Goal: Task Accomplishment & Management: Manage account settings

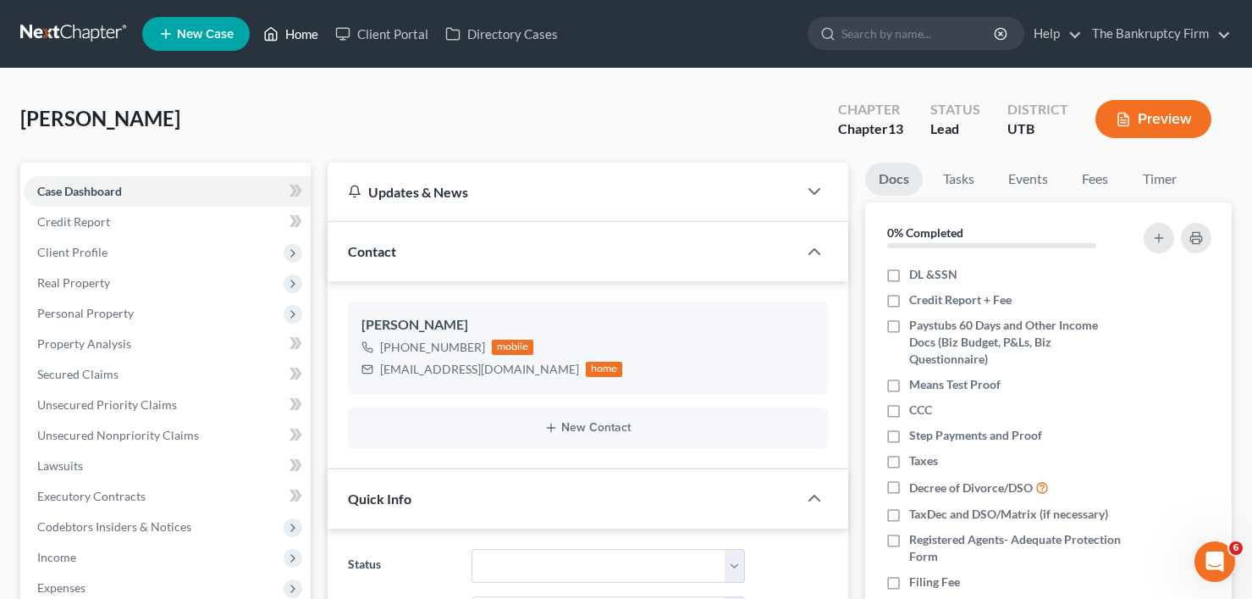
scroll to position [133, 0]
click at [302, 47] on link "Home" at bounding box center [291, 34] width 72 height 30
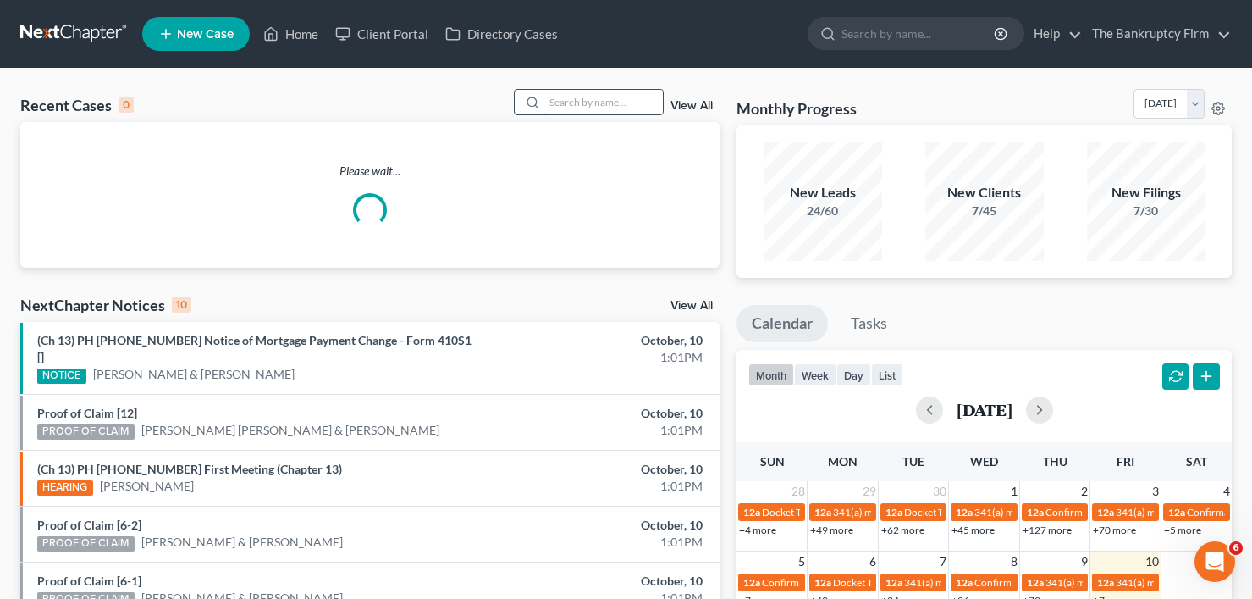
click at [588, 101] on input "search" at bounding box center [603, 102] width 119 height 25
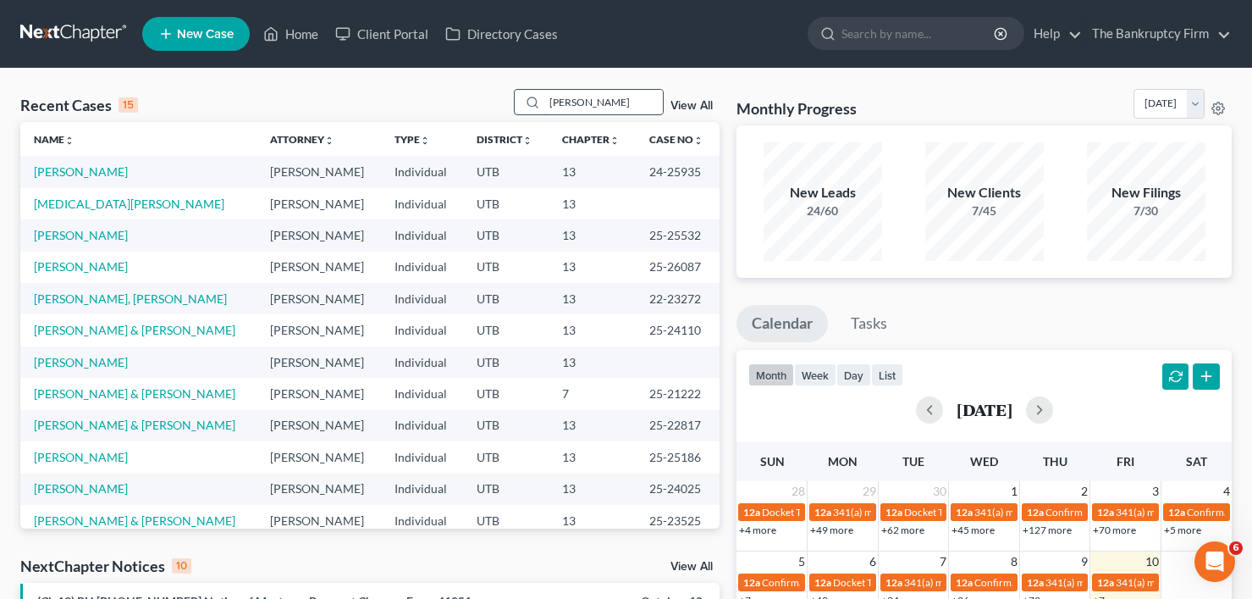
type input "howell"
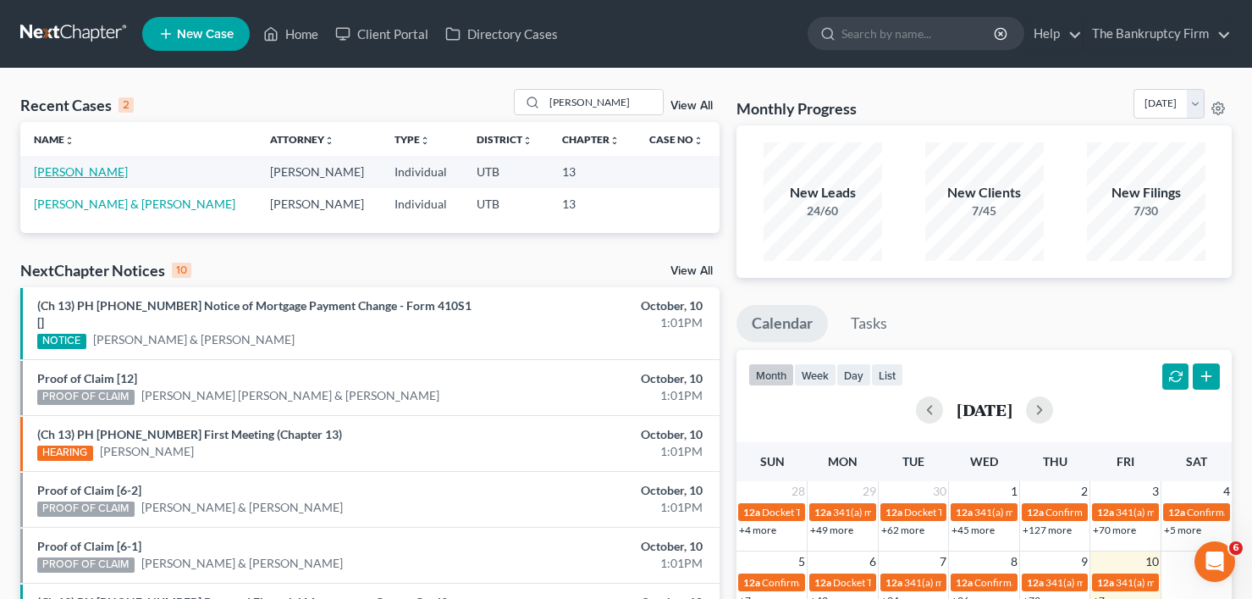
click at [81, 173] on link "[PERSON_NAME]" at bounding box center [81, 171] width 94 height 14
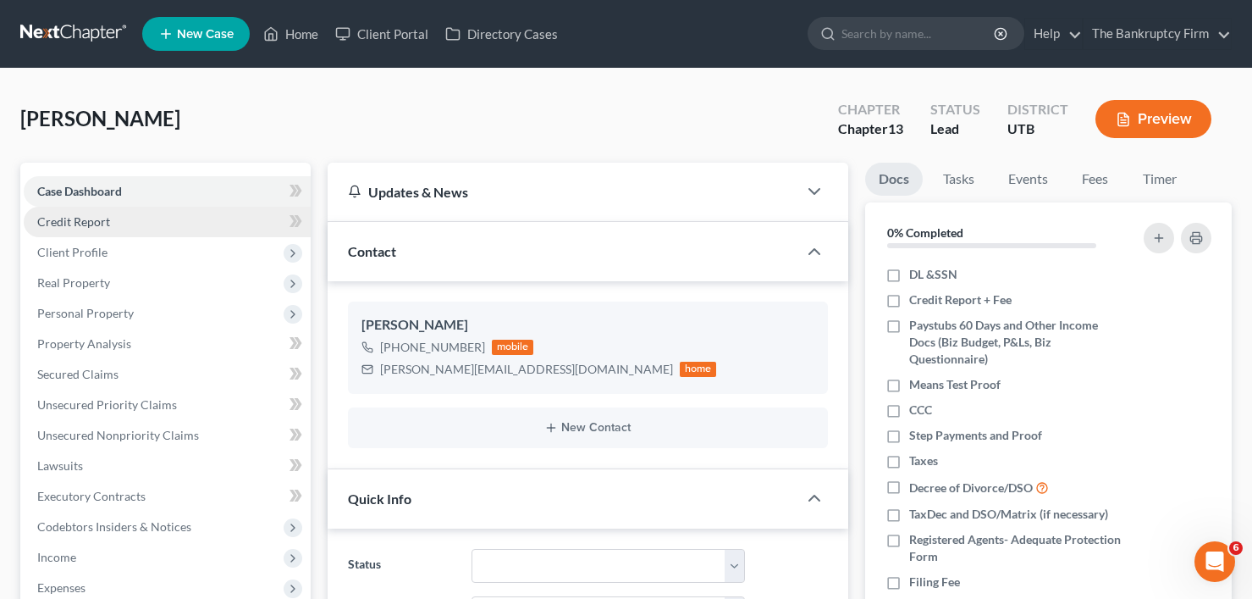
click at [171, 229] on link "Credit Report" at bounding box center [167, 222] width 287 height 30
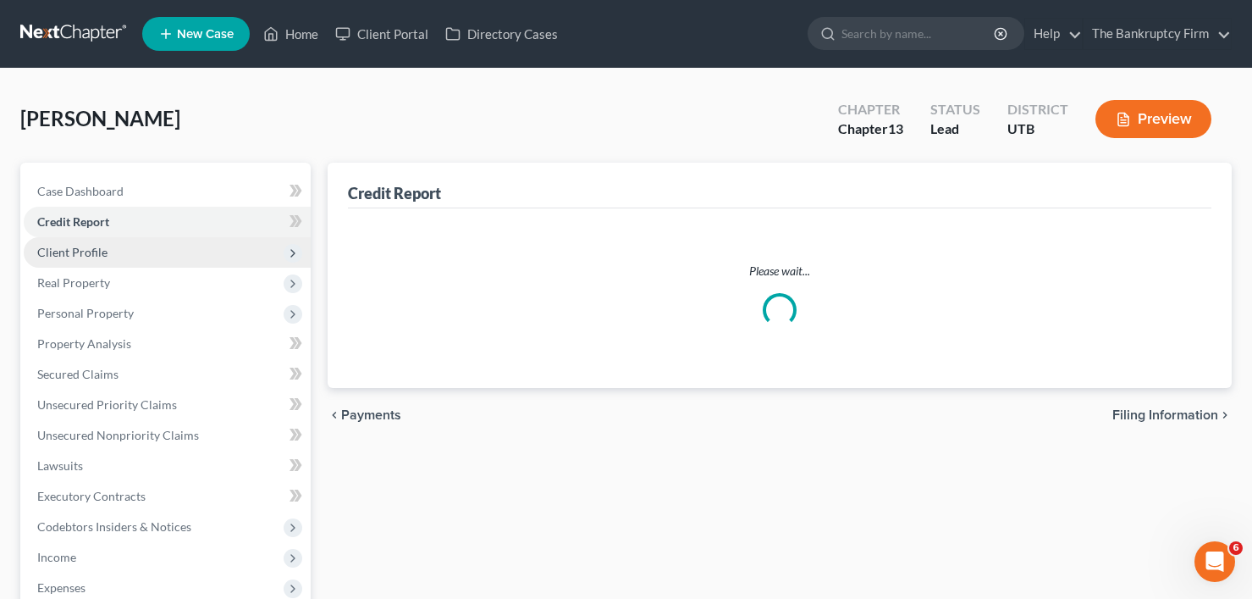
click at [168, 259] on span "Client Profile" at bounding box center [167, 252] width 287 height 30
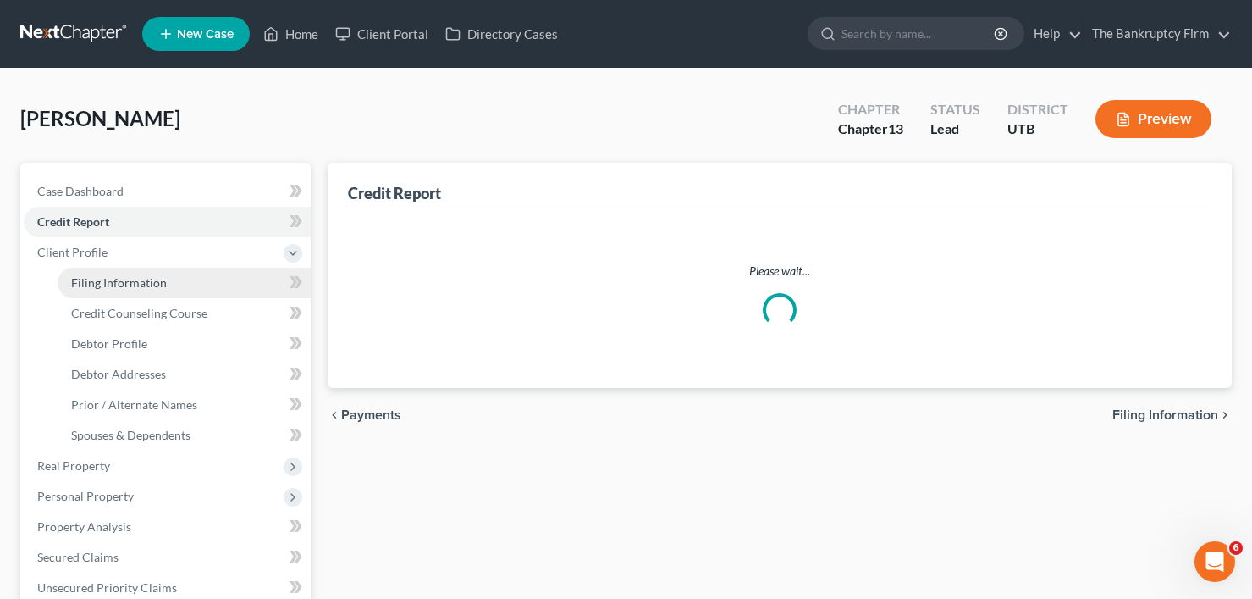
click at [135, 285] on span "Filing Information" at bounding box center [119, 282] width 96 height 14
select select "1"
select select "0"
select select "3"
select select "46"
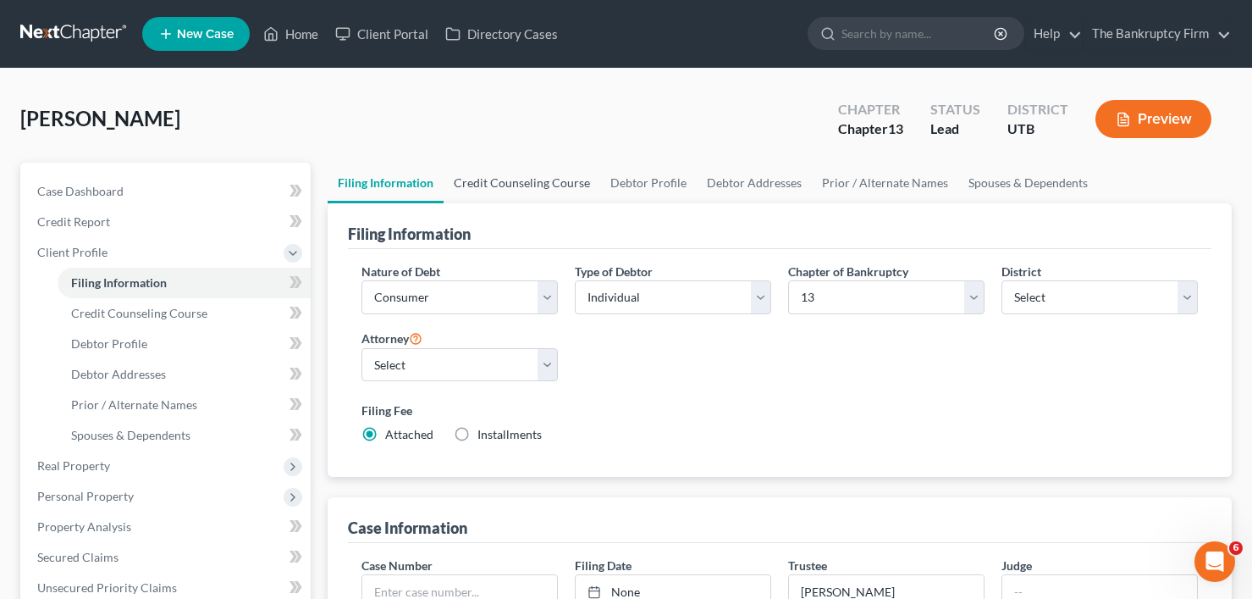
click at [494, 181] on link "Credit Counseling Course" at bounding box center [522, 183] width 157 height 41
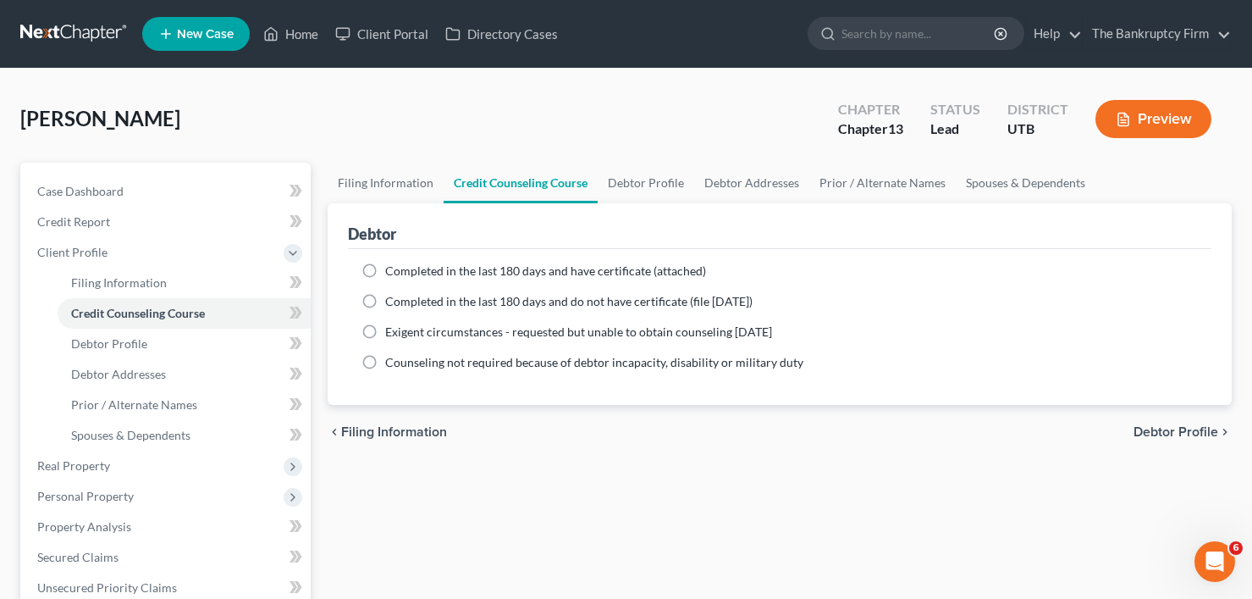
click at [385, 306] on label "Completed in the last 180 days and do not have certificate (file within 14 days)" at bounding box center [568, 301] width 367 height 17
click at [392, 304] on input "Completed in the last 180 days and do not have certificate (file within 14 days)" at bounding box center [397, 298] width 11 height 11
radio input "true"
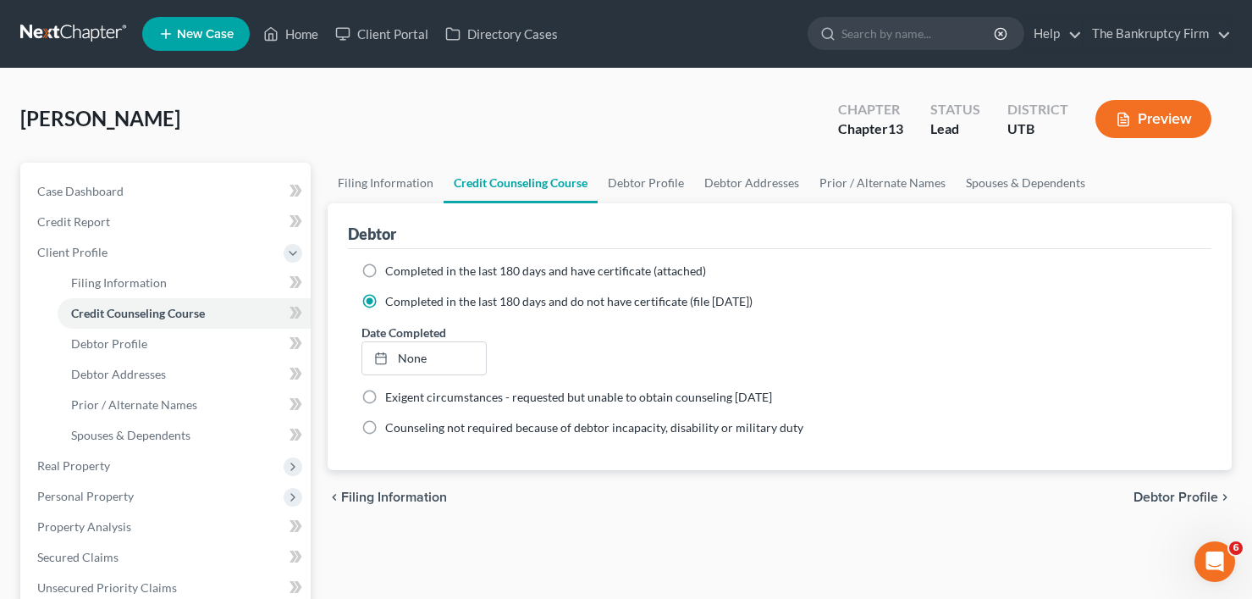
click at [290, 115] on div "Howell, Judy Upgraded Chapter Chapter 13 Status Lead District UTB Preview" at bounding box center [625, 126] width 1211 height 74
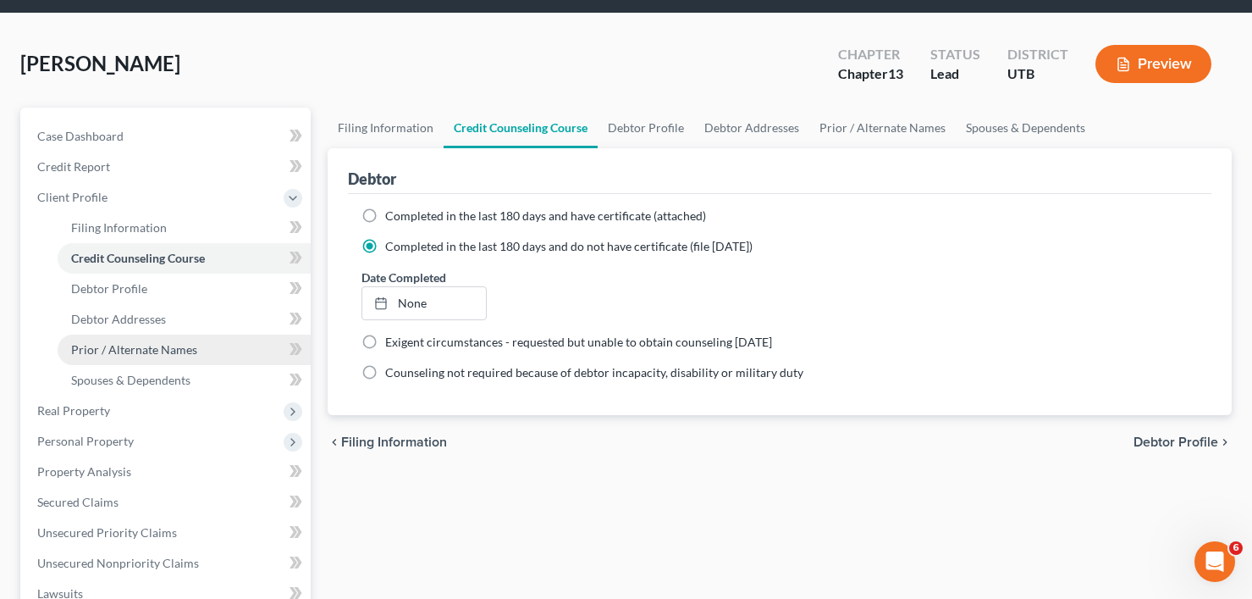
scroll to position [85, 0]
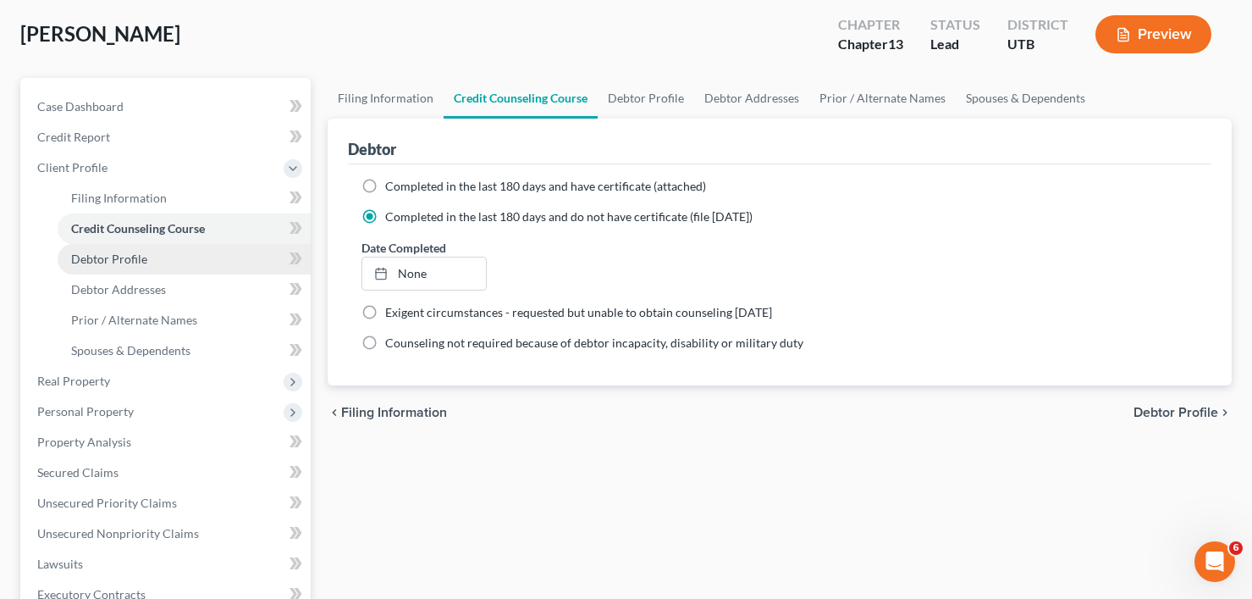
click at [118, 271] on link "Debtor Profile" at bounding box center [184, 259] width 253 height 30
select select "1"
select select "2"
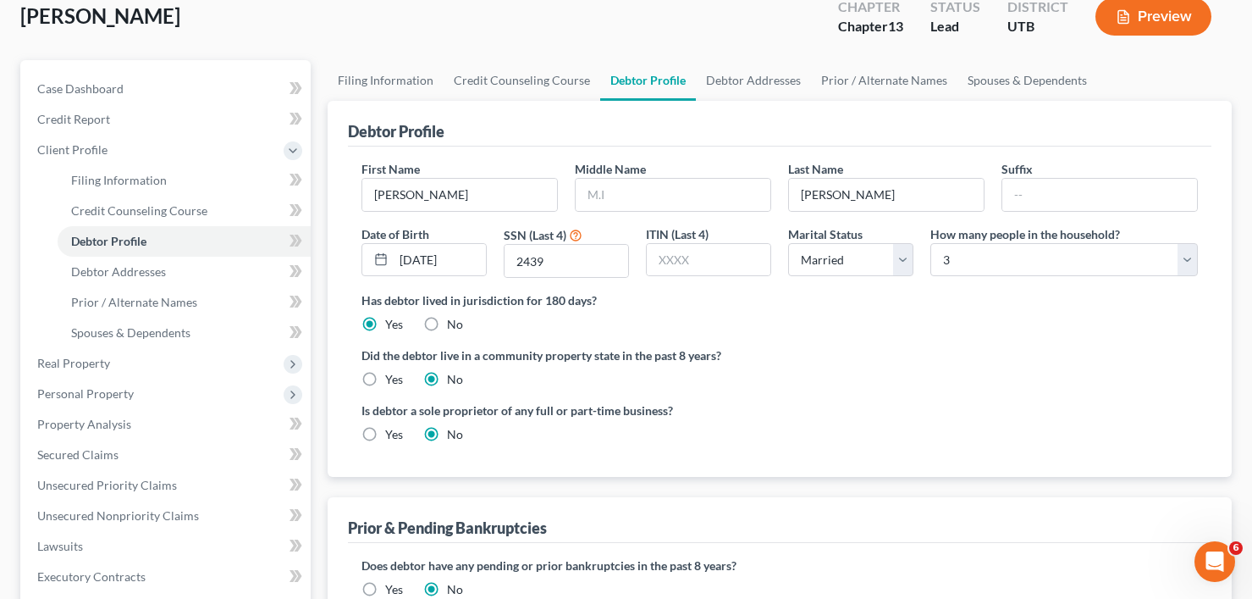
scroll to position [169, 0]
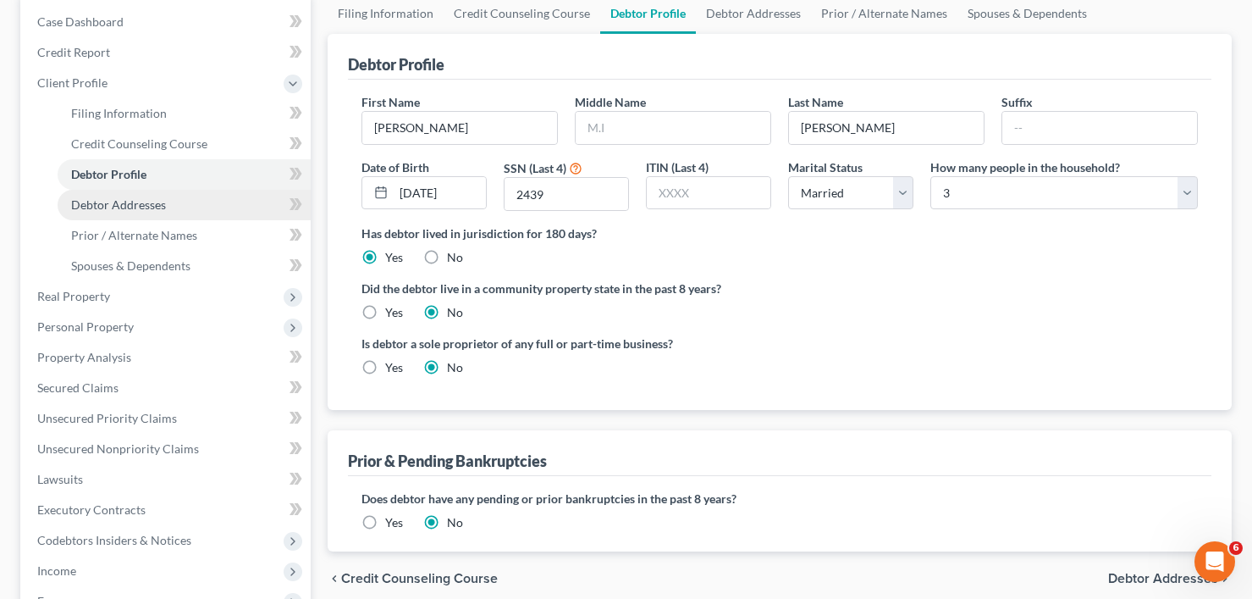
click at [121, 205] on span "Debtor Addresses" at bounding box center [118, 204] width 95 height 14
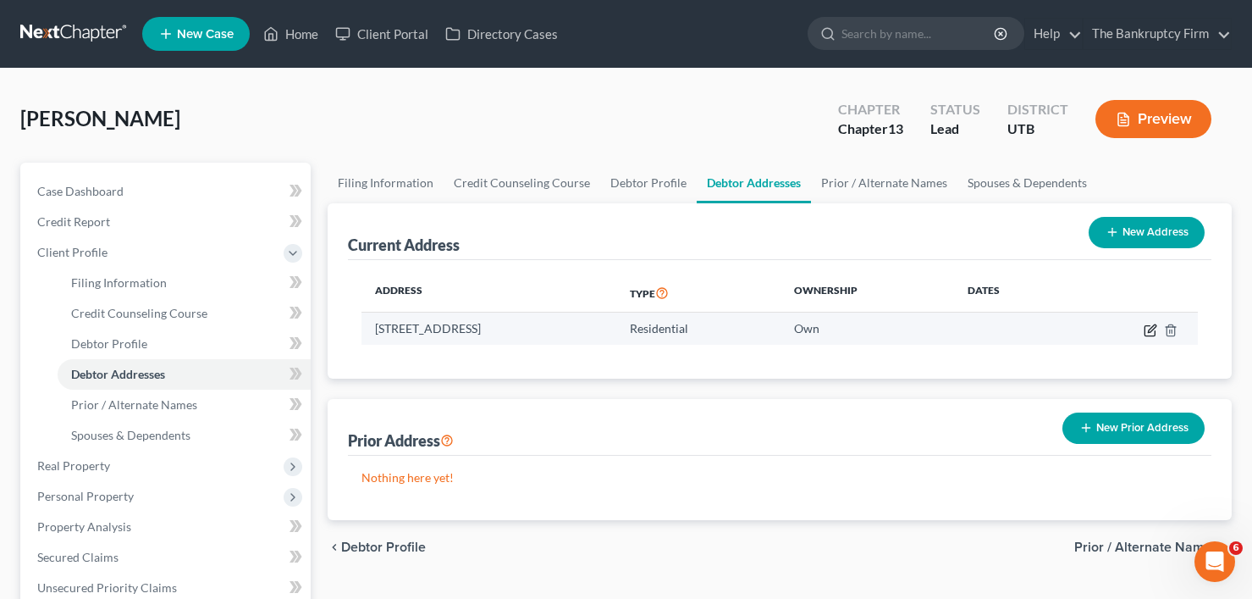
click at [1147, 330] on icon "button" at bounding box center [1151, 330] width 14 height 14
select select "46"
select select "28"
select select "0"
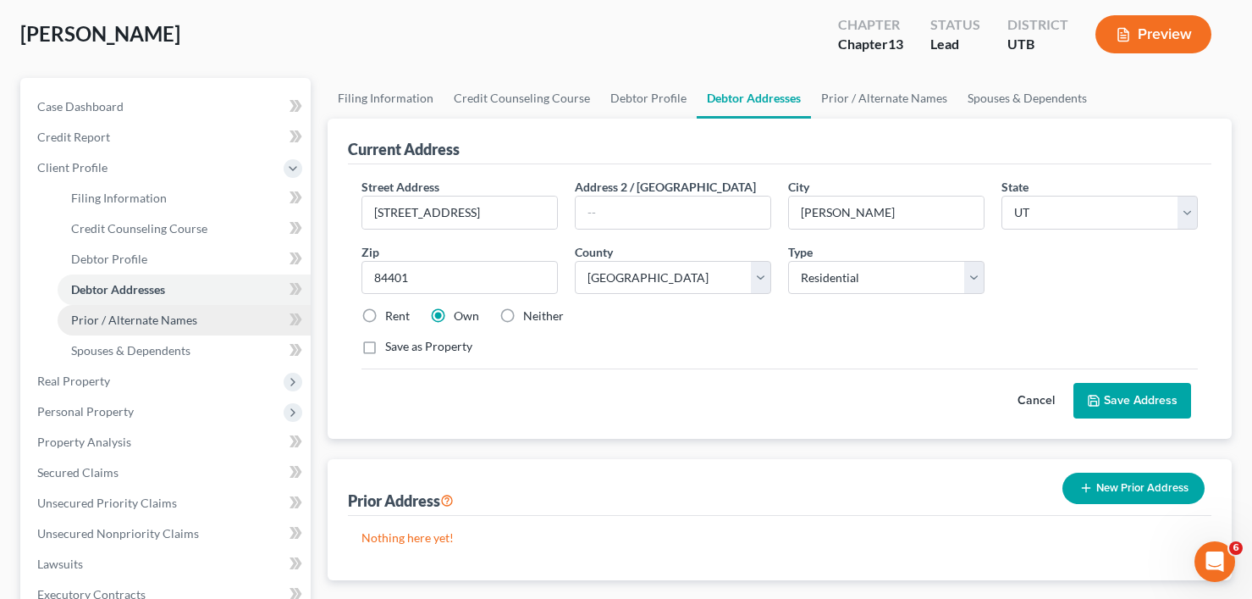
click at [135, 322] on span "Prior / Alternate Names" at bounding box center [134, 319] width 126 height 14
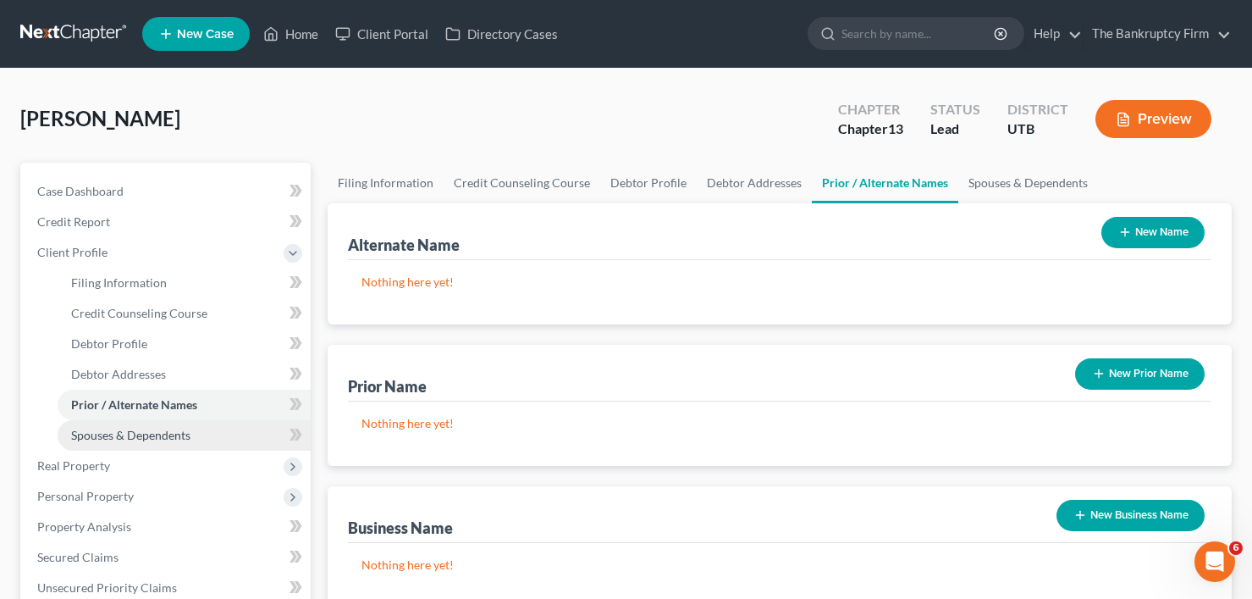
click at [169, 433] on span "Spouses & Dependents" at bounding box center [130, 435] width 119 height 14
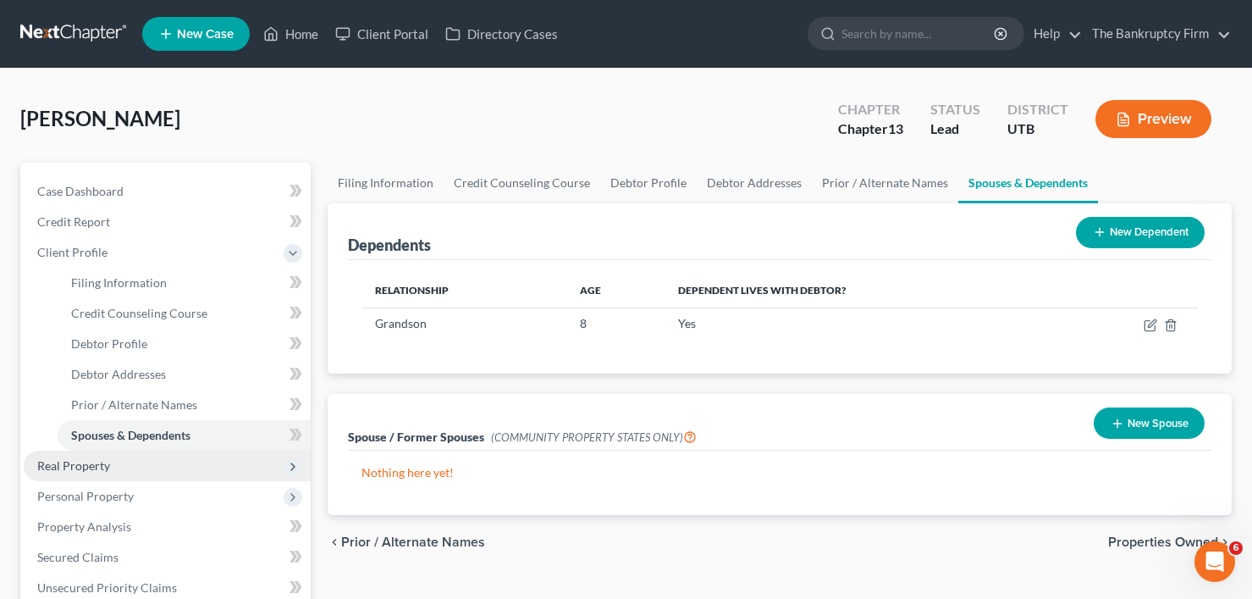
scroll to position [85, 0]
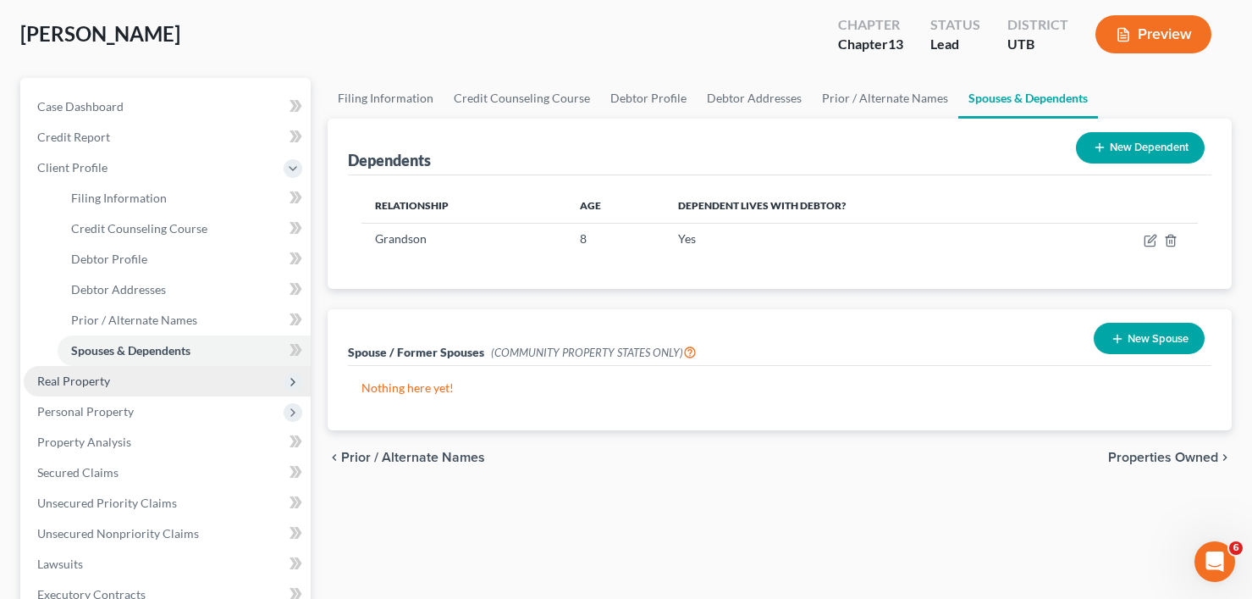
click at [102, 382] on span "Real Property" at bounding box center [73, 380] width 73 height 14
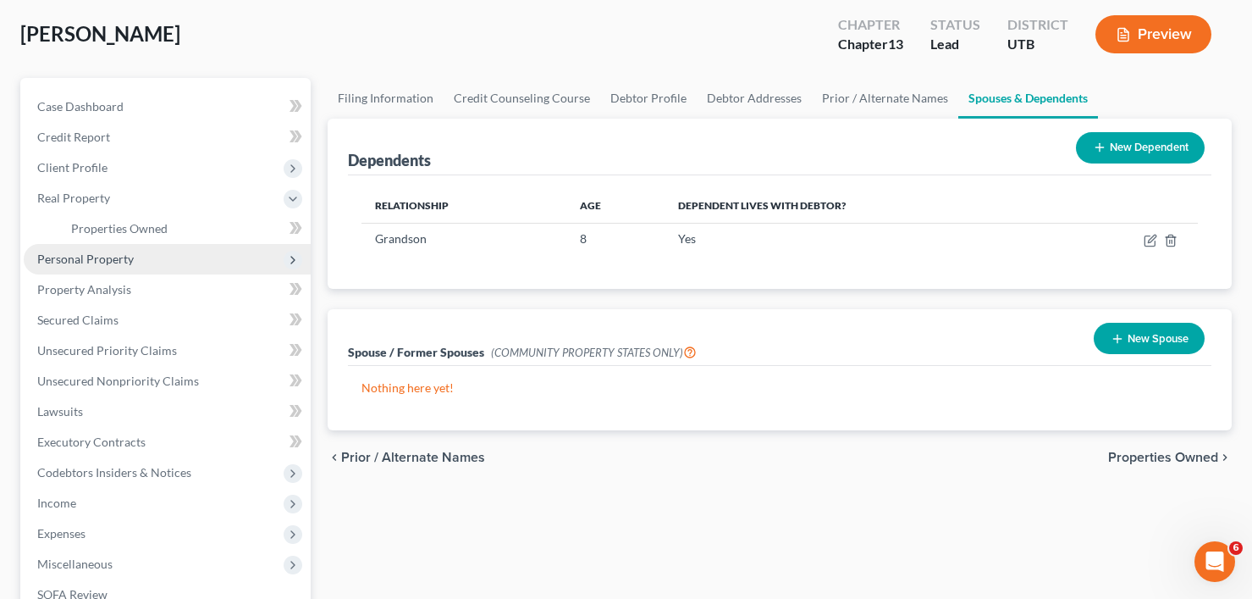
click at [100, 256] on span "Personal Property" at bounding box center [85, 258] width 97 height 14
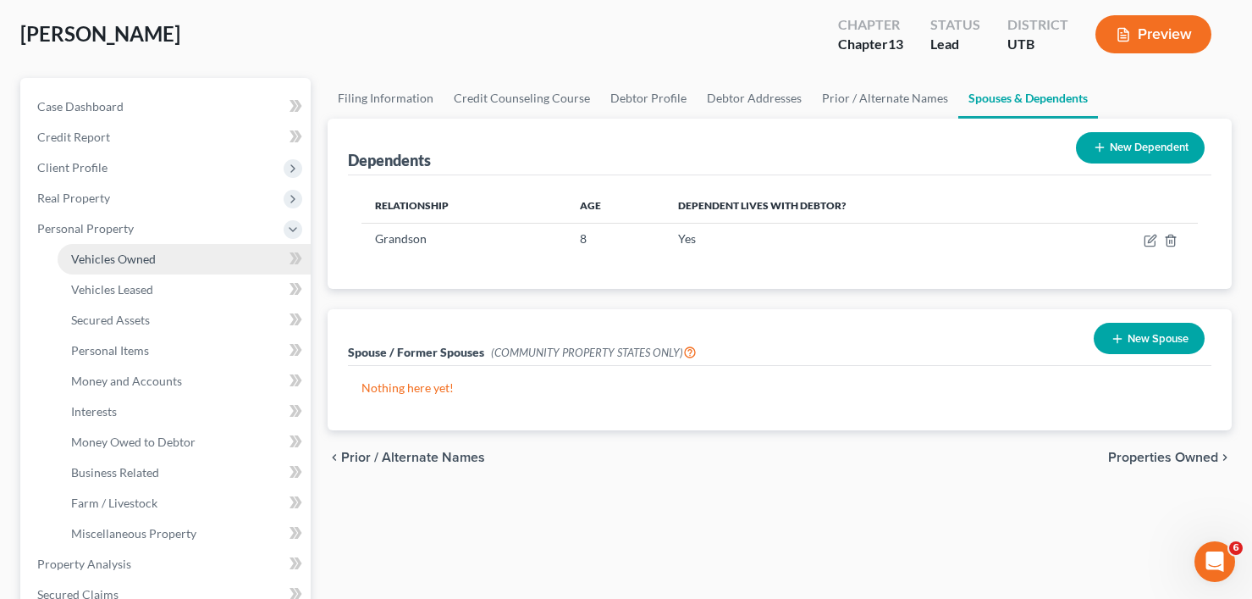
click at [146, 256] on span "Vehicles Owned" at bounding box center [113, 258] width 85 height 14
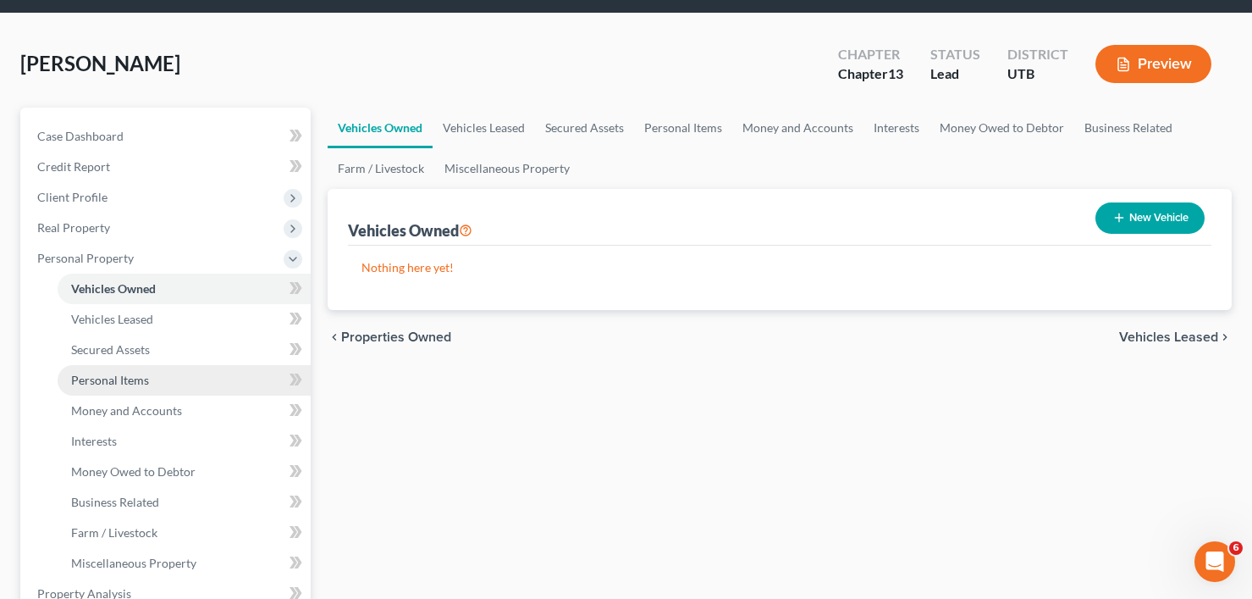
scroll to position [85, 0]
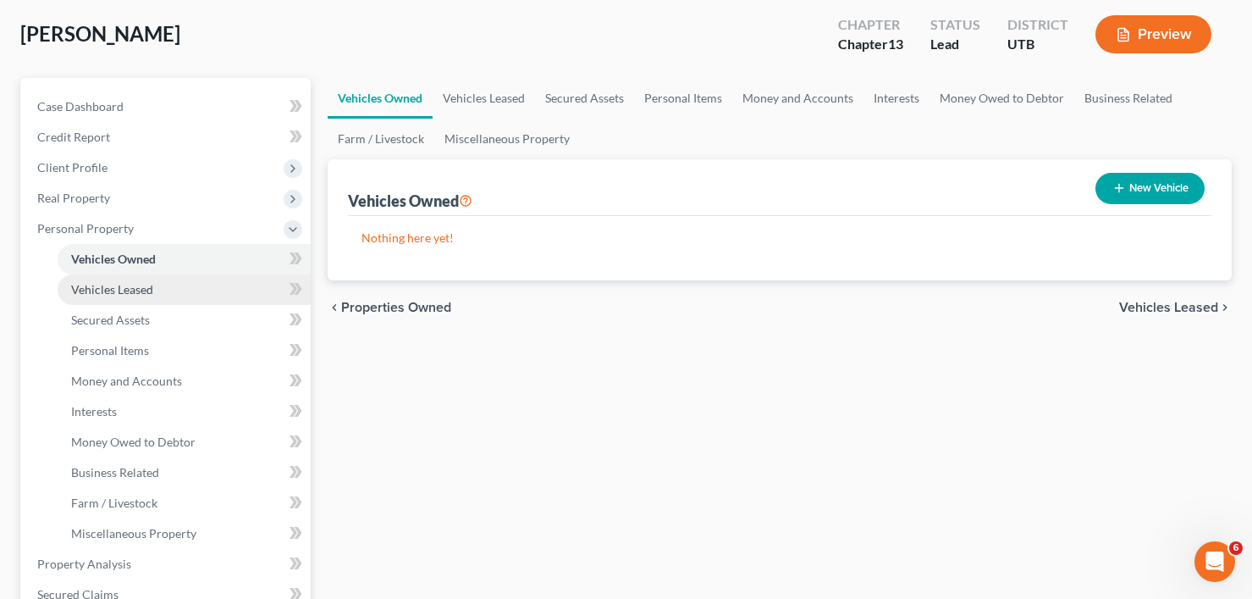
click at [81, 291] on span "Vehicles Leased" at bounding box center [112, 289] width 82 height 14
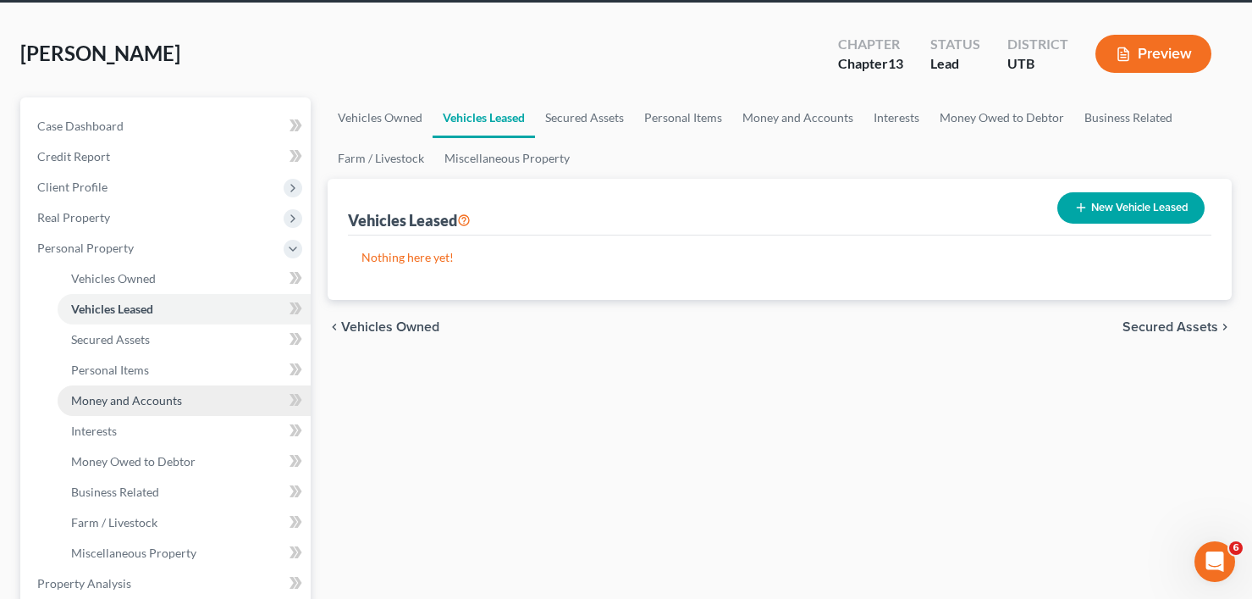
scroll to position [85, 0]
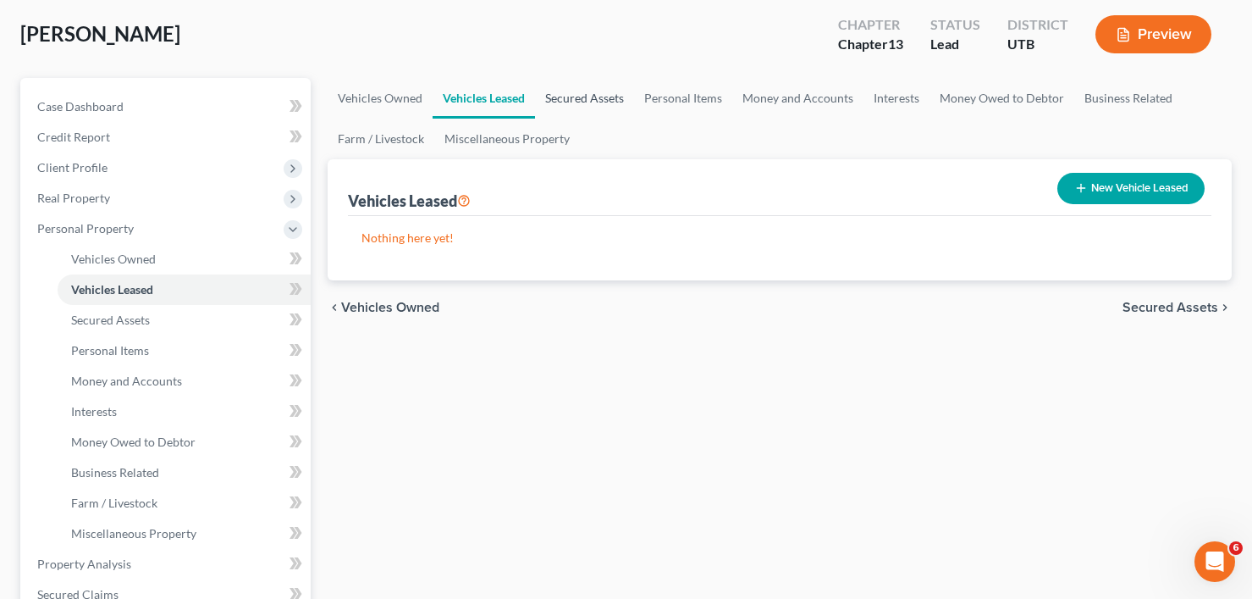
click at [577, 91] on link "Secured Assets" at bounding box center [584, 98] width 99 height 41
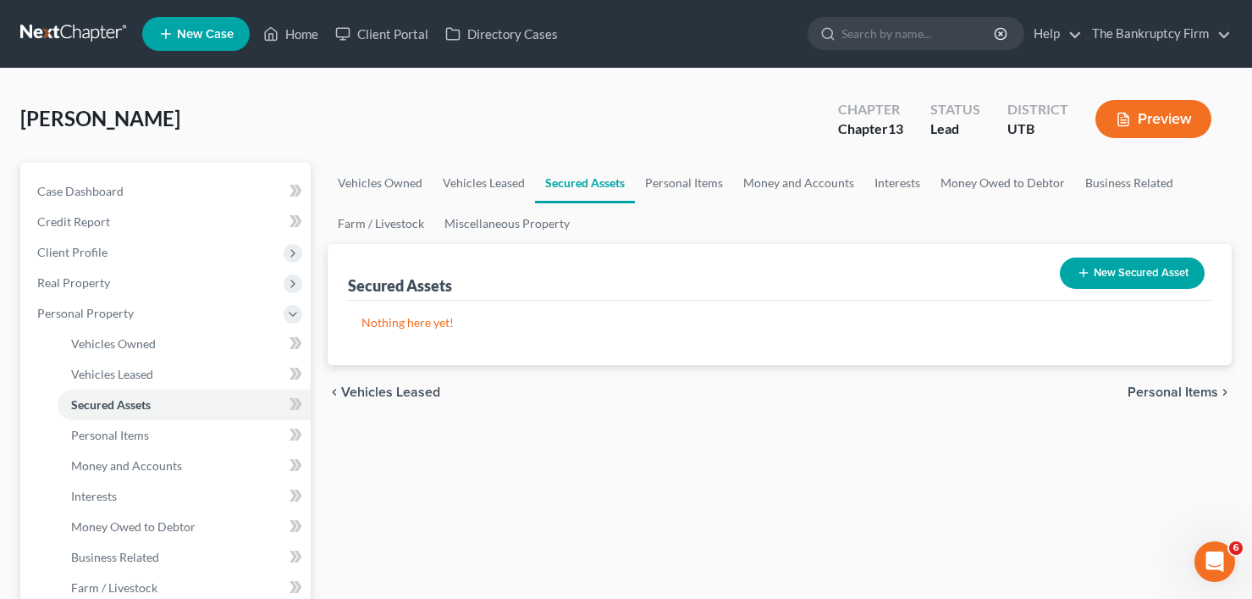
click at [312, 116] on div "Howell, Judy Upgraded Chapter Chapter 13 Status Lead District UTB Preview" at bounding box center [625, 126] width 1211 height 74
click at [685, 183] on link "Personal Items" at bounding box center [684, 183] width 98 height 41
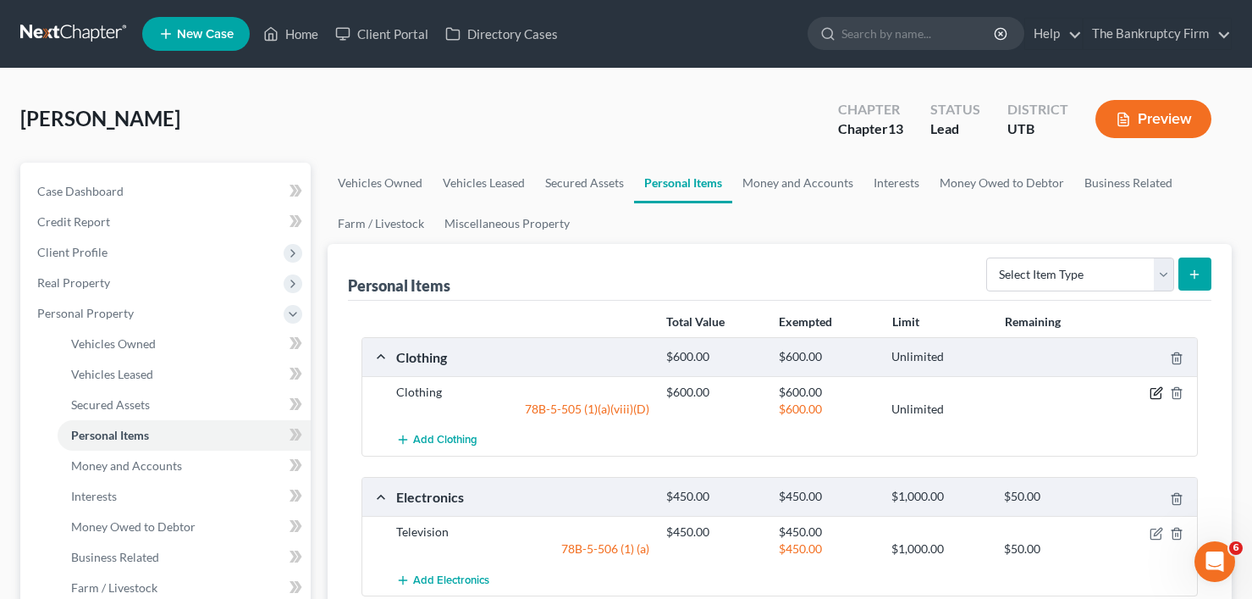
click at [1155, 394] on icon "button" at bounding box center [1158, 392] width 8 height 8
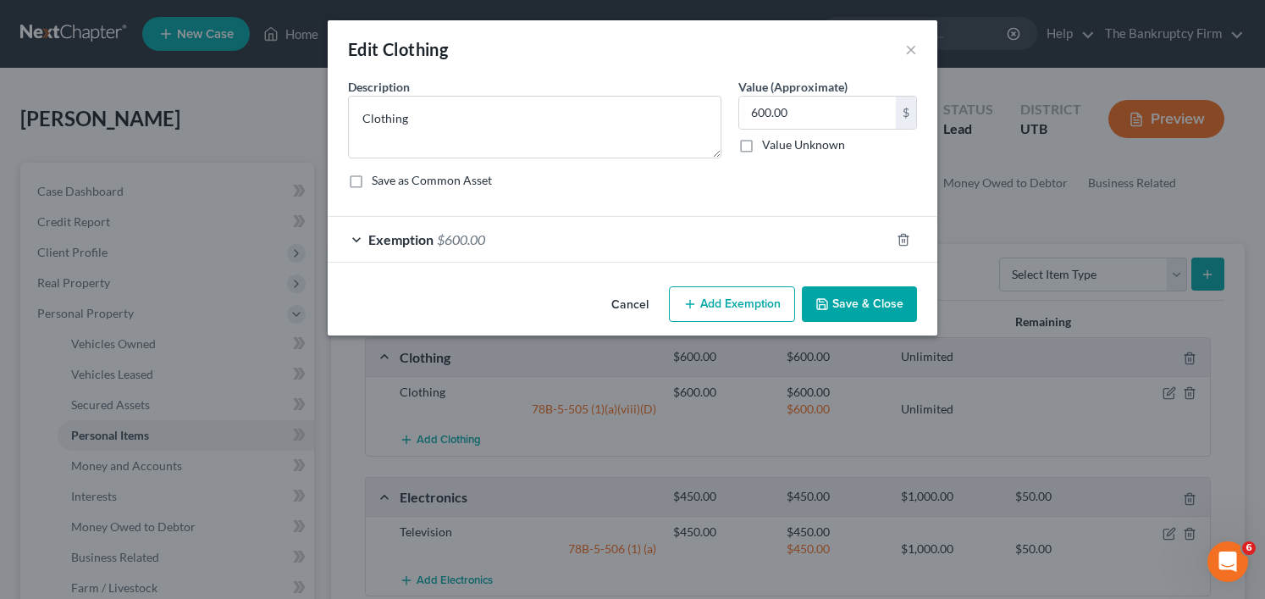
click at [845, 300] on button "Save & Close" at bounding box center [859, 304] width 115 height 36
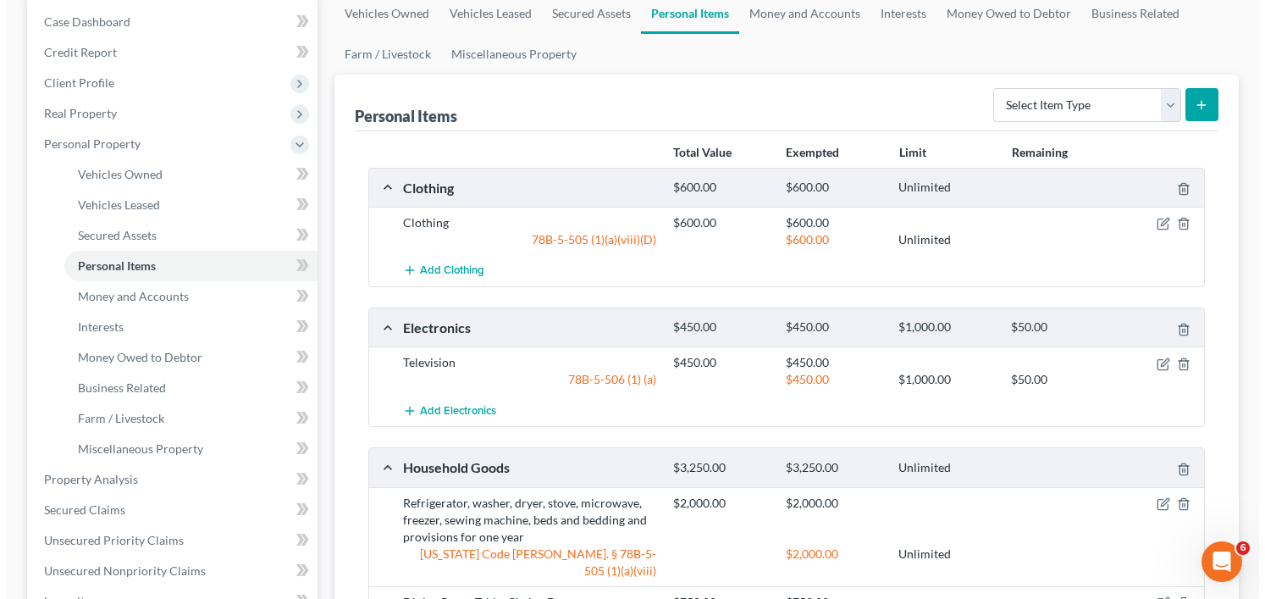
scroll to position [254, 0]
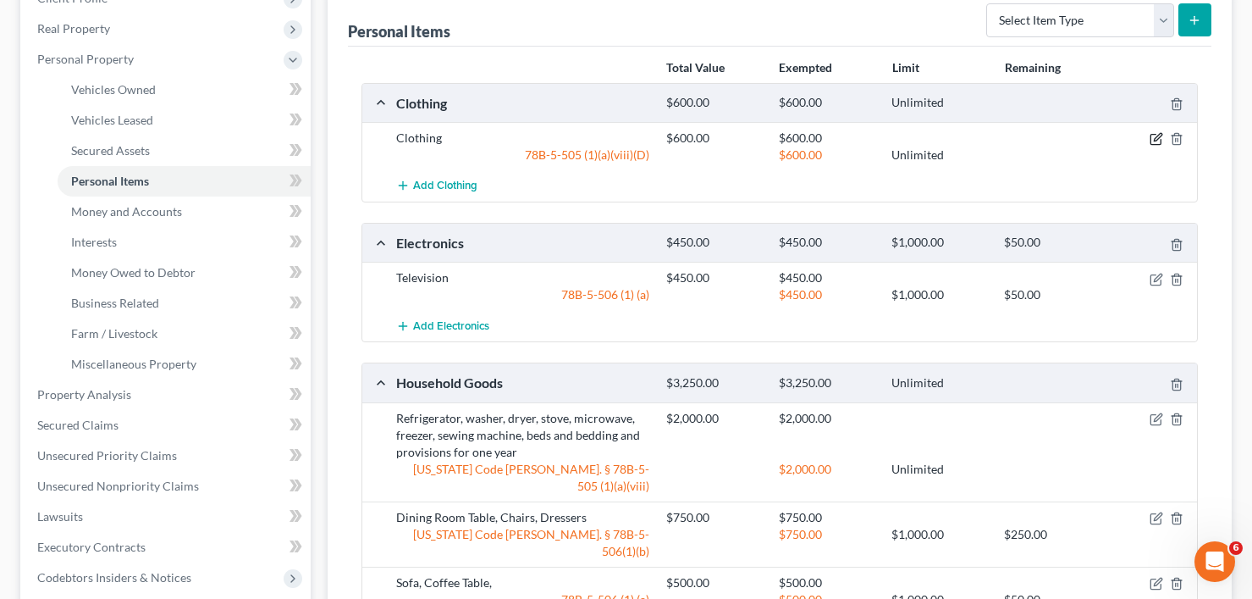
click at [1155, 140] on icon "button" at bounding box center [1158, 138] width 8 height 8
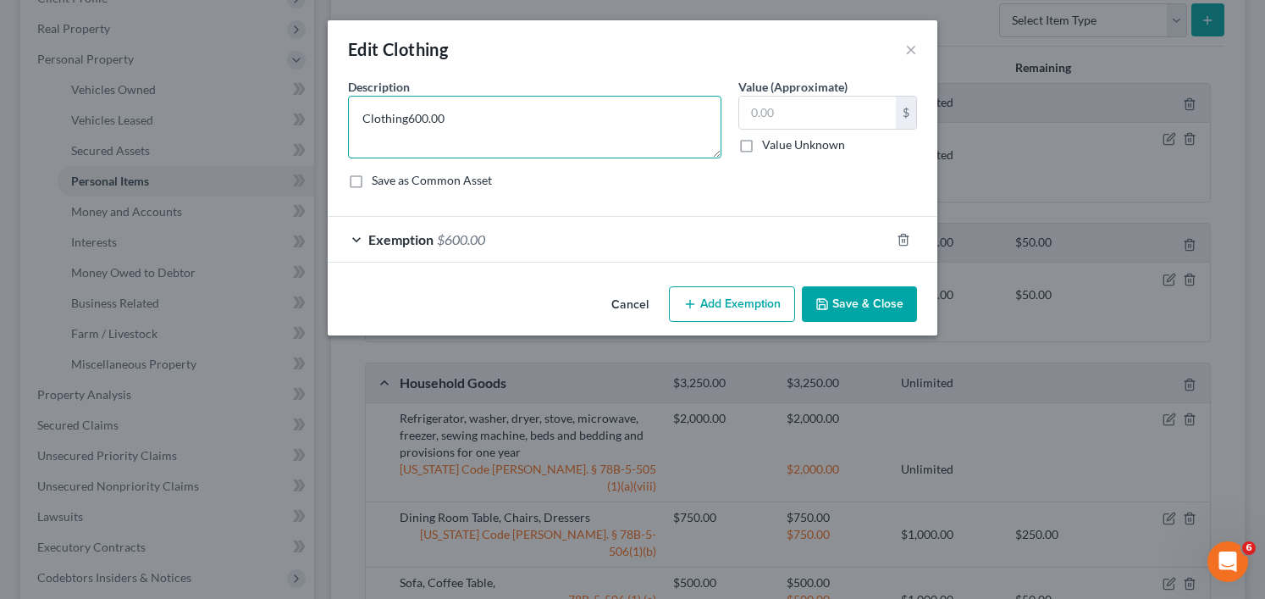
type textarea "Clothing"
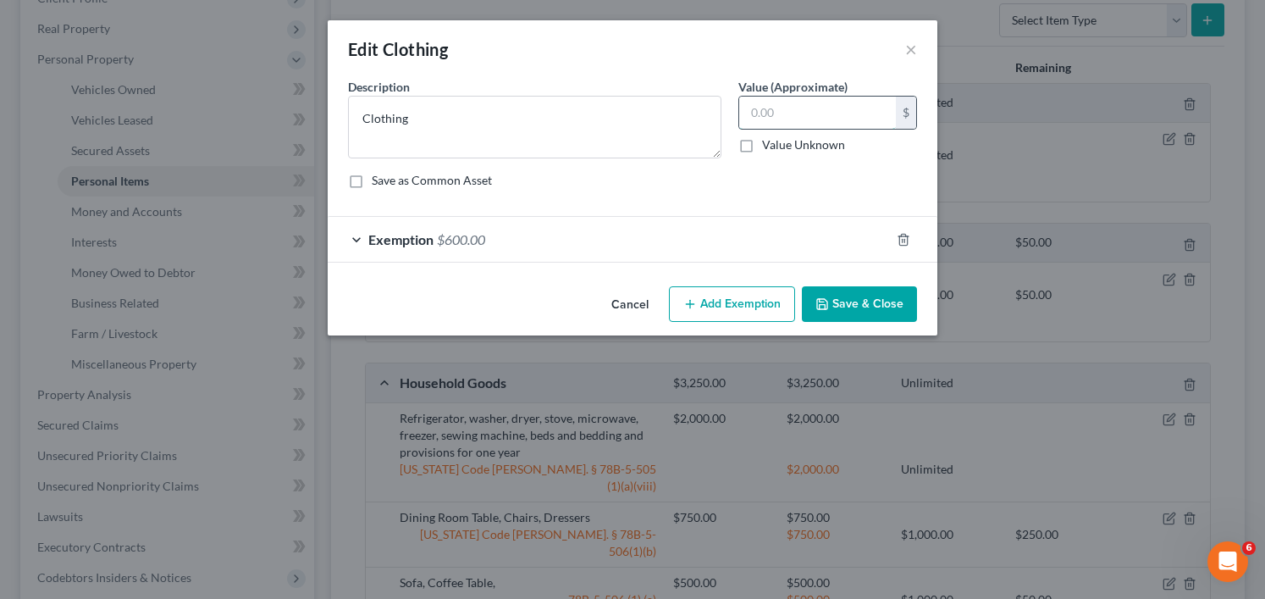
click at [777, 119] on input "text" at bounding box center [817, 113] width 157 height 32
type input "50"
click at [576, 240] on div "Exemption $600.00" at bounding box center [609, 239] width 562 height 45
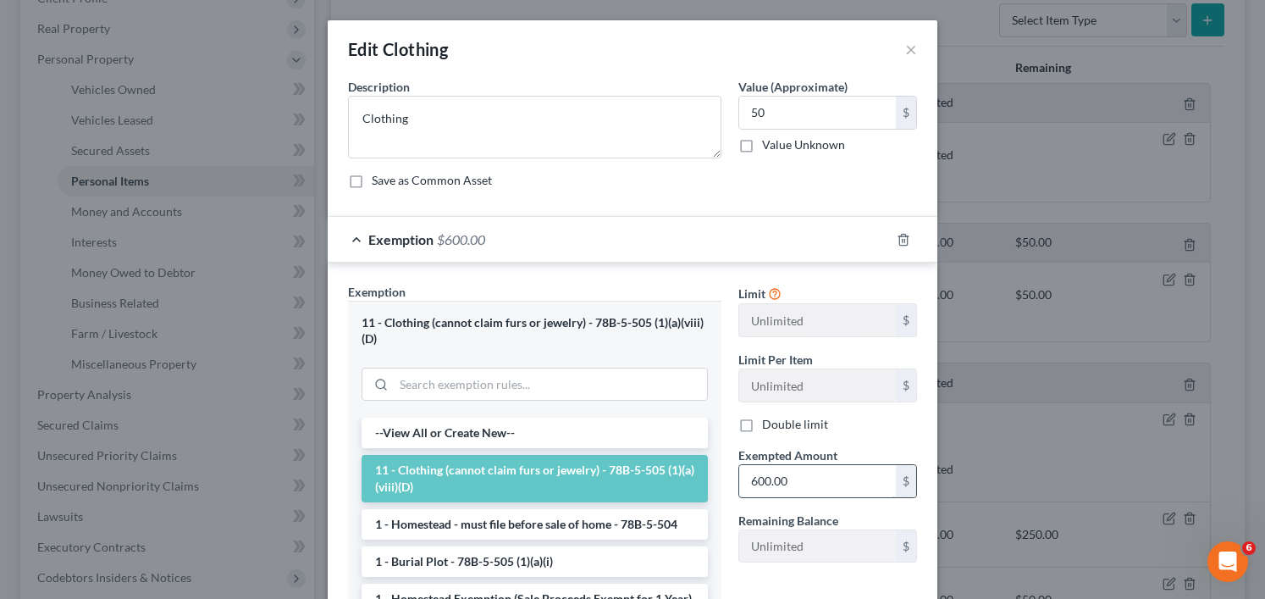
click at [779, 476] on input "600.00" at bounding box center [817, 481] width 157 height 32
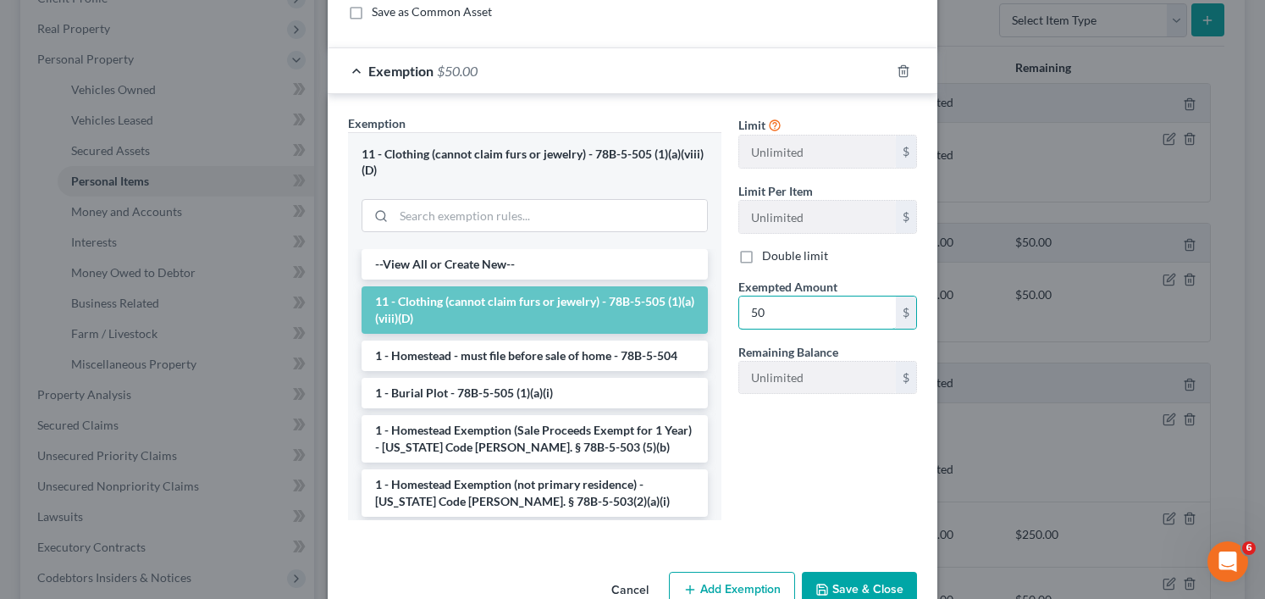
scroll to position [169, 0]
type input "50"
click at [873, 583] on button "Save & Close" at bounding box center [859, 589] width 115 height 36
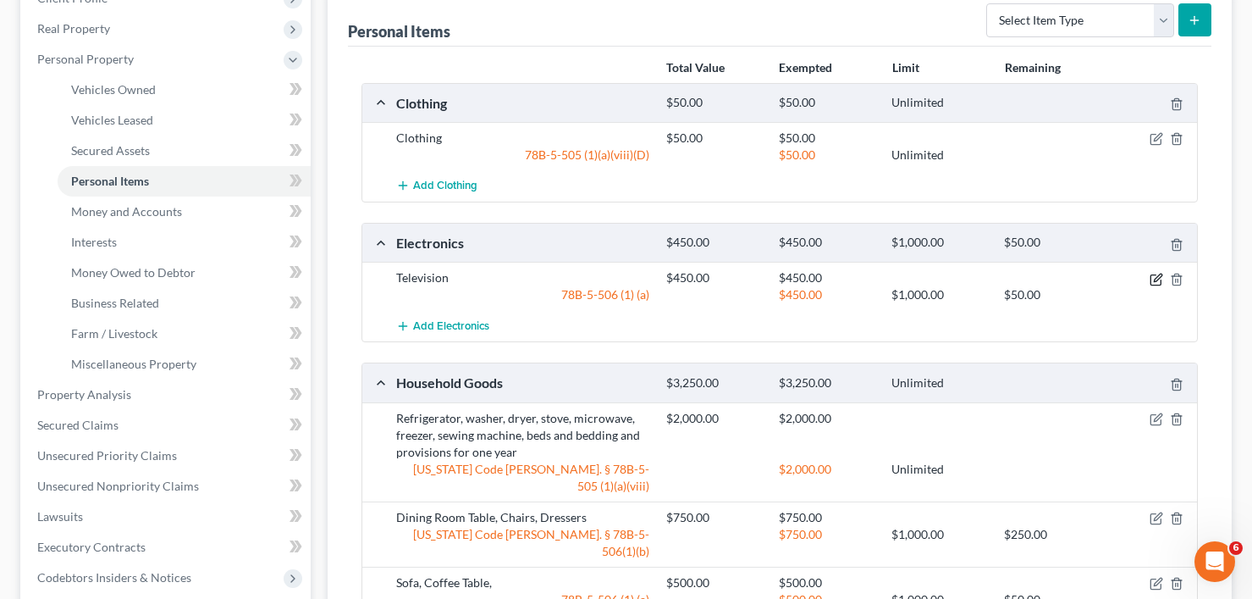
click at [1159, 279] on icon "button" at bounding box center [1157, 280] width 14 height 14
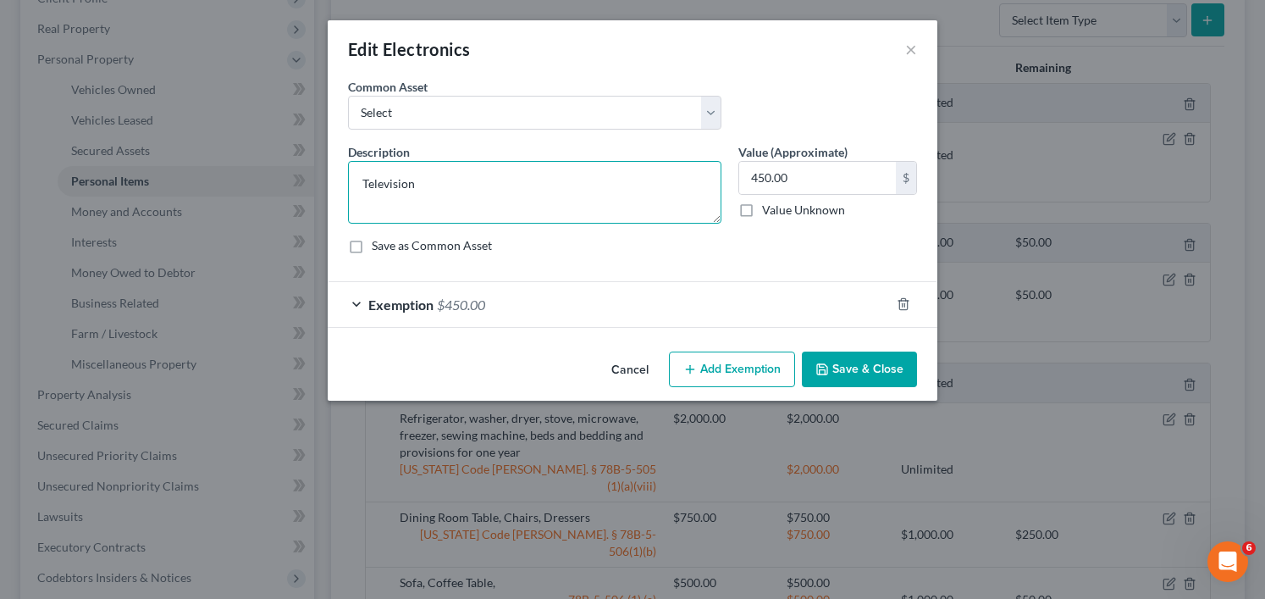
drag, startPoint x: 457, startPoint y: 180, endPoint x: 361, endPoint y: 181, distance: 95.7
click at [361, 181] on textarea "Television" at bounding box center [534, 192] width 373 height 63
click at [446, 184] on textarea "Television" at bounding box center [534, 192] width 373 height 63
drag, startPoint x: 466, startPoint y: 172, endPoint x: 364, endPoint y: 185, distance: 103.3
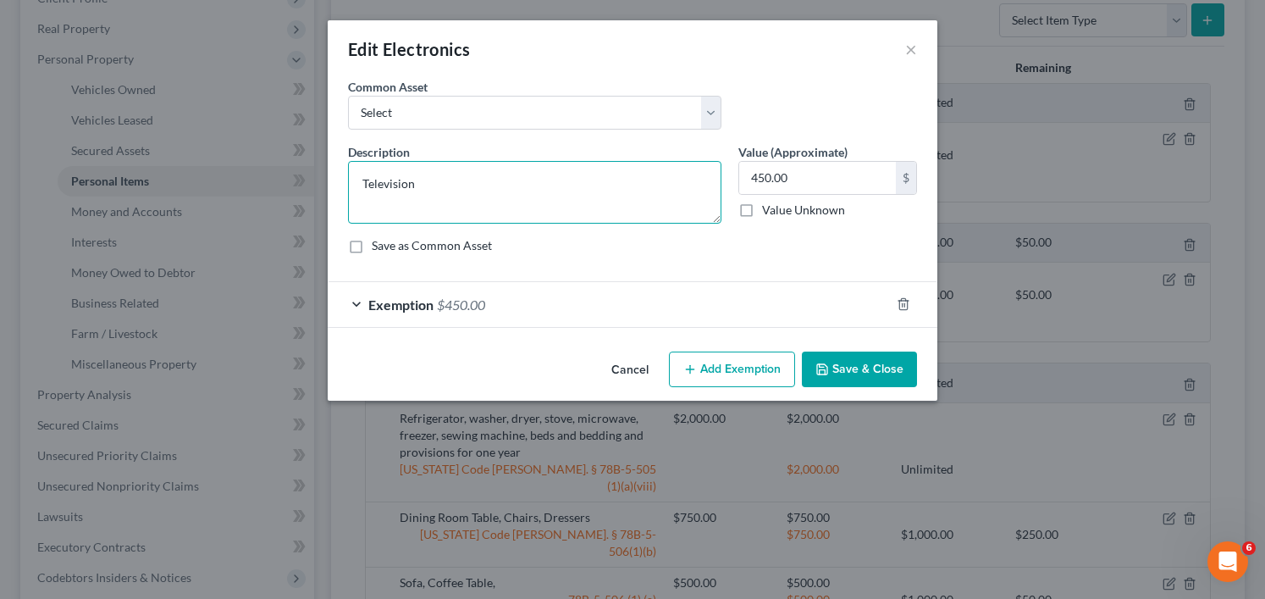
click at [356, 187] on textarea "Television" at bounding box center [534, 192] width 373 height 63
type textarea "cell phone, watch, laptop"
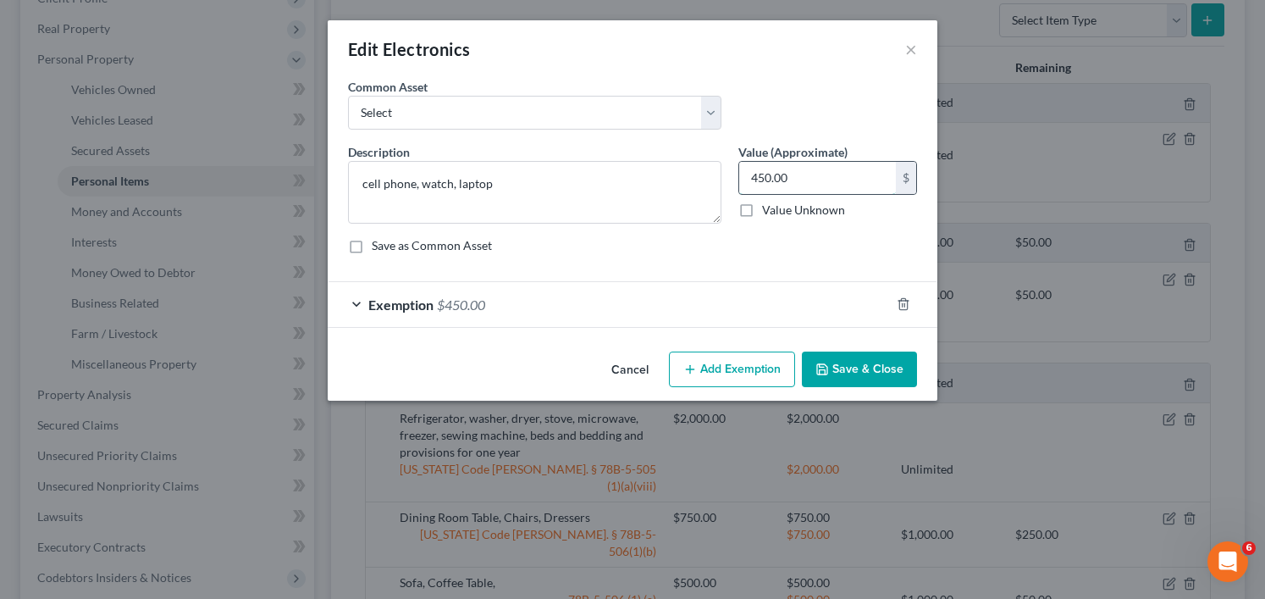
click at [791, 178] on input "450.00" at bounding box center [817, 178] width 157 height 32
type input "200"
click at [622, 315] on div "Exemption $450.00" at bounding box center [609, 304] width 562 height 45
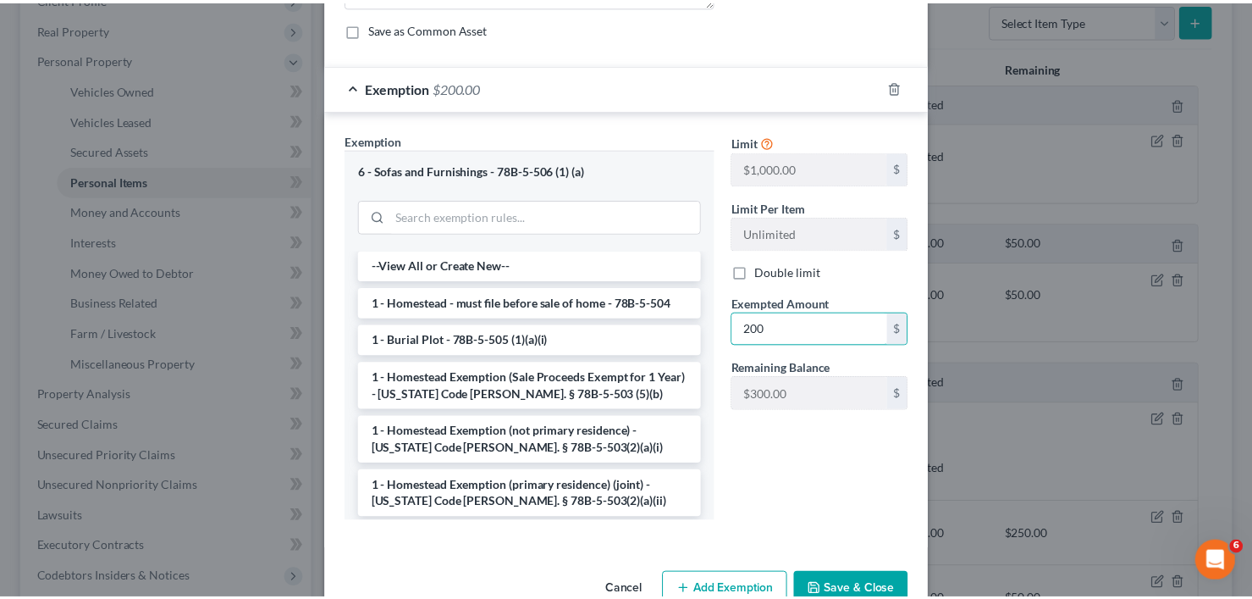
scroll to position [260, 0]
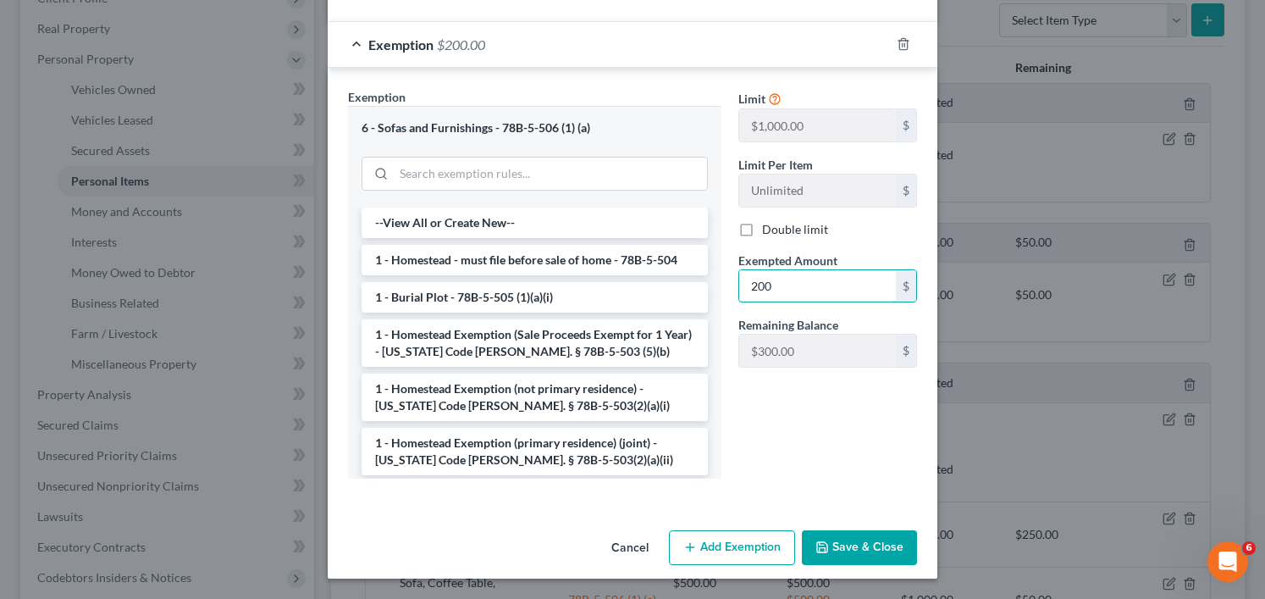
type input "200"
click at [847, 543] on button "Save & Close" at bounding box center [859, 548] width 115 height 36
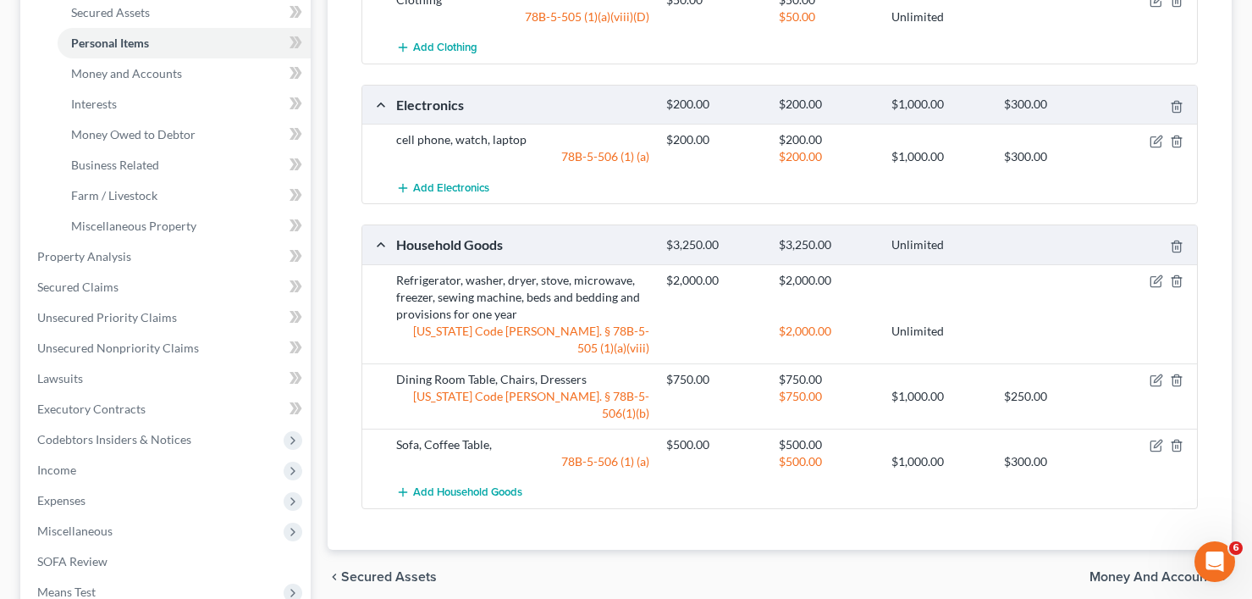
scroll to position [423, 0]
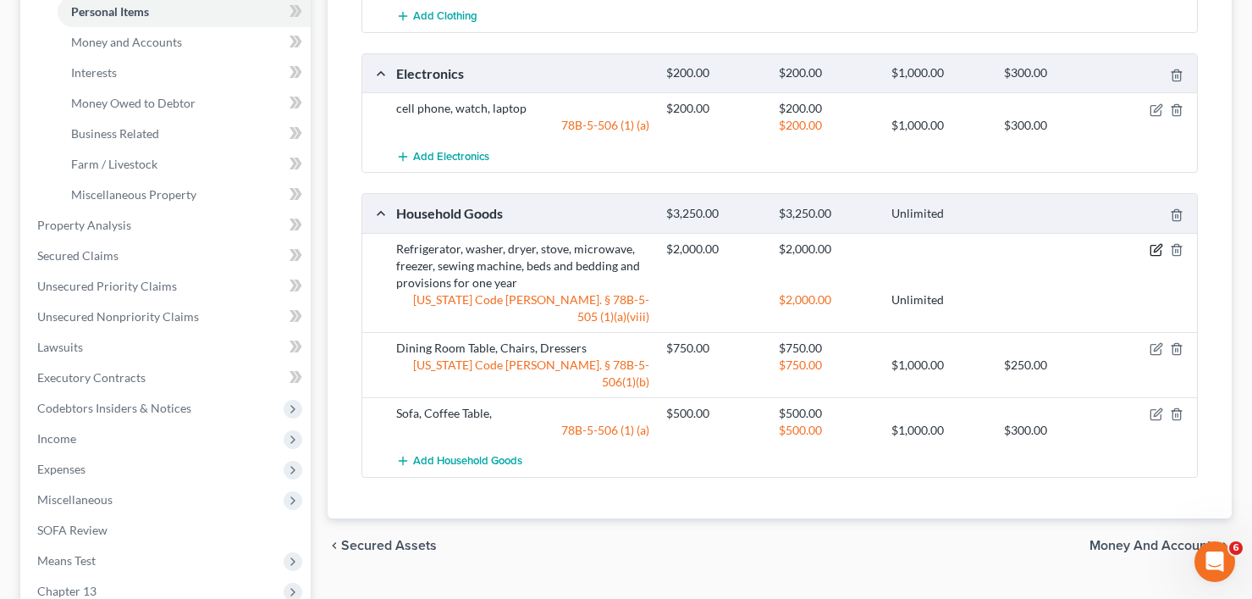
click at [1153, 254] on icon "button" at bounding box center [1157, 250] width 14 height 14
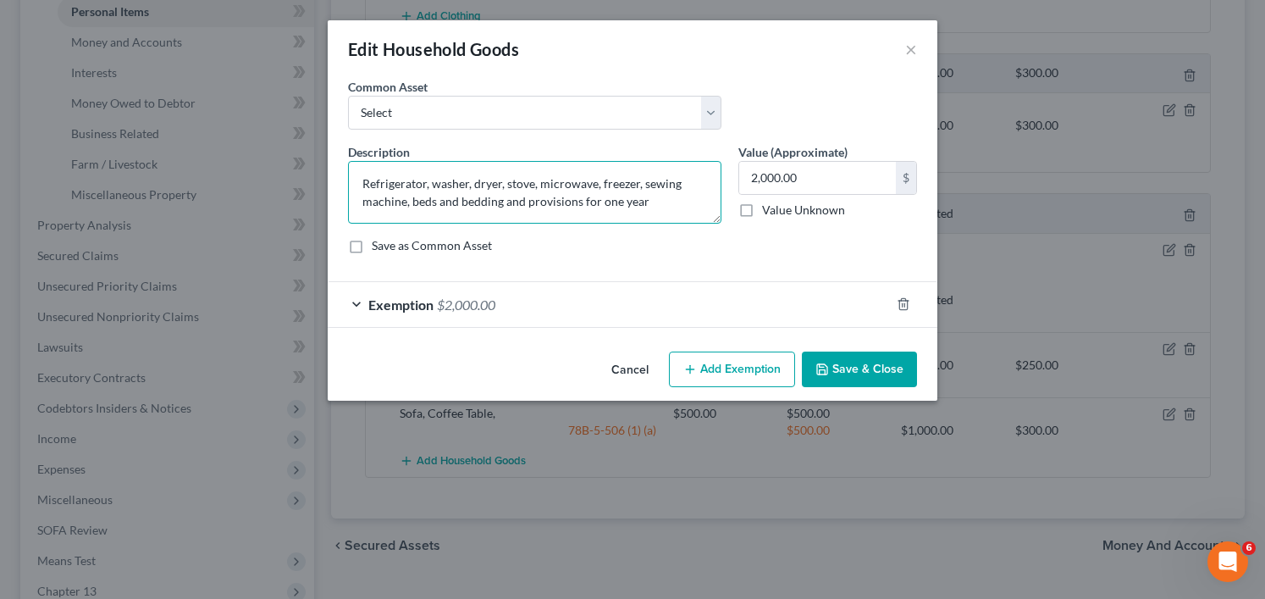
drag, startPoint x: 600, startPoint y: 179, endPoint x: 643, endPoint y: 181, distance: 42.4
click at [643, 181] on textarea "Refrigerator, washer, dryer, stove, microwave, freezer, sewing machine, beds an…" at bounding box center [534, 192] width 373 height 63
type textarea "Refrigerator, washer, dryer, stove, microwave, sewing machine, beds and bedding…"
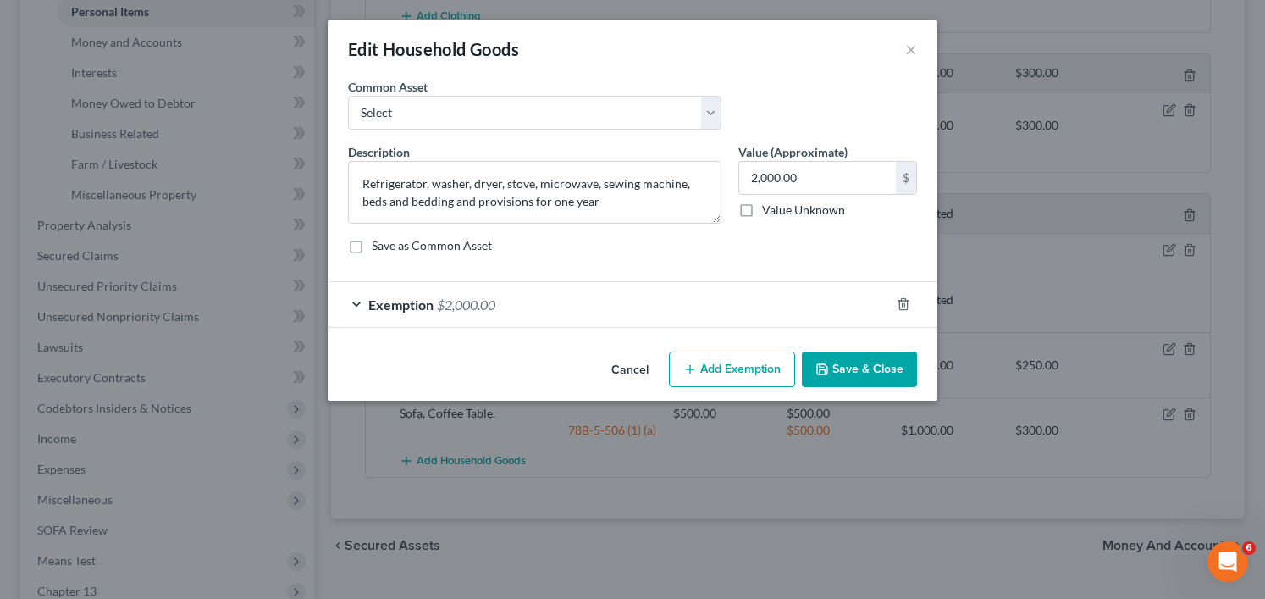
click at [880, 364] on button "Save & Close" at bounding box center [859, 369] width 115 height 36
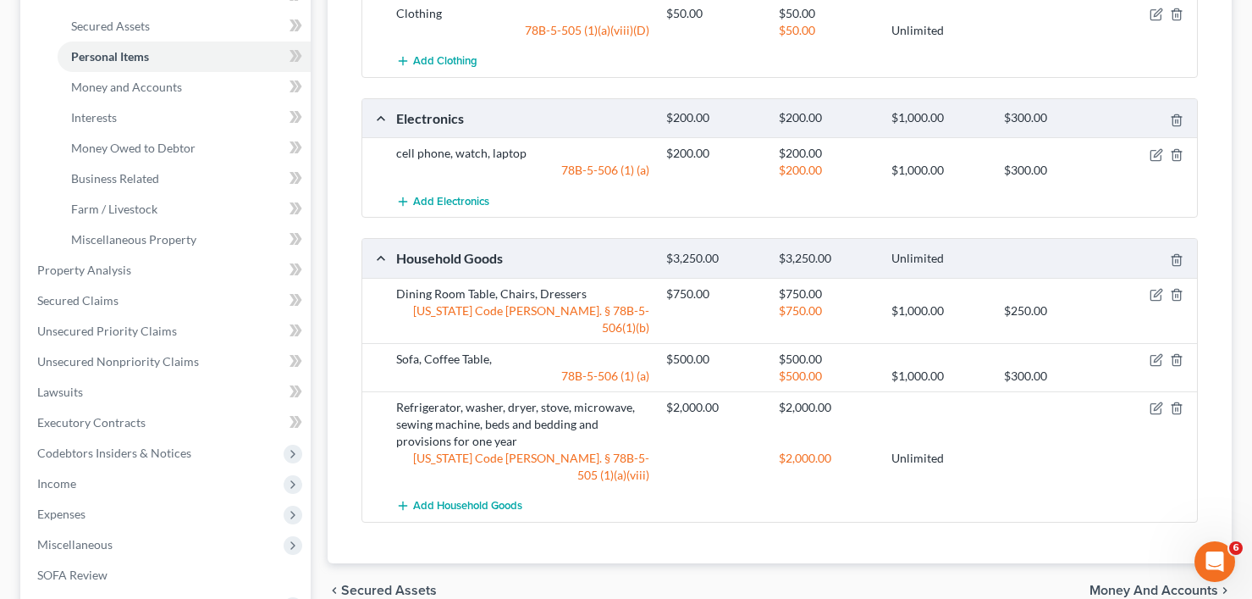
scroll to position [339, 0]
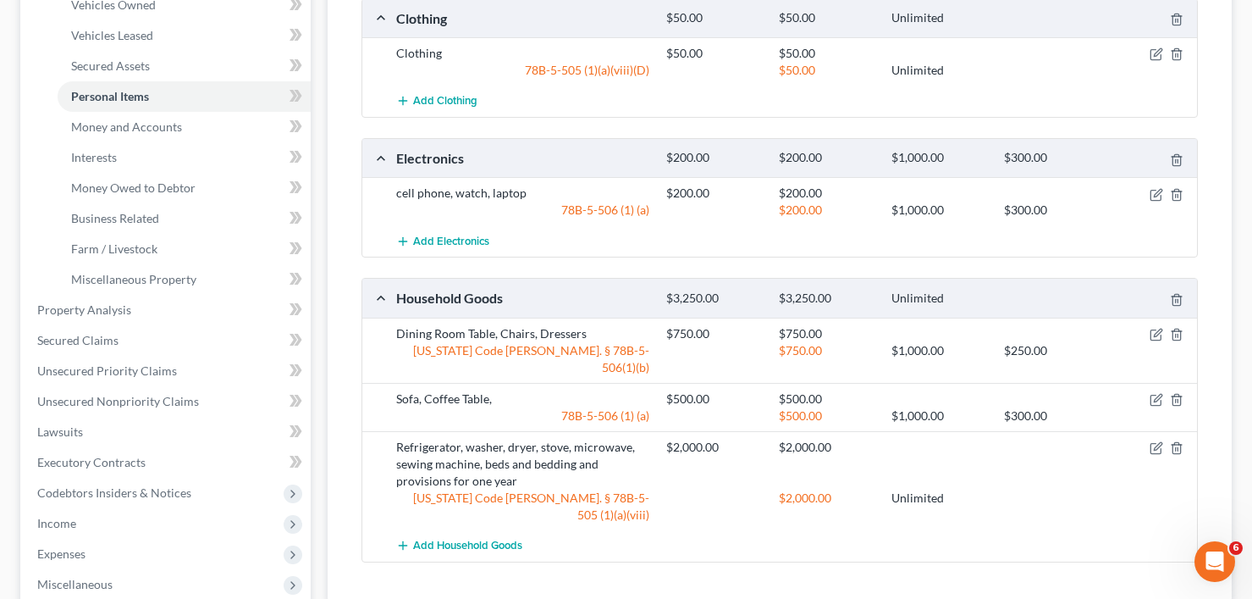
click at [325, 251] on div "Vehicles Owned Vehicles Leased Secured Assets Personal Items Money and Accounts…" at bounding box center [779, 328] width 921 height 1008
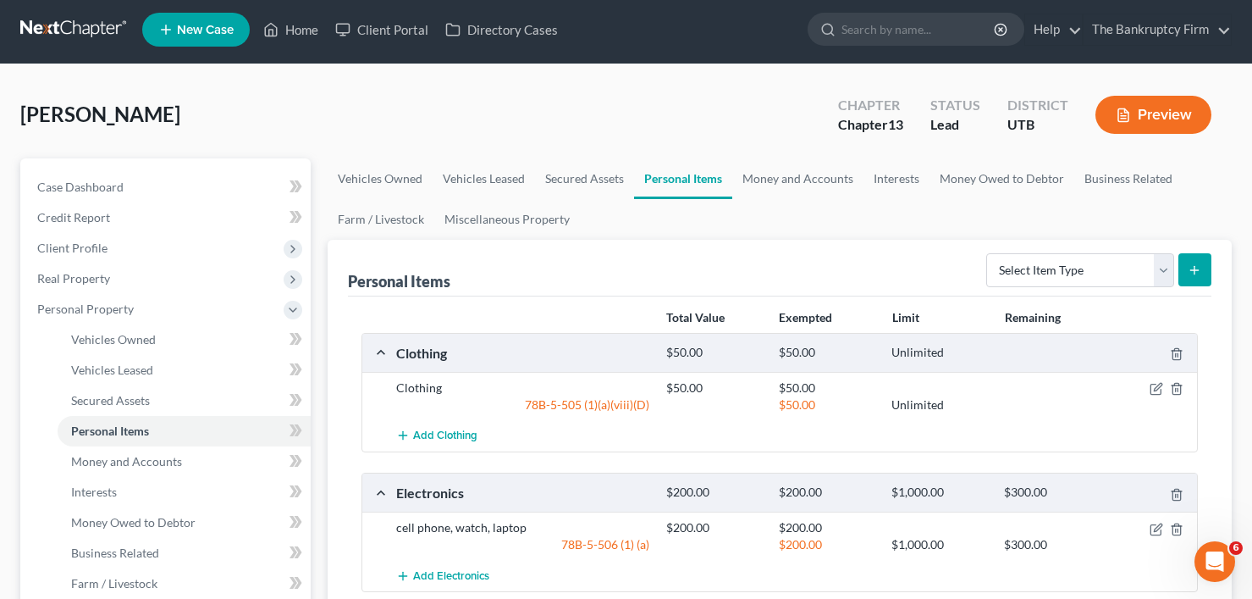
scroll to position [0, 0]
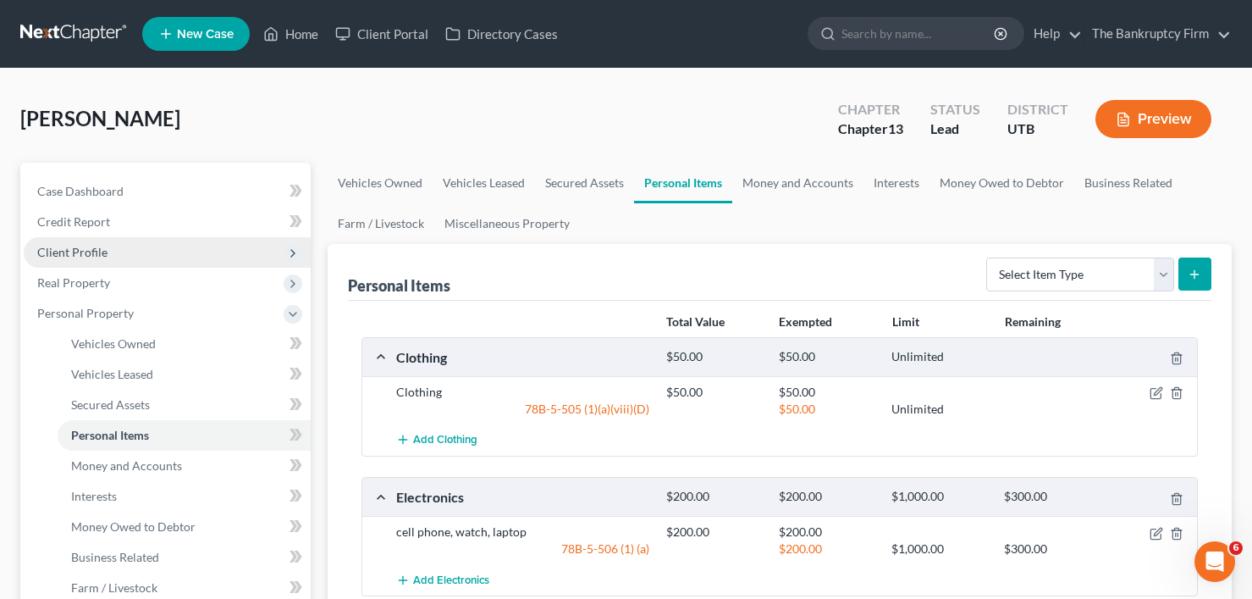
click at [76, 253] on span "Client Profile" at bounding box center [72, 252] width 70 height 14
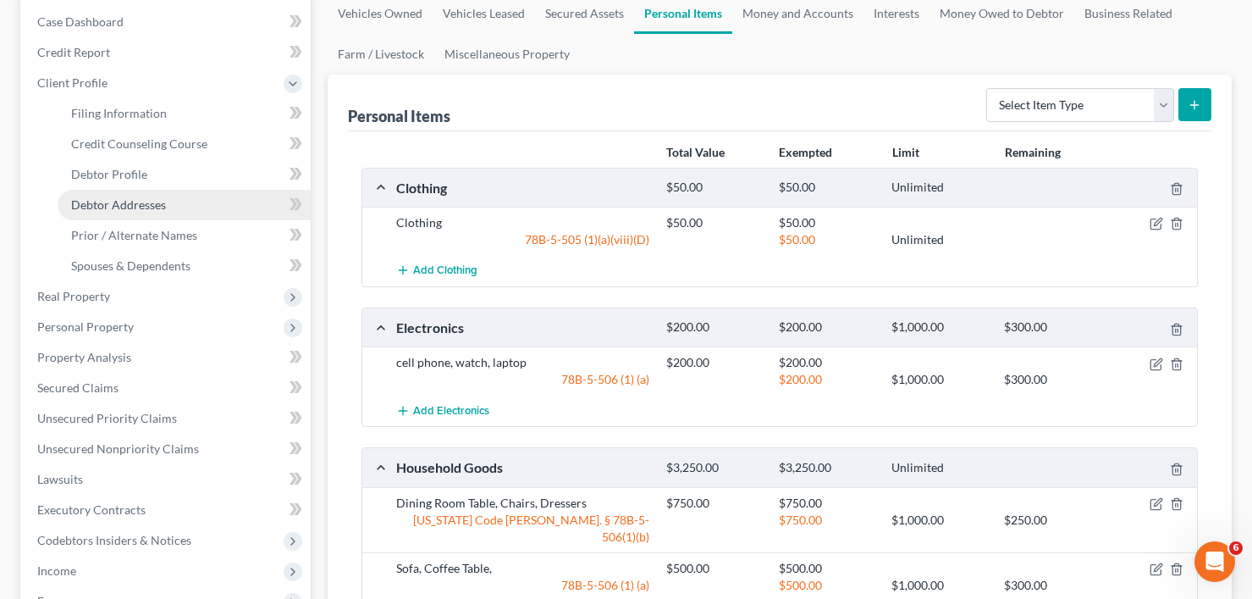
click at [119, 196] on link "Debtor Addresses" at bounding box center [184, 205] width 253 height 30
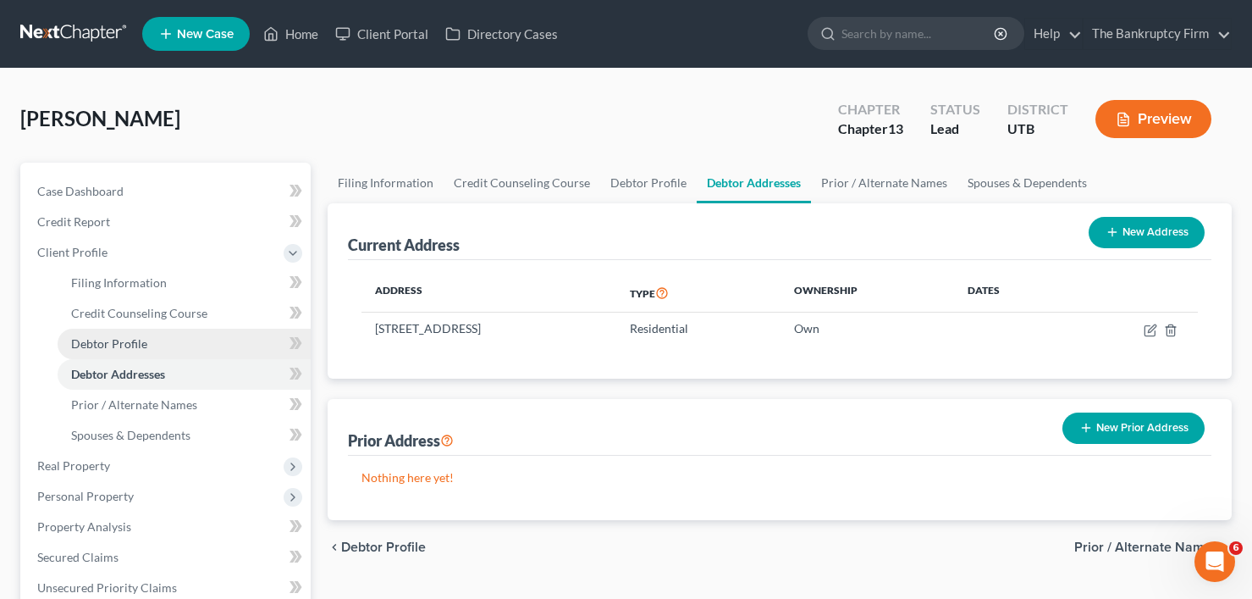
click at [124, 342] on span "Debtor Profile" at bounding box center [109, 343] width 76 height 14
select select "1"
select select "2"
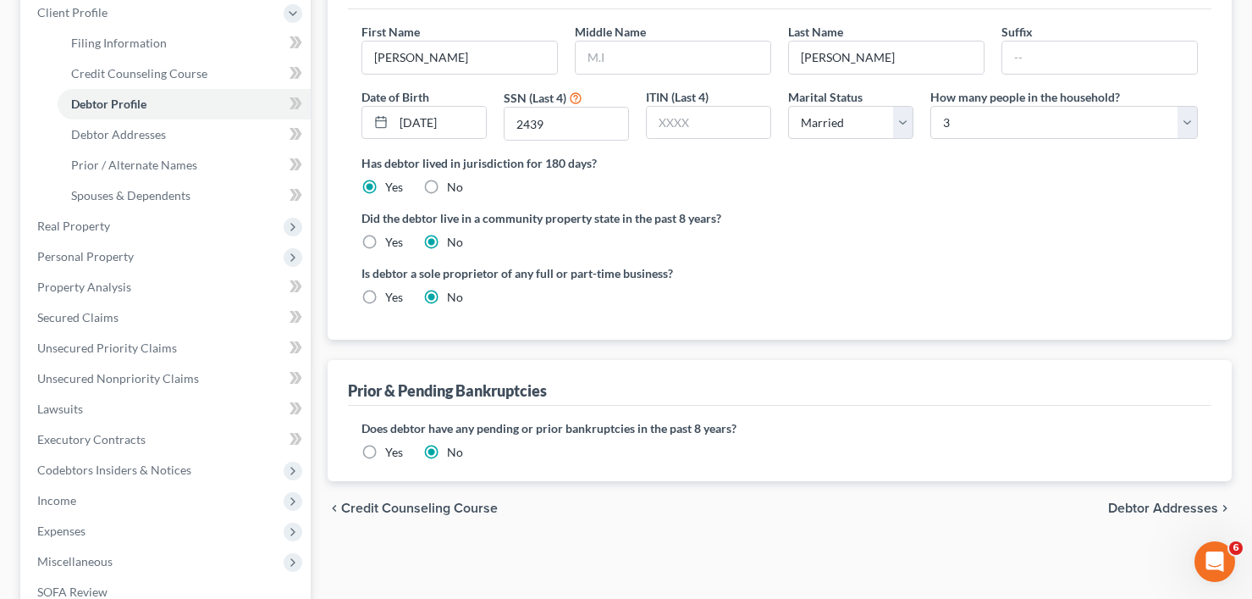
scroll to position [254, 0]
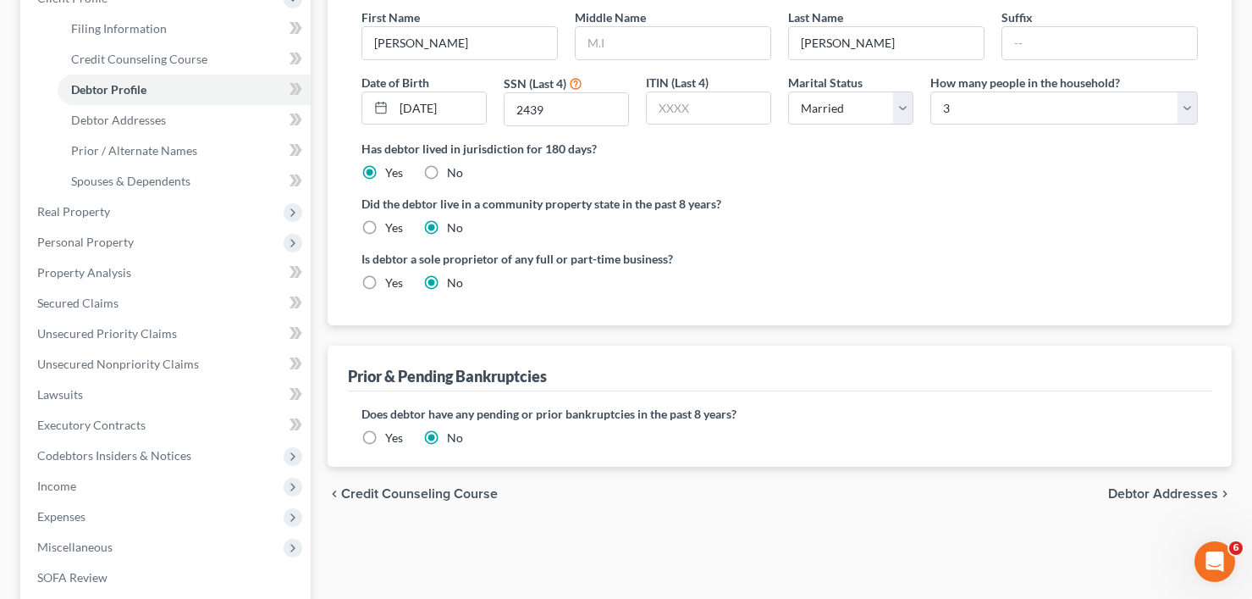
click at [385, 440] on label "Yes" at bounding box center [394, 437] width 18 height 17
click at [392, 440] on input "Yes" at bounding box center [397, 434] width 11 height 11
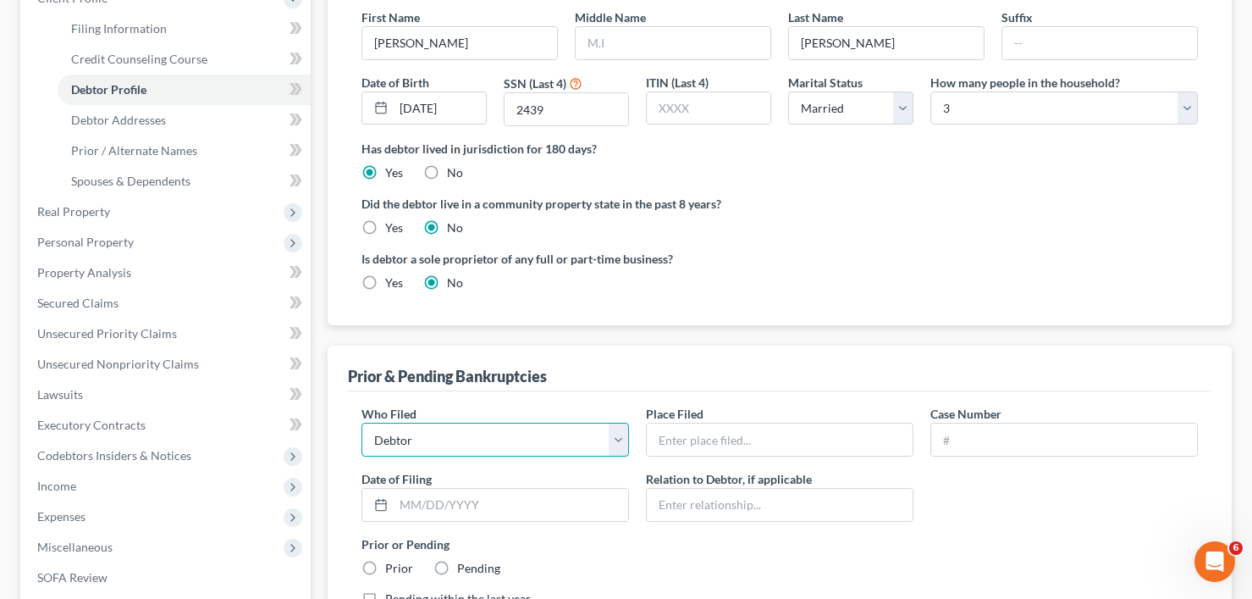
click at [482, 437] on select "Debtor Other" at bounding box center [495, 439] width 268 height 34
drag, startPoint x: 743, startPoint y: 430, endPoint x: 744, endPoint y: 445, distance: 15.3
click at [743, 439] on input "text" at bounding box center [780, 439] width 266 height 32
type input "Utah"
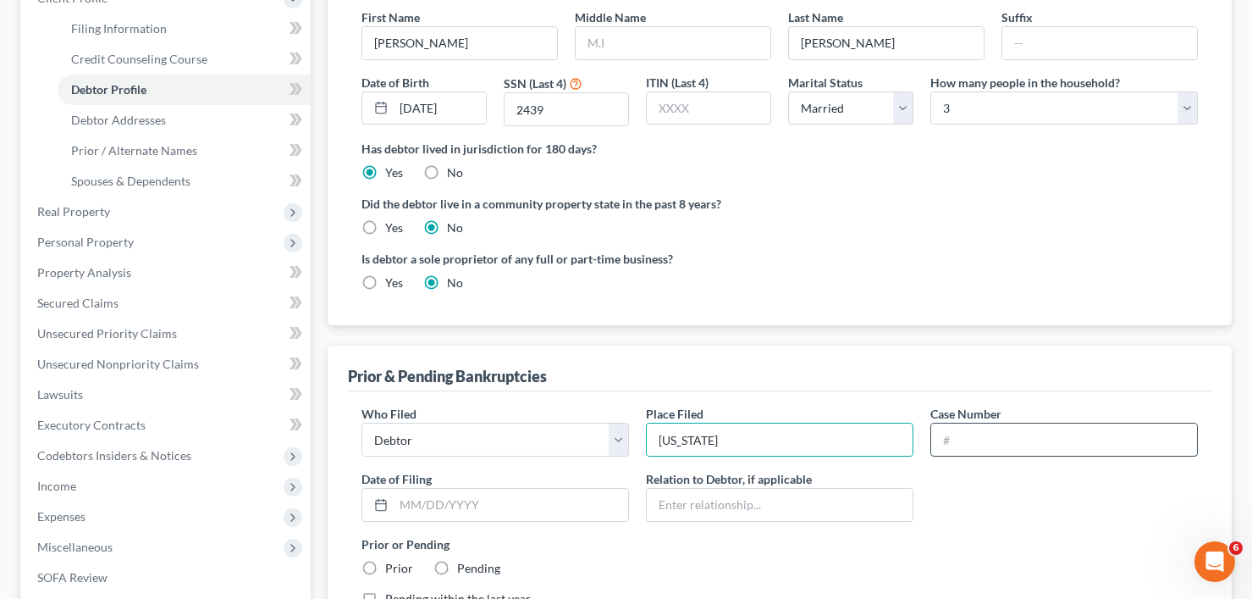
click at [989, 433] on input "text" at bounding box center [1064, 439] width 266 height 32
paste input "19-21151"
type input "19-21151"
drag, startPoint x: 452, startPoint y: 506, endPoint x: 468, endPoint y: 455, distance: 54.1
click at [452, 506] on input "text" at bounding box center [511, 504] width 234 height 32
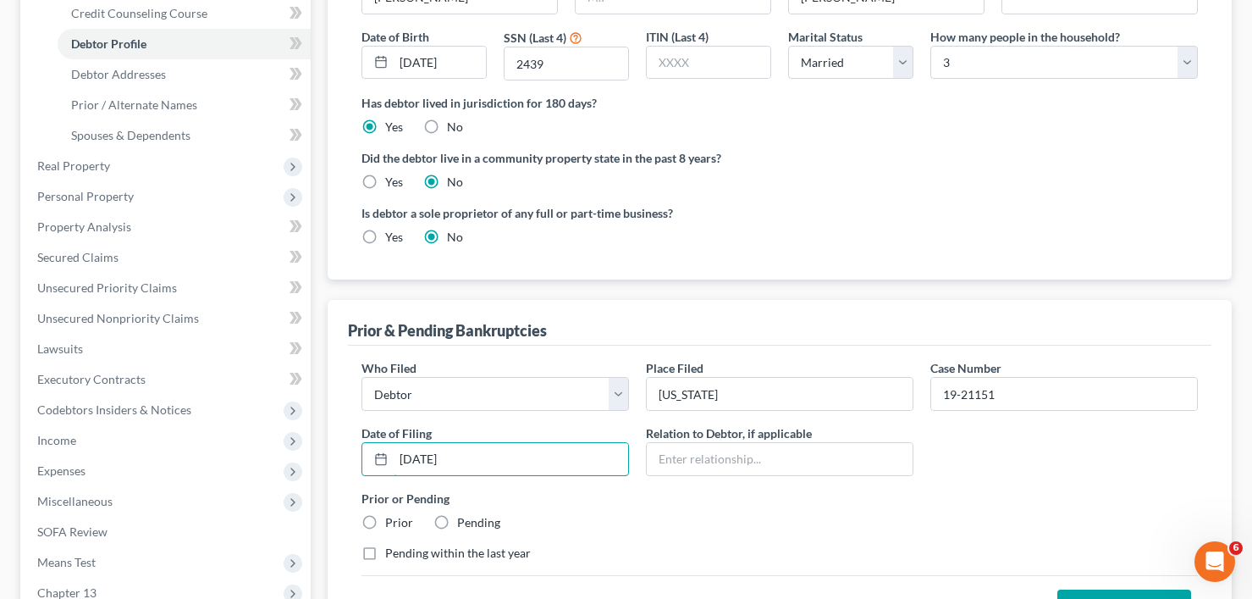
scroll to position [339, 0]
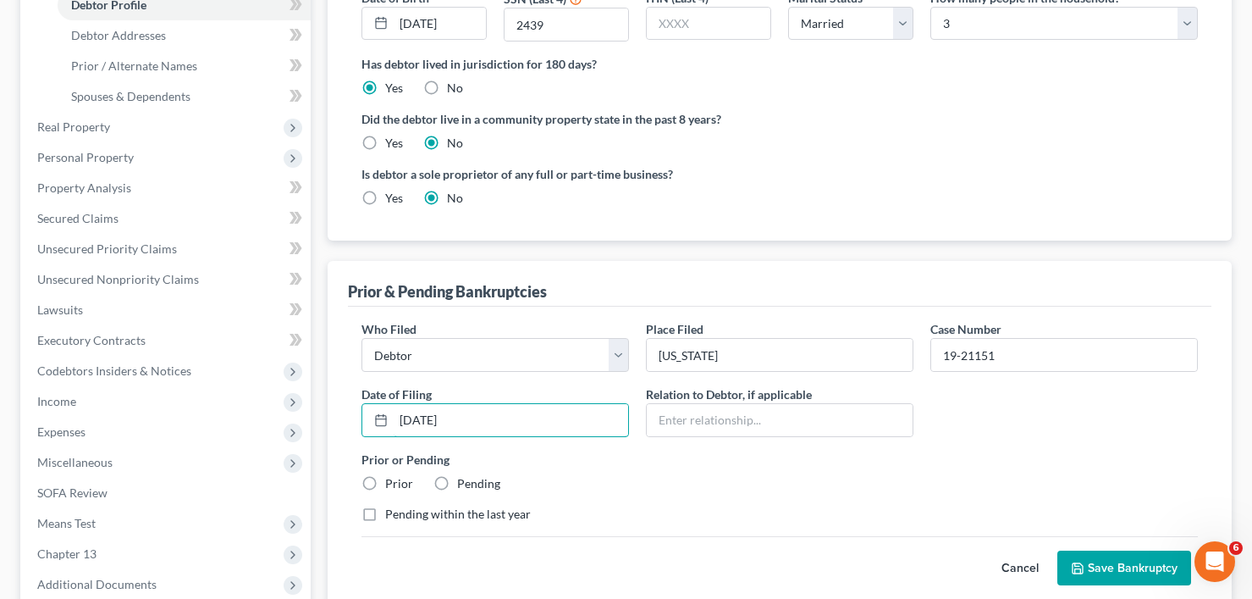
type input "02/18/2019"
click at [385, 483] on label "Prior" at bounding box center [399, 483] width 28 height 17
click at [392, 483] on input "Prior" at bounding box center [397, 480] width 11 height 11
radio input "true"
click at [1115, 566] on button "Save Bankruptcy" at bounding box center [1124, 568] width 134 height 36
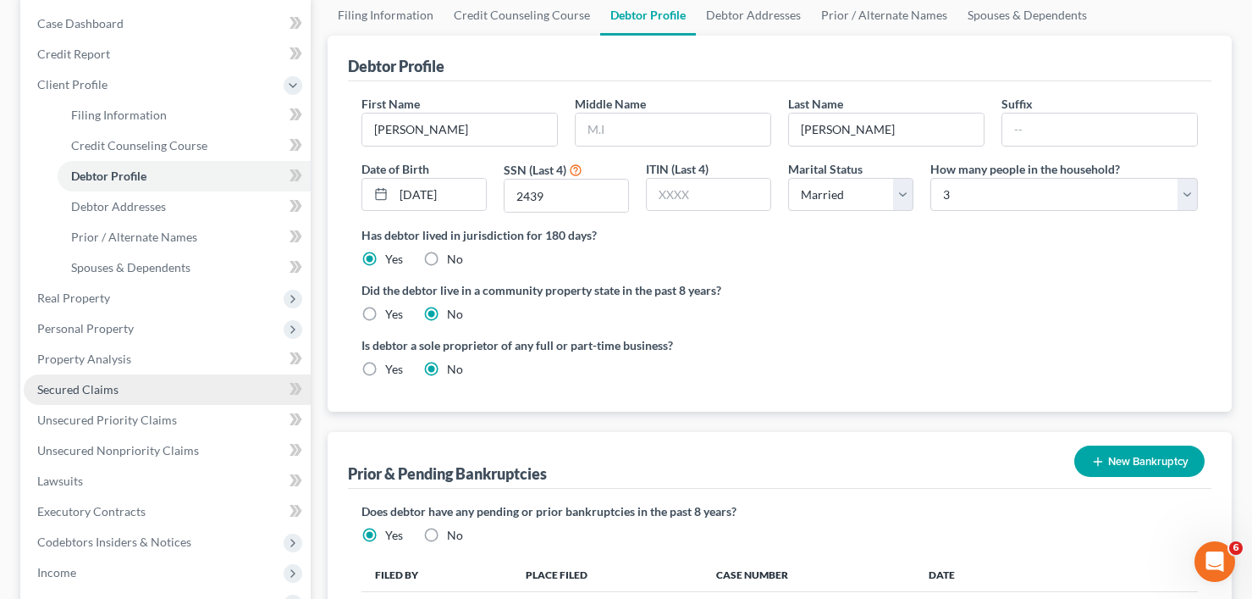
scroll to position [508, 0]
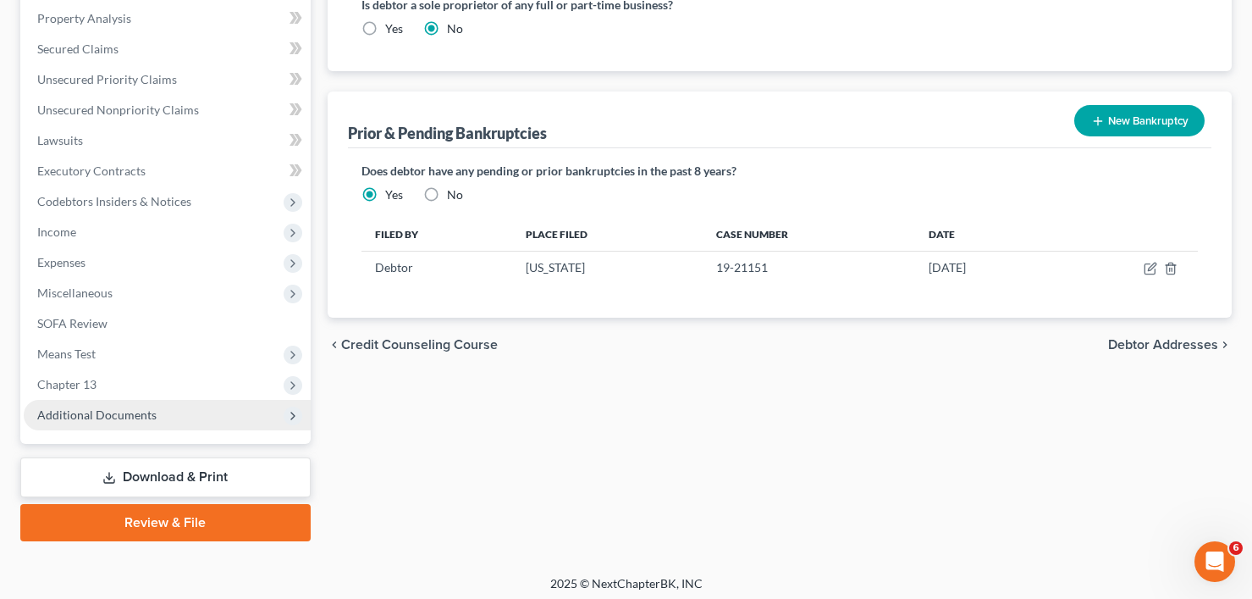
click at [146, 428] on span "Additional Documents" at bounding box center [167, 415] width 287 height 30
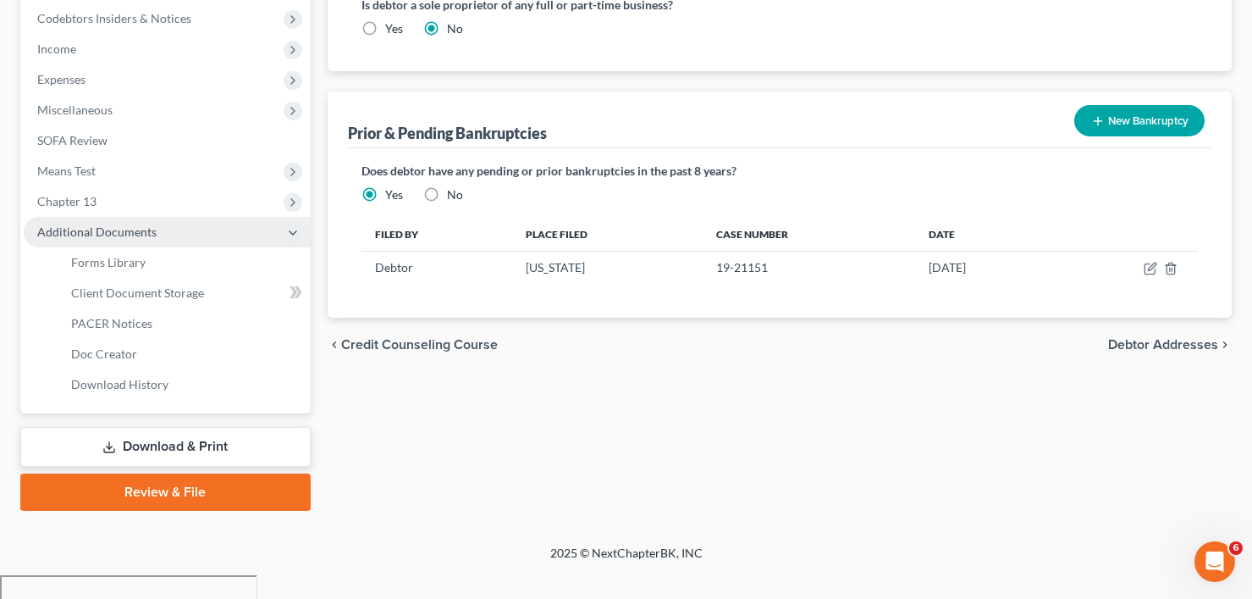
scroll to position [325, 0]
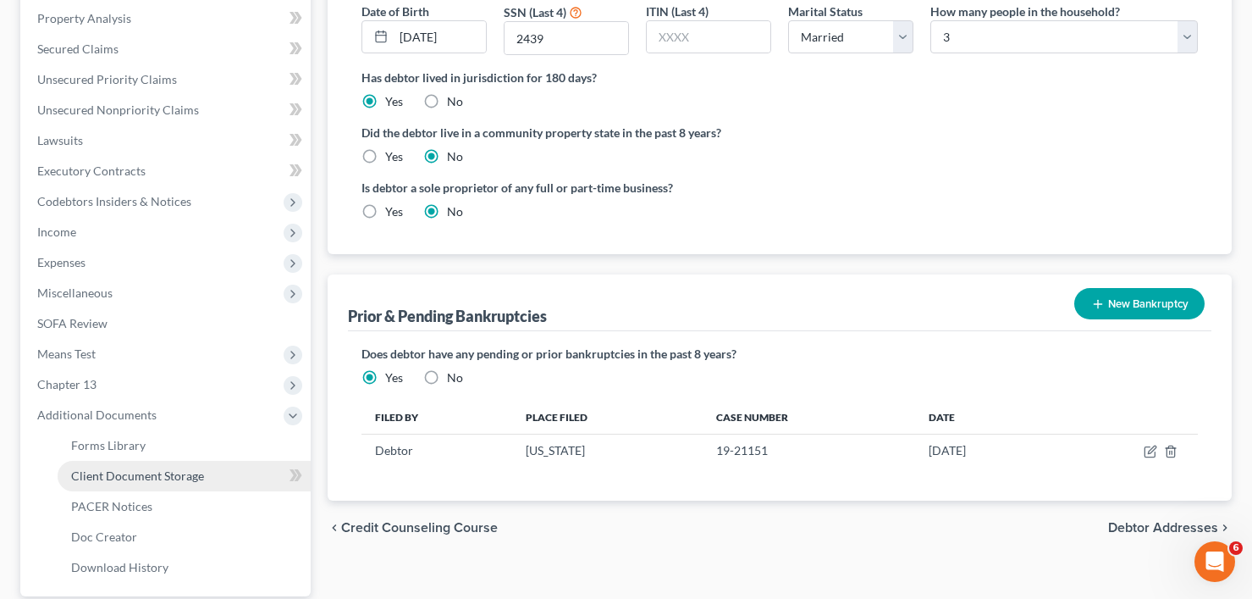
drag, startPoint x: 156, startPoint y: 470, endPoint x: 167, endPoint y: 467, distance: 11.3
click at [157, 470] on span "Client Document Storage" at bounding box center [137, 475] width 133 height 14
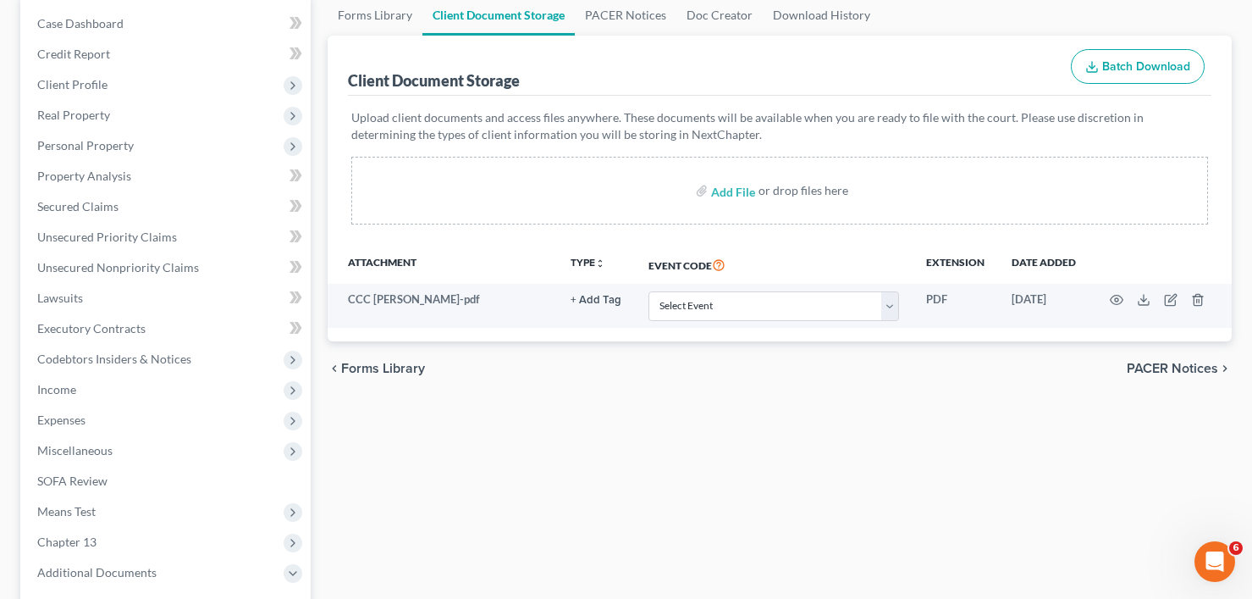
scroll to position [169, 0]
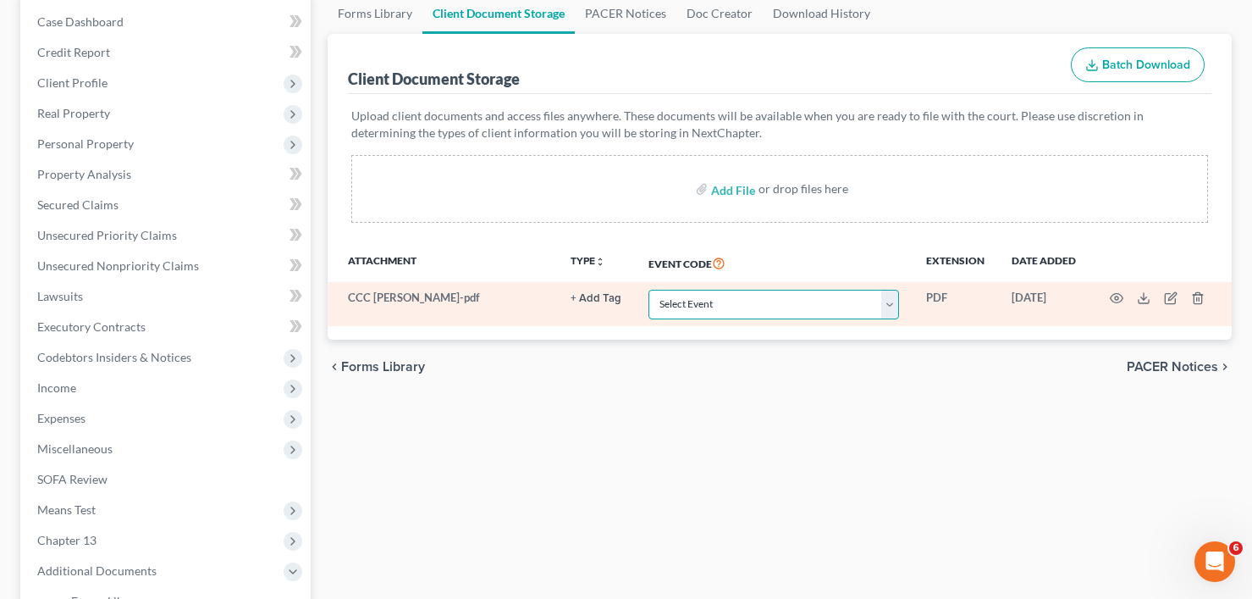
click at [714, 314] on select "Select Event Affidavit/Declaration Amended Chapter 11 Plan Amended Disclosure S…" at bounding box center [773, 305] width 251 height 30
select select "30"
click at [648, 290] on select "Select Event Affidavit/Declaration Amended Chapter 11 Plan Amended Disclosure S…" at bounding box center [773, 305] width 251 height 30
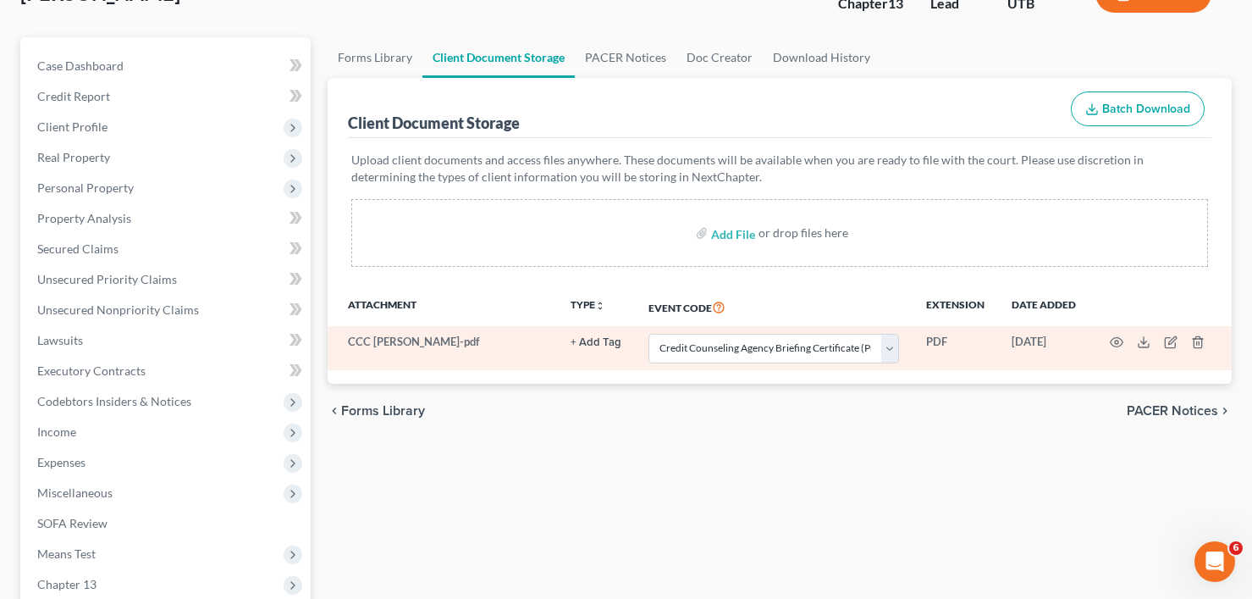
scroll to position [85, 0]
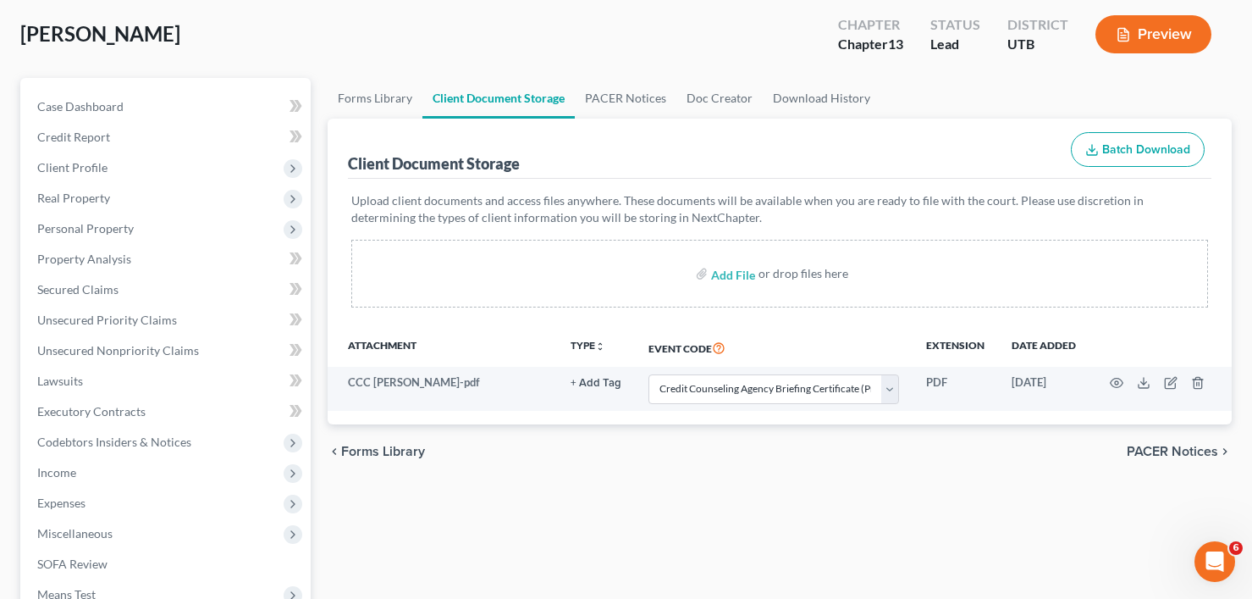
drag, startPoint x: 341, startPoint y: 295, endPoint x: 263, endPoint y: 58, distance: 249.5
click at [270, 54] on div "Howell, Judy Upgraded Chapter Chapter 13 Status Lead District UTB Preview" at bounding box center [625, 41] width 1211 height 74
click at [83, 172] on span "Client Profile" at bounding box center [72, 167] width 70 height 14
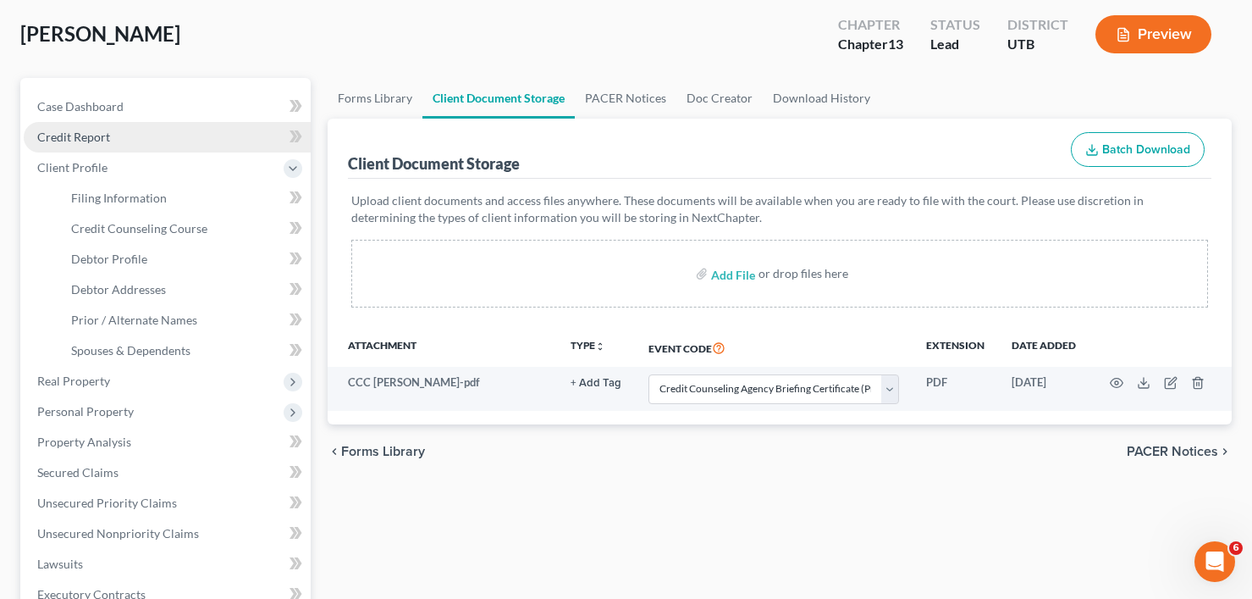
click at [80, 138] on span "Credit Report" at bounding box center [73, 137] width 73 height 14
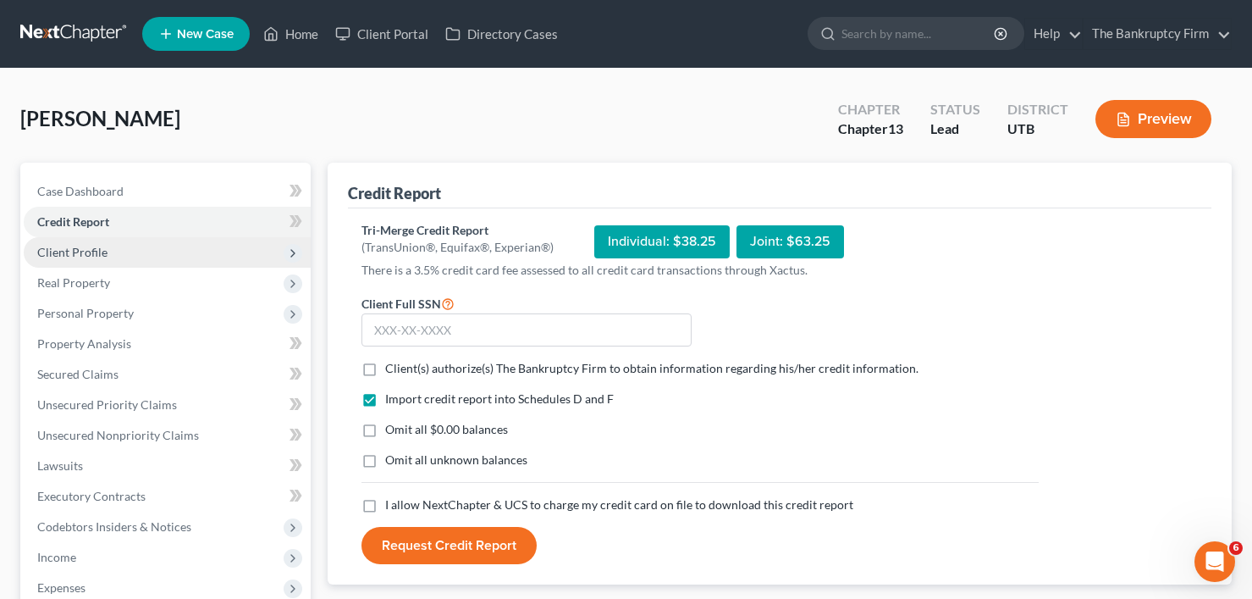
click at [87, 252] on span "Client Profile" at bounding box center [72, 252] width 70 height 14
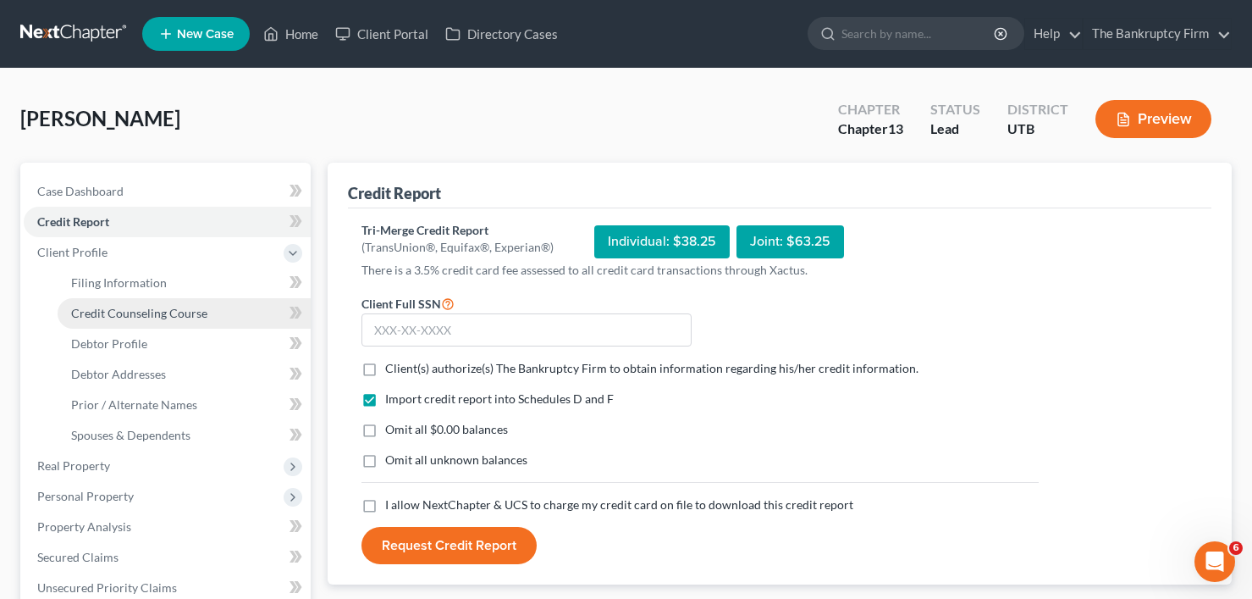
click at [124, 312] on span "Credit Counseling Course" at bounding box center [139, 313] width 136 height 14
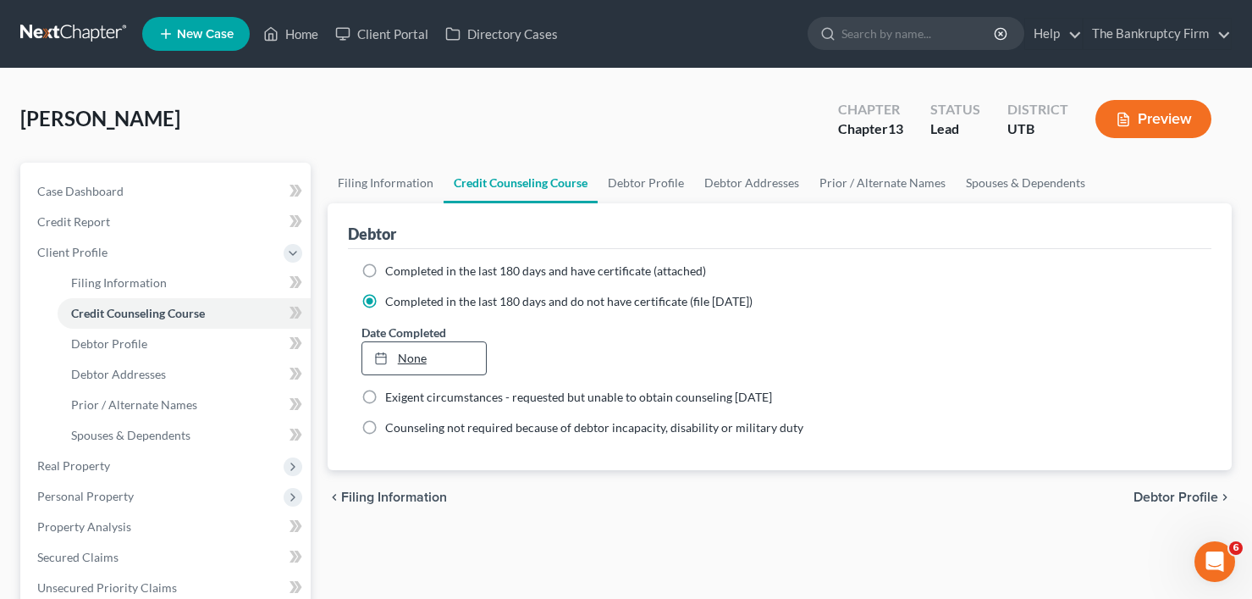
type input "10/10/2025"
click at [405, 364] on link "10/10/2025" at bounding box center [424, 358] width 124 height 32
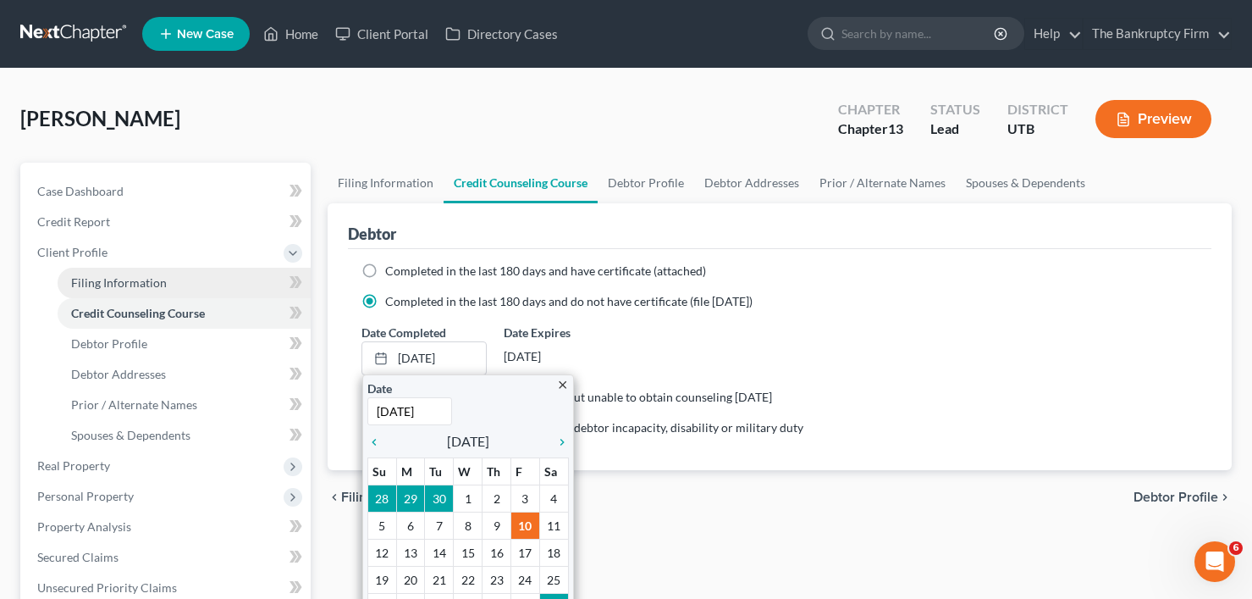
click at [100, 280] on span "Filing Information" at bounding box center [119, 282] width 96 height 14
select select "1"
select select "0"
select select "3"
select select "81"
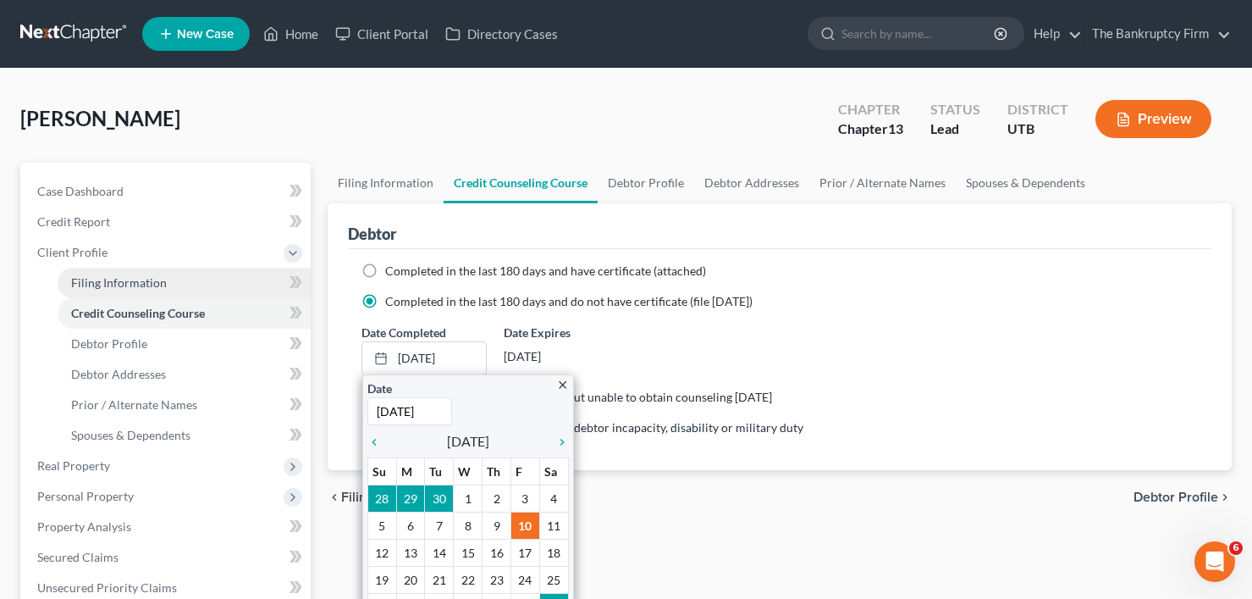
select select "0"
select select "46"
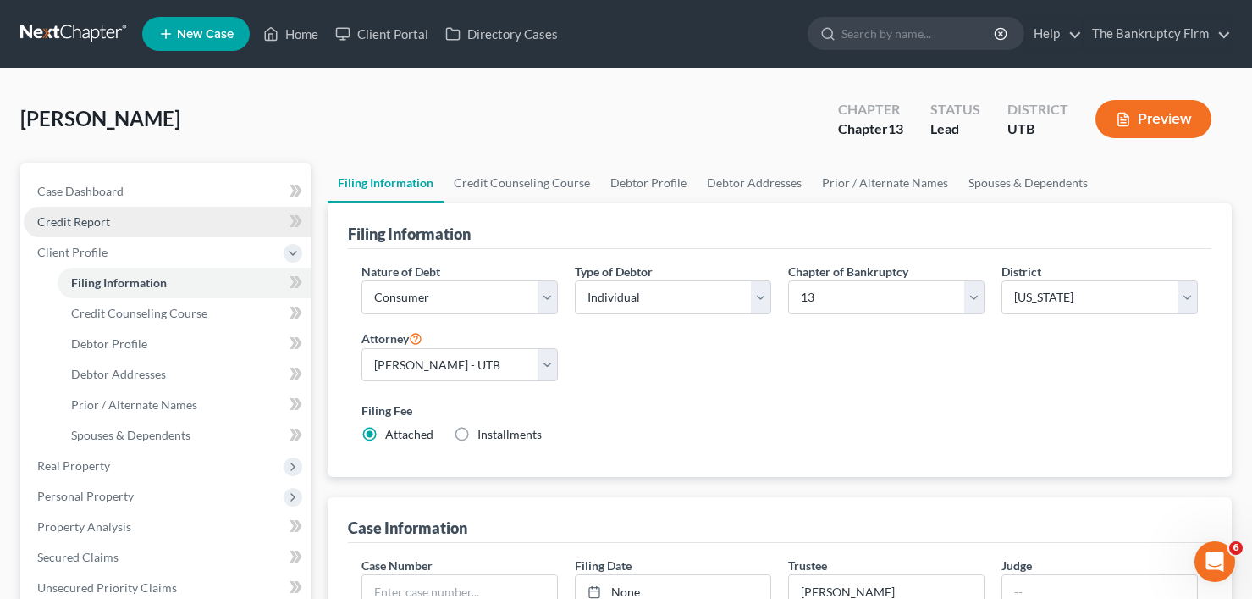
click at [79, 226] on span "Credit Report" at bounding box center [73, 221] width 73 height 14
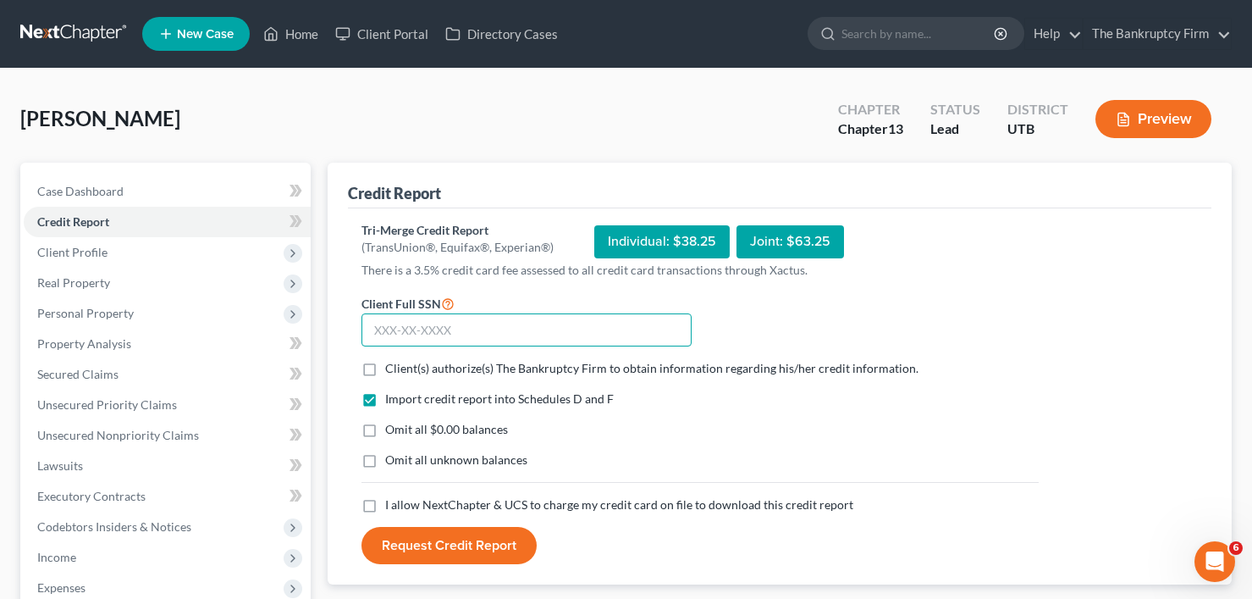
click at [529, 324] on input "text" at bounding box center [526, 330] width 330 height 34
paste input "192-11-51"
click at [322, 105] on div "Howell, Judy Upgraded Chapter Chapter 13 Status Lead District UTB Preview" at bounding box center [625, 126] width 1211 height 74
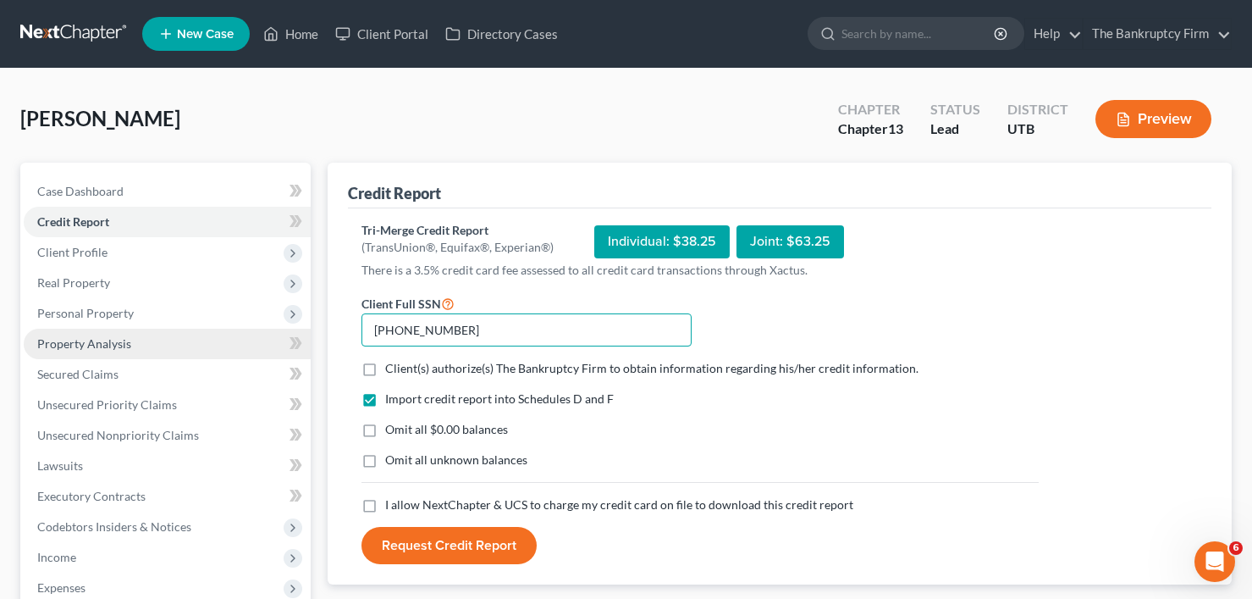
drag, startPoint x: 437, startPoint y: 328, endPoint x: 285, endPoint y: 331, distance: 151.6
click at [285, 331] on div "Petition Navigation Case Dashboard Payments Invoices Payments Payments Credit R…" at bounding box center [626, 514] width 1228 height 703
paste input "528-88-2439"
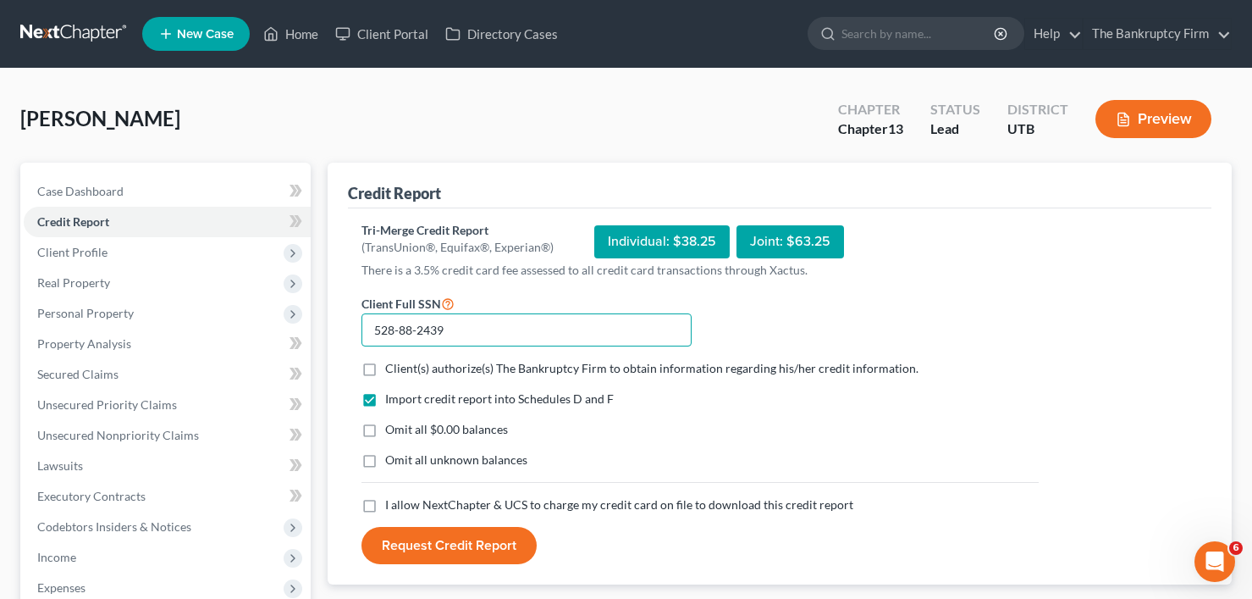
type input "528-88-2439"
click at [385, 373] on label "Client(s) authorize(s) The Bankruptcy Firm to obtain information regarding his/…" at bounding box center [651, 368] width 533 height 17
click at [392, 371] on input "Client(s) authorize(s) The Bankruptcy Firm to obtain information regarding his/…" at bounding box center [397, 365] width 11 height 11
checkbox input "true"
click at [385, 428] on label "Omit all $0.00 balances" at bounding box center [446, 429] width 123 height 17
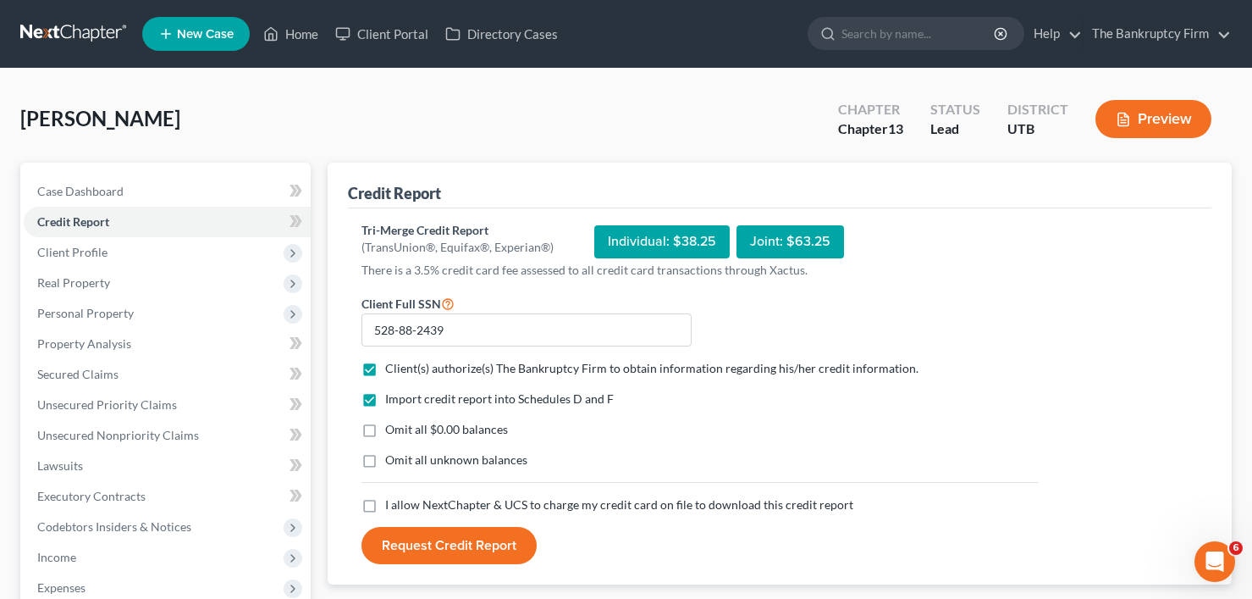
click at [392, 428] on input "Omit all $0.00 balances" at bounding box center [397, 426] width 11 height 11
checkbox input "true"
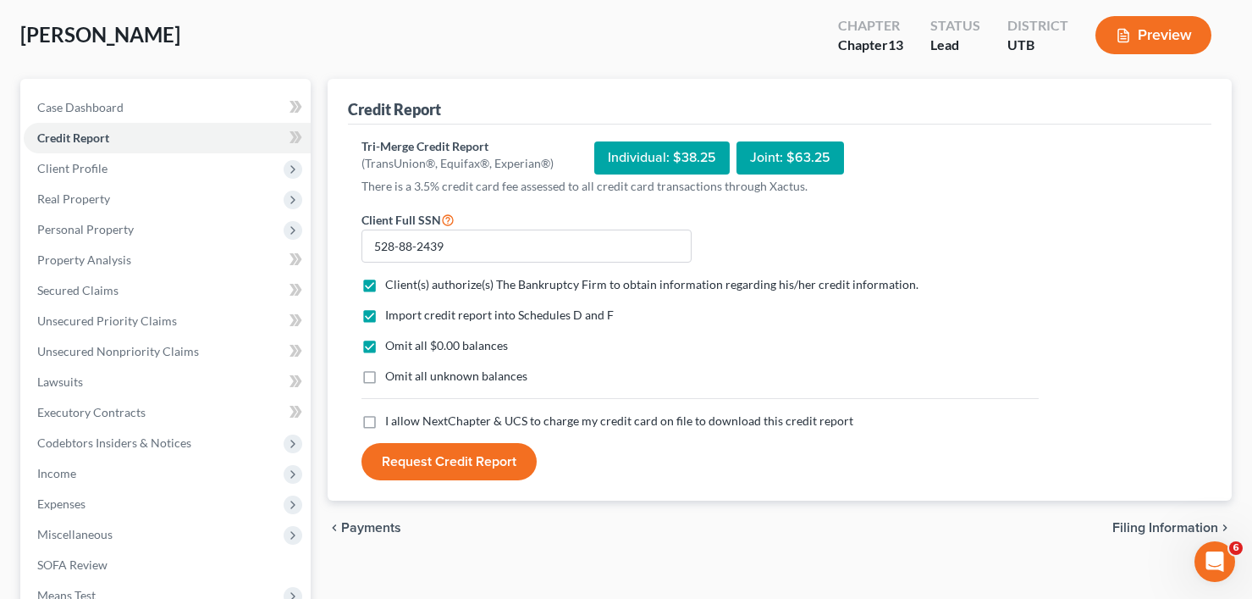
scroll to position [85, 0]
click at [385, 422] on label "I allow NextChapter & UCS to charge my credit card on file to download this cre…" at bounding box center [619, 419] width 468 height 17
click at [392, 422] on input "I allow NextChapter & UCS to charge my credit card on file to download this cre…" at bounding box center [397, 416] width 11 height 11
checkbox input "true"
click at [475, 461] on button "Request Credit Report" at bounding box center [448, 460] width 175 height 37
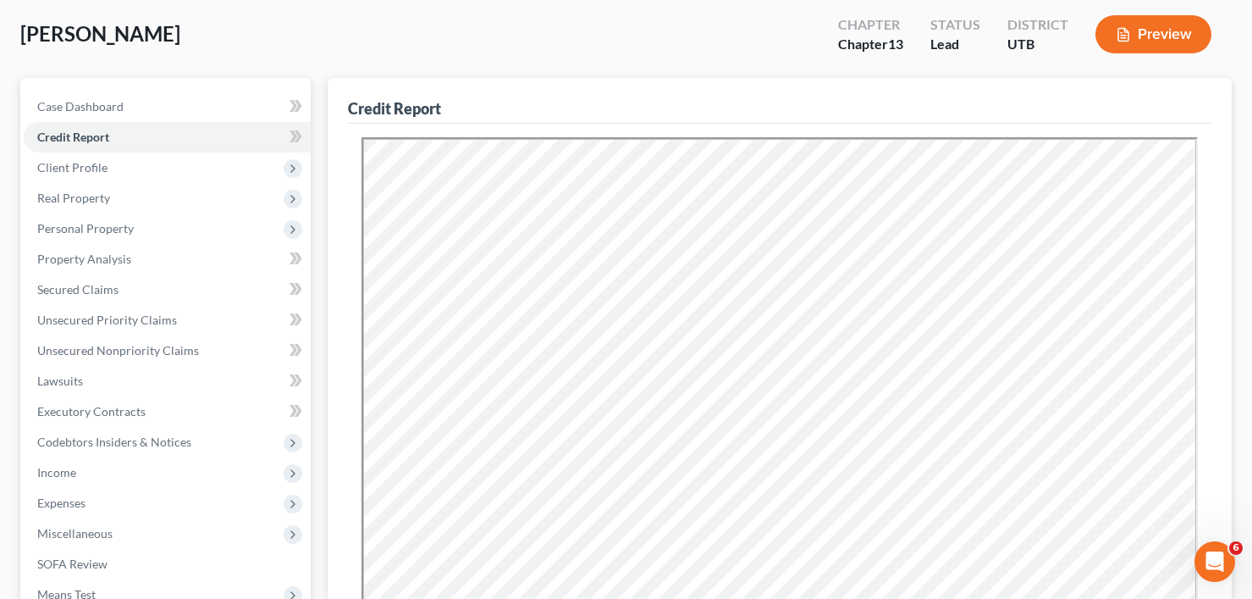
scroll to position [0, 0]
click at [98, 196] on span "Real Property" at bounding box center [73, 197] width 73 height 14
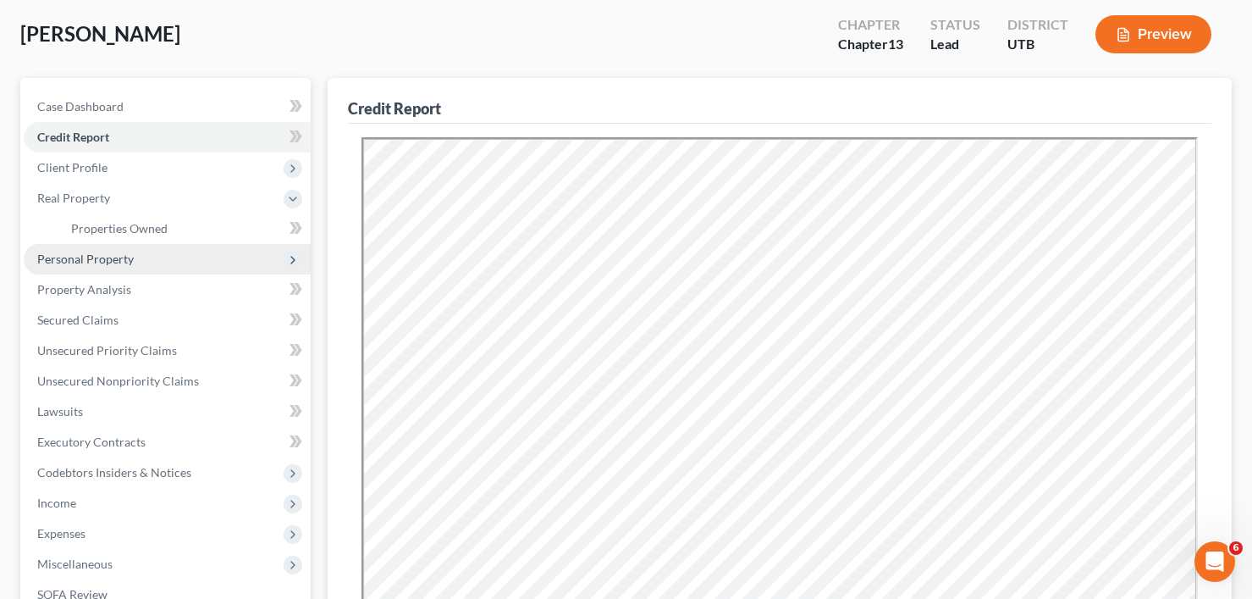
click at [104, 268] on span "Personal Property" at bounding box center [167, 259] width 287 height 30
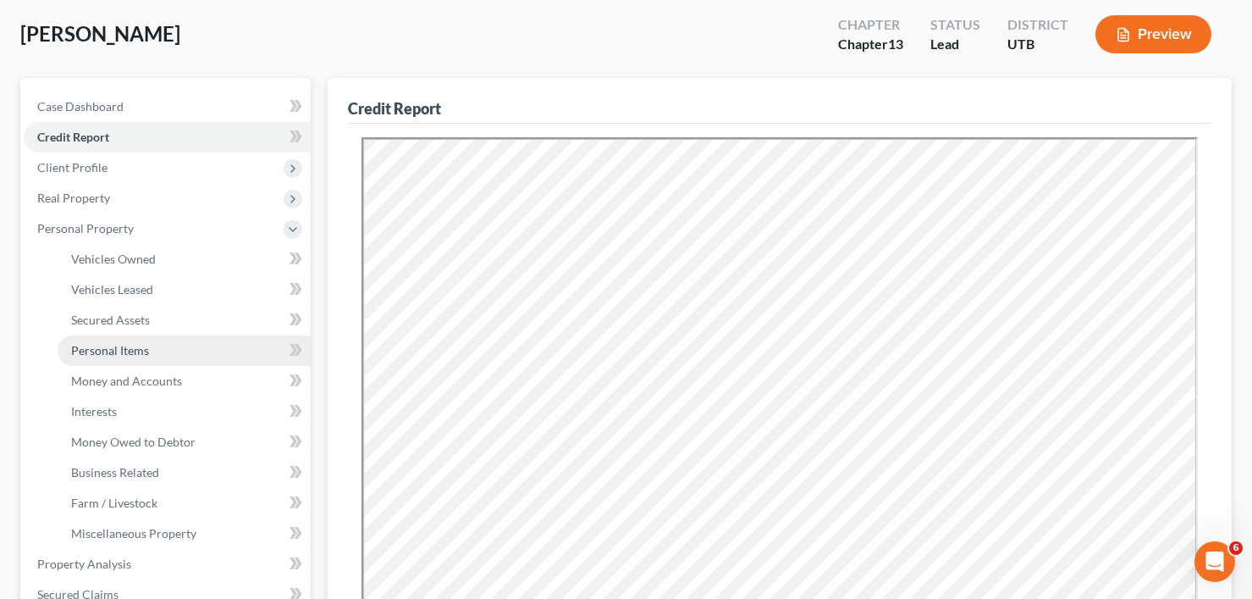
click at [115, 352] on span "Personal Items" at bounding box center [110, 350] width 78 height 14
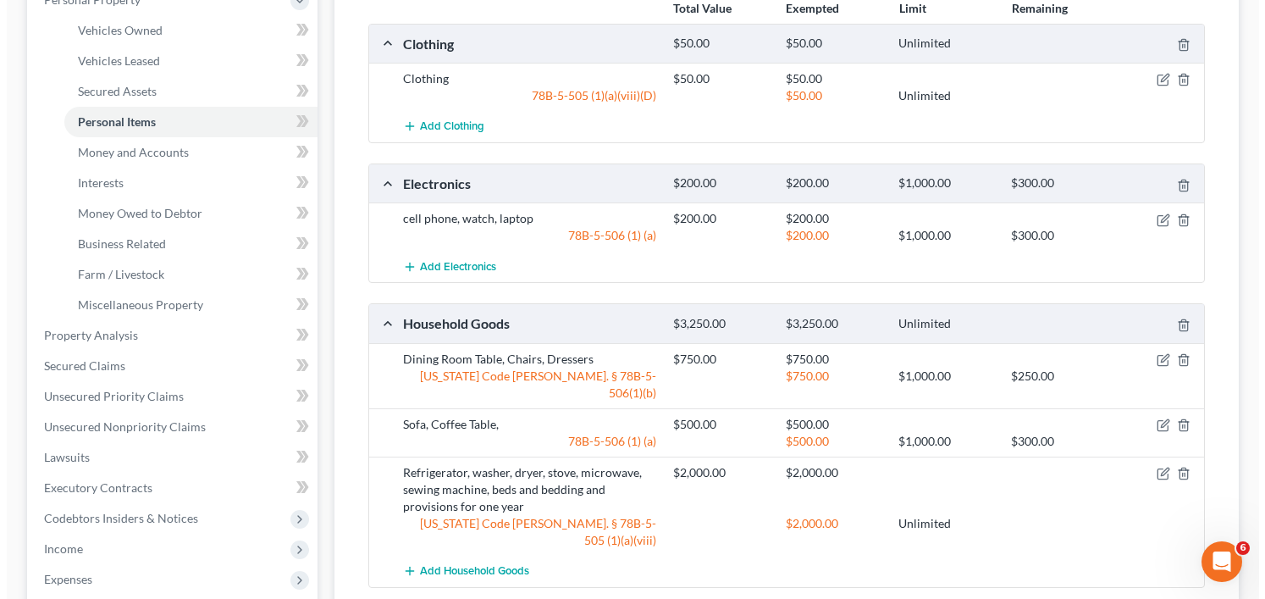
scroll to position [423, 0]
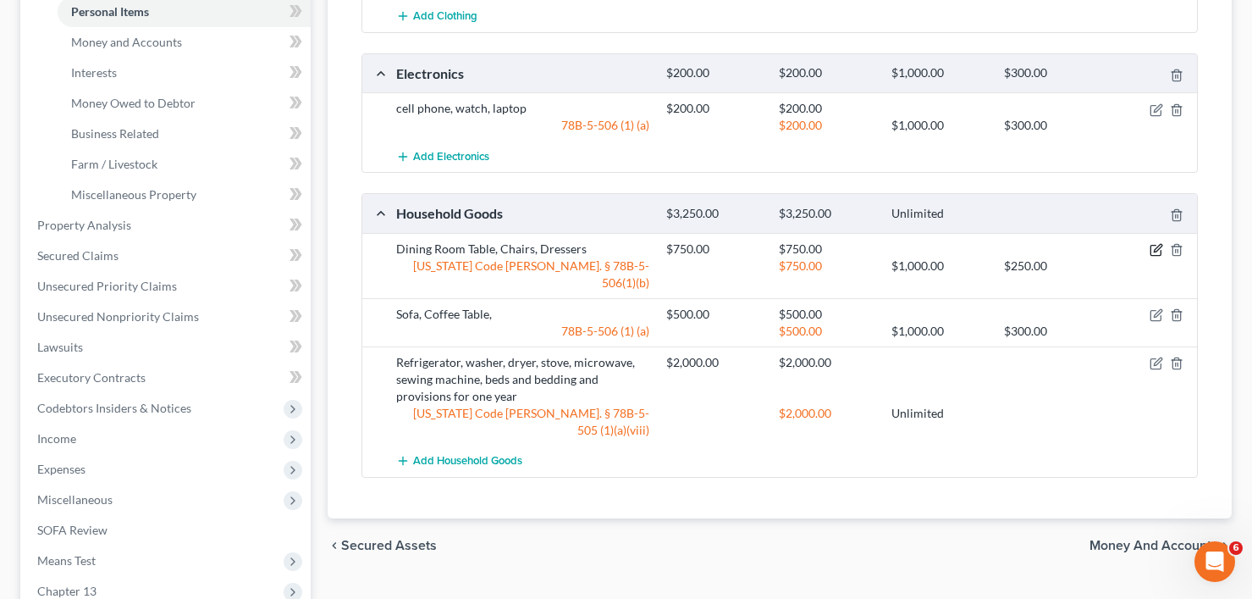
click at [1154, 247] on icon "button" at bounding box center [1157, 250] width 14 height 14
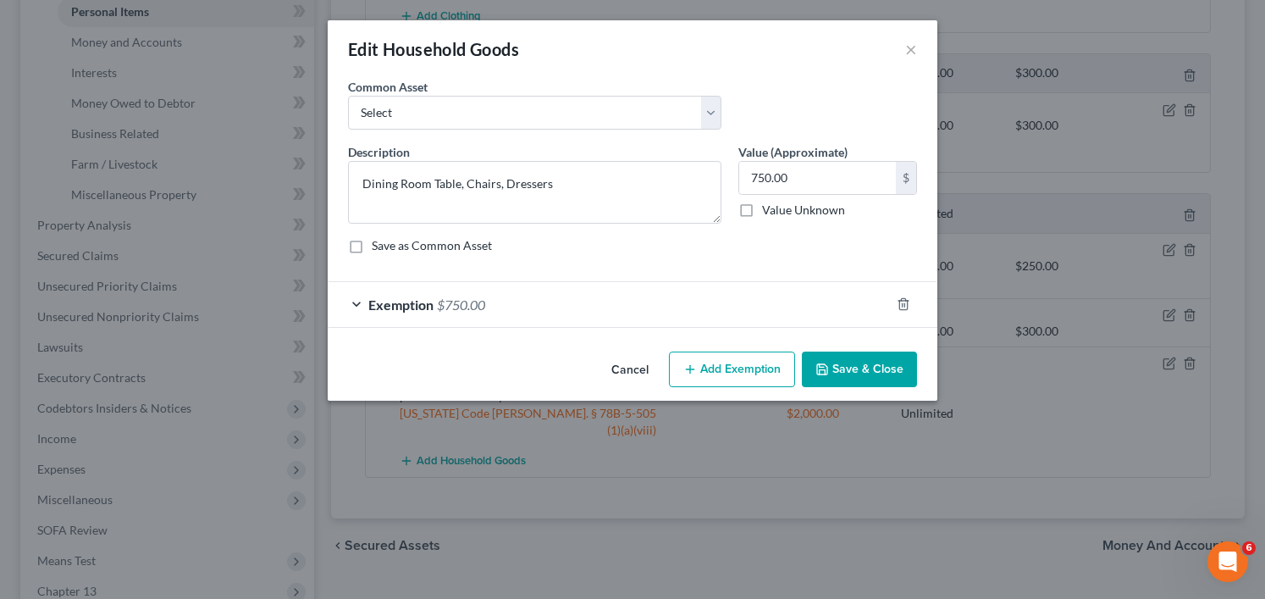
click at [629, 357] on button "Cancel" at bounding box center [630, 370] width 64 height 34
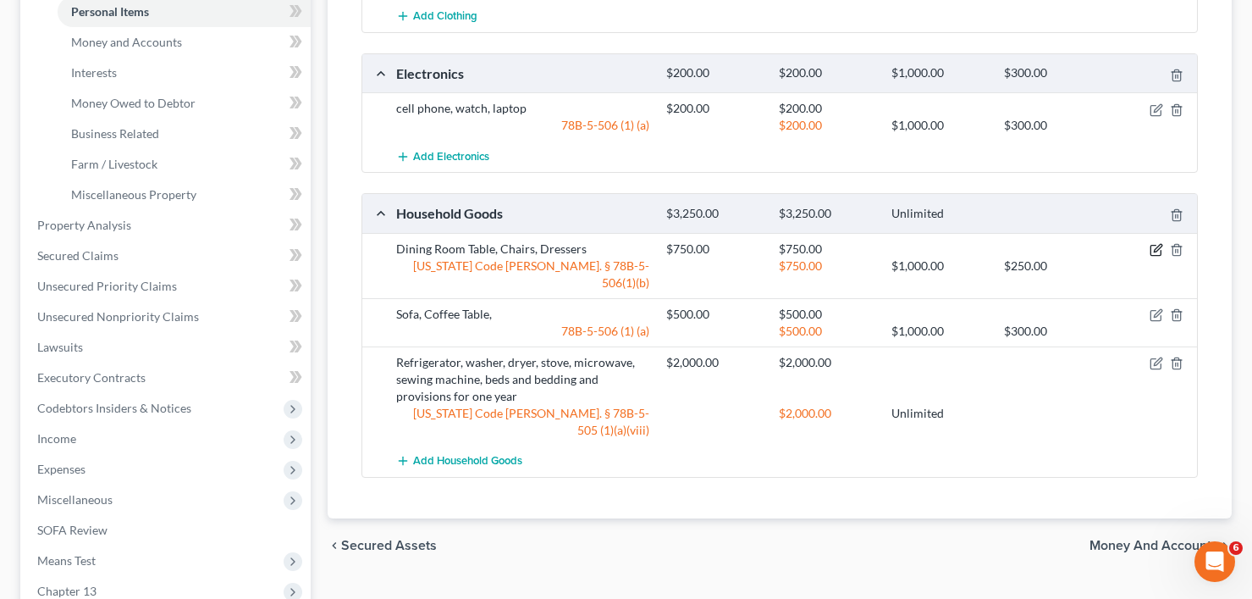
click at [1157, 251] on icon "button" at bounding box center [1158, 248] width 8 height 8
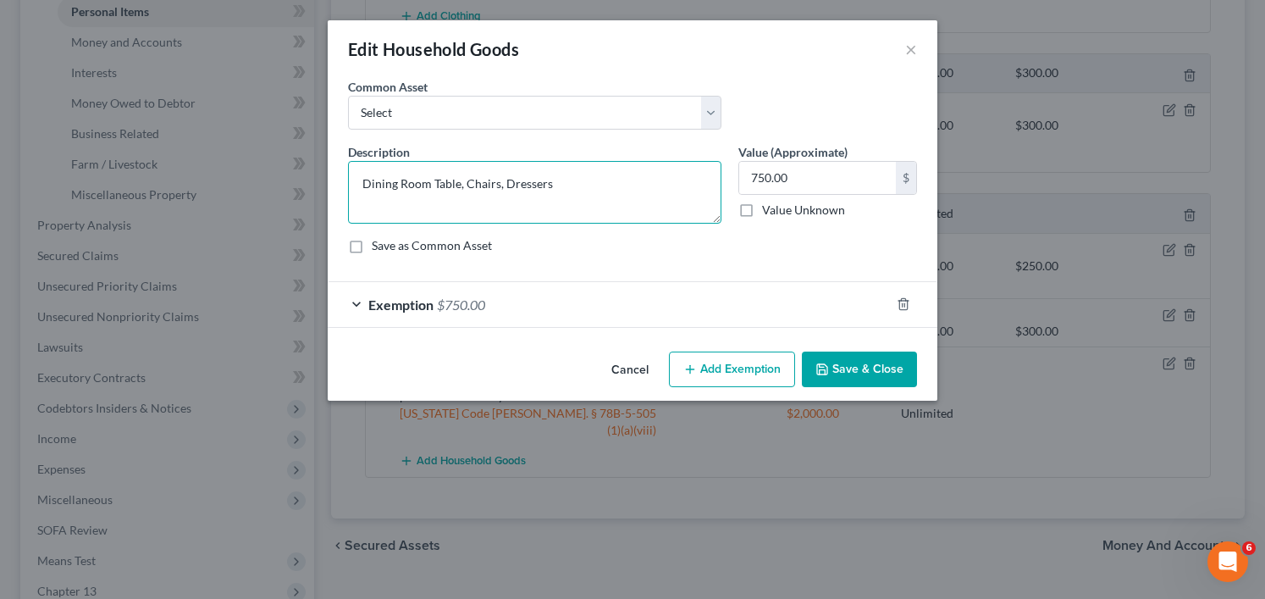
drag, startPoint x: 503, startPoint y: 183, endPoint x: 347, endPoint y: 185, distance: 155.8
click at [349, 185] on textarea "Dining Room Table, Chairs, Dressers" at bounding box center [534, 192] width 373 height 63
type textarea "3 Dressers"
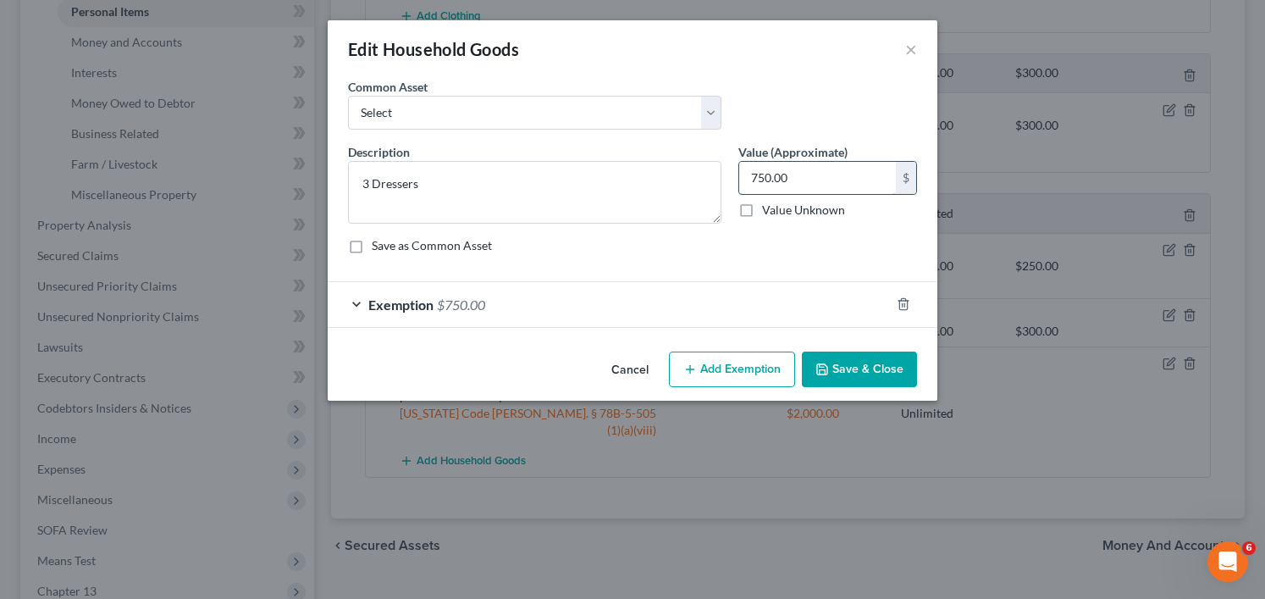
click at [786, 178] on input "750.00" at bounding box center [817, 178] width 157 height 32
type input "500"
click at [559, 306] on div "Exemption $750.00" at bounding box center [609, 304] width 562 height 45
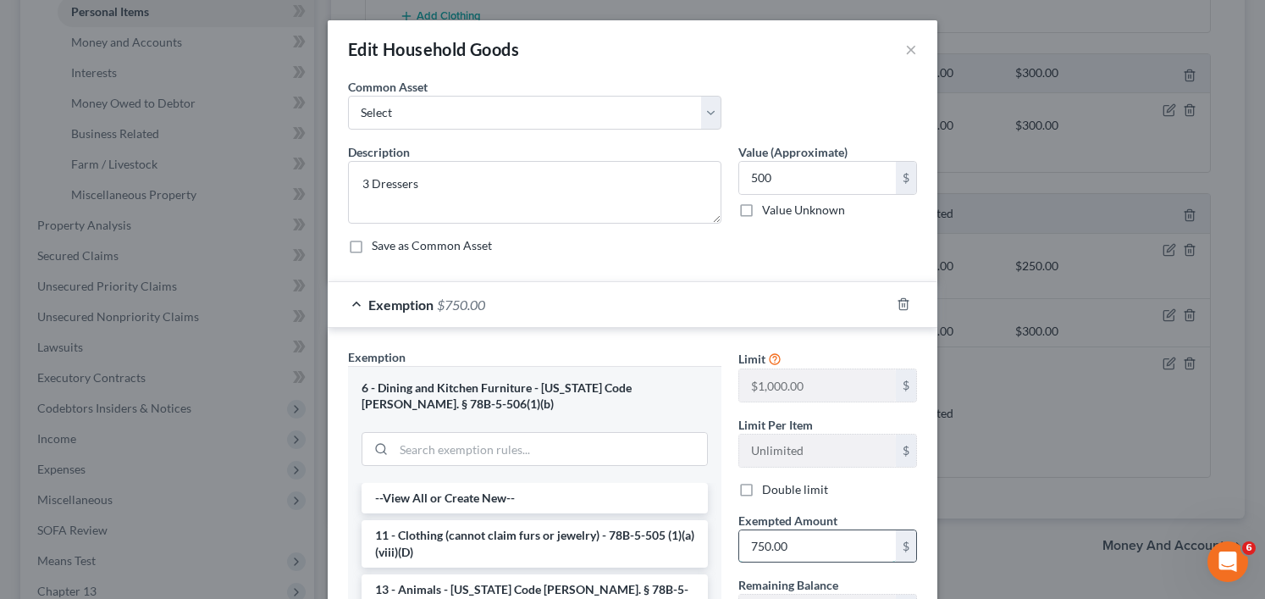
click at [753, 549] on input "750.00" at bounding box center [817, 546] width 157 height 32
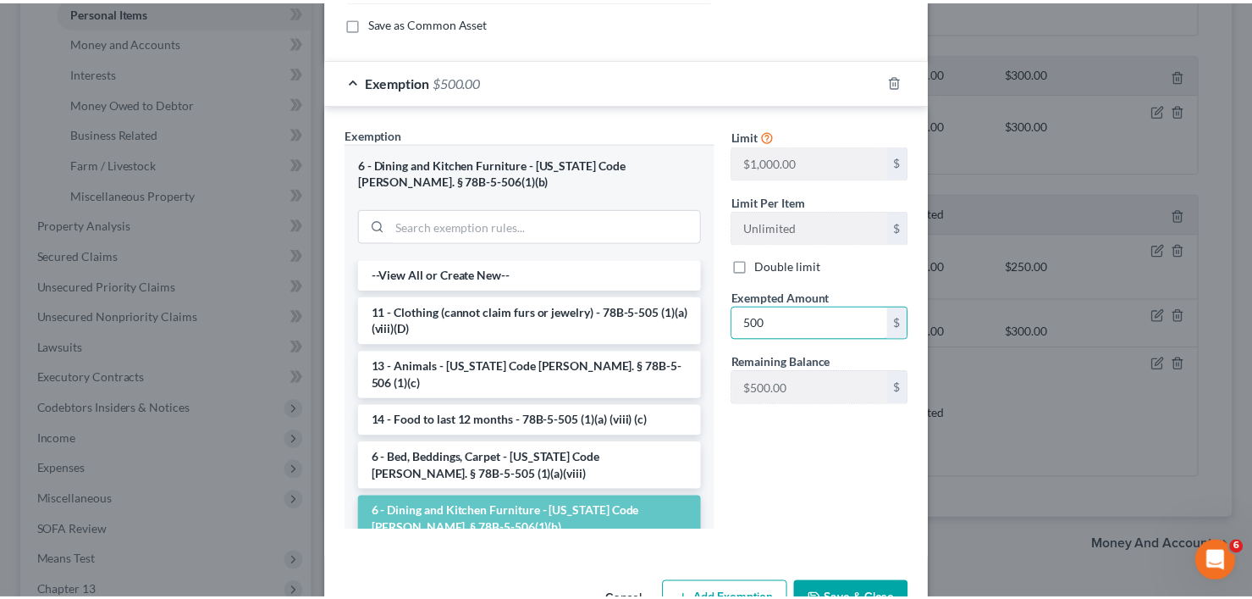
scroll to position [276, 0]
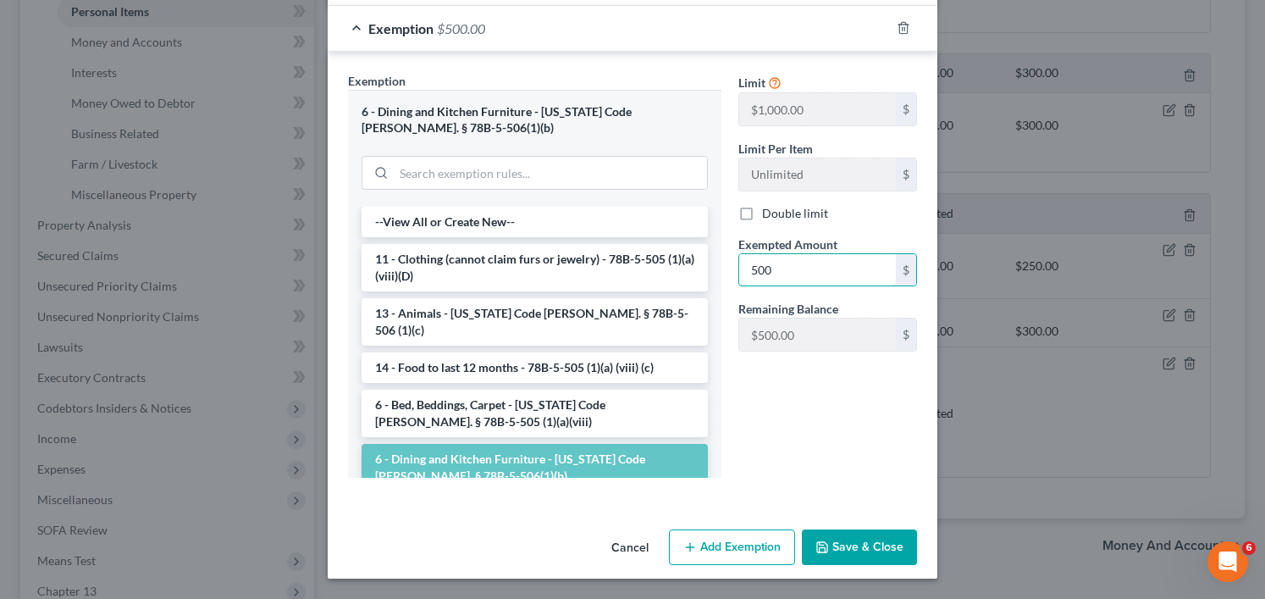
type input "500"
click at [869, 554] on button "Save & Close" at bounding box center [859, 547] width 115 height 36
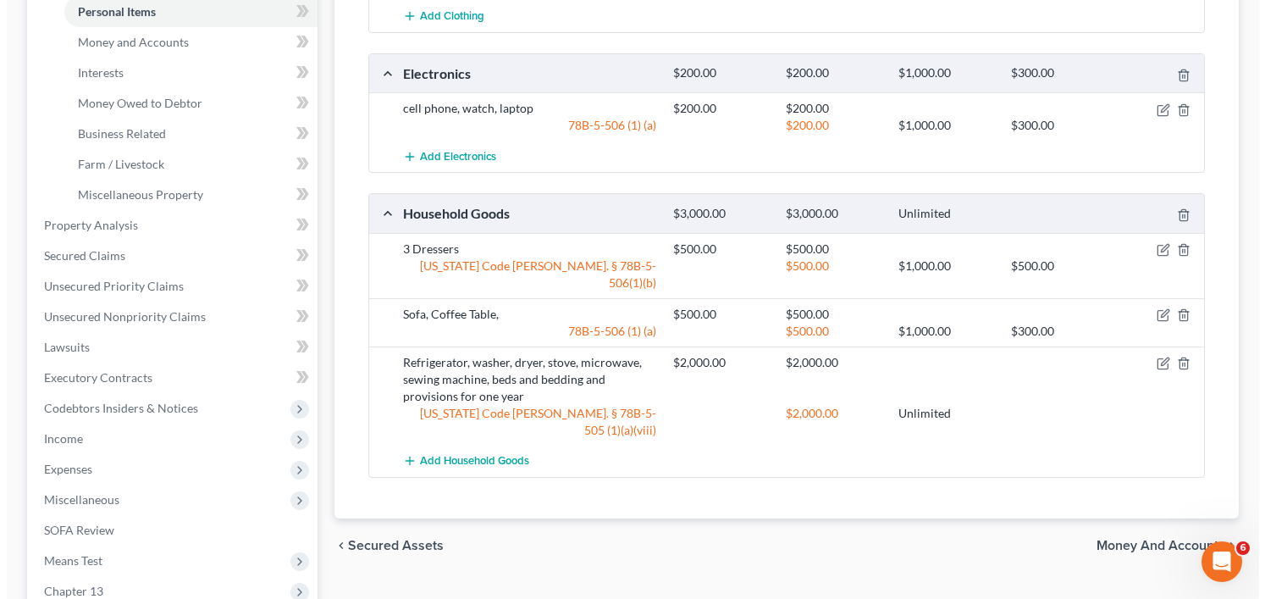
scroll to position [508, 0]
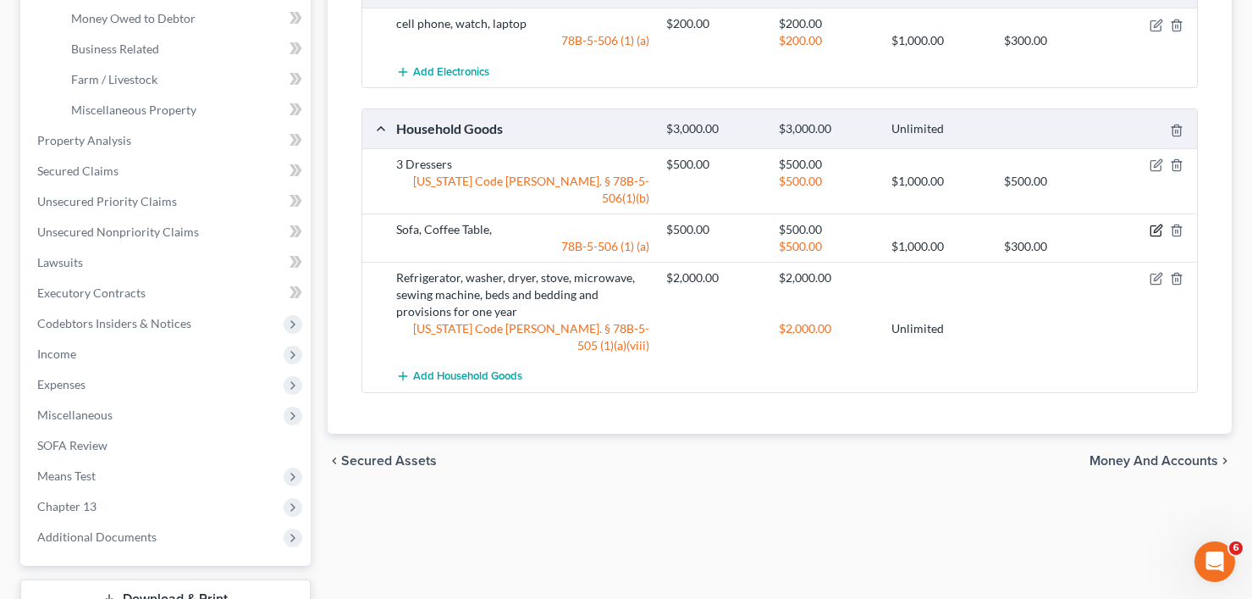
click at [1154, 223] on icon "button" at bounding box center [1157, 230] width 14 height 14
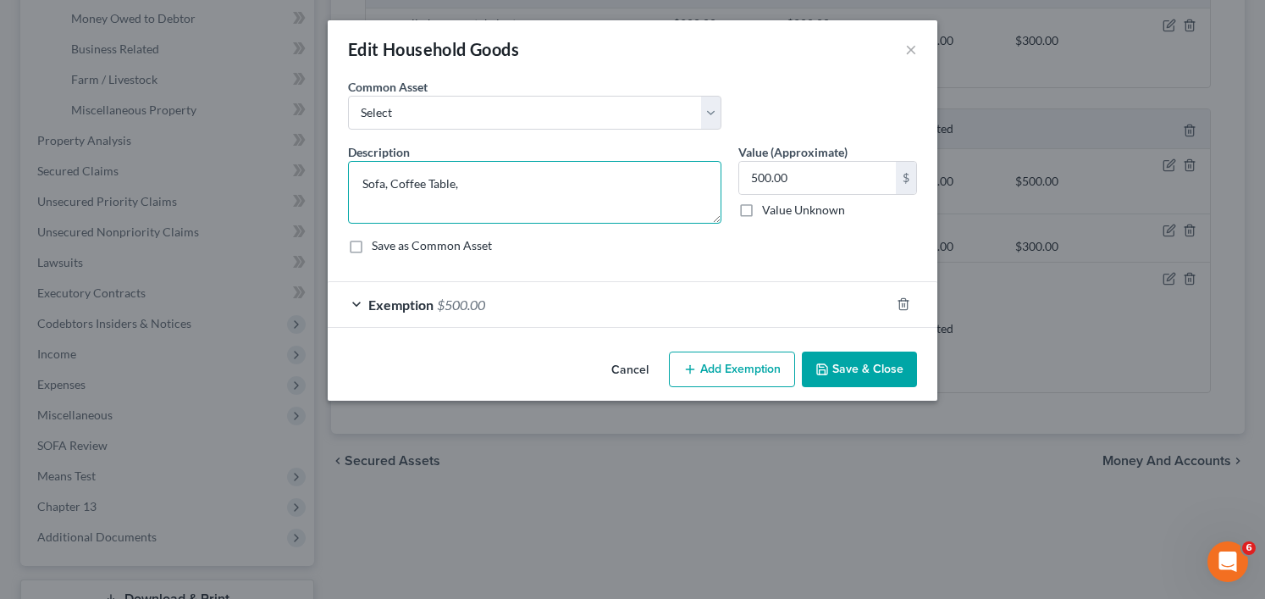
drag, startPoint x: 389, startPoint y: 183, endPoint x: 539, endPoint y: 188, distance: 150.8
click at [539, 188] on textarea "Sofa, Coffee Table," at bounding box center [534, 192] width 373 height 63
type textarea "Sofa, 2 recliners, coffee table, book shelf, end table"
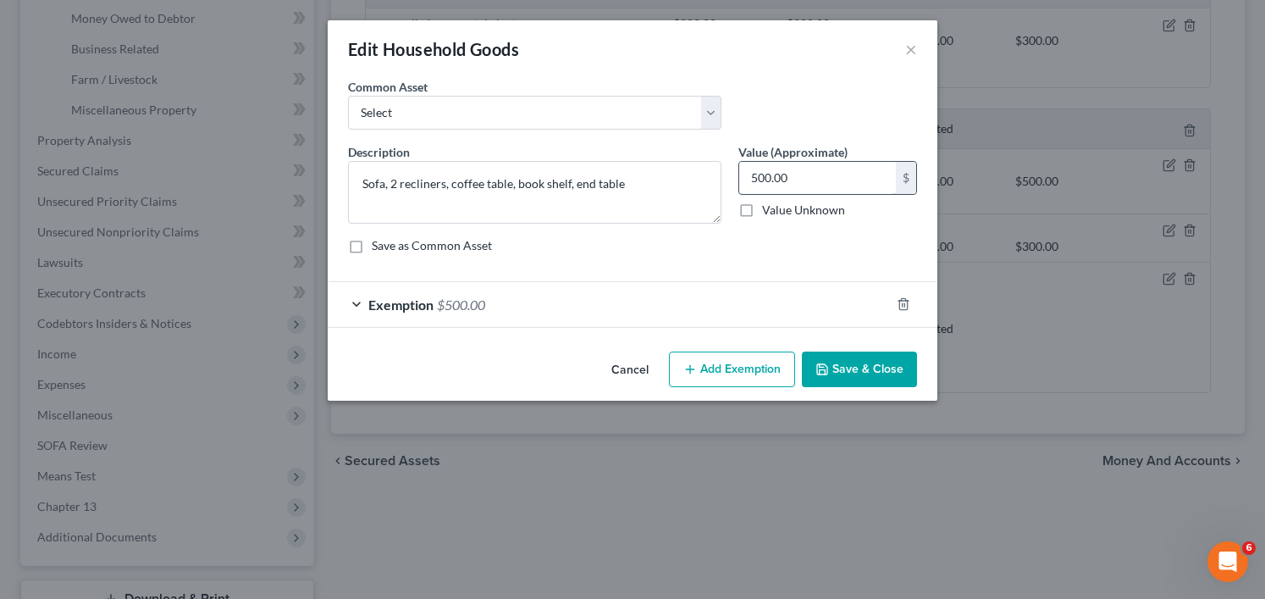
click at [782, 180] on input "500.00" at bounding box center [817, 178] width 157 height 32
type input "75"
click at [624, 301] on div "Exemption $500.00" at bounding box center [609, 304] width 562 height 45
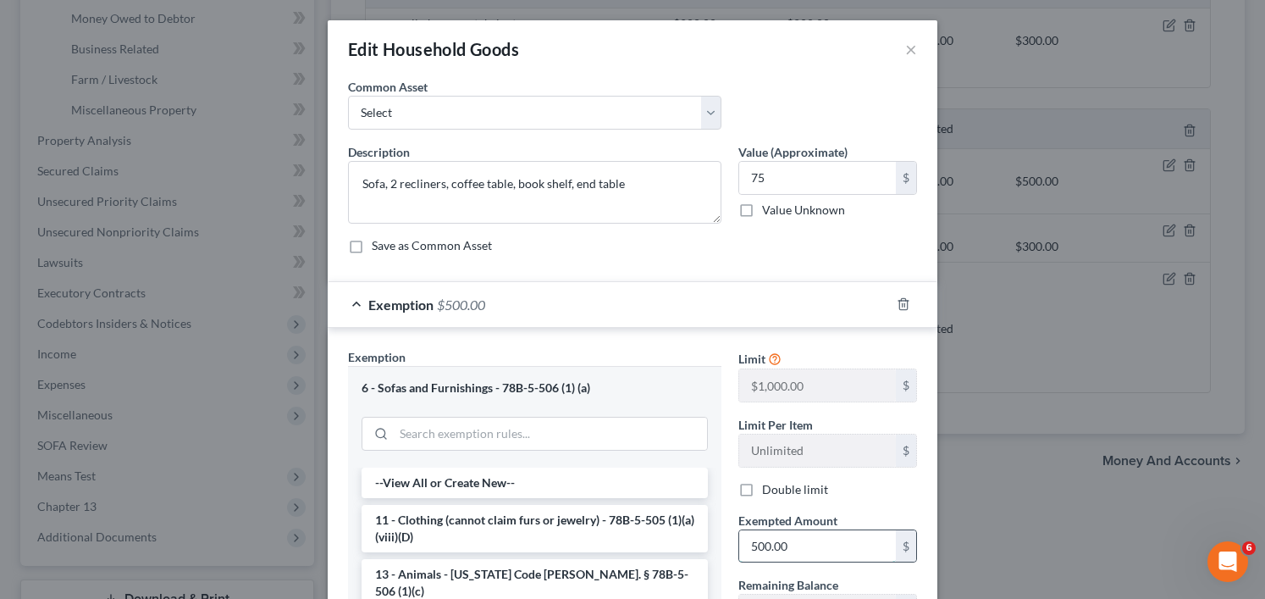
click at [793, 545] on input "500.00" at bounding box center [817, 546] width 157 height 32
type input "75"
click at [711, 347] on div "Exemption Set must be selected for CA. Exemption * 6 - Sofas and Furnishings - …" at bounding box center [633, 547] width 610 height 438
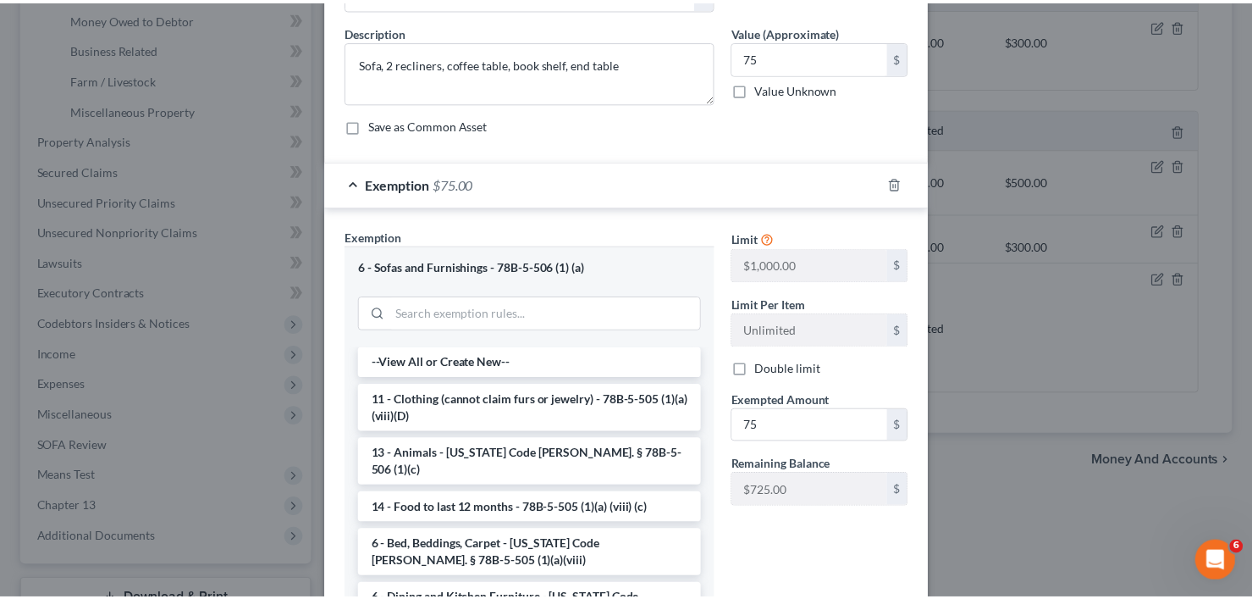
scroll to position [260, 0]
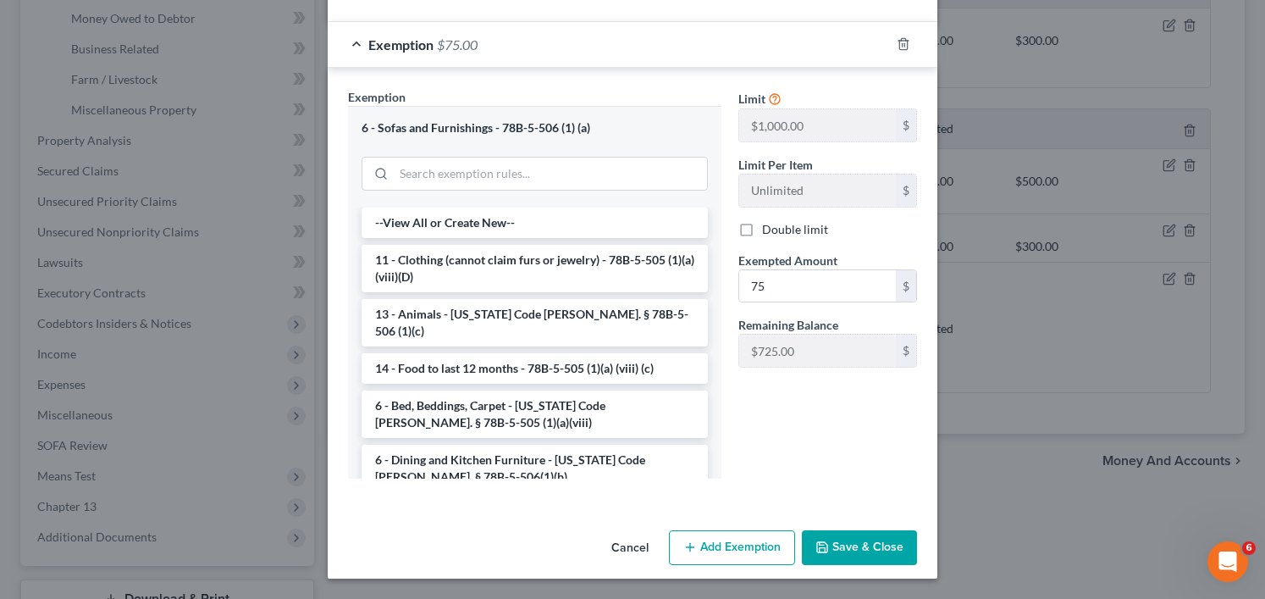
click at [847, 542] on button "Save & Close" at bounding box center [859, 548] width 115 height 36
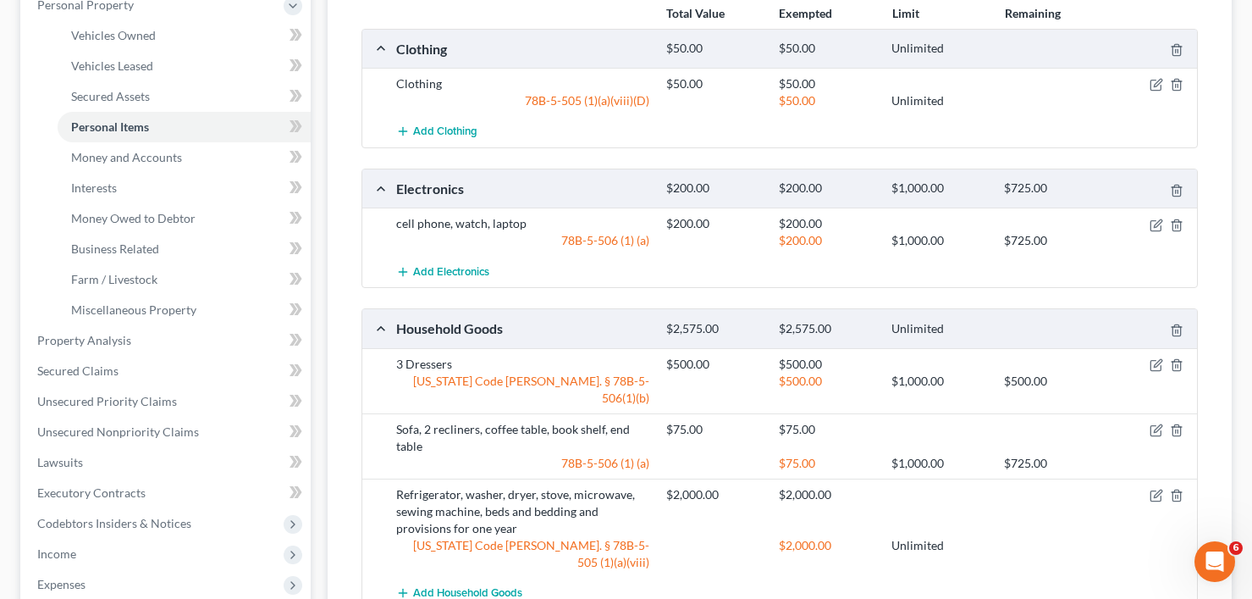
scroll to position [254, 0]
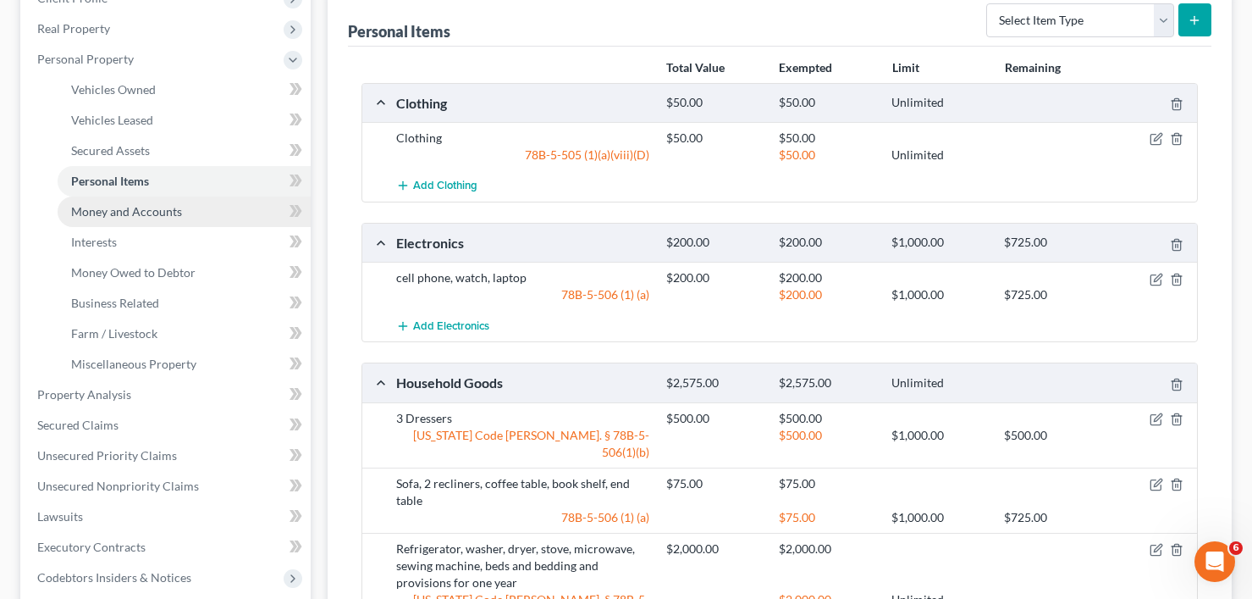
click at [118, 218] on link "Money and Accounts" at bounding box center [184, 211] width 253 height 30
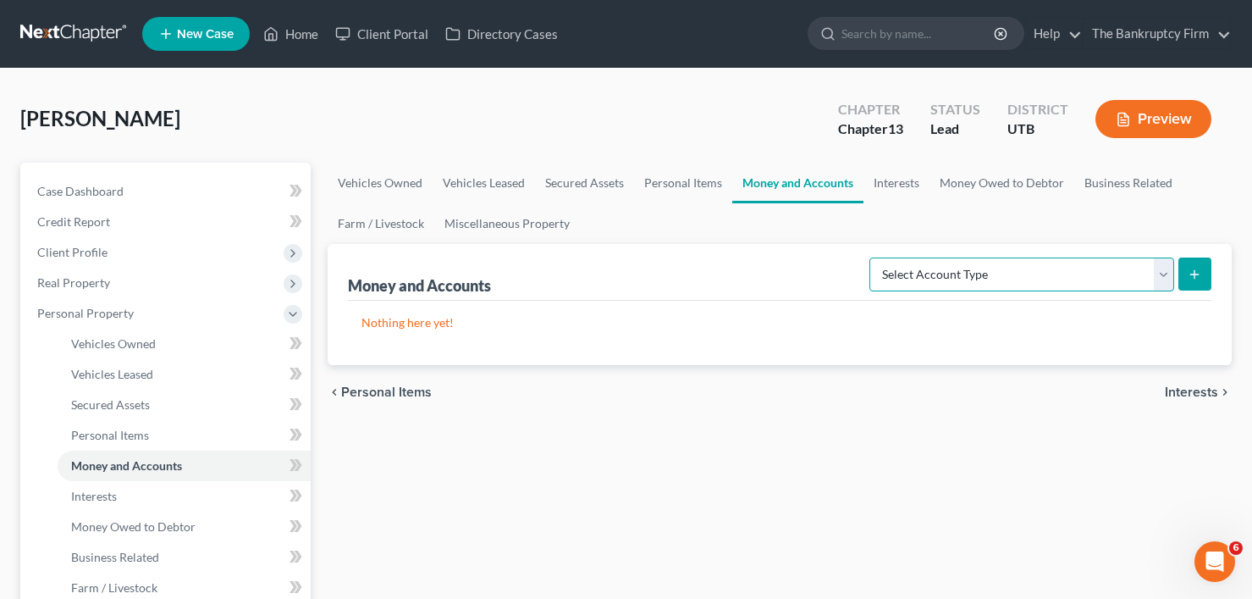
click at [1056, 272] on select "Select Account Type Brokerage Cash on Hand Certificates of Deposit Checking Acc…" at bounding box center [1021, 274] width 305 height 34
select select "checking"
click at [873, 257] on select "Select Account Type Brokerage Cash on Hand Certificates of Deposit Checking Acc…" at bounding box center [1021, 274] width 305 height 34
click at [1187, 270] on button "submit" at bounding box center [1194, 273] width 33 height 33
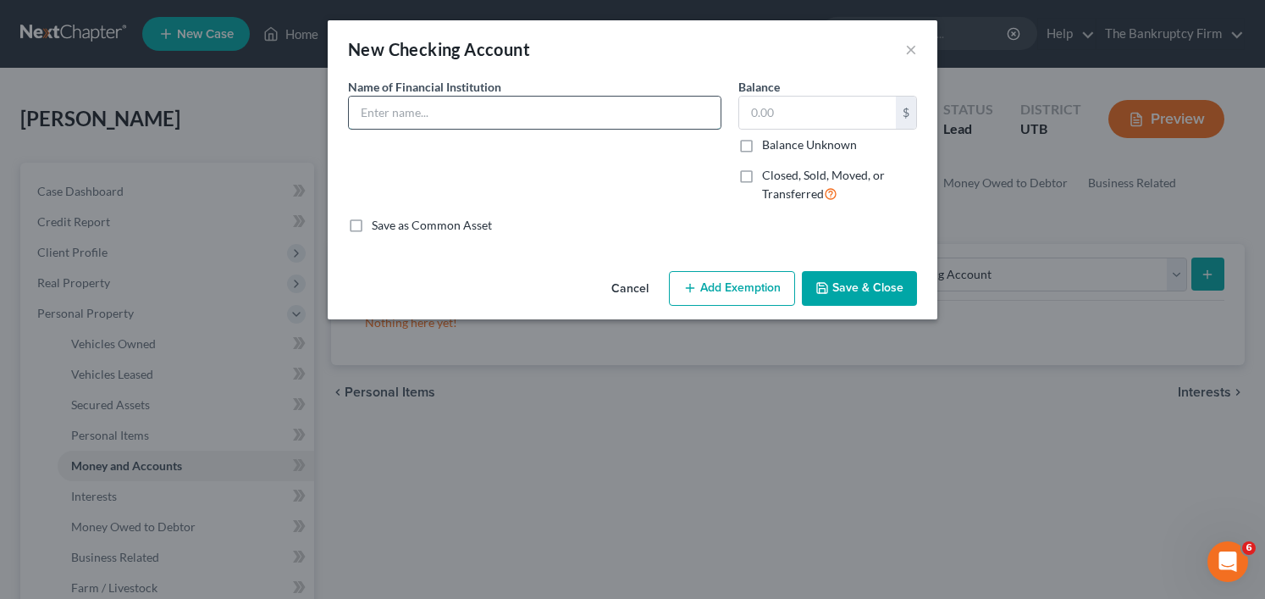
click at [487, 113] on input "text" at bounding box center [535, 113] width 372 height 32
type input "America First Credit Union"
click at [773, 112] on input "text" at bounding box center [817, 113] width 157 height 32
click at [858, 290] on button "Save & Close" at bounding box center [859, 289] width 115 height 36
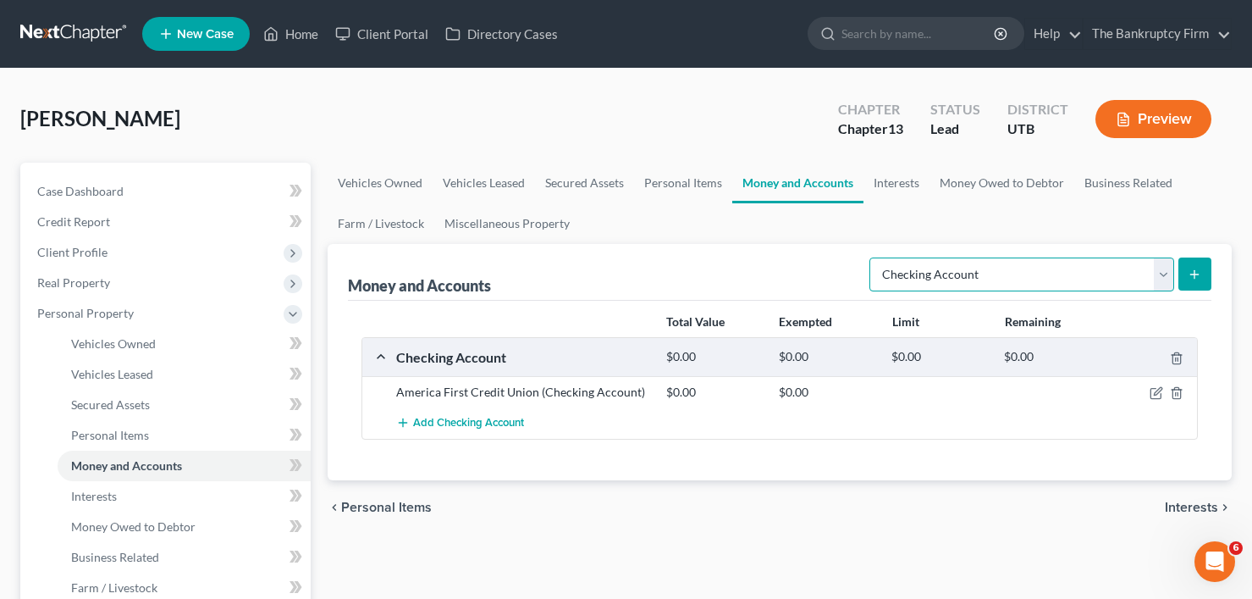
click at [967, 276] on select "Select Account Type Brokerage Cash on Hand Certificates of Deposit Checking Acc…" at bounding box center [1021, 274] width 305 height 34
select select "savings"
click at [873, 257] on select "Select Account Type Brokerage Cash on Hand Certificates of Deposit Checking Acc…" at bounding box center [1021, 274] width 305 height 34
click at [1184, 274] on button "submit" at bounding box center [1194, 273] width 33 height 33
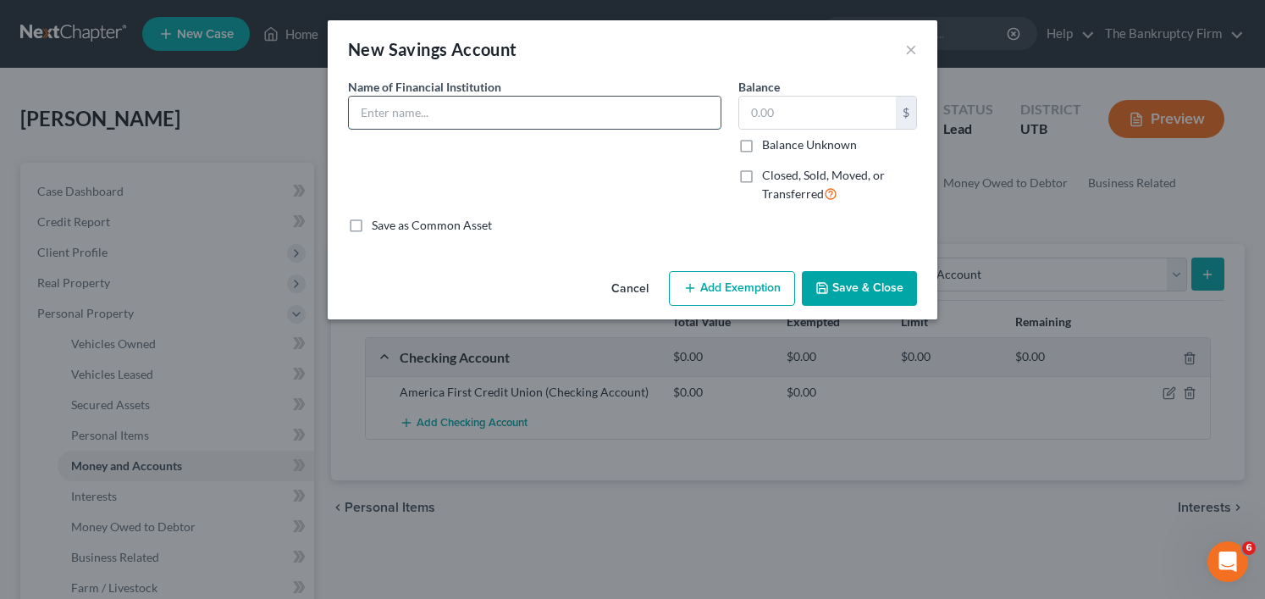
click at [494, 114] on input "text" at bounding box center [535, 113] width 372 height 32
type input "America First Credit Union"
click at [764, 114] on input "text" at bounding box center [817, 113] width 157 height 32
type input "1"
click at [849, 289] on button "Save & Close" at bounding box center [859, 289] width 115 height 36
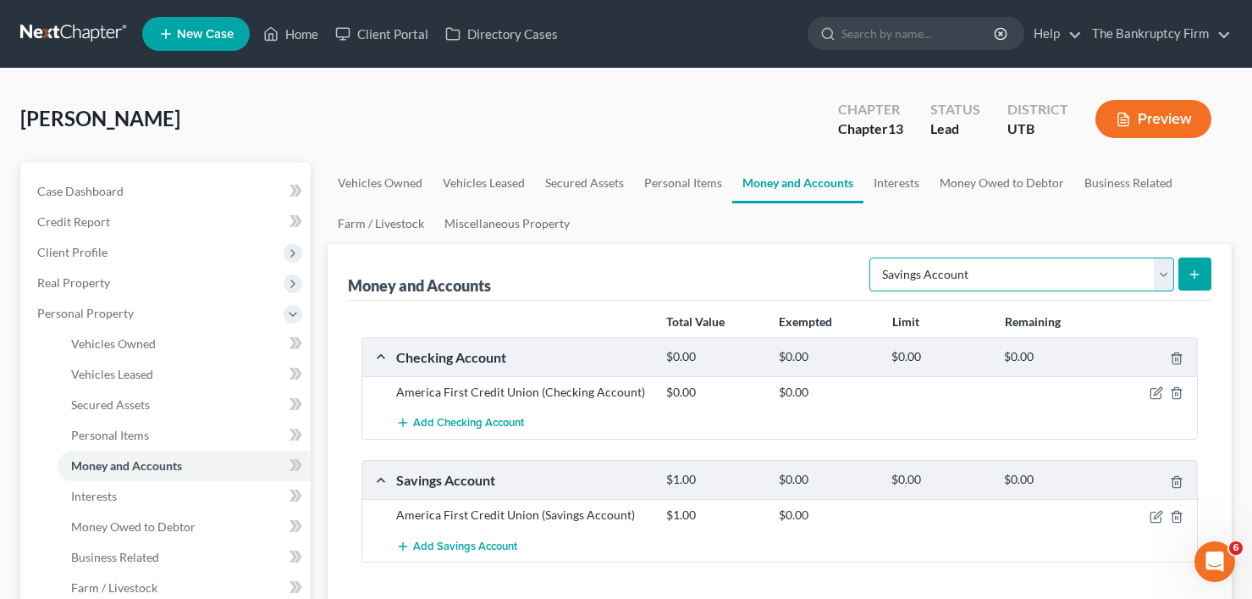
click at [1095, 278] on select "Select Account Type Brokerage Cash on Hand Certificates of Deposit Checking Acc…" at bounding box center [1021, 274] width 305 height 34
select select "checking"
click at [873, 257] on select "Select Account Type Brokerage Cash on Hand Certificates of Deposit Checking Acc…" at bounding box center [1021, 274] width 305 height 34
click at [1193, 270] on icon "submit" at bounding box center [1195, 275] width 14 height 14
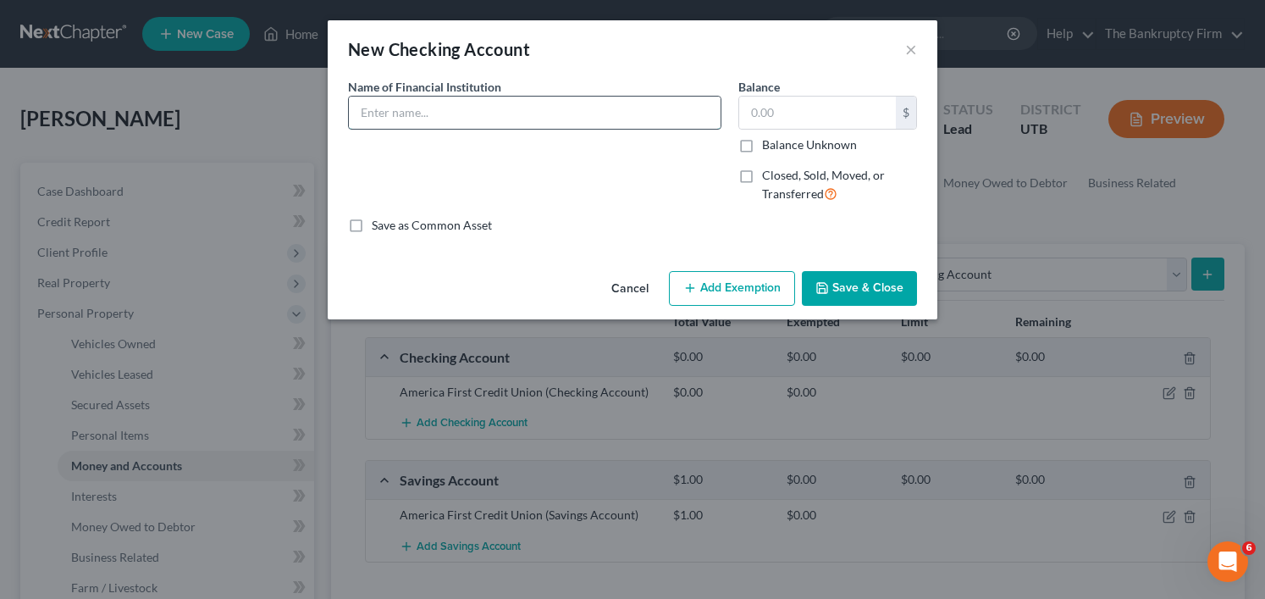
click at [554, 113] on input "text" at bounding box center [535, 113] width 372 height 32
type input "Chase Bank"
click at [858, 296] on button "Save & Close" at bounding box center [859, 289] width 115 height 36
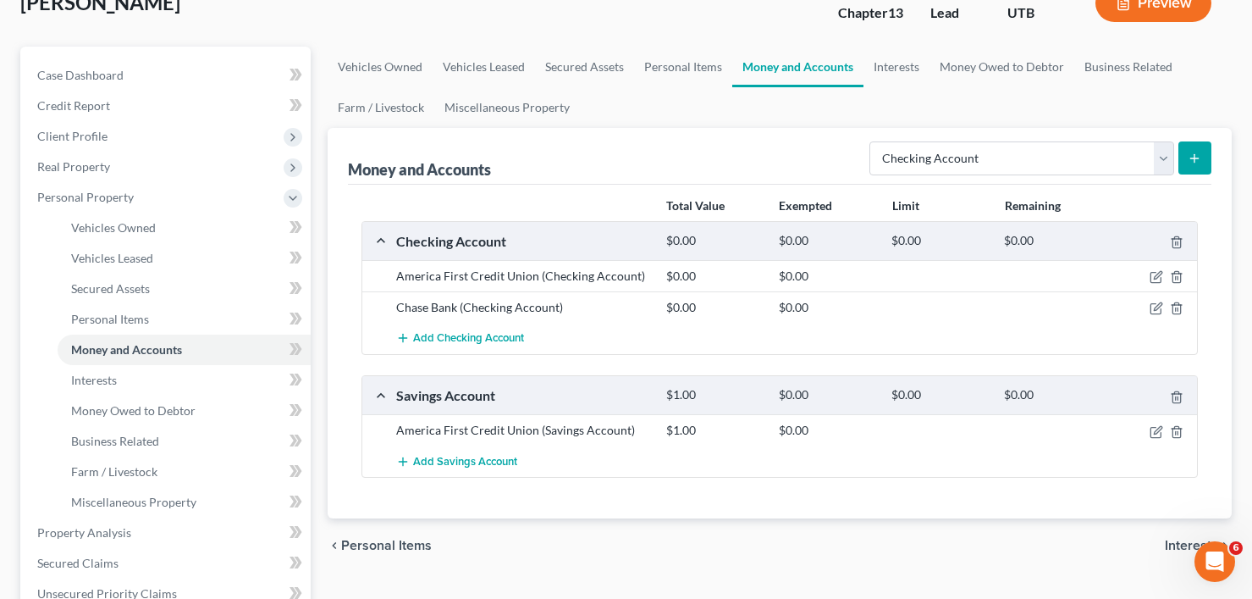
scroll to position [169, 0]
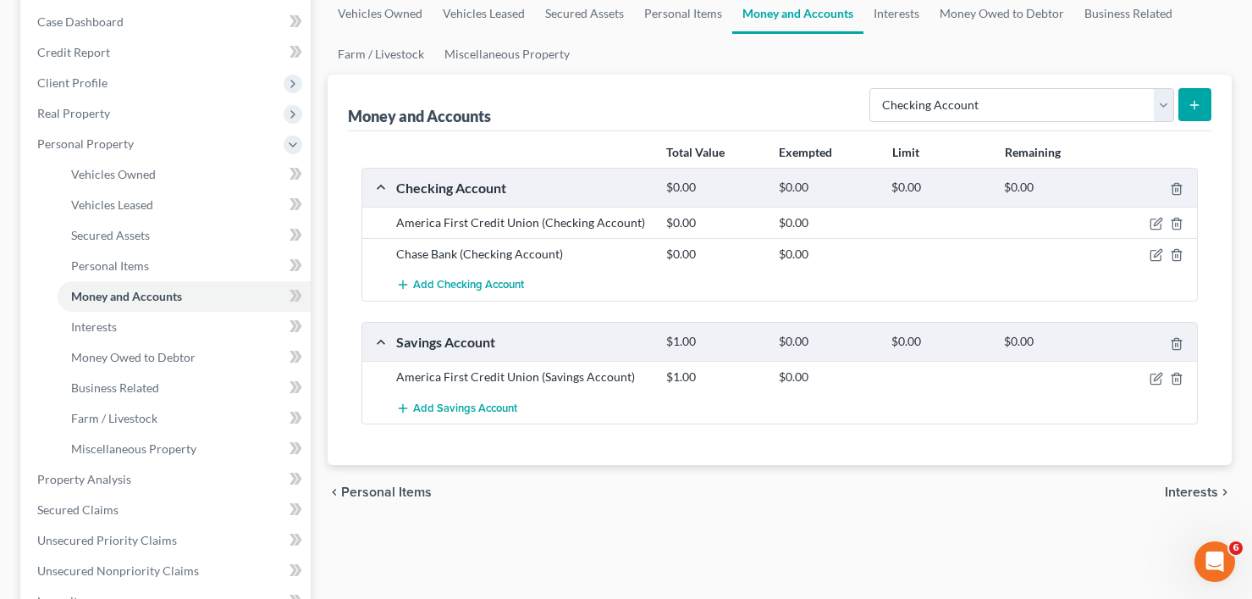
click at [348, 306] on div "Total Value Exempted Limit Remaining Checking Account $0.00 $0.00 $0.00 $0.00 A…" at bounding box center [779, 298] width 863 height 334
click at [990, 108] on select "Select Account Type Brokerage Cash on Hand Certificates of Deposit Checking Acc…" at bounding box center [1021, 105] width 305 height 34
select select "other"
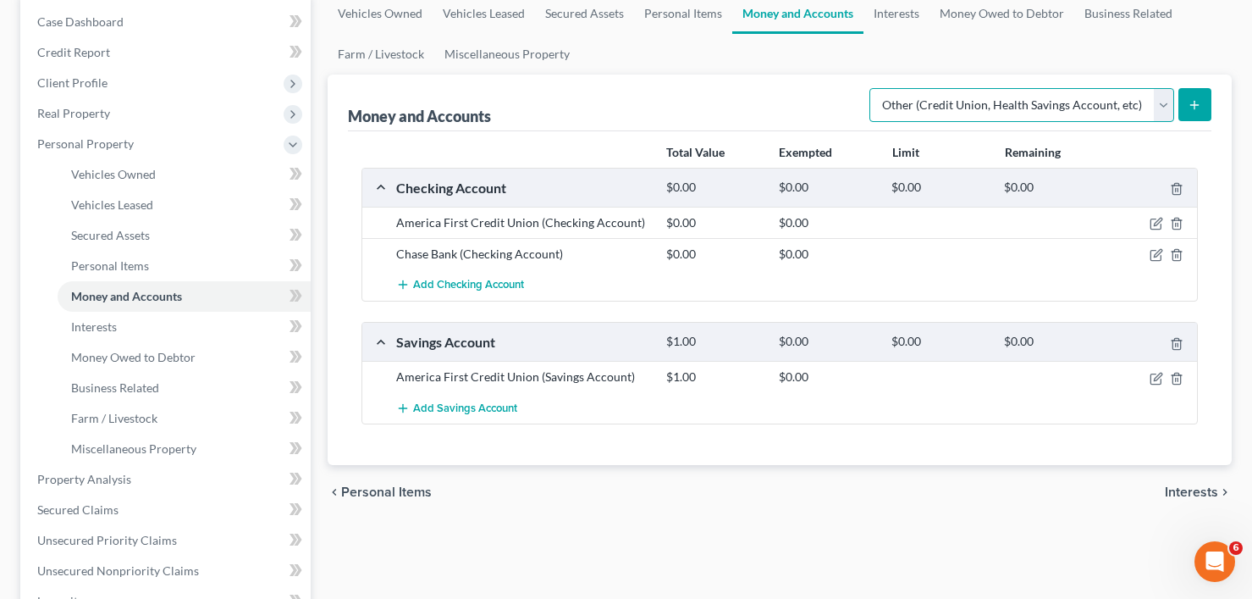
click at [873, 88] on select "Select Account Type Brokerage Cash on Hand Certificates of Deposit Checking Acc…" at bounding box center [1021, 105] width 305 height 34
click at [1150, 219] on icon "button" at bounding box center [1157, 224] width 14 height 14
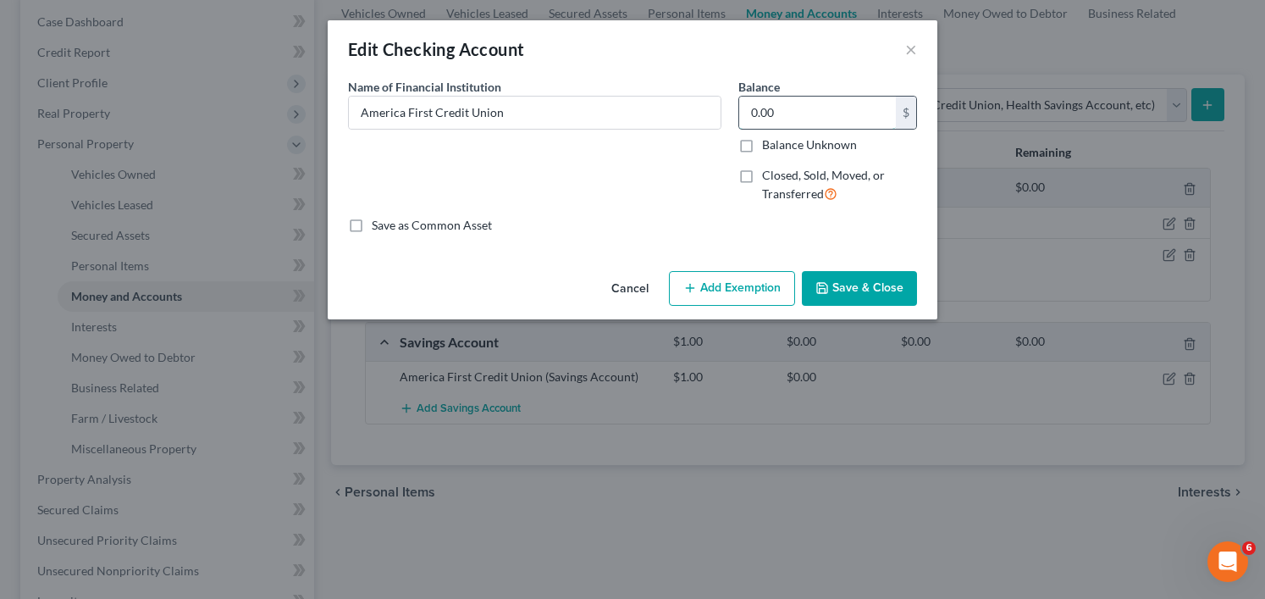
click at [801, 114] on input "0.00" at bounding box center [817, 113] width 157 height 32
click at [852, 296] on button "Save & Close" at bounding box center [859, 289] width 115 height 36
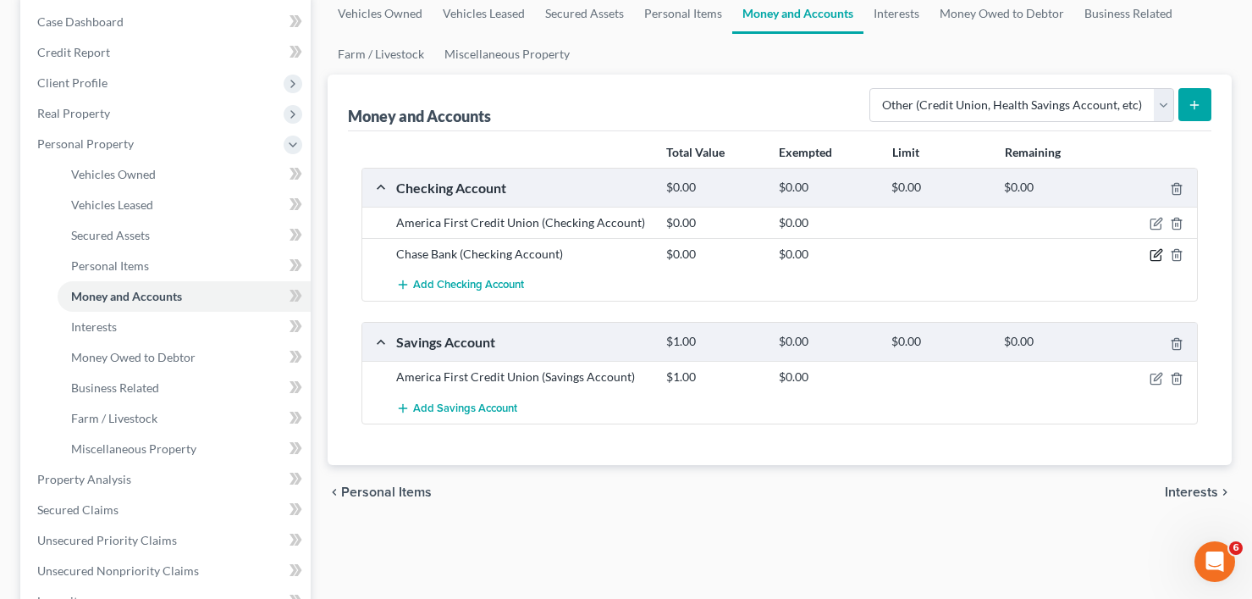
click at [1153, 253] on icon "button" at bounding box center [1157, 255] width 14 height 14
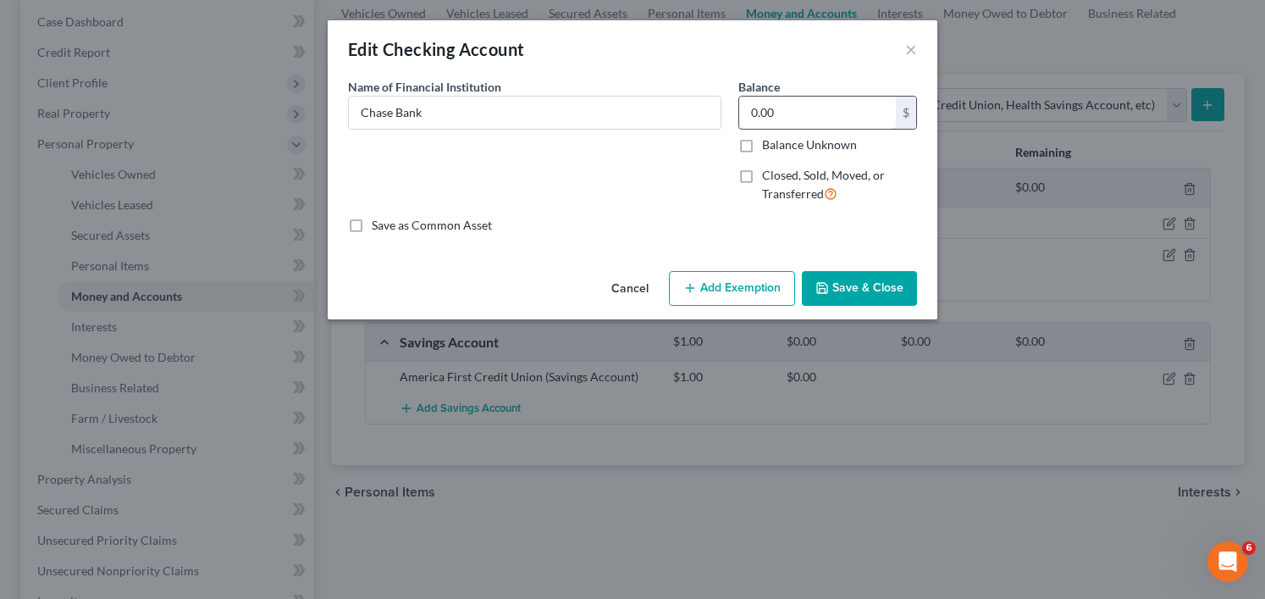
click at [820, 114] on input "0.00" at bounding box center [817, 113] width 157 height 32
type input "0.15"
click at [832, 280] on button "Save & Close" at bounding box center [859, 289] width 115 height 36
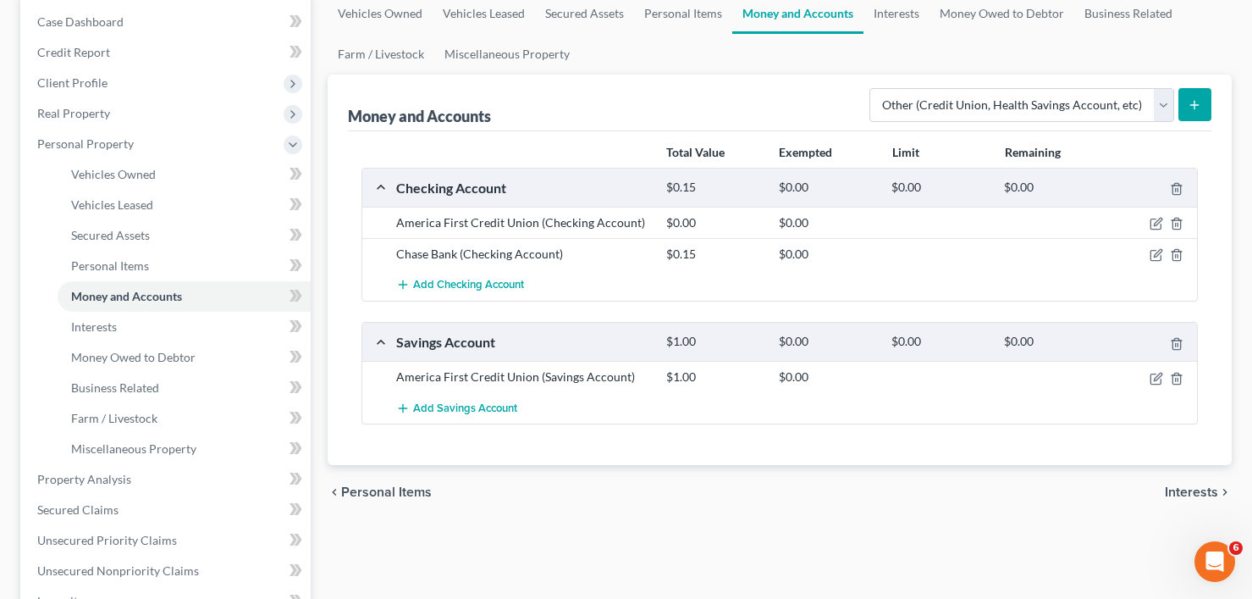
click at [323, 274] on div "Vehicles Owned Vehicles Leased Secured Assets Personal Items Money and Accounts…" at bounding box center [779, 497] width 921 height 1008
click at [339, 277] on div "Money and Accounts Select Account Type Brokerage Cash on Hand Certificates of D…" at bounding box center [780, 269] width 904 height 390
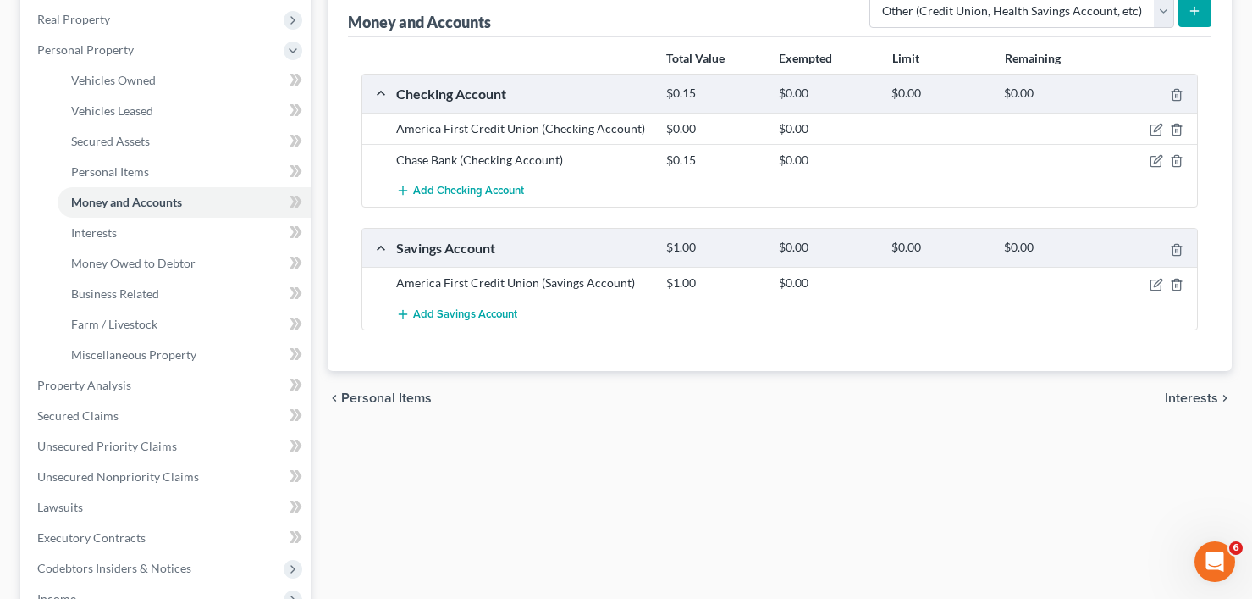
scroll to position [254, 0]
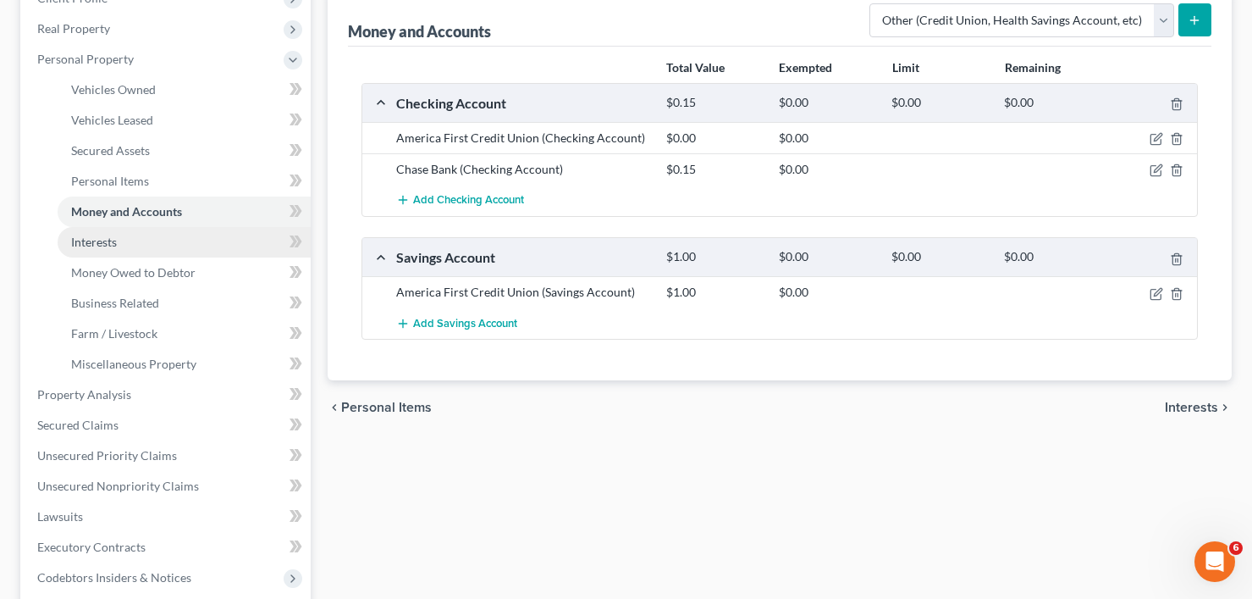
click at [136, 245] on link "Interests" at bounding box center [184, 242] width 253 height 30
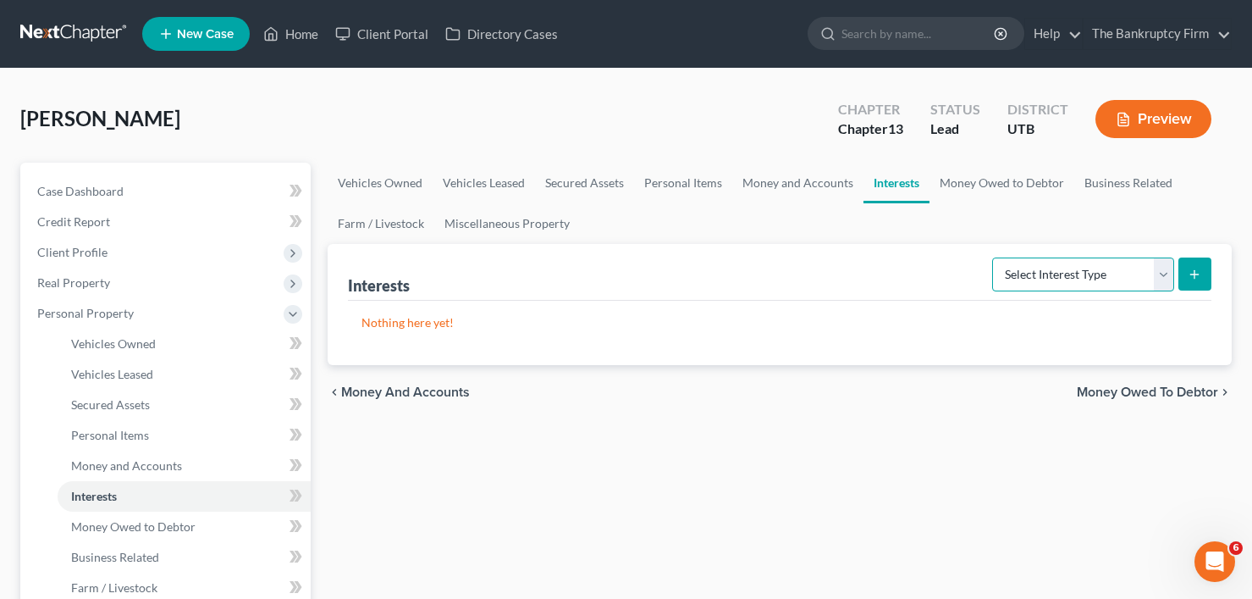
click at [1029, 278] on select "Select Interest Type 401K Annuity Bond Education IRA Government Bond Government…" at bounding box center [1083, 274] width 182 height 34
select select "401k"
click at [994, 257] on select "Select Interest Type 401K Annuity Bond Education IRA Government Bond Government…" at bounding box center [1083, 274] width 182 height 34
click at [1189, 273] on icon "submit" at bounding box center [1195, 275] width 14 height 14
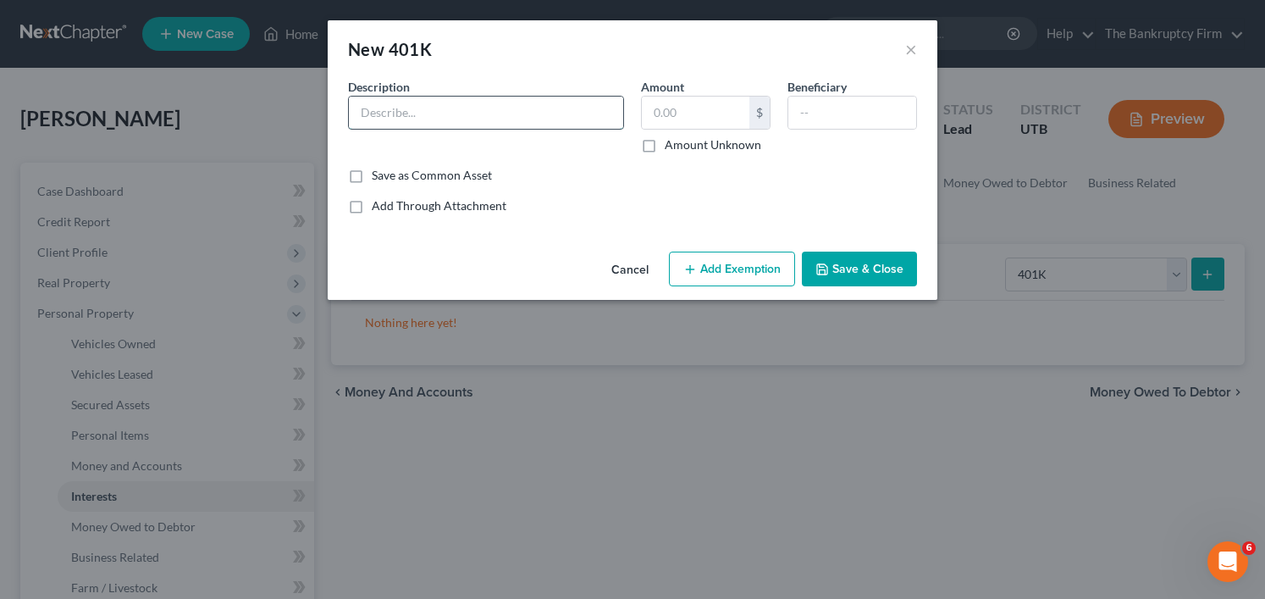
click at [440, 116] on input "text" at bounding box center [486, 113] width 274 height 32
type input "IRS"
type input "1,000"
click at [766, 267] on button "Add Exemption" at bounding box center [732, 269] width 126 height 36
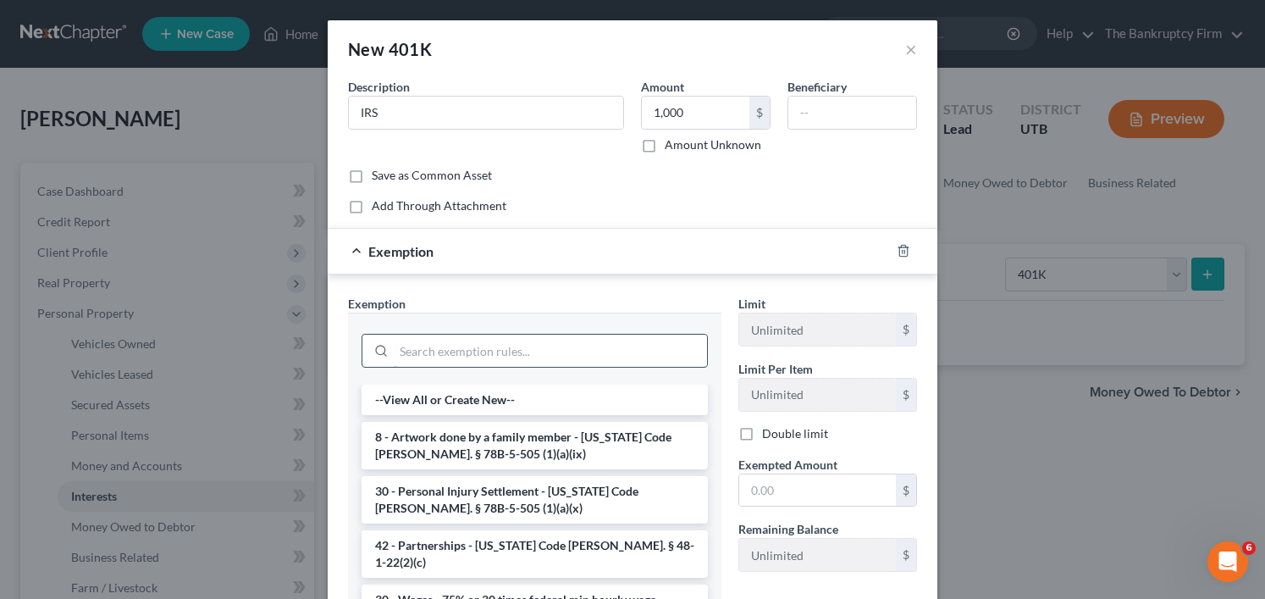
click at [498, 355] on input "search" at bounding box center [550, 350] width 313 height 32
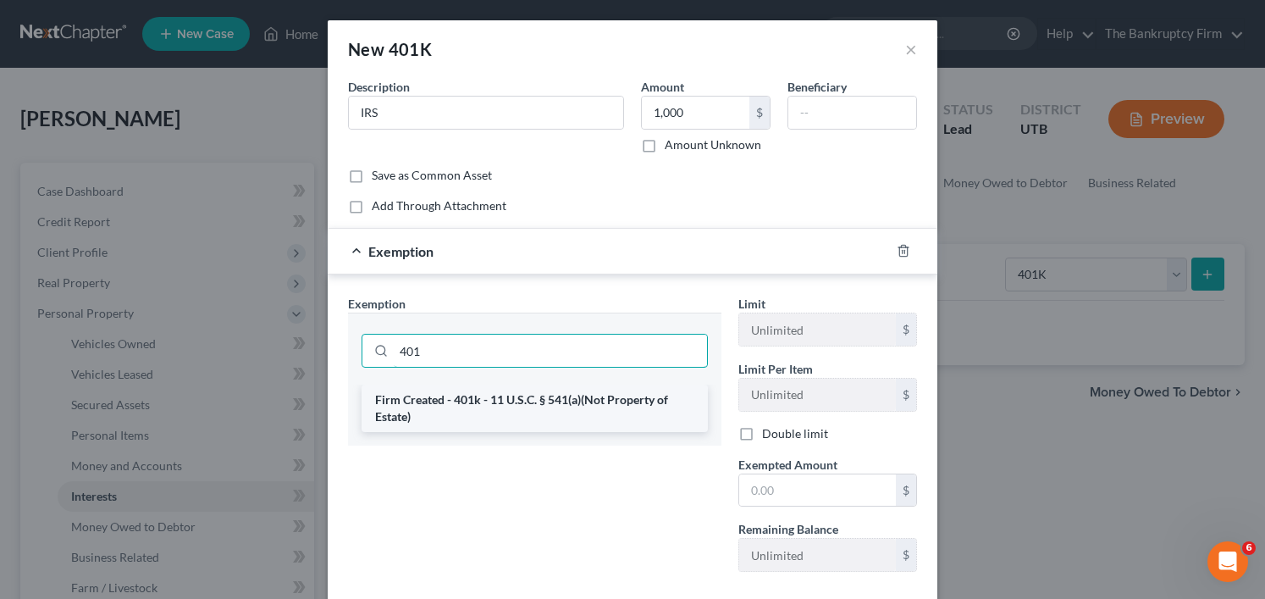
type input "401"
click at [461, 405] on li "Firm Created - 401k - 11 U.S.C. § 541(a)(Not Property of Estate)" at bounding box center [534, 407] width 346 height 47
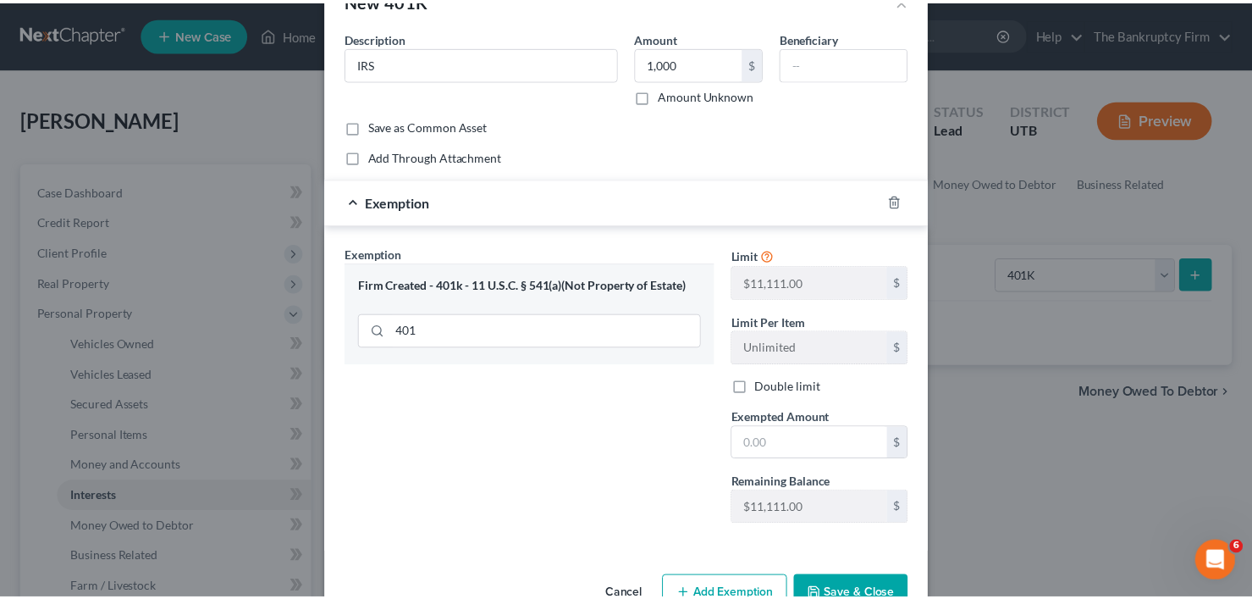
scroll to position [97, 0]
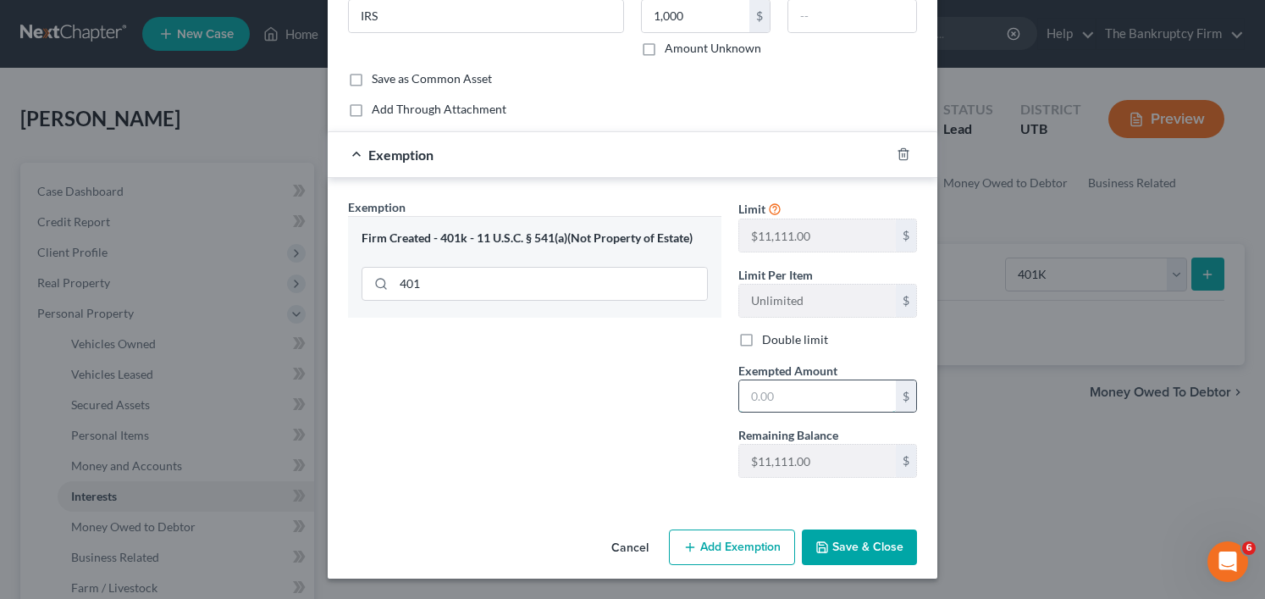
click at [787, 391] on input "text" at bounding box center [817, 396] width 157 height 32
type input "1,000"
click at [834, 555] on button "Save & Close" at bounding box center [859, 547] width 115 height 36
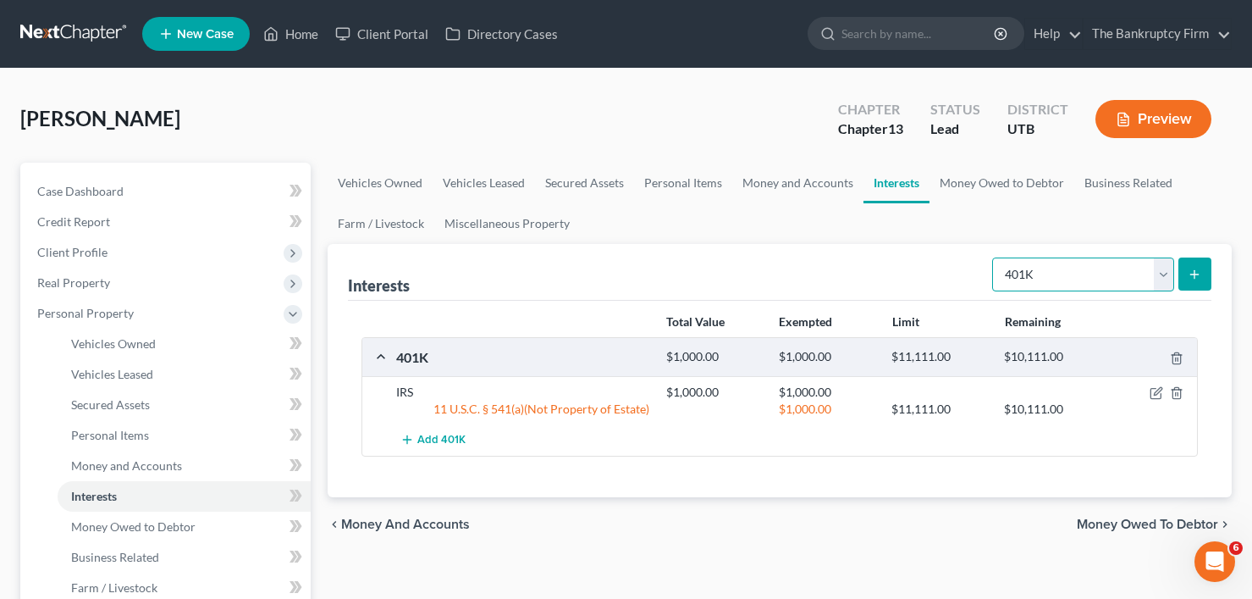
click at [1045, 279] on select "Select Interest Type 401K Annuity Bond Education IRA Government Bond Government…" at bounding box center [1083, 274] width 182 height 34
select select "pension_plan"
click at [994, 257] on select "Select Interest Type 401K Annuity Bond Education IRA Government Bond Government…" at bounding box center [1083, 274] width 182 height 34
click at [1204, 275] on button "submit" at bounding box center [1194, 273] width 33 height 33
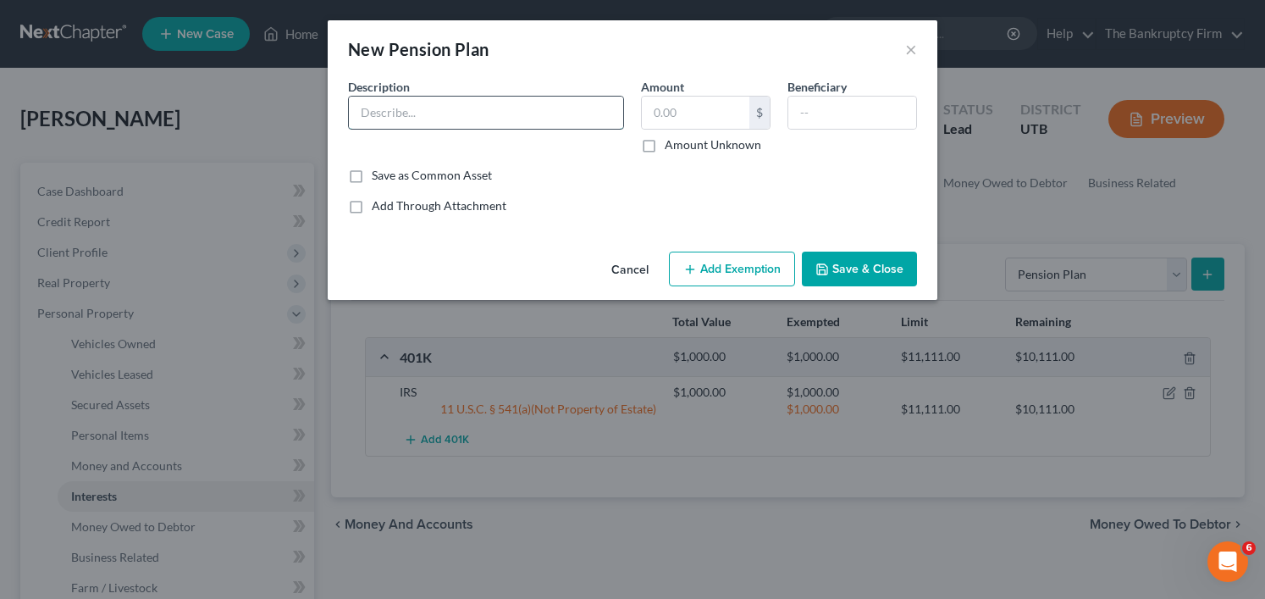
click at [417, 113] on input "text" at bounding box center [486, 113] width 274 height 32
type input "IRS Pension"
type input "0"
click at [832, 263] on button "Save & Close" at bounding box center [859, 269] width 115 height 36
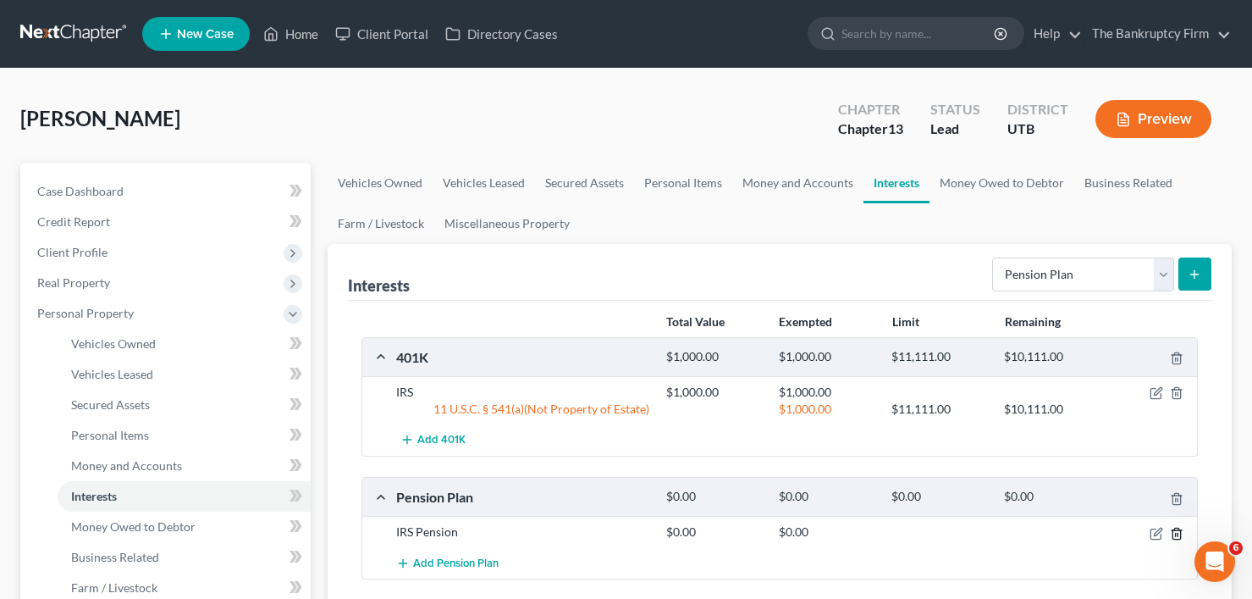
click at [1175, 537] on icon "button" at bounding box center [1177, 534] width 14 height 14
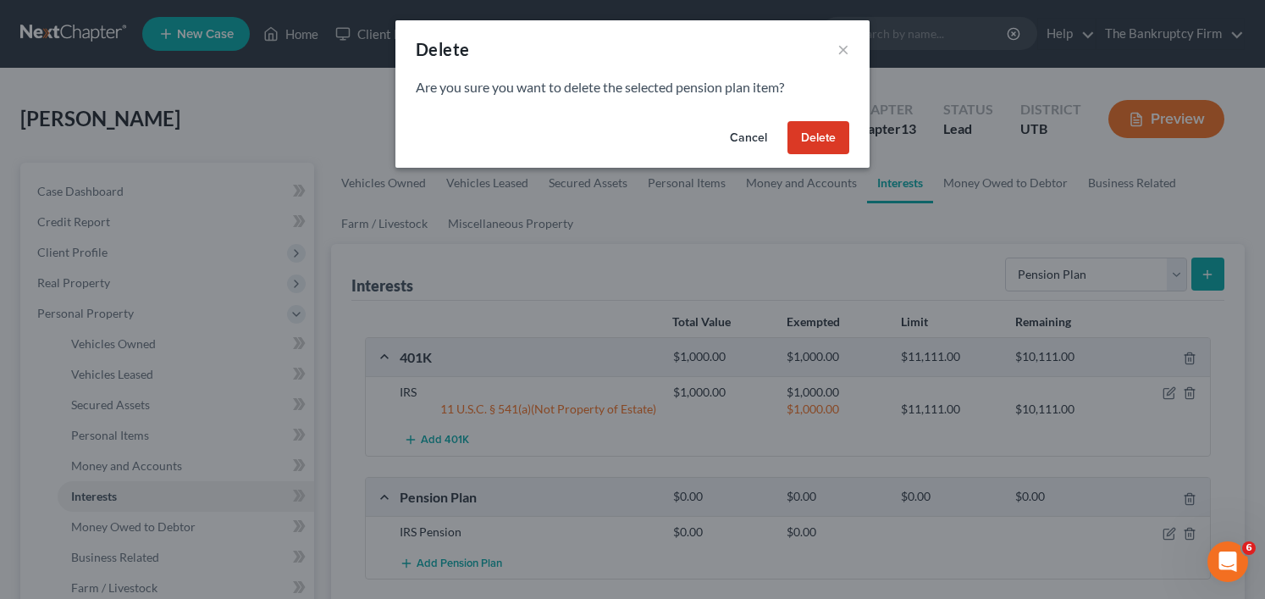
click at [826, 140] on button "Delete" at bounding box center [818, 138] width 62 height 34
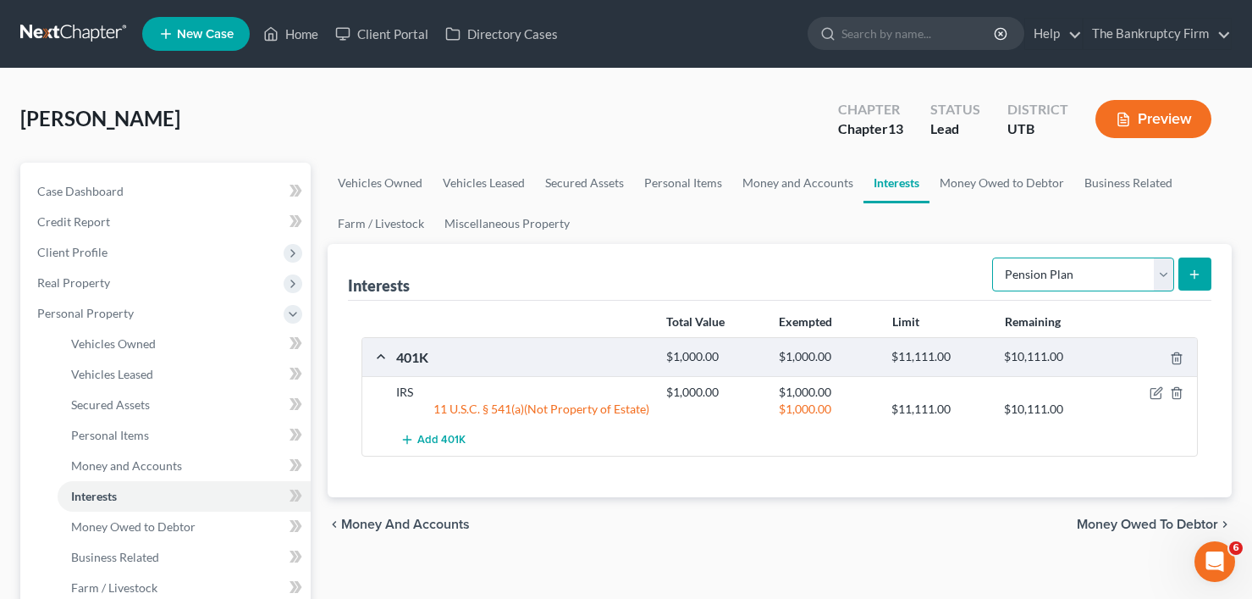
click at [1056, 272] on select "Select Interest Type 401K Annuity Bond Education IRA Government Bond Government…" at bounding box center [1083, 274] width 182 height 34
click at [979, 184] on link "Money Owed to Debtor" at bounding box center [1002, 183] width 145 height 41
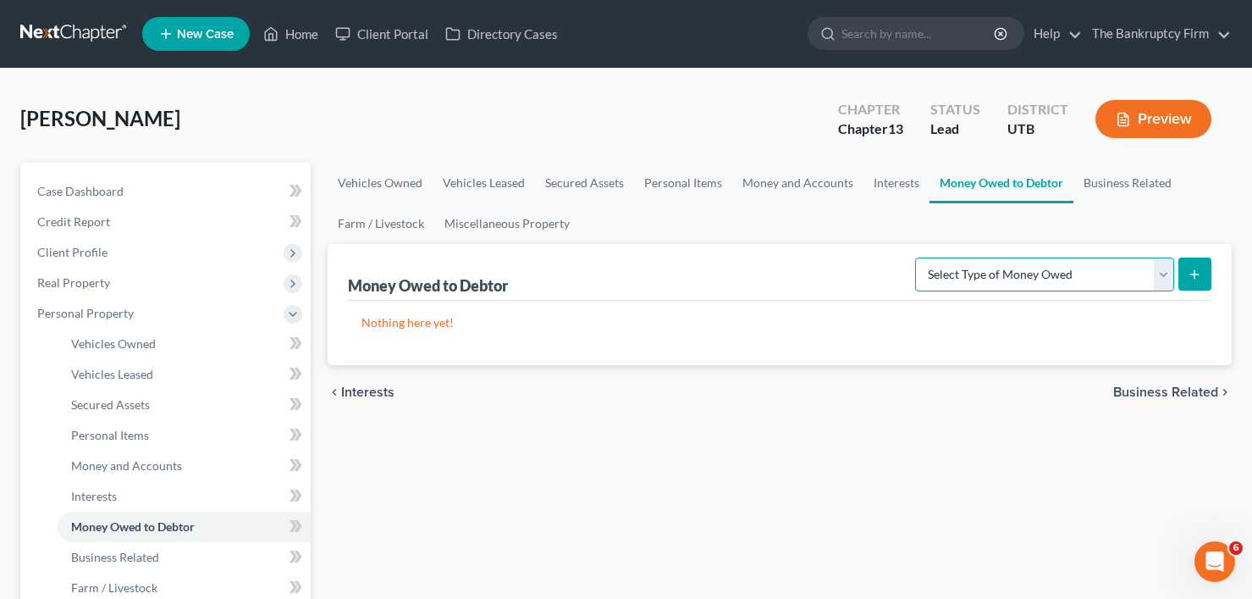
click at [1040, 279] on select "Select Type of Money Owed Accounts Receivable Alimony Child Support Claims Agai…" at bounding box center [1044, 274] width 259 height 34
click at [1114, 183] on link "Business Related" at bounding box center [1127, 183] width 108 height 41
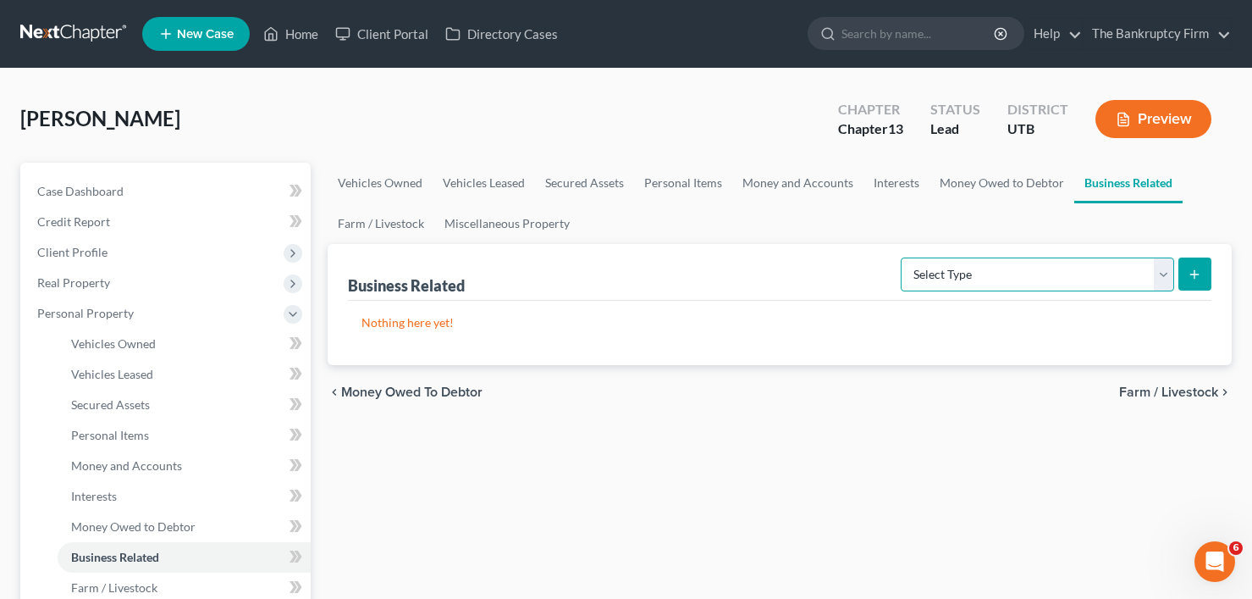
drag, startPoint x: 974, startPoint y: 267, endPoint x: 970, endPoint y: 280, distance: 14.2
click at [969, 279] on select "Select Type Customer Lists Franchises Inventory Licenses Machinery Office Equip…" at bounding box center [1037, 274] width 273 height 34
click at [648, 225] on ul "Vehicles Owned Vehicles Leased Secured Assets Personal Items Money and Accounts…" at bounding box center [780, 203] width 904 height 81
click at [390, 225] on link "Farm / Livestock" at bounding box center [381, 223] width 107 height 41
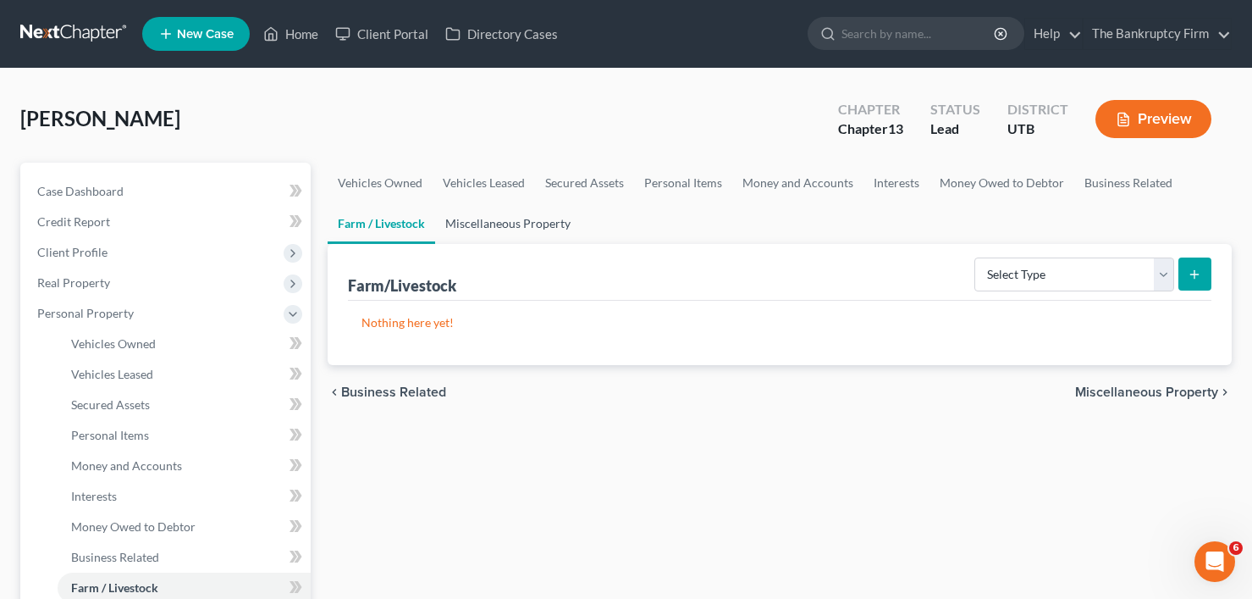
click at [492, 216] on link "Miscellaneous Property" at bounding box center [508, 223] width 146 height 41
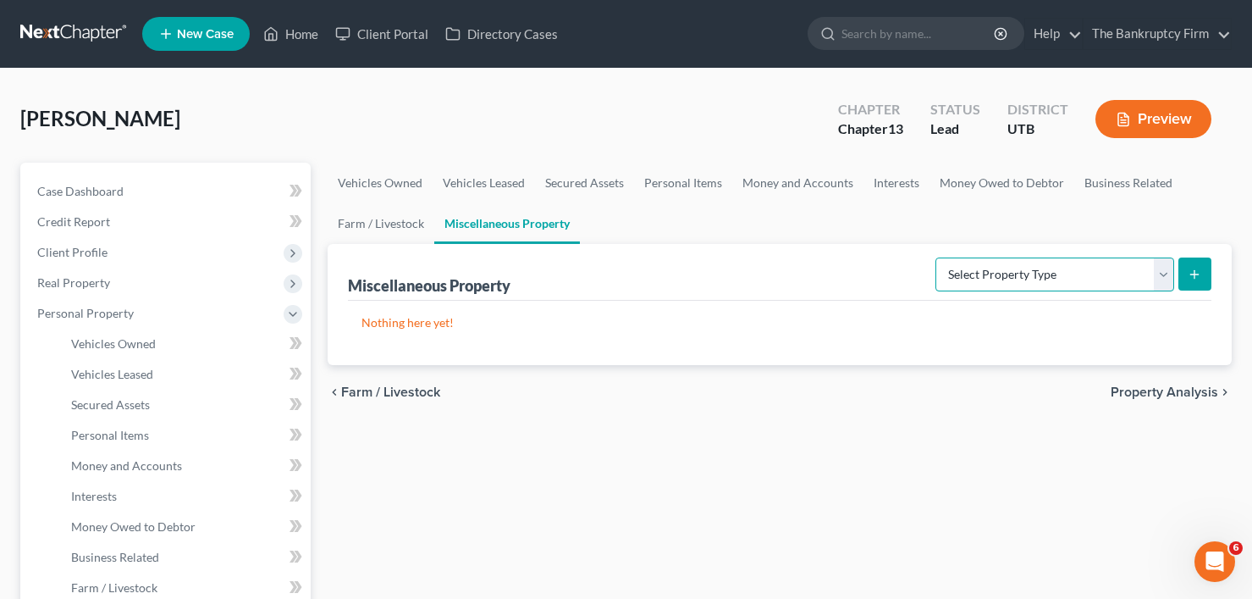
click at [974, 273] on select "Select Property Type Assigned for Creditor Benefit Within 1 Year Holding for An…" at bounding box center [1054, 274] width 239 height 34
drag, startPoint x: 501, startPoint y: 494, endPoint x: 433, endPoint y: 488, distance: 68.0
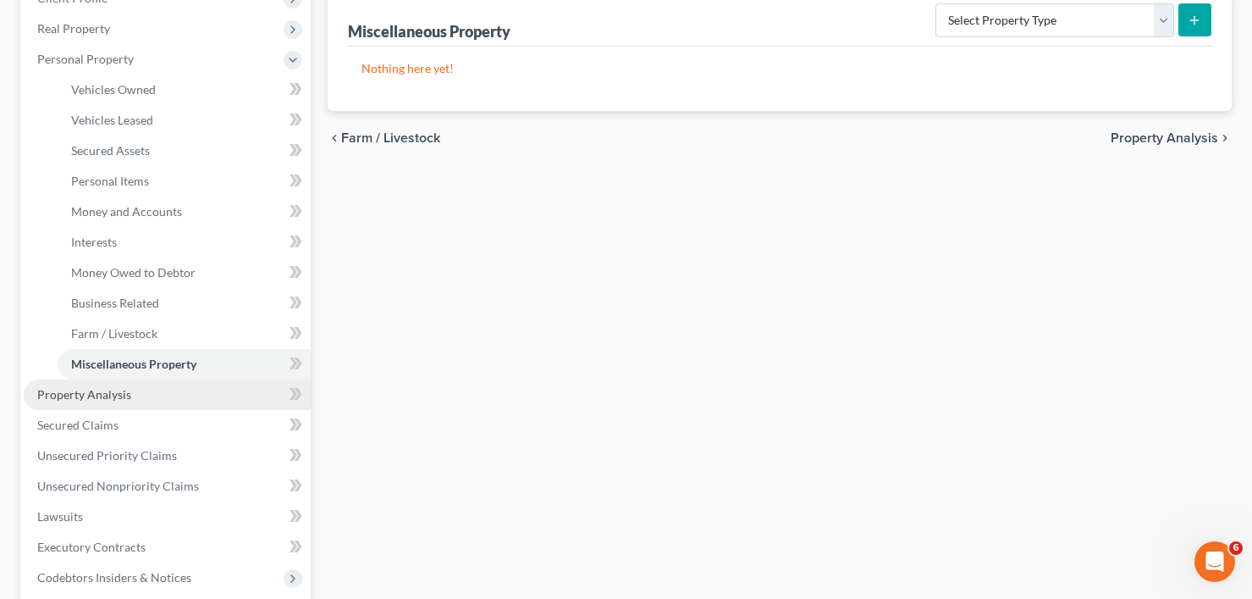
click at [97, 396] on span "Property Analysis" at bounding box center [84, 394] width 94 height 14
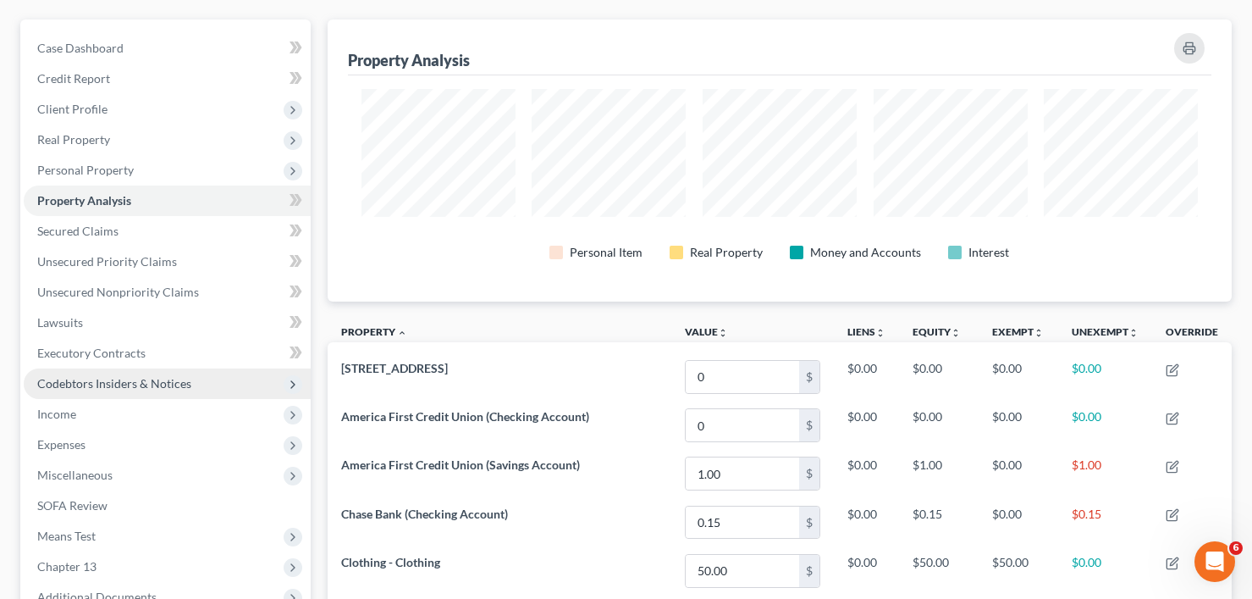
scroll to position [141, 0]
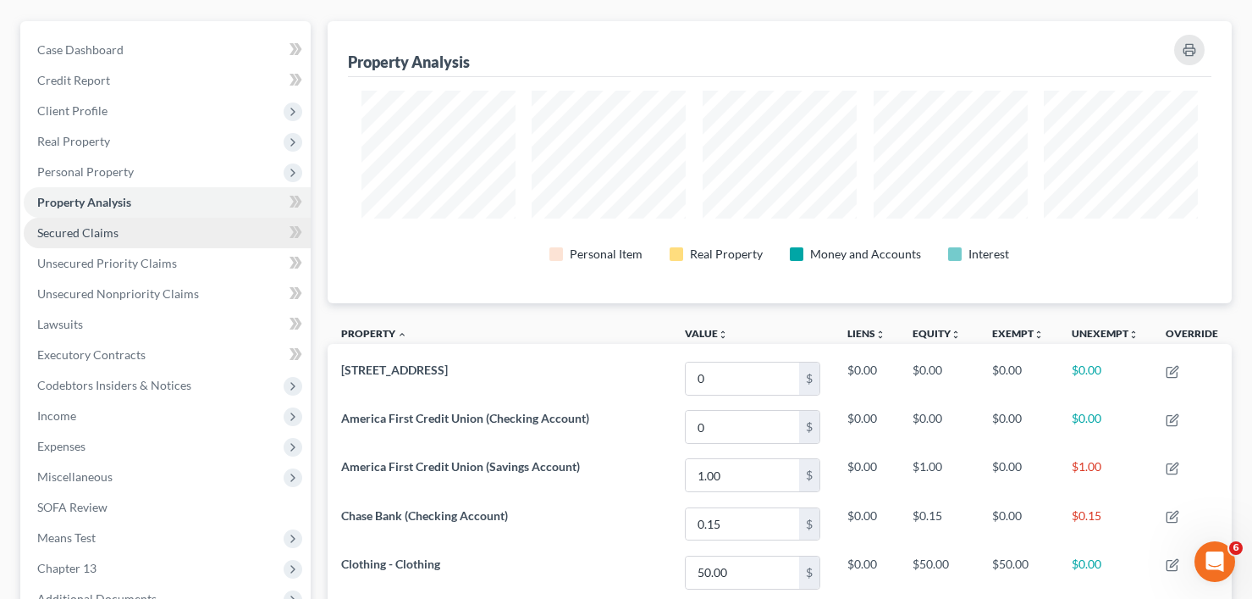
click at [83, 239] on span "Secured Claims" at bounding box center [77, 232] width 81 height 14
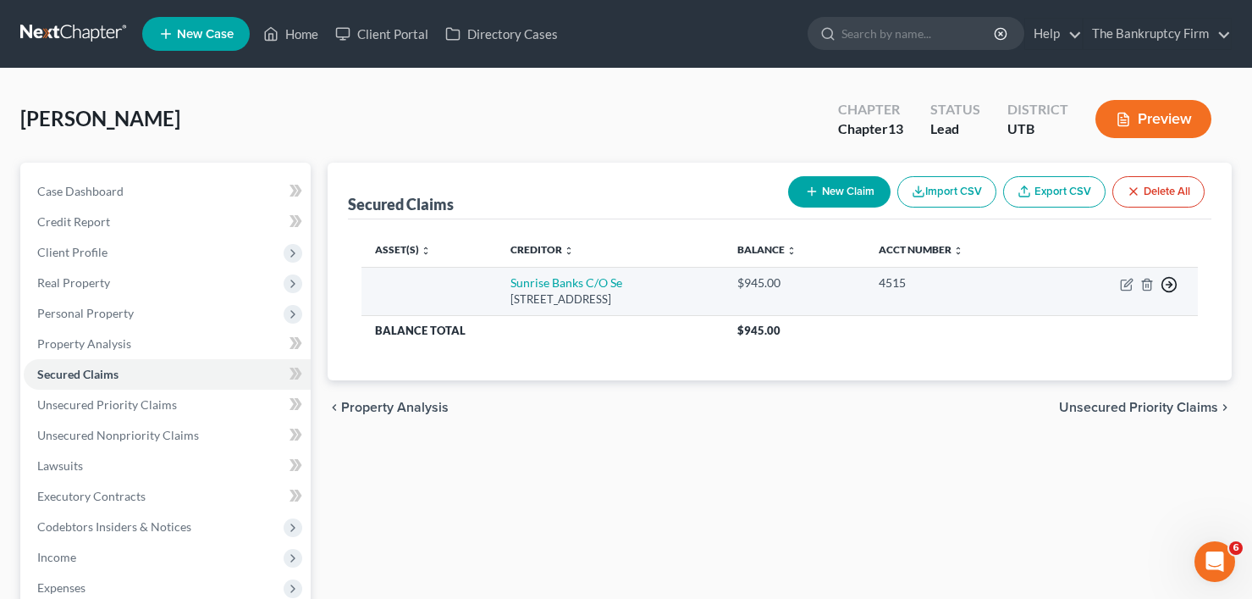
click at [1172, 286] on icon "button" at bounding box center [1169, 284] width 17 height 17
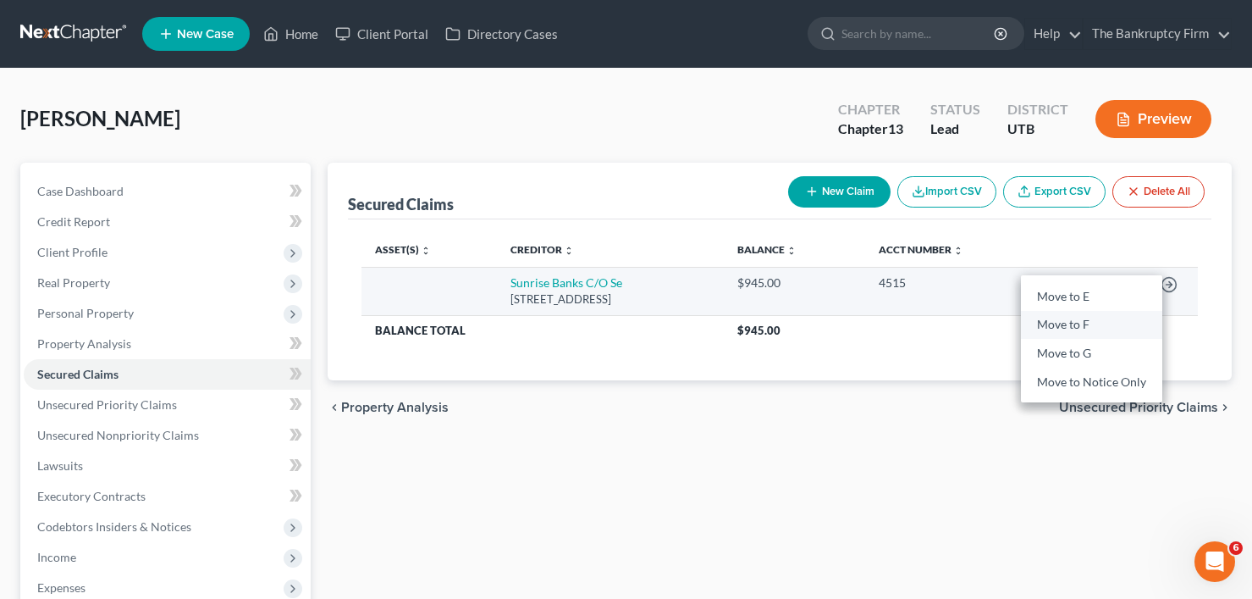
click at [1069, 323] on link "Move to F" at bounding box center [1091, 325] width 141 height 29
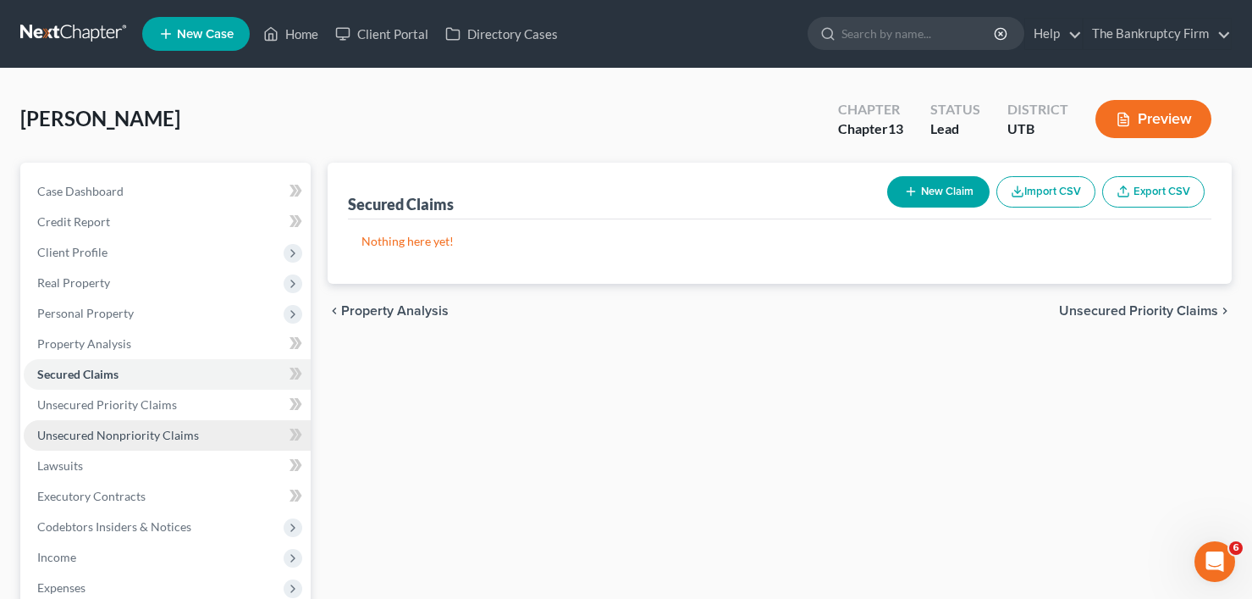
click at [128, 433] on span "Unsecured Nonpriority Claims" at bounding box center [118, 435] width 162 height 14
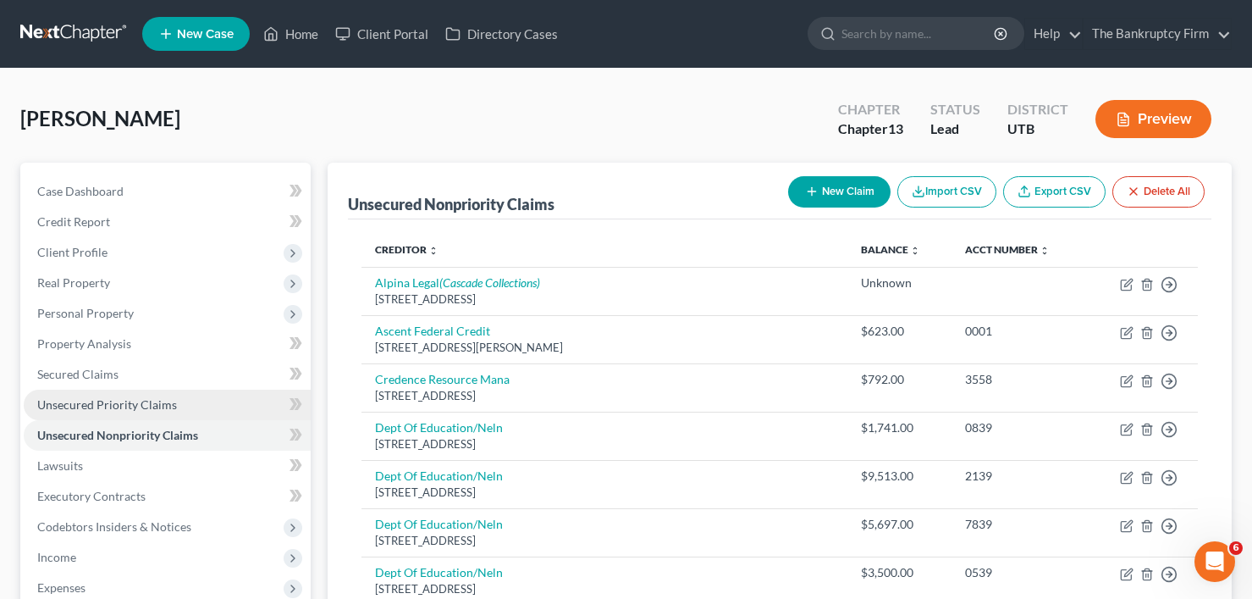
click at [135, 400] on span "Unsecured Priority Claims" at bounding box center [107, 404] width 140 height 14
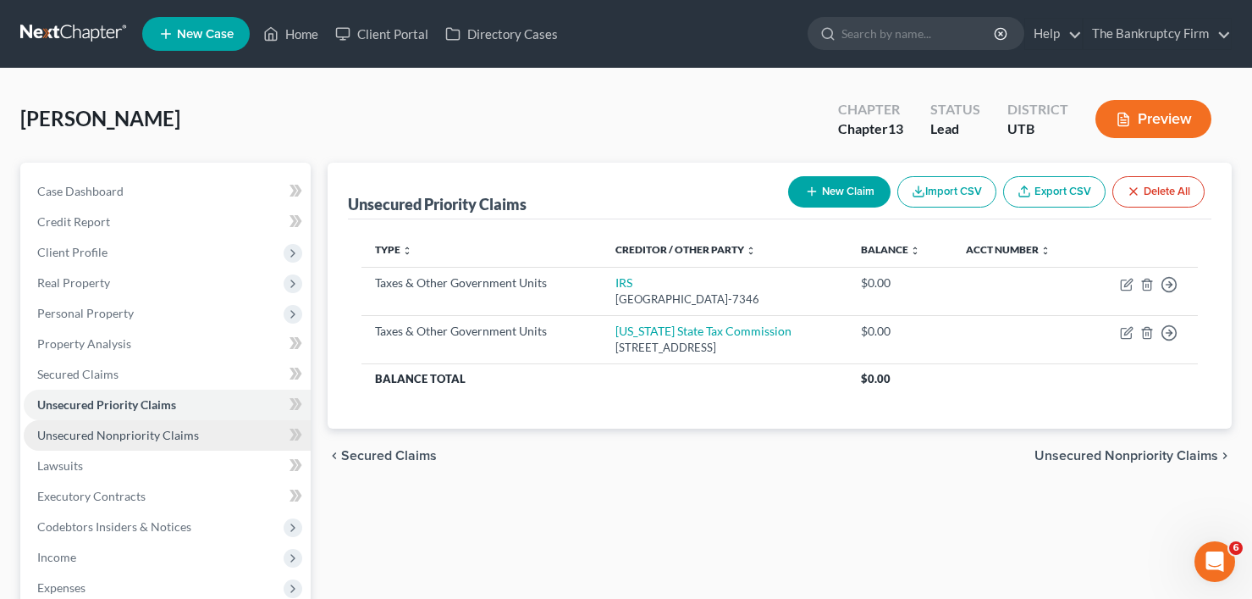
click at [158, 431] on span "Unsecured Nonpriority Claims" at bounding box center [118, 435] width 162 height 14
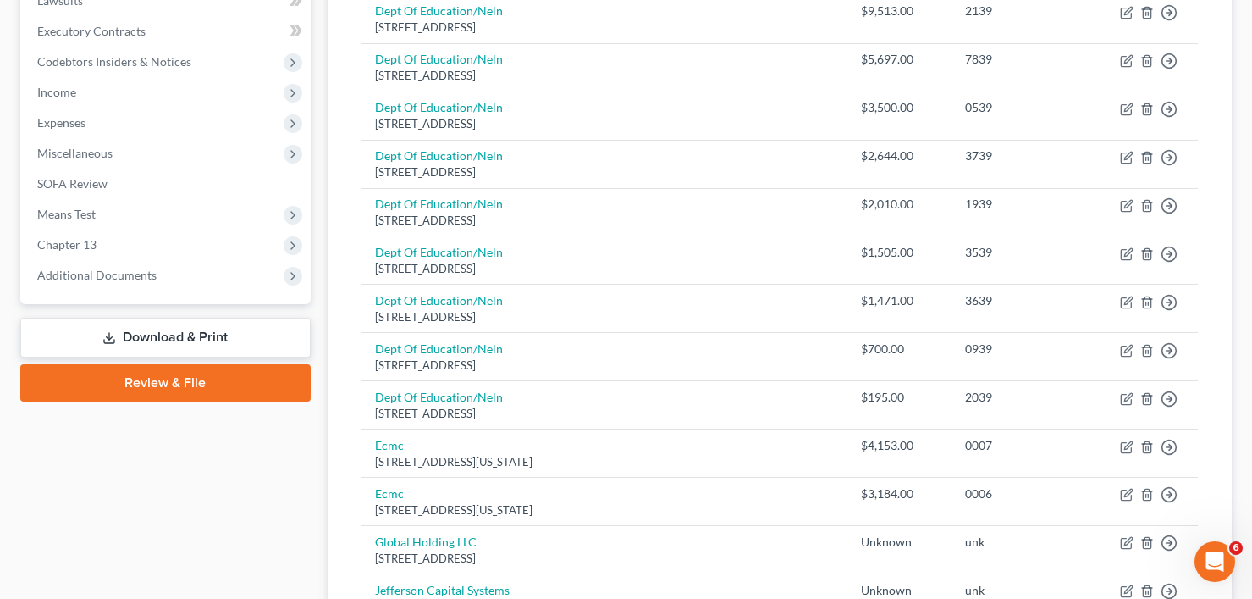
scroll to position [41, 0]
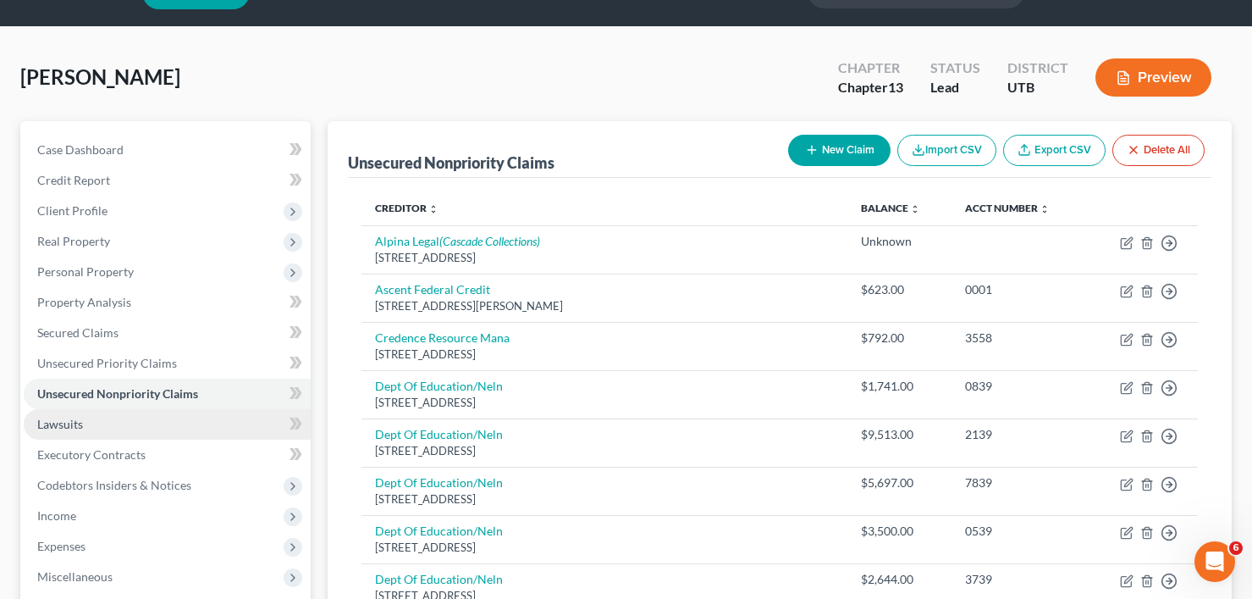
click at [112, 423] on link "Lawsuits" at bounding box center [167, 424] width 287 height 30
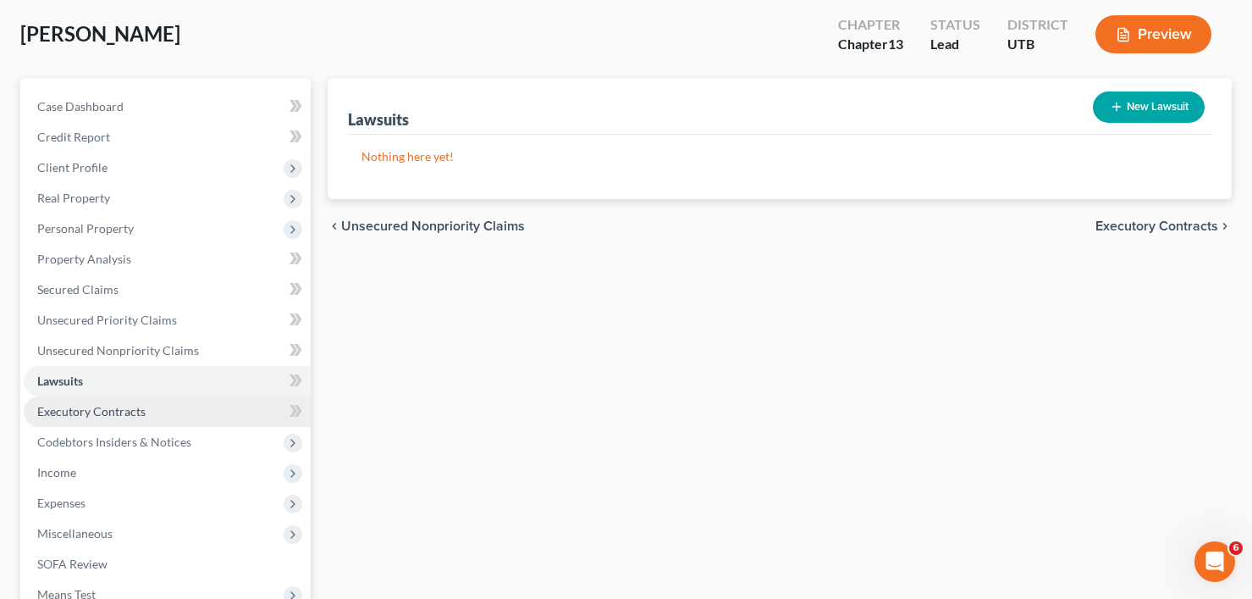
click at [129, 408] on span "Executory Contracts" at bounding box center [91, 411] width 108 height 14
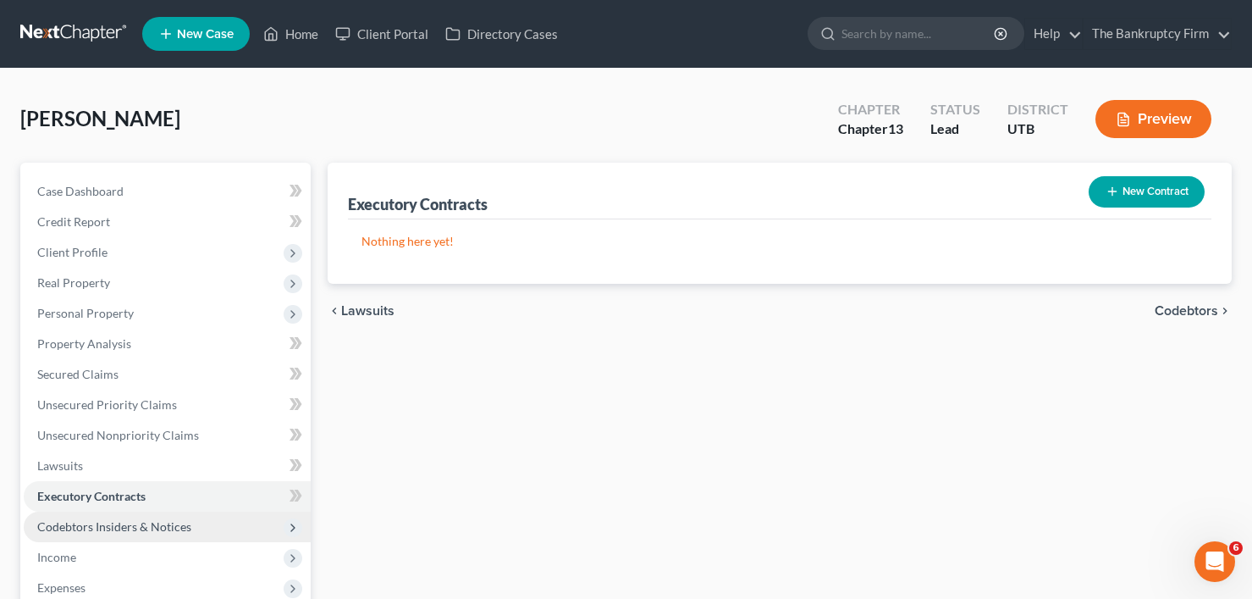
click at [146, 540] on span "Codebtors Insiders & Notices" at bounding box center [167, 526] width 287 height 30
click at [149, 529] on span "Codebtors Insiders & Notices" at bounding box center [114, 526] width 154 height 14
click at [146, 532] on span "Codebtors Insiders & Notices" at bounding box center [114, 526] width 154 height 14
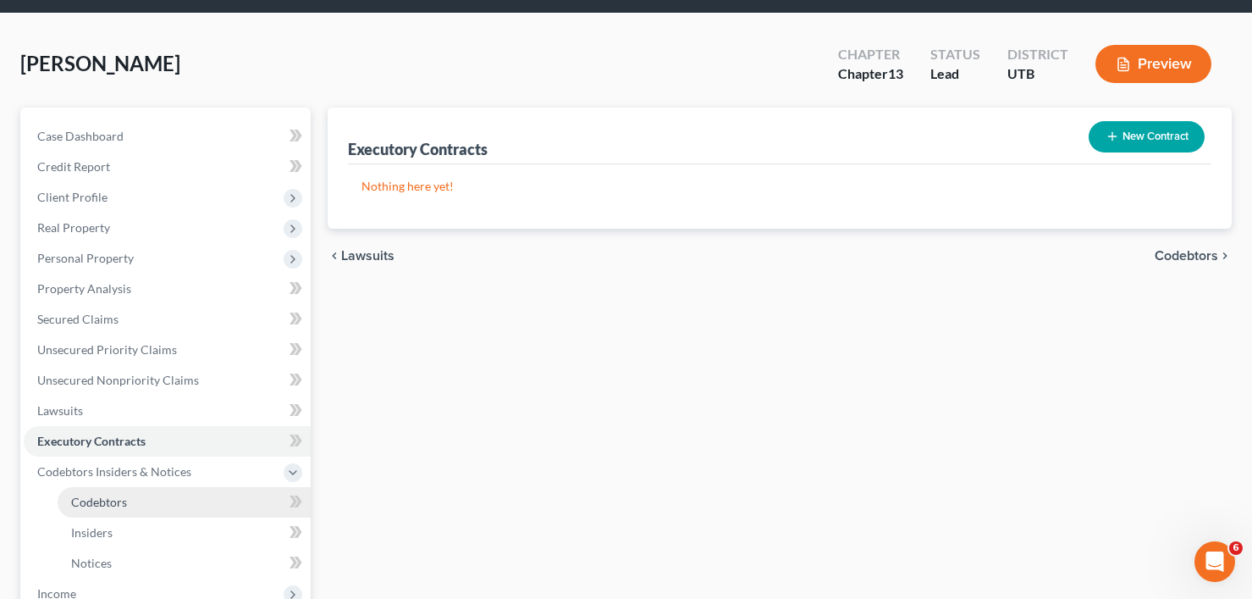
scroll to position [85, 0]
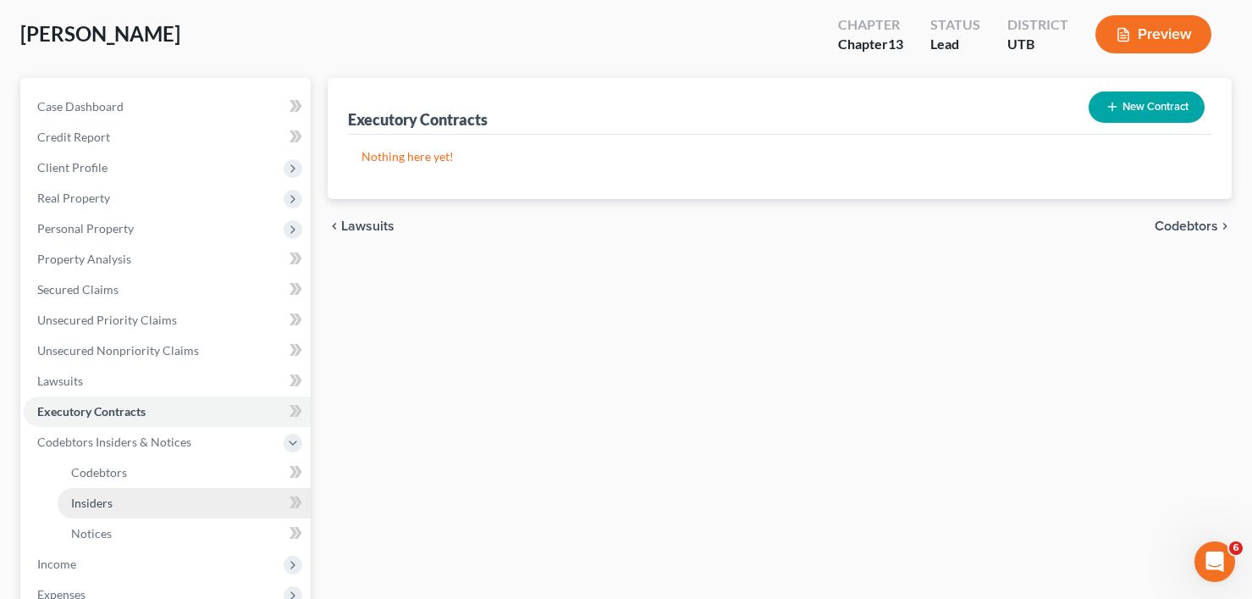
click at [103, 505] on span "Insiders" at bounding box center [91, 502] width 41 height 14
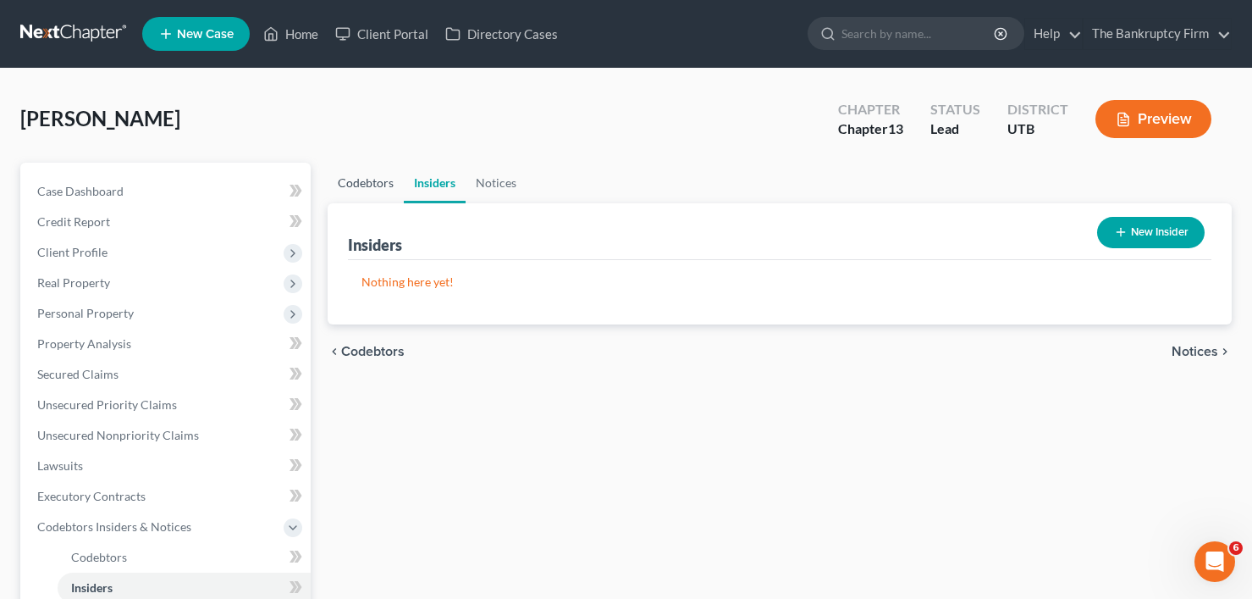
click at [354, 186] on link "Codebtors" at bounding box center [366, 183] width 76 height 41
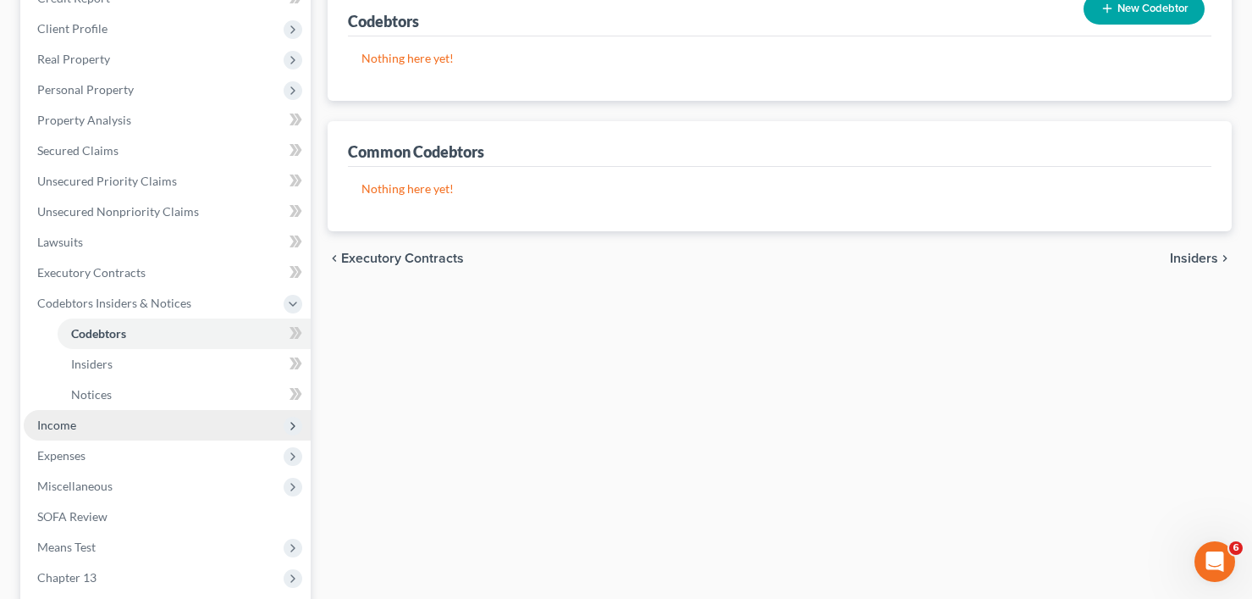
scroll to position [254, 0]
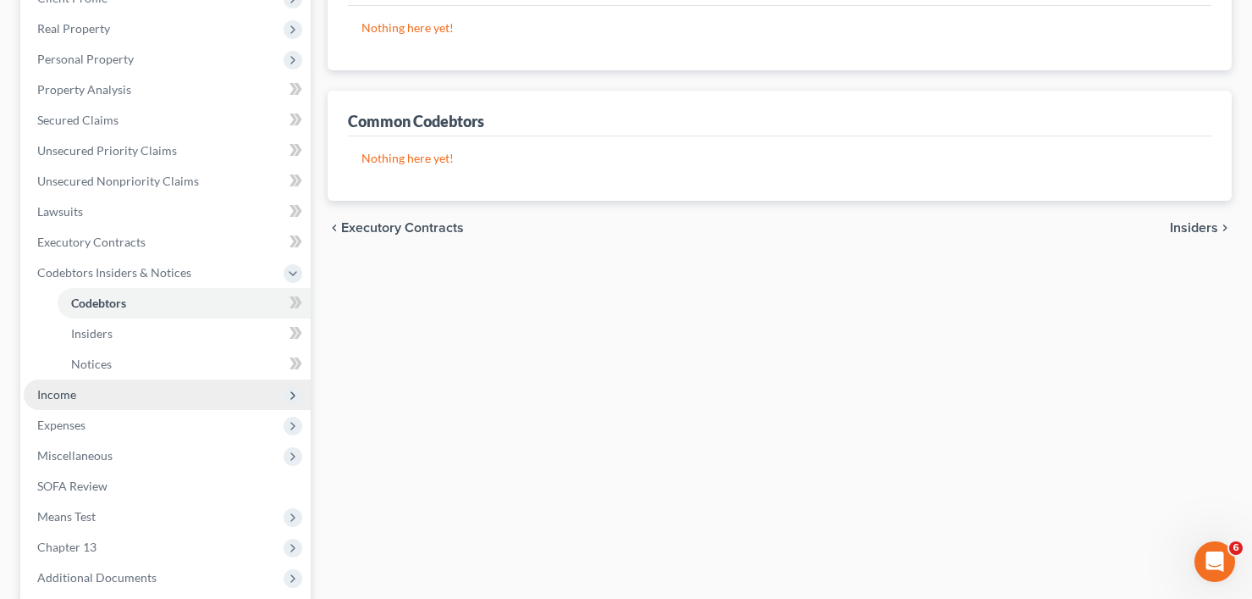
click at [88, 405] on span "Income" at bounding box center [167, 394] width 287 height 30
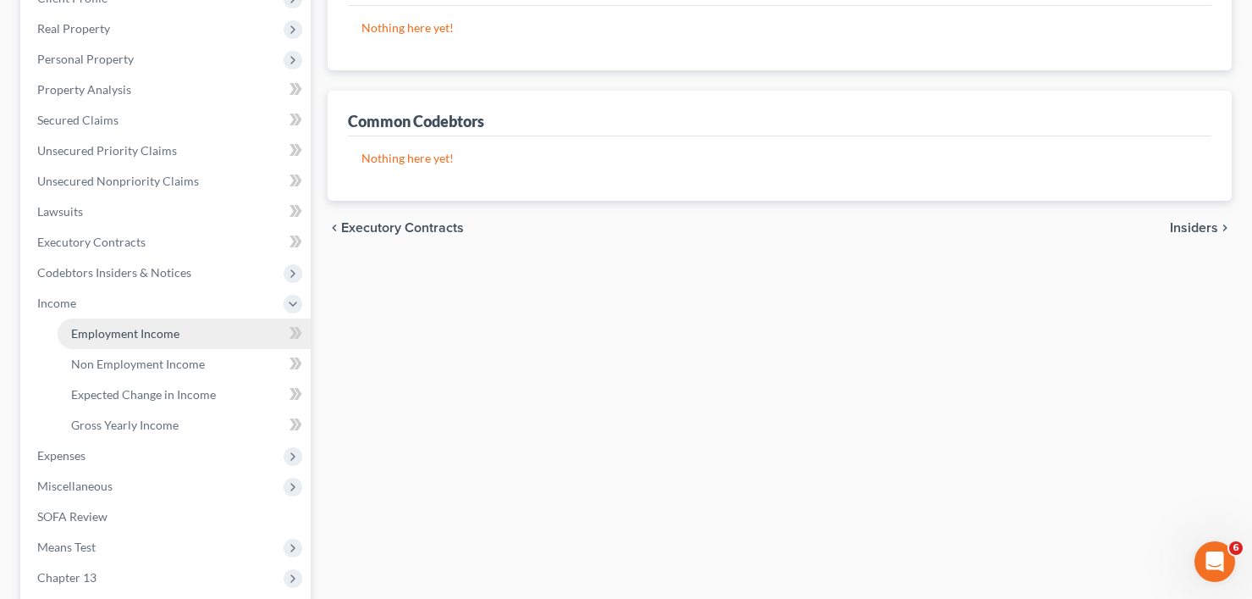
click at [145, 343] on link "Employment Income" at bounding box center [184, 333] width 253 height 30
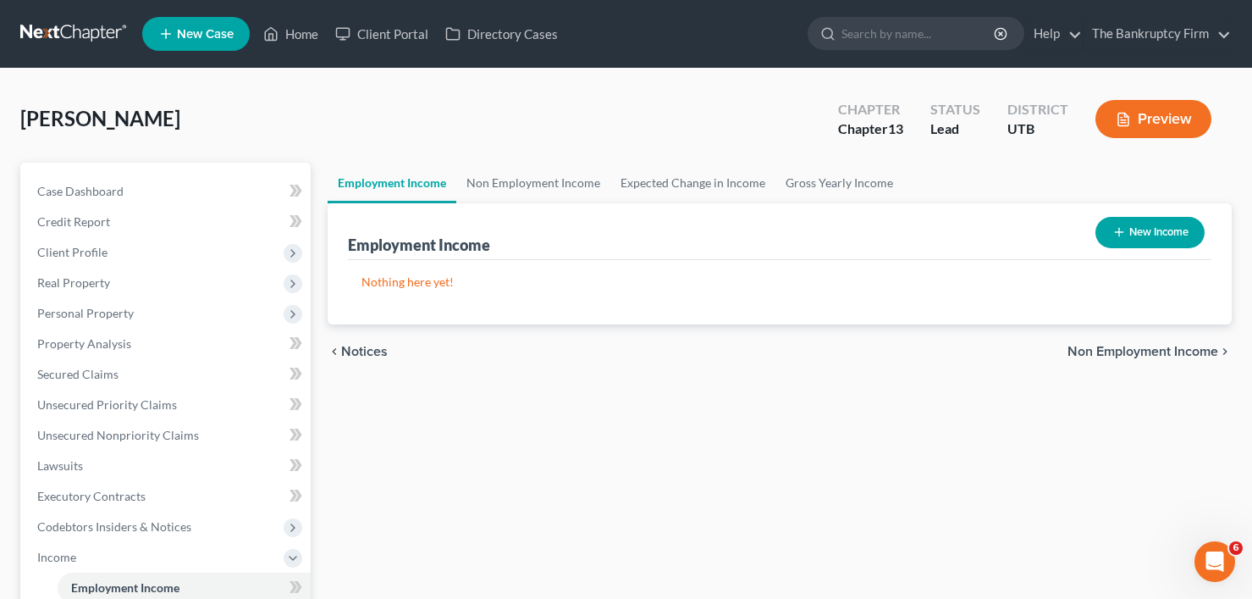
click at [1131, 234] on button "New Income" at bounding box center [1149, 232] width 109 height 31
select select "0"
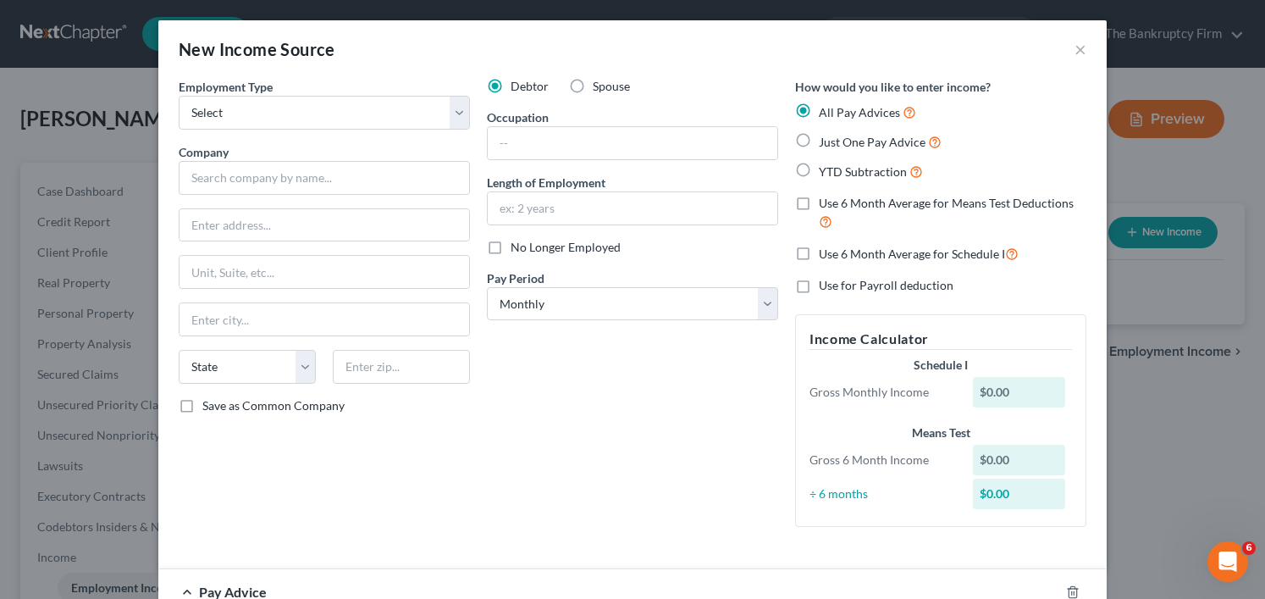
click at [312, 91] on div "Employment Type * Select Full or Part Time Employment Self Employment" at bounding box center [324, 104] width 291 height 52
click at [312, 122] on select "Select Full or Part Time Employment Self Employment" at bounding box center [324, 113] width 291 height 34
click at [354, 67] on div "New Income Source ×" at bounding box center [632, 49] width 948 height 58
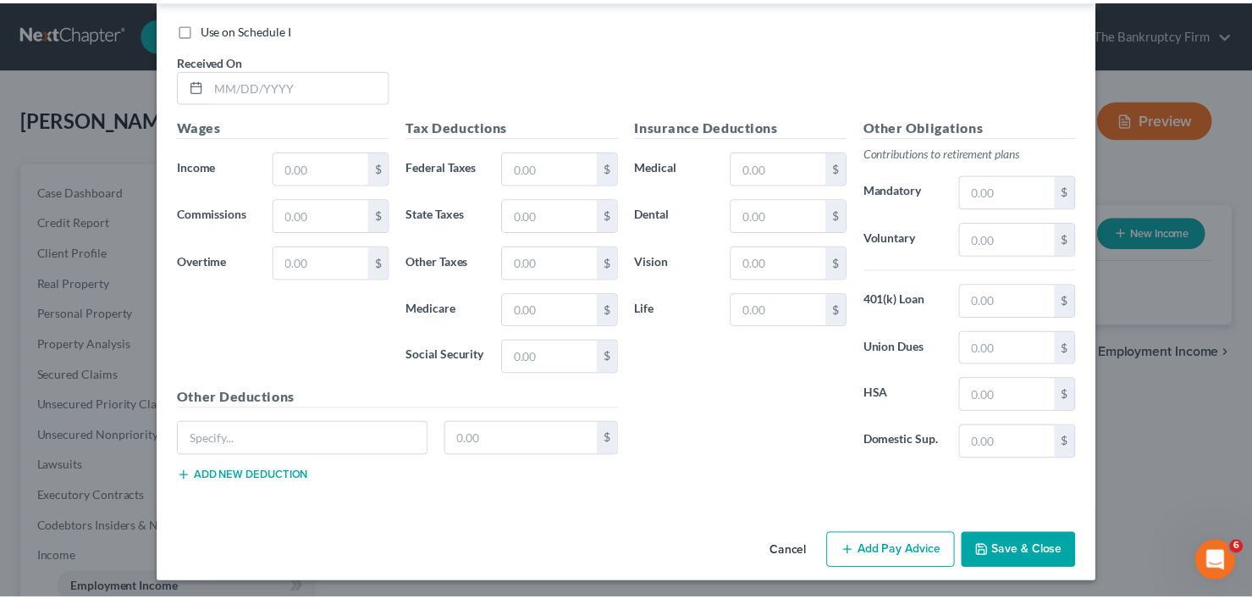
scroll to position [619, 0]
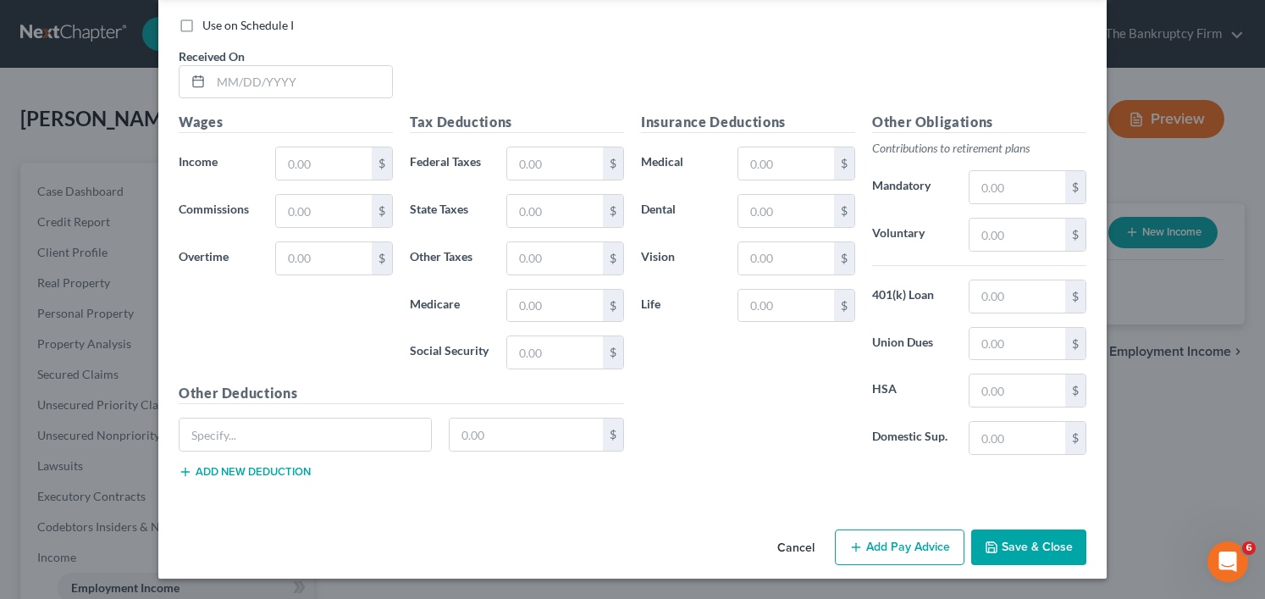
click at [786, 552] on button "Cancel" at bounding box center [796, 548] width 64 height 34
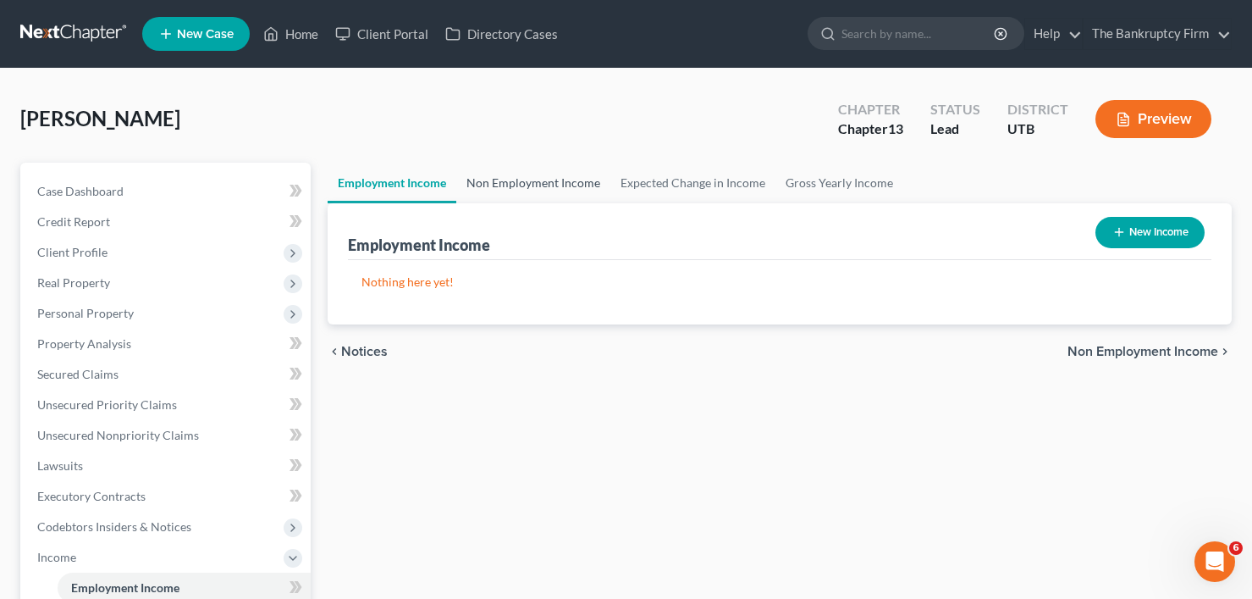
click at [557, 189] on link "Non Employment Income" at bounding box center [533, 183] width 154 height 41
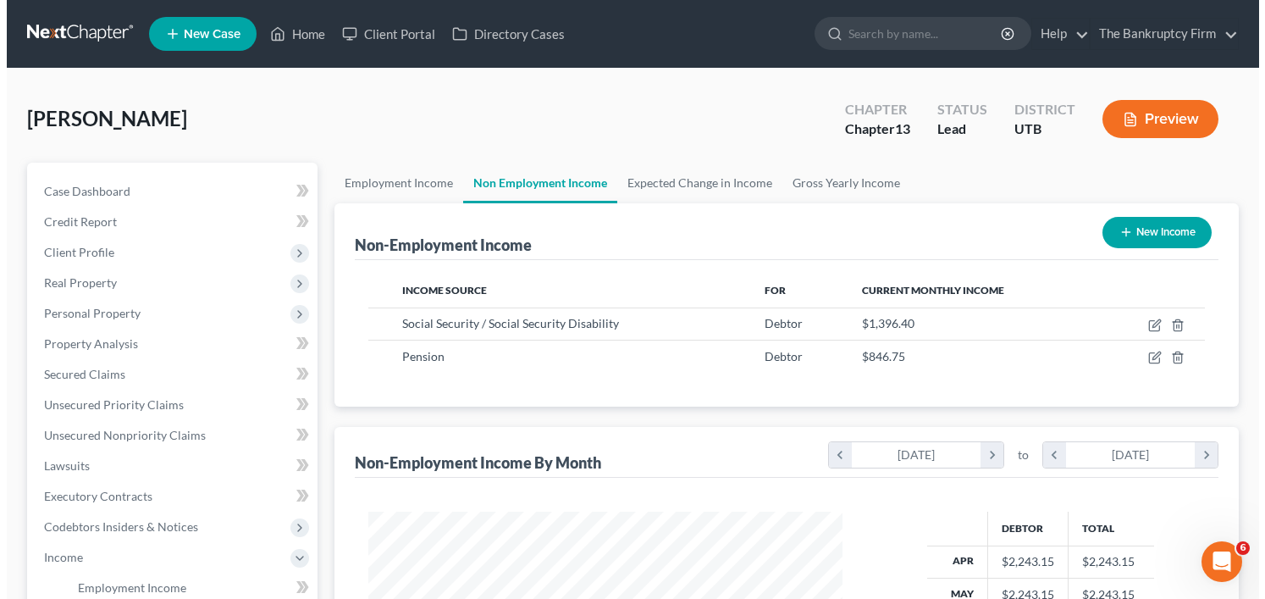
scroll to position [304, 508]
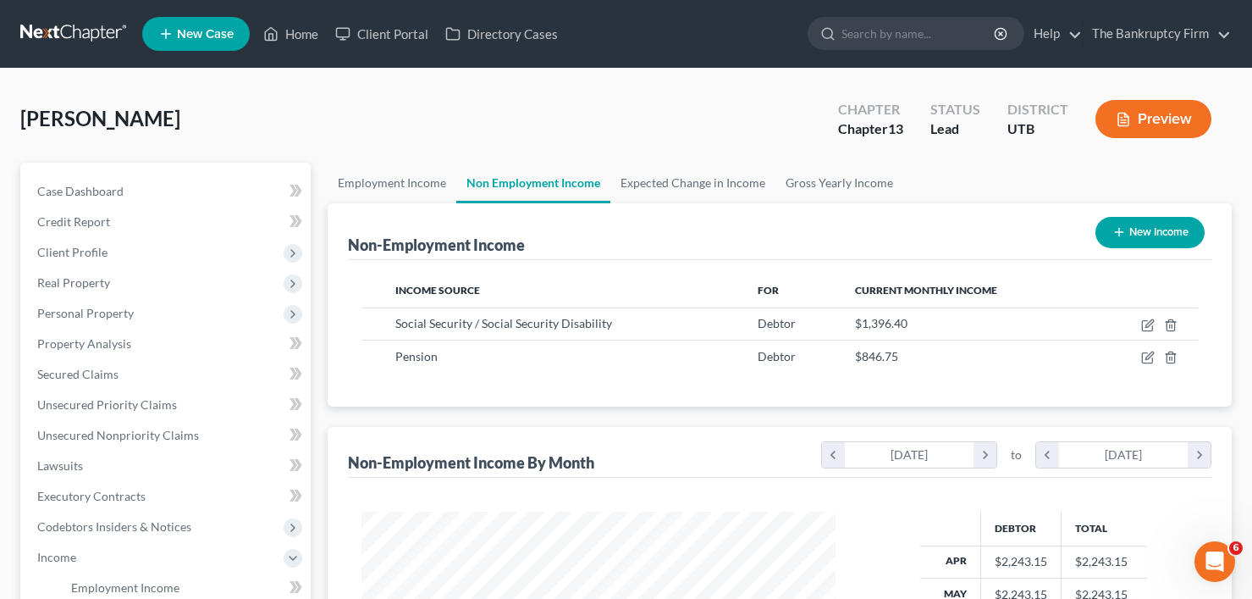
click at [1145, 234] on button "New Income" at bounding box center [1149, 232] width 109 height 31
select select "0"
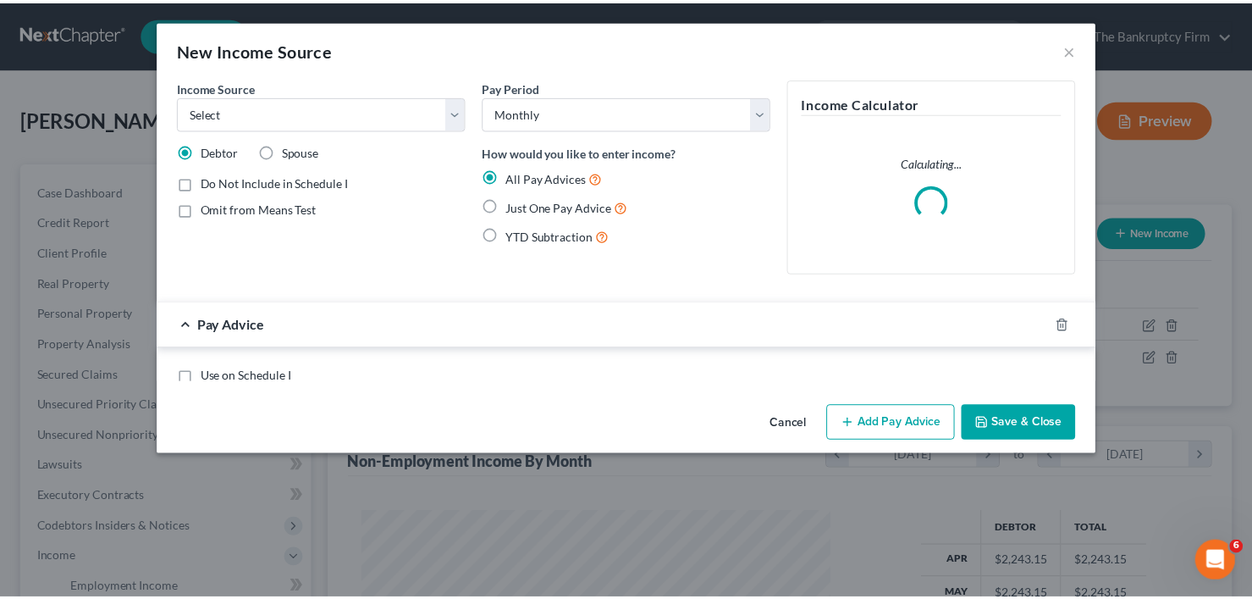
scroll to position [304, 514]
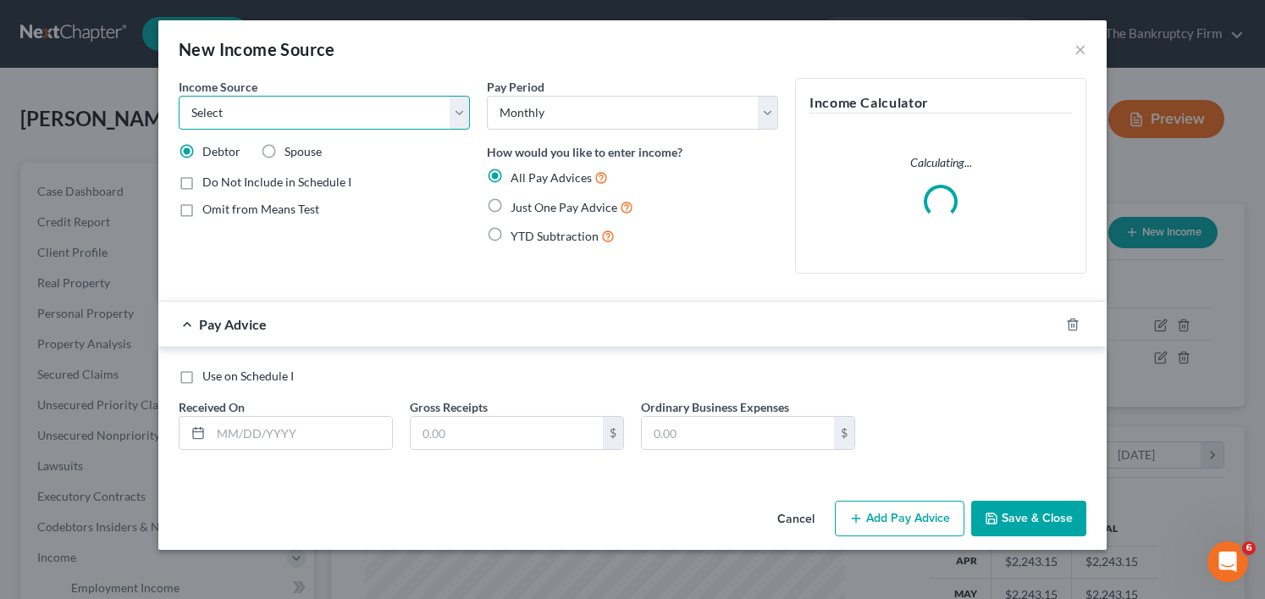
drag, startPoint x: 355, startPoint y: 113, endPoint x: 326, endPoint y: 118, distance: 29.2
click at [355, 113] on select "Select Unemployment Disability (from employer) Pension Retirement Social Securi…" at bounding box center [324, 113] width 291 height 34
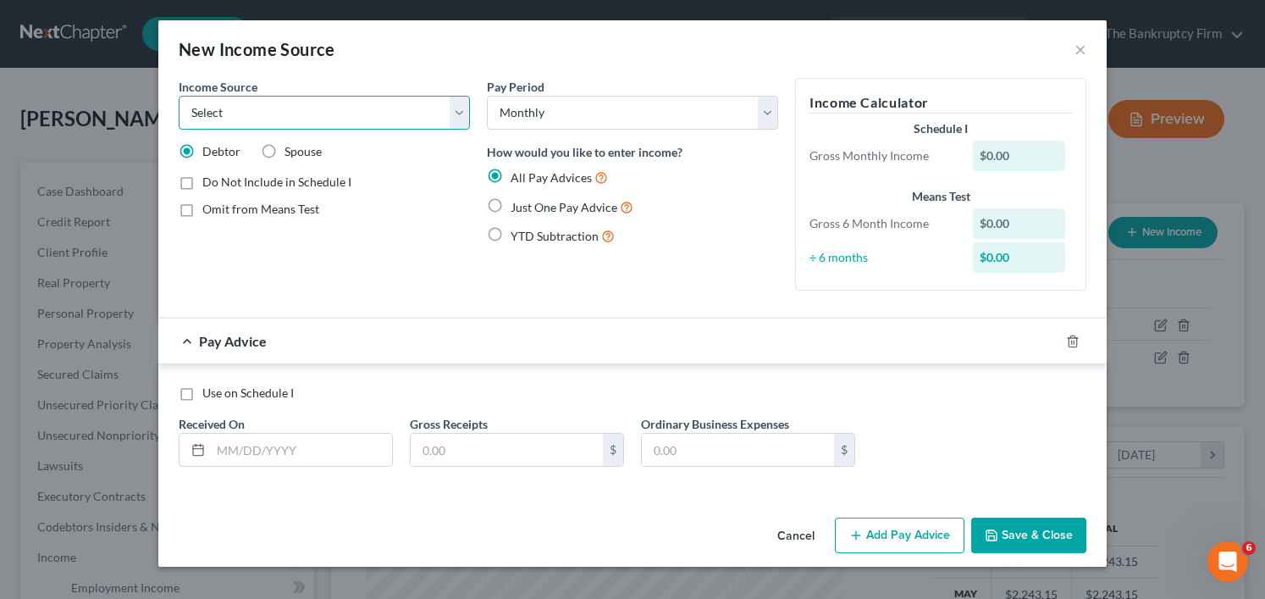
select select "4"
click at [179, 96] on select "Select Unemployment Disability (from employer) Pension Retirement Social Securi…" at bounding box center [324, 113] width 291 height 34
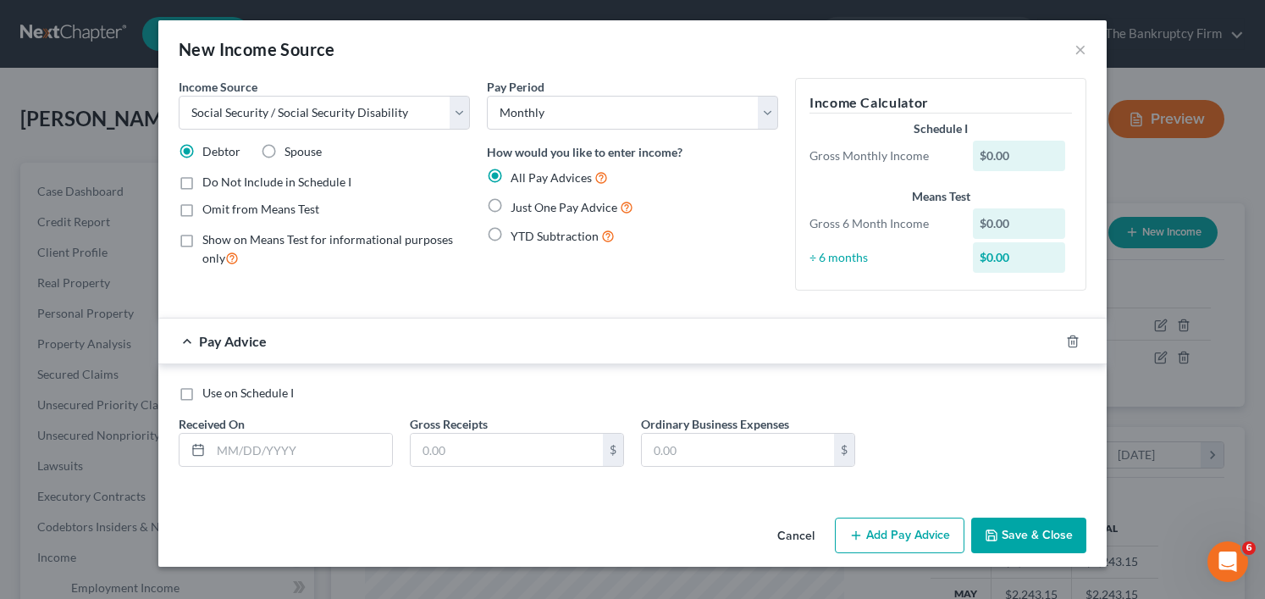
click at [284, 151] on label "Spouse" at bounding box center [302, 151] width 37 height 17
click at [291, 151] on input "Spouse" at bounding box center [296, 148] width 11 height 11
radio input "true"
click at [510, 203] on label "Just One Pay Advice" at bounding box center [571, 206] width 123 height 19
click at [517, 203] on input "Just One Pay Advice" at bounding box center [522, 202] width 11 height 11
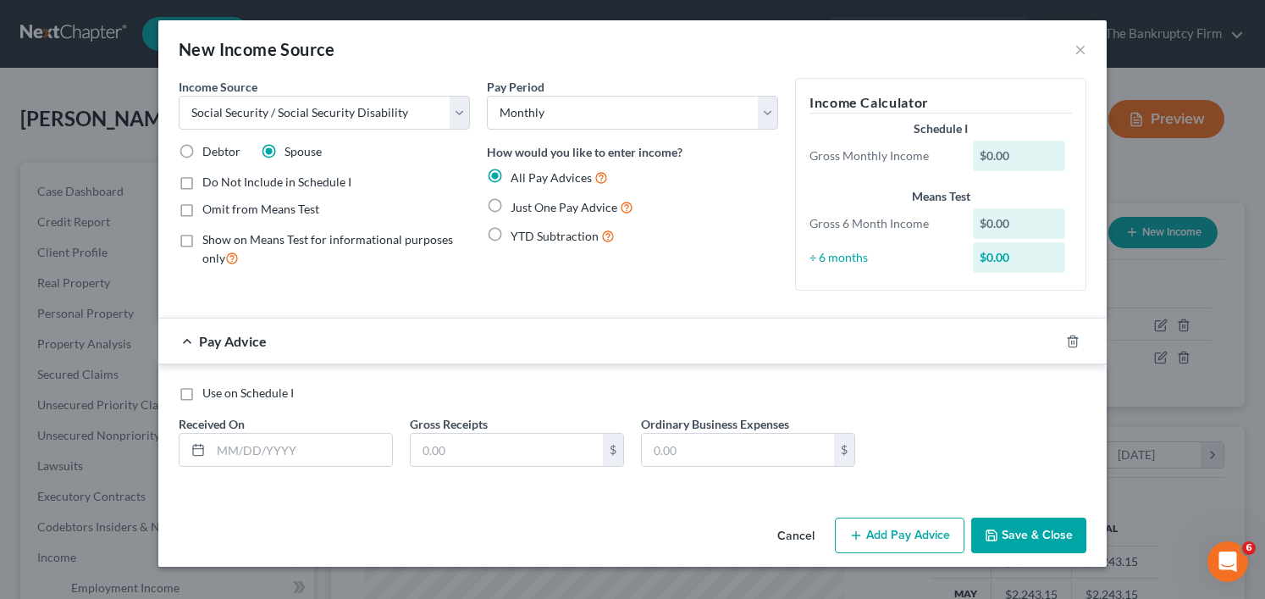
radio input "true"
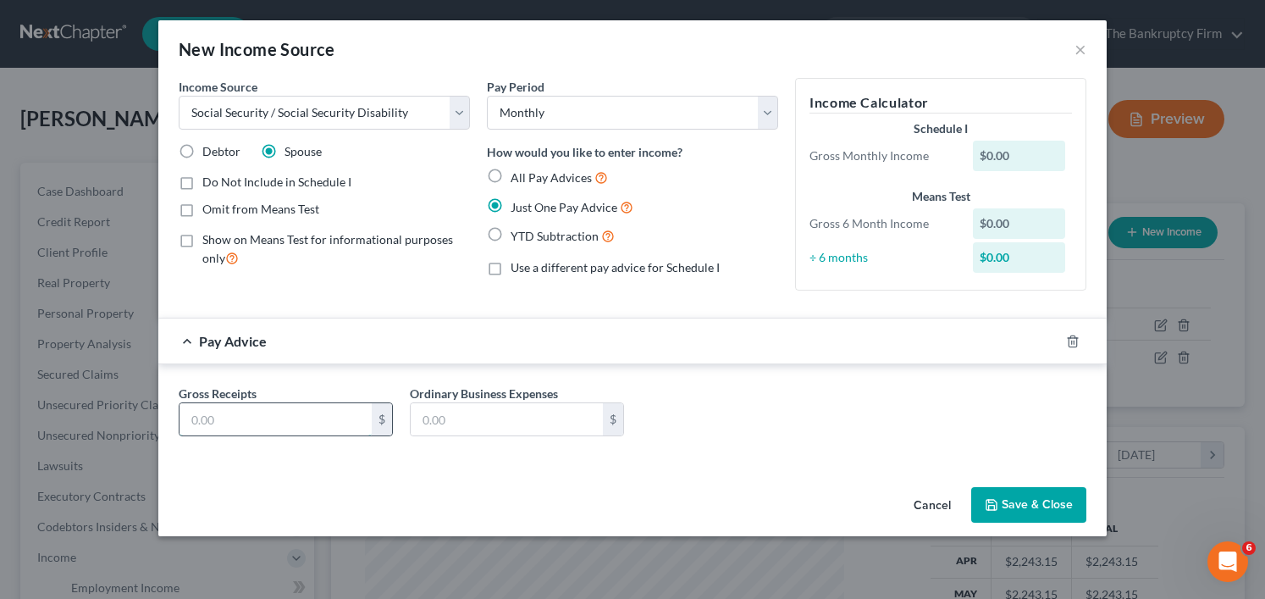
click at [268, 426] on input "text" at bounding box center [275, 419] width 192 height 32
type input "970"
click at [1026, 506] on button "Save & Close" at bounding box center [1028, 505] width 115 height 36
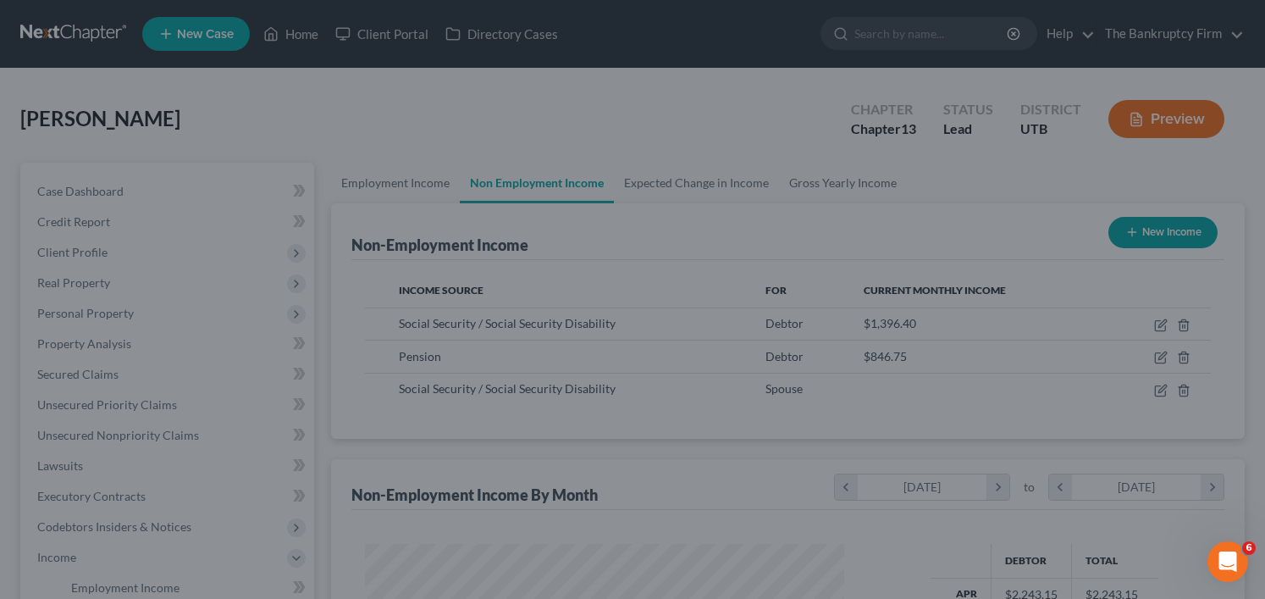
scroll to position [846248, 846043]
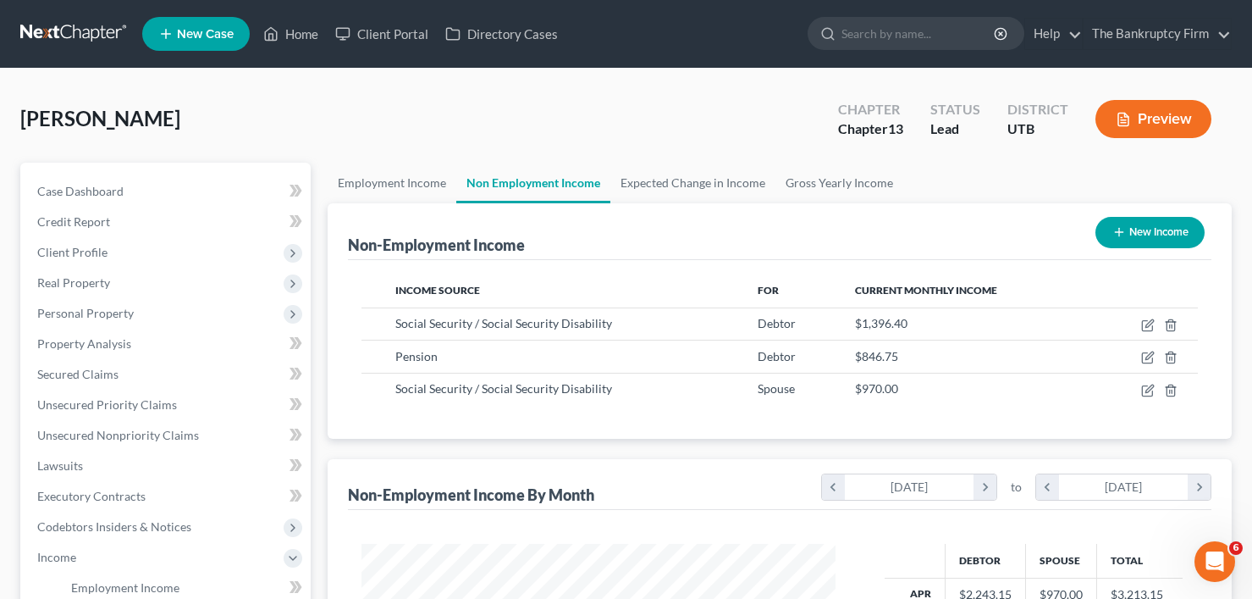
click at [819, 124] on div "Chapter Chapter 13 Status Lead District UTB Preview" at bounding box center [1025, 119] width 414 height 60
click at [1134, 236] on button "New Income" at bounding box center [1149, 232] width 109 height 31
select select "0"
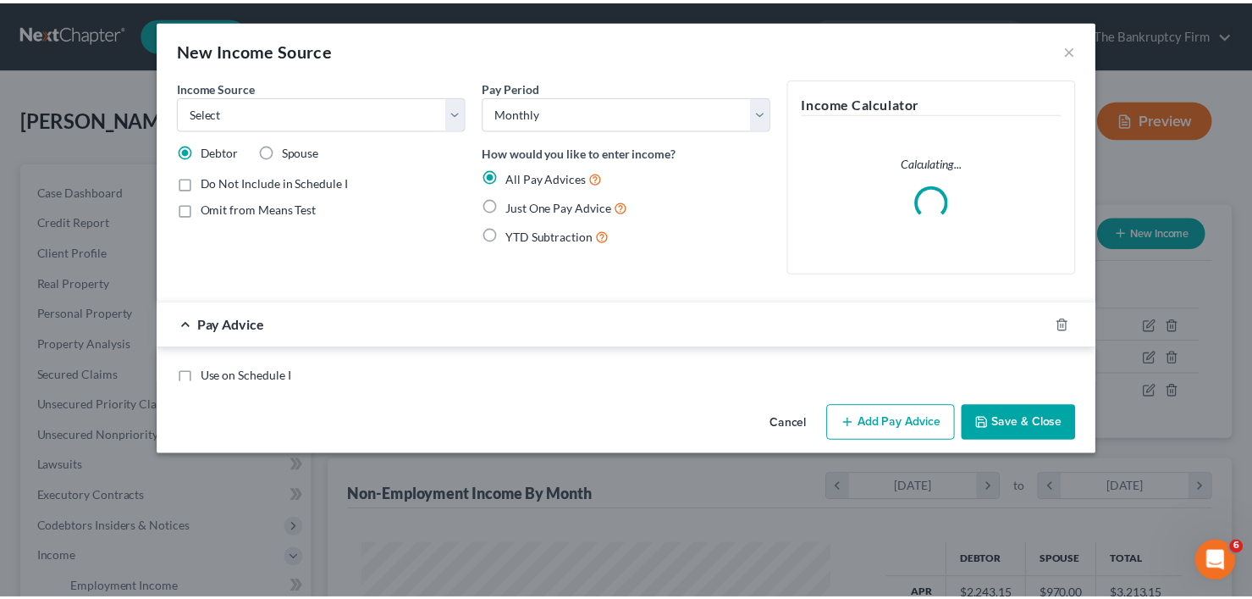
scroll to position [304, 514]
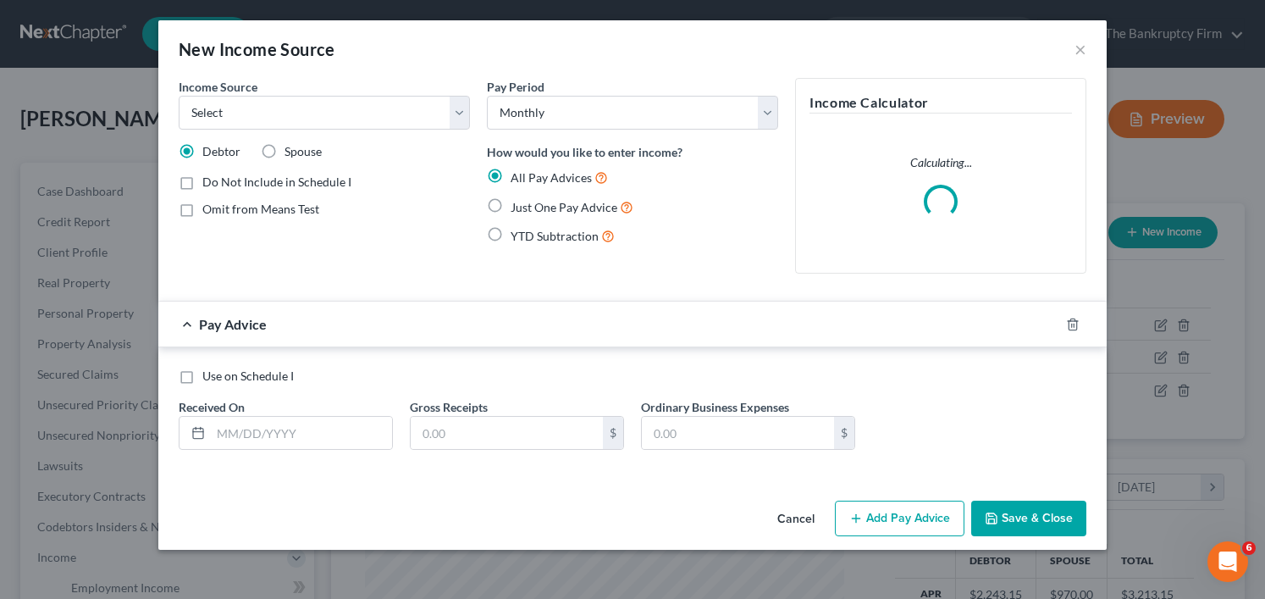
click at [284, 147] on label "Spouse" at bounding box center [302, 151] width 37 height 17
click at [291, 147] on input "Spouse" at bounding box center [296, 148] width 11 height 11
radio input "true"
click at [298, 112] on select "Select Unemployment Disability (from employer) Pension Retirement Social Securi…" at bounding box center [324, 113] width 291 height 34
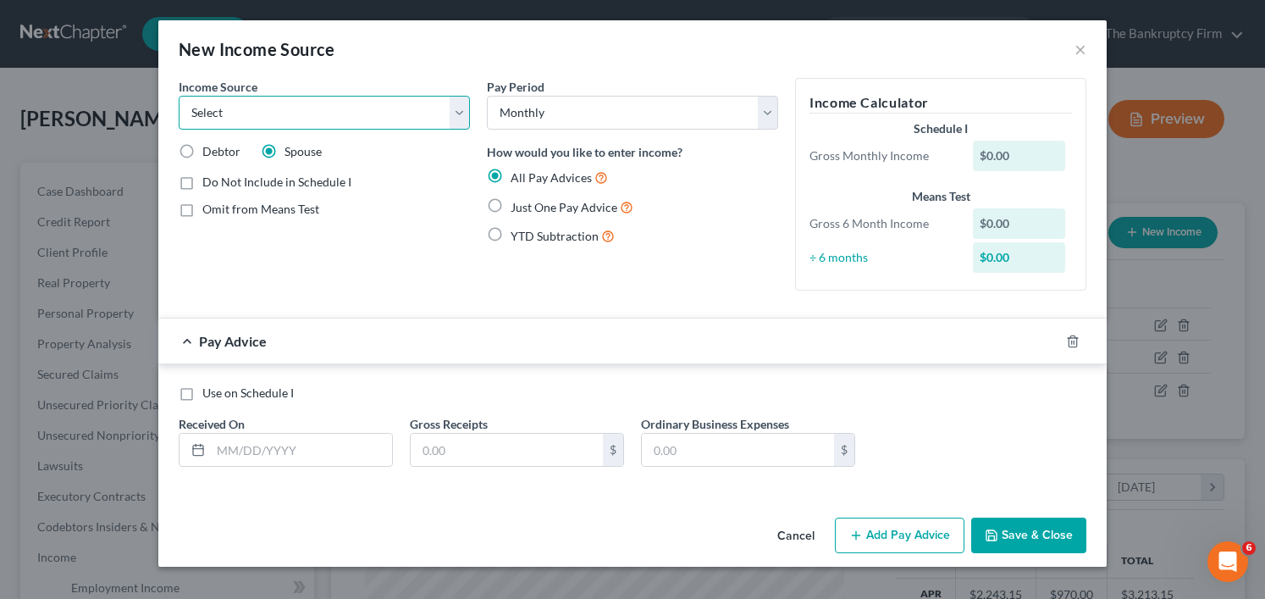
select select "13"
click at [179, 96] on select "Select Unemployment Disability (from employer) Pension Retirement Social Securi…" at bounding box center [324, 113] width 291 height 34
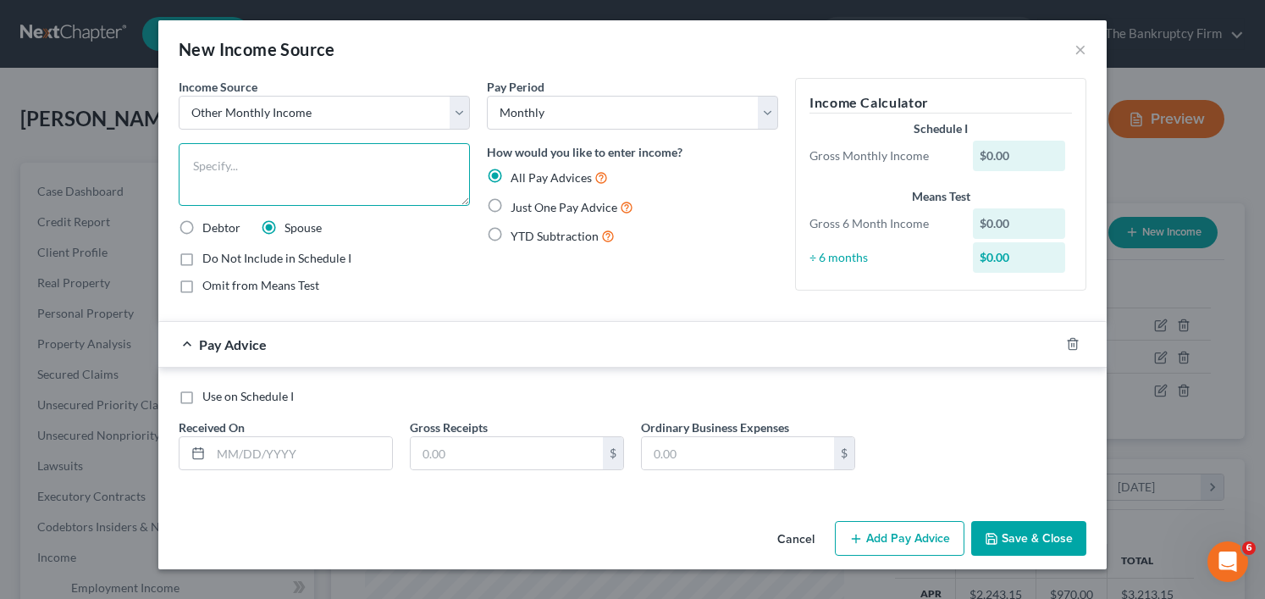
click at [270, 186] on textarea at bounding box center [324, 174] width 291 height 63
type textarea "N"
type textarea "money from sale of NFS business"
click at [510, 201] on label "Just One Pay Advice" at bounding box center [571, 206] width 123 height 19
click at [517, 201] on input "Just One Pay Advice" at bounding box center [522, 202] width 11 height 11
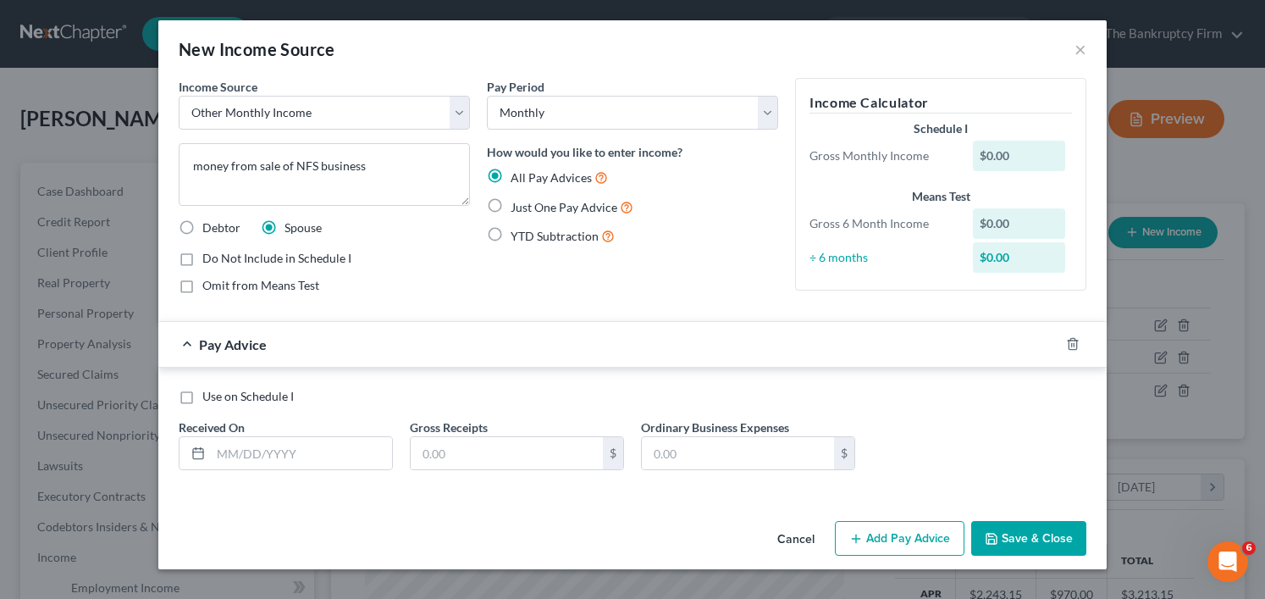
radio input "true"
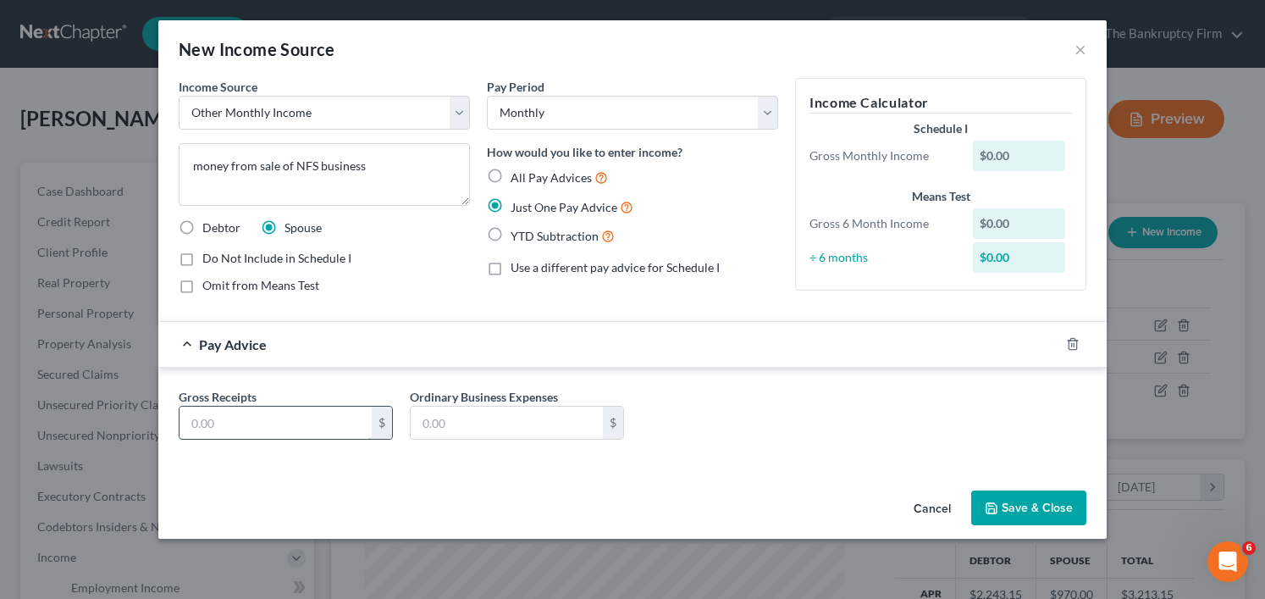
click at [254, 423] on input "text" at bounding box center [275, 422] width 192 height 32
type input "2,000"
click at [996, 493] on button "Save & Close" at bounding box center [1028, 508] width 115 height 36
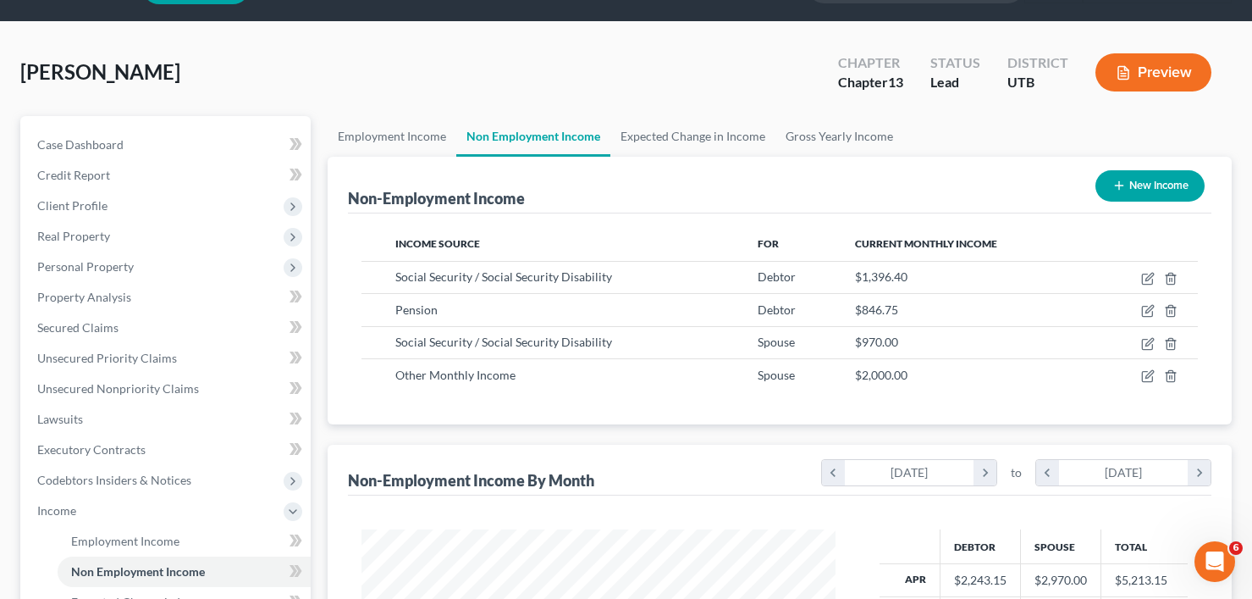
scroll to position [0, 0]
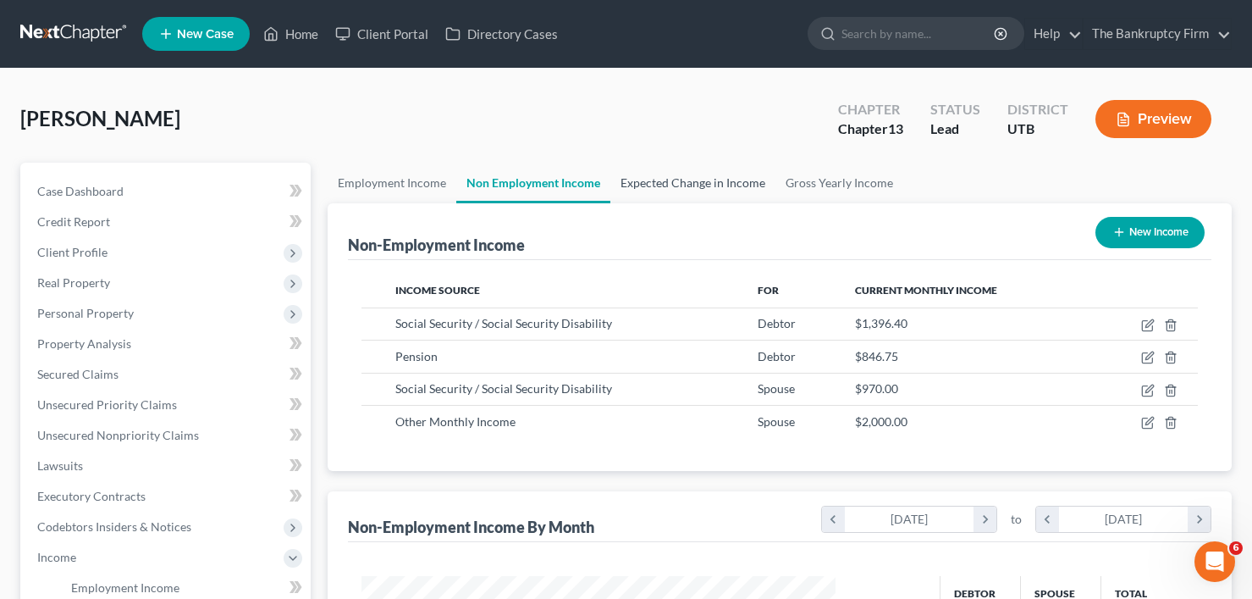
drag, startPoint x: 681, startPoint y: 191, endPoint x: 757, endPoint y: 200, distance: 75.8
click at [681, 191] on link "Expected Change in Income" at bounding box center [692, 183] width 165 height 41
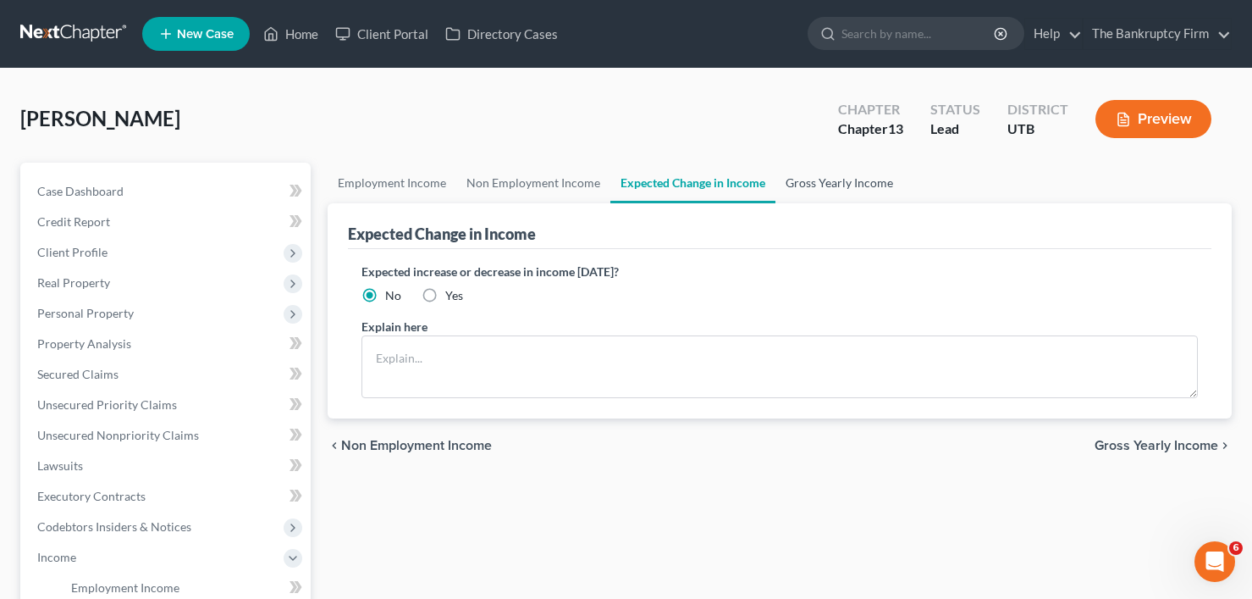
click at [840, 184] on link "Gross Yearly Income" at bounding box center [839, 183] width 128 height 41
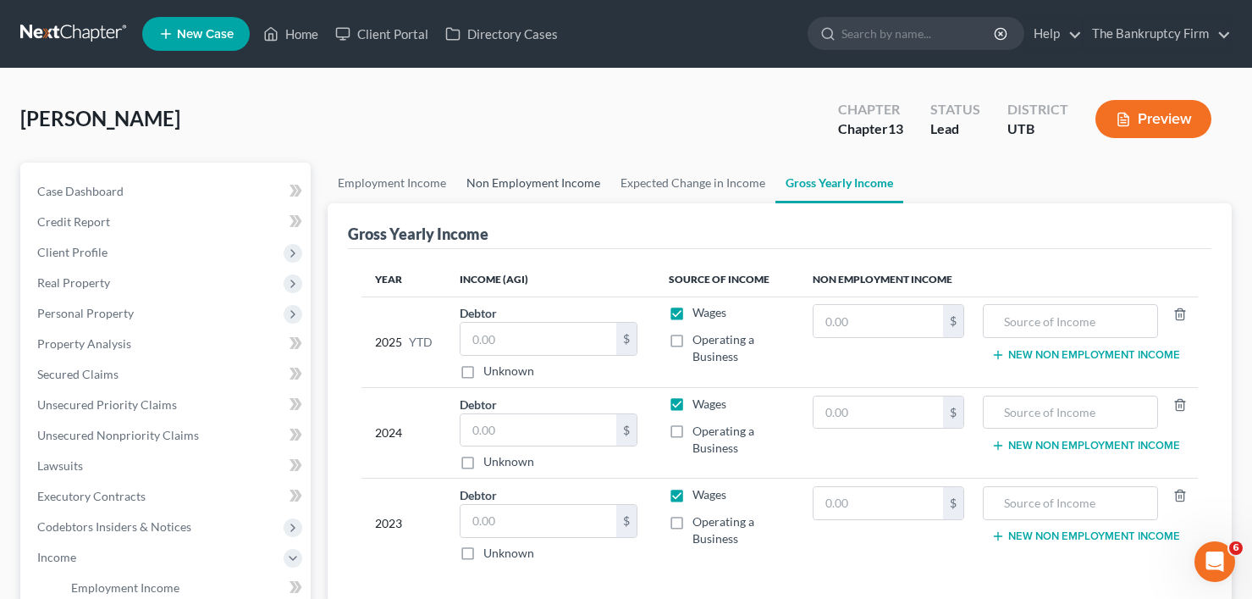
click at [525, 178] on link "Non Employment Income" at bounding box center [533, 183] width 154 height 41
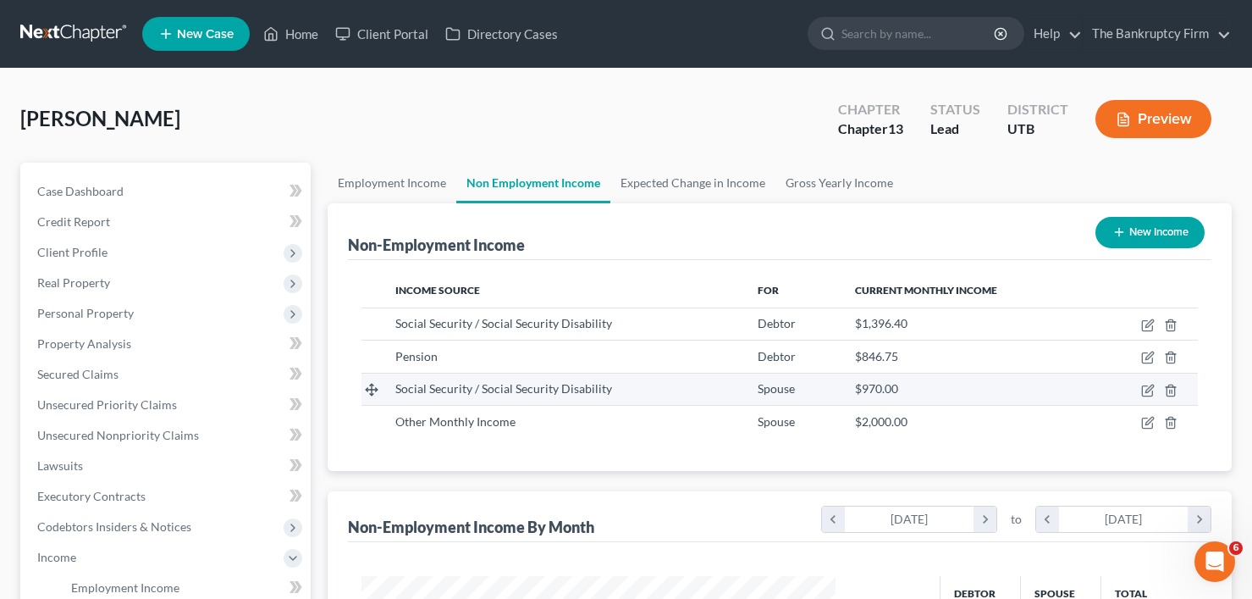
scroll to position [304, 508]
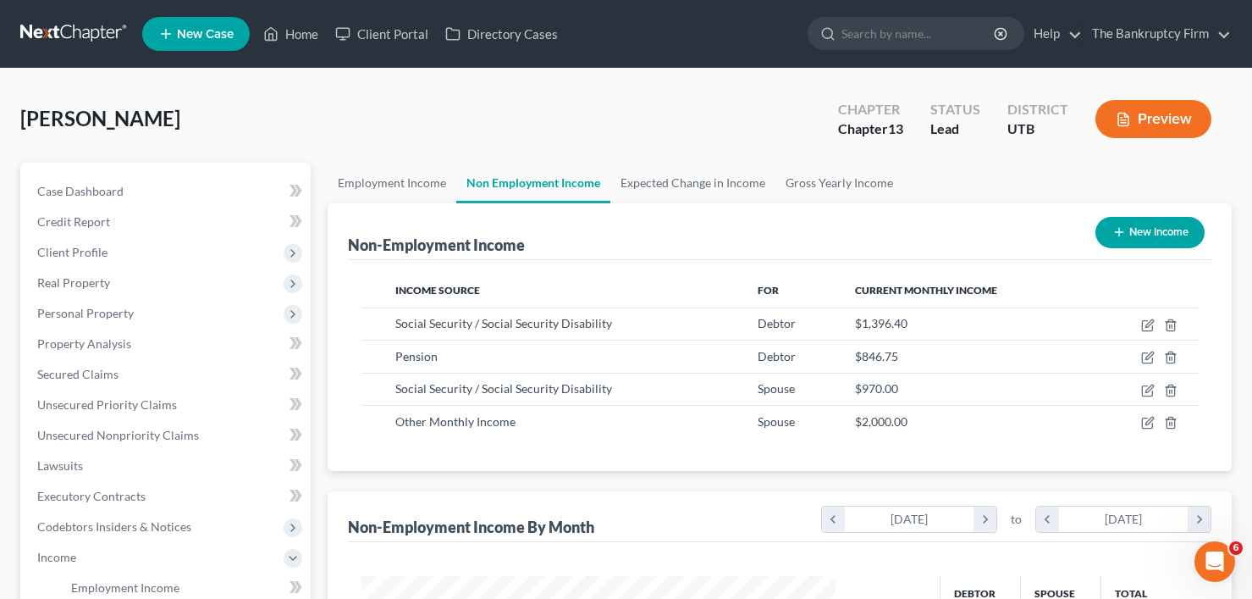
click at [684, 146] on div "Howell, Judy Upgraded Chapter Chapter 13 Status Lead District UTB Preview" at bounding box center [625, 126] width 1211 height 74
drag, startPoint x: 806, startPoint y: 198, endPoint x: 1045, endPoint y: 185, distance: 239.1
click at [806, 197] on link "Gross Yearly Income" at bounding box center [839, 183] width 128 height 41
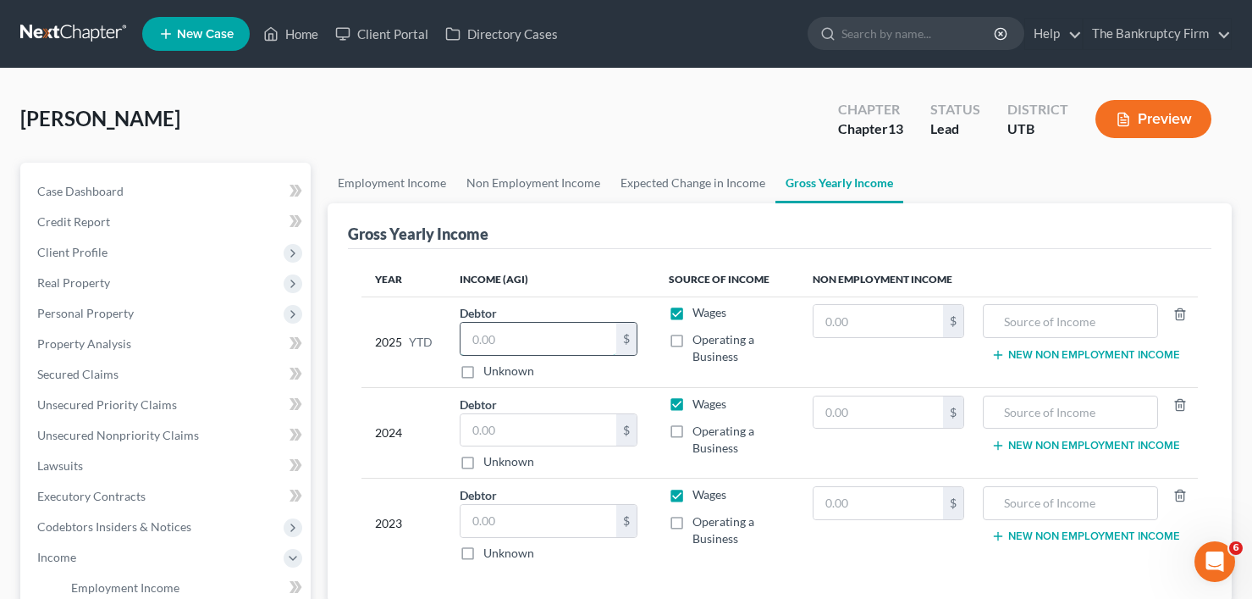
click at [527, 346] on input "text" at bounding box center [539, 339] width 156 height 32
type input "10,431.50"
click at [501, 437] on input "text" at bounding box center [539, 430] width 156 height 32
paste input "12517.8"
type input "12,517.8"
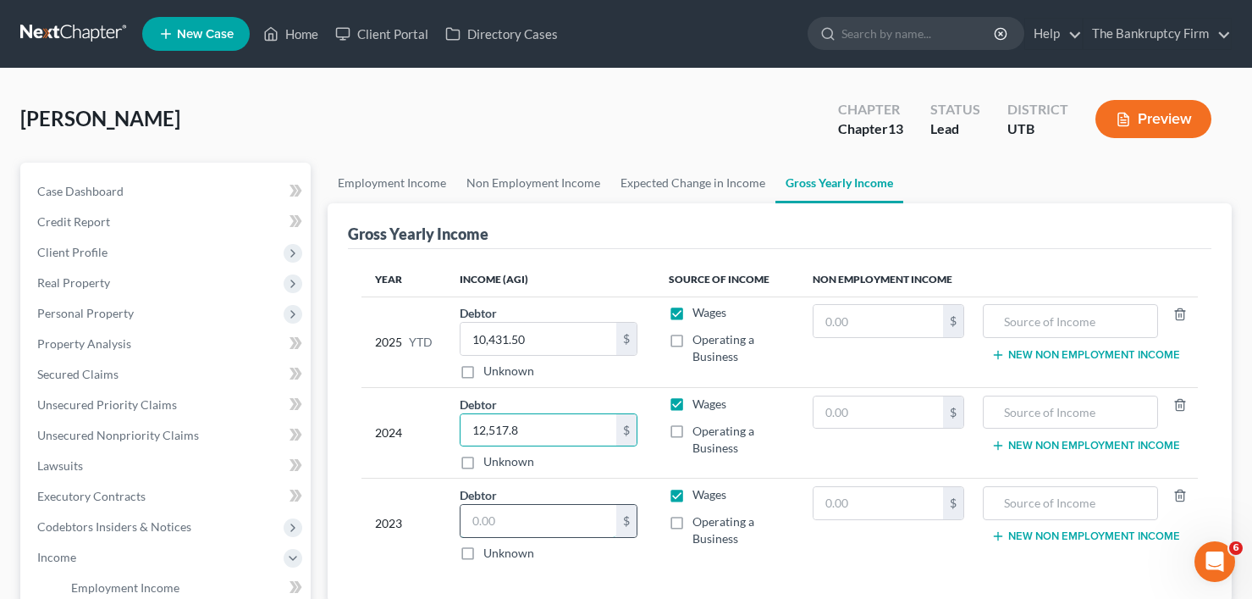
click at [499, 516] on input "text" at bounding box center [539, 521] width 156 height 32
paste input "12517.8"
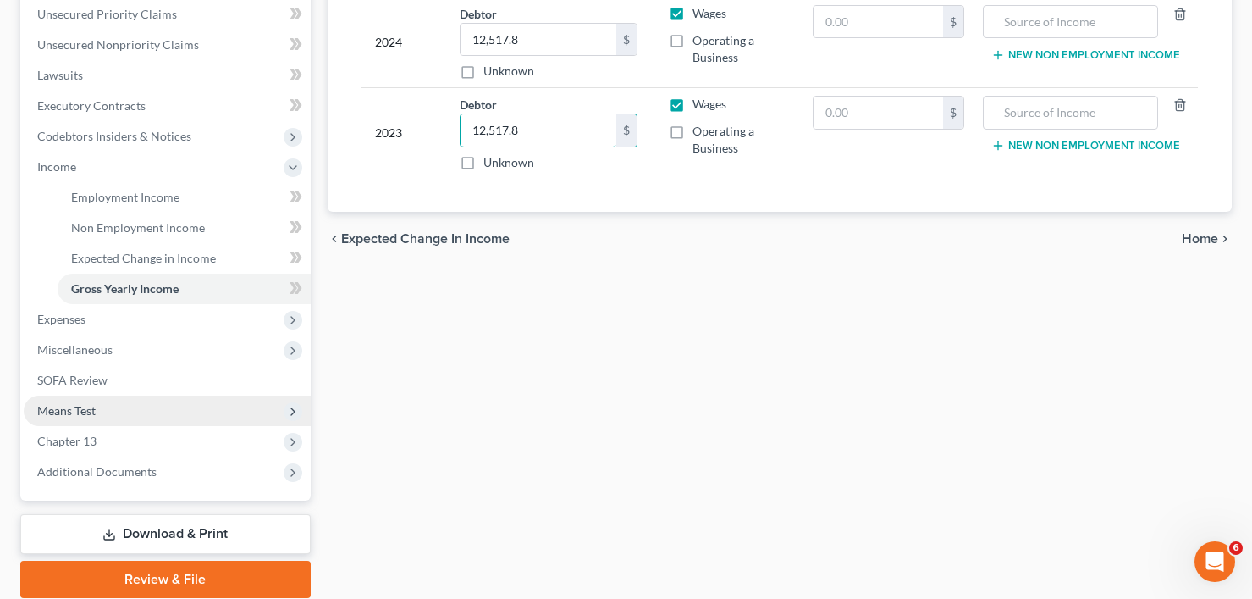
scroll to position [423, 0]
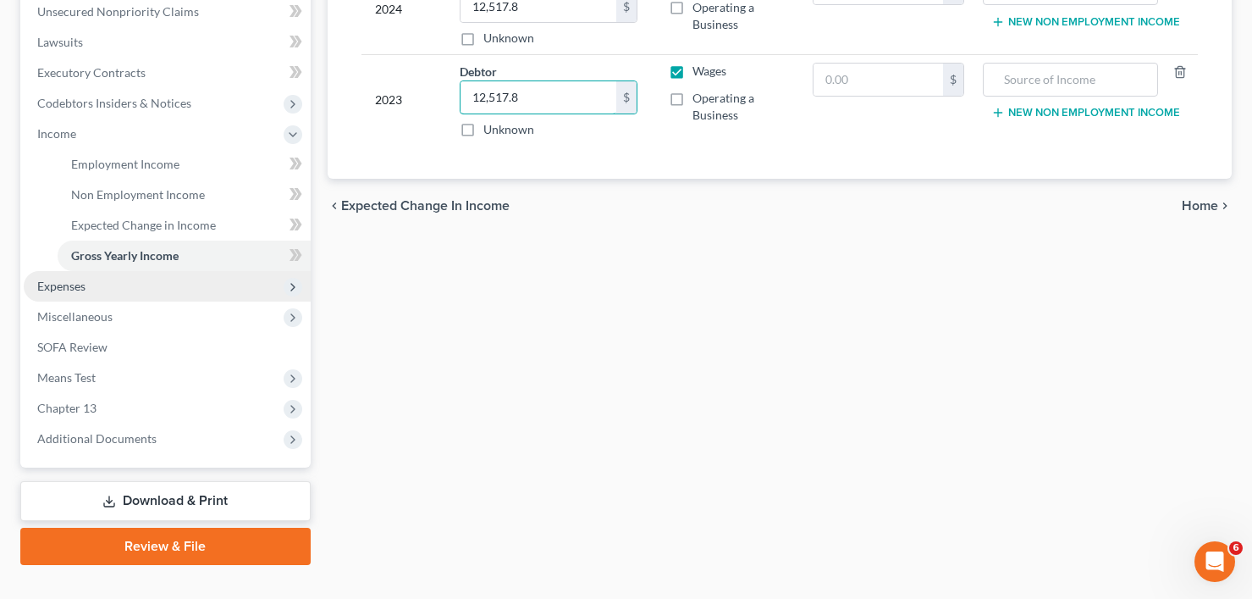
type input "12,517.8"
click at [67, 289] on span "Expenses" at bounding box center [61, 286] width 48 height 14
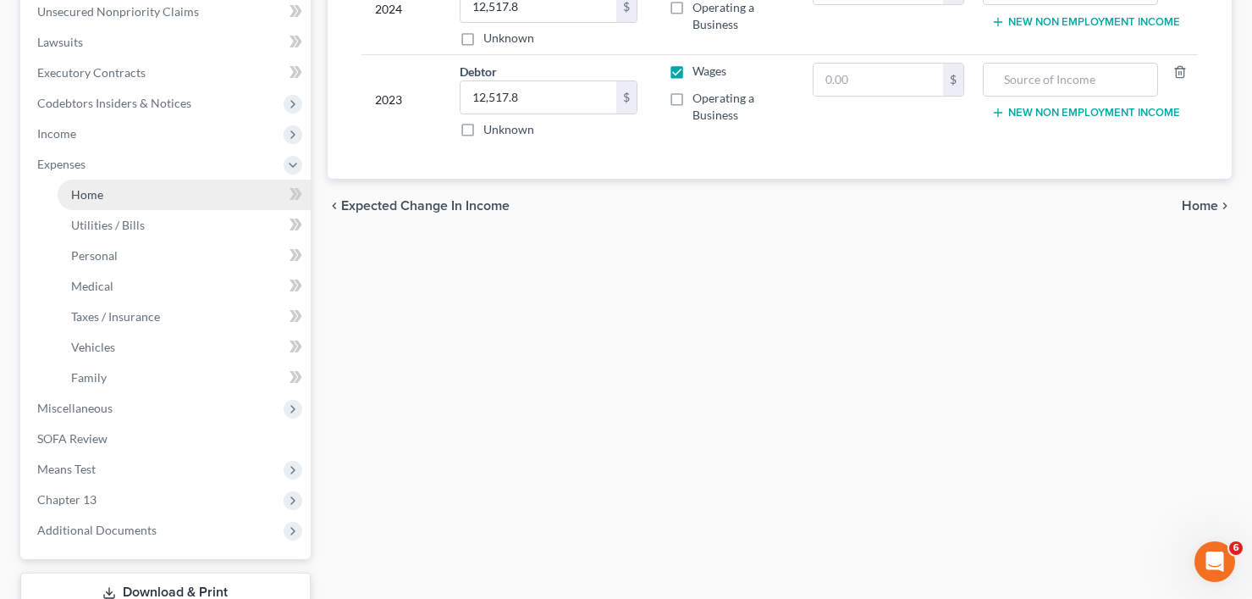
click at [98, 193] on span "Home" at bounding box center [87, 194] width 32 height 14
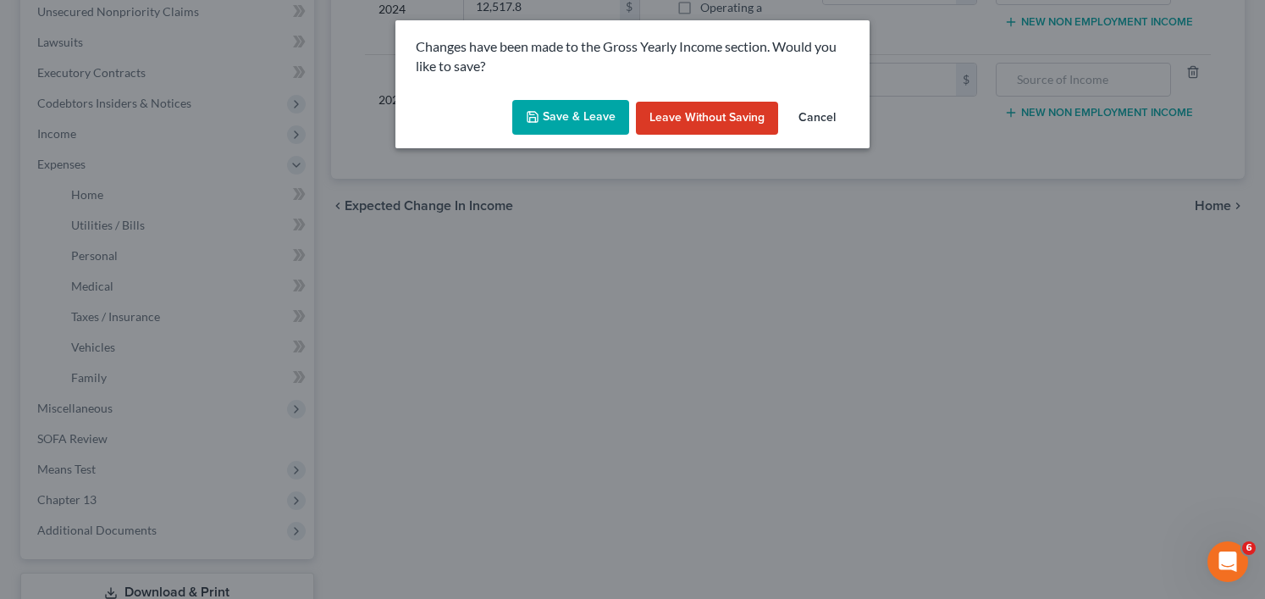
click at [555, 122] on button "Save & Leave" at bounding box center [570, 118] width 117 height 36
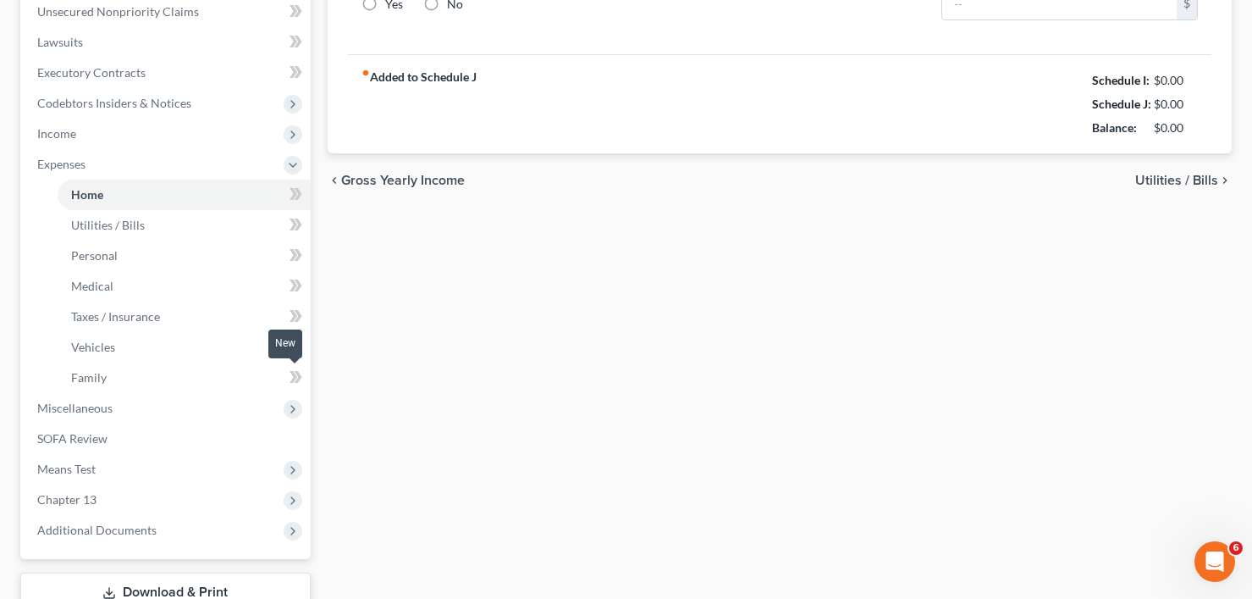
type input "0.00"
radio input "true"
type input "0.00"
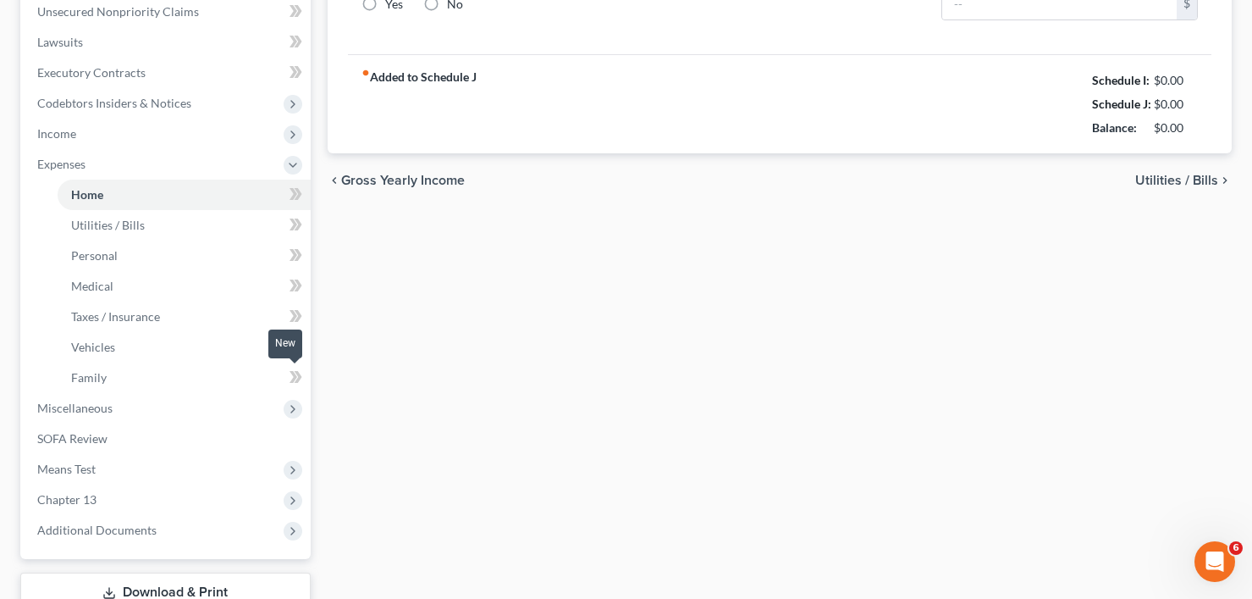
type input "0.00"
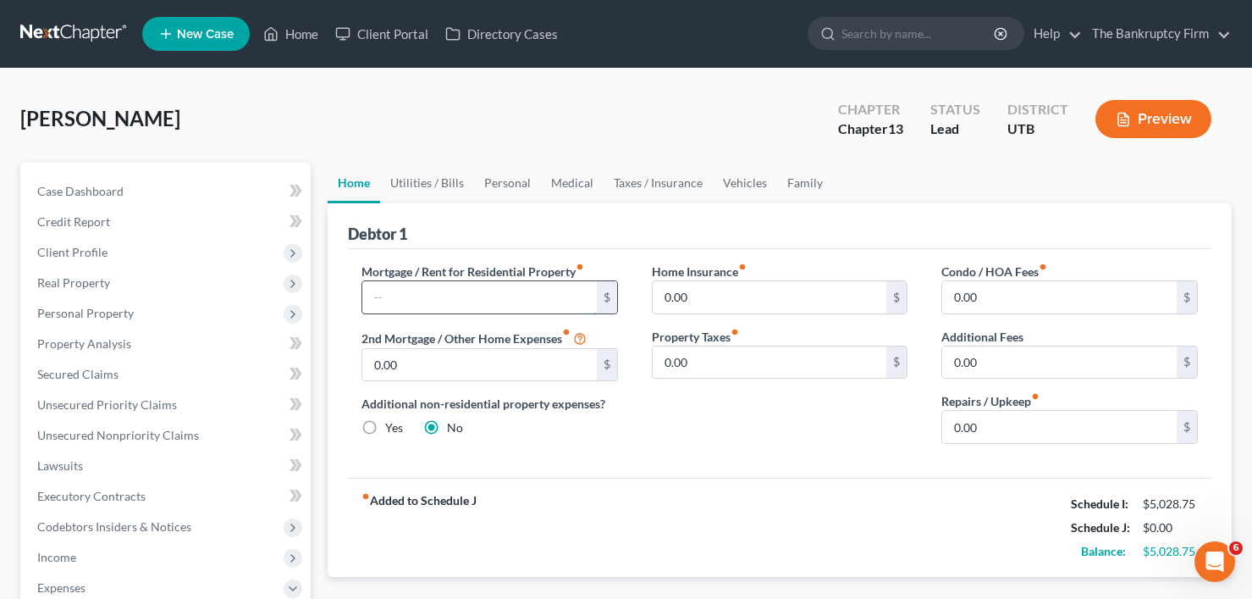
click at [402, 302] on input "text" at bounding box center [479, 297] width 234 height 32
type input "1,200"
click at [414, 190] on link "Utilities / Bills" at bounding box center [427, 183] width 94 height 41
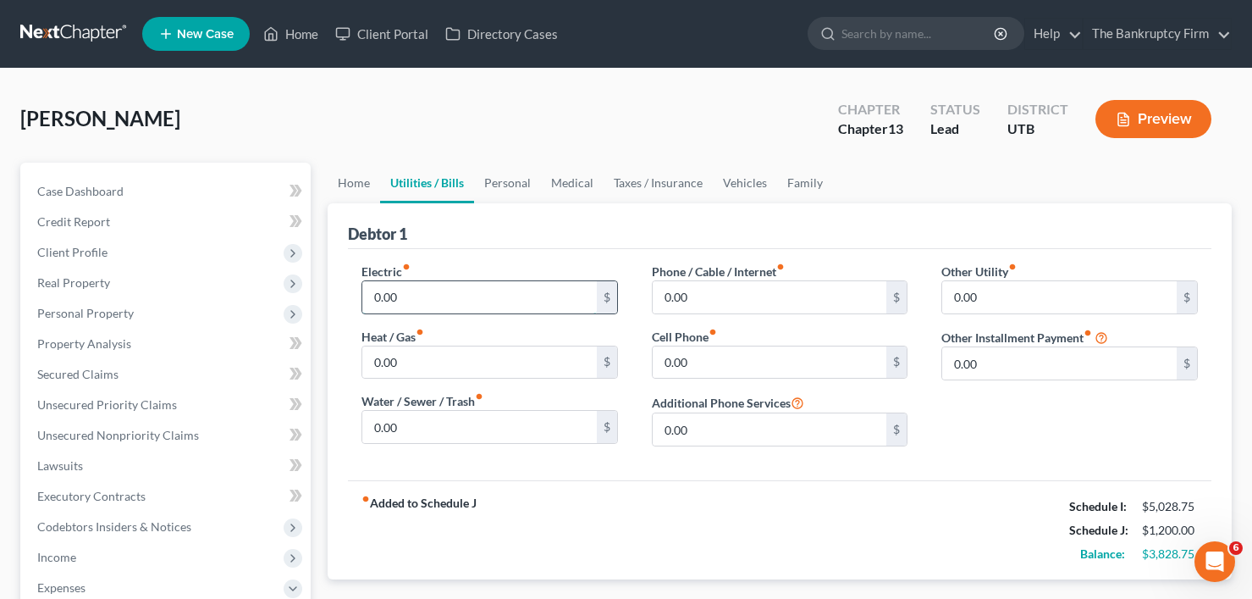
click at [413, 301] on input "0.00" at bounding box center [479, 297] width 234 height 32
click at [496, 227] on div "Debtor 1" at bounding box center [779, 226] width 863 height 46
click at [453, 290] on input "0.00" at bounding box center [479, 297] width 234 height 32
type input "192"
click at [407, 364] on input "0.00" at bounding box center [479, 362] width 234 height 32
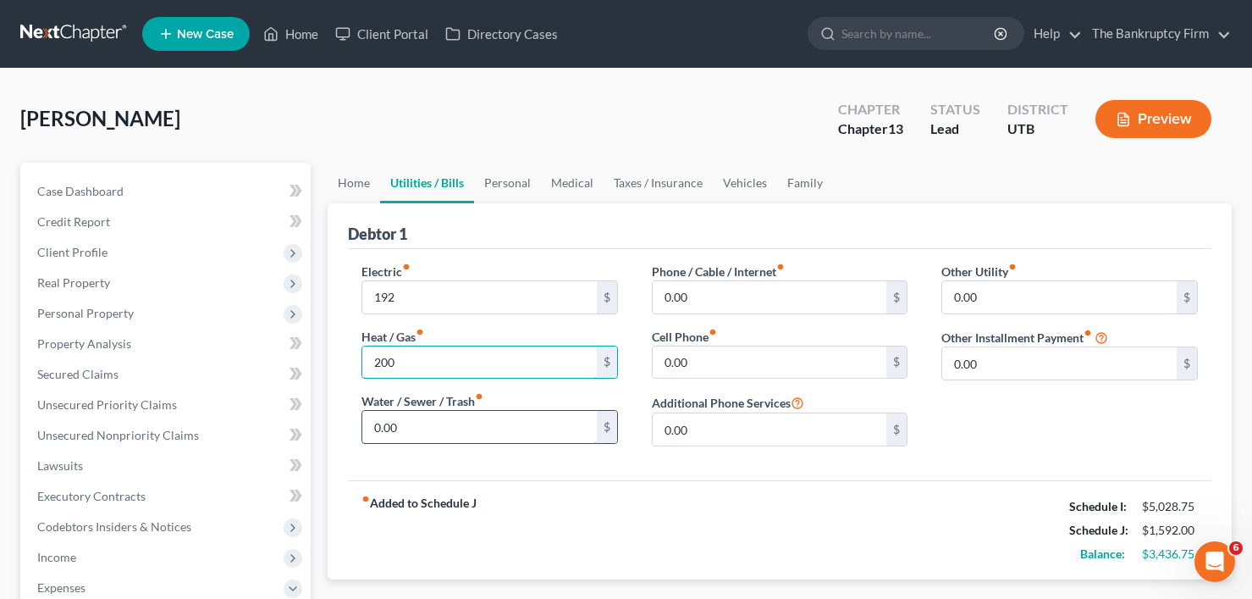
type input "200"
click at [406, 429] on input "0.00" at bounding box center [479, 427] width 234 height 32
click at [466, 409] on label "Water / Sewer / Trash fiber_manual_record" at bounding box center [422, 401] width 122 height 18
type input "120"
click at [709, 363] on input "0.00" at bounding box center [770, 362] width 234 height 32
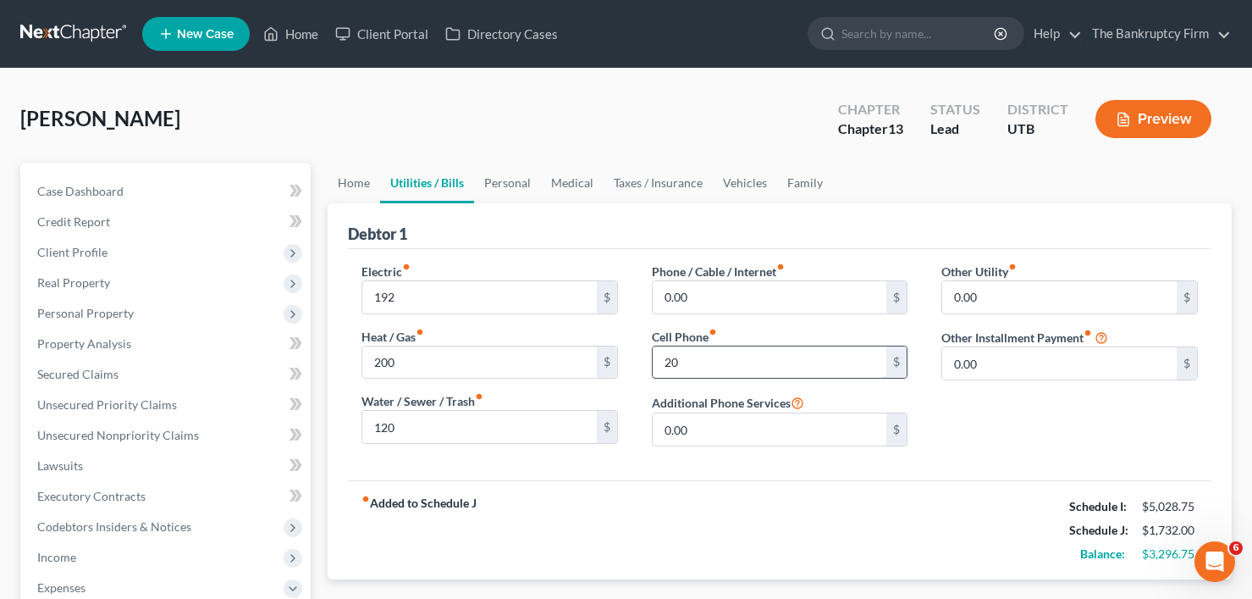
type input "2"
type input "1"
type input "400"
click at [504, 197] on link "Personal" at bounding box center [507, 183] width 67 height 41
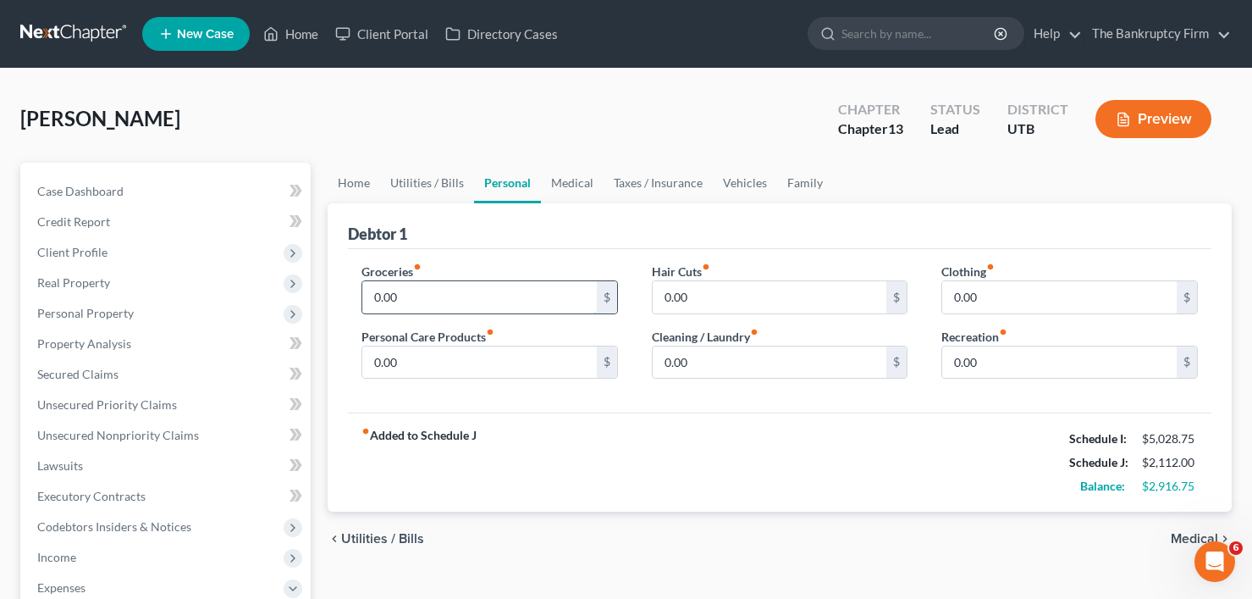
click at [441, 298] on input "0.00" at bounding box center [479, 297] width 234 height 32
drag, startPoint x: 322, startPoint y: 139, endPoint x: 410, endPoint y: 251, distance: 142.3
click at [322, 139] on div "Howell, Judy Upgraded Chapter Chapter 13 Status Lead District UTB Preview" at bounding box center [625, 126] width 1211 height 74
click at [439, 306] on input "0.00" at bounding box center [479, 297] width 234 height 32
type input "1,000"
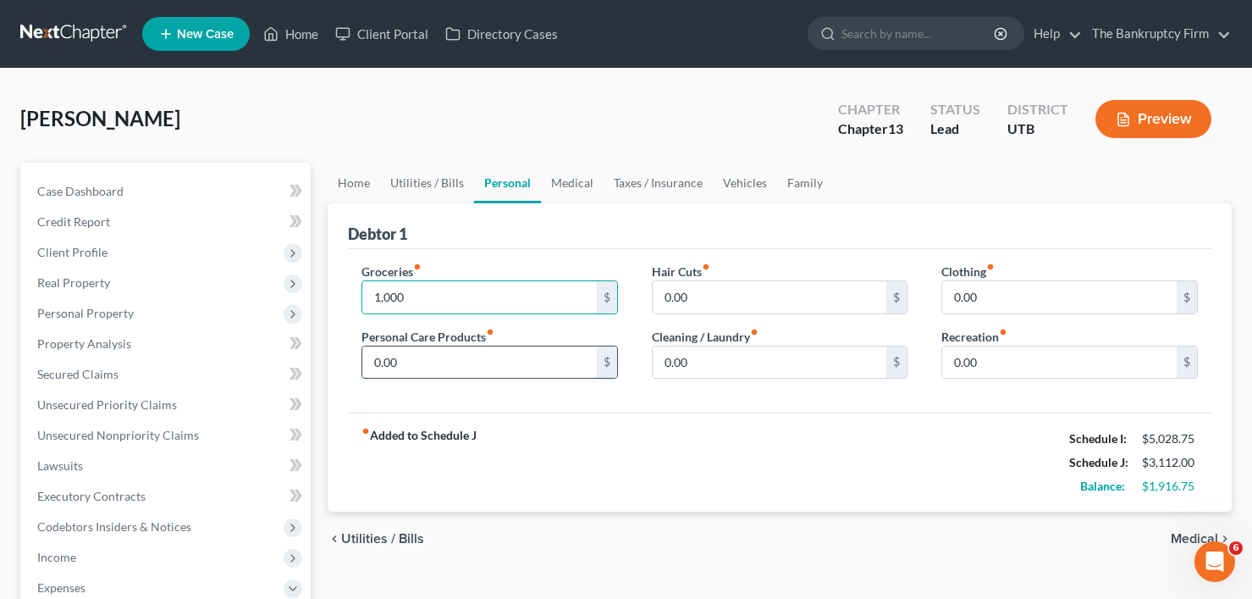
click at [454, 366] on input "0.00" at bounding box center [479, 362] width 234 height 32
click at [322, 131] on div "Howell, Judy Upgraded Chapter Chapter 13 Status Lead District UTB Preview" at bounding box center [625, 126] width 1211 height 74
click at [408, 372] on input "0.00" at bounding box center [479, 362] width 234 height 32
type input "175"
click at [207, 124] on div "Howell, Judy Upgraded Chapter Chapter 13 Status Lead District UTB Preview" at bounding box center [625, 126] width 1211 height 74
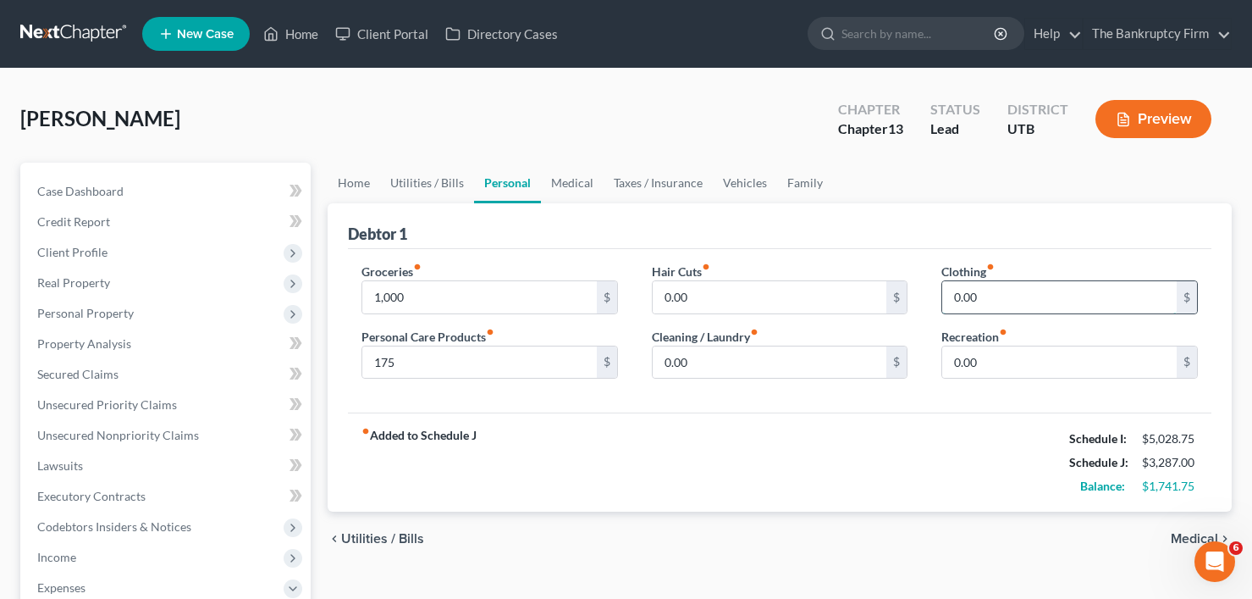
click at [997, 301] on input "0.00" at bounding box center [1059, 297] width 234 height 32
type input "275"
drag, startPoint x: 284, startPoint y: 141, endPoint x: 500, endPoint y: 334, distance: 289.6
click at [284, 141] on div "Howell, Judy Upgraded Chapter Chapter 13 Status Lead District UTB Preview" at bounding box center [625, 126] width 1211 height 74
click at [979, 369] on input "0.00" at bounding box center [1059, 362] width 234 height 32
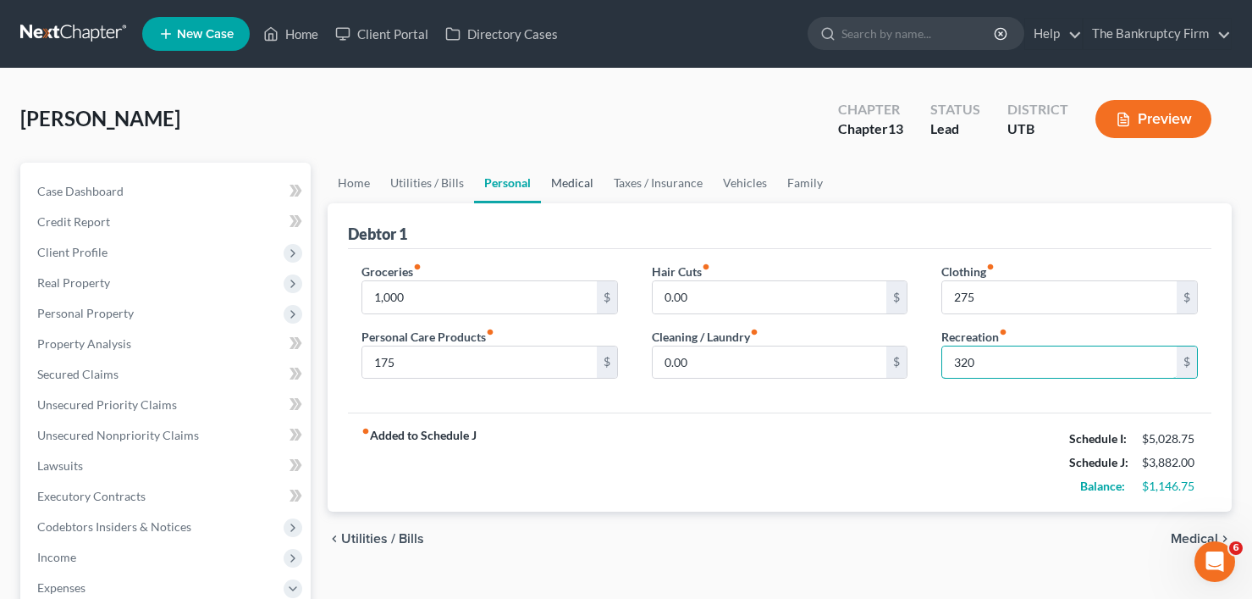
type input "320"
click at [571, 188] on link "Medical" at bounding box center [572, 183] width 63 height 41
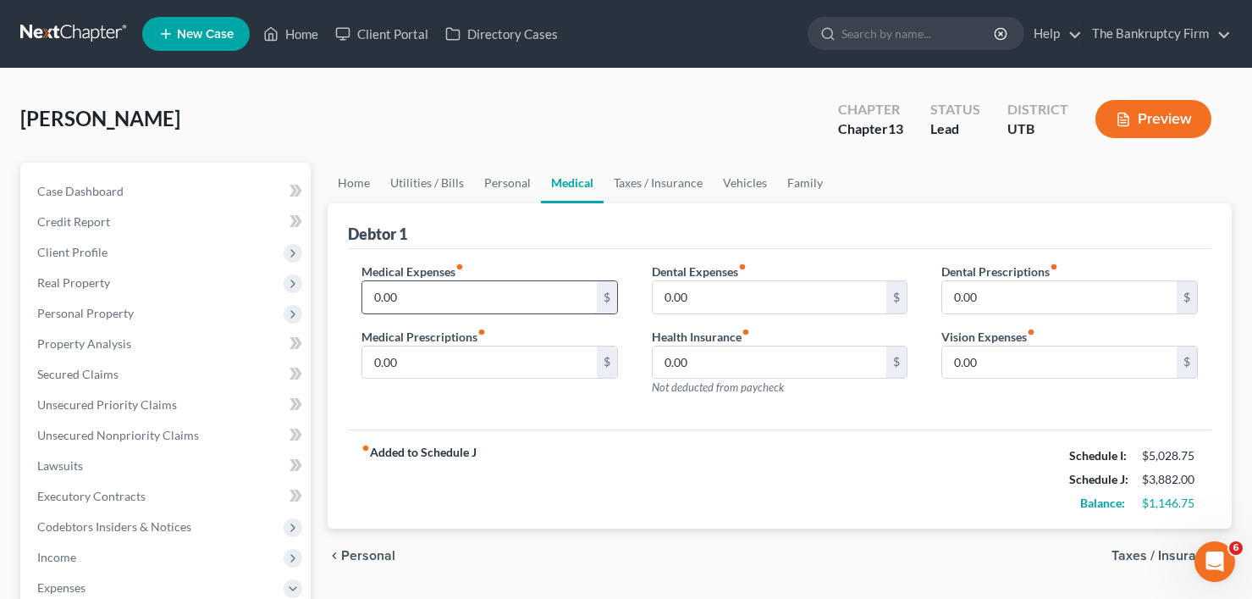
click at [459, 287] on input "0.00" at bounding box center [479, 297] width 234 height 32
type input "120"
click at [741, 183] on link "Vehicles" at bounding box center [745, 183] width 64 height 41
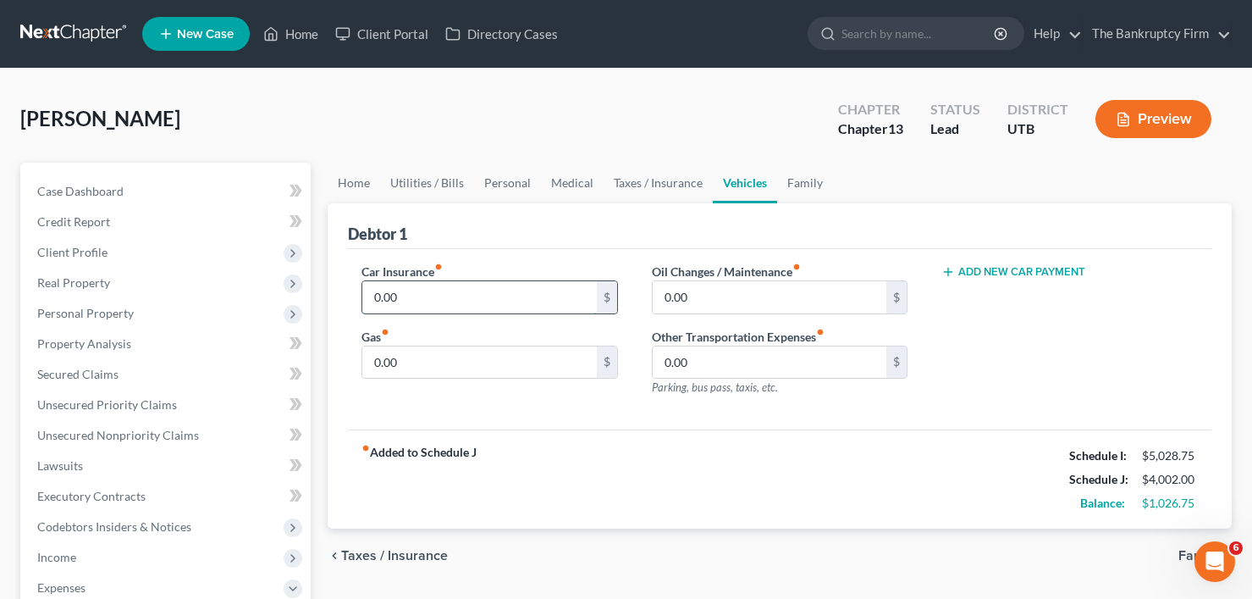
click at [459, 309] on input "0.00" at bounding box center [479, 297] width 234 height 32
type input "190"
click at [416, 361] on input "0.00" at bounding box center [479, 362] width 234 height 32
type input "500"
click at [804, 183] on link "Family" at bounding box center [805, 183] width 56 height 41
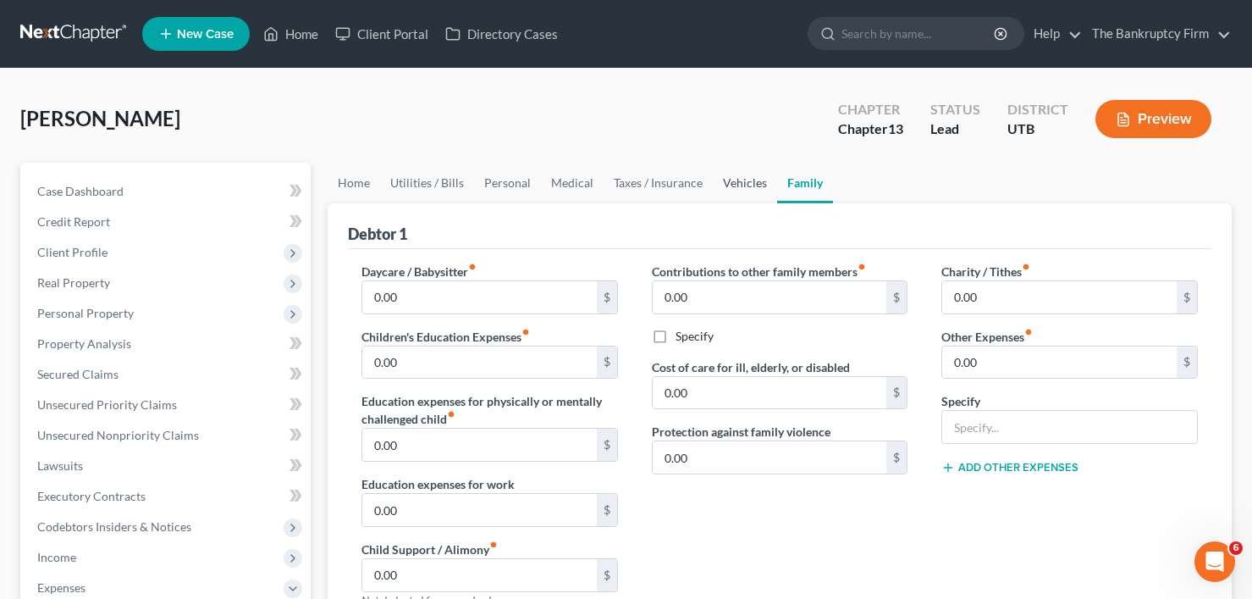
click at [736, 179] on link "Vehicles" at bounding box center [745, 183] width 64 height 41
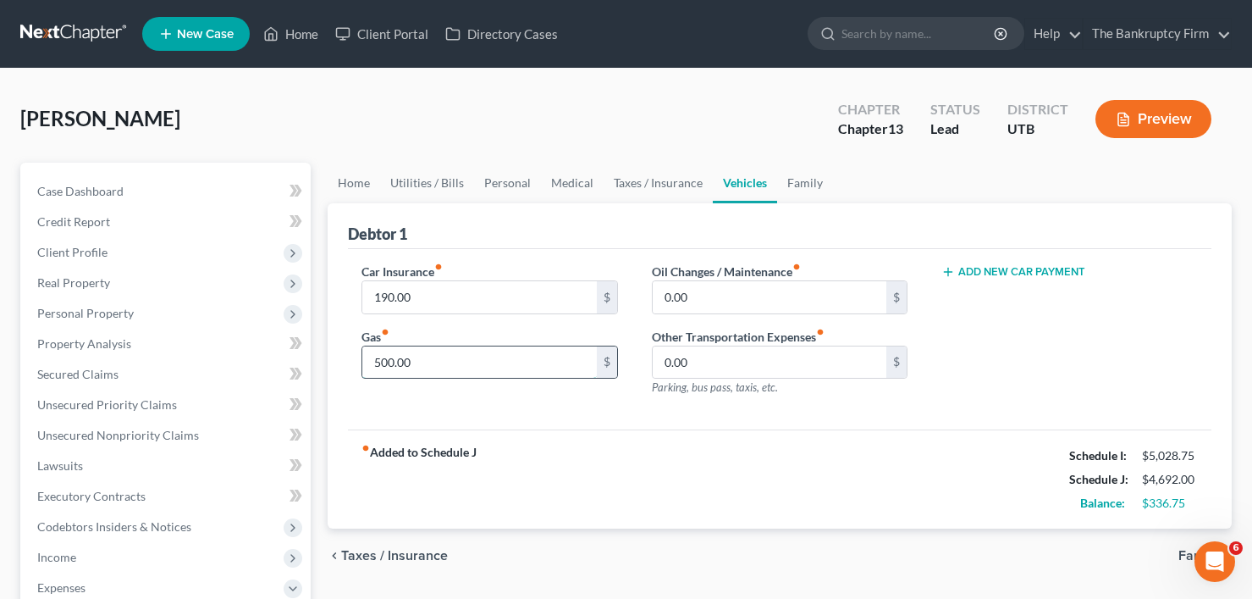
click at [428, 365] on input "500.00" at bounding box center [479, 362] width 234 height 32
type input "400"
drag, startPoint x: 424, startPoint y: 186, endPoint x: 376, endPoint y: 199, distance: 49.9
click at [424, 186] on link "Utilities / Bills" at bounding box center [427, 183] width 94 height 41
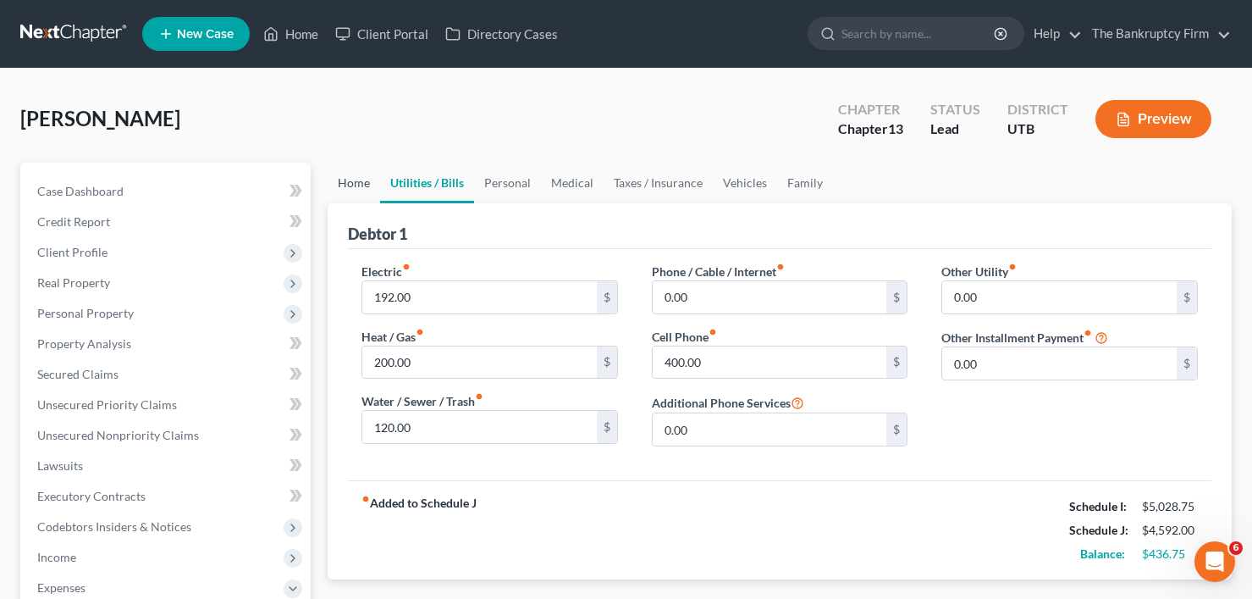
click at [358, 186] on link "Home" at bounding box center [354, 183] width 52 height 41
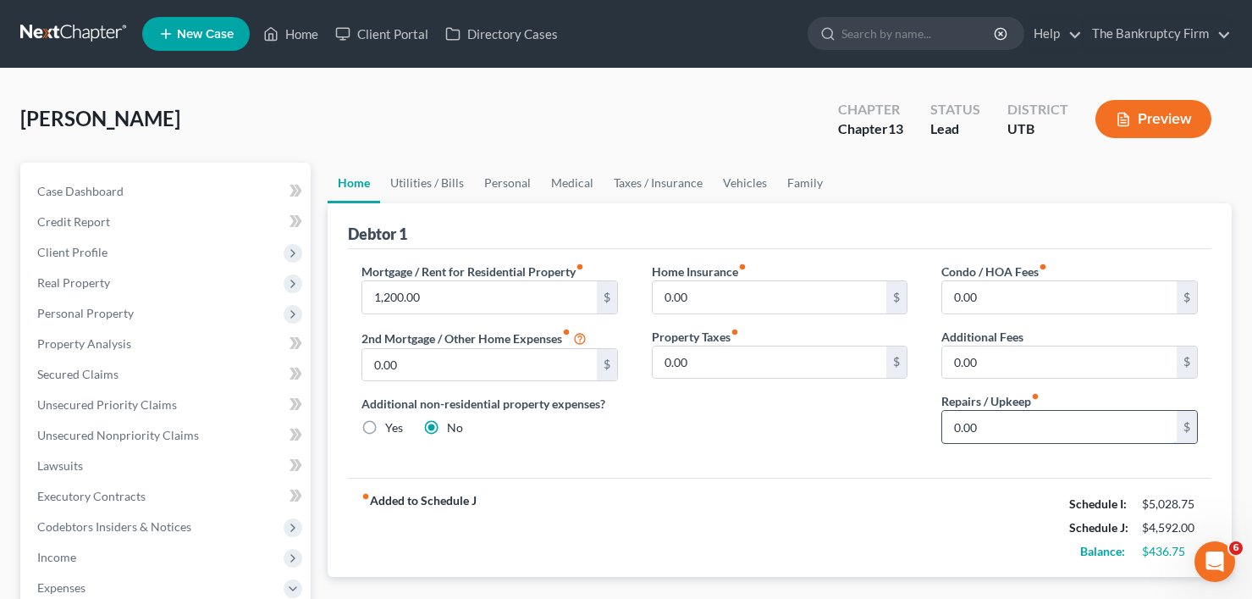
click at [1000, 426] on input "0.00" at bounding box center [1059, 427] width 234 height 32
type input "136.75"
click at [436, 175] on link "Utilities / Bills" at bounding box center [427, 183] width 94 height 41
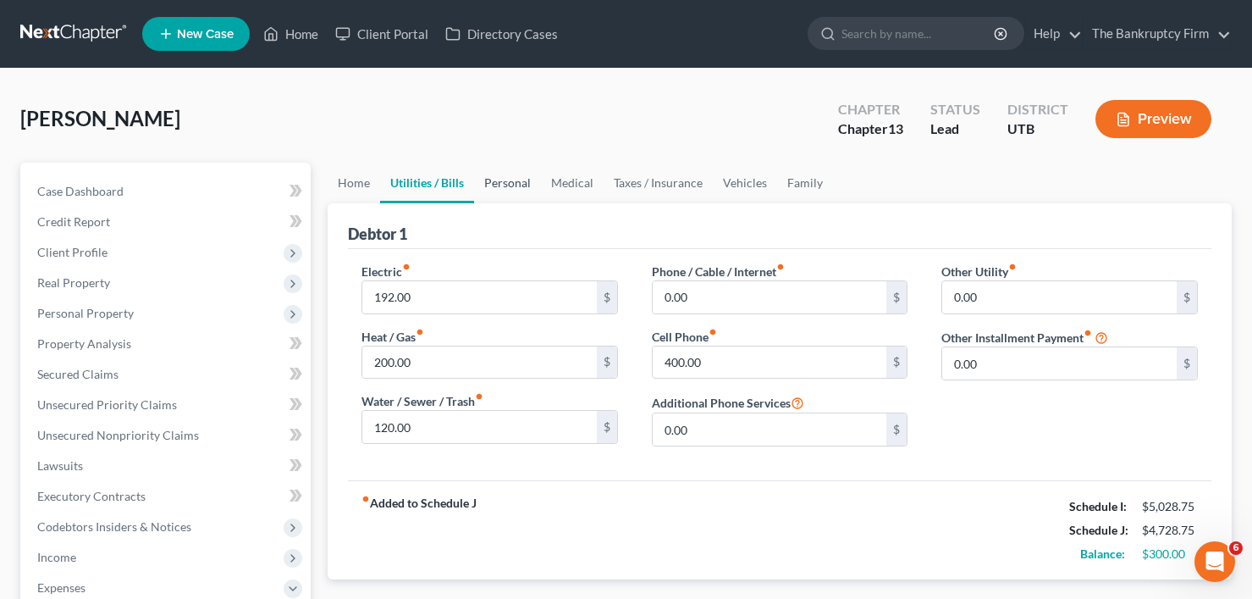
click at [514, 188] on link "Personal" at bounding box center [507, 183] width 67 height 41
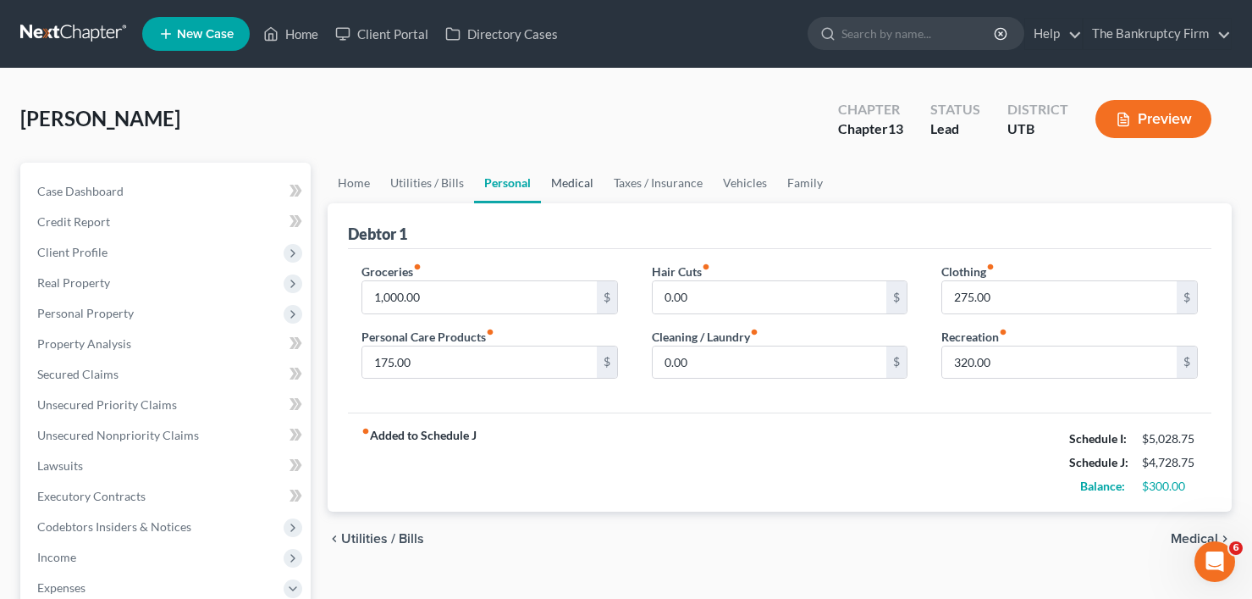
click at [545, 179] on link "Medical" at bounding box center [572, 183] width 63 height 41
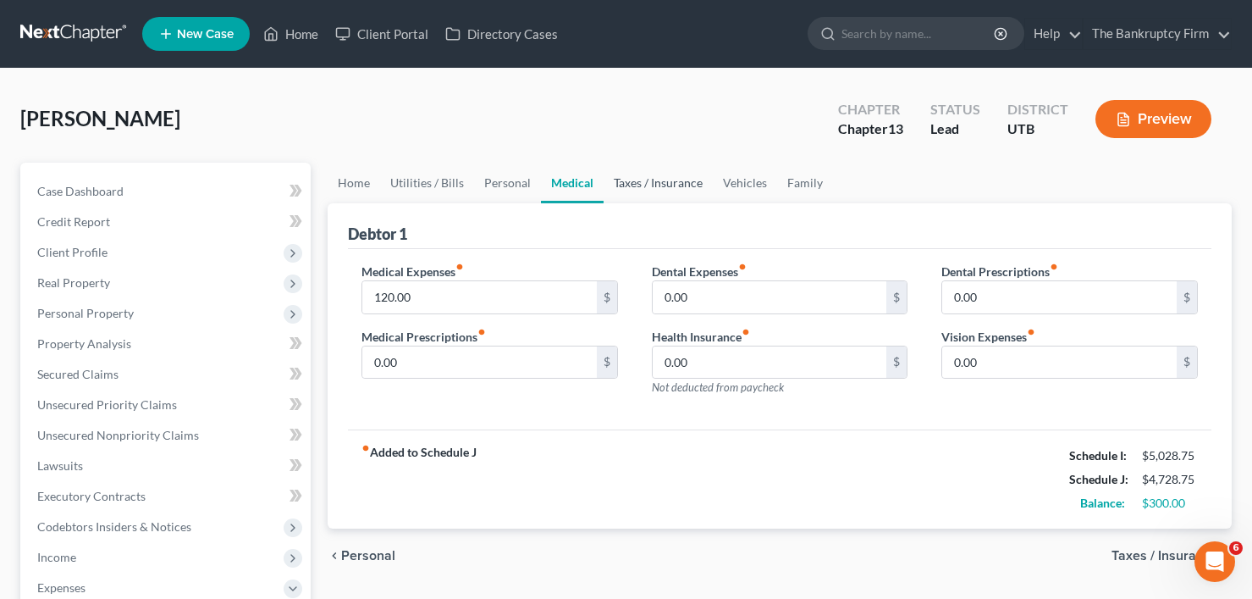
click at [626, 180] on link "Taxes / Insurance" at bounding box center [658, 183] width 109 height 41
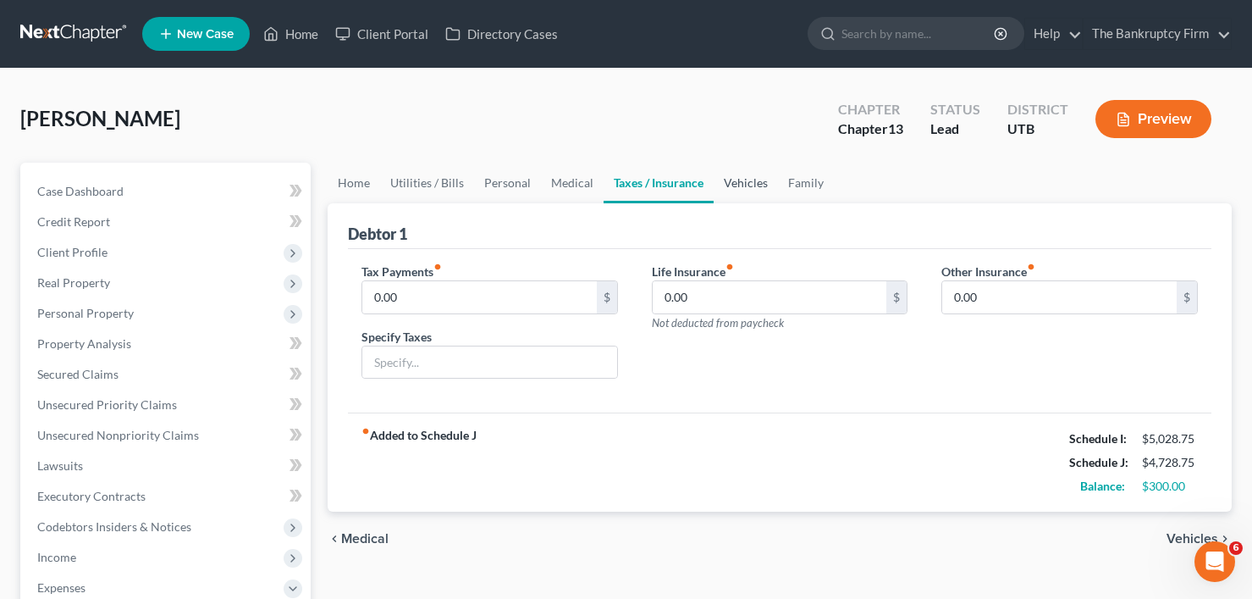
drag, startPoint x: 739, startPoint y: 185, endPoint x: 764, endPoint y: 177, distance: 26.8
click at [740, 185] on link "Vehicles" at bounding box center [746, 183] width 64 height 41
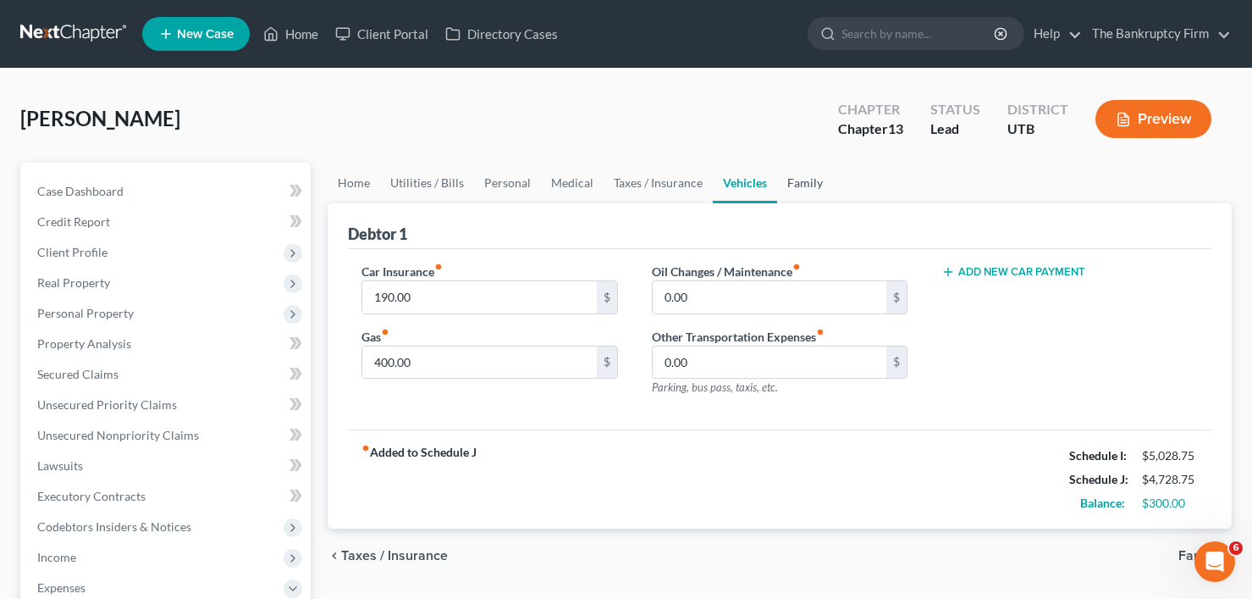
click at [787, 177] on link "Family" at bounding box center [805, 183] width 56 height 41
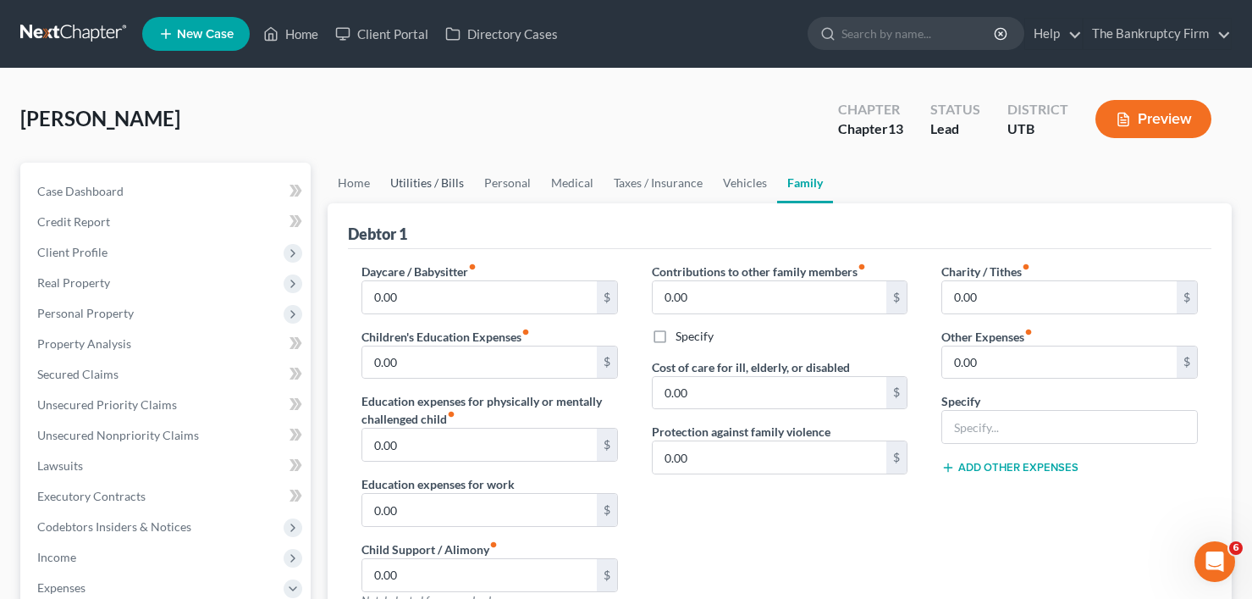
click at [400, 169] on link "Utilities / Bills" at bounding box center [427, 183] width 94 height 41
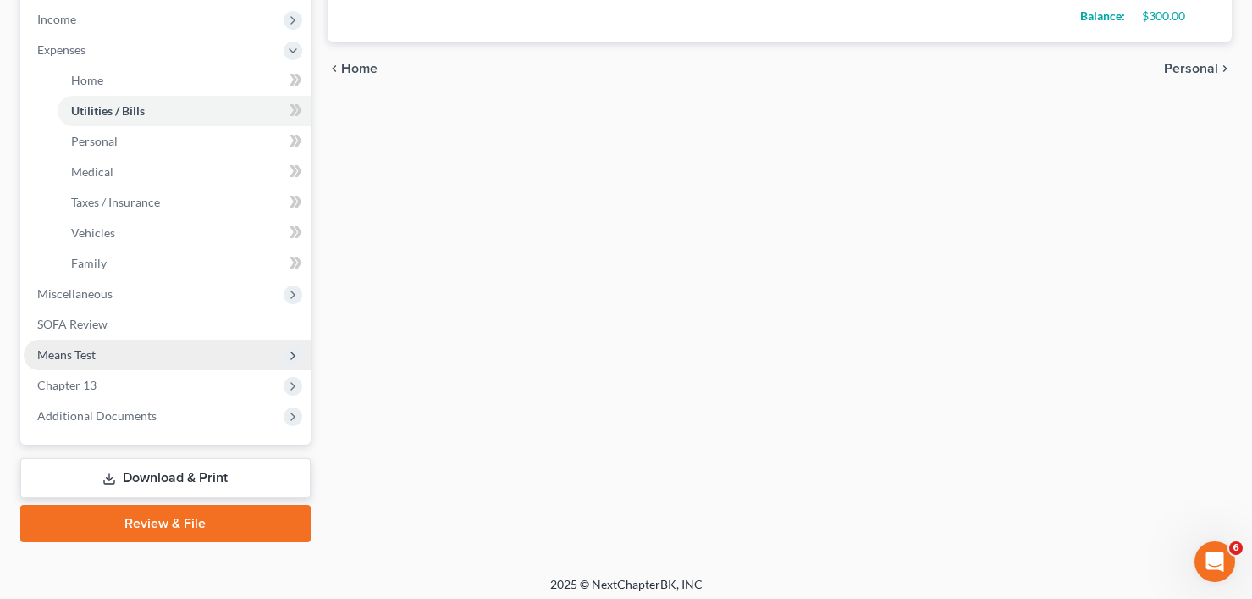
scroll to position [545, 0]
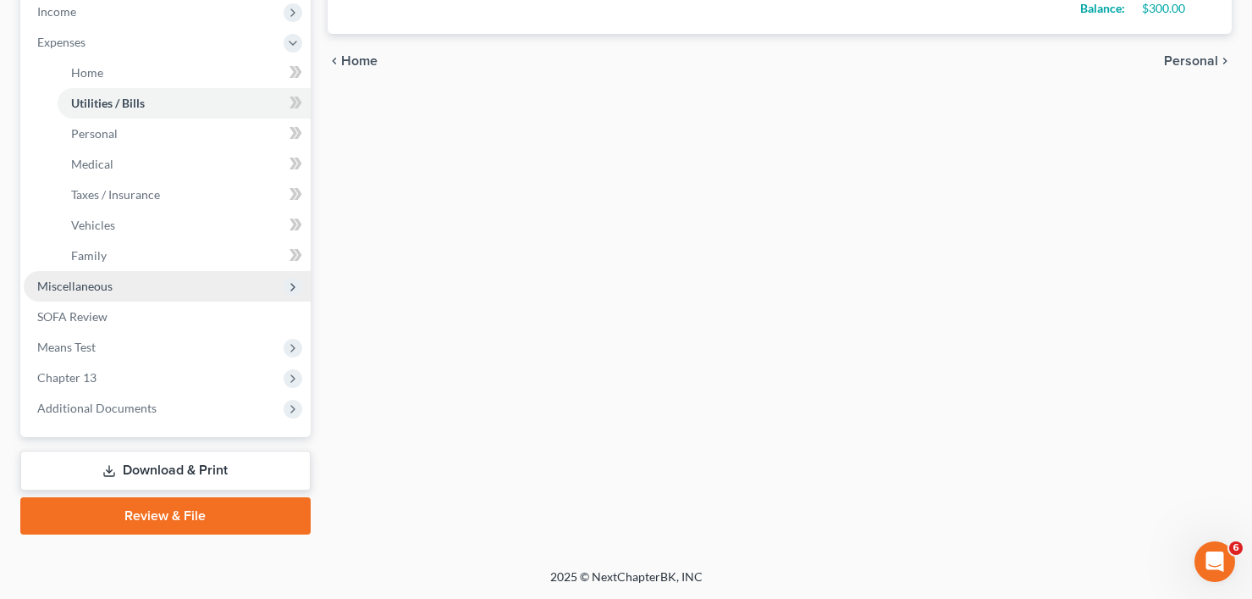
click at [90, 290] on span "Miscellaneous" at bounding box center [74, 286] width 75 height 14
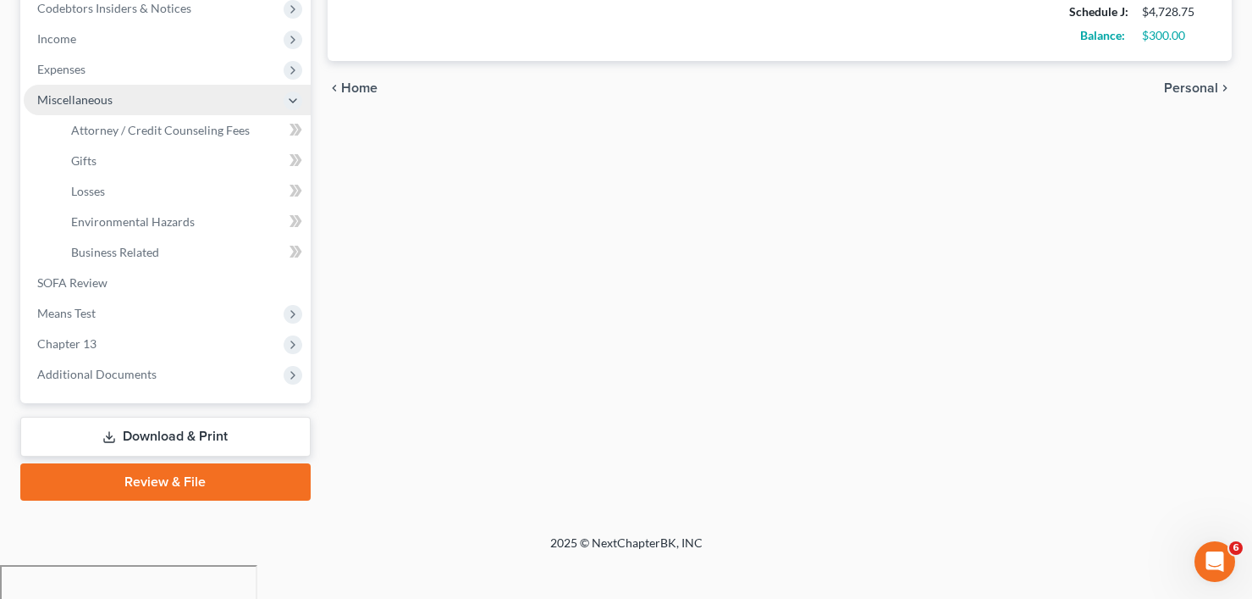
scroll to position [484, 0]
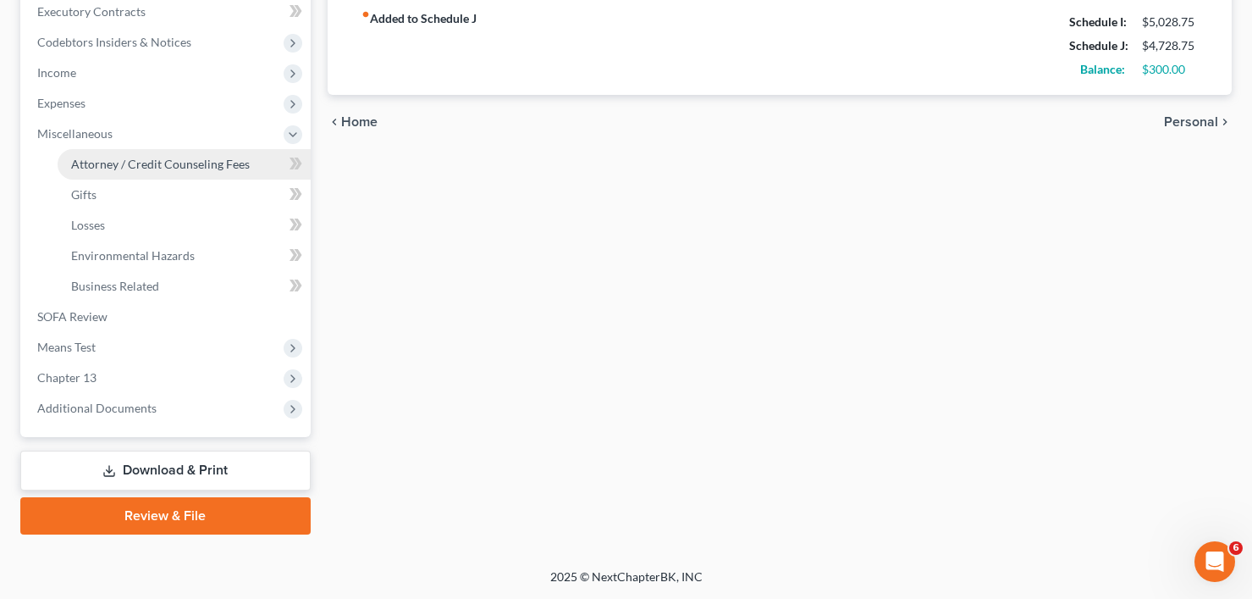
click at [116, 166] on span "Attorney / Credit Counseling Fees" at bounding box center [160, 164] width 179 height 14
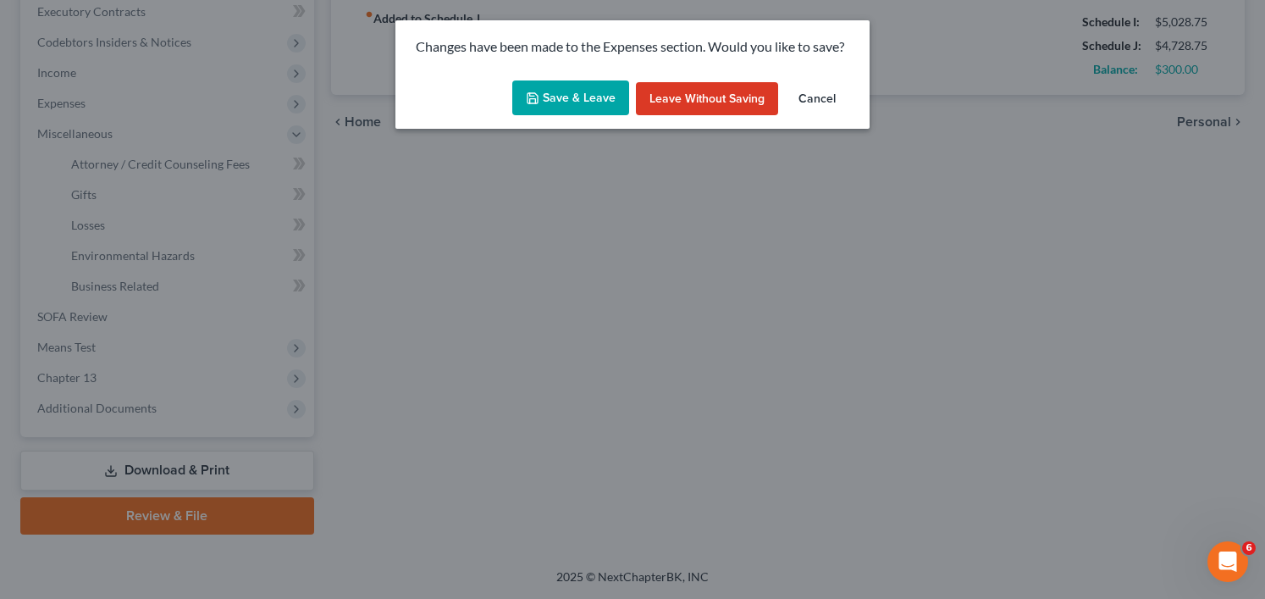
click at [582, 100] on button "Save & Leave" at bounding box center [570, 98] width 117 height 36
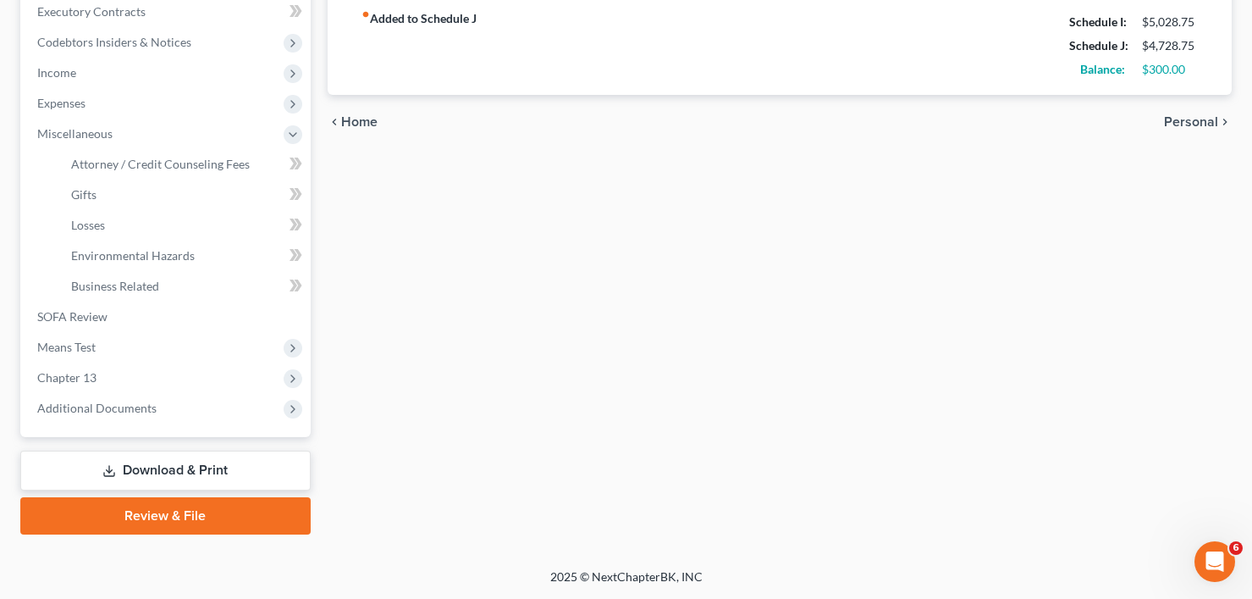
select select "0"
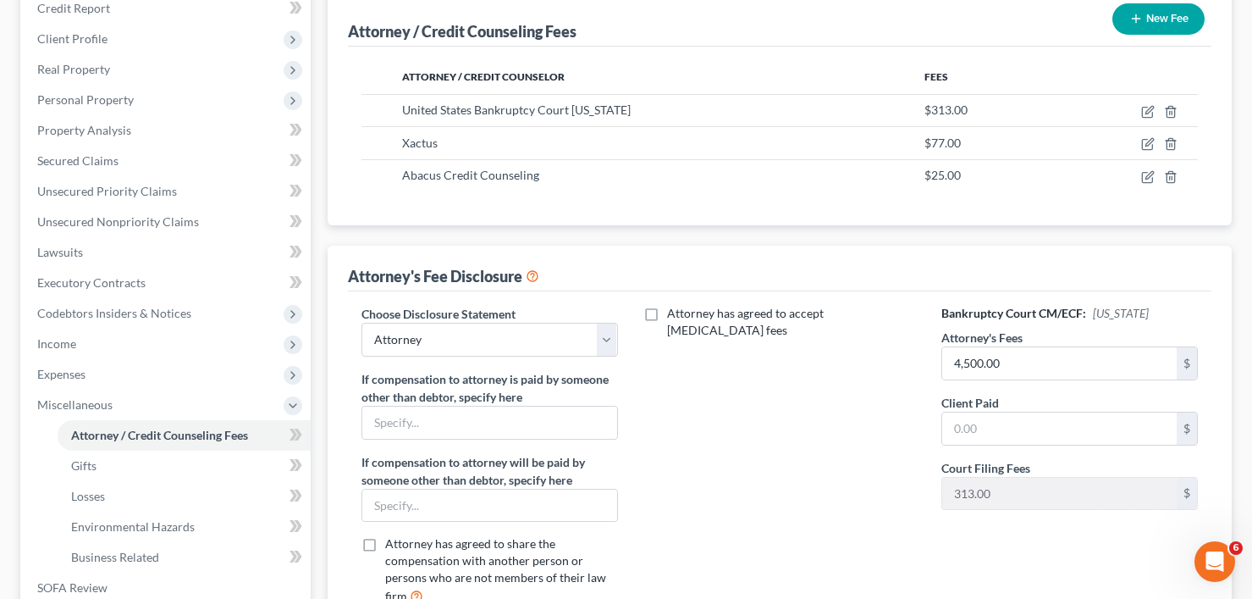
scroll to position [254, 0]
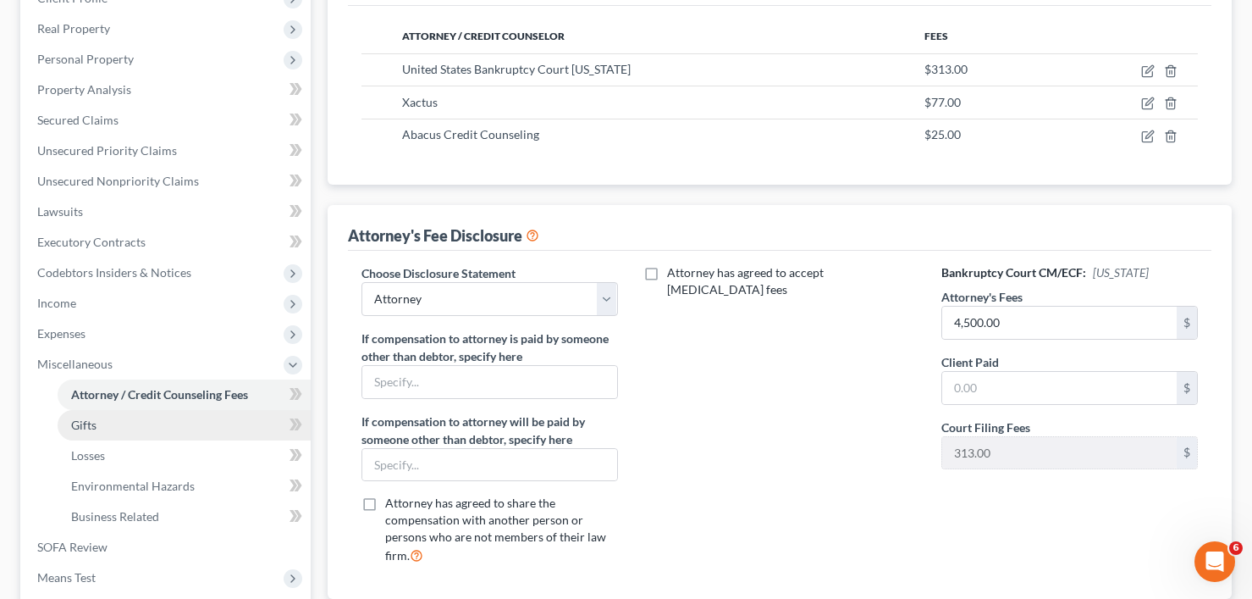
click at [124, 432] on link "Gifts" at bounding box center [184, 425] width 253 height 30
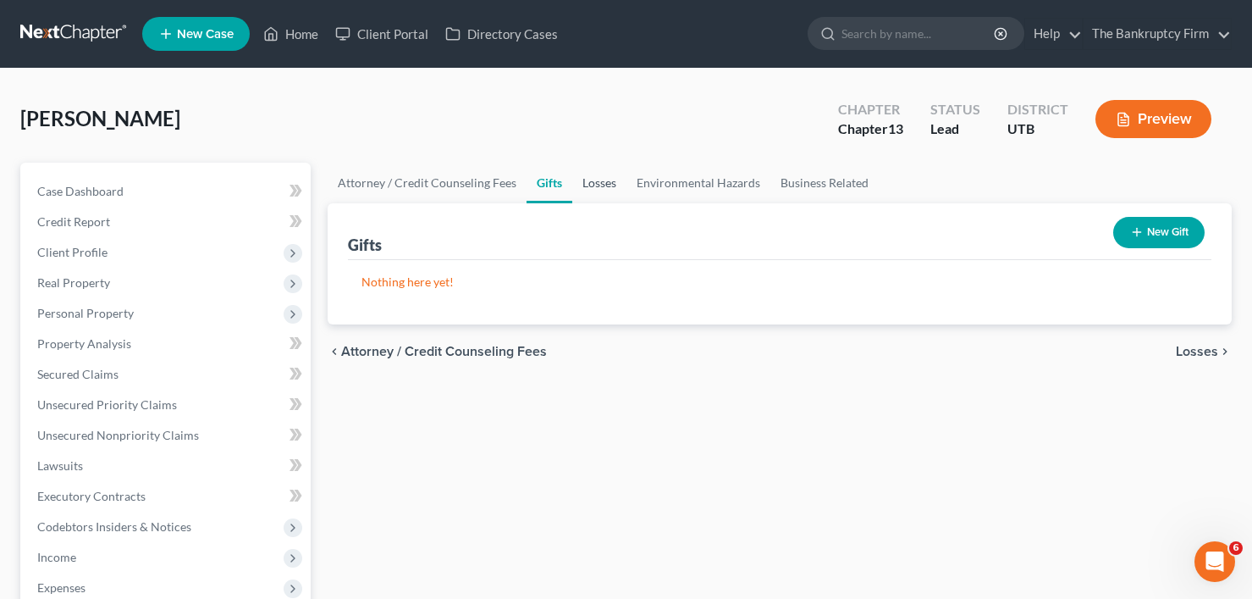
click at [606, 179] on link "Losses" at bounding box center [599, 183] width 54 height 41
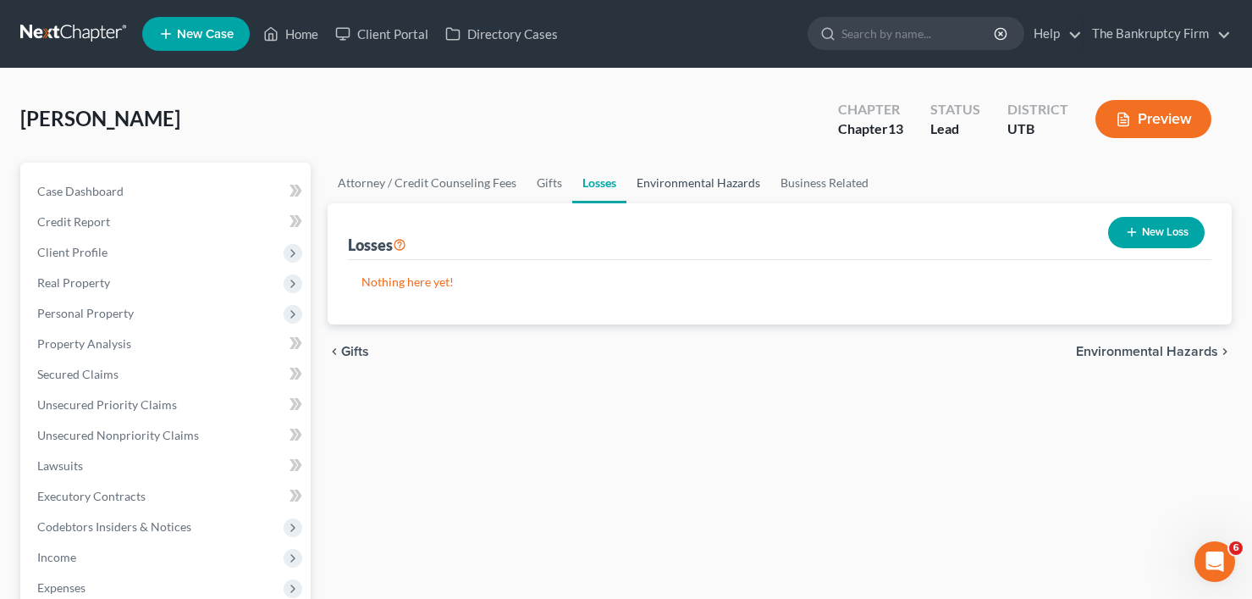
click at [692, 178] on link "Environmental Hazards" at bounding box center [698, 183] width 144 height 41
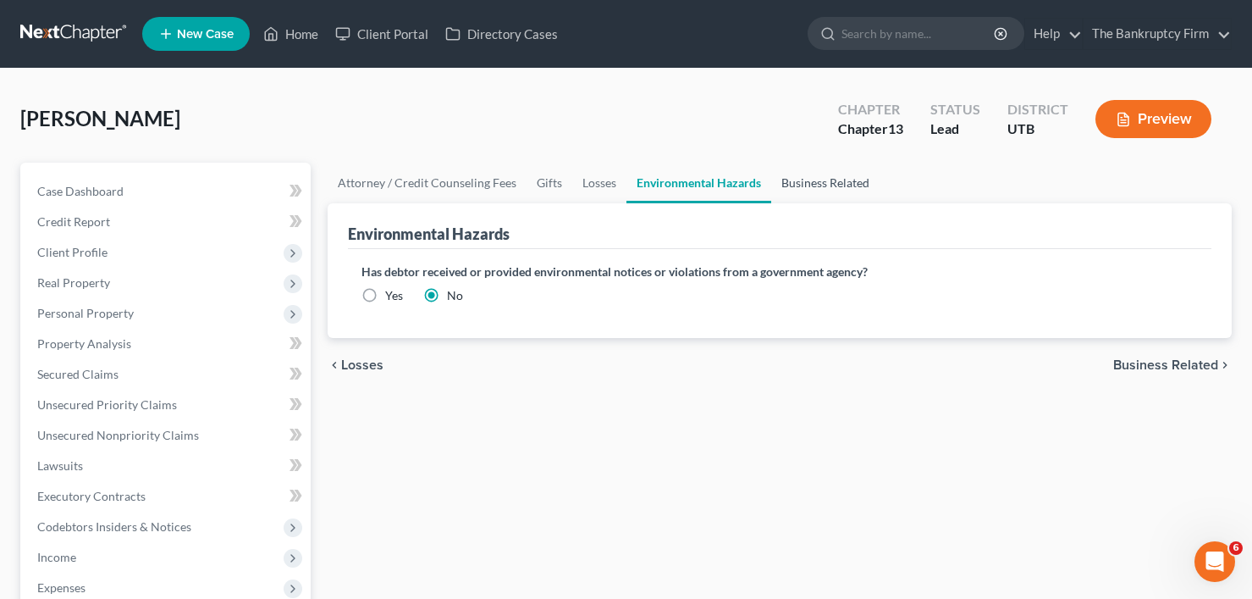
click at [803, 174] on link "Business Related" at bounding box center [825, 183] width 108 height 41
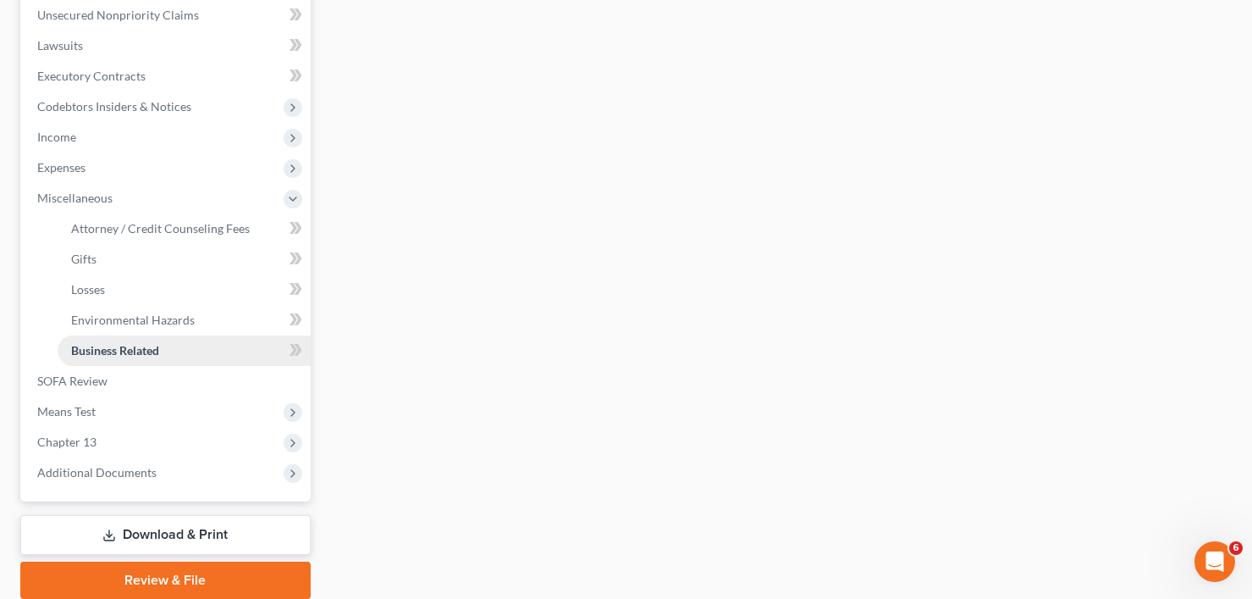
scroll to position [423, 0]
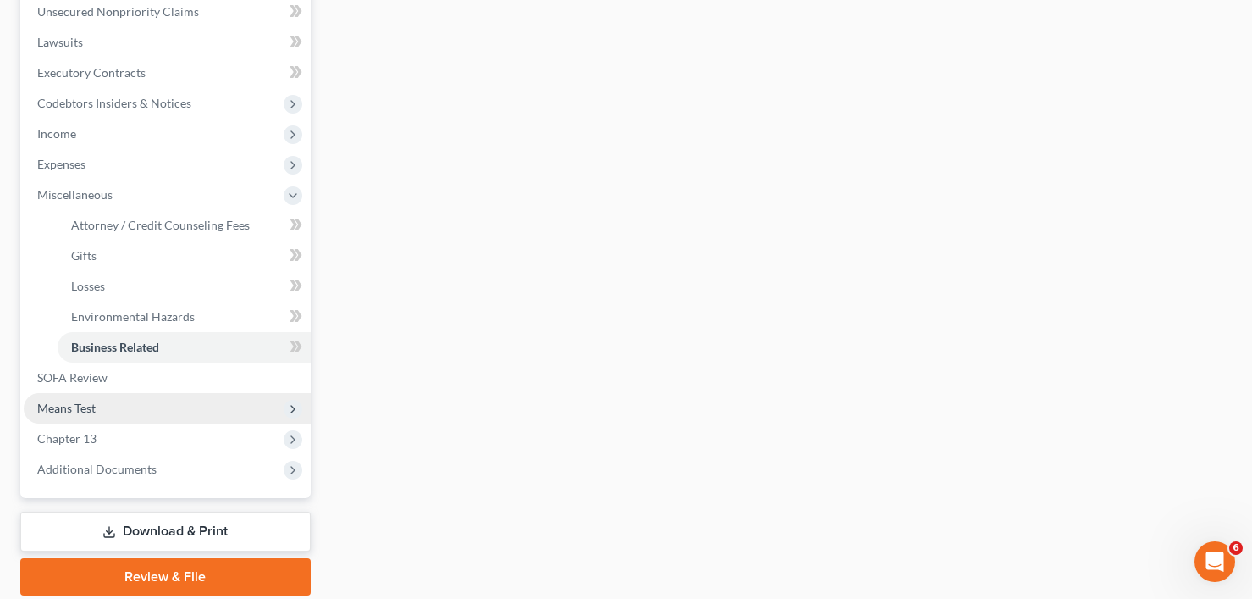
click at [103, 404] on span "Means Test" at bounding box center [167, 408] width 287 height 30
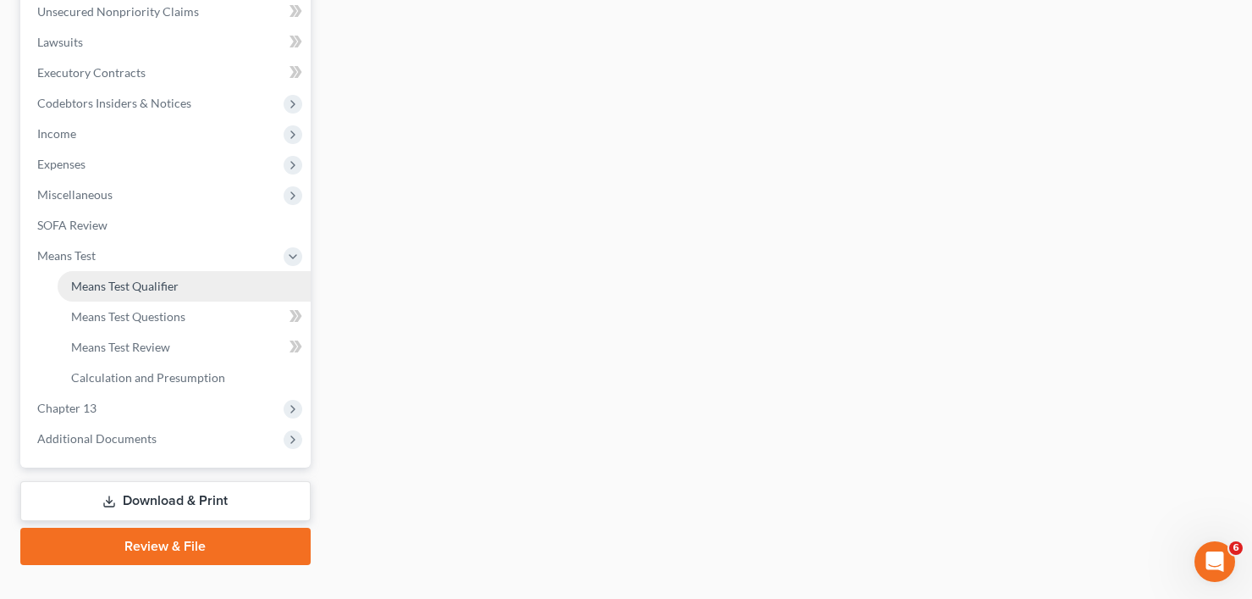
click at [143, 271] on link "Means Test Qualifier" at bounding box center [184, 286] width 253 height 30
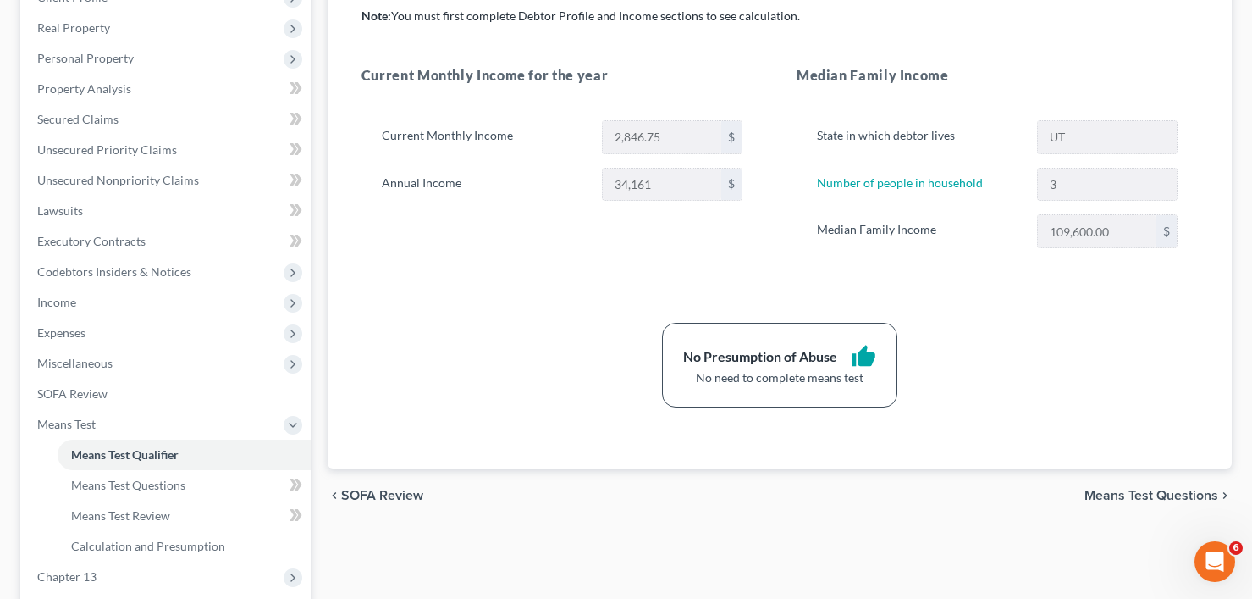
scroll to position [339, 0]
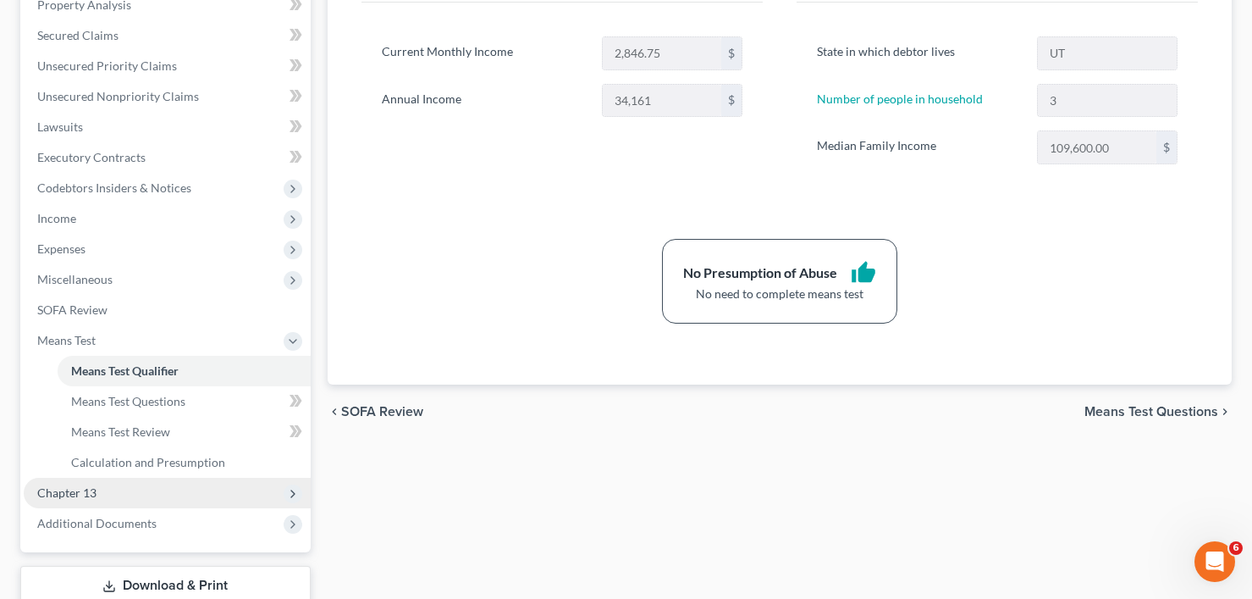
click at [71, 495] on span "Chapter 13" at bounding box center [66, 492] width 59 height 14
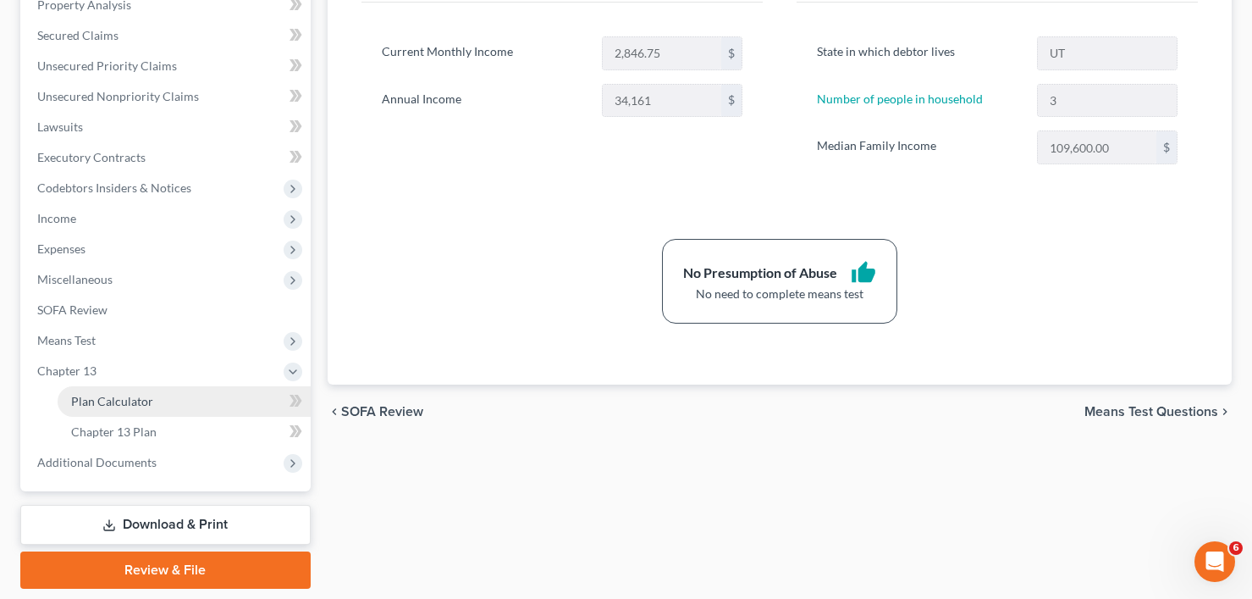
click at [141, 405] on span "Plan Calculator" at bounding box center [112, 401] width 82 height 14
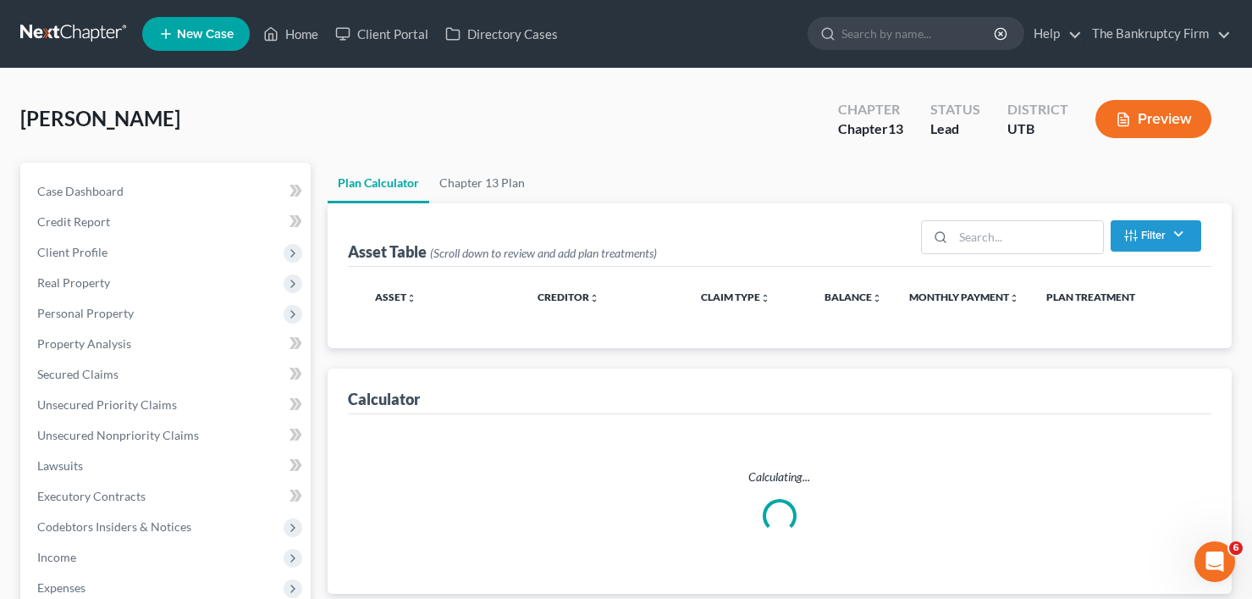
select select "59"
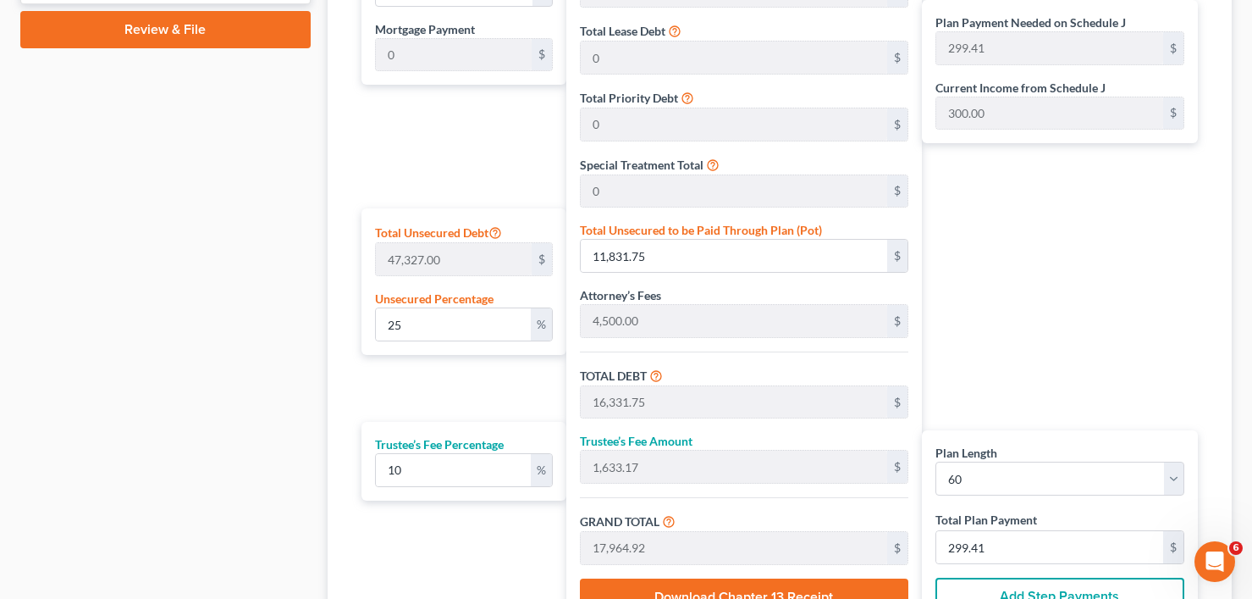
scroll to position [931, 0]
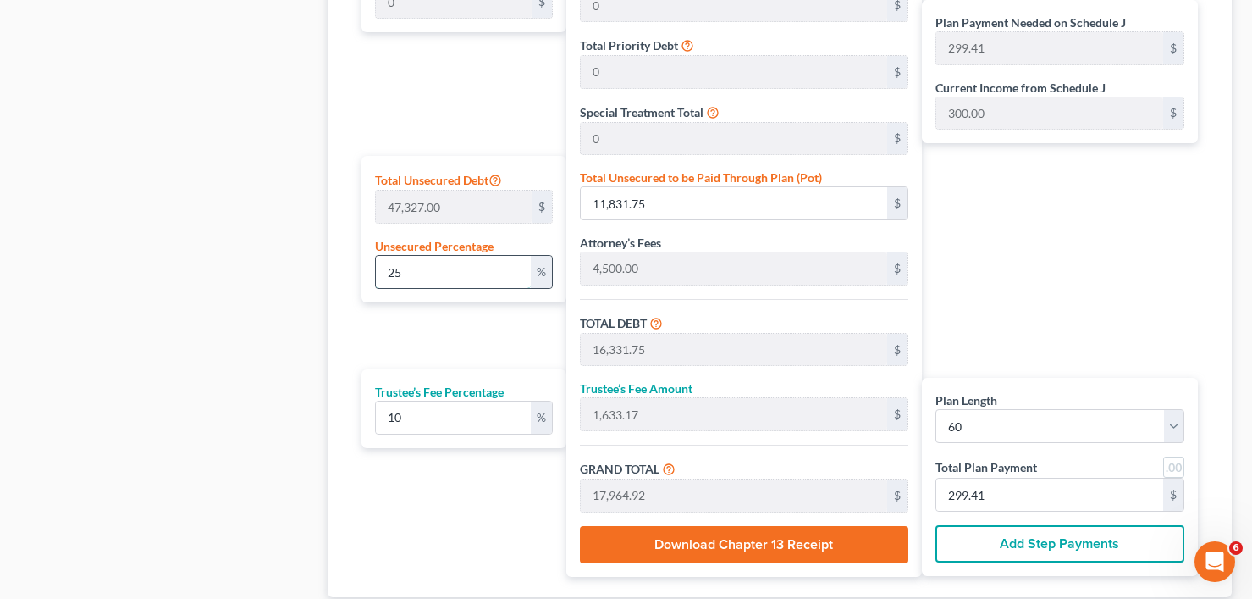
click at [493, 263] on input "25" at bounding box center [453, 272] width 155 height 32
drag, startPoint x: 431, startPoint y: 266, endPoint x: 365, endPoint y: 272, distance: 66.3
click at [366, 272] on div "Total Unsecured Debt 47,327.00 $ Unsecured Percentage 25 %" at bounding box center [463, 229] width 205 height 146
type input "0"
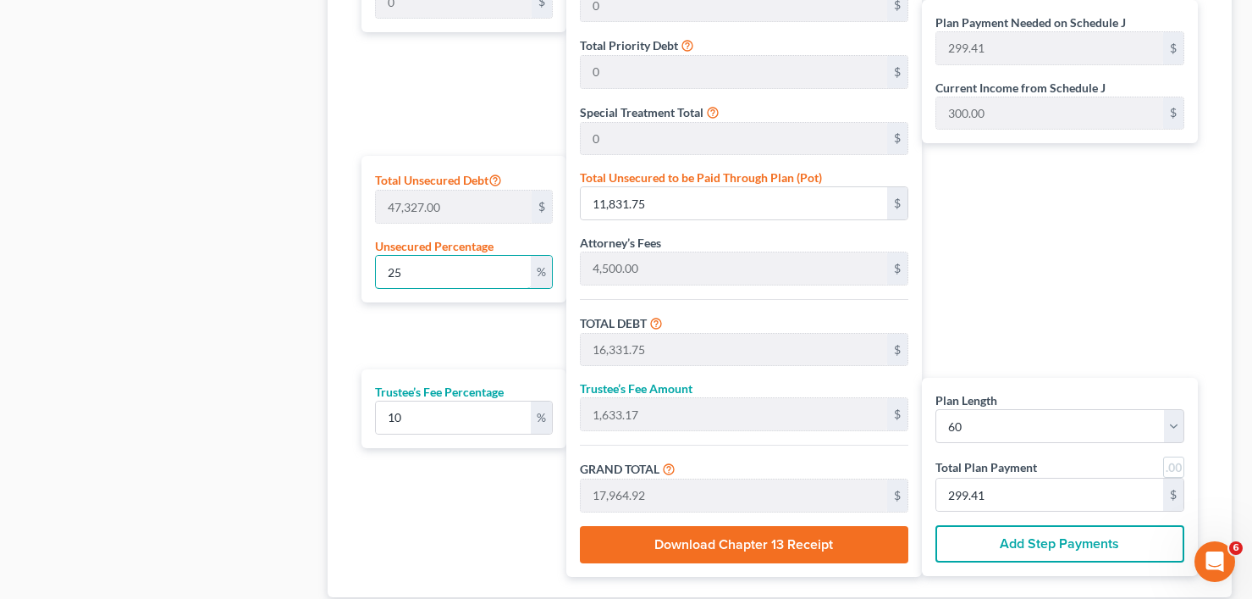
type input "4,500.00"
type input "450.00"
type input "4,950.00"
type input "82.50"
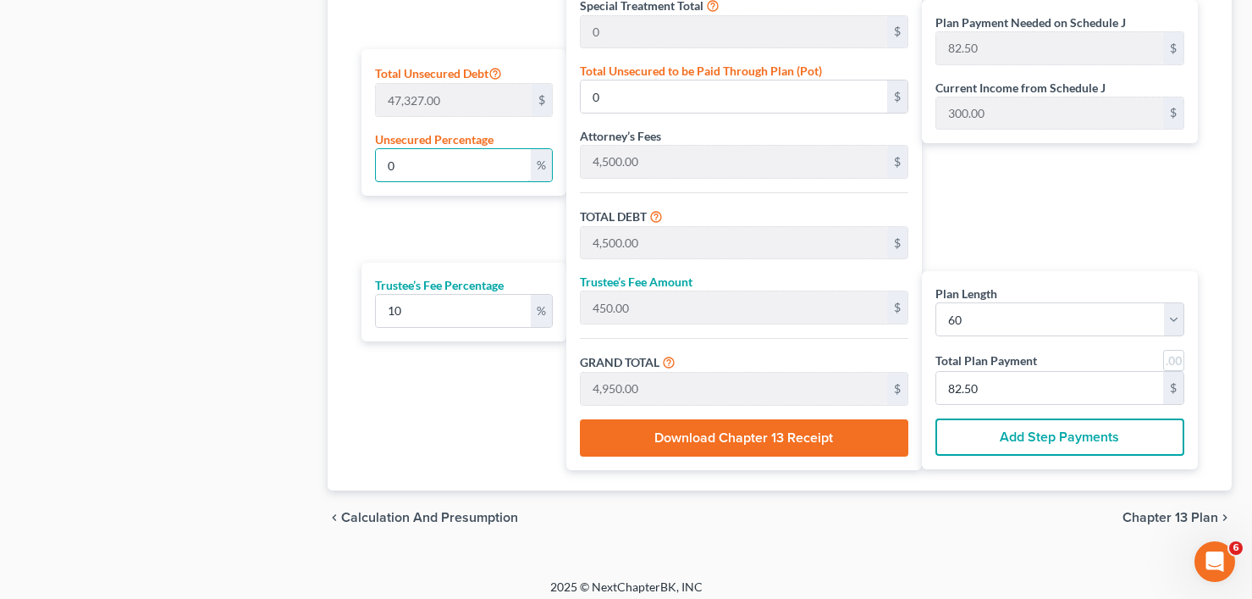
scroll to position [1048, 0]
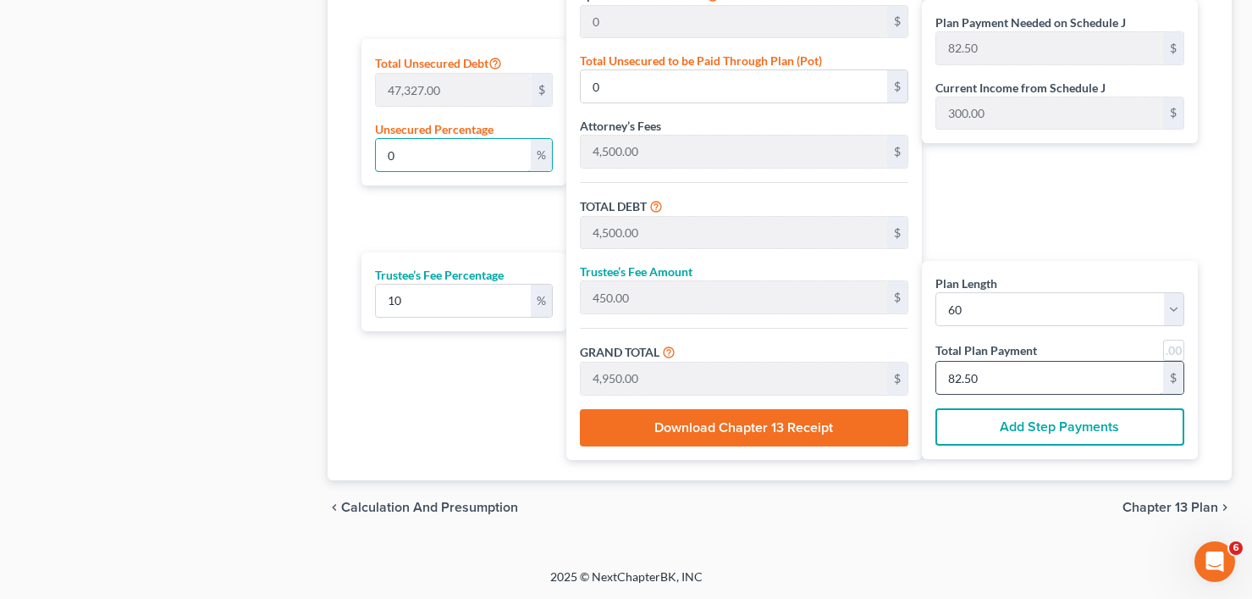
type input "0"
type input "436.36"
type input "43.63"
type input "480.00"
type input "8"
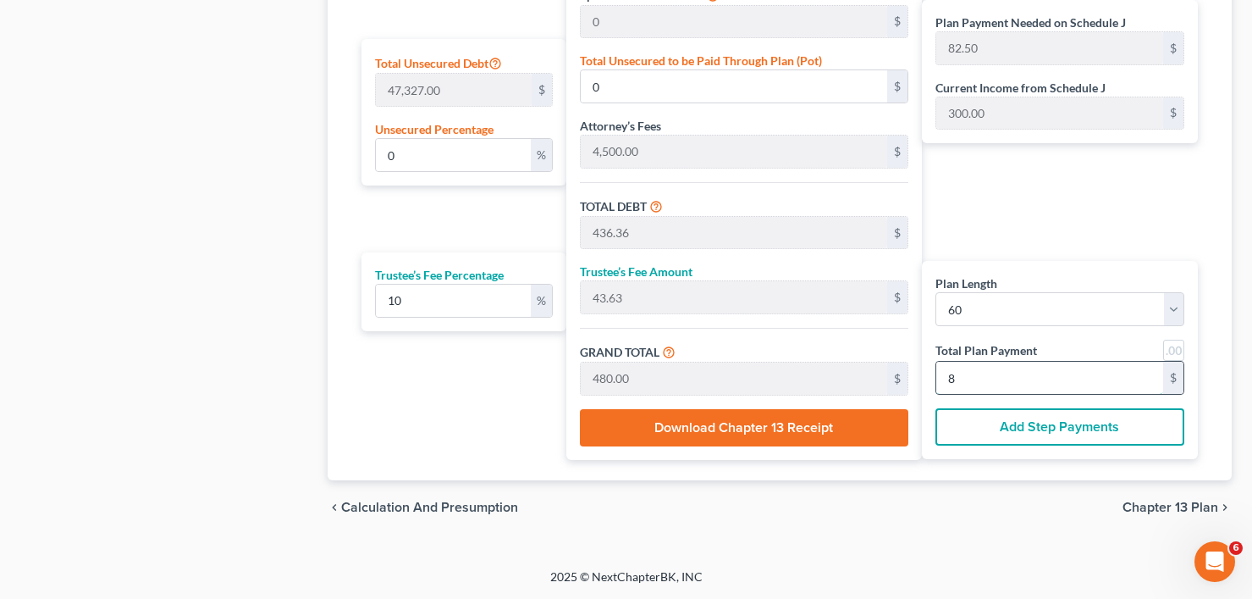
type input "0.29"
type input "136.36"
type input "4,636.36"
type input "463.63"
type input "5,100.00"
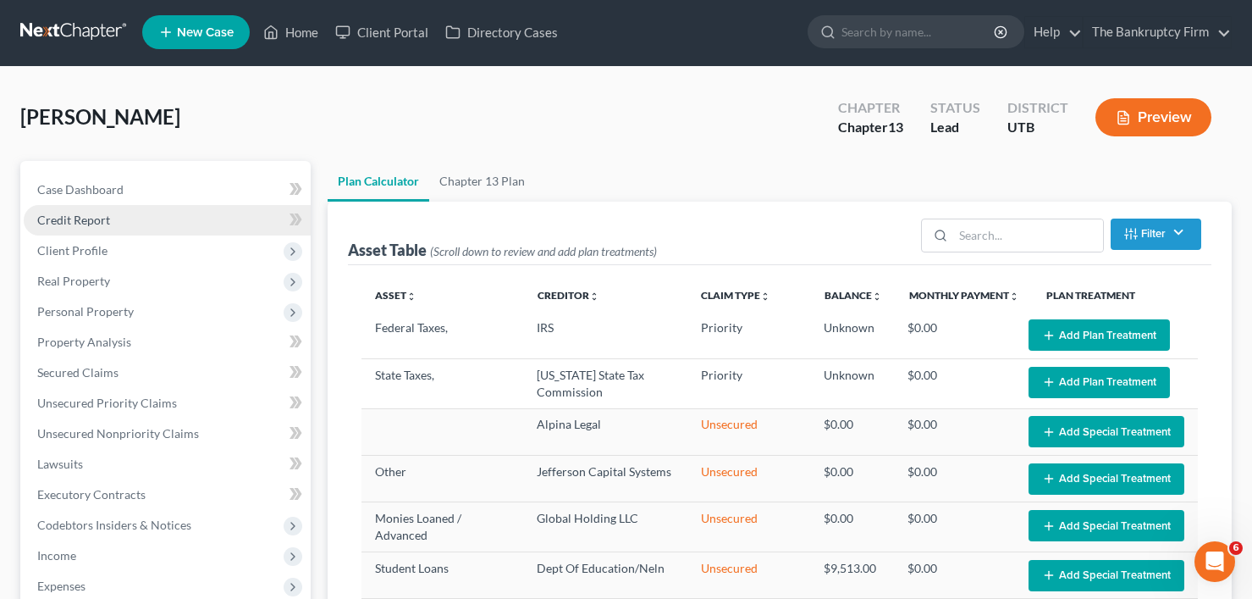
scroll to position [0, 0]
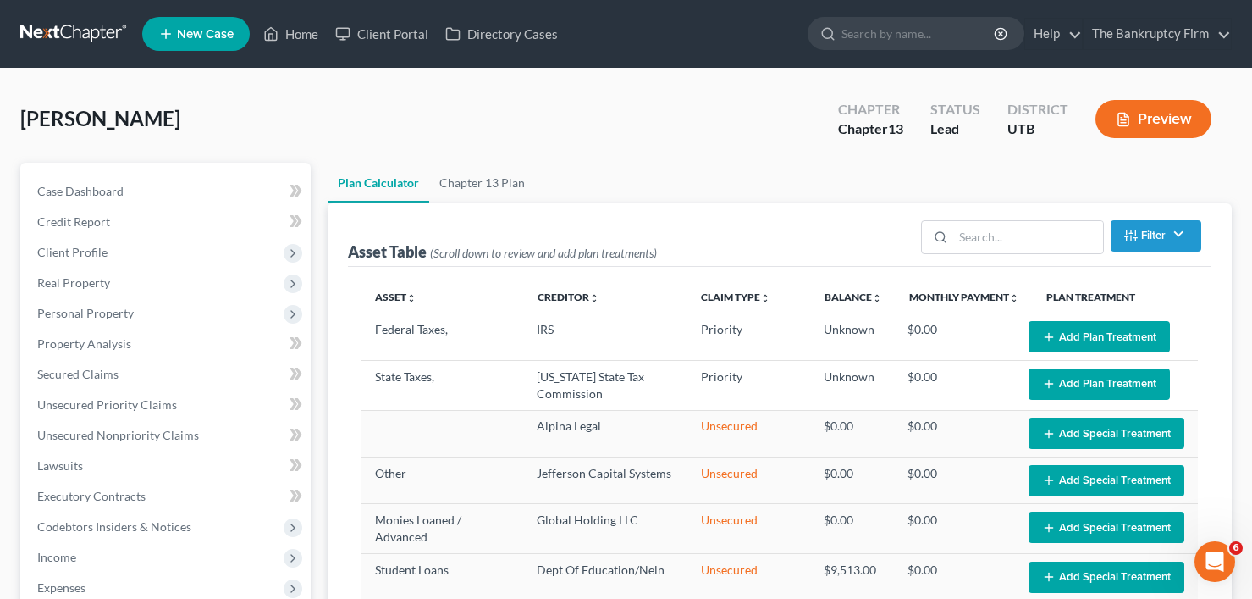
type input "85"
drag, startPoint x: 104, startPoint y: 165, endPoint x: 104, endPoint y: 182, distance: 16.9
click at [104, 165] on div "Case Dashboard Payments Invoices Payments Payments Credit Report Client Profile…" at bounding box center [165, 496] width 290 height 667
click at [104, 184] on span "Case Dashboard" at bounding box center [80, 191] width 86 height 14
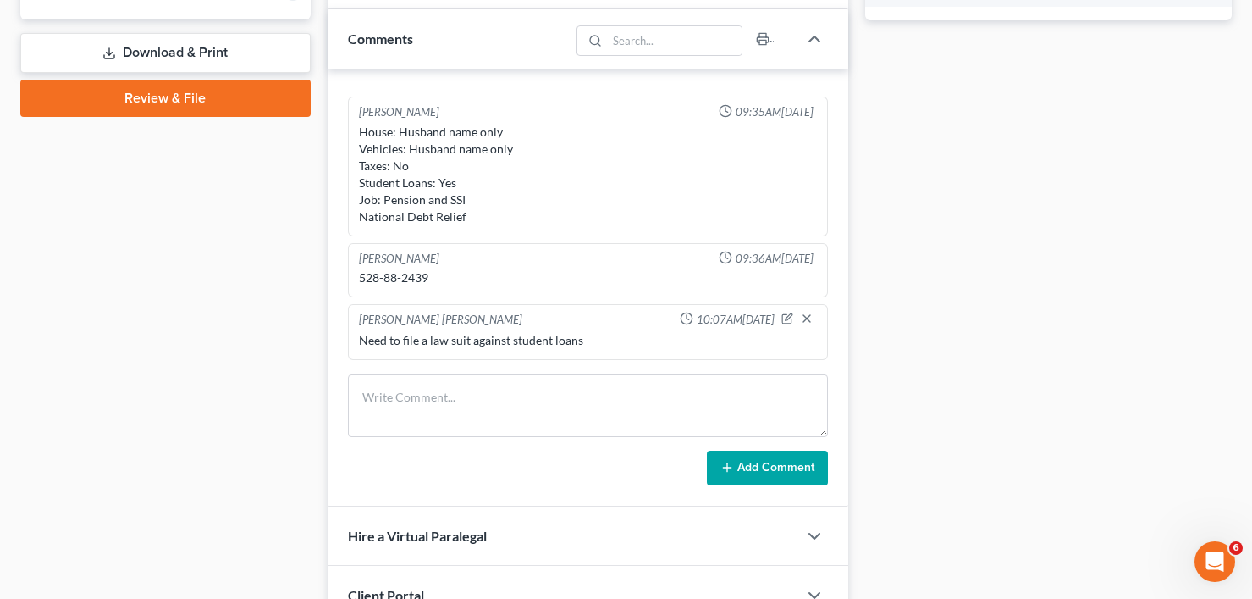
scroll to position [762, 0]
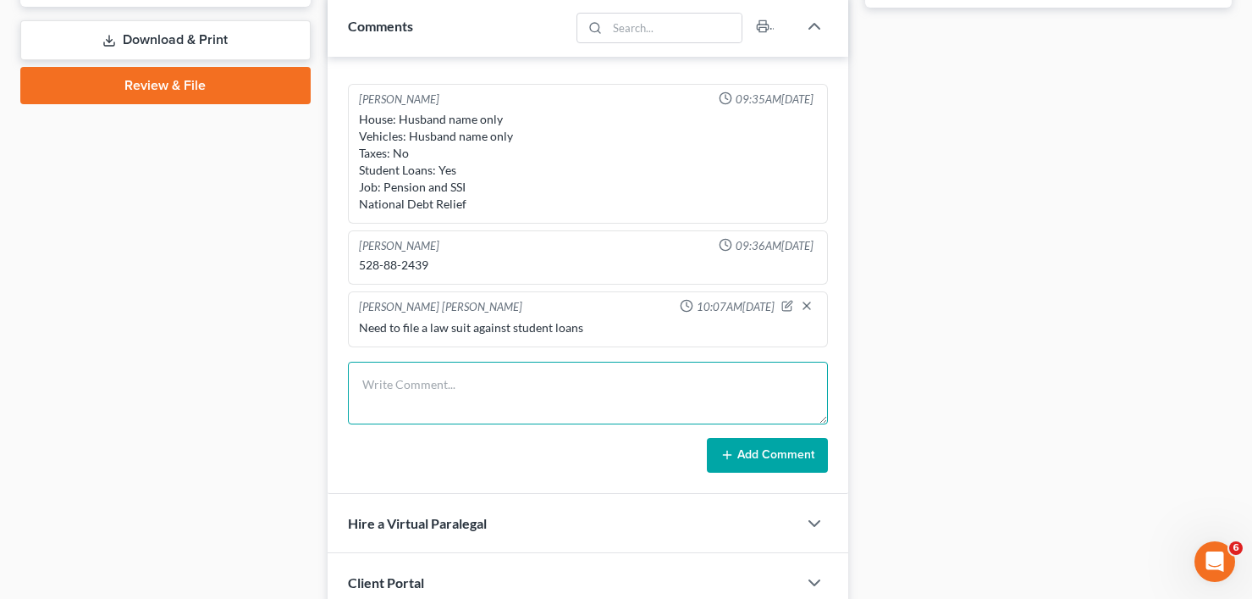
click at [400, 389] on textarea at bounding box center [588, 392] width 480 height 63
type textarea "Why Ch 13 -- payments while we sue the student loans, then possibly convert."
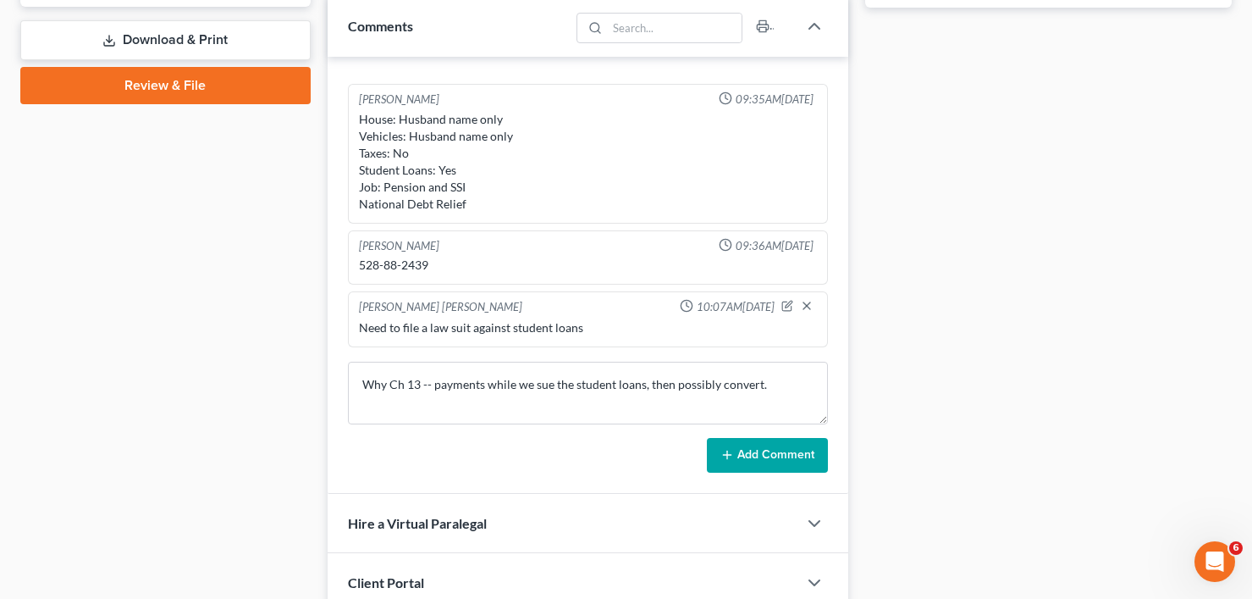
click at [777, 450] on button "Add Comment" at bounding box center [767, 456] width 121 height 36
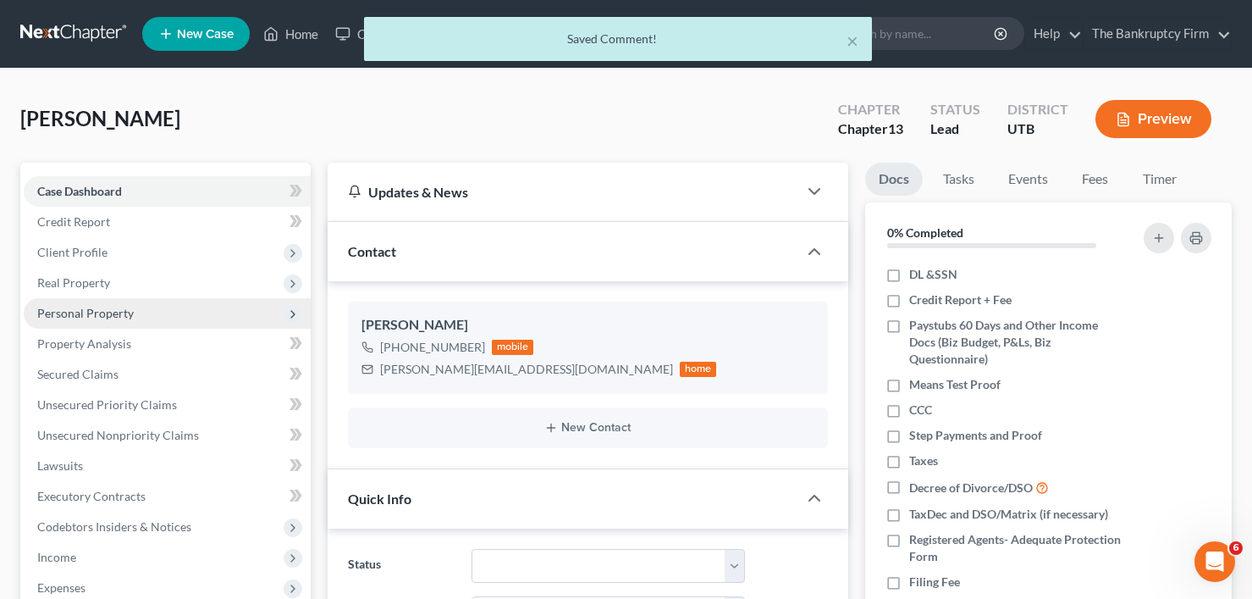
scroll to position [252, 0]
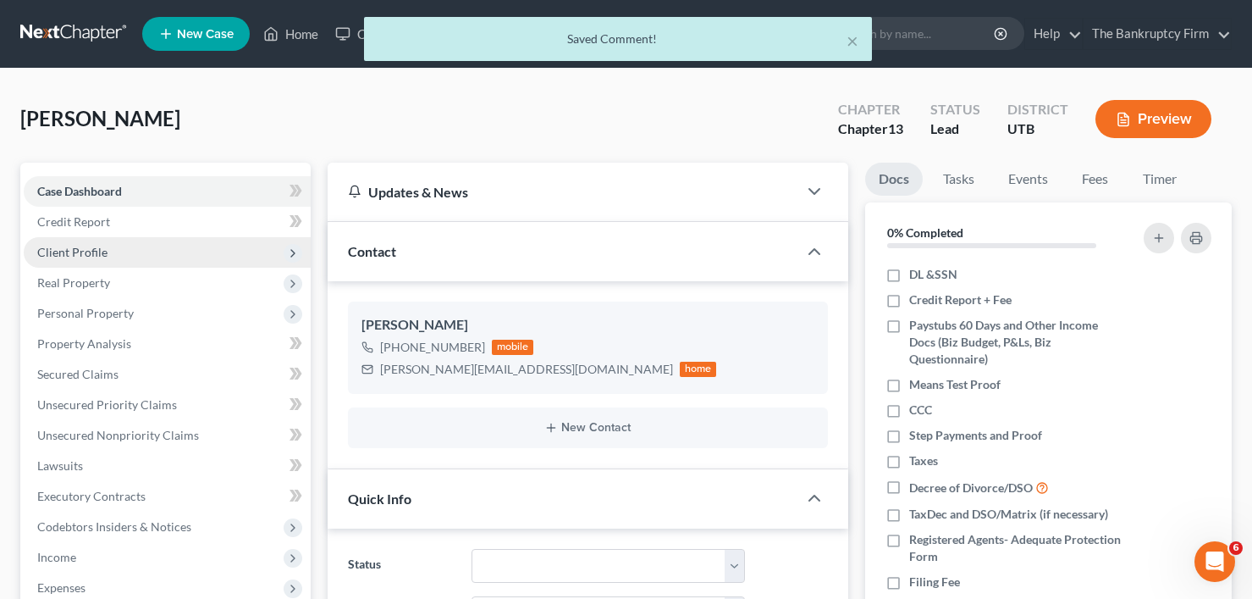
click at [69, 258] on span "Client Profile" at bounding box center [167, 252] width 287 height 30
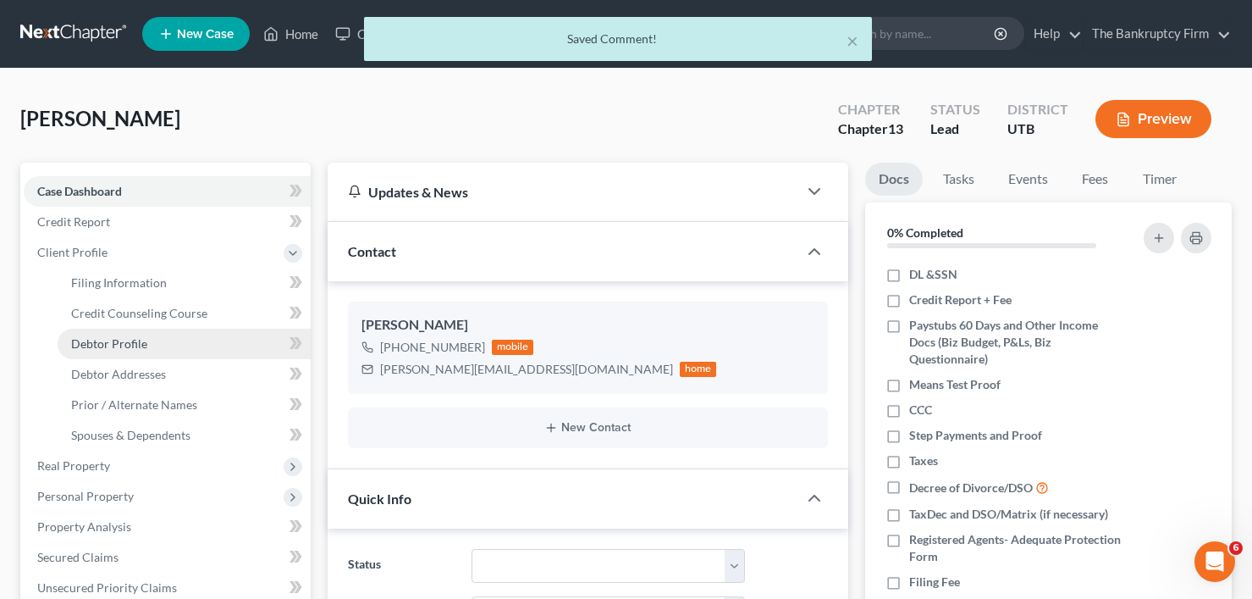
click at [120, 349] on span "Debtor Profile" at bounding box center [109, 343] width 76 height 14
select select "1"
select select "2"
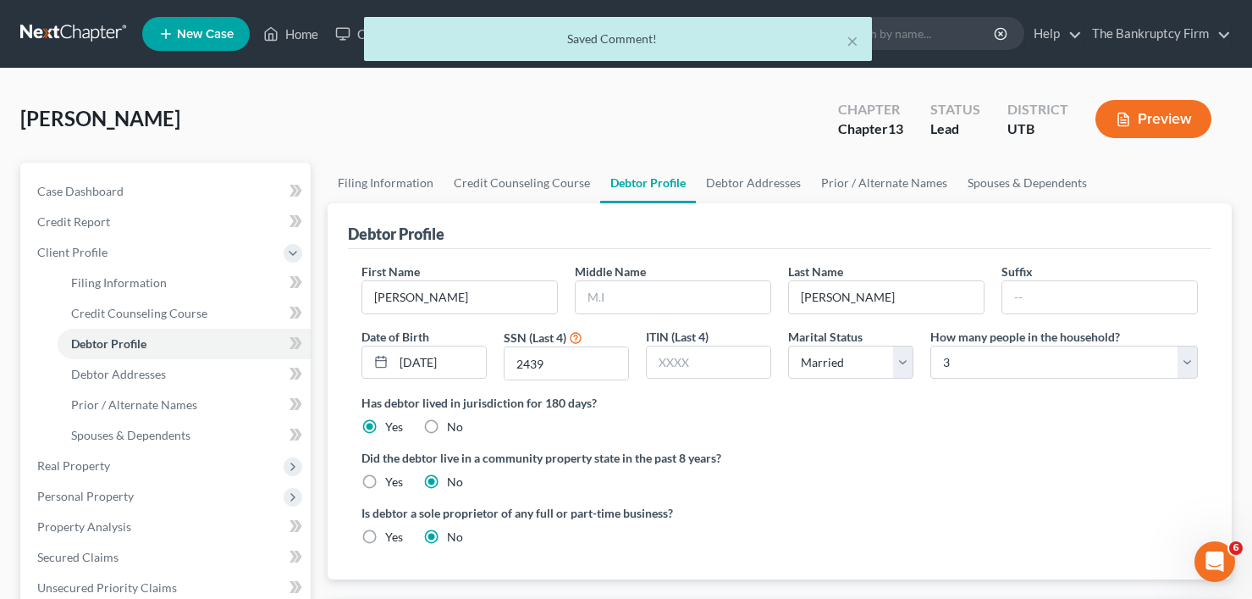
radio input "true"
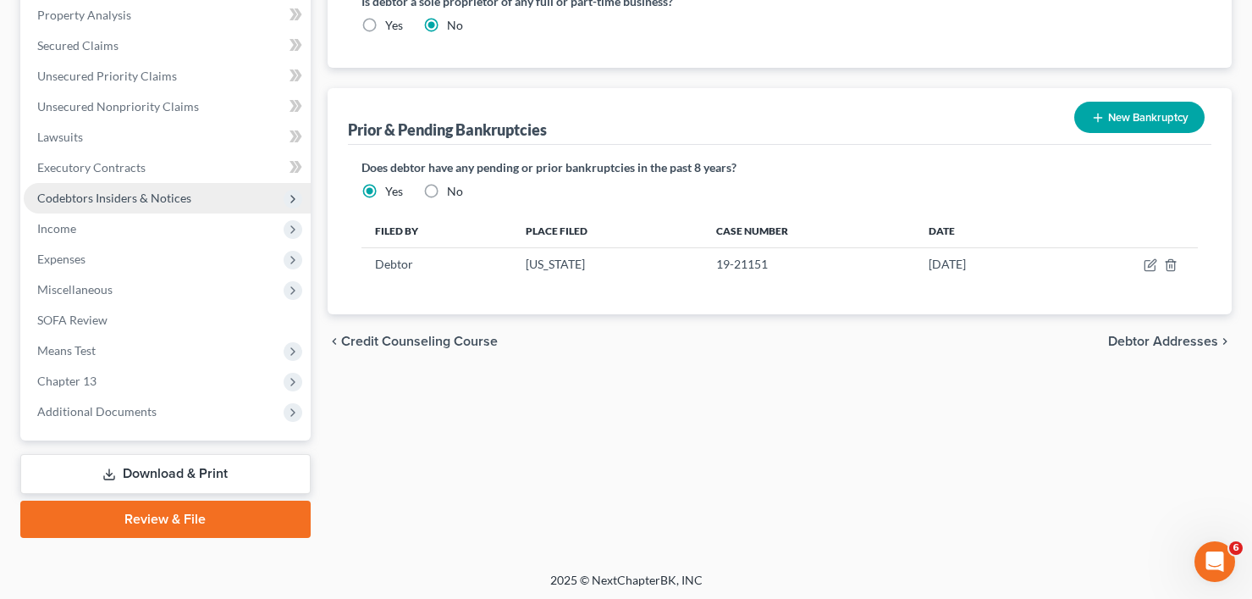
scroll to position [515, 0]
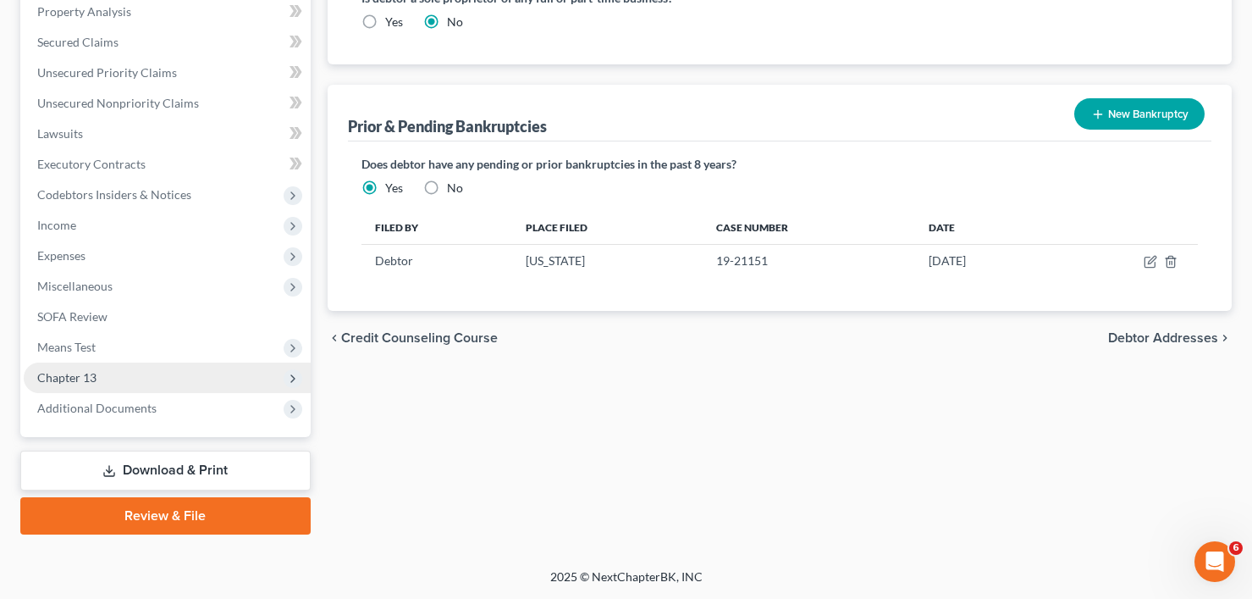
click at [85, 374] on span "Chapter 13" at bounding box center [66, 377] width 59 height 14
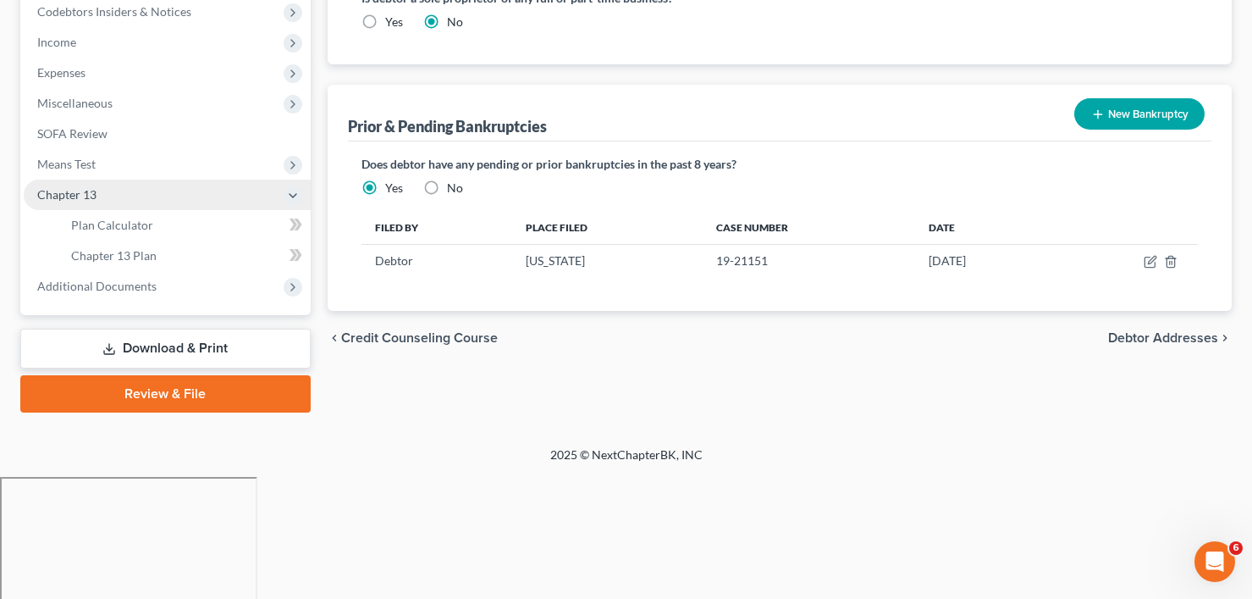
scroll to position [332, 0]
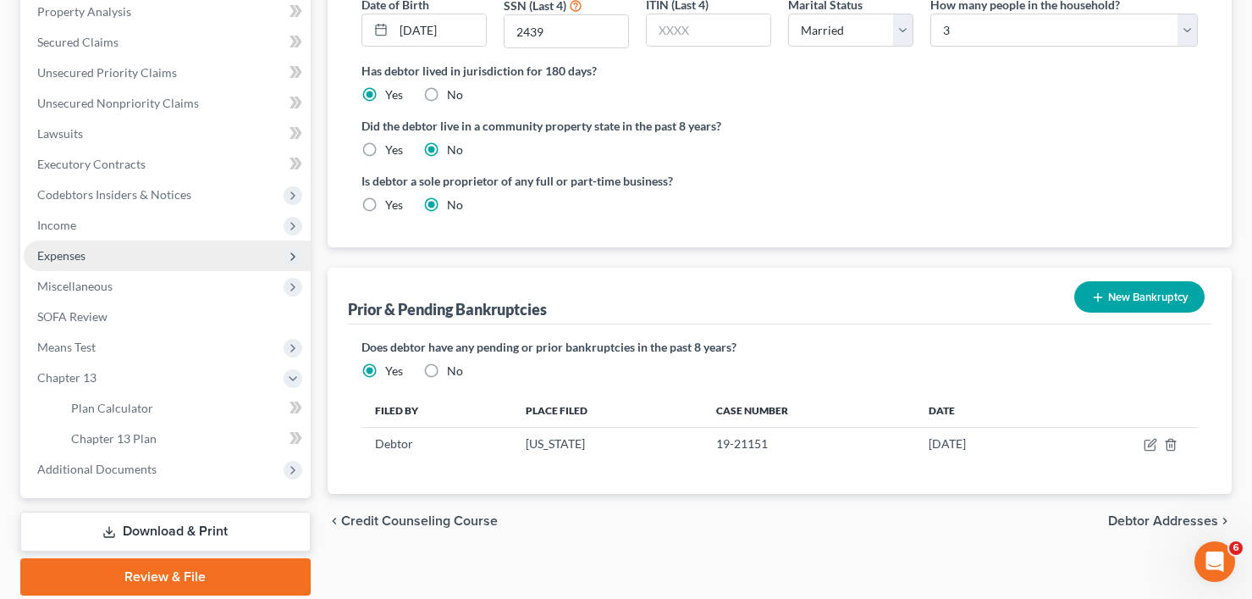
click at [74, 246] on span "Expenses" at bounding box center [167, 255] width 287 height 30
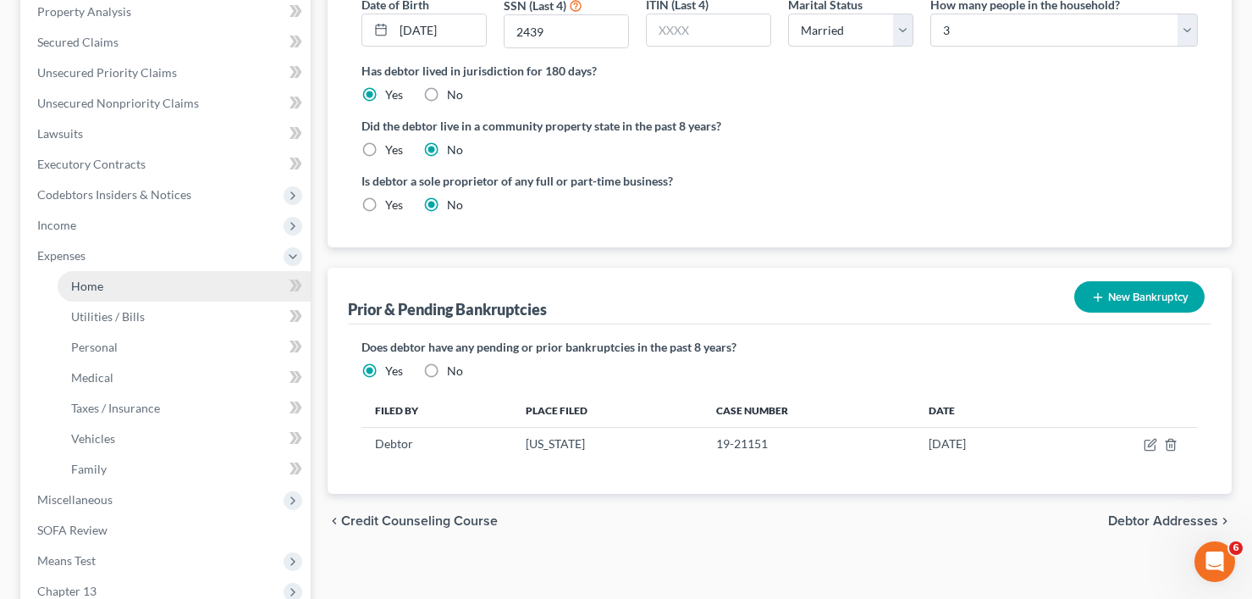
click at [80, 286] on span "Home" at bounding box center [87, 286] width 32 height 14
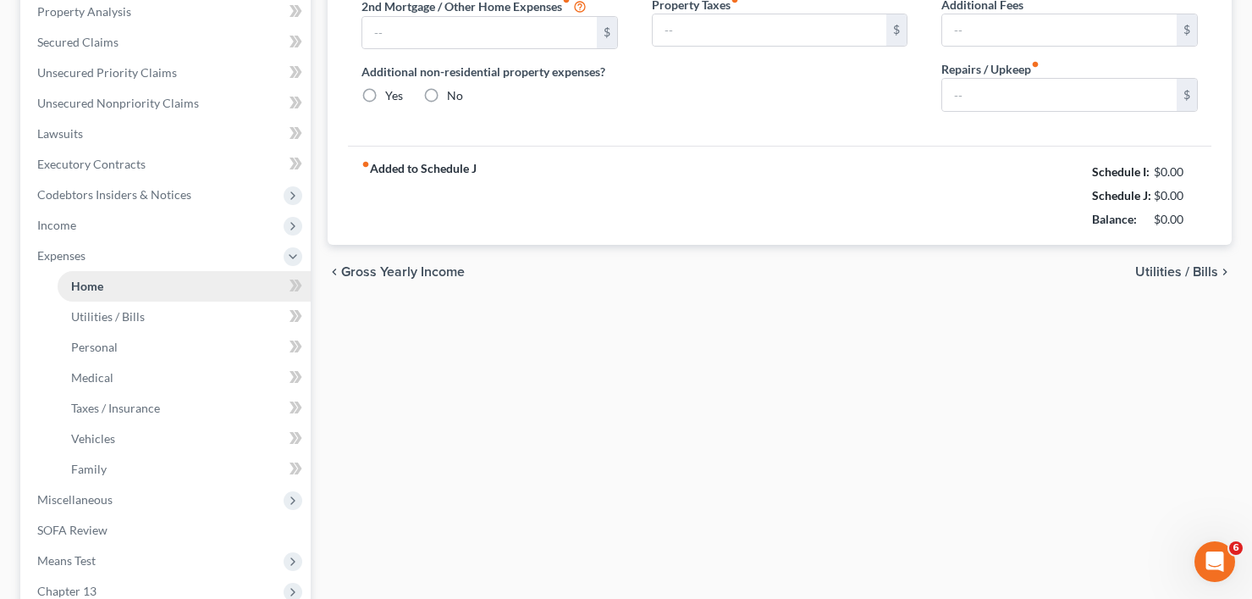
type input "1,200.00"
type input "0.00"
radio input "true"
type input "0.00"
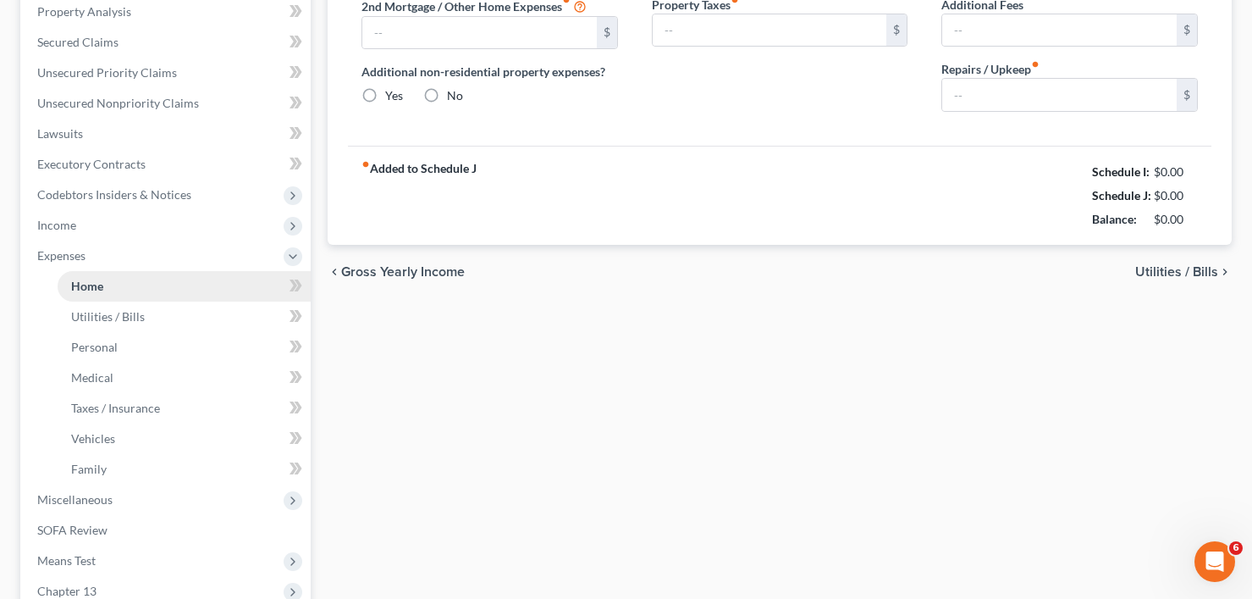
type input "0.00"
type input "136.75"
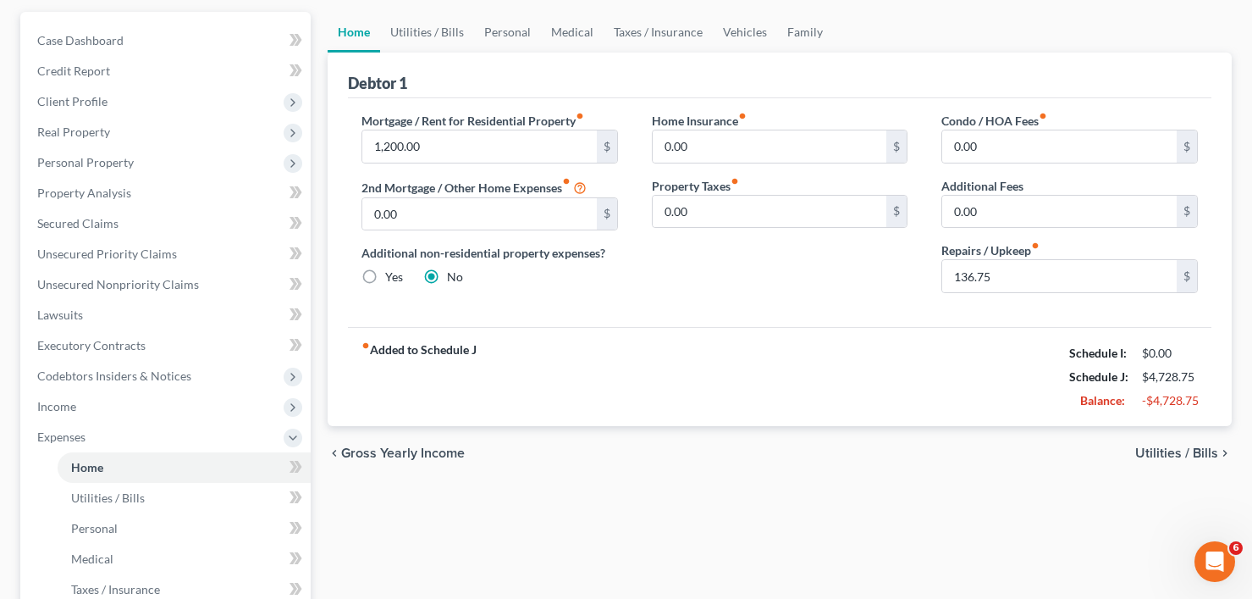
scroll to position [169, 0]
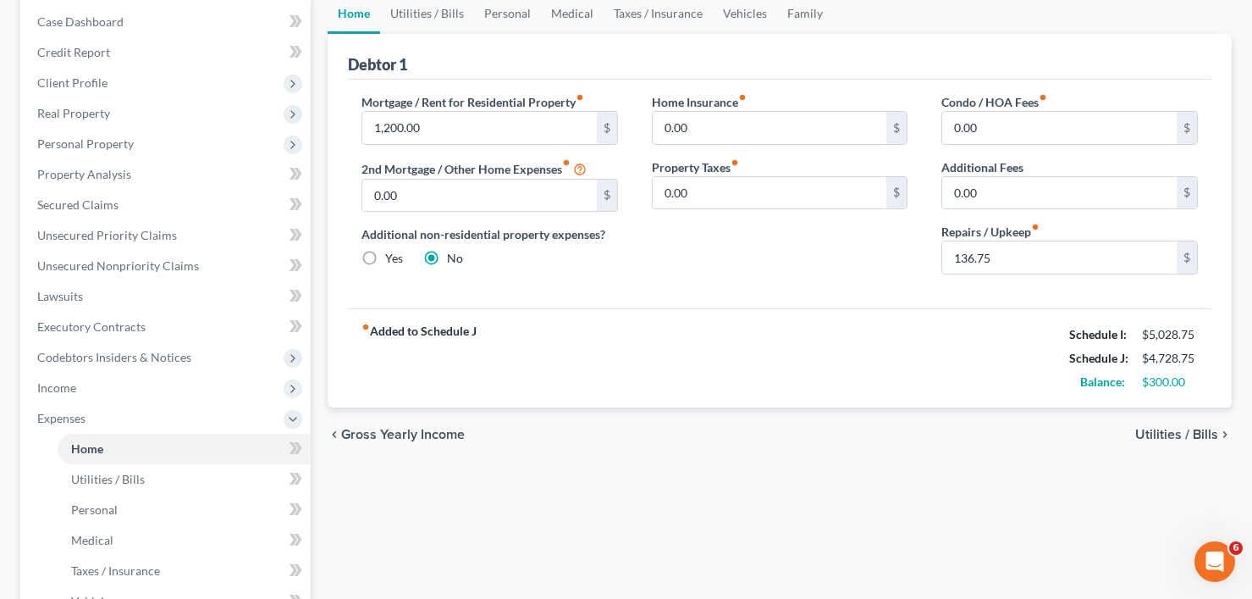
click at [740, 293] on div "Mortgage / Rent for Residential Property fiber_manual_record 1,200.00 $ 2nd Mor…" at bounding box center [779, 194] width 863 height 229
click at [101, 398] on span "Income" at bounding box center [167, 387] width 287 height 30
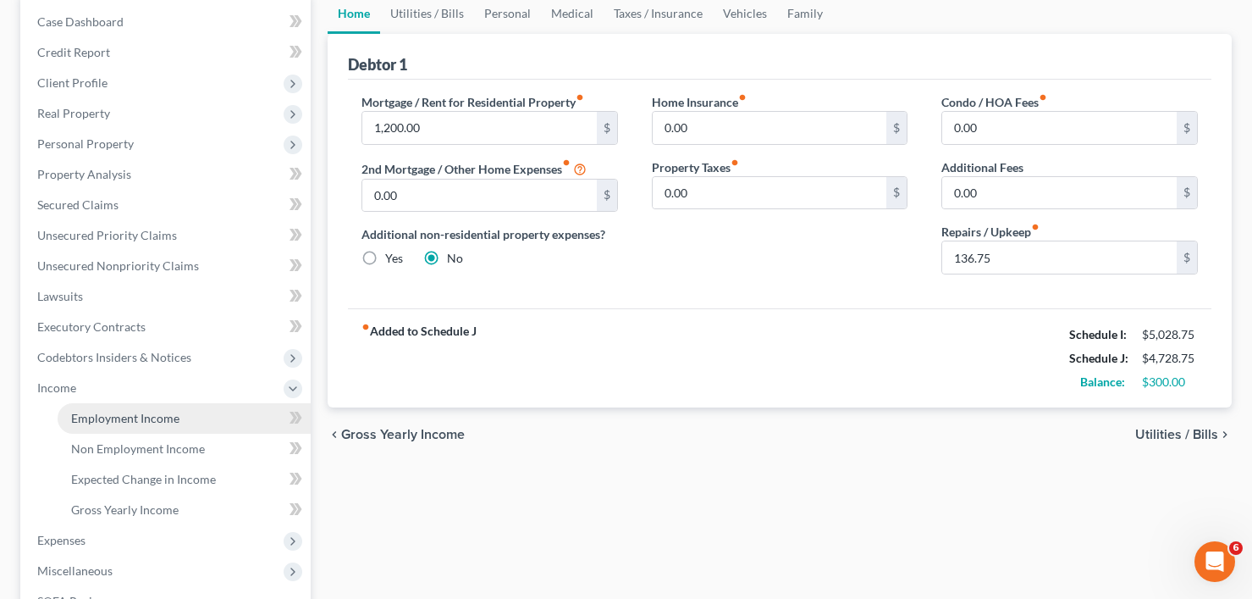
click at [130, 423] on span "Employment Income" at bounding box center [125, 418] width 108 height 14
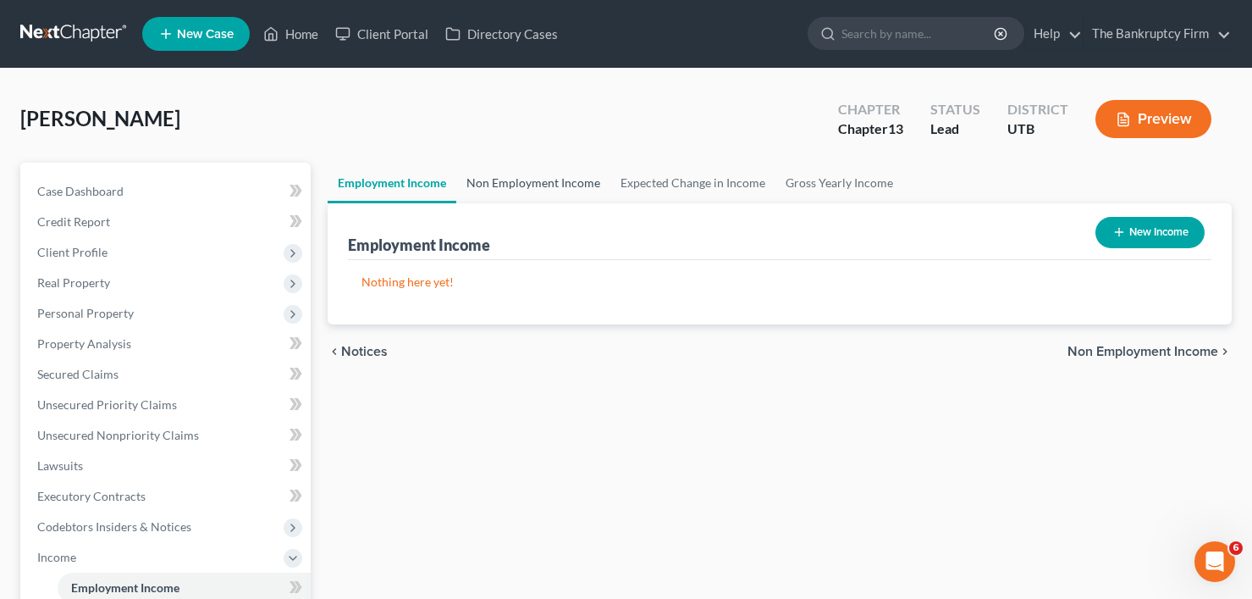
click at [578, 176] on link "Non Employment Income" at bounding box center [533, 183] width 154 height 41
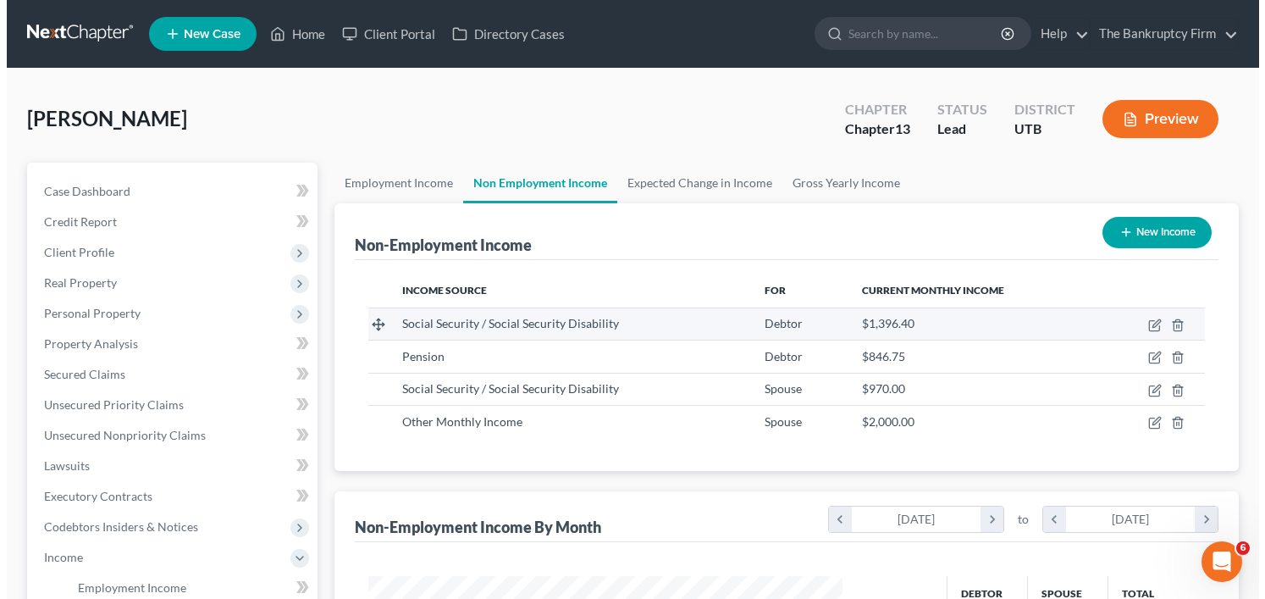
scroll to position [304, 508]
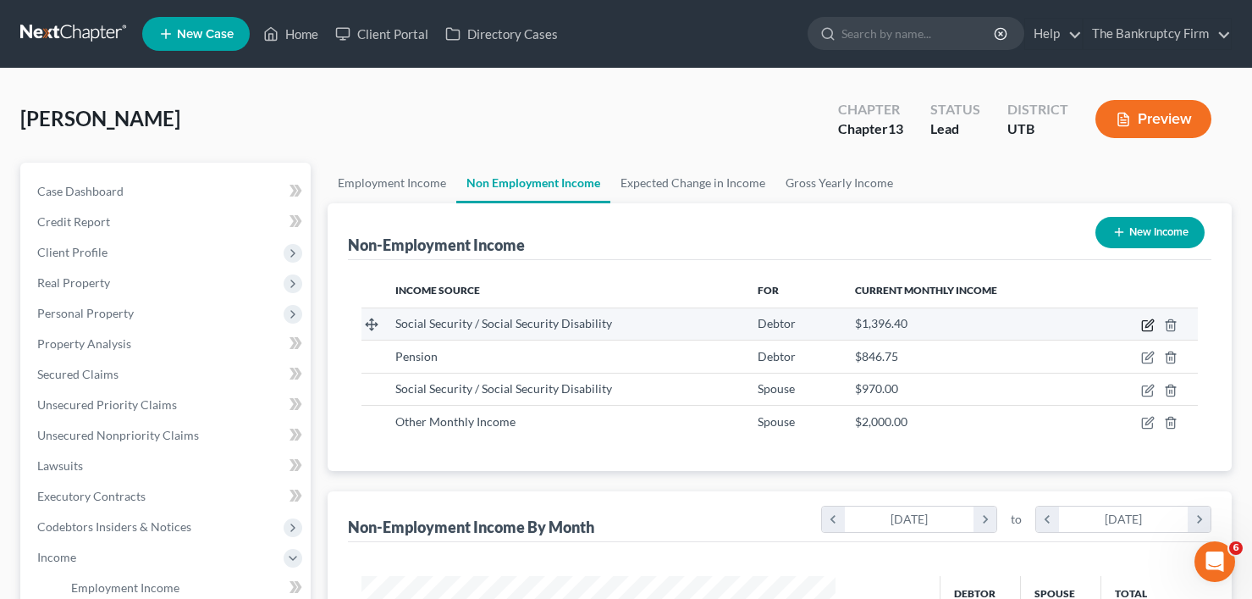
click at [1146, 321] on icon "button" at bounding box center [1147, 326] width 10 height 10
select select "4"
select select "0"
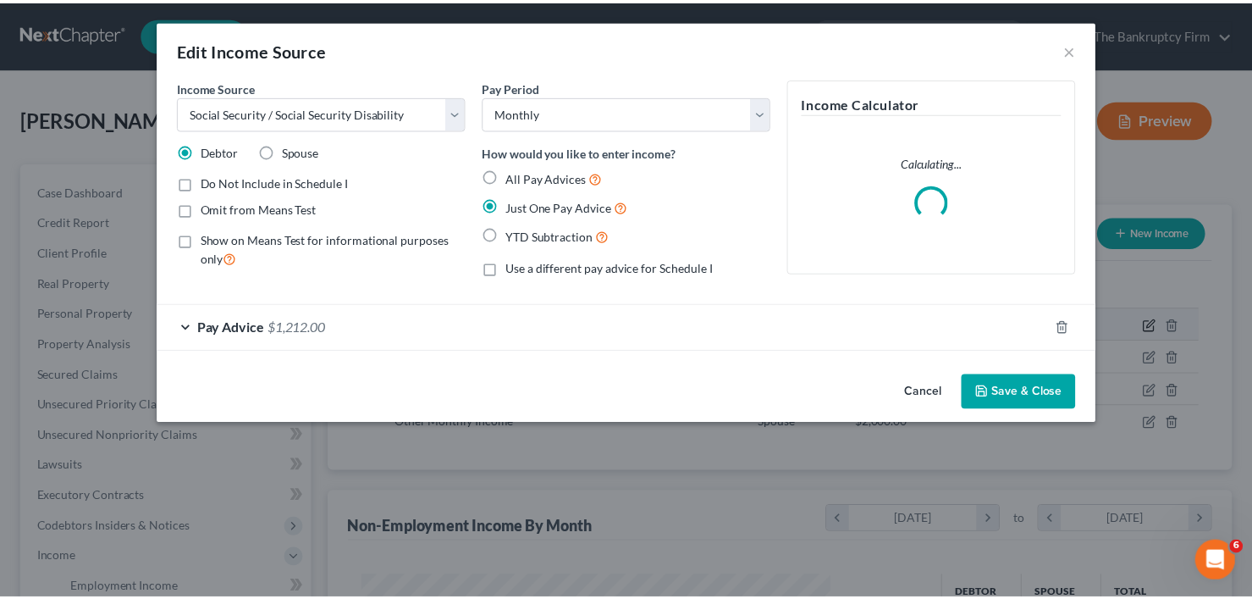
scroll to position [304, 514]
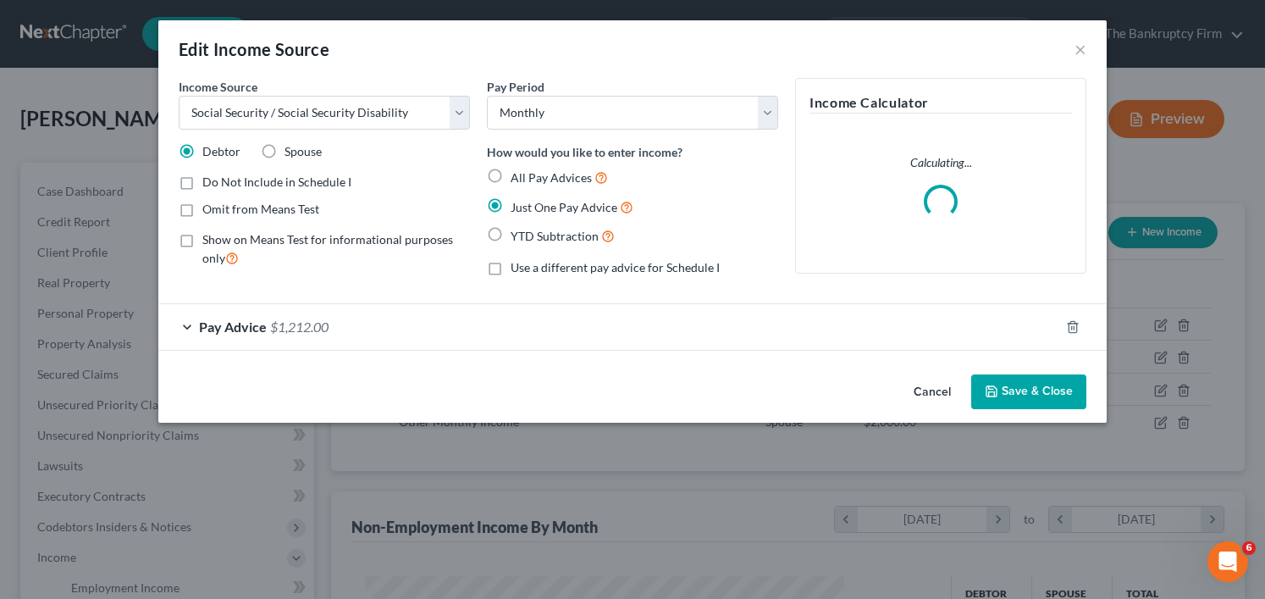
click at [736, 337] on div "Pay Advice $1,212.00" at bounding box center [608, 326] width 901 height 45
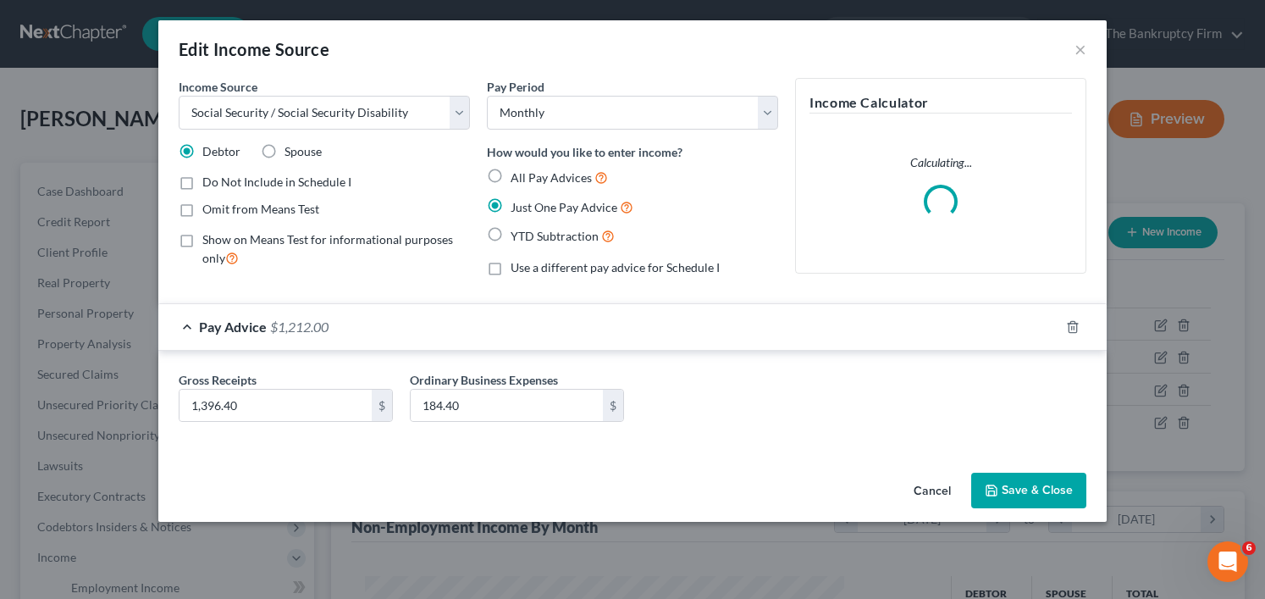
click at [930, 493] on button "Cancel" at bounding box center [932, 491] width 64 height 34
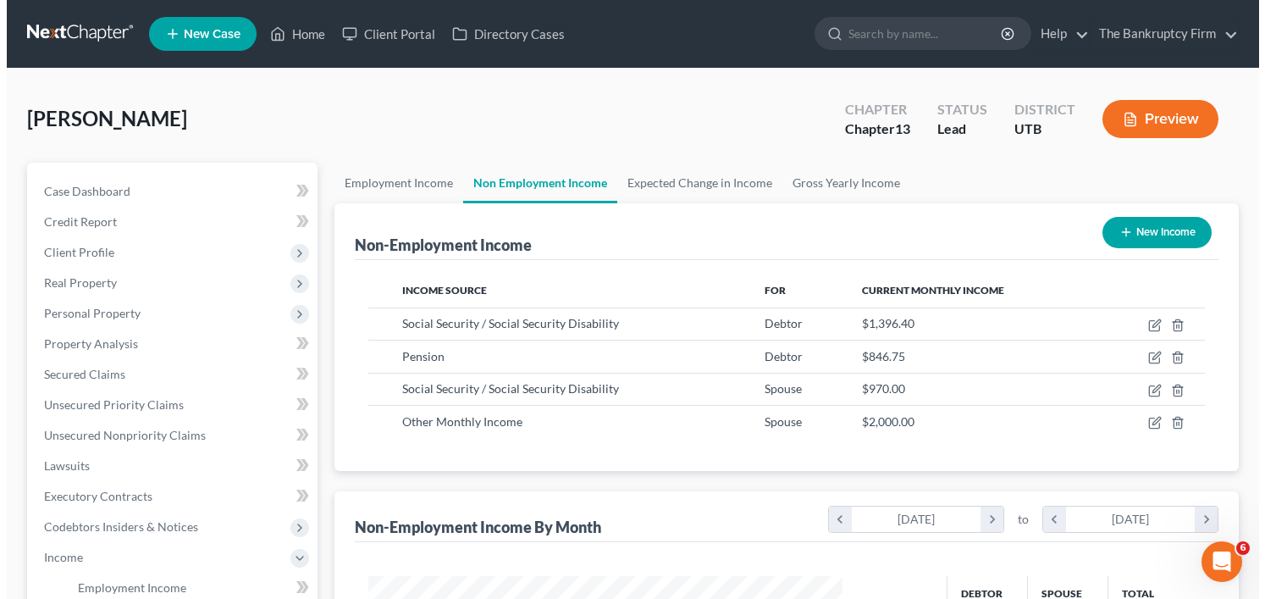
scroll to position [846248, 846043]
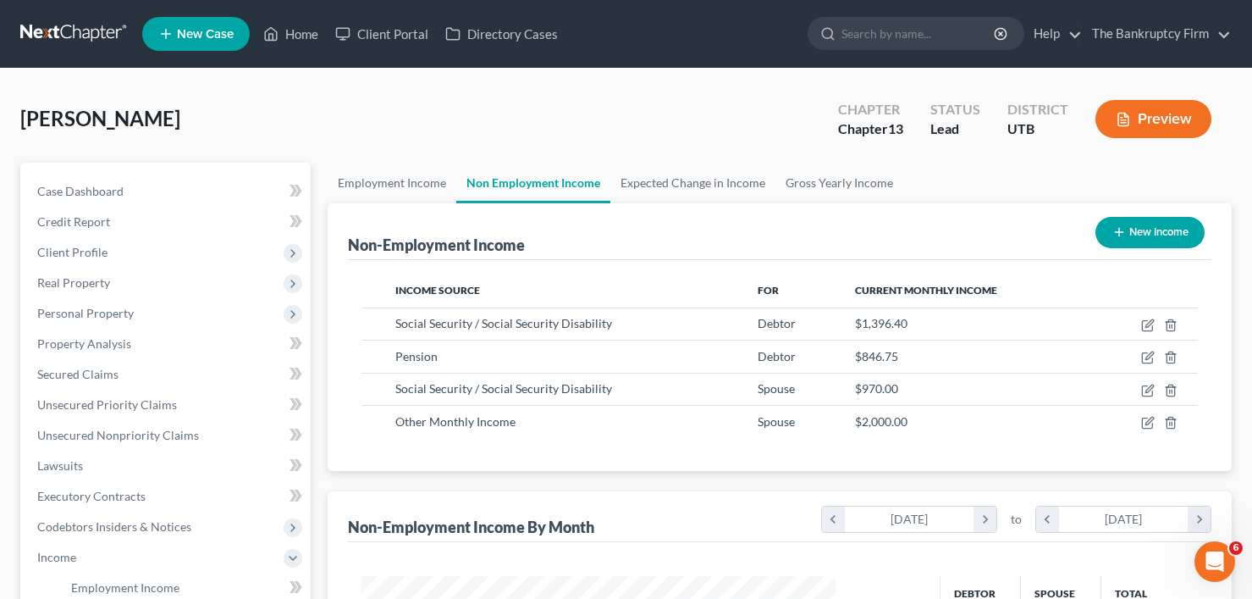
click at [647, 132] on div "Howell, Judy Upgraded Chapter Chapter 13 Status Lead District UTB Preview" at bounding box center [625, 126] width 1211 height 74
drag, startPoint x: 644, startPoint y: 450, endPoint x: 814, endPoint y: 433, distance: 170.2
click at [644, 450] on div "Income Source For Current Monthly Income Social Security / Social Security Disa…" at bounding box center [779, 366] width 863 height 212
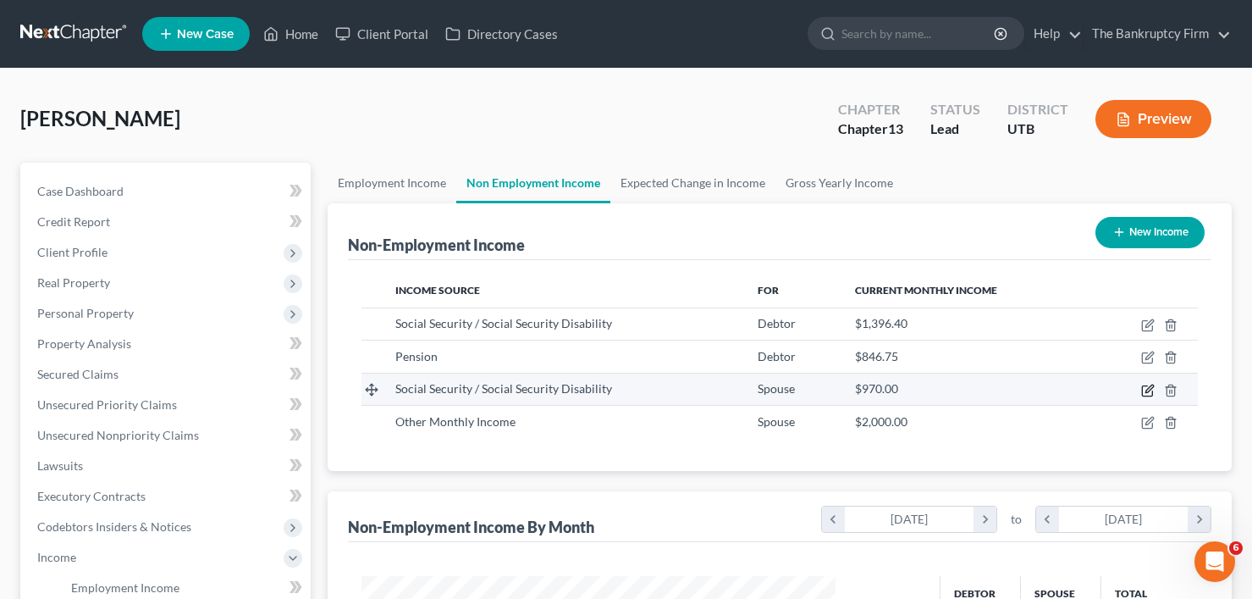
click at [1148, 390] on icon "button" at bounding box center [1148, 390] width 14 height 14
select select "4"
select select "0"
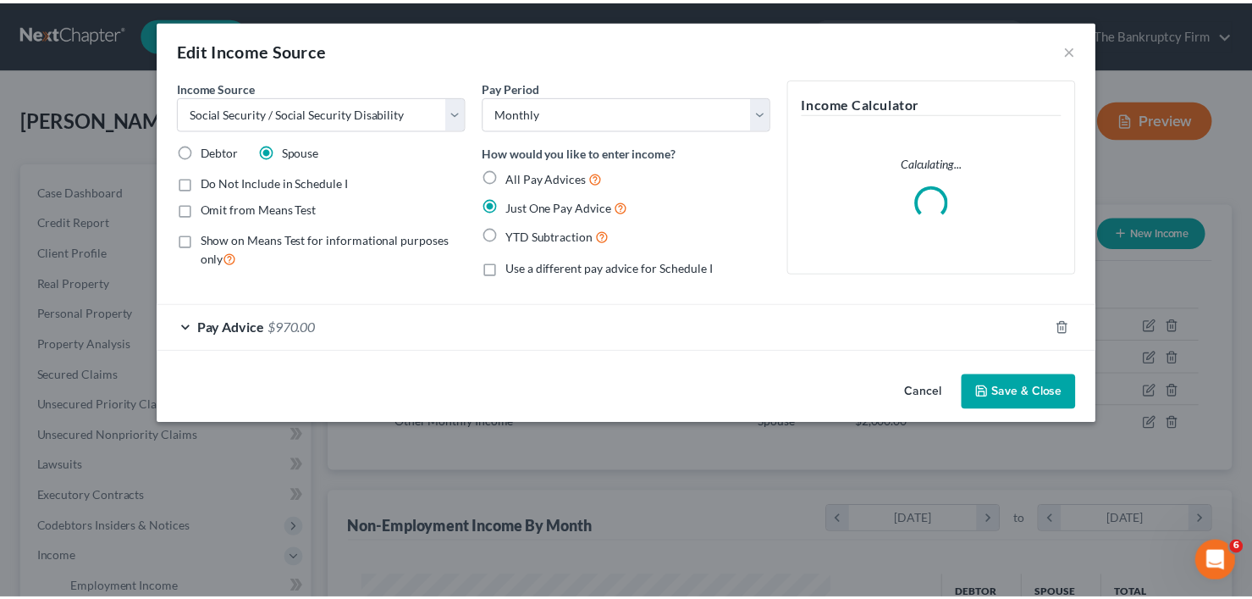
scroll to position [304, 514]
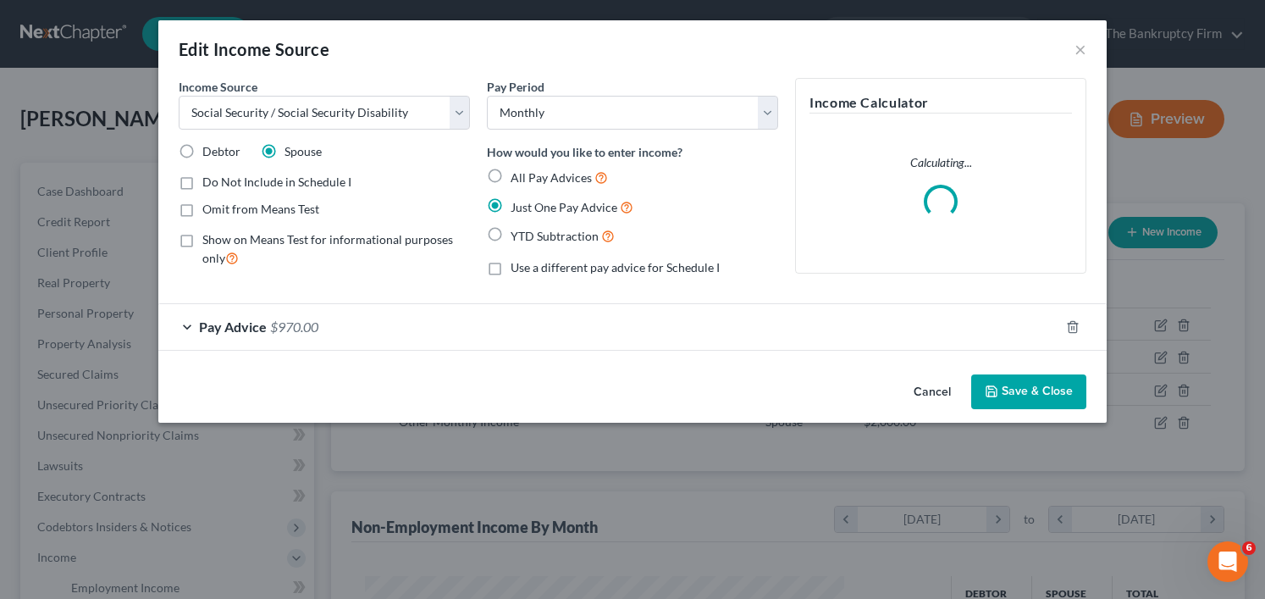
drag, startPoint x: 444, startPoint y: 332, endPoint x: 435, endPoint y: 333, distance: 9.4
click at [444, 332] on div "Pay Advice $970.00" at bounding box center [608, 326] width 901 height 45
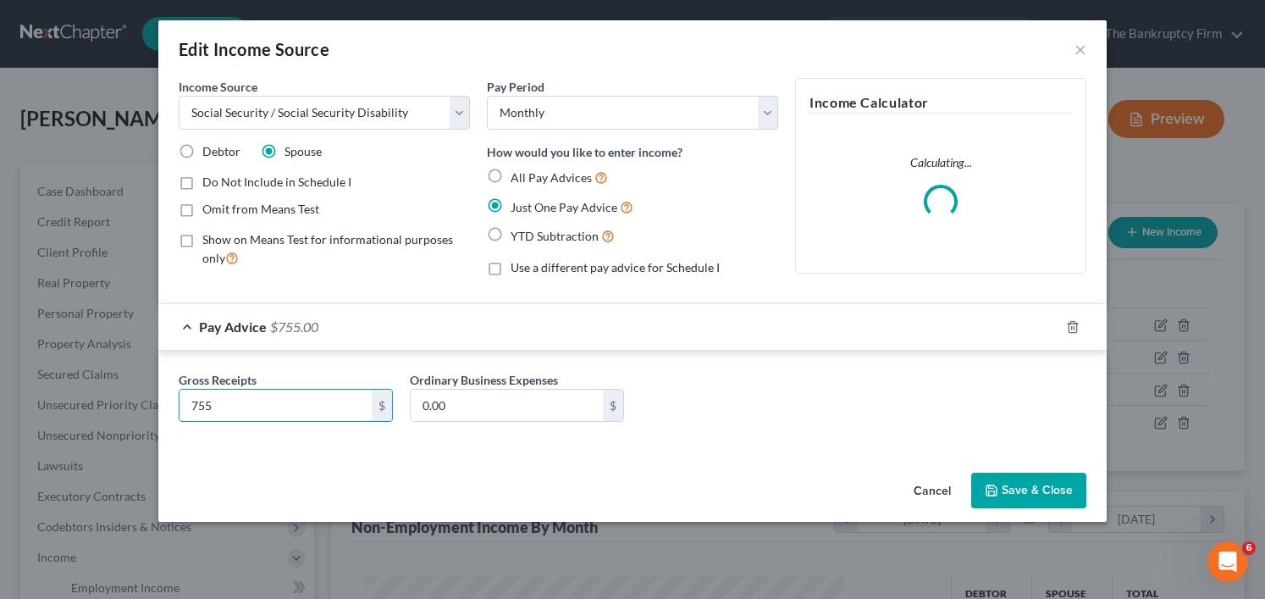
type input "755"
click at [1002, 489] on button "Save & Close" at bounding box center [1028, 490] width 115 height 36
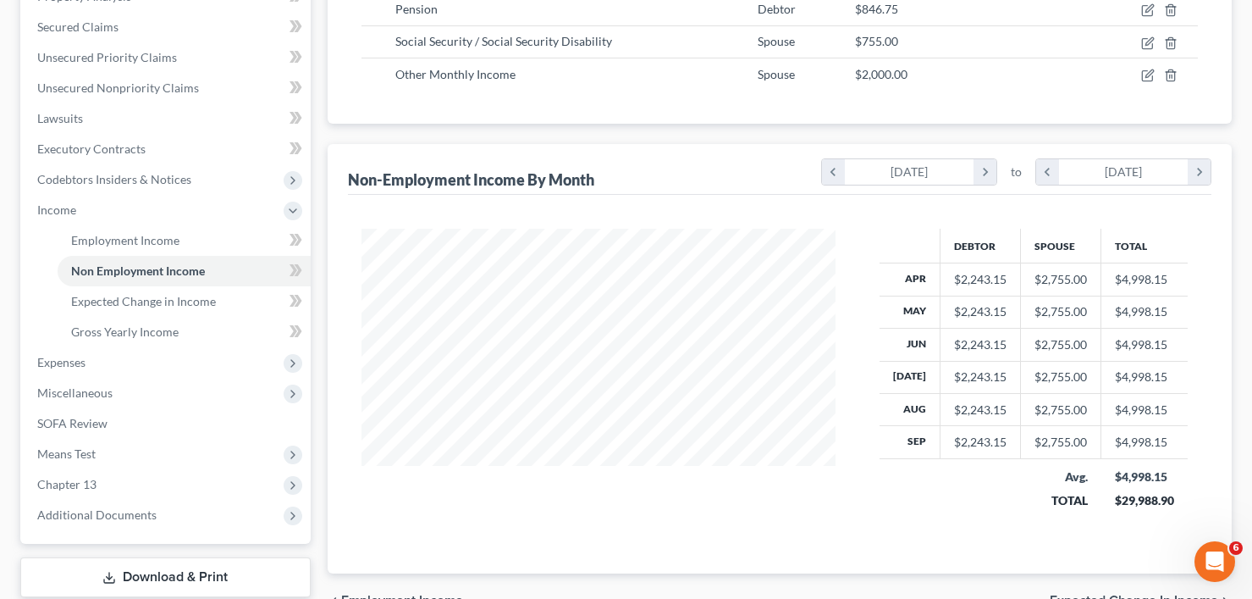
scroll to position [423, 0]
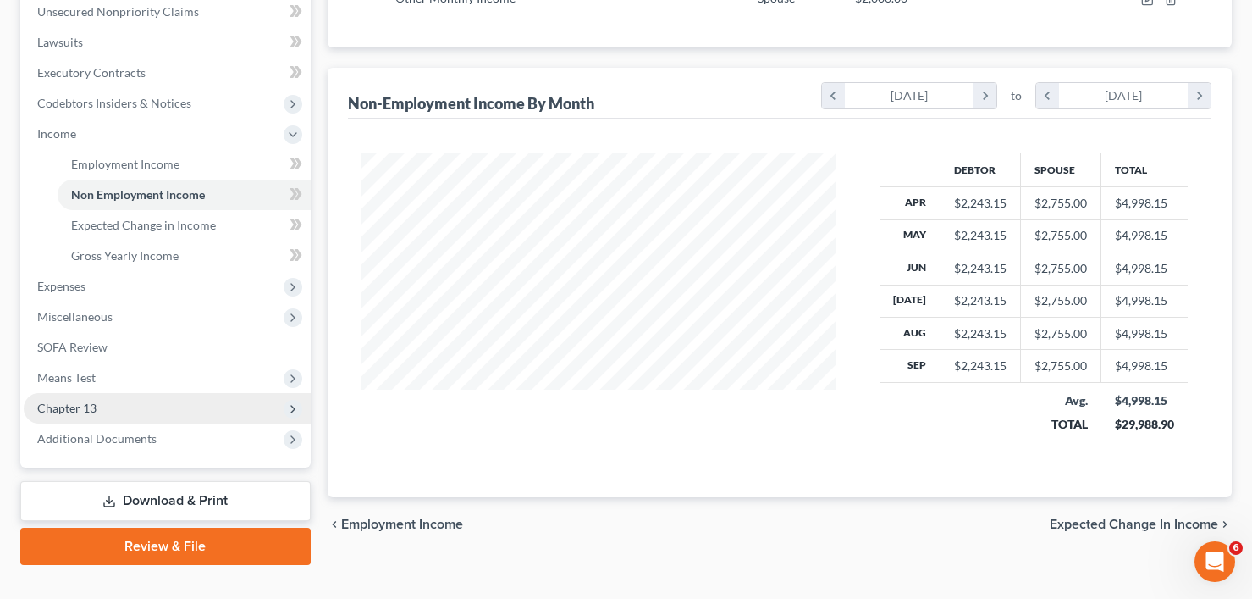
click at [101, 404] on span "Chapter 13" at bounding box center [167, 408] width 287 height 30
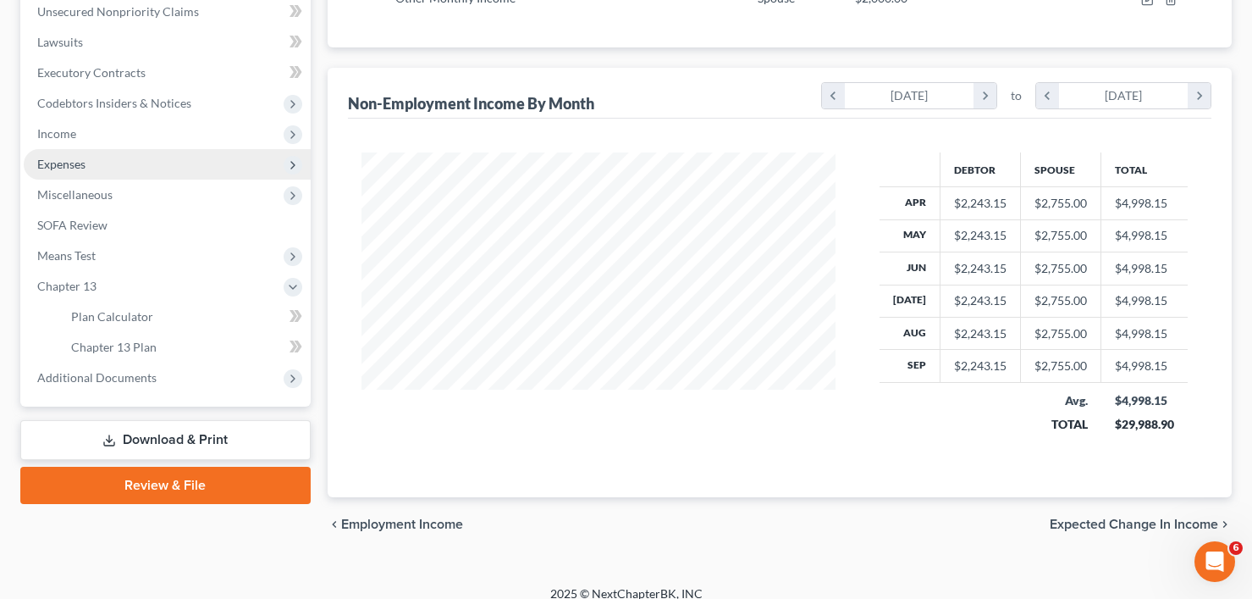
click at [77, 167] on span "Expenses" at bounding box center [61, 164] width 48 height 14
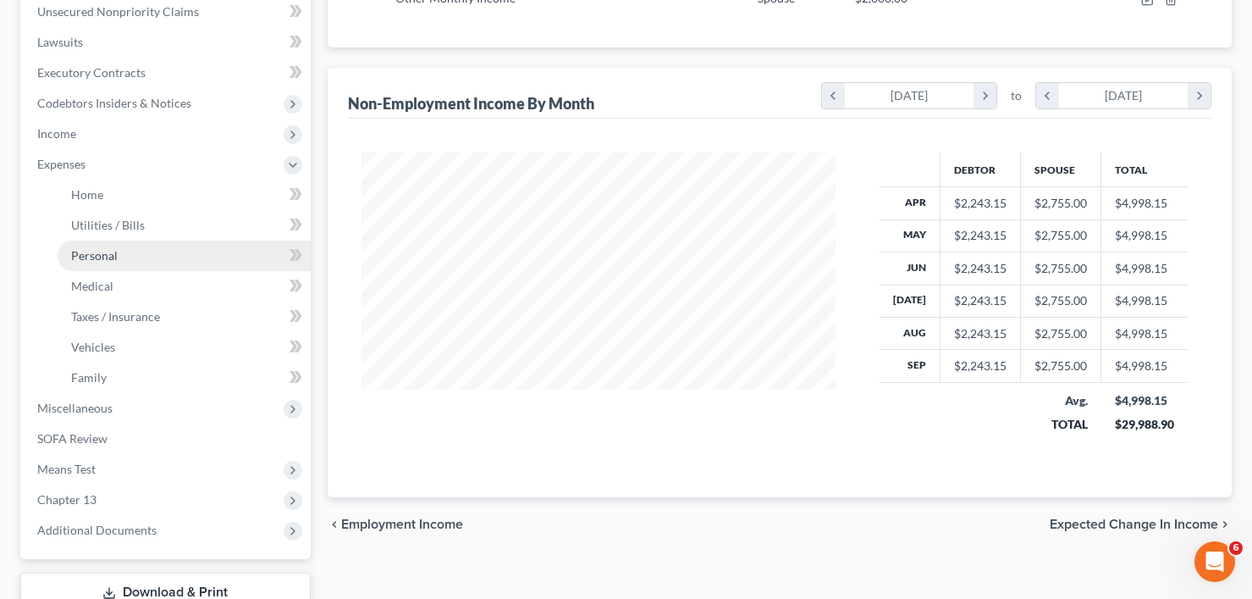
click at [97, 260] on span "Personal" at bounding box center [94, 255] width 47 height 14
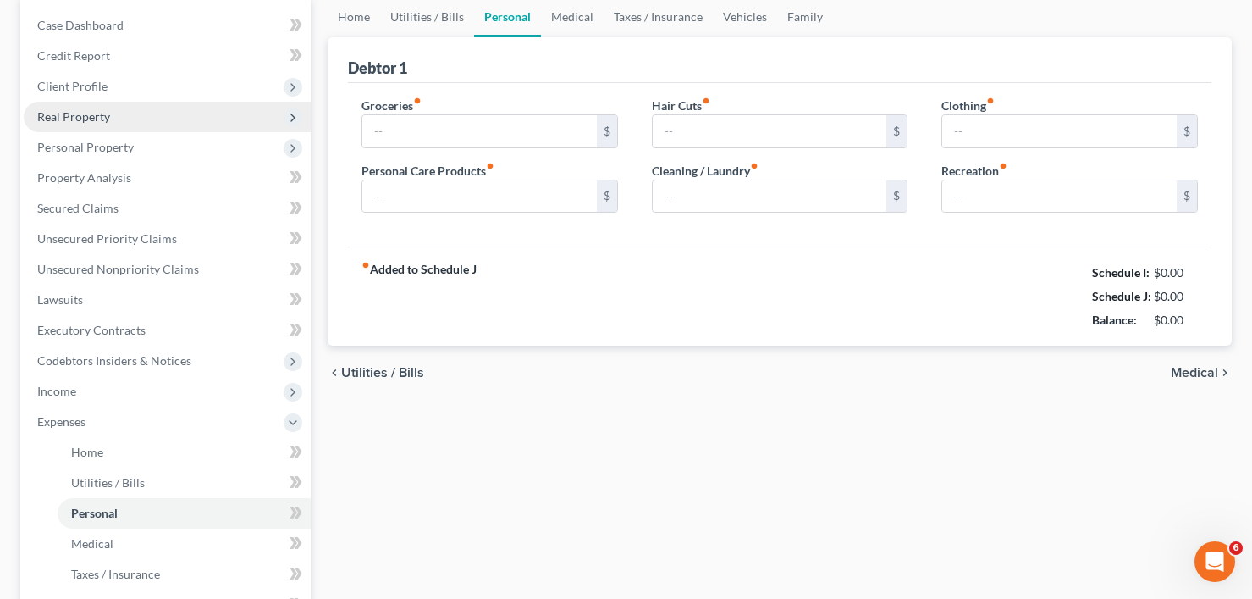
type input "1,000.00"
type input "175.00"
type input "0.00"
type input "275.00"
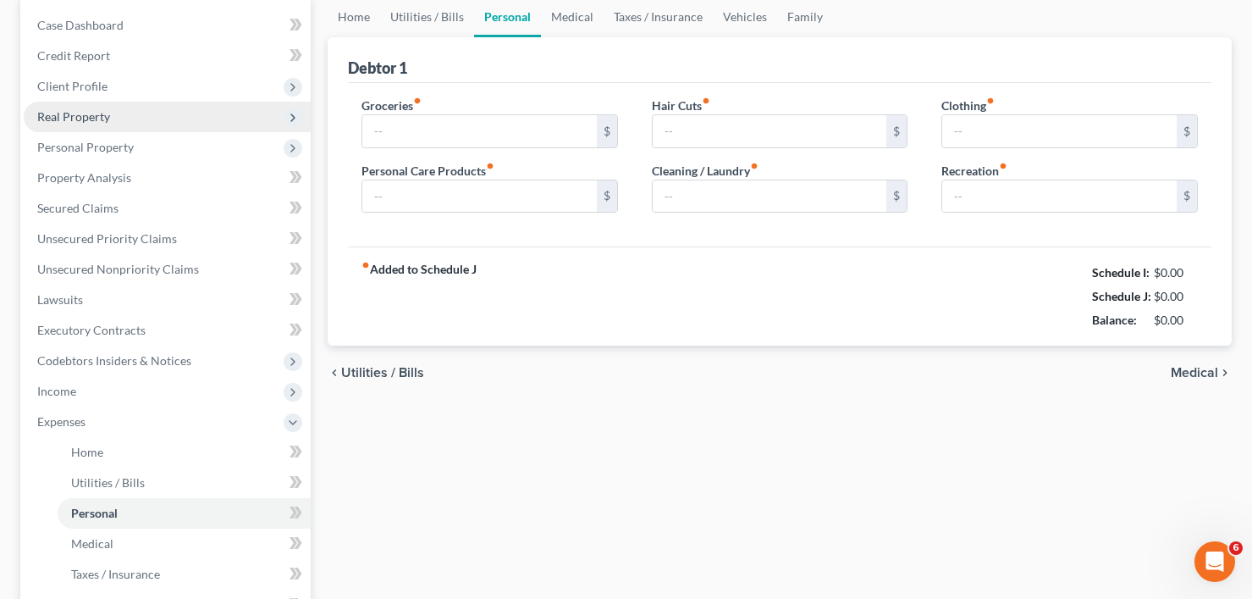
type input "320.00"
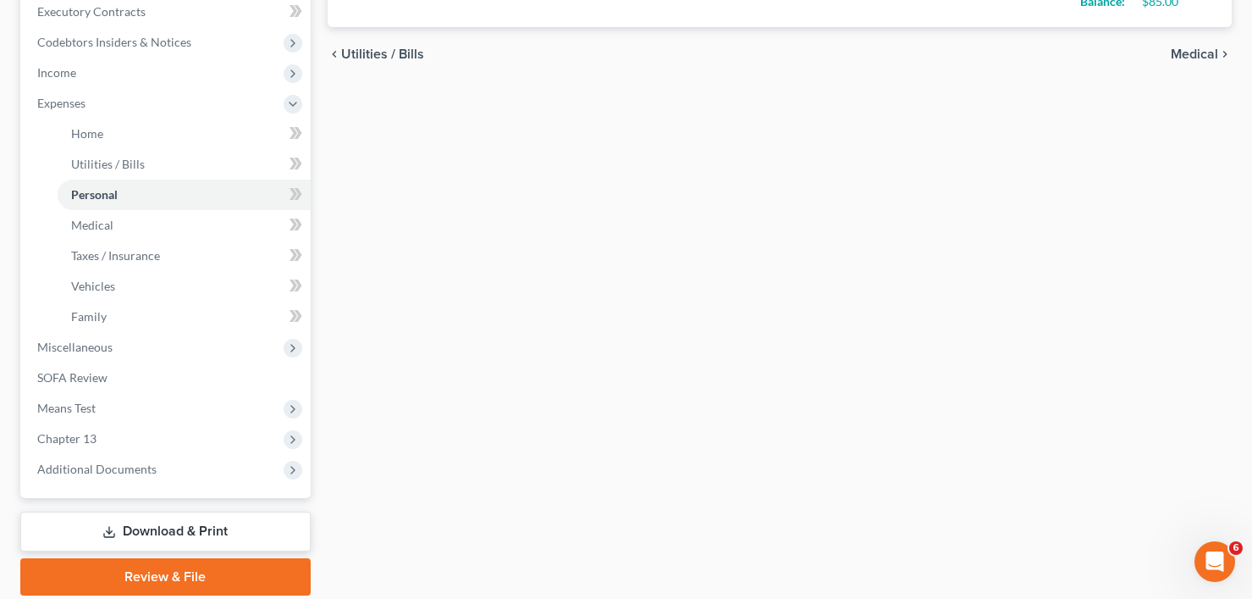
scroll to position [545, 0]
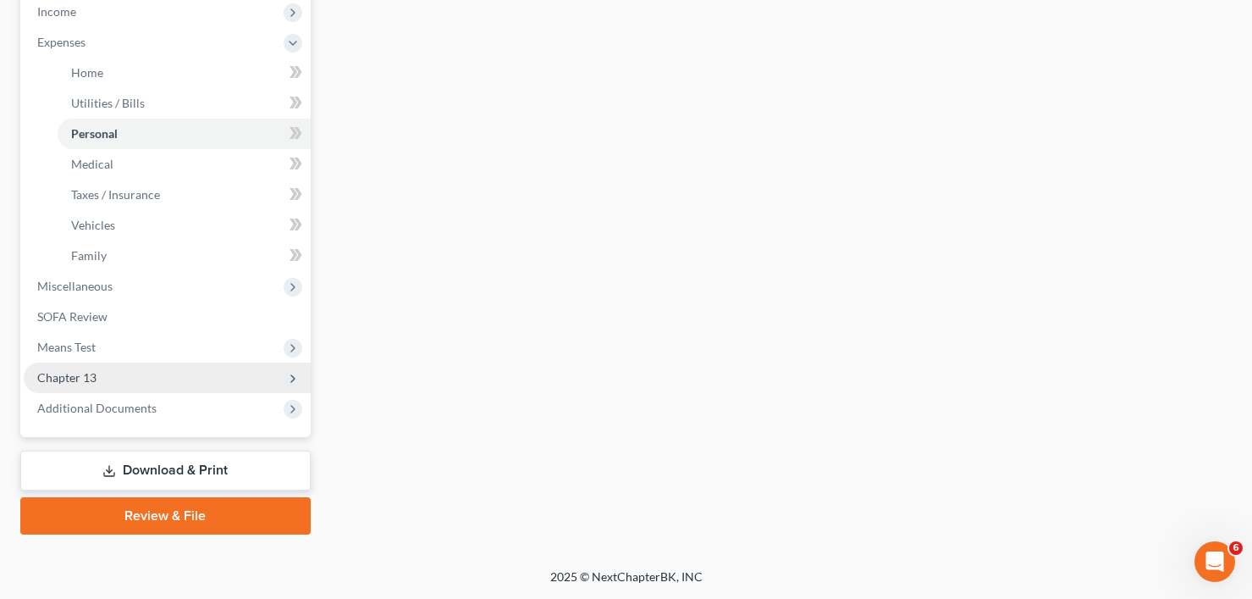
click at [63, 382] on span "Chapter 13" at bounding box center [66, 377] width 59 height 14
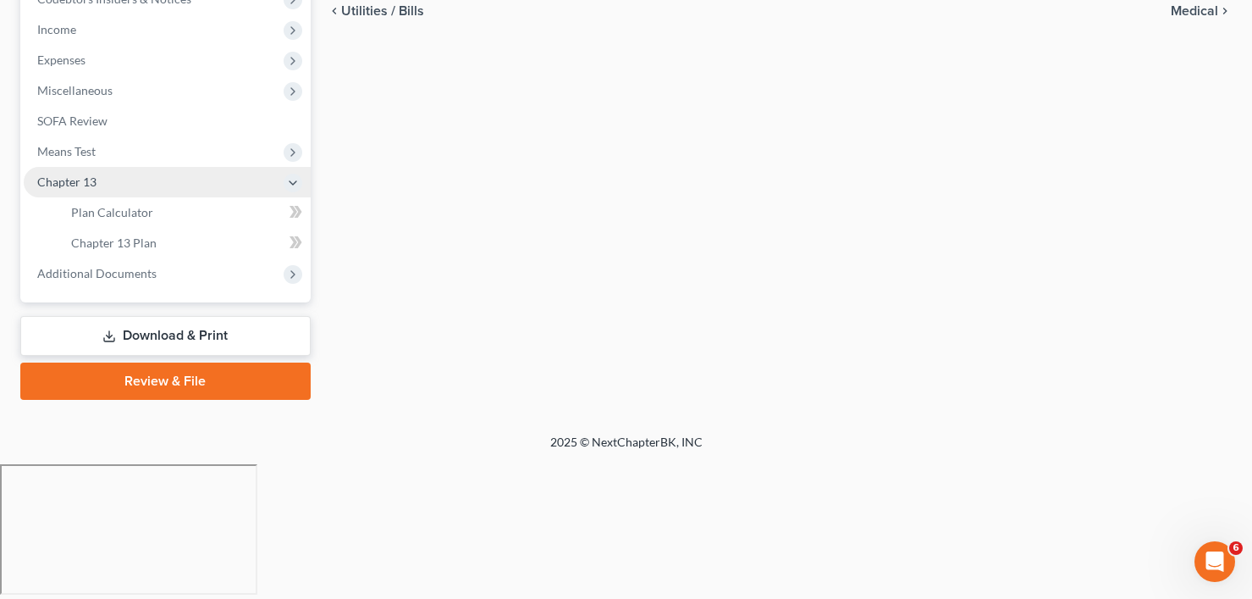
scroll to position [393, 0]
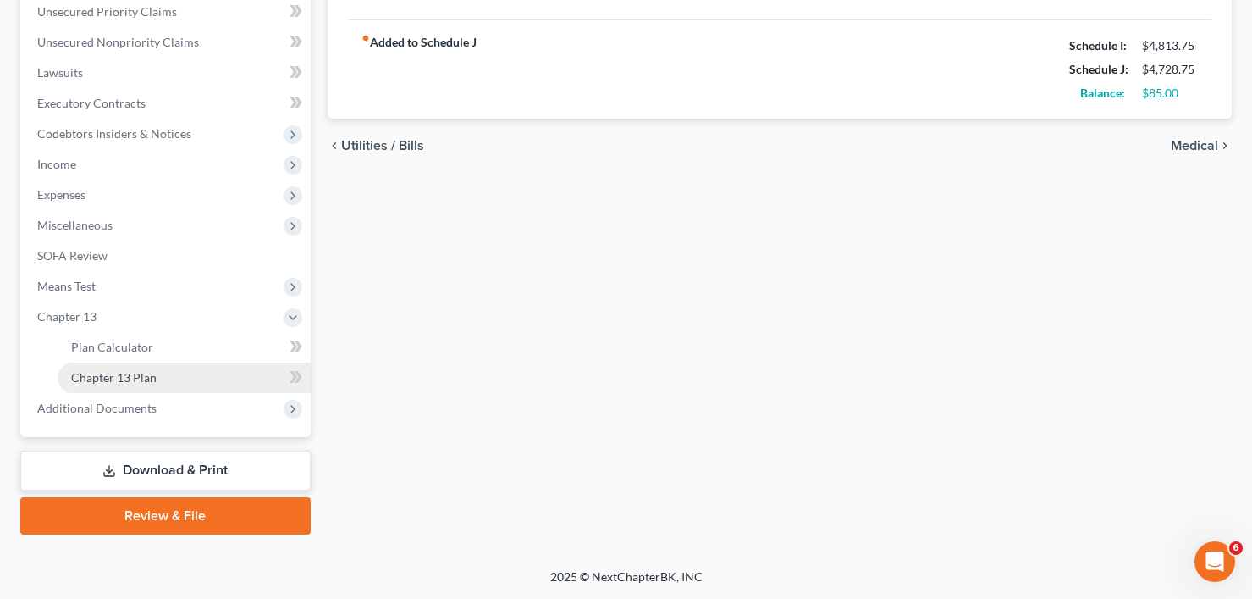
click at [145, 383] on span "Chapter 13 Plan" at bounding box center [114, 377] width 86 height 14
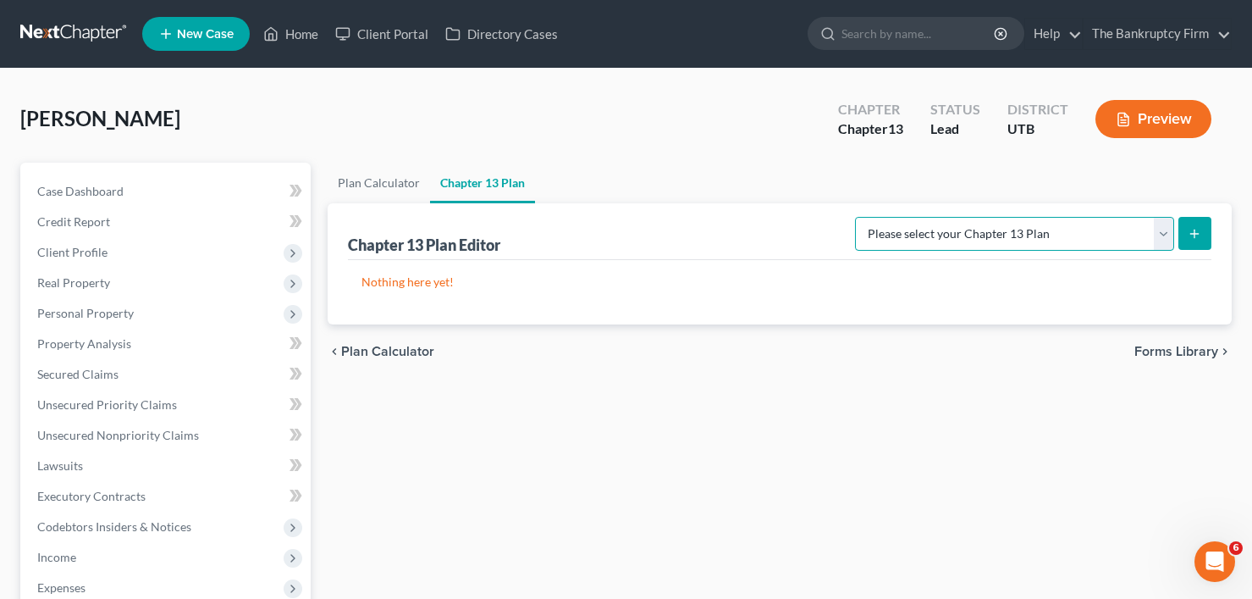
click at [1094, 245] on select "Please select your Chapter 13 Plan Chapter 13 Plan - The Bankruptcy Firm - Utah…" at bounding box center [1014, 234] width 319 height 34
select select "0"
click at [892, 217] on select "Please select your Chapter 13 Plan Chapter 13 Plan - The Bankruptcy Firm - Utah…" at bounding box center [1014, 234] width 319 height 34
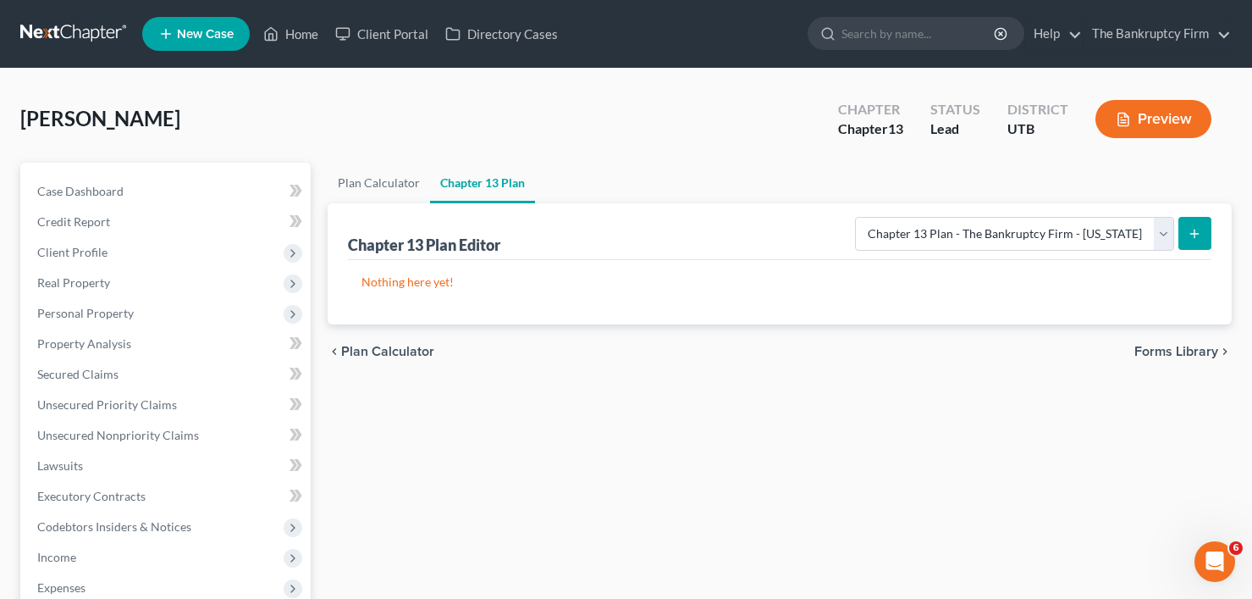
click at [1204, 230] on button "submit" at bounding box center [1194, 233] width 33 height 33
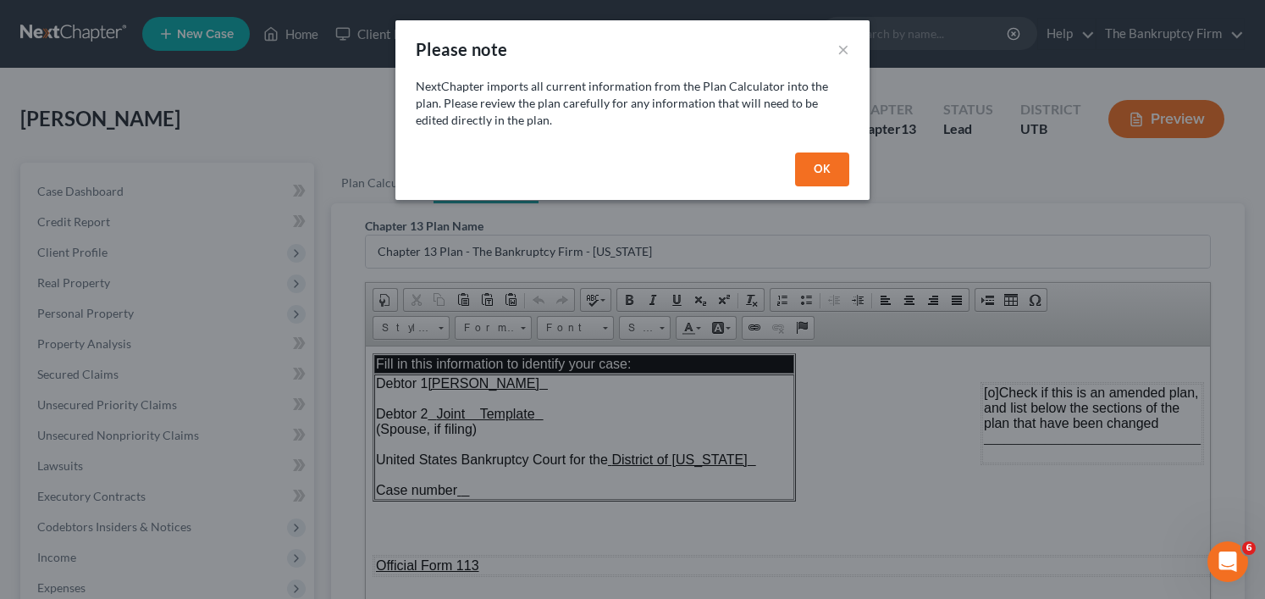
click at [808, 179] on button "OK" at bounding box center [822, 169] width 54 height 34
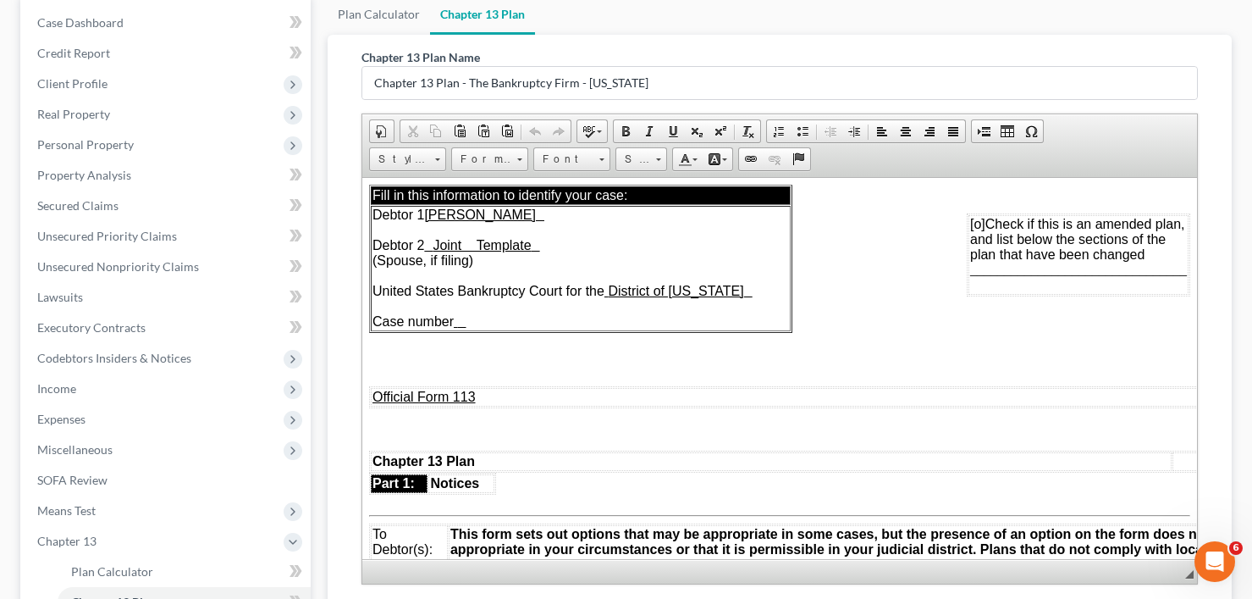
scroll to position [169, 0]
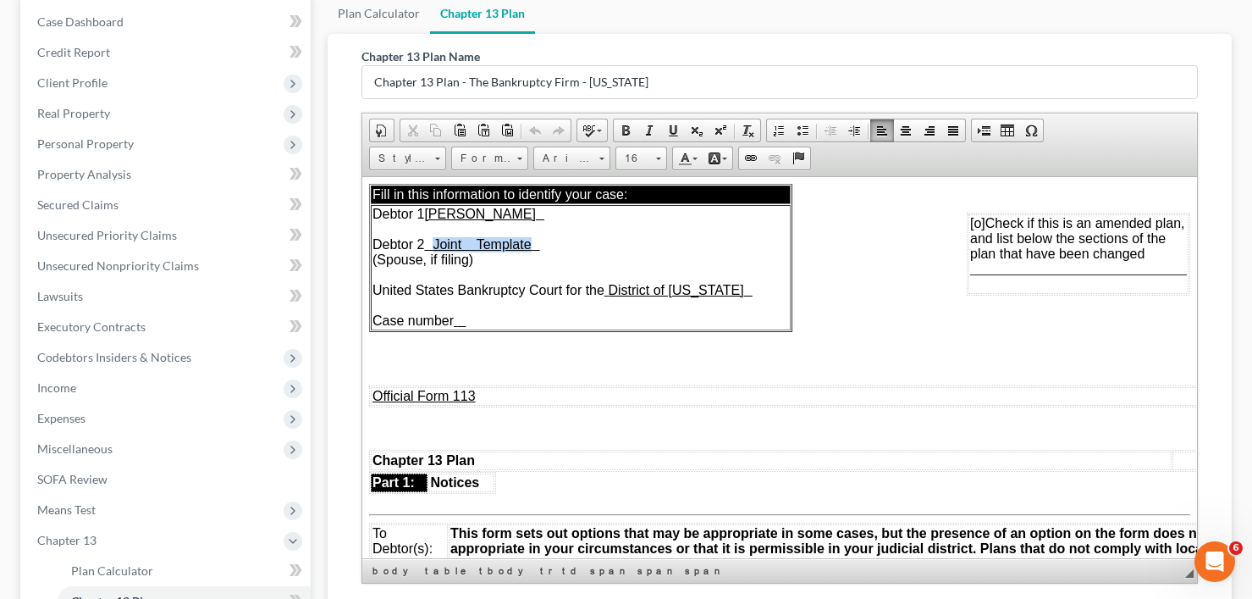
drag, startPoint x: 448, startPoint y: 239, endPoint x: 543, endPoint y: 245, distance: 95.0
click at [530, 245] on u "Joint Template" at bounding box center [481, 243] width 98 height 14
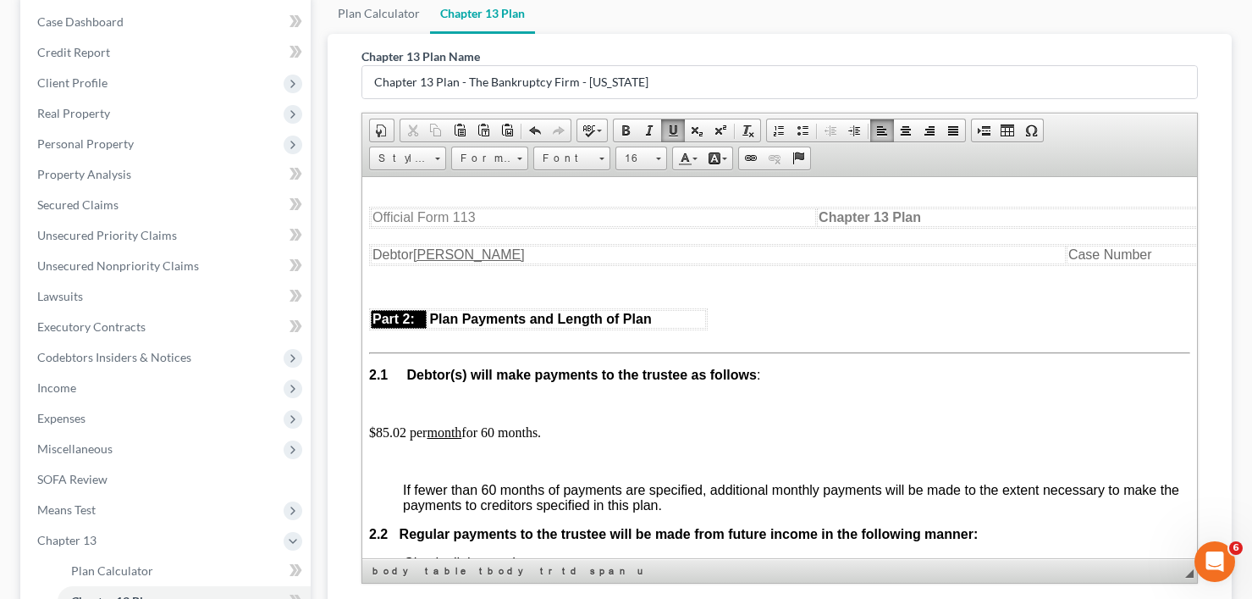
scroll to position [931, 0]
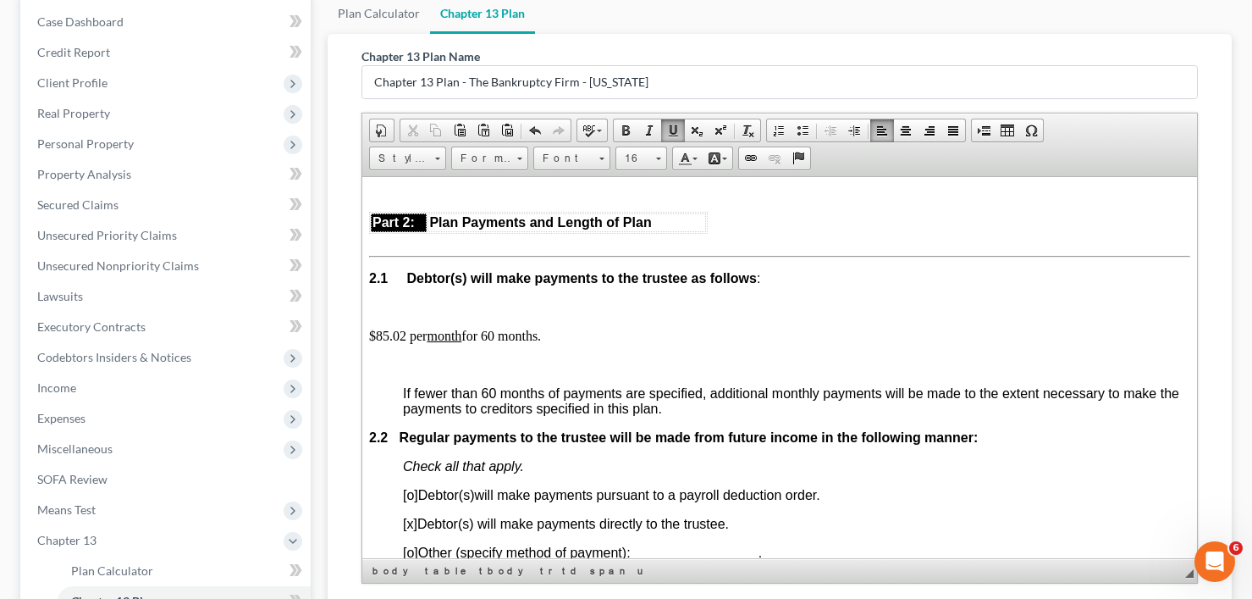
click at [401, 332] on p "$85.02 per month for 60 months." at bounding box center [778, 335] width 821 height 15
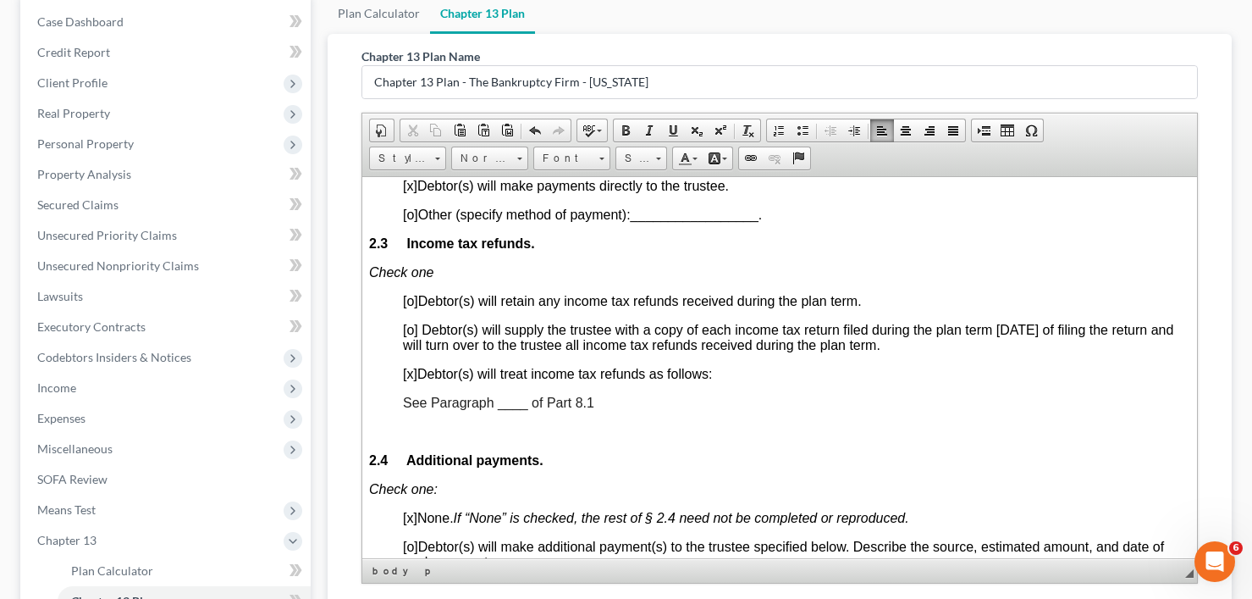
scroll to position [1270, 0]
drag, startPoint x: 507, startPoint y: 399, endPoint x: 519, endPoint y: 400, distance: 12.0
click at [519, 400] on span "See Paragraph ____ of Part 8.1" at bounding box center [497, 401] width 191 height 14
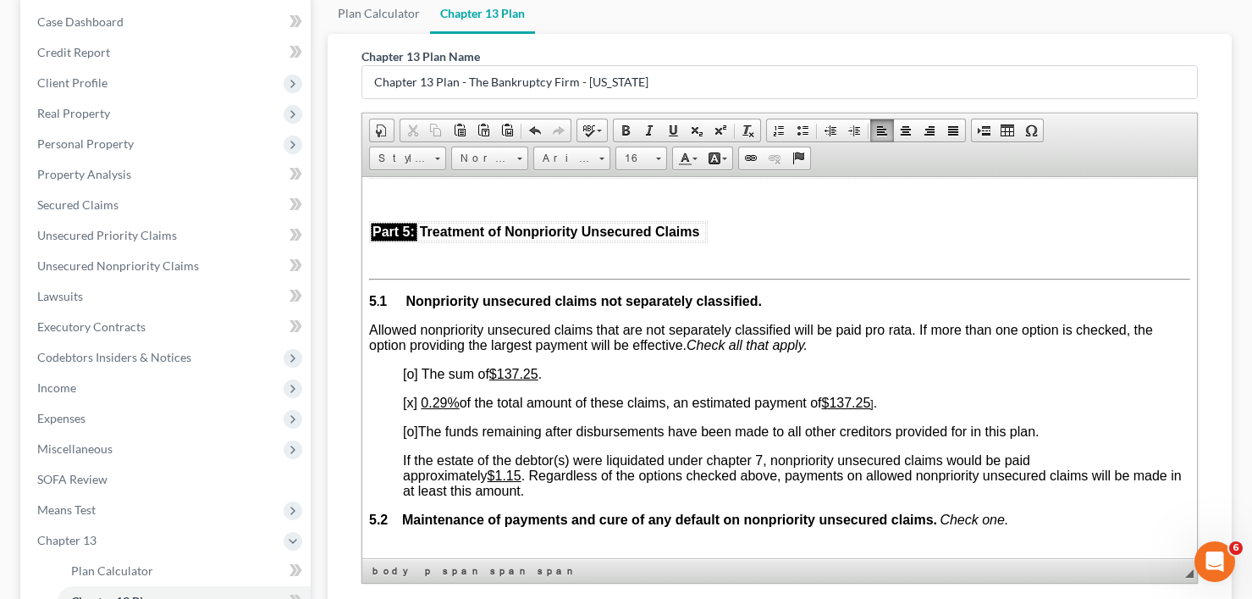
scroll to position [3302, 0]
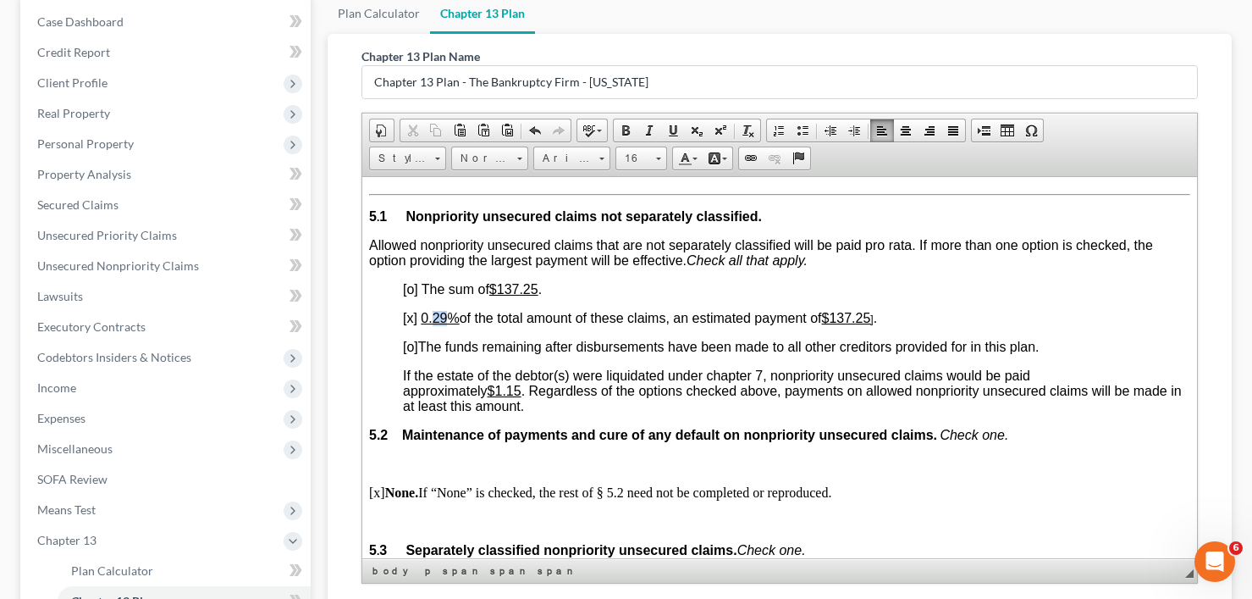
drag, startPoint x: 433, startPoint y: 317, endPoint x: 443, endPoint y: 317, distance: 10.2
click at [443, 317] on u "0.29%" at bounding box center [439, 317] width 38 height 14
drag, startPoint x: 841, startPoint y: 321, endPoint x: 881, endPoint y: 322, distance: 40.6
click at [881, 322] on p "[x] 0.00% of the total amount of these claims, an estimated payment of $137.25 …" at bounding box center [795, 317] width 787 height 15
drag, startPoint x: 832, startPoint y: 315, endPoint x: 858, endPoint y: 313, distance: 25.5
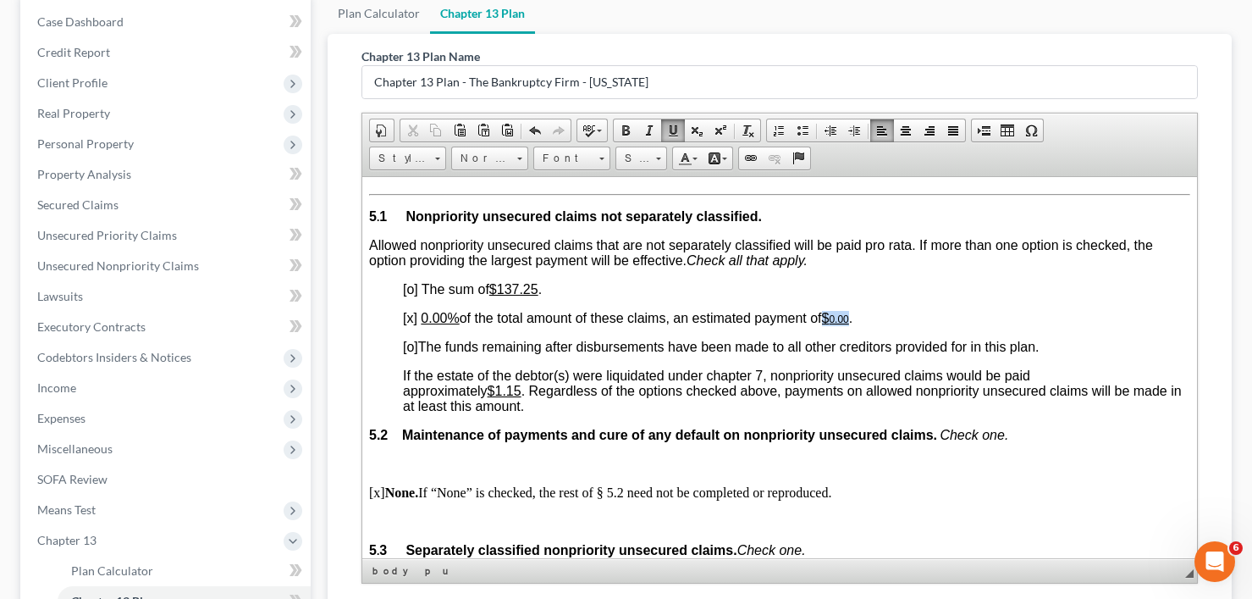
click at [858, 313] on p "[x] 0.00% of the total amount of these claims, an estimated payment of $ 0.00 ." at bounding box center [795, 317] width 787 height 15
drag, startPoint x: 501, startPoint y: 284, endPoint x: 538, endPoint y: 289, distance: 36.6
click at [538, 289] on u "$137.25" at bounding box center [512, 288] width 49 height 14
drag, startPoint x: 501, startPoint y: 387, endPoint x: 526, endPoint y: 387, distance: 24.5
click at [521, 387] on u "$1.15" at bounding box center [504, 390] width 34 height 14
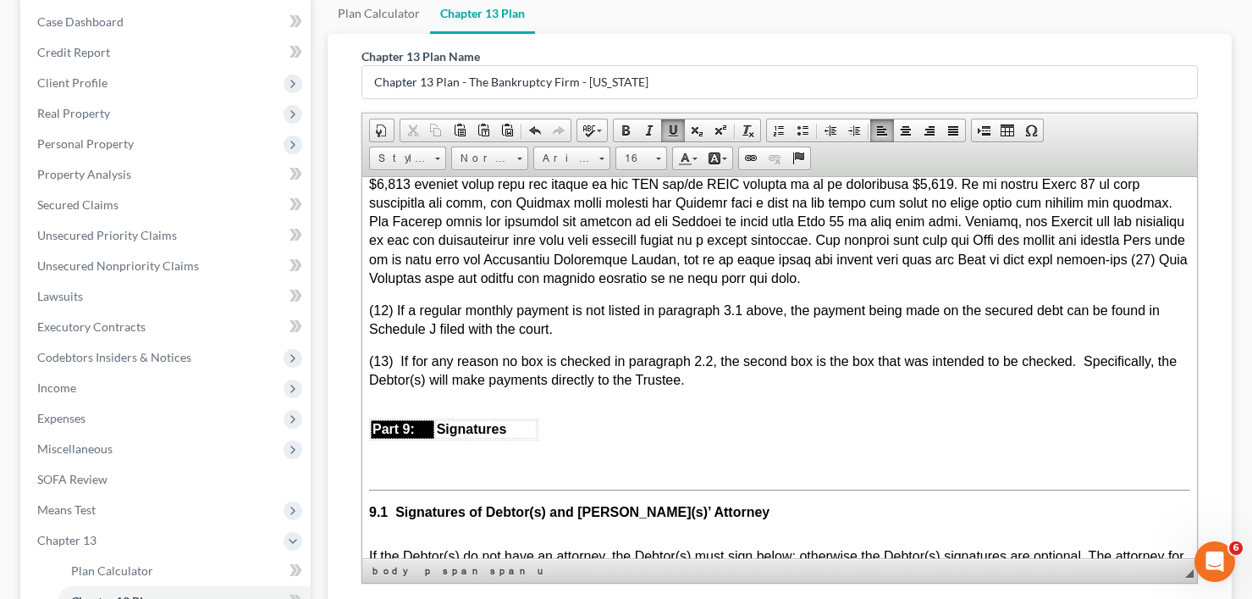
scroll to position [5672, 0]
click at [699, 368] on p "(13) If for any reason no box is checked in paragraph 2.2, the second box is th…" at bounding box center [778, 370] width 821 height 37
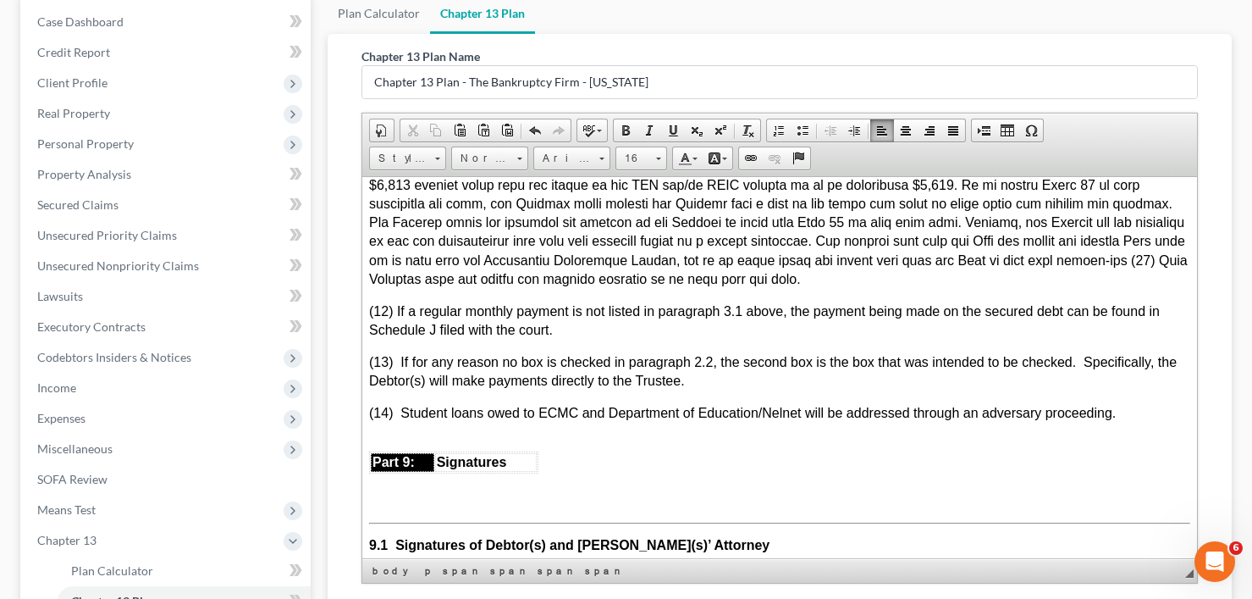
drag, startPoint x: 317, startPoint y: 59, endPoint x: 408, endPoint y: 174, distance: 145.8
click at [317, 59] on div "Case Dashboard Payments Invoices Payments Payments Credit Report Client Profile" at bounding box center [165, 375] width 307 height 764
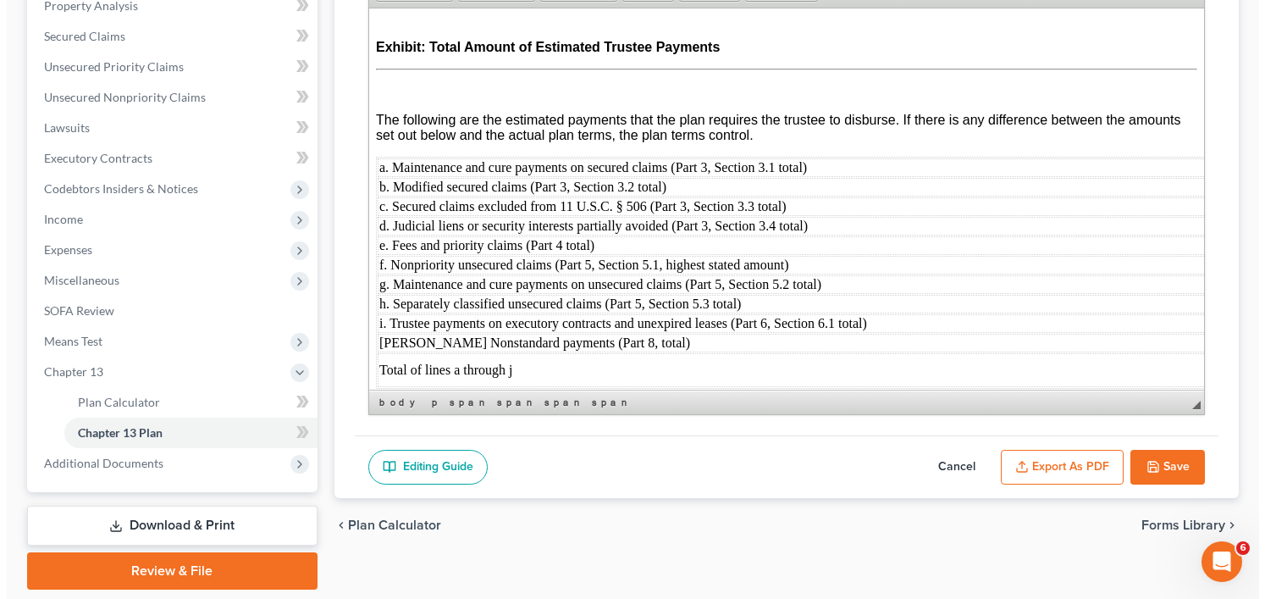
scroll to position [393, 0]
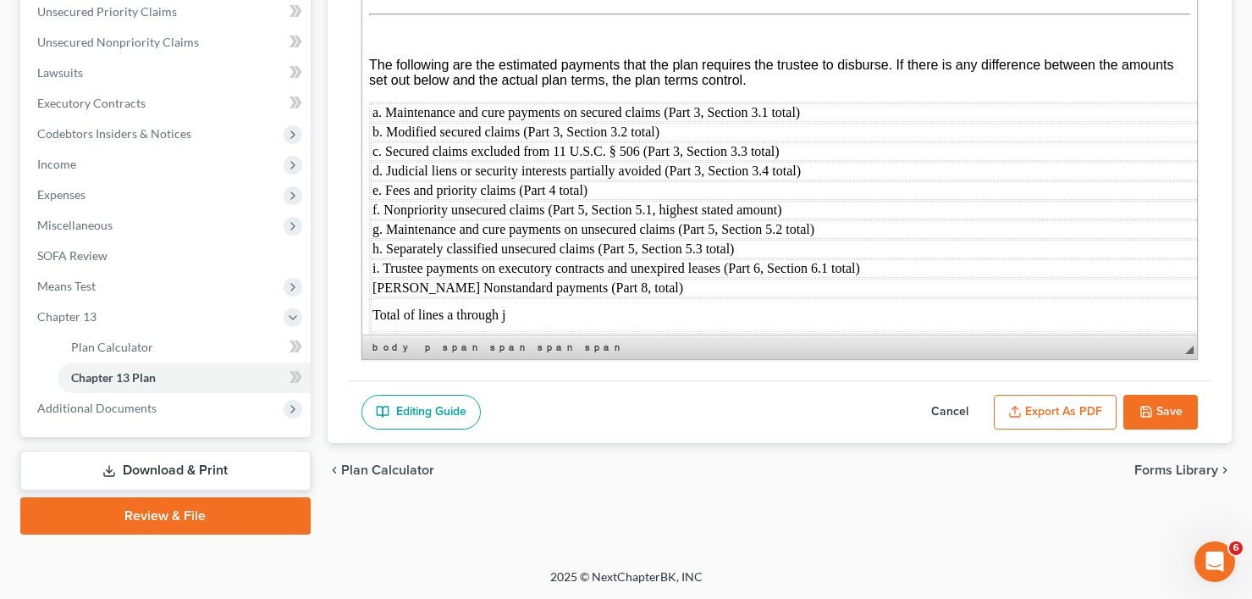
click at [1068, 401] on button "Export as PDF" at bounding box center [1055, 412] width 123 height 36
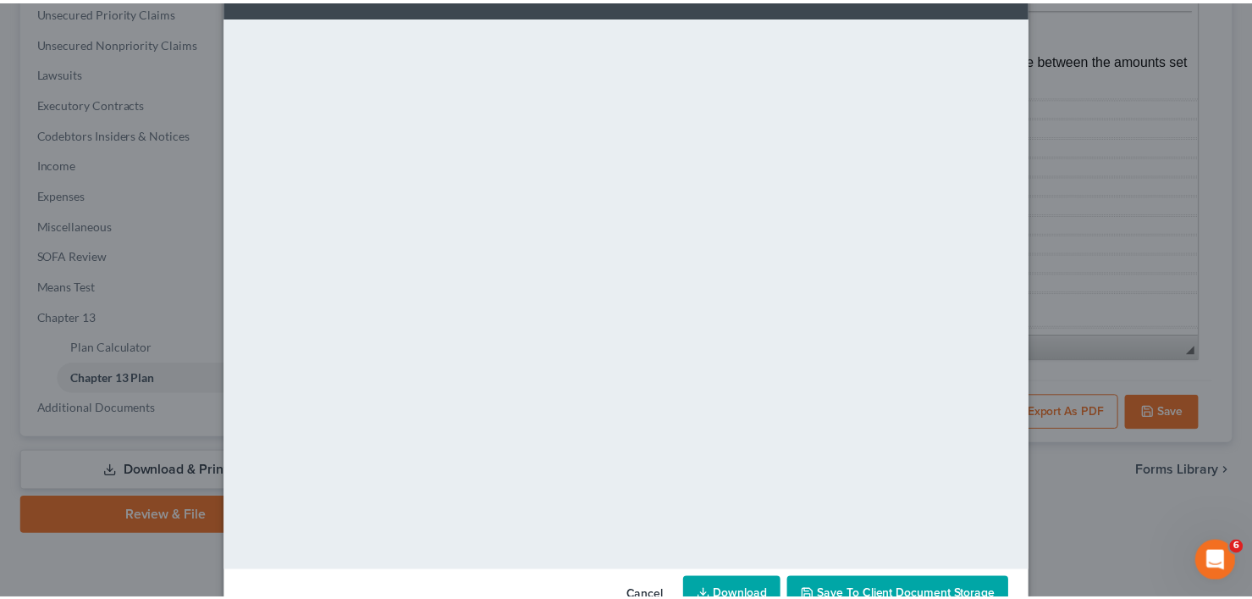
scroll to position [110, 0]
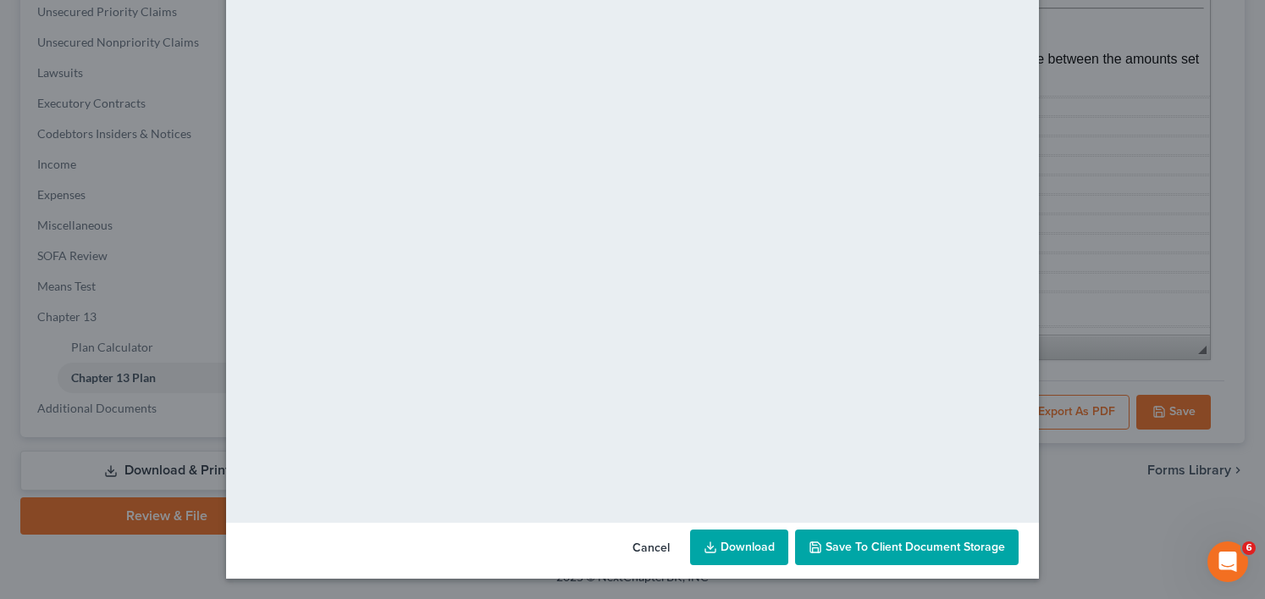
click at [864, 534] on button "Save to Client Document Storage" at bounding box center [906, 547] width 223 height 36
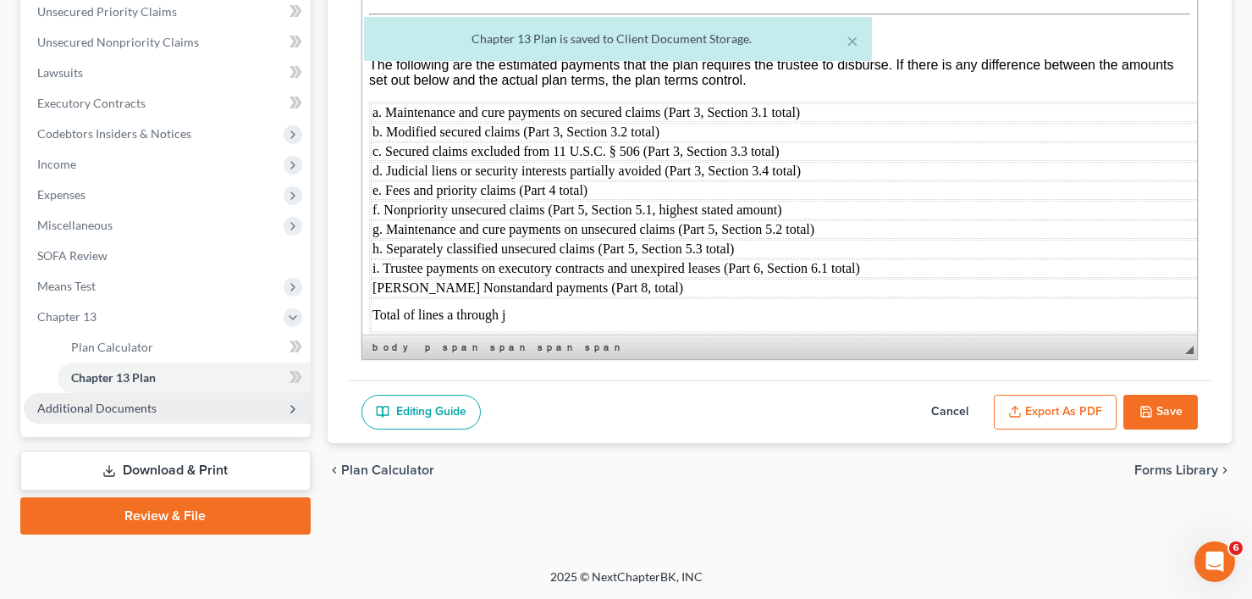
click at [98, 406] on span "Additional Documents" at bounding box center [96, 407] width 119 height 14
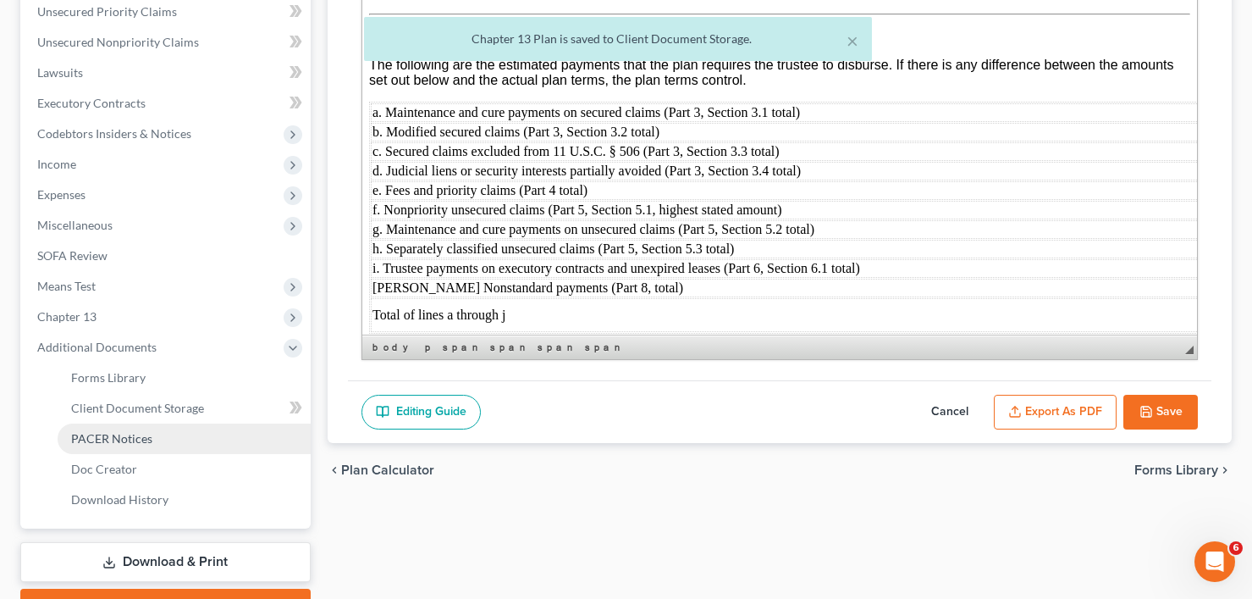
click at [114, 437] on span "PACER Notices" at bounding box center [111, 438] width 81 height 14
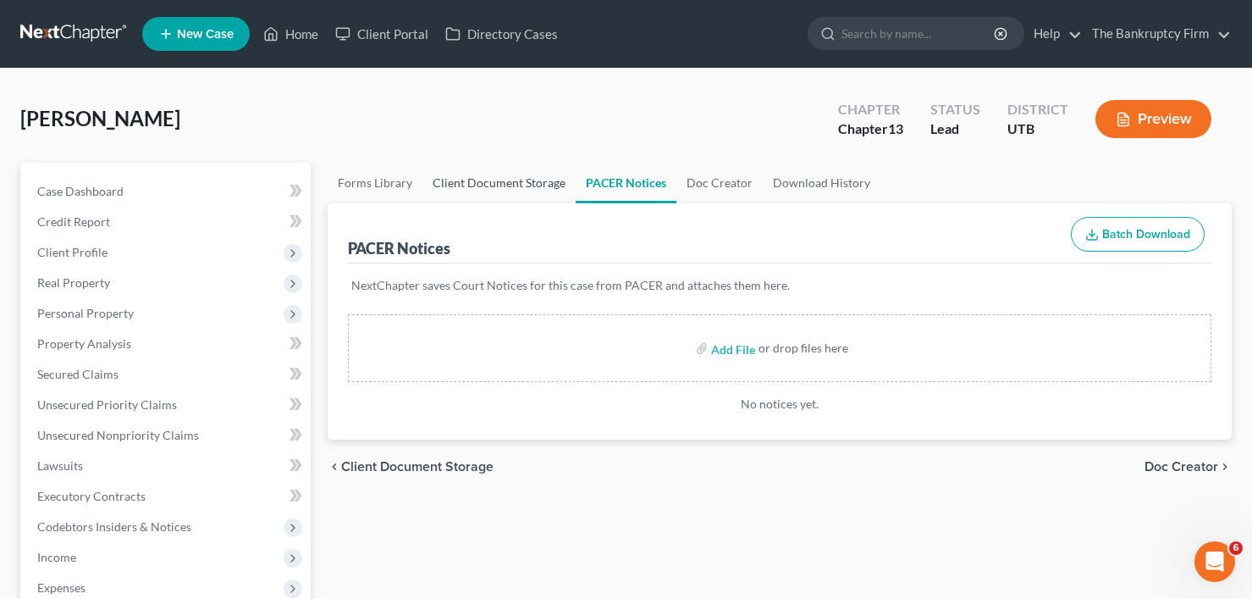
click at [493, 187] on link "Client Document Storage" at bounding box center [498, 183] width 153 height 41
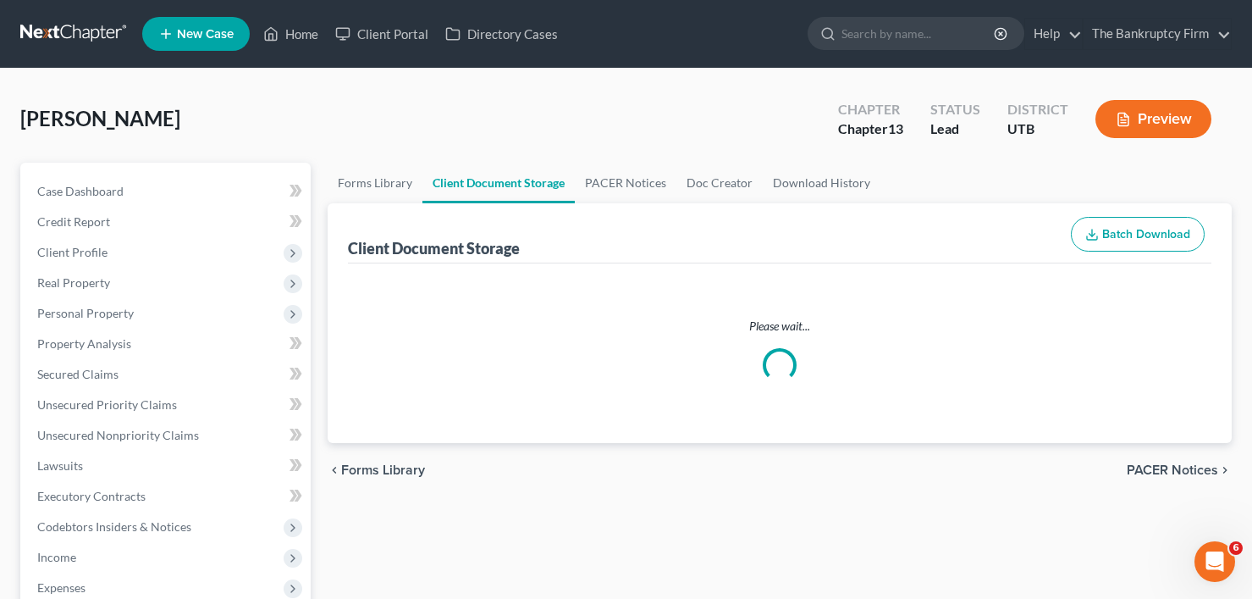
select select "30"
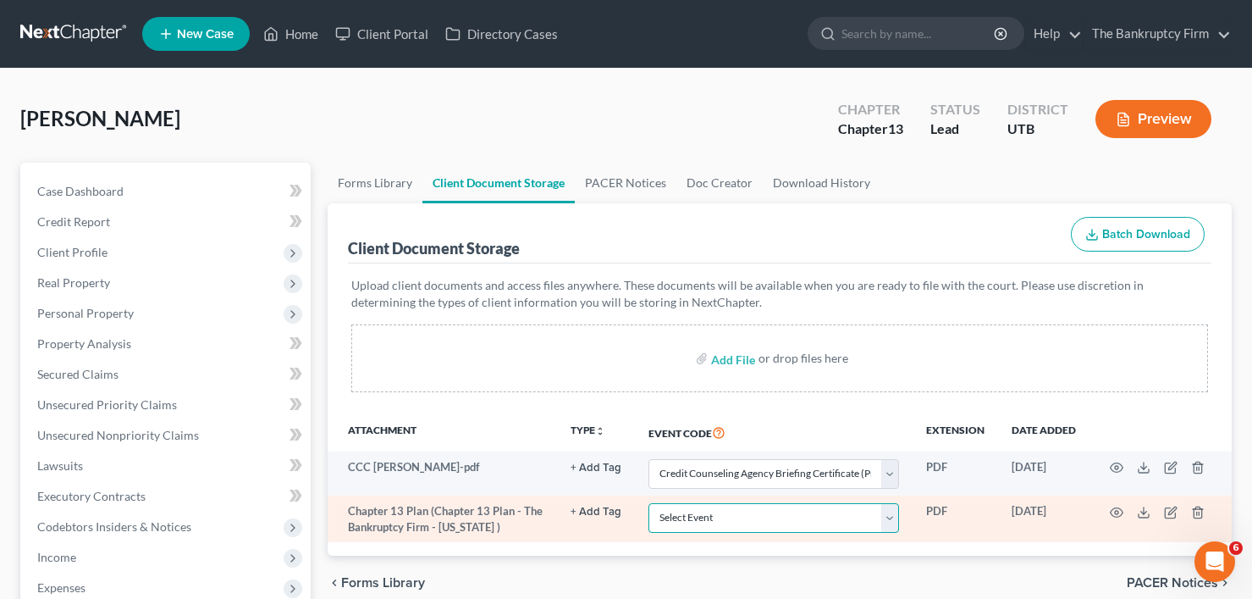
click at [718, 515] on select "Select Event Affidavit/Declaration Amended Chapter 11 Plan Amended Disclosure S…" at bounding box center [773, 518] width 251 height 30
select select "26"
click at [648, 503] on select "Select Event Affidavit/Declaration Amended Chapter 11 Plan Amended Disclosure S…" at bounding box center [773, 518] width 251 height 30
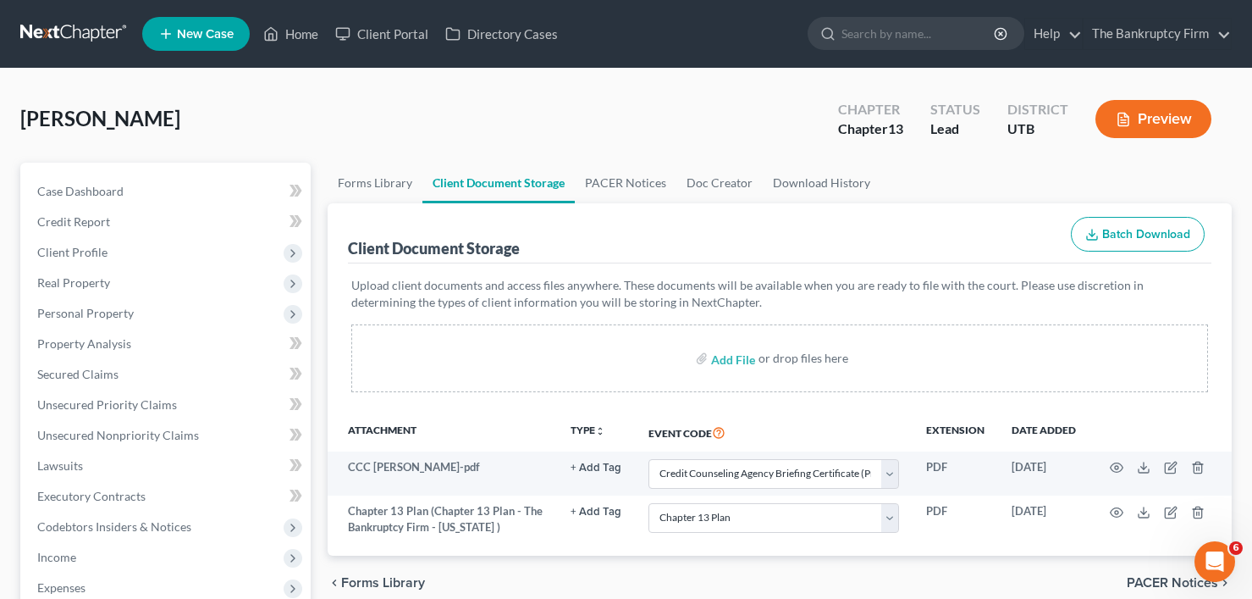
drag, startPoint x: 253, startPoint y: 102, endPoint x: 858, endPoint y: 28, distance: 609.9
click at [253, 102] on div "Howell, Judy Upgraded Chapter Chapter 13 Status Lead District UTB Preview" at bounding box center [625, 126] width 1211 height 74
select select "30"
select select "26"
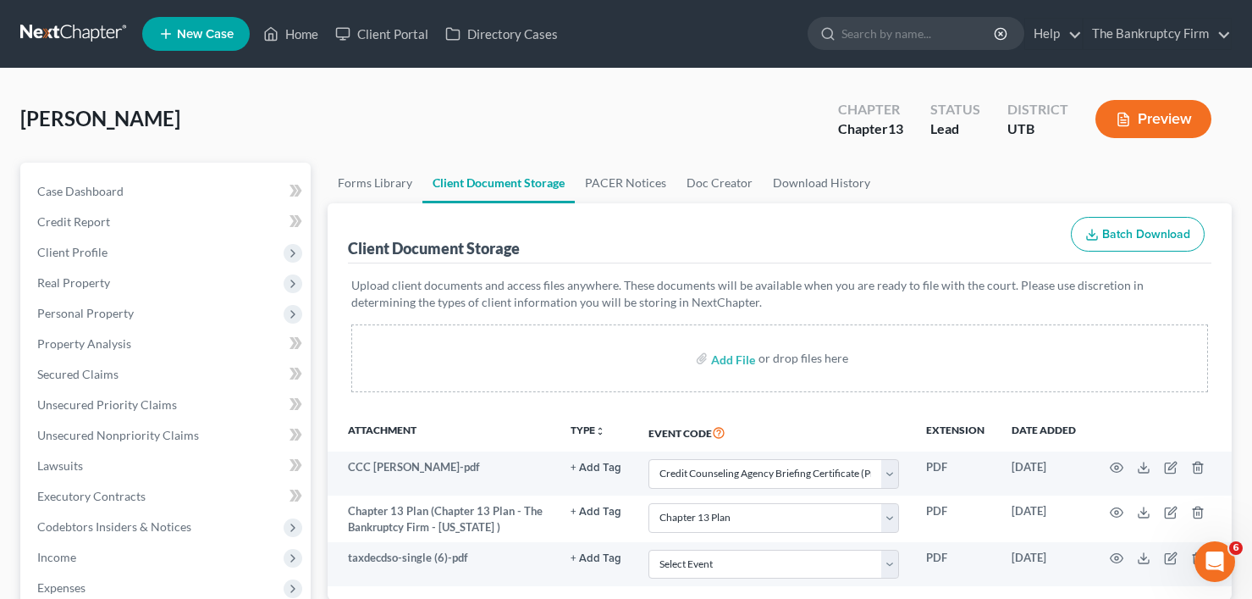
click at [317, 138] on div "Howell, Judy Upgraded Chapter Chapter 13 Status Lead District UTB Preview" at bounding box center [625, 126] width 1211 height 74
click at [144, 185] on link "Case Dashboard" at bounding box center [167, 191] width 287 height 30
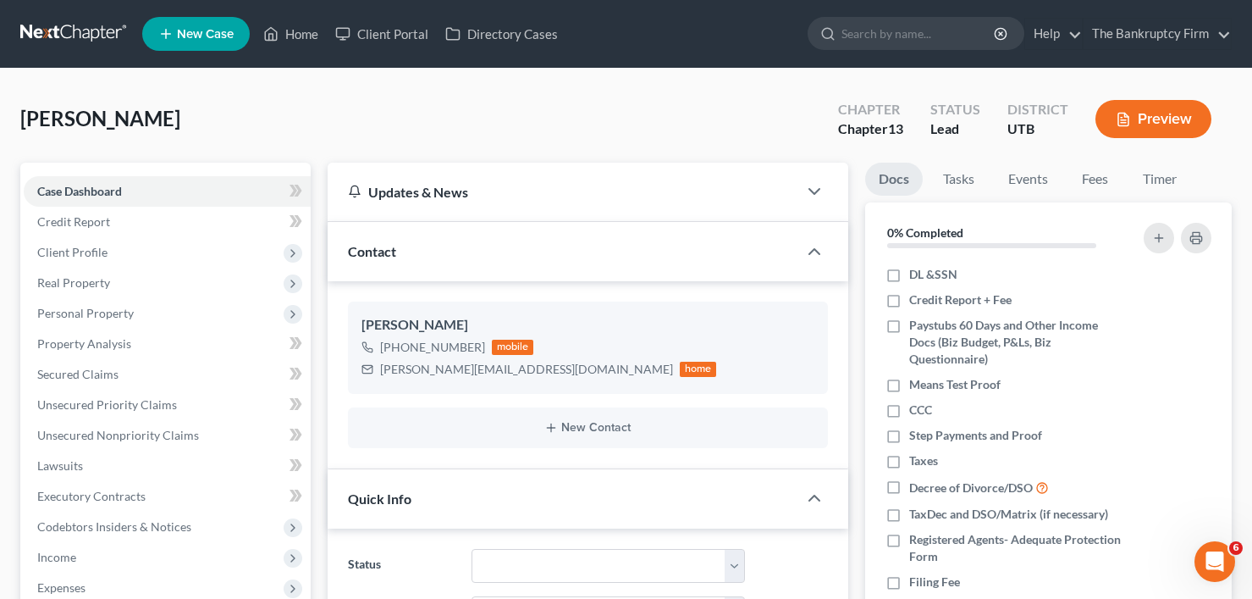
scroll to position [252, 0]
drag, startPoint x: 285, startPoint y: 125, endPoint x: 339, endPoint y: 248, distance: 134.2
click at [285, 125] on div "Howell, Judy Upgraded Chapter Chapter 13 Status Lead District UTB Preview" at bounding box center [625, 126] width 1211 height 74
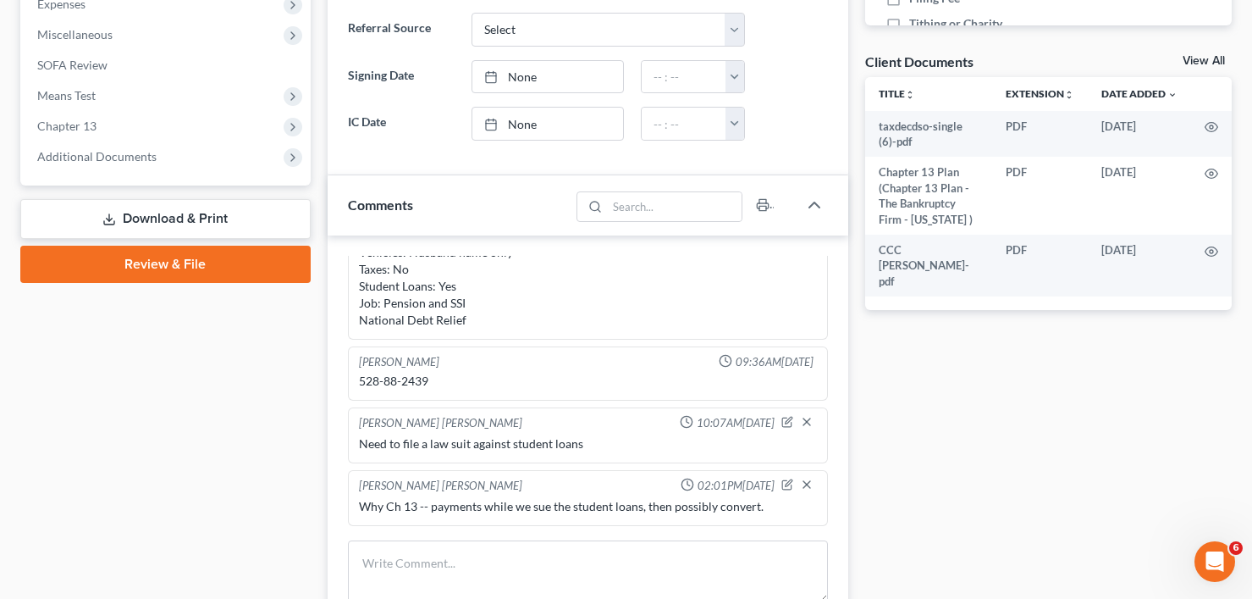
scroll to position [593, 0]
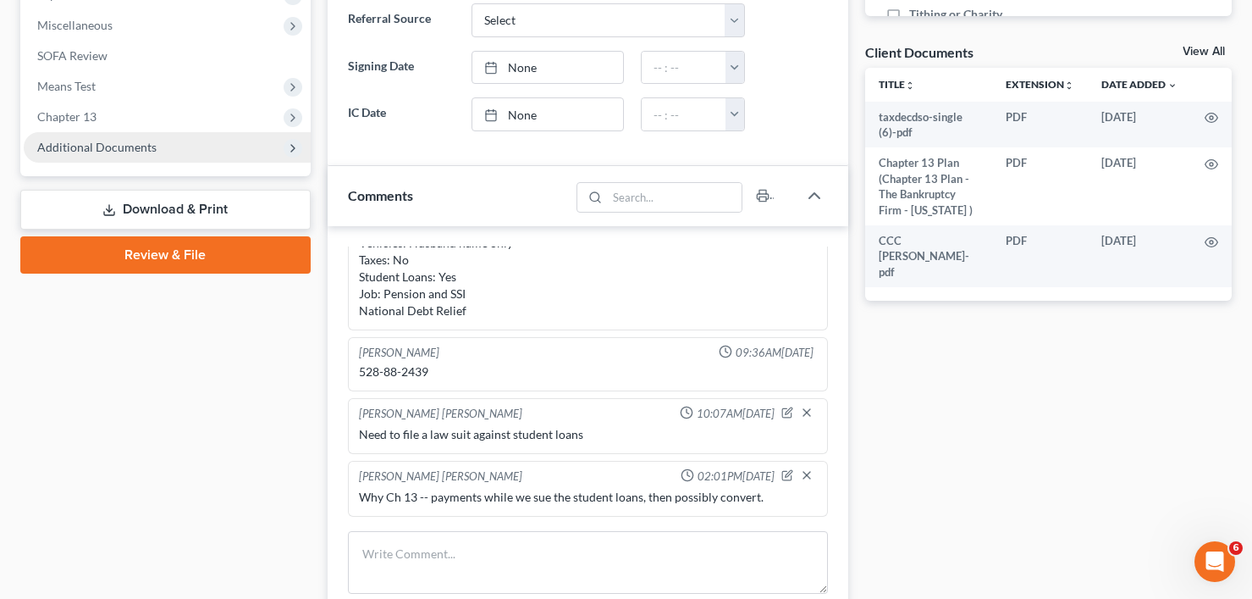
click at [118, 152] on span "Additional Documents" at bounding box center [96, 147] width 119 height 14
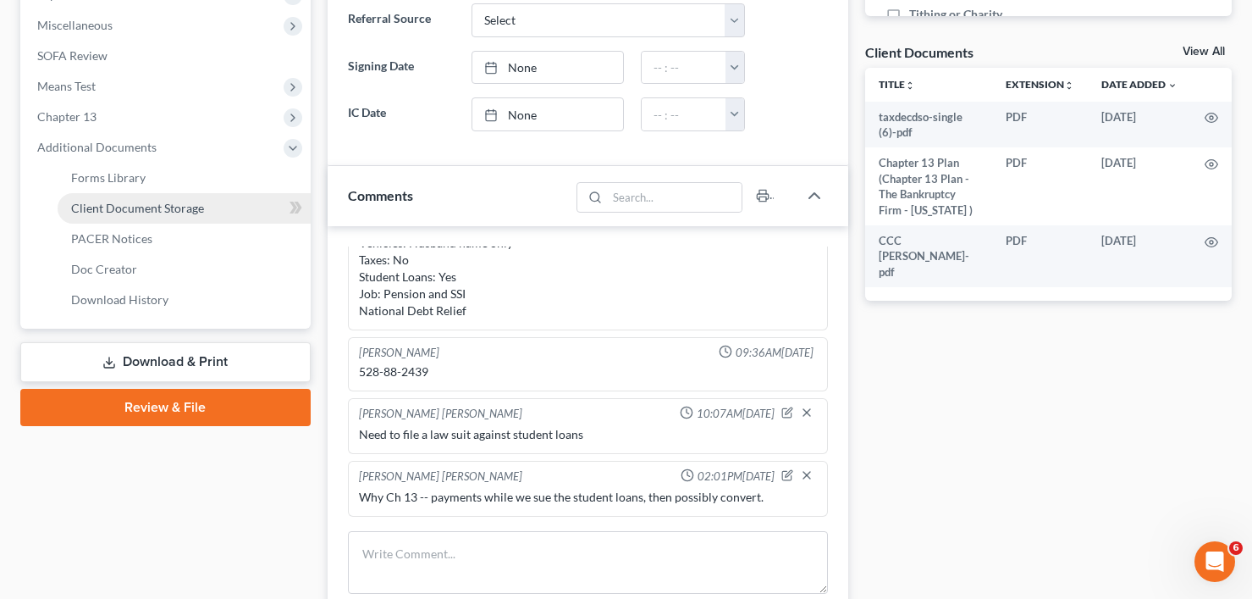
click at [152, 212] on span "Client Document Storage" at bounding box center [137, 208] width 133 height 14
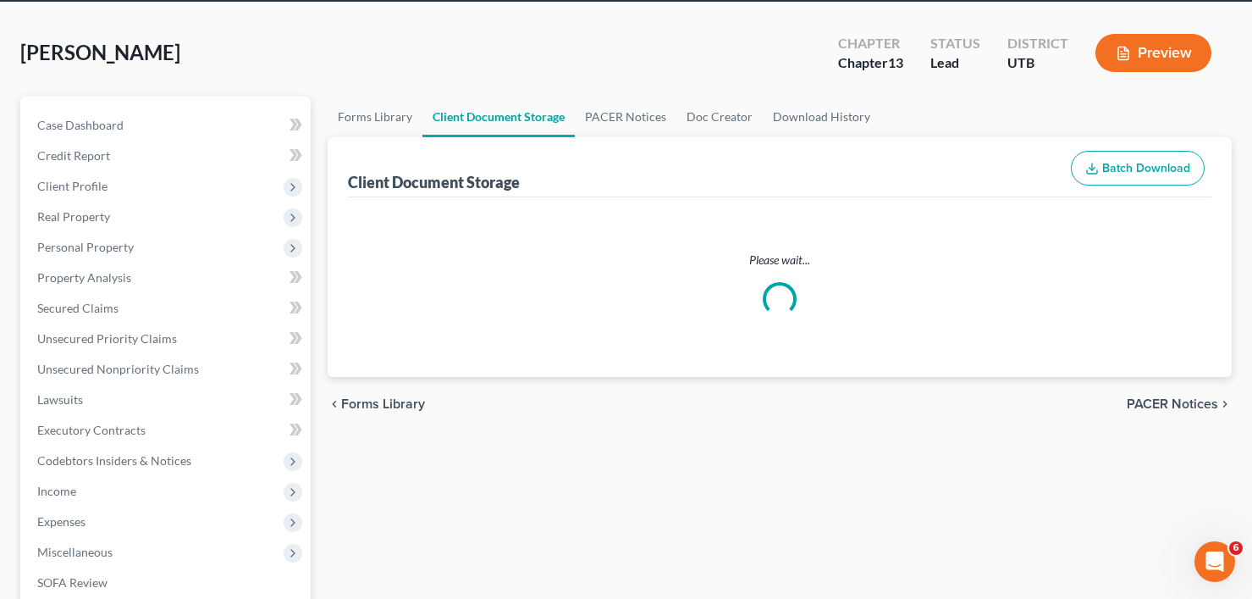
scroll to position [8, 0]
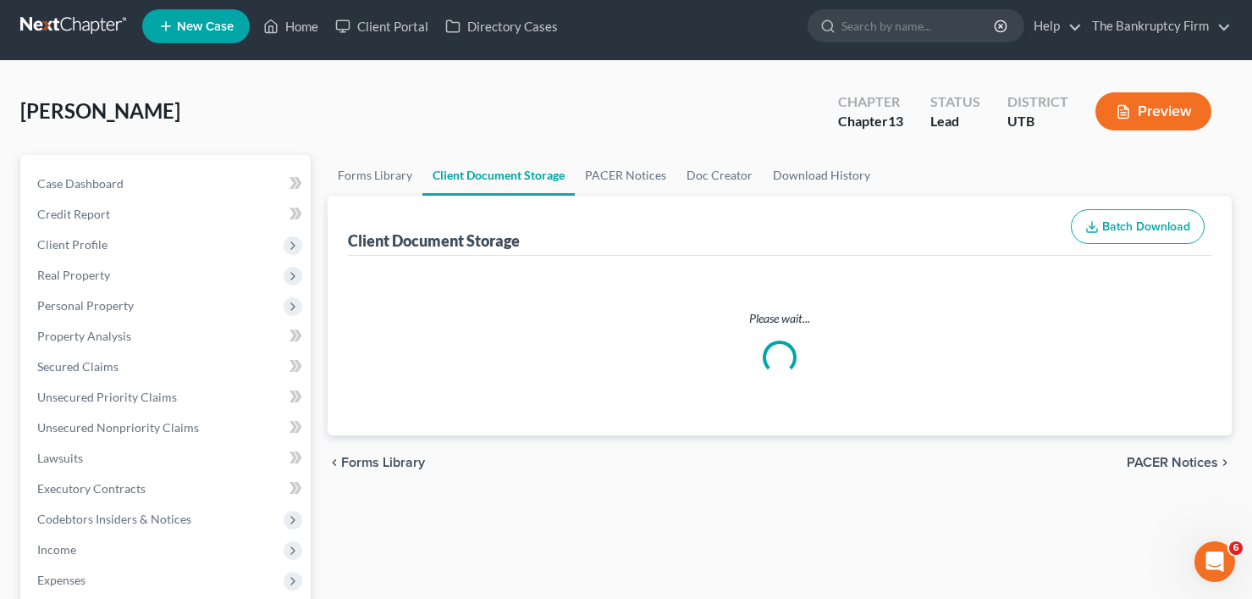
select select "30"
select select "26"
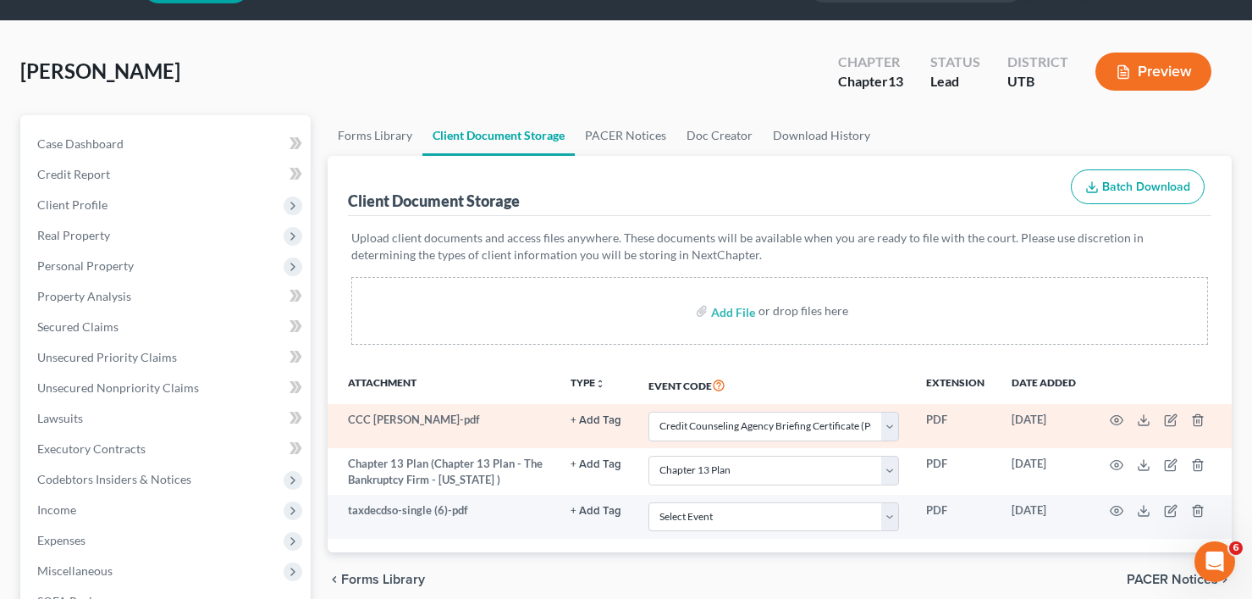
scroll to position [85, 0]
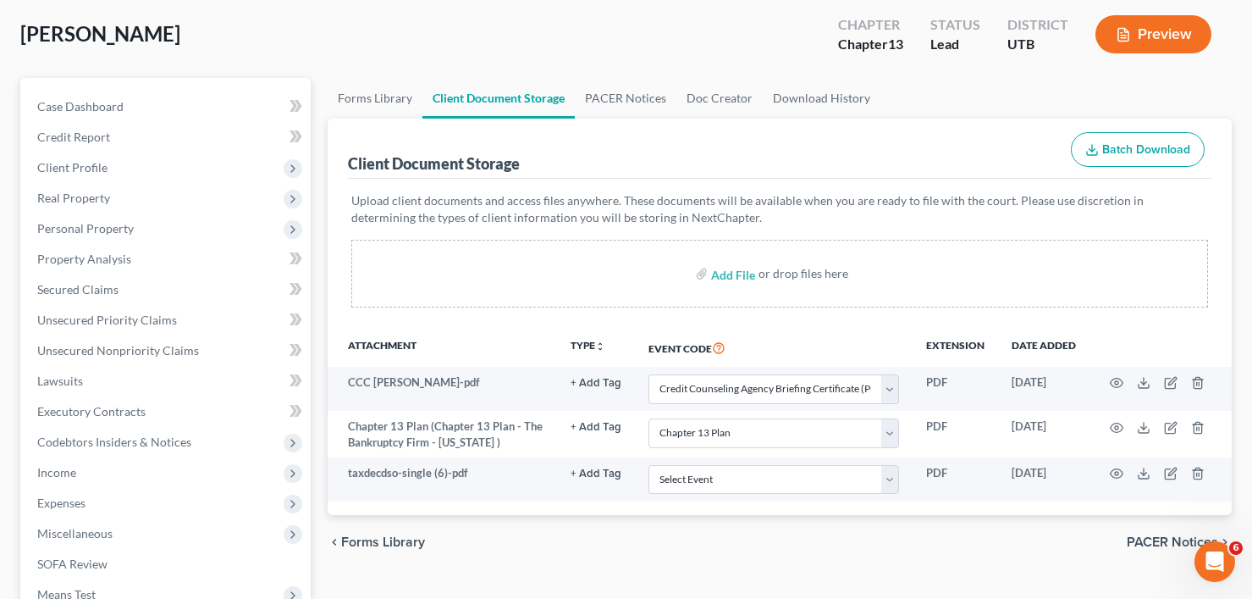
click at [333, 284] on div "Client Document Storage Batch Download Upload client documents and access files…" at bounding box center [780, 317] width 904 height 396
click at [317, 52] on div "Howell, Judy Upgraded Chapter Chapter 13 Status Lead District UTB Preview" at bounding box center [625, 41] width 1211 height 74
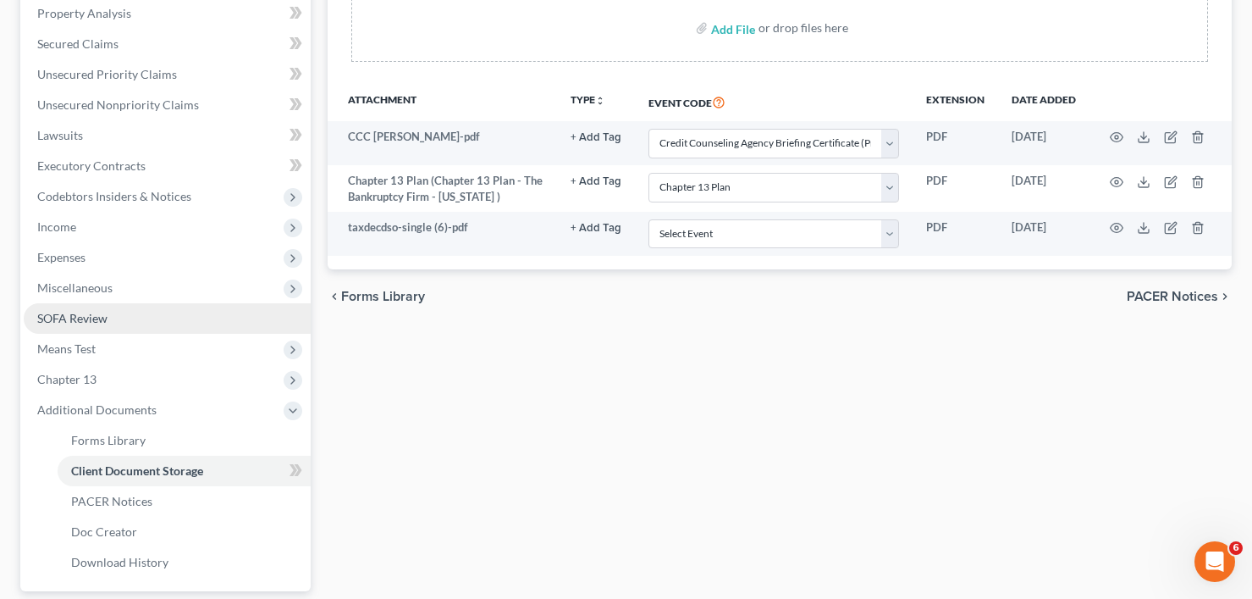
scroll to position [315, 0]
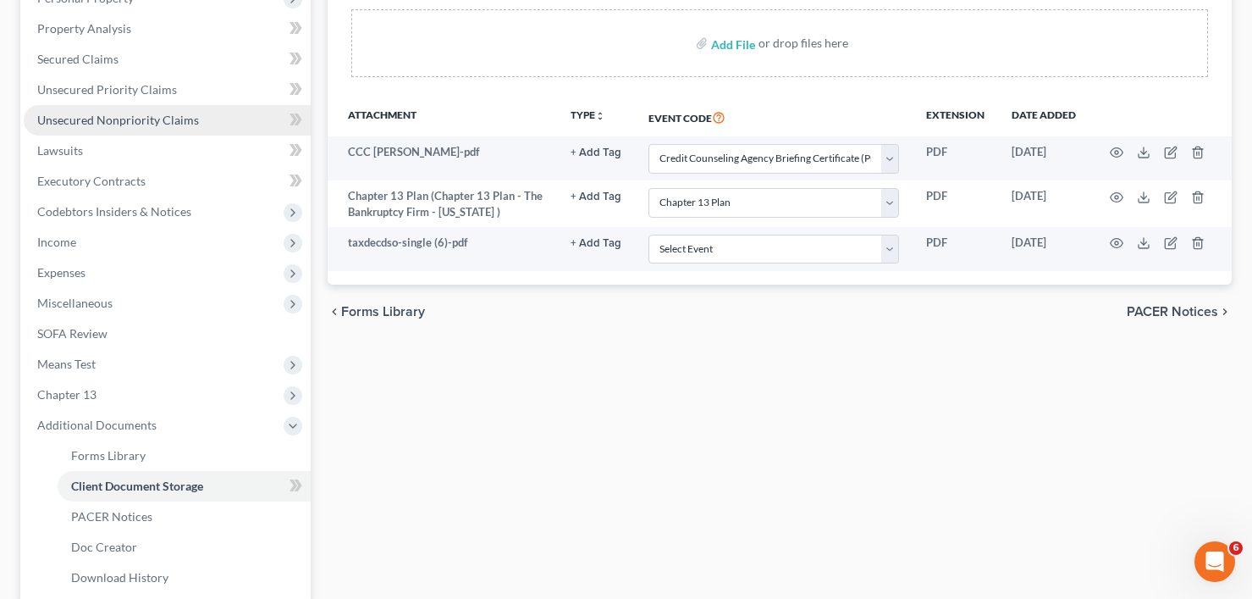
click at [140, 122] on span "Unsecured Nonpriority Claims" at bounding box center [118, 120] width 162 height 14
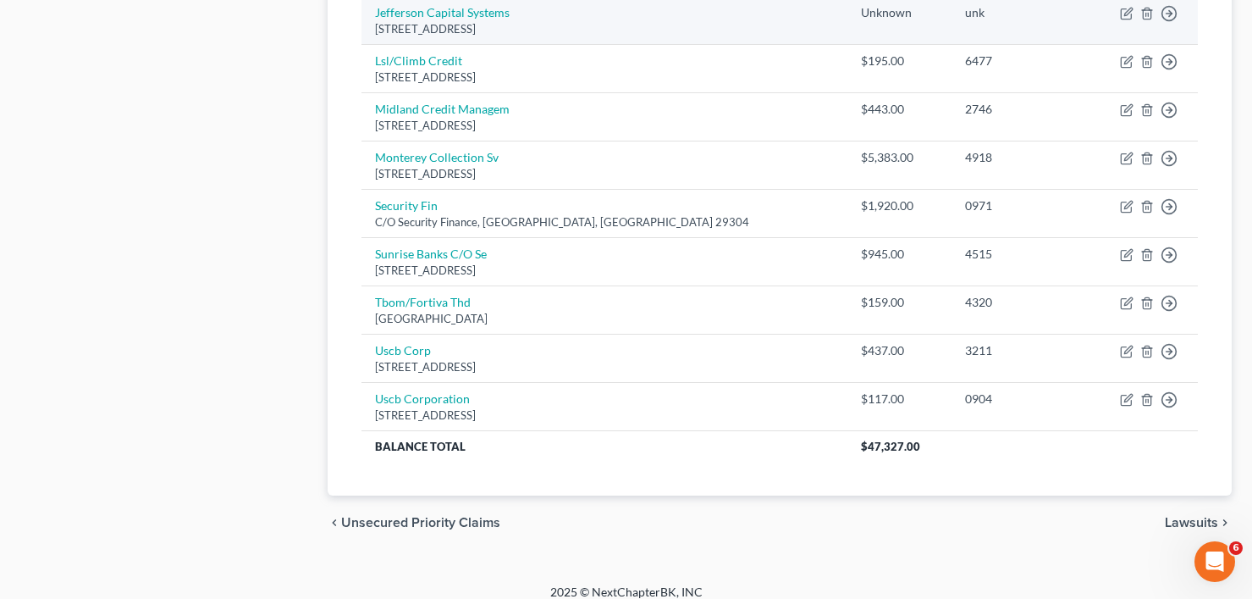
scroll to position [1057, 0]
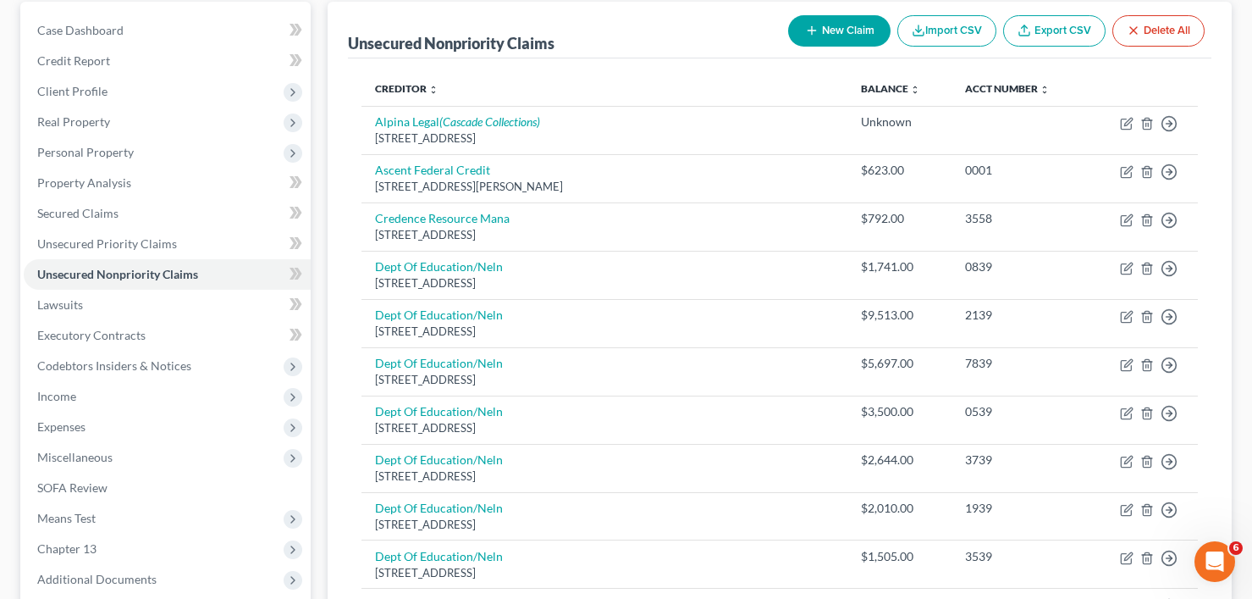
scroll to position [0, 0]
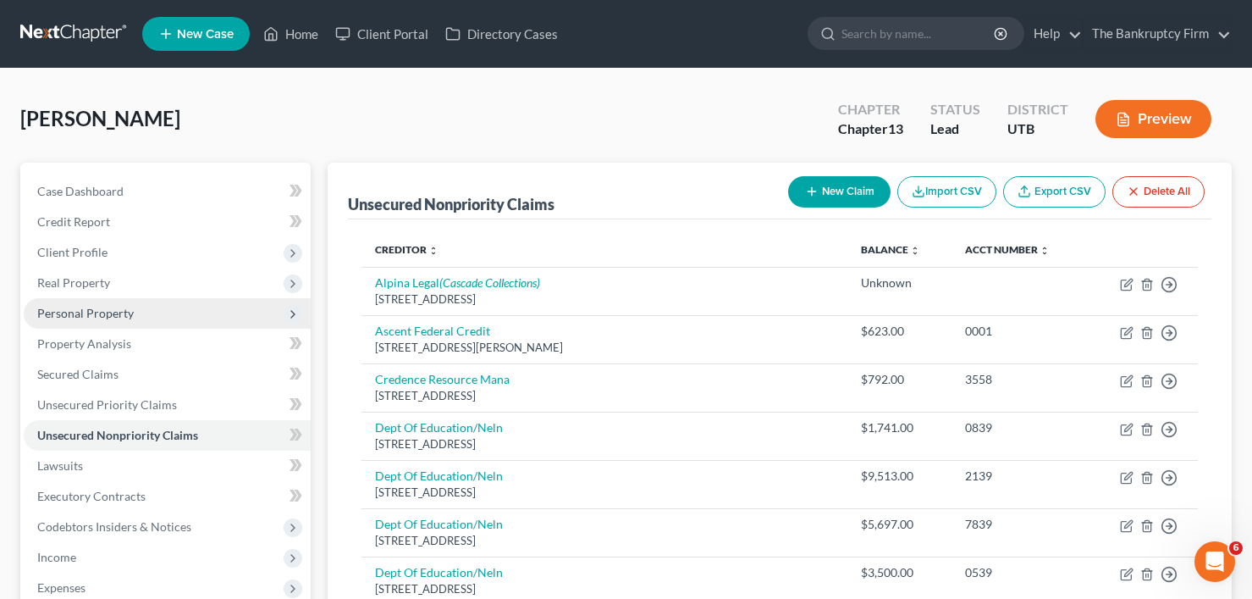
click at [112, 312] on span "Personal Property" at bounding box center [85, 313] width 97 height 14
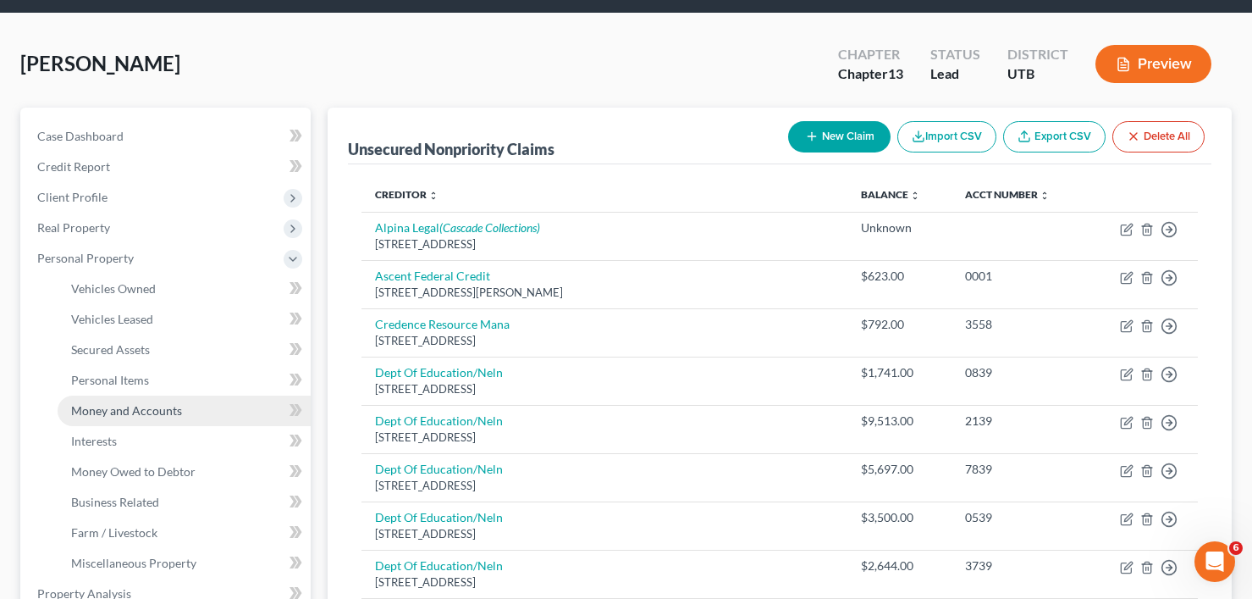
scroll to position [85, 0]
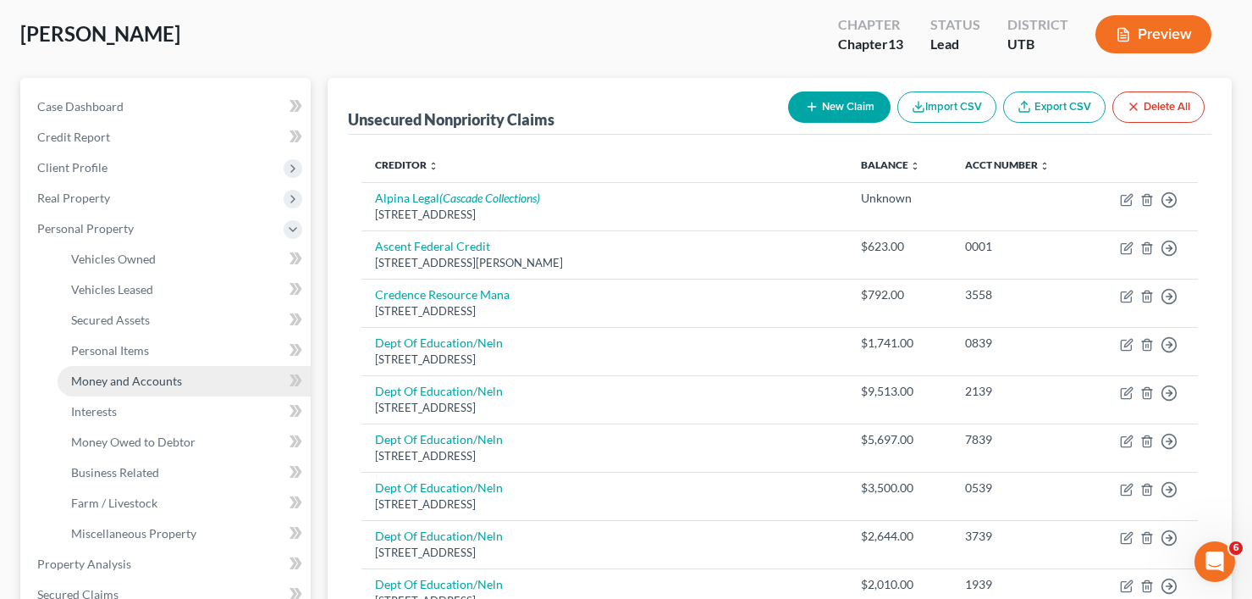
click at [135, 380] on span "Money and Accounts" at bounding box center [126, 380] width 111 height 14
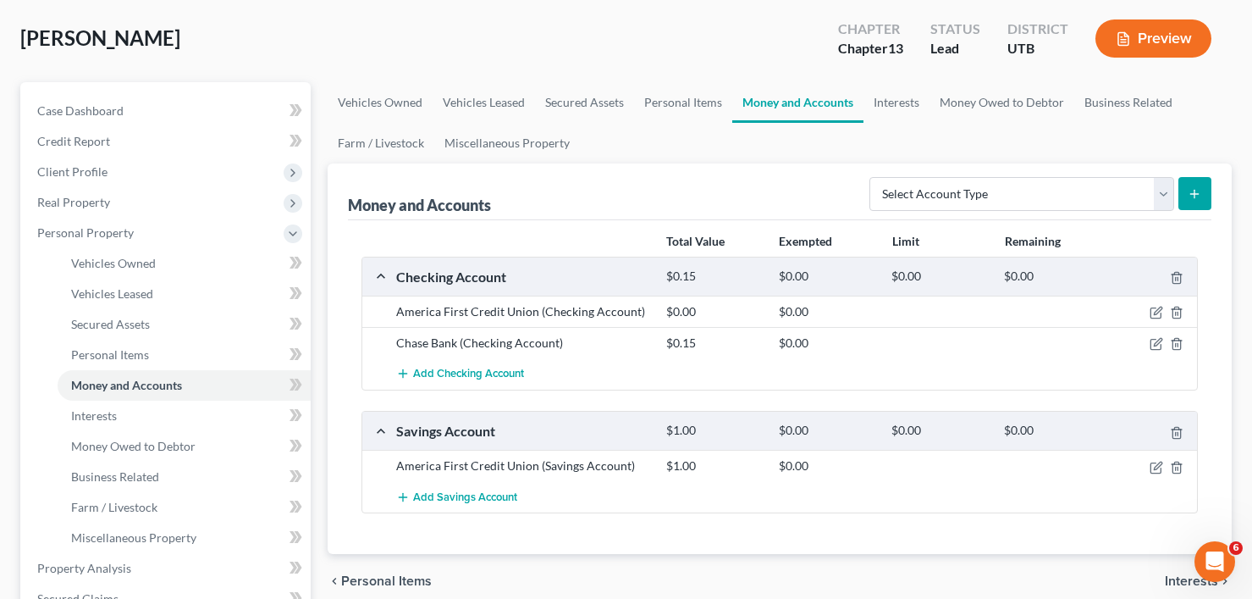
scroll to position [85, 0]
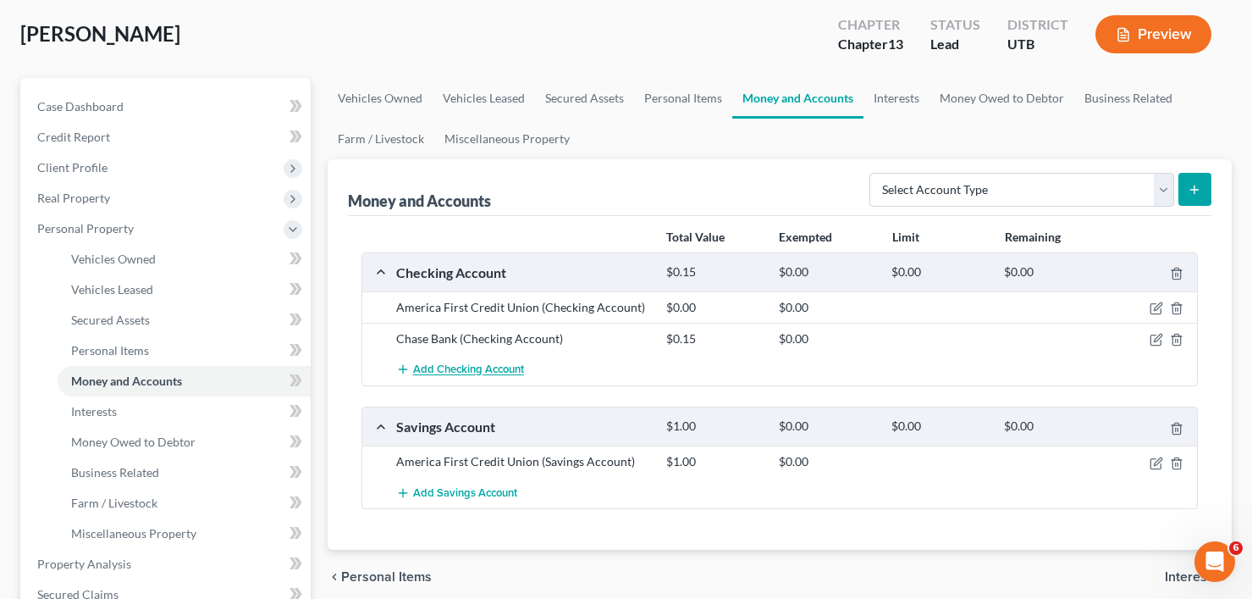
click at [465, 378] on button "Add Checking Account" at bounding box center [460, 369] width 128 height 31
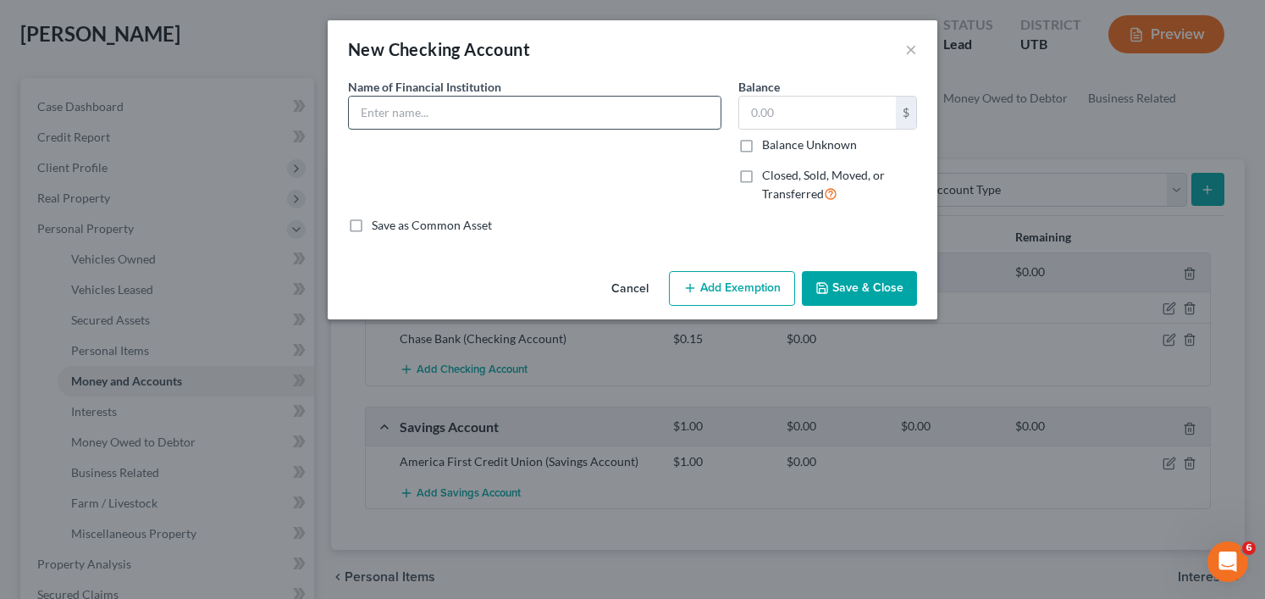
click at [482, 106] on input "text" at bounding box center [535, 113] width 372 height 32
drag, startPoint x: 470, startPoint y: 107, endPoint x: 477, endPoint y: 126, distance: 20.9
click at [470, 107] on input "US Bank" at bounding box center [535, 113] width 372 height 32
type input "US Bank, N.A. (Closed)"
click at [762, 178] on label "Closed, Sold, Moved, or Transferred" at bounding box center [839, 185] width 155 height 36
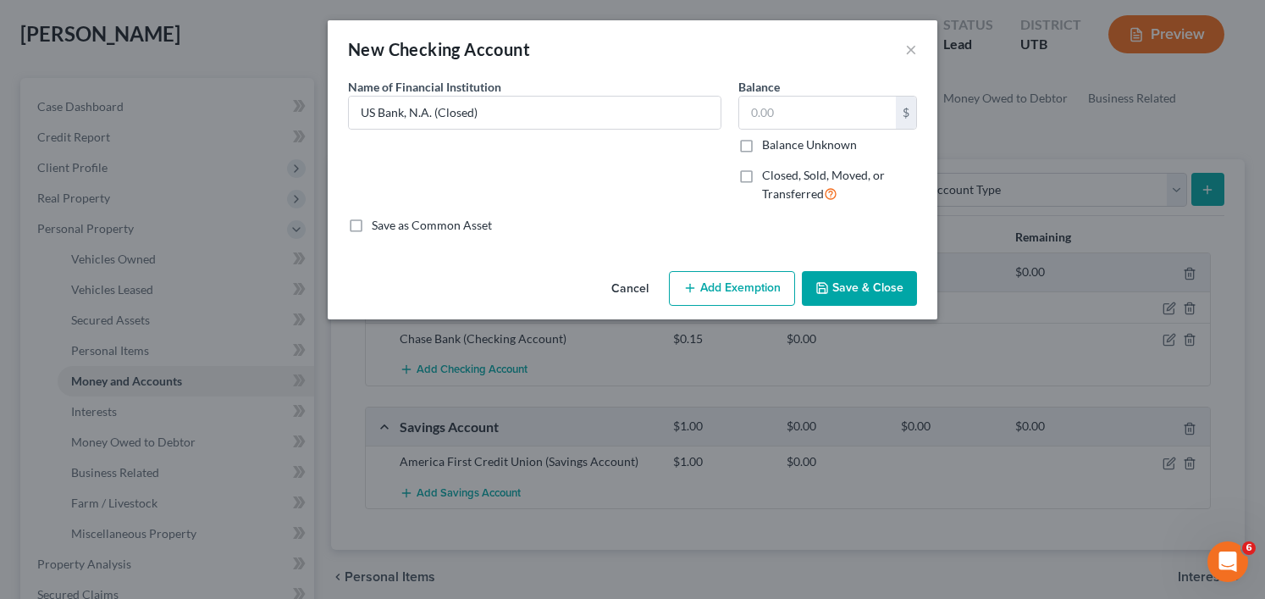
click at [769, 178] on input "Closed, Sold, Moved, or Transferred" at bounding box center [774, 172] width 11 height 11
checkbox input "true"
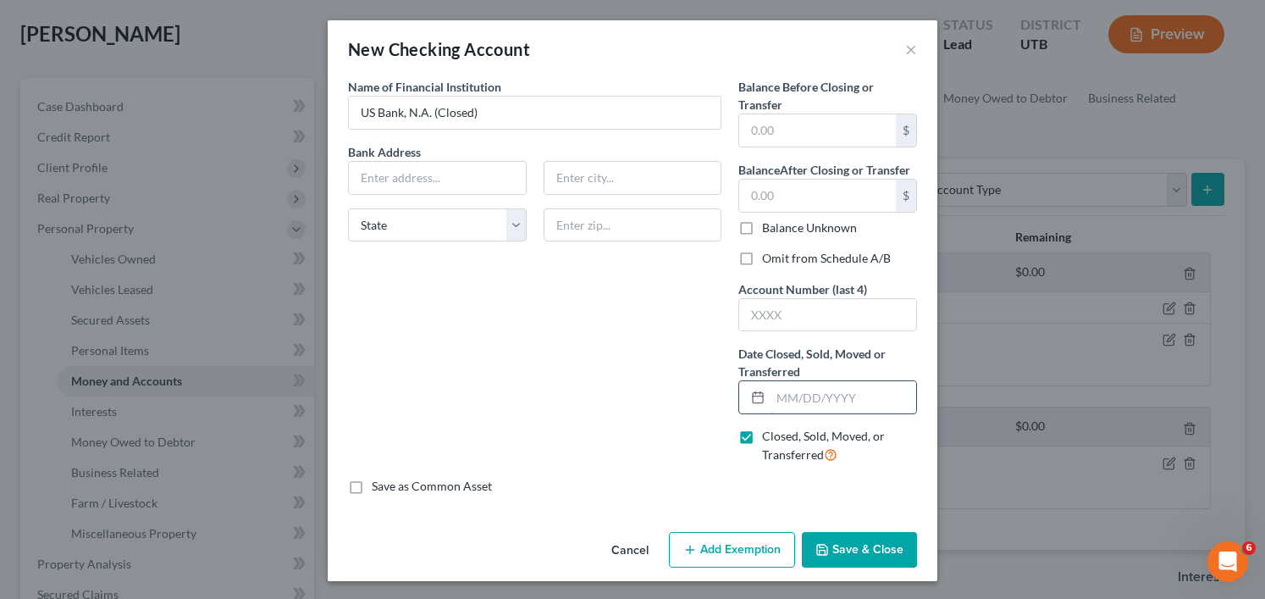
click at [814, 398] on input "text" at bounding box center [843, 397] width 146 height 32
type input "10/1025"
click at [762, 261] on label "Omit from Schedule A/B" at bounding box center [826, 258] width 129 height 17
click at [769, 261] on input "Omit from Schedule A/B" at bounding box center [774, 255] width 11 height 11
checkbox input "true"
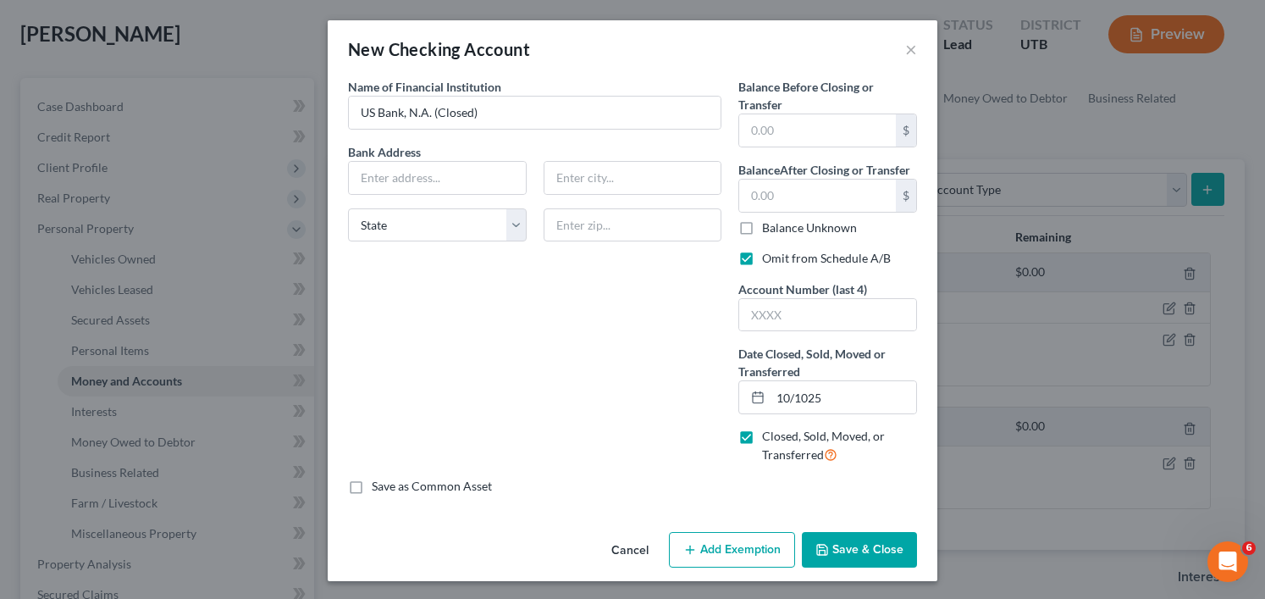
click at [840, 546] on button "Save & Close" at bounding box center [859, 550] width 115 height 36
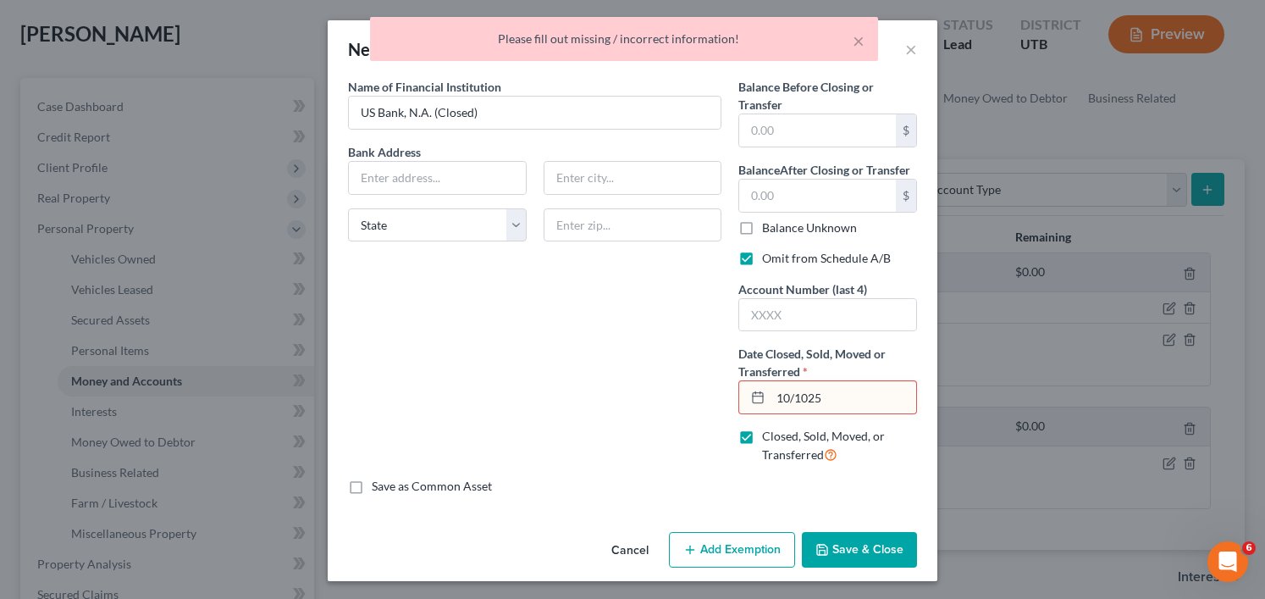
click at [786, 400] on input "10/1025" at bounding box center [843, 397] width 146 height 32
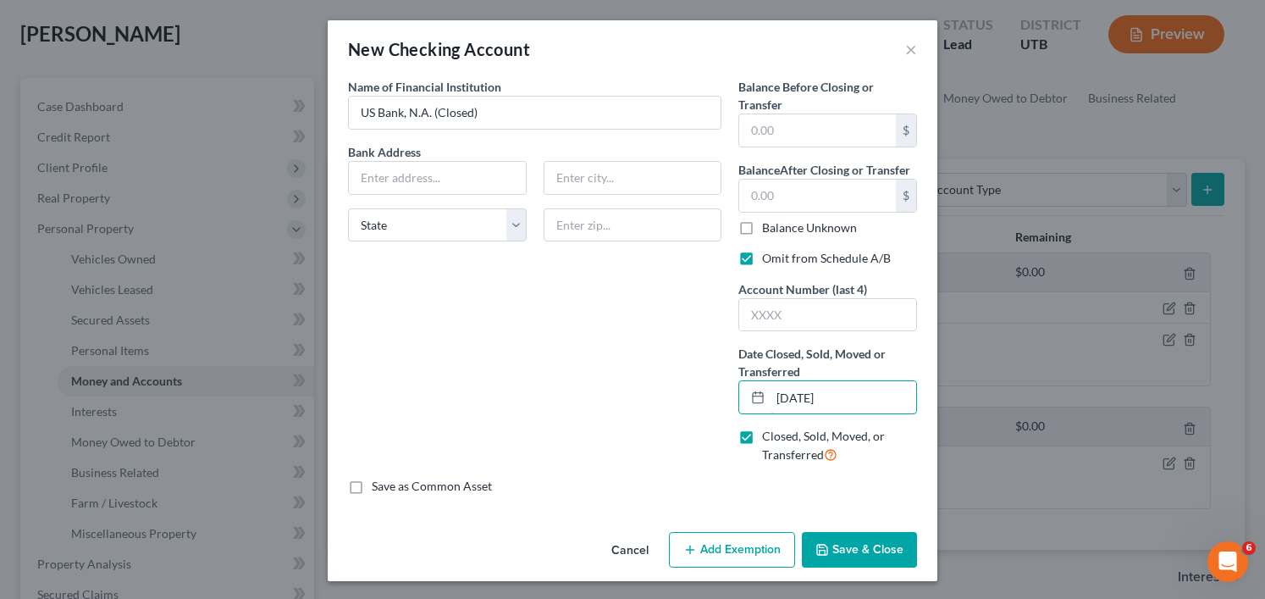
type input "10/10/2025"
click at [852, 550] on button "Save & Close" at bounding box center [859, 550] width 115 height 36
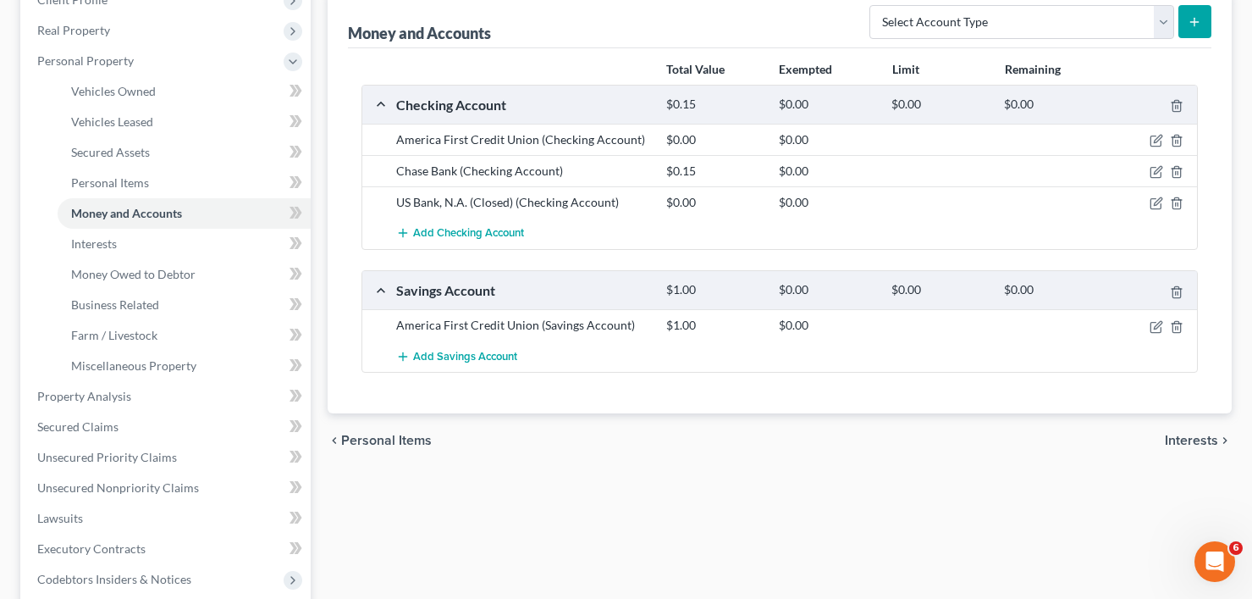
scroll to position [254, 0]
click at [450, 350] on span "Add Savings Account" at bounding box center [465, 355] width 104 height 14
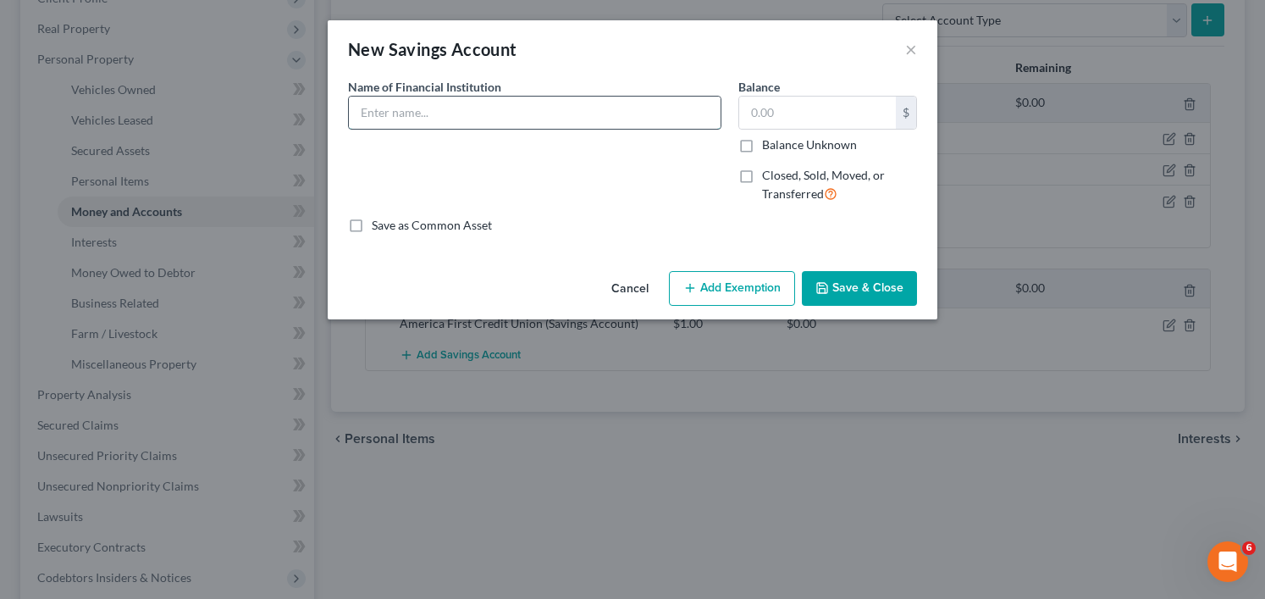
click at [480, 122] on input "text" at bounding box center [535, 113] width 372 height 32
type input "US Bank, N.A. (Closed)"
click at [762, 177] on label "Closed, Sold, Moved, or Transferred" at bounding box center [839, 185] width 155 height 36
click at [769, 177] on input "Closed, Sold, Moved, or Transferred" at bounding box center [774, 172] width 11 height 11
checkbox input "true"
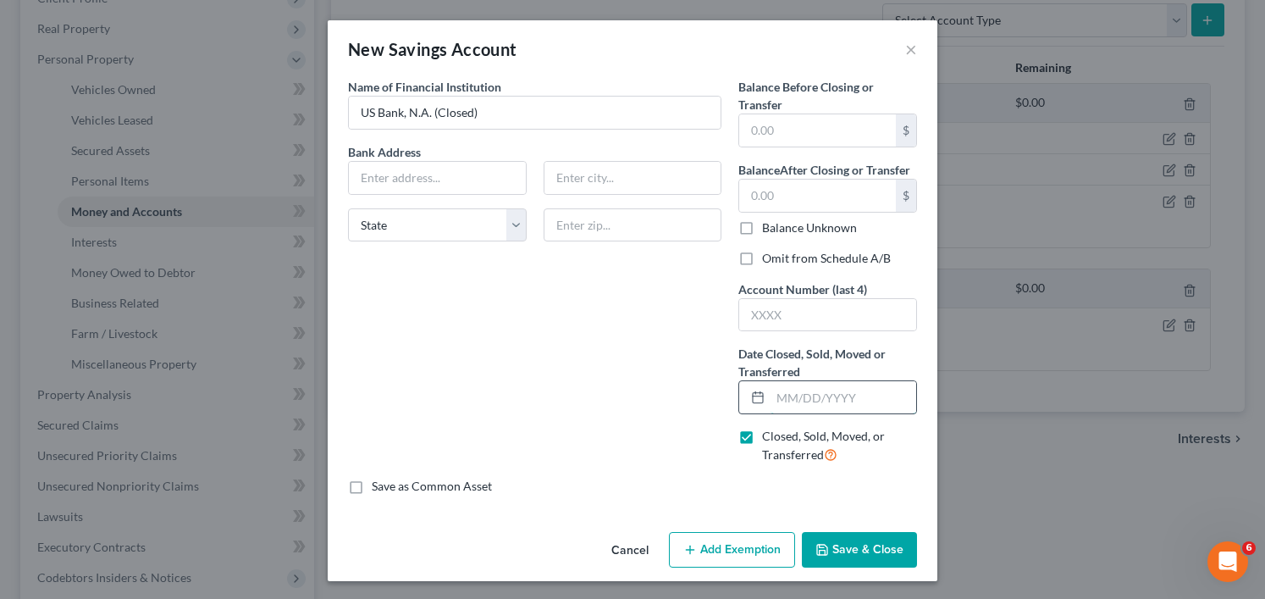
click at [771, 400] on input "text" at bounding box center [843, 397] width 146 height 32
type input "10/10/2025"
click at [762, 260] on label "Omit from Schedule A/B" at bounding box center [826, 258] width 129 height 17
click at [769, 260] on input "Omit from Schedule A/B" at bounding box center [774, 255] width 11 height 11
checkbox input "true"
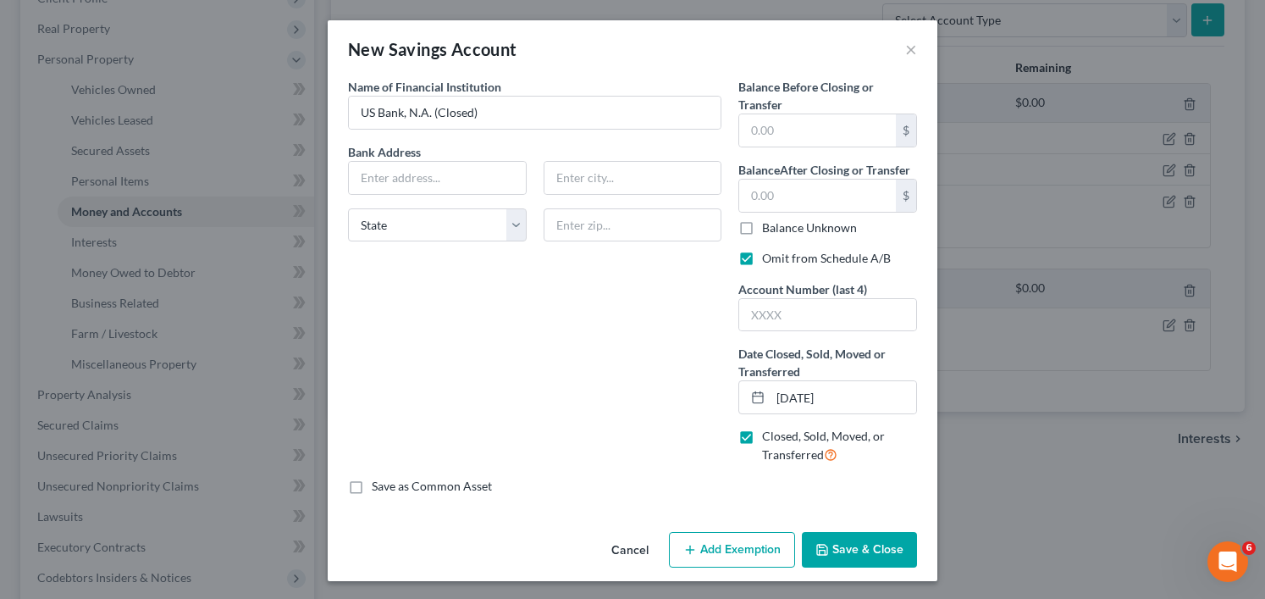
click at [848, 538] on button "Save & Close" at bounding box center [859, 550] width 115 height 36
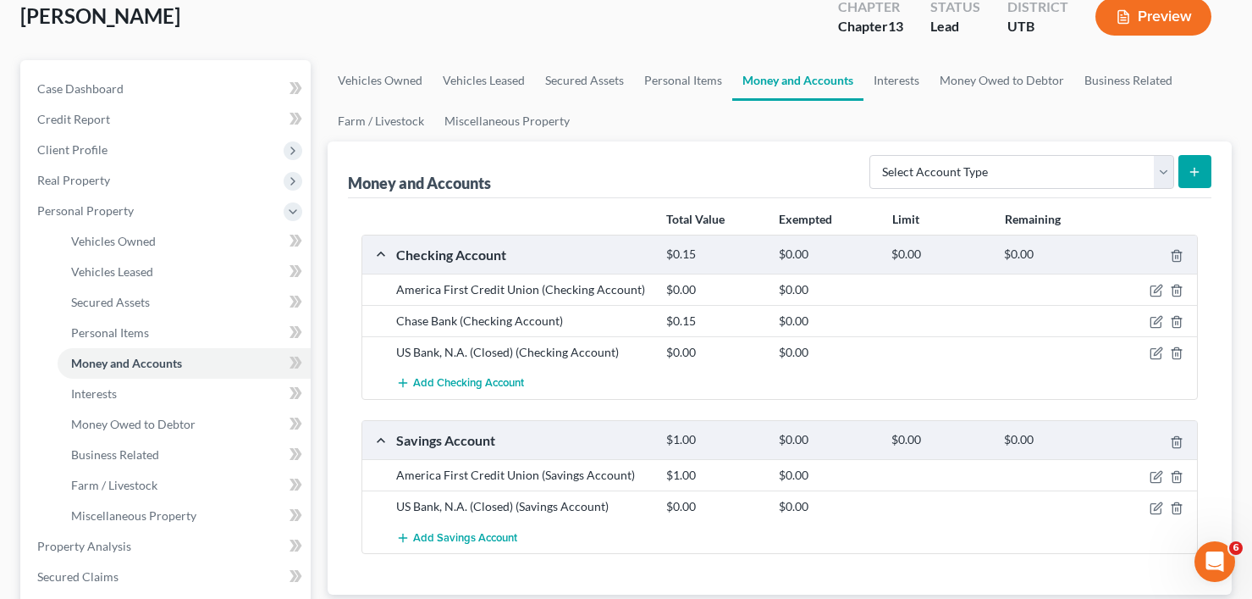
scroll to position [0, 0]
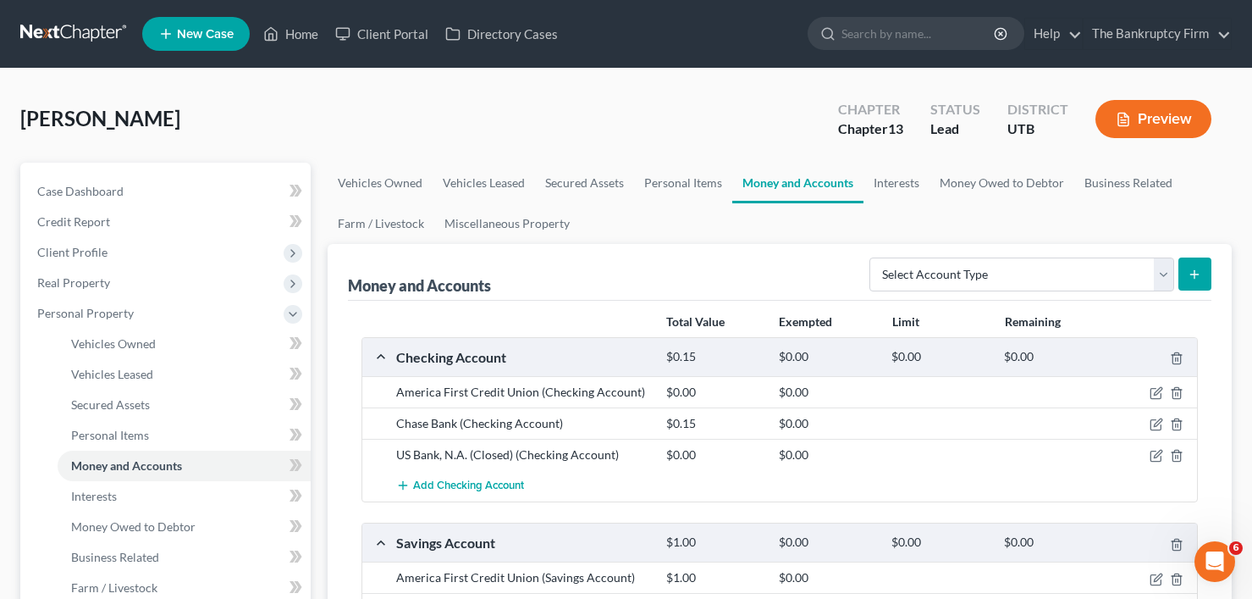
click at [1162, 108] on button "Preview" at bounding box center [1153, 119] width 116 height 38
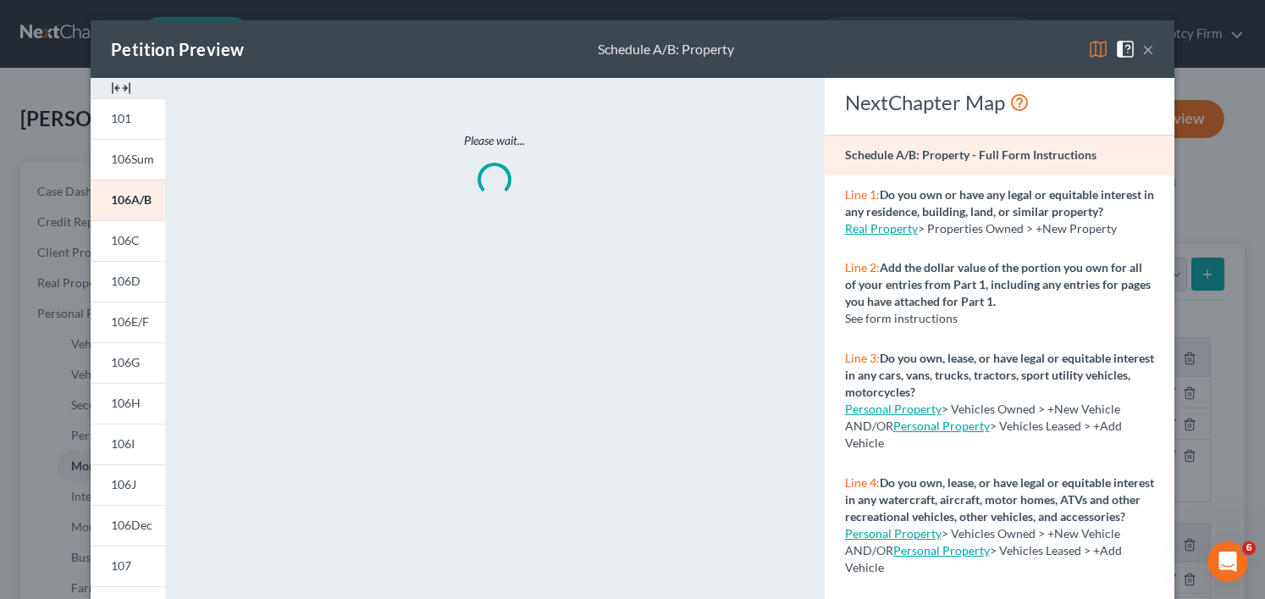
drag, startPoint x: 1090, startPoint y: 43, endPoint x: 1069, endPoint y: 40, distance: 20.6
click at [1090, 42] on img at bounding box center [1098, 49] width 20 height 20
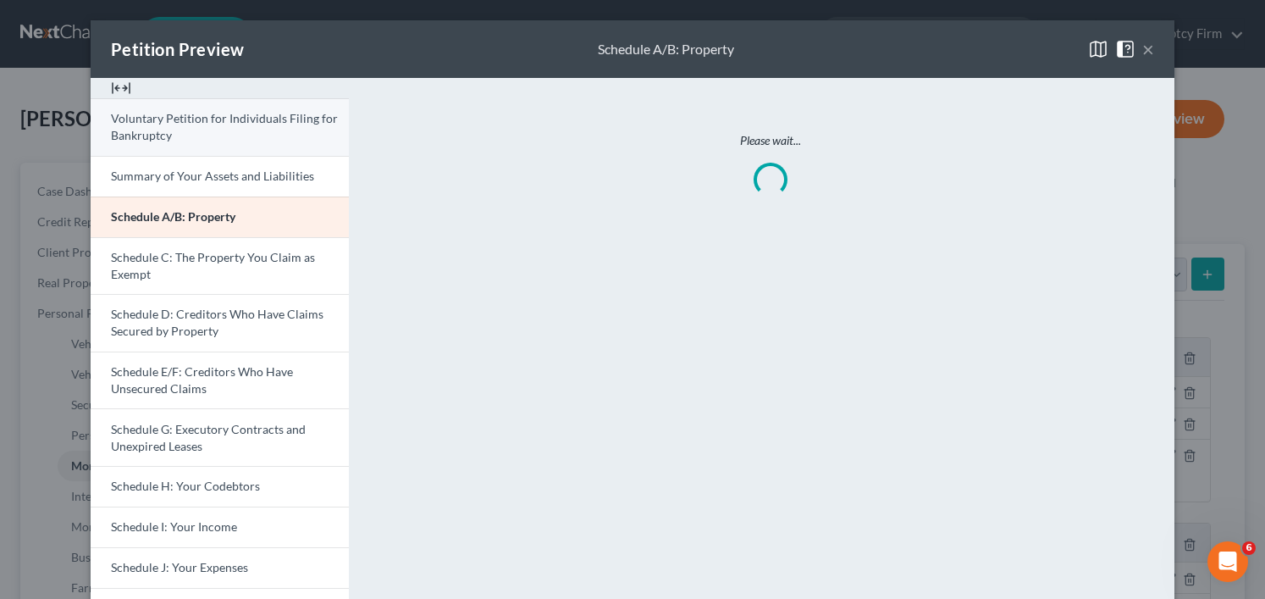
click at [240, 128] on link "Voluntary Petition for Individuals Filing for Bankruptcy" at bounding box center [220, 127] width 258 height 58
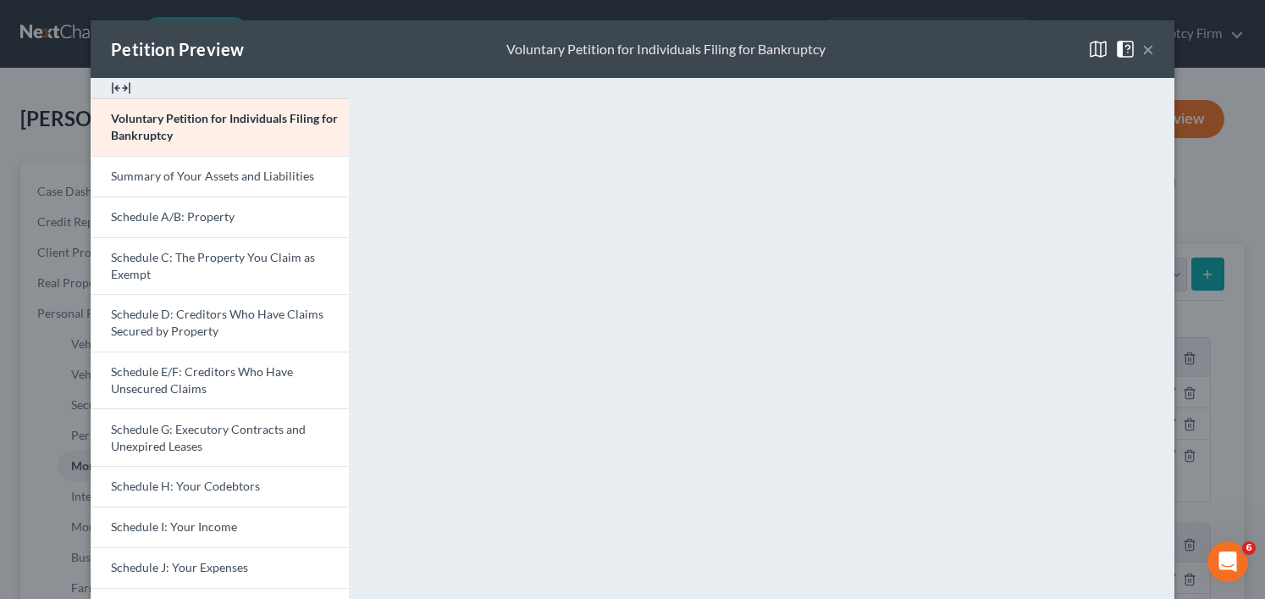
click at [73, 114] on div "Petition Preview Voluntary Petition for Individuals Filing for Bankruptcy × Vol…" at bounding box center [632, 299] width 1265 height 599
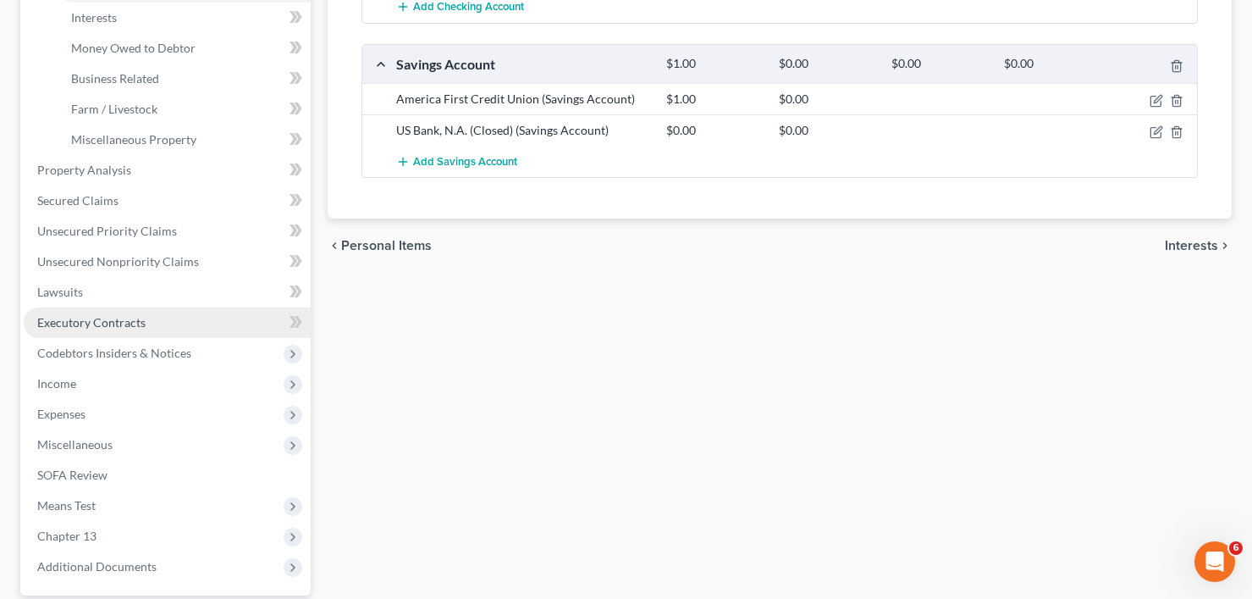
scroll to position [508, 0]
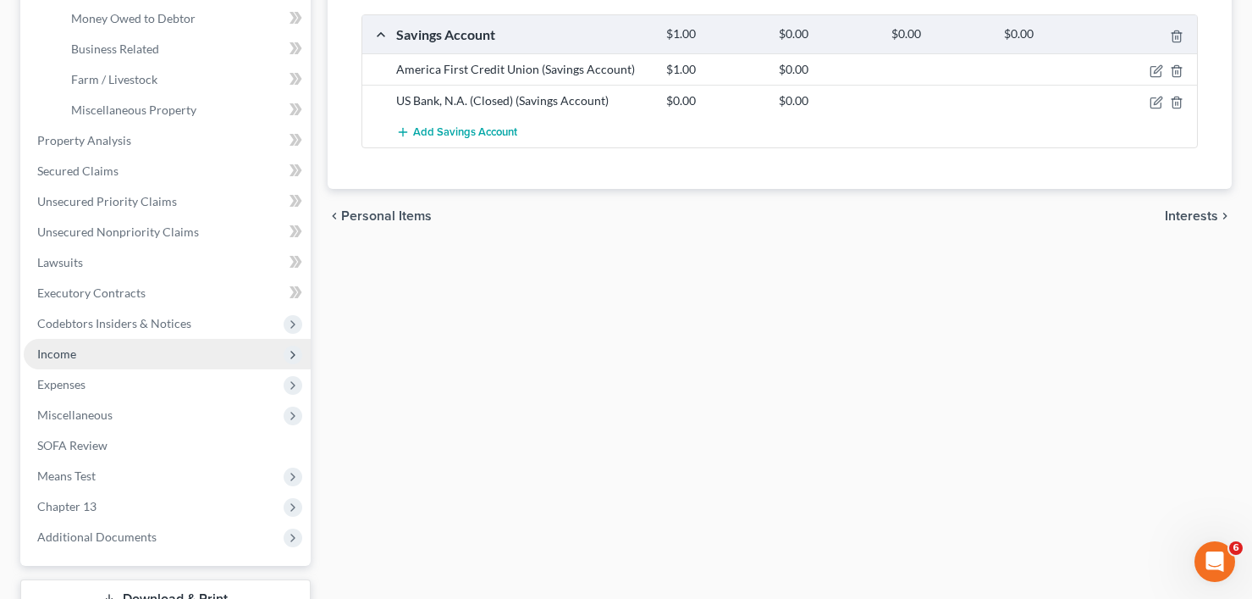
click at [108, 356] on span "Income" at bounding box center [167, 354] width 287 height 30
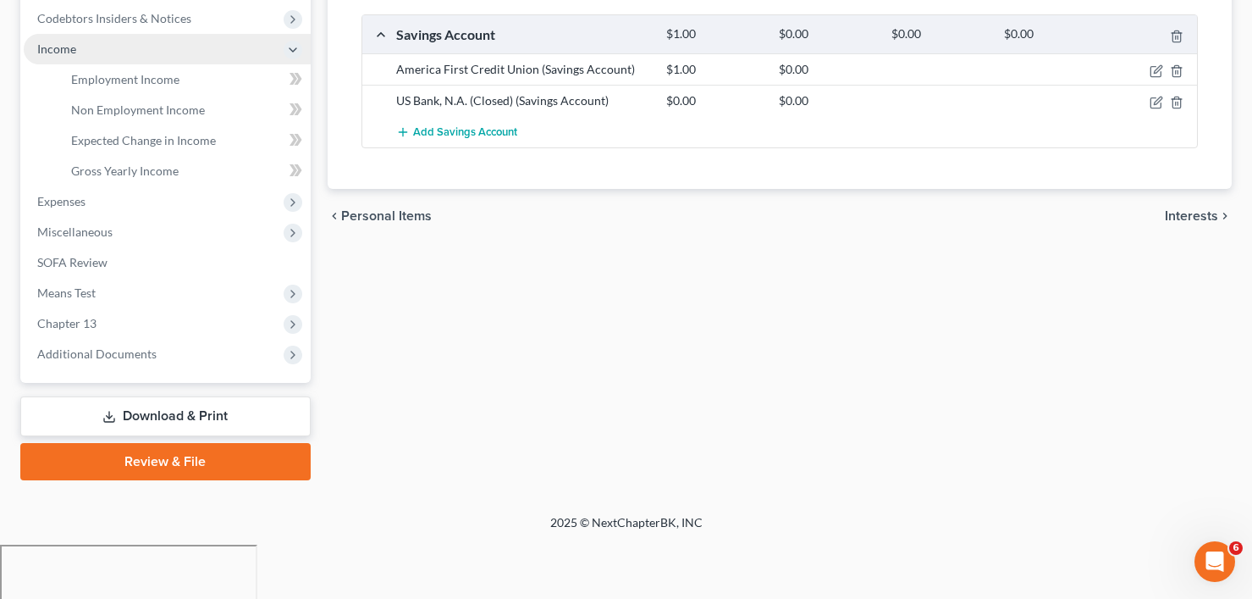
scroll to position [454, 0]
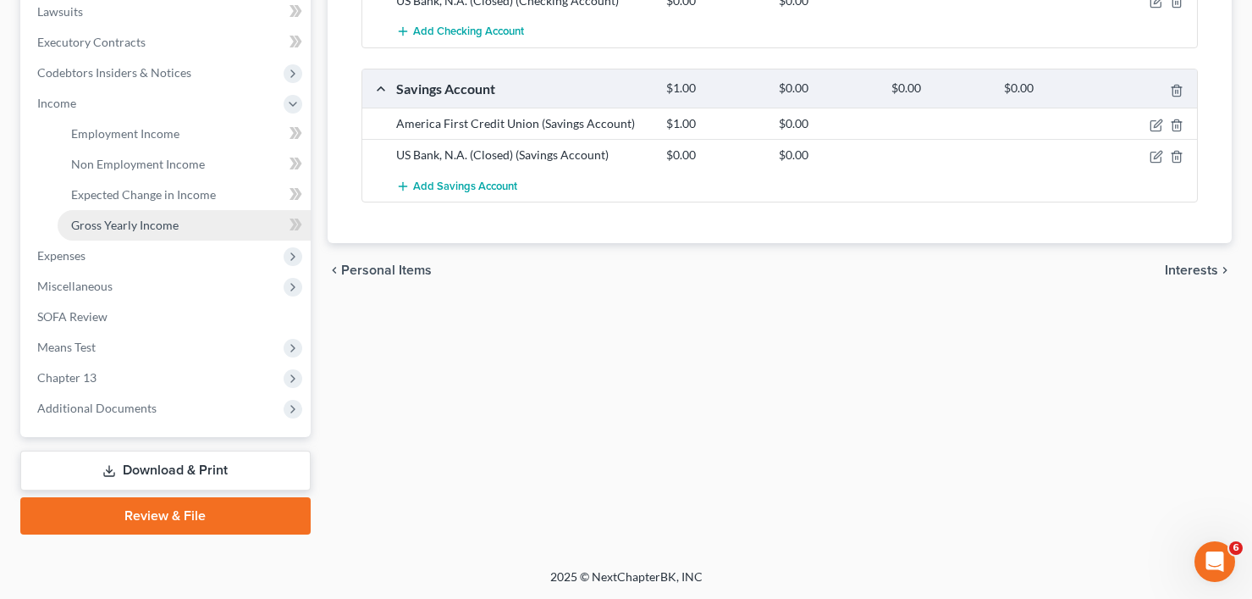
click at [145, 218] on span "Gross Yearly Income" at bounding box center [125, 225] width 108 height 14
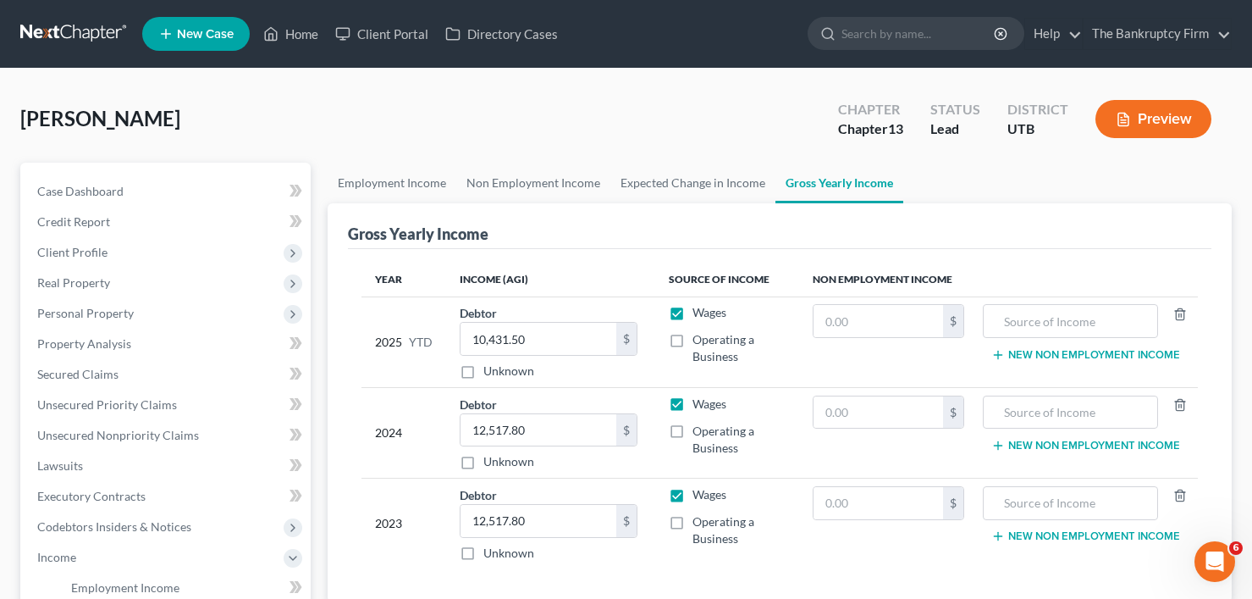
click at [310, 114] on div "Howell, Judy Upgraded Chapter Chapter 13 Status Lead District UTB Preview" at bounding box center [625, 126] width 1211 height 74
type input "10,308"
click at [71, 256] on span "Client Profile" at bounding box center [72, 252] width 70 height 14
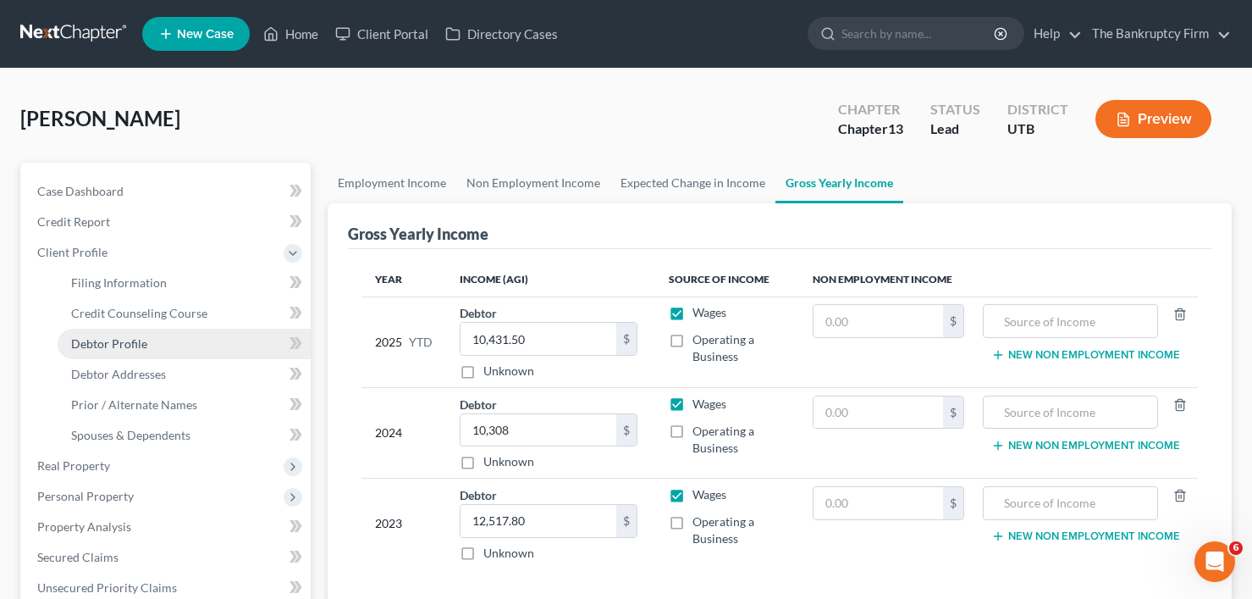
click at [144, 337] on span "Debtor Profile" at bounding box center [109, 343] width 76 height 14
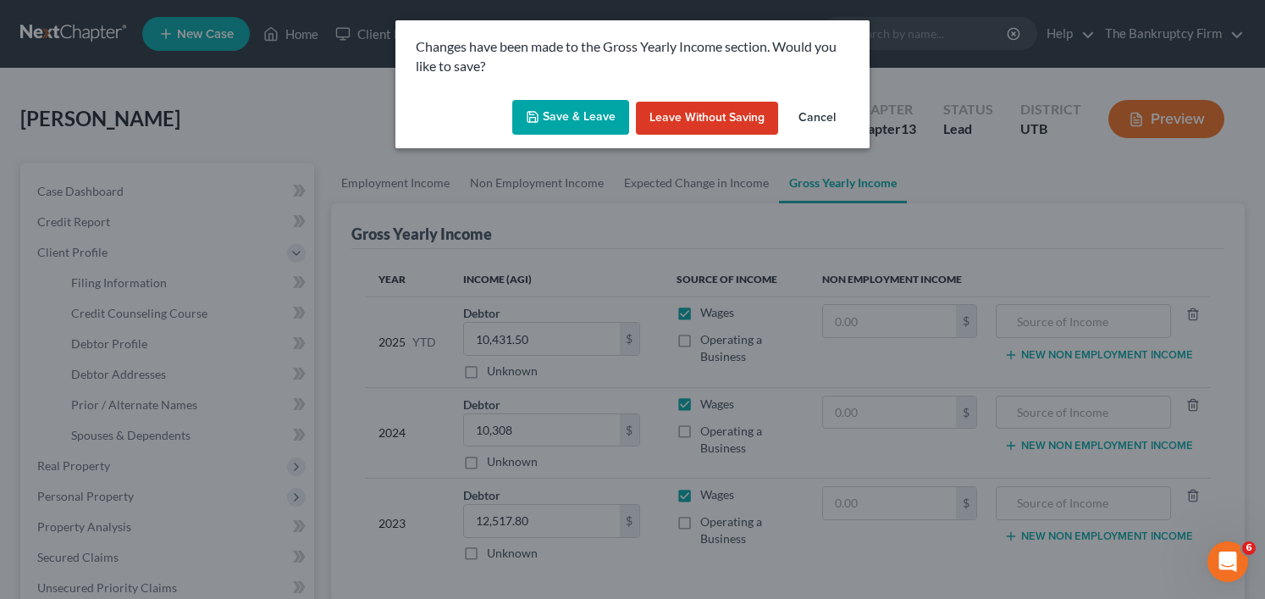
click at [571, 108] on button "Save & Leave" at bounding box center [570, 118] width 117 height 36
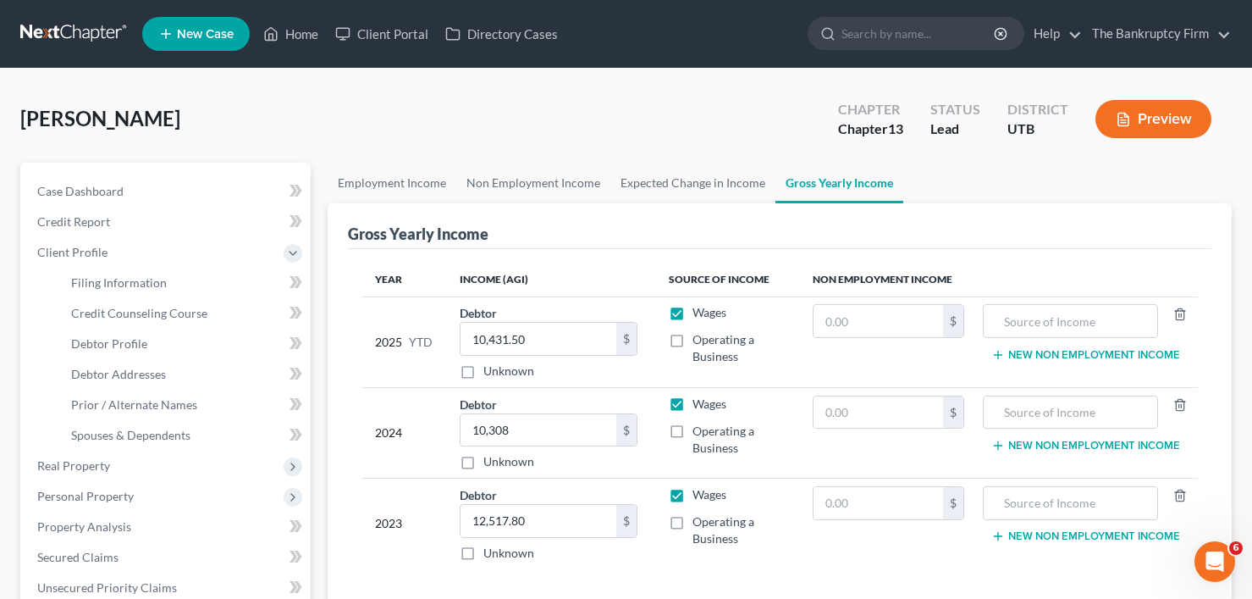
select select "1"
select select "2"
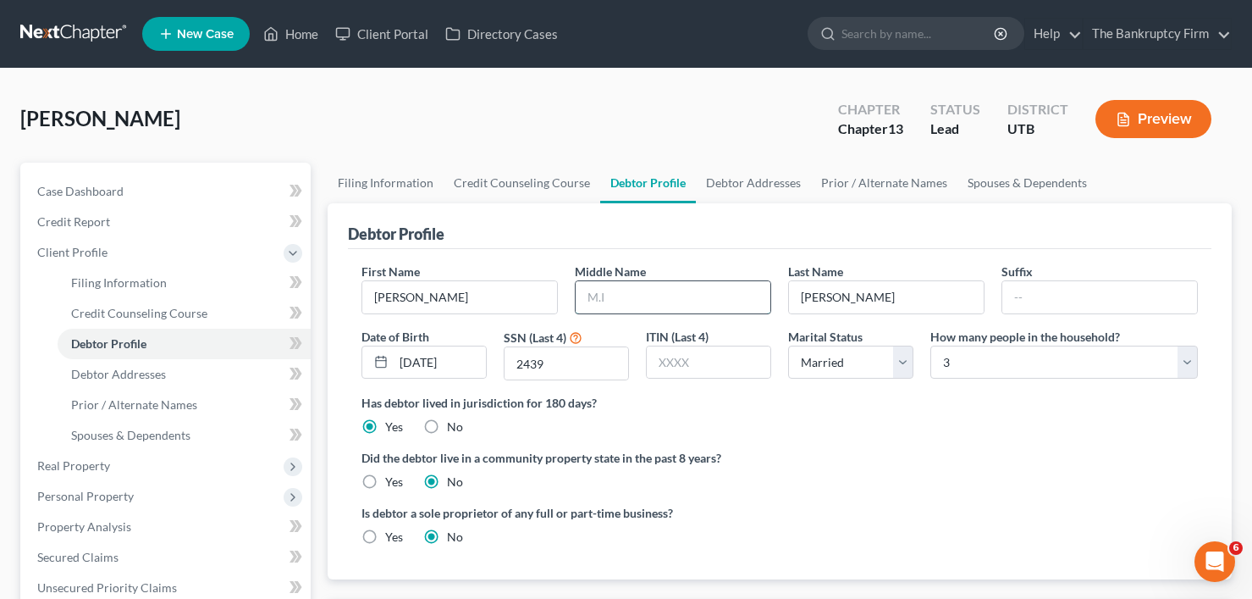
click at [596, 290] on input "text" at bounding box center [673, 297] width 195 height 32
type input "Lynn"
click at [132, 406] on span "Prior / Alternate Names" at bounding box center [134, 404] width 126 height 14
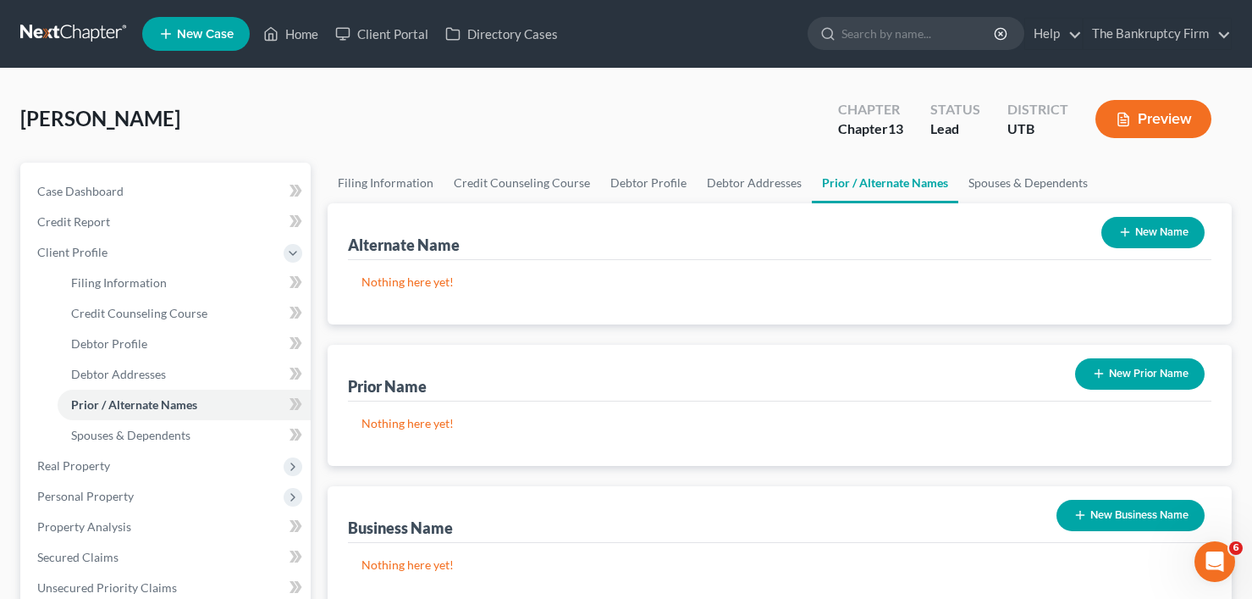
click at [1126, 234] on icon "button" at bounding box center [1125, 232] width 14 height 14
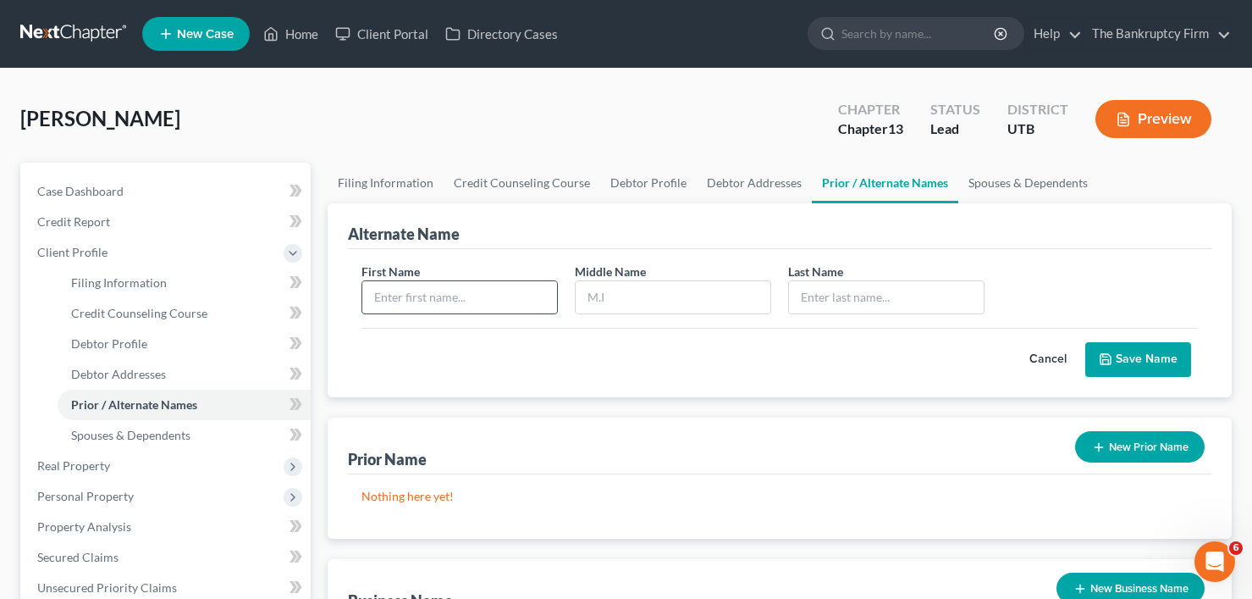
click at [491, 303] on input "text" at bounding box center [459, 297] width 195 height 32
type input "Judy"
type input "L"
type input "Howell"
click at [1136, 348] on button "Save Name" at bounding box center [1138, 360] width 106 height 36
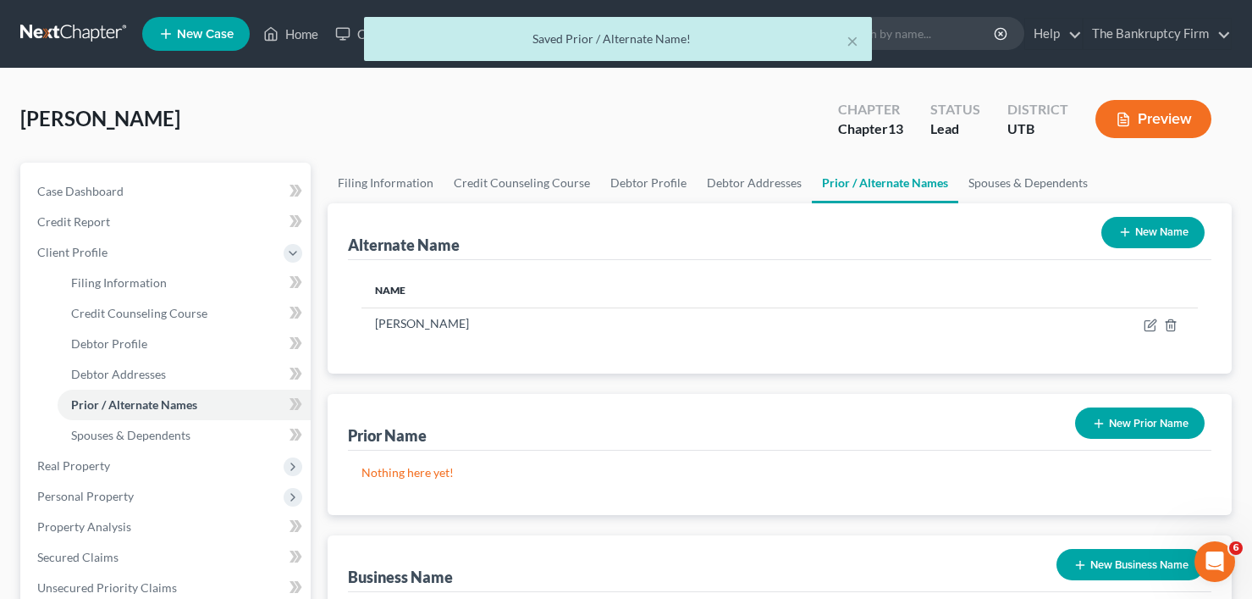
click at [1152, 115] on button "Preview" at bounding box center [1153, 119] width 116 height 38
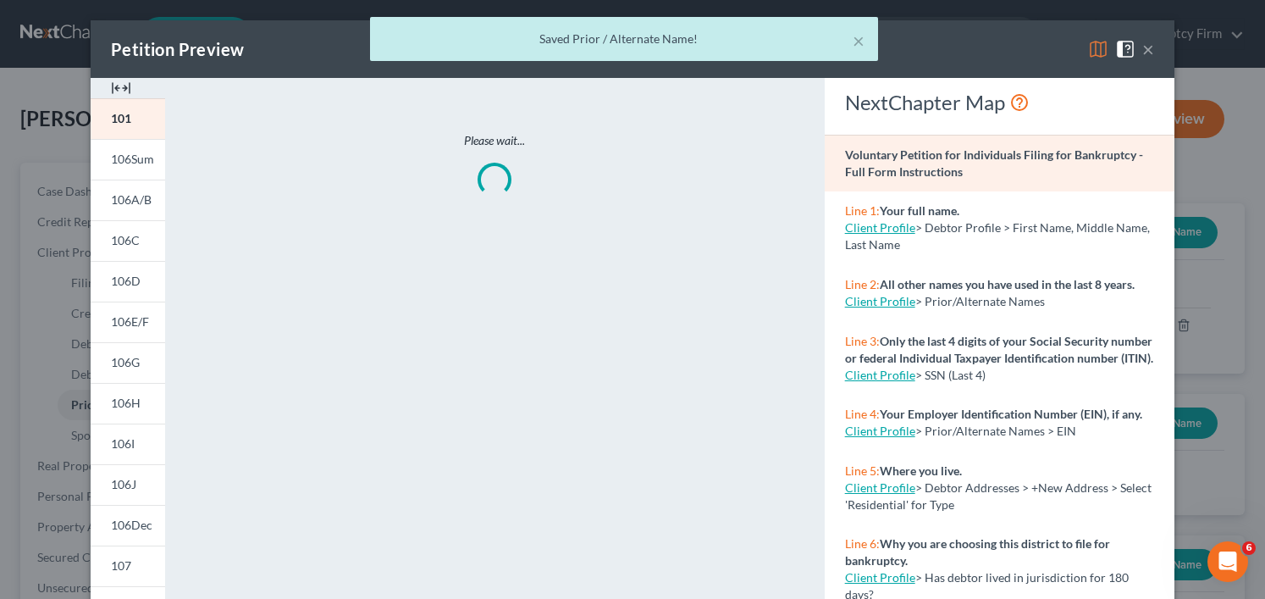
click at [1091, 44] on div "× Saved Prior / Alternate Name!" at bounding box center [624, 43] width 1265 height 52
click at [1093, 47] on div "× Saved Prior / Alternate Name!" at bounding box center [624, 43] width 1265 height 52
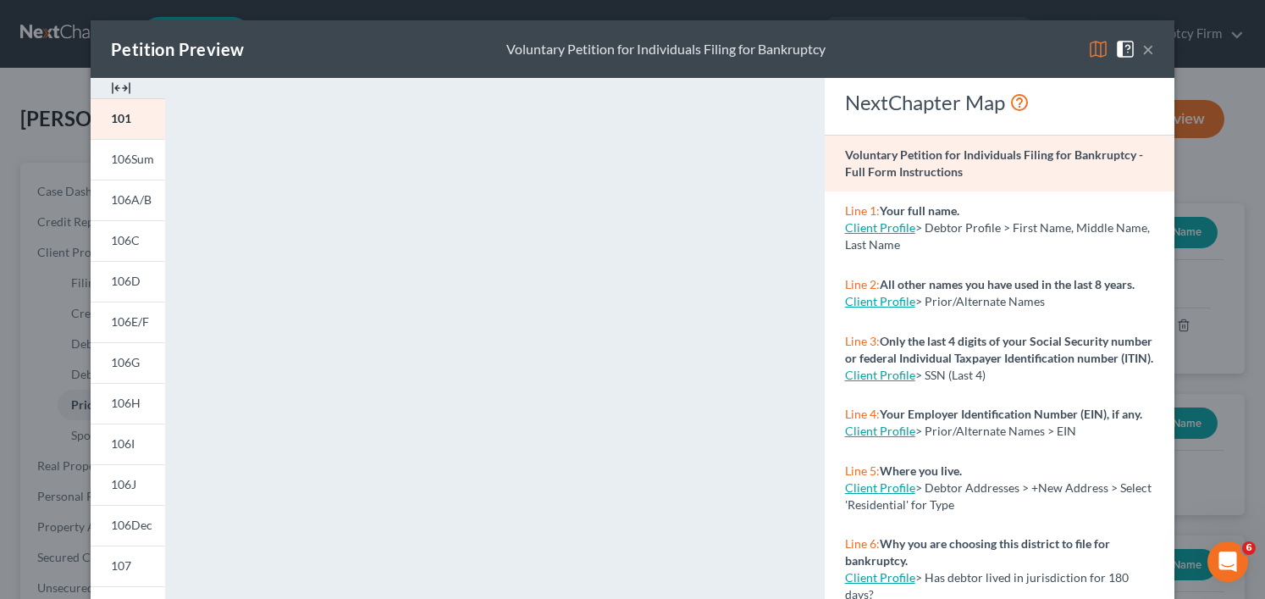
click at [1090, 53] on img at bounding box center [1098, 49] width 20 height 20
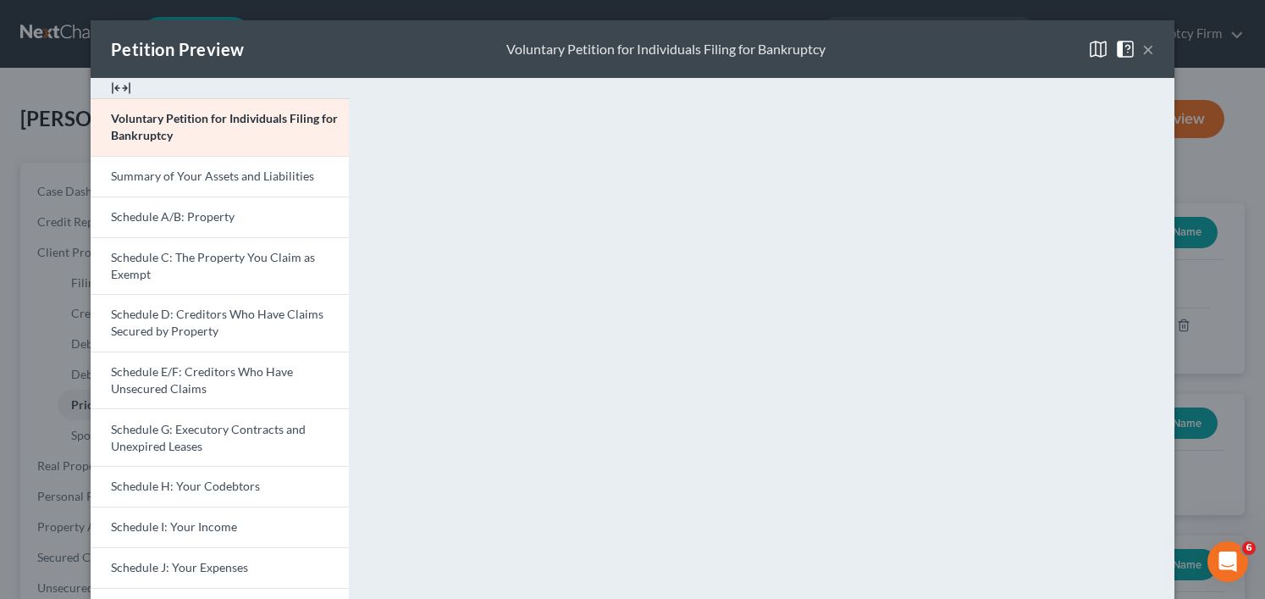
click at [314, 48] on div "Petition Preview Voluntary Petition for Individuals Filing for Bankruptcy ×" at bounding box center [633, 49] width 1084 height 58
click at [1142, 45] on button "×" at bounding box center [1148, 49] width 12 height 20
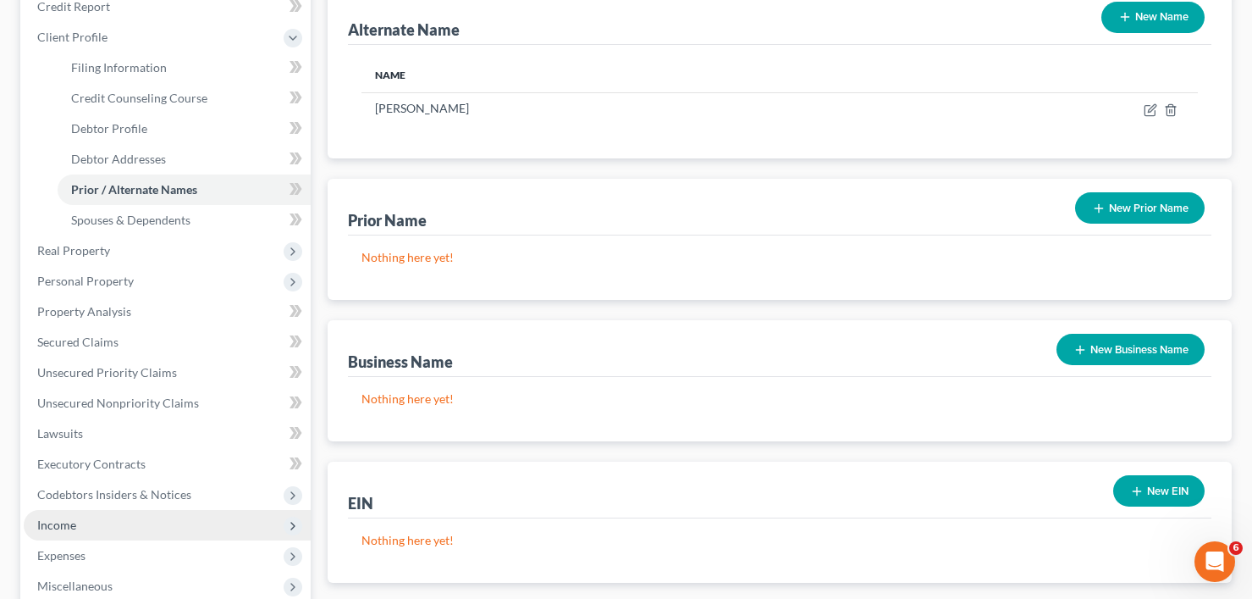
scroll to position [254, 0]
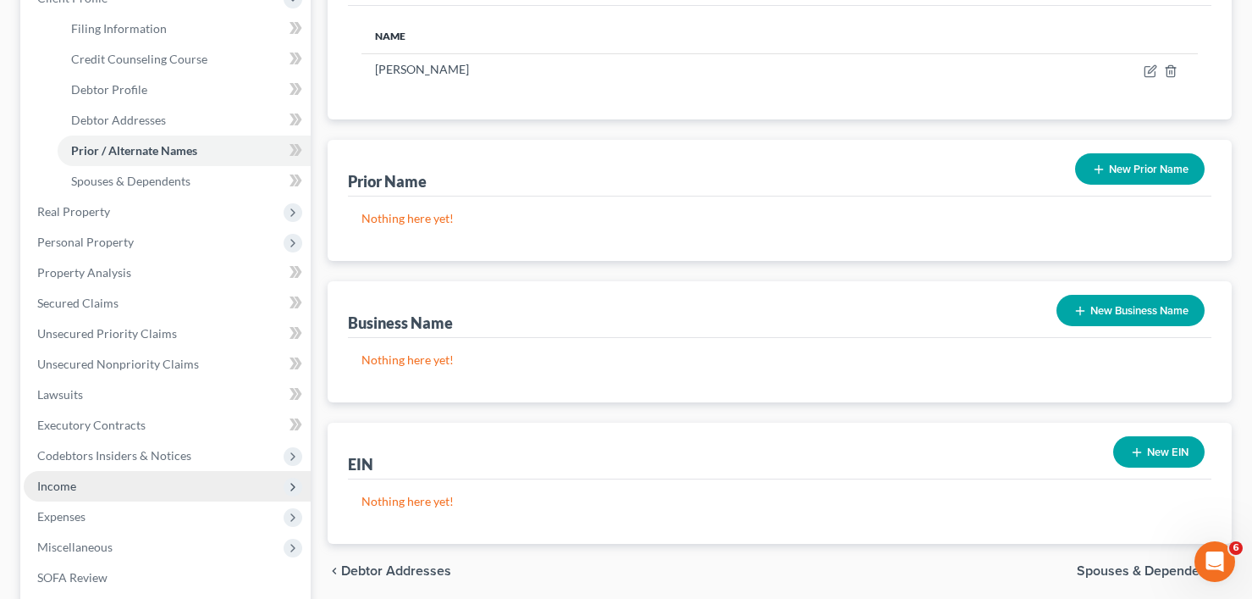
click at [98, 480] on span "Income" at bounding box center [167, 486] width 287 height 30
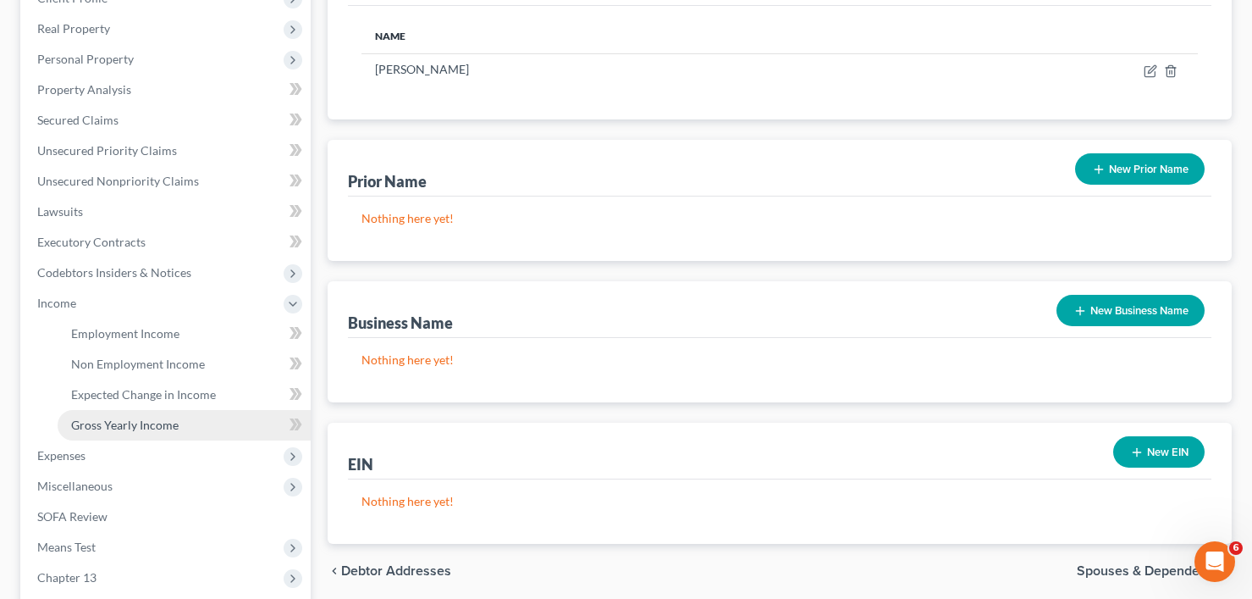
click at [158, 421] on span "Gross Yearly Income" at bounding box center [125, 424] width 108 height 14
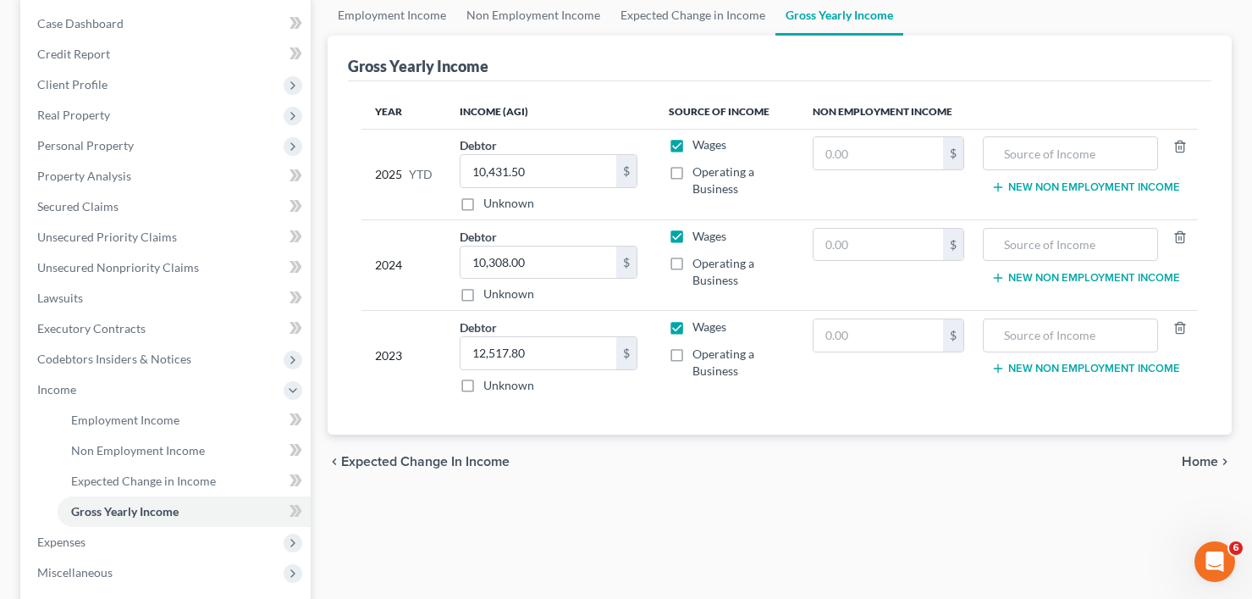
scroll to position [169, 0]
type input "41,890"
click at [354, 510] on div "Employment Income Non Employment Income Expected Change in Income Gross Yearly …" at bounding box center [779, 405] width 921 height 825
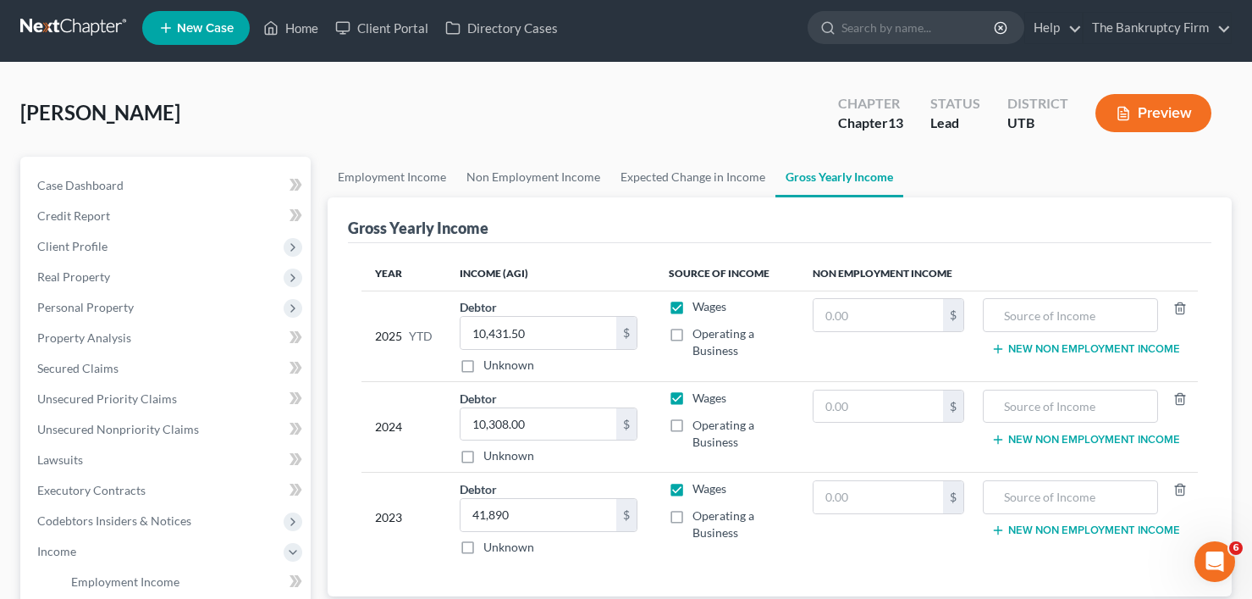
scroll to position [0, 0]
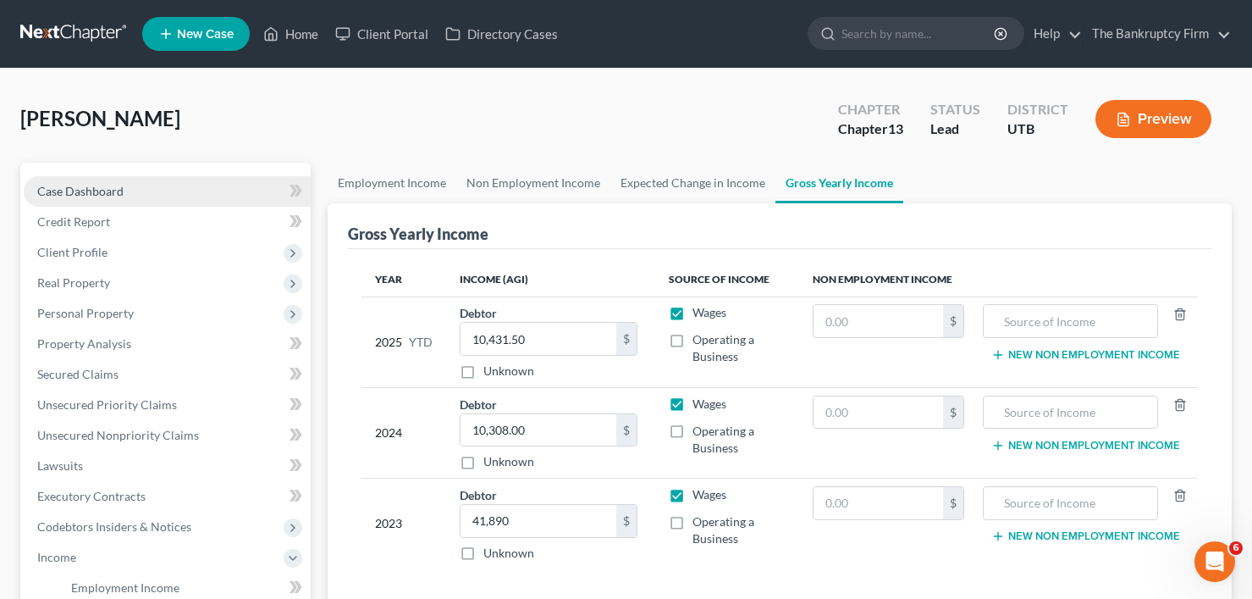
click at [130, 187] on link "Case Dashboard" at bounding box center [167, 191] width 287 height 30
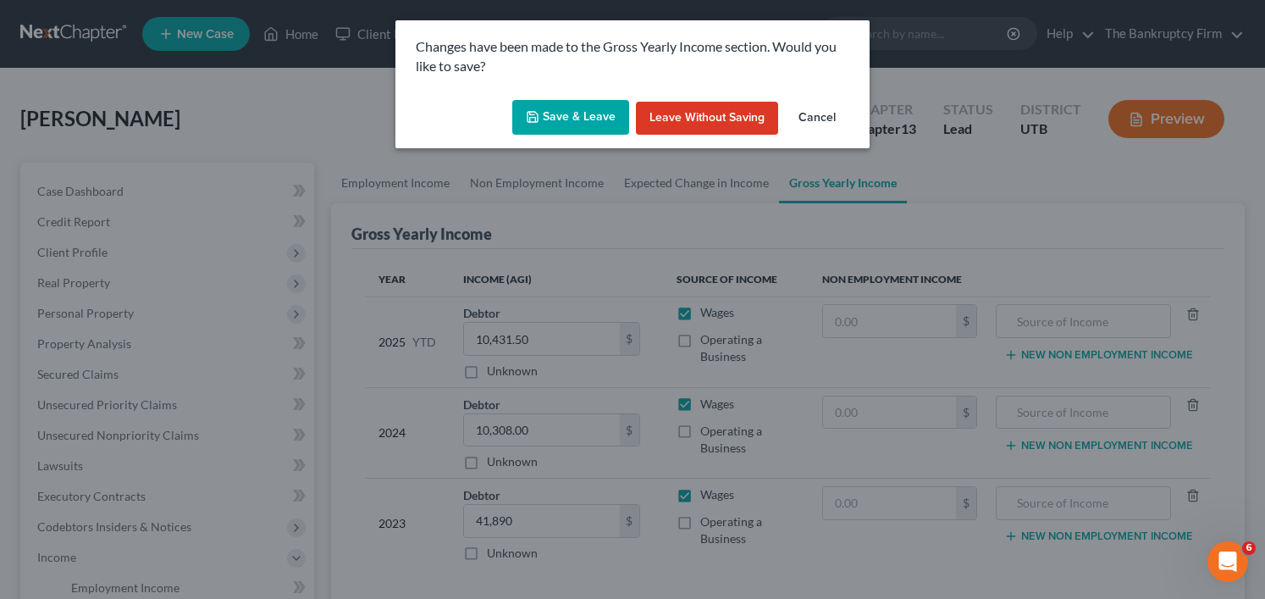
click at [568, 116] on button "Save & Leave" at bounding box center [570, 118] width 117 height 36
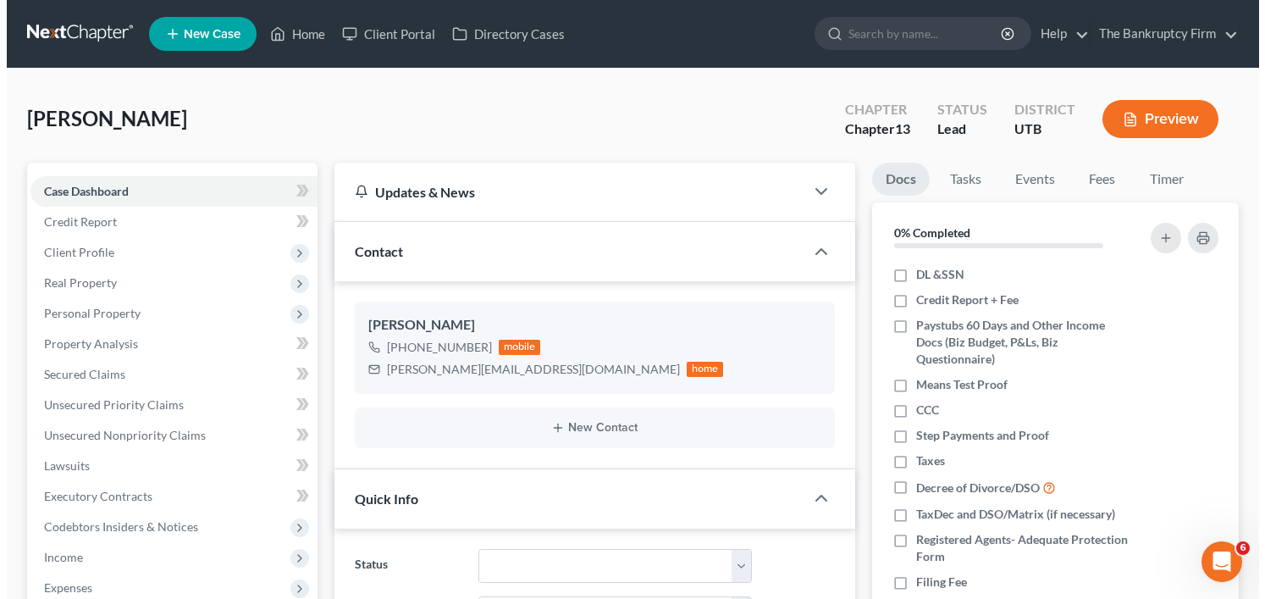
scroll to position [252, 0]
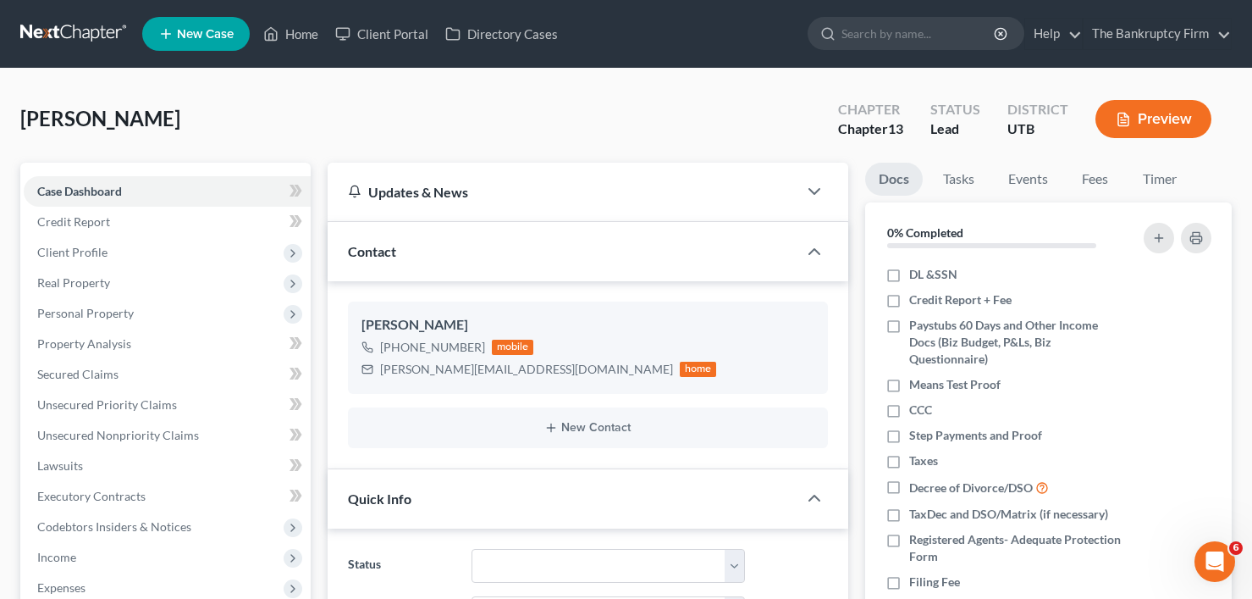
drag, startPoint x: 313, startPoint y: 130, endPoint x: 989, endPoint y: 108, distance: 675.9
click at [313, 130] on div "Howell, Judy Upgraded Chapter Chapter 13 Status Lead District UTB Preview" at bounding box center [625, 126] width 1211 height 74
click at [1150, 117] on button "Preview" at bounding box center [1153, 119] width 116 height 38
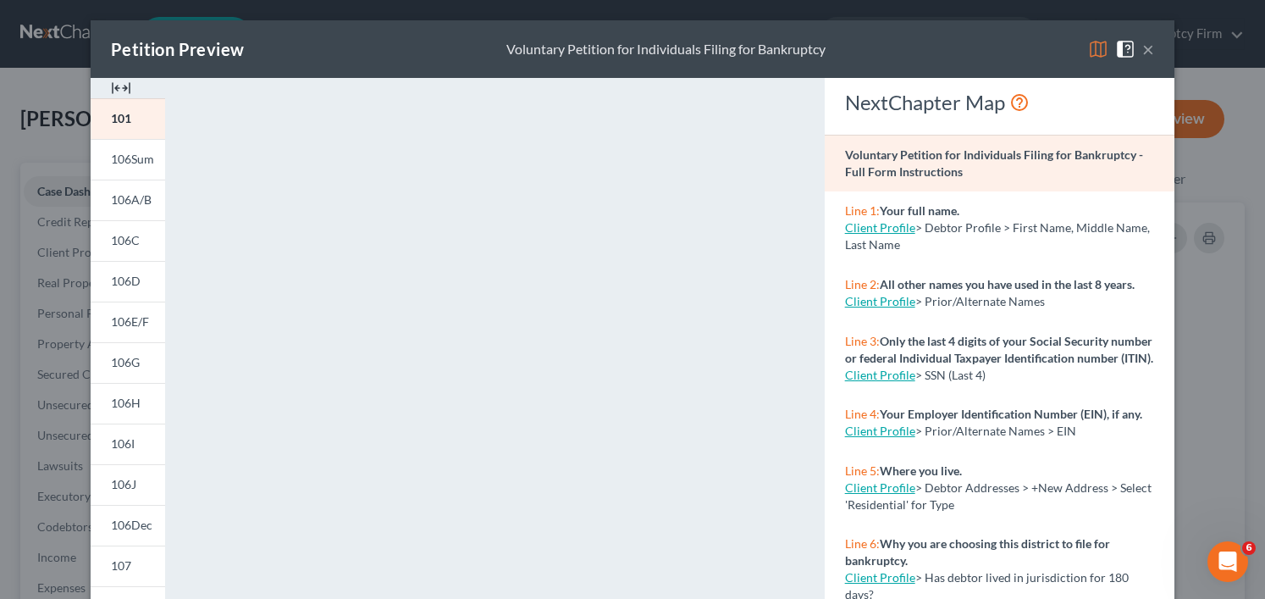
click at [1090, 45] on img at bounding box center [1098, 49] width 20 height 20
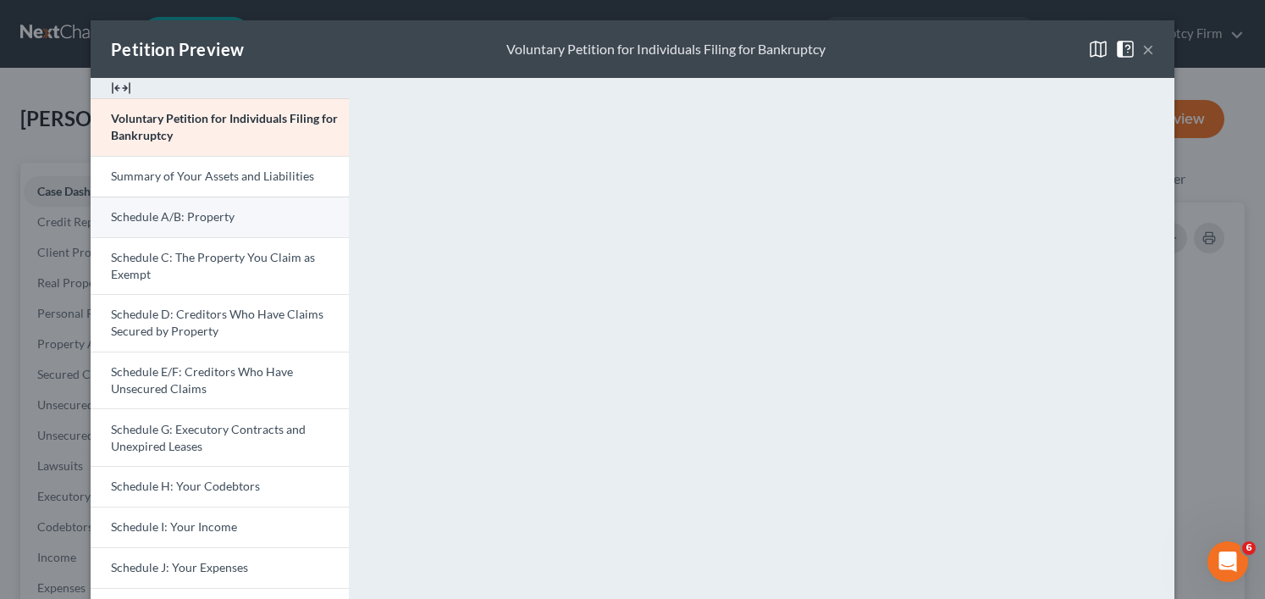
click at [180, 222] on span "Schedule A/B: Property" at bounding box center [173, 216] width 124 height 14
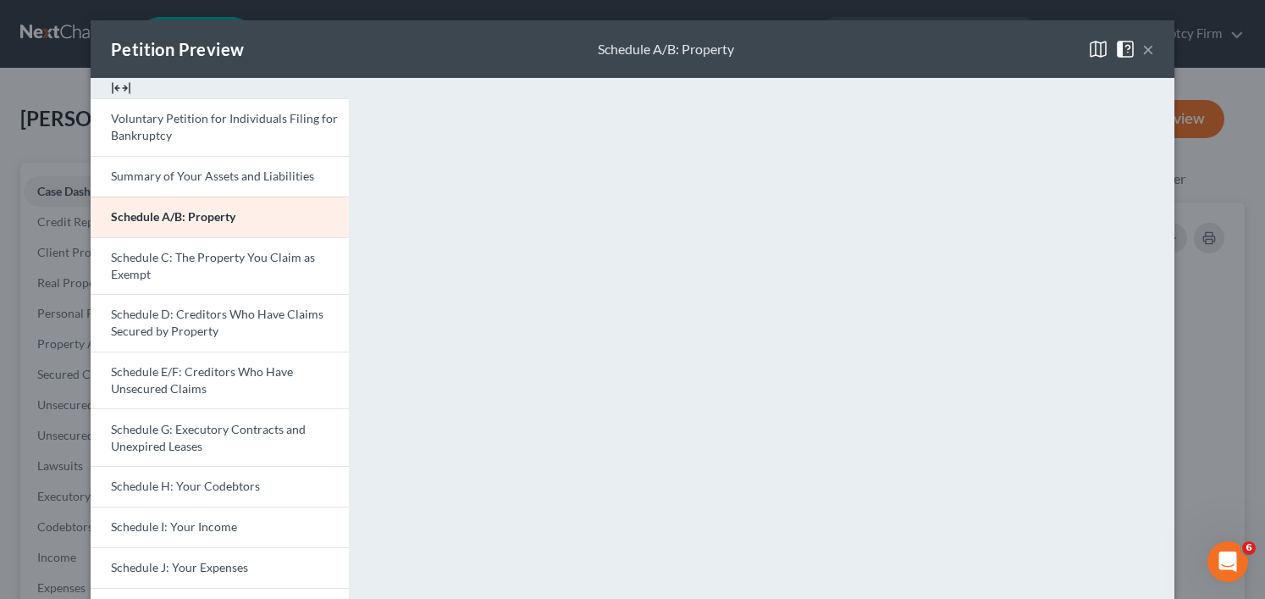
click at [1142, 47] on button "×" at bounding box center [1148, 49] width 12 height 20
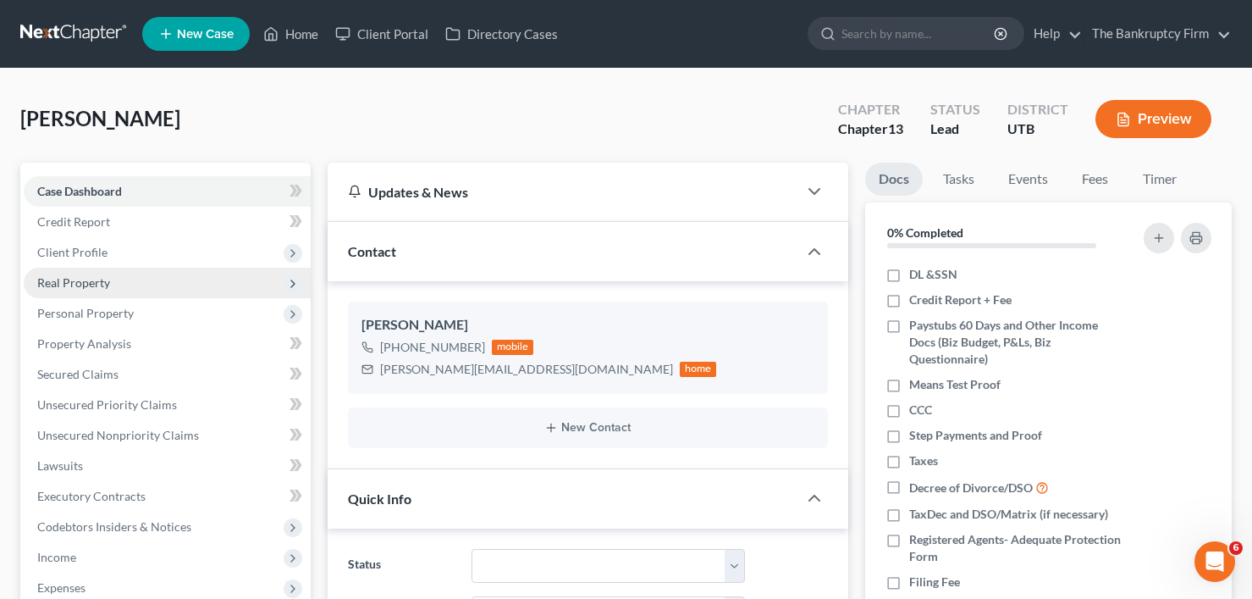
click at [75, 292] on span "Real Property" at bounding box center [167, 283] width 287 height 30
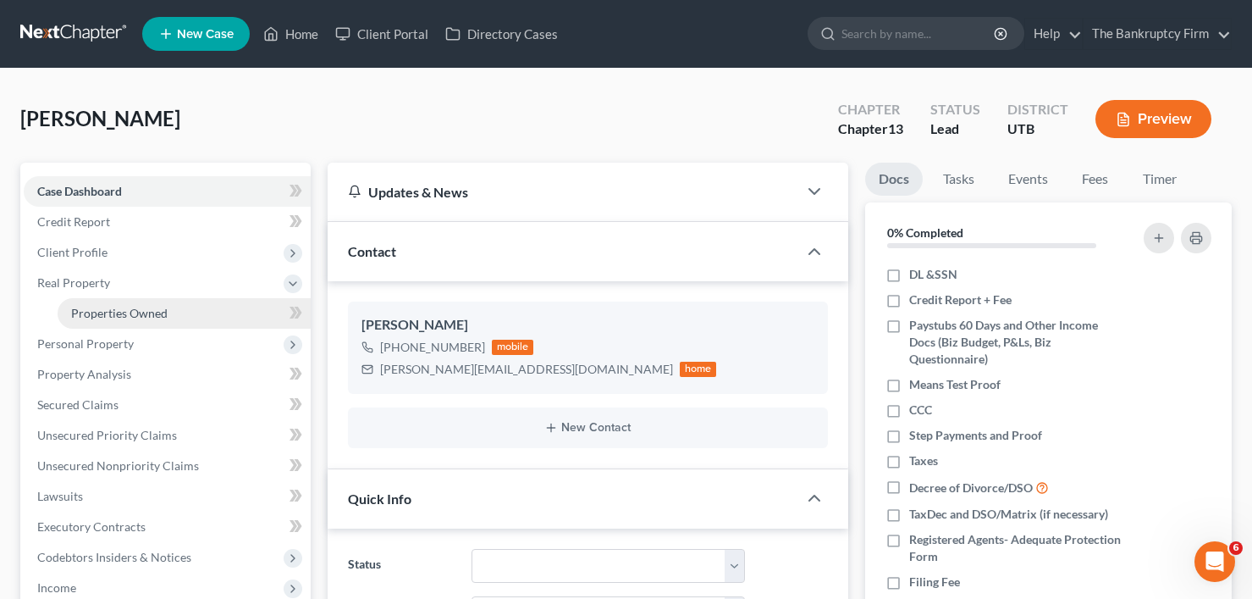
click at [119, 317] on span "Properties Owned" at bounding box center [119, 313] width 97 height 14
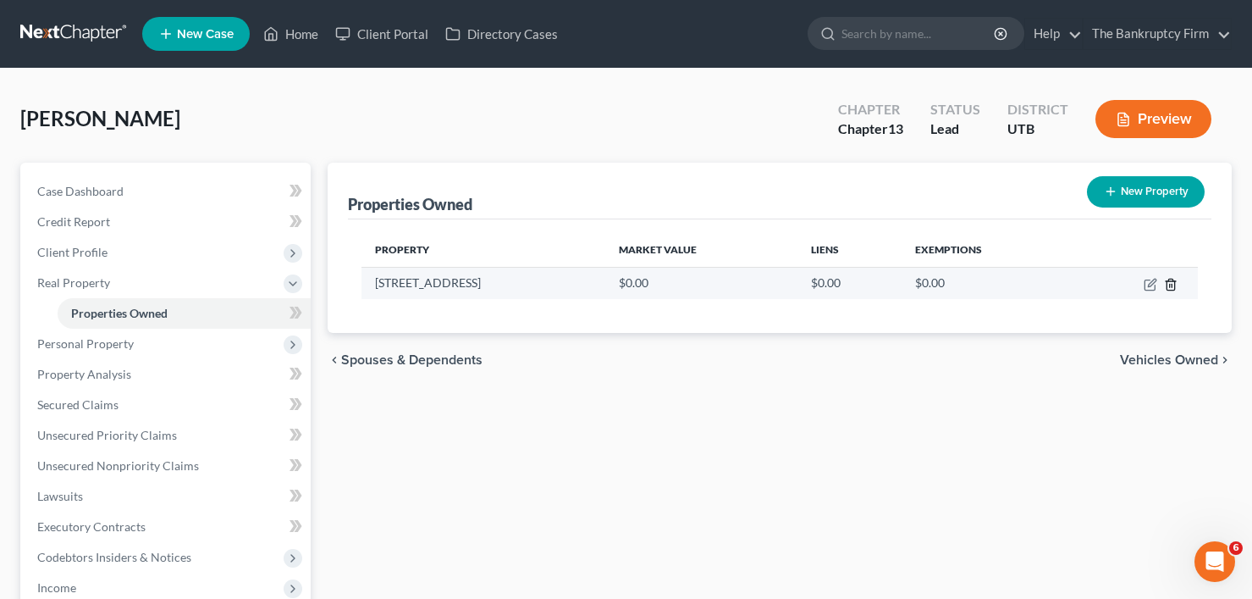
click at [1167, 279] on icon "button" at bounding box center [1171, 285] width 14 height 14
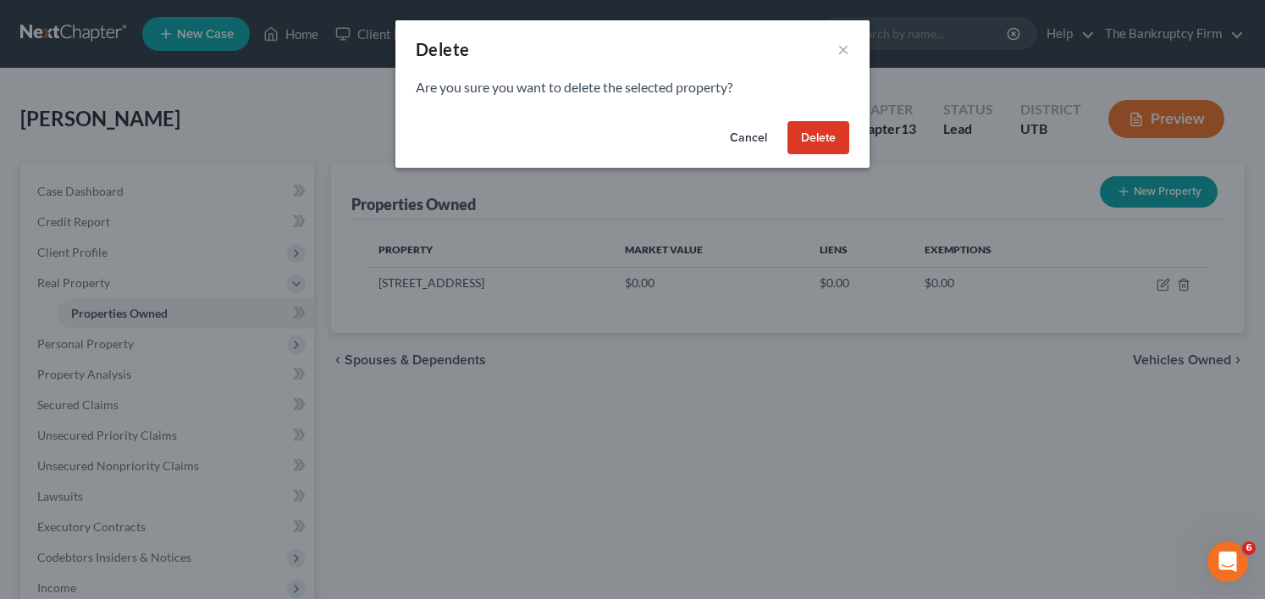
click at [813, 141] on button "Delete" at bounding box center [818, 138] width 62 height 34
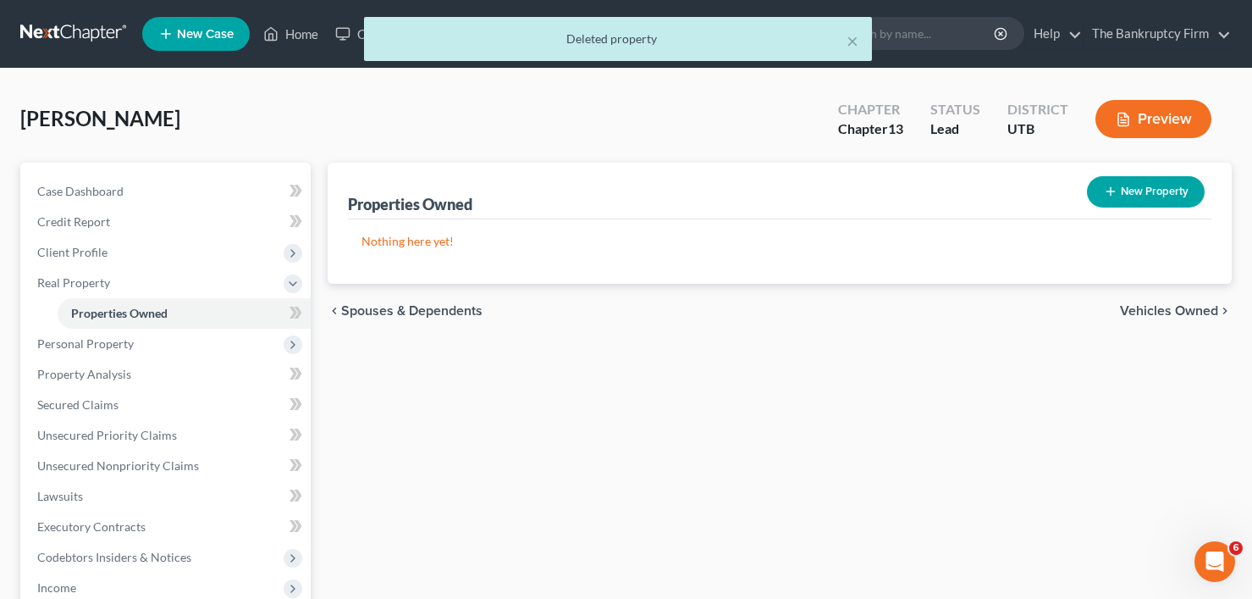
click at [1157, 105] on button "Preview" at bounding box center [1153, 119] width 116 height 38
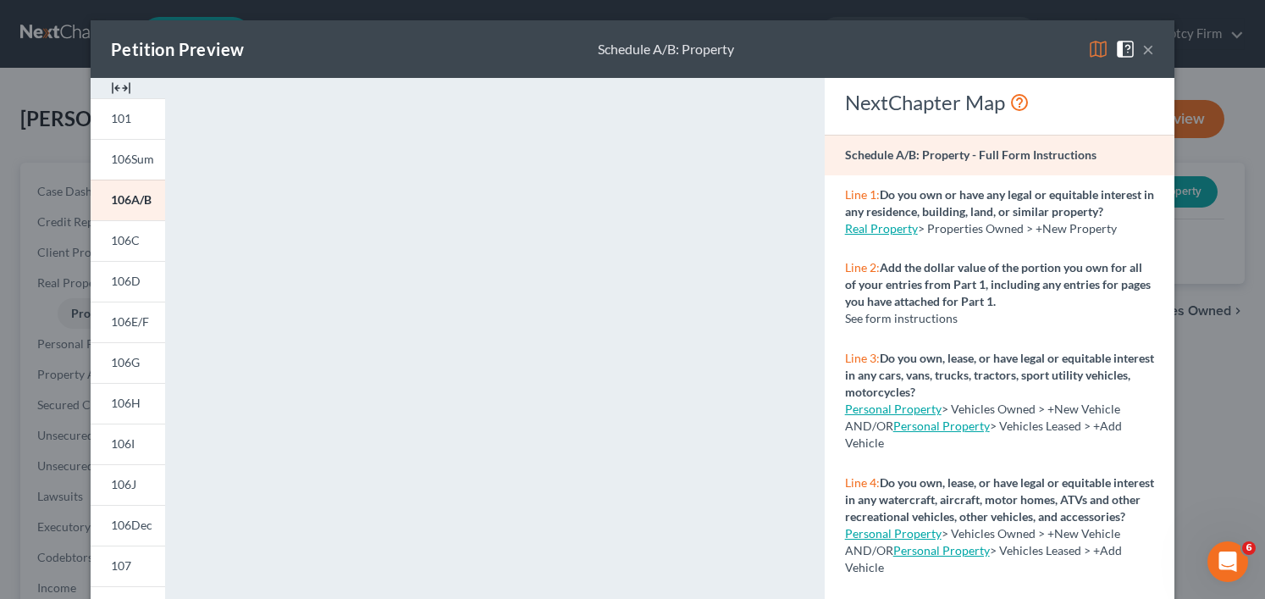
click at [1088, 54] on img at bounding box center [1098, 49] width 20 height 20
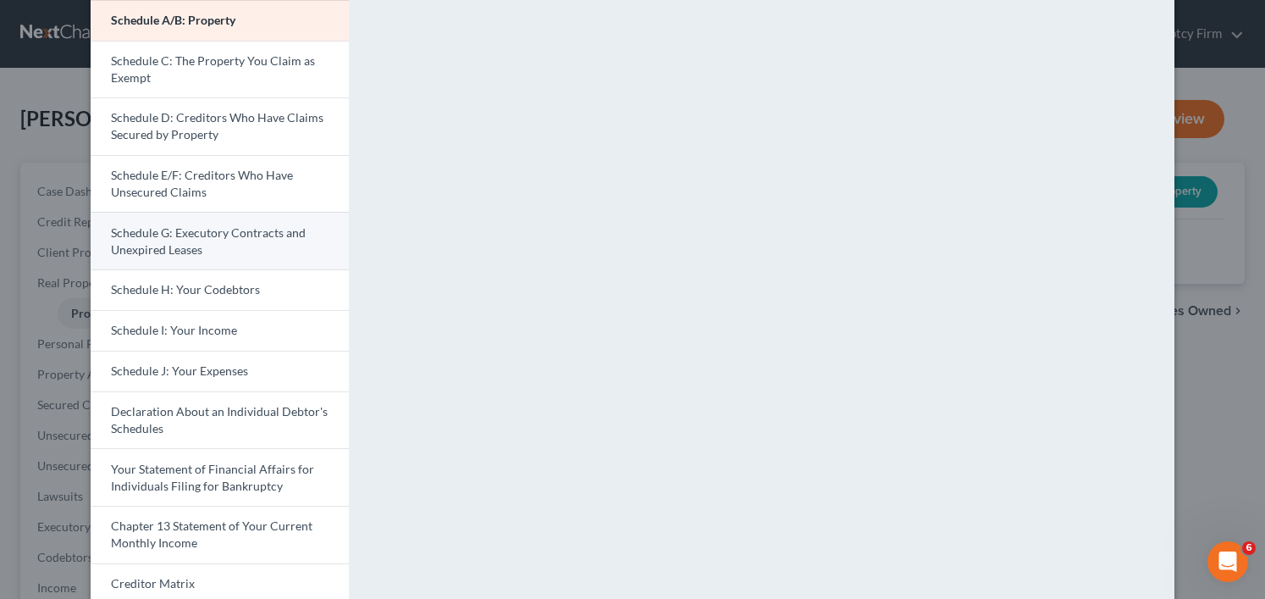
scroll to position [85, 0]
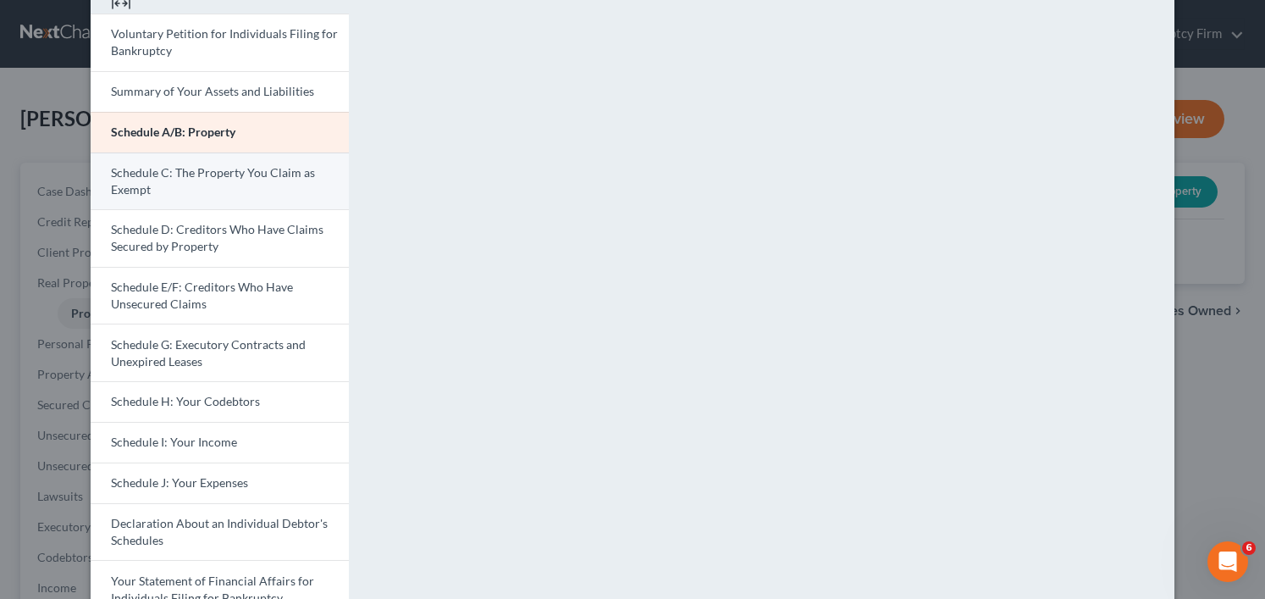
click at [190, 185] on link "Schedule C: The Property You Claim as Exempt" at bounding box center [220, 181] width 258 height 58
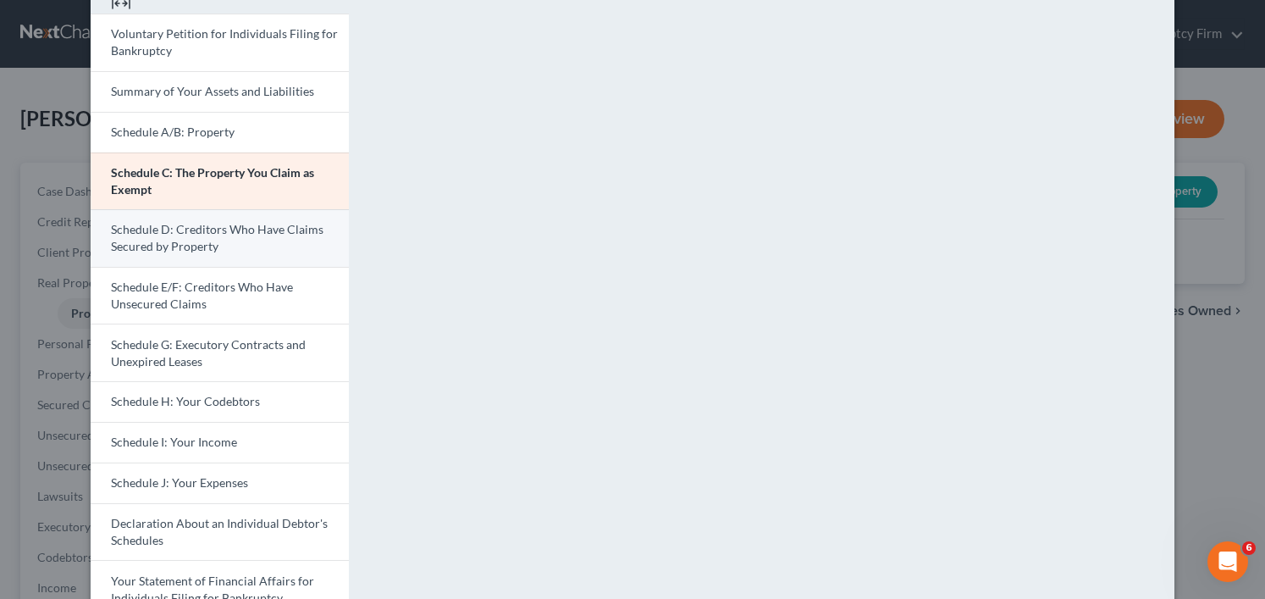
click at [214, 236] on span "Schedule D: Creditors Who Have Claims Secured by Property" at bounding box center [217, 237] width 212 height 31
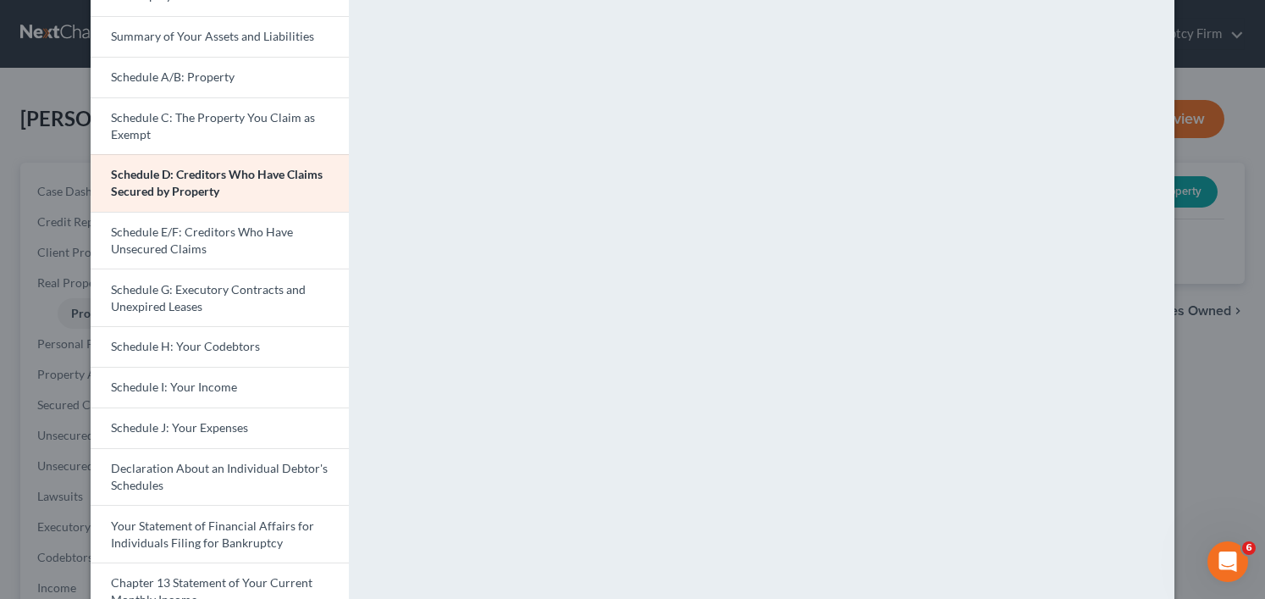
scroll to position [169, 0]
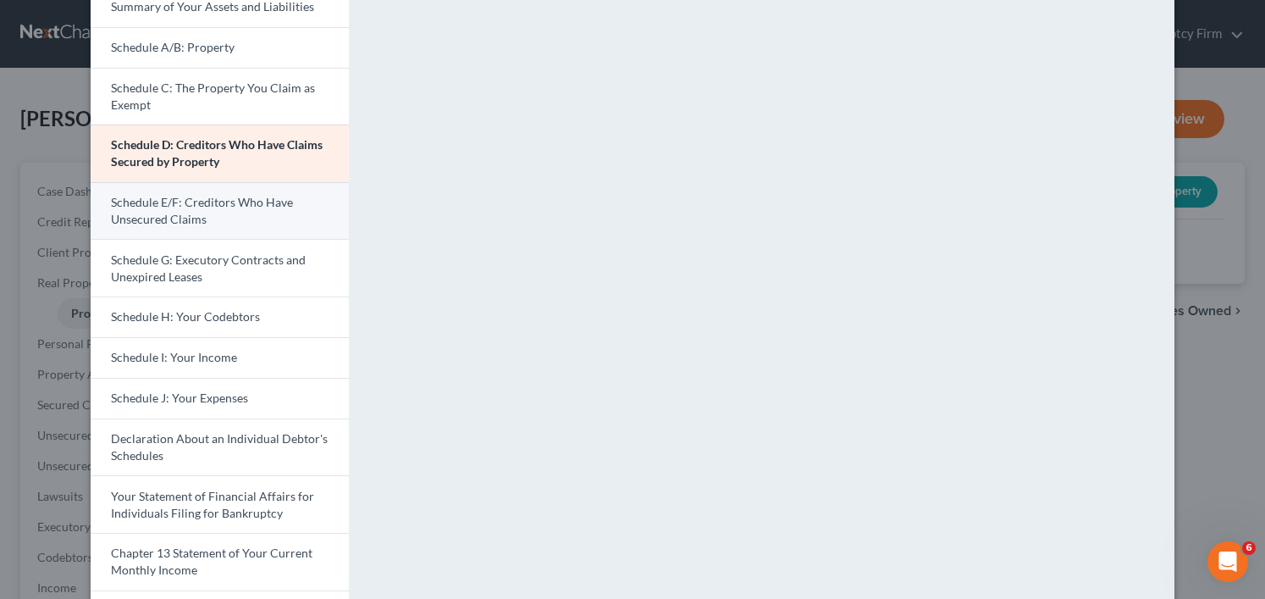
click at [199, 223] on link "Schedule E/F: Creditors Who Have Unsecured Claims" at bounding box center [220, 211] width 258 height 58
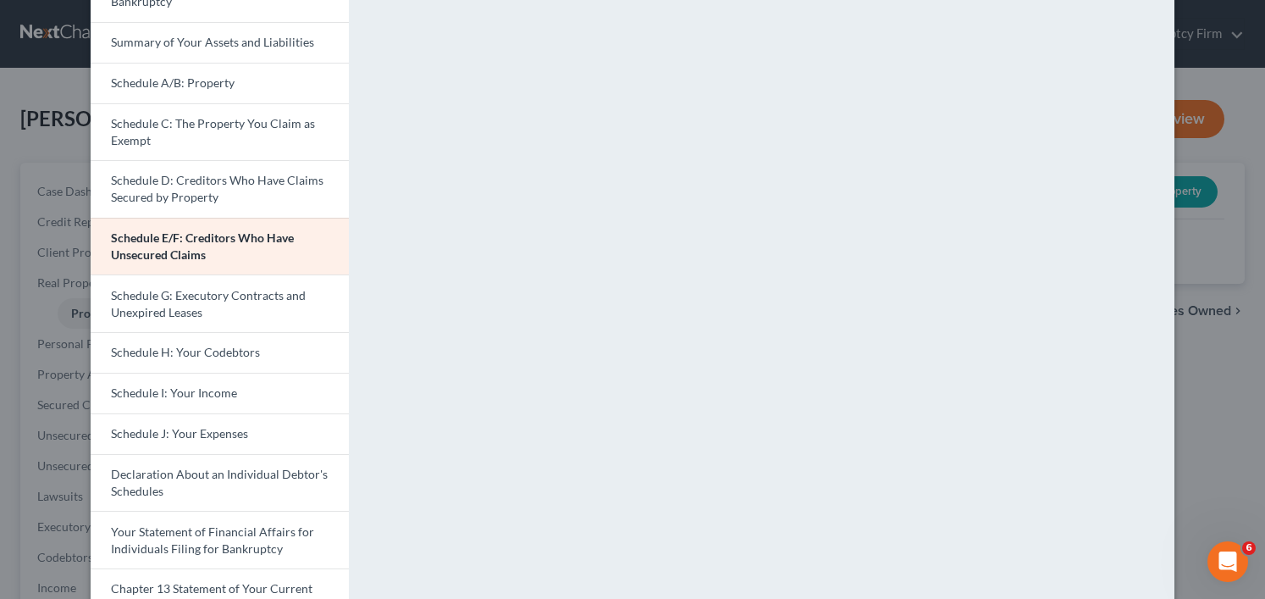
scroll to position [74, 0]
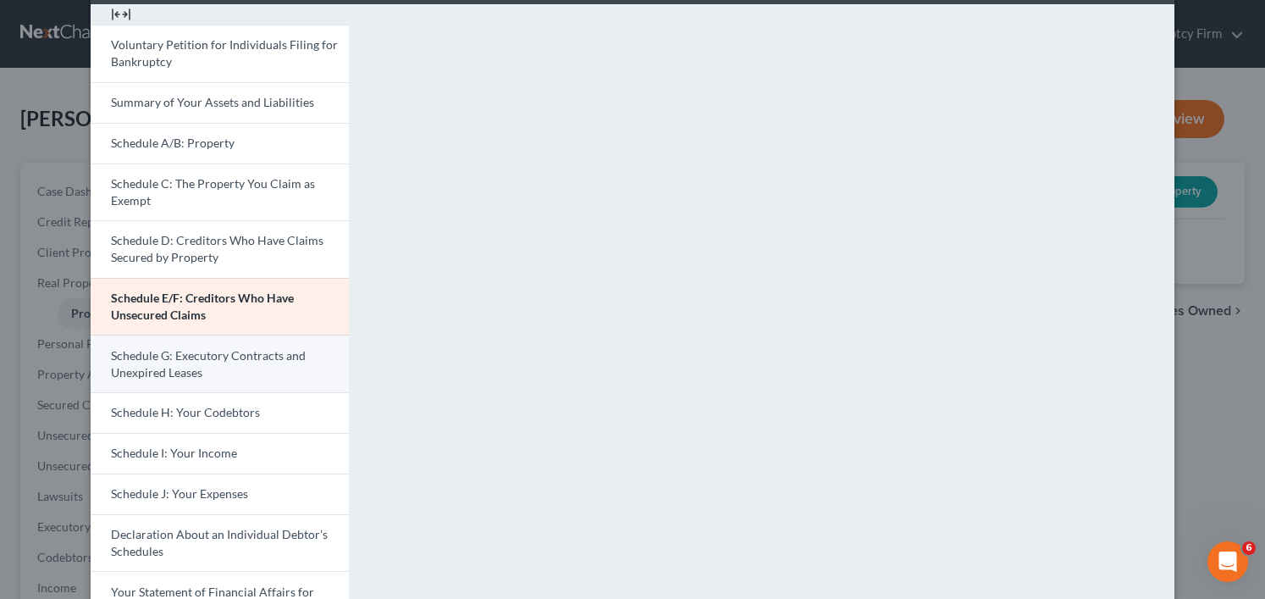
click at [201, 372] on link "Schedule G: Executory Contracts and Unexpired Leases" at bounding box center [220, 363] width 258 height 58
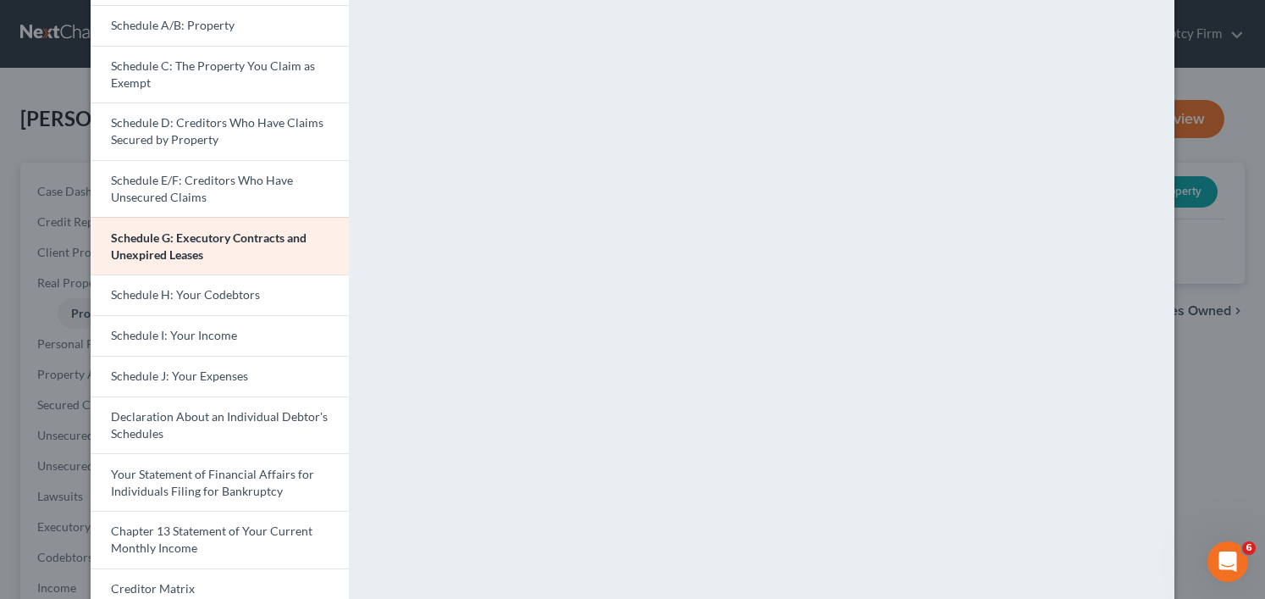
scroll to position [243, 0]
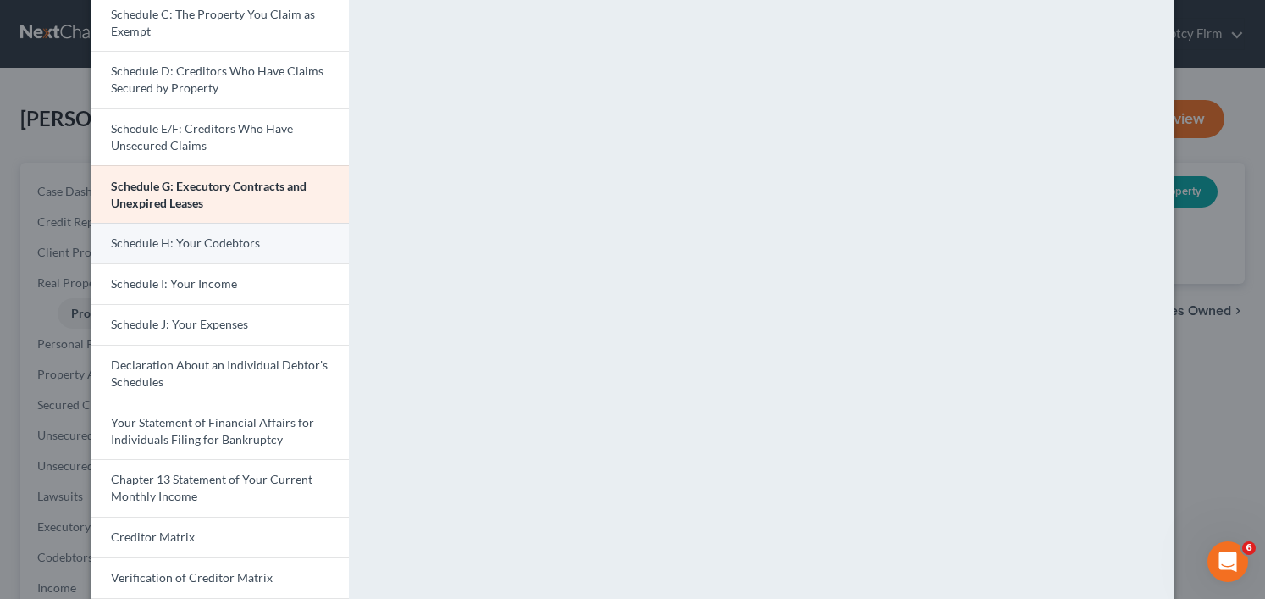
click at [237, 244] on span "Schedule H: Your Codebtors" at bounding box center [185, 242] width 149 height 14
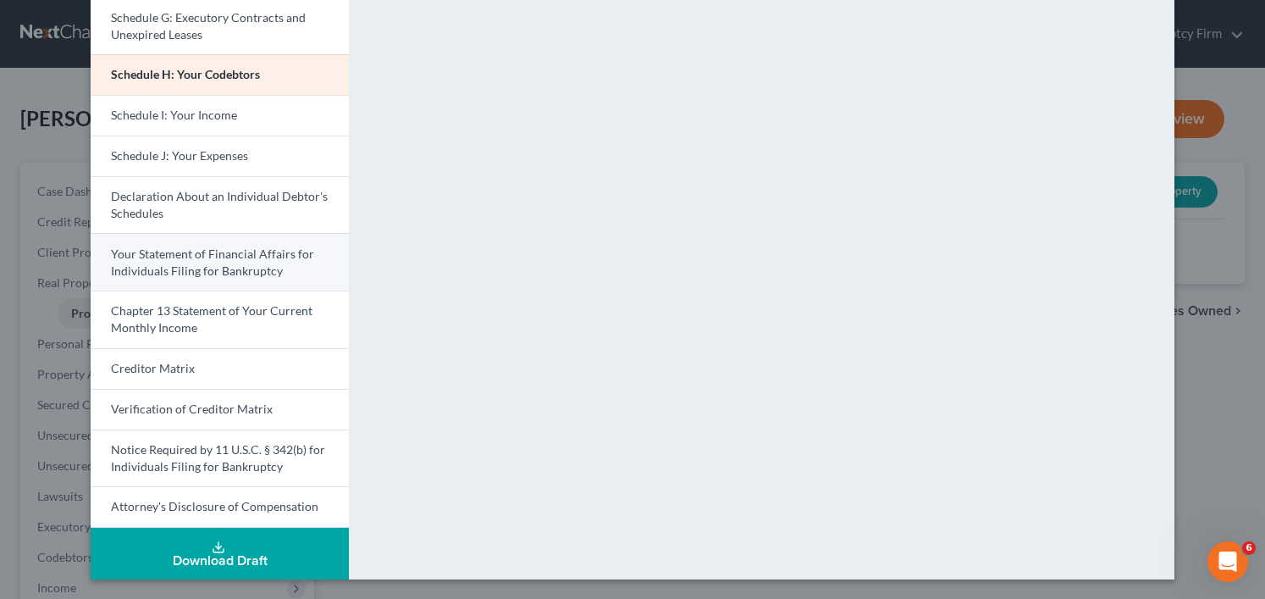
scroll to position [412, 0]
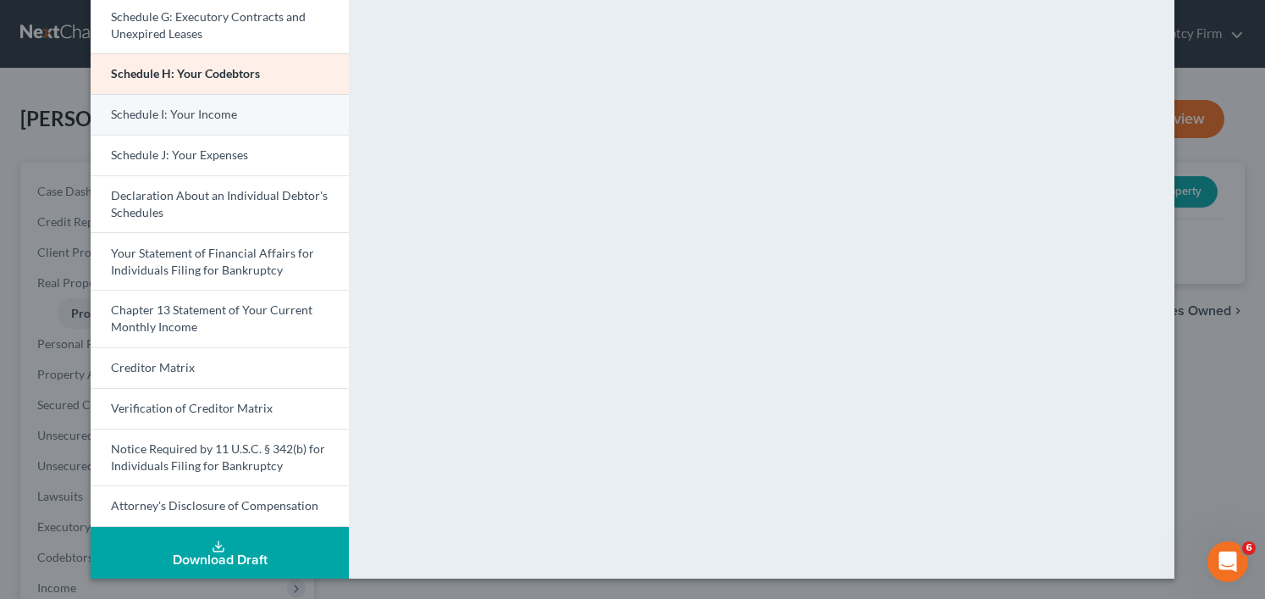
click at [206, 121] on span "Schedule I: Your Income" at bounding box center [174, 114] width 126 height 14
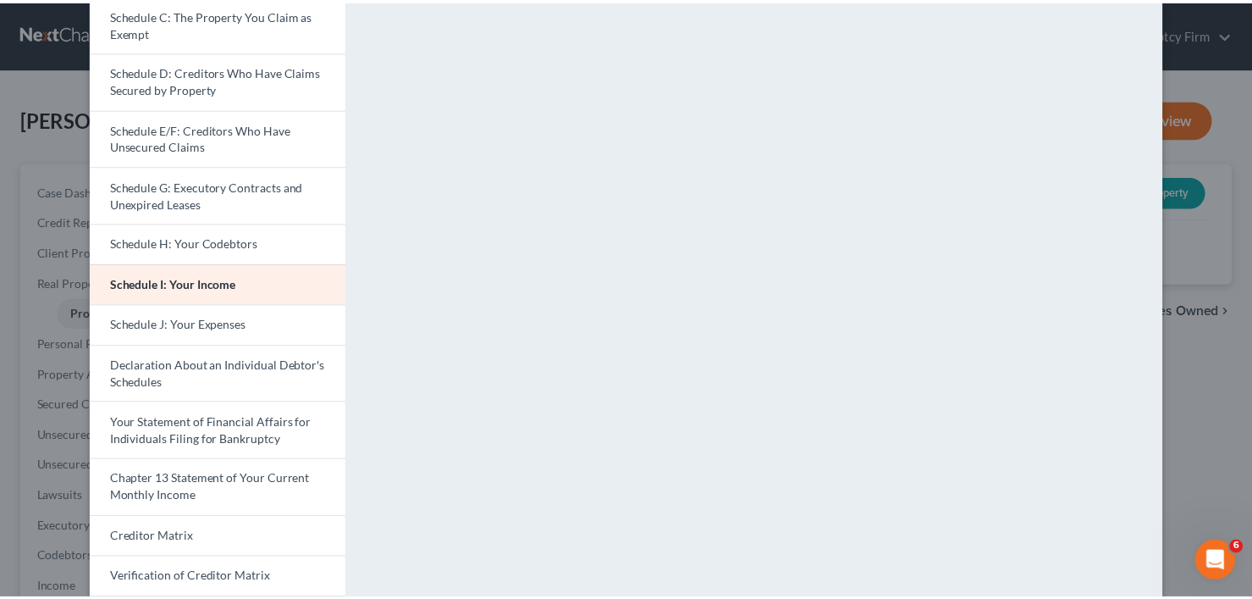
scroll to position [328, 0]
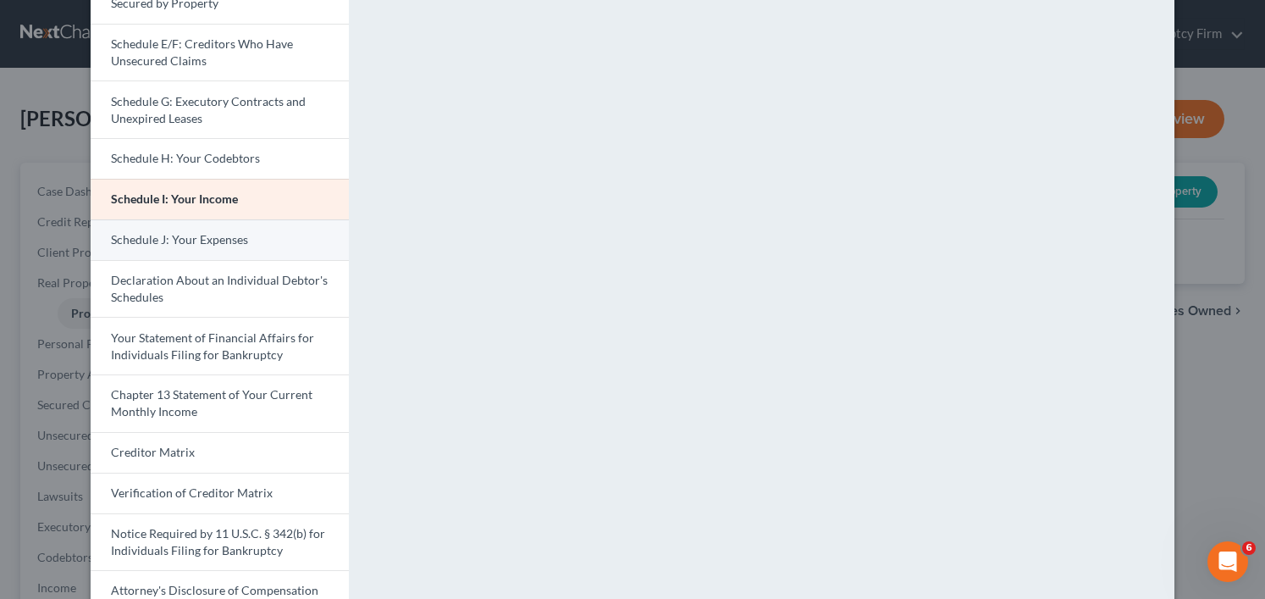
click at [251, 246] on link "Schedule J: Your Expenses" at bounding box center [220, 239] width 258 height 41
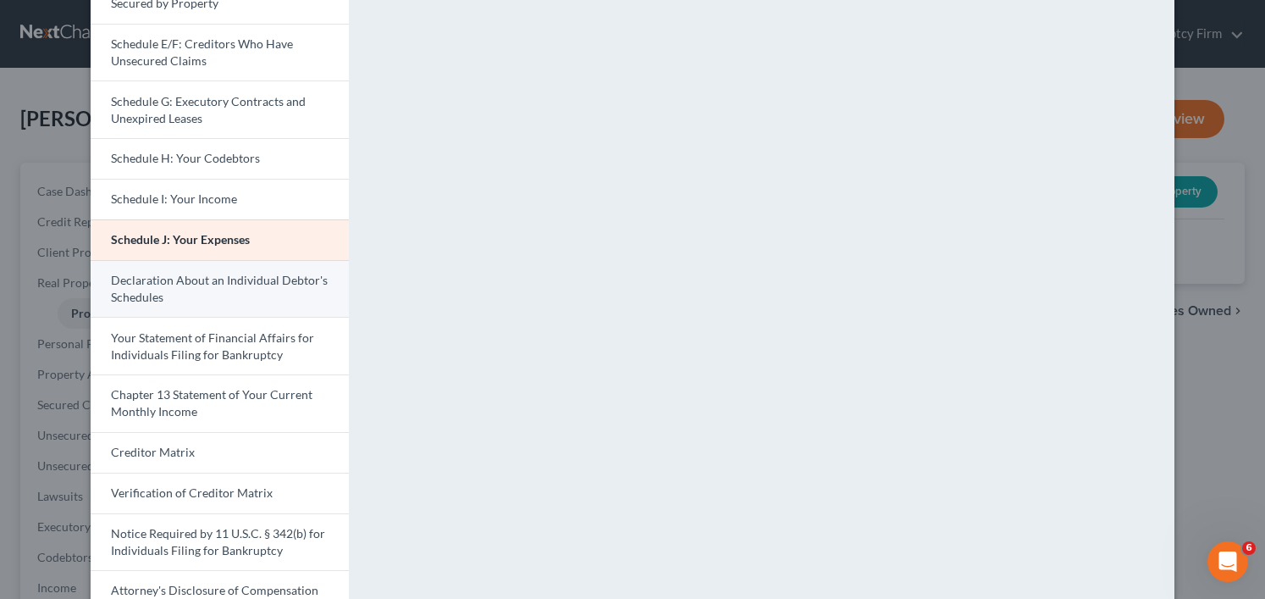
click at [214, 289] on link "Declaration About an Individual Debtor's Schedules" at bounding box center [220, 289] width 258 height 58
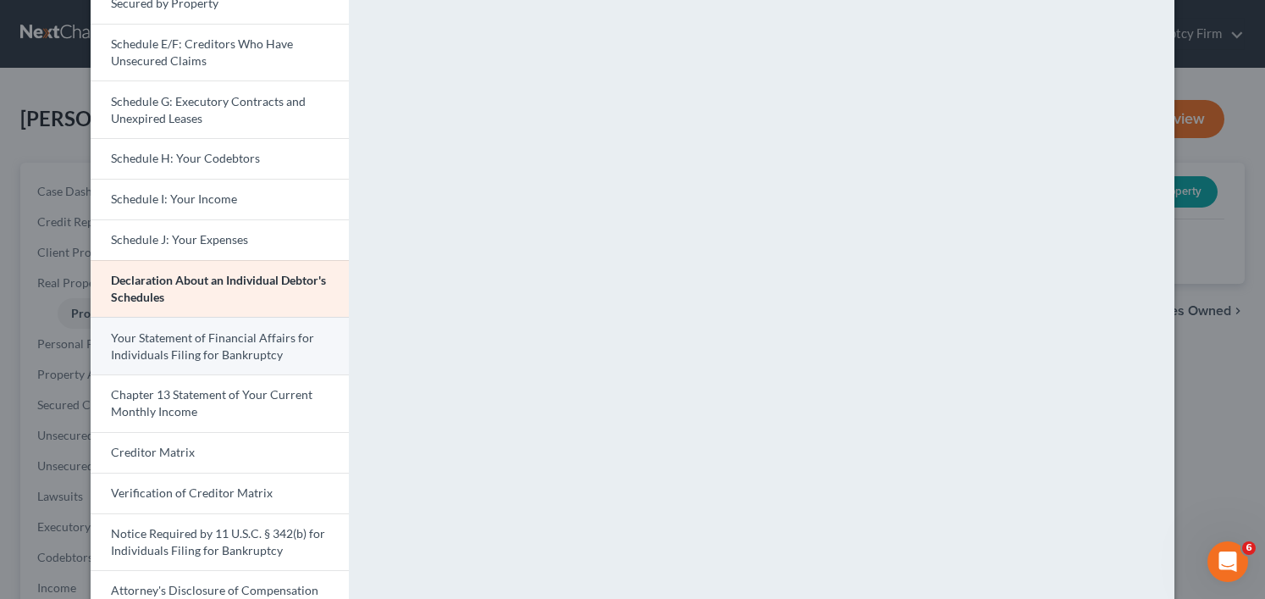
click at [177, 355] on span "Your Statement of Financial Affairs for Individuals Filing for Bankruptcy" at bounding box center [212, 345] width 203 height 31
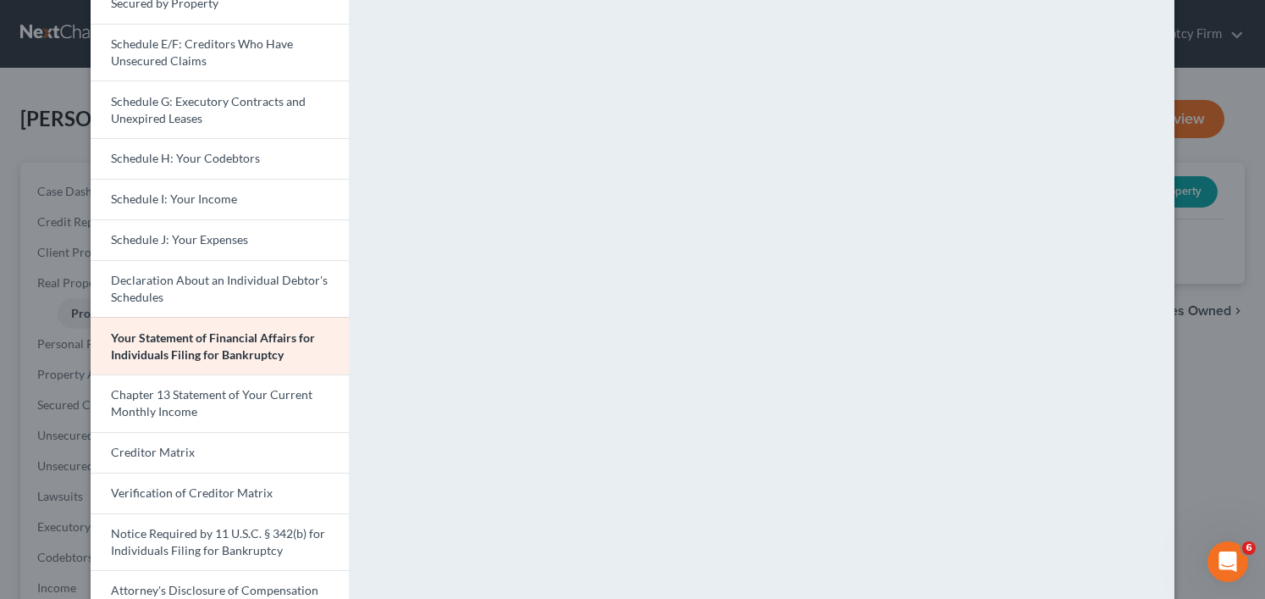
click at [1169, 75] on div "<object ng-attr-data='https://nextchapter-prod.s3.amazonaws.com/pdfs/e4cefe43-b…" at bounding box center [769, 206] width 825 height 913
click at [1227, 80] on div "Petition Preview Your Statement of Financial Affairs for Individuals Filing for…" at bounding box center [632, 299] width 1265 height 599
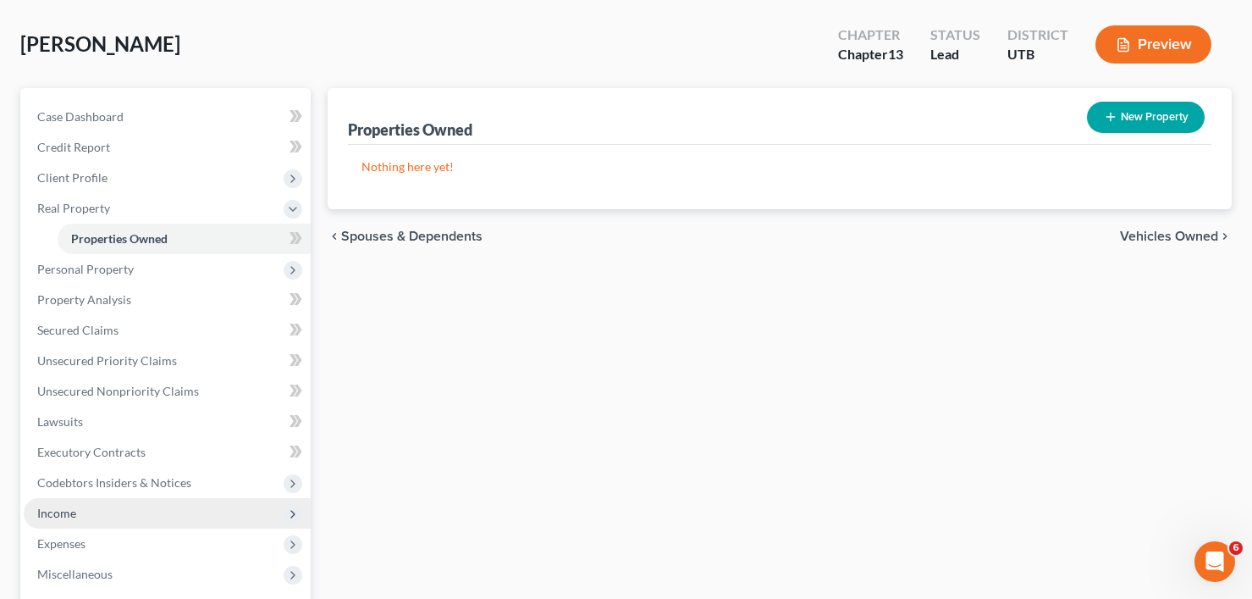
scroll to position [339, 0]
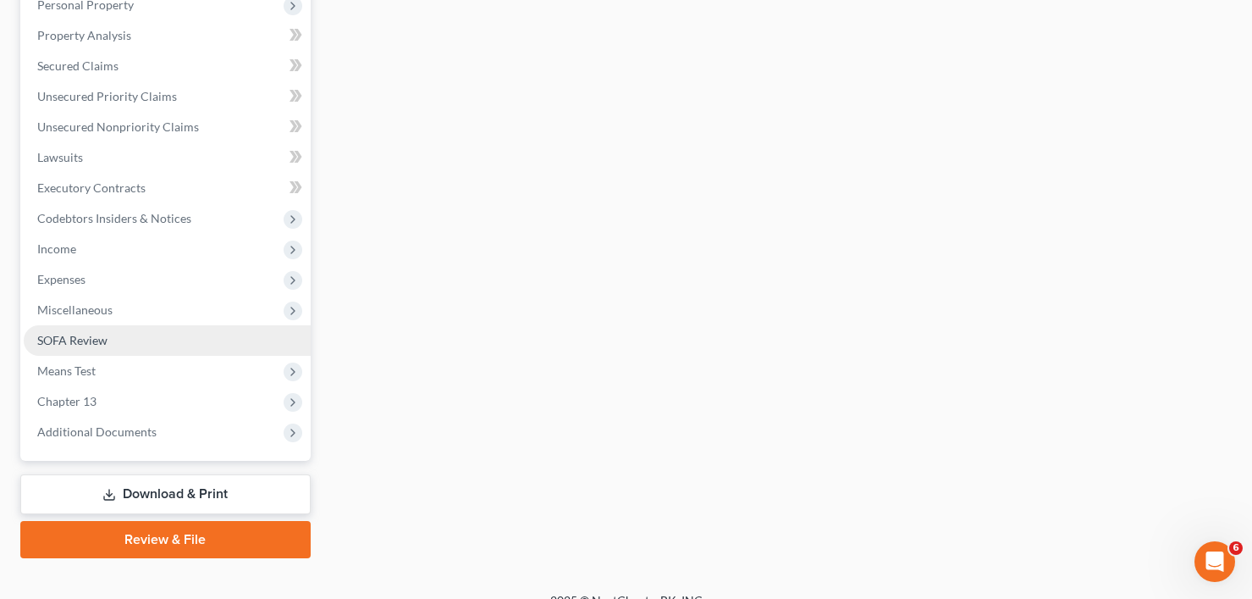
click at [85, 345] on span "SOFA Review" at bounding box center [72, 340] width 70 height 14
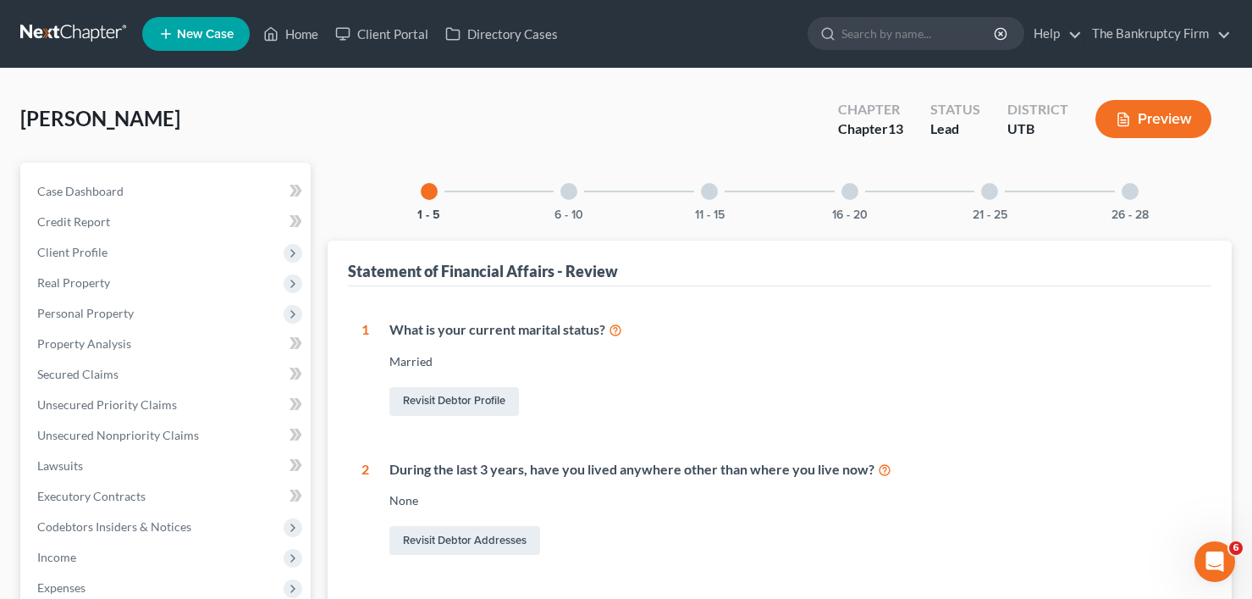
click at [557, 191] on div "6 - 10" at bounding box center [569, 192] width 58 height 58
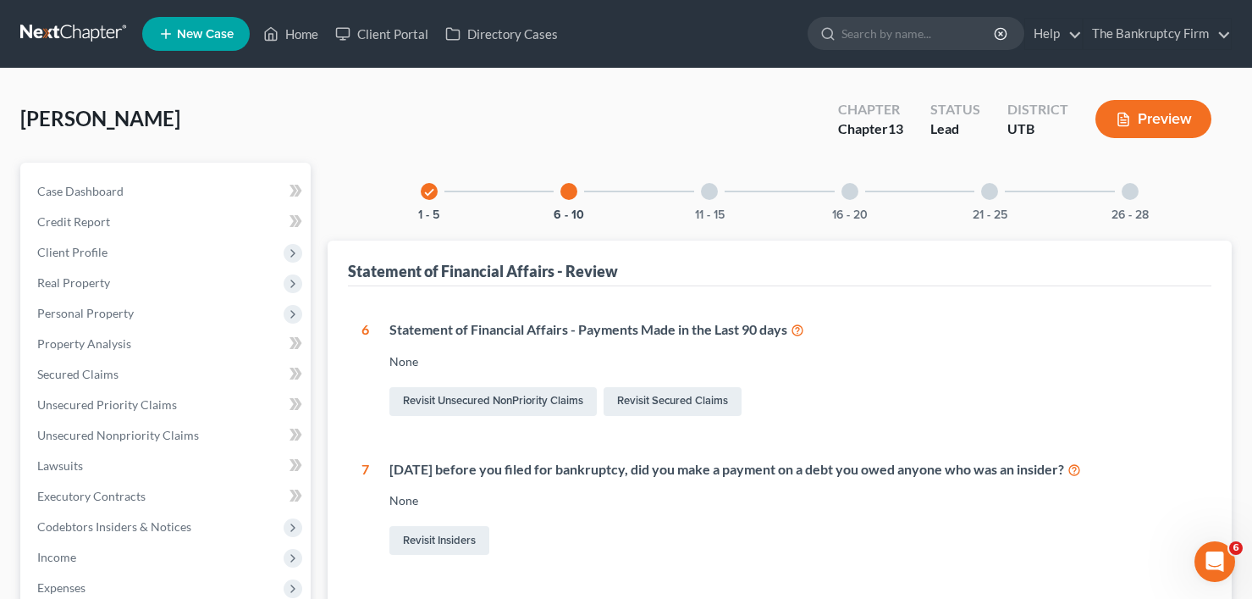
click at [703, 192] on div at bounding box center [709, 191] width 17 height 17
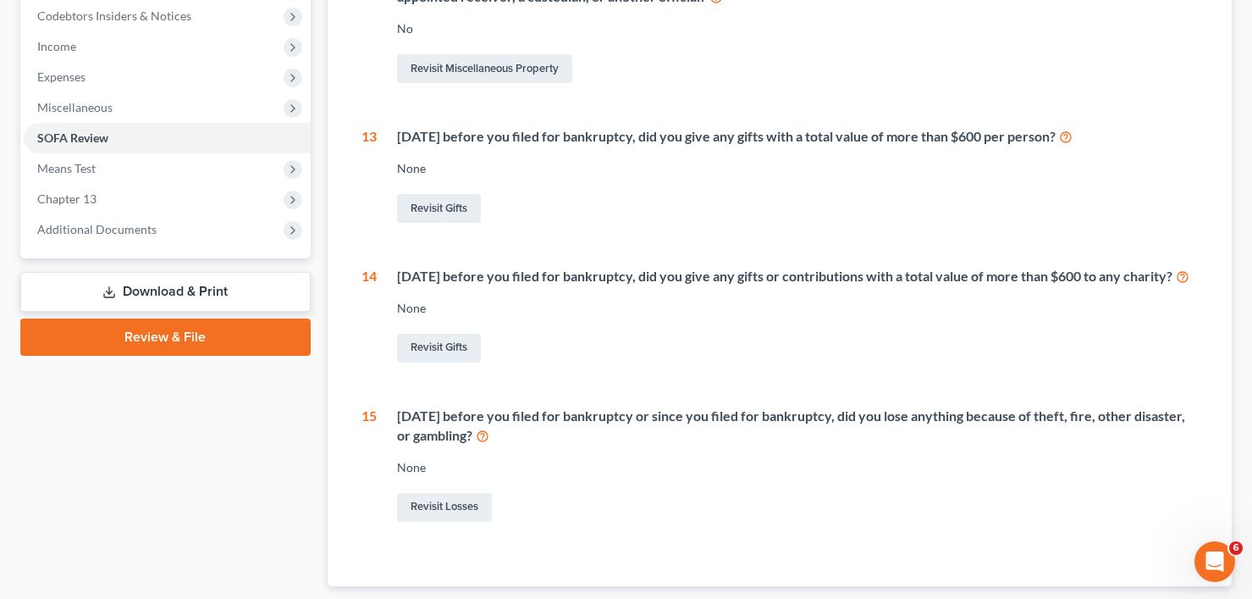
scroll to position [127, 0]
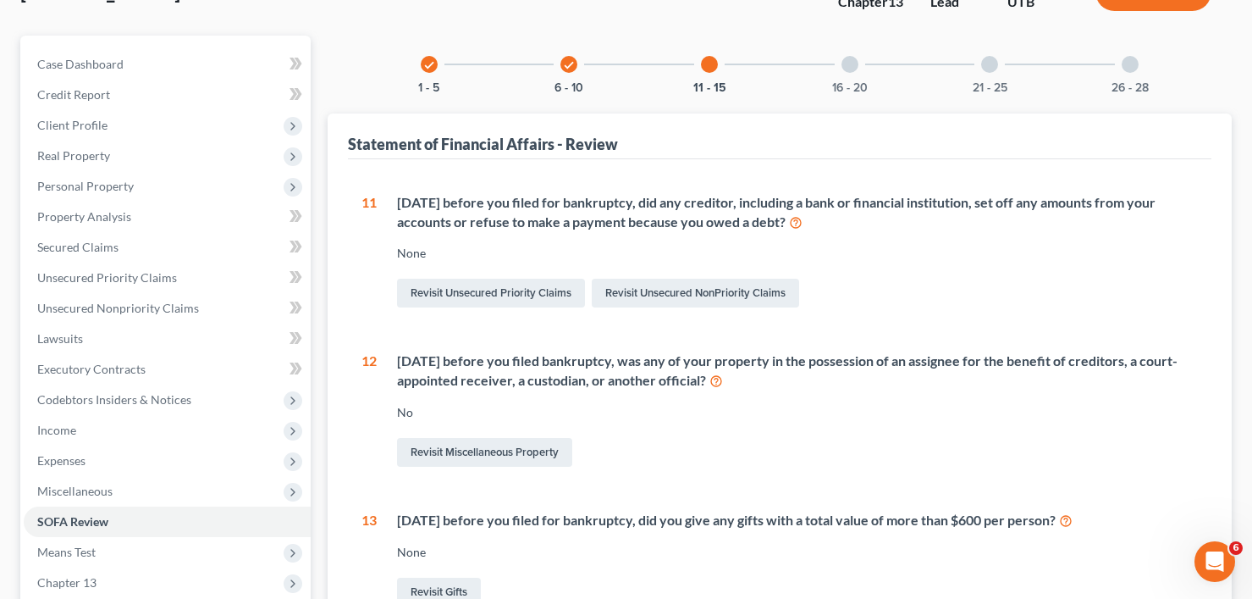
click at [853, 63] on div at bounding box center [849, 64] width 17 height 17
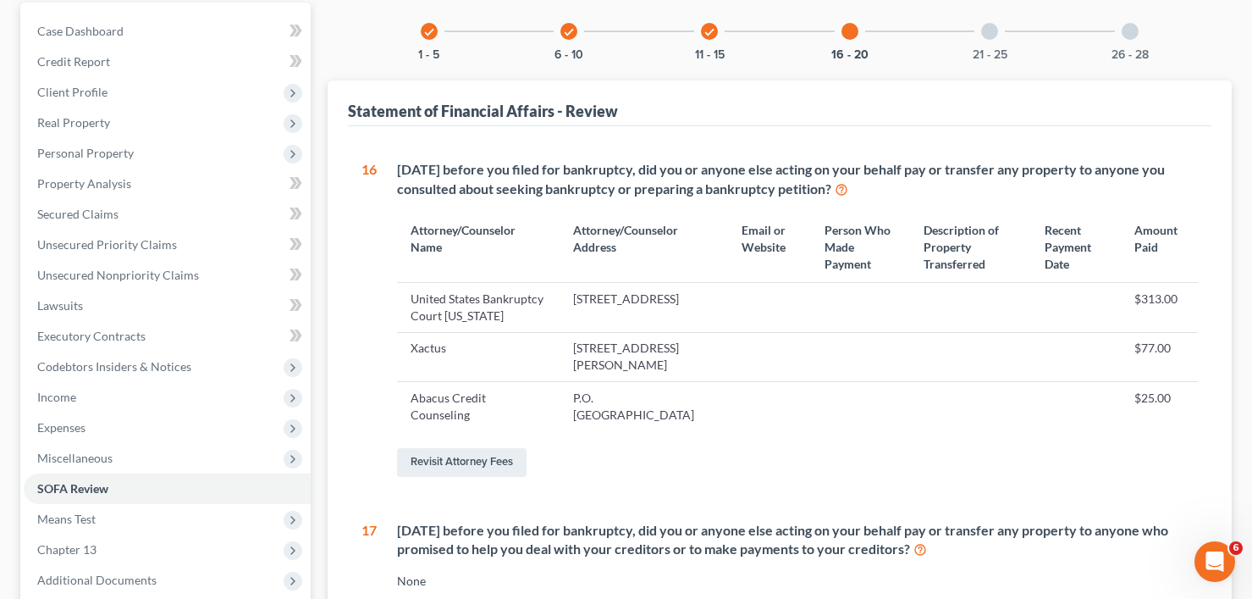
scroll to position [212, 0]
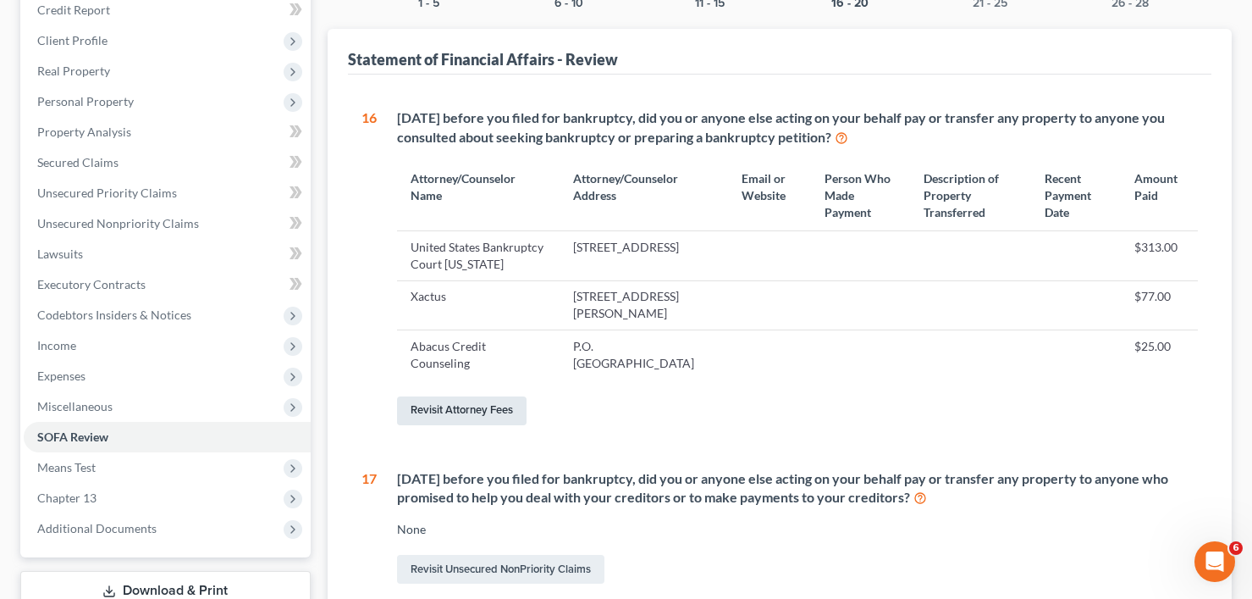
click at [461, 413] on link "Revisit Attorney Fees" at bounding box center [462, 410] width 130 height 29
select select "0"
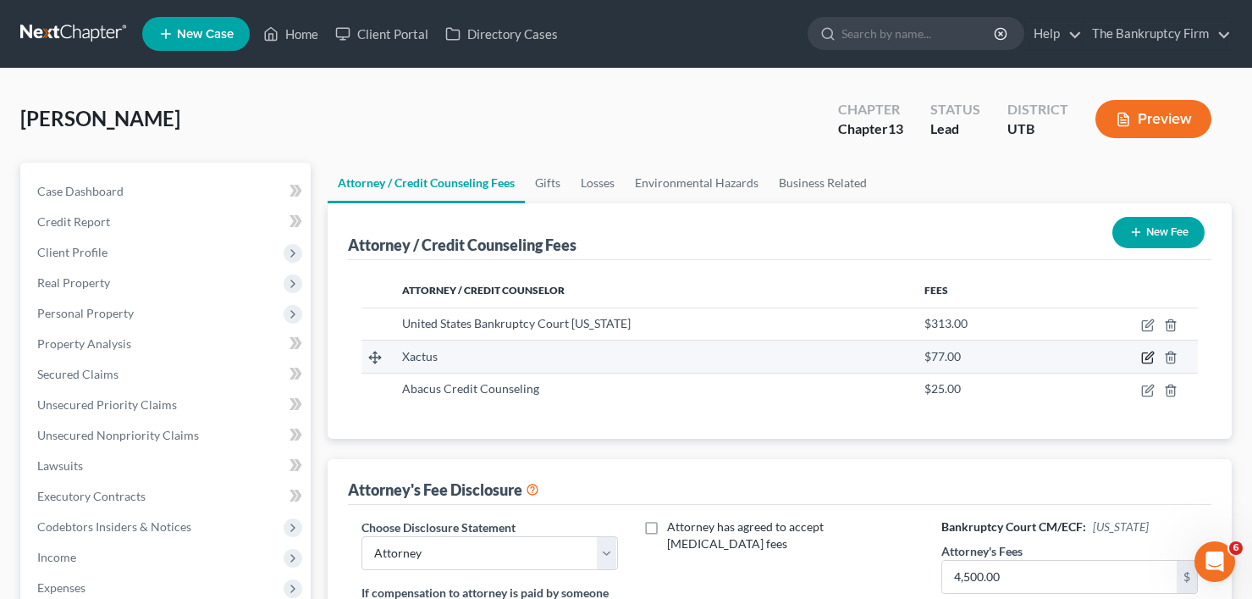
click at [1150, 356] on icon "button" at bounding box center [1148, 357] width 14 height 14
select select "39"
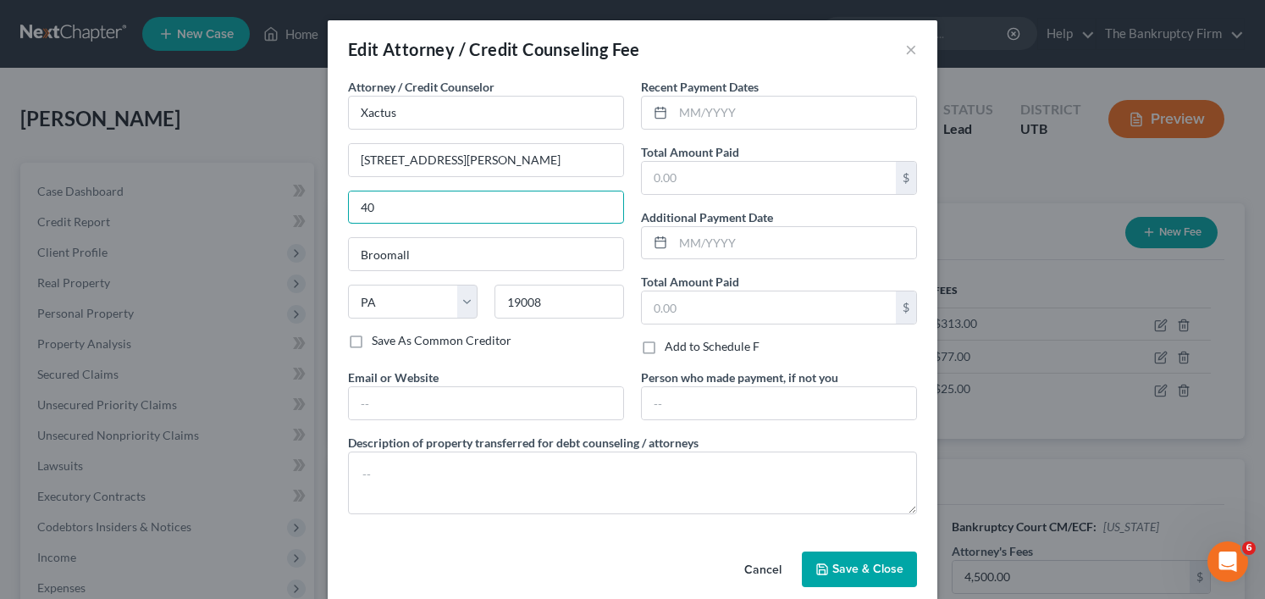
type input "77.00"
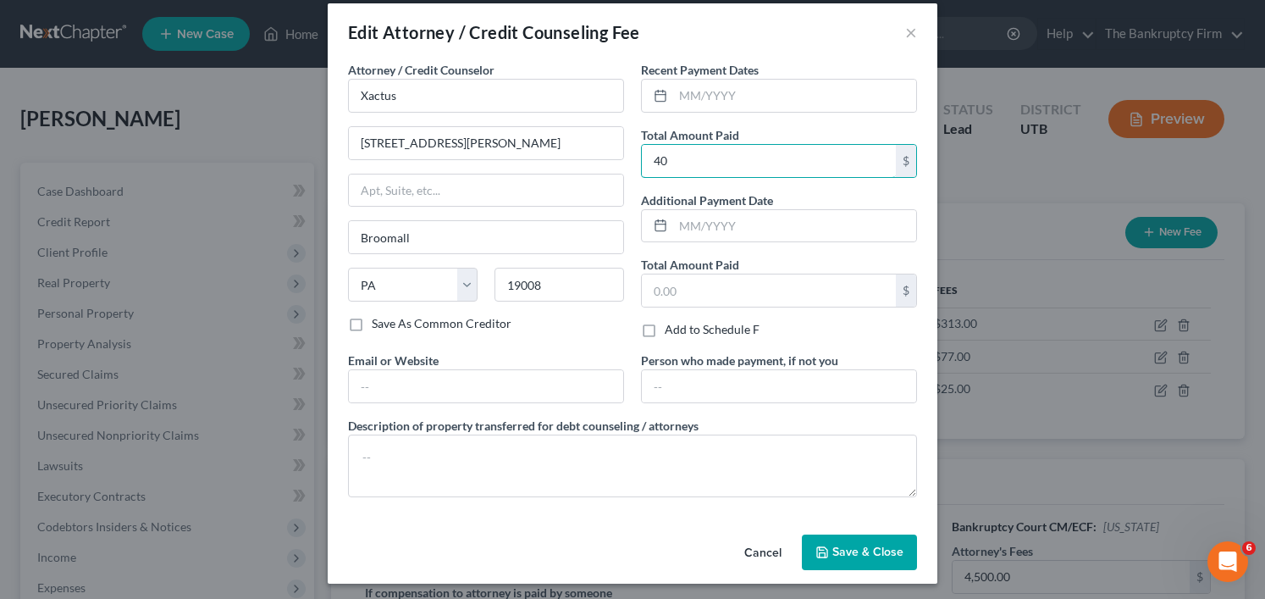
scroll to position [22, 0]
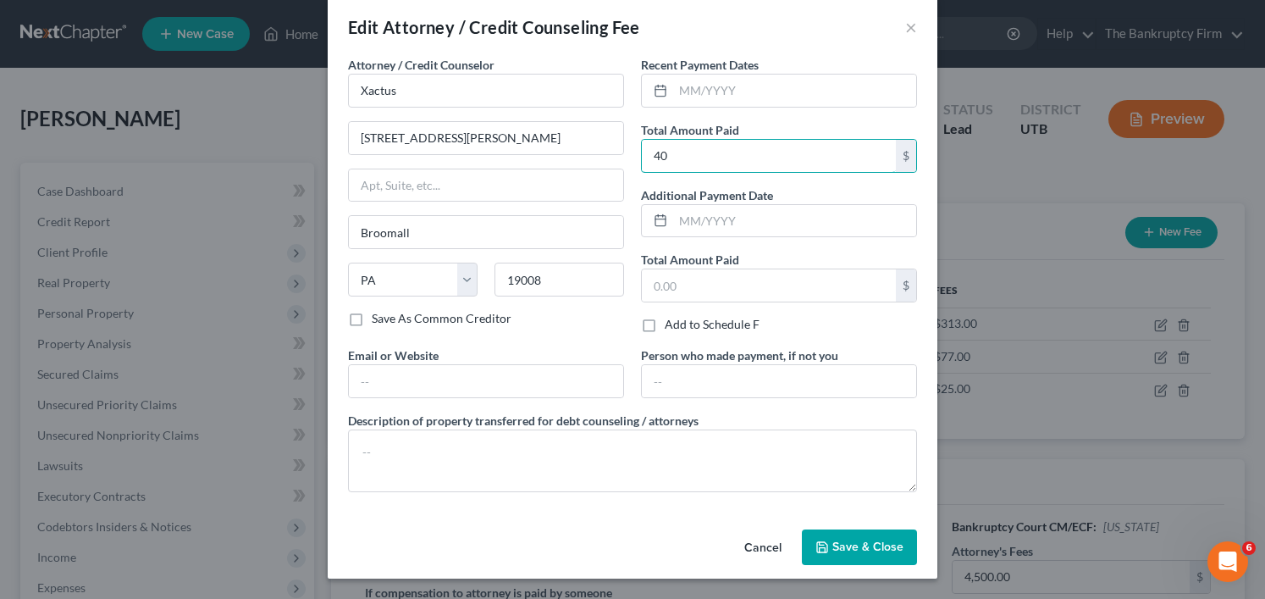
type input "40"
click at [845, 538] on button "Save & Close" at bounding box center [859, 547] width 115 height 36
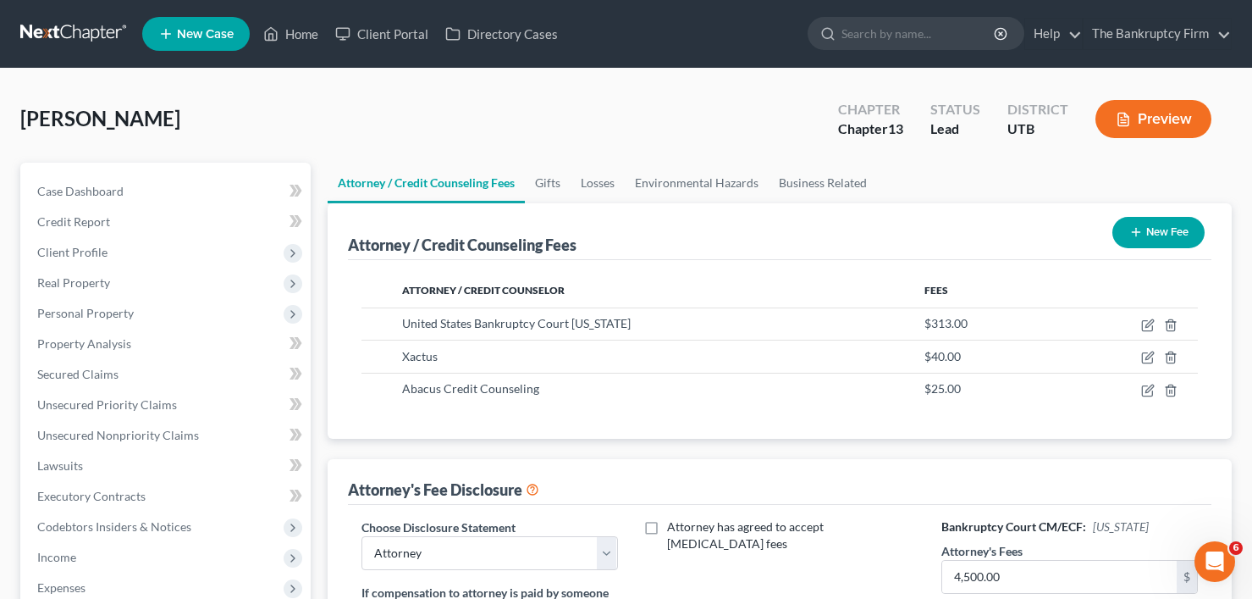
click at [1162, 114] on button "Preview" at bounding box center [1153, 119] width 116 height 38
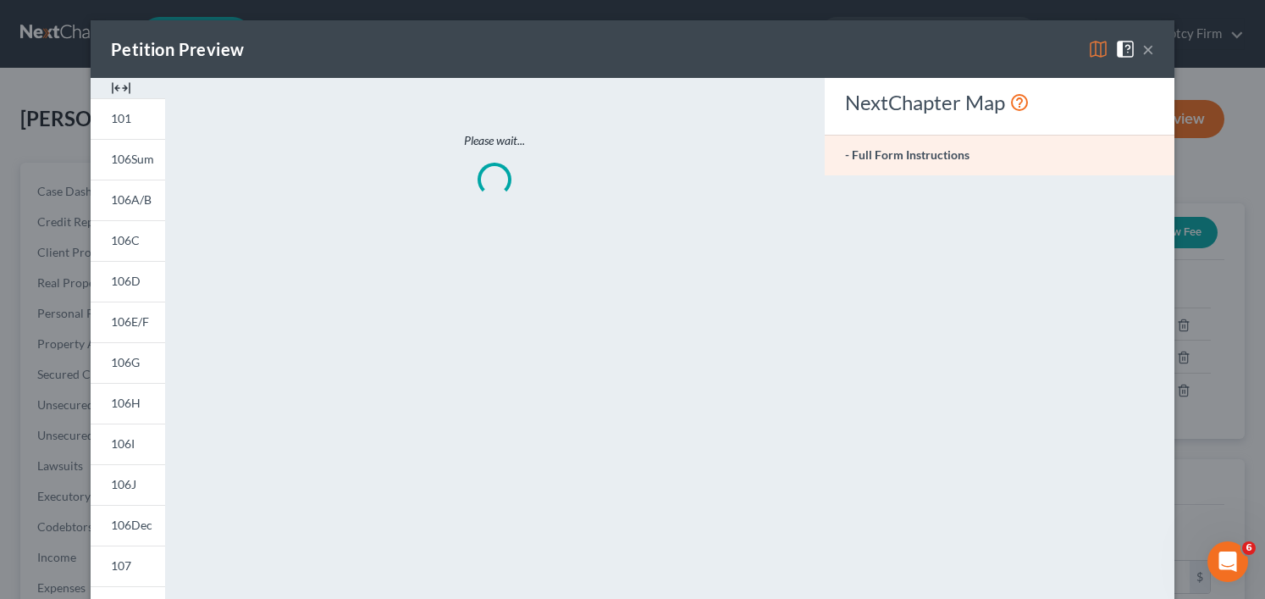
click at [1090, 55] on img at bounding box center [1098, 49] width 20 height 20
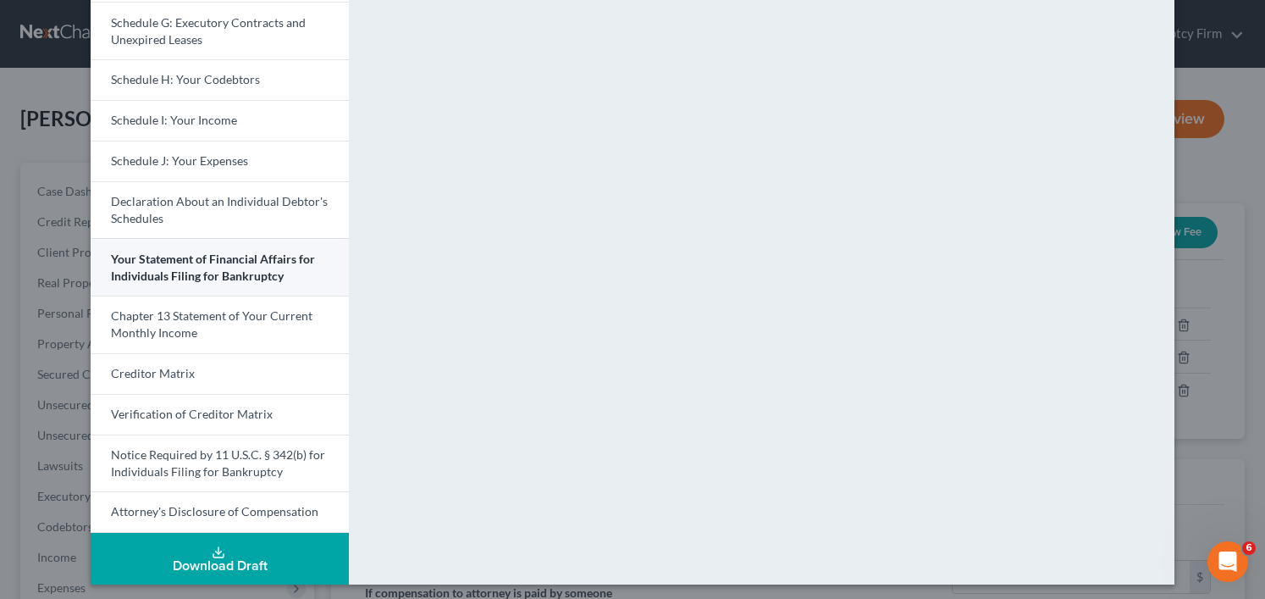
scroll to position [412, 0]
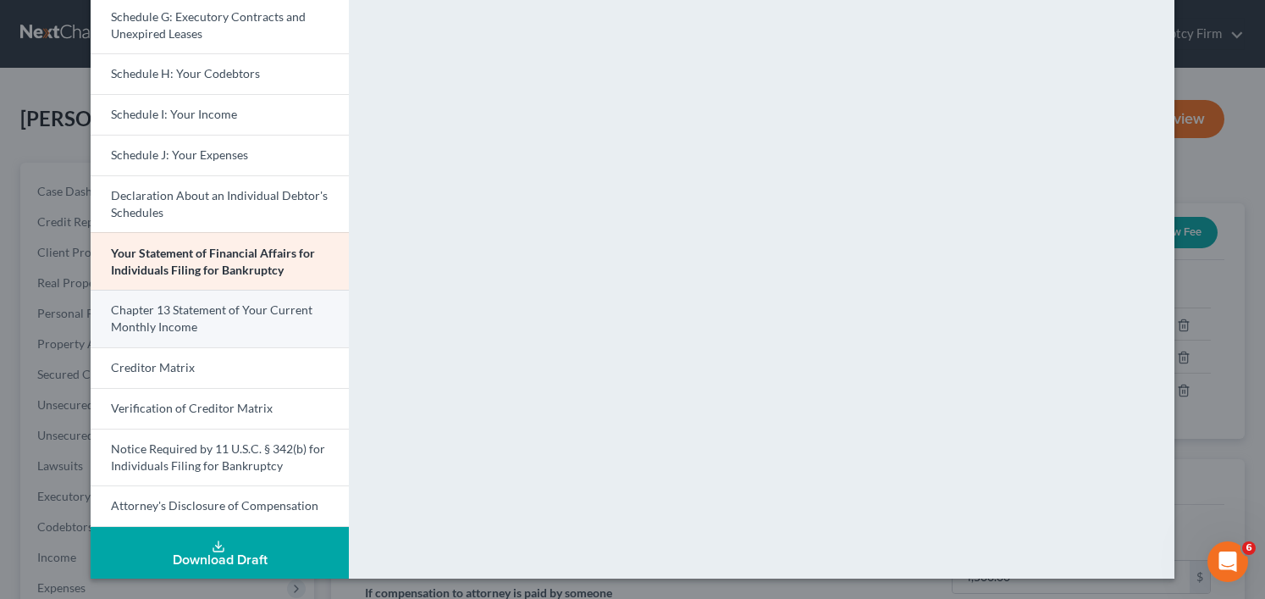
click at [206, 330] on link "Chapter 13 Statement of Your Current Monthly Income" at bounding box center [220, 319] width 258 height 58
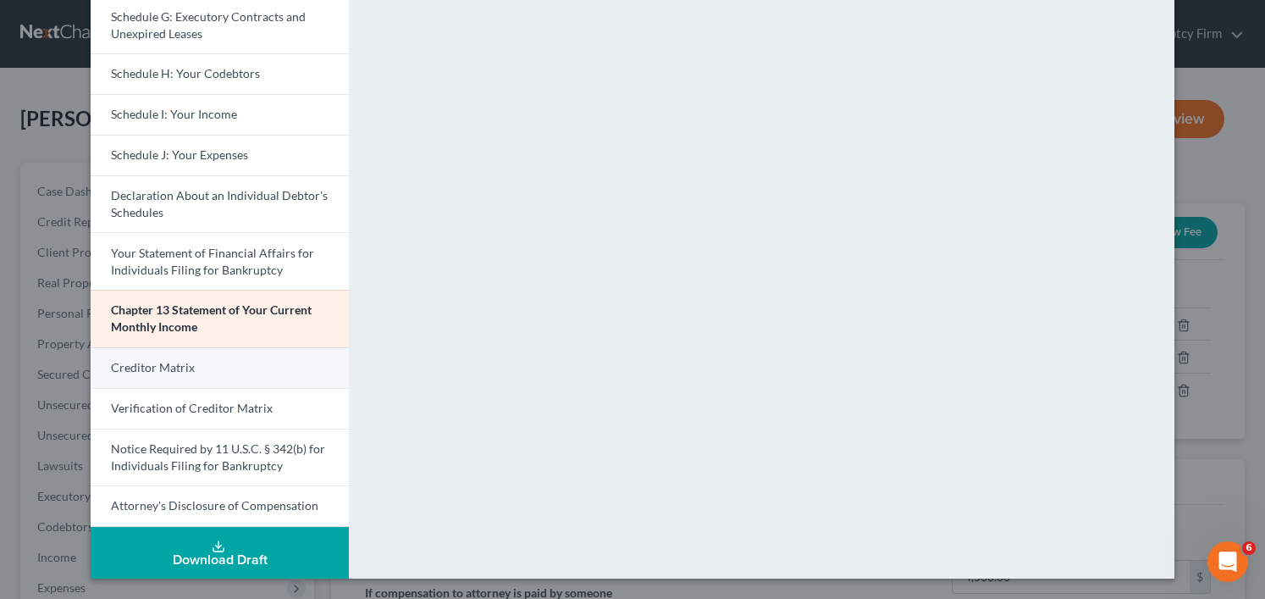
click at [179, 366] on span "Creditor Matrix" at bounding box center [153, 367] width 84 height 14
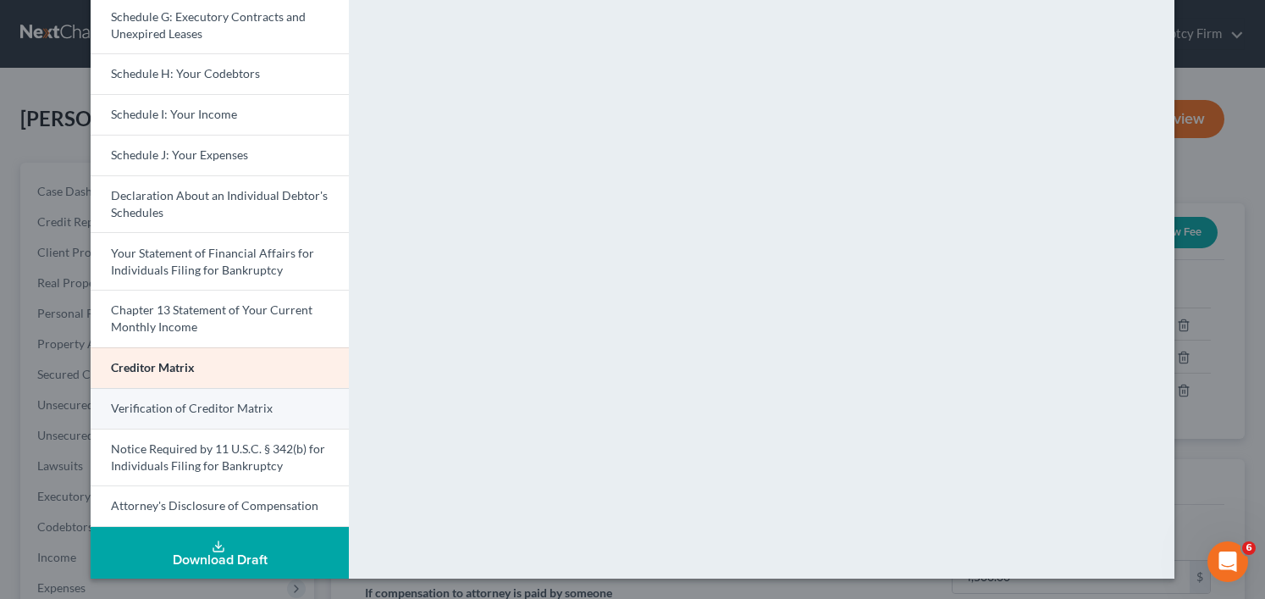
click at [192, 406] on span "Verification of Creditor Matrix" at bounding box center [192, 407] width 162 height 14
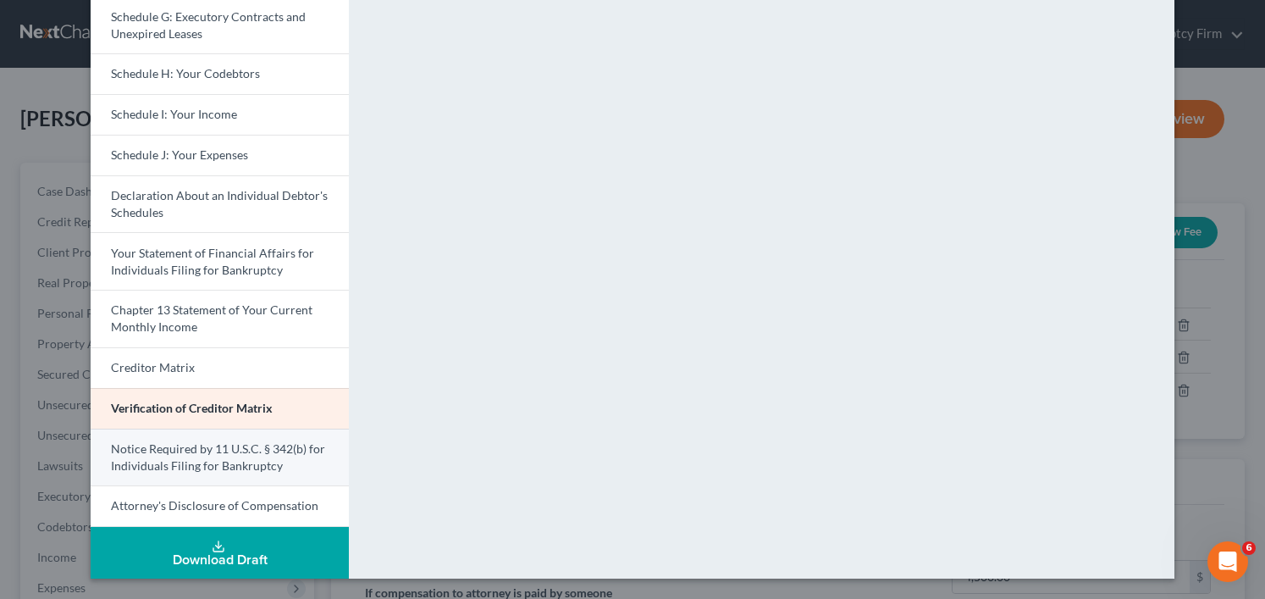
click at [198, 465] on span "Notice Required by 11 U.S.C. § 342(b) for Individuals Filing for Bankruptcy" at bounding box center [218, 456] width 214 height 31
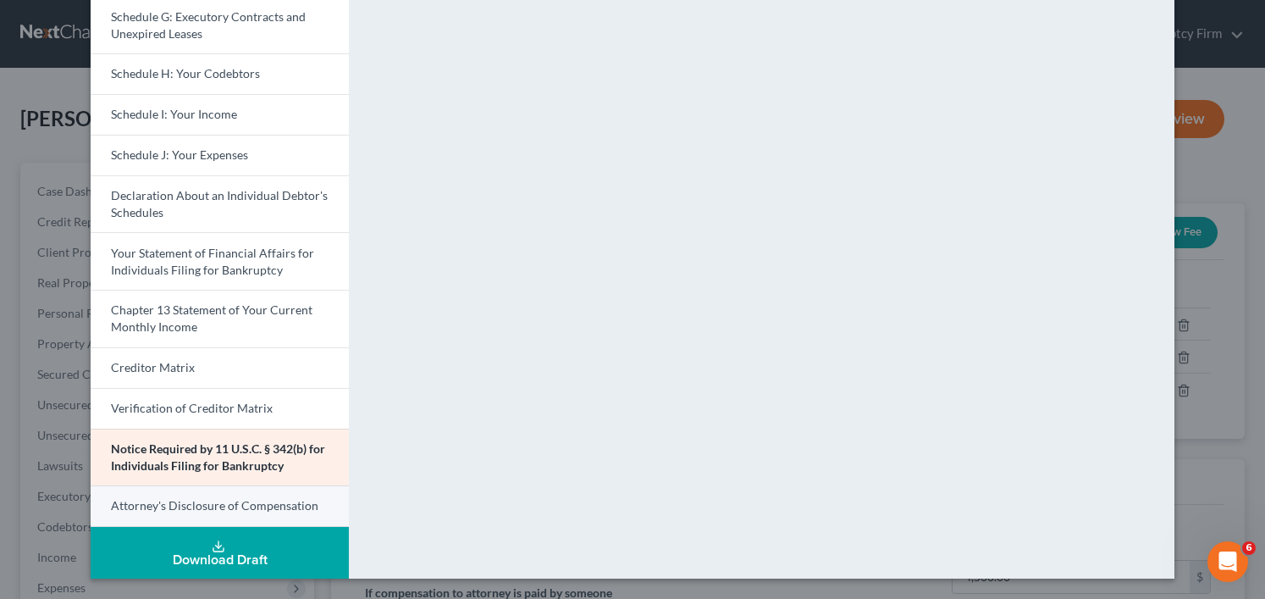
click at [198, 510] on span "Attorney's Disclosure of Compensation" at bounding box center [214, 505] width 207 height 14
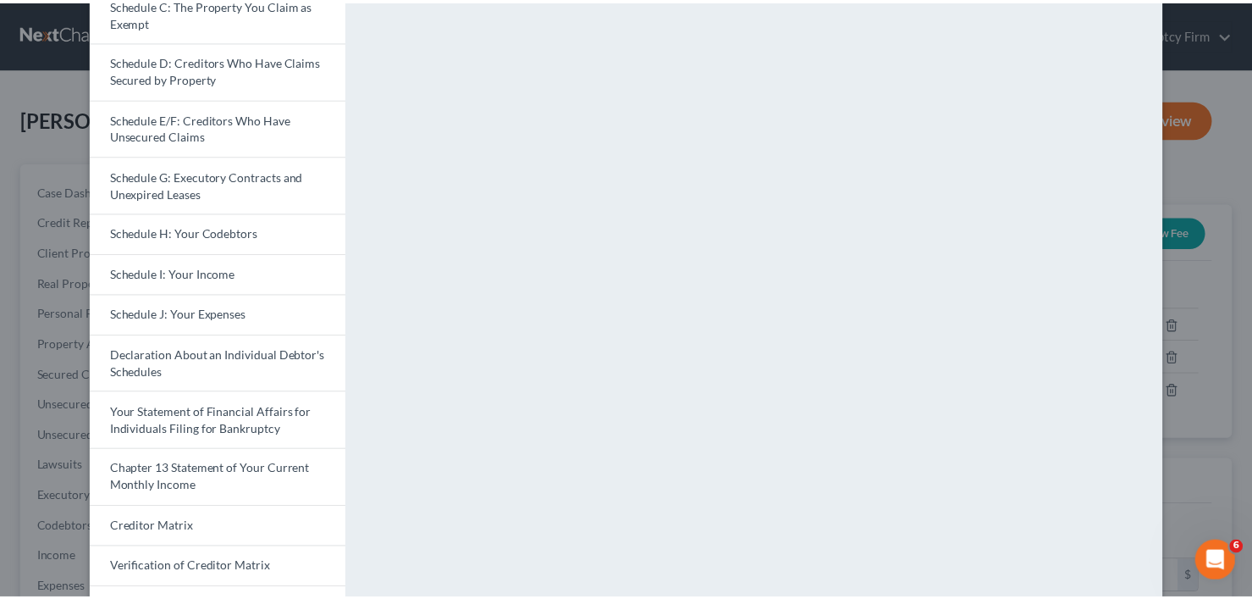
scroll to position [0, 0]
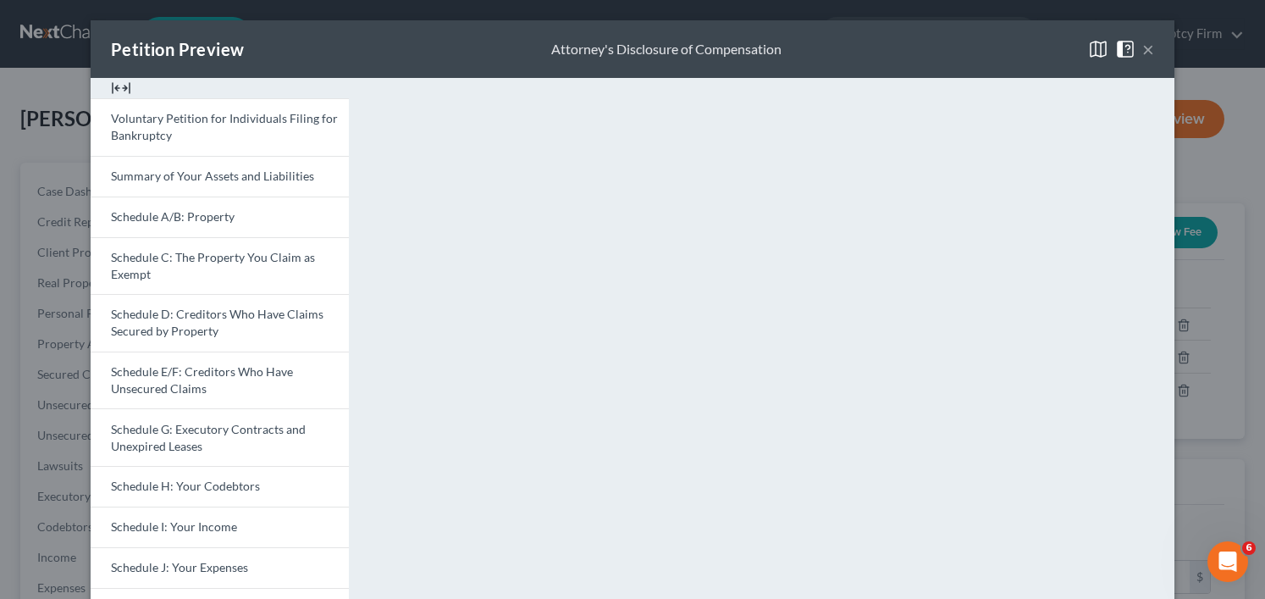
click at [1142, 46] on button "×" at bounding box center [1148, 49] width 12 height 20
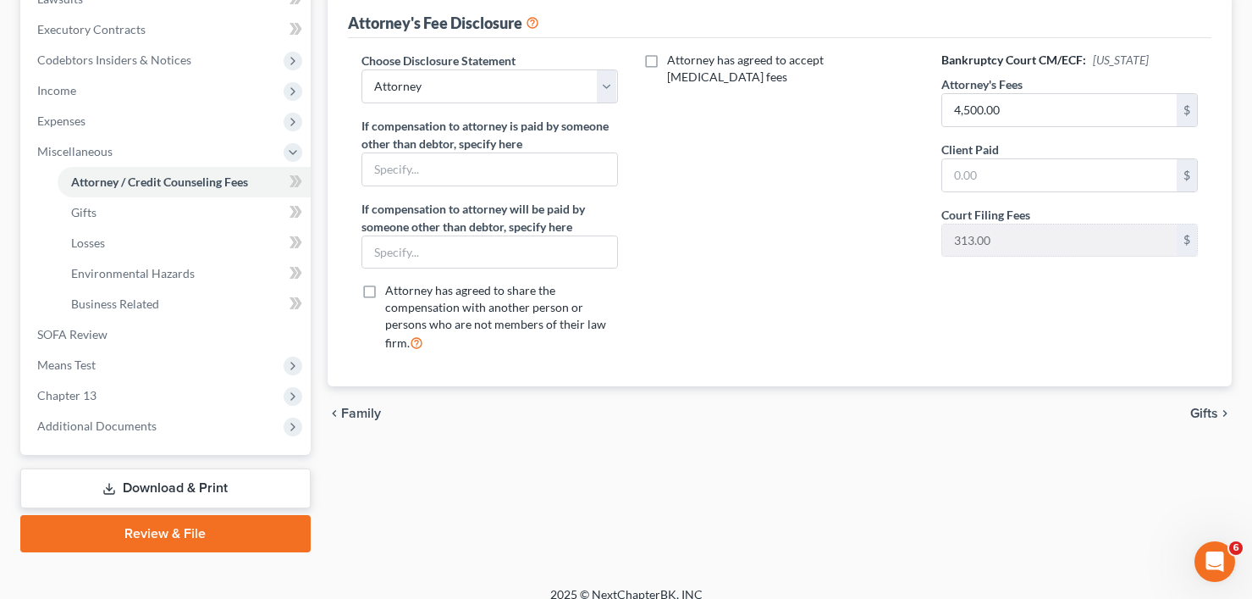
scroll to position [484, 0]
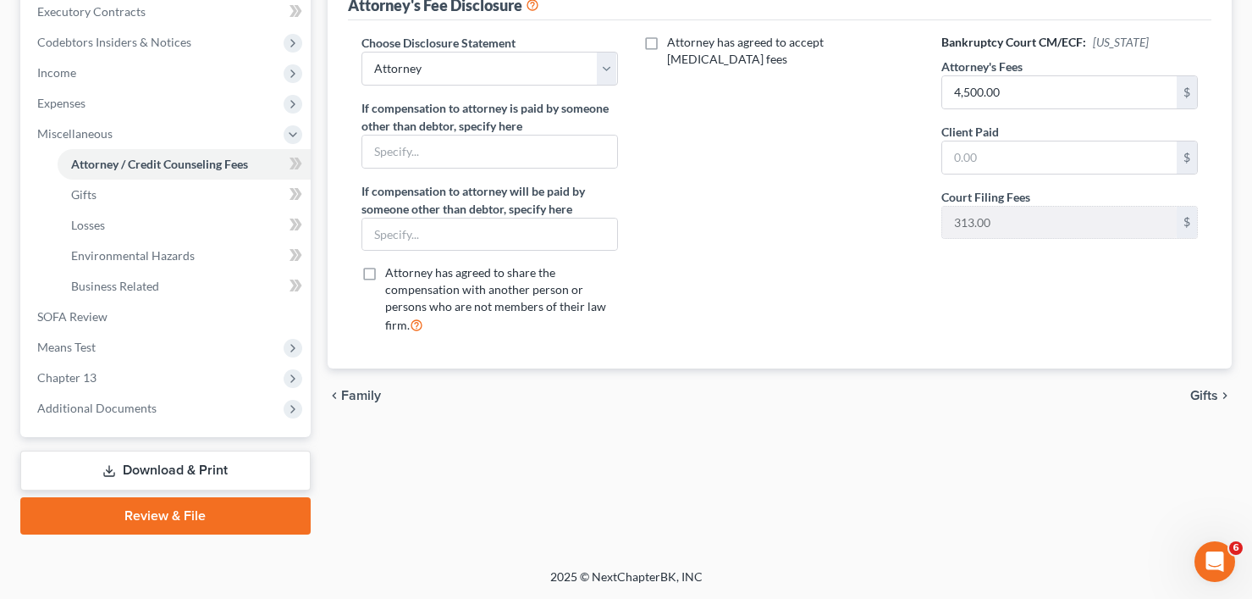
click at [797, 269] on div "Attorney has agreed to accept retainer fees" at bounding box center [780, 191] width 290 height 314
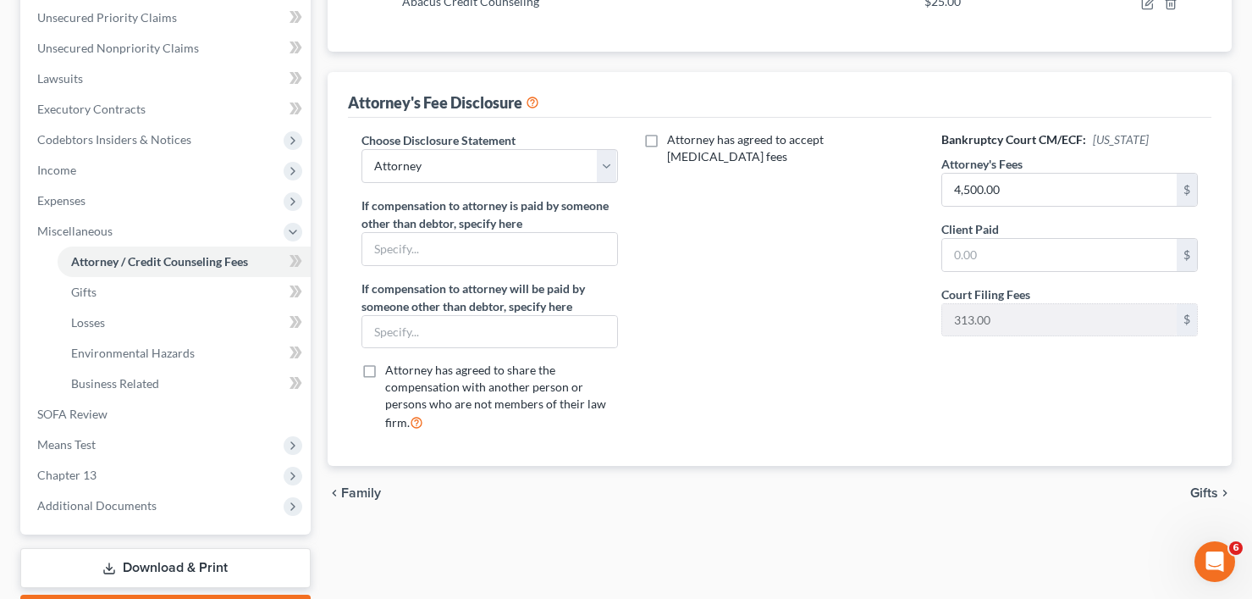
scroll to position [0, 0]
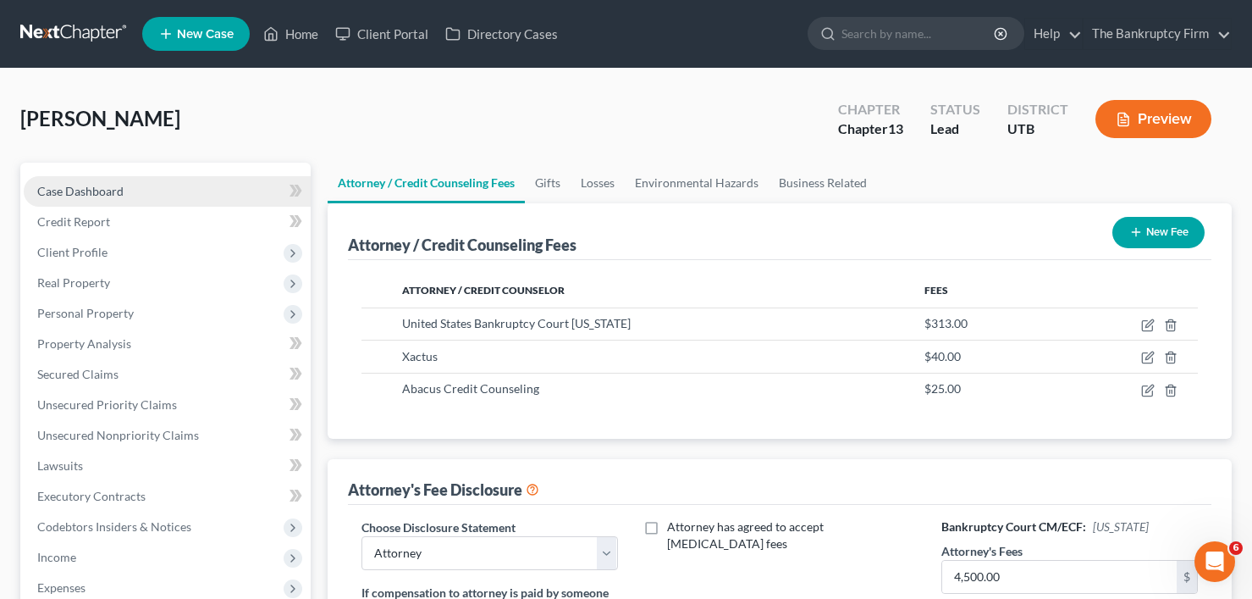
click at [86, 188] on span "Case Dashboard" at bounding box center [80, 191] width 86 height 14
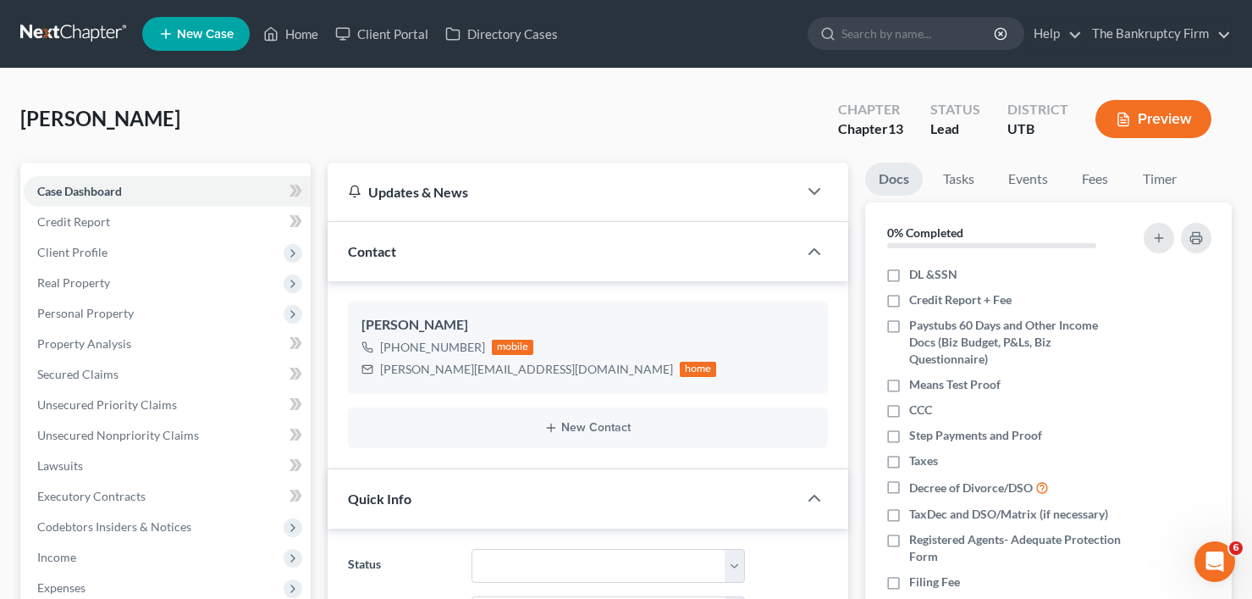
scroll to position [252, 0]
click at [294, 112] on div "Howell, Judy Upgraded Chapter Chapter 13 Status Lead District UTB Preview" at bounding box center [625, 126] width 1211 height 74
click at [536, 137] on div "Howell, Judy Upgraded Chapter Chapter 13 Status Lead District UTB Preview" at bounding box center [625, 126] width 1211 height 74
click at [250, 108] on div "Howell, Judy Upgraded Chapter Chapter 13 Status Lead District UTB Preview" at bounding box center [625, 126] width 1211 height 74
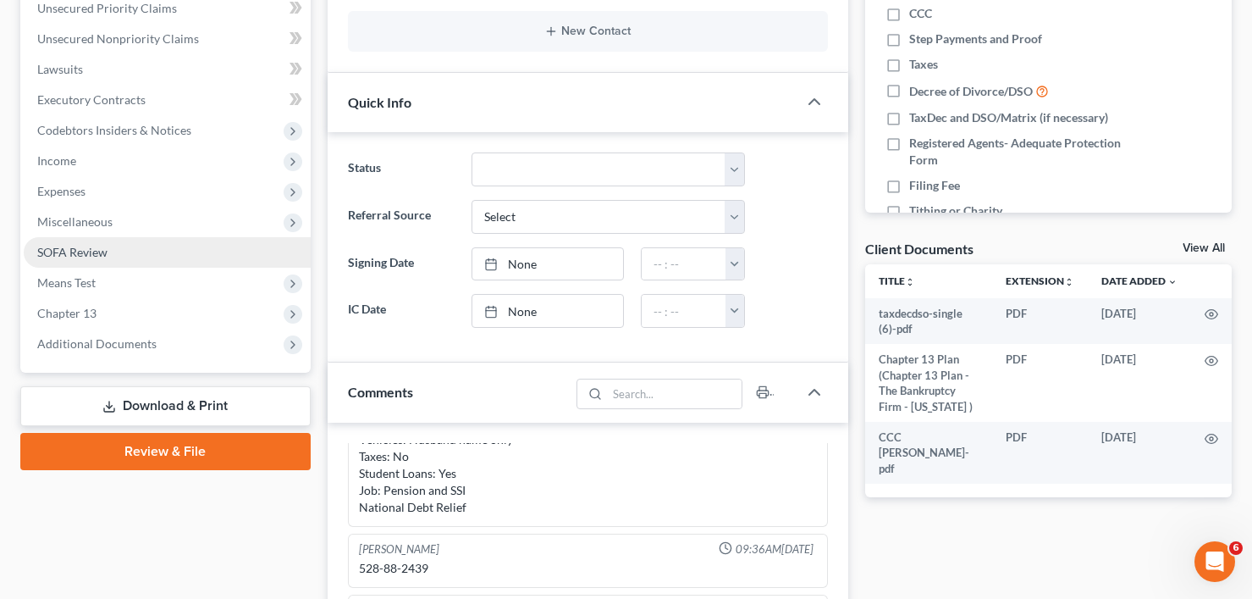
scroll to position [392, 0]
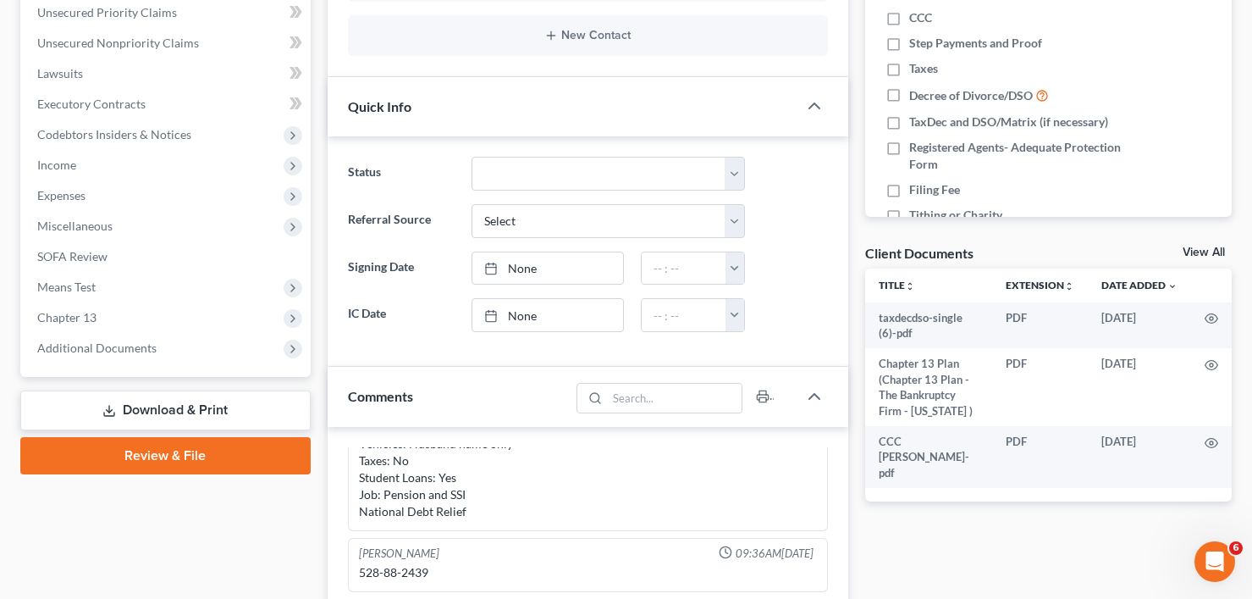
click at [178, 405] on link "Download & Print" at bounding box center [165, 410] width 290 height 40
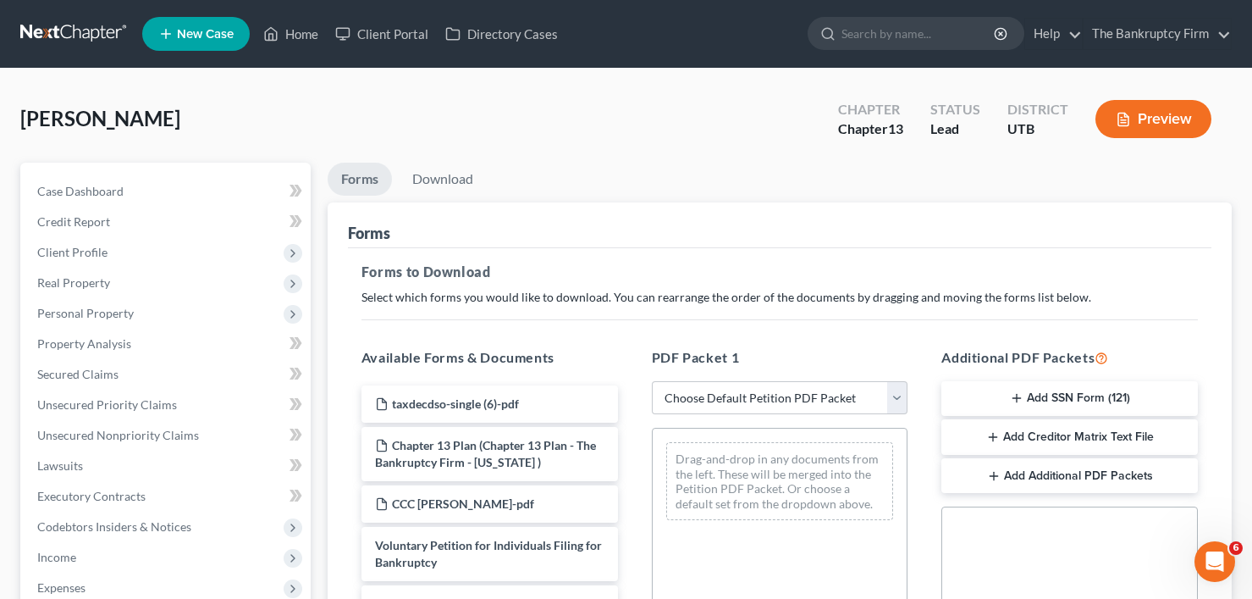
click at [1075, 404] on button "Add SSN Form (121)" at bounding box center [1069, 399] width 257 height 36
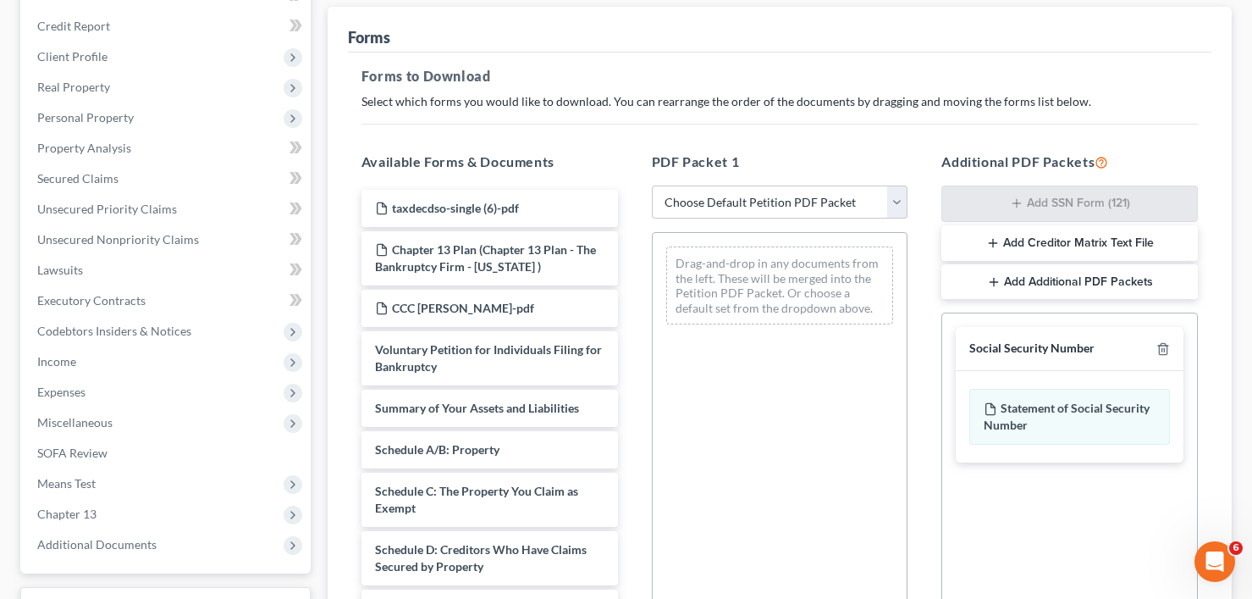
scroll to position [447, 0]
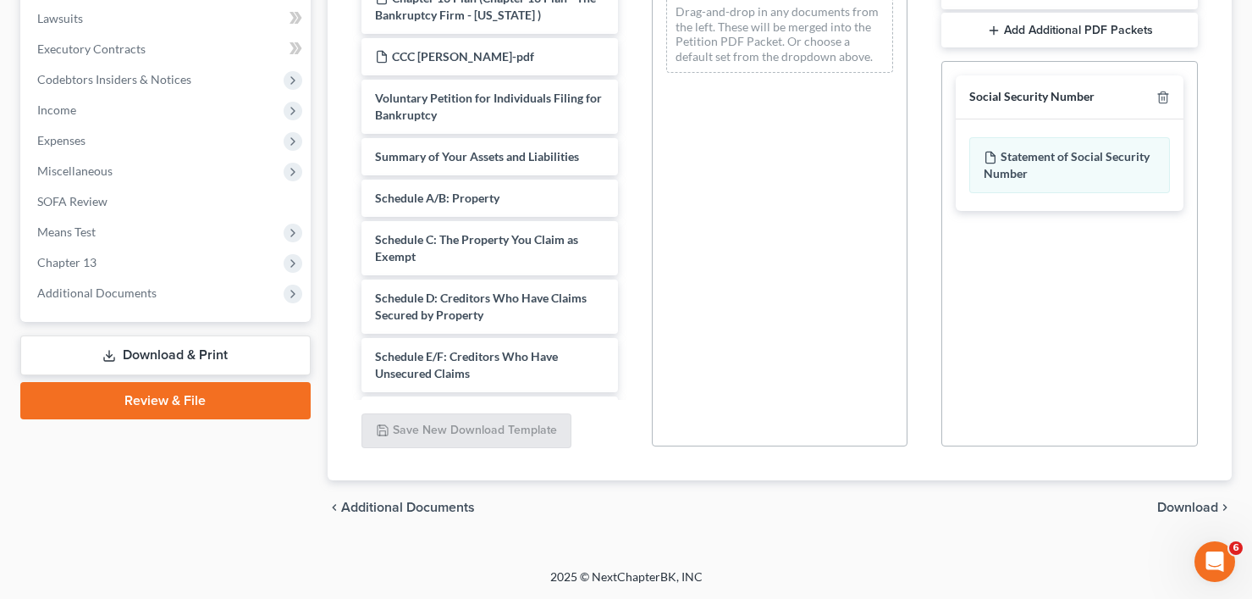
click at [1184, 498] on div "chevron_left Additional Documents Download chevron_right" at bounding box center [780, 507] width 904 height 54
click at [1184, 512] on span "Download" at bounding box center [1187, 507] width 61 height 14
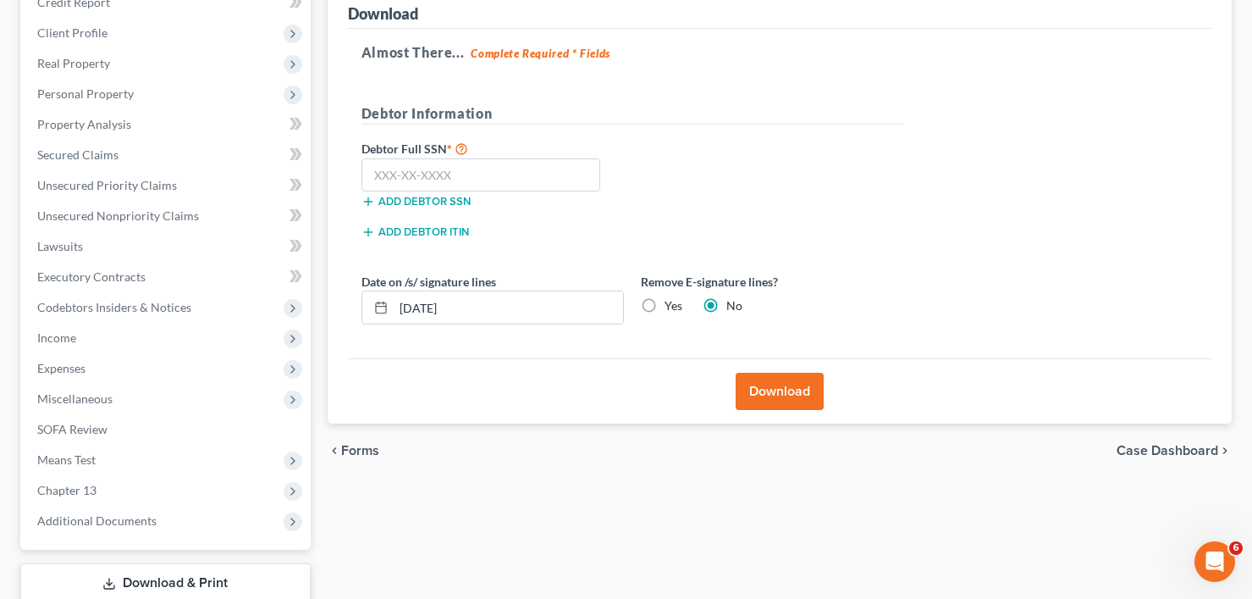
scroll to position [78, 0]
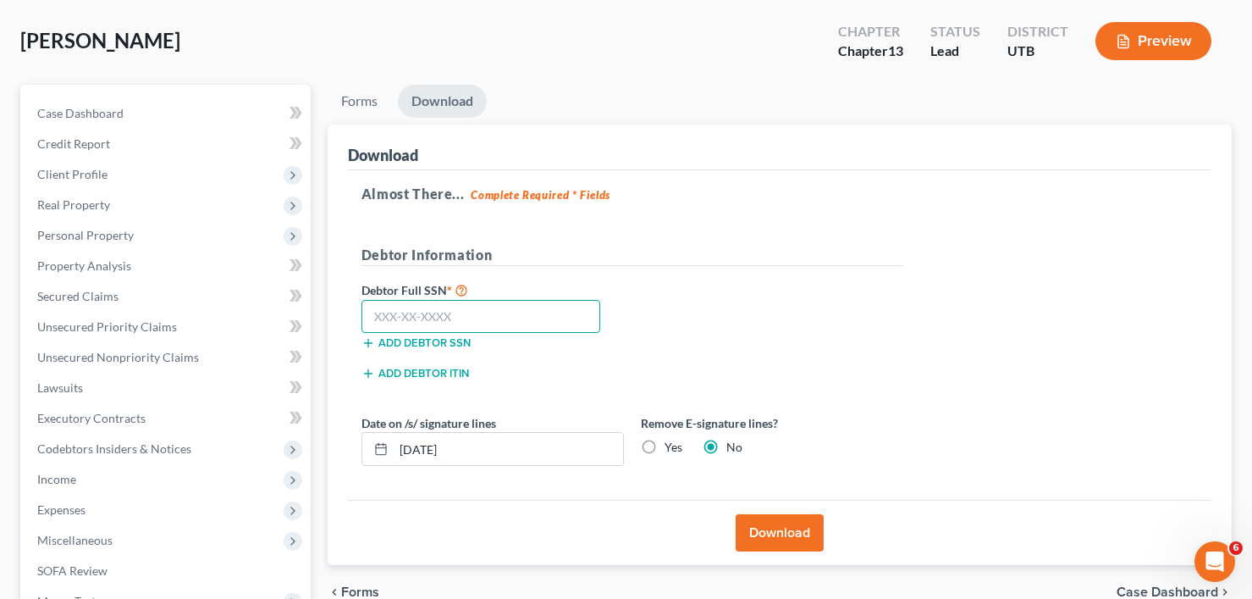
click at [424, 318] on input "text" at bounding box center [481, 317] width 240 height 34
paste input "528-88-2439"
type input "528-88-2439"
click at [770, 520] on button "Download" at bounding box center [780, 532] width 88 height 37
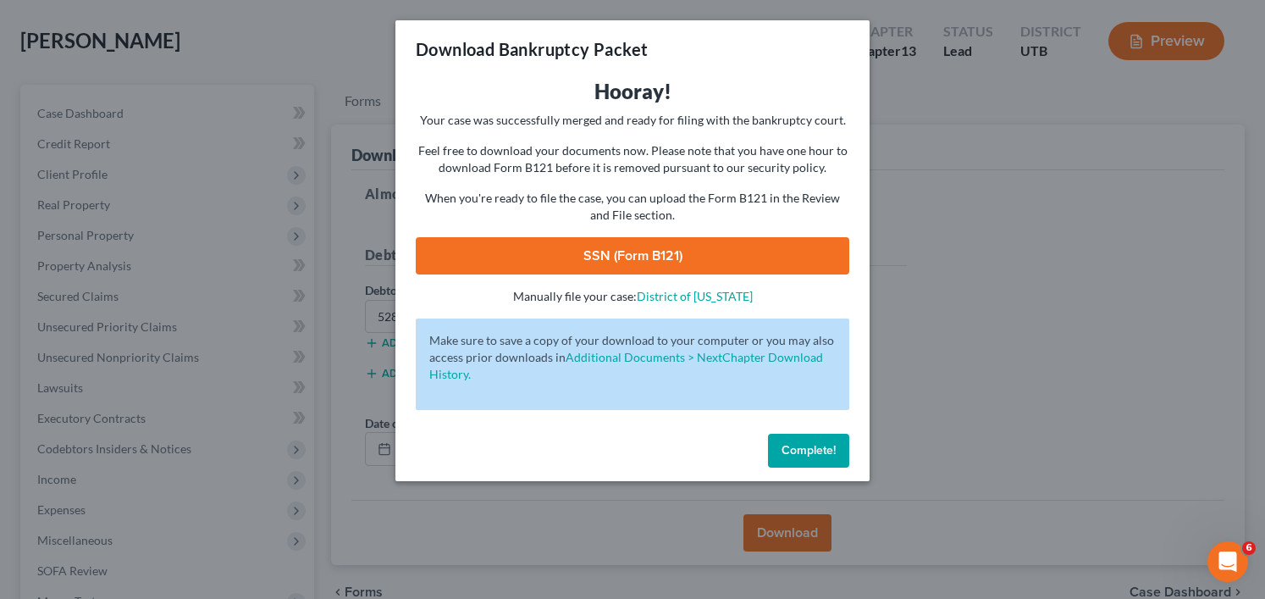
click at [655, 255] on link "SSN (Form B121)" at bounding box center [632, 255] width 433 height 37
click at [544, 421] on div "Hooray! Your case was successfully merged and ready for filing with the bankrup…" at bounding box center [632, 252] width 474 height 349
click at [835, 446] on span "Complete!" at bounding box center [808, 450] width 54 height 14
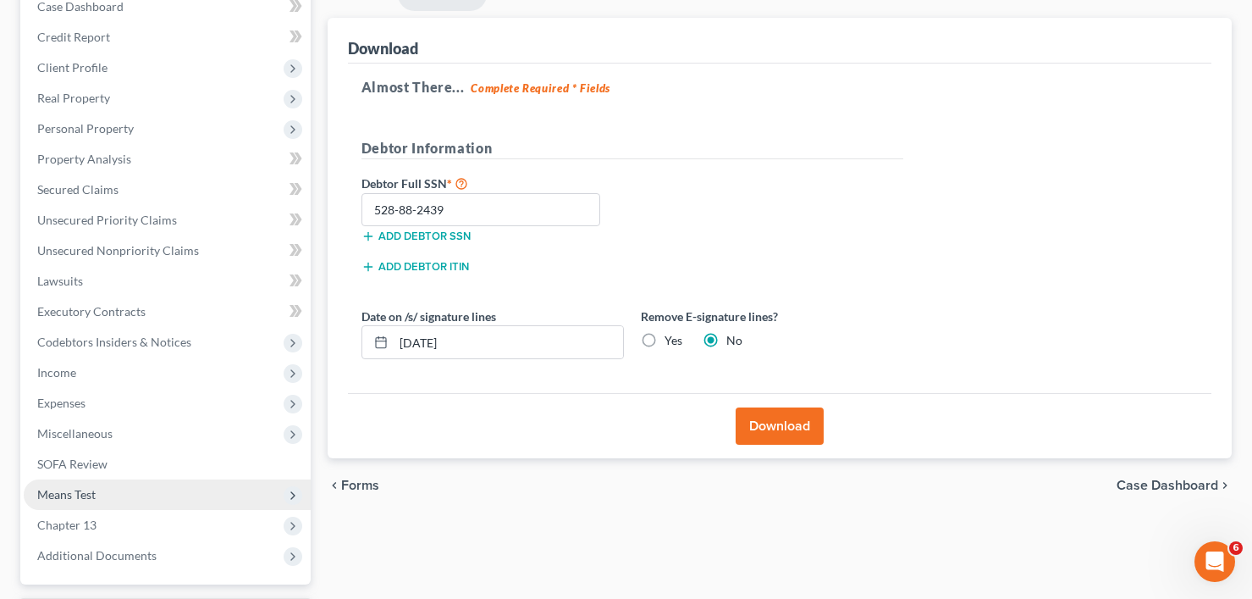
scroll to position [332, 0]
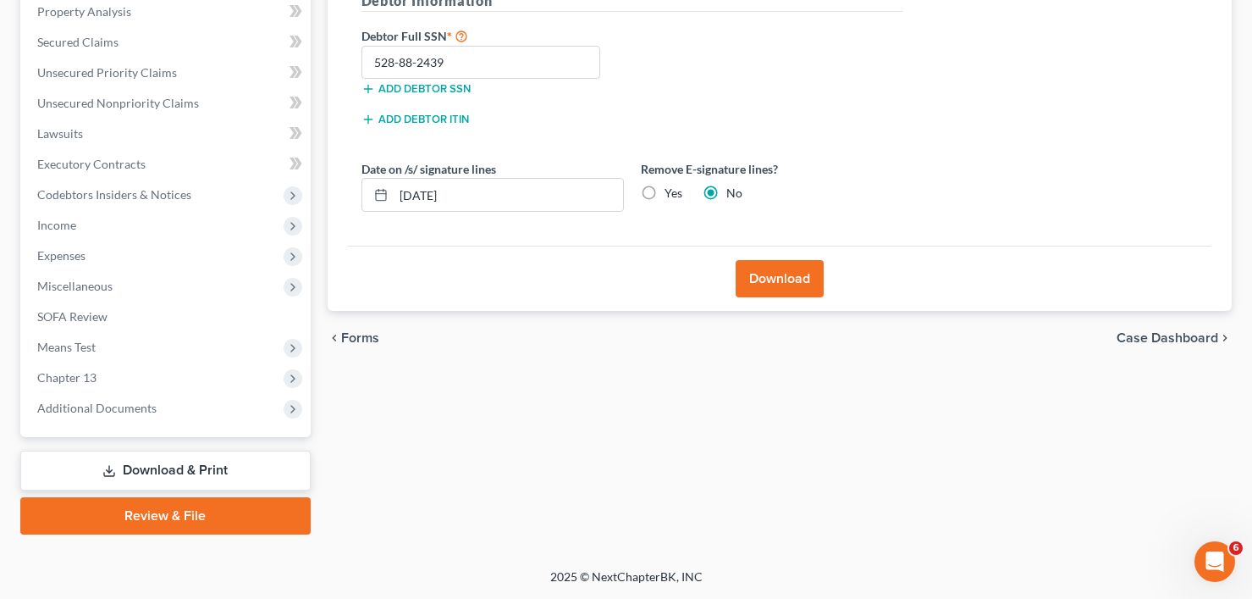
click at [177, 517] on link "Review & File" at bounding box center [165, 515] width 290 height 37
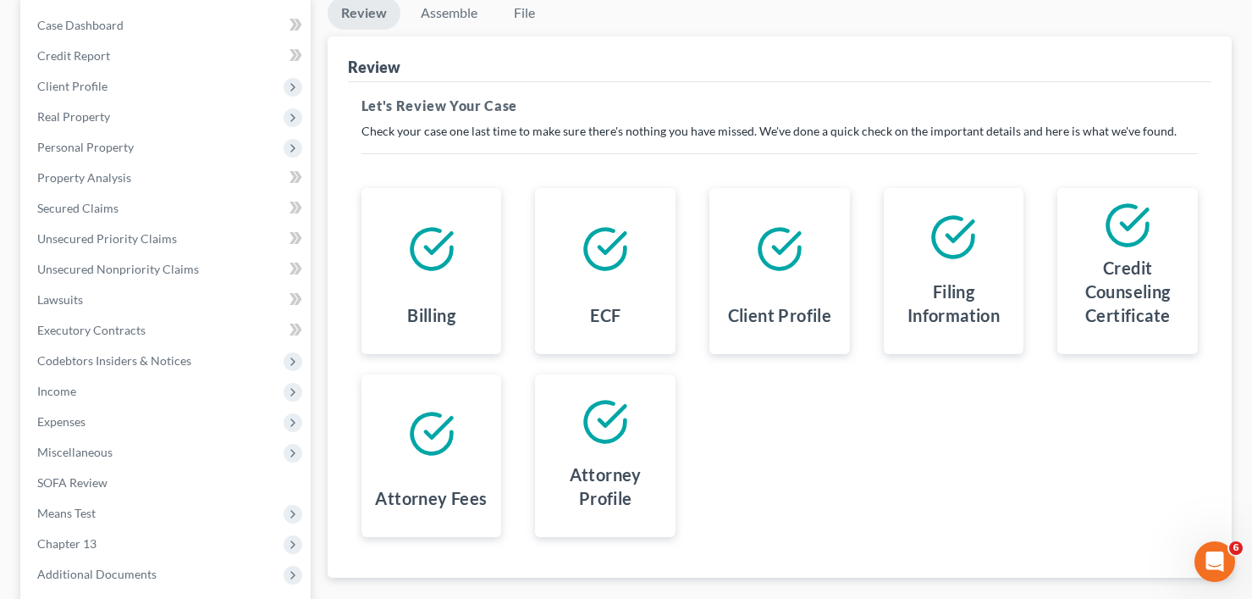
scroll to position [332, 0]
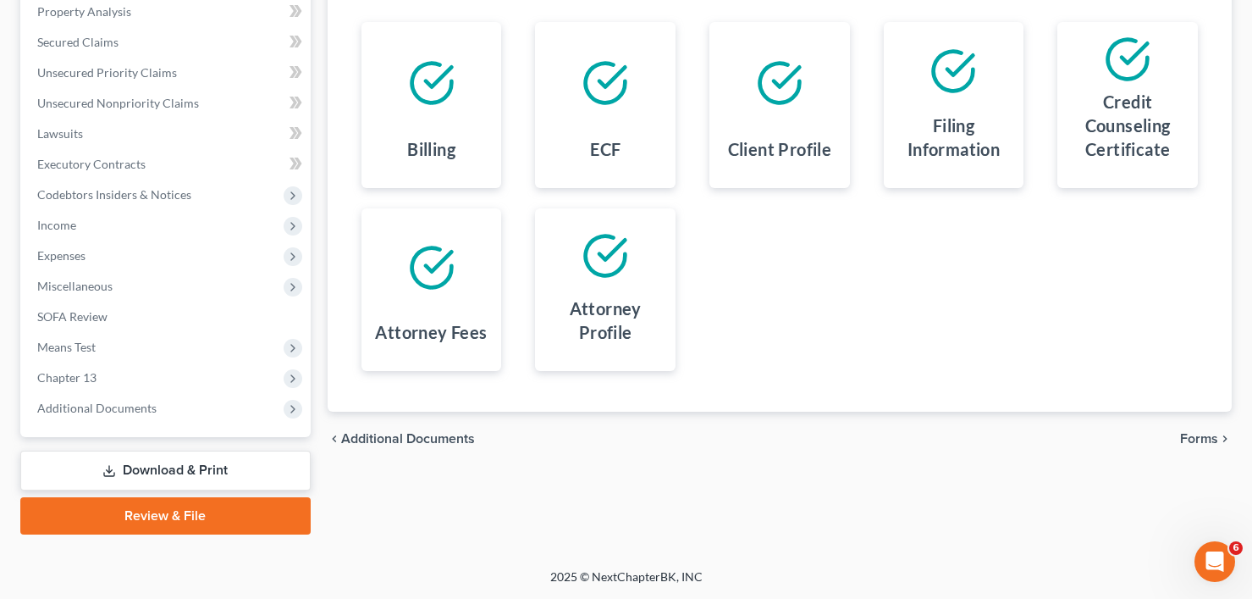
click at [1205, 441] on span "Forms" at bounding box center [1199, 439] width 38 height 14
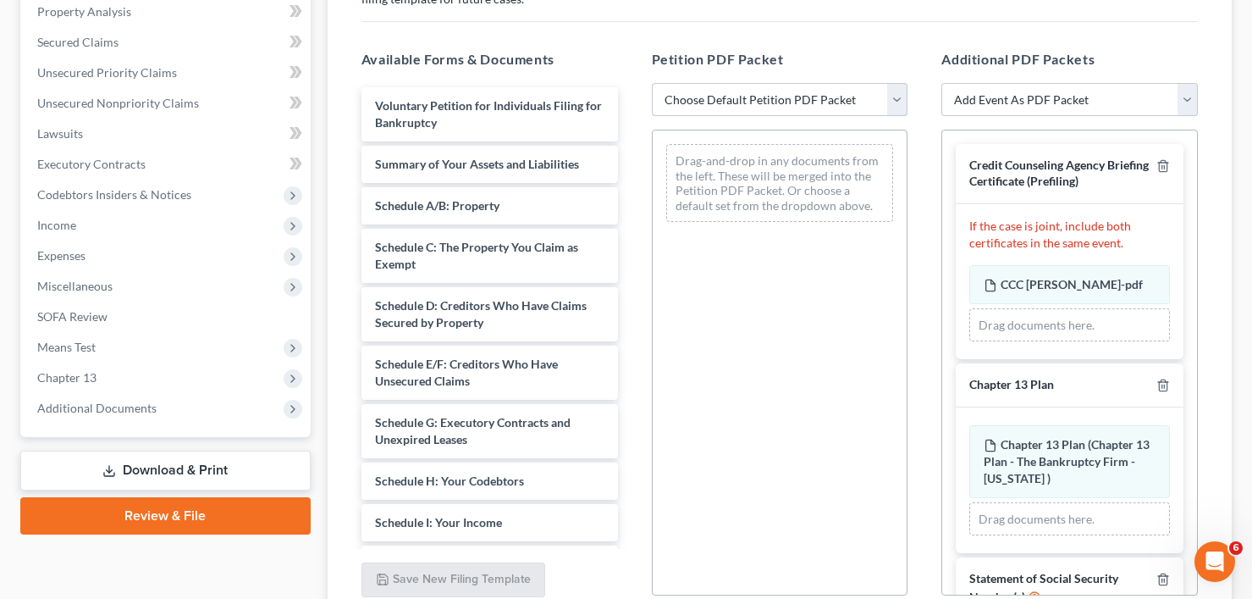
drag, startPoint x: 809, startPoint y: 105, endPoint x: 804, endPoint y: 114, distance: 10.6
click at [809, 105] on select "Choose Default Petition PDF Packet Emergency Filing (Voluntary Petition and Cre…" at bounding box center [780, 100] width 257 height 34
select select "6"
click at [652, 83] on select "Choose Default Petition PDF Packet Emergency Filing (Voluntary Petition and Cre…" at bounding box center [780, 100] width 257 height 34
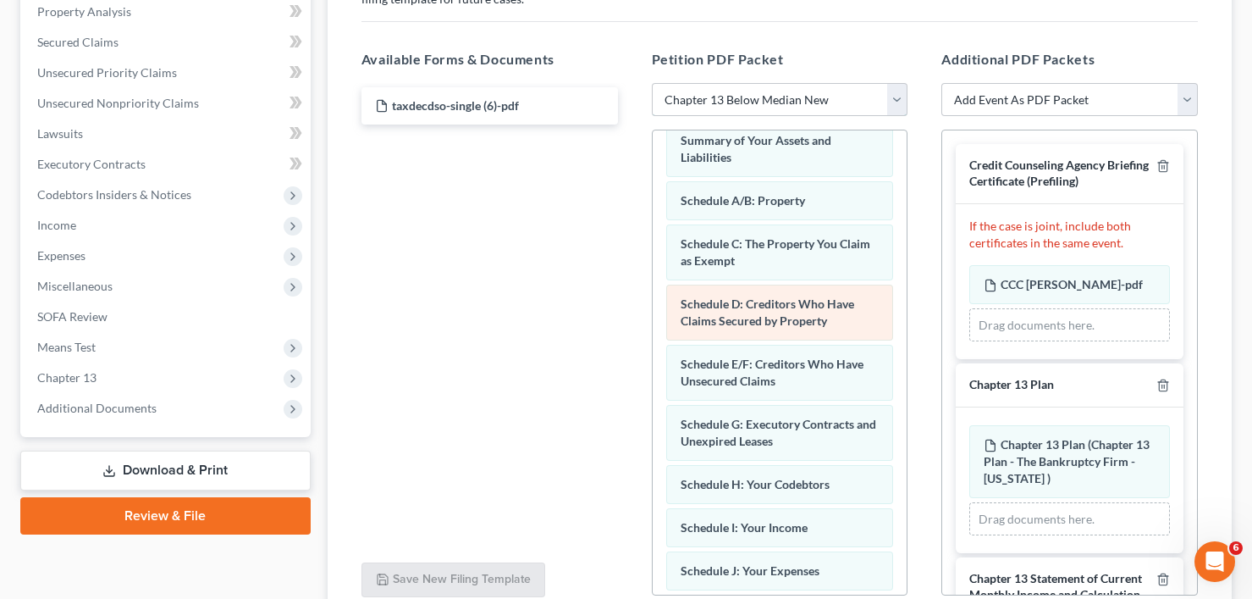
scroll to position [169, 0]
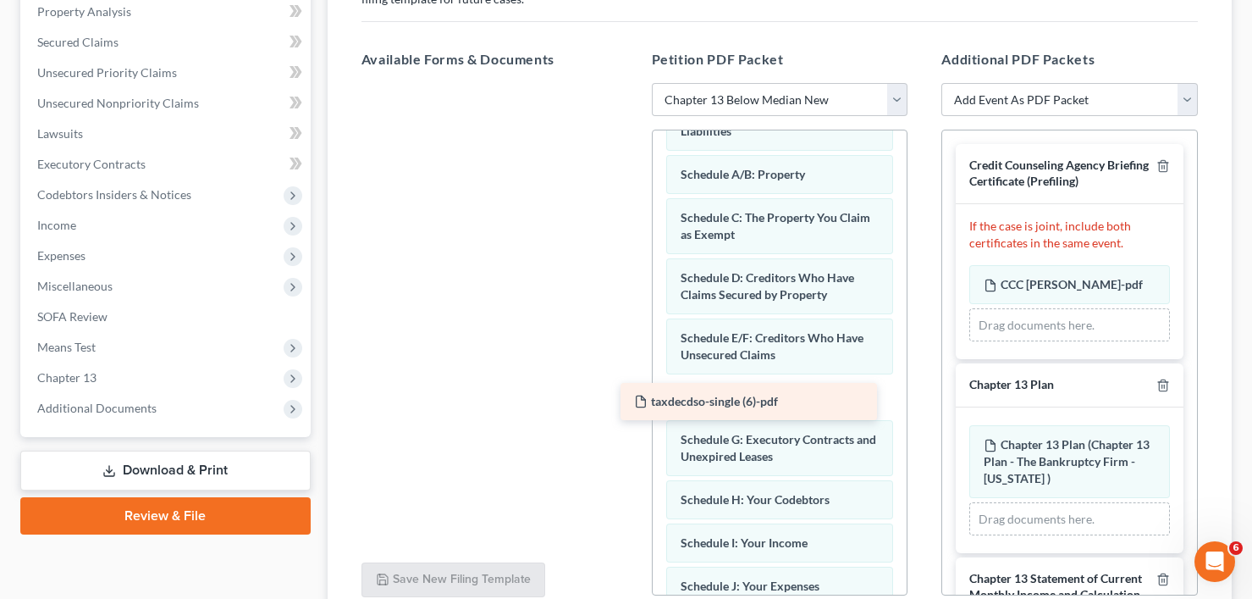
drag, startPoint x: 472, startPoint y: 112, endPoint x: 790, endPoint y: 413, distance: 437.7
click at [632, 83] on div "taxdecdso-single (6)-pdf taxdecdso-single (6)-pdf" at bounding box center [490, 83] width 284 height 0
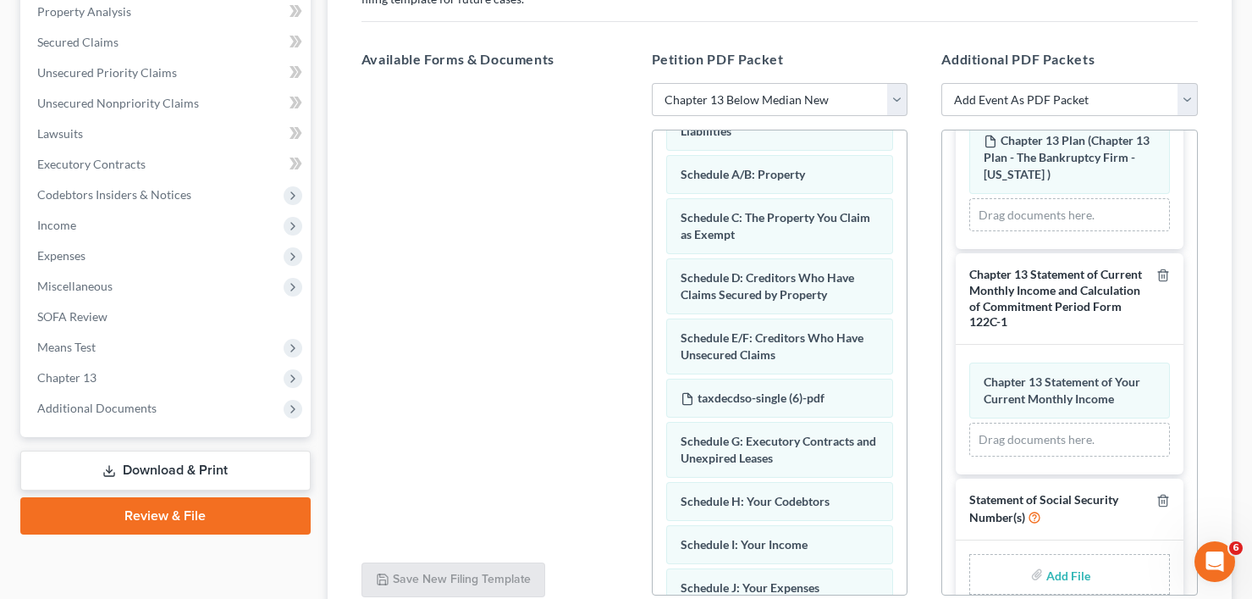
scroll to position [330, 0]
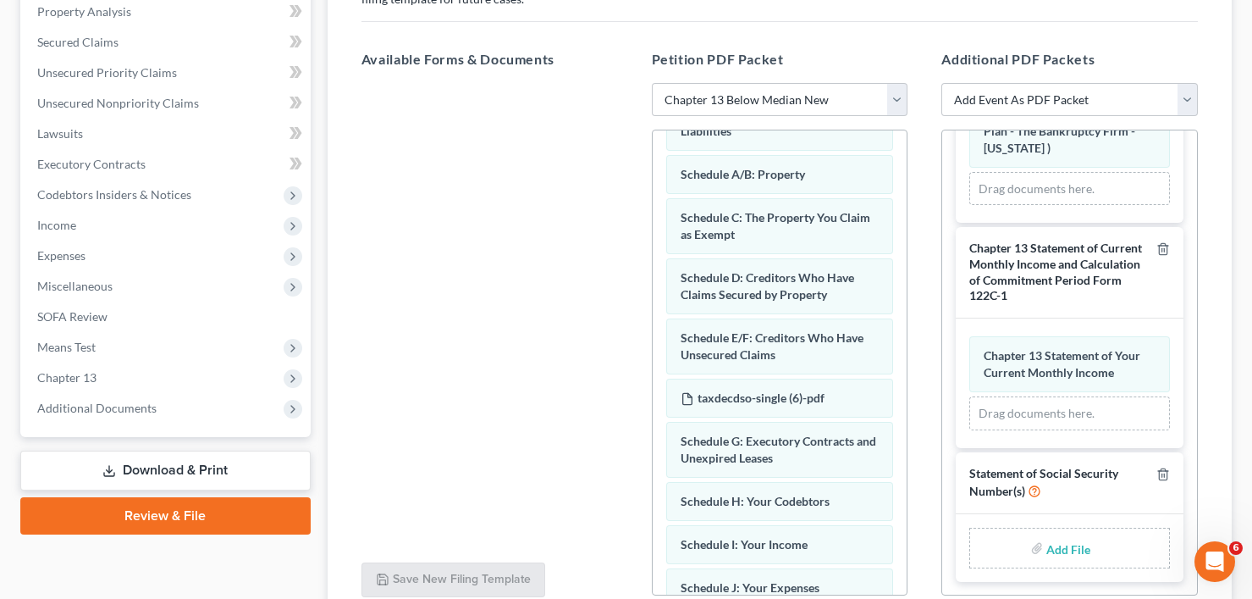
type input "C:\fakepath\28b272e3-4f82-4d18-8297-8c77ea05102f.pdf"
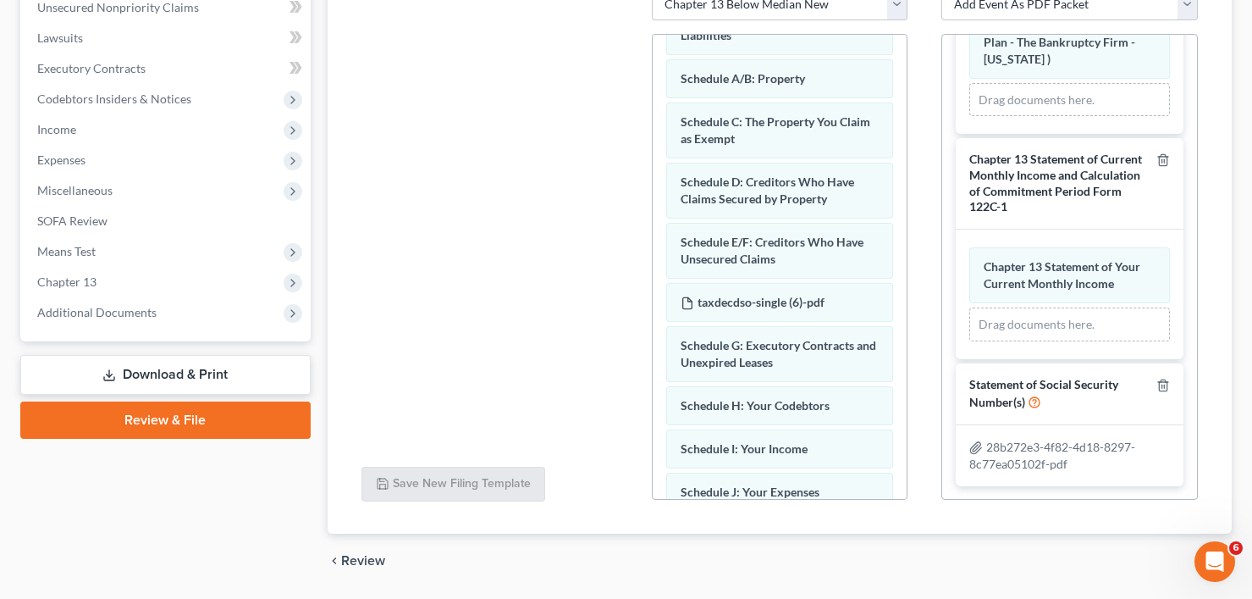
scroll to position [481, 0]
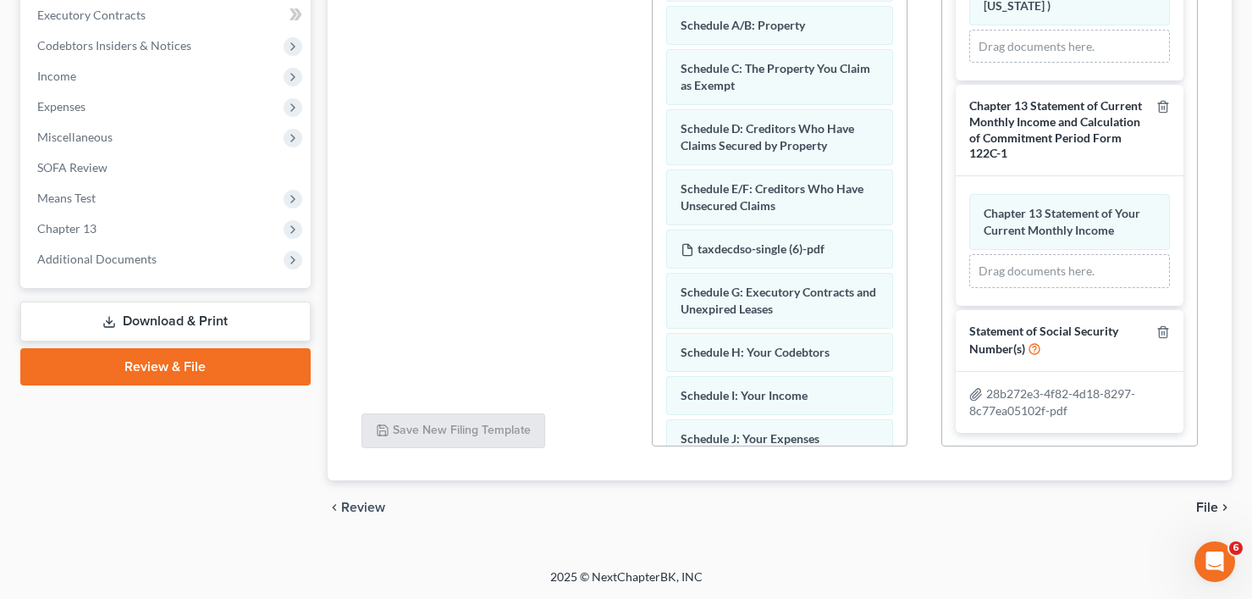
click at [1205, 505] on span "File" at bounding box center [1207, 507] width 22 height 14
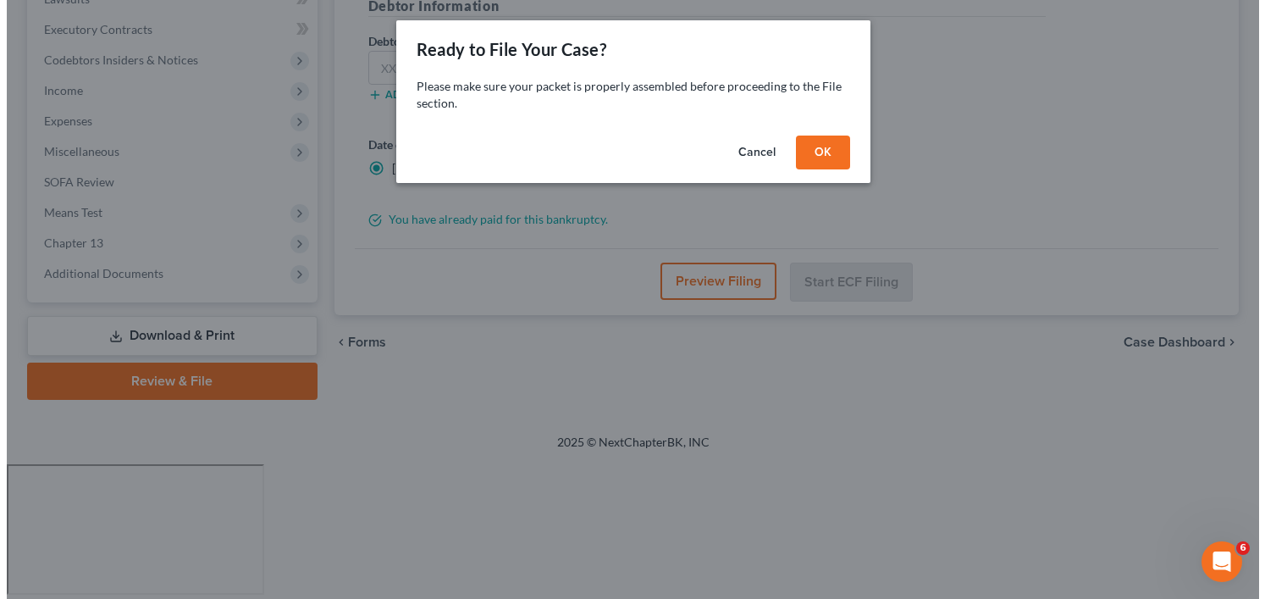
scroll to position [332, 0]
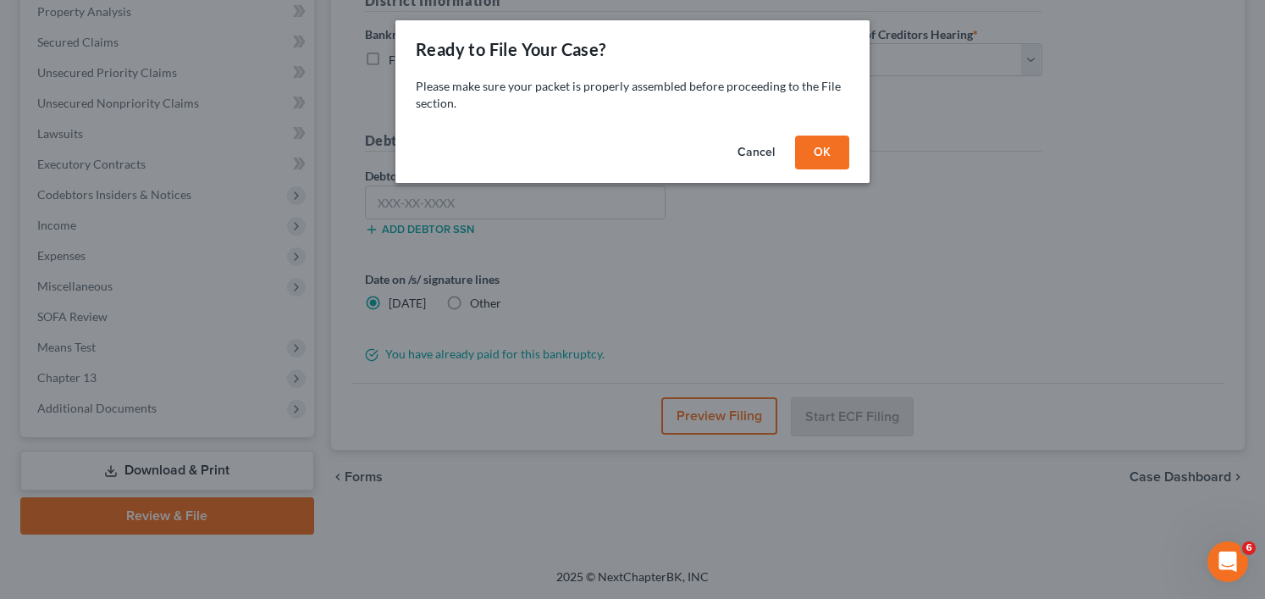
click at [822, 145] on button "OK" at bounding box center [822, 152] width 54 height 34
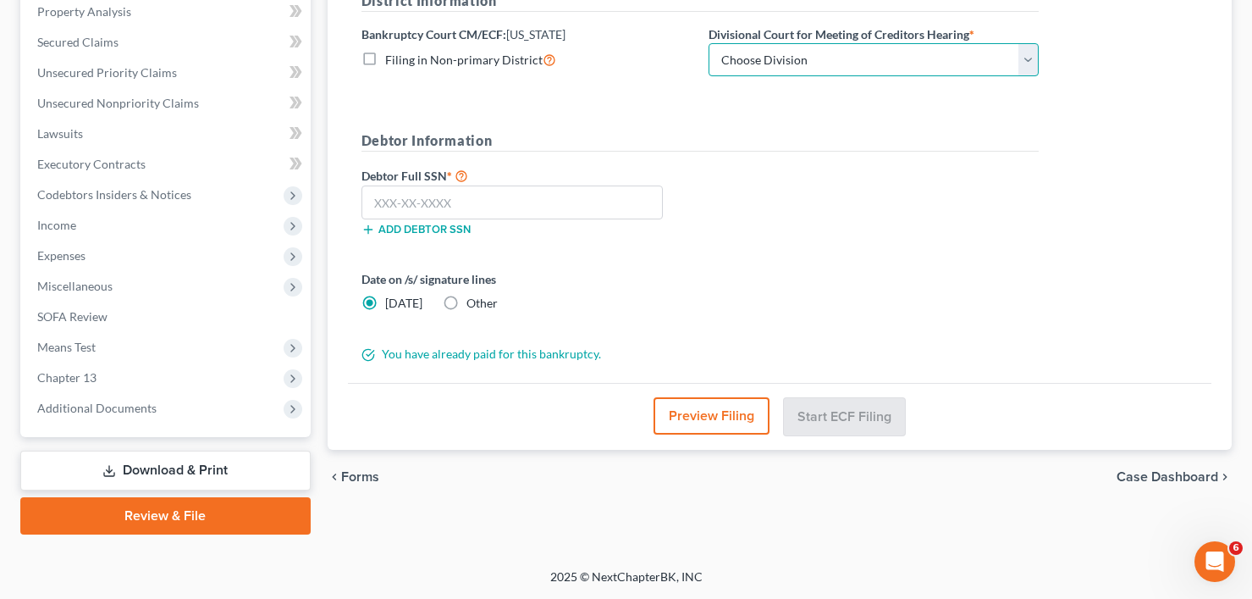
click at [893, 70] on select "Choose Division Salt Lake city" at bounding box center [874, 60] width 330 height 34
select select "0"
click at [709, 43] on select "Choose Division Salt Lake city" at bounding box center [874, 60] width 330 height 34
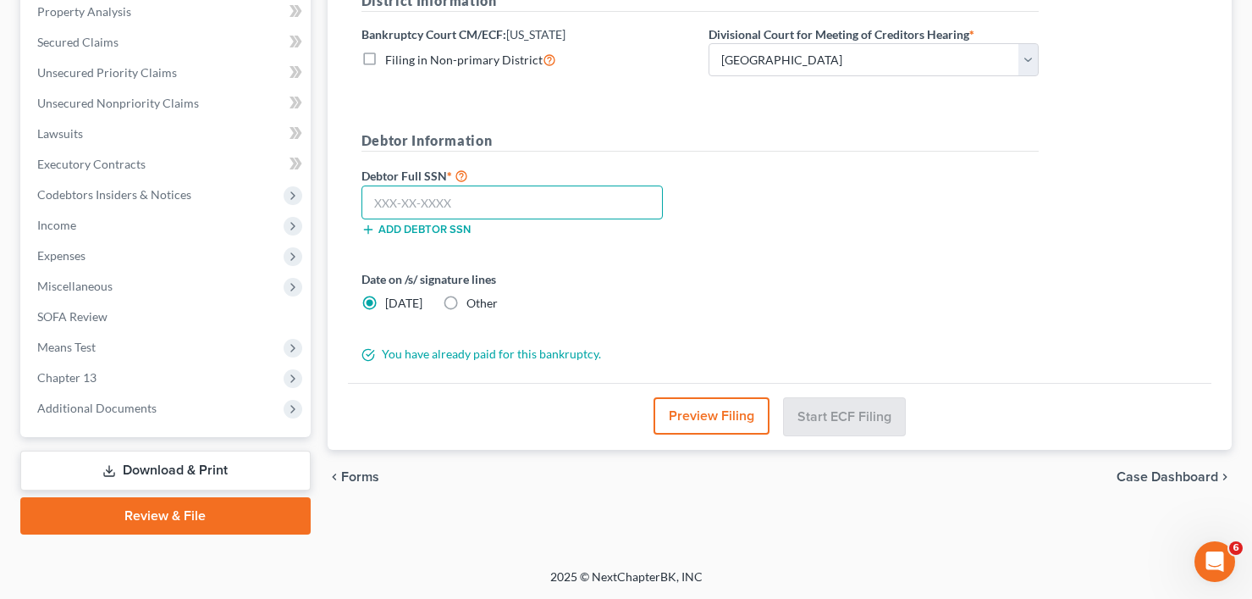
click at [445, 205] on input "text" at bounding box center [511, 202] width 301 height 34
paste input "528-88-2439"
type input "528-88-2439"
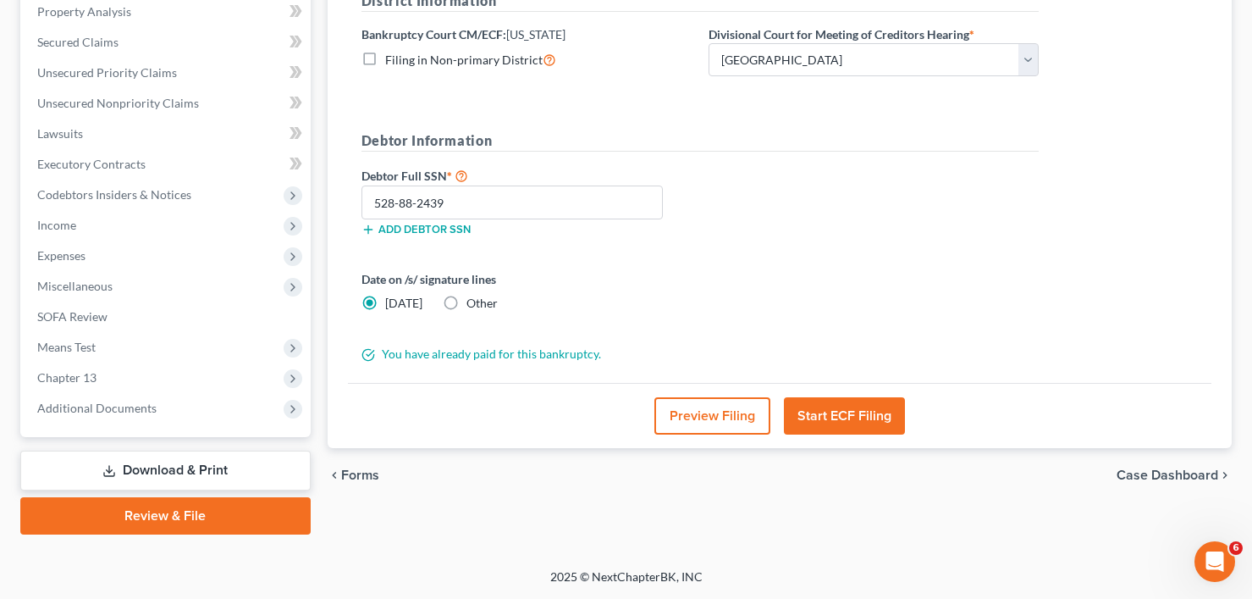
click at [853, 417] on button "Start ECF Filing" at bounding box center [844, 415] width 121 height 37
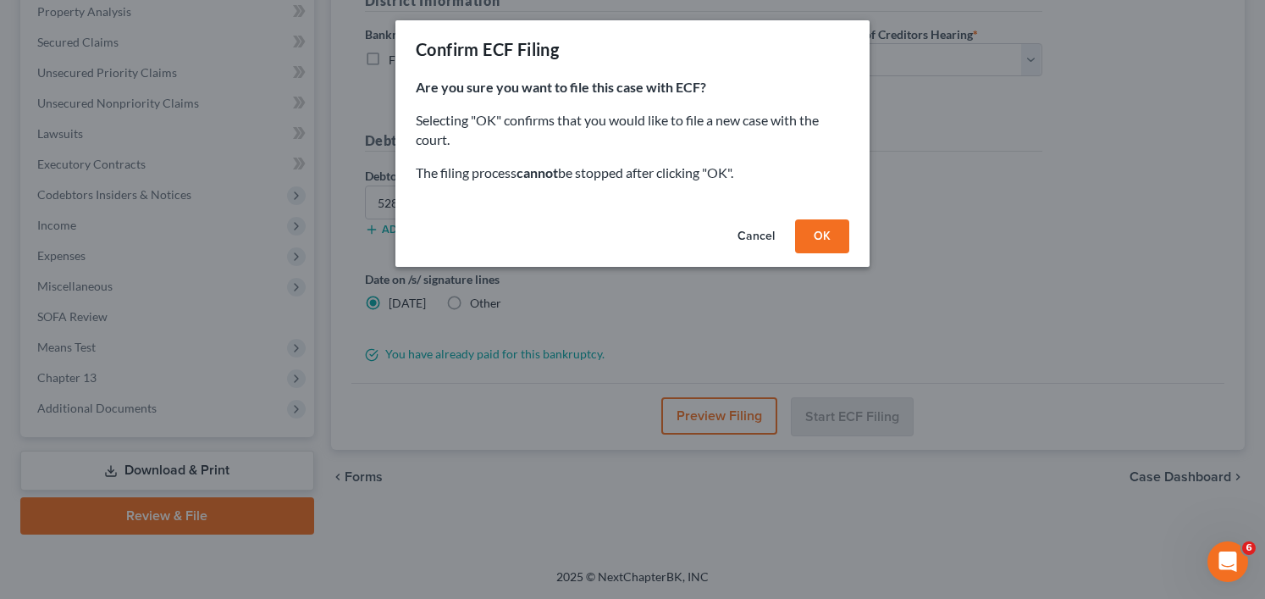
click at [827, 240] on button "OK" at bounding box center [822, 236] width 54 height 34
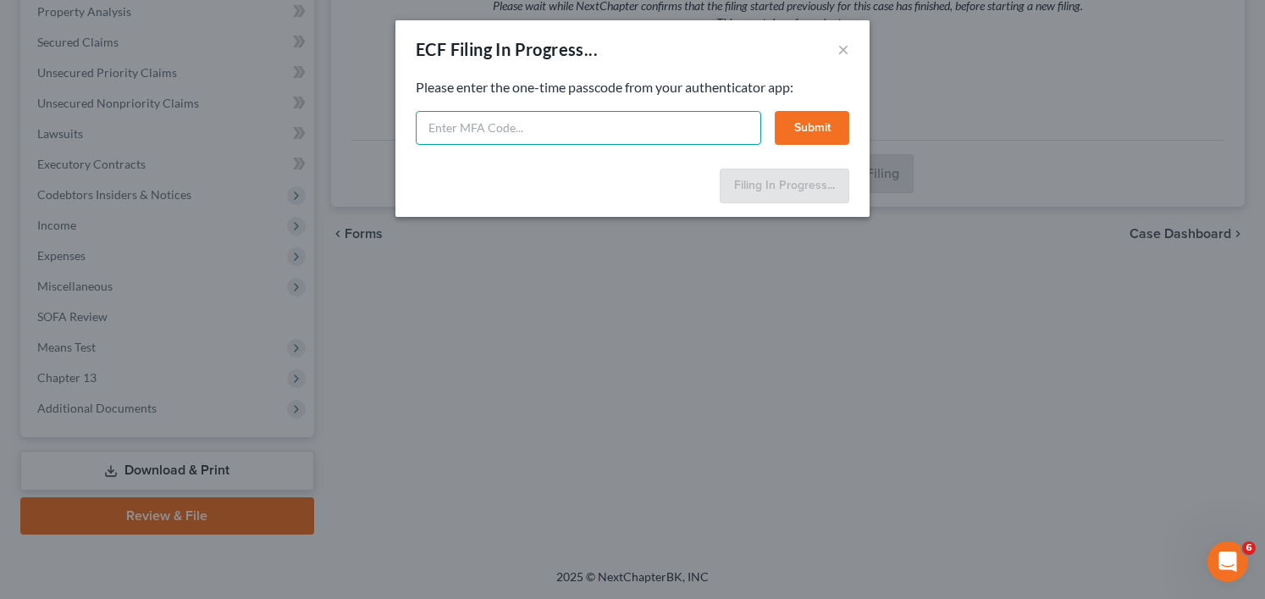
click at [551, 127] on input "text" at bounding box center [588, 128] width 345 height 34
type input "001183"
click at [807, 129] on button "Submit" at bounding box center [812, 128] width 74 height 34
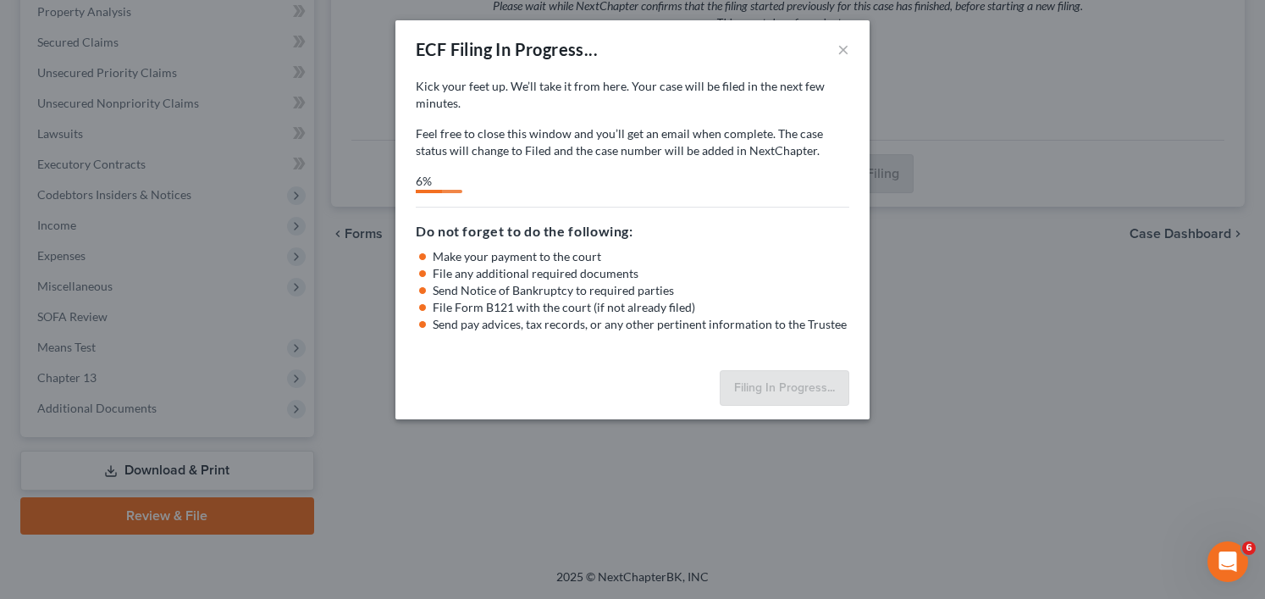
select select "0"
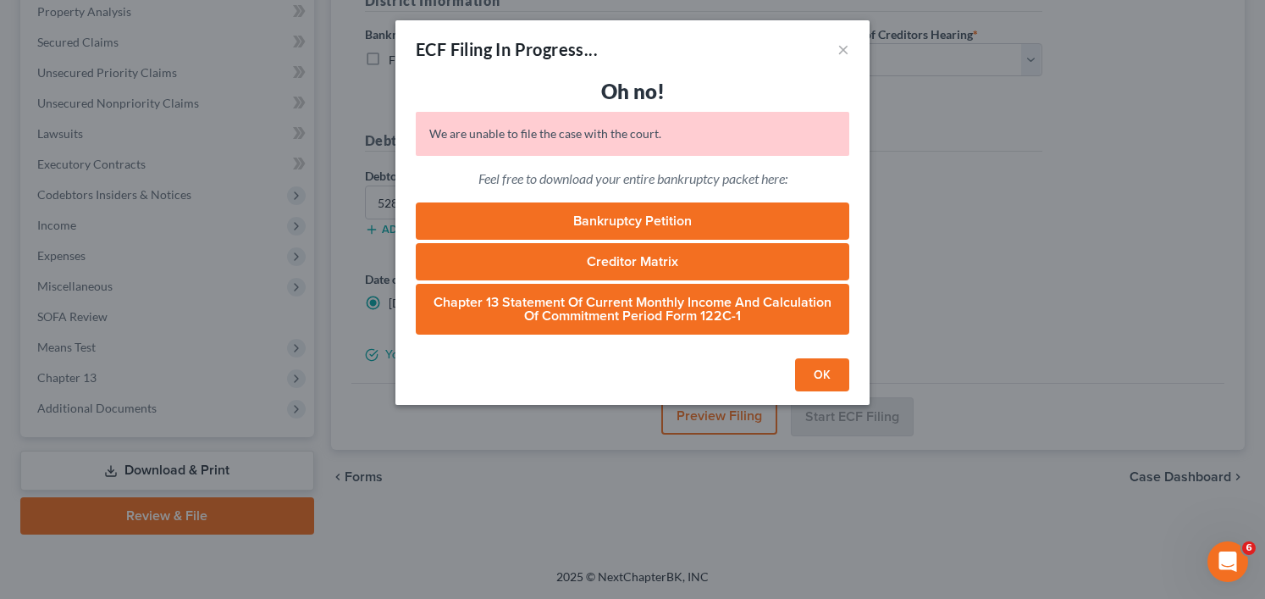
click at [809, 373] on button "OK" at bounding box center [822, 375] width 54 height 34
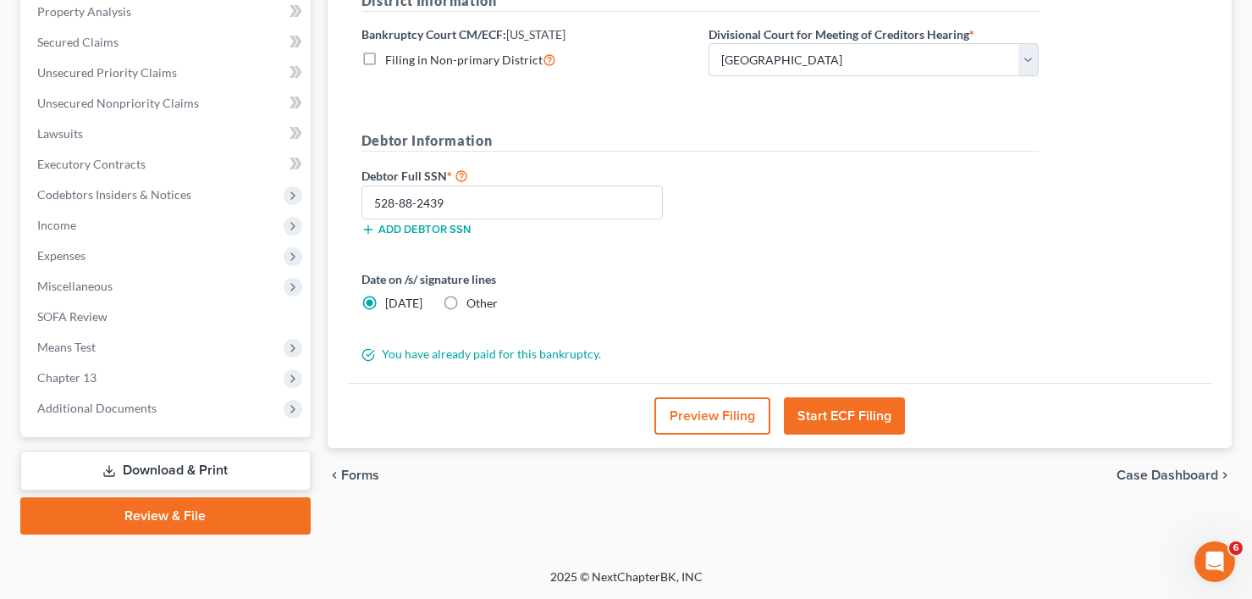
click at [854, 413] on button "Start ECF Filing" at bounding box center [844, 415] width 121 height 37
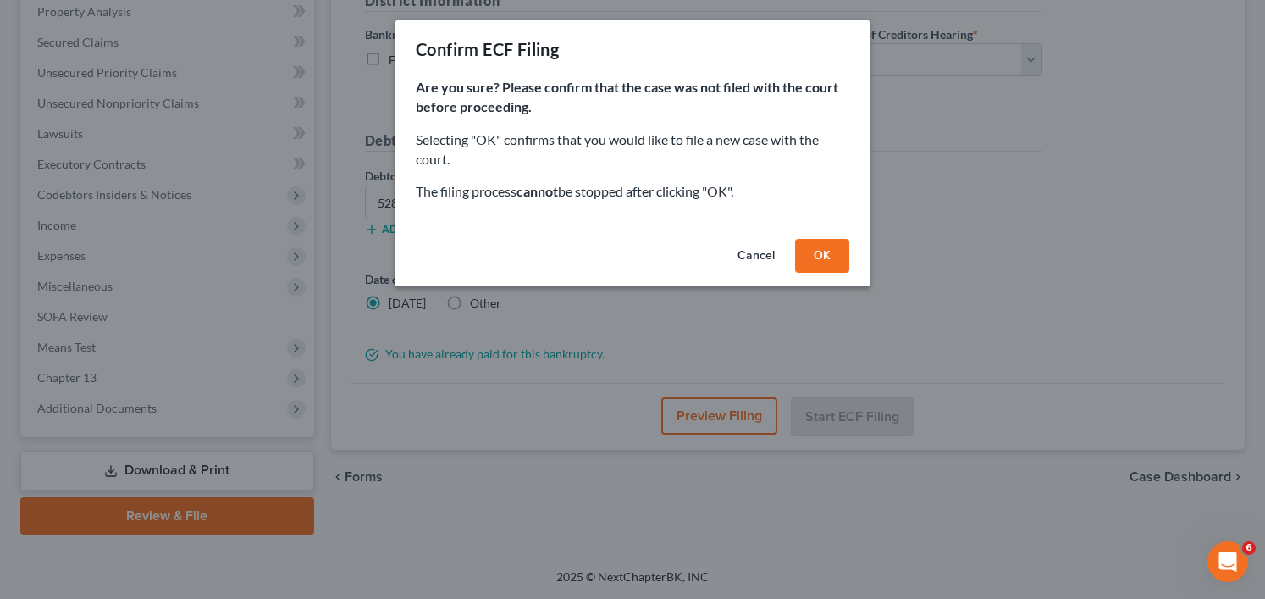
click at [815, 258] on button "OK" at bounding box center [822, 256] width 54 height 34
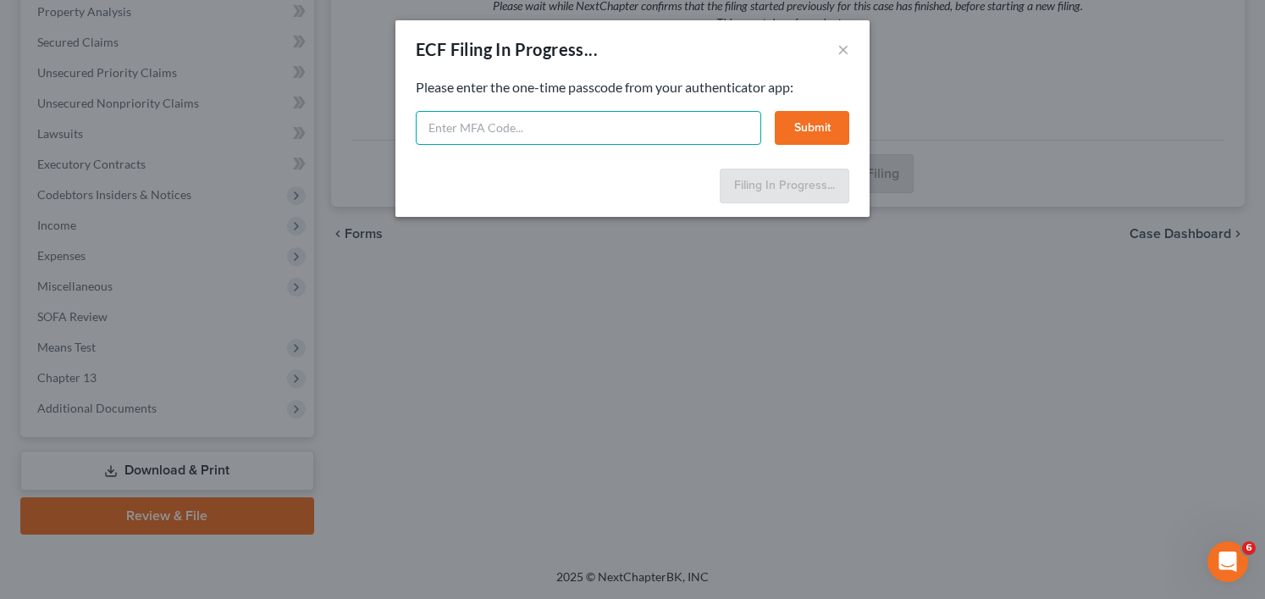
click at [508, 136] on input "text" at bounding box center [588, 128] width 345 height 34
type input "585547"
click at [799, 119] on button "Submit" at bounding box center [812, 128] width 74 height 34
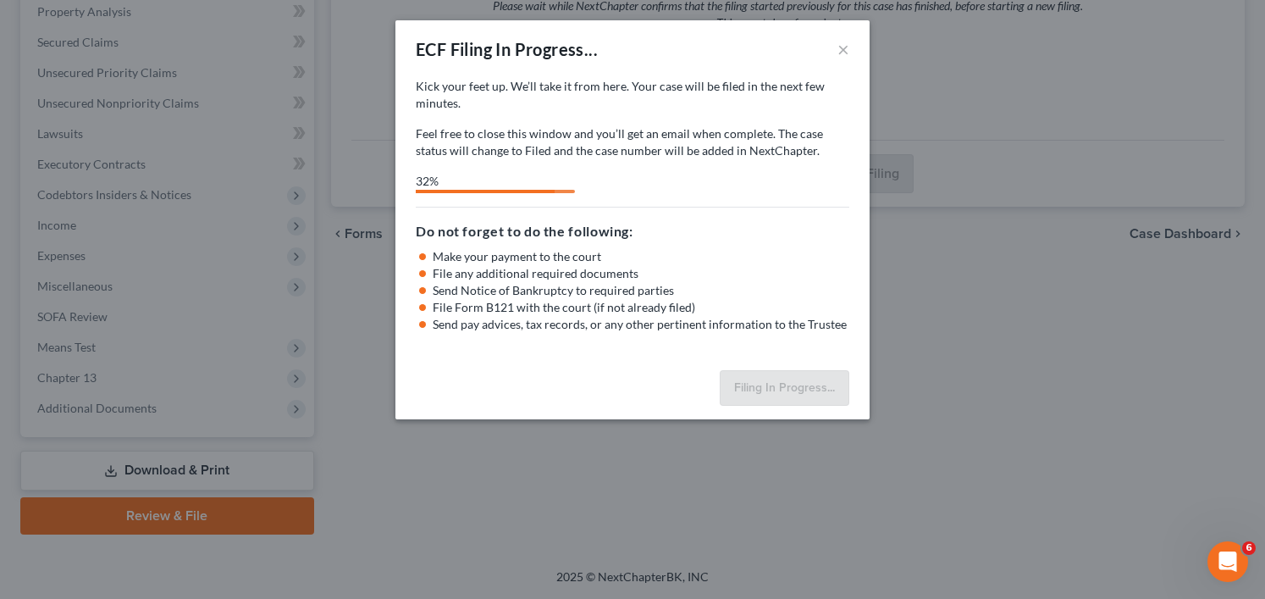
select select "0"
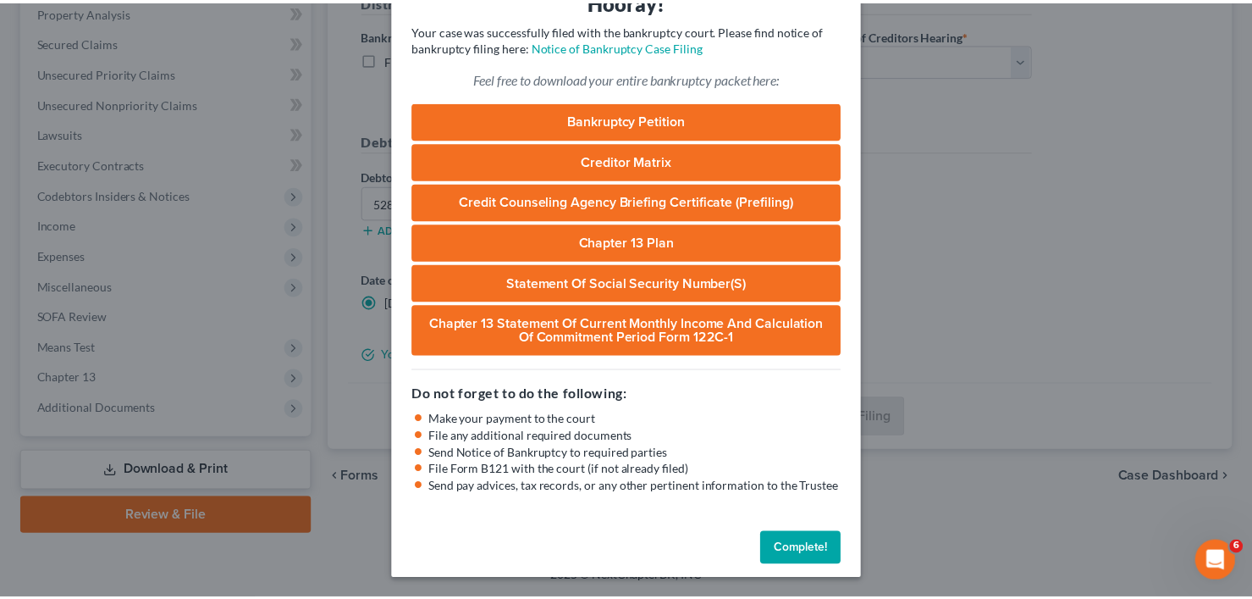
scroll to position [91, 0]
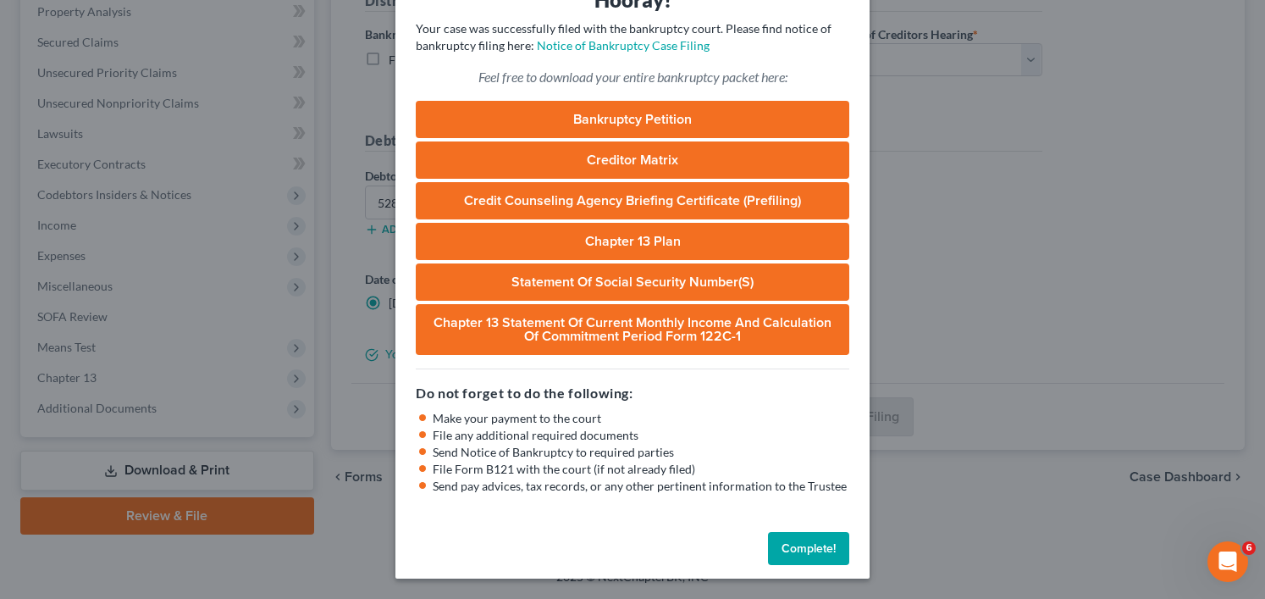
click at [803, 543] on button "Complete!" at bounding box center [808, 549] width 81 height 34
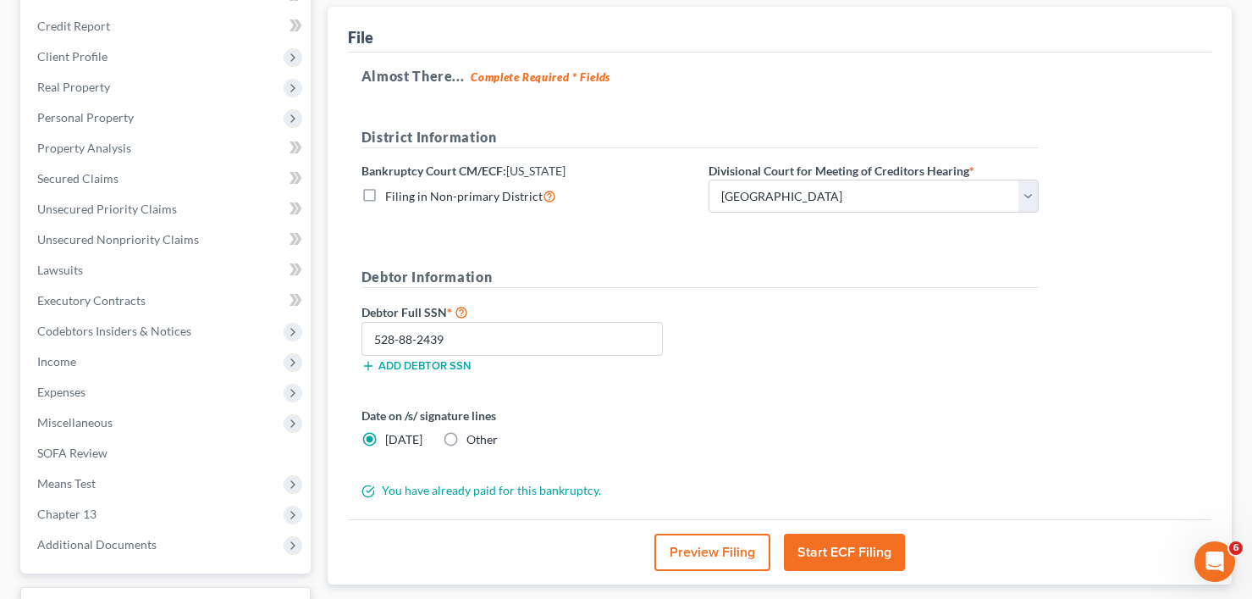
scroll to position [0, 0]
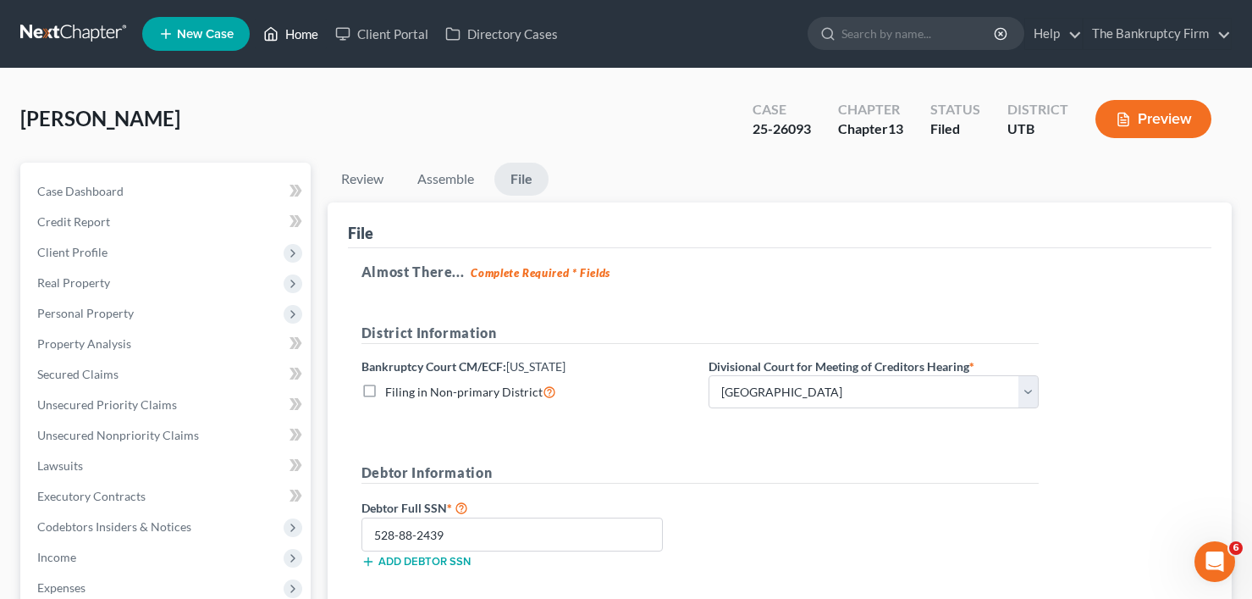
click at [302, 34] on link "Home" at bounding box center [291, 34] width 72 height 30
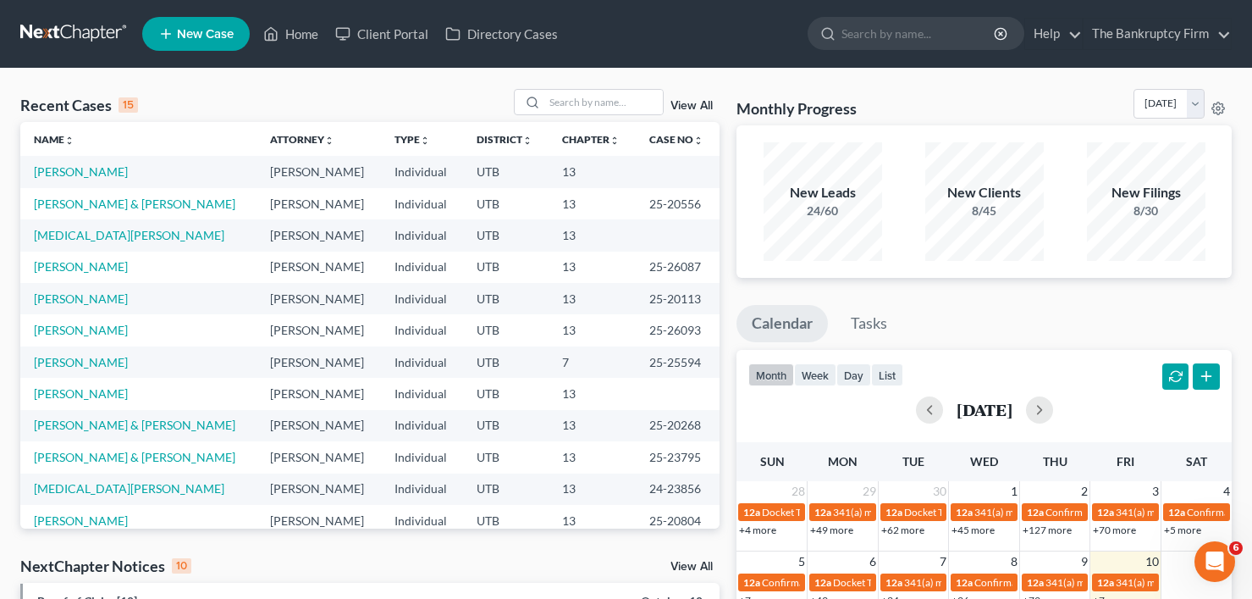
click at [254, 94] on div "Recent Cases 15 View All" at bounding box center [369, 105] width 699 height 33
click at [582, 100] on input "search" at bounding box center [603, 102] width 119 height 25
type input "[PERSON_NAME]"
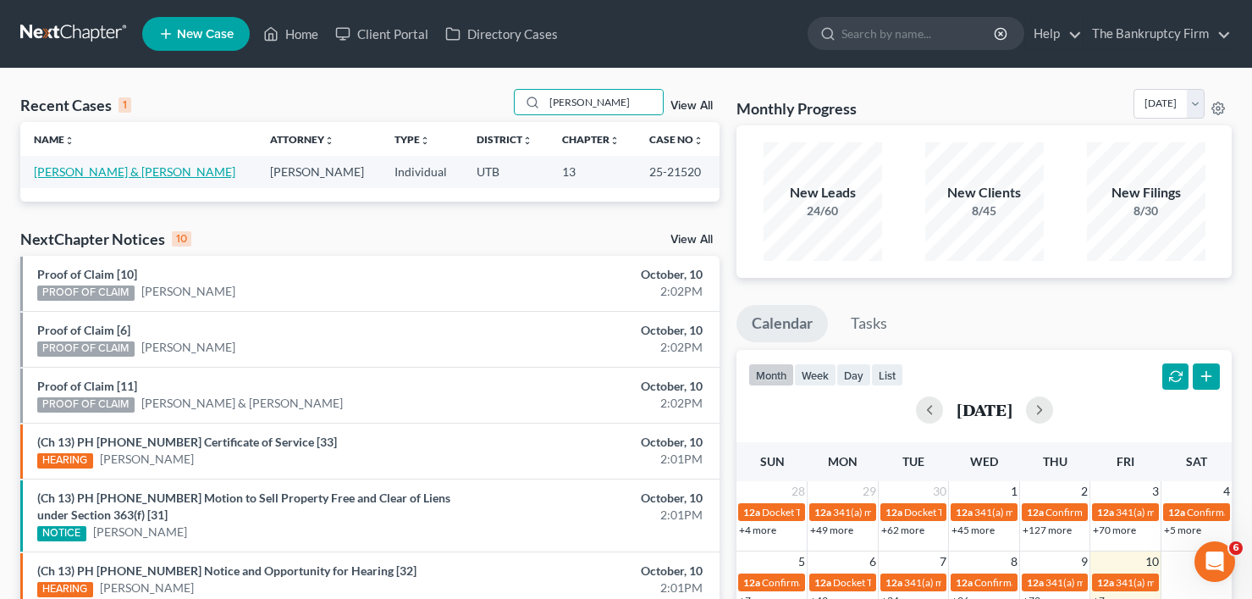
click at [90, 172] on link "[PERSON_NAME] & [PERSON_NAME]" at bounding box center [134, 171] width 201 height 14
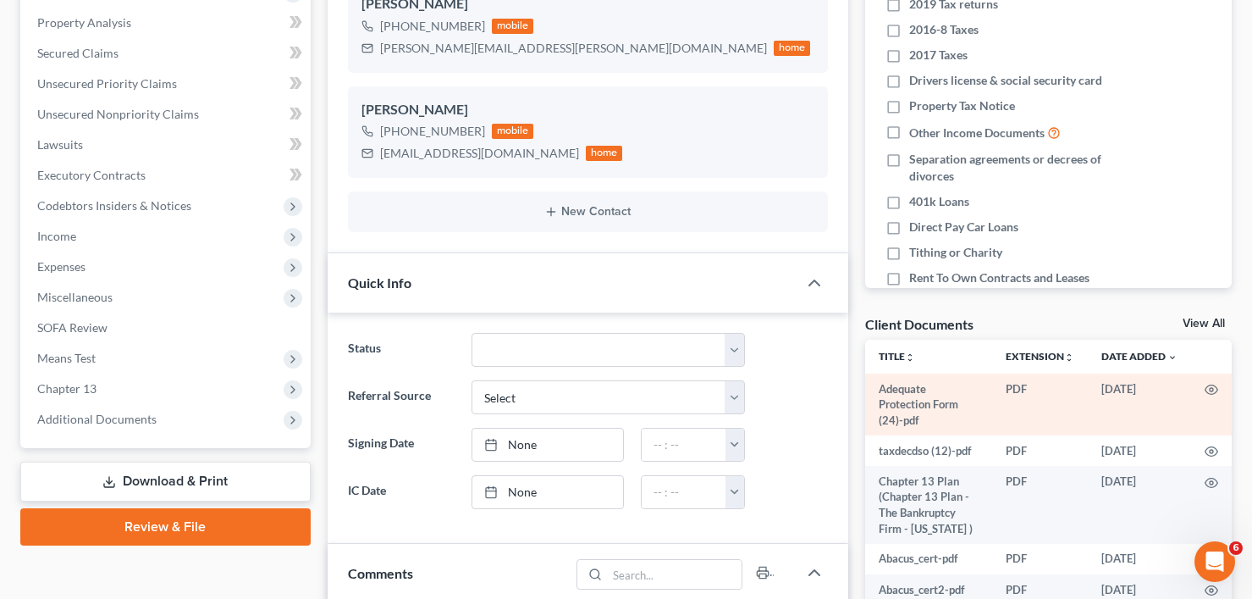
scroll to position [339, 0]
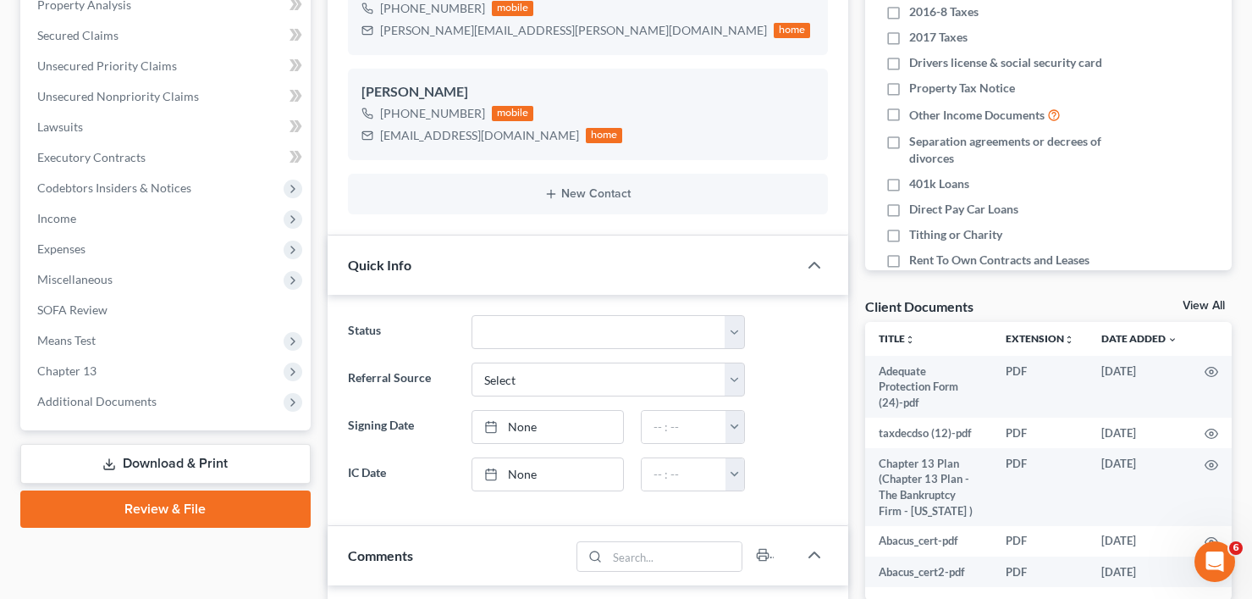
click at [1210, 305] on link "View All" at bounding box center [1204, 306] width 42 height 12
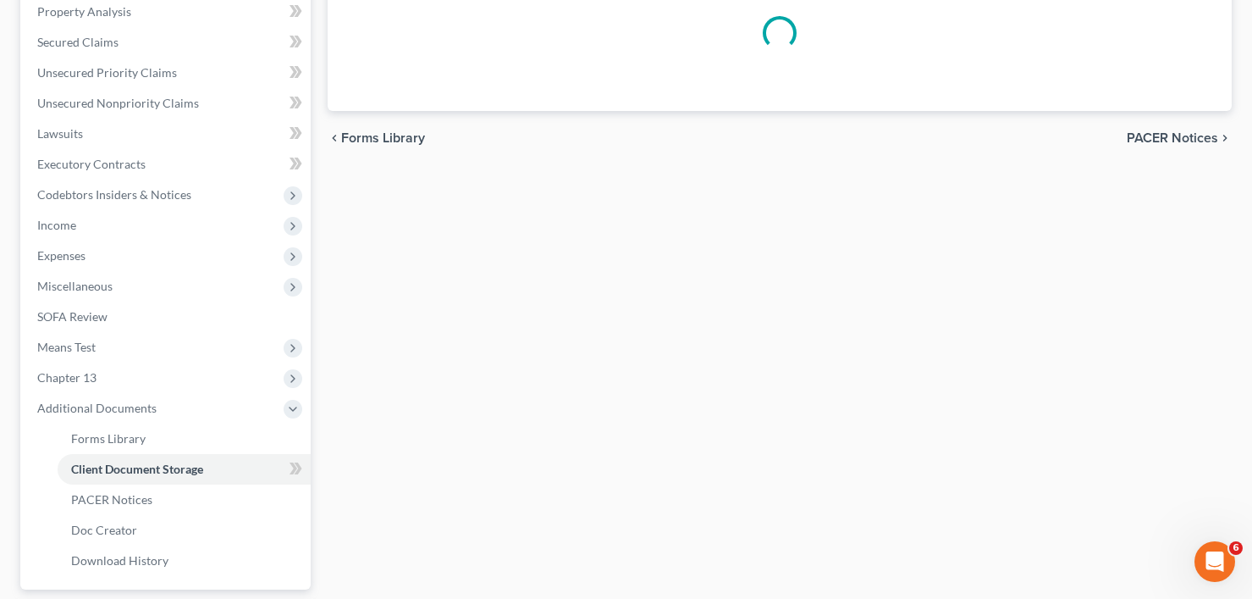
scroll to position [137, 0]
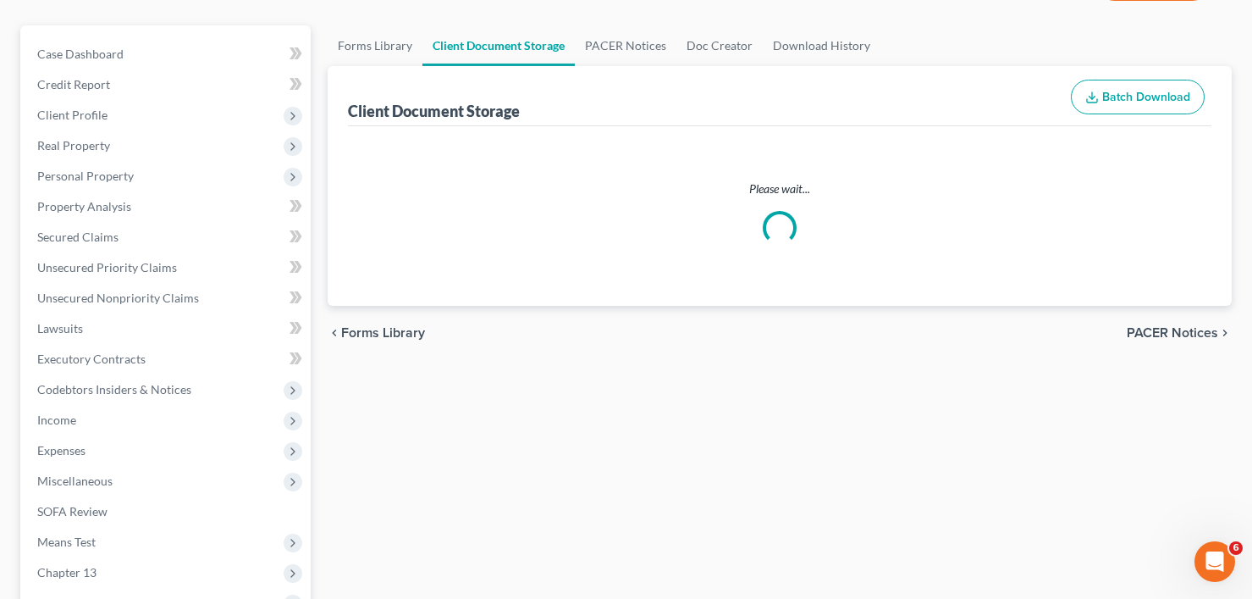
select select "30"
select select "26"
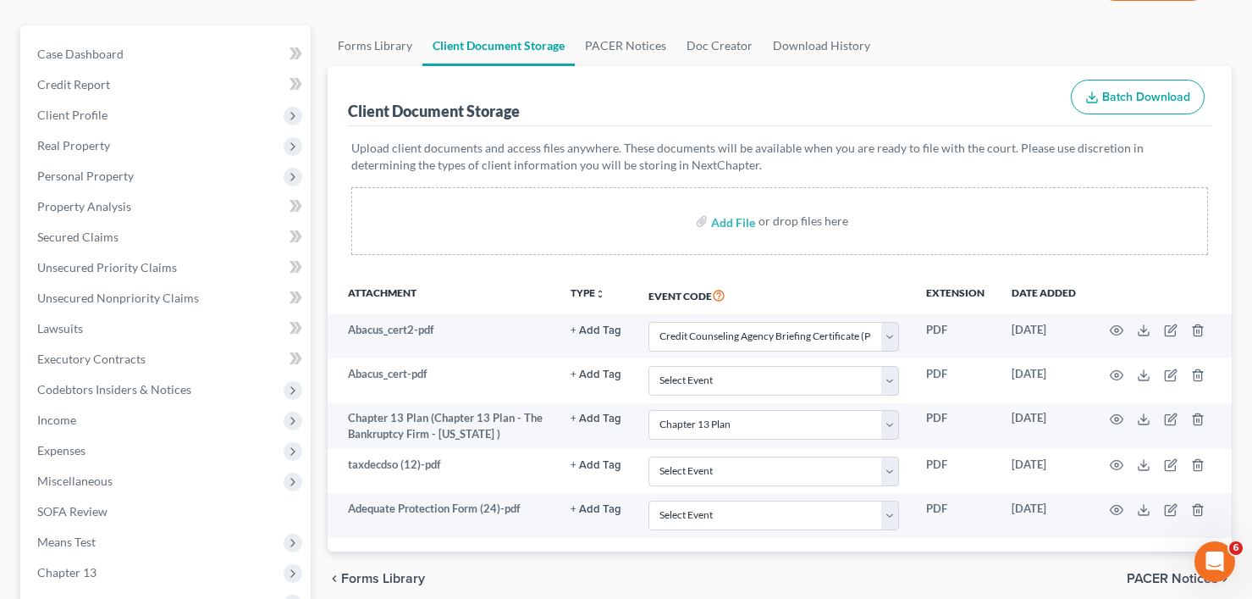
scroll to position [0, 0]
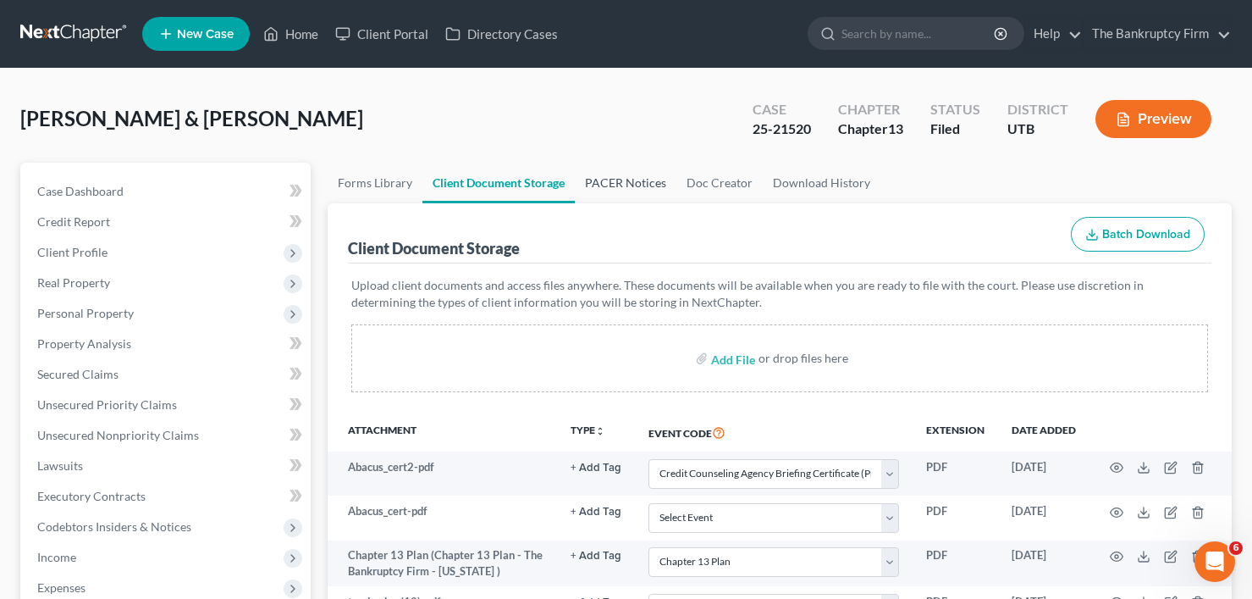
click at [613, 188] on link "PACER Notices" at bounding box center [626, 183] width 102 height 41
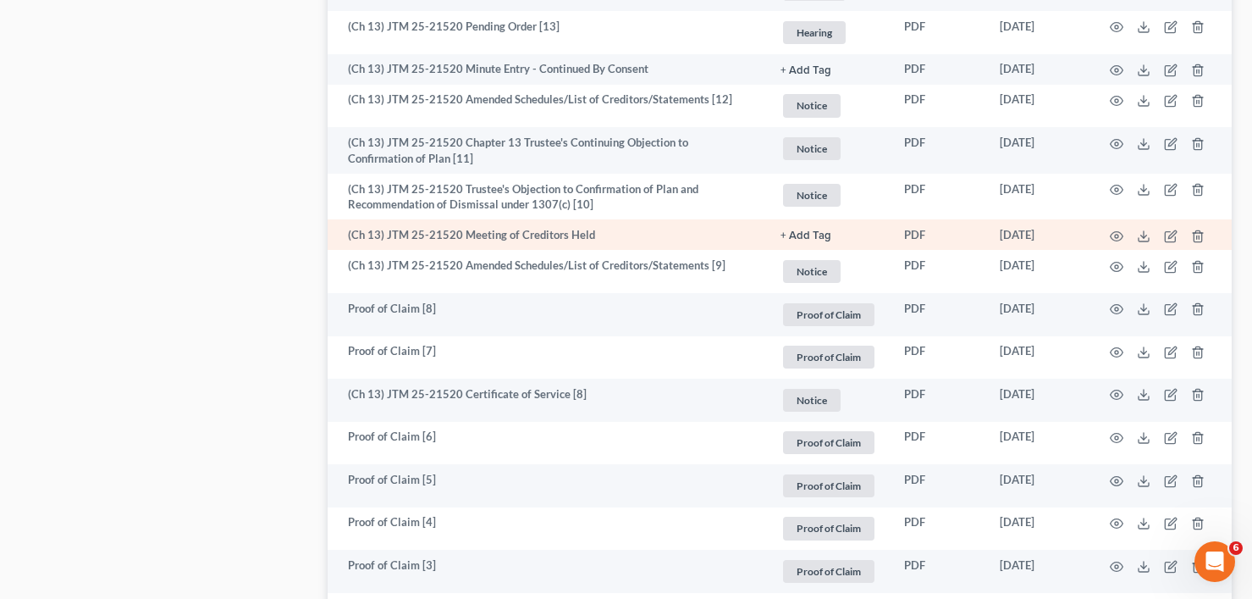
scroll to position [1524, 0]
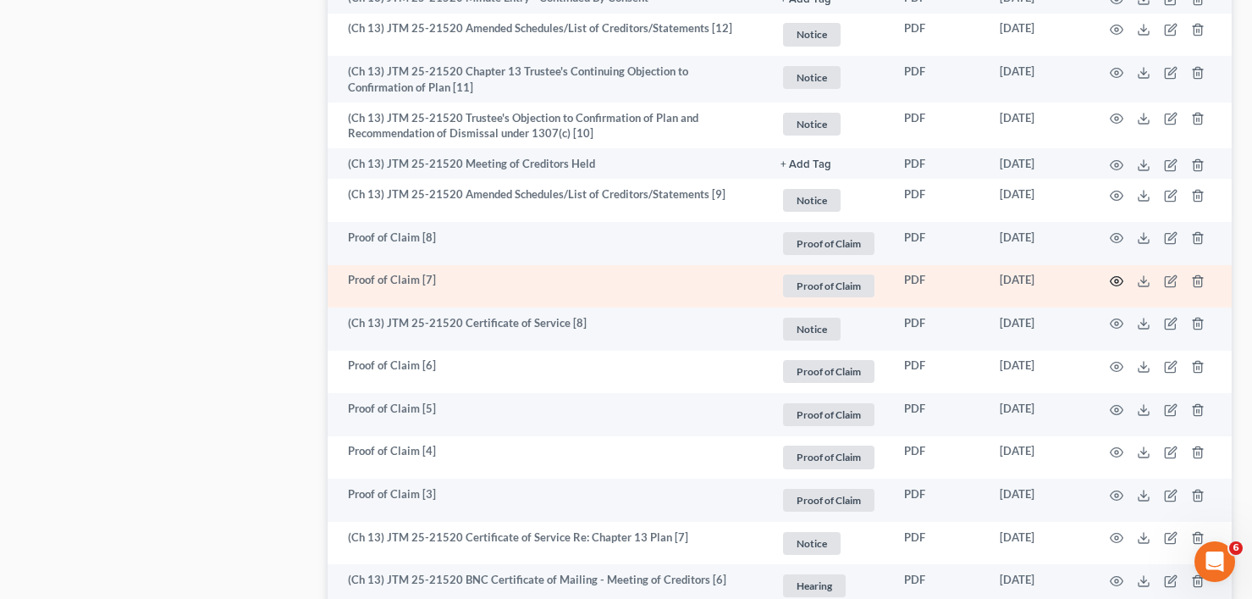
click at [1116, 281] on icon "button" at bounding box center [1117, 281] width 14 height 14
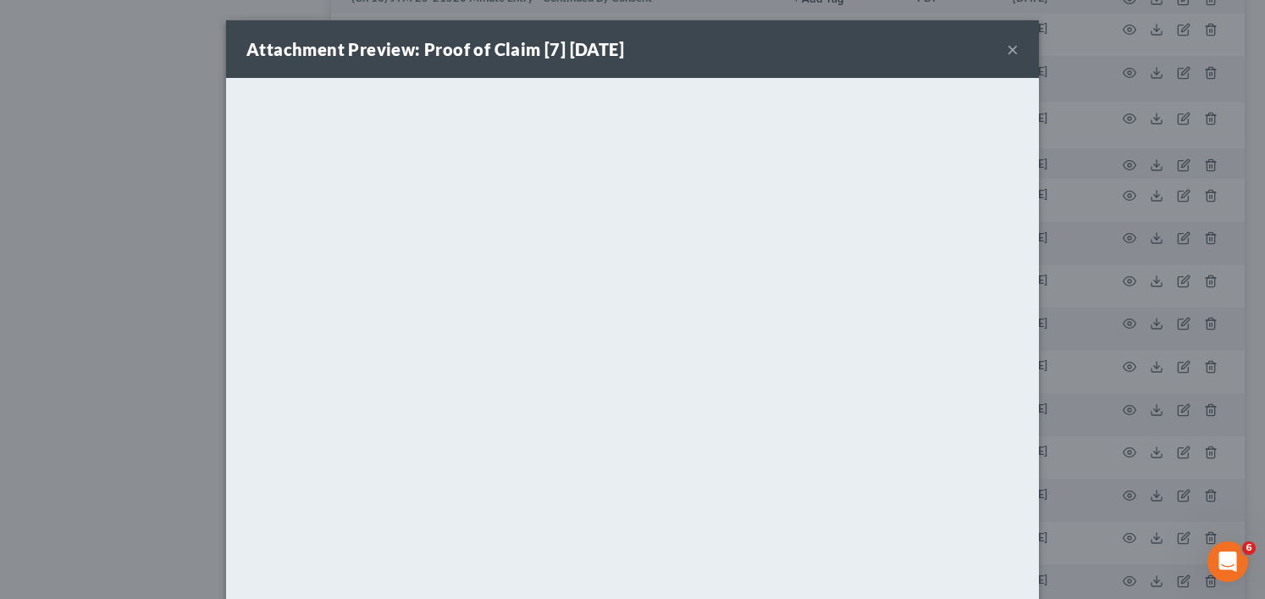
click at [118, 320] on div "Attachment Preview: Proof of Claim [7] 04/29/2025 × <object ng-attr-data='https…" at bounding box center [632, 299] width 1265 height 599
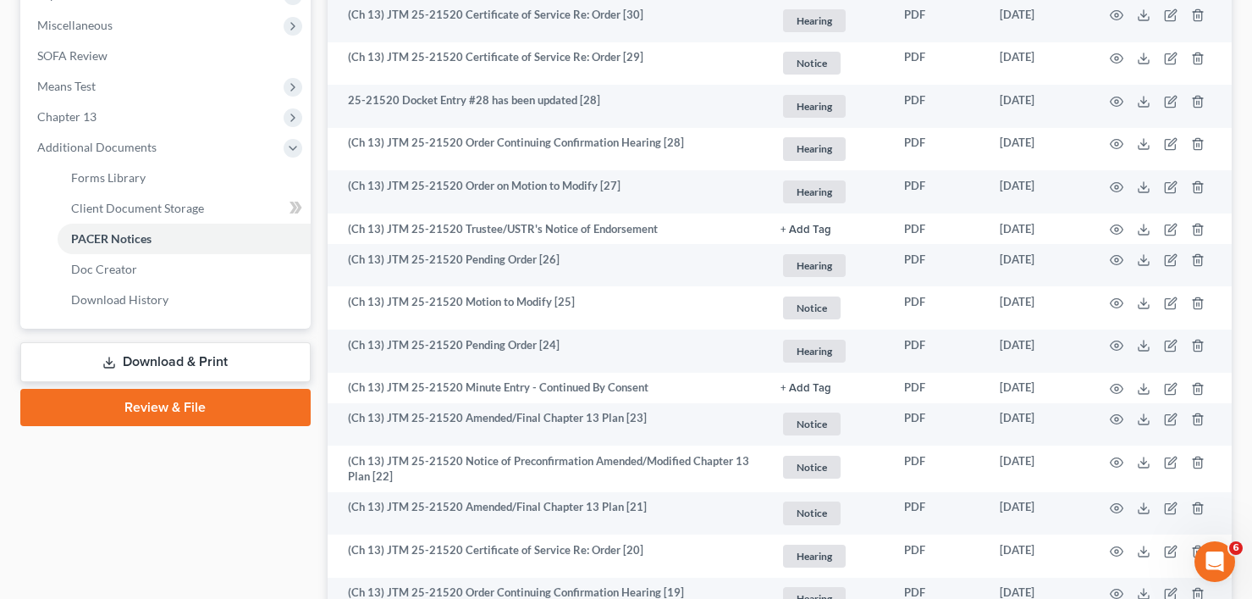
scroll to position [0, 0]
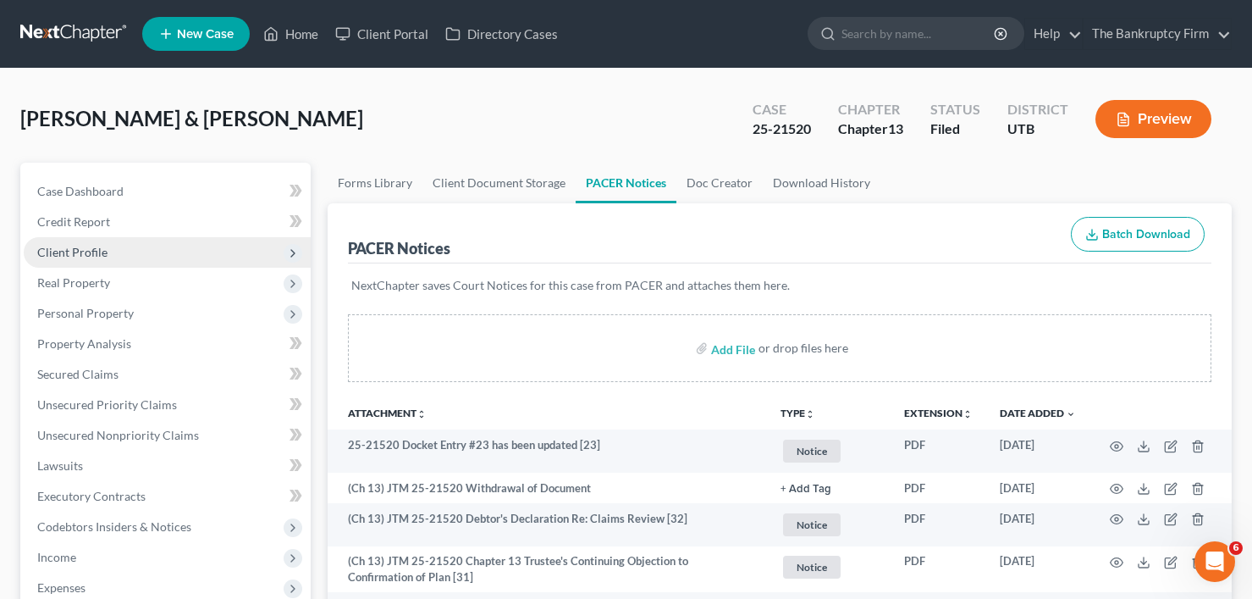
click at [84, 256] on span "Client Profile" at bounding box center [72, 252] width 70 height 14
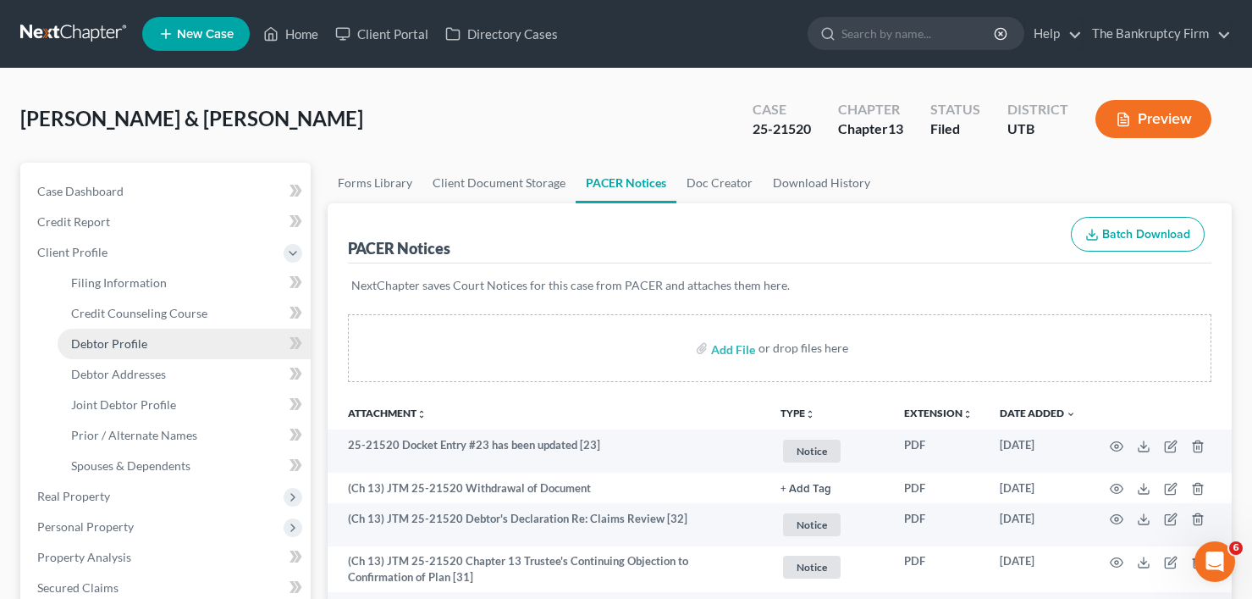
click at [119, 349] on span "Debtor Profile" at bounding box center [109, 343] width 76 height 14
select select "1"
select select "2"
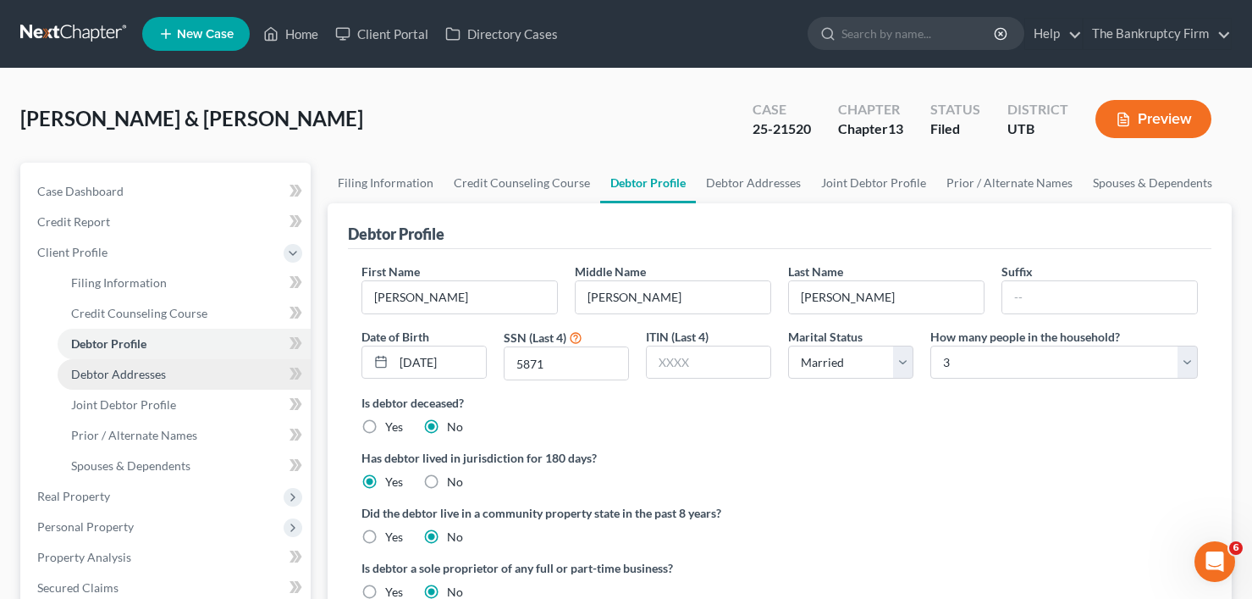
radio input "true"
click at [3, 146] on div "Hadley, Nolan & Rachel Upgraded Case 25-21520 Chapter Chapter 13 Status Filed D…" at bounding box center [626, 591] width 1252 height 1045
click at [292, 34] on link "Home" at bounding box center [291, 34] width 72 height 30
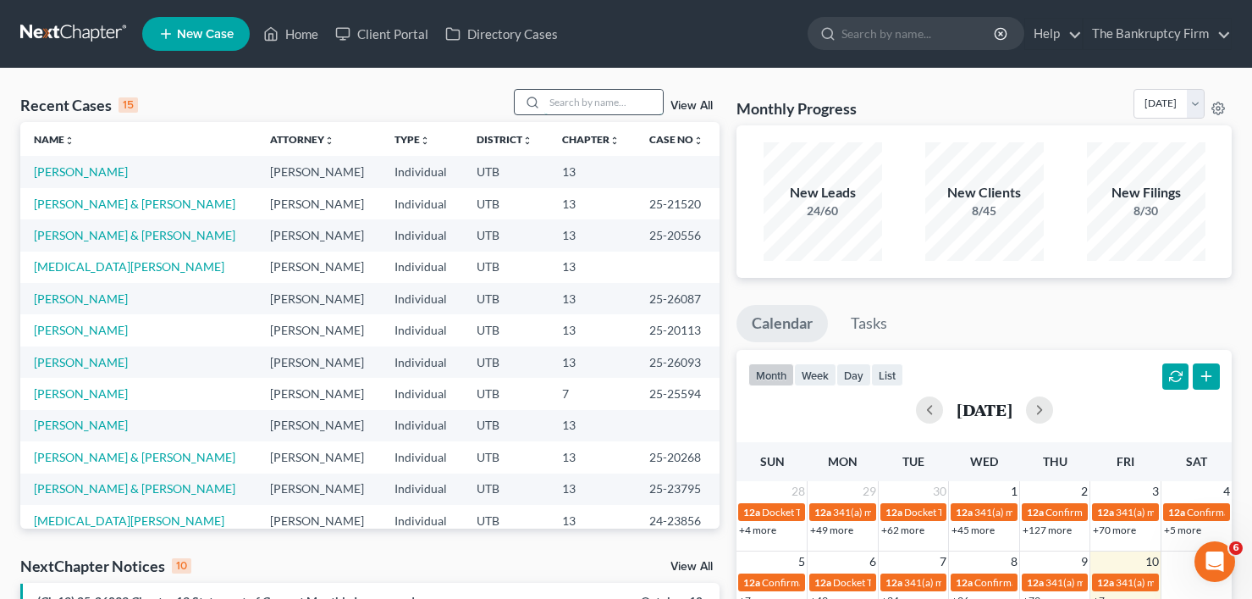
click at [569, 103] on input "search" at bounding box center [603, 102] width 119 height 25
type input "waters"
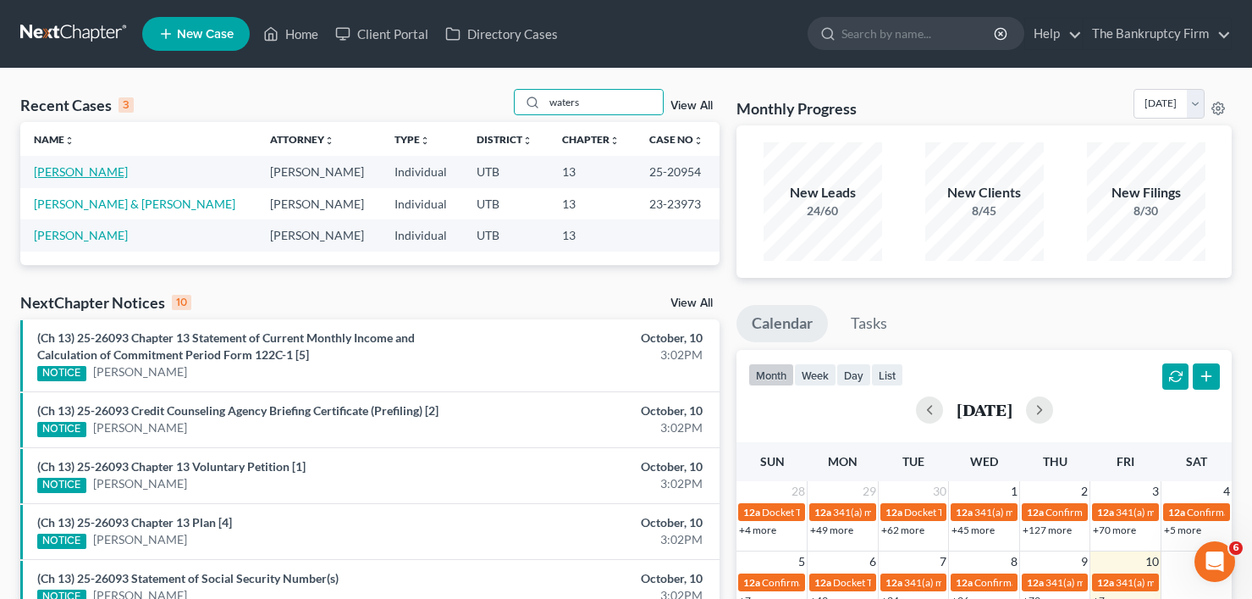
click at [88, 169] on link "Waters, Rebecca" at bounding box center [81, 171] width 94 height 14
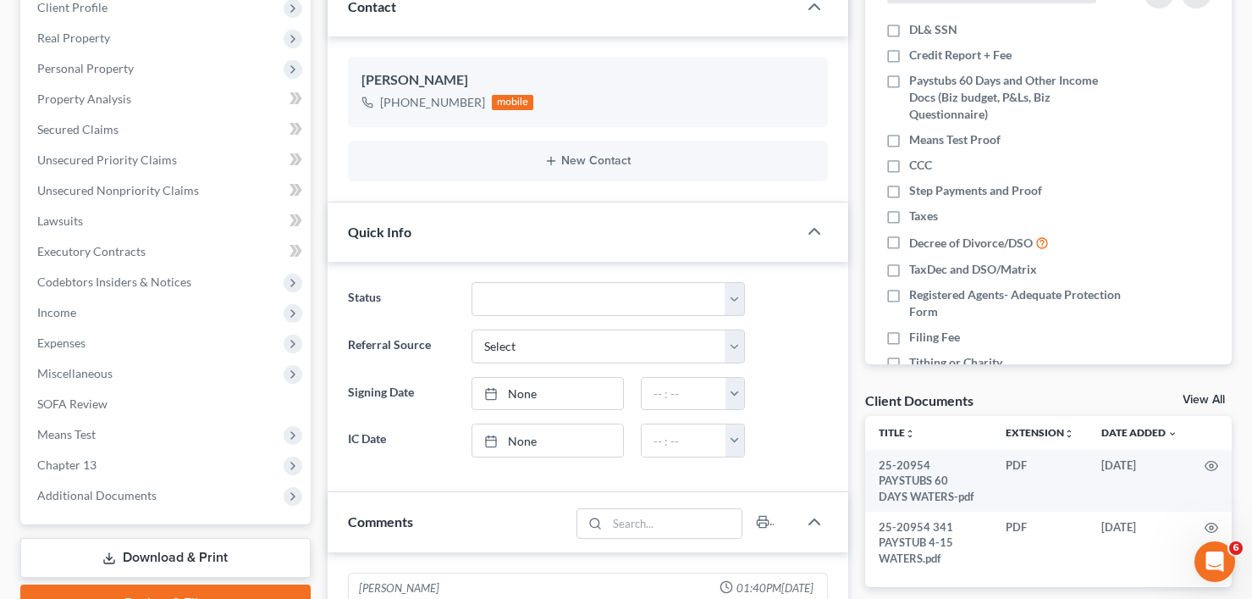
scroll to position [254, 0]
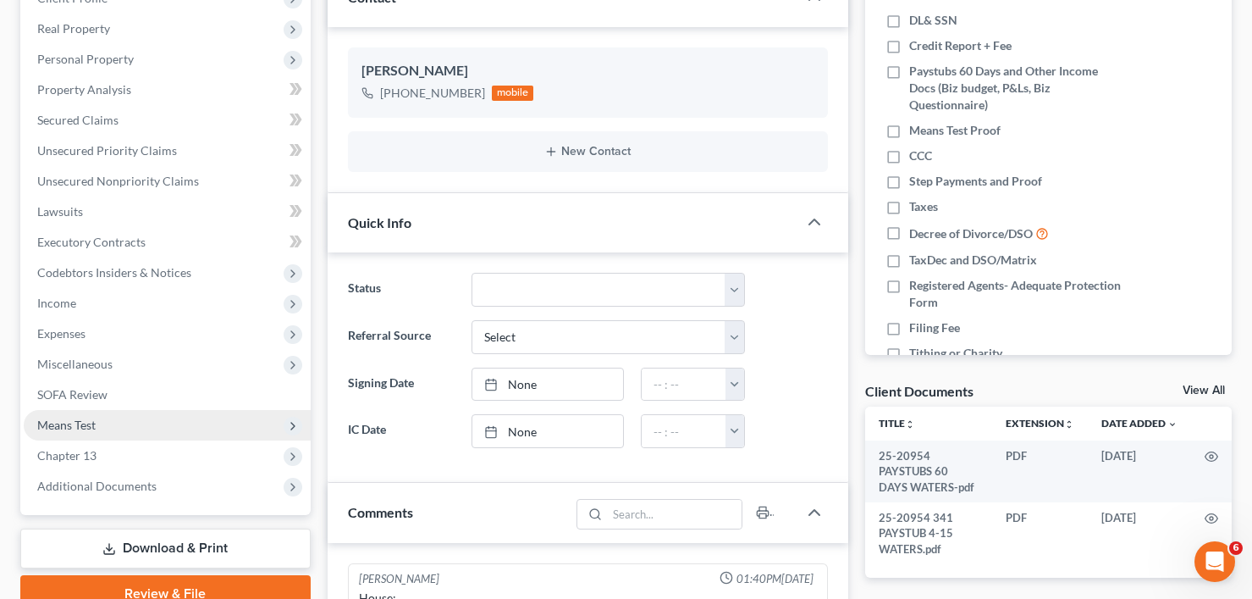
click at [86, 429] on span "Means Test" at bounding box center [66, 424] width 58 height 14
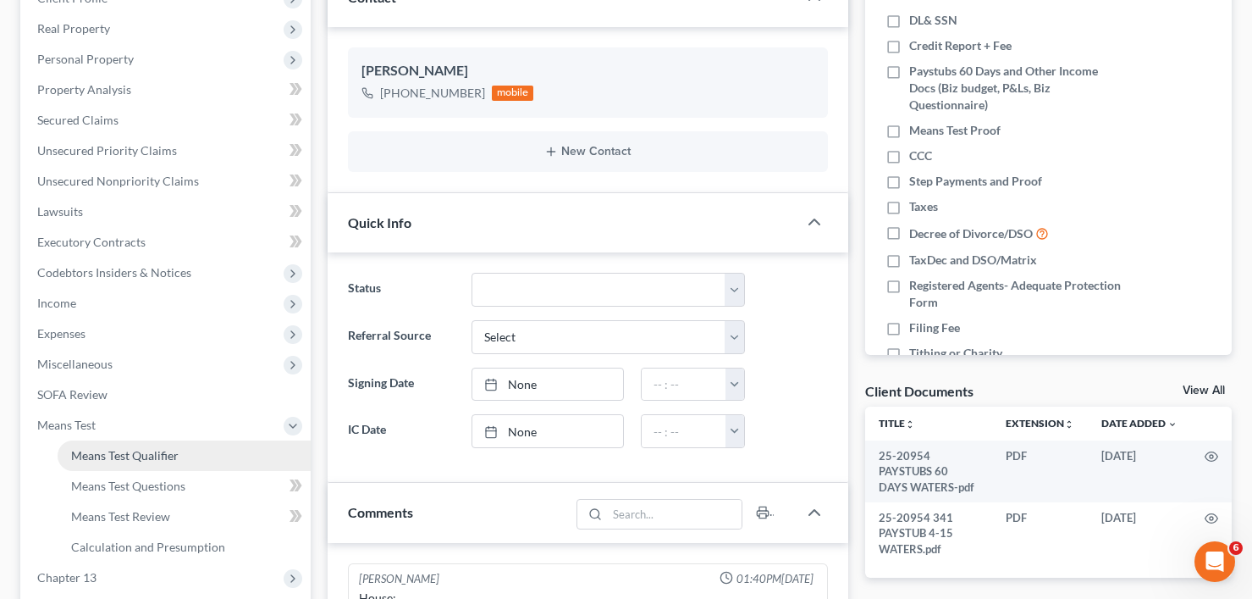
click at [122, 463] on link "Means Test Qualifier" at bounding box center [184, 455] width 253 height 30
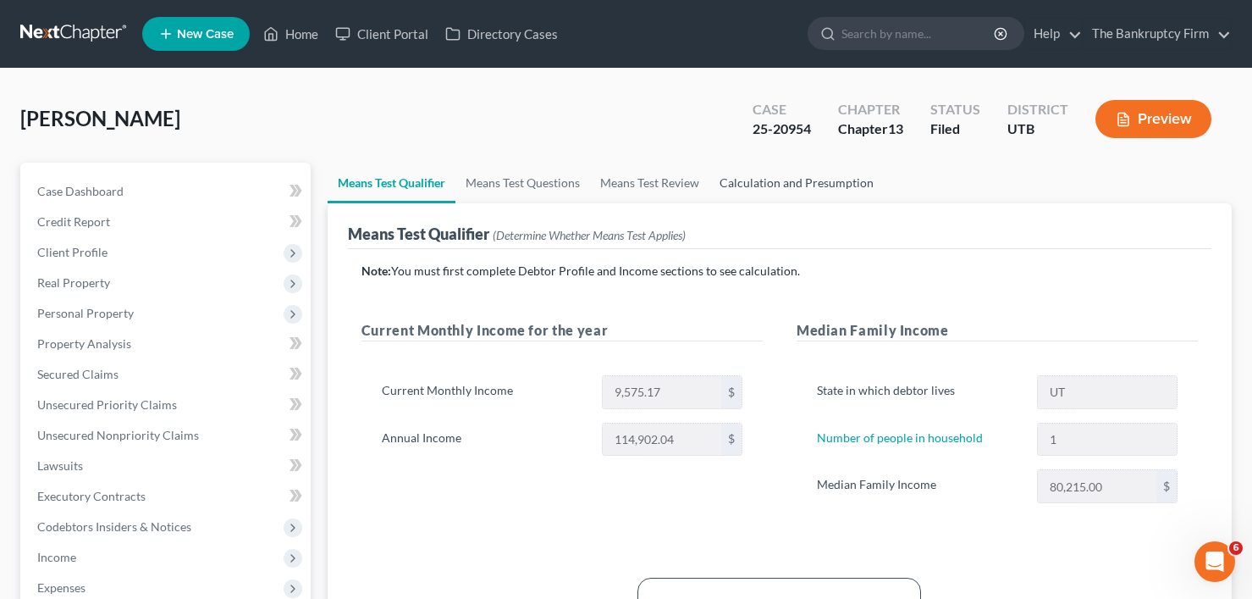
click at [775, 176] on link "Calculation and Presumption" at bounding box center [796, 183] width 174 height 41
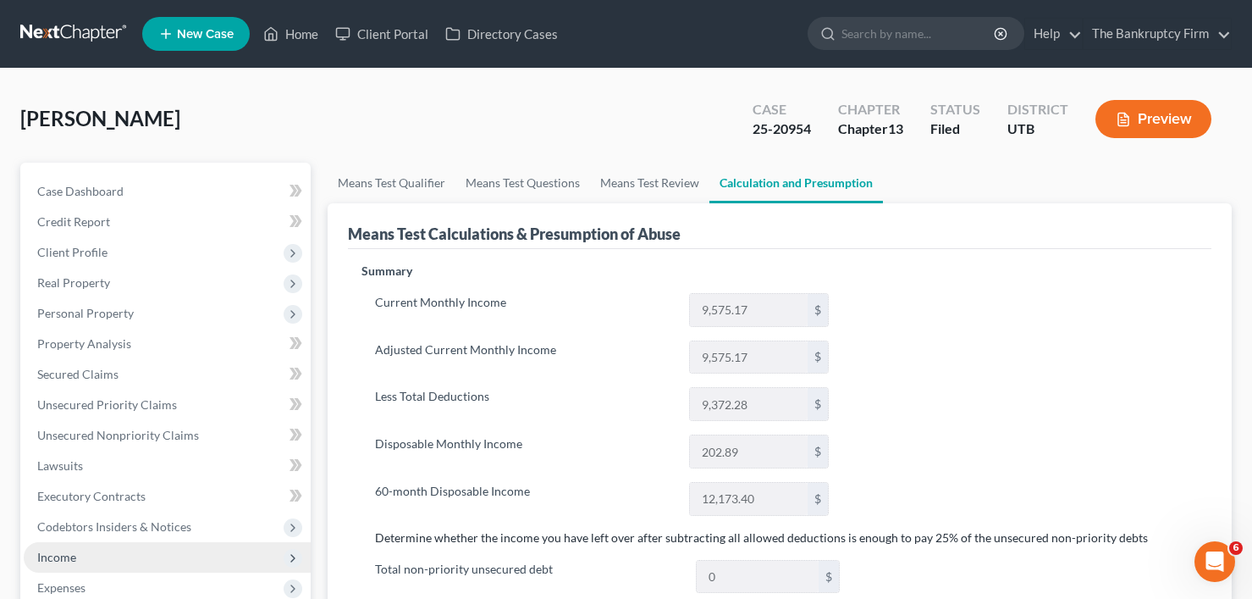
click at [70, 560] on span "Income" at bounding box center [56, 556] width 39 height 14
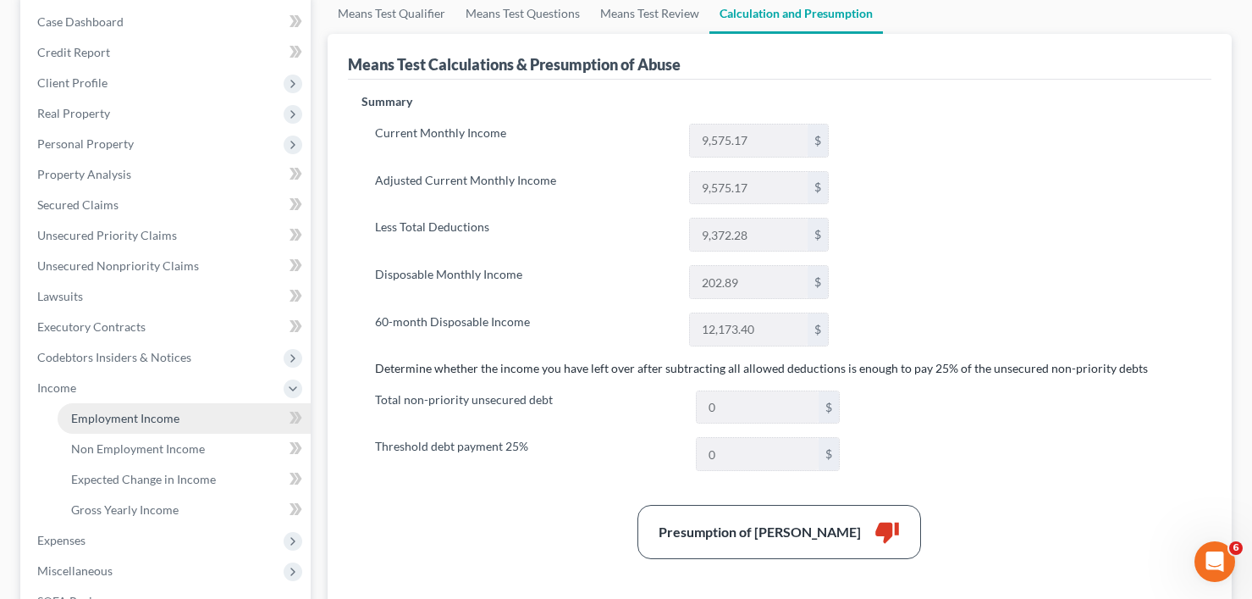
click at [114, 416] on span "Employment Income" at bounding box center [125, 418] width 108 height 14
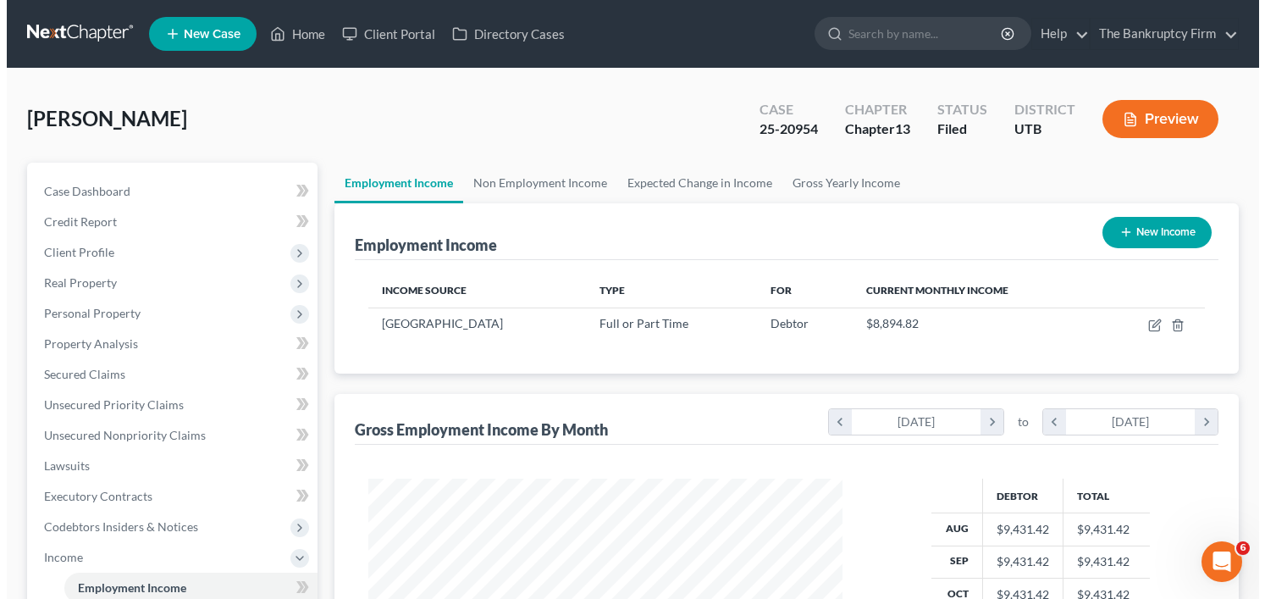
scroll to position [304, 508]
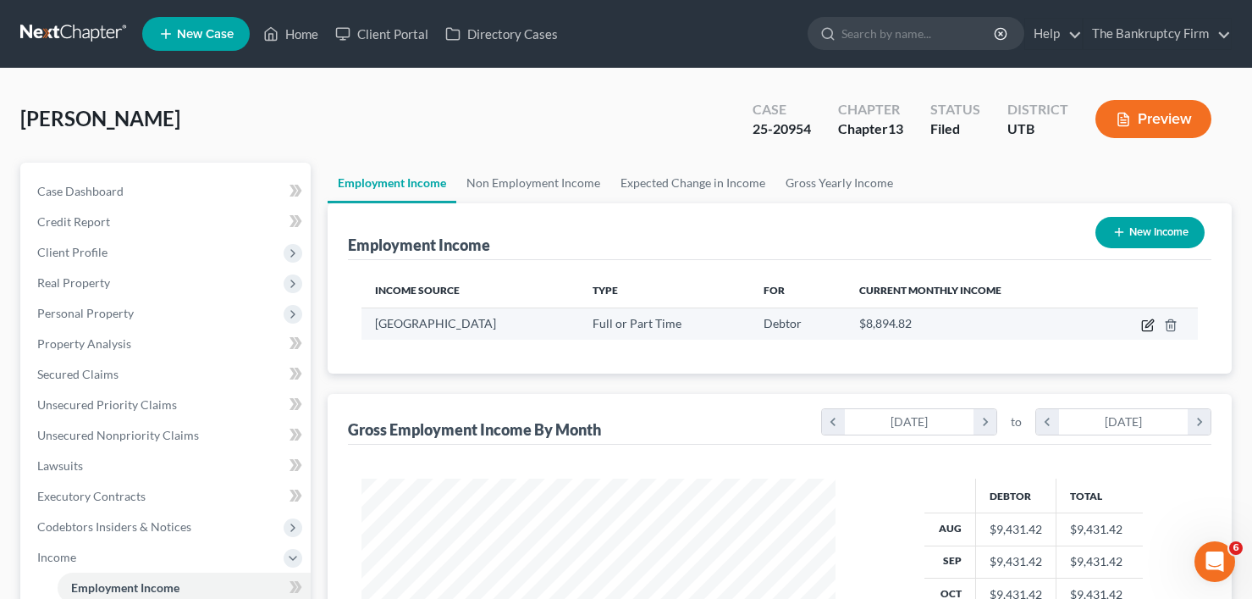
click at [1145, 322] on icon "button" at bounding box center [1148, 325] width 14 height 14
select select "0"
select select "46"
select select "1"
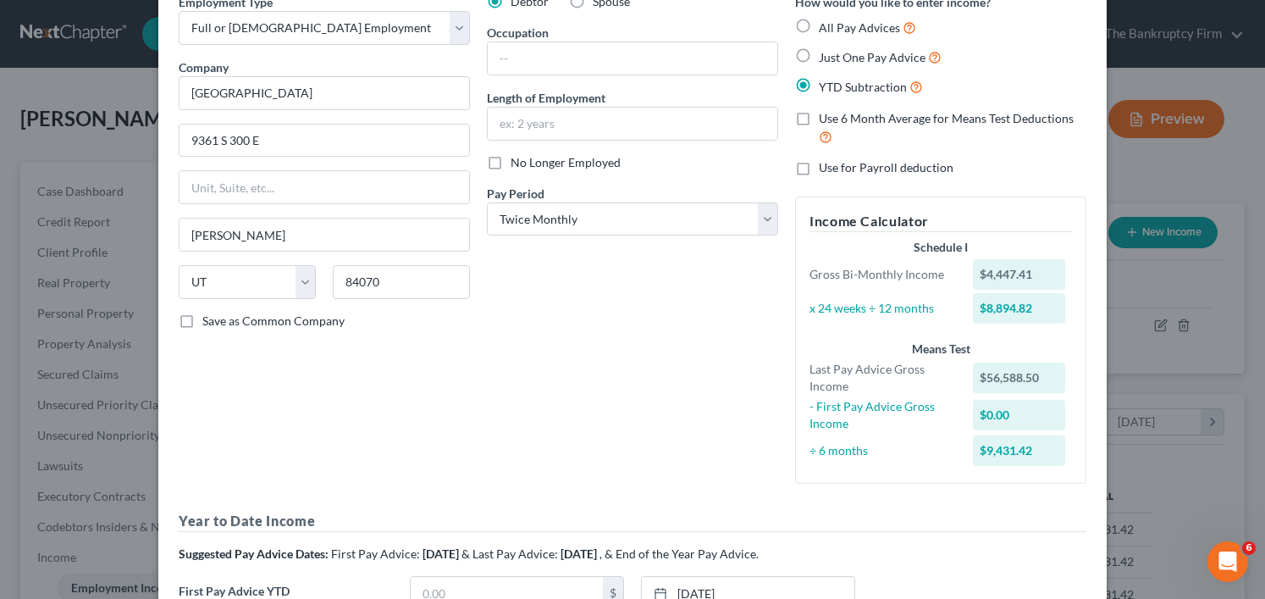
scroll to position [0, 0]
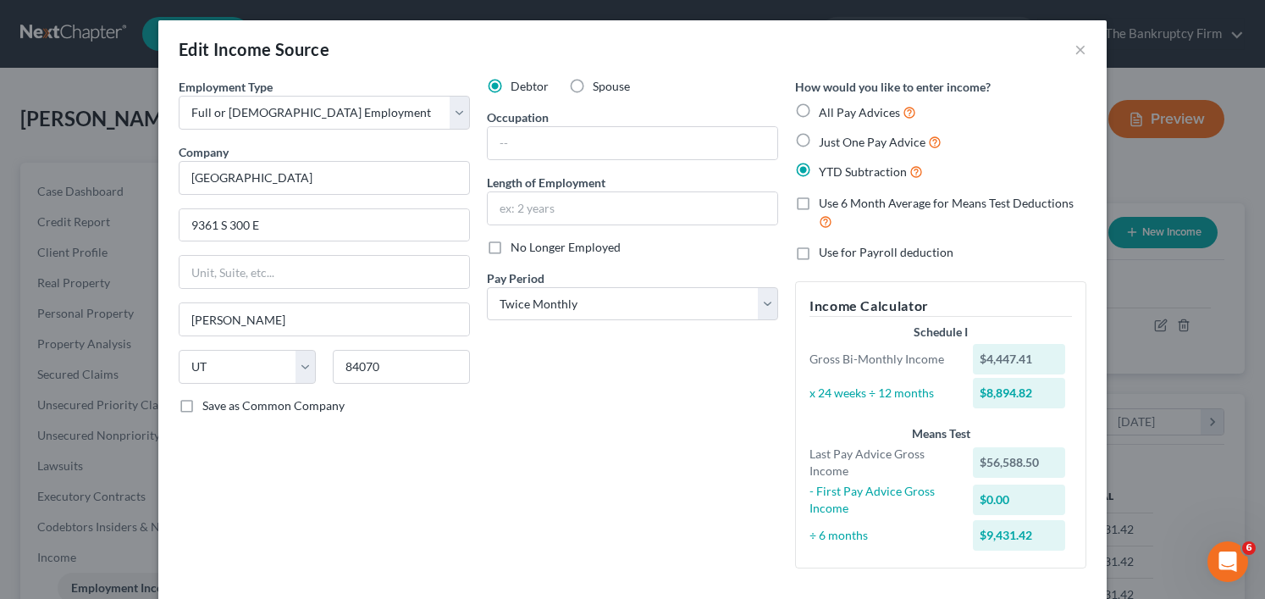
click at [819, 140] on label "Just One Pay Advice" at bounding box center [880, 141] width 123 height 19
click at [825, 140] on input "Just One Pay Advice" at bounding box center [830, 137] width 11 height 11
radio input "true"
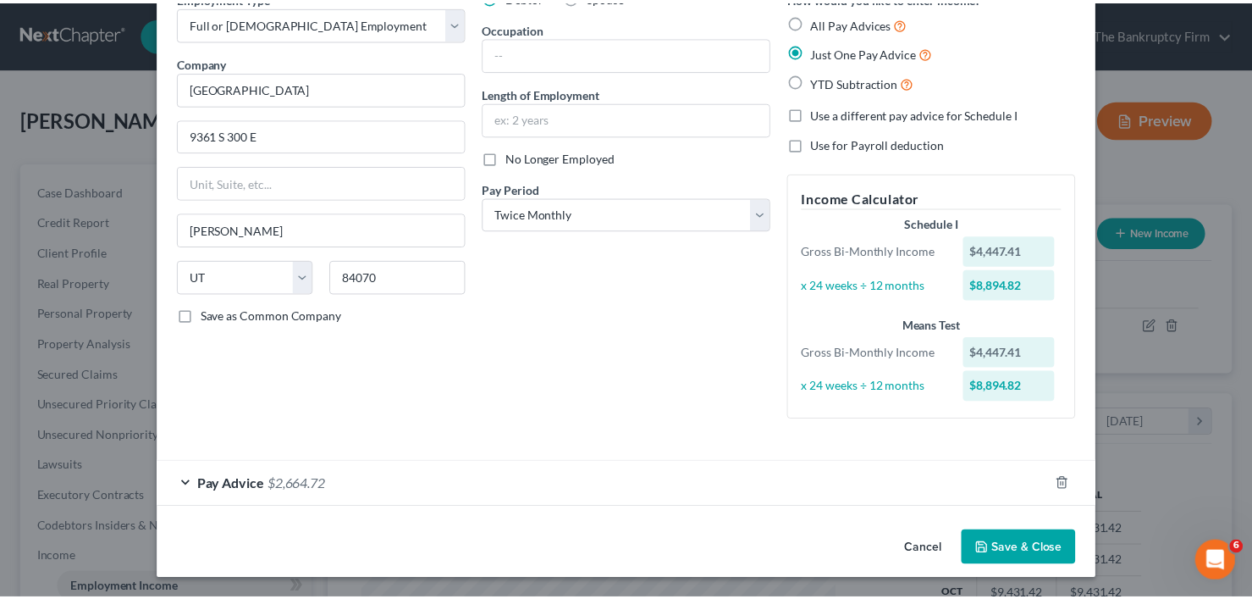
scroll to position [91, 0]
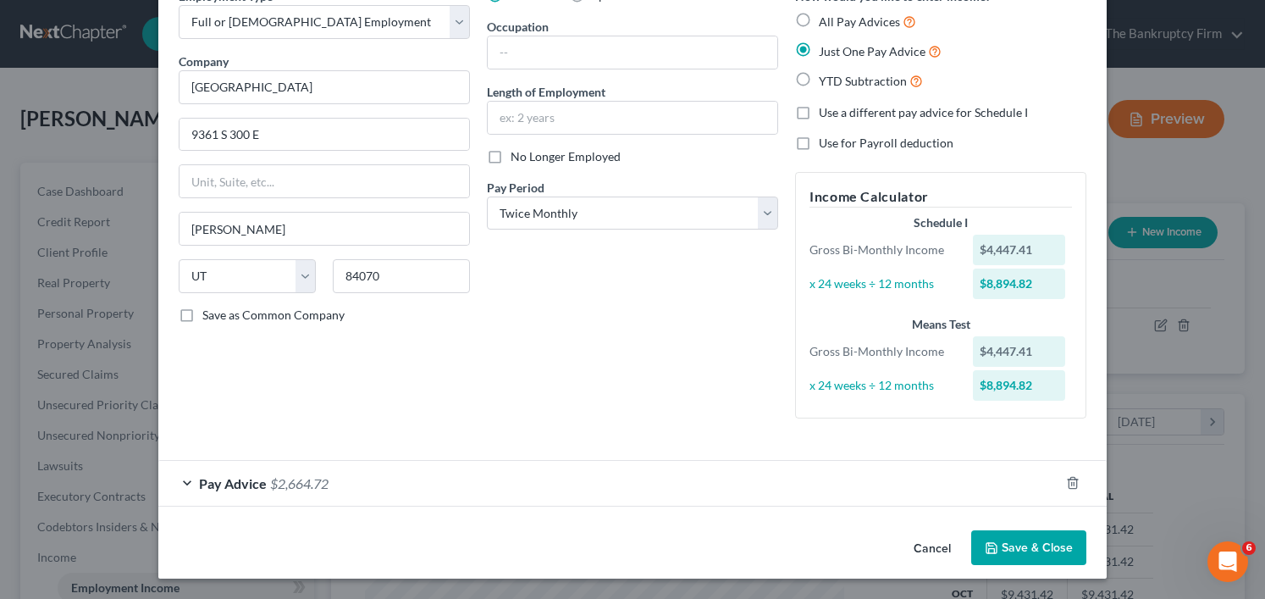
click at [1021, 556] on button "Save & Close" at bounding box center [1028, 548] width 115 height 36
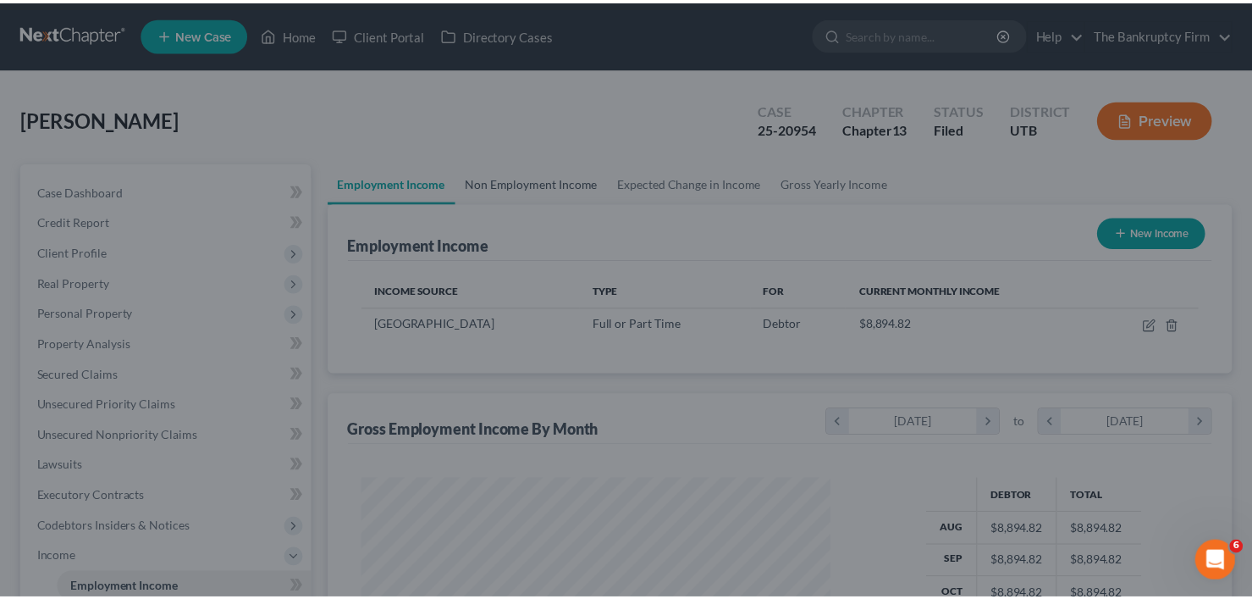
scroll to position [846248, 846043]
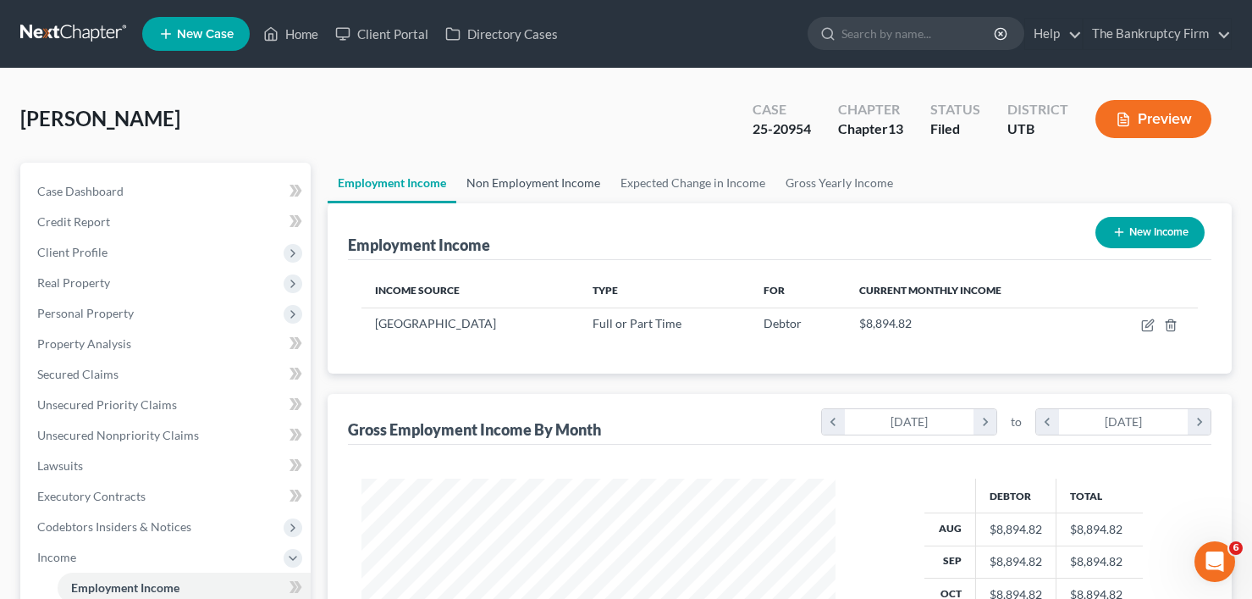
click at [543, 191] on link "Non Employment Income" at bounding box center [533, 183] width 154 height 41
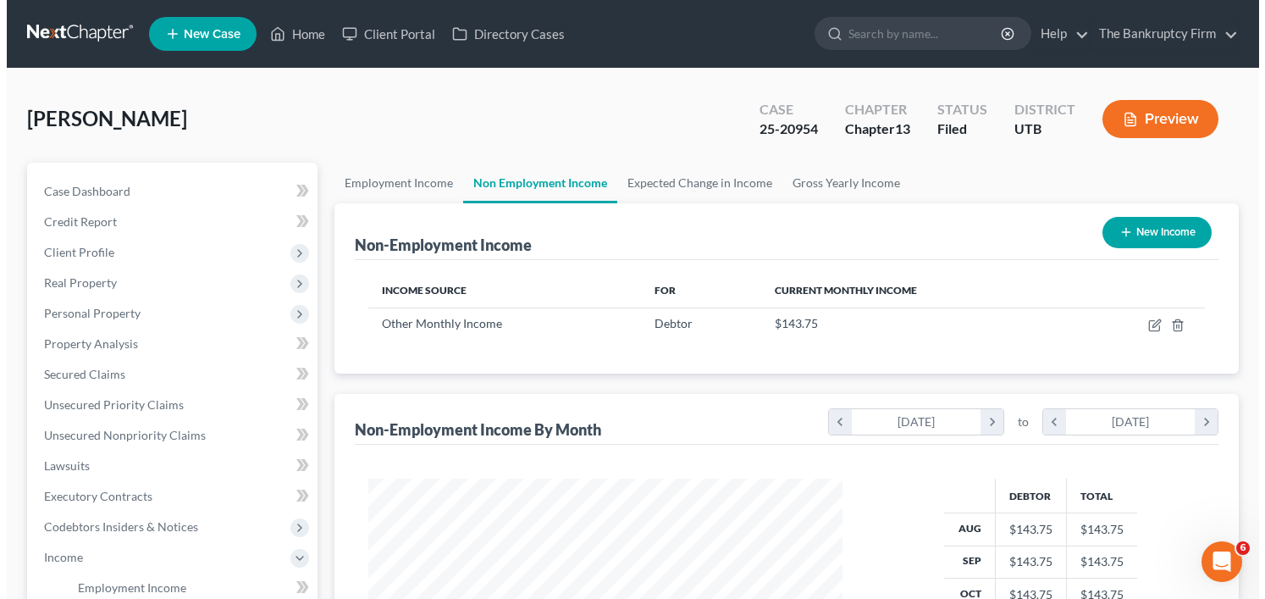
scroll to position [304, 508]
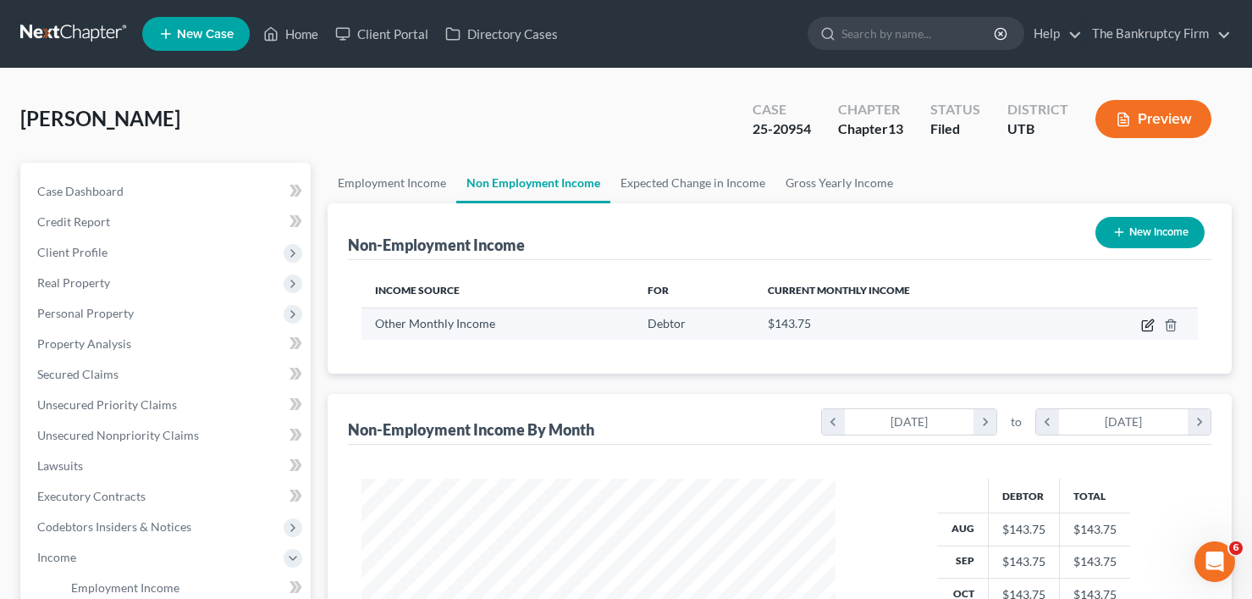
click at [1152, 322] on icon "button" at bounding box center [1148, 325] width 14 height 14
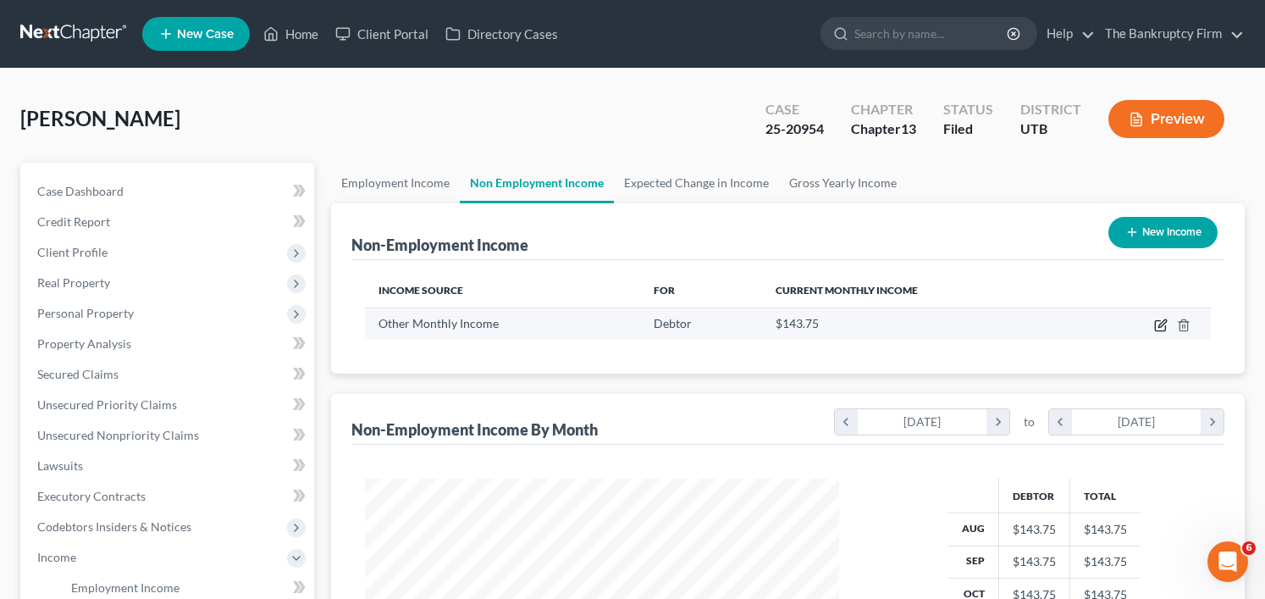
select select "13"
select select "0"
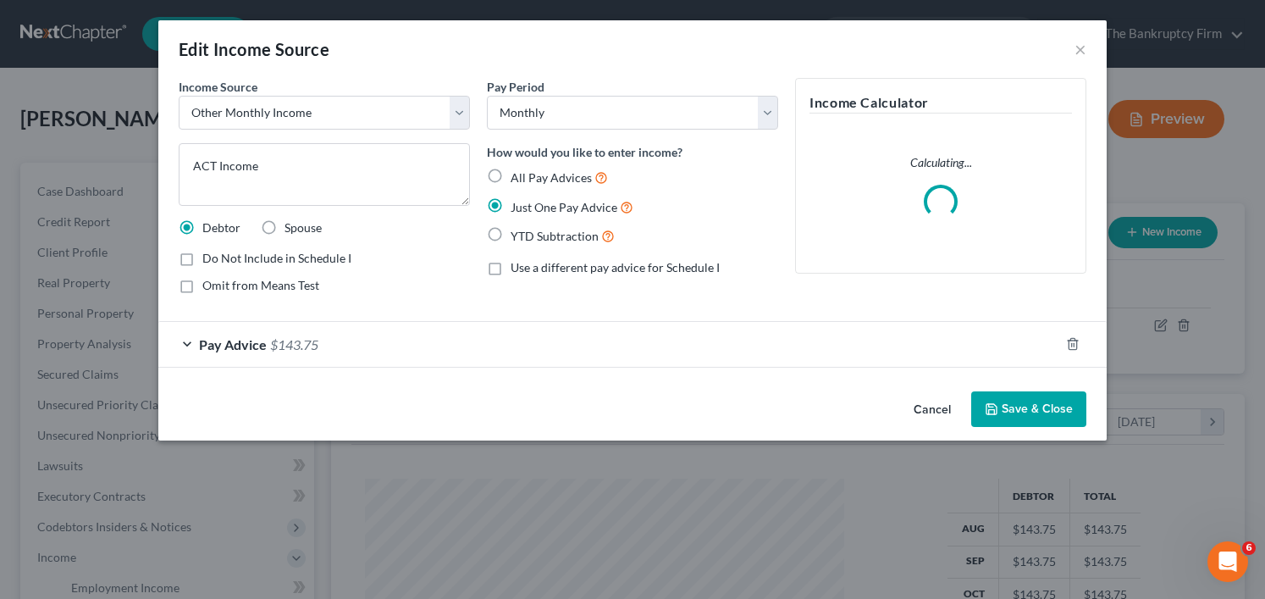
click at [1046, 412] on button "Save & Close" at bounding box center [1028, 409] width 115 height 36
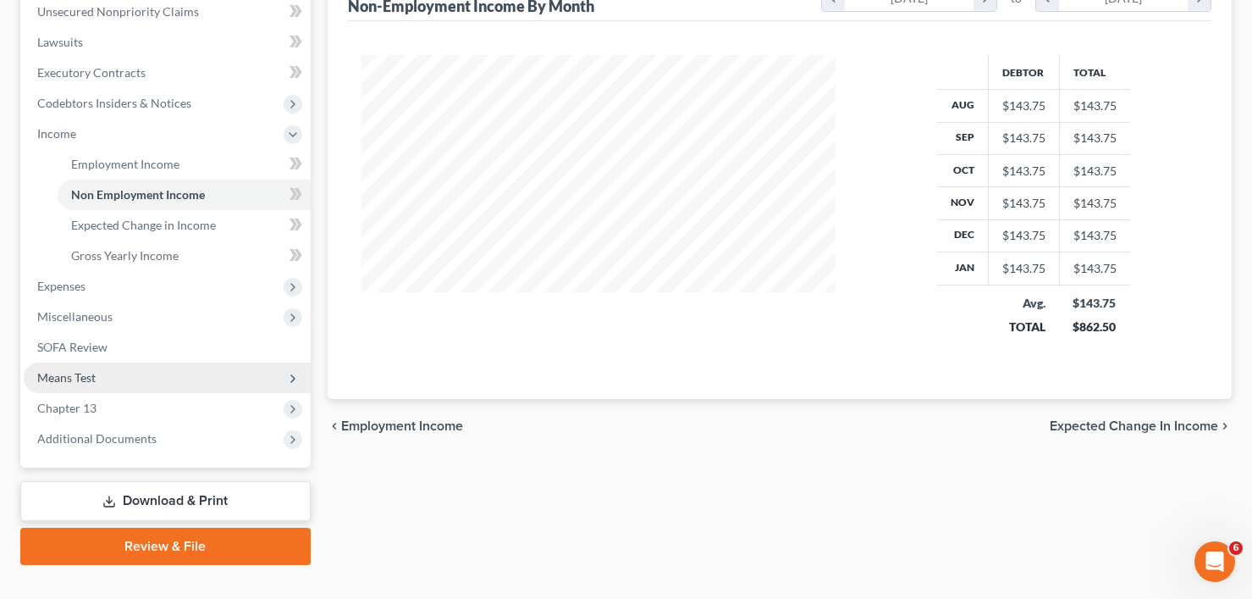
click at [74, 371] on span "Means Test" at bounding box center [66, 377] width 58 height 14
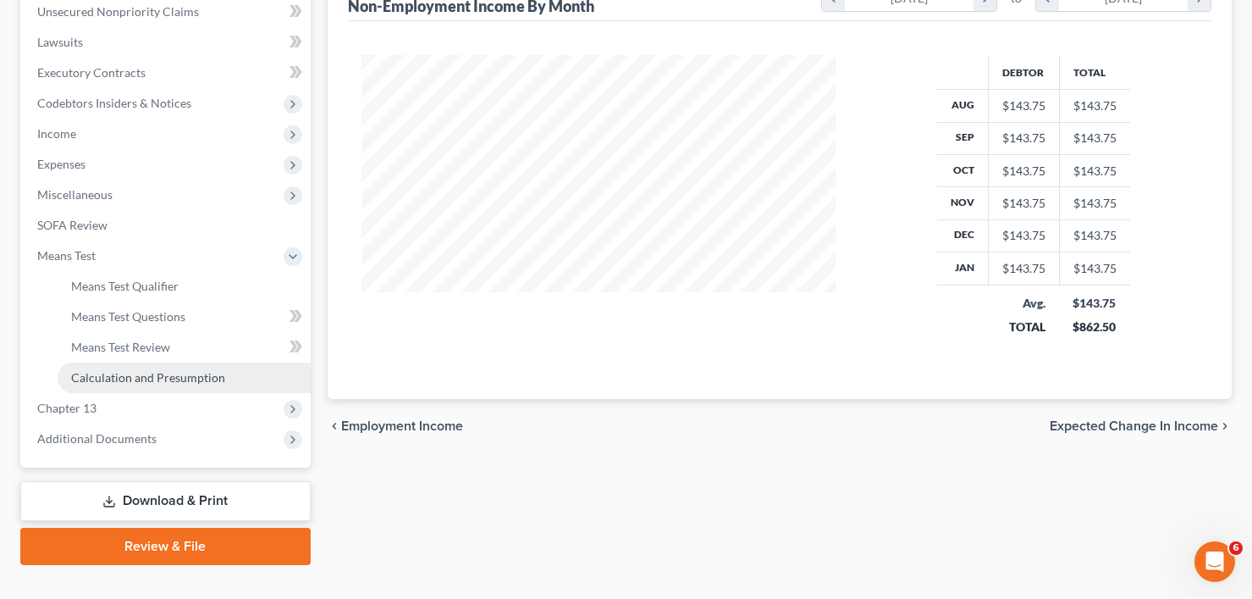
click at [167, 384] on link "Calculation and Presumption" at bounding box center [184, 377] width 253 height 30
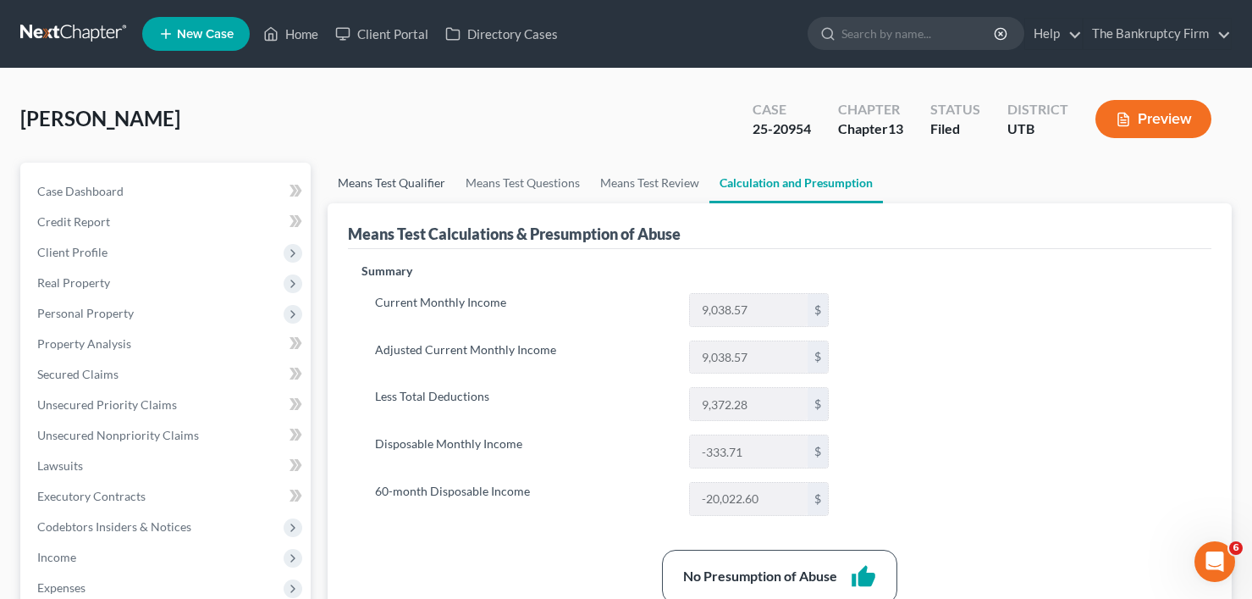
click at [404, 187] on link "Means Test Qualifier" at bounding box center [392, 183] width 128 height 41
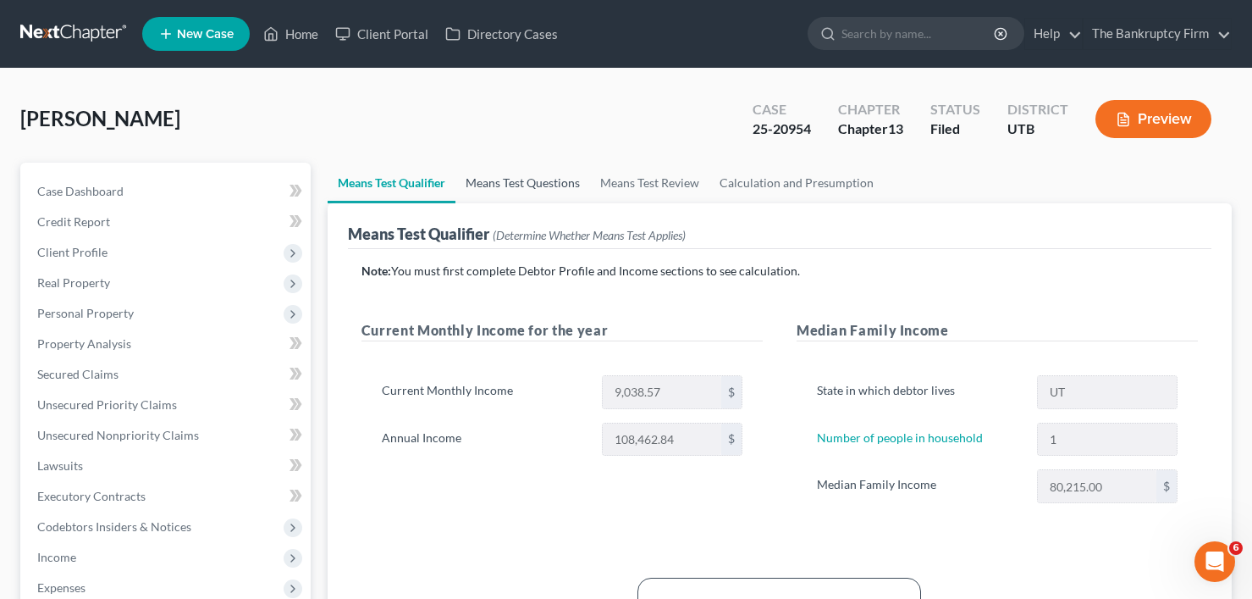
click at [516, 184] on link "Means Test Questions" at bounding box center [522, 183] width 135 height 41
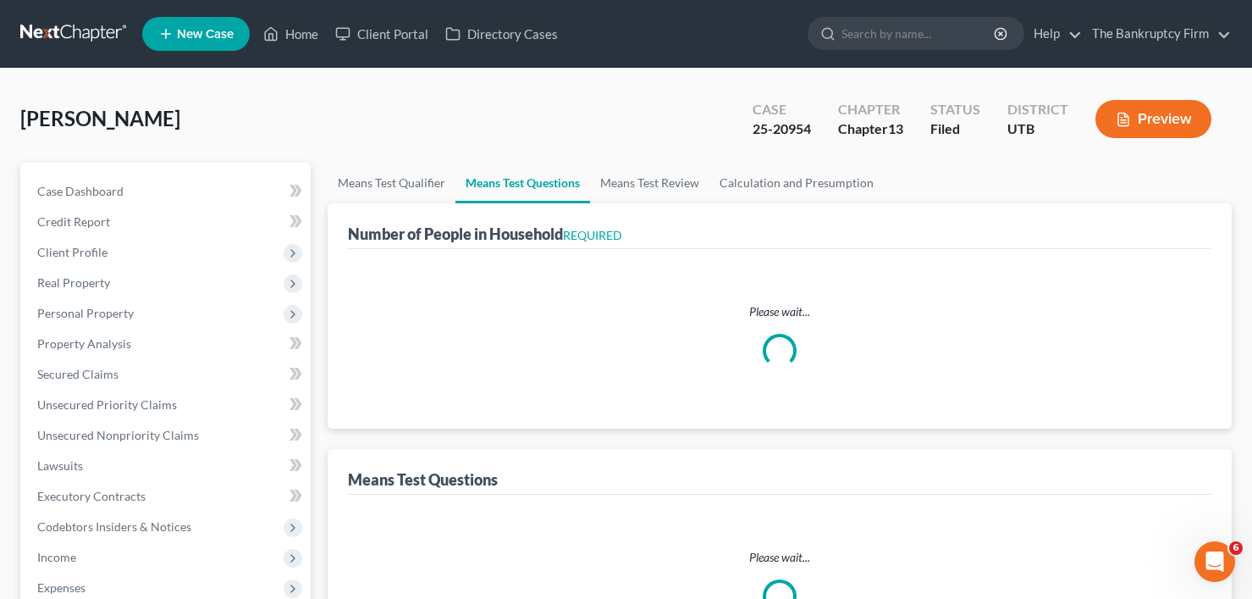
select select "0"
select select "60"
select select "1"
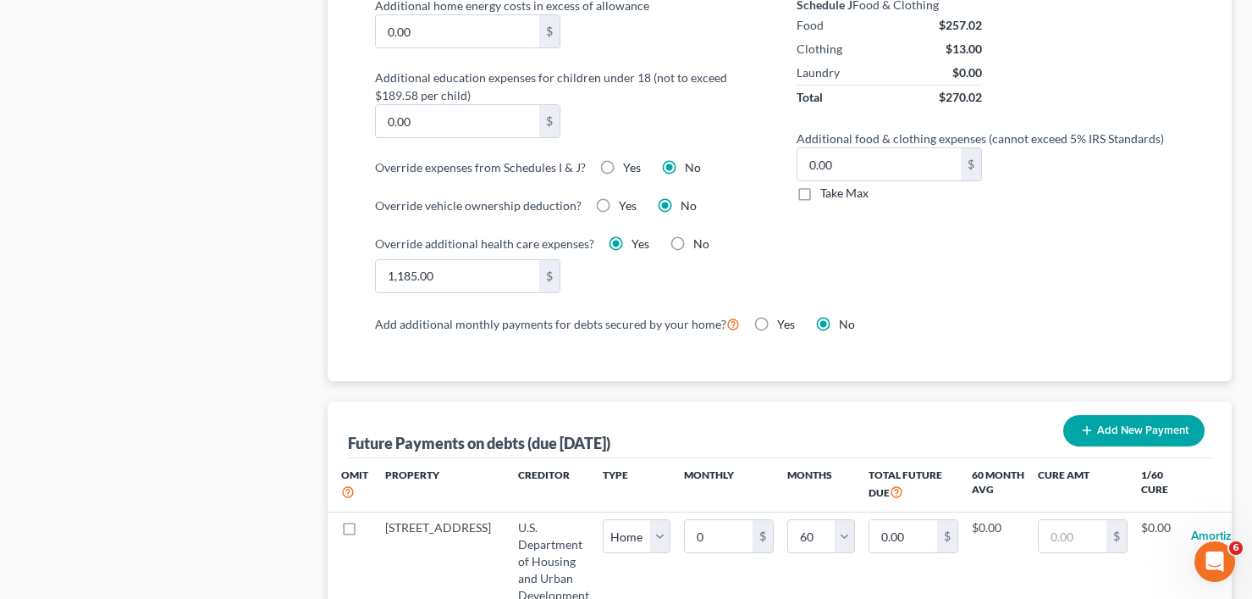
scroll to position [1354, 0]
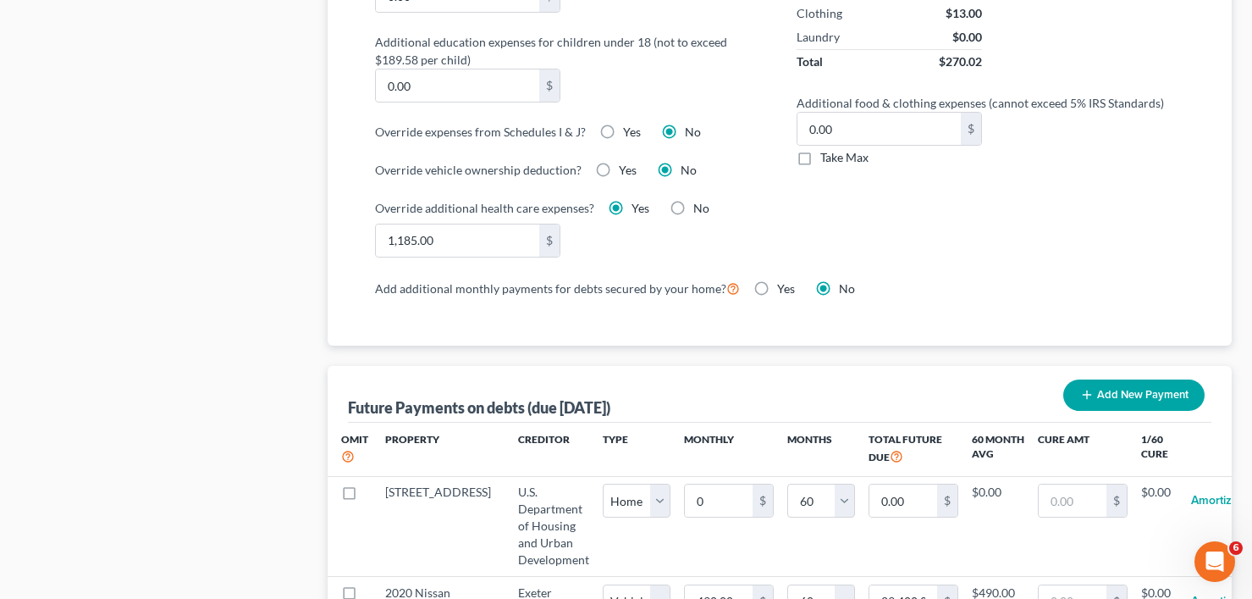
click at [693, 207] on label "No" at bounding box center [701, 208] width 16 height 17
click at [700, 207] on input "No" at bounding box center [705, 205] width 11 height 11
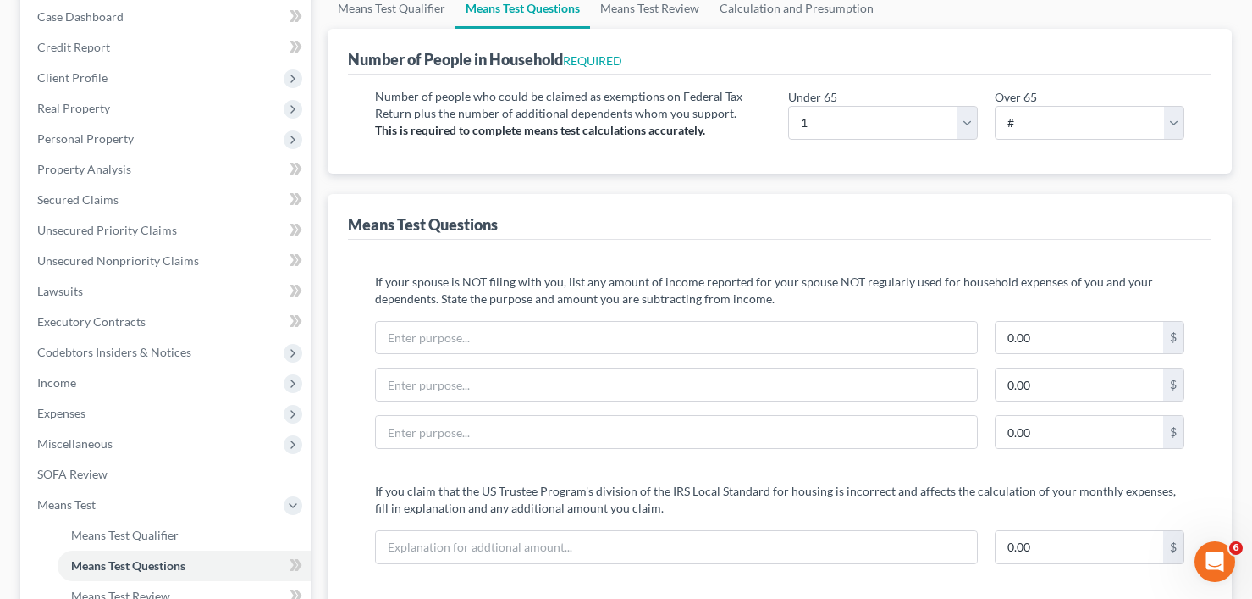
scroll to position [127, 0]
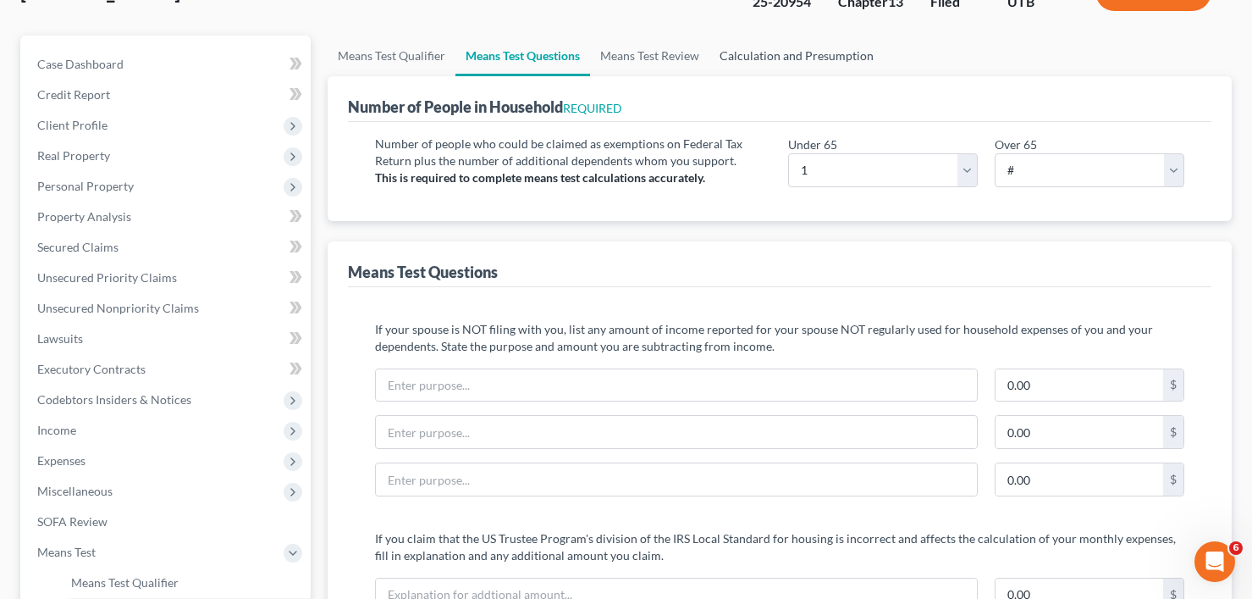
click at [786, 57] on link "Calculation and Presumption" at bounding box center [796, 56] width 174 height 41
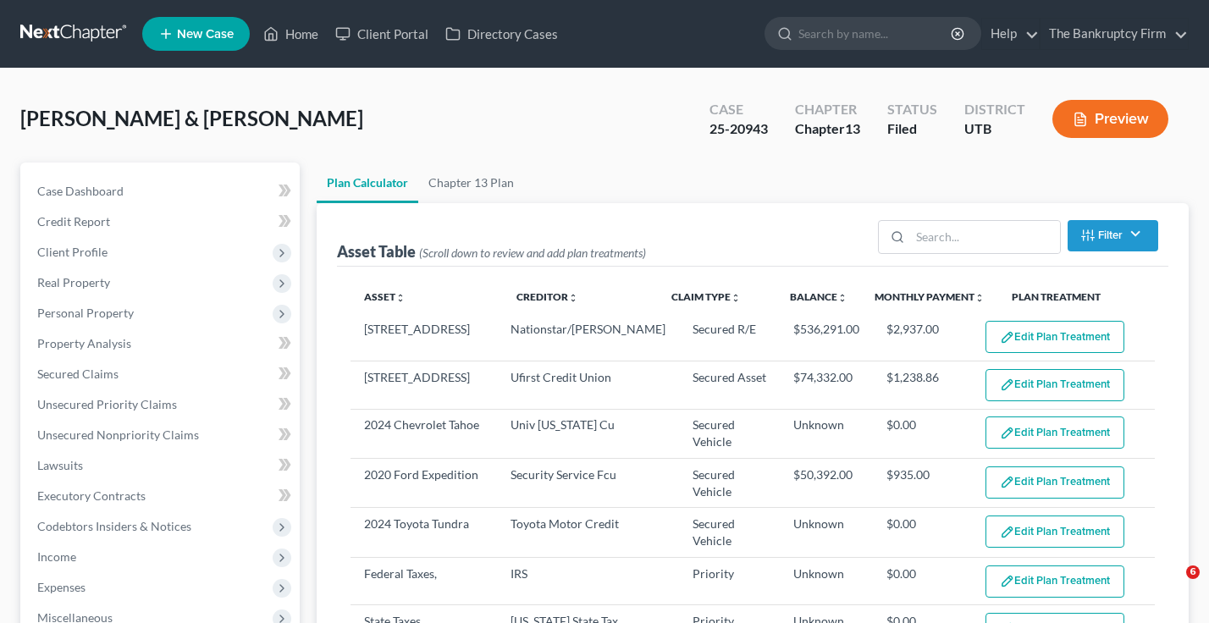
select select "59"
click at [319, 25] on link "Home" at bounding box center [291, 34] width 72 height 30
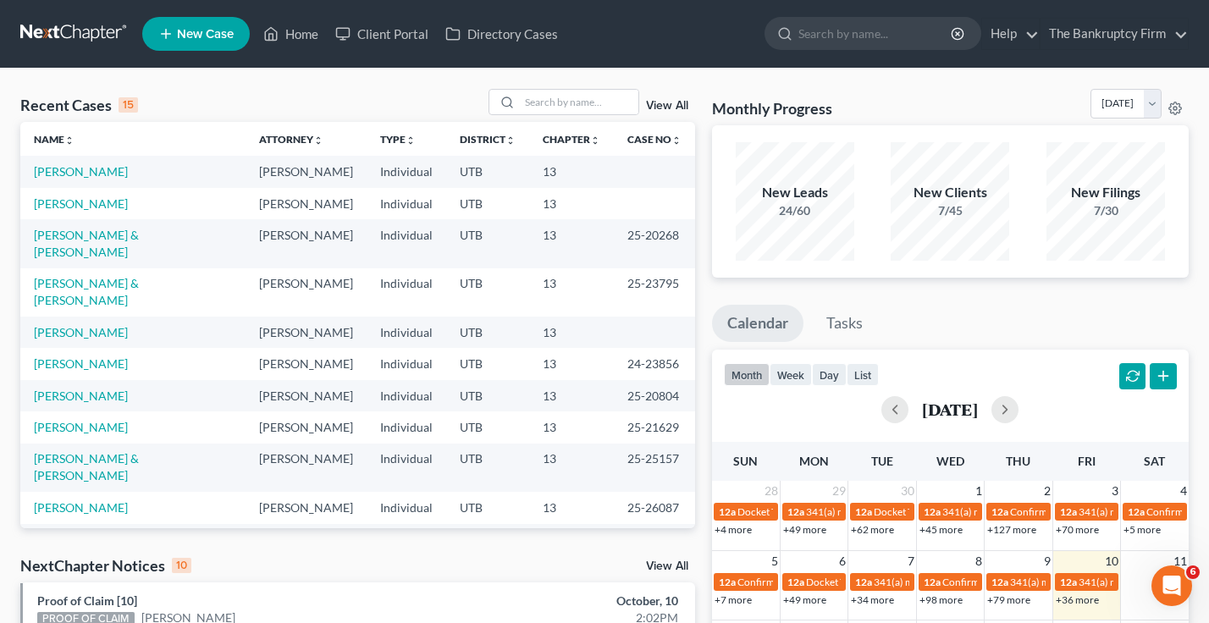
click at [69, 211] on td "[PERSON_NAME]" at bounding box center [132, 203] width 225 height 31
click at [72, 204] on link "[PERSON_NAME]" at bounding box center [81, 203] width 94 height 14
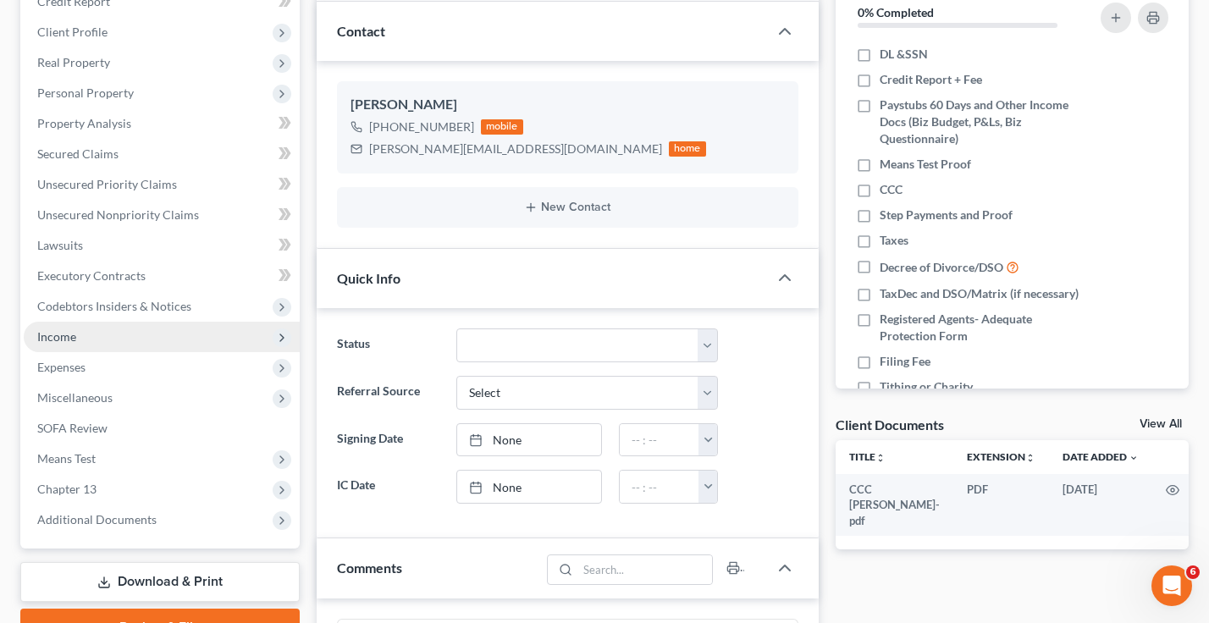
scroll to position [252, 0]
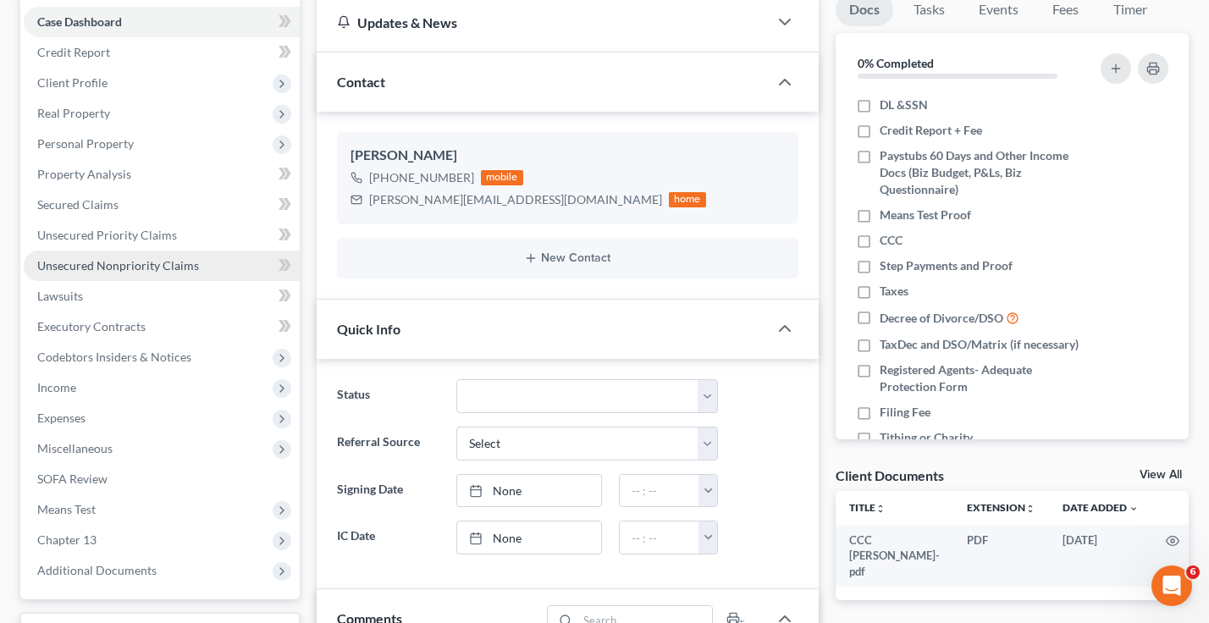
click at [113, 262] on span "Unsecured Nonpriority Claims" at bounding box center [118, 265] width 162 height 14
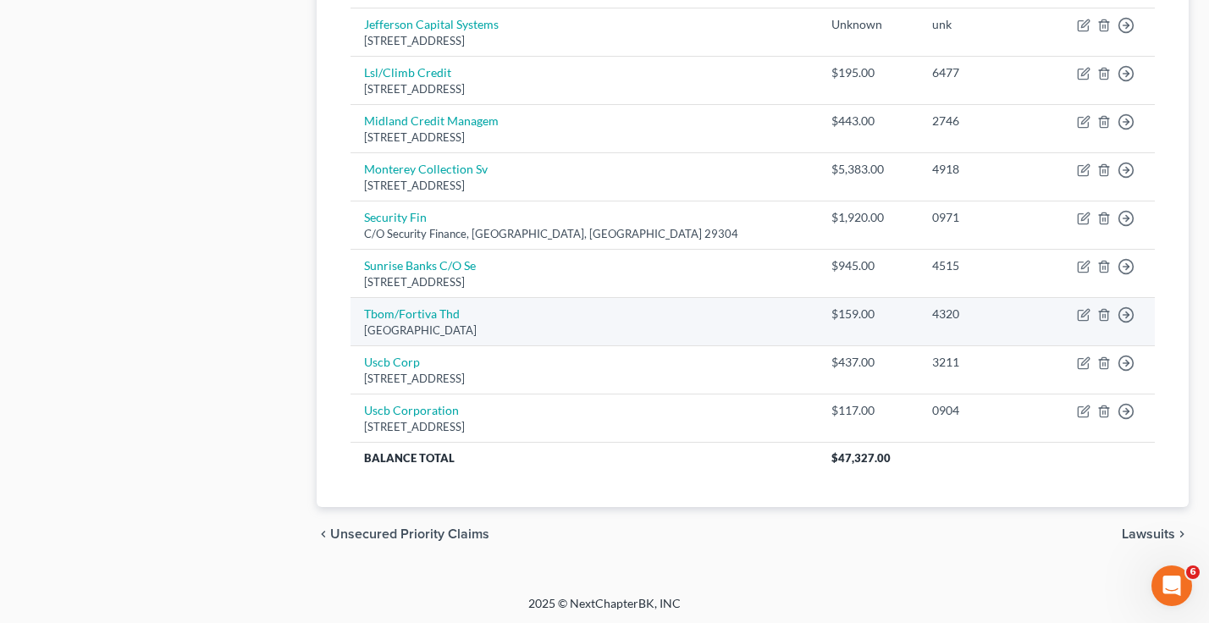
scroll to position [1033, 0]
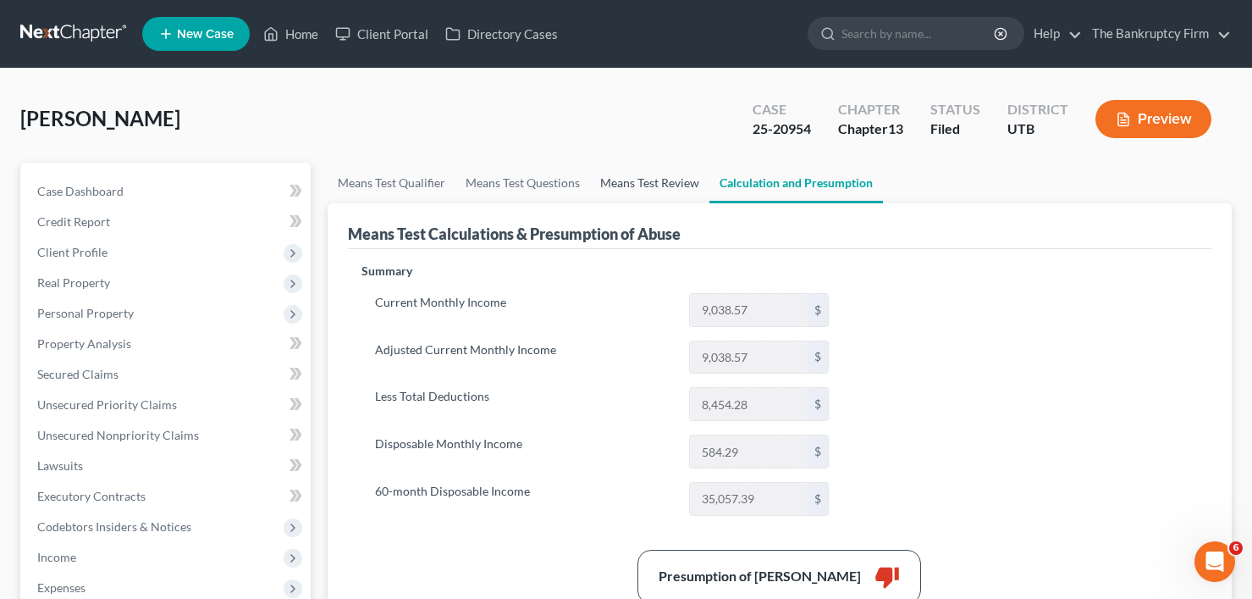
click at [629, 190] on link "Means Test Review" at bounding box center [649, 183] width 119 height 41
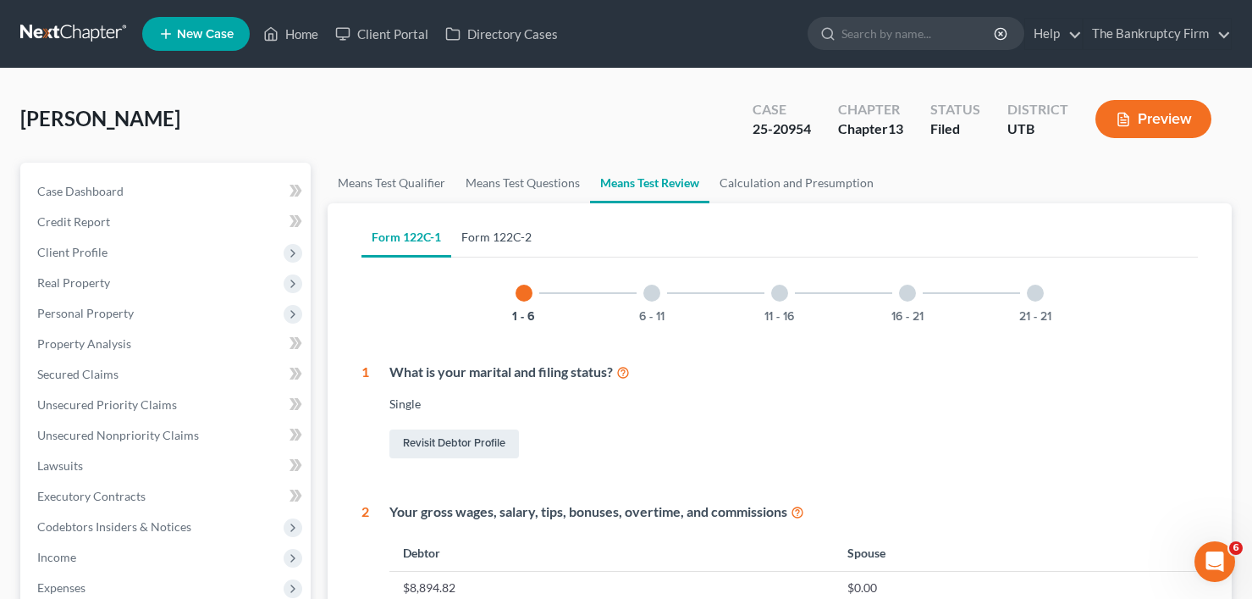
click at [509, 240] on link "Form 122C-2" at bounding box center [496, 237] width 91 height 41
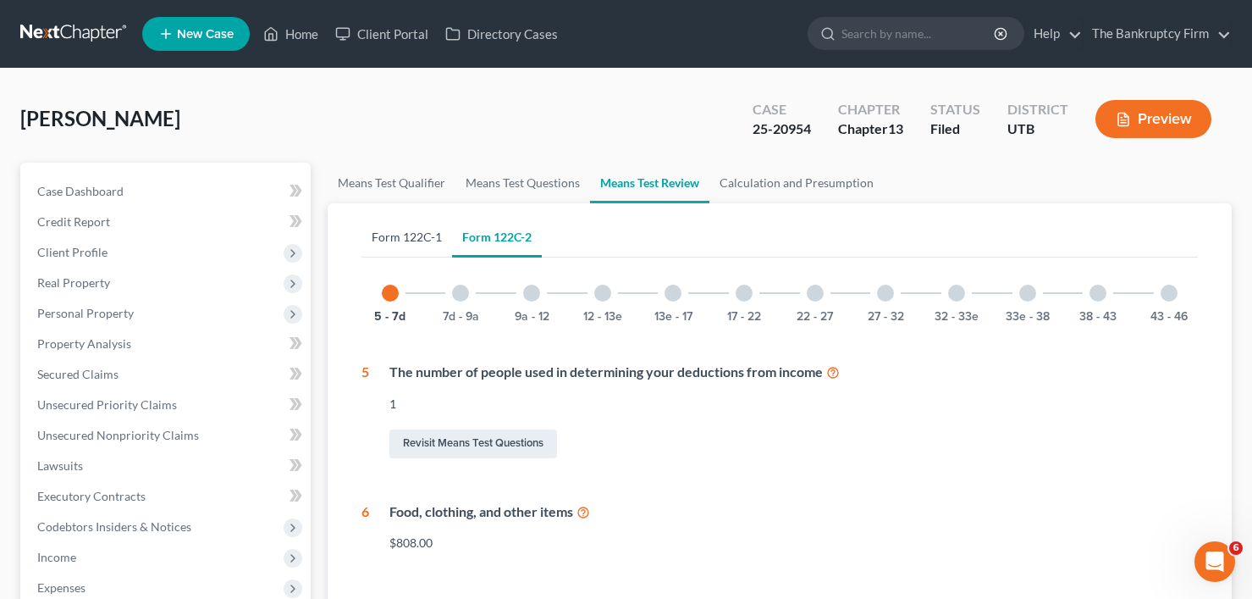
click at [383, 237] on link "Form 122C-1" at bounding box center [406, 237] width 91 height 41
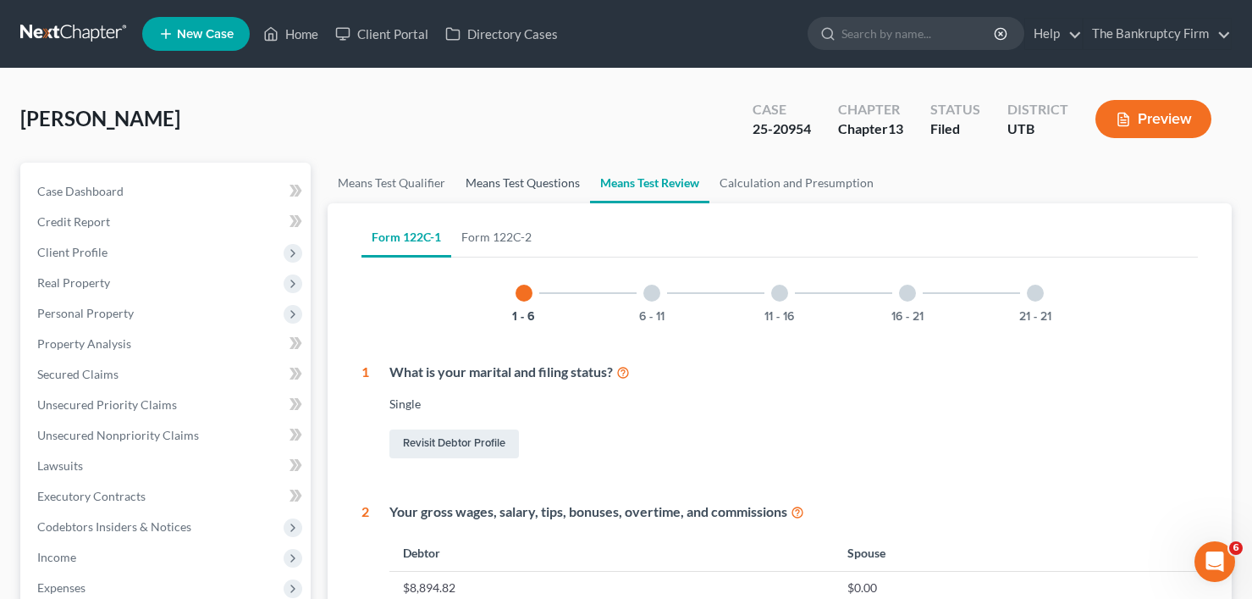
click at [530, 185] on link "Means Test Questions" at bounding box center [522, 183] width 135 height 41
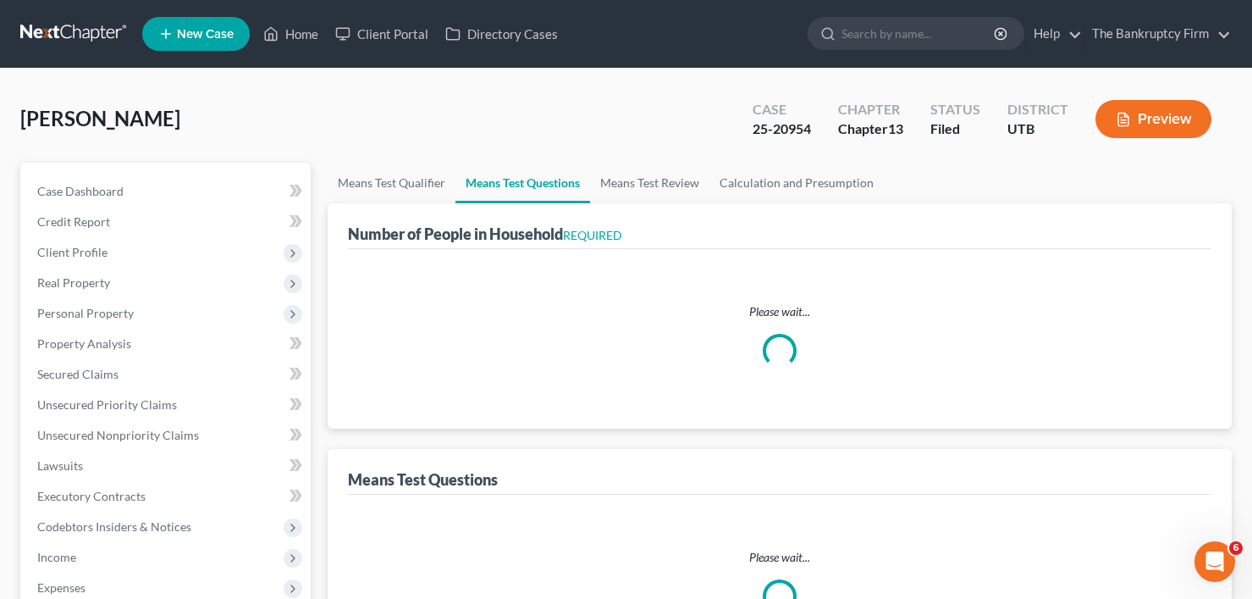
select select "0"
select select "60"
select select "1"
select select "60"
select select "0"
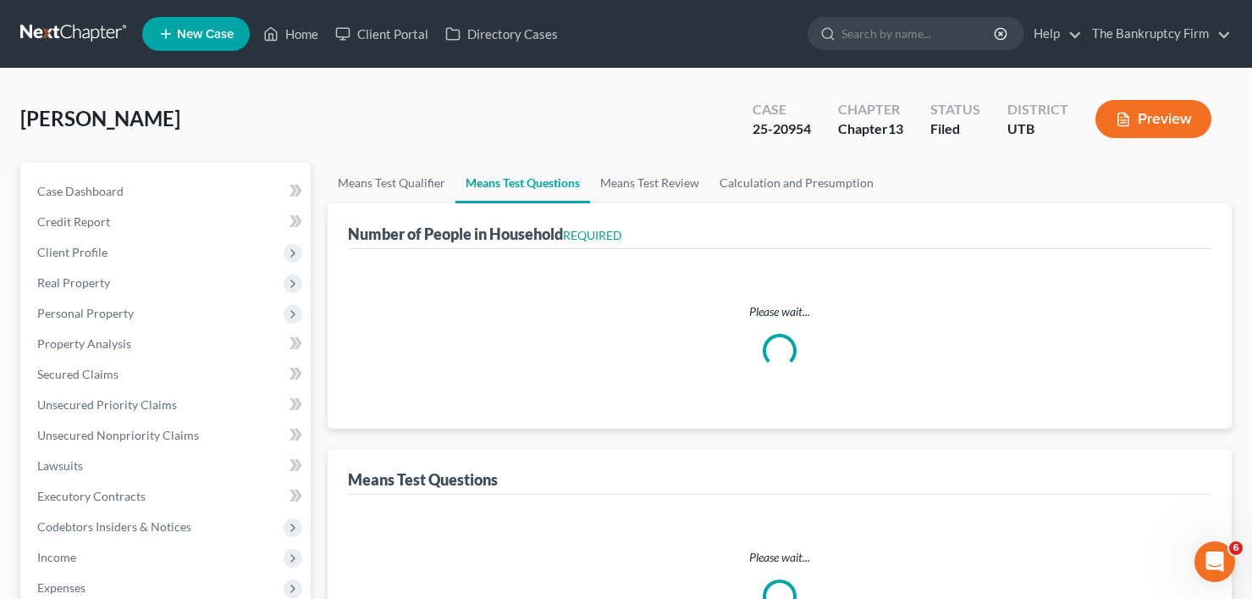
select select "60"
select select "1"
select select "0"
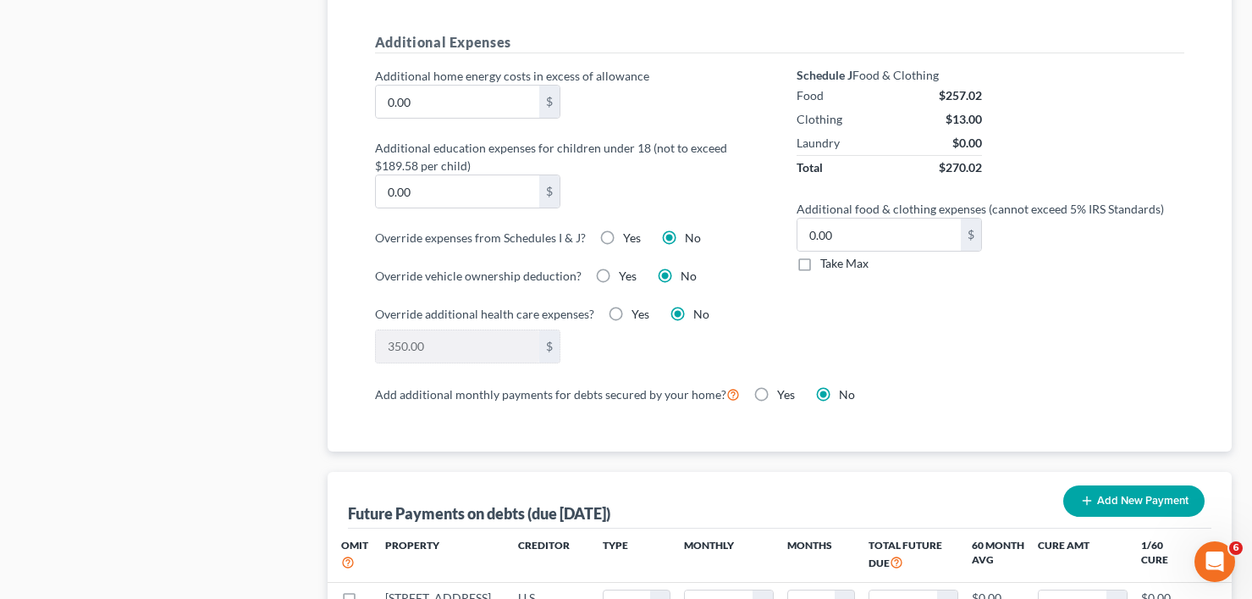
scroll to position [1270, 0]
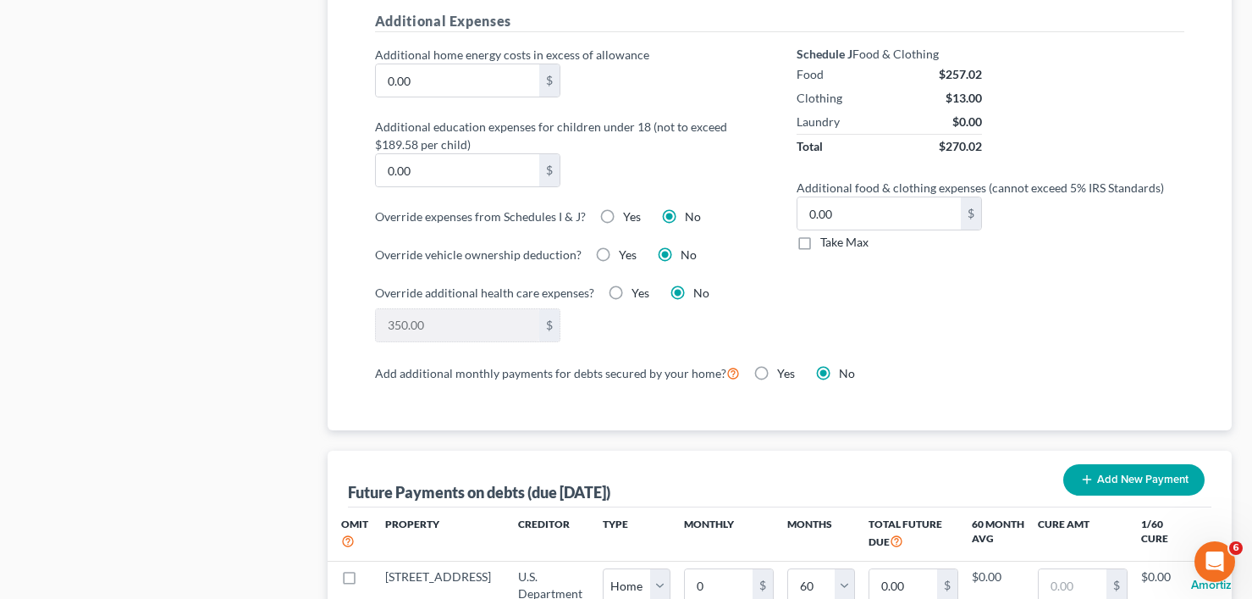
click at [632, 291] on label "Yes" at bounding box center [641, 292] width 18 height 17
click at [638, 291] on input "Yes" at bounding box center [643, 289] width 11 height 11
radio input "true"
click at [158, 30] on div "Case Dashboard Payments Invoices Payments Payments Credit Report Client Profile" at bounding box center [165, 65] width 307 height 2345
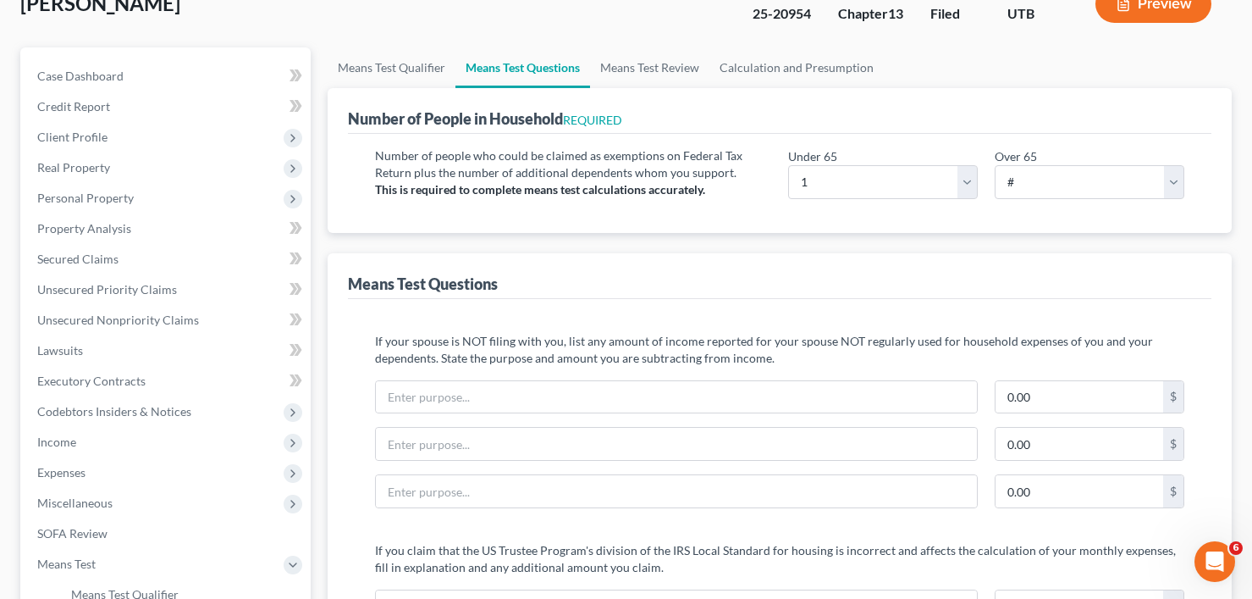
scroll to position [0, 0]
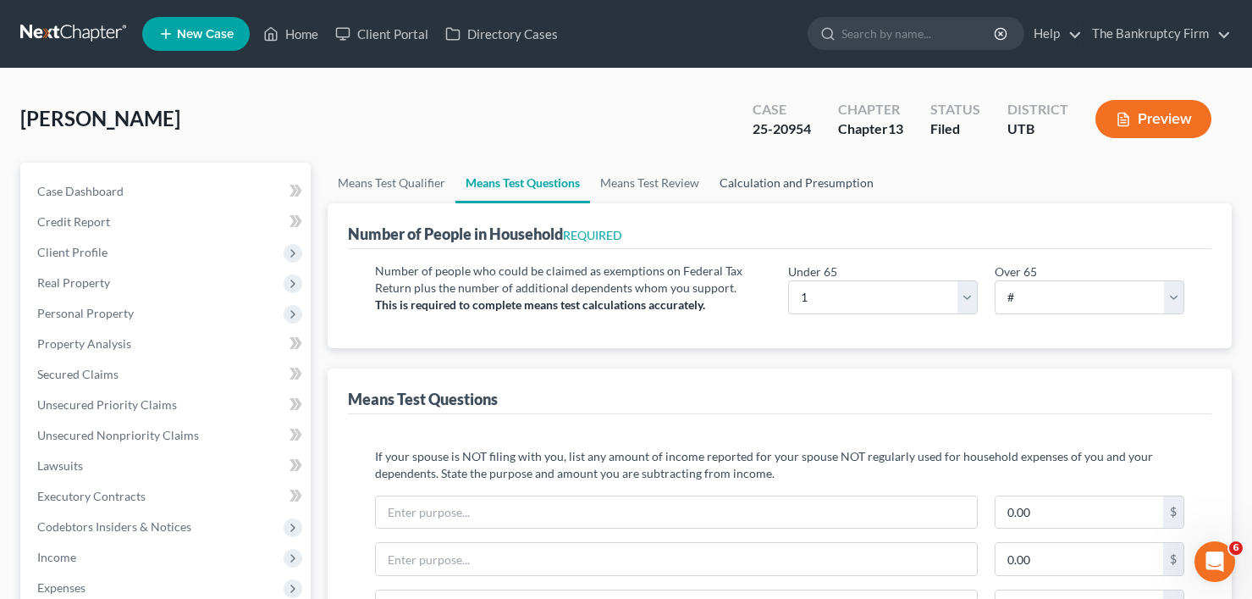
type input "900"
click at [786, 187] on link "Calculation and Presumption" at bounding box center [796, 183] width 174 height 41
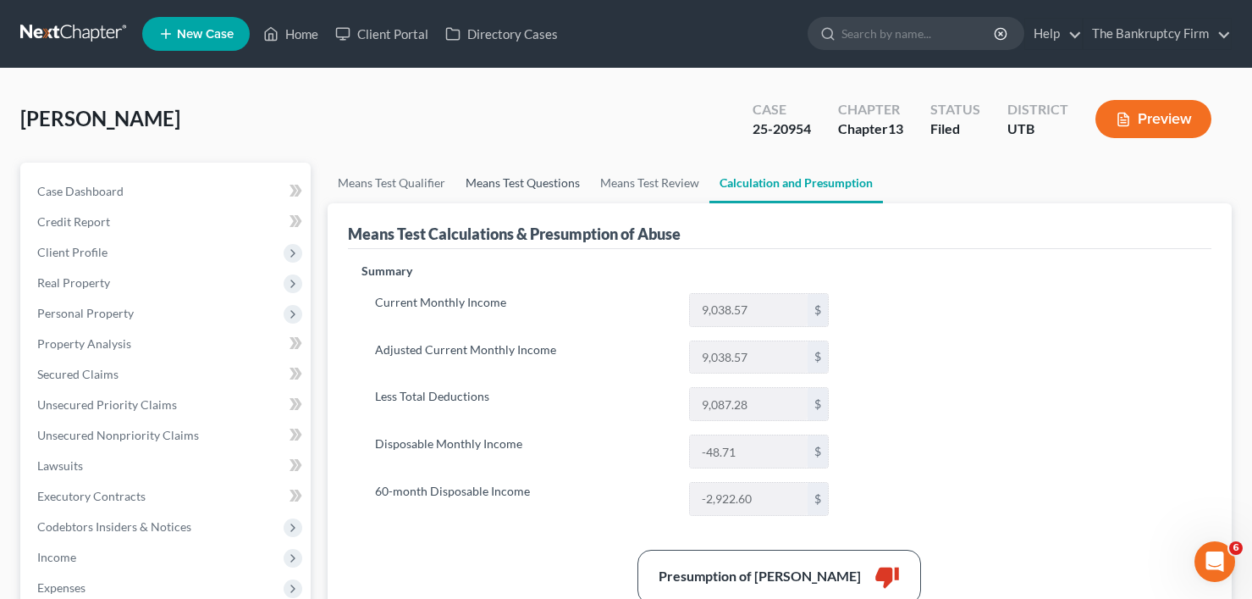
click at [492, 188] on link "Means Test Questions" at bounding box center [522, 183] width 135 height 41
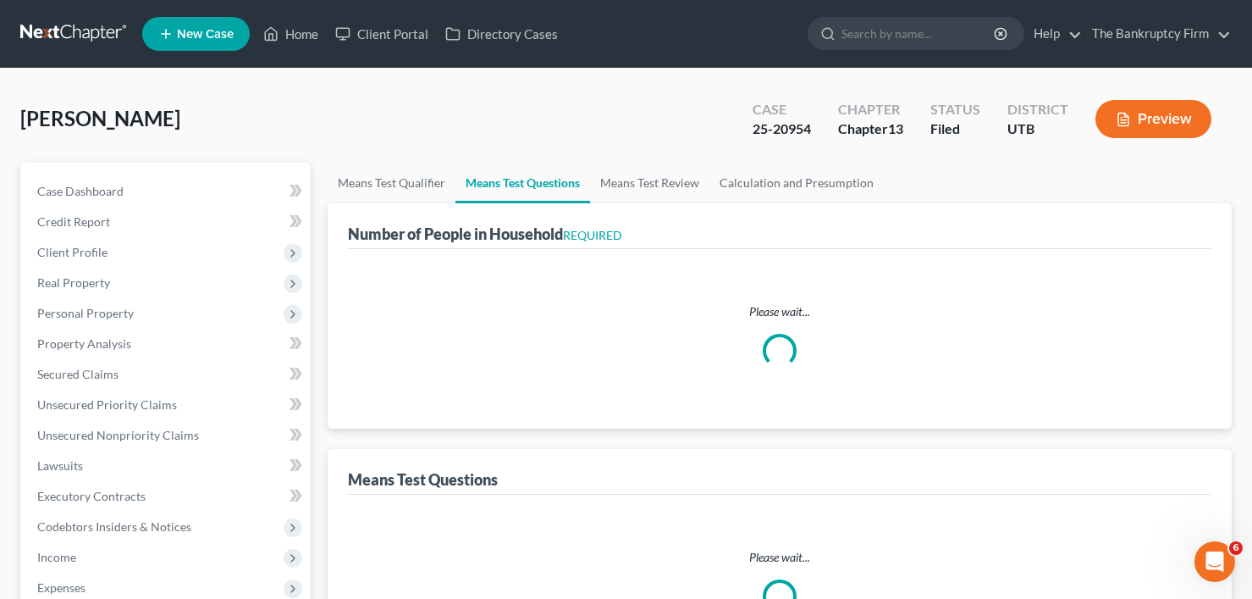
select select "0"
select select "60"
select select "1"
select select "60"
select select "0"
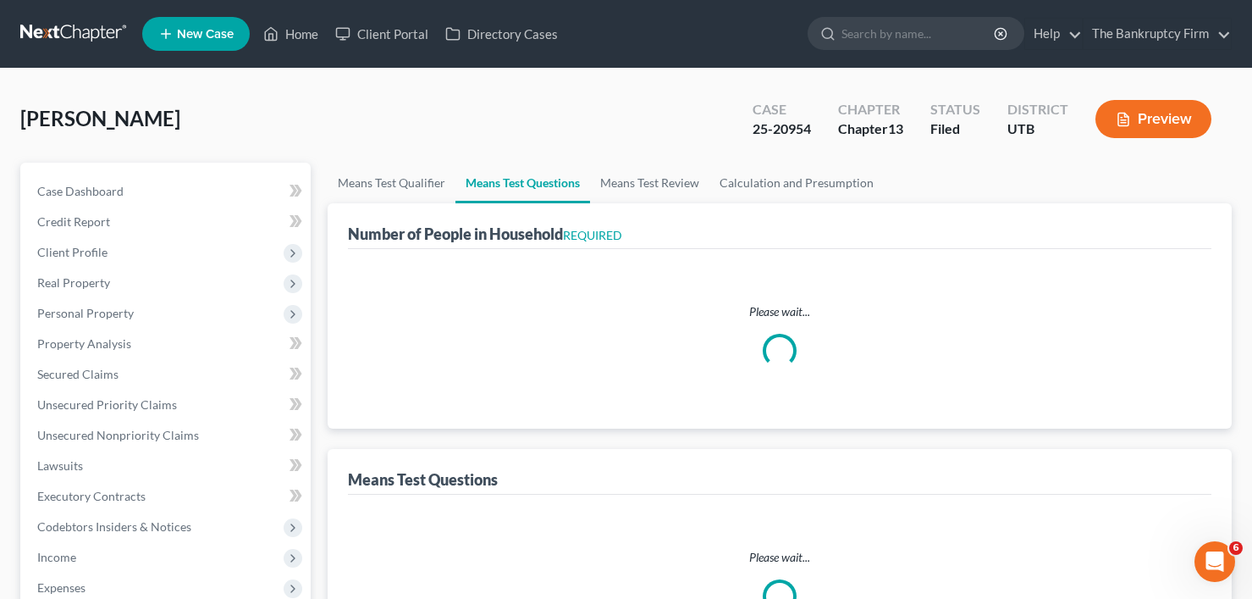
select select "60"
select select "1"
select select "0"
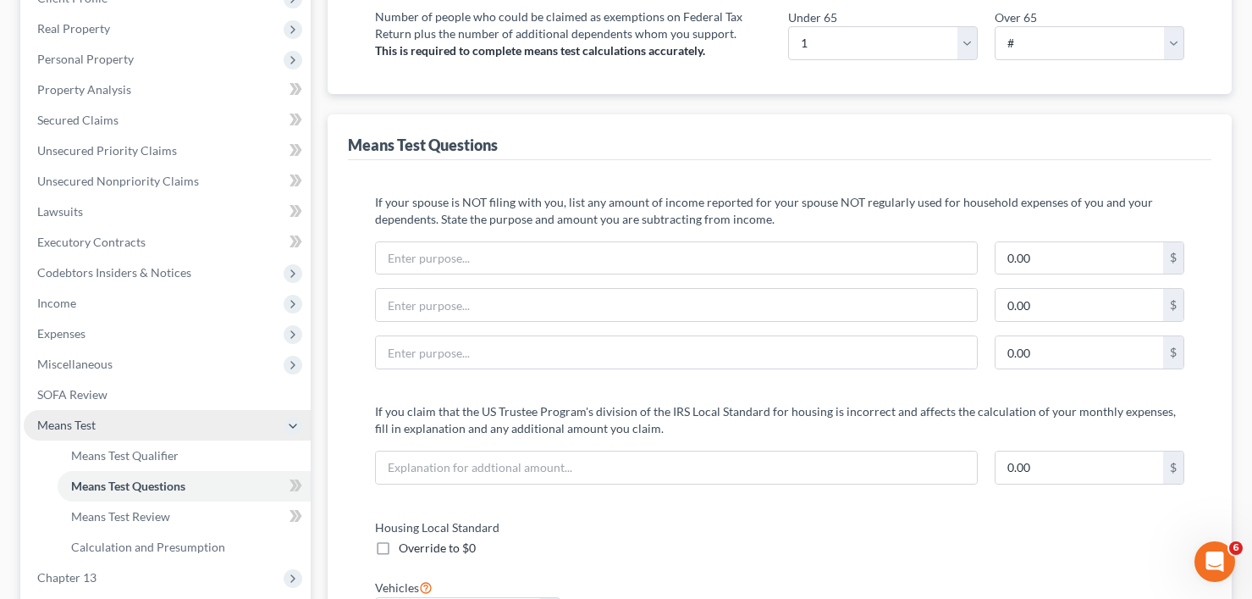
scroll to position [339, 0]
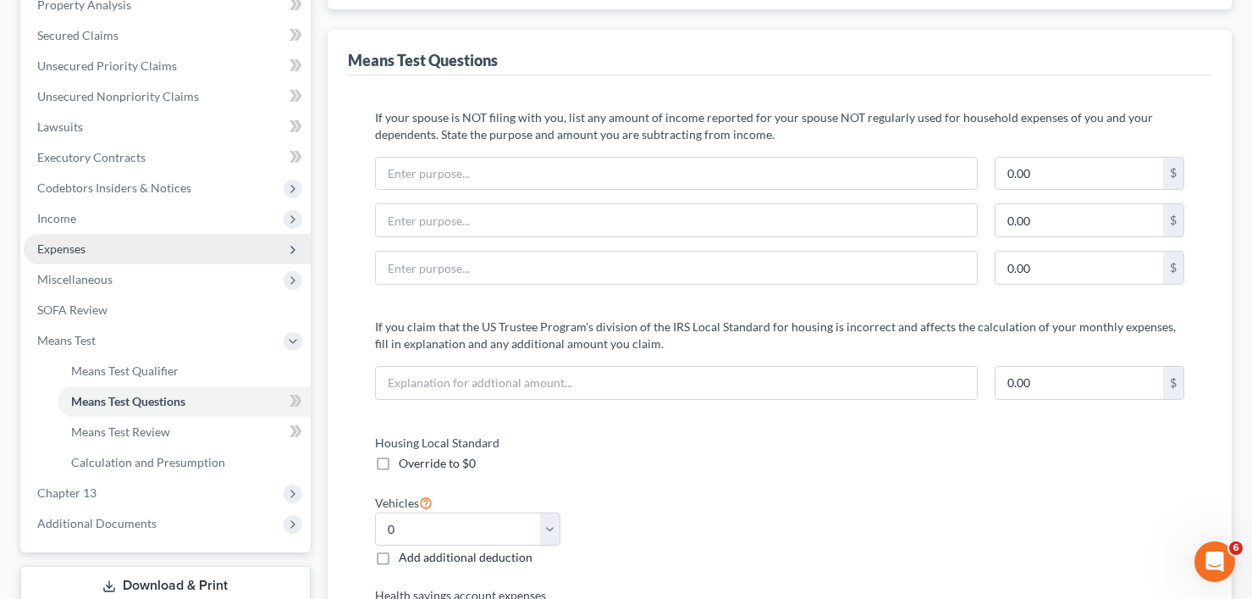
click at [79, 245] on span "Expenses" at bounding box center [61, 248] width 48 height 14
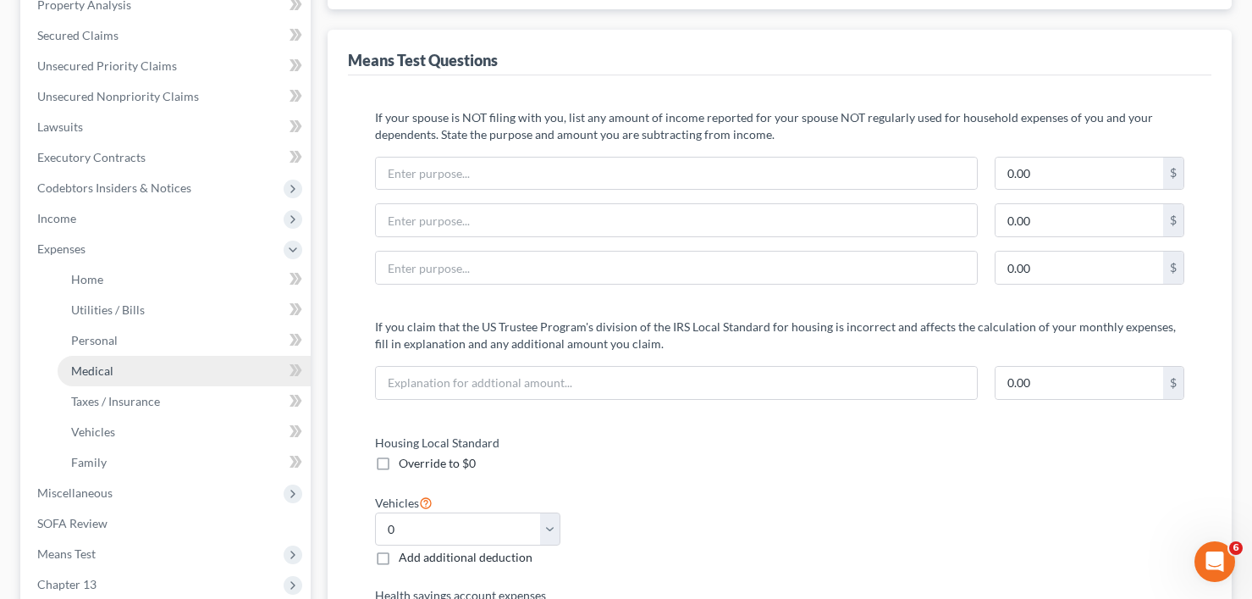
click at [103, 364] on span "Medical" at bounding box center [92, 370] width 42 height 14
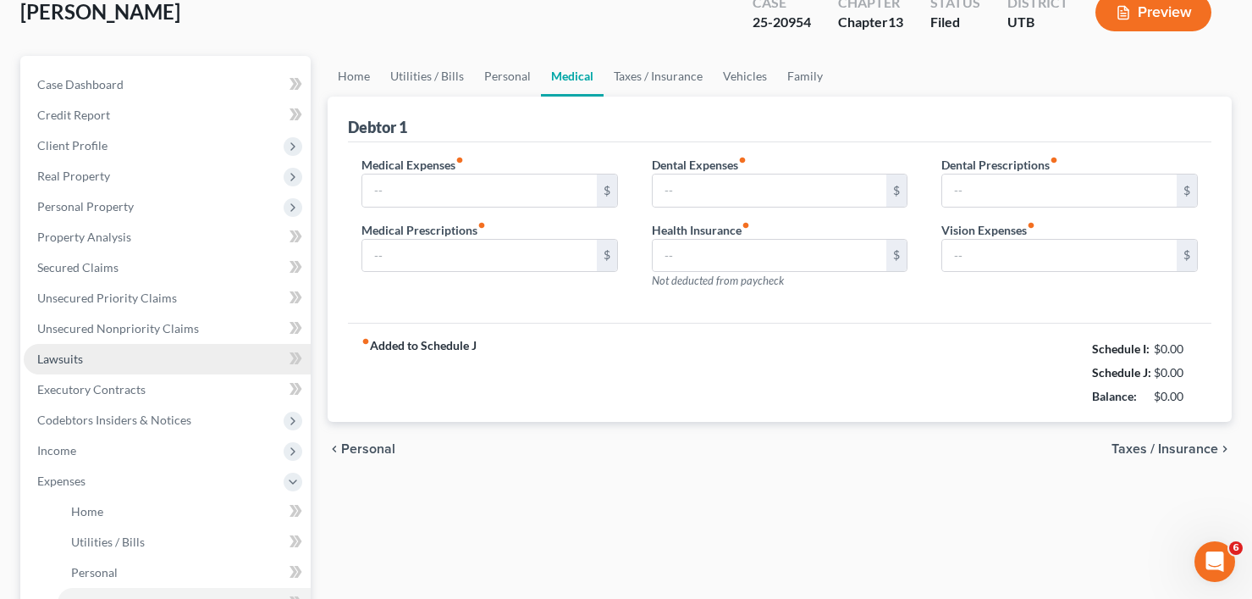
scroll to position [13, 0]
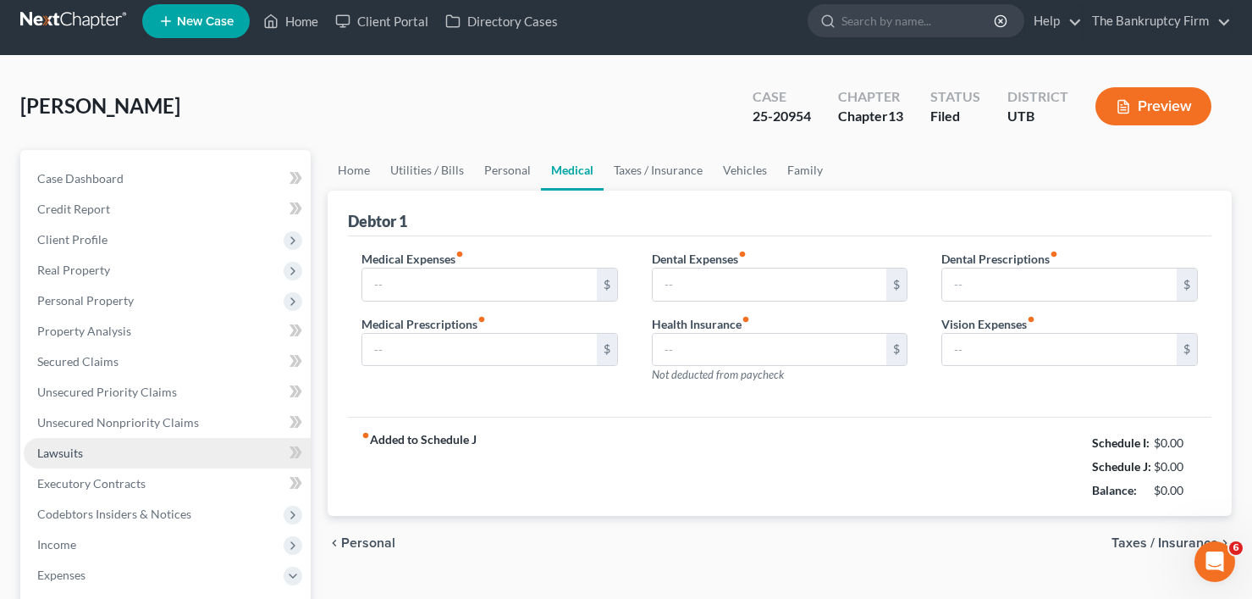
type input "150.00"
type input "200.00"
type input "0.00"
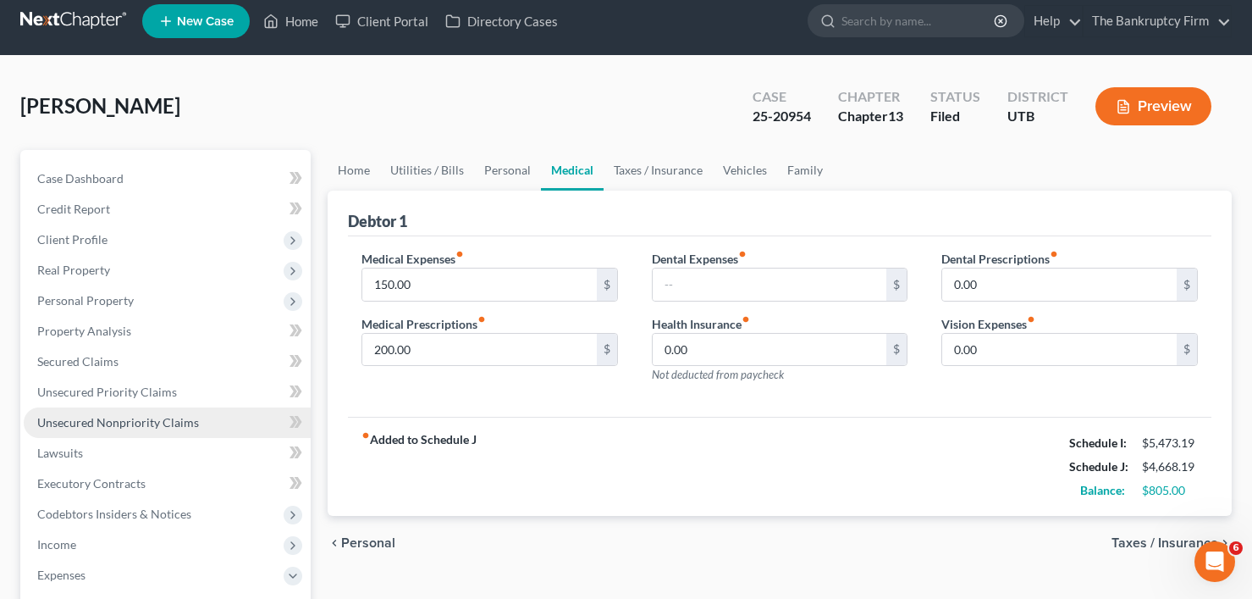
scroll to position [0, 0]
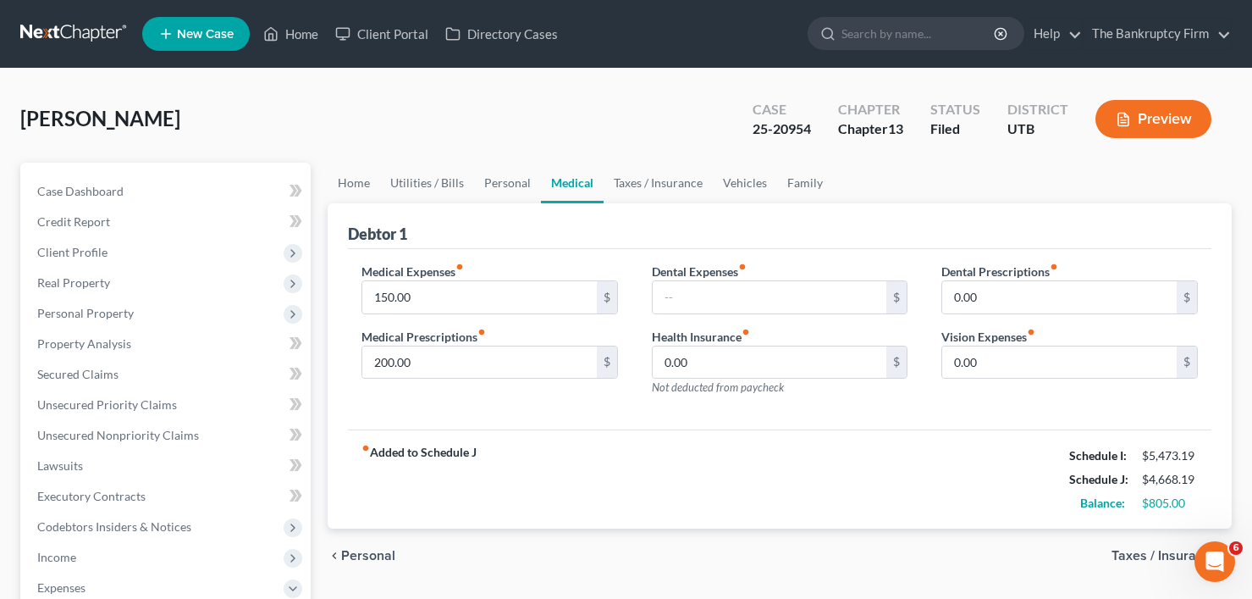
click at [254, 119] on div "Waters, Rebecca Upgraded Case 25-20954 Chapter Chapter 13 Status Filed District…" at bounding box center [625, 126] width 1211 height 74
click at [72, 371] on span "Secured Claims" at bounding box center [77, 374] width 81 height 14
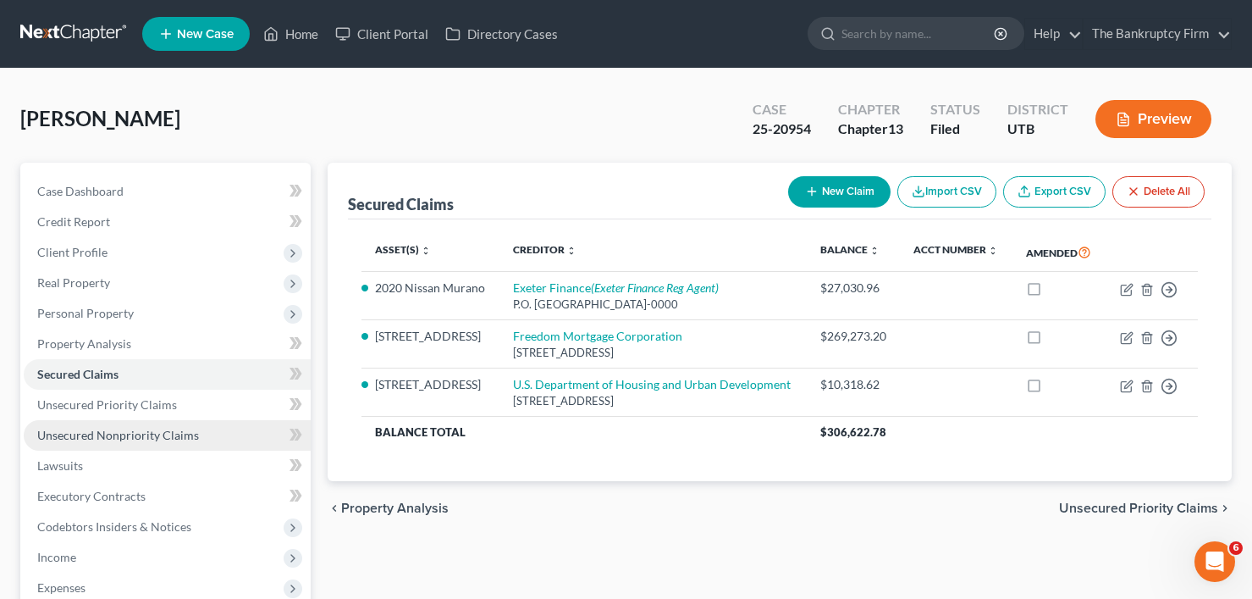
click at [99, 439] on span "Unsecured Nonpriority Claims" at bounding box center [118, 435] width 162 height 14
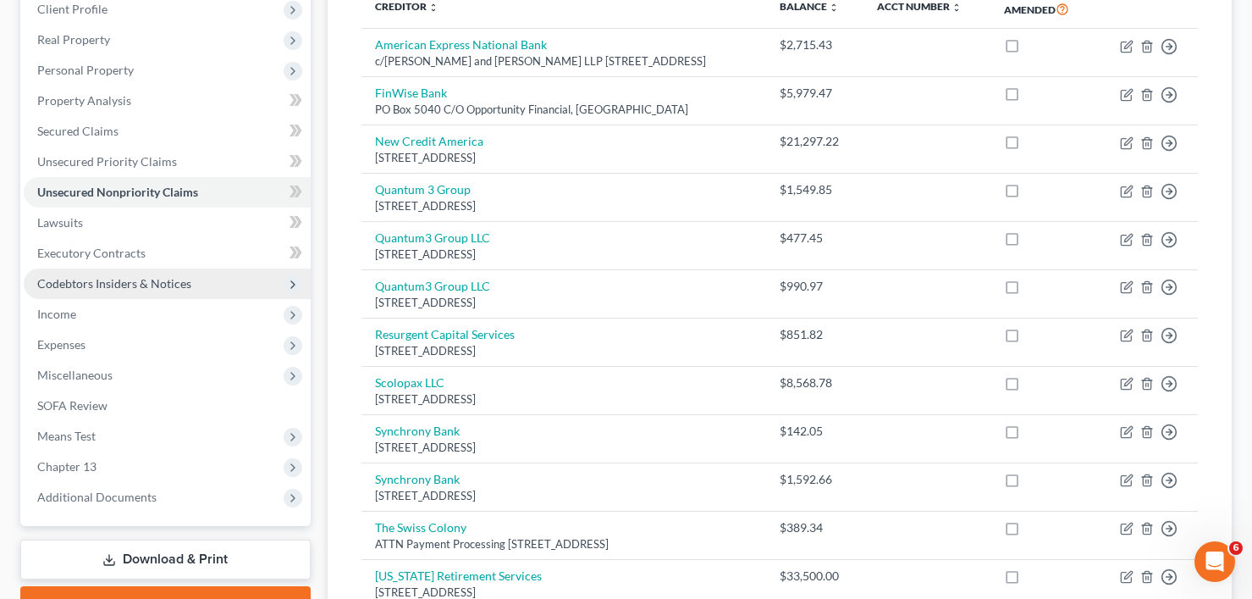
scroll to position [254, 0]
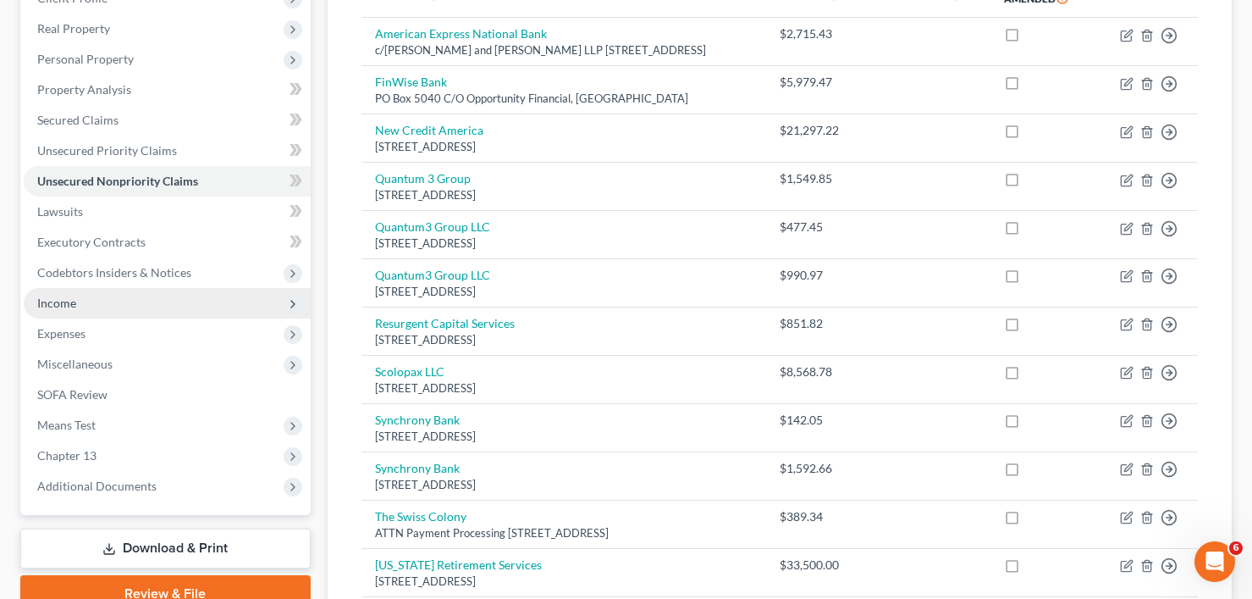
click at [74, 306] on span "Income" at bounding box center [56, 302] width 39 height 14
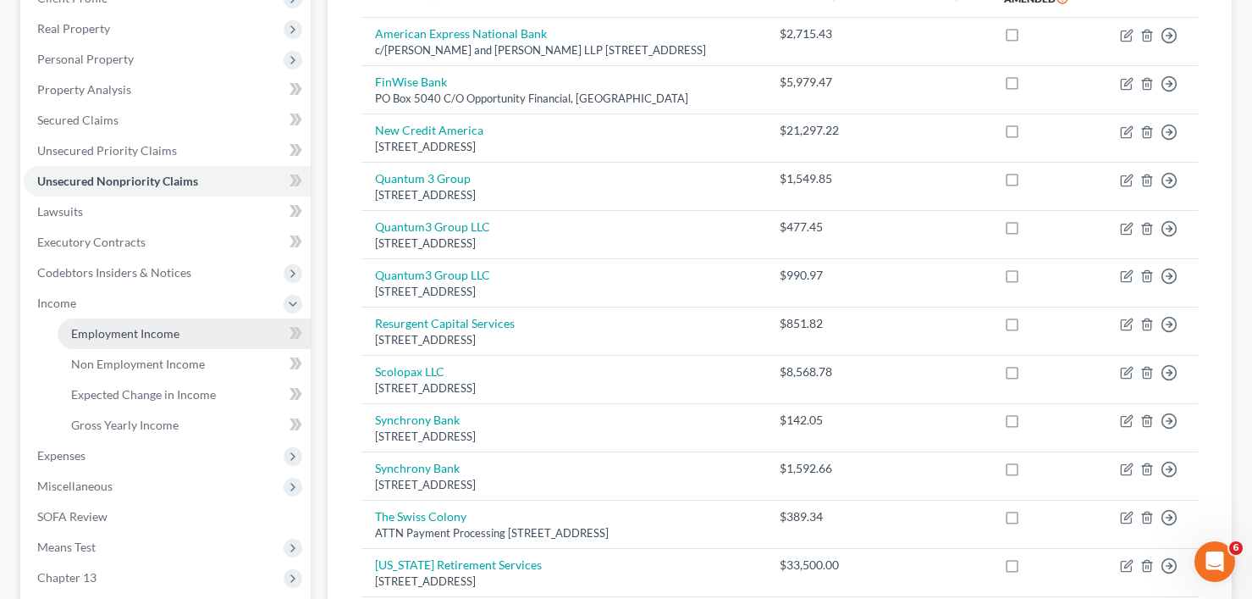
click at [140, 335] on span "Employment Income" at bounding box center [125, 333] width 108 height 14
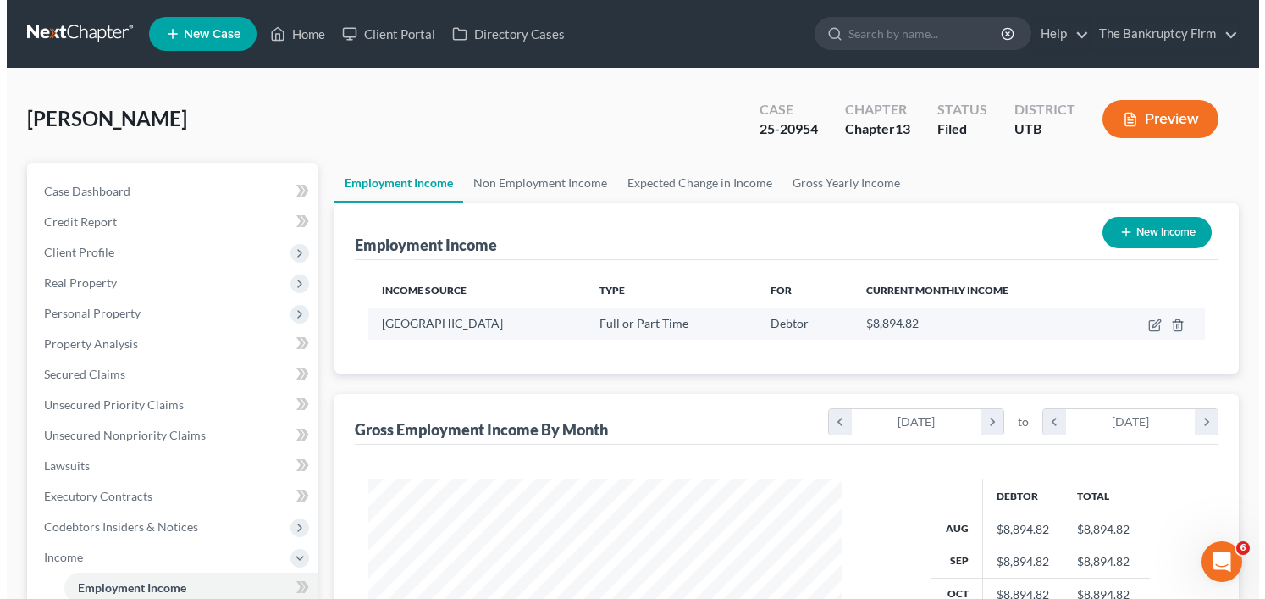
scroll to position [304, 508]
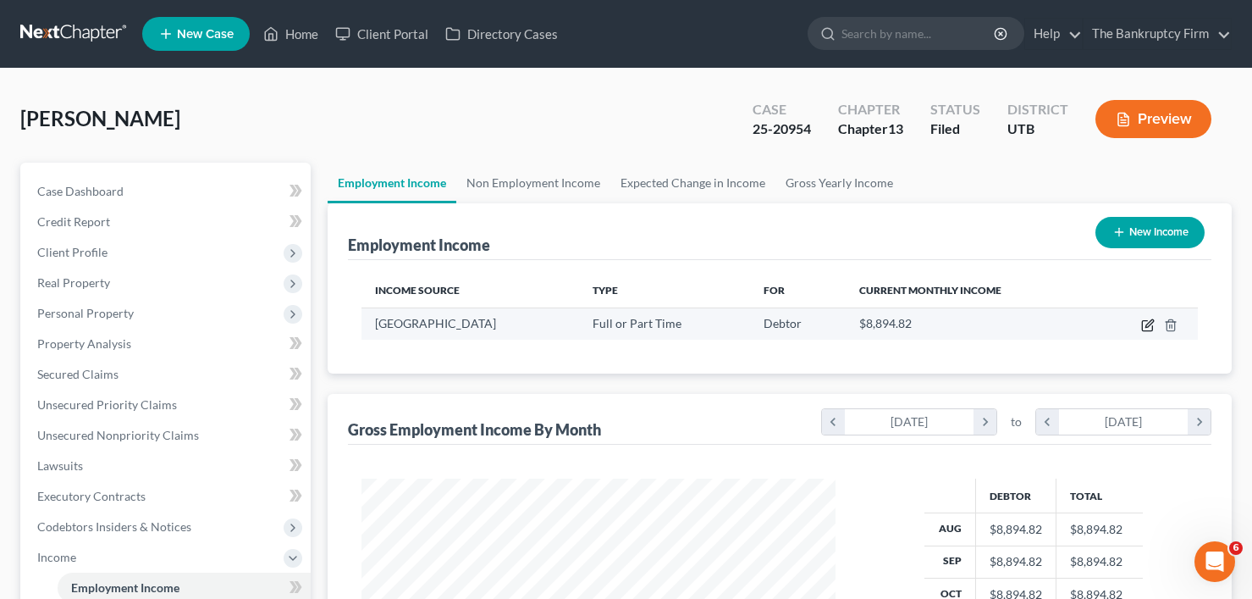
click at [1147, 322] on icon "button" at bounding box center [1148, 325] width 14 height 14
select select "0"
select select "46"
select select "1"
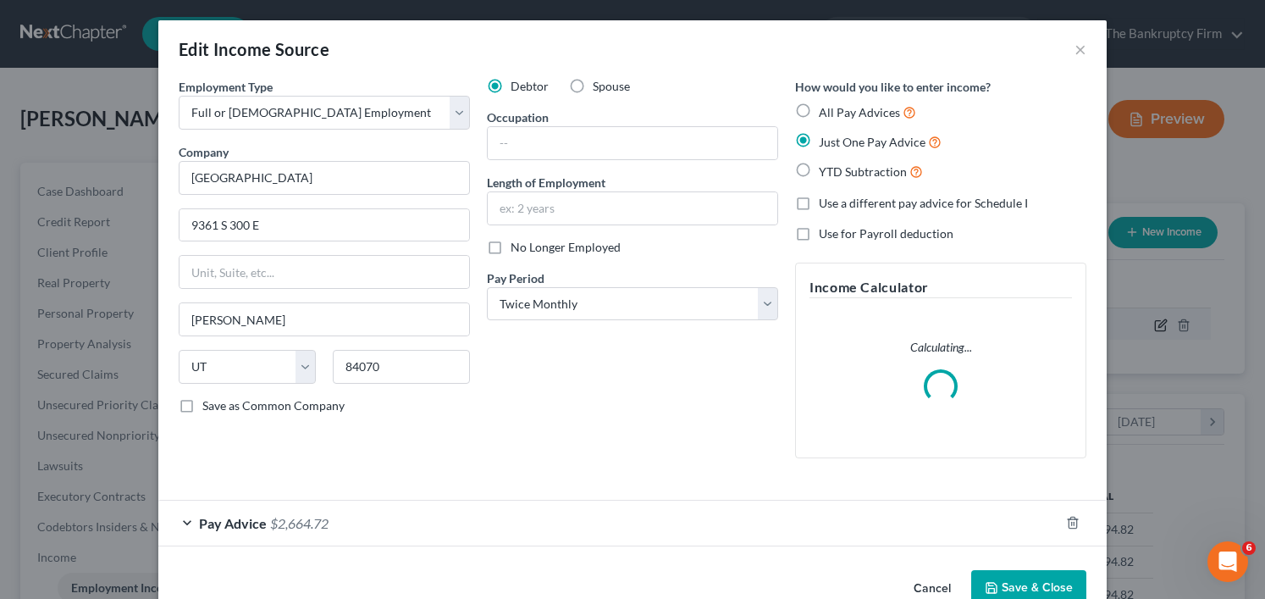
scroll to position [304, 514]
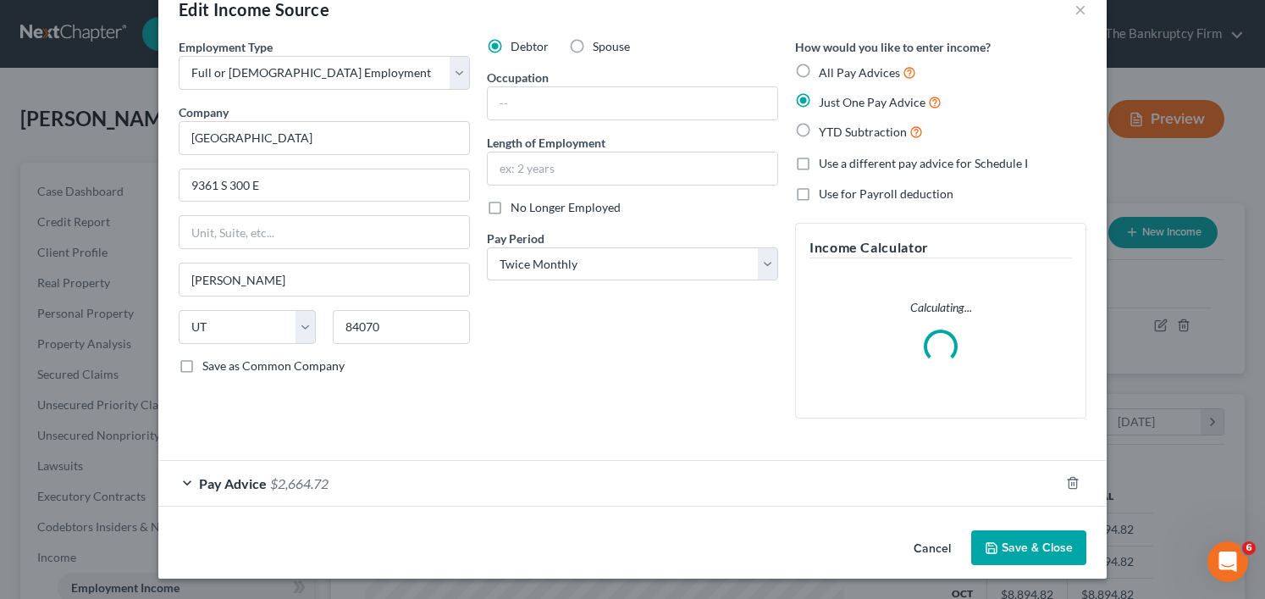
click at [560, 477] on div "Pay Advice $2,664.72" at bounding box center [608, 483] width 901 height 45
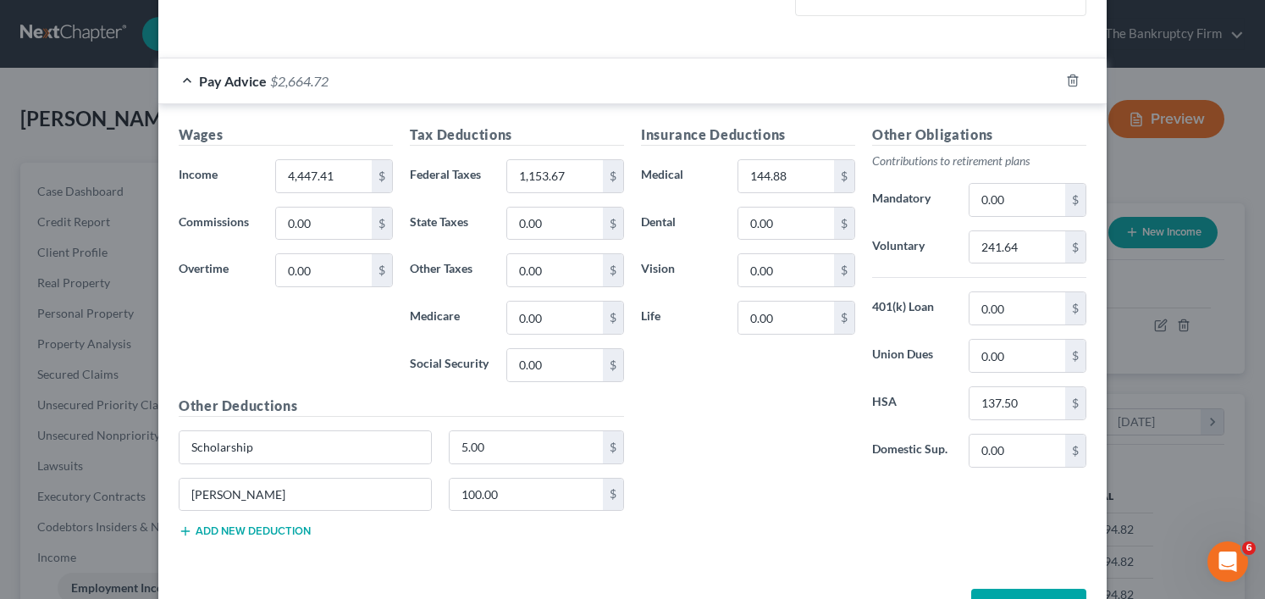
scroll to position [463, 0]
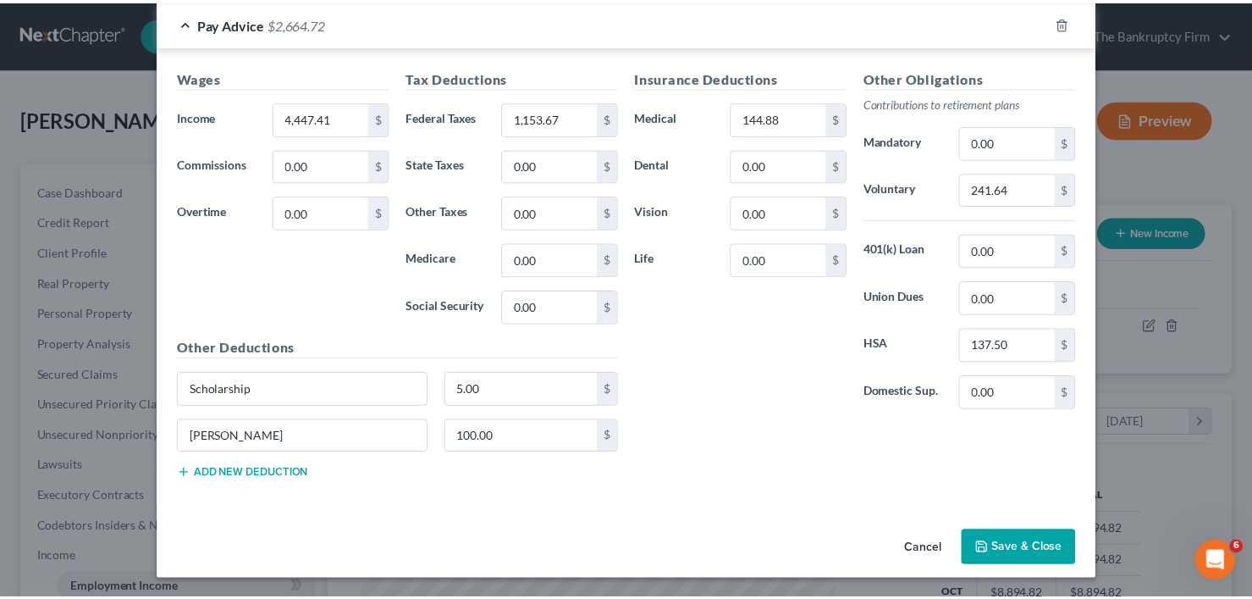
scroll to position [552, 0]
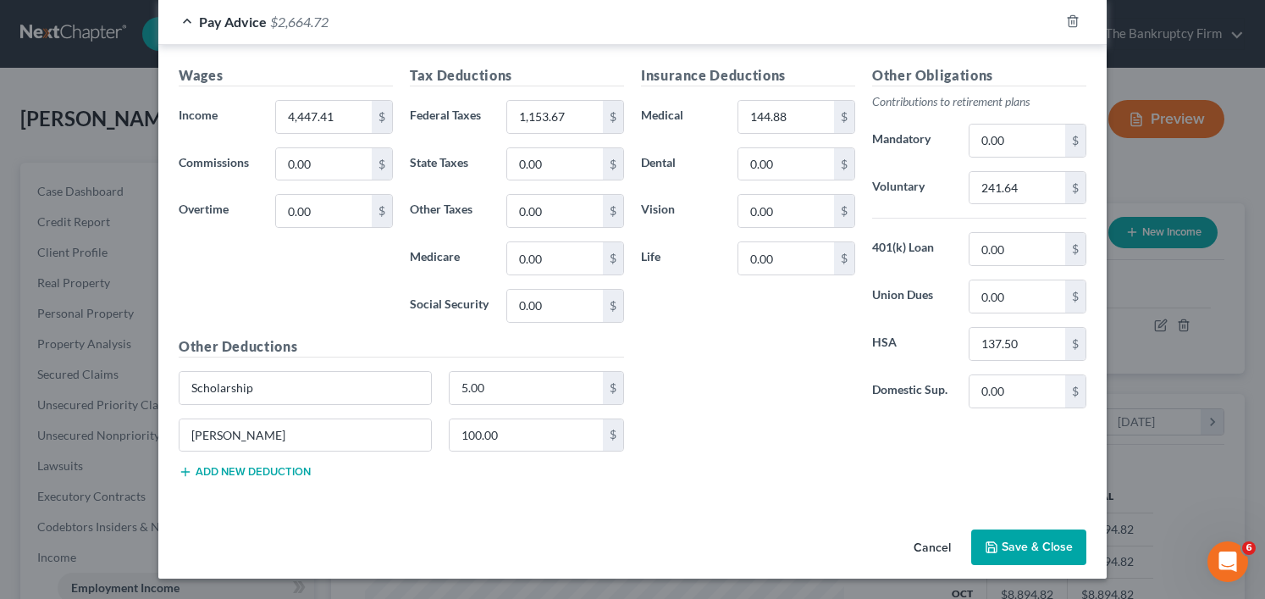
click at [947, 554] on button "Cancel" at bounding box center [932, 548] width 64 height 34
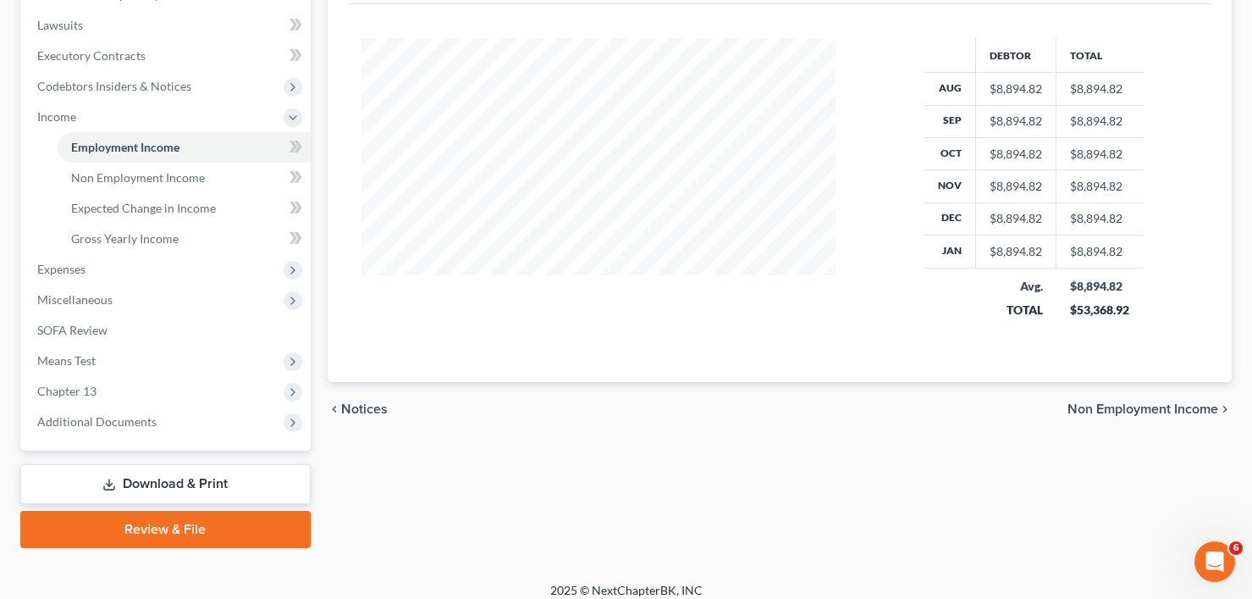
scroll to position [454, 0]
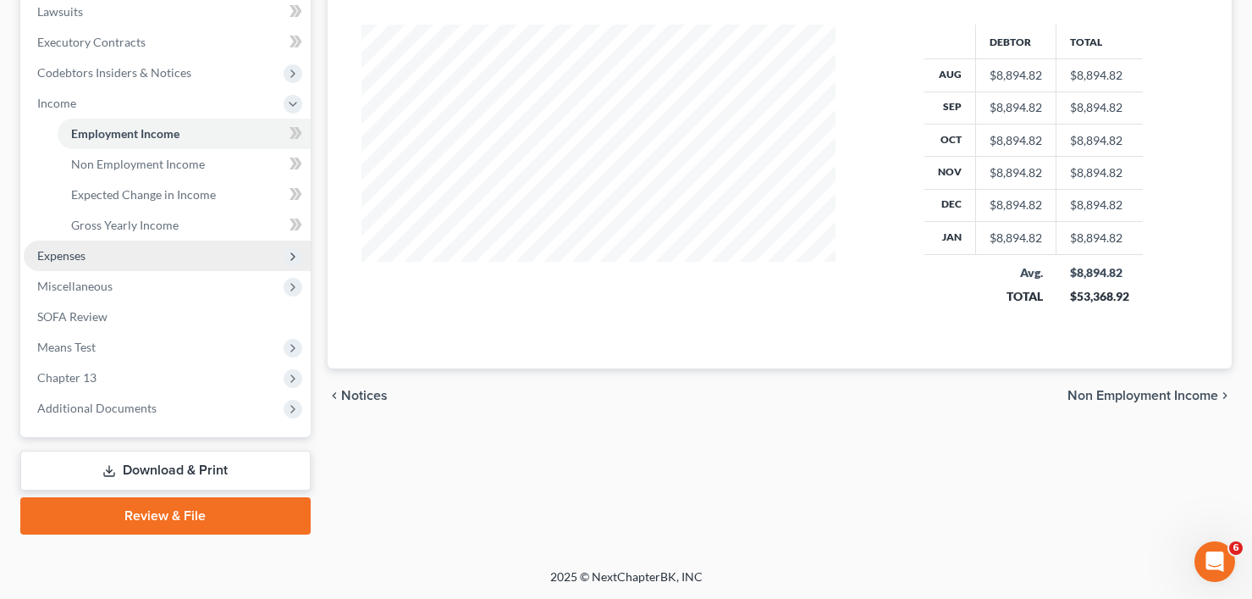
click at [72, 242] on span "Expenses" at bounding box center [167, 255] width 287 height 30
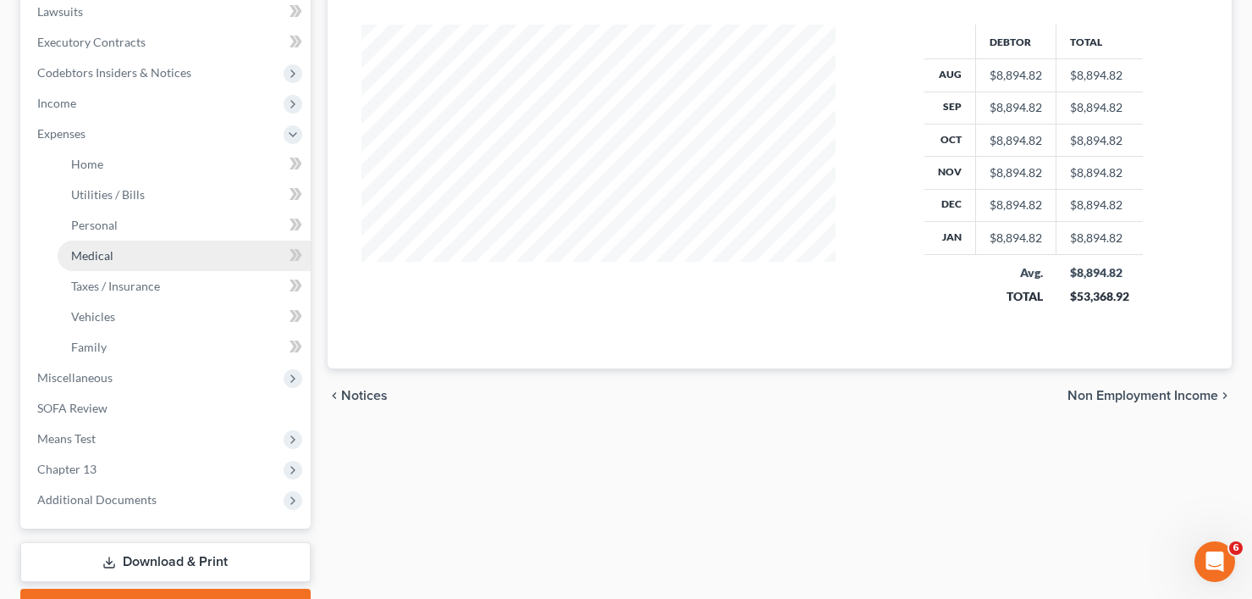
click at [103, 259] on span "Medical" at bounding box center [92, 255] width 42 height 14
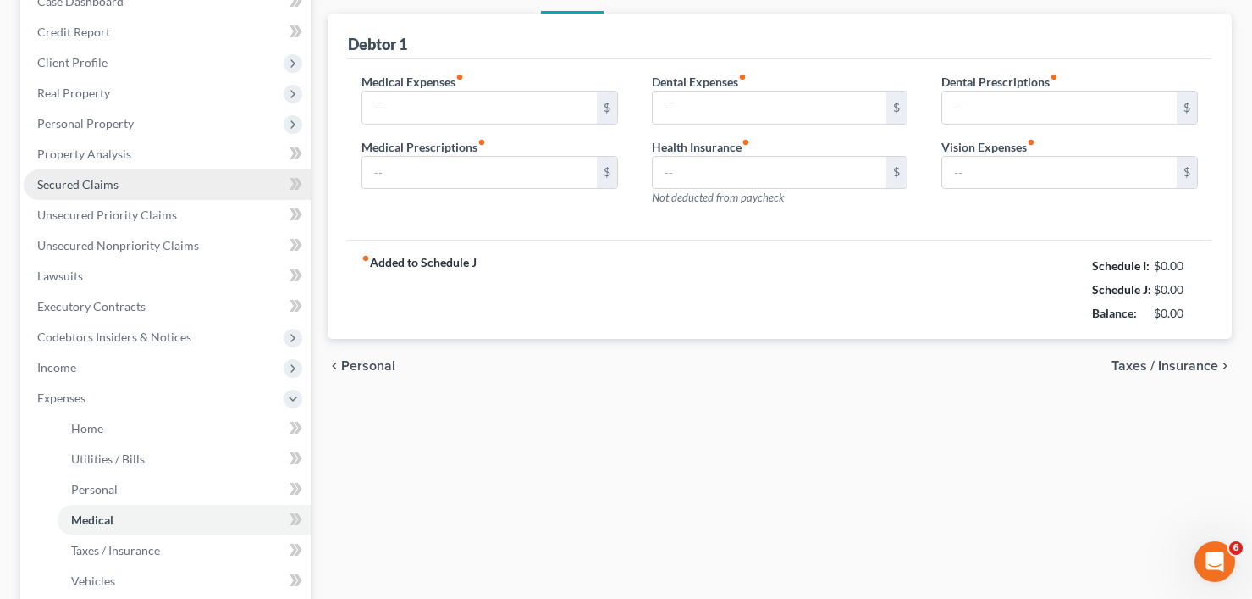
type input "150.00"
type input "200.00"
type input "0.00"
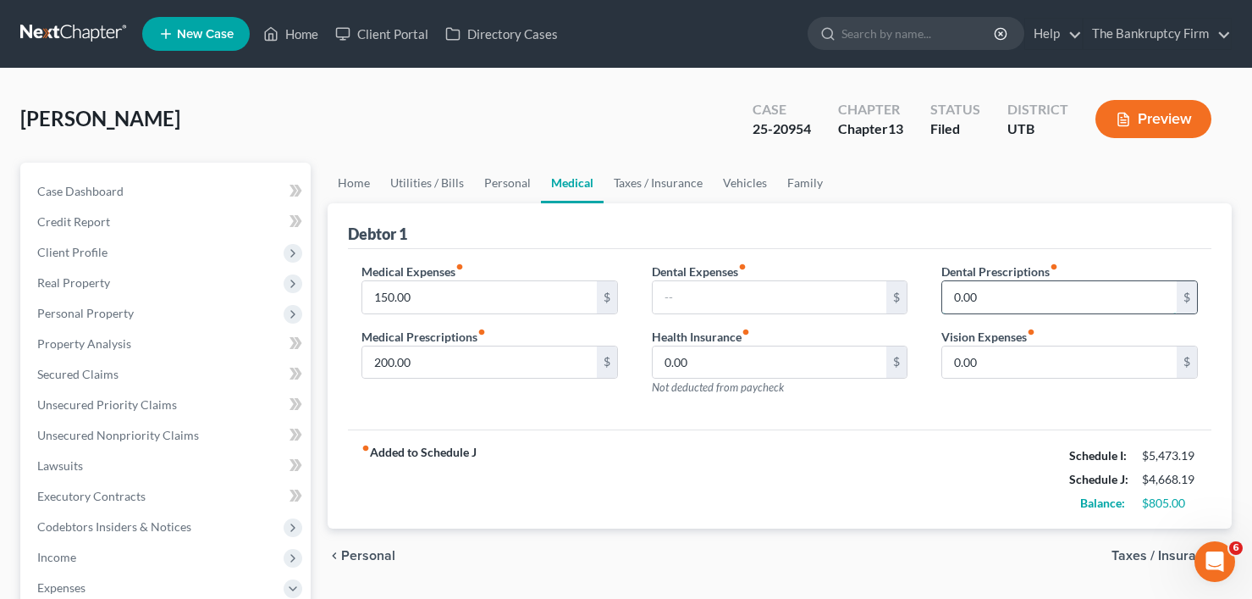
click at [980, 298] on input "0.00" at bounding box center [1059, 297] width 234 height 32
type input "400"
click at [1154, 158] on div "Waters, Rebecca Upgraded Case 25-20954 Chapter Chapter 13 Status Filed District…" at bounding box center [625, 126] width 1211 height 74
type input "300"
click at [488, 229] on div "Debtor 1" at bounding box center [779, 226] width 863 height 46
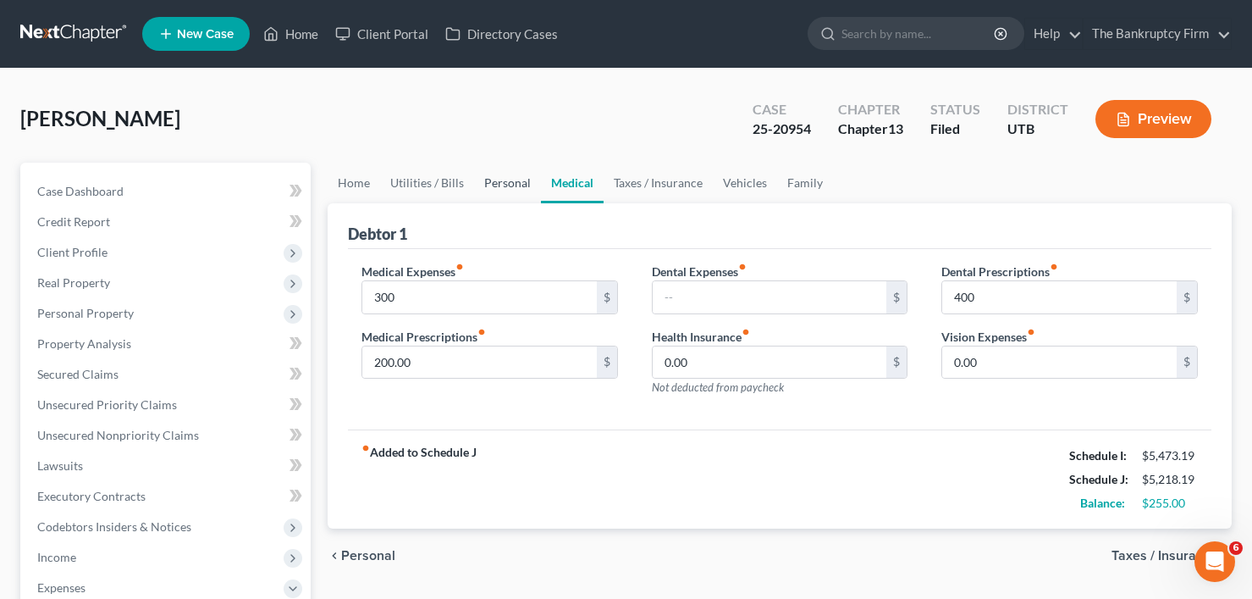
click at [507, 175] on link "Personal" at bounding box center [507, 183] width 67 height 41
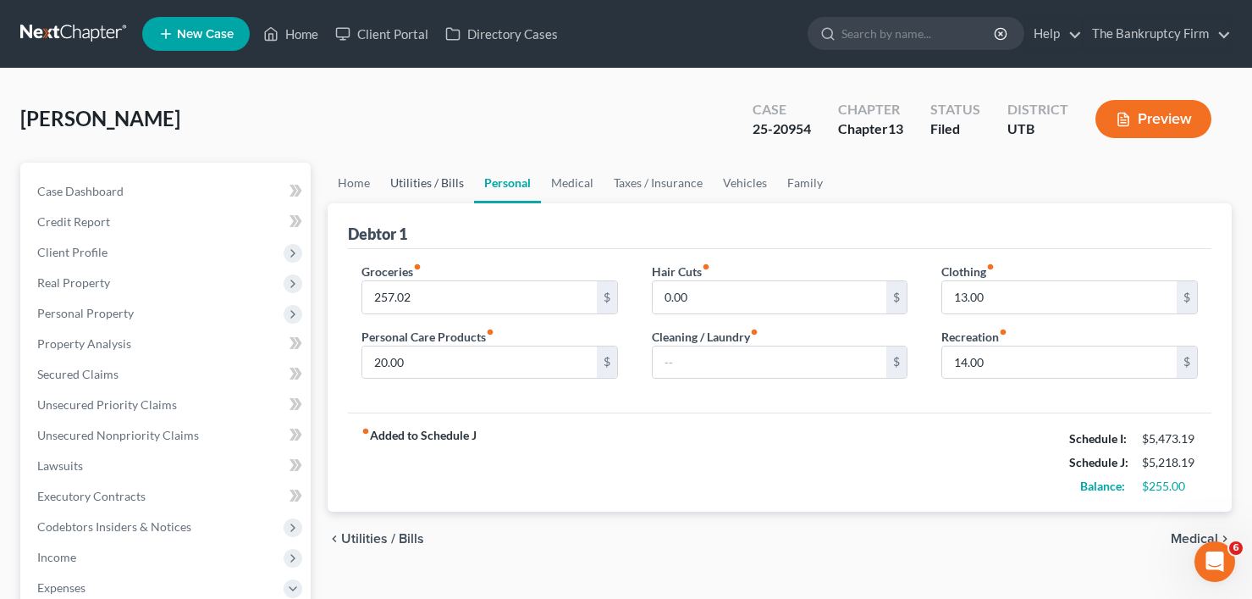
click at [417, 183] on link "Utilities / Bills" at bounding box center [427, 183] width 94 height 41
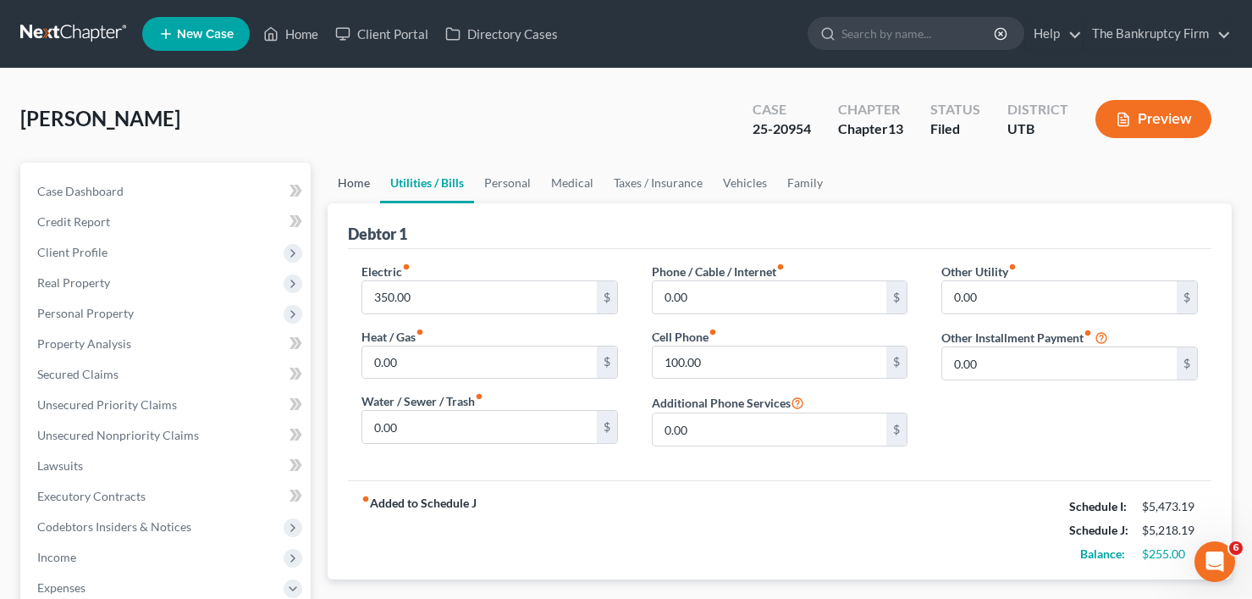
click at [345, 185] on link "Home" at bounding box center [354, 183] width 52 height 41
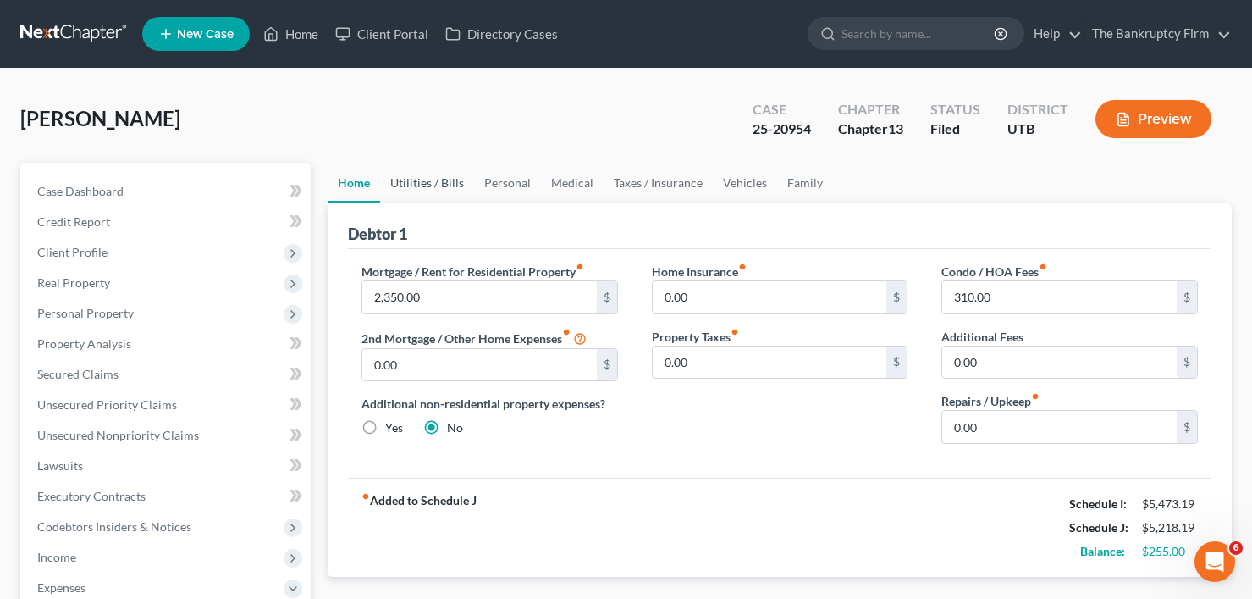
click at [402, 190] on link "Utilities / Bills" at bounding box center [427, 183] width 94 height 41
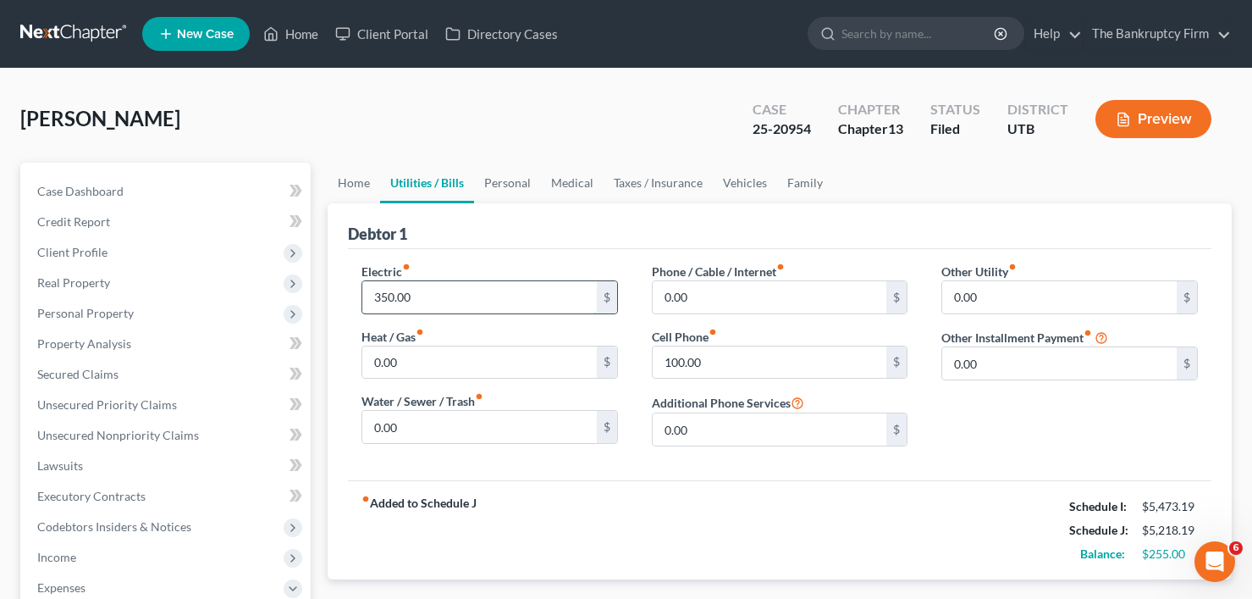
click at [379, 286] on input "350.00" at bounding box center [479, 297] width 234 height 32
click at [377, 293] on input "350.00" at bounding box center [479, 297] width 234 height 32
drag, startPoint x: 380, startPoint y: 294, endPoint x: 372, endPoint y: 298, distance: 8.7
click at [372, 298] on input "350.00" at bounding box center [479, 297] width 234 height 32
type input "150.00"
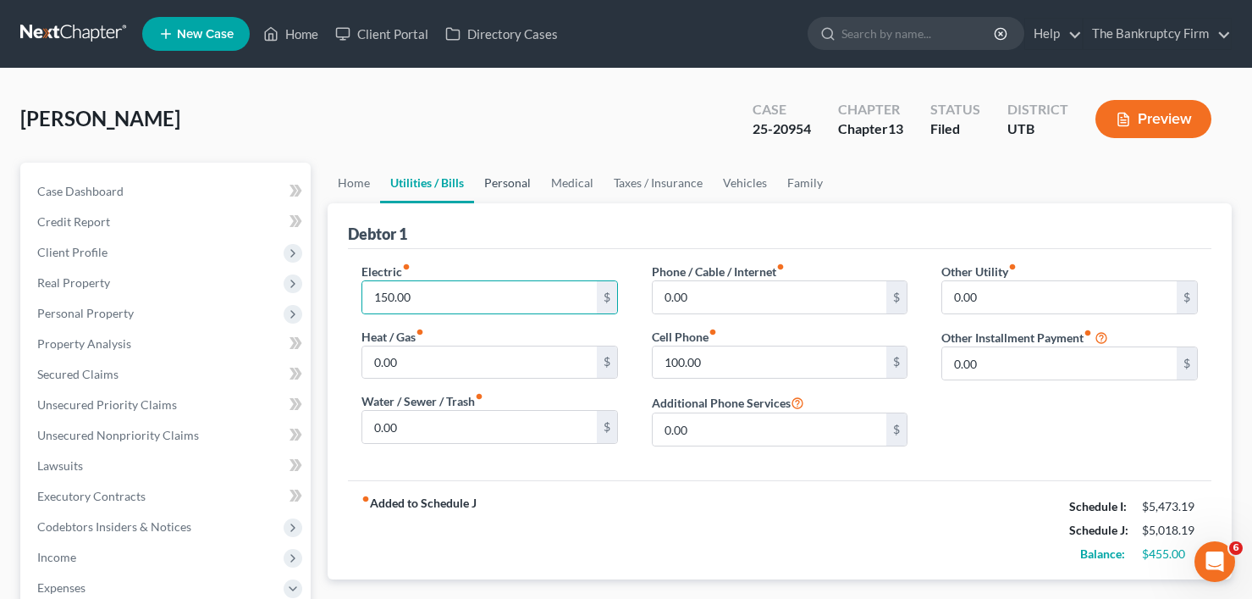
click at [507, 183] on link "Personal" at bounding box center [507, 183] width 67 height 41
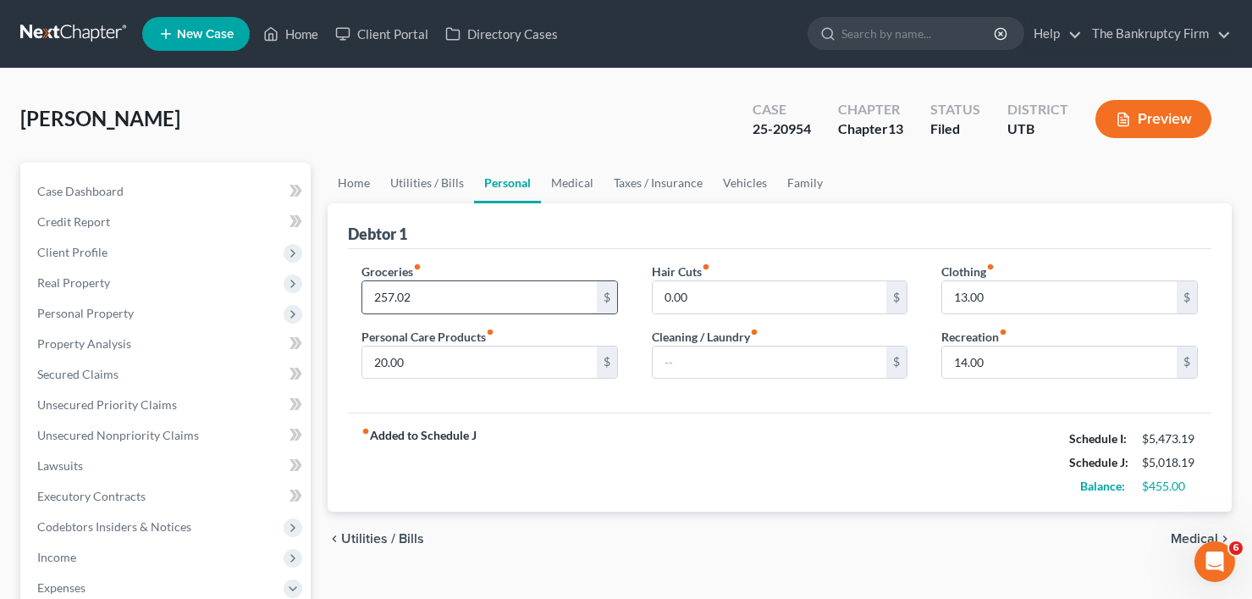
click at [373, 301] on input "257.02" at bounding box center [479, 297] width 234 height 32
click at [386, 291] on input "257.02" at bounding box center [479, 297] width 234 height 32
click at [382, 301] on input "257.02" at bounding box center [479, 297] width 234 height 32
type input "207.02"
drag, startPoint x: 626, startPoint y: 183, endPoint x: 608, endPoint y: 184, distance: 17.8
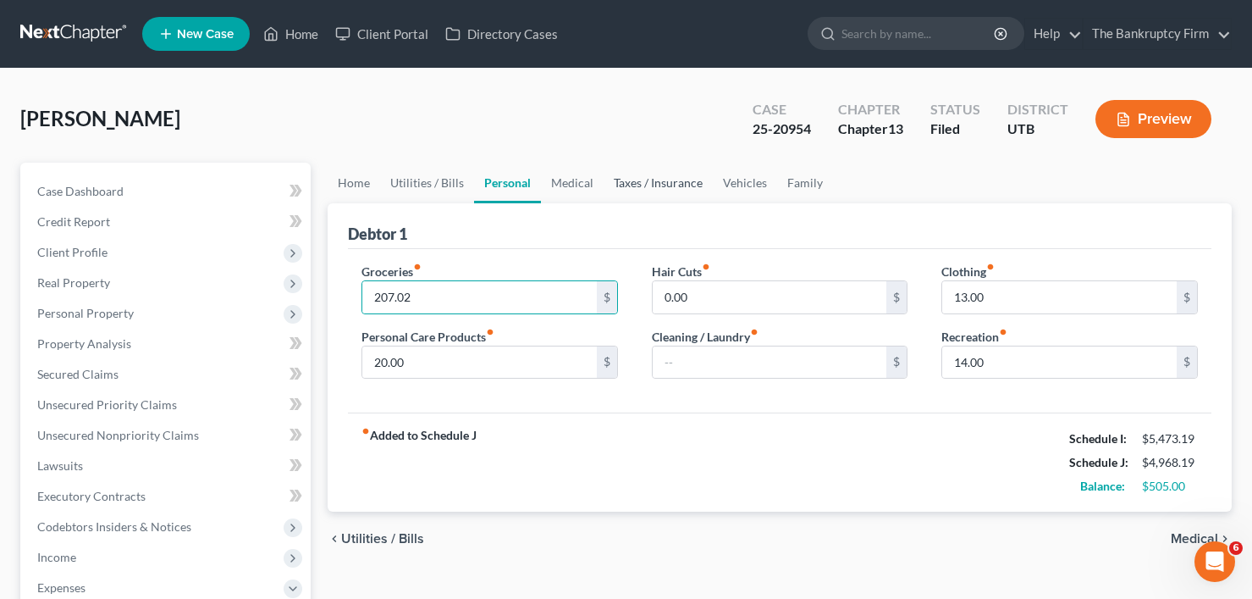
click at [625, 183] on link "Taxes / Insurance" at bounding box center [658, 183] width 109 height 41
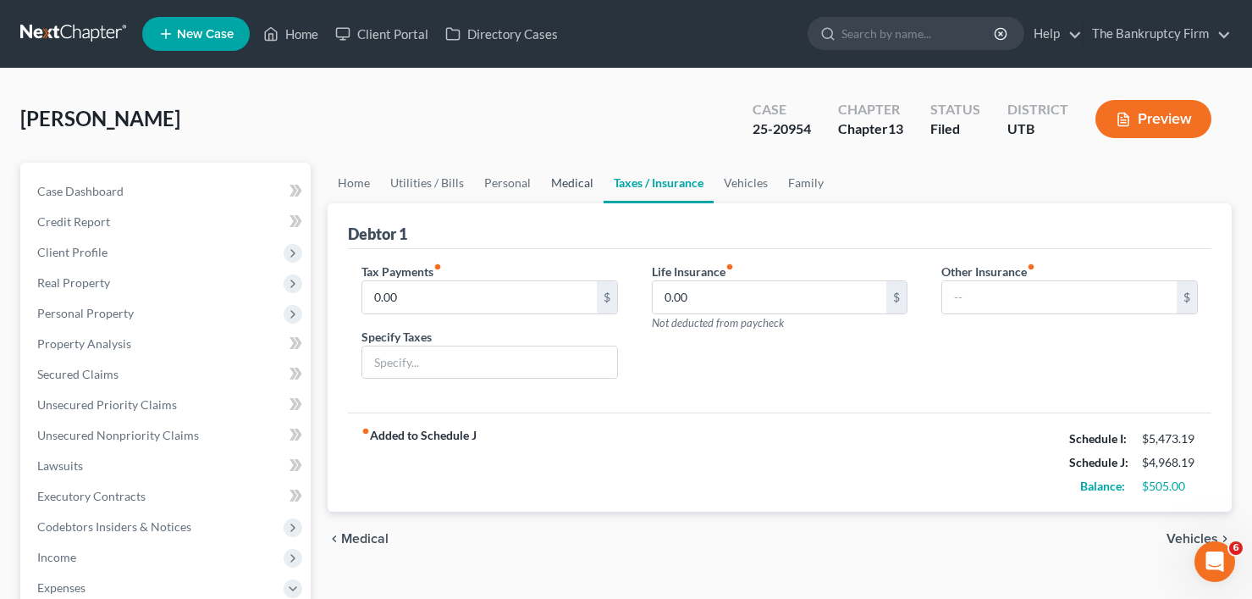
click at [560, 179] on link "Medical" at bounding box center [572, 183] width 63 height 41
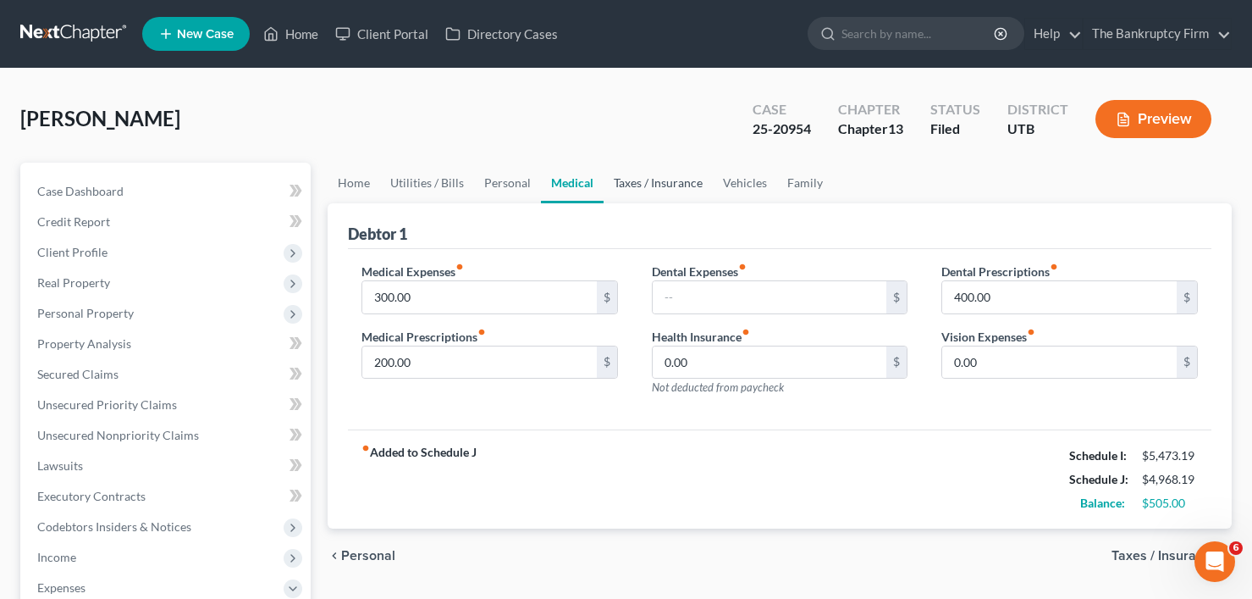
click at [641, 184] on link "Taxes / Insurance" at bounding box center [658, 183] width 109 height 41
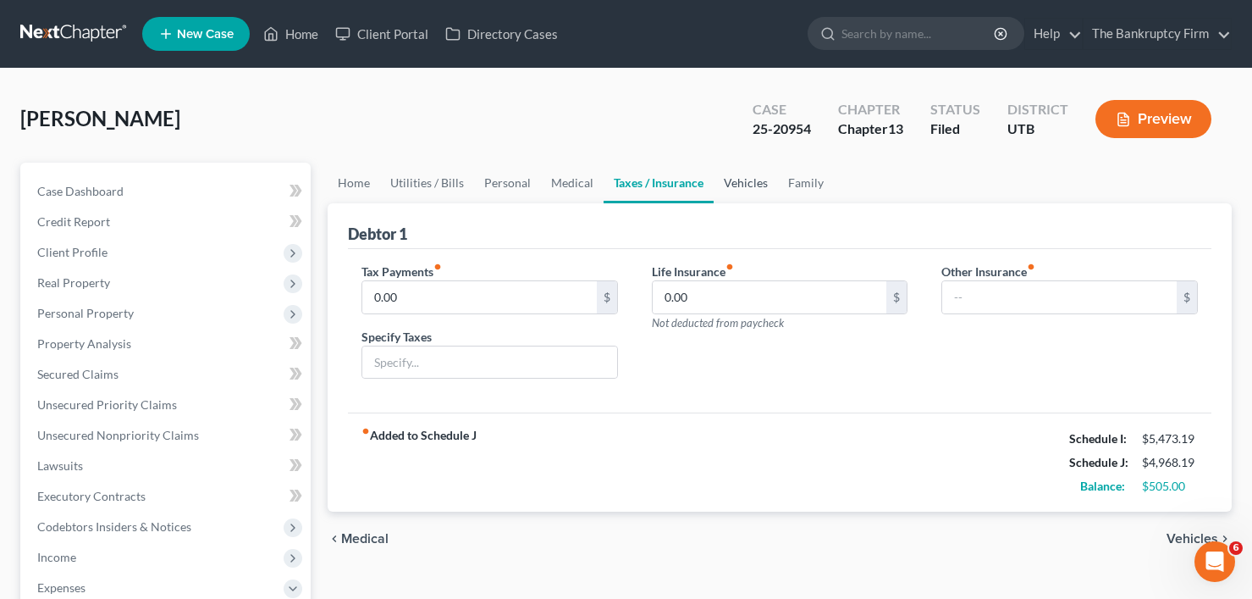
click at [734, 176] on link "Vehicles" at bounding box center [746, 183] width 64 height 41
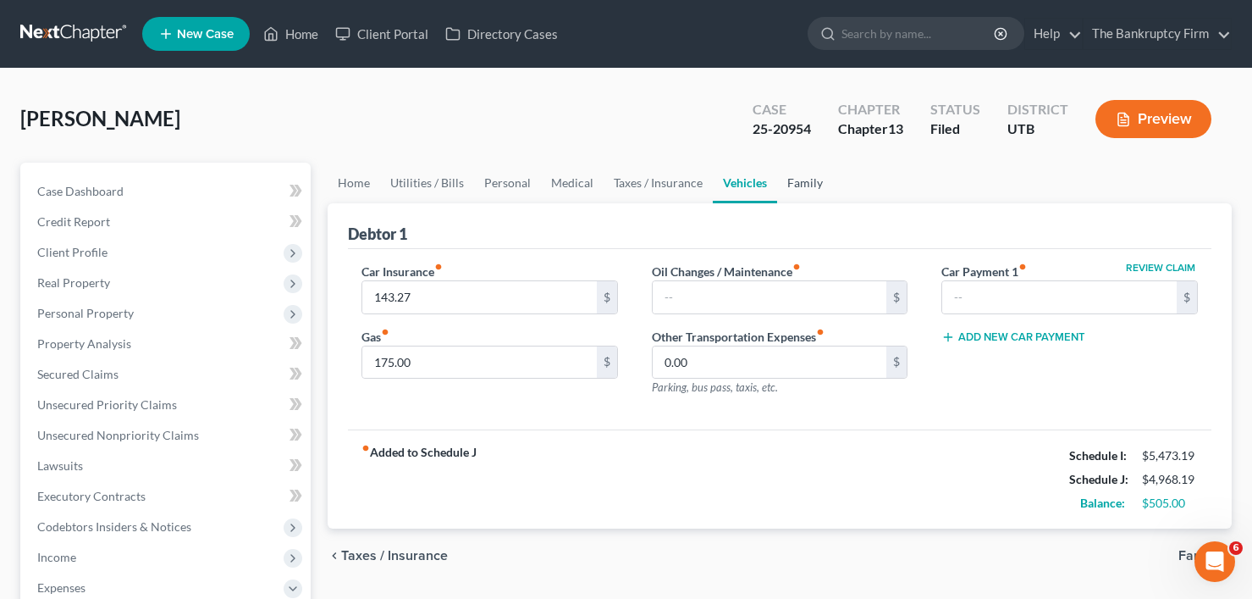
click at [793, 176] on link "Family" at bounding box center [805, 183] width 56 height 41
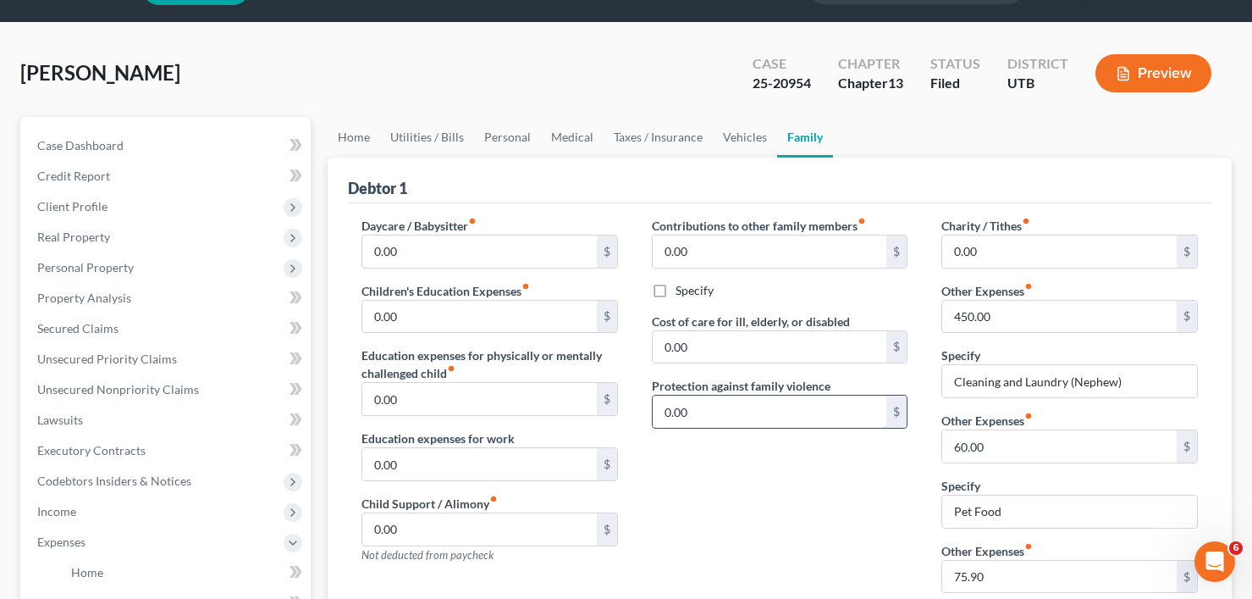
scroll to position [169, 0]
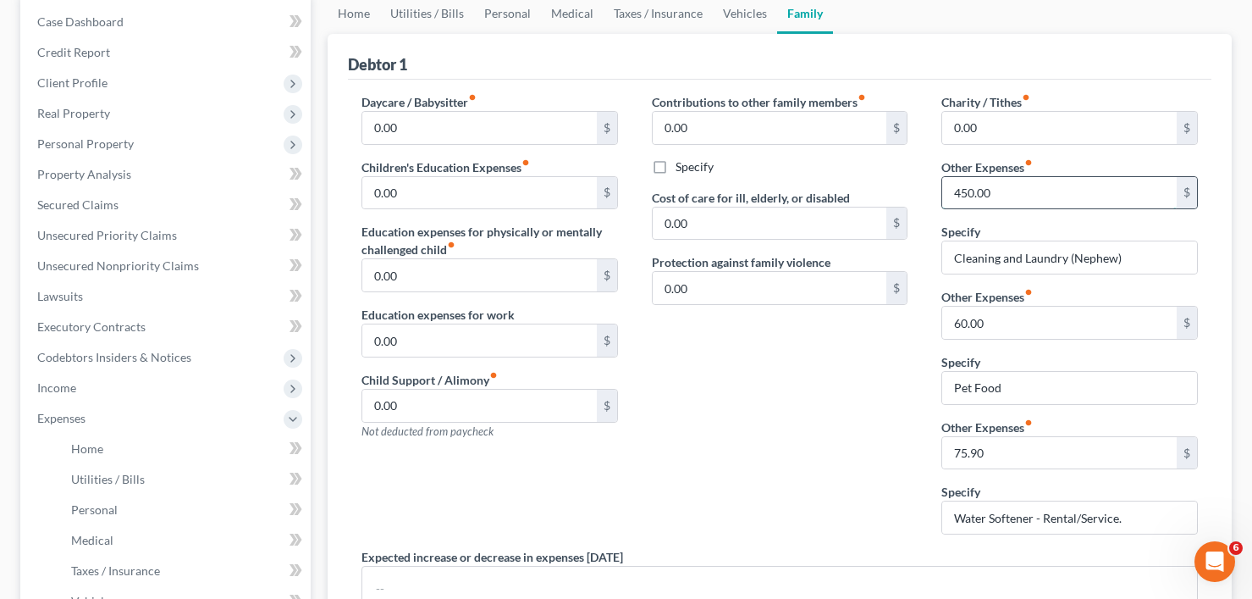
click at [990, 190] on input "450.00" at bounding box center [1059, 193] width 234 height 32
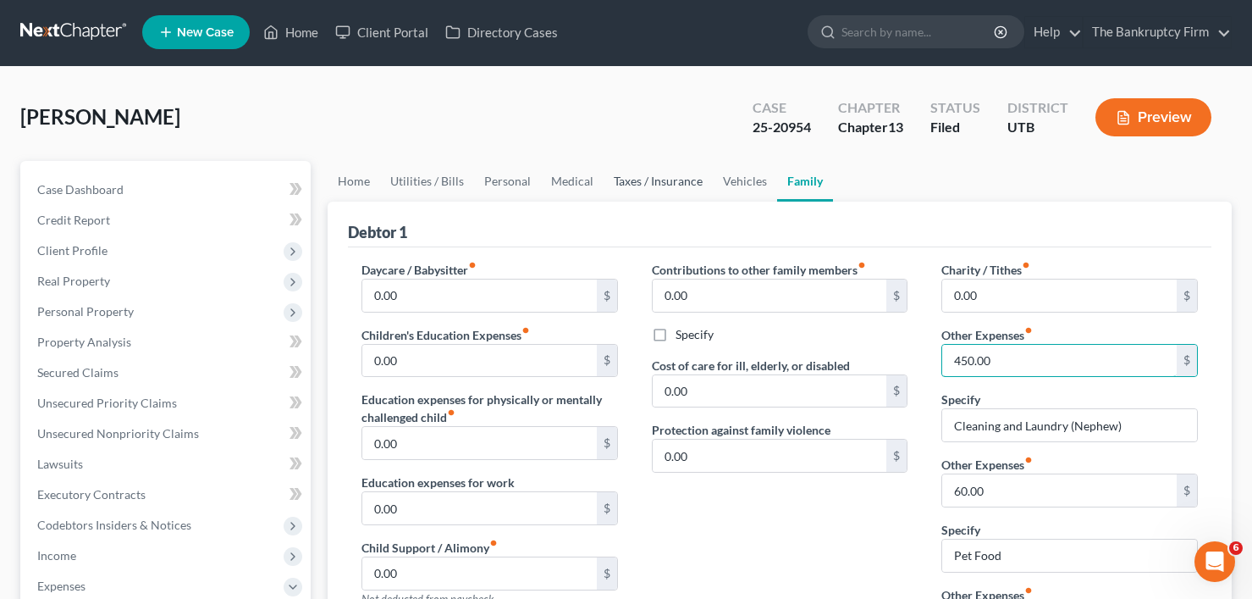
scroll to position [0, 0]
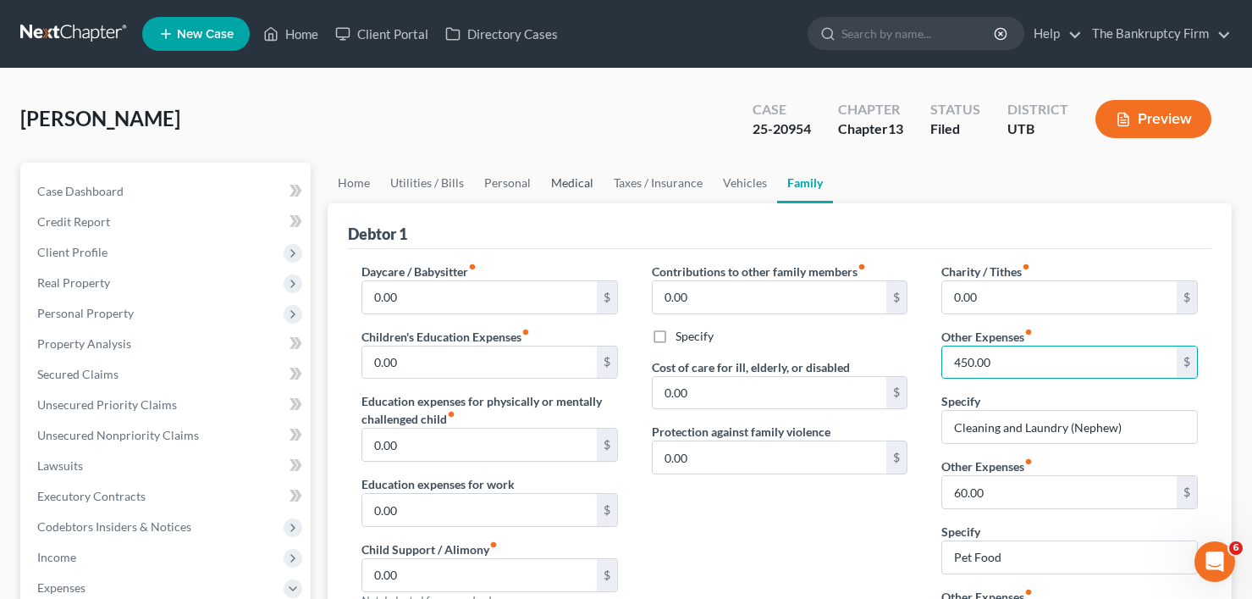
click at [565, 185] on link "Medical" at bounding box center [572, 183] width 63 height 41
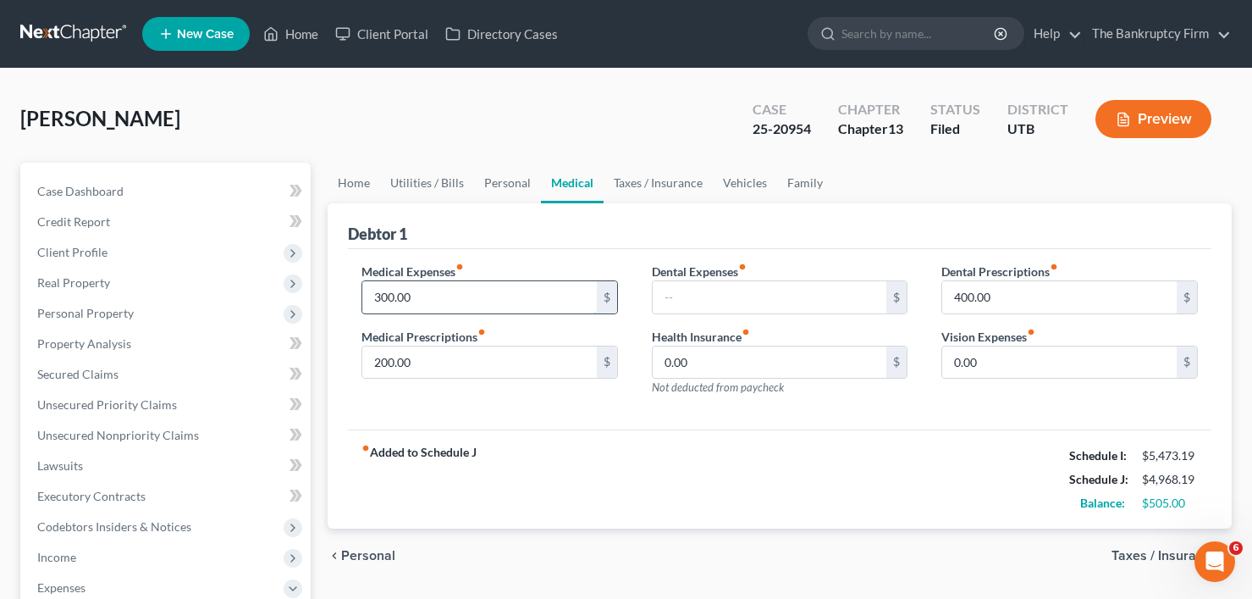
click at [380, 295] on input "300.00" at bounding box center [479, 297] width 234 height 32
click at [994, 286] on input "400.00" at bounding box center [1059, 297] width 234 height 32
click at [386, 294] on input "300.00" at bounding box center [479, 297] width 234 height 32
type input "250"
click at [651, 442] on div "fiber_manual_record Added to Schedule J Schedule I: $5,473.19 Schedule J: $4,51…" at bounding box center [779, 478] width 863 height 99
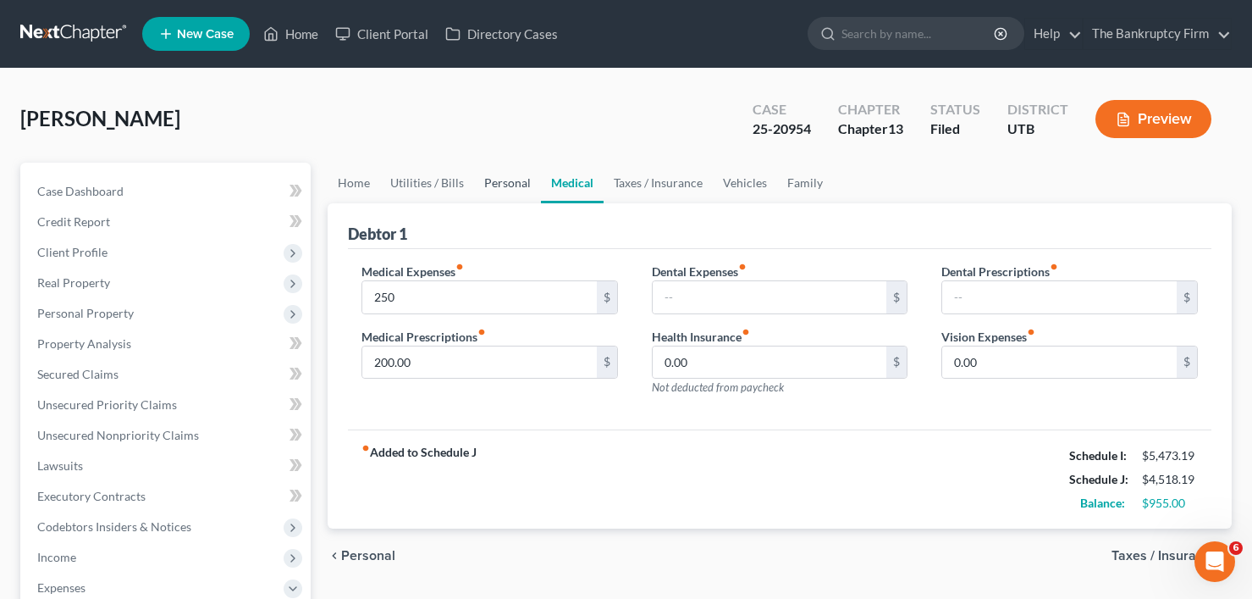
click at [510, 189] on link "Personal" at bounding box center [507, 183] width 67 height 41
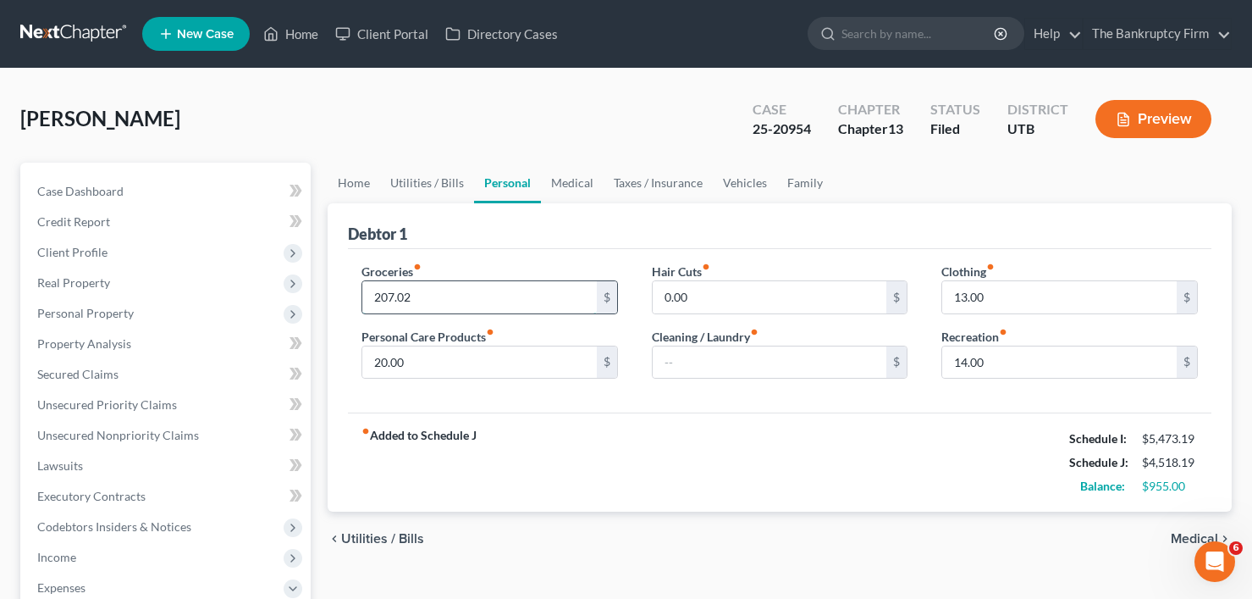
click at [388, 299] on input "207.02" at bounding box center [479, 297] width 234 height 32
click at [386, 299] on input "207.02" at bounding box center [479, 297] width 234 height 32
click at [388, 295] on input "207.02" at bounding box center [479, 297] width 234 height 32
click at [381, 297] on input "207.02" at bounding box center [479, 297] width 234 height 32
click at [414, 180] on link "Utilities / Bills" at bounding box center [427, 183] width 94 height 41
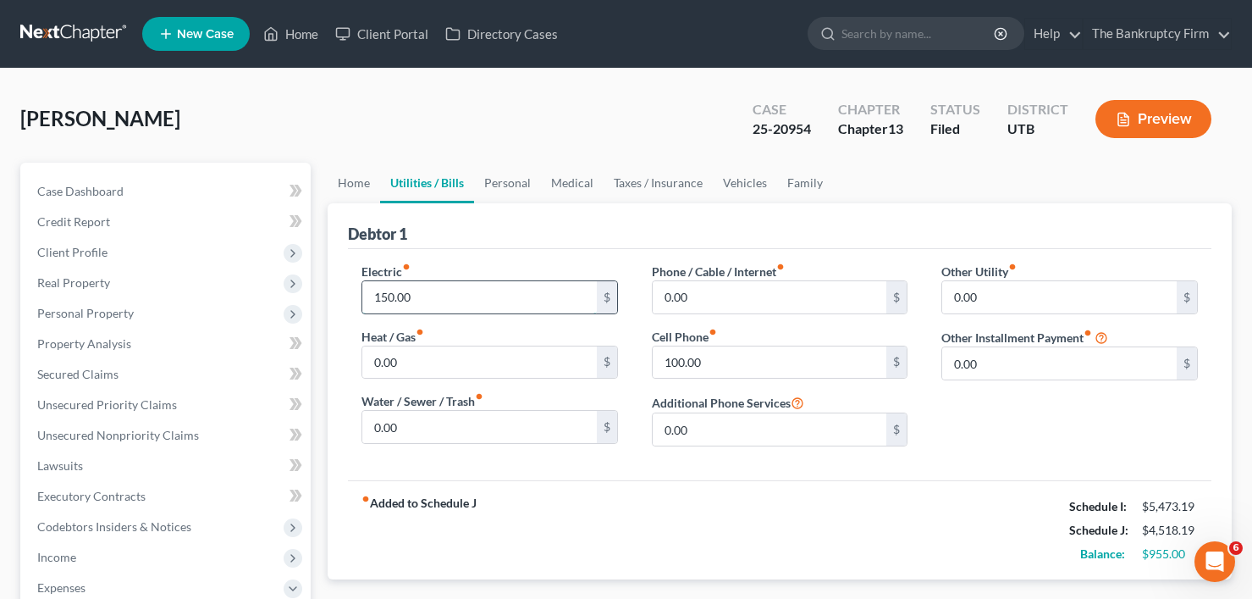
click at [378, 296] on input "150.00" at bounding box center [479, 297] width 234 height 32
click at [378, 301] on input "150.00" at bounding box center [479, 297] width 234 height 32
type input "350.00"
click at [496, 176] on link "Personal" at bounding box center [507, 183] width 67 height 41
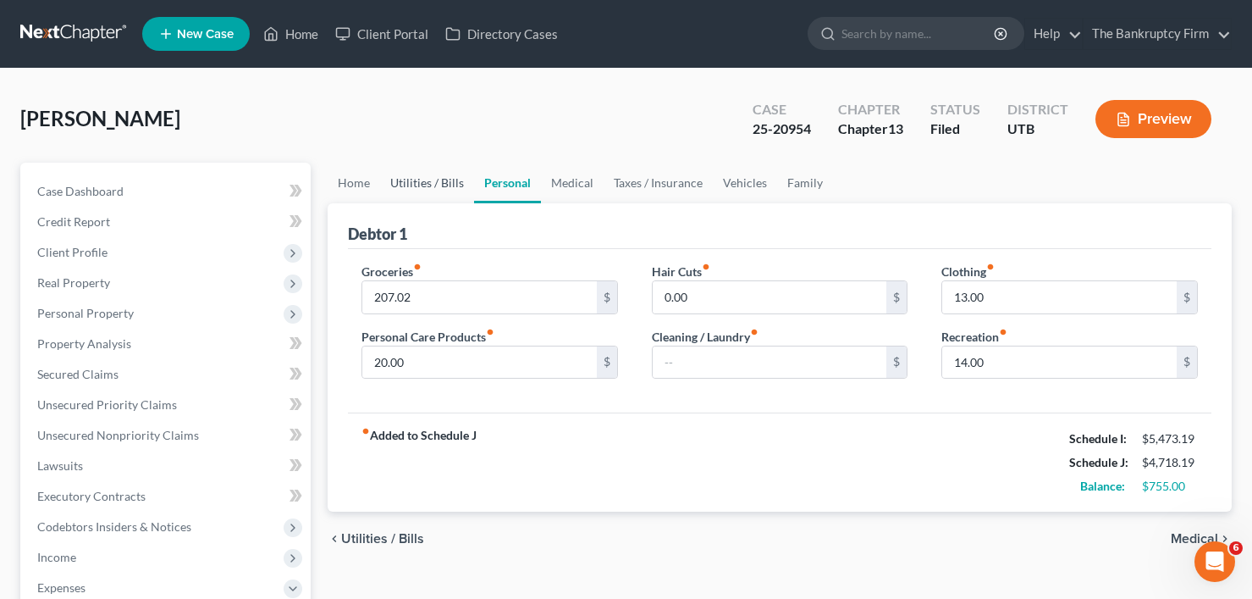
click at [420, 170] on link "Utilities / Bills" at bounding box center [427, 183] width 94 height 41
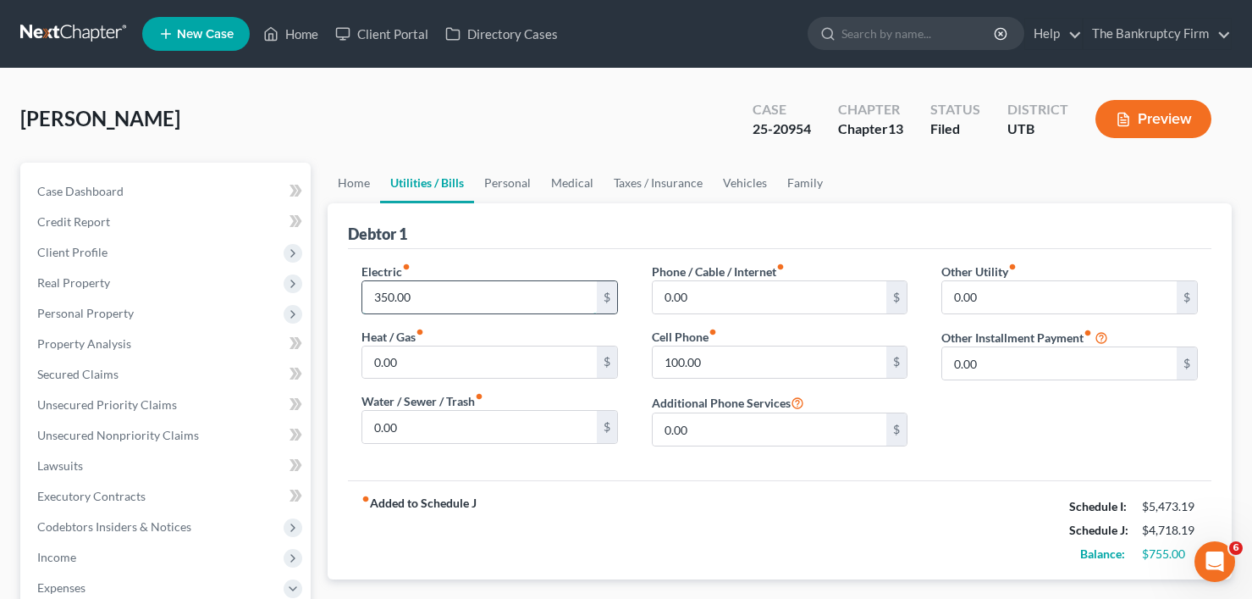
click at [387, 297] on input "350.00" at bounding box center [479, 297] width 234 height 32
click at [382, 299] on input "350.00" at bounding box center [479, 297] width 234 height 32
type input "300.00"
click at [557, 179] on link "Medical" at bounding box center [572, 183] width 63 height 41
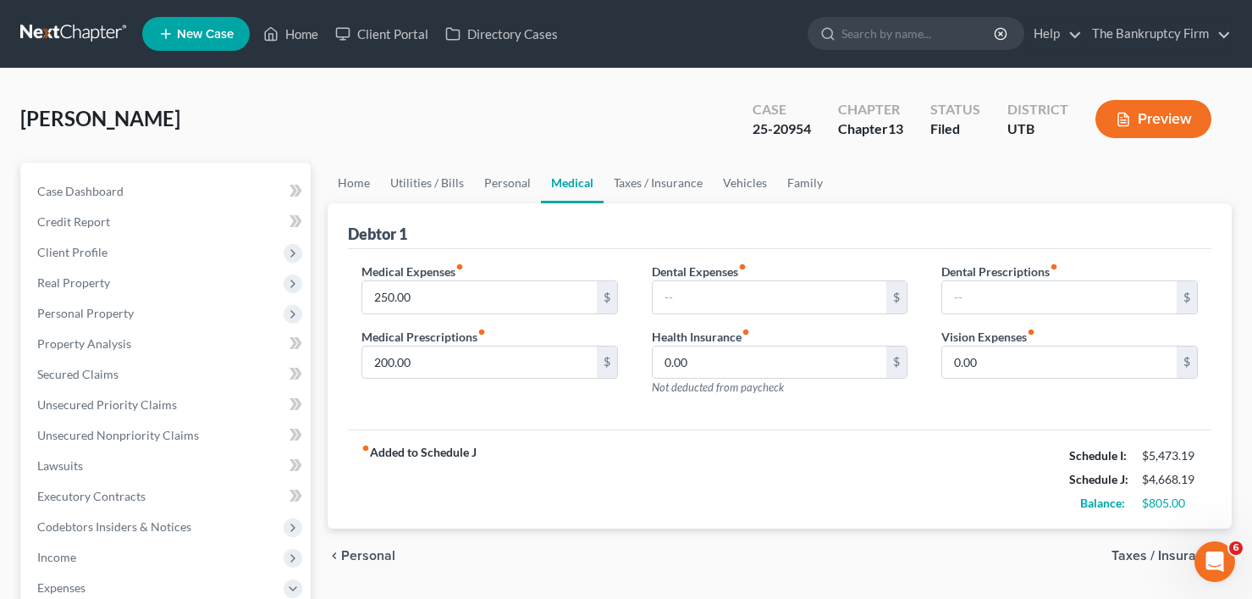
click at [319, 128] on div "Waters, Rebecca Upgraded Case 25-20954 Chapter Chapter 13 Status Filed District…" at bounding box center [625, 126] width 1211 height 74
click at [249, 119] on div "Waters, Rebecca Upgraded Case 25-20954 Chapter Chapter 13 Status Filed District…" at bounding box center [625, 126] width 1211 height 74
click at [314, 161] on div "Waters, Rebecca Upgraded Case 25-20954 Chapter Chapter 13 Status Filed District…" at bounding box center [625, 126] width 1211 height 74
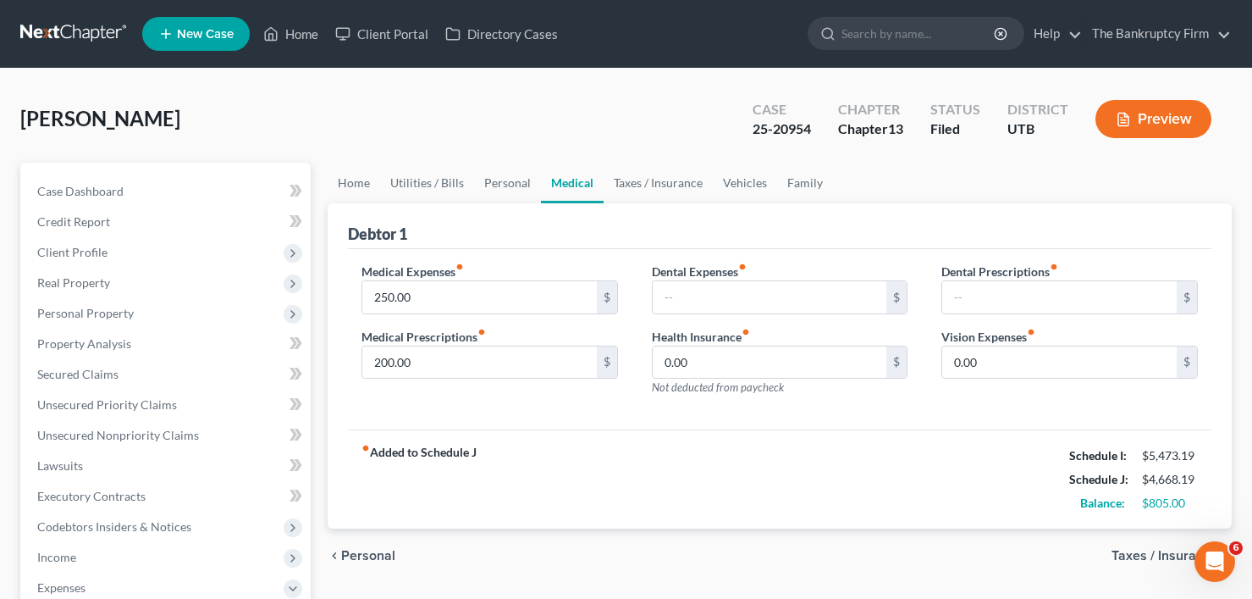
click at [226, 119] on div "Waters, Rebecca Upgraded Case 25-20954 Chapter Chapter 13 Status Filed District…" at bounding box center [625, 126] width 1211 height 74
click at [226, 115] on div "Waters, Rebecca Upgraded Case 25-20954 Chapter Chapter 13 Status Filed District…" at bounding box center [625, 126] width 1211 height 74
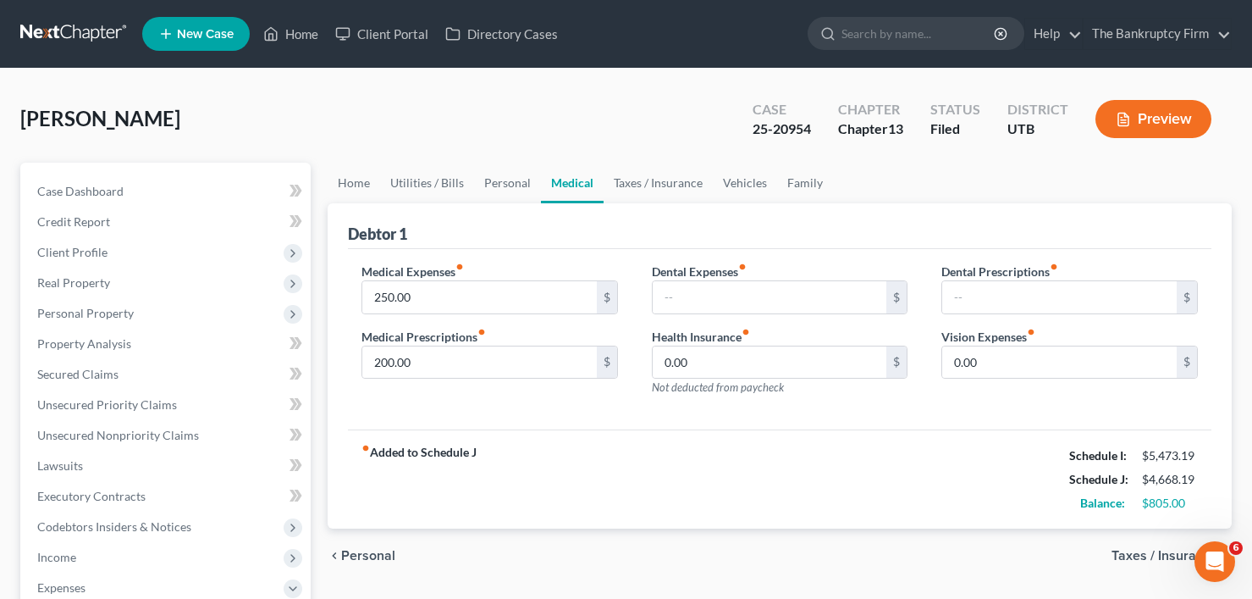
click at [191, 125] on div "Waters, Rebecca Upgraded Case 25-20954 Chapter Chapter 13 Status Filed District…" at bounding box center [625, 126] width 1211 height 74
click at [731, 185] on link "Vehicles" at bounding box center [745, 183] width 64 height 41
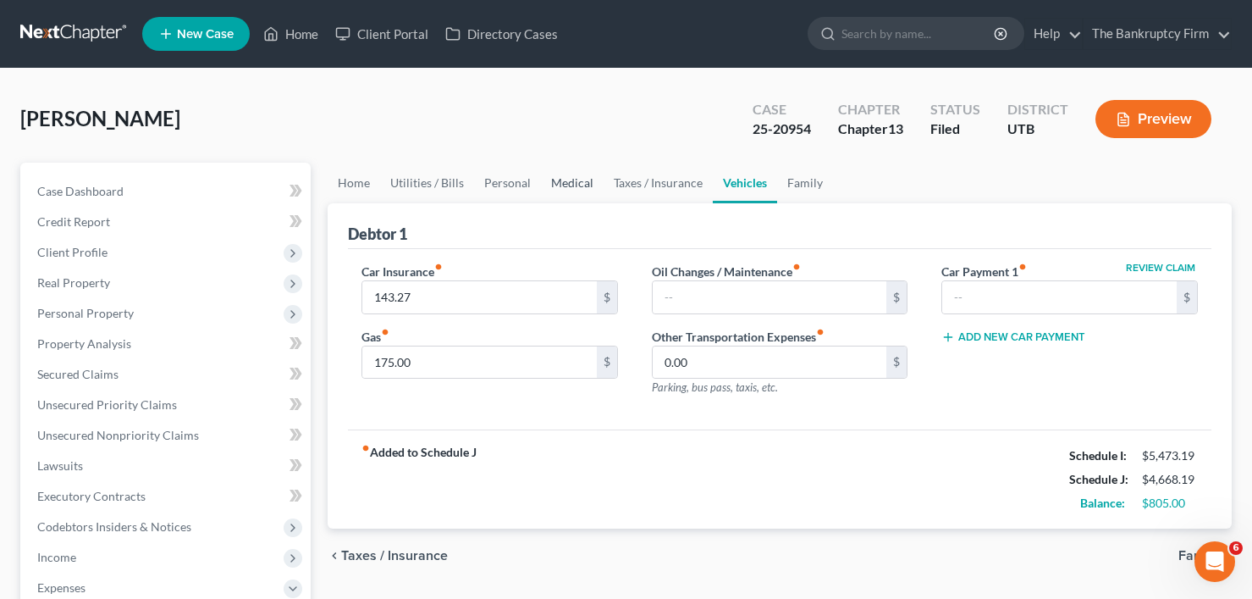
click at [553, 185] on link "Medical" at bounding box center [572, 183] width 63 height 41
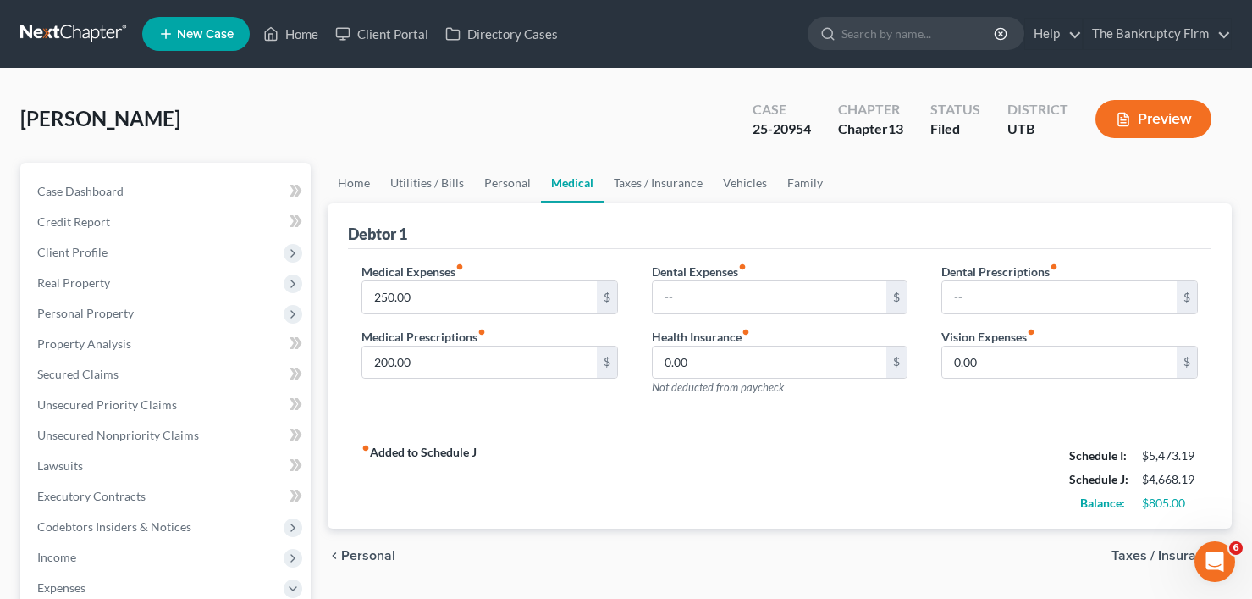
click at [243, 106] on div "Waters, Rebecca Upgraded Case 25-20954 Chapter Chapter 13 Status Filed District…" at bounding box center [625, 126] width 1211 height 74
click at [260, 86] on div "Waters, Rebecca Upgraded Case 25-20954 Chapter Chapter 13 Status Filed District…" at bounding box center [626, 591] width 1252 height 1045
click at [253, 76] on div "Waters, Rebecca Upgraded Case 25-20954 Chapter Chapter 13 Status Filed District…" at bounding box center [626, 591] width 1252 height 1045
click at [209, 102] on div "Waters, Rebecca Upgraded Case 25-20954 Chapter Chapter 13 Status Filed District…" at bounding box center [625, 126] width 1211 height 74
click at [245, 108] on div "Waters, Rebecca Upgraded Case 25-20954 Chapter Chapter 13 Status Filed District…" at bounding box center [625, 126] width 1211 height 74
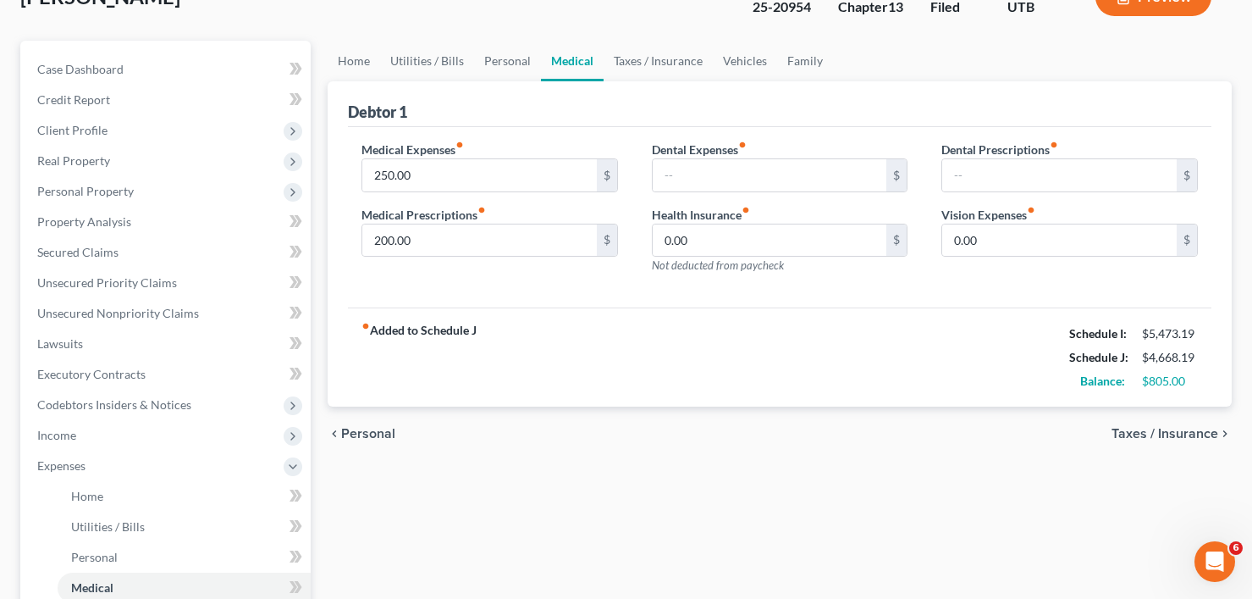
scroll to position [85, 0]
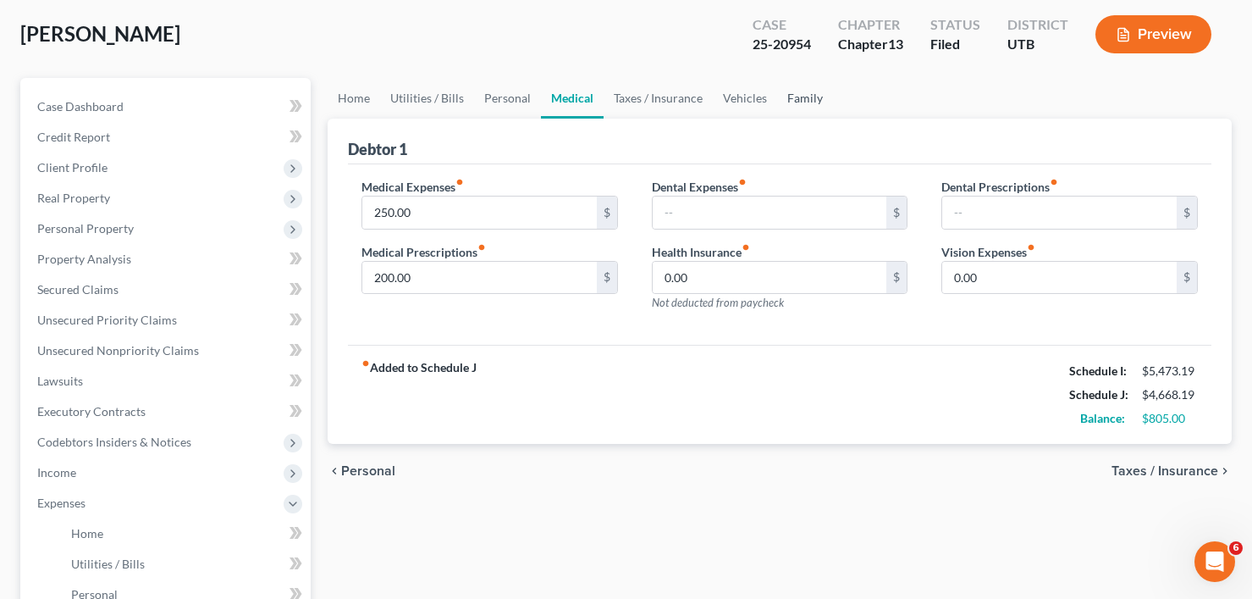
click at [789, 99] on link "Family" at bounding box center [805, 98] width 56 height 41
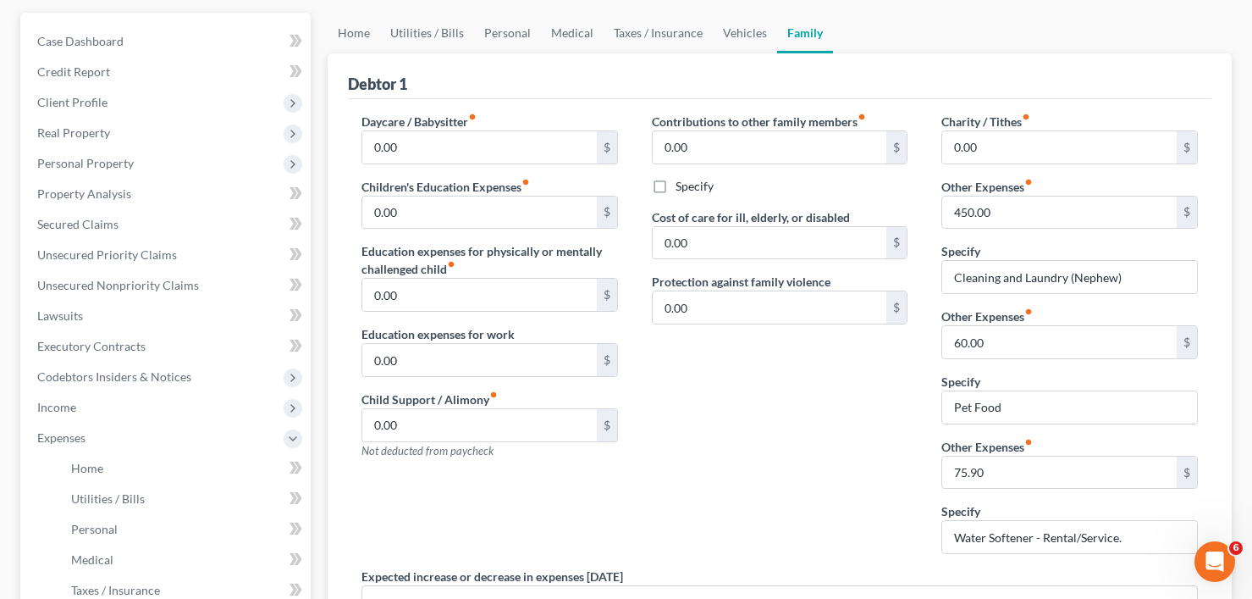
scroll to position [169, 0]
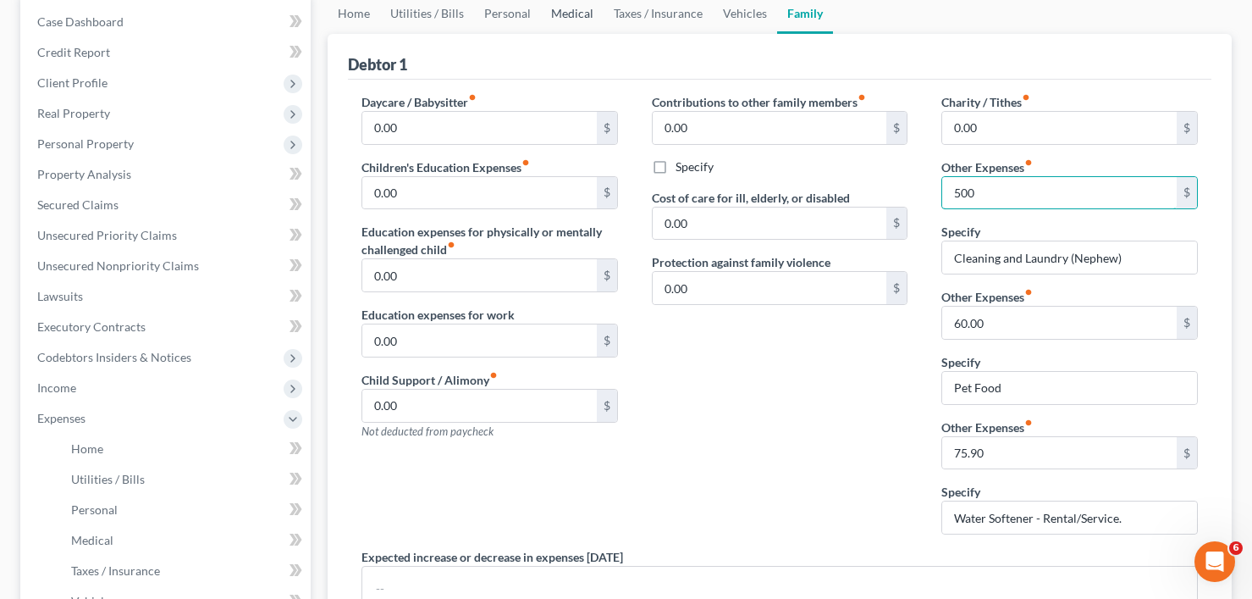
type input "500"
click at [552, 19] on link "Medical" at bounding box center [572, 13] width 63 height 41
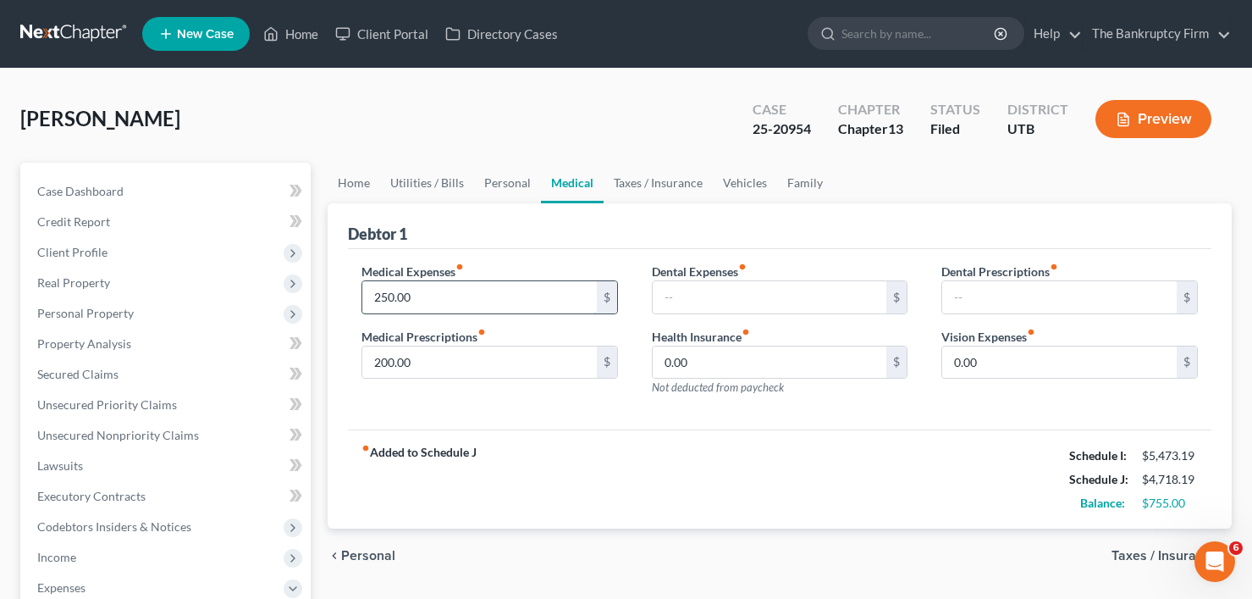
click at [389, 297] on input "250.00" at bounding box center [479, 297] width 234 height 32
click at [386, 297] on input "250.00" at bounding box center [479, 297] width 234 height 32
type input "200.00"
click at [567, 419] on div "Medical Expenses fiber_manual_record 200.00 $ Medical Prescriptions fiber_manua…" at bounding box center [779, 339] width 863 height 181
click at [786, 179] on link "Family" at bounding box center [805, 183] width 56 height 41
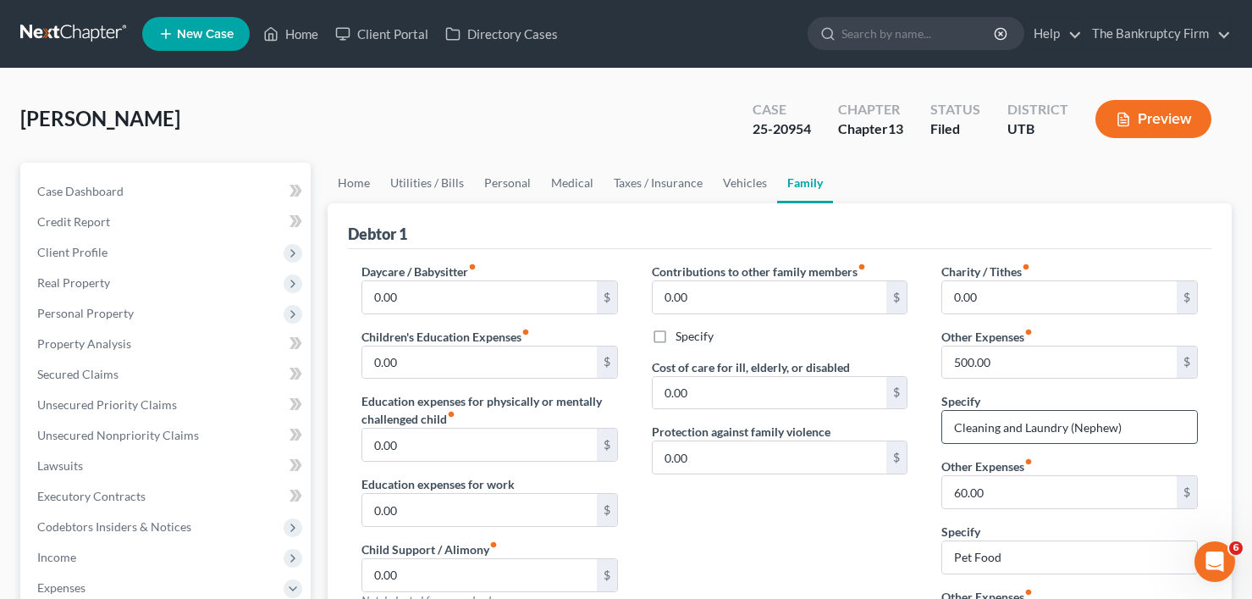
drag, startPoint x: 1072, startPoint y: 424, endPoint x: 1134, endPoint y: 423, distance: 62.7
click at [1134, 423] on input "Cleaning and Laundry (Nephew)" at bounding box center [1069, 427] width 255 height 32
type input "Cleaning and Laundry (housekeeper)"
click at [237, 111] on div "Waters, Rebecca Upgraded Case 25-20954 Chapter Chapter 13 Status Filed District…" at bounding box center [625, 126] width 1211 height 74
click at [729, 179] on link "Vehicles" at bounding box center [745, 183] width 64 height 41
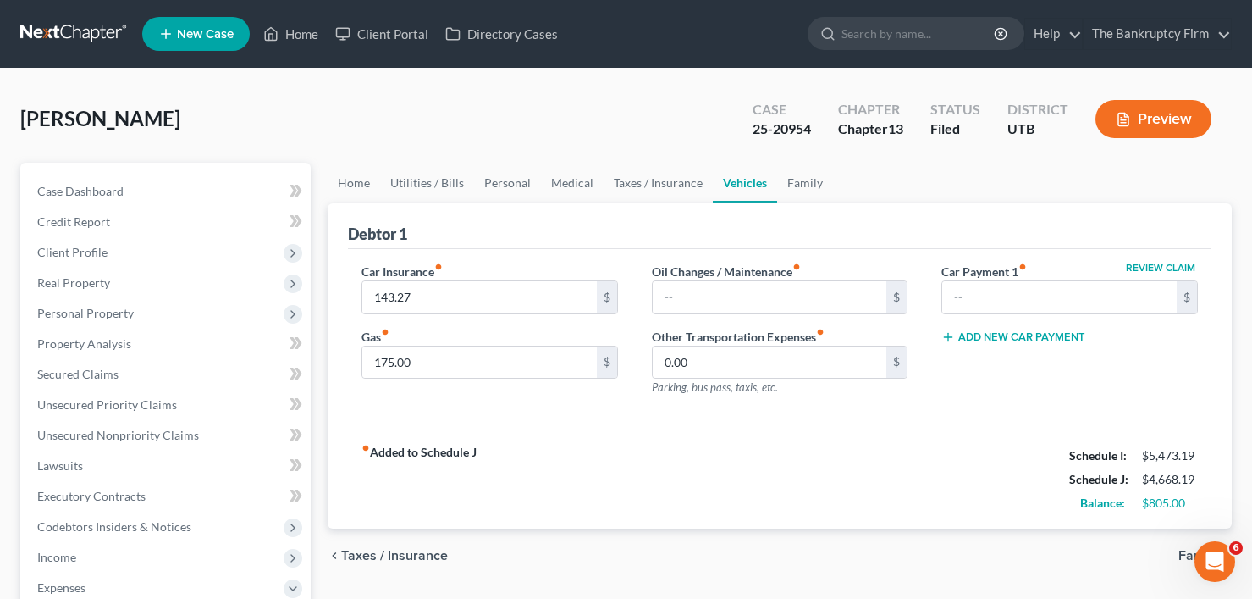
click at [231, 132] on div "Waters, Rebecca Upgraded Case 25-20954 Chapter Chapter 13 Status Filed District…" at bounding box center [625, 126] width 1211 height 74
click at [567, 159] on div "Waters, Rebecca Upgraded Case 25-20954 Chapter Chapter 13 Status Filed District…" at bounding box center [625, 126] width 1211 height 74
click at [562, 177] on link "Medical" at bounding box center [572, 183] width 63 height 41
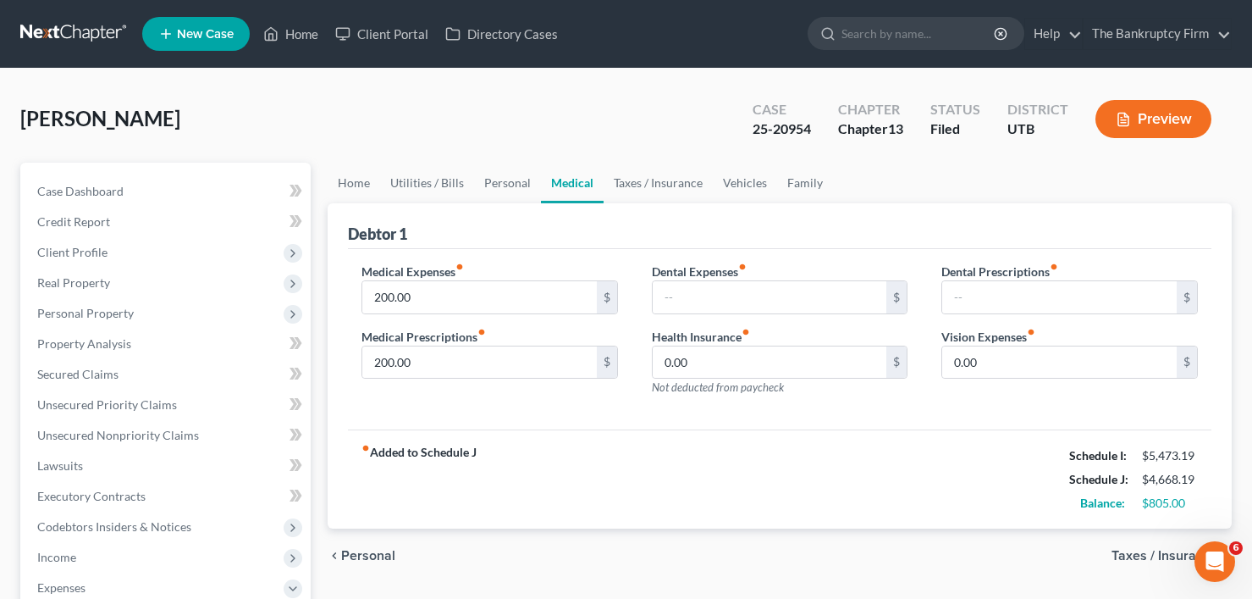
click at [40, 135] on div "Waters, Rebecca Upgraded Case 25-20954 Chapter Chapter 13 Status Filed District…" at bounding box center [625, 126] width 1211 height 74
type input "563.92"
click at [802, 185] on link "Family" at bounding box center [805, 183] width 56 height 41
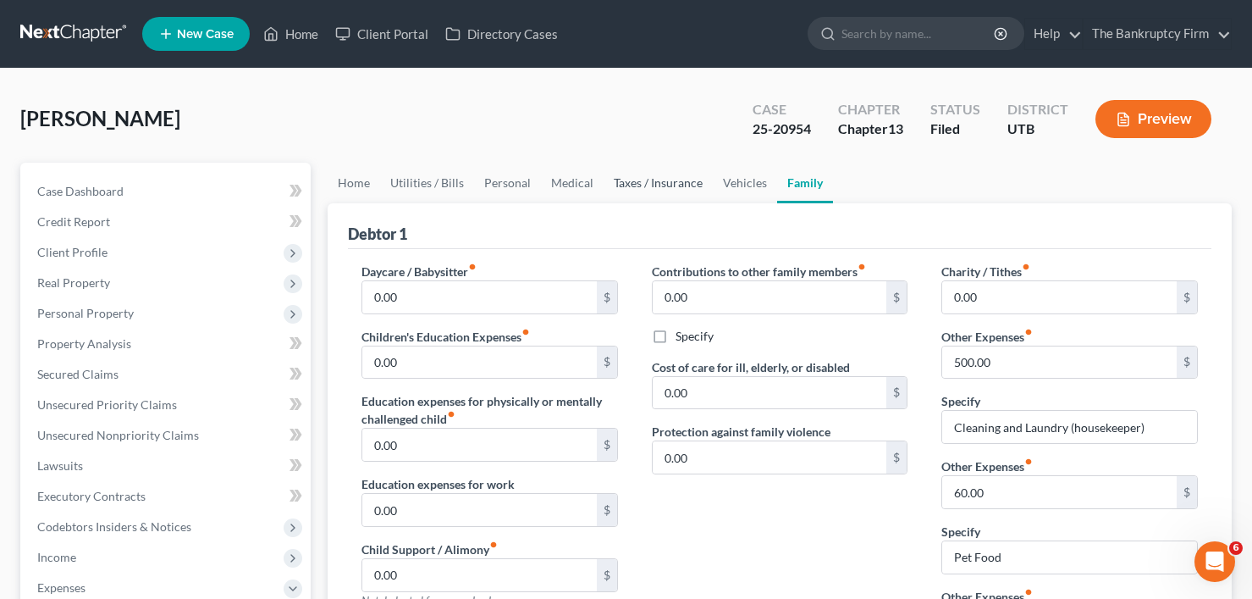
click at [654, 191] on link "Taxes / Insurance" at bounding box center [658, 183] width 109 height 41
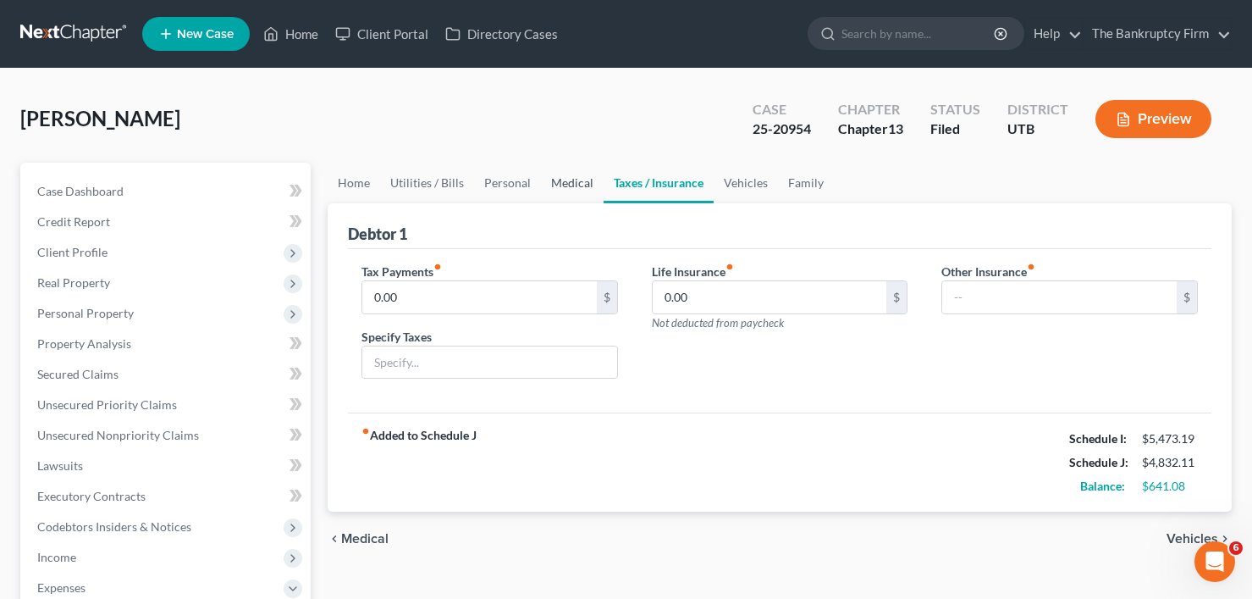
click at [549, 188] on link "Medical" at bounding box center [572, 183] width 63 height 41
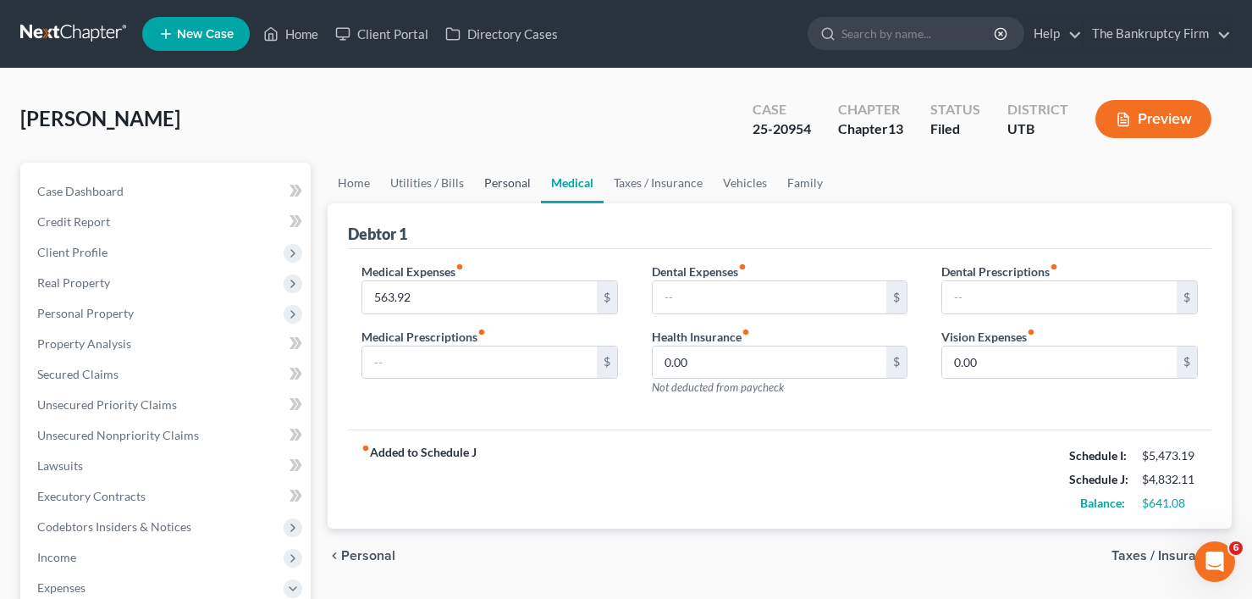
click at [483, 184] on link "Personal" at bounding box center [507, 183] width 67 height 41
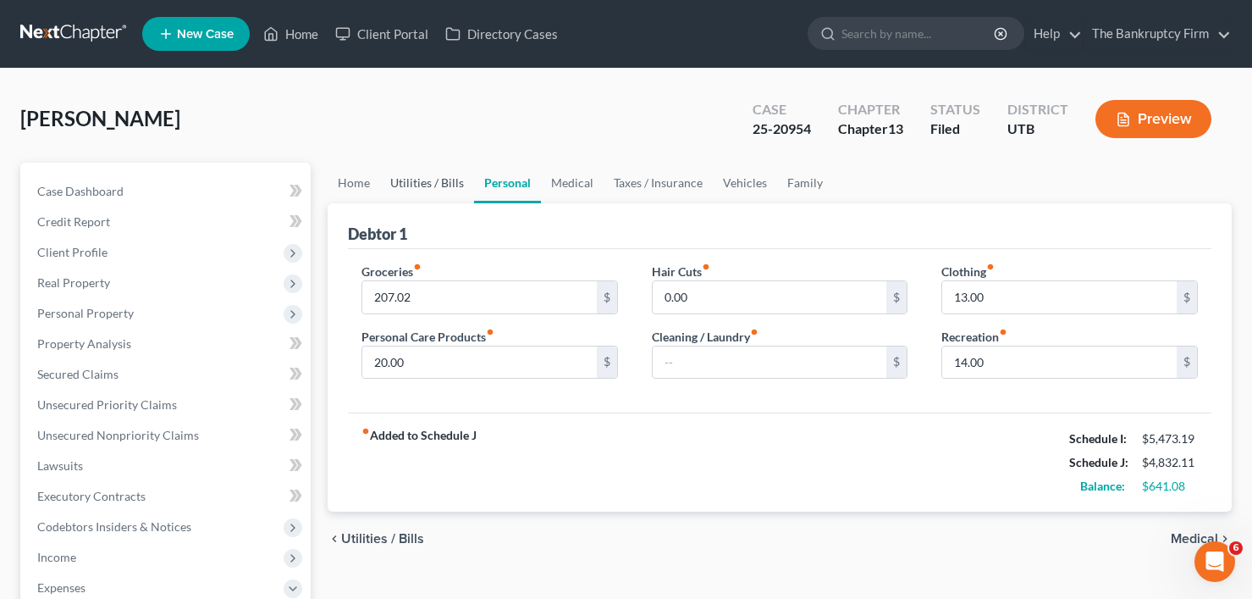
click at [439, 188] on link "Utilities / Bills" at bounding box center [427, 183] width 94 height 41
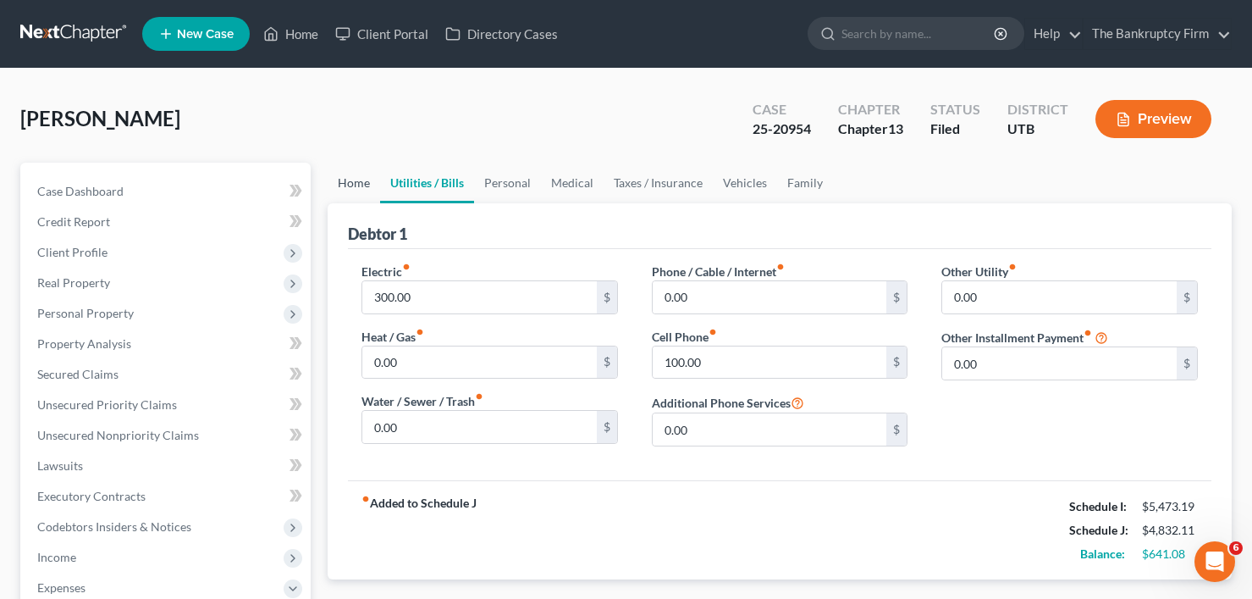
click at [351, 188] on link "Home" at bounding box center [354, 183] width 52 height 41
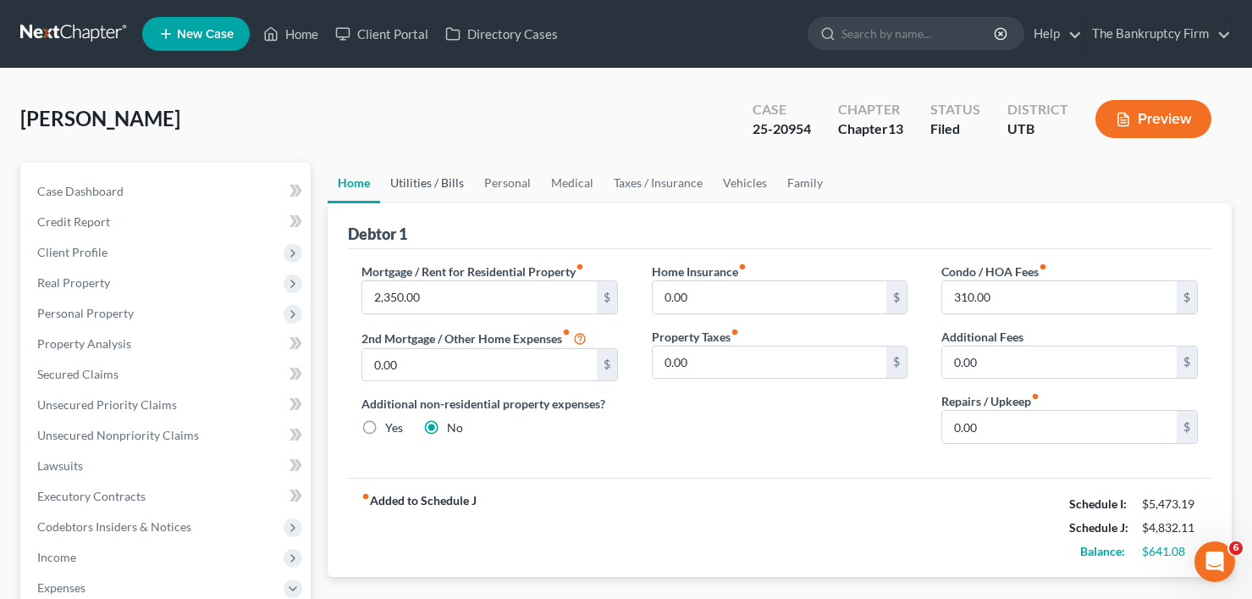
click at [405, 190] on link "Utilities / Bills" at bounding box center [427, 183] width 94 height 41
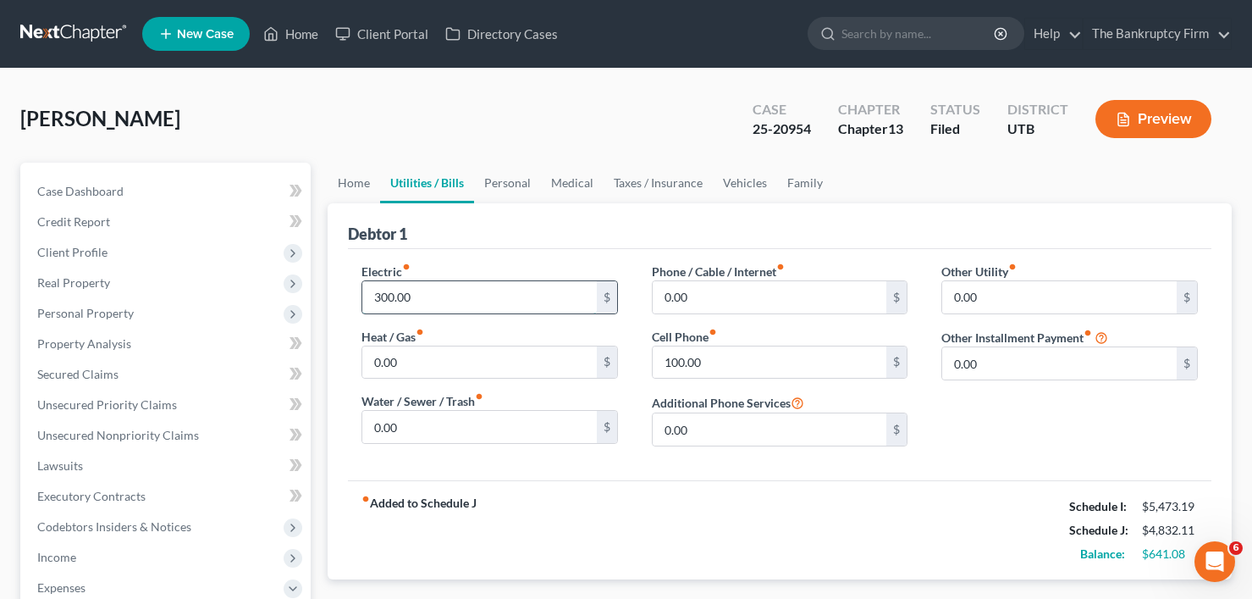
click at [390, 294] on input "300.00" at bounding box center [479, 297] width 234 height 32
type input "150"
click at [496, 196] on link "Personal" at bounding box center [507, 183] width 67 height 41
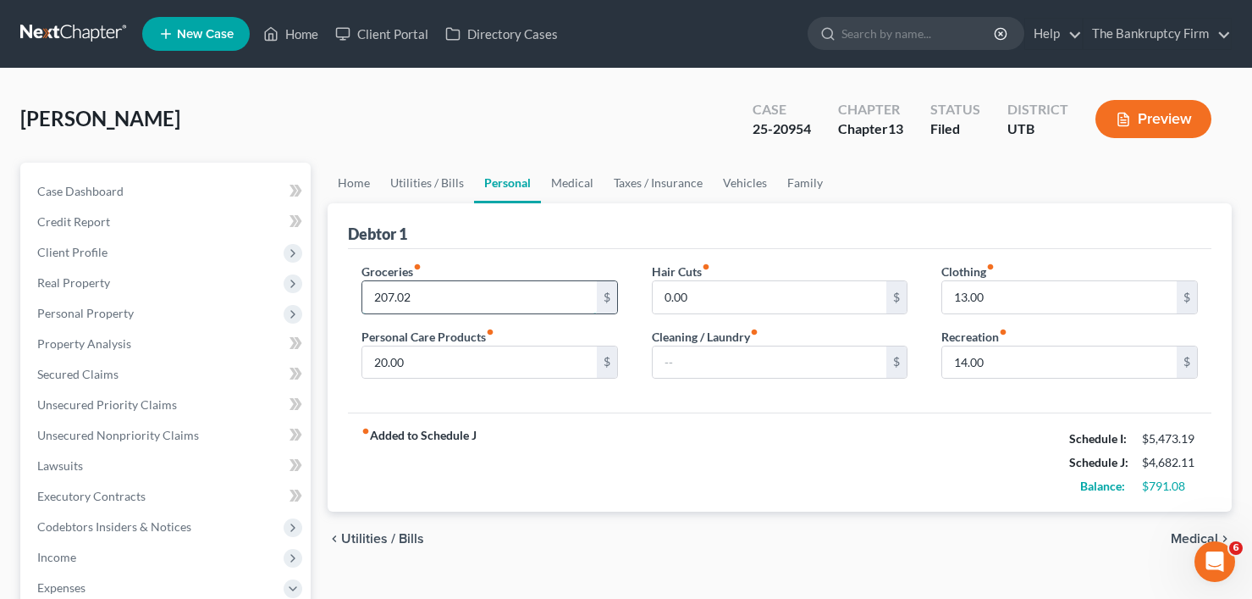
click at [389, 294] on input "207.02" at bounding box center [479, 297] width 234 height 32
click at [394, 298] on input "194.10" at bounding box center [479, 297] width 234 height 32
type input "193.10"
click at [588, 228] on div "Debtor 1" at bounding box center [779, 226] width 863 height 46
click at [256, 119] on div "Waters, Rebecca Upgraded Case 25-20954 Chapter Chapter 13 Status Filed District…" at bounding box center [625, 126] width 1211 height 74
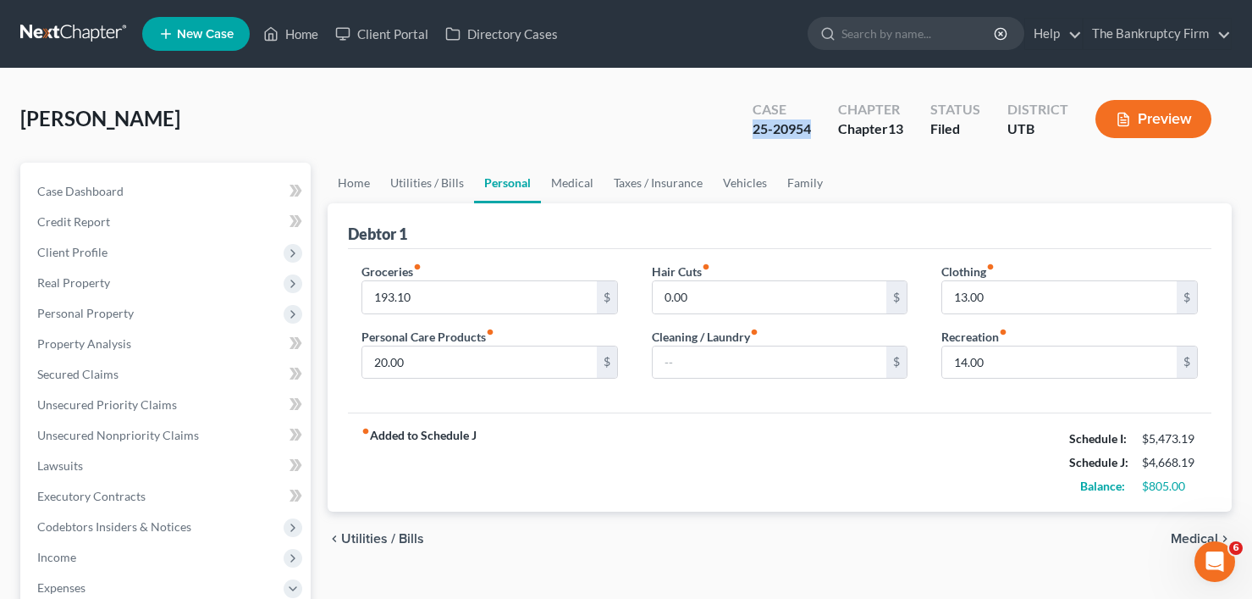
drag, startPoint x: 810, startPoint y: 131, endPoint x: 755, endPoint y: 137, distance: 55.3
click at [750, 133] on div "Case 25-20954" at bounding box center [782, 121] width 86 height 50
copy div "25-20954"
click at [52, 96] on div "Waters, Rebecca Upgraded Case 25-20954 Chapter Chapter 13 Status Filed District…" at bounding box center [625, 126] width 1211 height 74
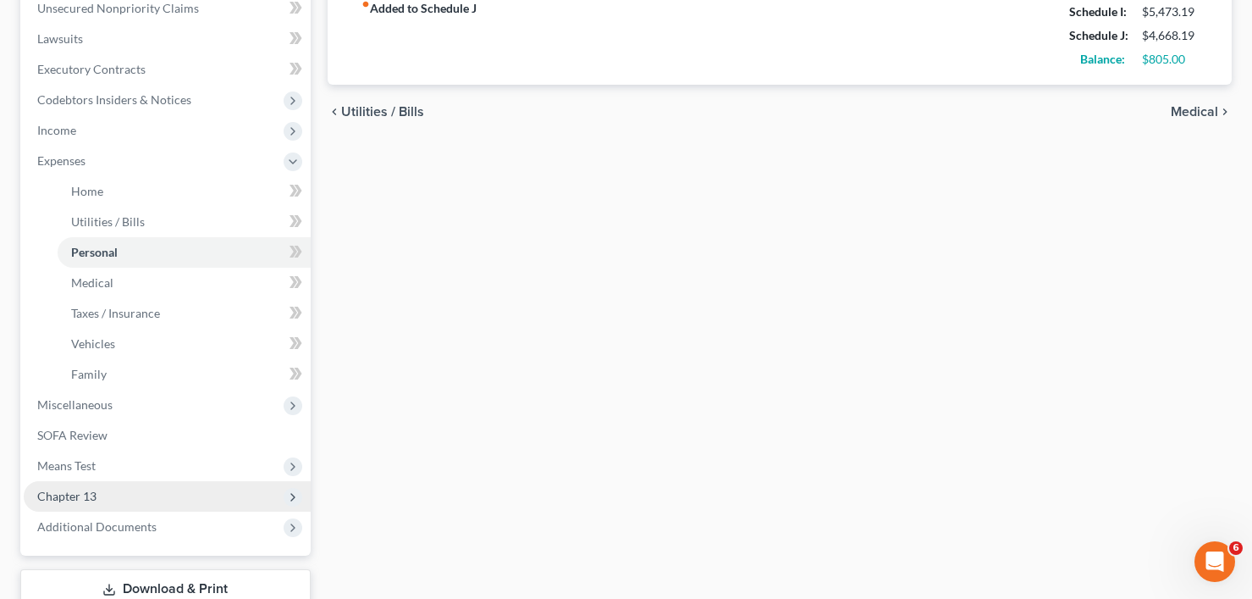
scroll to position [545, 0]
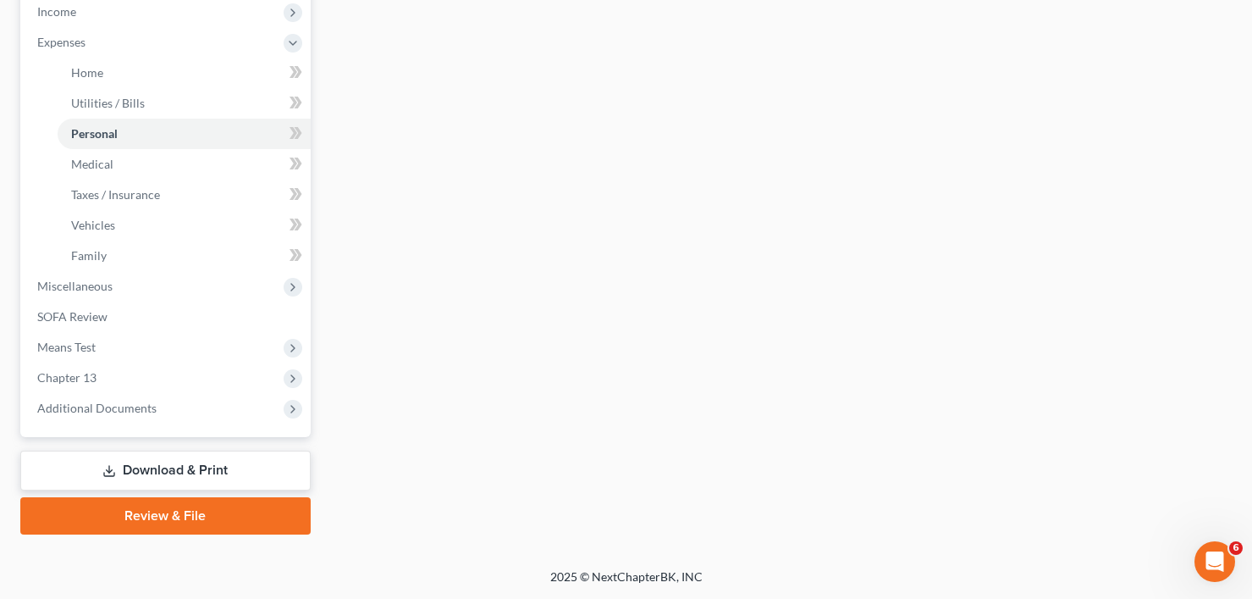
click at [168, 465] on link "Download & Print" at bounding box center [165, 470] width 290 height 40
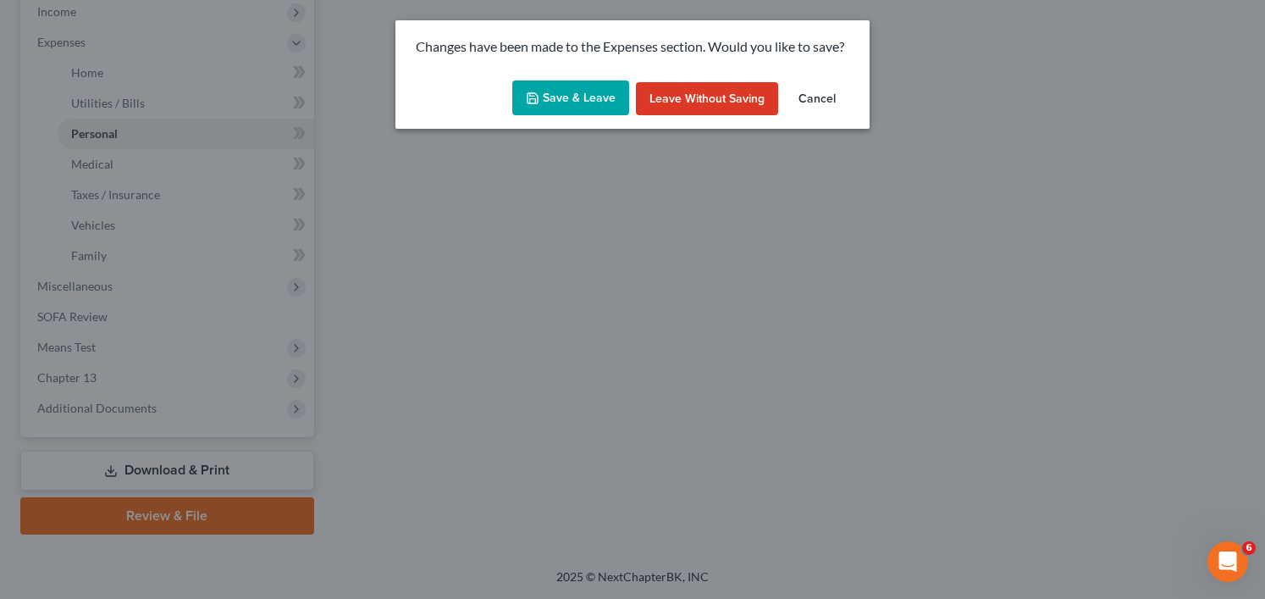
click at [591, 91] on button "Save & Leave" at bounding box center [570, 98] width 117 height 36
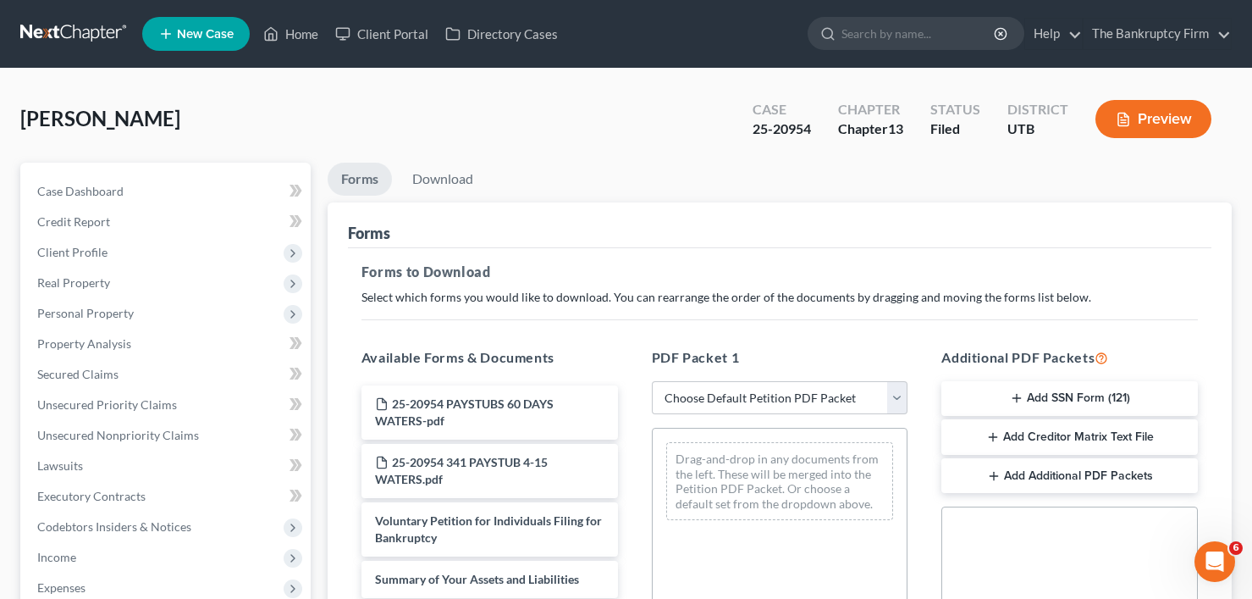
click at [218, 113] on div "Waters, Rebecca Upgraded Case 25-20954 Chapter Chapter 13 Status Filed District…" at bounding box center [625, 126] width 1211 height 74
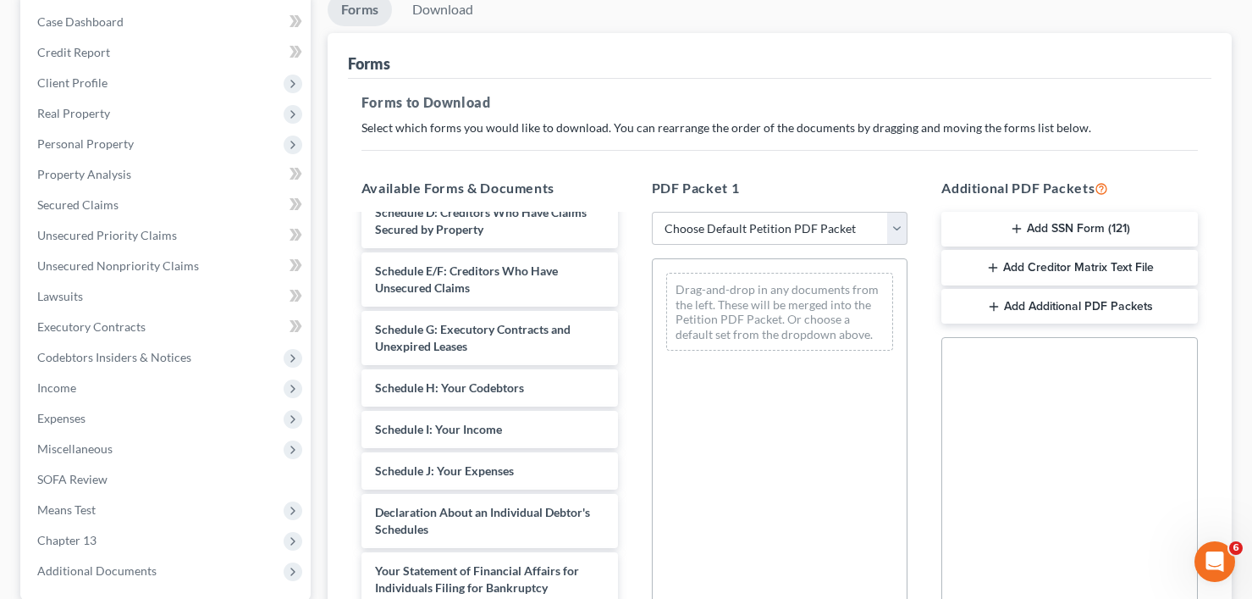
scroll to position [423, 0]
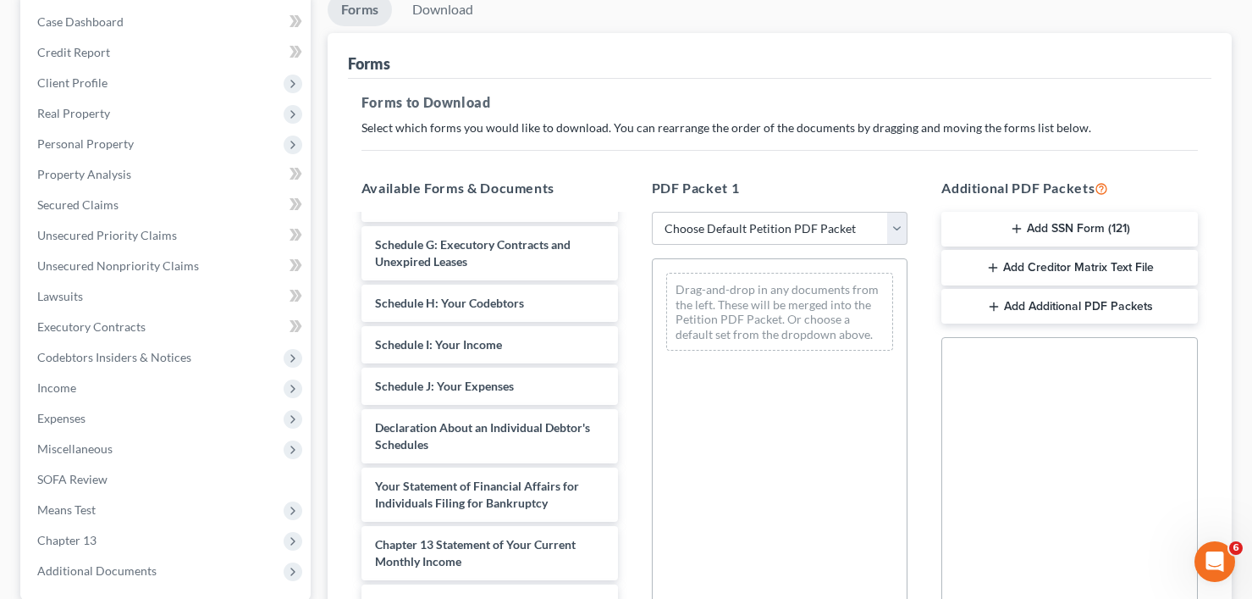
click at [14, 504] on div "Case Dashboard Payments Invoices Payments Payments Credit Report Client Profile" at bounding box center [165, 402] width 307 height 819
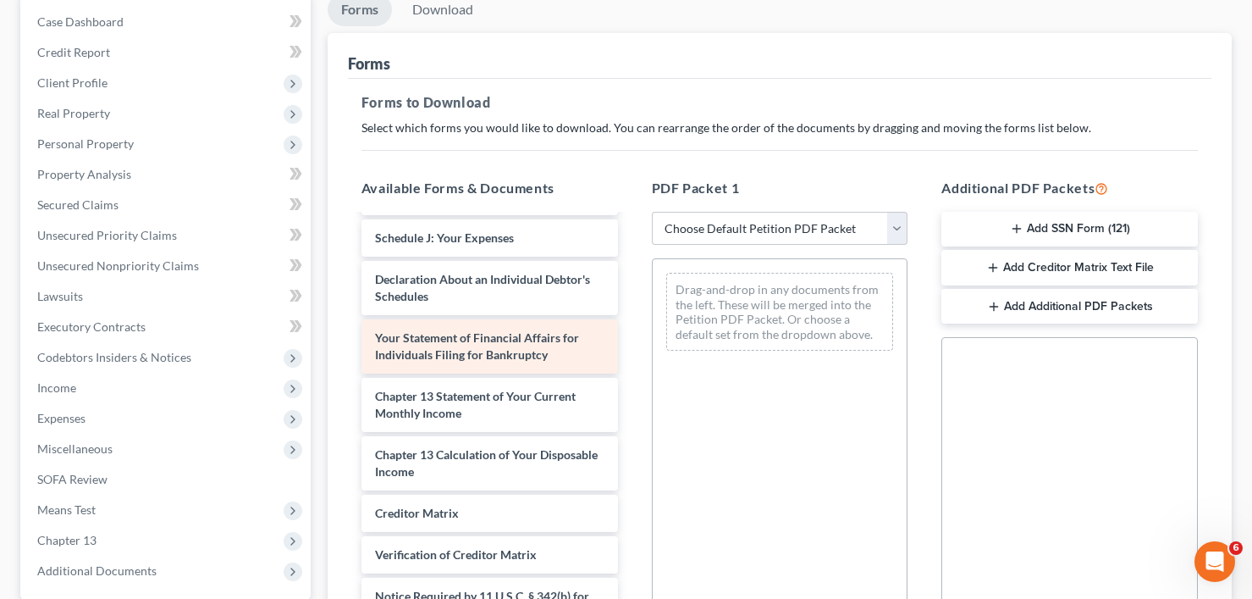
scroll to position [487, 0]
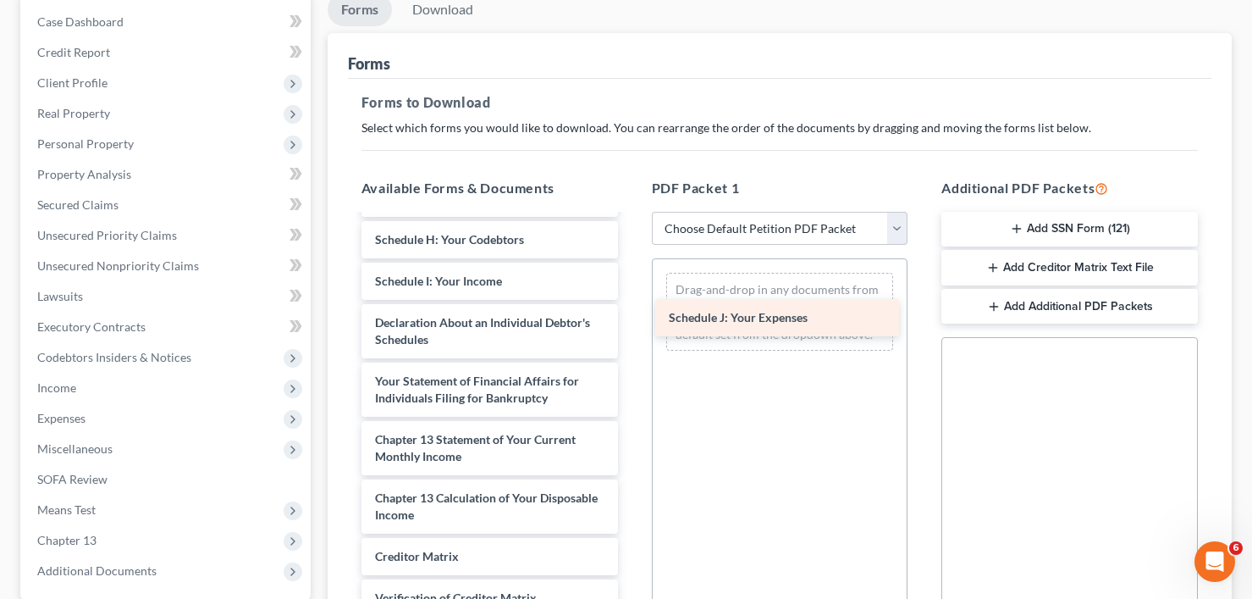
drag, startPoint x: 452, startPoint y: 315, endPoint x: 753, endPoint y: 310, distance: 300.6
click at [632, 310] on div "Schedule J: Your Expenses 25-20954 PAYSTUBS 60 DAYS WATERS-pdf 25-20954 341 PAY…" at bounding box center [490, 222] width 284 height 987
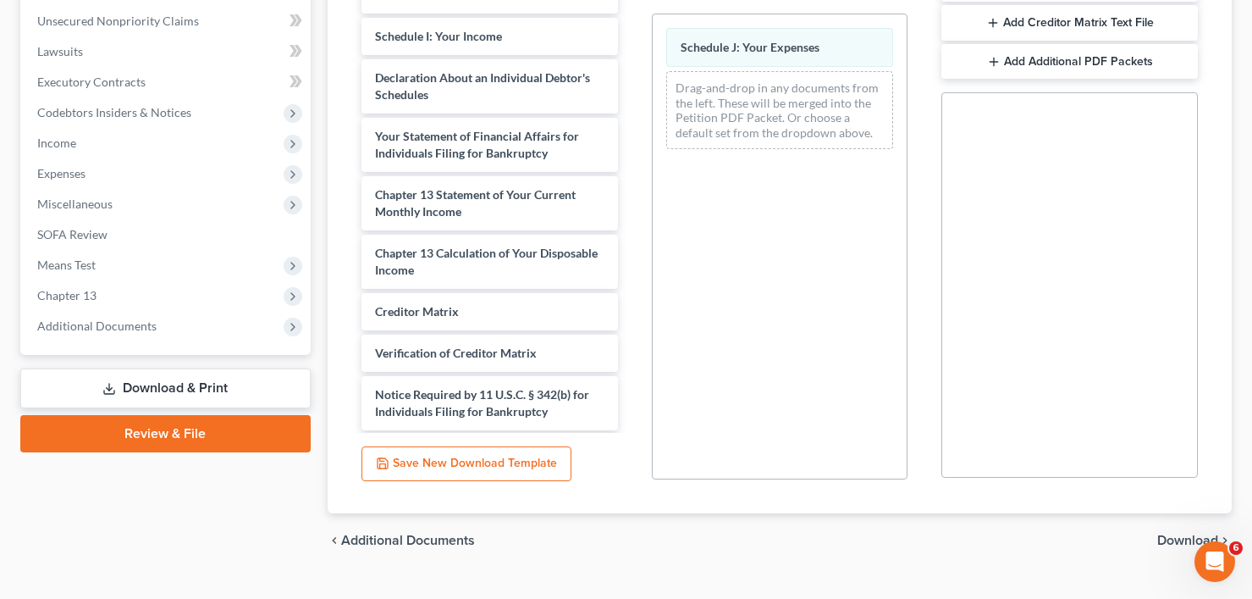
scroll to position [447, 0]
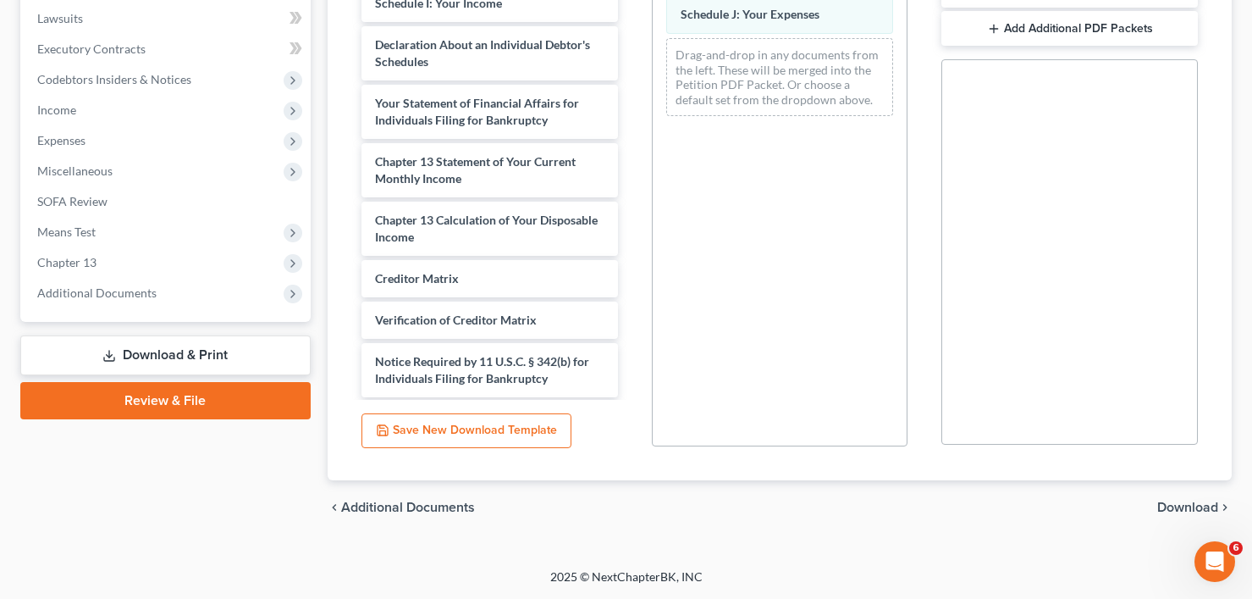
click at [1164, 501] on span "Download" at bounding box center [1187, 507] width 61 height 14
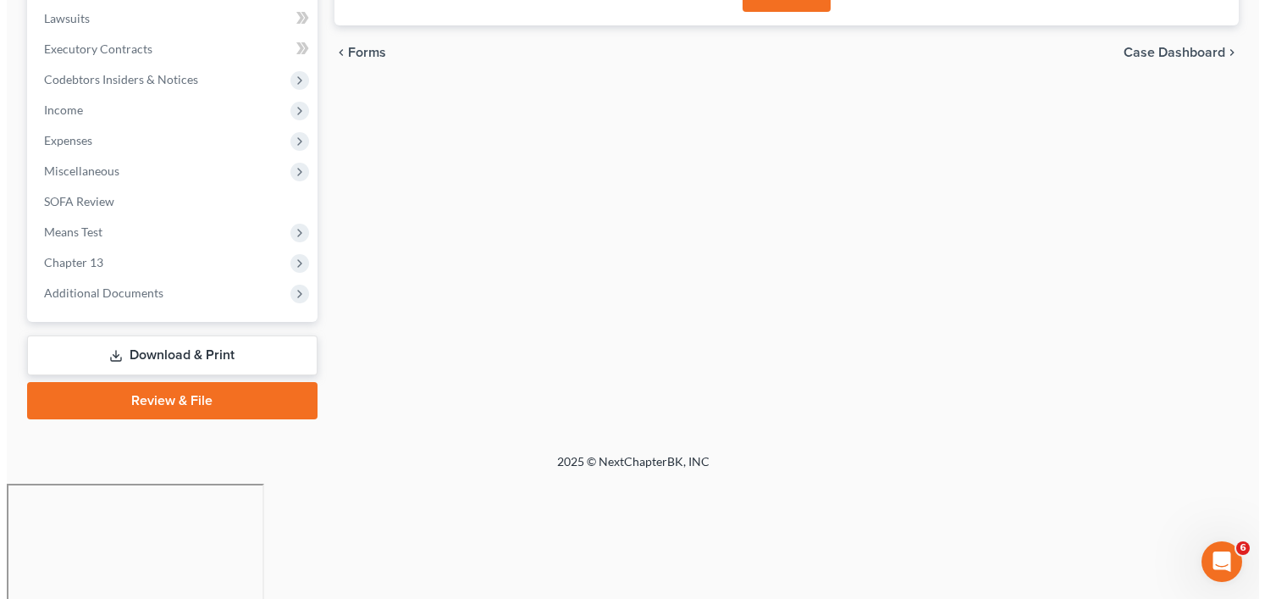
scroll to position [332, 0]
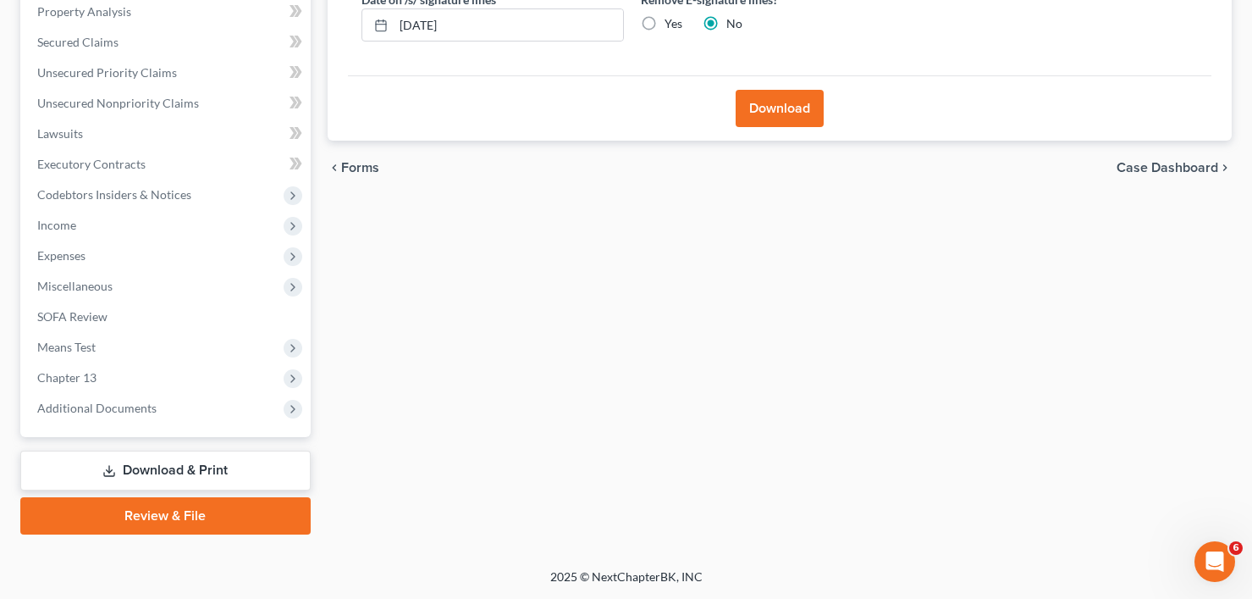
click at [759, 80] on div "Download" at bounding box center [779, 107] width 863 height 65
click at [770, 100] on button "Download" at bounding box center [780, 108] width 88 height 37
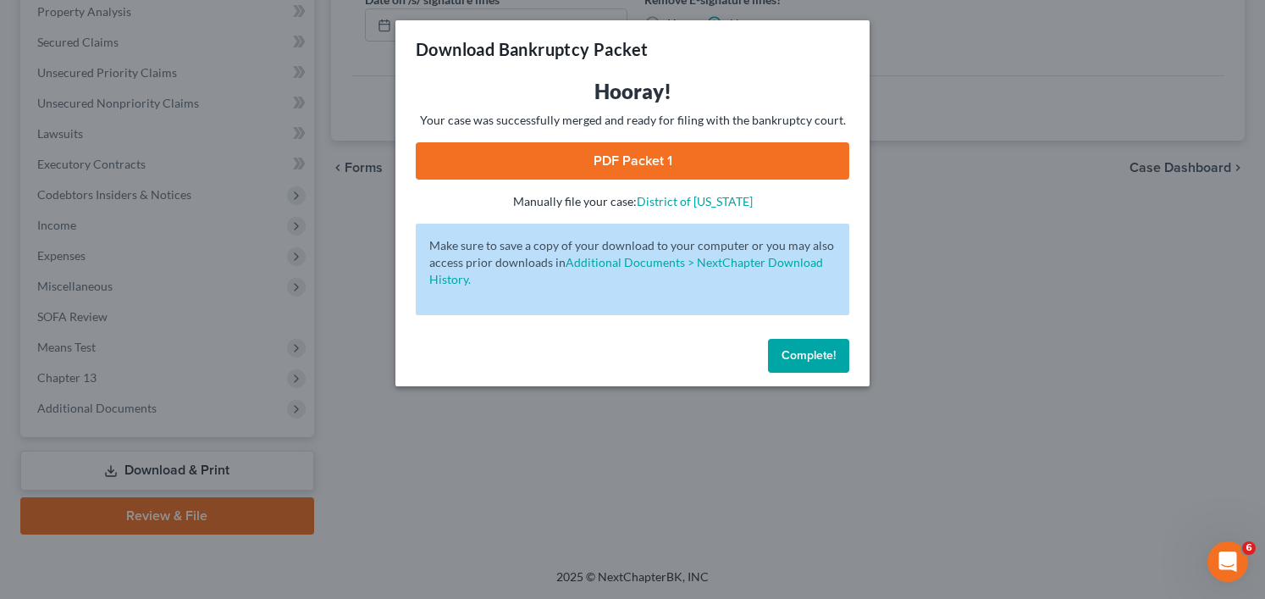
click at [631, 159] on link "PDF Packet 1" at bounding box center [632, 160] width 433 height 37
click at [817, 358] on span "Complete!" at bounding box center [808, 355] width 54 height 14
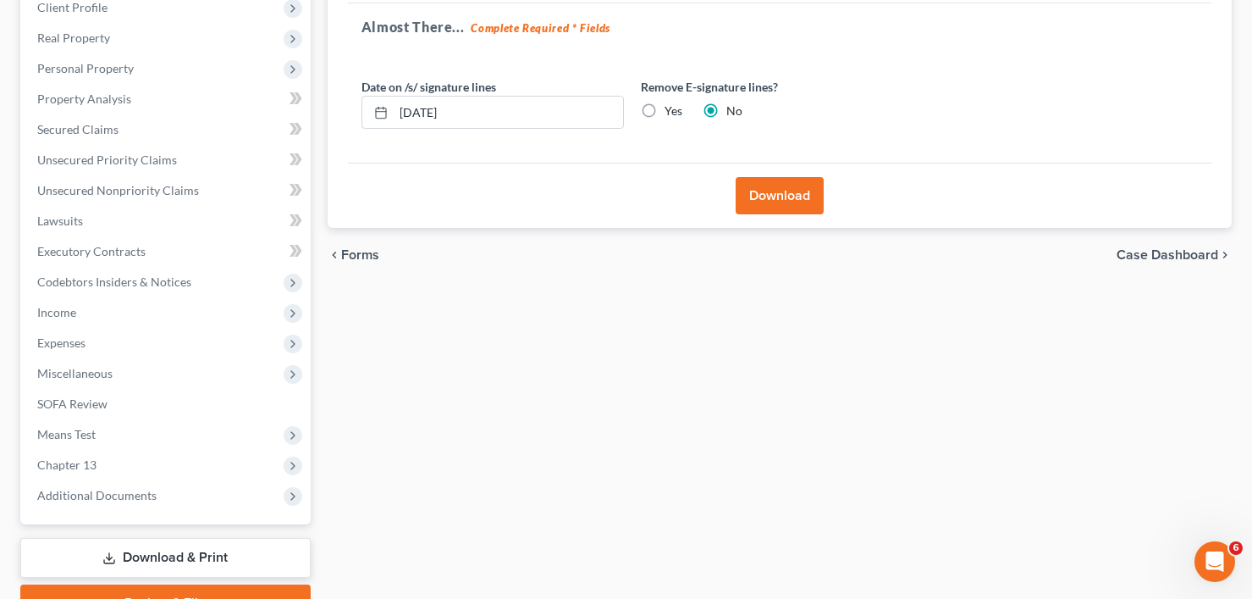
scroll to position [0, 0]
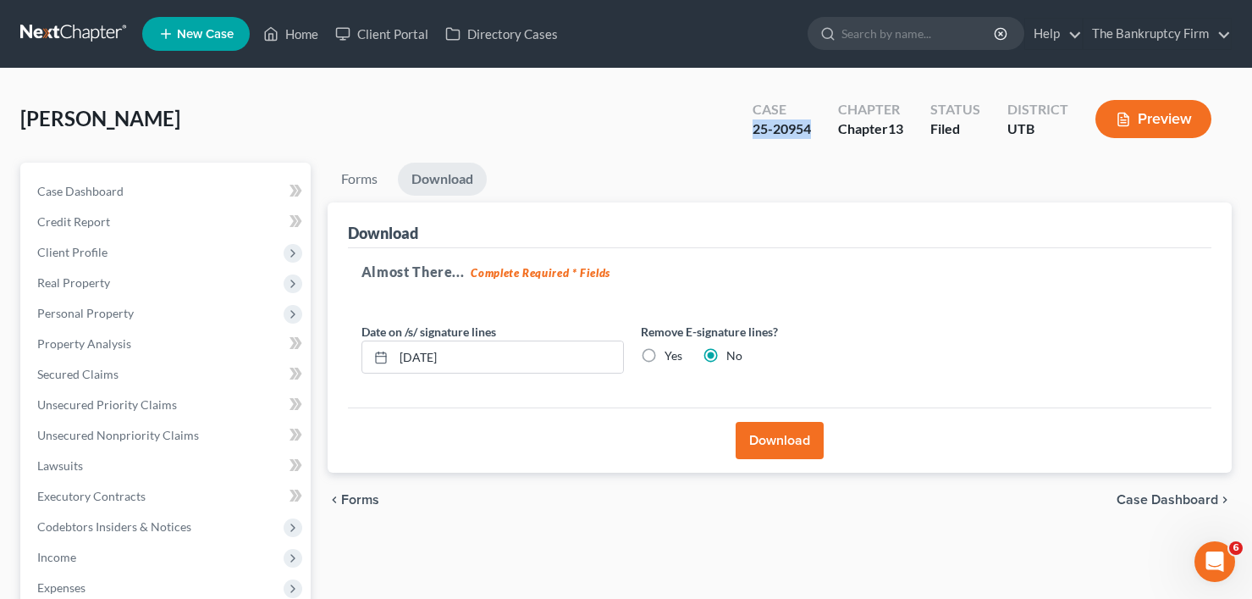
drag, startPoint x: 818, startPoint y: 128, endPoint x: 752, endPoint y: 132, distance: 66.2
click at [752, 132] on div "Case 25-20954" at bounding box center [782, 121] width 86 height 50
copy div "25-20954"
click at [306, 29] on link "Home" at bounding box center [291, 34] width 72 height 30
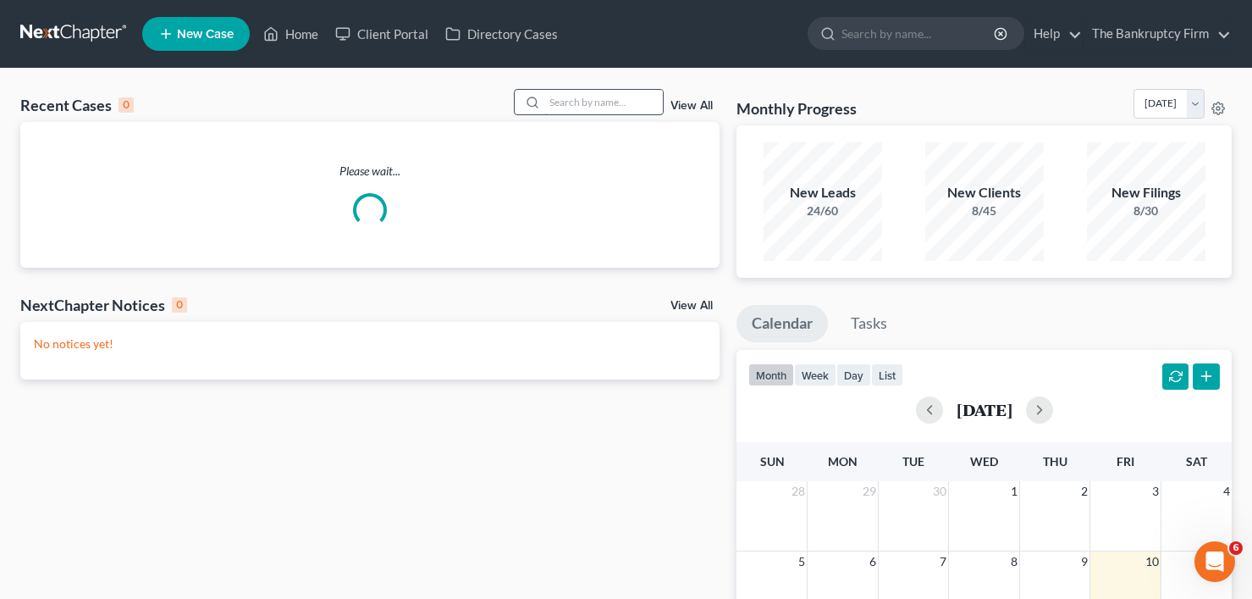
click at [552, 104] on input "search" at bounding box center [603, 102] width 119 height 25
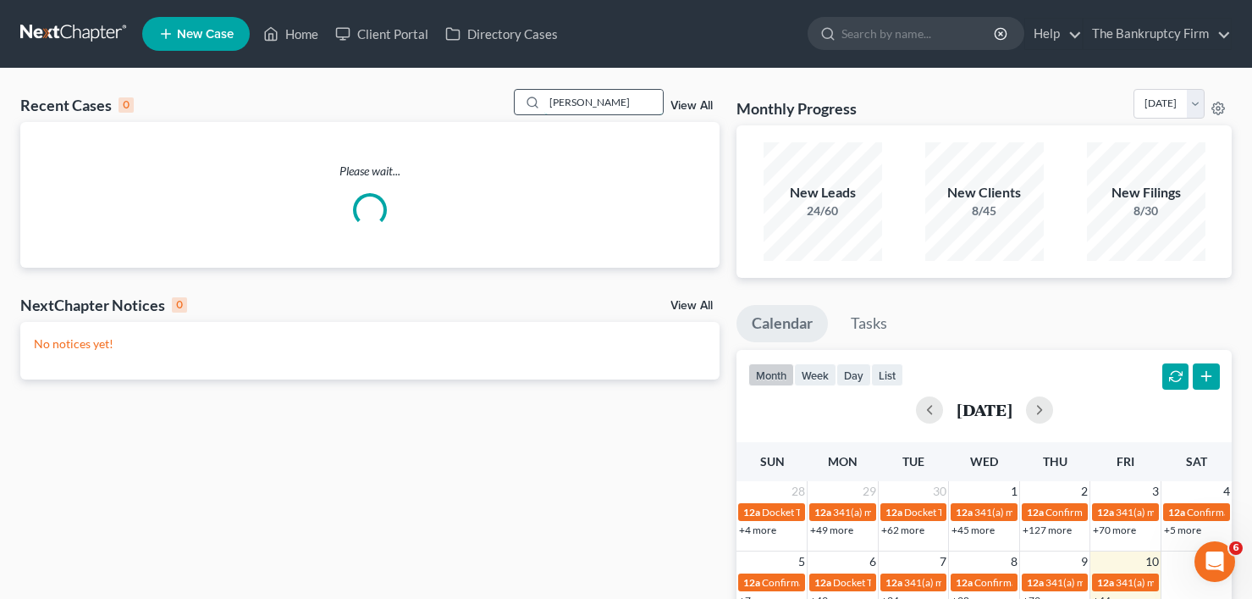
type input "nelson"
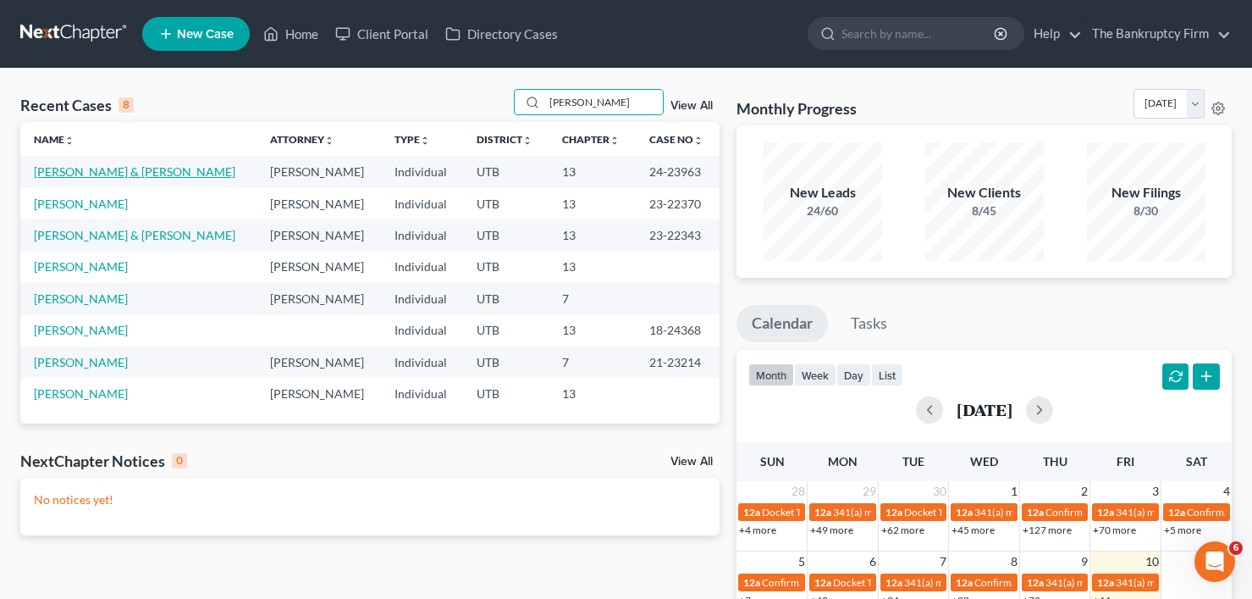
click at [74, 174] on link "Nelson, Cristina & Timothy" at bounding box center [134, 171] width 201 height 14
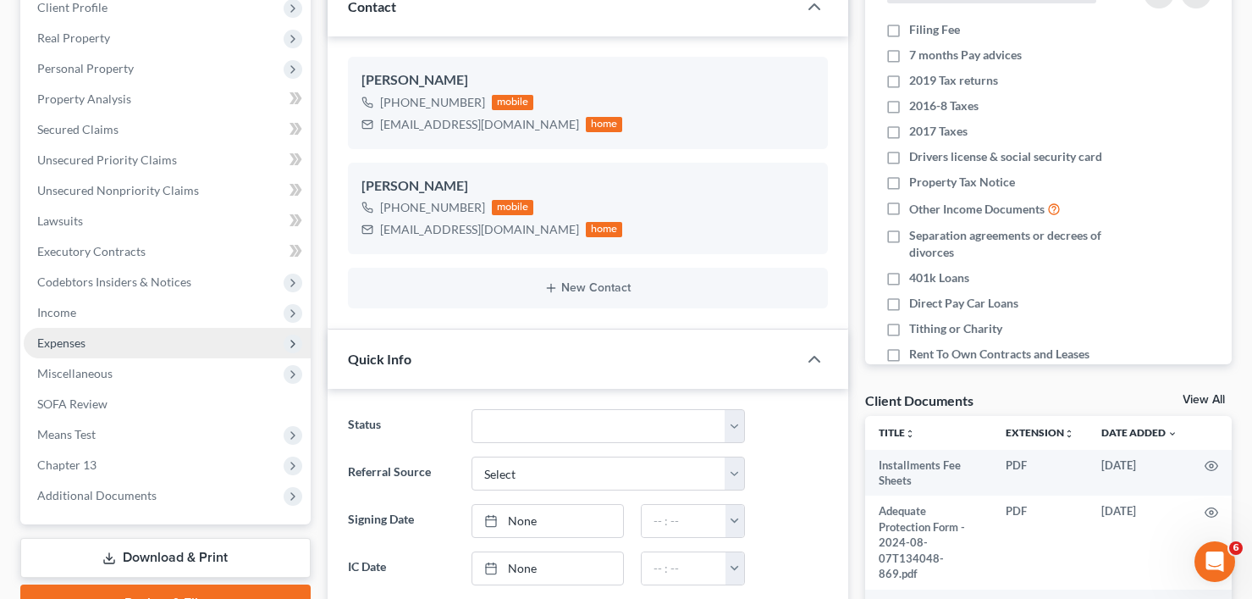
scroll to position [254, 0]
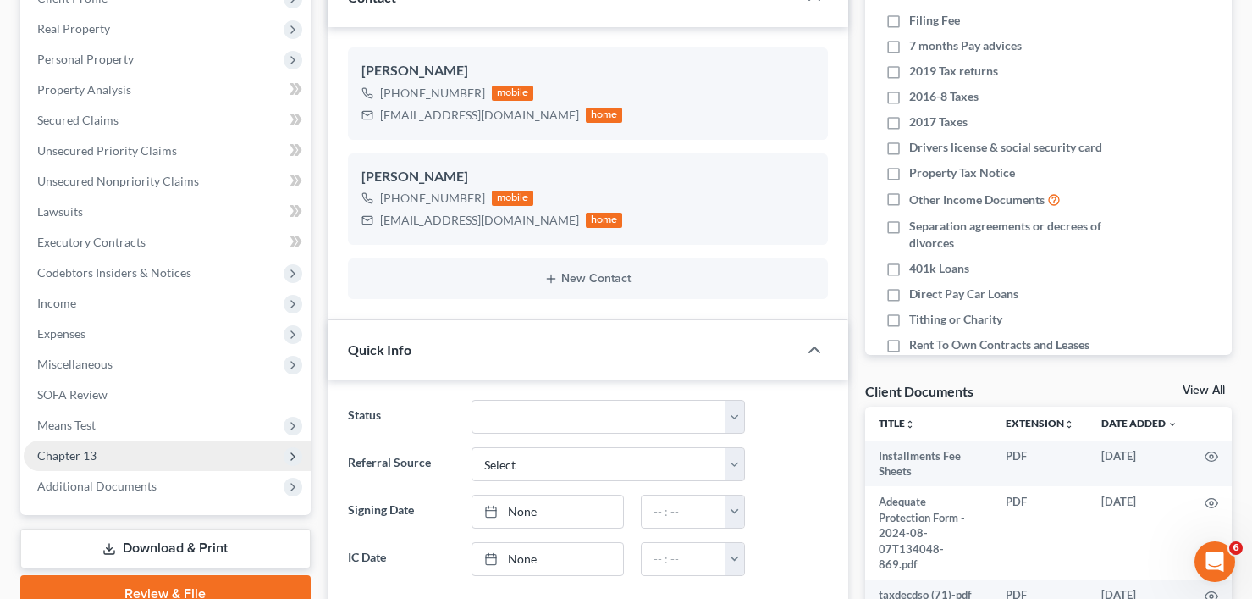
click at [102, 445] on span "Chapter 13" at bounding box center [167, 455] width 287 height 30
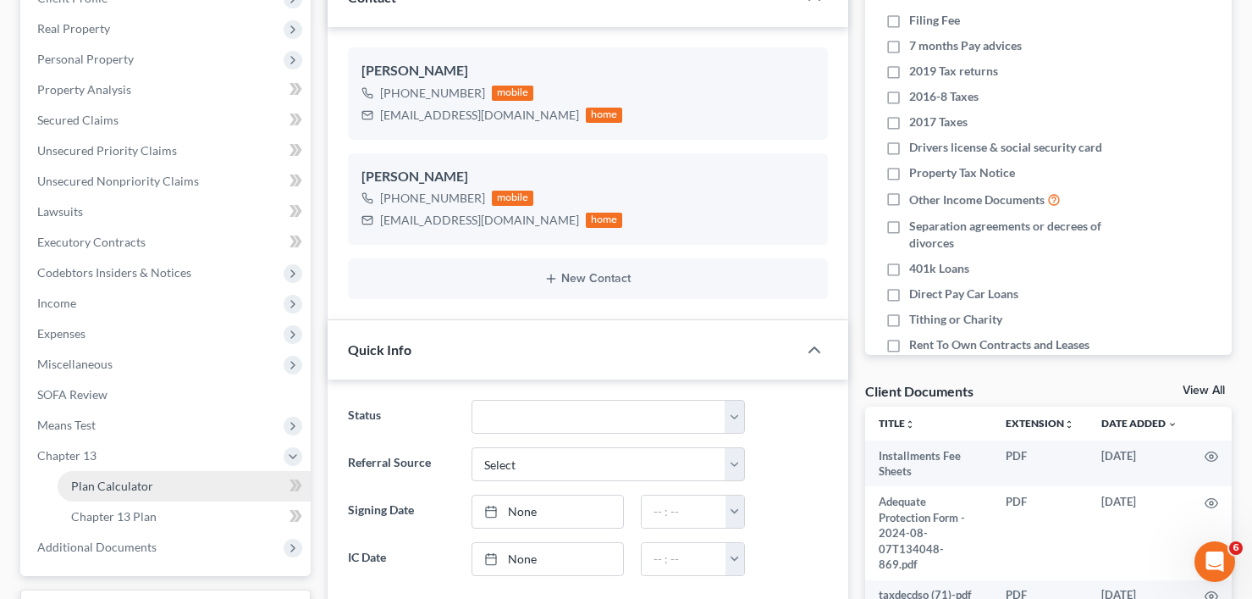
click at [152, 478] on link "Plan Calculator" at bounding box center [184, 486] width 253 height 30
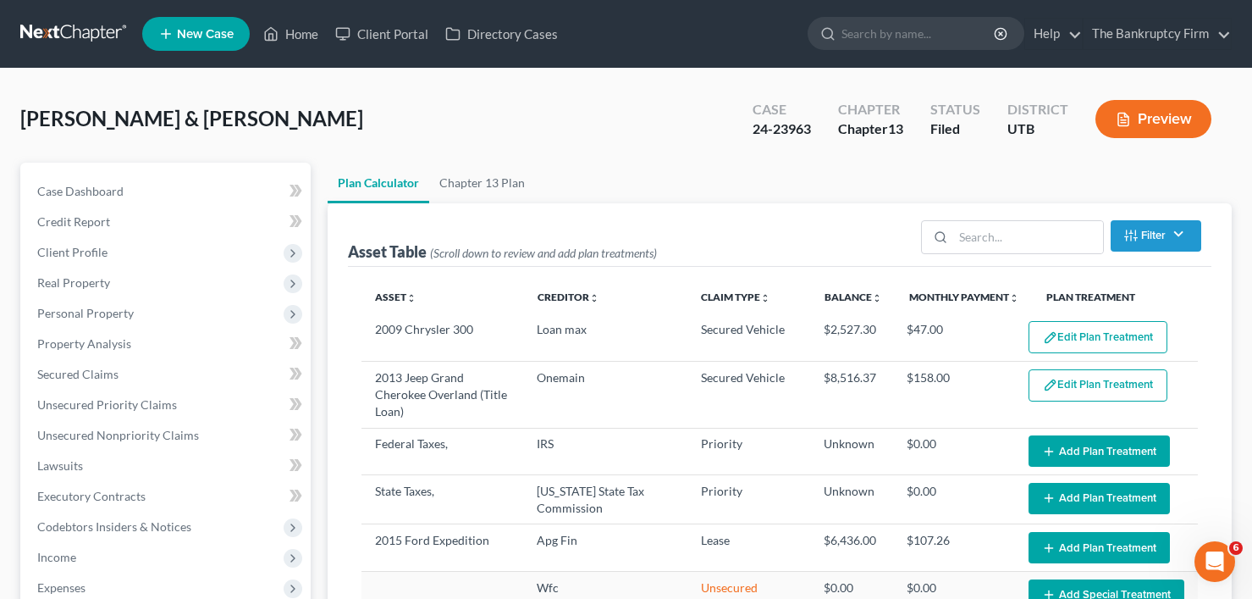
select select "59"
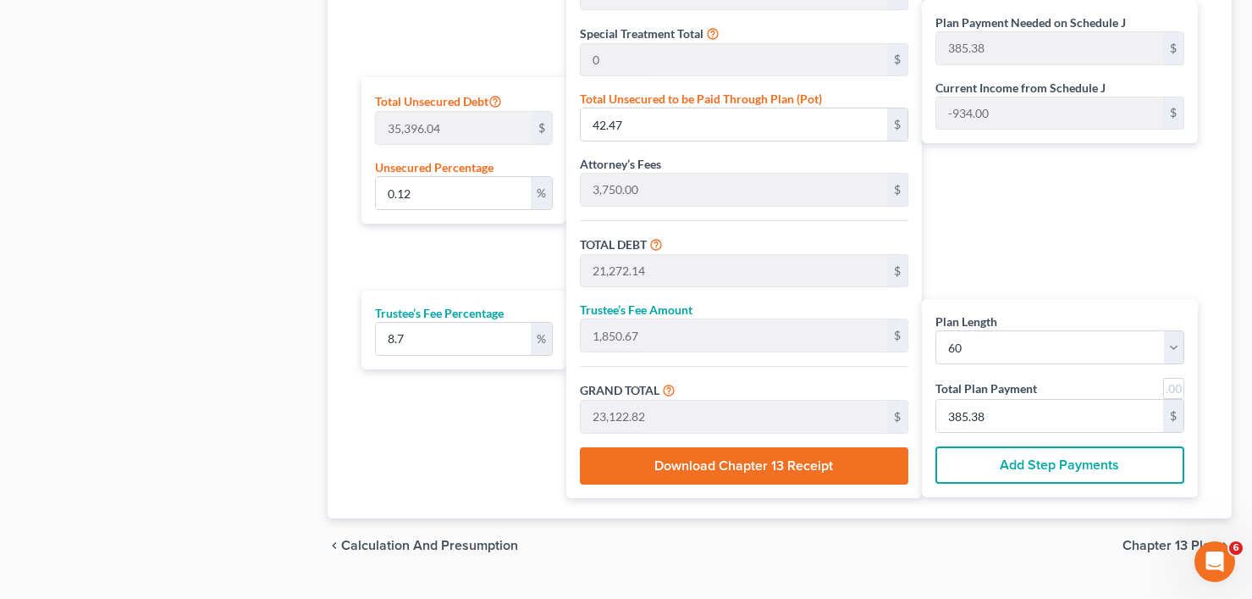
scroll to position [1016, 0]
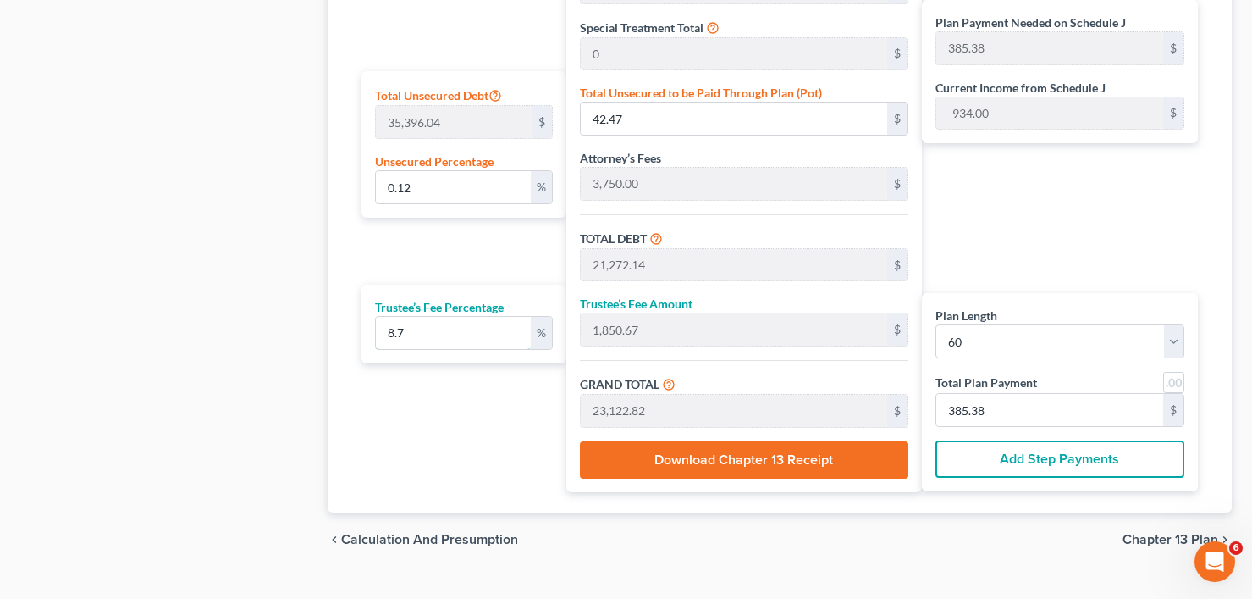
drag, startPoint x: 404, startPoint y: 338, endPoint x: 372, endPoint y: 339, distance: 32.2
click at [373, 339] on div "Trustee’s Fee Percentage 8.7 %" at bounding box center [463, 323] width 205 height 79
type input "1"
type input "212.72"
type input "21,484.86"
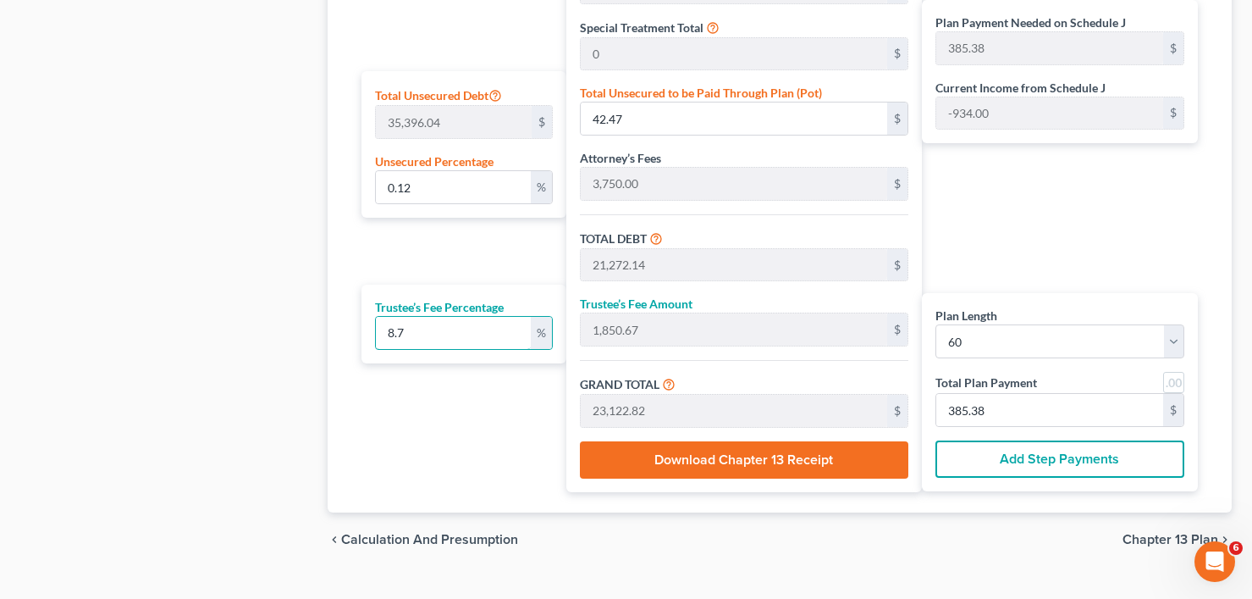
type input "358.08"
type input "10"
type input "2,127.21"
type input "23,399.35"
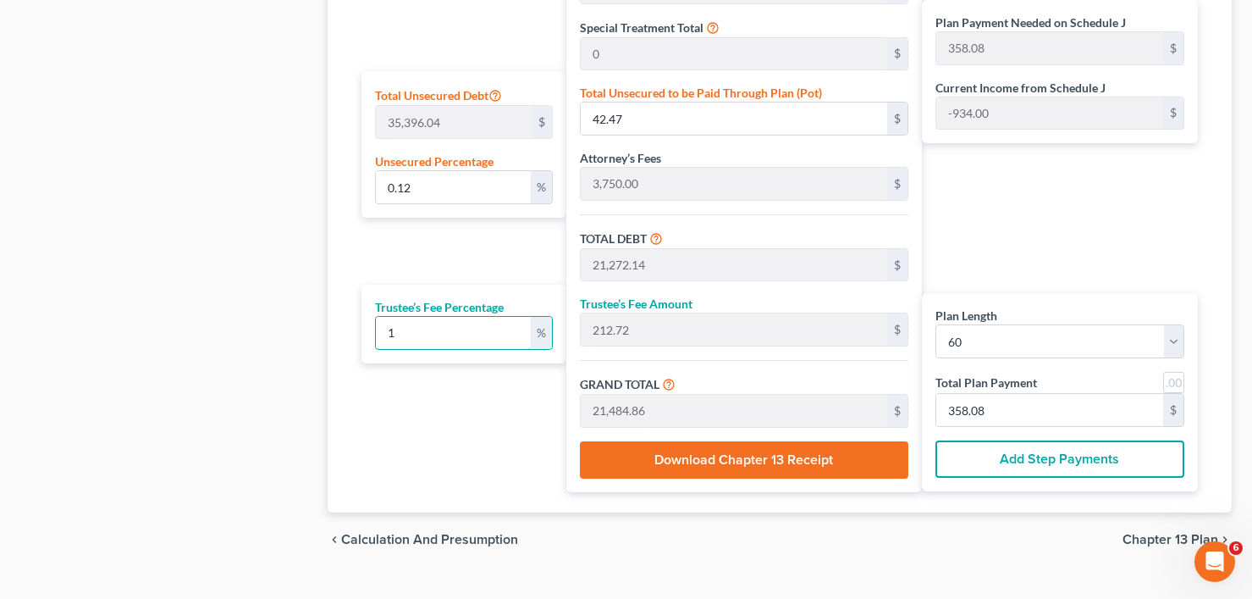
type input "389.98"
type input "10"
drag, startPoint x: 1112, startPoint y: 259, endPoint x: 1112, endPoint y: 244, distance: 15.2
click at [1112, 253] on div "Plan Payment Needed on Schedule J 389.98 $ Current Income from Schedule J -934.…" at bounding box center [1064, 147] width 284 height 687
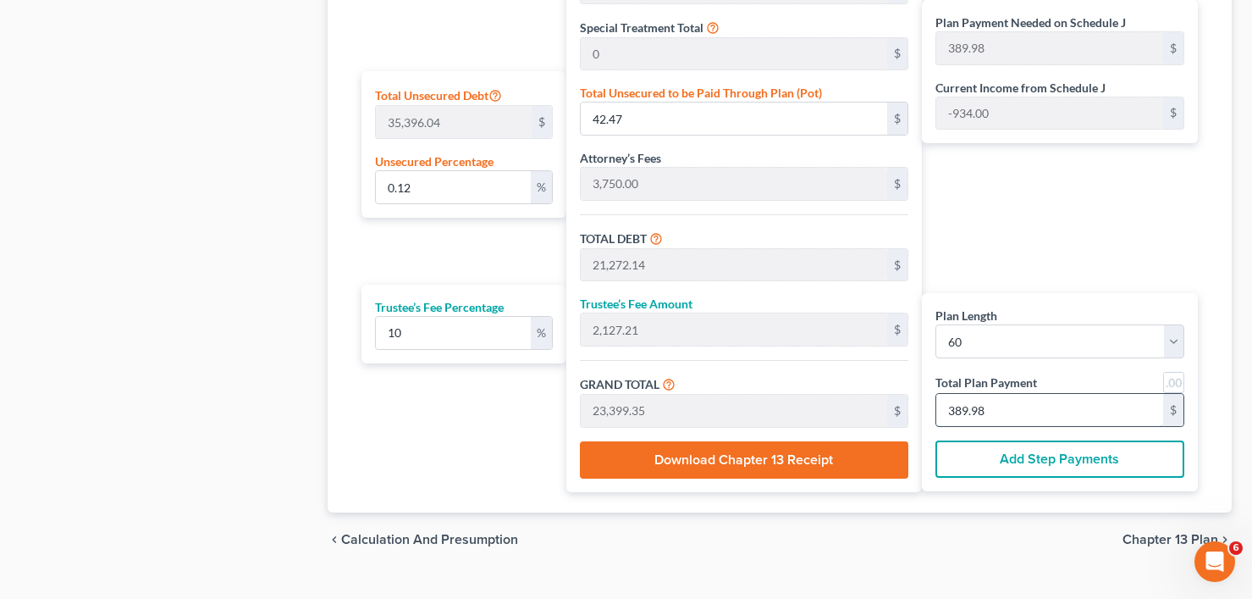
type input "0"
type input "1.78"
type input "0.17"
type input "1.96"
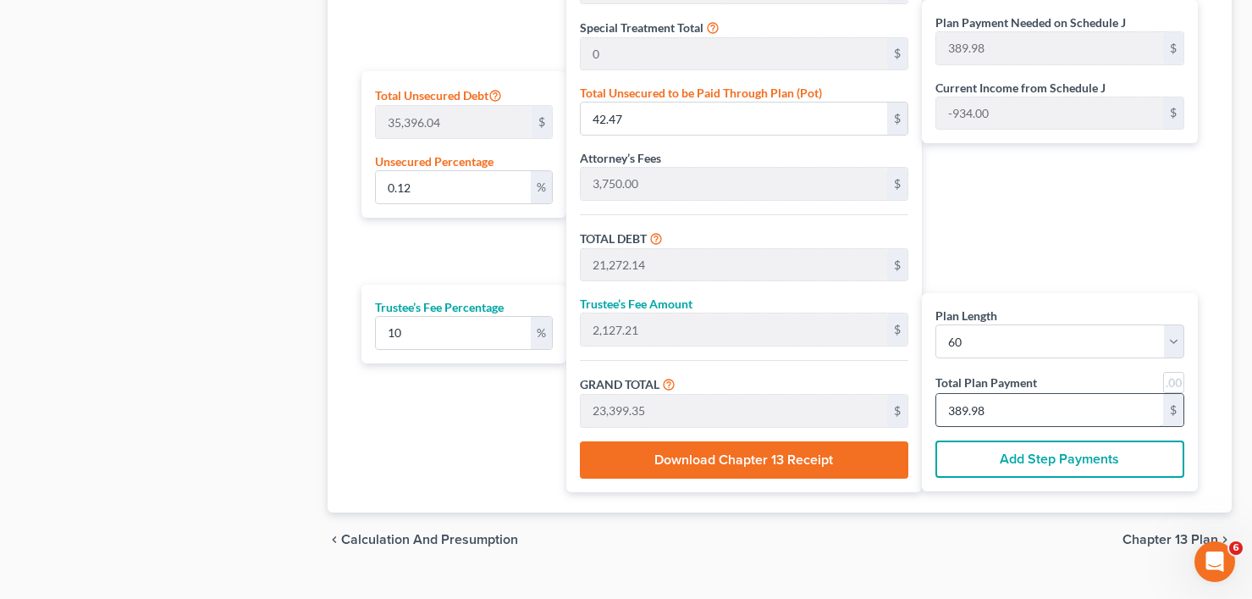
type input "3"
type input "23.16"
type input "2.31"
type input "25.48"
type input "39"
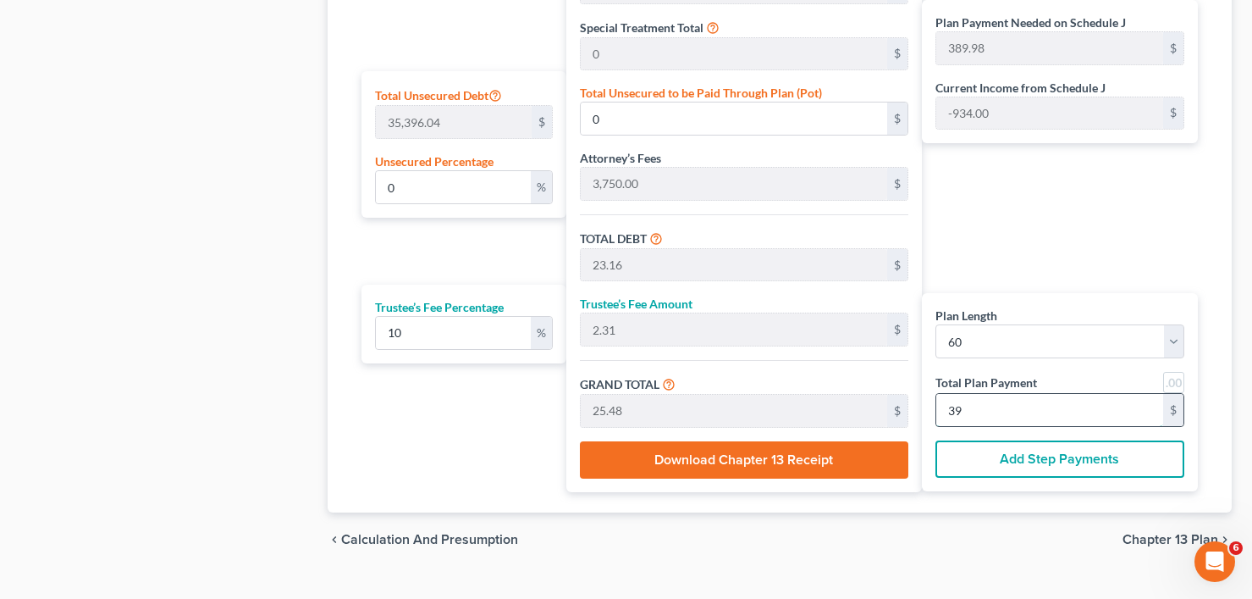
type input "6.07"
type input "2,147.16"
type input "231.68"
type input "23.16"
type input "254.85"
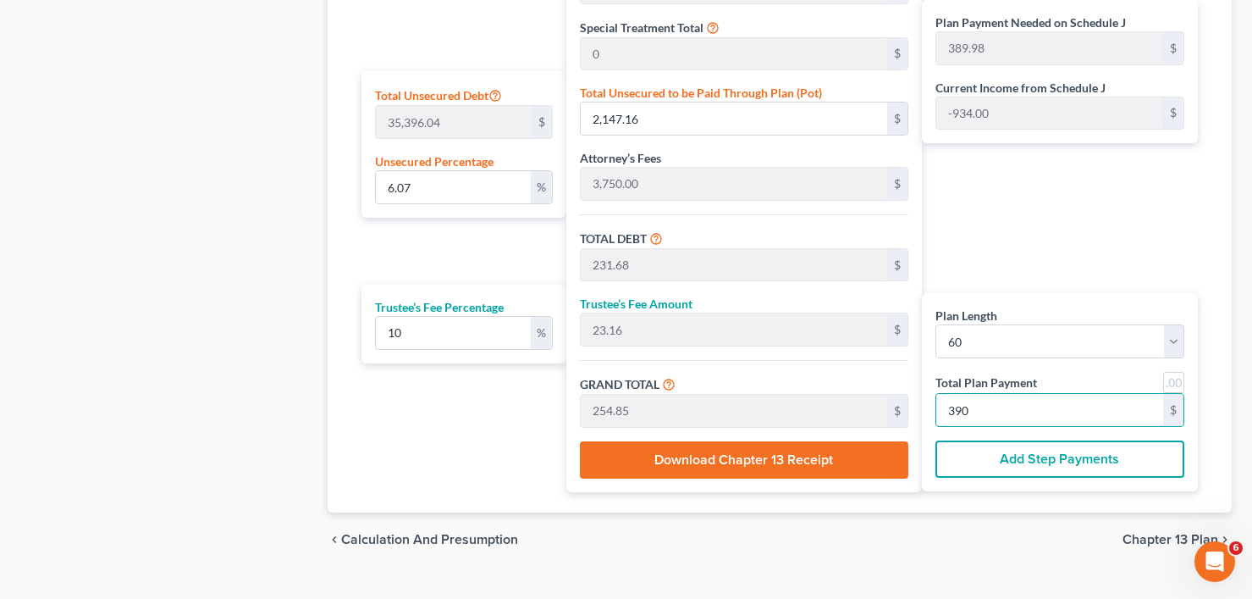
type input "390"
click at [1023, 230] on div "Plan Payment Needed on Schedule J 389.98 $ Current Income from Schedule J -934.…" at bounding box center [1064, 147] width 284 height 687
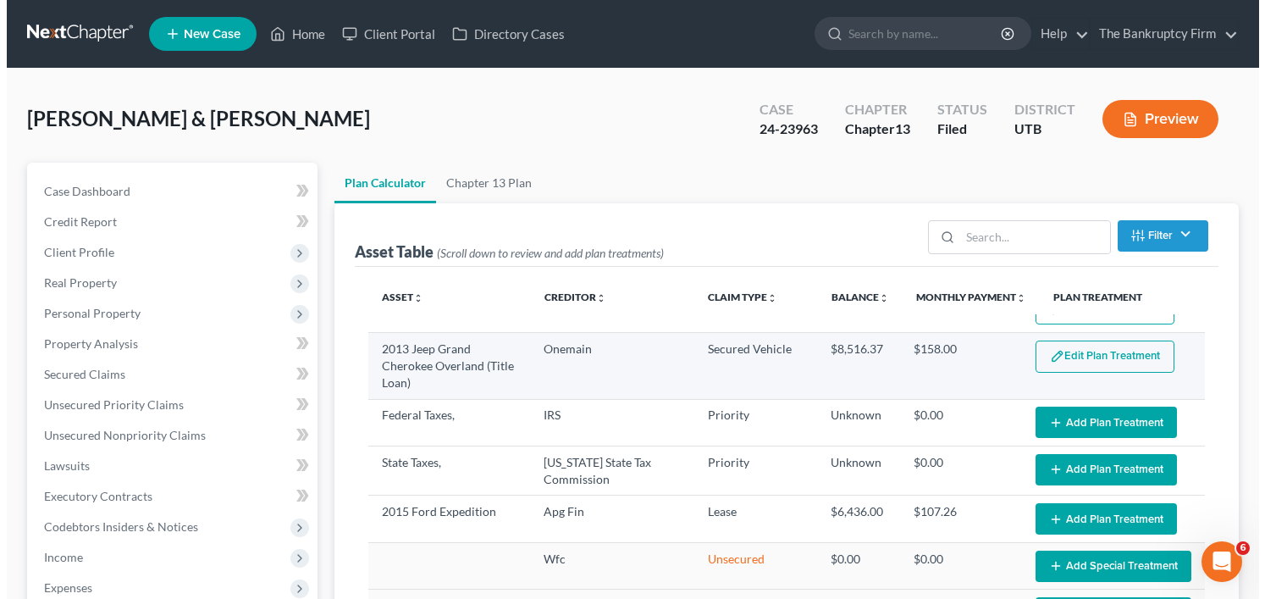
scroll to position [0, 0]
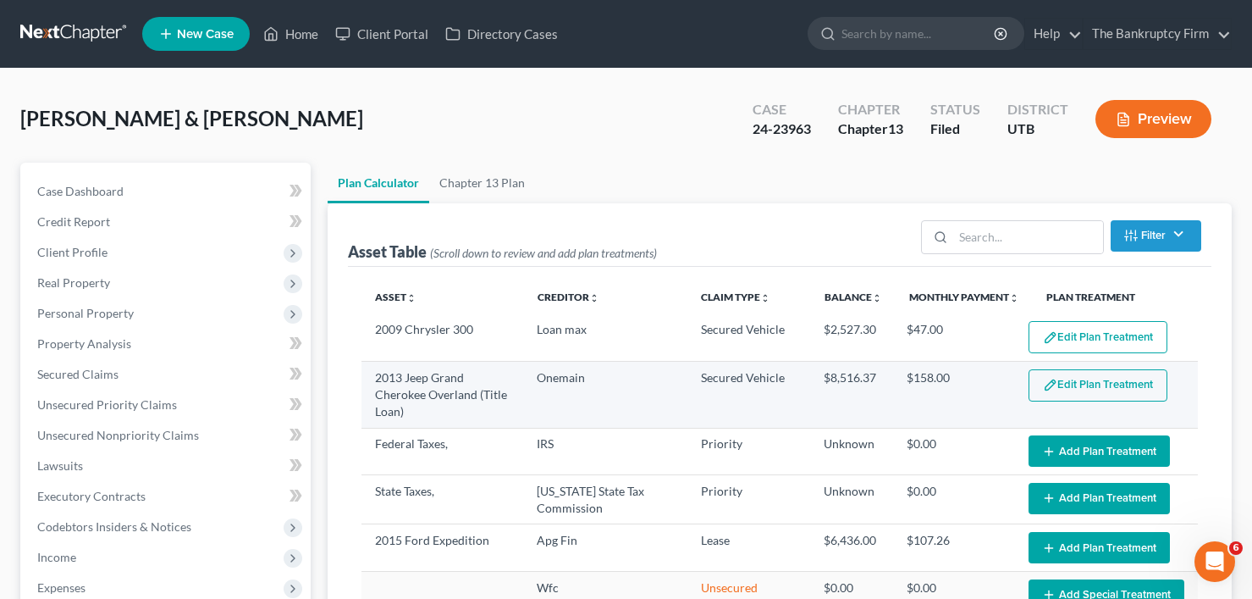
click at [1062, 383] on button "Edit Plan Treatment" at bounding box center [1098, 385] width 139 height 32
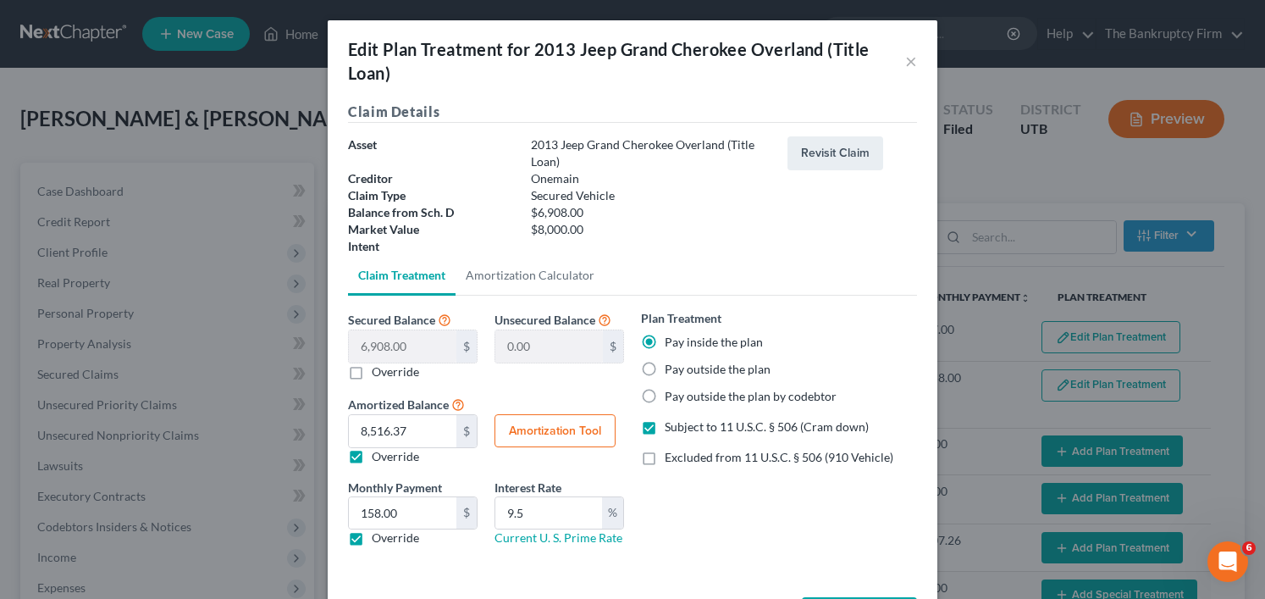
click at [372, 373] on label "Override" at bounding box center [395, 371] width 47 height 17
click at [378, 373] on input "Override" at bounding box center [383, 368] width 11 height 11
checkbox input "true"
type input "6,908.00"
type input "7"
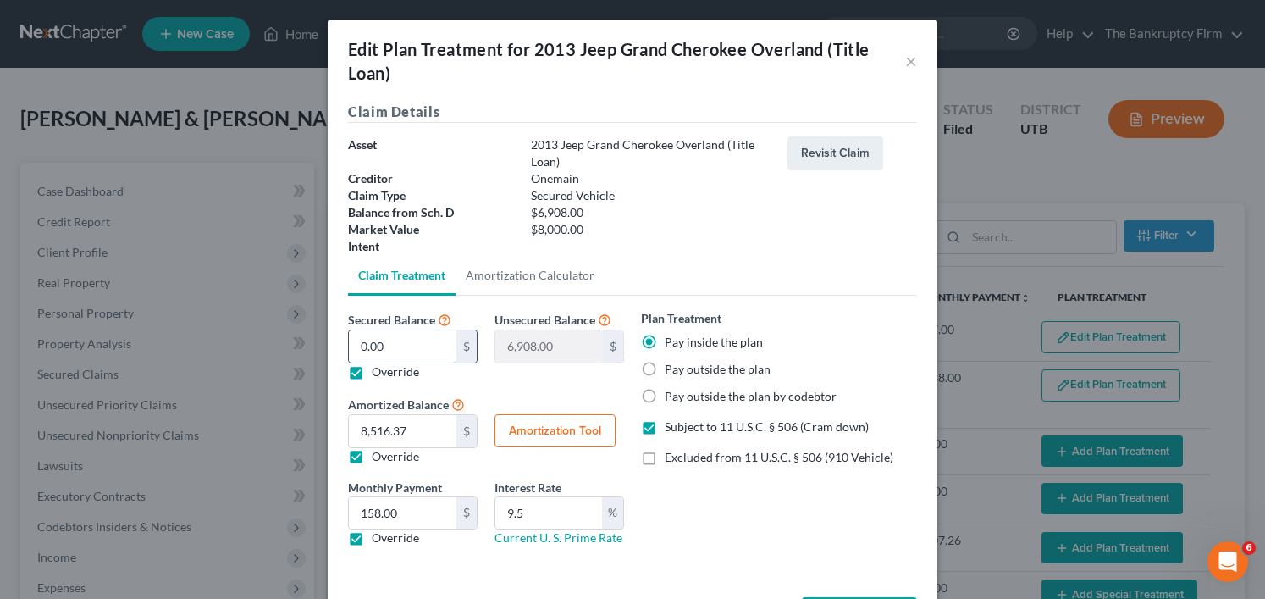
type input "6,901.00"
type input "70"
type input "6,838.00"
type input "703"
type input "6,205.00"
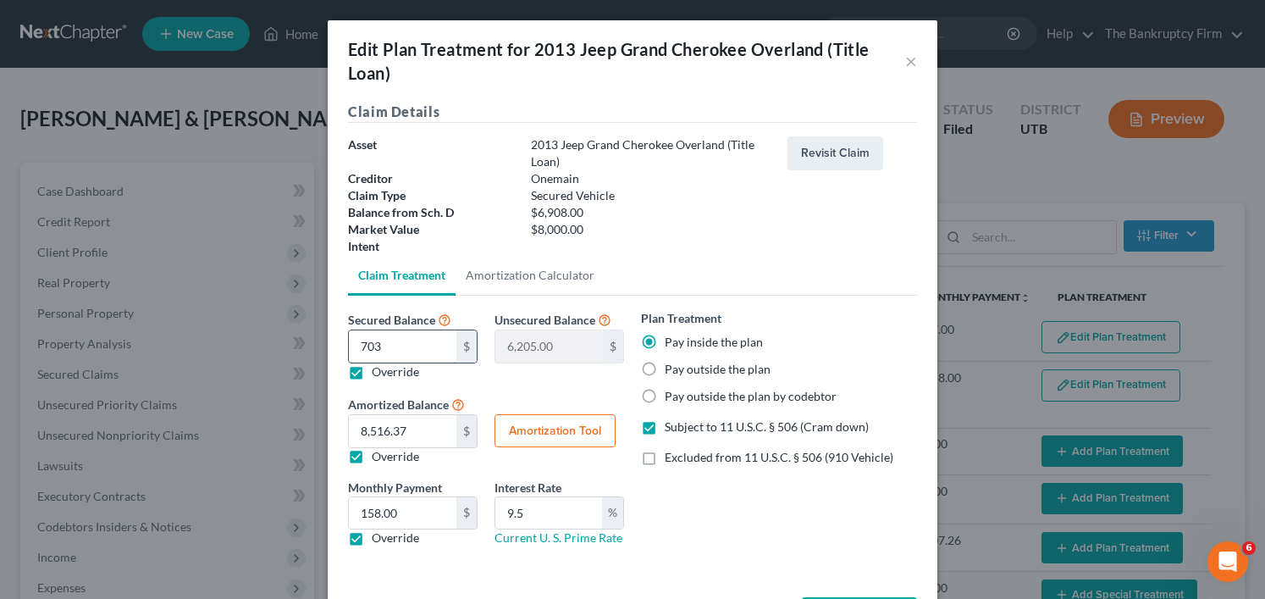
type input "7038"
type input "-130.00"
click at [410, 352] on input "7,038." at bounding box center [403, 346] width 108 height 32
type input "7,038.6"
type input "-130.60"
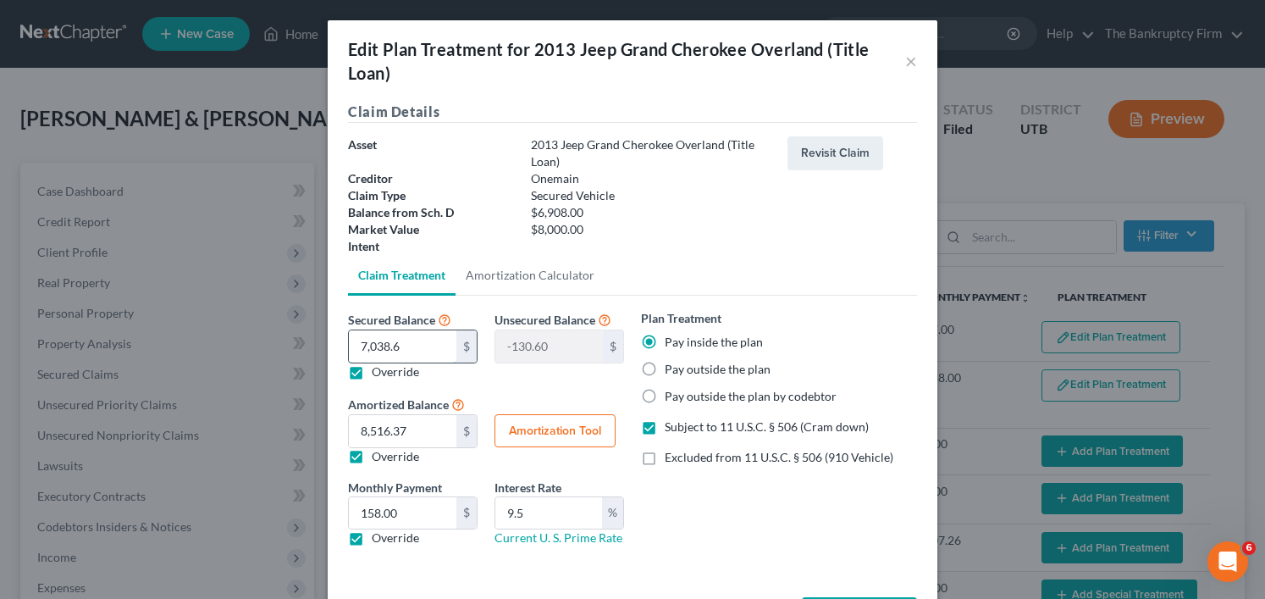
type input "7,038.64"
type input "-130.64"
type input "7,038.64"
click at [529, 439] on button "Amortization Tool" at bounding box center [554, 431] width 121 height 34
type input "7,038.64"
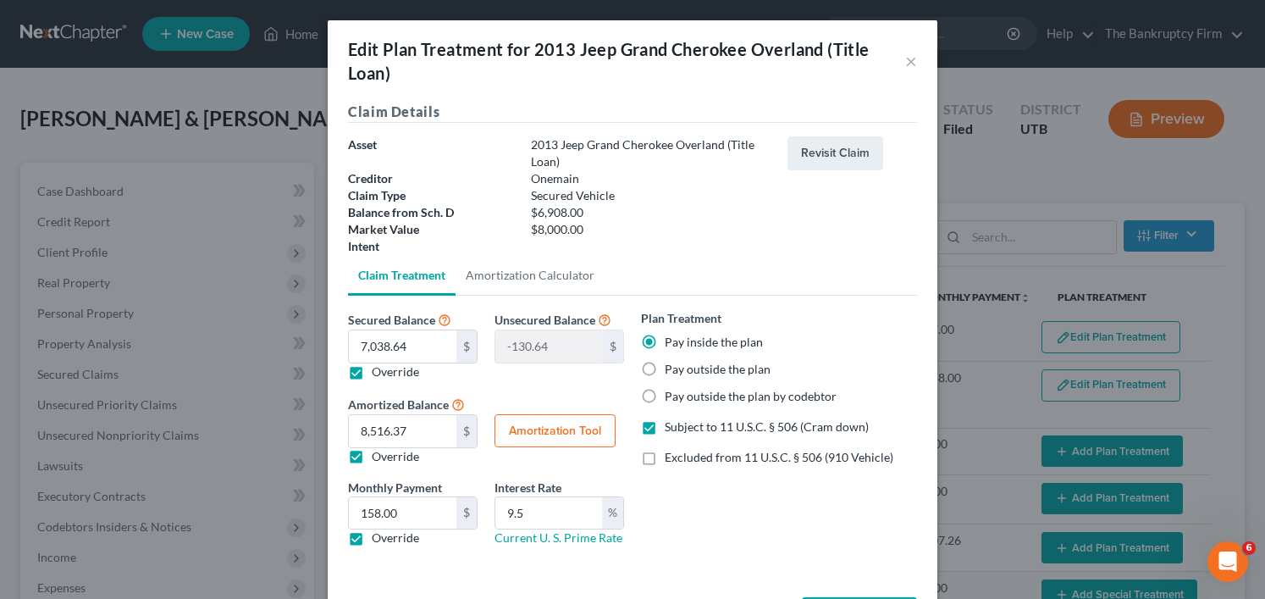
type input "9.5"
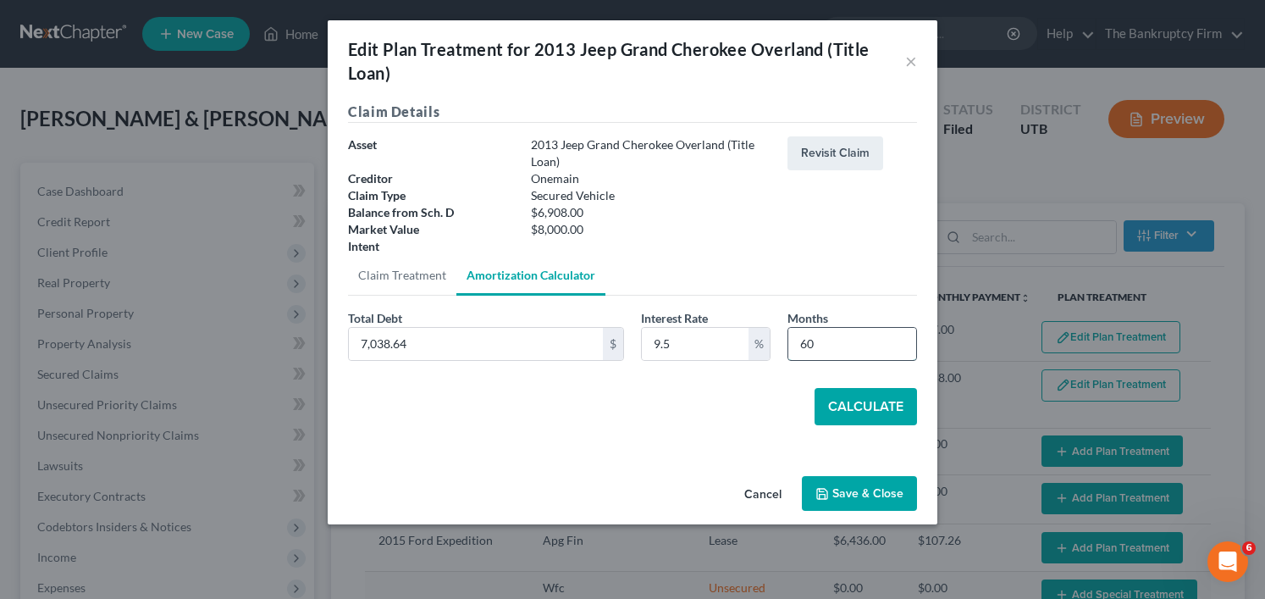
drag, startPoint x: 857, startPoint y: 339, endPoint x: 788, endPoint y: 344, distance: 68.7
click at [788, 344] on input "60" at bounding box center [852, 344] width 128 height 32
type input "54"
click at [862, 407] on button "Calculate" at bounding box center [865, 406] width 102 height 37
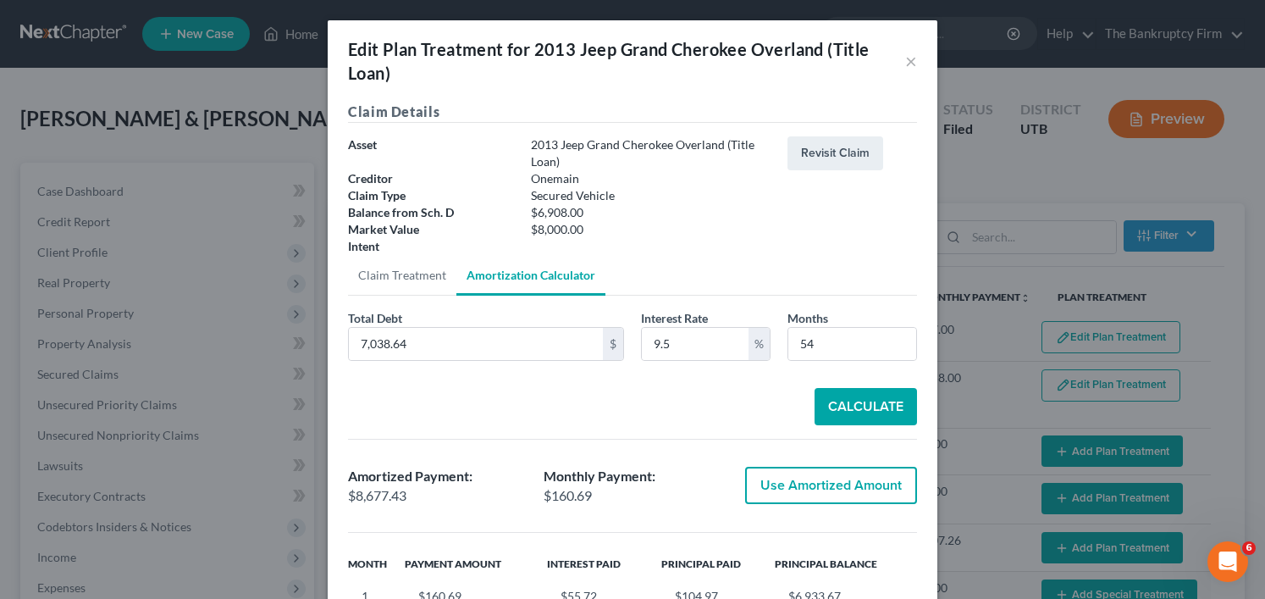
click at [810, 491] on button "Use Amortized Amount" at bounding box center [831, 484] width 172 height 37
type input "8,677.42"
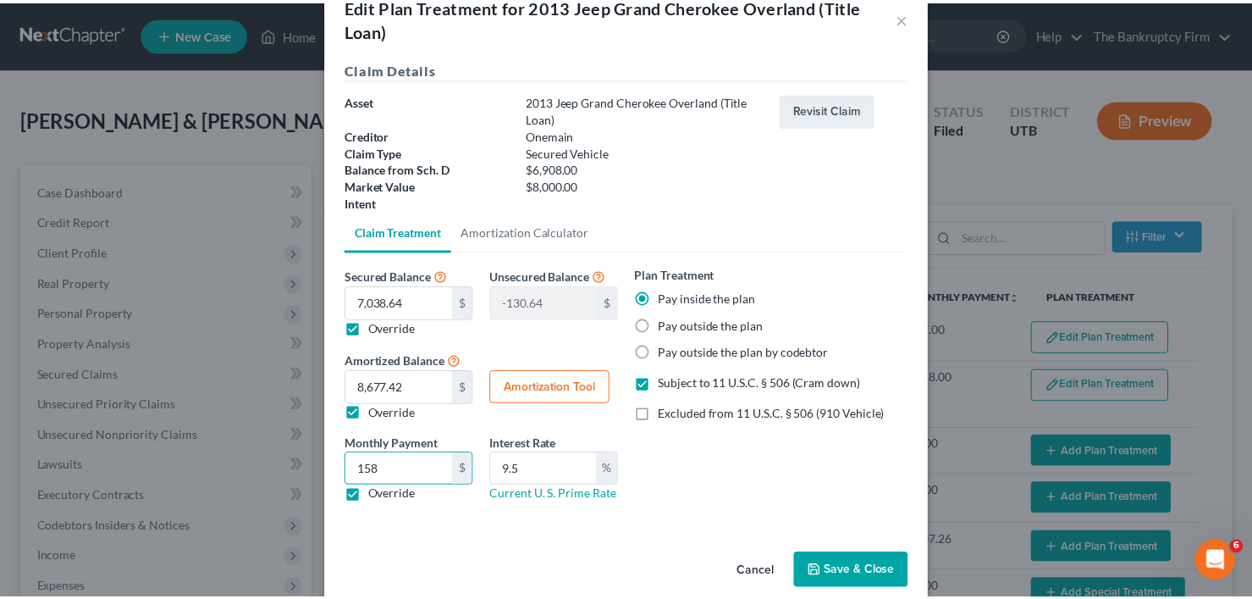
scroll to position [68, 0]
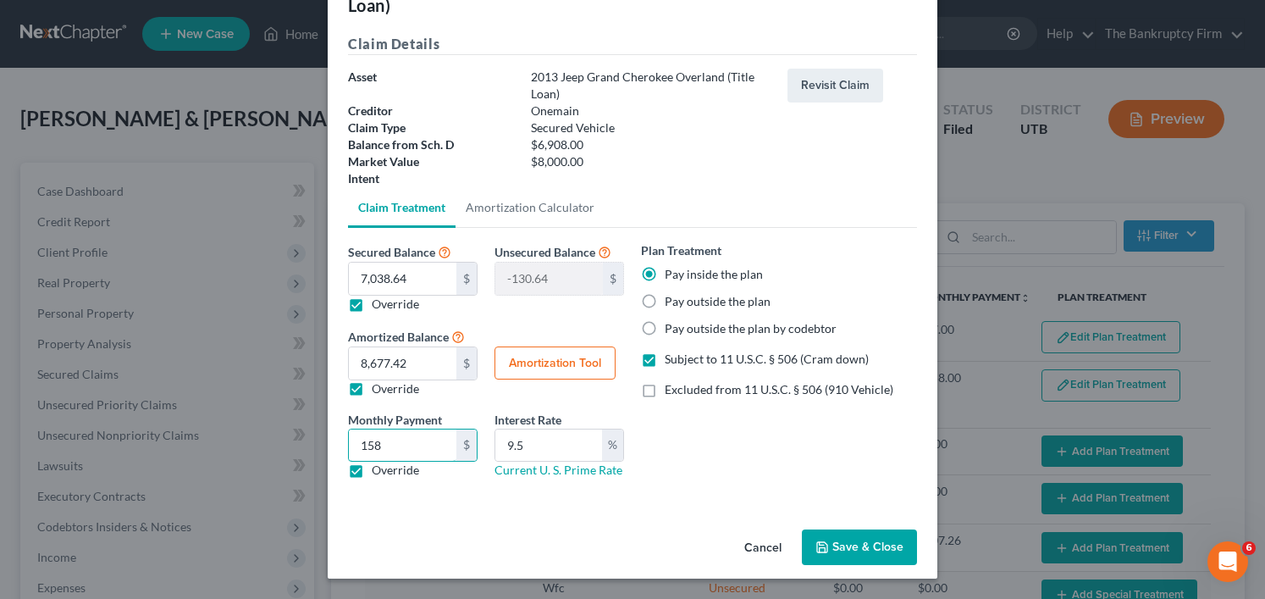
type input "158"
click at [839, 561] on button "Save & Close" at bounding box center [859, 547] width 115 height 36
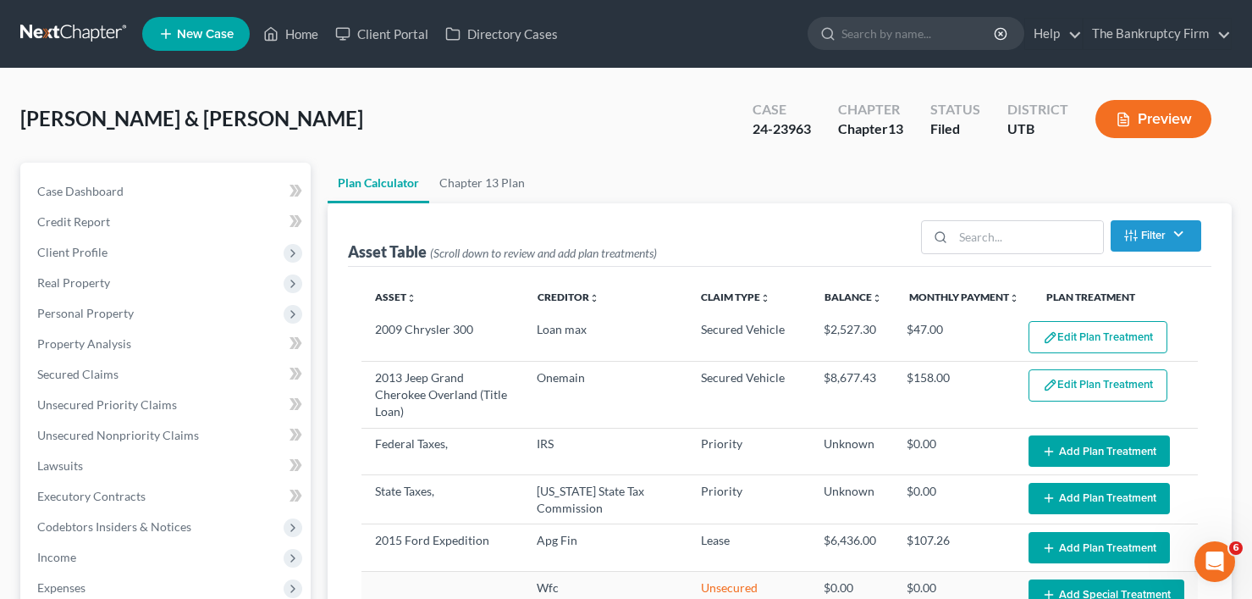
select select "59"
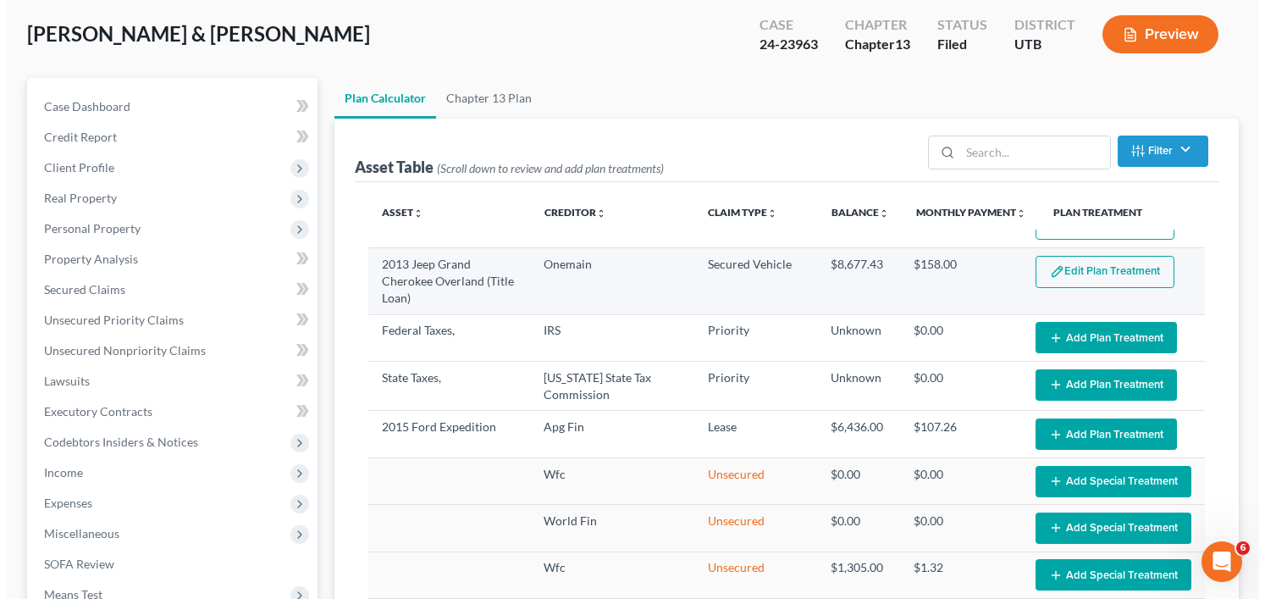
scroll to position [0, 0]
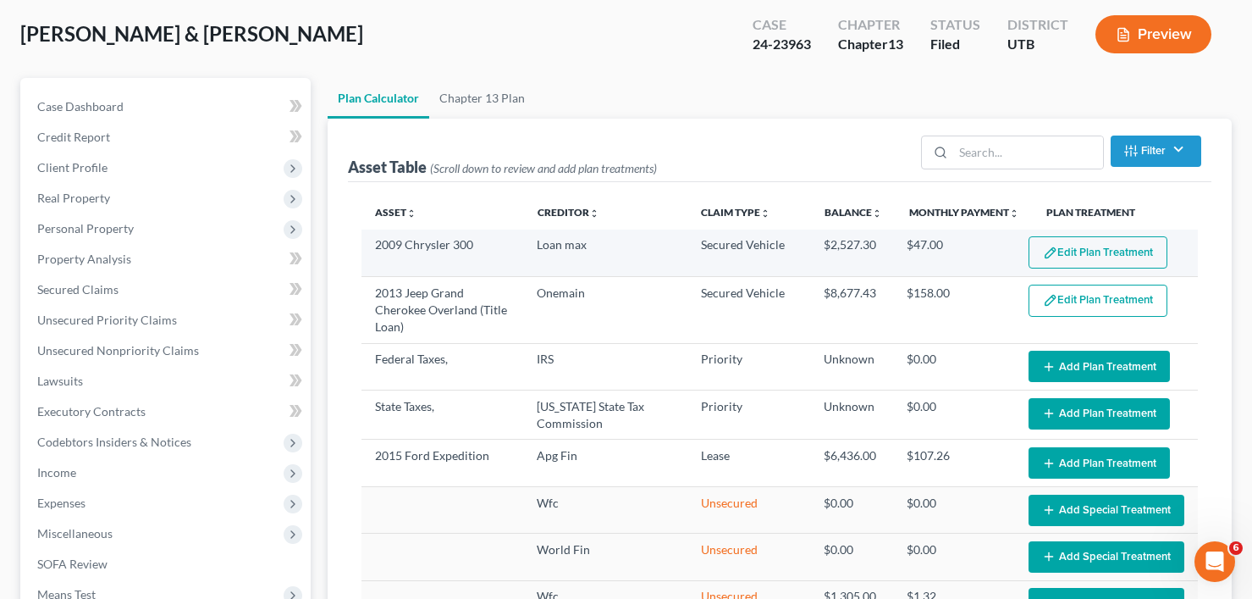
click at [1087, 253] on button "Edit Plan Treatment" at bounding box center [1098, 252] width 139 height 32
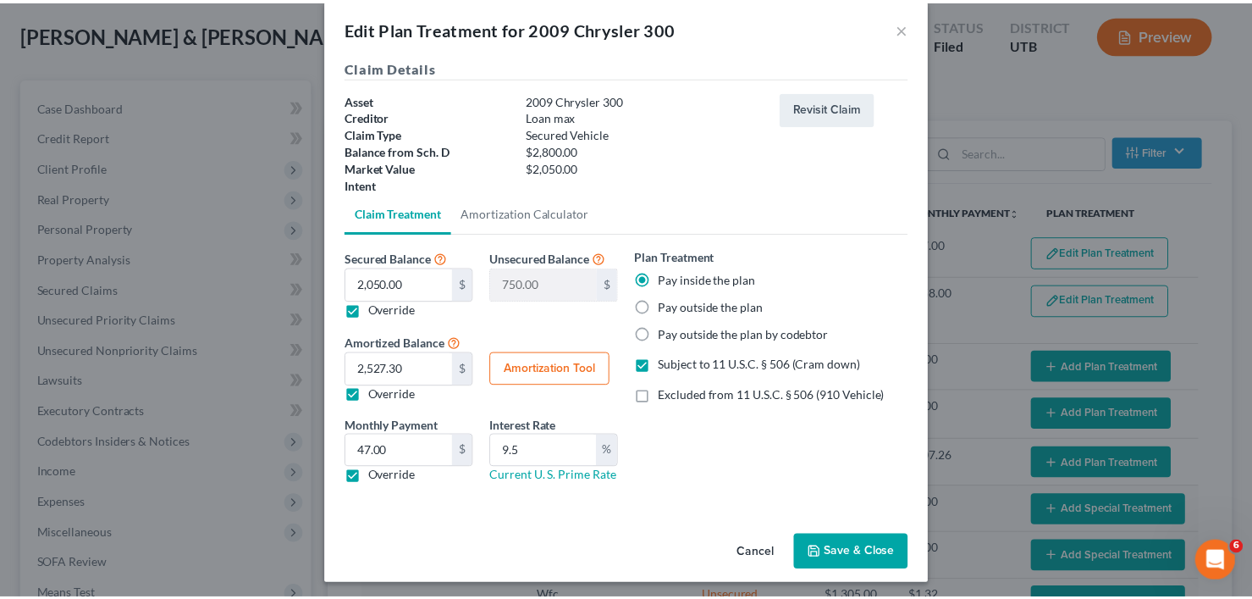
scroll to position [27, 0]
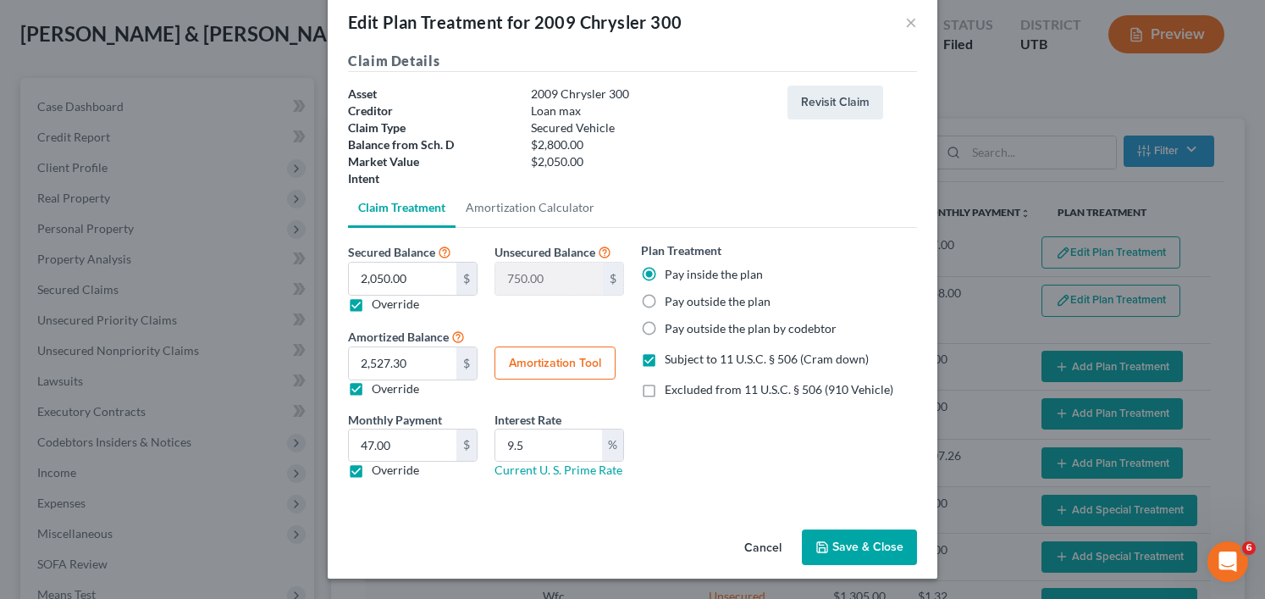
click at [854, 539] on button "Save & Close" at bounding box center [859, 547] width 115 height 36
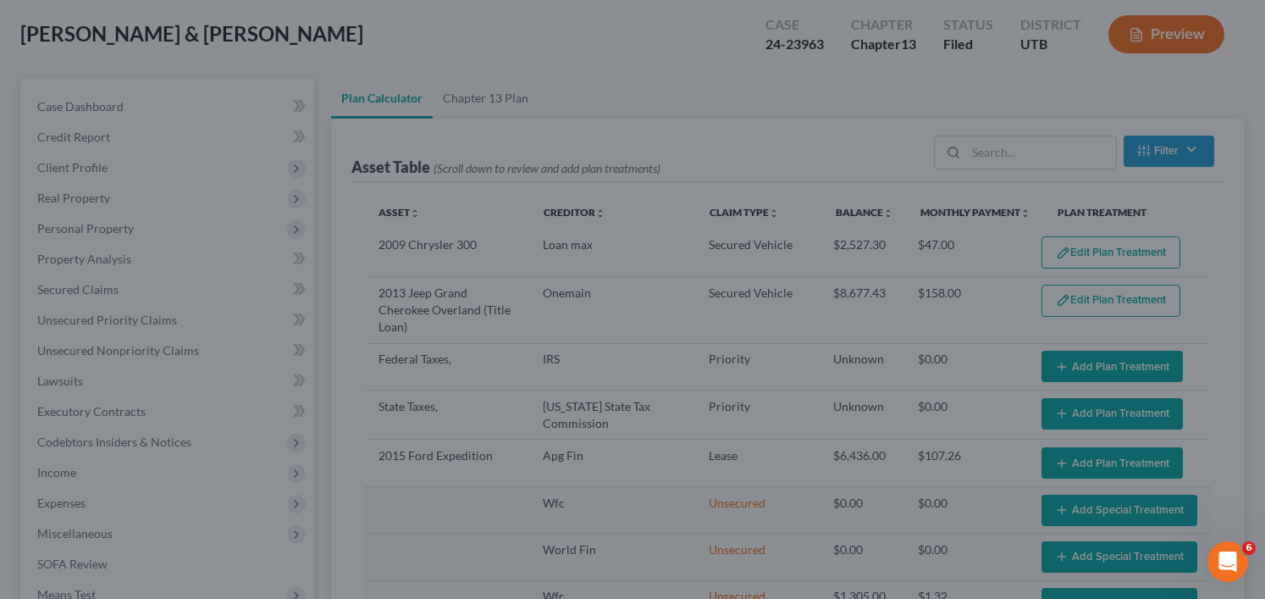
select select "59"
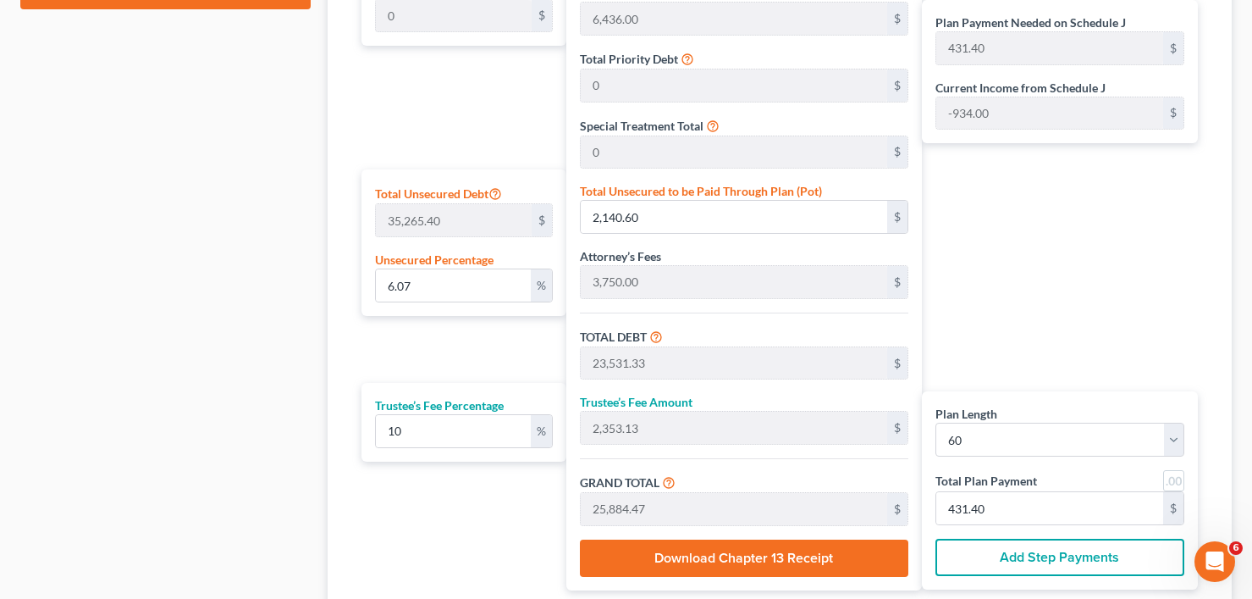
scroll to position [931, 0]
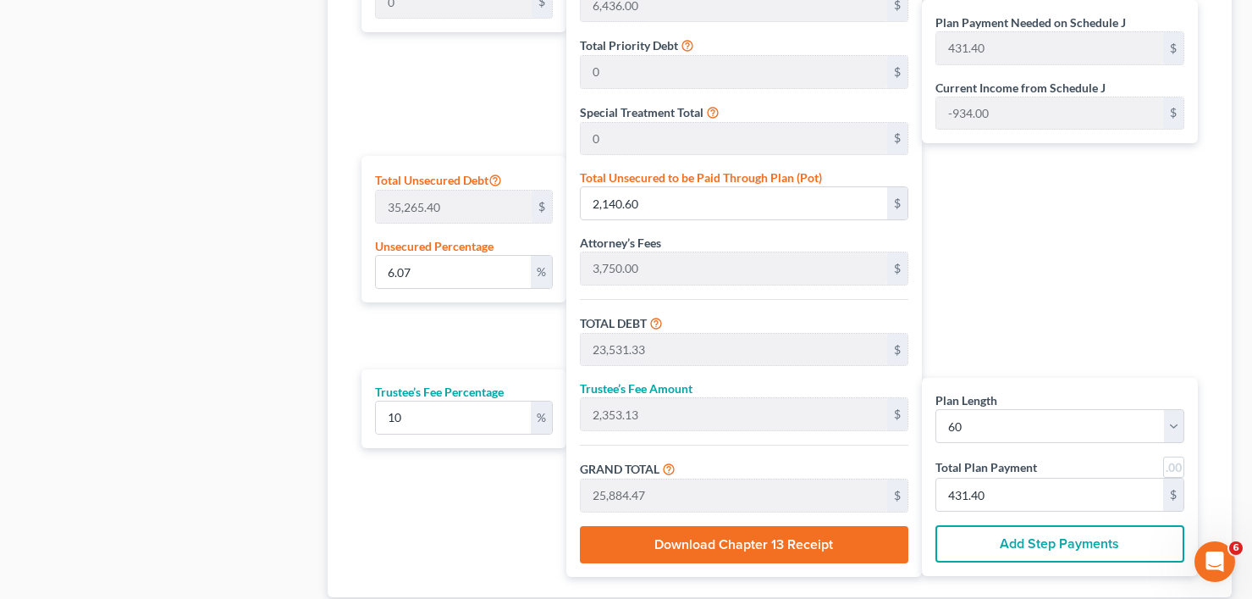
click at [986, 544] on button "Add Step Payments" at bounding box center [1059, 543] width 249 height 37
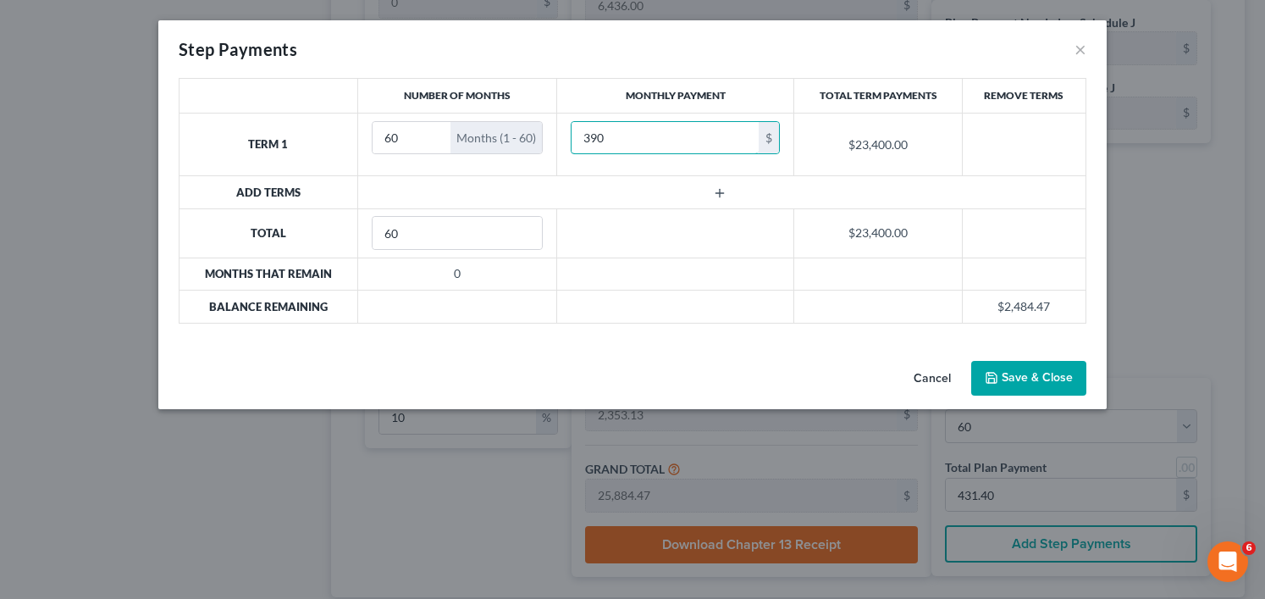
type input "390"
click at [1015, 357] on div "Cancel Save & Close" at bounding box center [632, 382] width 948 height 56
click at [1013, 377] on button "Save & Close" at bounding box center [1028, 379] width 115 height 36
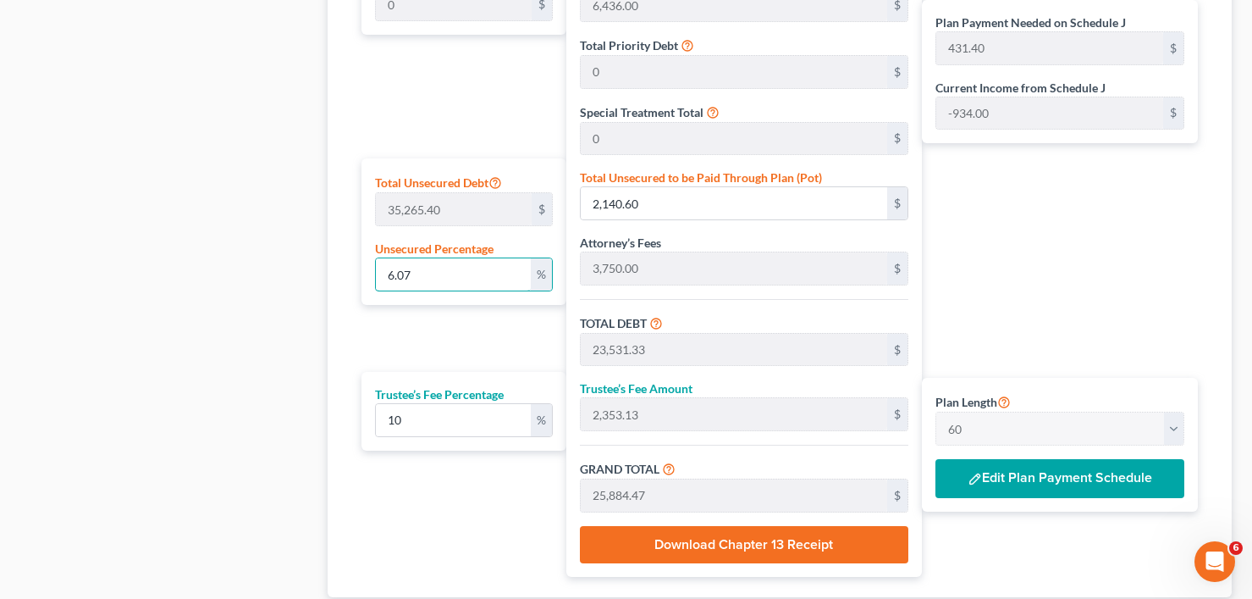
drag, startPoint x: 444, startPoint y: 265, endPoint x: 326, endPoint y: 272, distance: 117.9
click at [329, 270] on div "Calculator Plan Length 1 2 3 4 5 6 7 8 9 10 11 12 13 14 15 16 17 18 19 20 21 22…" at bounding box center [780, 213] width 904 height 767
type input "0"
type input "21,390.73"
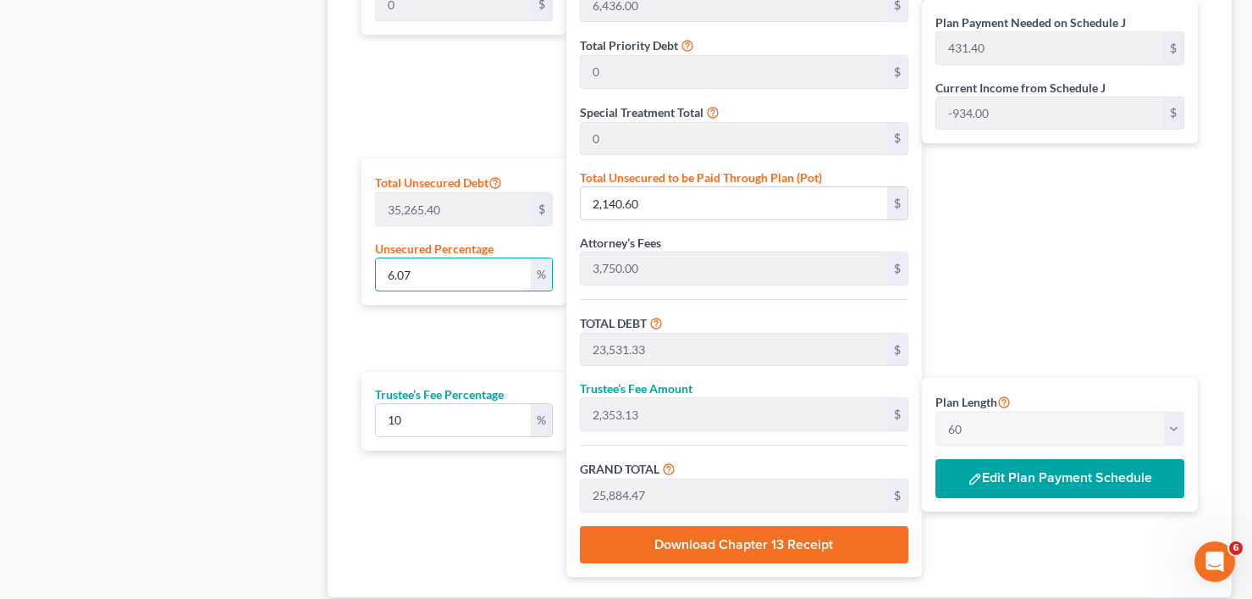
type input "2,139.07"
type input "23,529.80"
type input "392.16"
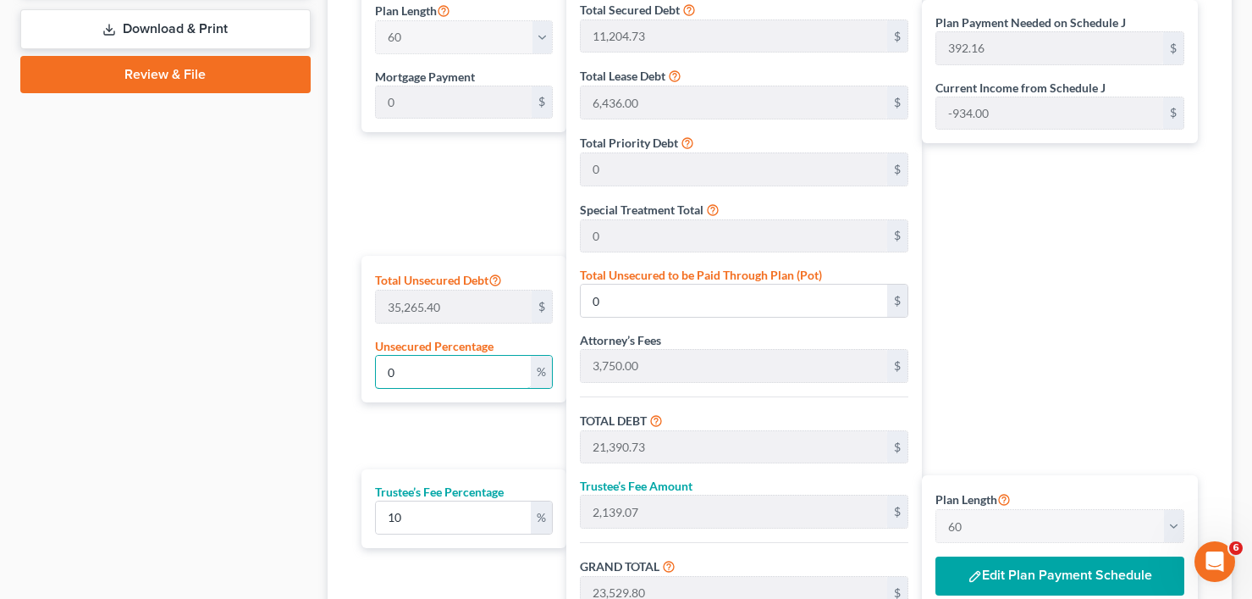
type input "0"
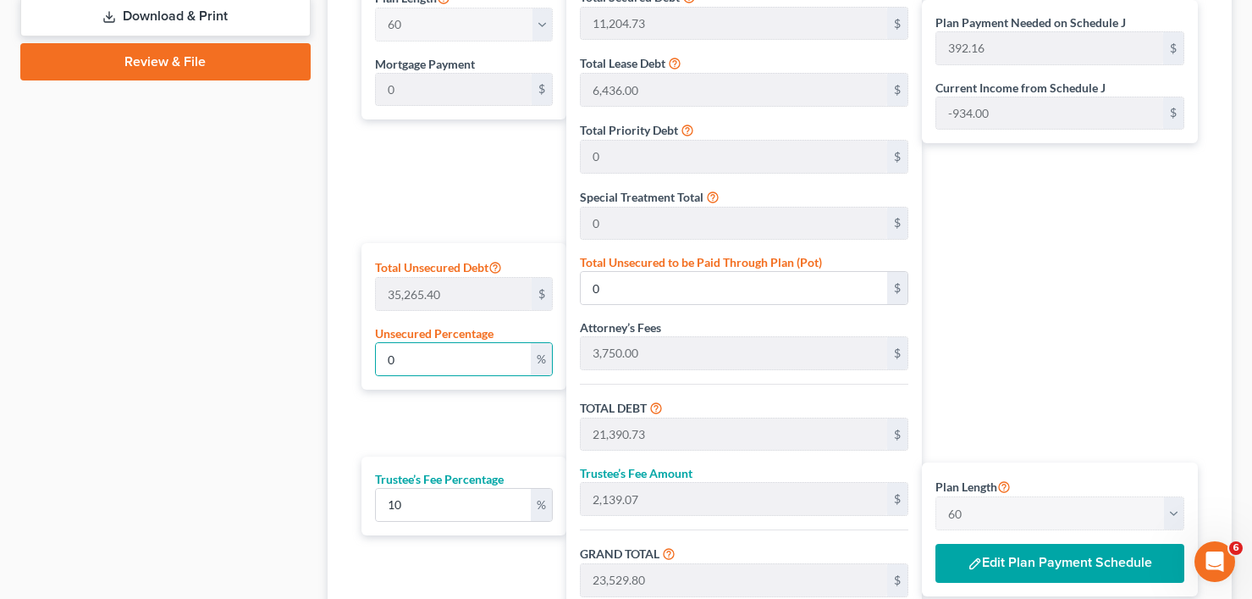
click at [1043, 383] on div "Plan Payment Needed on Schedule J 392.16 $ Current Income from Schedule J -934.…" at bounding box center [1064, 317] width 284 height 687
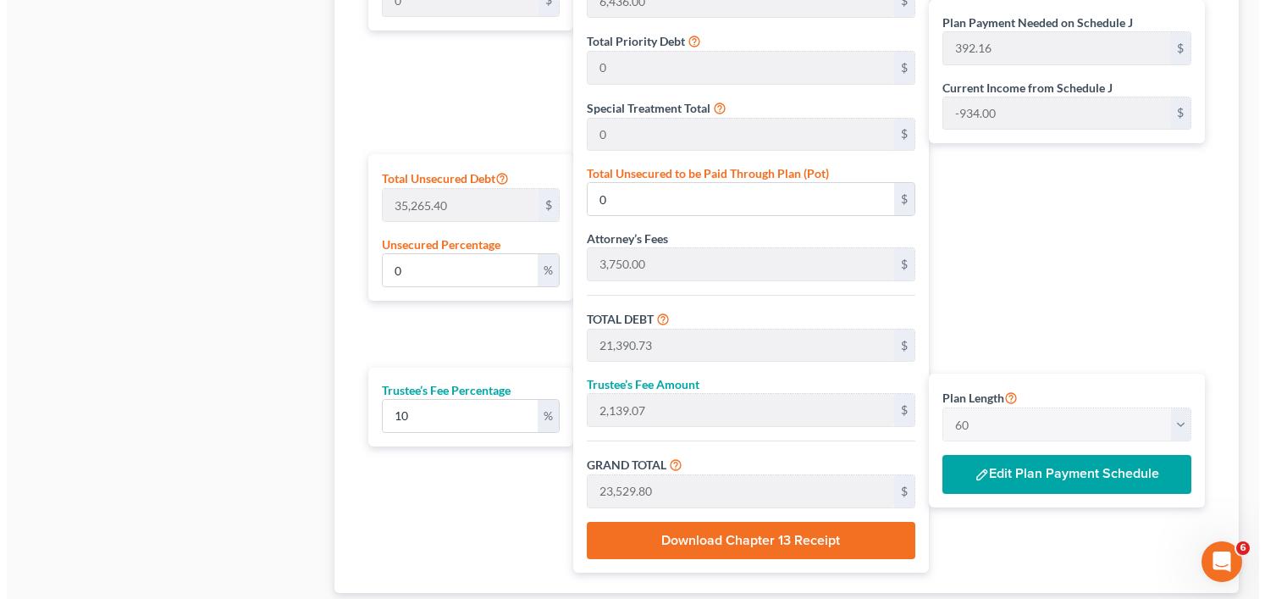
scroll to position [1016, 0]
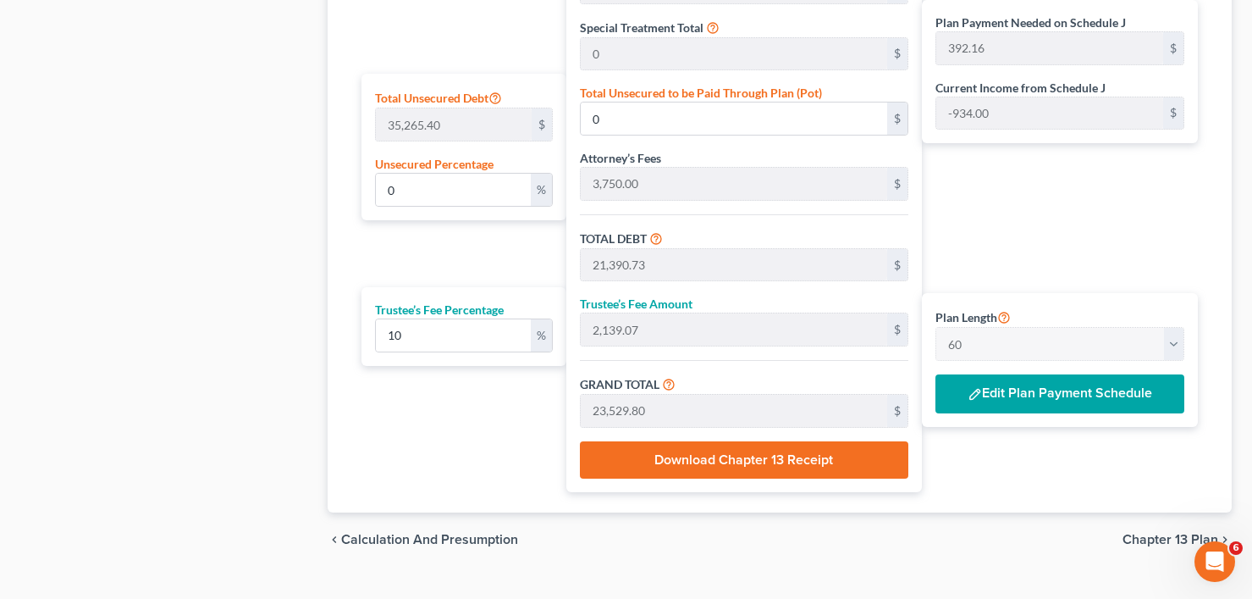
click at [1039, 391] on button "Edit Plan Payment Schedule" at bounding box center [1059, 393] width 249 height 39
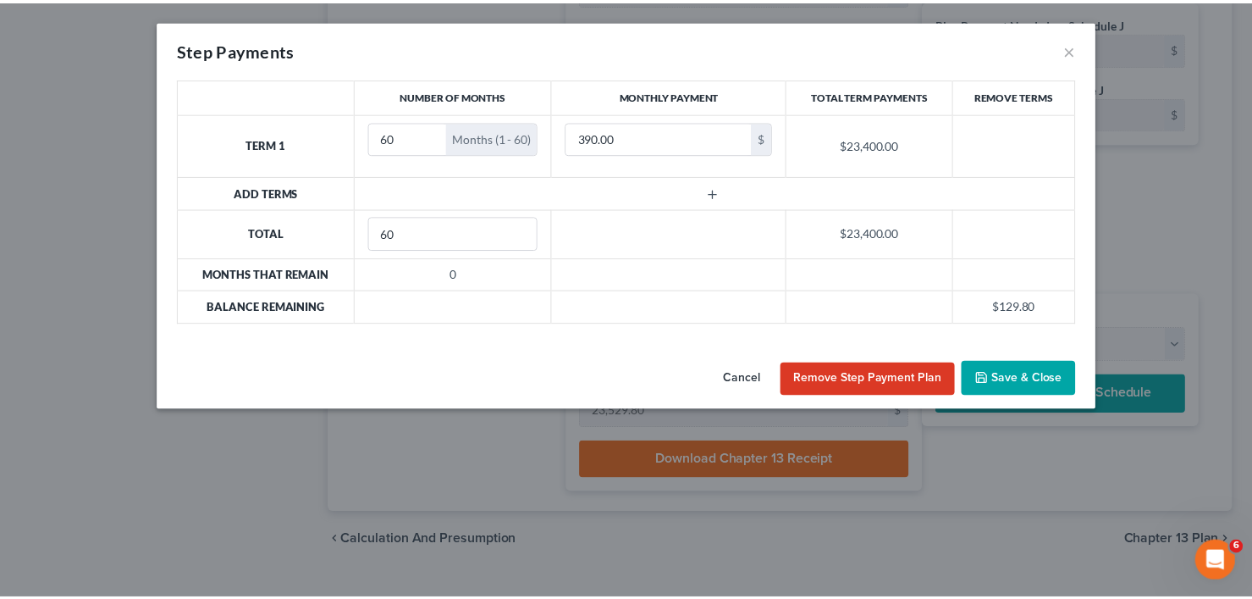
scroll to position [1352, 0]
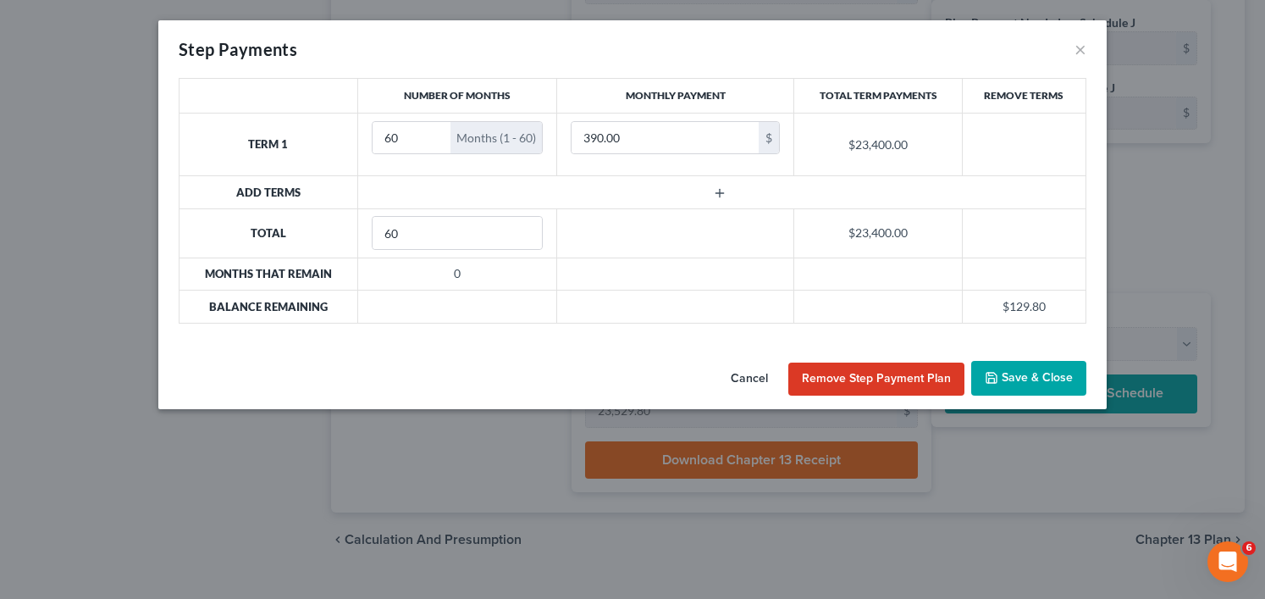
click at [1027, 379] on button "Save & Close" at bounding box center [1028, 379] width 115 height 36
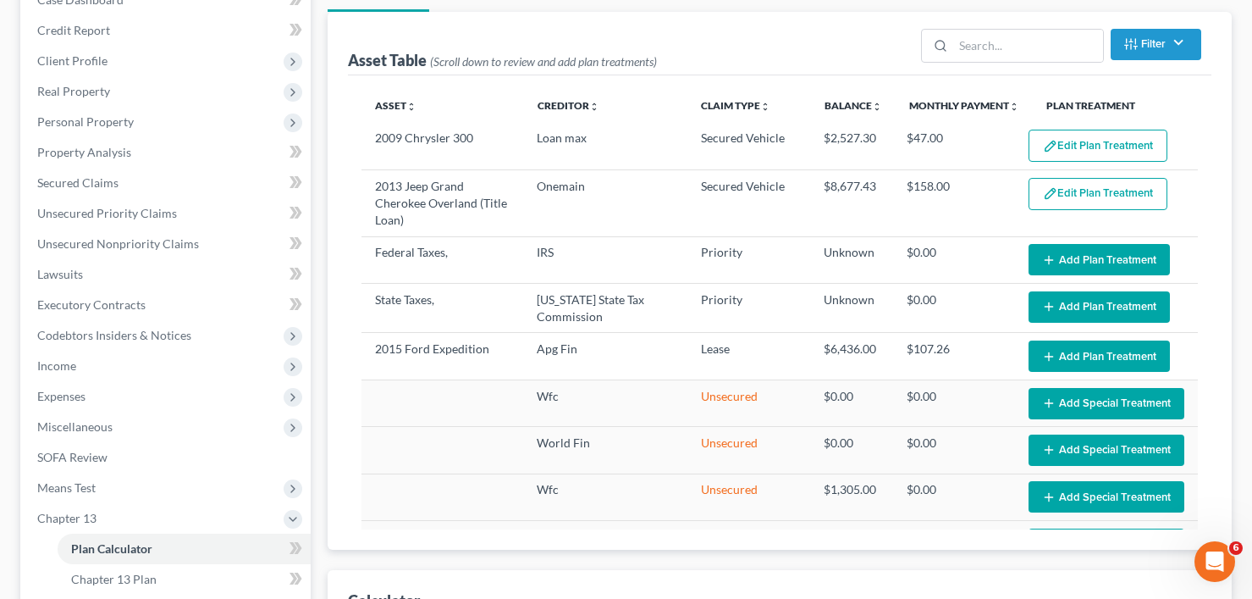
scroll to position [423, 0]
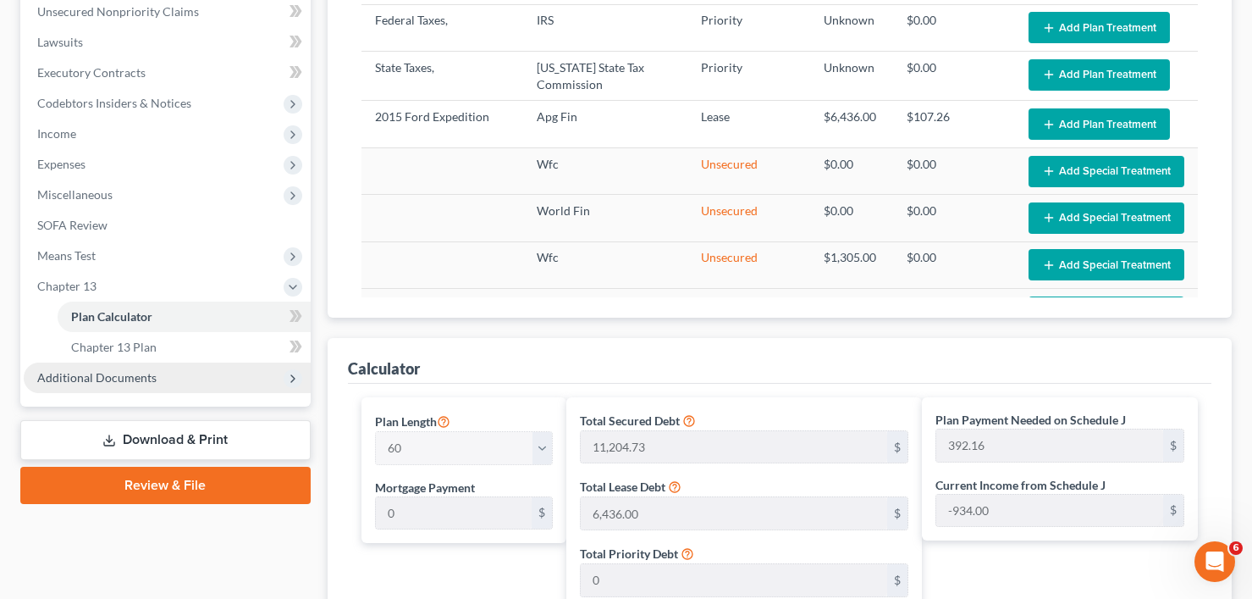
click at [148, 377] on span "Additional Documents" at bounding box center [96, 377] width 119 height 14
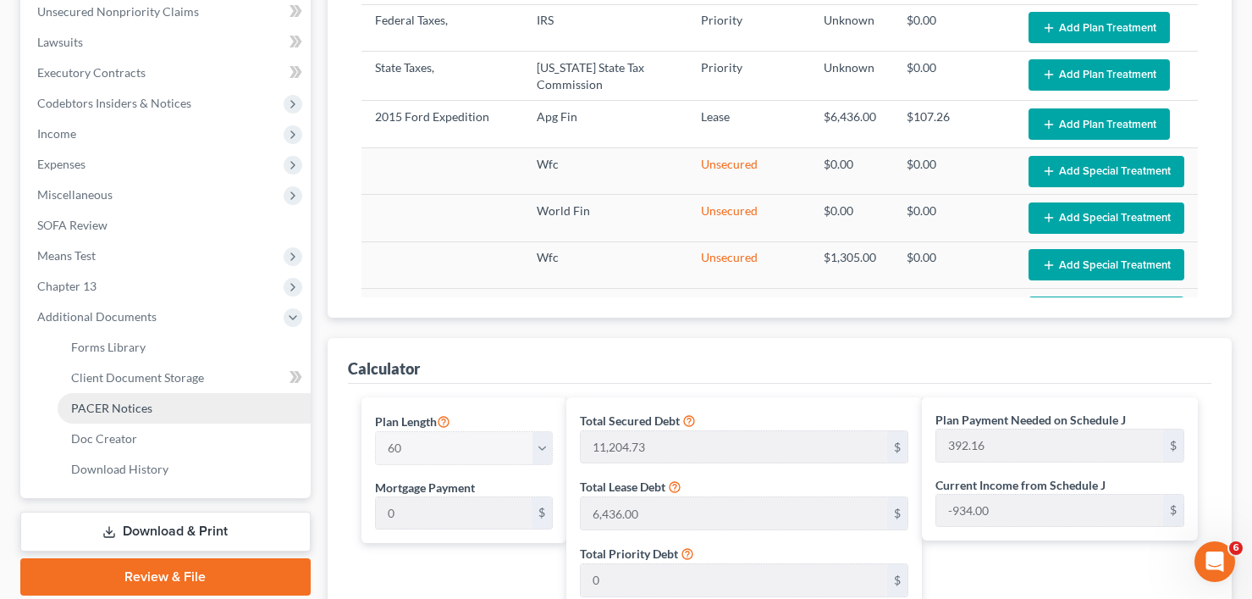
click at [152, 404] on link "PACER Notices" at bounding box center [184, 408] width 253 height 30
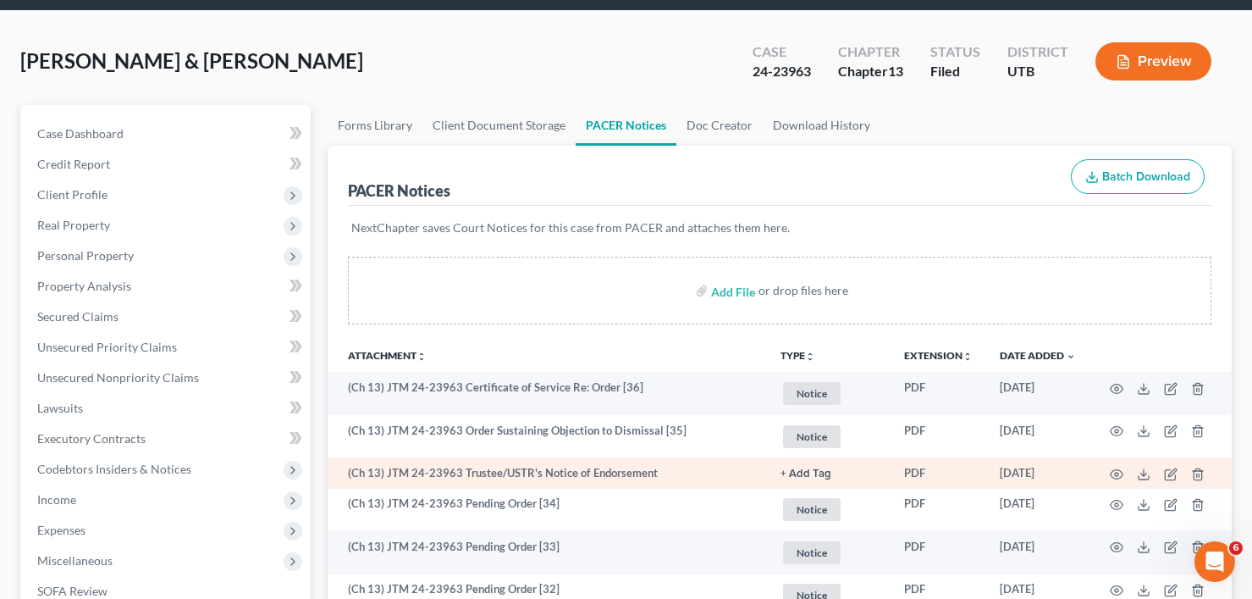
scroll to position [85, 0]
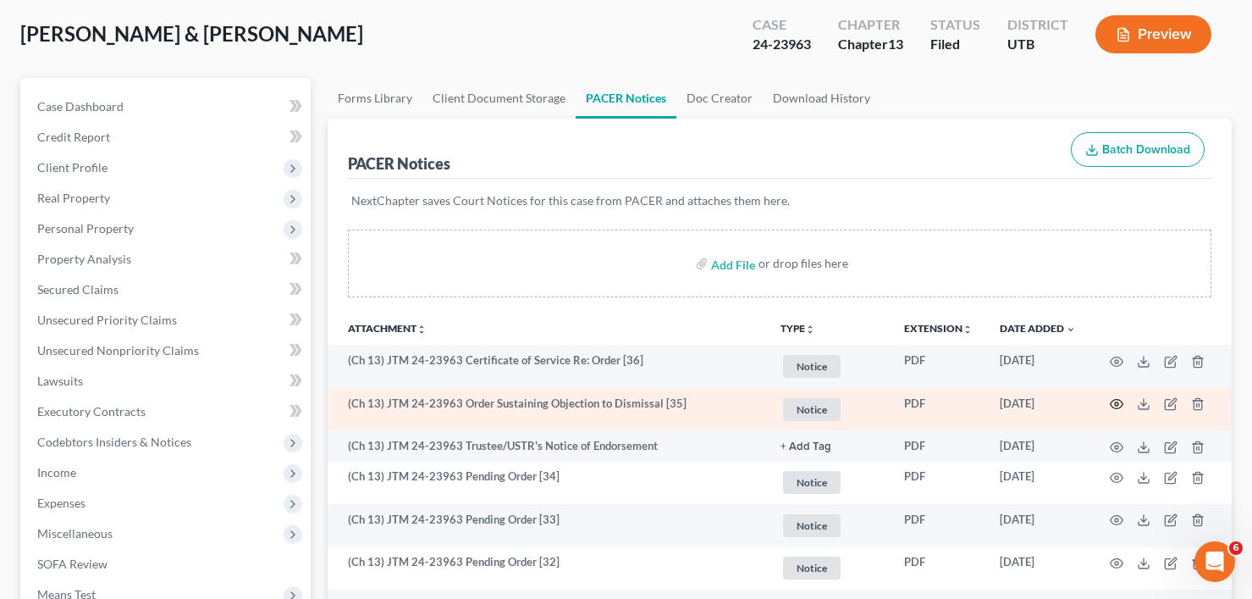
click at [1118, 403] on circle "button" at bounding box center [1116, 403] width 3 height 3
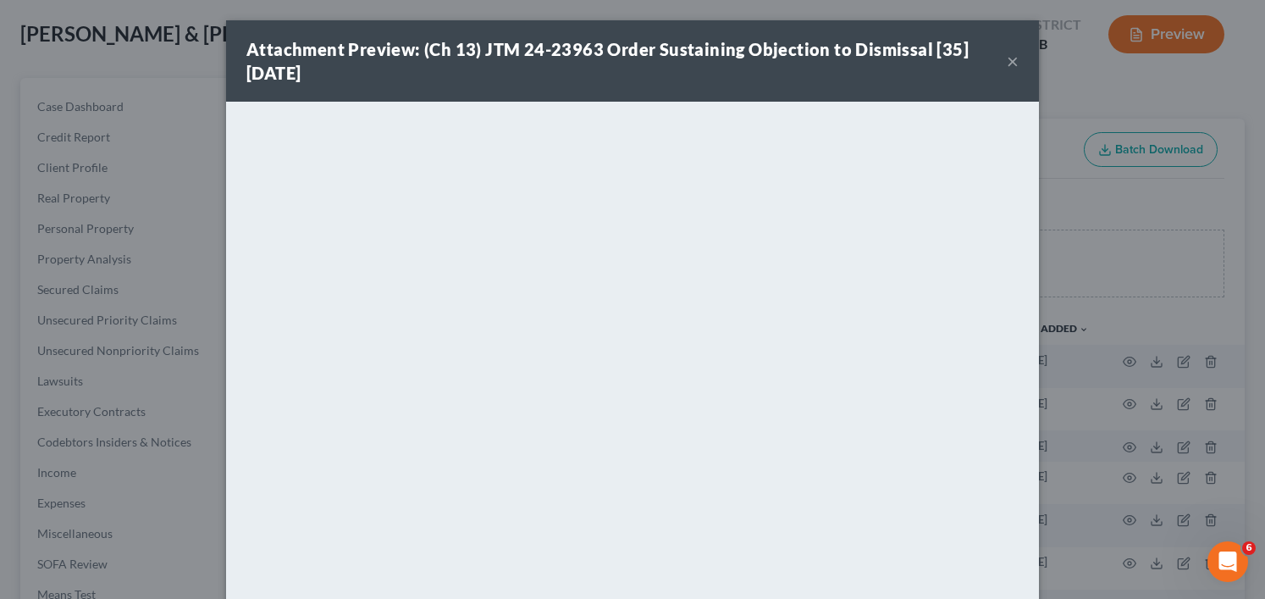
click at [1007, 56] on button "×" at bounding box center [1013, 61] width 12 height 20
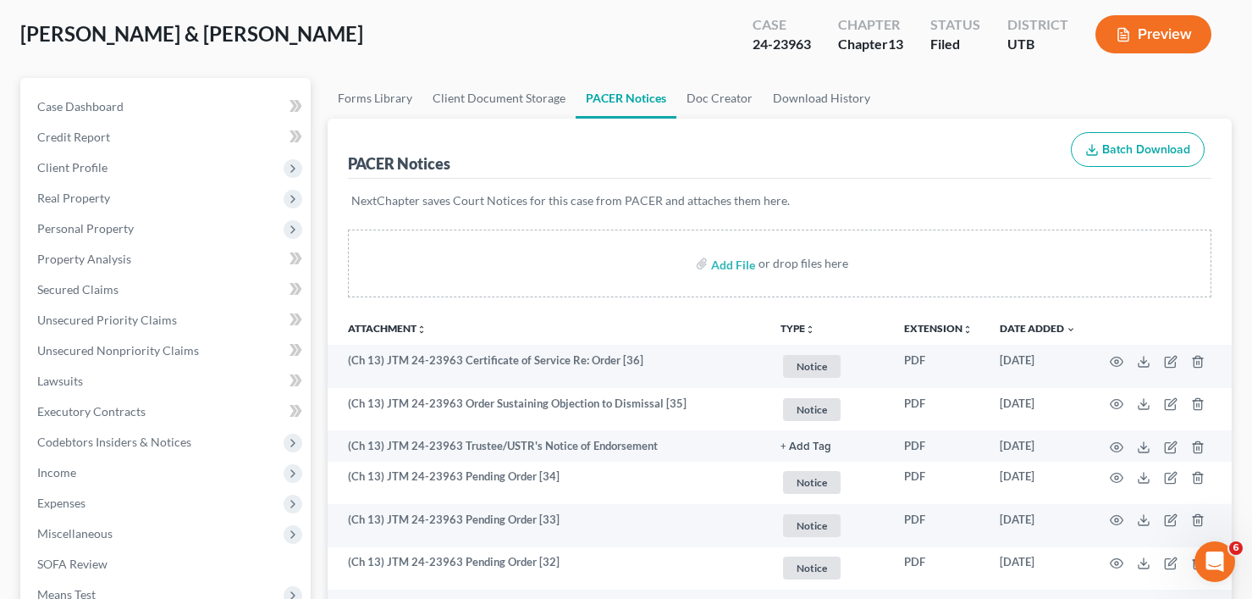
click at [588, 191] on div "NextChapter saves Court Notices for this case from PACER and attaches them here." at bounding box center [779, 211] width 863 height 64
click at [578, 210] on div "NextChapter saves Court Notices for this case from PACER and attaches them here." at bounding box center [779, 211] width 863 height 64
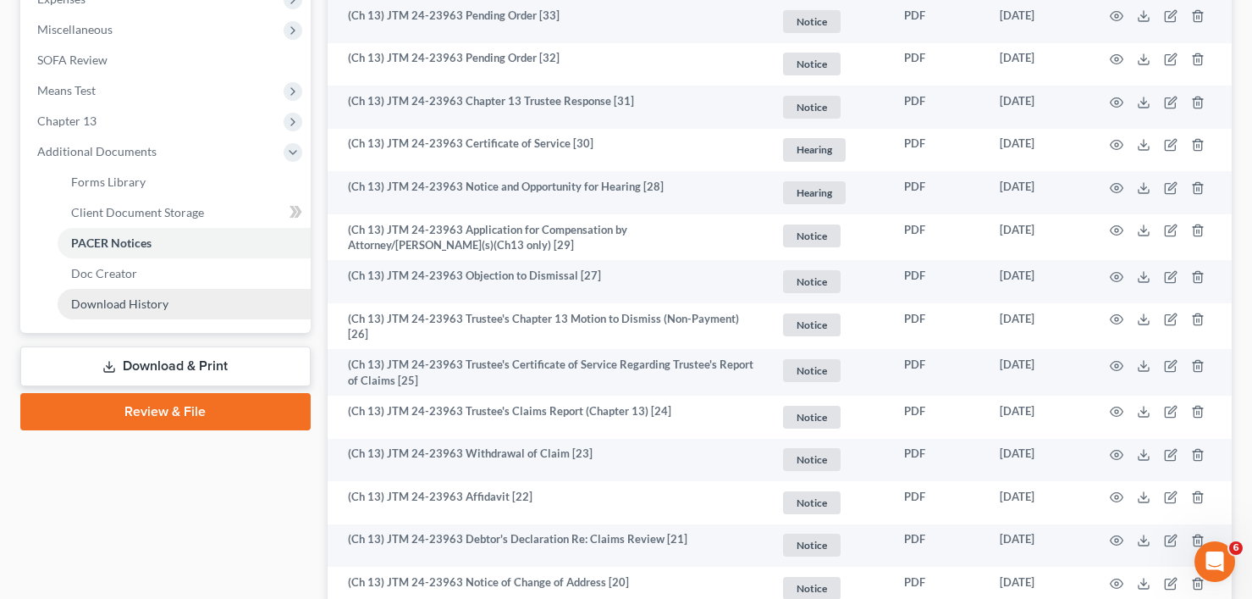
scroll to position [593, 0]
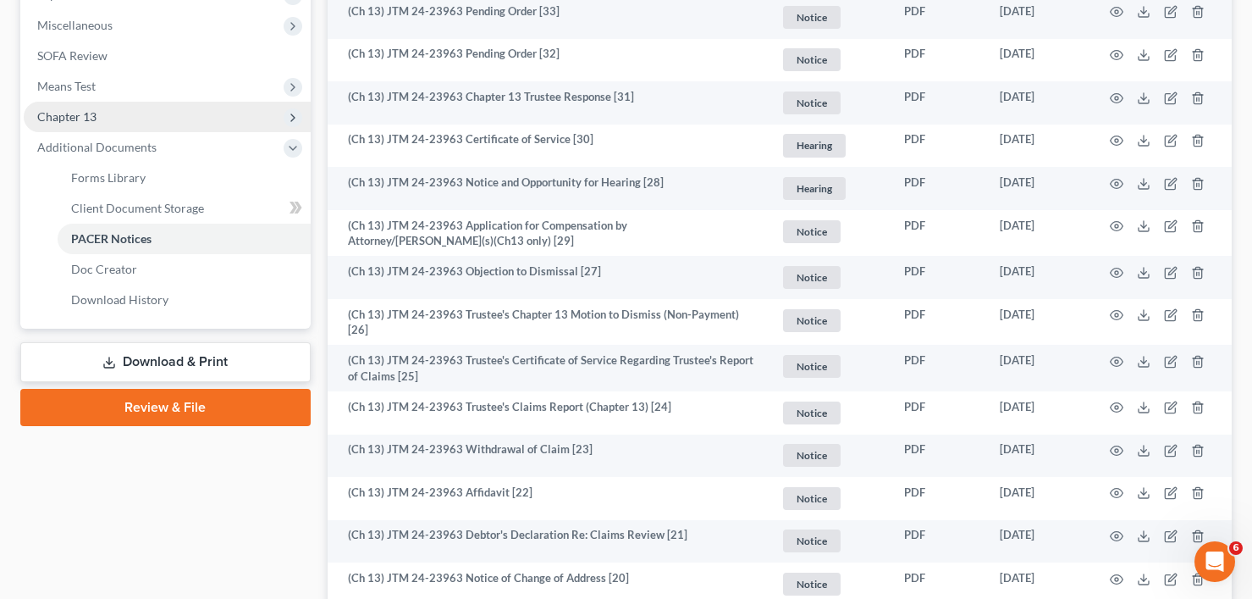
click at [84, 117] on span "Chapter 13" at bounding box center [66, 116] width 59 height 14
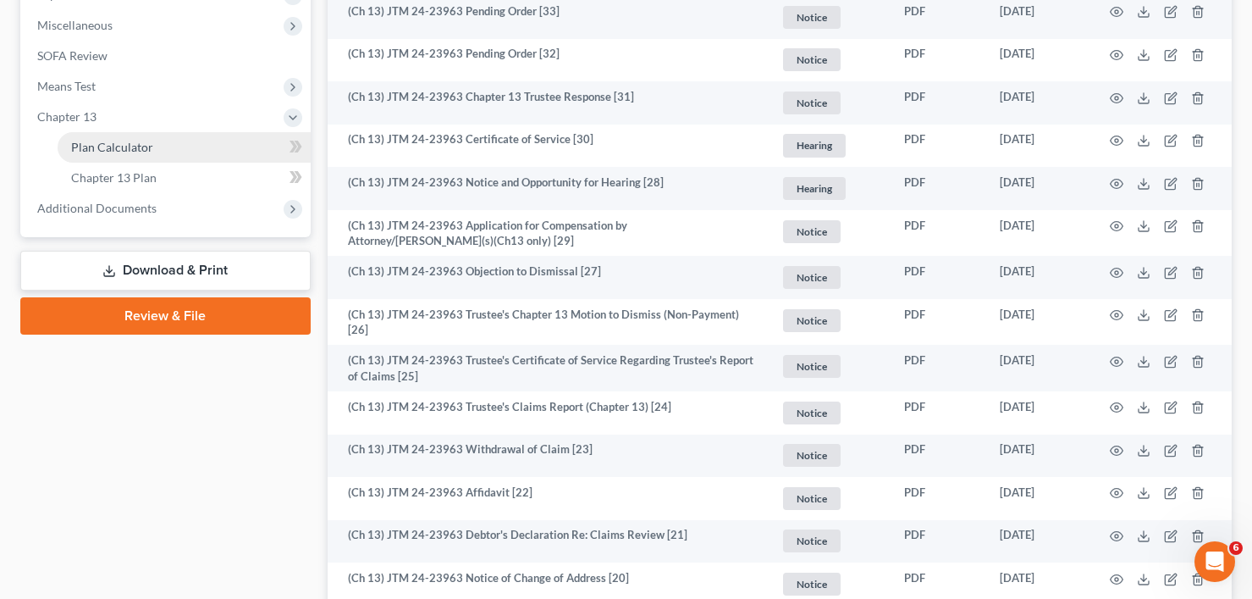
click at [101, 146] on span "Plan Calculator" at bounding box center [112, 147] width 82 height 14
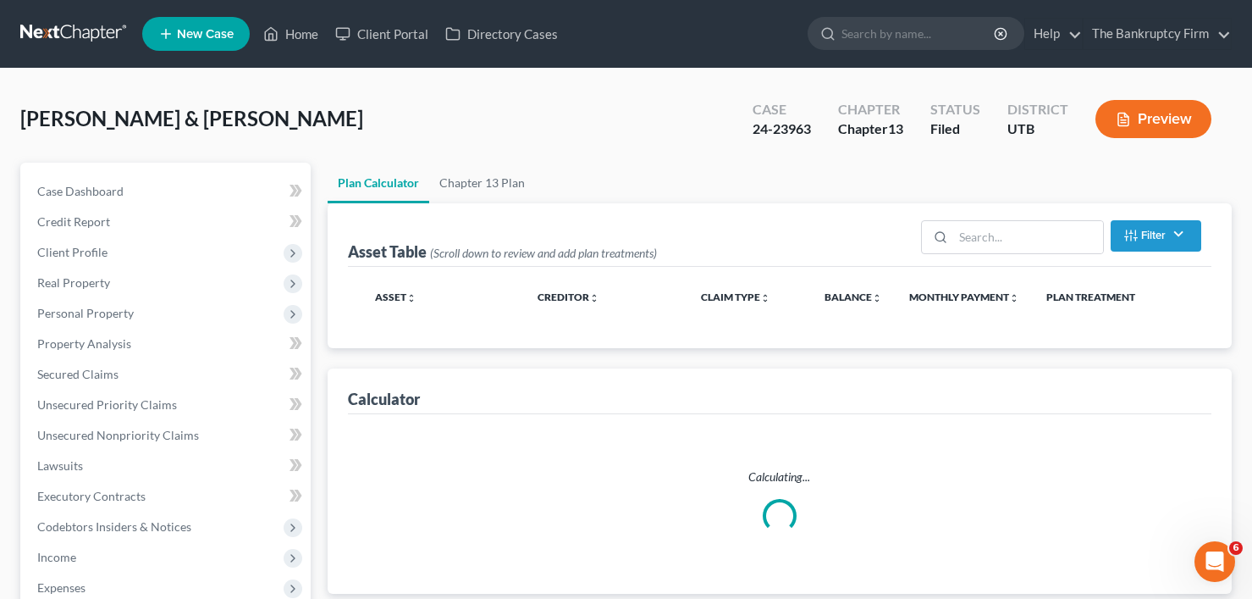
select select "45"
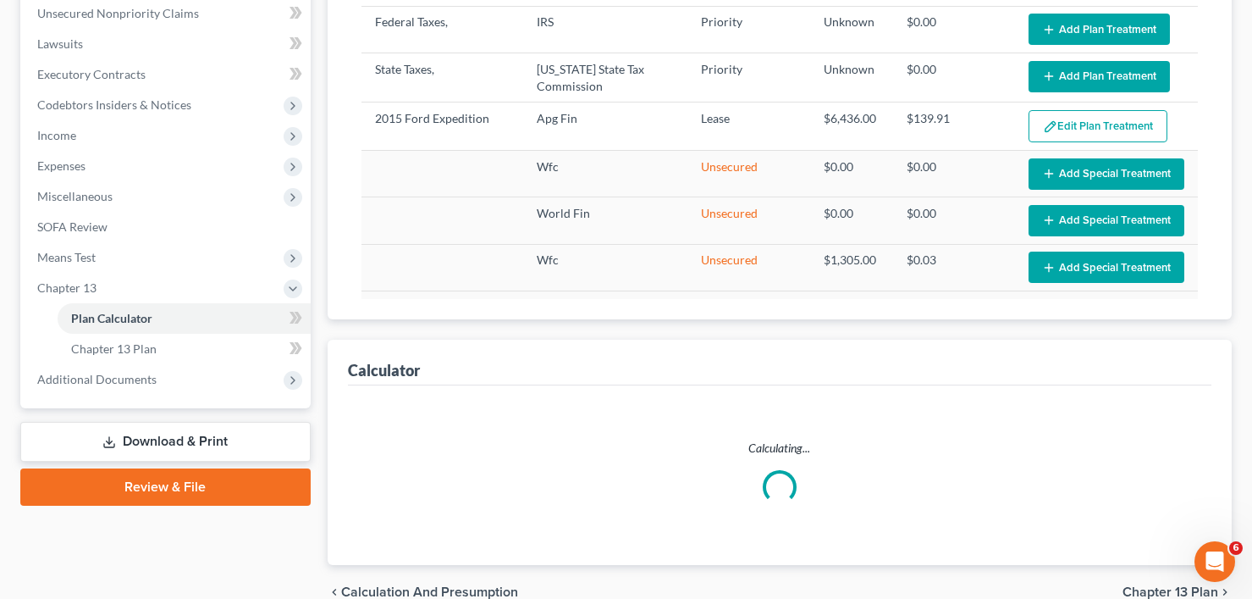
select select "45"
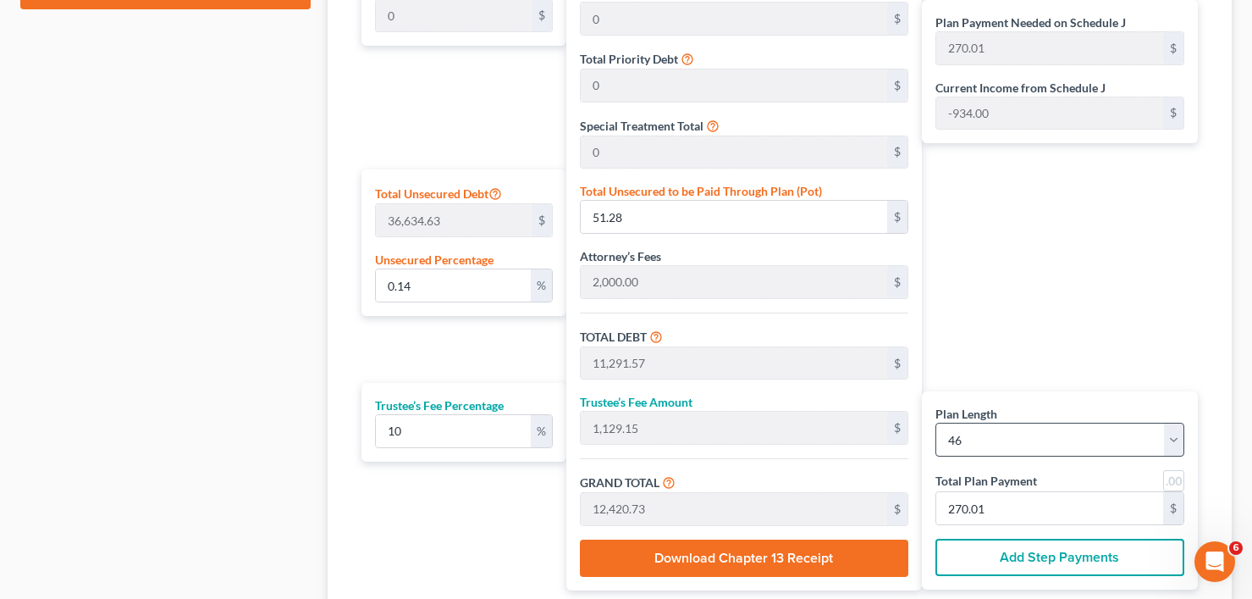
scroll to position [1014, 0]
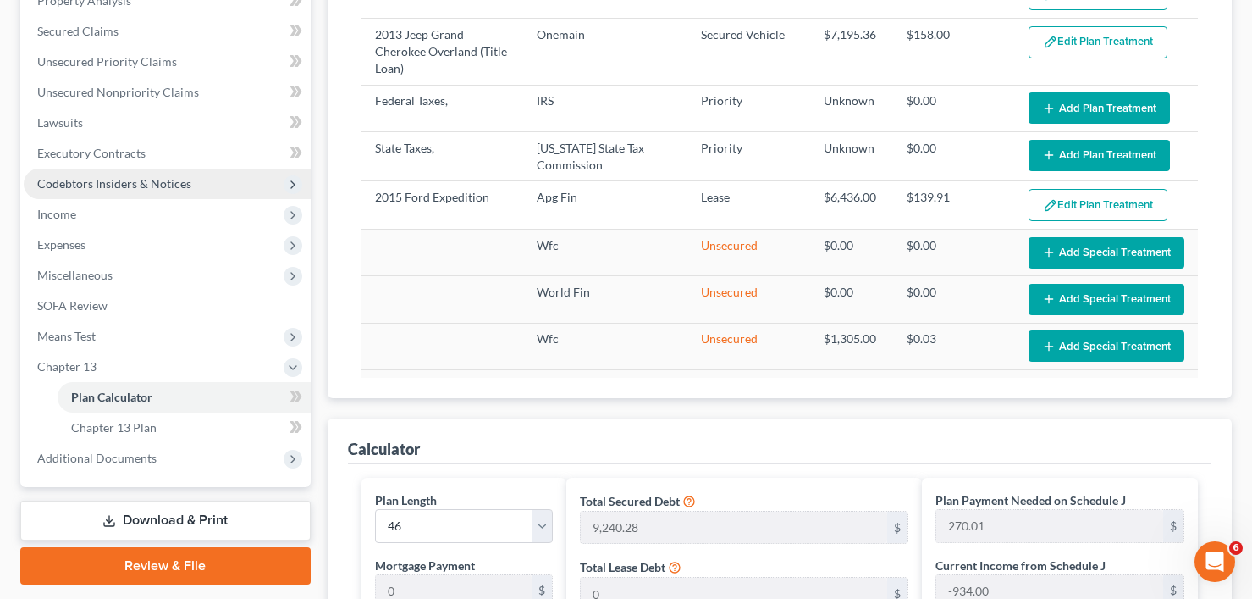
scroll to position [339, 0]
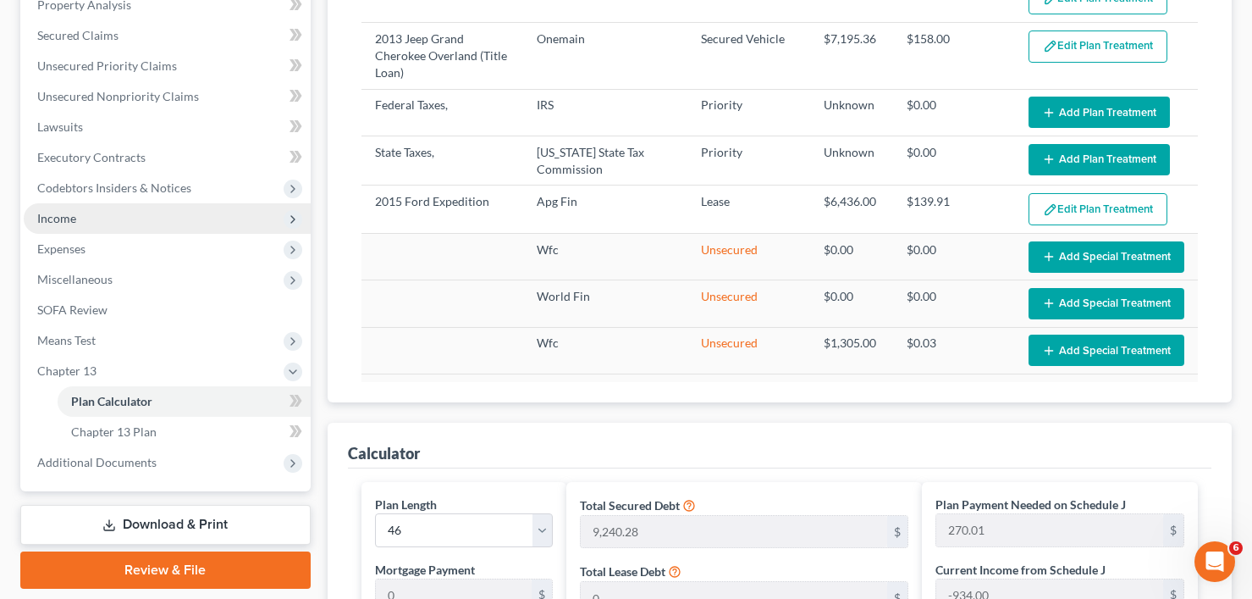
click at [69, 215] on span "Income" at bounding box center [56, 218] width 39 height 14
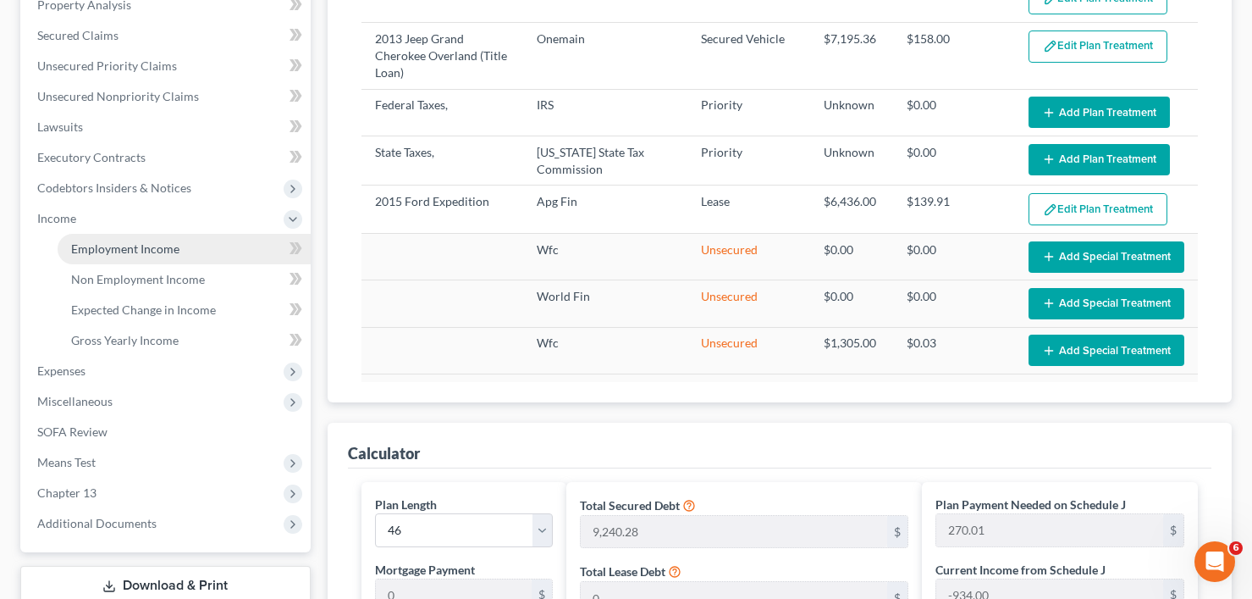
click at [160, 248] on span "Employment Income" at bounding box center [125, 248] width 108 height 14
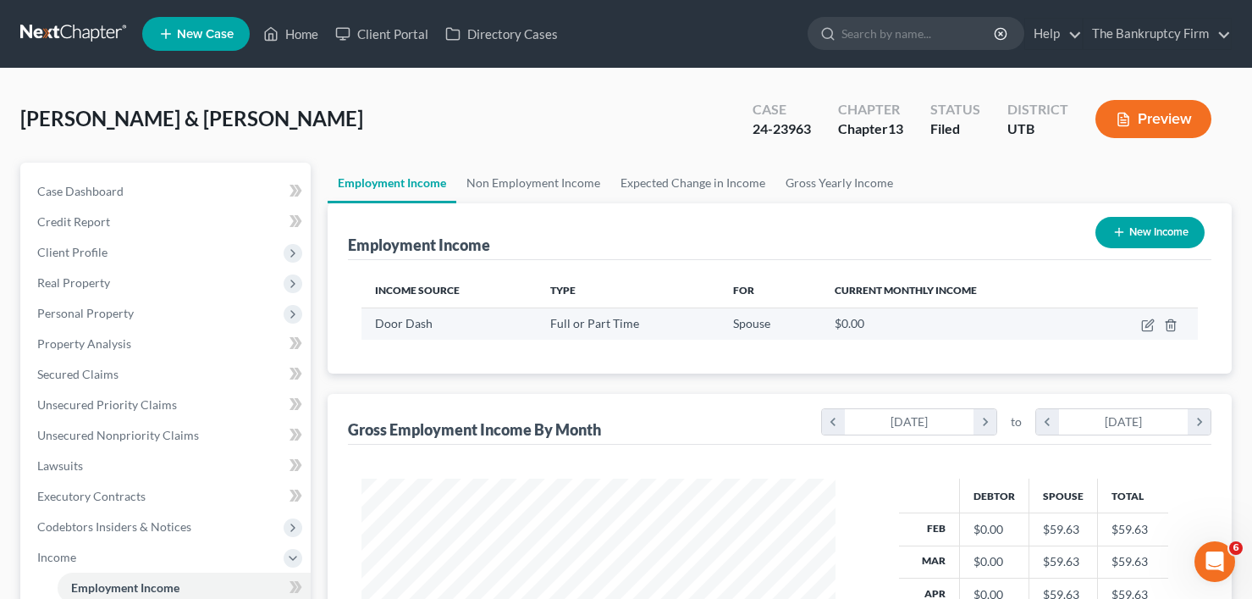
scroll to position [304, 508]
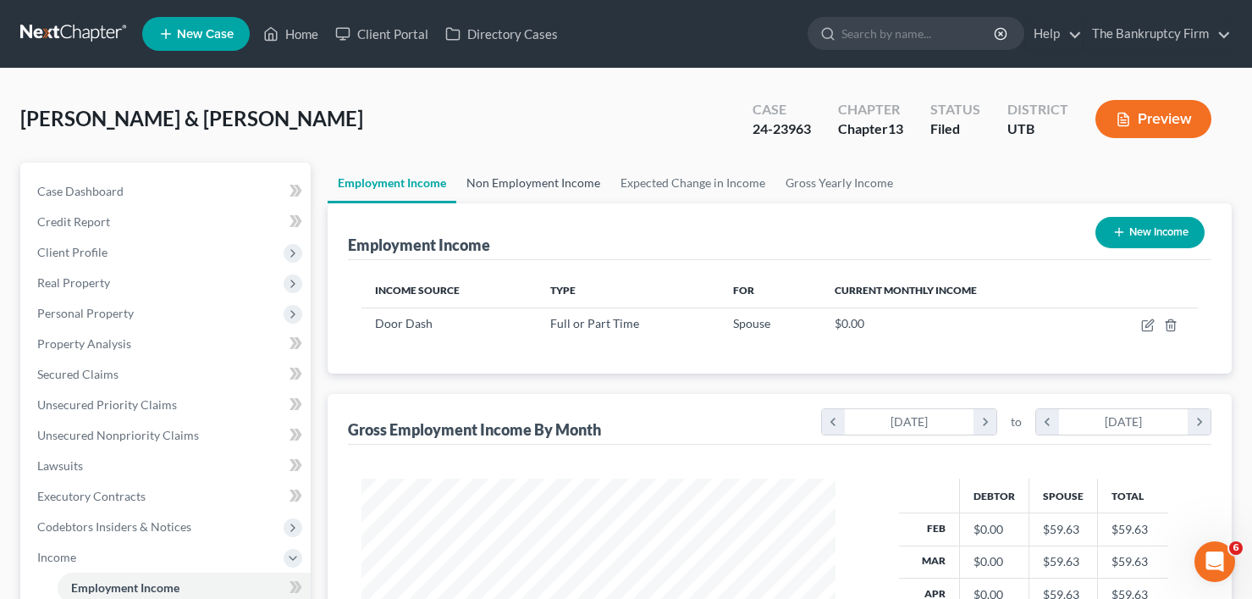
click at [542, 199] on link "Non Employment Income" at bounding box center [533, 183] width 154 height 41
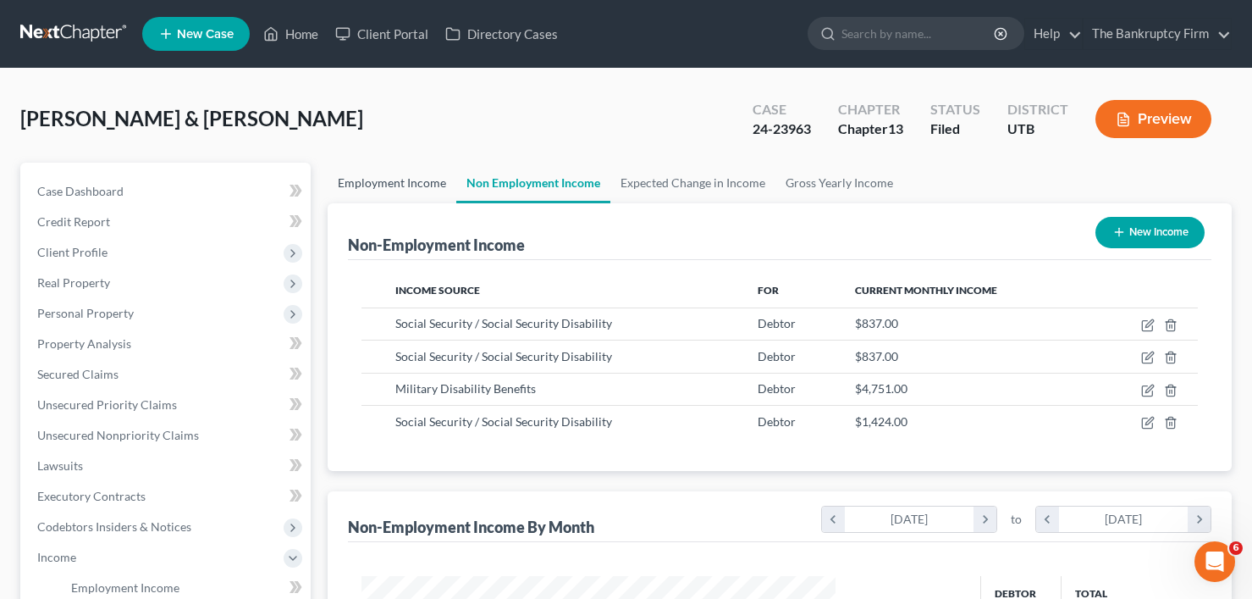
click at [362, 181] on link "Employment Income" at bounding box center [392, 183] width 129 height 41
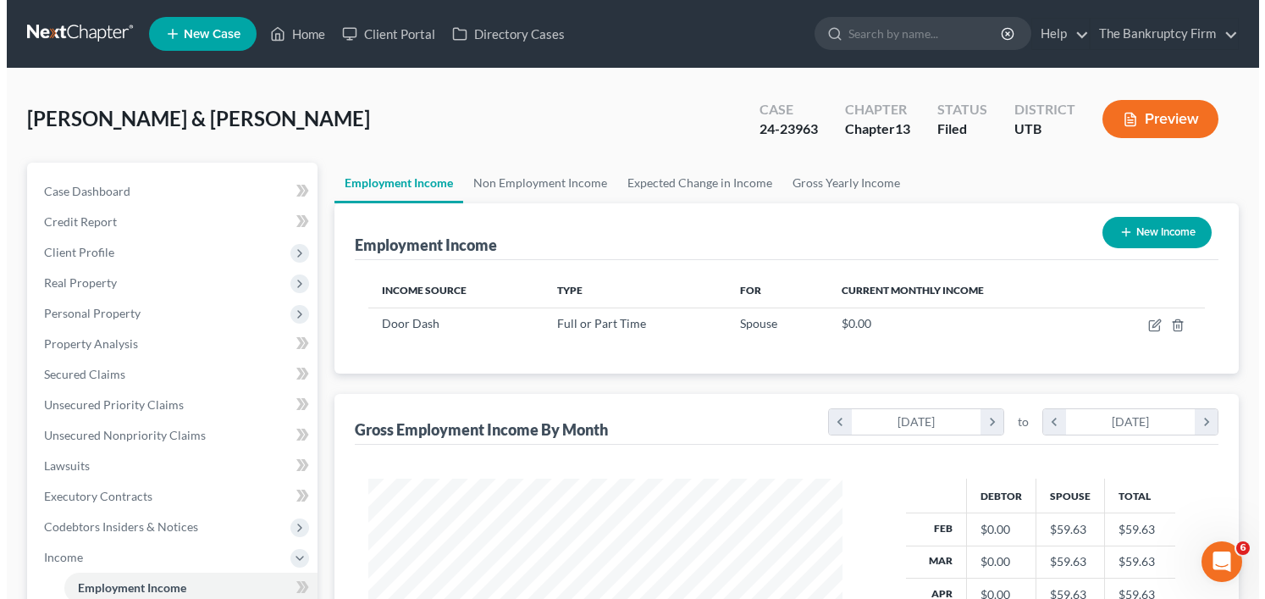
scroll to position [304, 508]
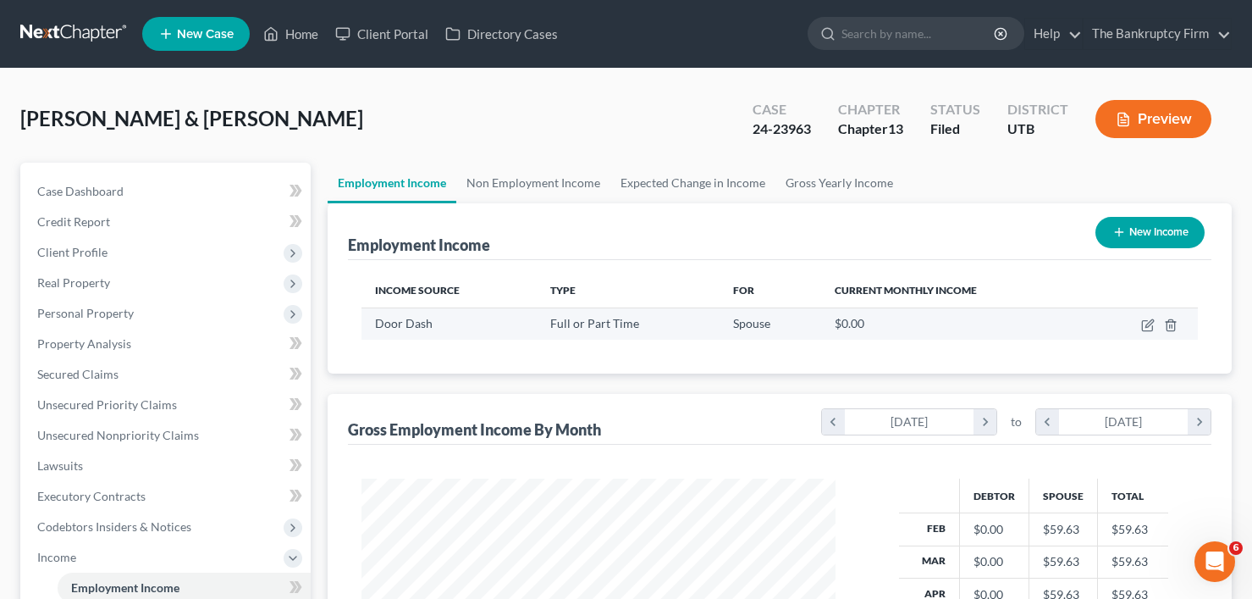
click at [1139, 326] on td at bounding box center [1142, 323] width 111 height 32
click at [1145, 328] on icon "button" at bounding box center [1148, 325] width 14 height 14
select select "0"
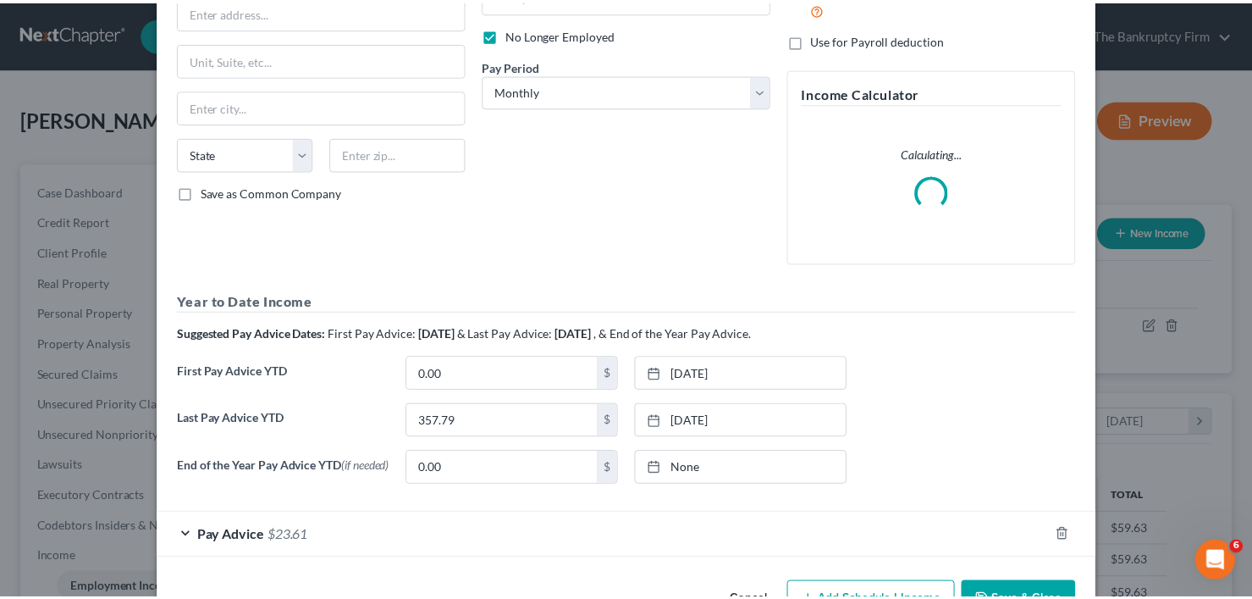
scroll to position [269, 0]
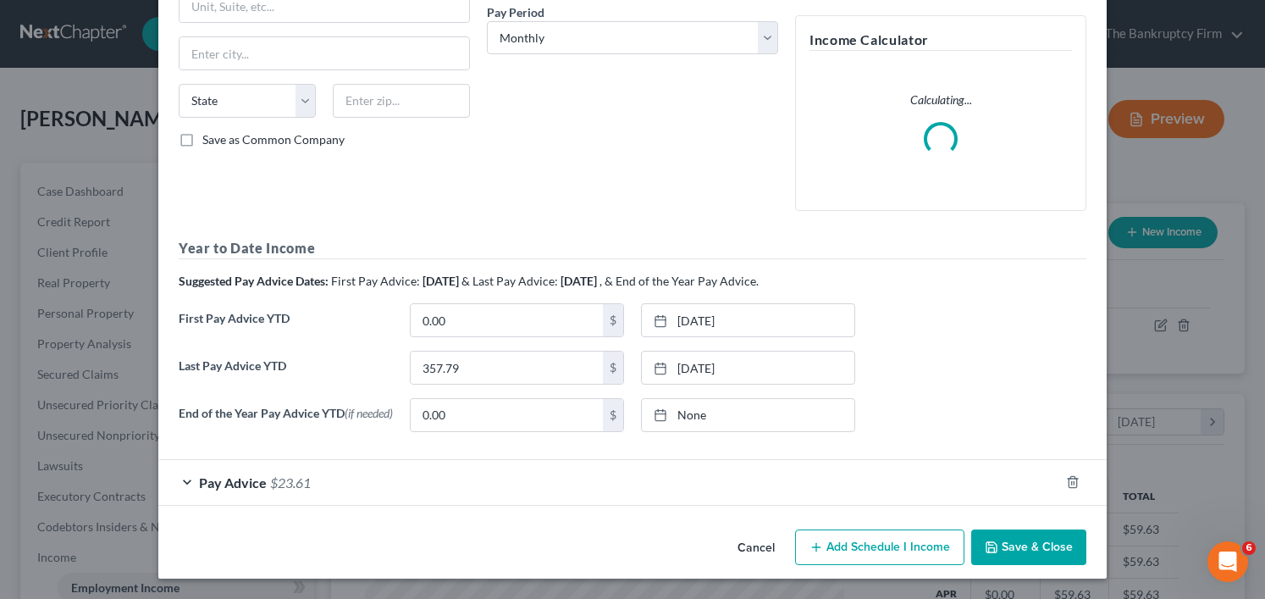
click at [1001, 556] on button "Save & Close" at bounding box center [1028, 547] width 115 height 36
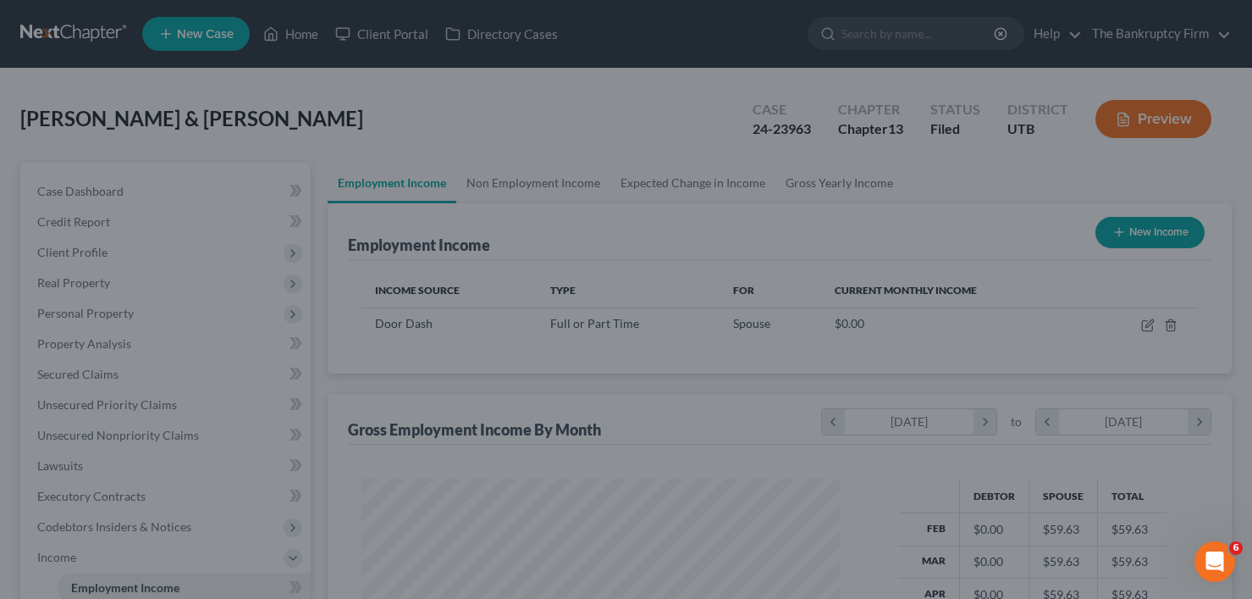
scroll to position [846248, 846043]
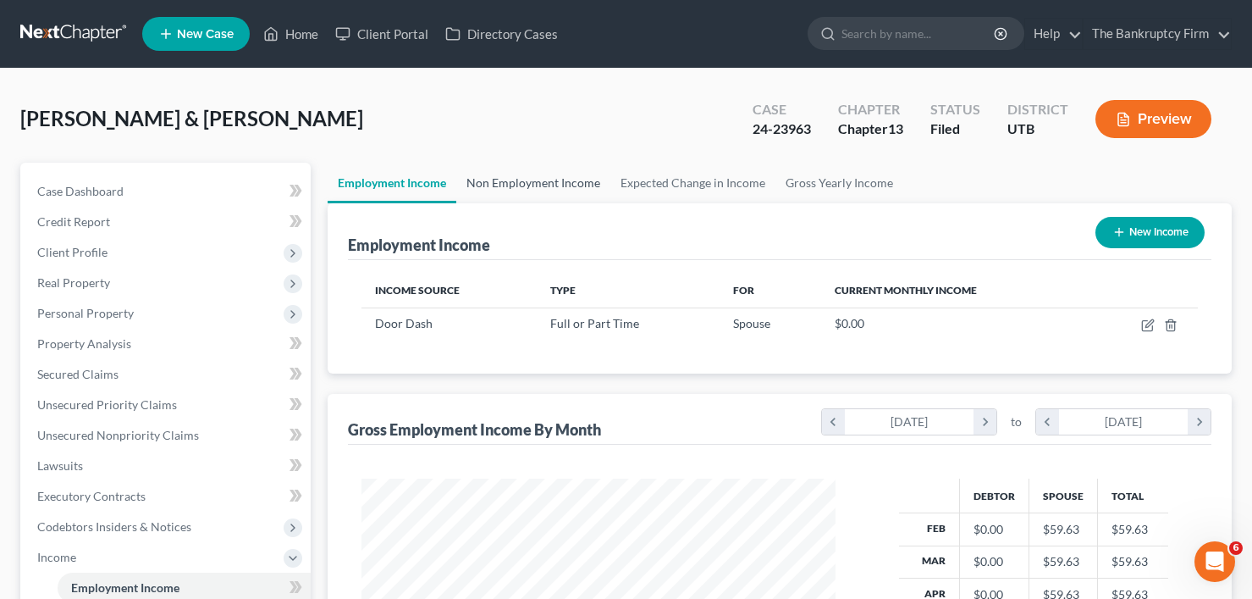
click at [526, 197] on link "Non Employment Income" at bounding box center [533, 183] width 154 height 41
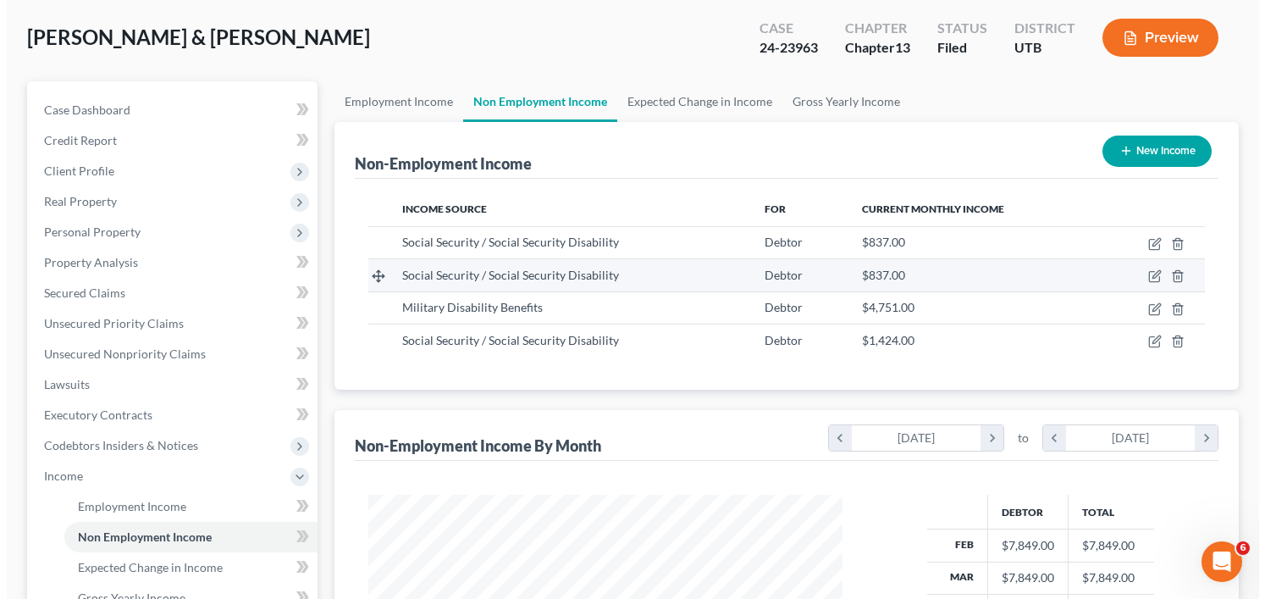
scroll to position [85, 0]
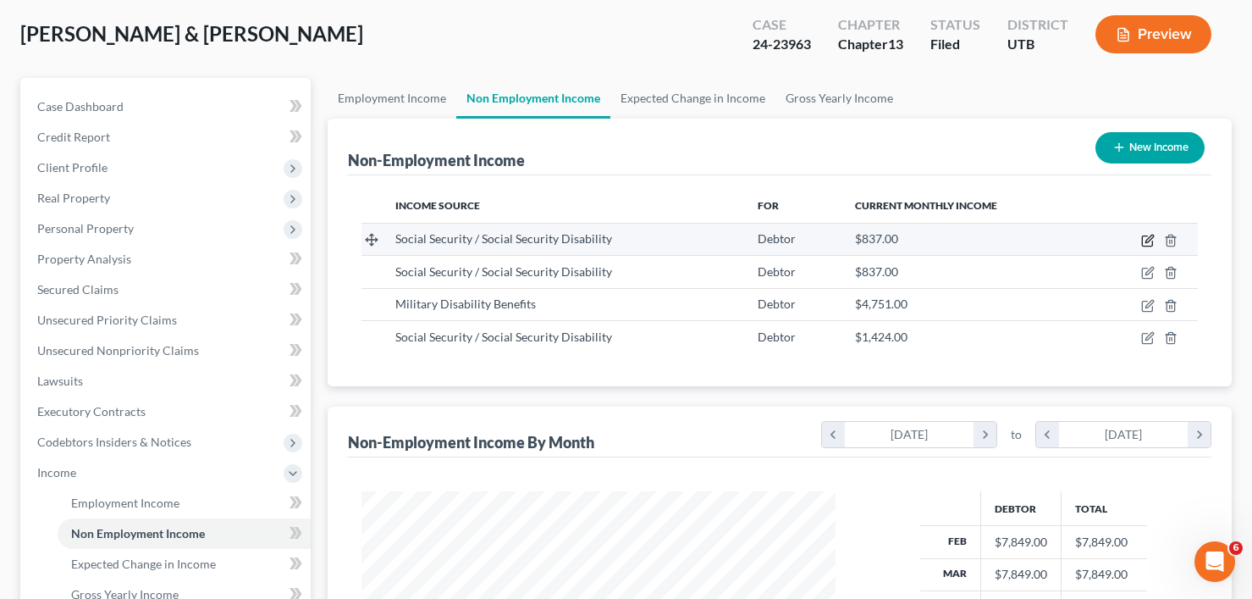
click at [1144, 241] on icon "button" at bounding box center [1148, 241] width 14 height 14
select select "4"
select select "0"
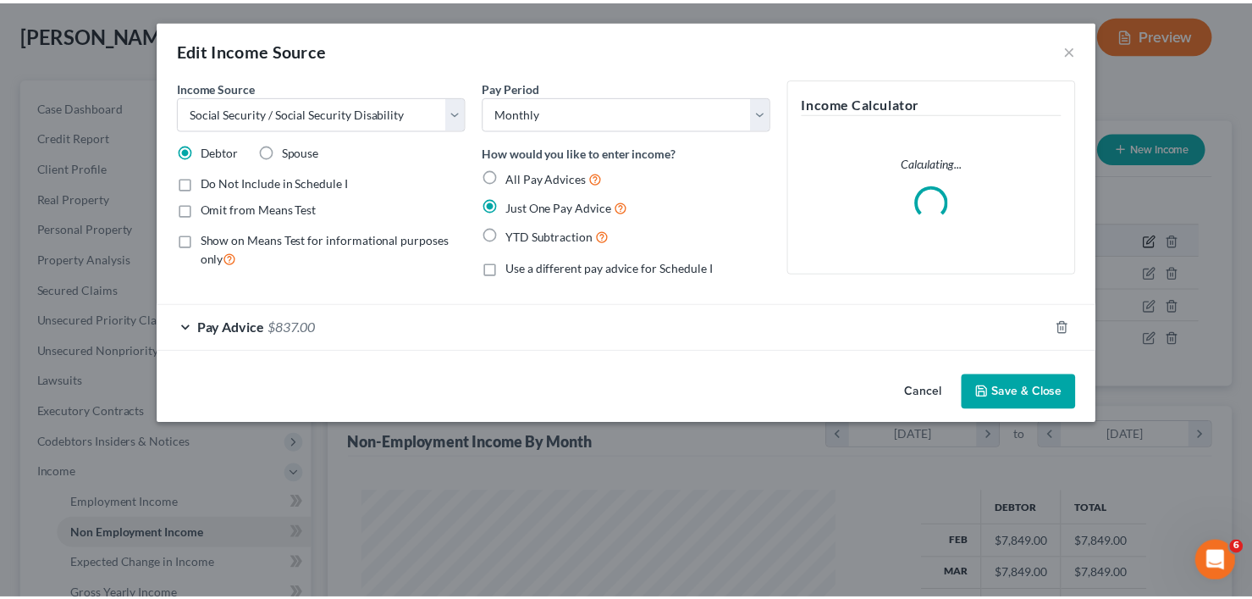
scroll to position [304, 514]
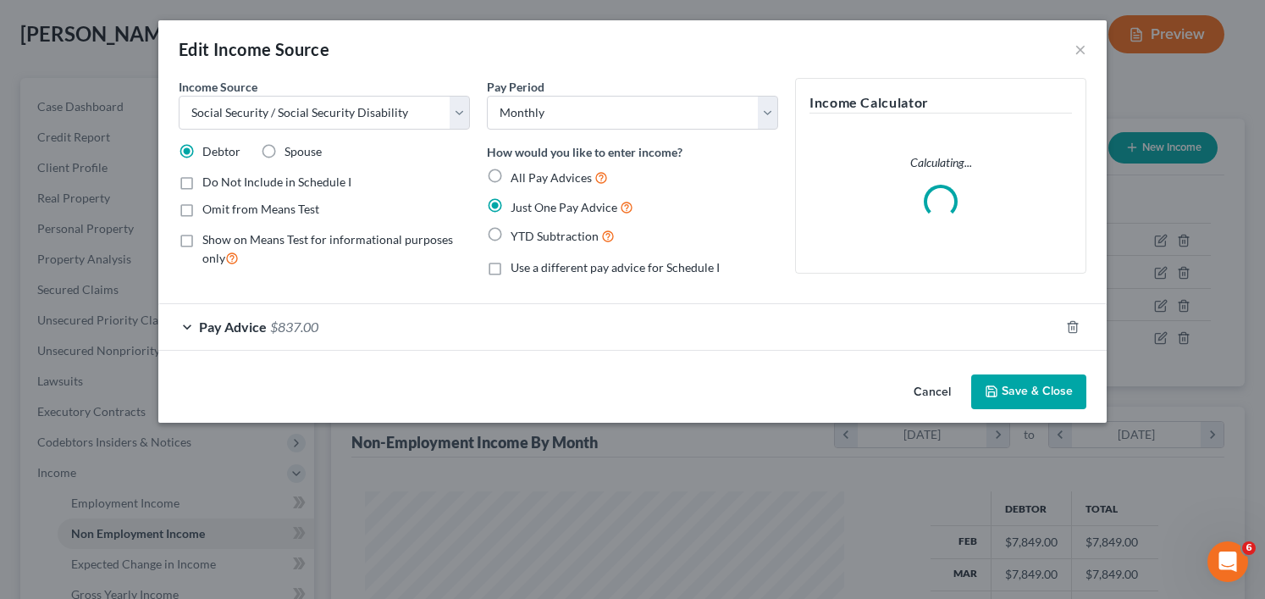
click at [202, 185] on label "Do Not Include in Schedule I" at bounding box center [276, 182] width 149 height 17
click at [209, 185] on input "Do Not Include in Schedule I" at bounding box center [214, 179] width 11 height 11
checkbox input "true"
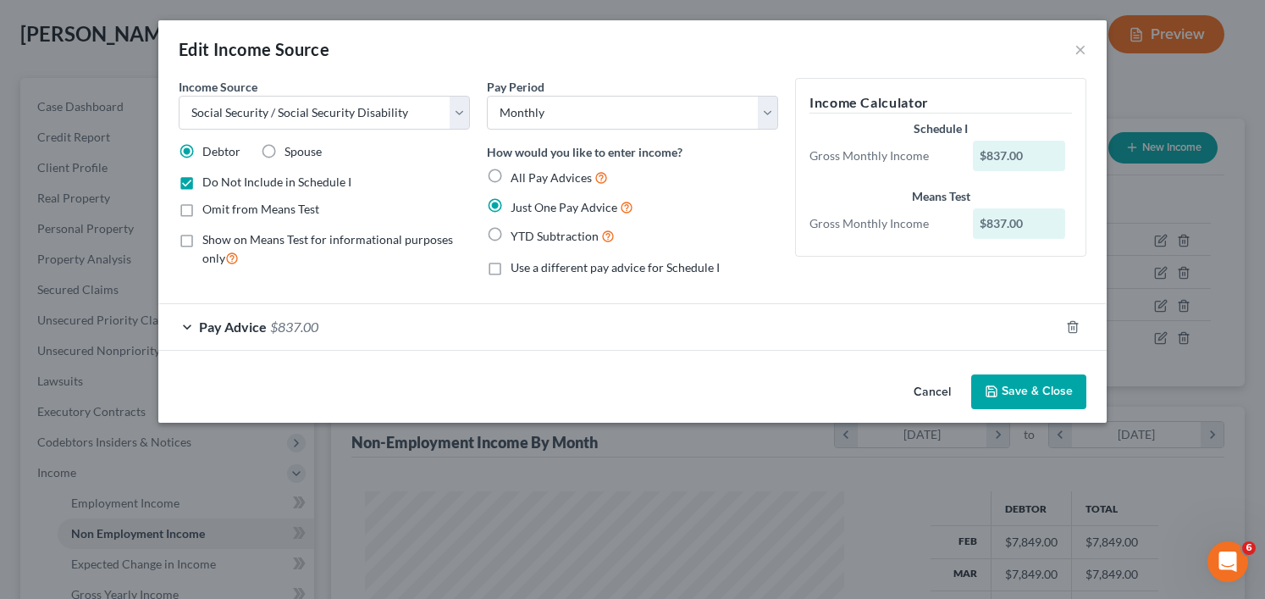
click at [1031, 392] on button "Save & Close" at bounding box center [1028, 392] width 115 height 36
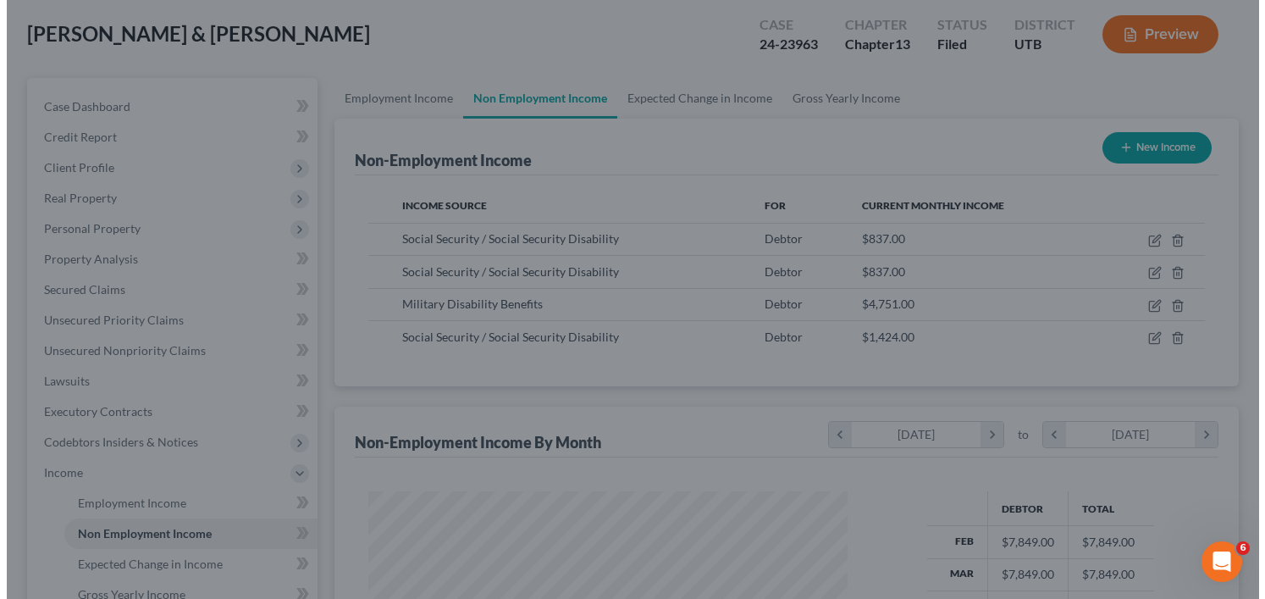
scroll to position [846248, 846043]
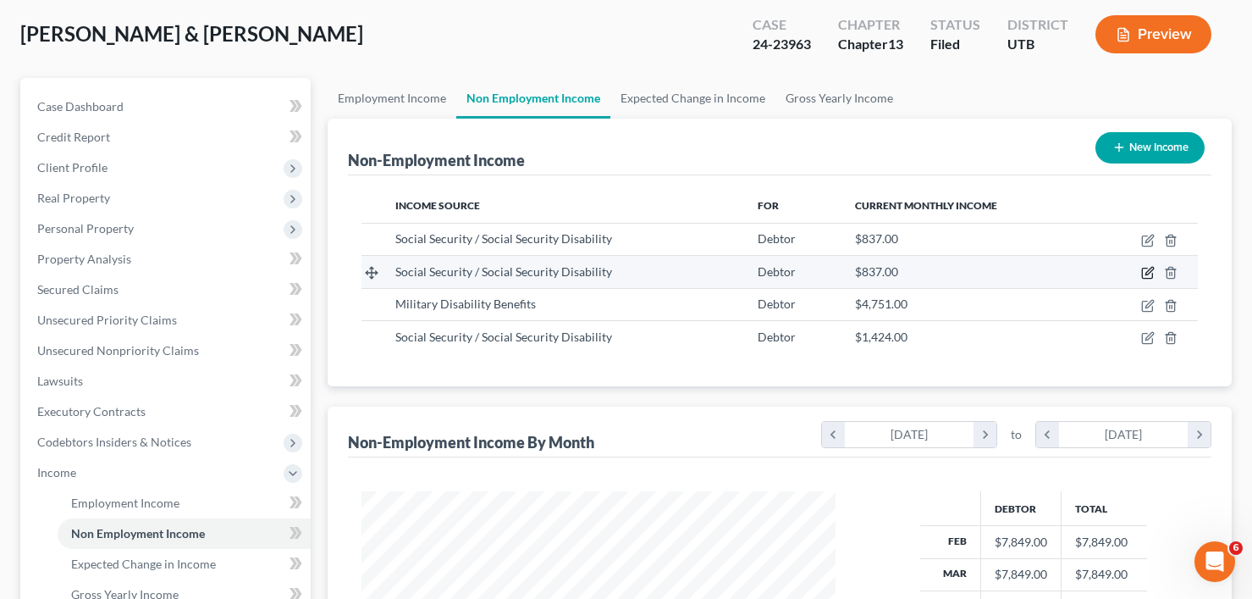
click at [1152, 272] on icon "button" at bounding box center [1148, 273] width 14 height 14
select select "4"
select select "0"
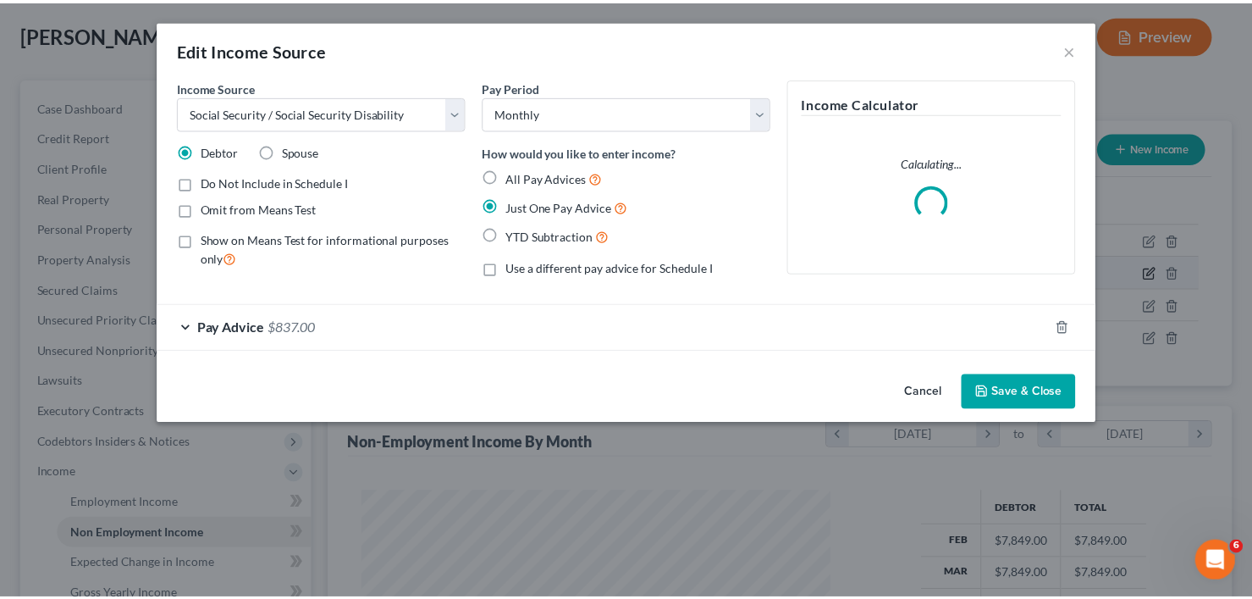
scroll to position [304, 514]
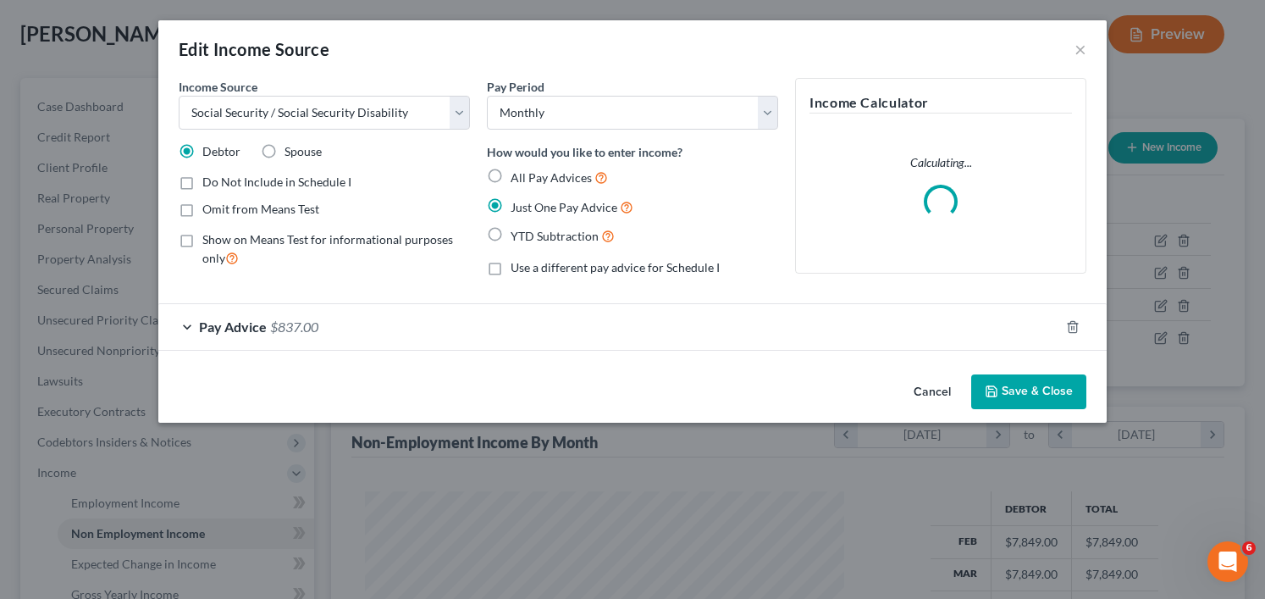
click at [202, 185] on label "Do Not Include in Schedule I" at bounding box center [276, 182] width 149 height 17
click at [209, 185] on input "Do Not Include in Schedule I" at bounding box center [214, 179] width 11 height 11
checkbox input "true"
click at [1035, 394] on button "Save & Close" at bounding box center [1028, 392] width 115 height 36
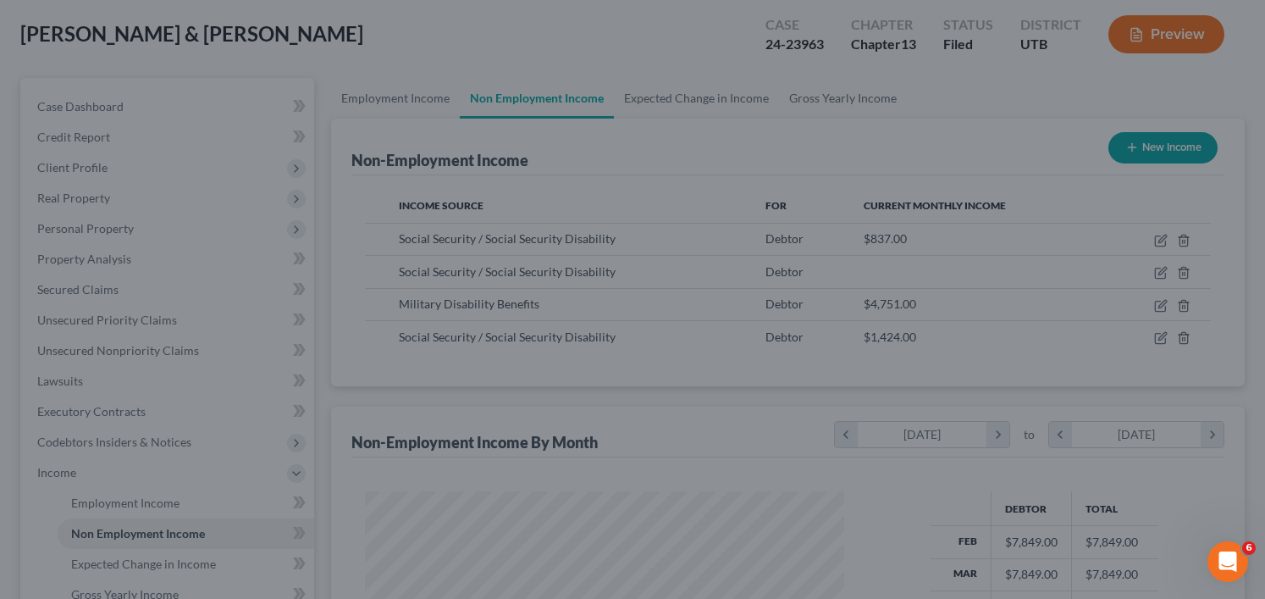
scroll to position [846248, 846043]
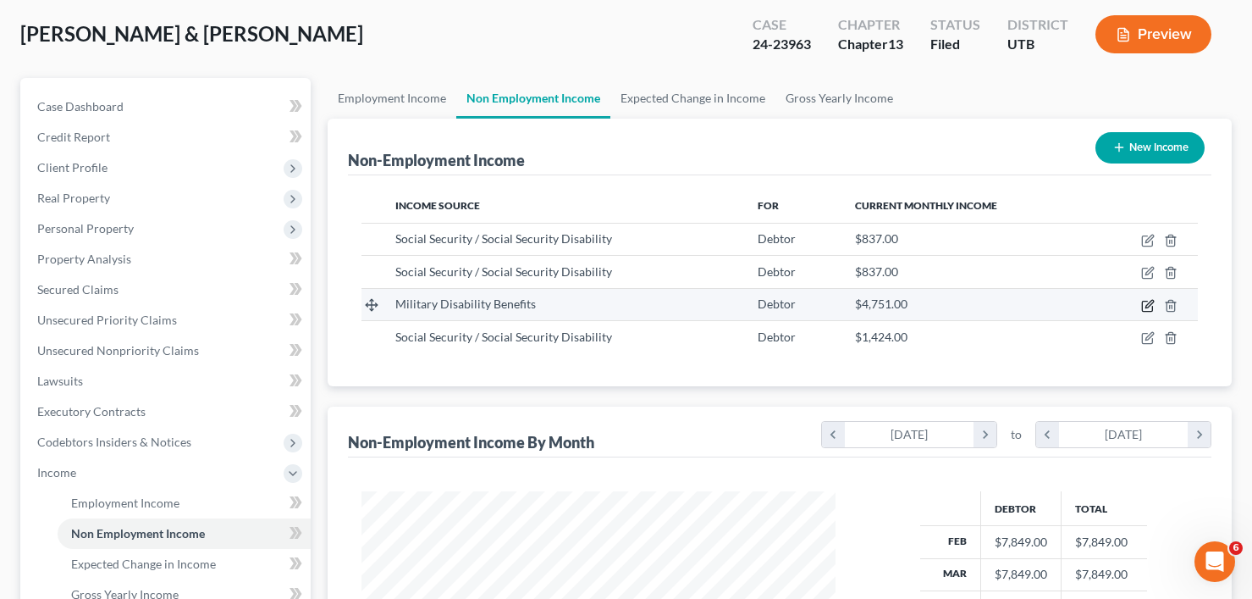
click at [1142, 306] on icon "button" at bounding box center [1147, 306] width 10 height 10
select select "12"
select select "0"
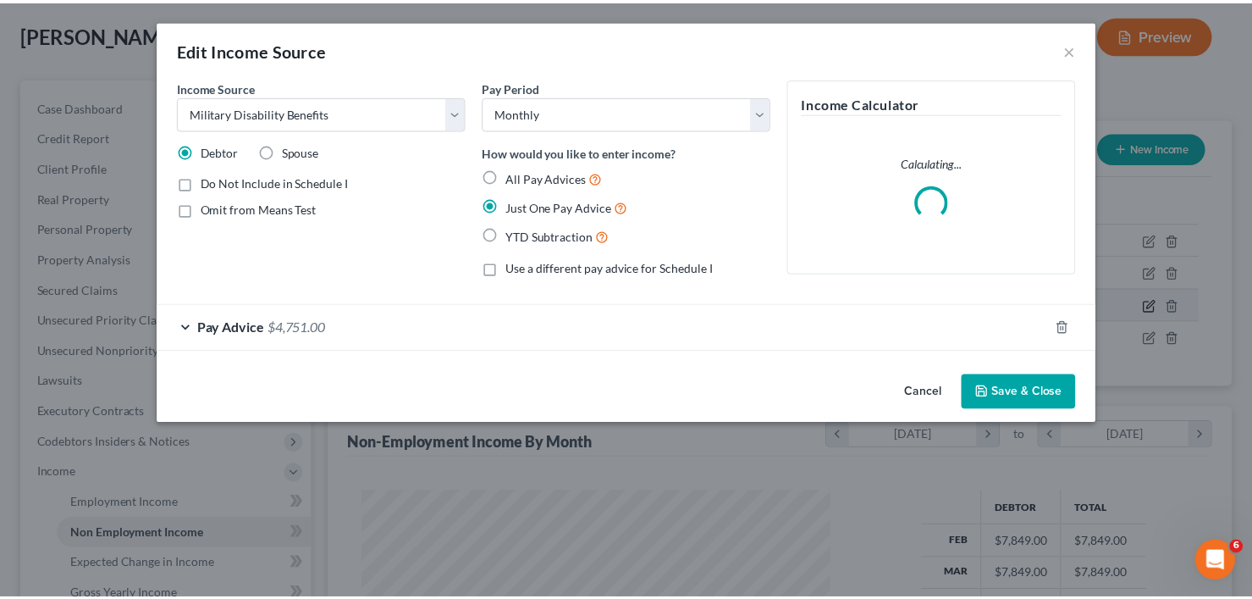
scroll to position [304, 514]
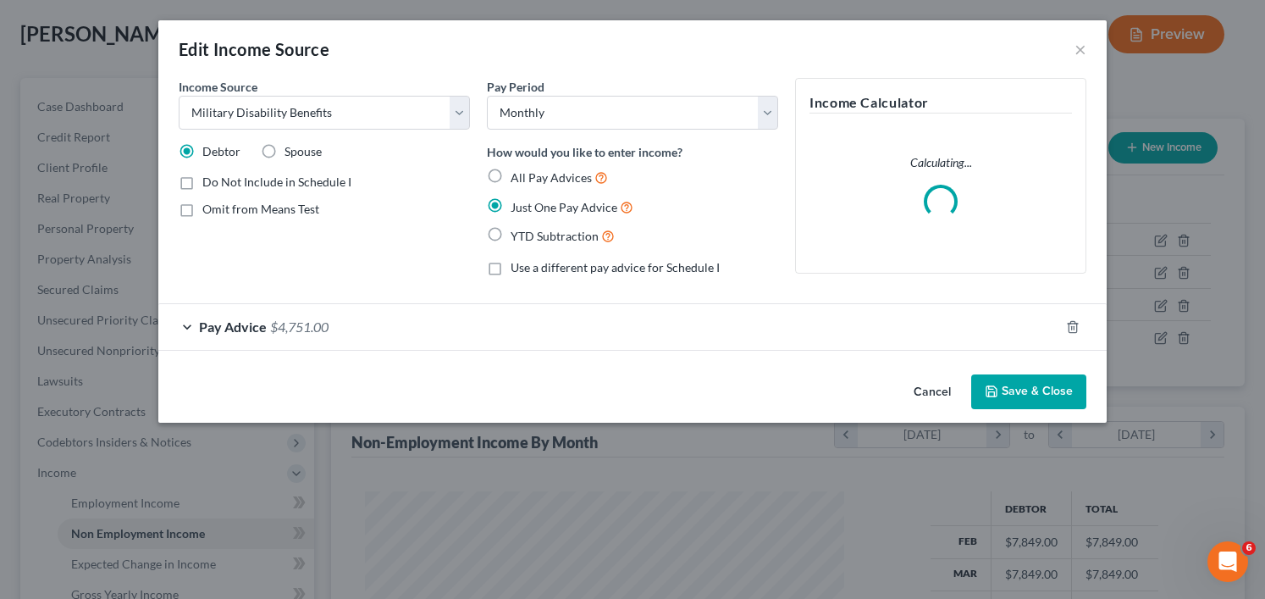
click at [392, 322] on div "Pay Advice $4,751.00" at bounding box center [608, 326] width 901 height 45
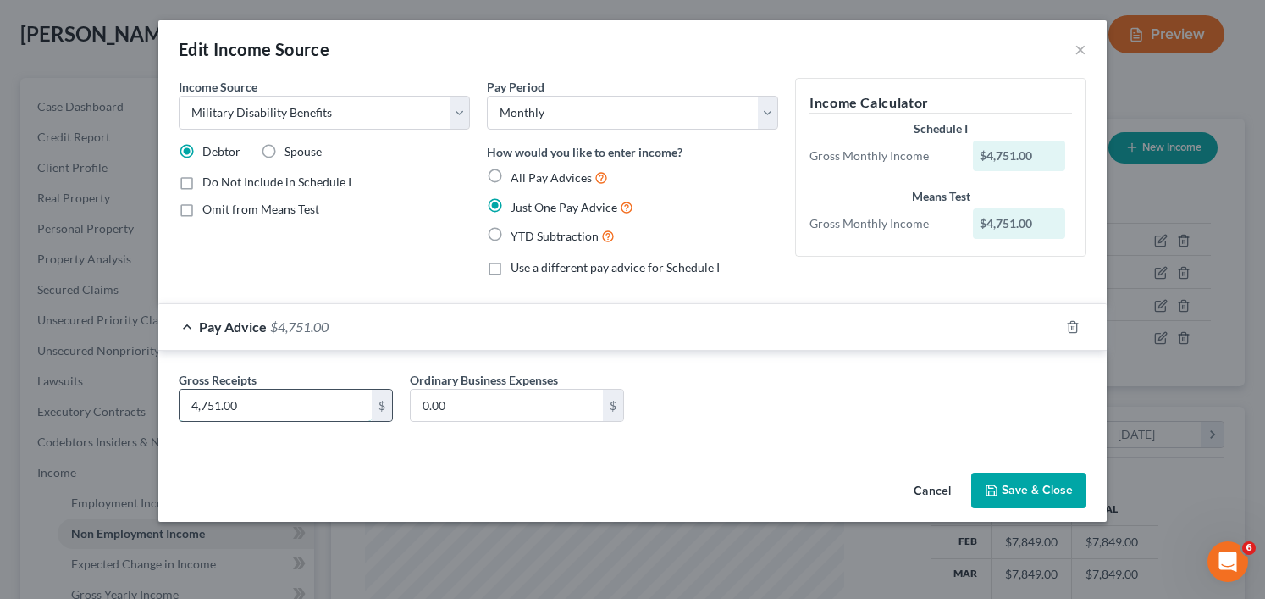
click at [262, 404] on input "4,751.00" at bounding box center [275, 405] width 192 height 32
click at [245, 477] on div "Cancel Save & Close" at bounding box center [632, 494] width 948 height 56
click at [275, 403] on input "4,751.00" at bounding box center [275, 405] width 192 height 32
type input "4,870.78"
click at [1001, 491] on button "Save & Close" at bounding box center [1028, 490] width 115 height 36
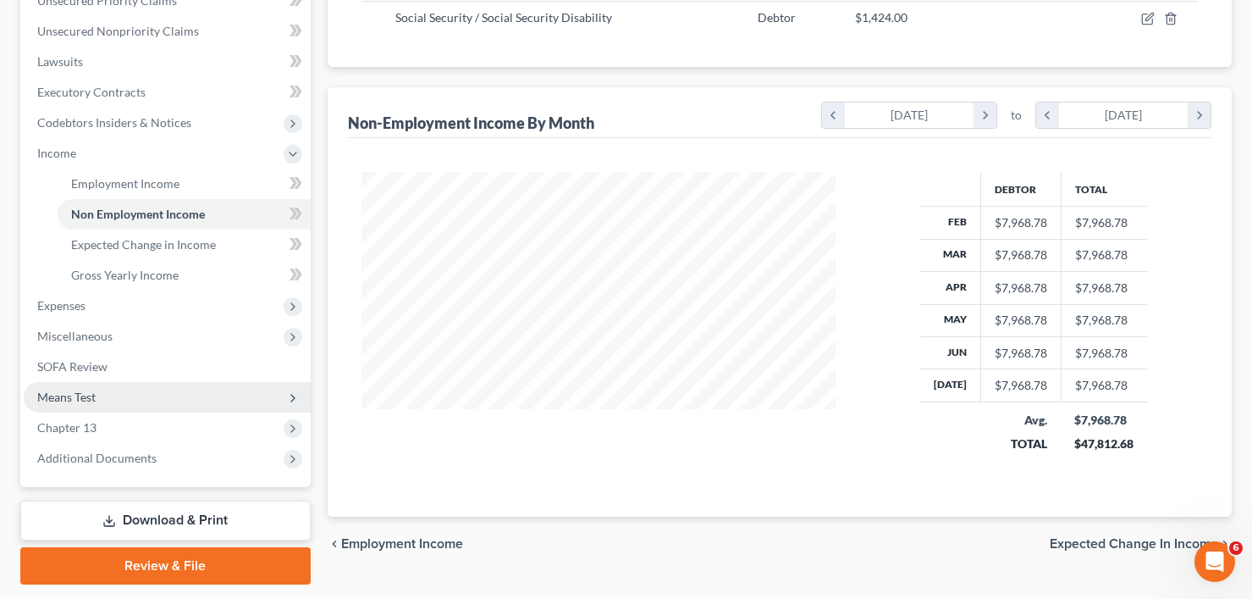
scroll to position [423, 0]
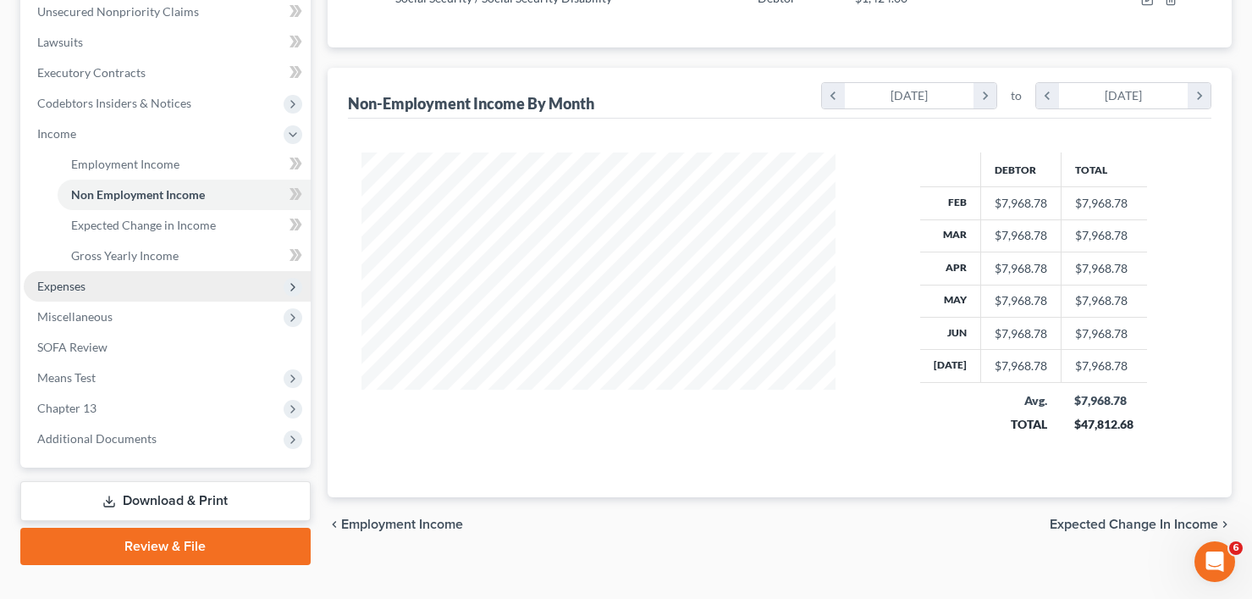
click at [120, 284] on span "Expenses" at bounding box center [167, 286] width 287 height 30
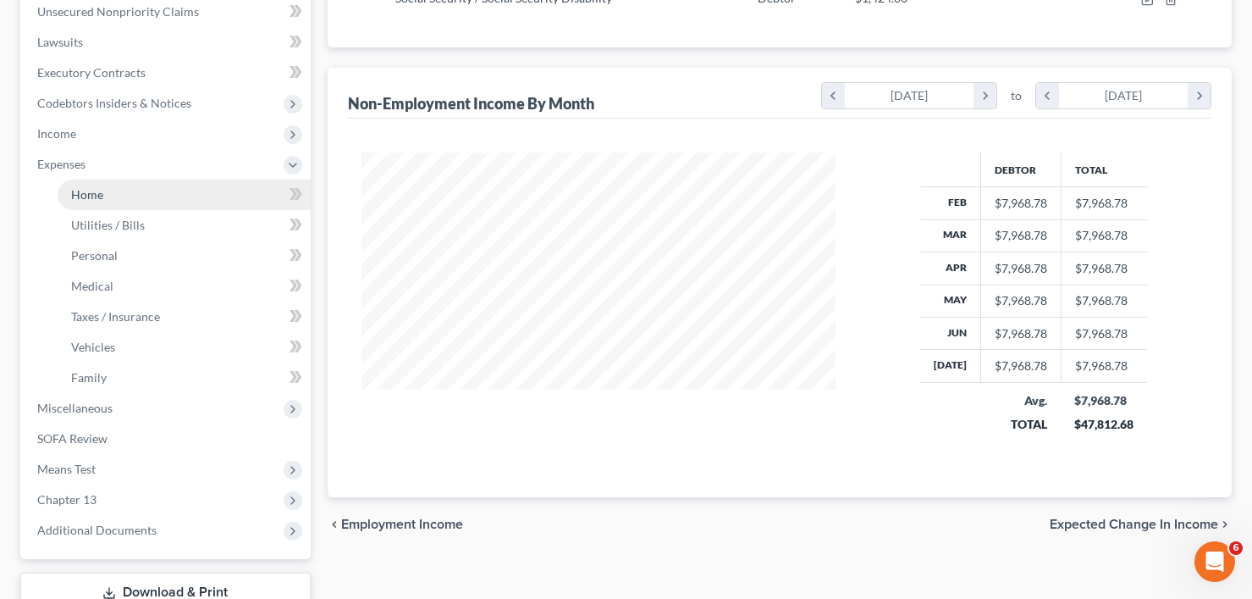
click at [145, 201] on link "Home" at bounding box center [184, 194] width 253 height 30
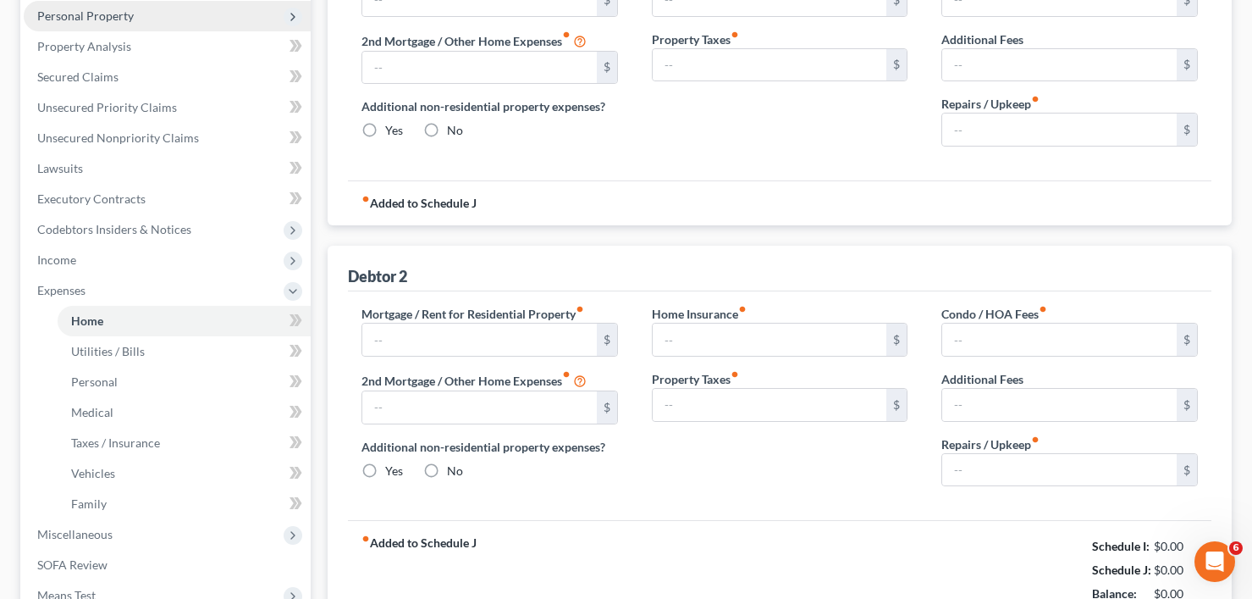
type input "2,268.09"
type input "0.00"
radio input "true"
type input "0.00"
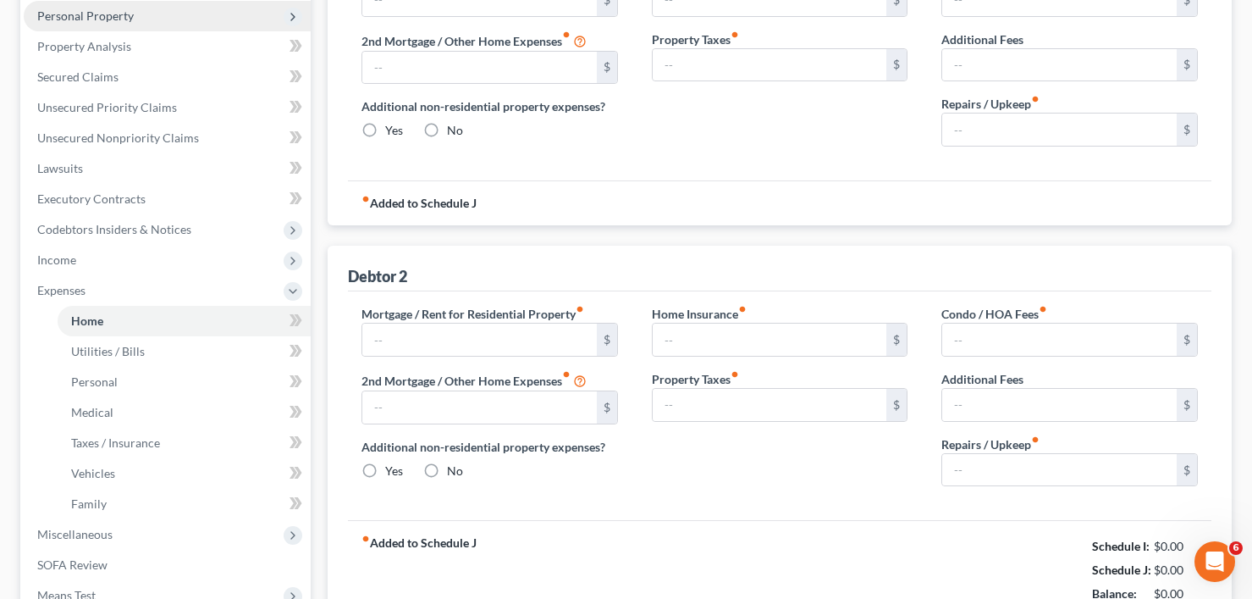
type input "0.00"
type input "101.39"
type input "2,197.52"
type input "0.00"
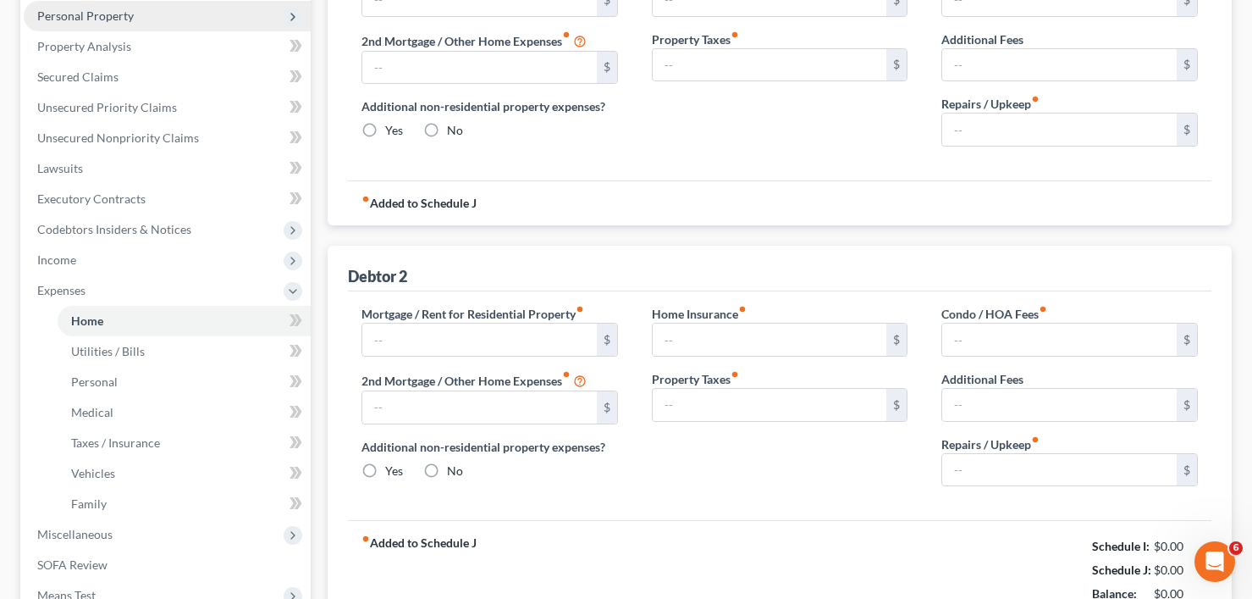
radio input "true"
type input "0.00"
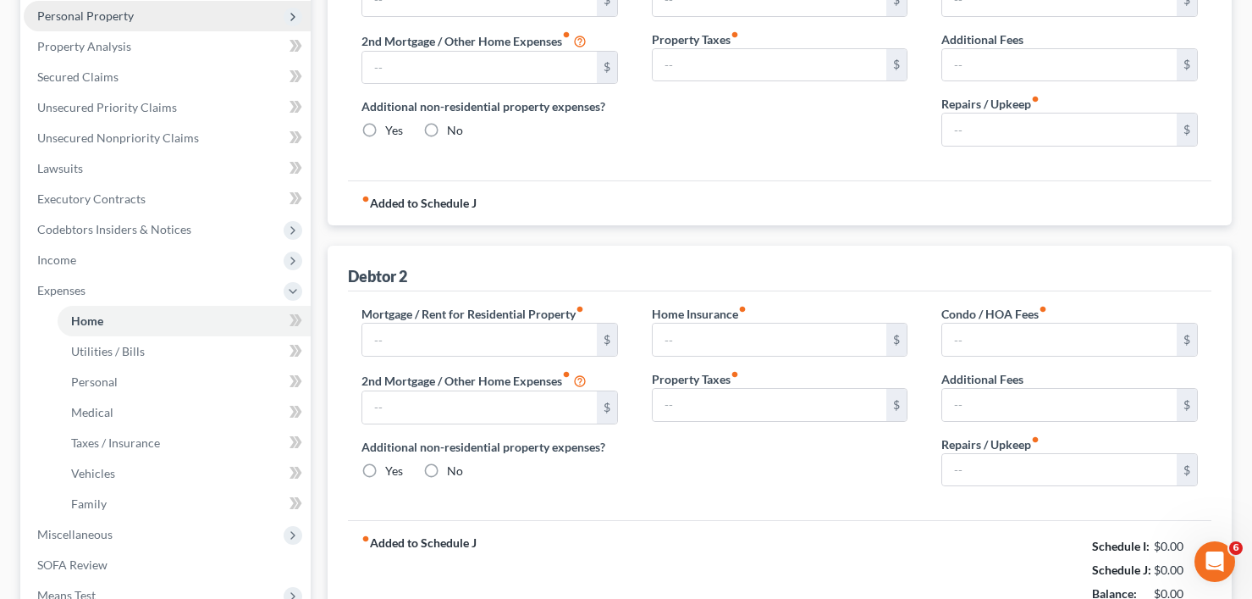
type input "90.00"
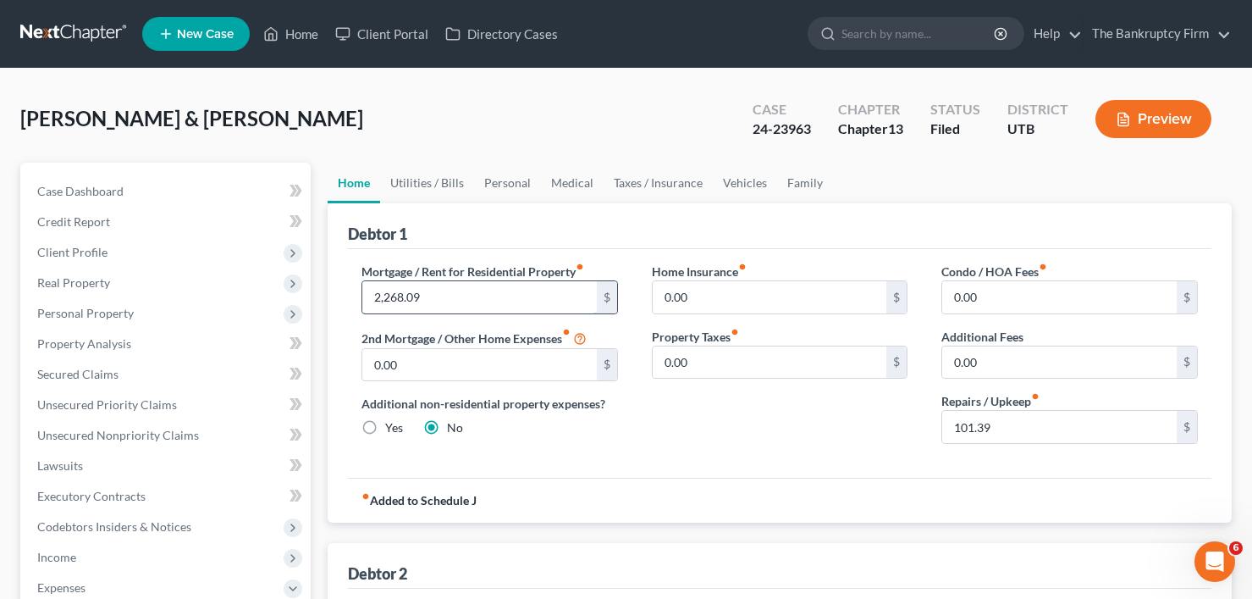
click at [497, 295] on input "2,268.09" at bounding box center [479, 297] width 234 height 32
type input "1,195"
click at [730, 414] on div "Home Insurance fiber_manual_record 0.00 $ Property Taxes fiber_manual_record 0.…" at bounding box center [780, 359] width 290 height 195
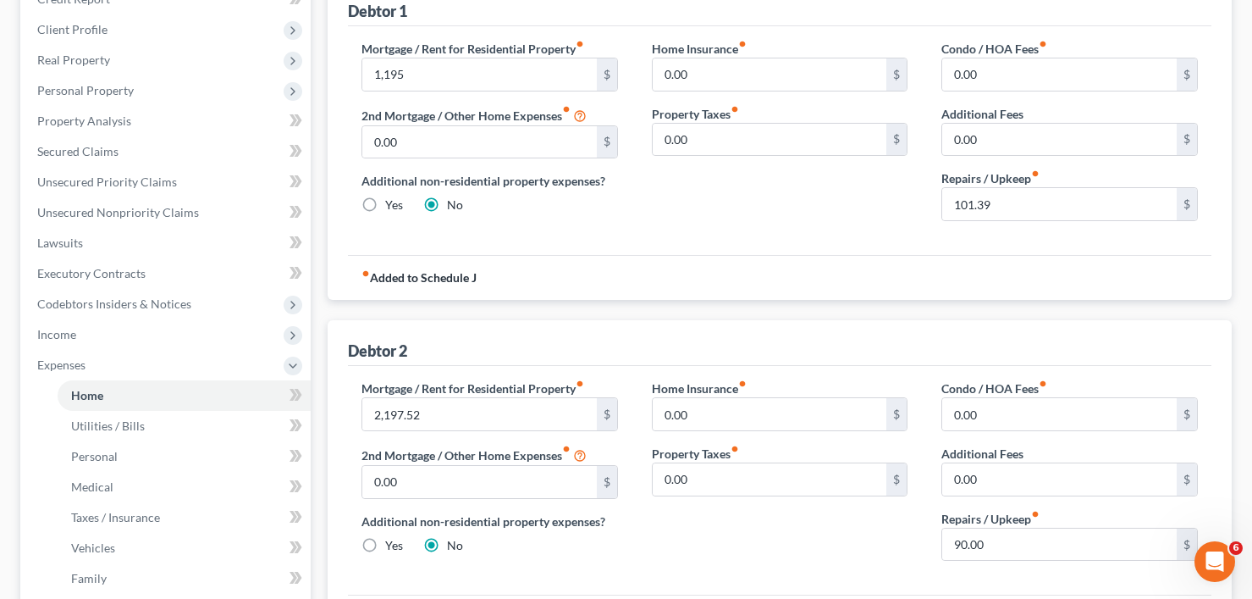
scroll to position [169, 0]
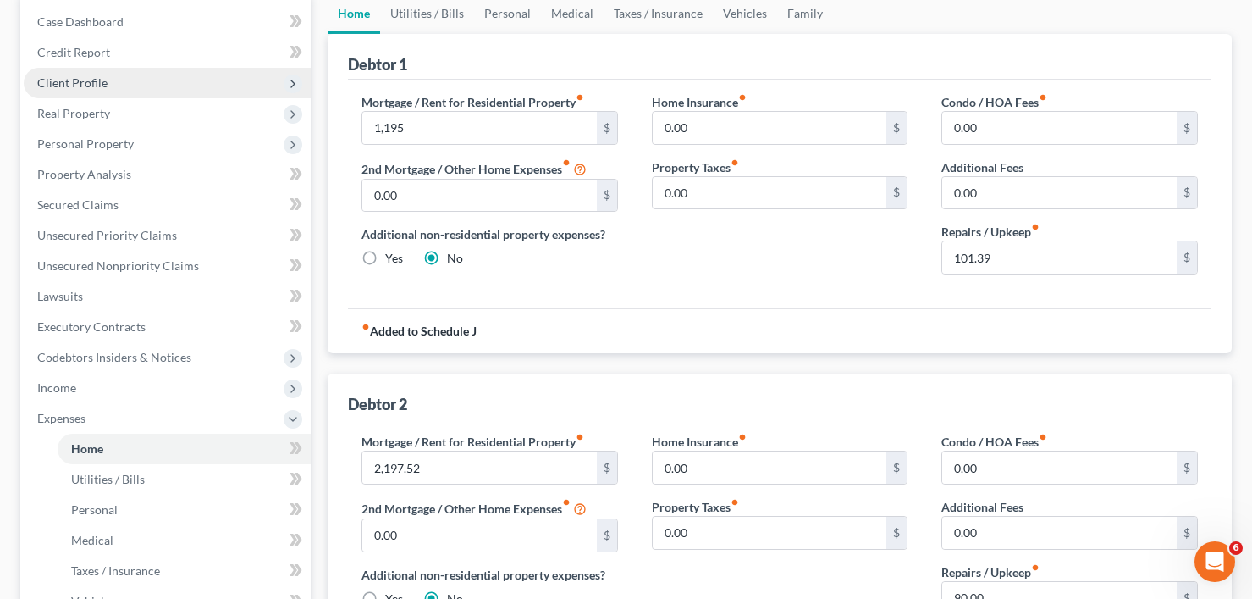
click at [90, 91] on span "Client Profile" at bounding box center [167, 83] width 287 height 30
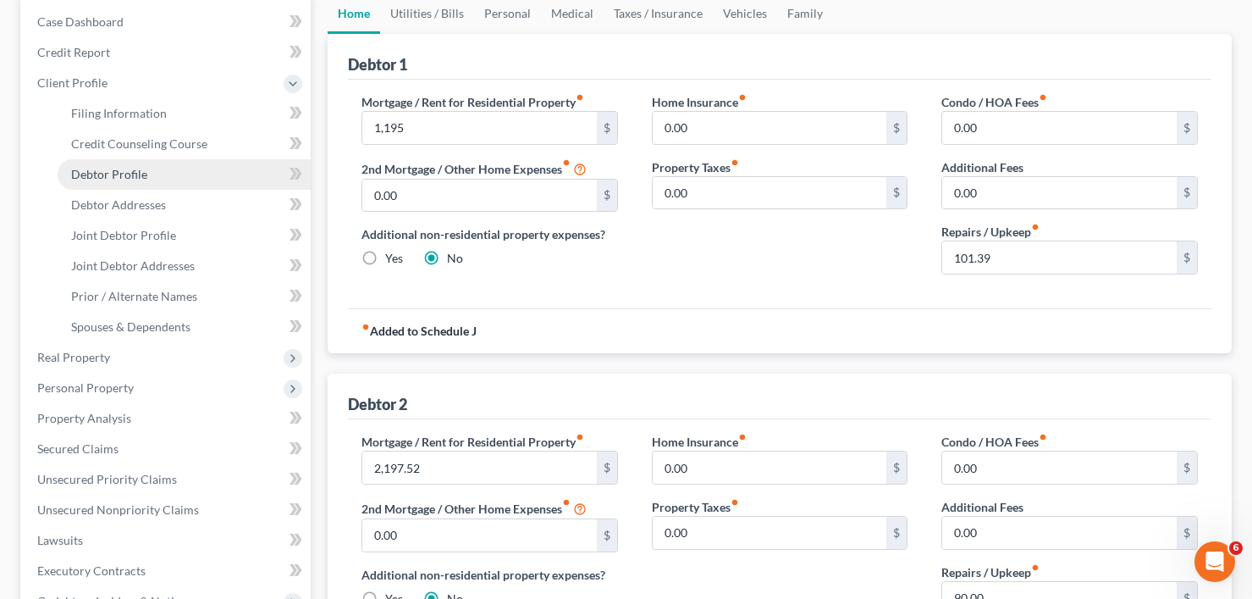
click at [118, 175] on span "Debtor Profile" at bounding box center [109, 174] width 76 height 14
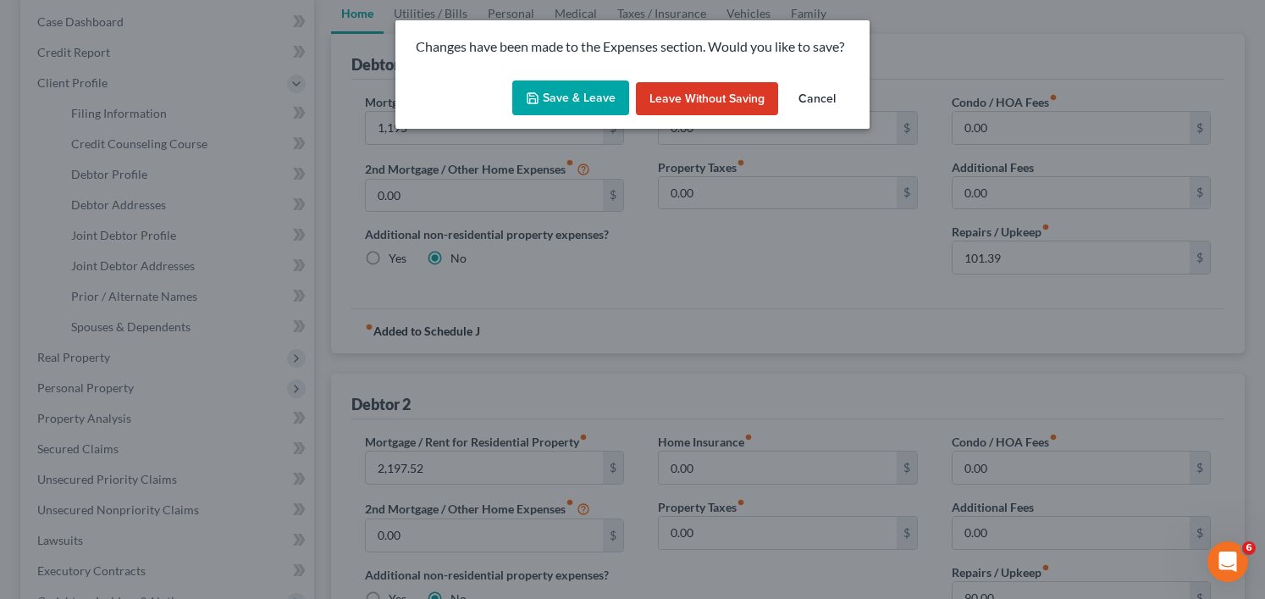
click at [539, 100] on icon "button" at bounding box center [533, 98] width 14 height 14
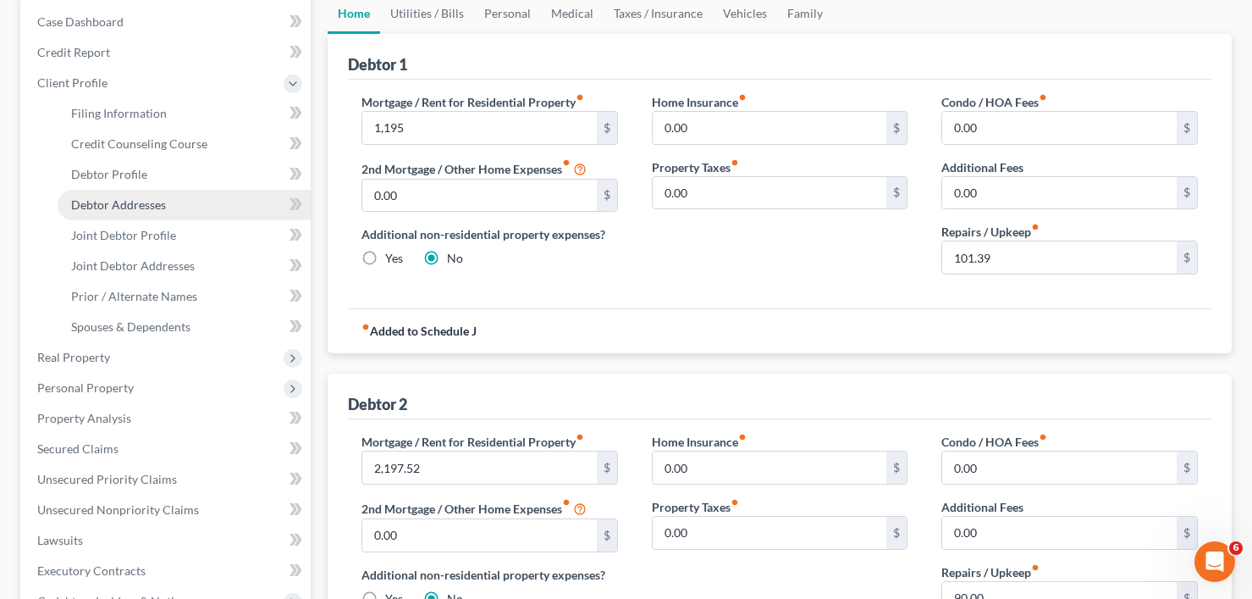
select select "1"
select select "3"
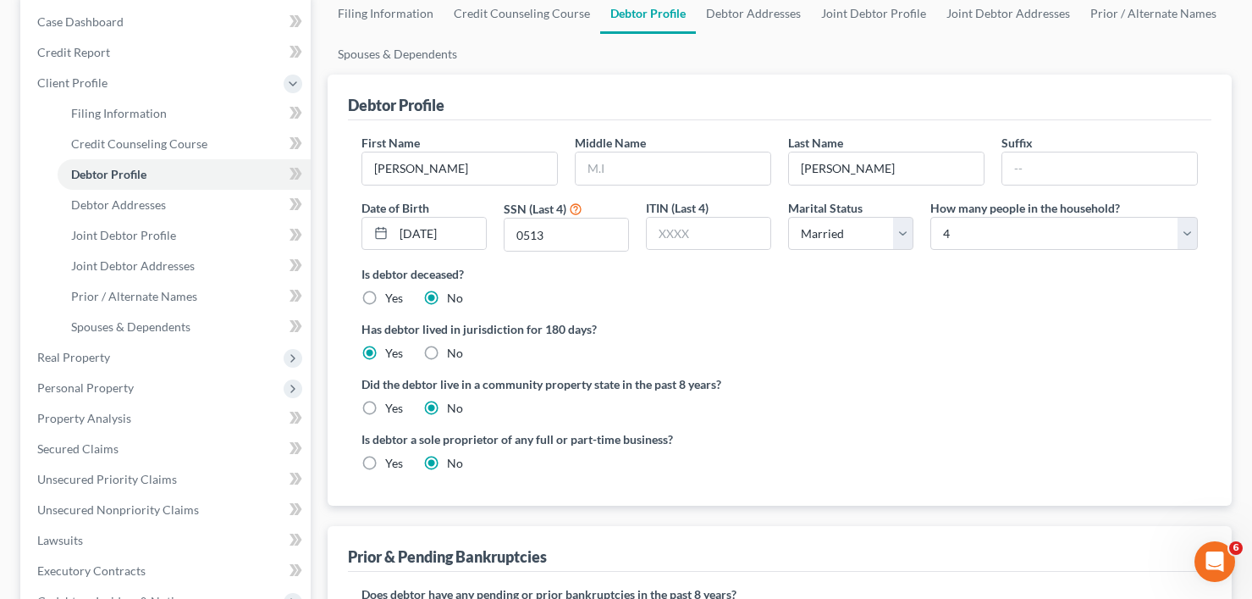
radio input "true"
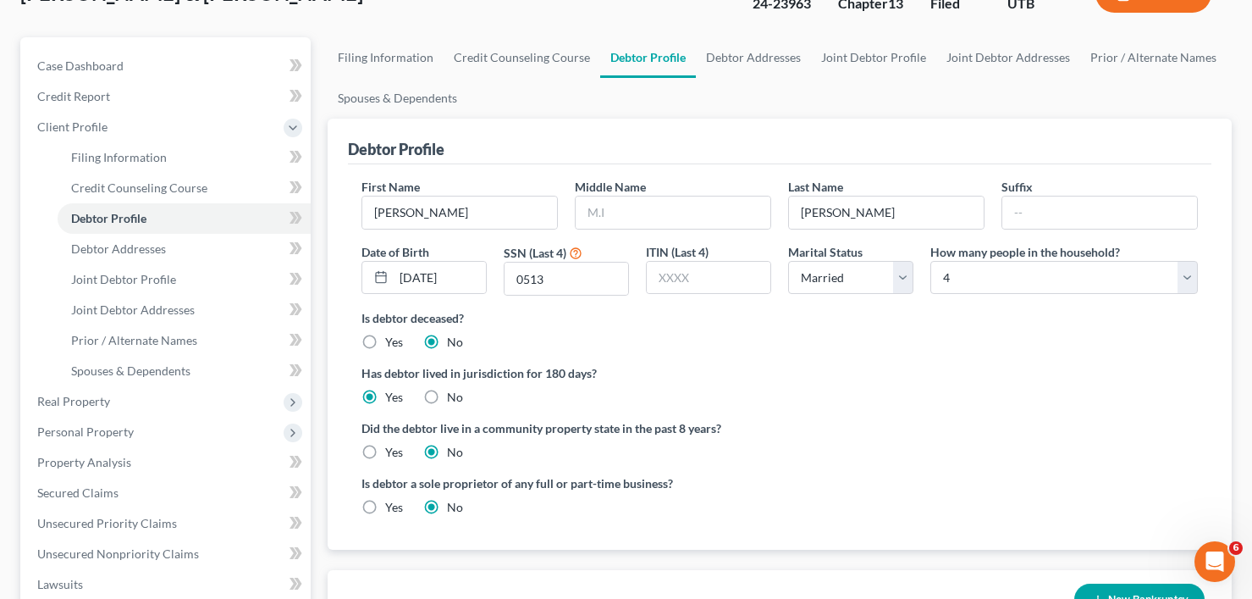
scroll to position [169, 0]
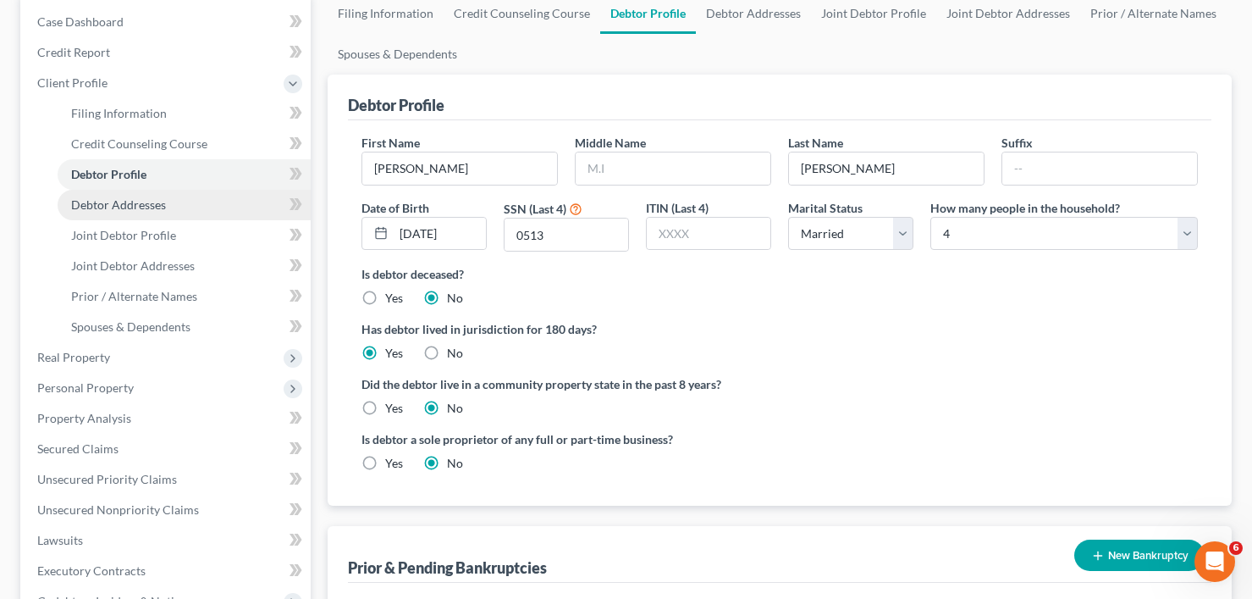
click at [104, 202] on span "Debtor Addresses" at bounding box center [118, 204] width 95 height 14
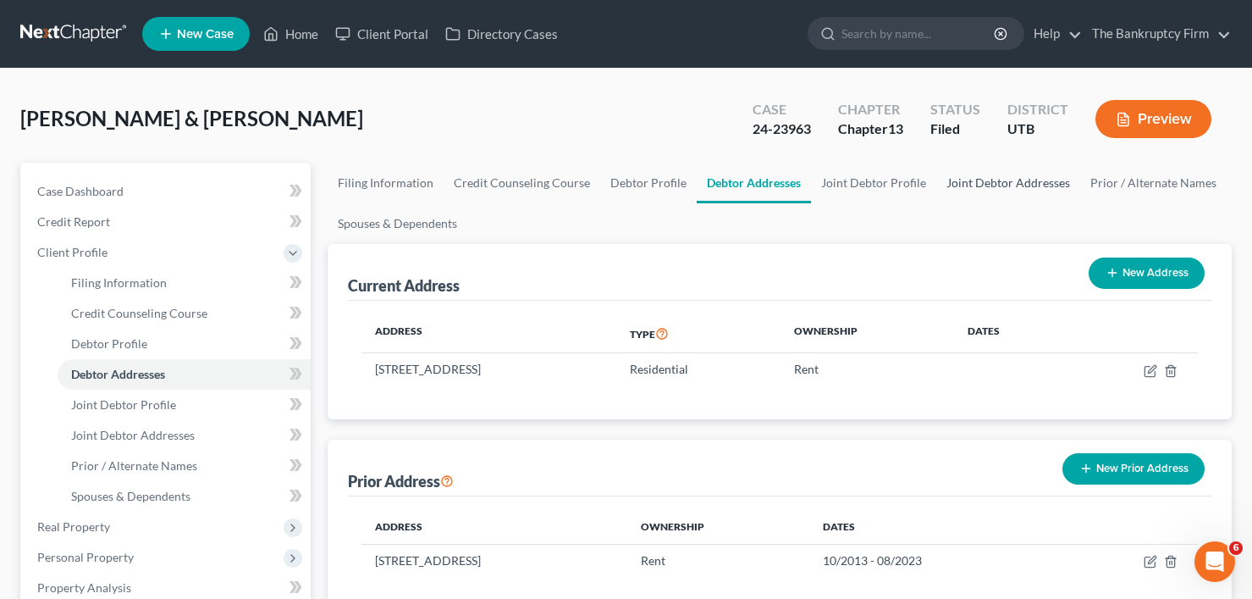
click at [985, 185] on link "Joint Debtor Addresses" at bounding box center [1008, 183] width 144 height 41
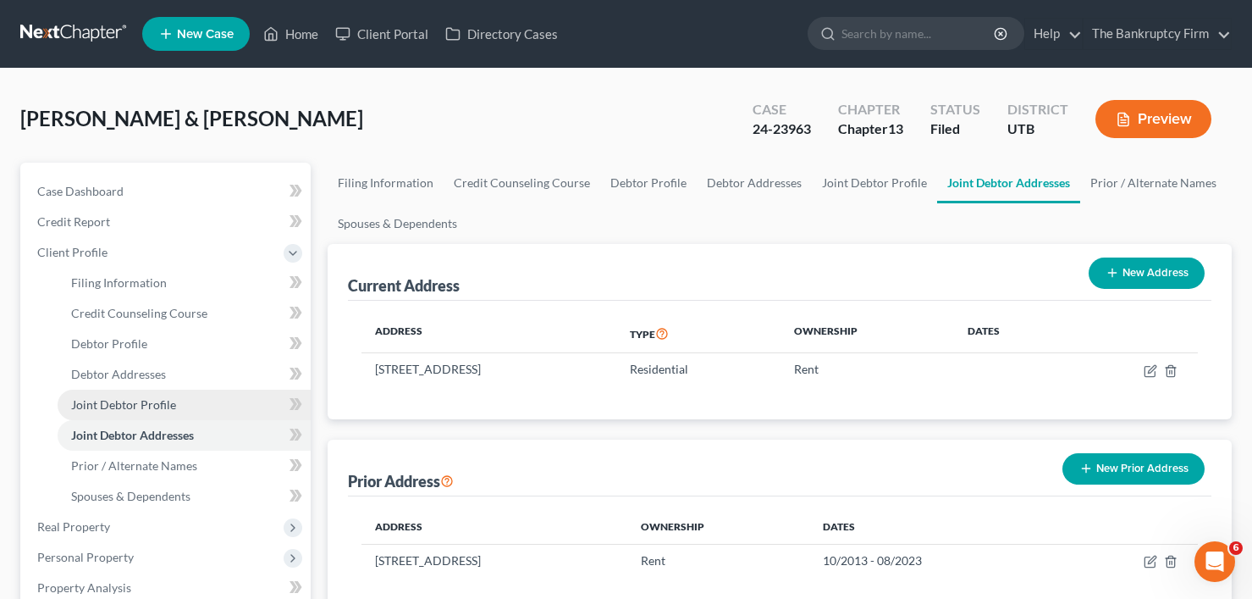
click at [119, 402] on span "Joint Debtor Profile" at bounding box center [123, 404] width 105 height 14
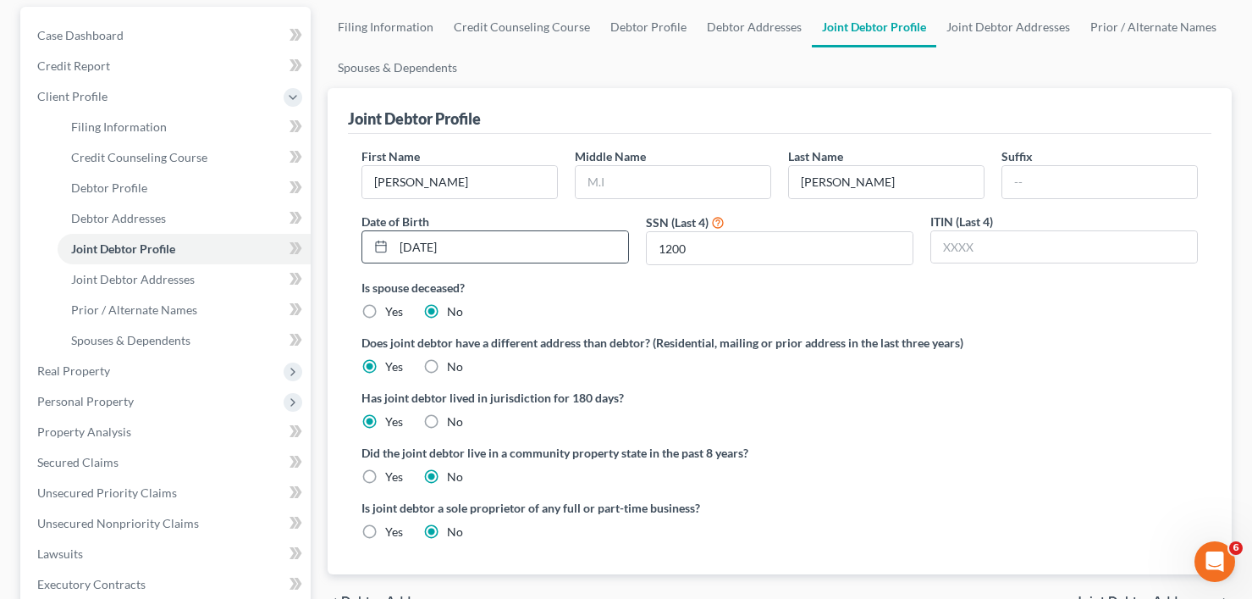
scroll to position [169, 0]
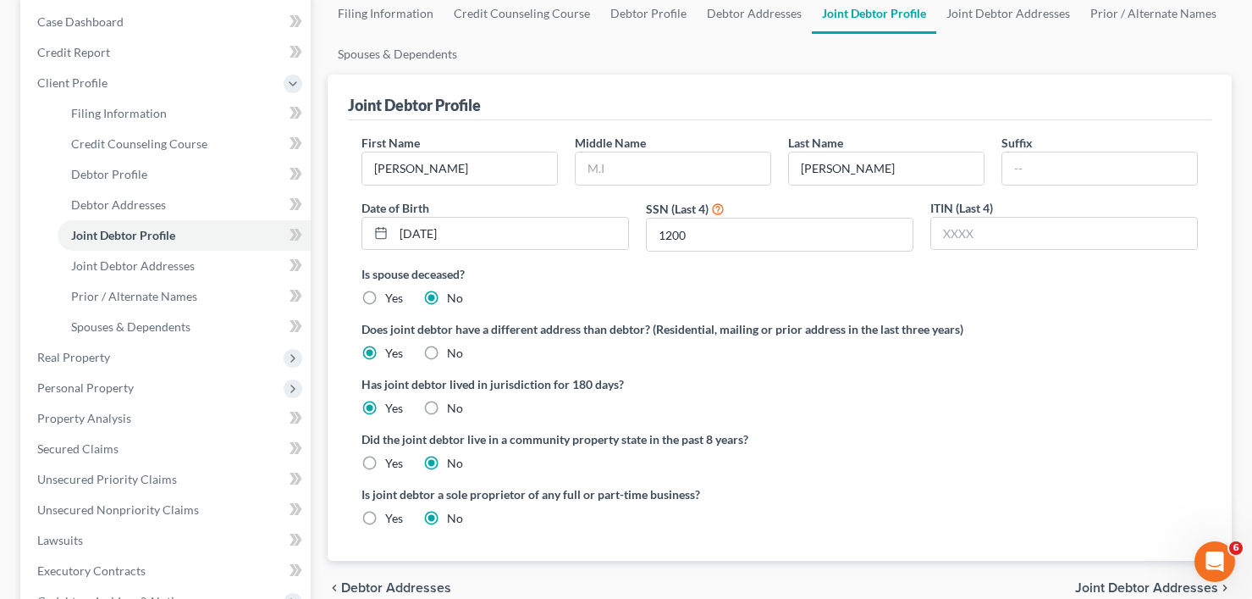
click at [447, 352] on label "No" at bounding box center [455, 353] width 16 height 17
click at [454, 352] on input "No" at bounding box center [459, 350] width 11 height 11
radio input "true"
radio input "false"
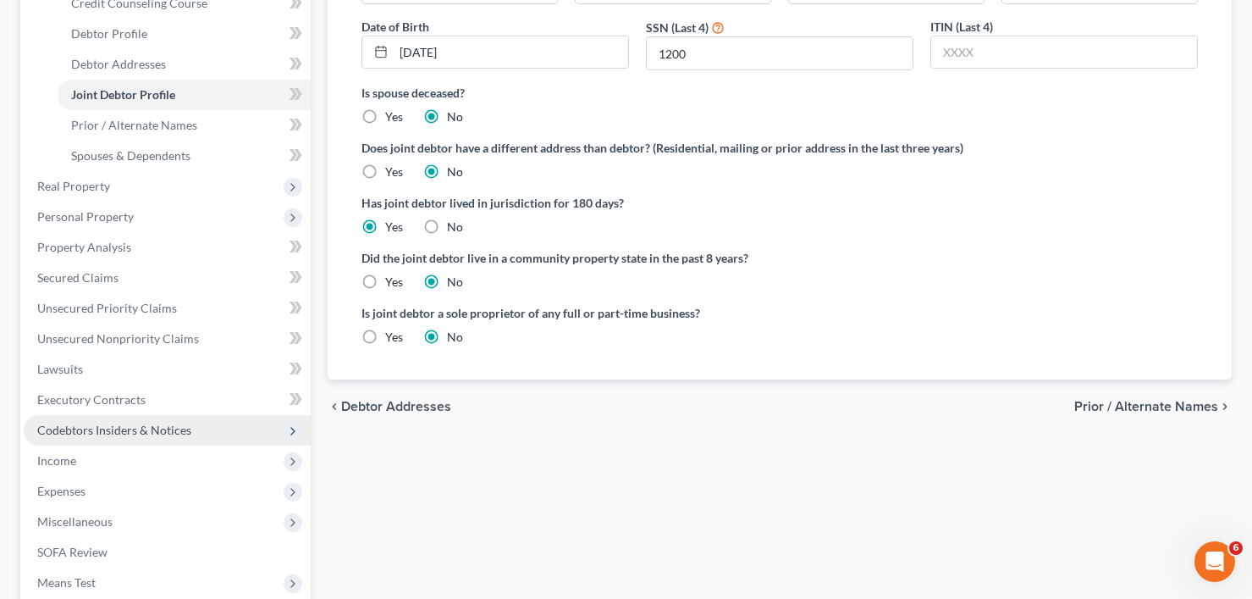
scroll to position [339, 0]
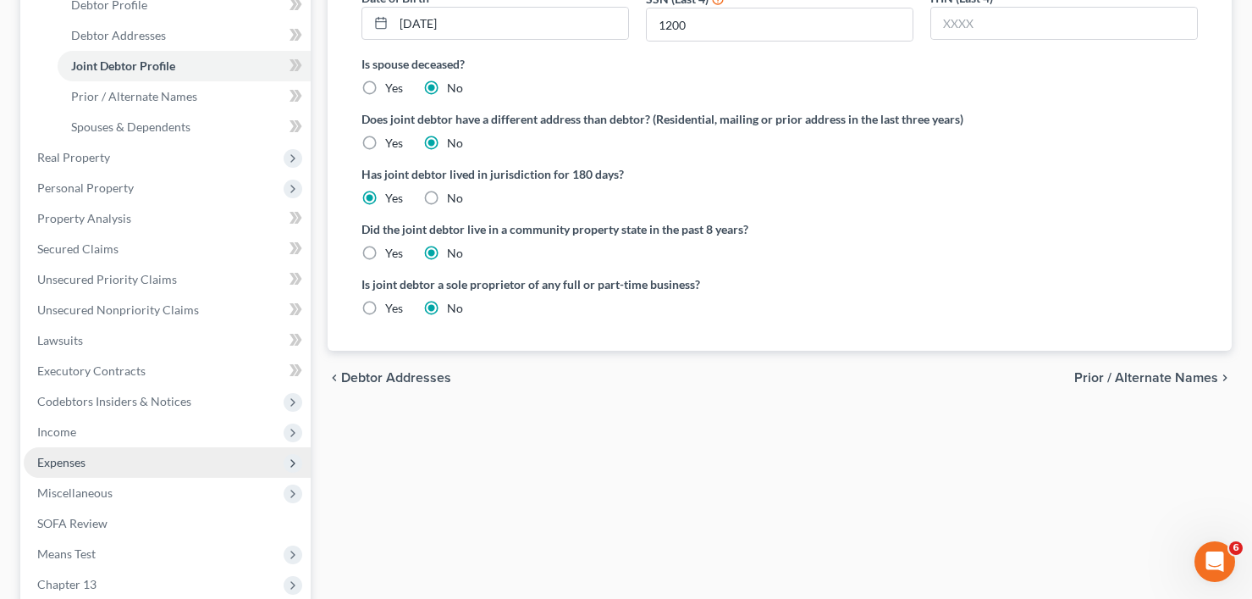
click at [75, 466] on span "Expenses" at bounding box center [61, 462] width 48 height 14
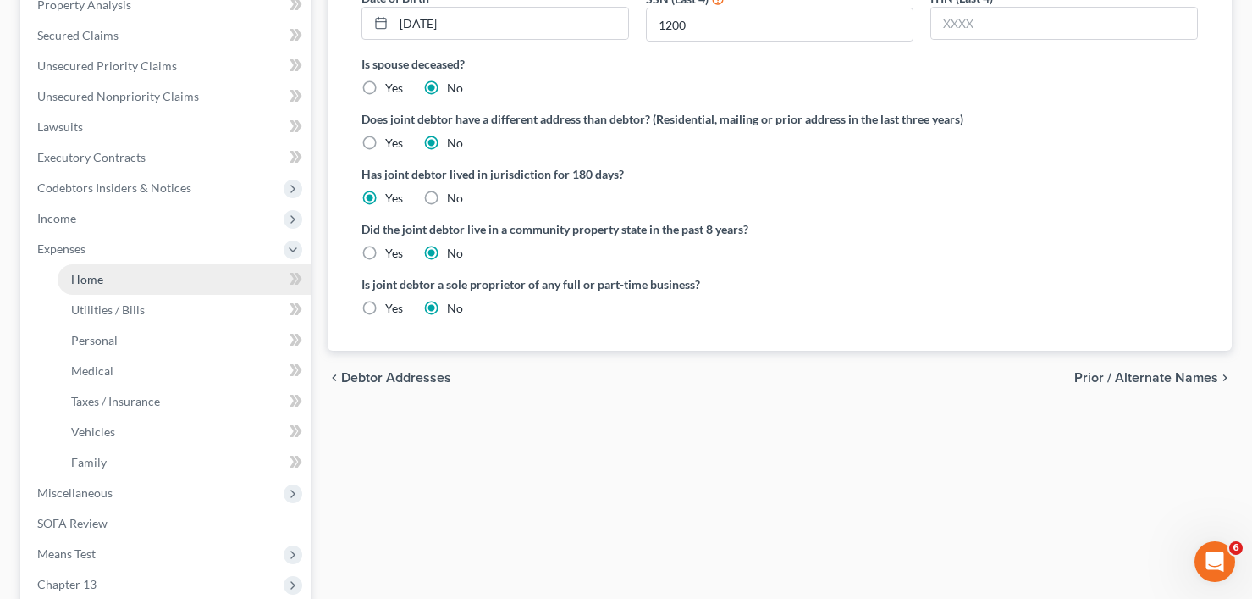
click at [99, 284] on span "Home" at bounding box center [87, 279] width 32 height 14
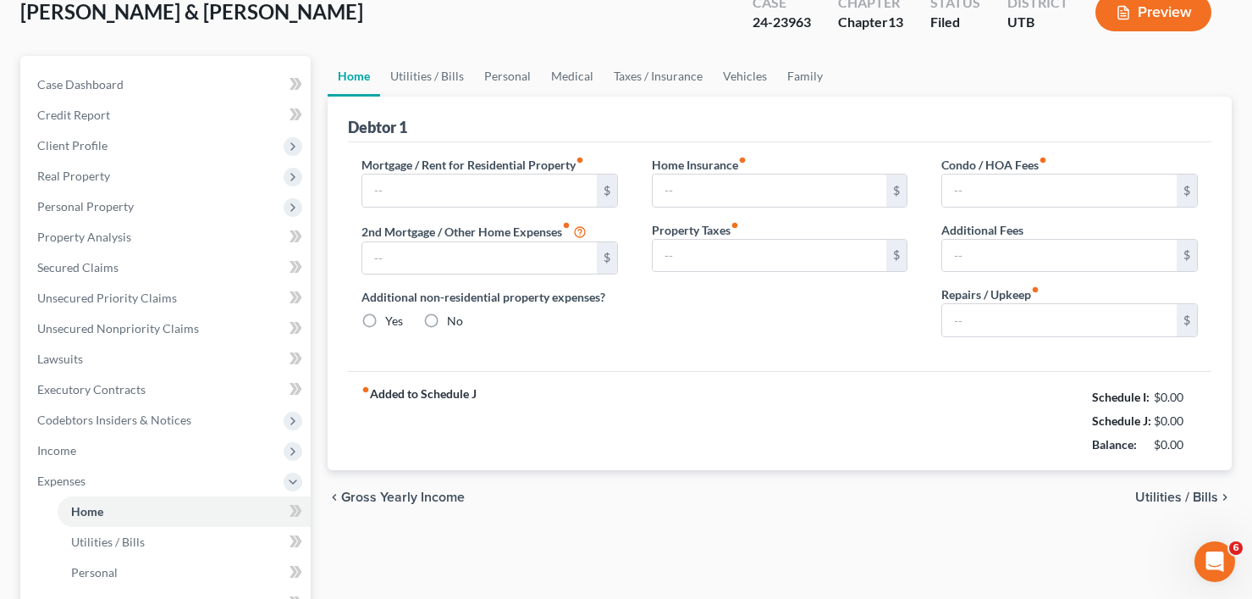
type input "1,195.00"
type input "0.00"
radio input "true"
type input "0.00"
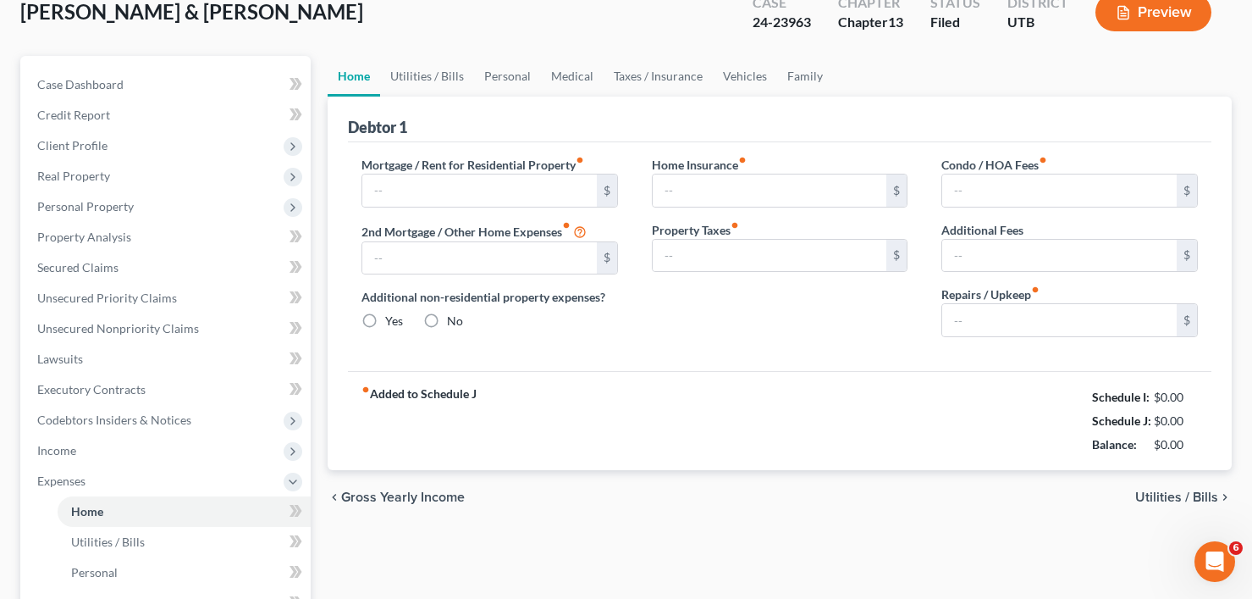
type input "0.00"
type input "101.39"
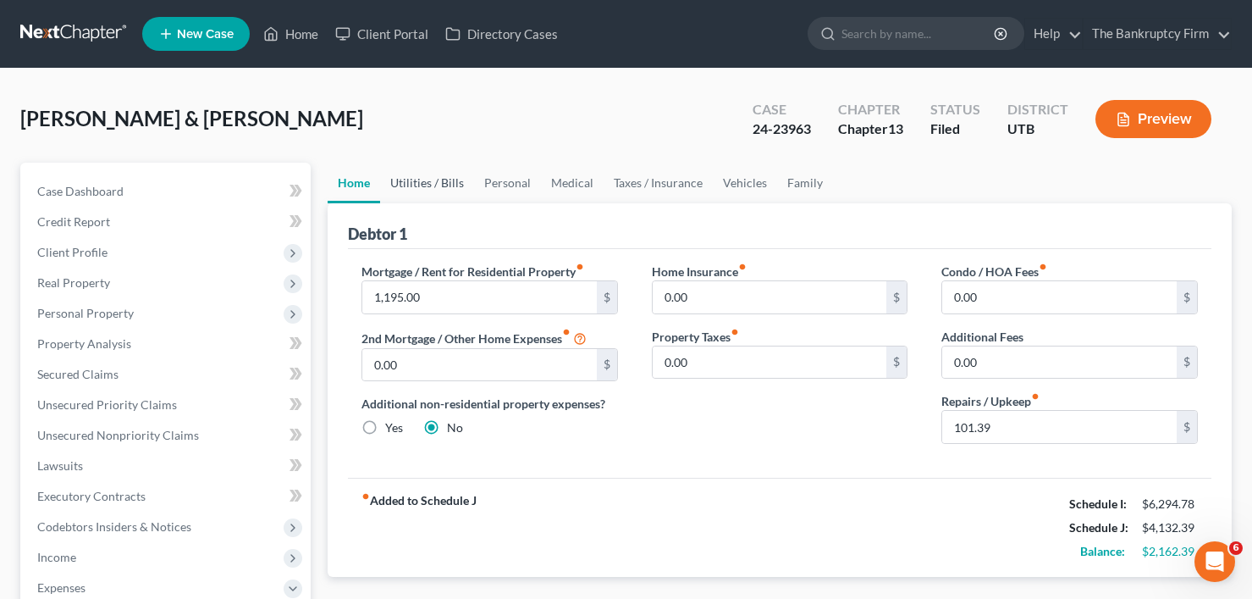
click at [421, 185] on link "Utilities / Bills" at bounding box center [427, 183] width 94 height 41
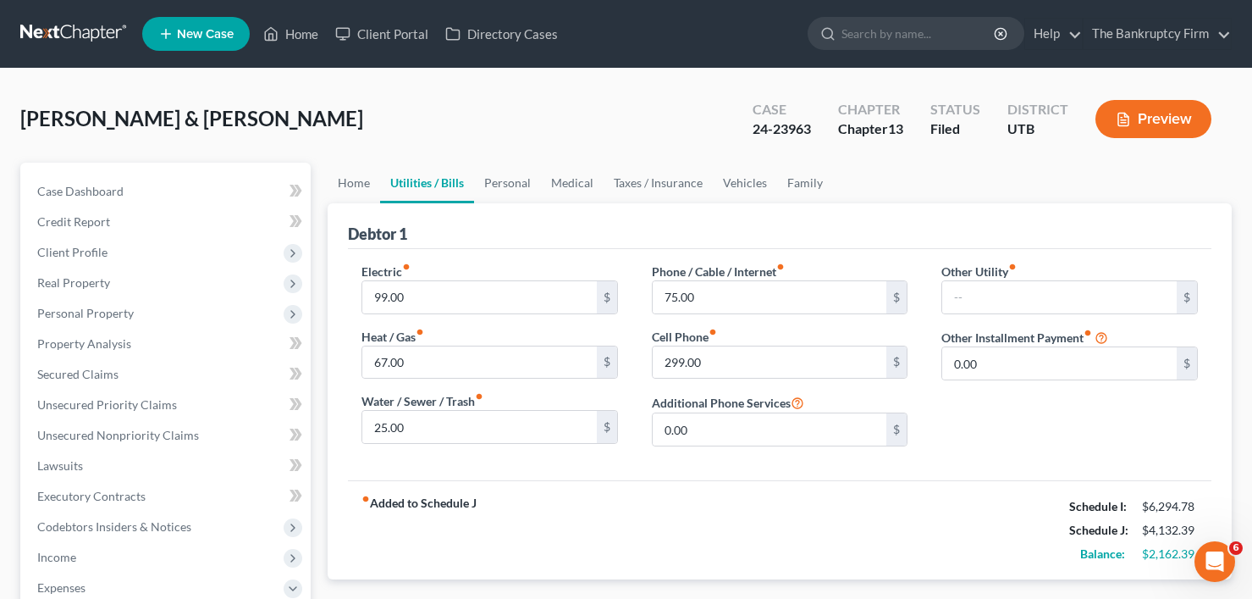
click at [361, 86] on div "Nelson, Cristina & Timothy Upgraded Case 24-23963 Chapter Chapter 13 Status Fil…" at bounding box center [626, 591] width 1252 height 1045
click at [428, 294] on input "99.00" at bounding box center [479, 297] width 234 height 32
click at [400, 429] on input "25.00" at bounding box center [479, 427] width 234 height 32
click at [392, 295] on input "99.00" at bounding box center [479, 297] width 234 height 32
type input "75"
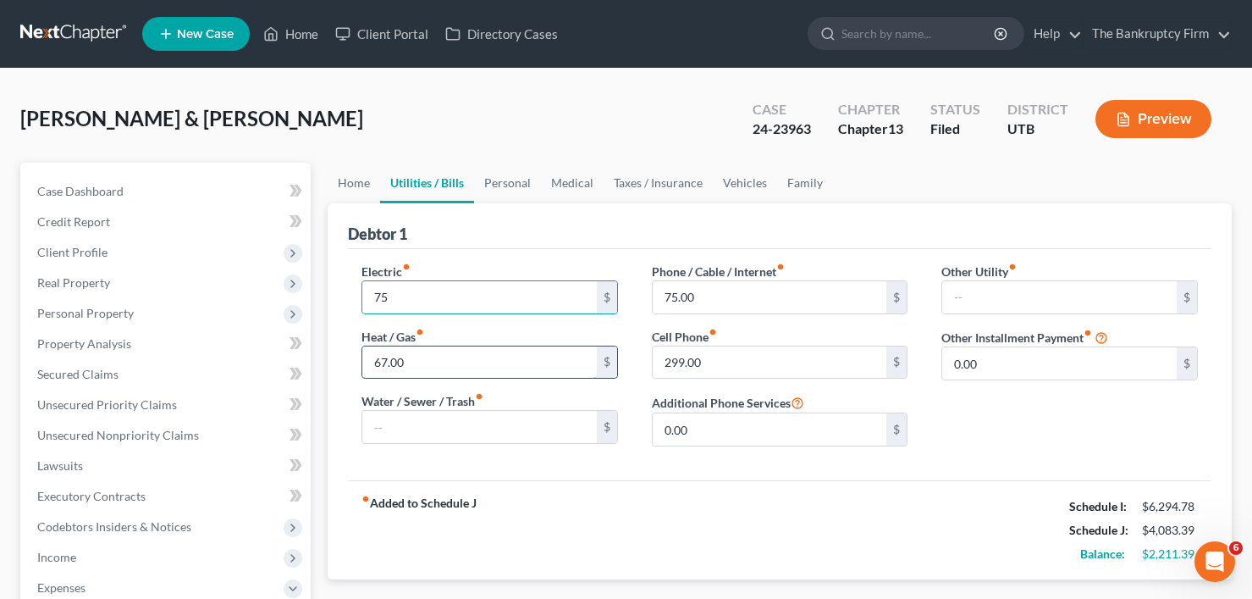
click at [428, 351] on input "67.00" at bounding box center [479, 362] width 234 height 32
click at [411, 361] on input "67.00" at bounding box center [479, 362] width 234 height 32
drag, startPoint x: 411, startPoint y: 361, endPoint x: 391, endPoint y: 372, distance: 23.1
click at [393, 372] on input "67.00" at bounding box center [479, 362] width 234 height 32
click at [371, 368] on input "67.00" at bounding box center [479, 362] width 234 height 32
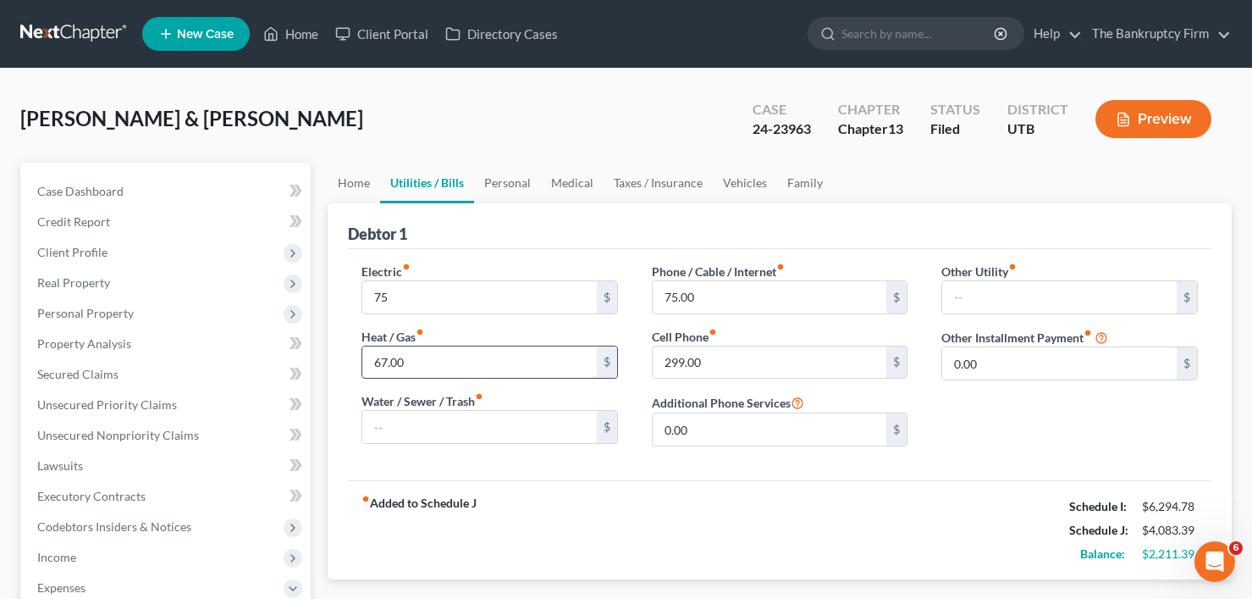
drag, startPoint x: 374, startPoint y: 365, endPoint x: 412, endPoint y: 364, distance: 38.1
click at [412, 364] on input "67.00" at bounding box center [479, 362] width 234 height 32
click at [400, 301] on input "75" at bounding box center [479, 297] width 234 height 32
type input "200"
click at [706, 291] on input "75.00" at bounding box center [770, 297] width 234 height 32
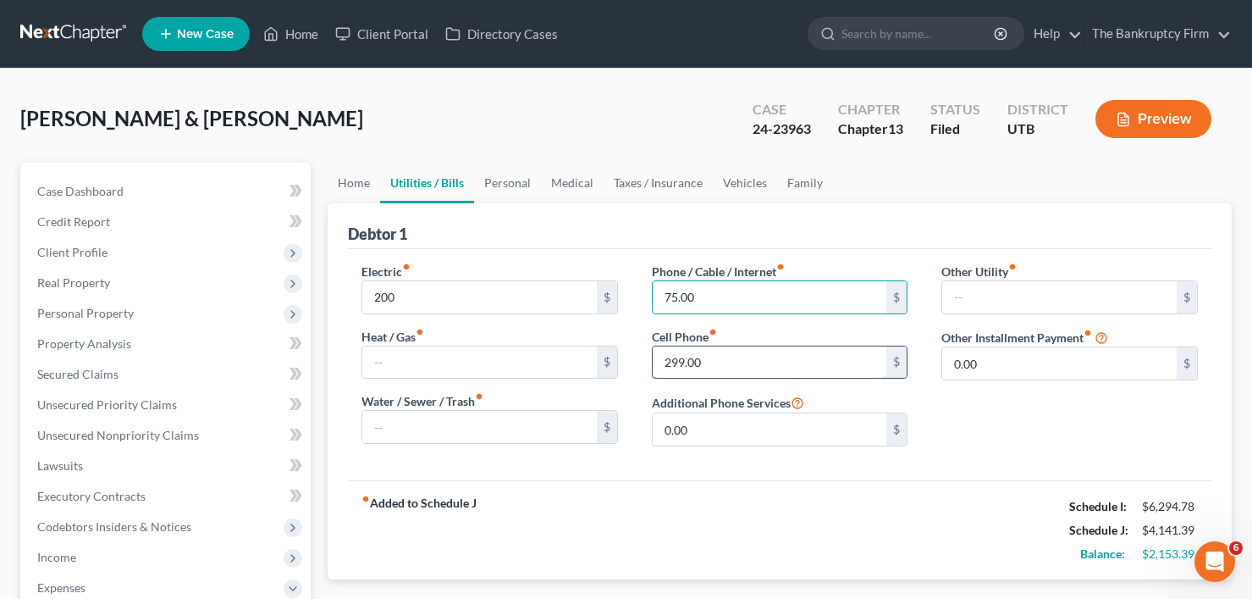
click at [723, 360] on input "299.00" at bounding box center [770, 362] width 234 height 32
type input "160"
click at [510, 190] on link "Personal" at bounding box center [507, 183] width 67 height 41
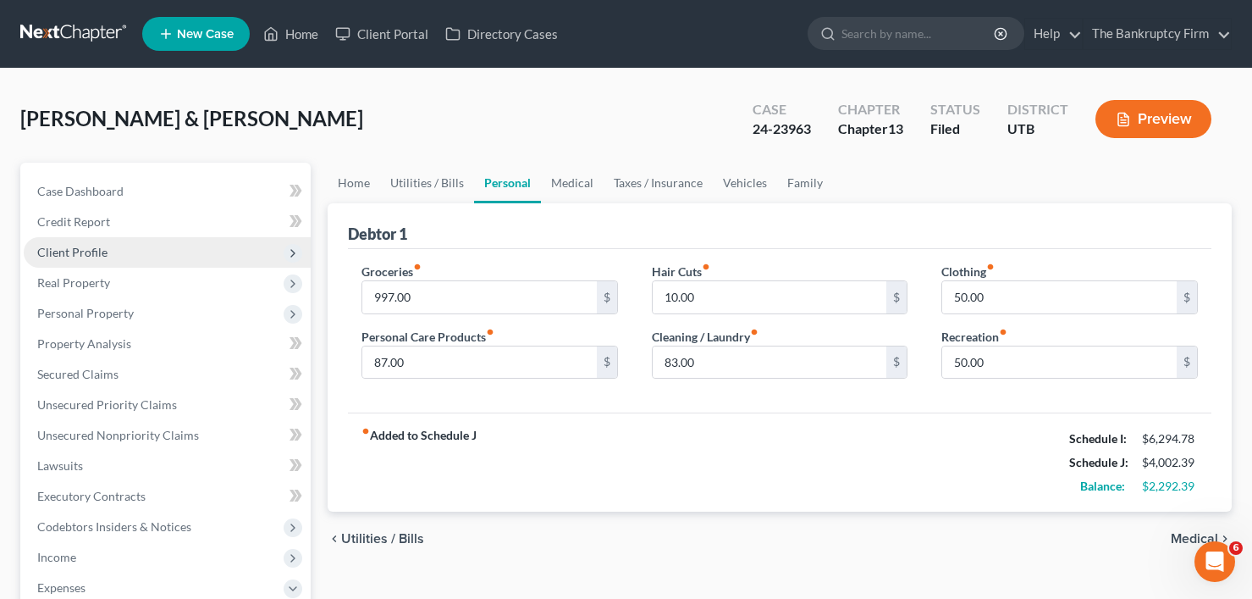
click at [104, 258] on span "Client Profile" at bounding box center [72, 252] width 70 height 14
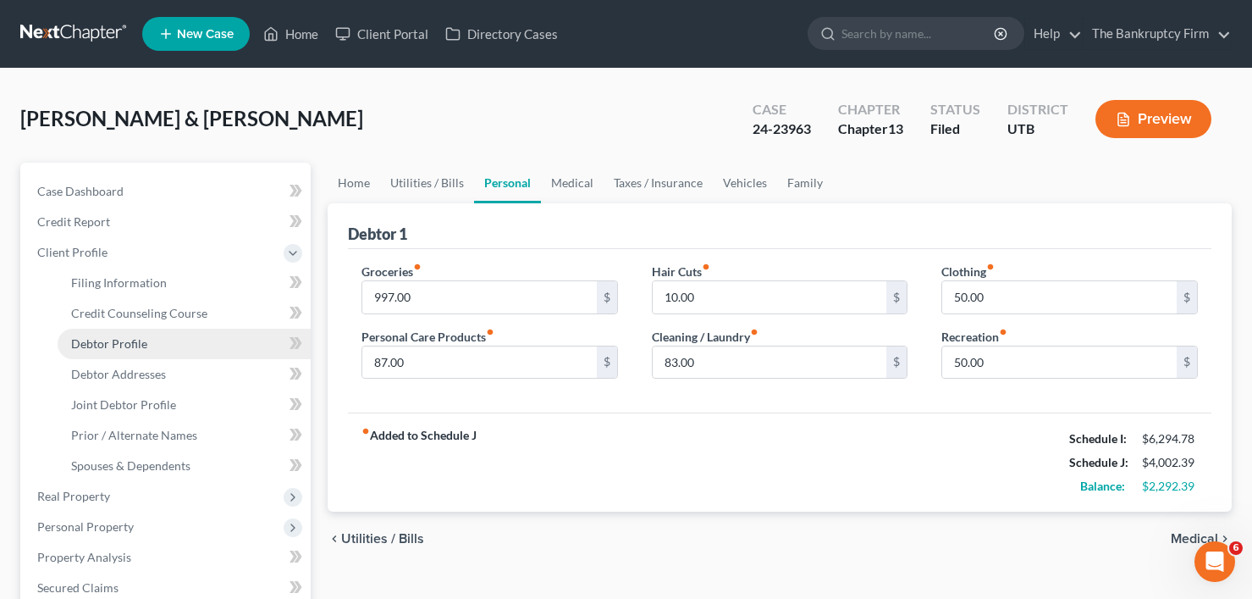
click at [126, 339] on span "Debtor Profile" at bounding box center [109, 343] width 76 height 14
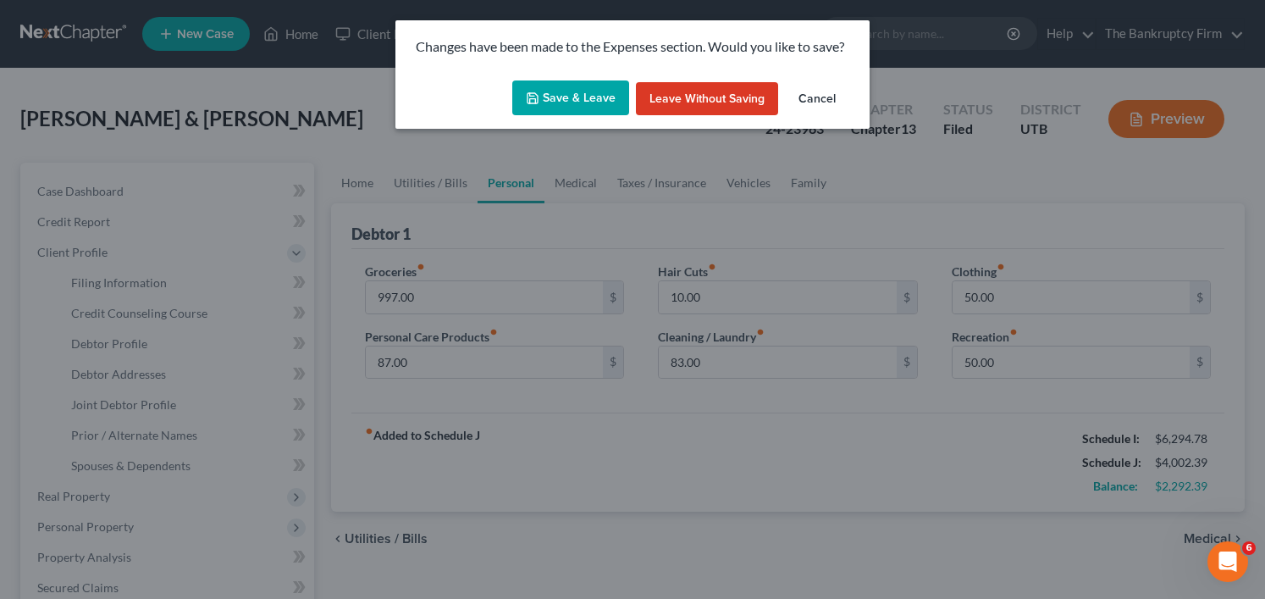
click at [554, 93] on button "Save & Leave" at bounding box center [570, 98] width 117 height 36
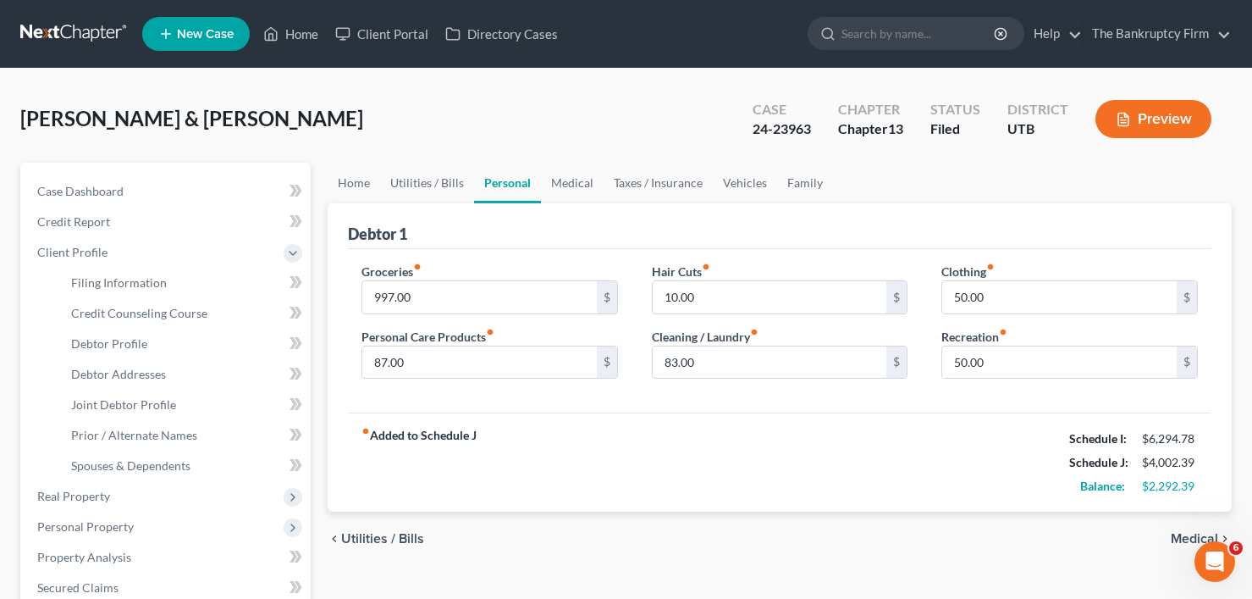
select select "1"
select select "3"
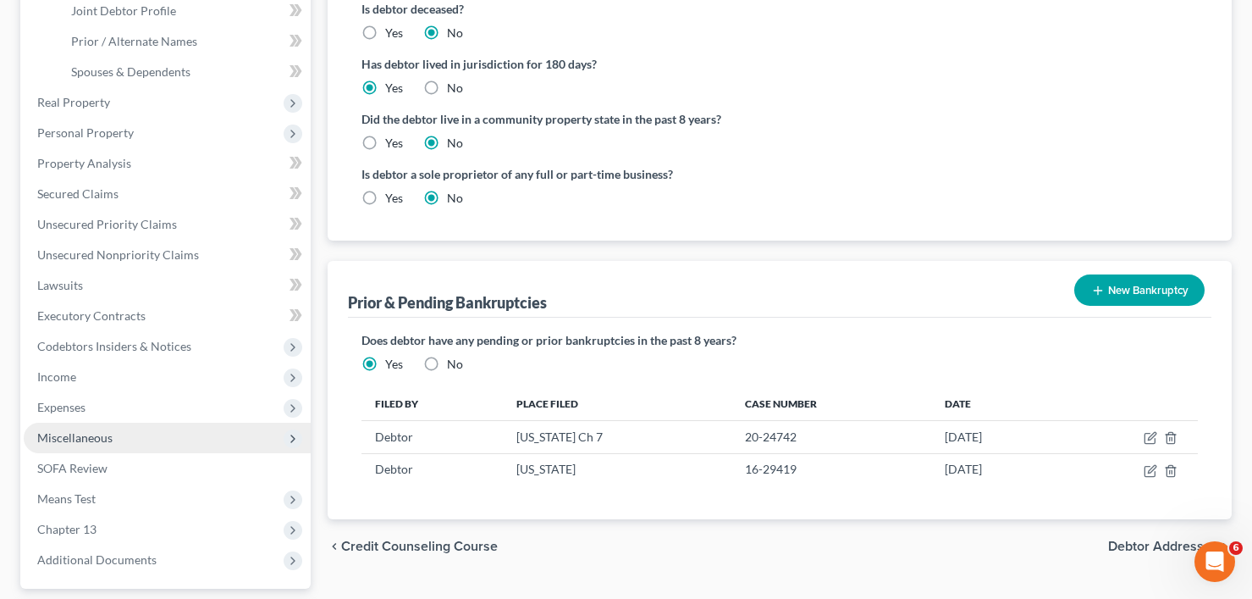
scroll to position [423, 0]
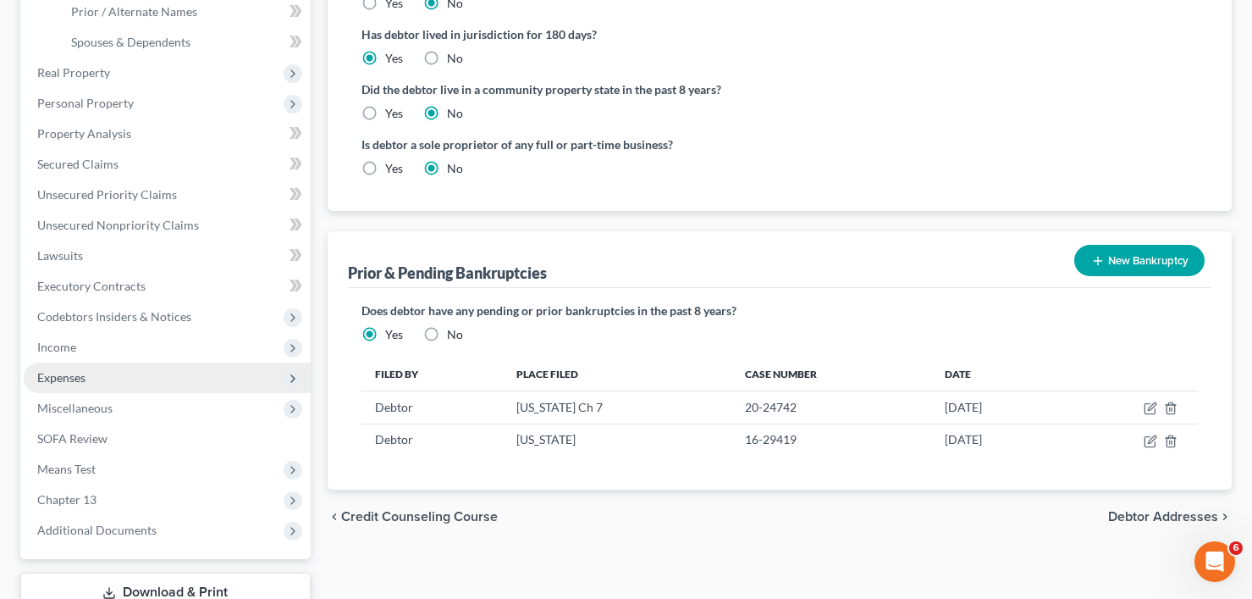
click at [70, 385] on span "Expenses" at bounding box center [167, 377] width 287 height 30
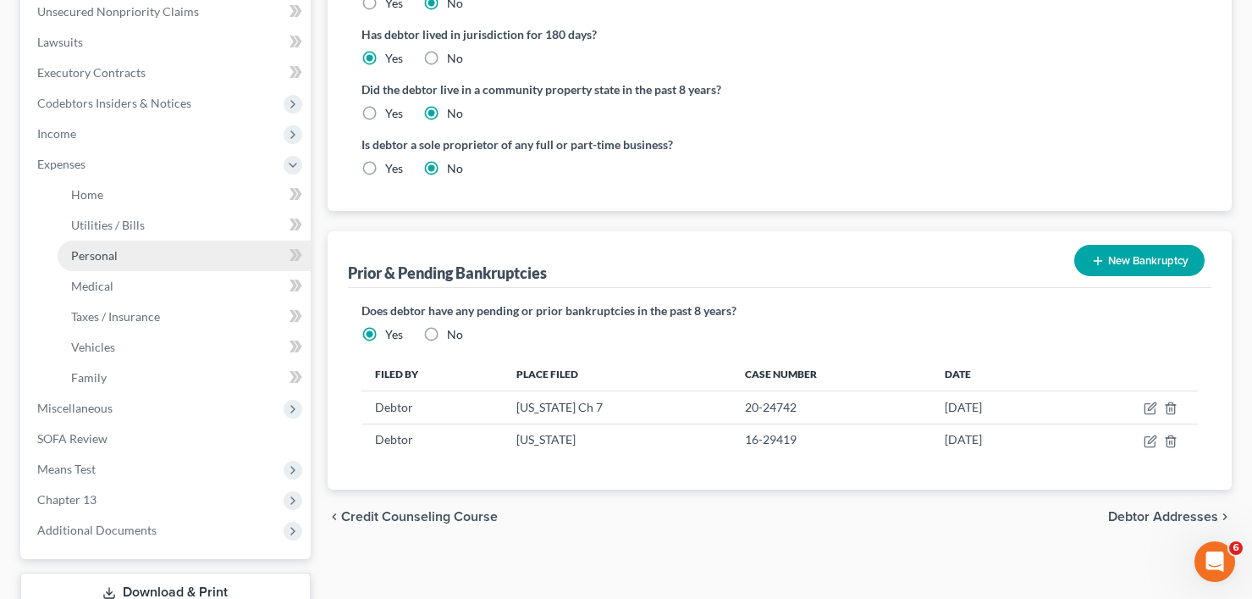
click at [103, 255] on span "Personal" at bounding box center [94, 255] width 47 height 14
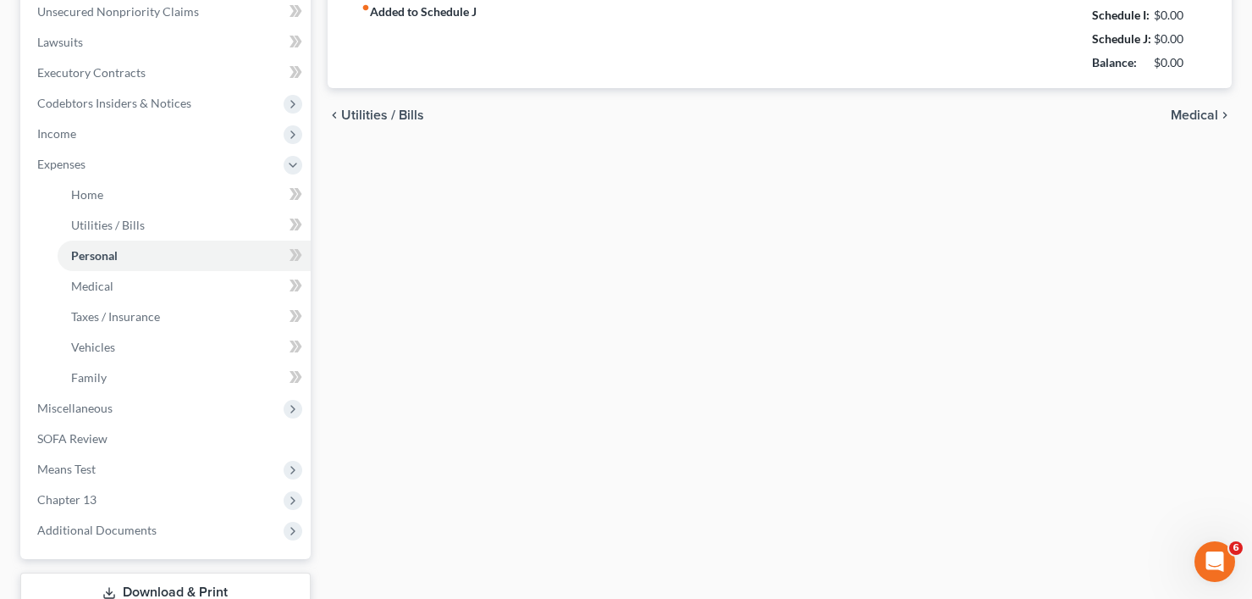
type input "997.00"
type input "87.00"
type input "10.00"
type input "83.00"
type input "50.00"
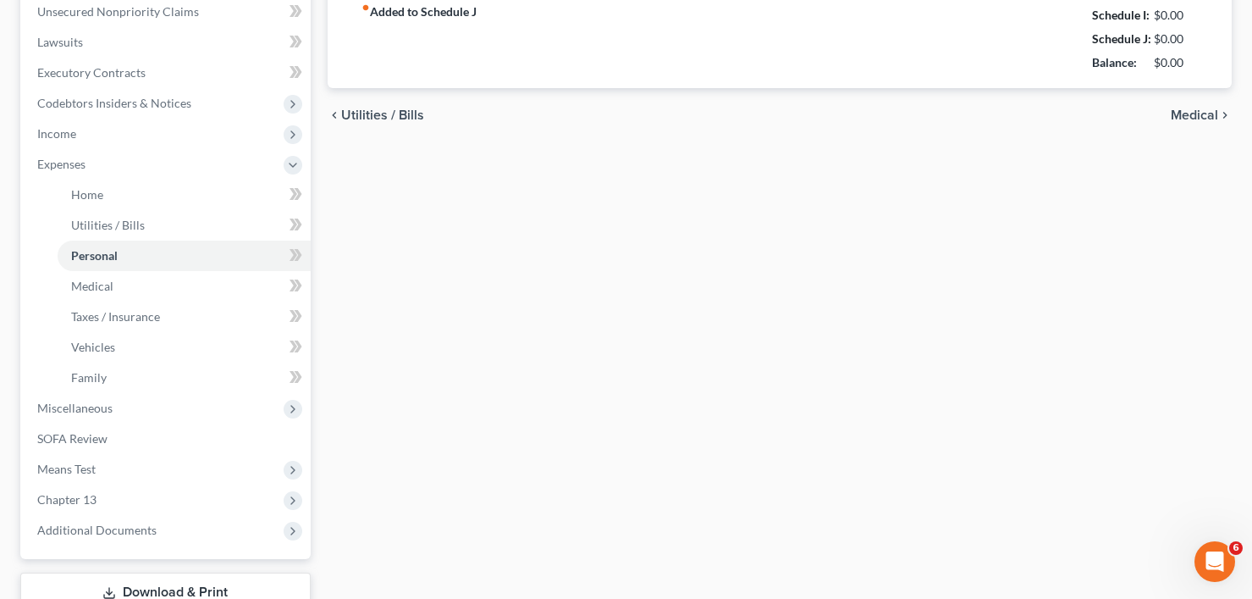
type input "50.00"
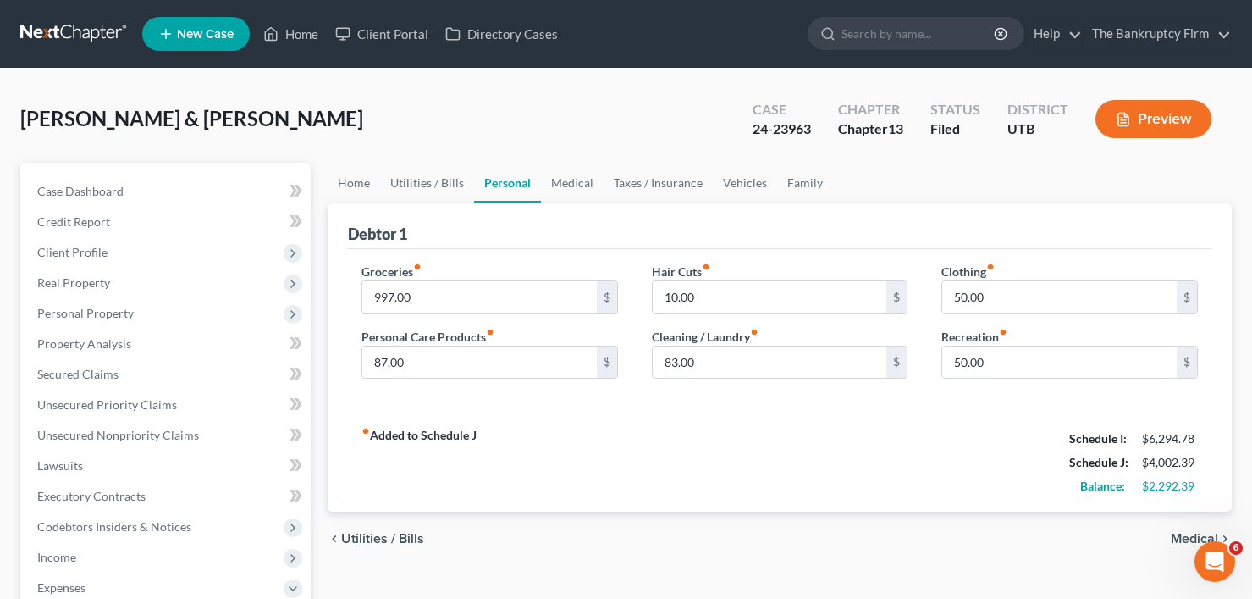
click at [269, 108] on div "Nelson, Cristina & Timothy Upgraded Case 24-23963 Chapter Chapter 13 Status Fil…" at bounding box center [625, 126] width 1211 height 74
click at [432, 297] on input "997.00" at bounding box center [479, 297] width 234 height 32
type input "1,255"
click at [265, 102] on div "Nelson, Cristina & Timothy Upgraded Case 24-23963 Chapter Chapter 13 Status Fil…" at bounding box center [625, 126] width 1211 height 74
click at [409, 367] on input "87.00" at bounding box center [479, 362] width 234 height 32
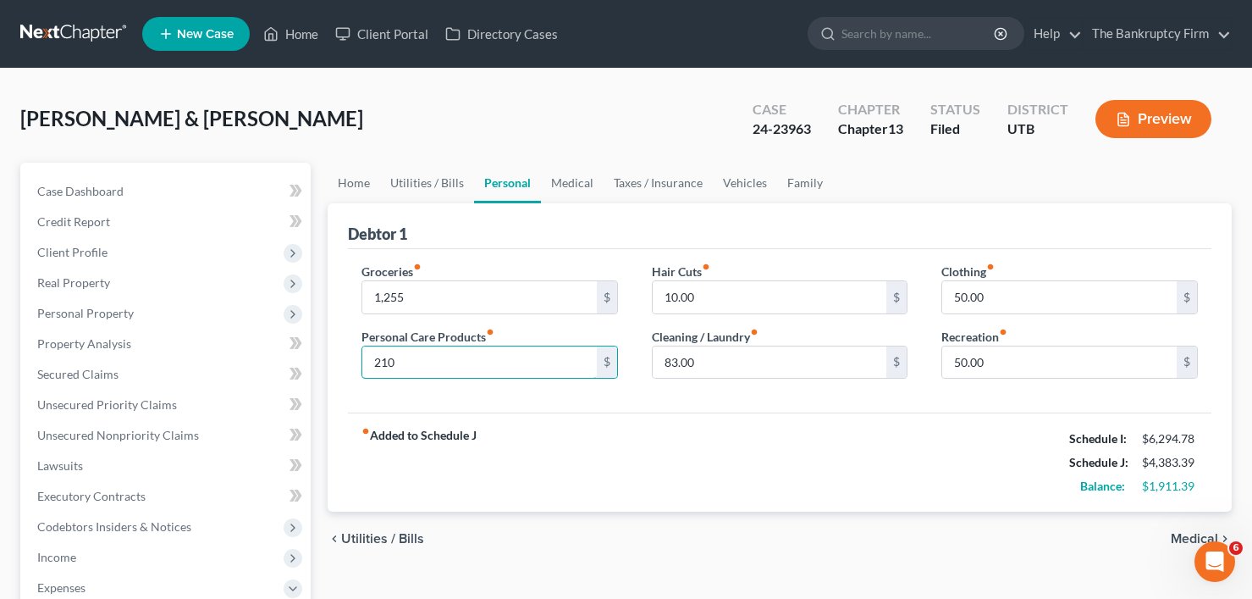
type input "210"
click at [234, 105] on div "Nelson, Cristina & Timothy Upgraded" at bounding box center [191, 118] width 343 height 27
click at [661, 295] on input "10.00" at bounding box center [770, 297] width 234 height 32
click at [673, 357] on input "83.00" at bounding box center [770, 362] width 234 height 32
drag, startPoint x: 238, startPoint y: 93, endPoint x: 285, endPoint y: 121, distance: 55.0
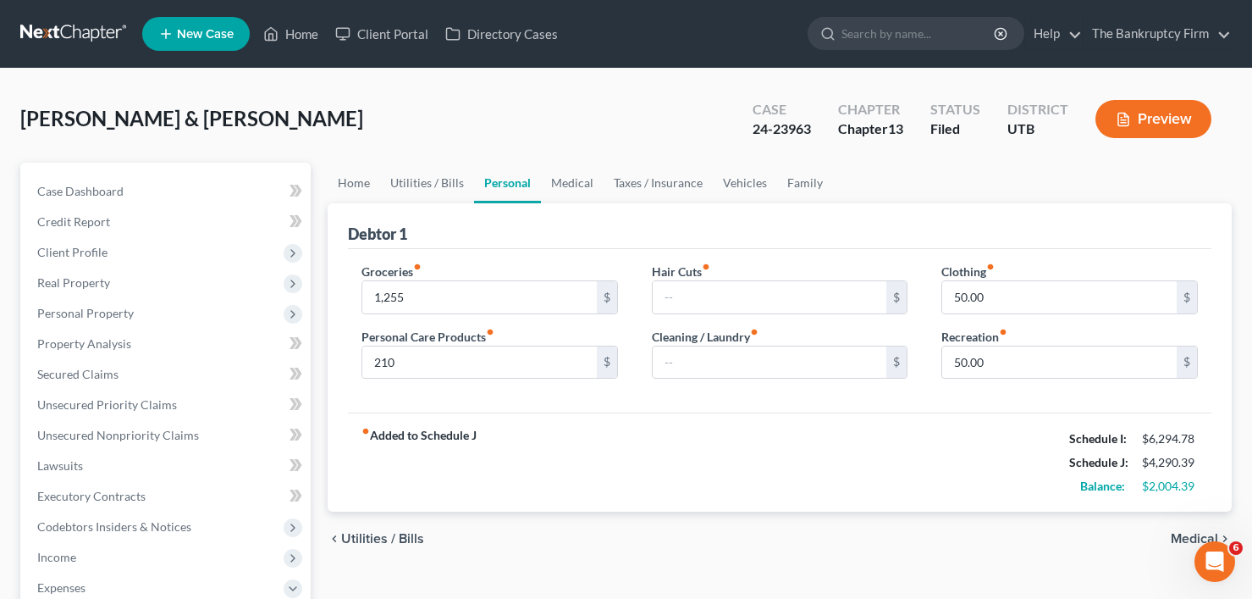
click at [238, 93] on div "Nelson, Cristina & Timothy Upgraded Case 24-23963 Chapter Chapter 13 Status Fil…" at bounding box center [625, 126] width 1211 height 74
click at [987, 298] on input "50.00" at bounding box center [1059, 297] width 234 height 32
type input "275"
drag, startPoint x: 282, startPoint y: 98, endPoint x: 308, endPoint y: 123, distance: 35.9
click at [282, 98] on div "Nelson, Cristina & Timothy Upgraded Case 24-23963 Chapter Chapter 13 Status Fil…" at bounding box center [625, 126] width 1211 height 74
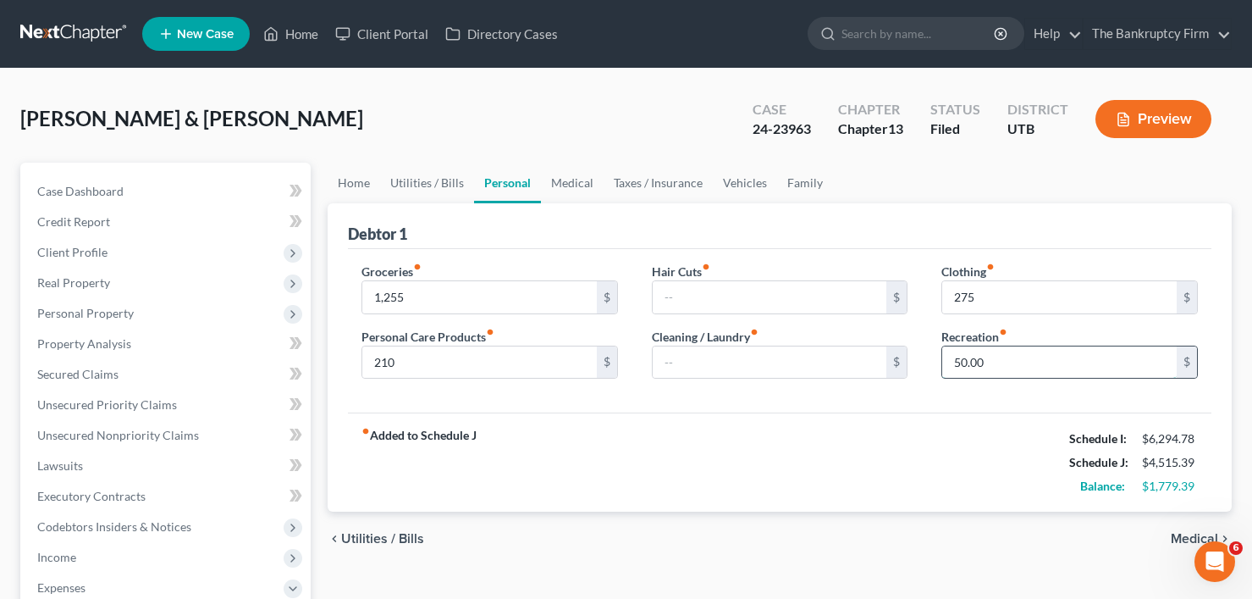
click at [978, 361] on input "50.00" at bounding box center [1059, 362] width 234 height 32
type input "390"
click at [565, 190] on link "Medical" at bounding box center [572, 183] width 63 height 41
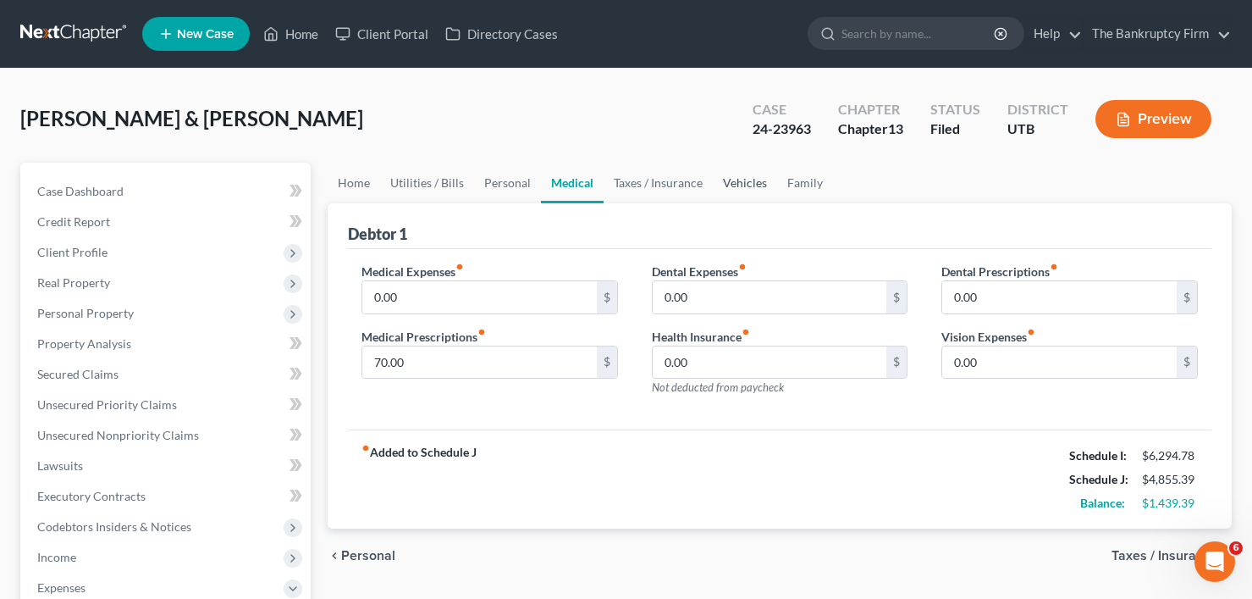
click at [753, 181] on link "Vehicles" at bounding box center [745, 183] width 64 height 41
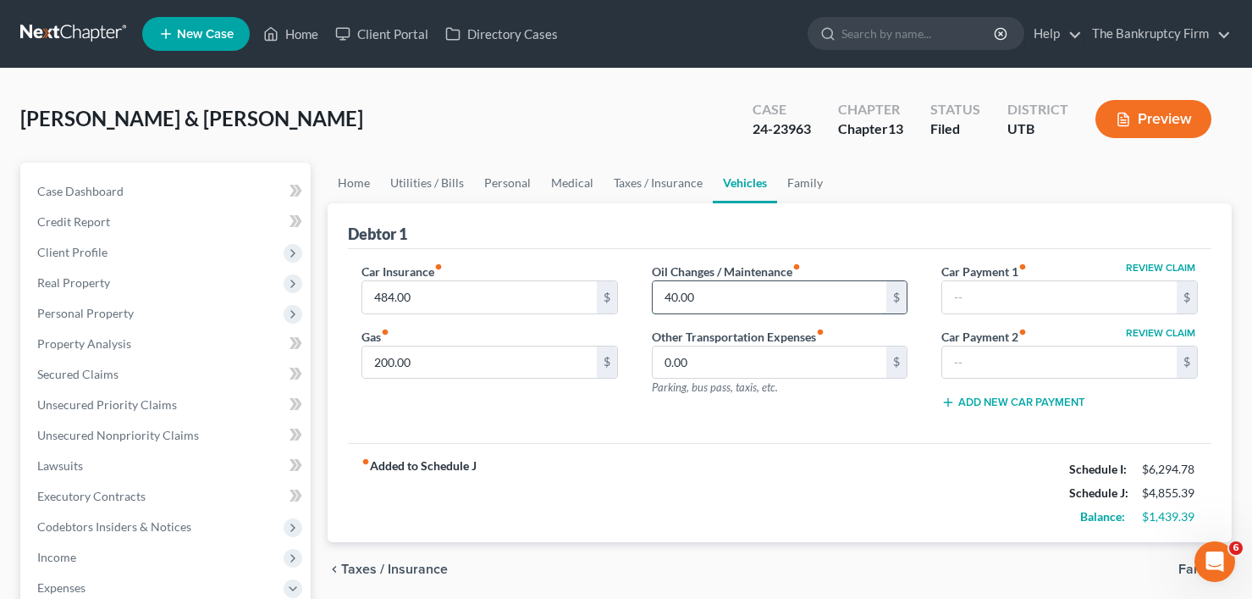
click at [682, 300] on input "40.00" at bounding box center [770, 297] width 234 height 32
click at [422, 361] on input "200.00" at bounding box center [479, 362] width 234 height 32
click at [422, 361] on input "300" at bounding box center [479, 362] width 234 height 32
drag, startPoint x: 408, startPoint y: 367, endPoint x: 369, endPoint y: 379, distance: 41.0
click at [374, 371] on input "300" at bounding box center [479, 362] width 234 height 32
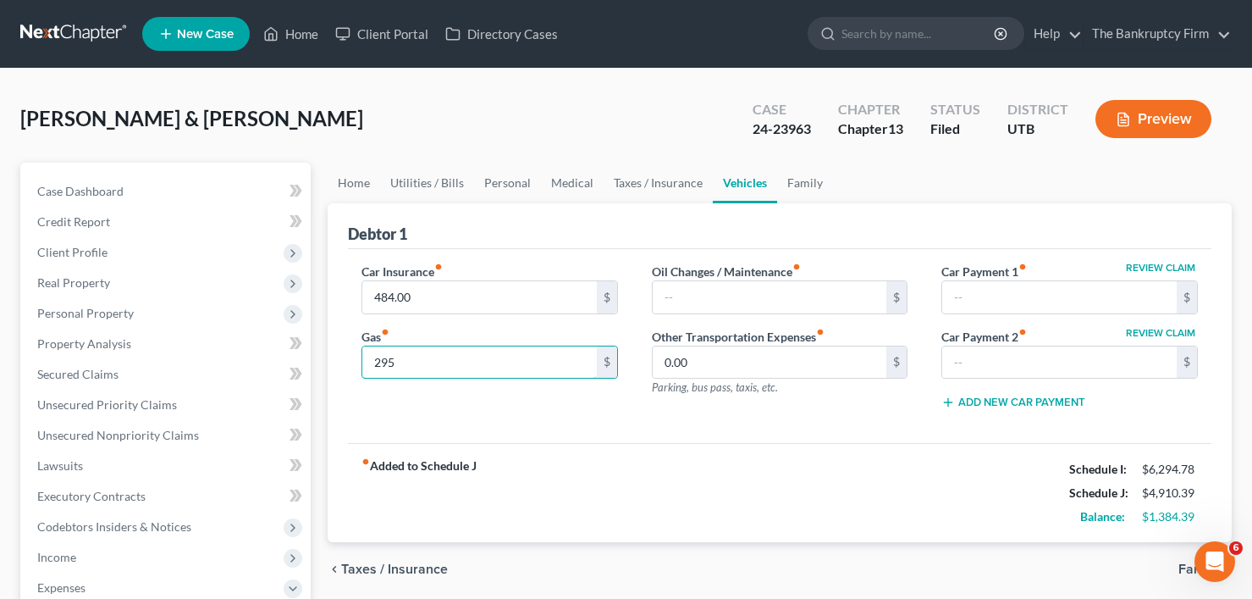
type input "295"
click at [225, 81] on div "Nelson, Cristina & Timothy Upgraded Case 24-23963 Chapter Chapter 13 Status Fil…" at bounding box center [626, 591] width 1252 height 1045
click at [807, 182] on link "Family" at bounding box center [805, 183] width 56 height 41
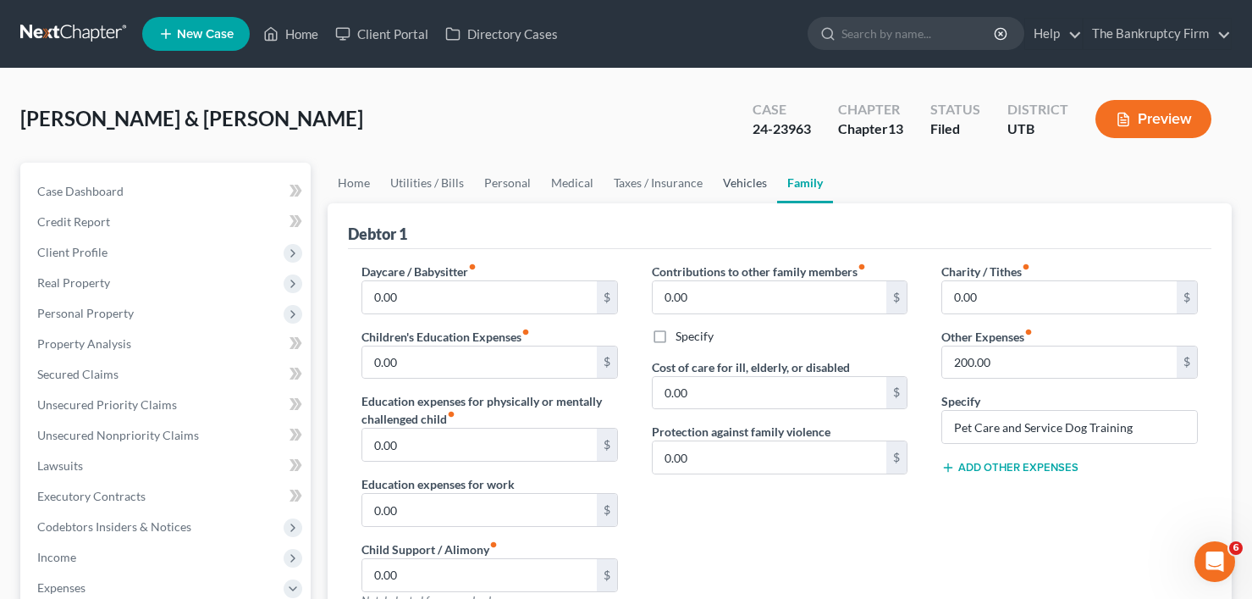
click at [733, 186] on link "Vehicles" at bounding box center [745, 183] width 64 height 41
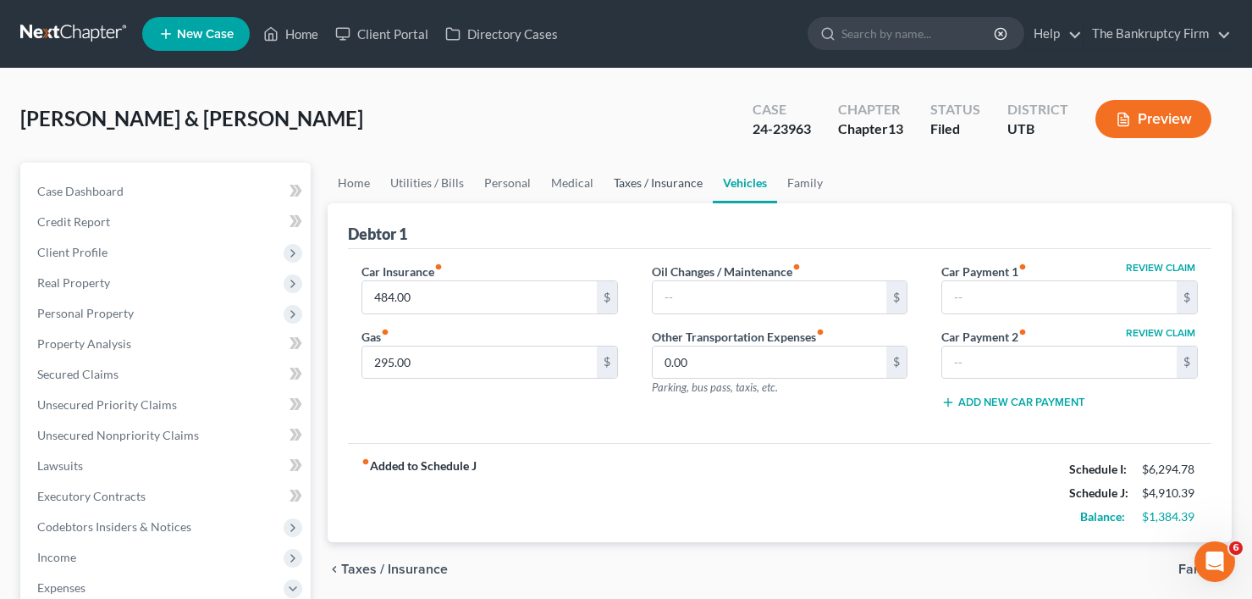
click at [633, 189] on link "Taxes / Insurance" at bounding box center [658, 183] width 109 height 41
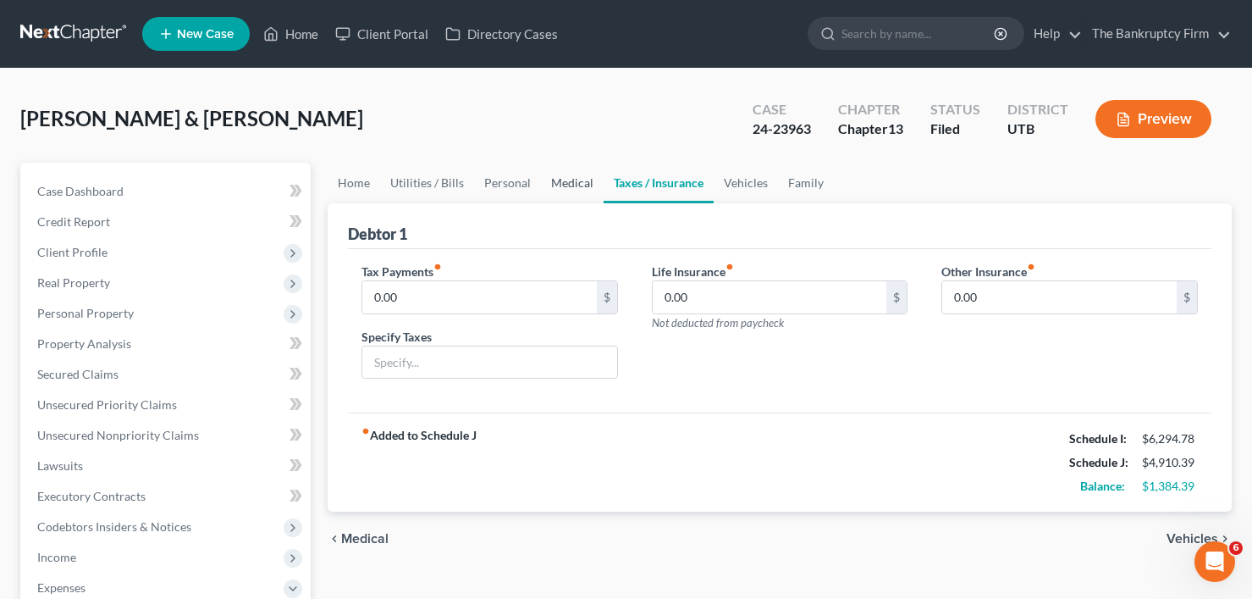
click at [562, 186] on link "Medical" at bounding box center [572, 183] width 63 height 41
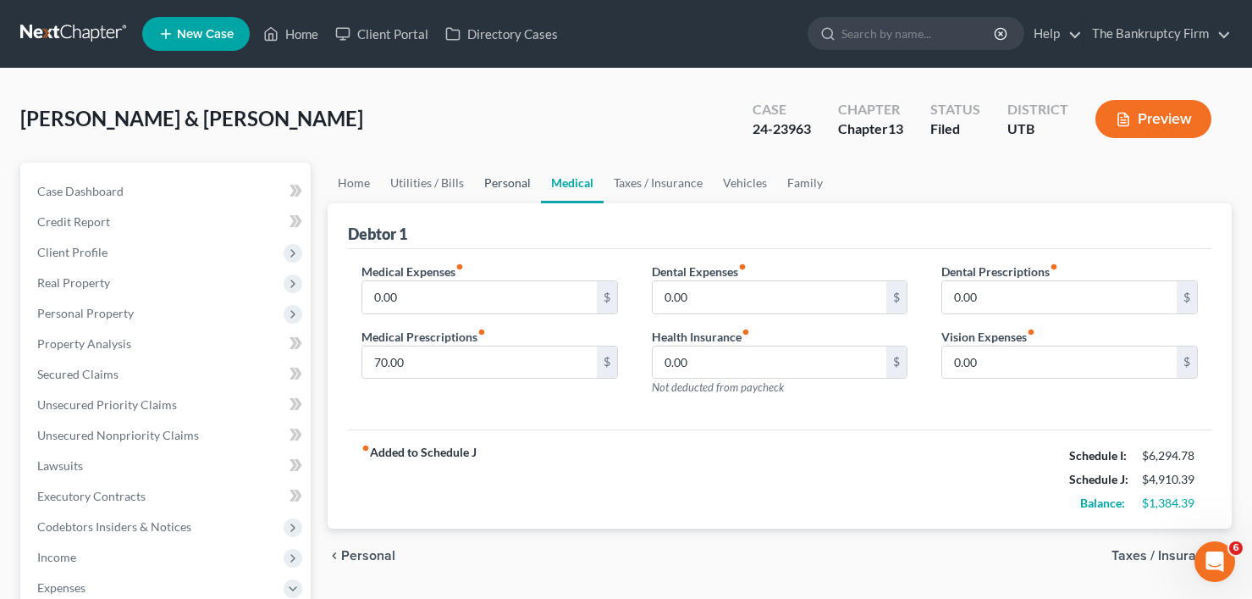
click at [504, 184] on link "Personal" at bounding box center [507, 183] width 67 height 41
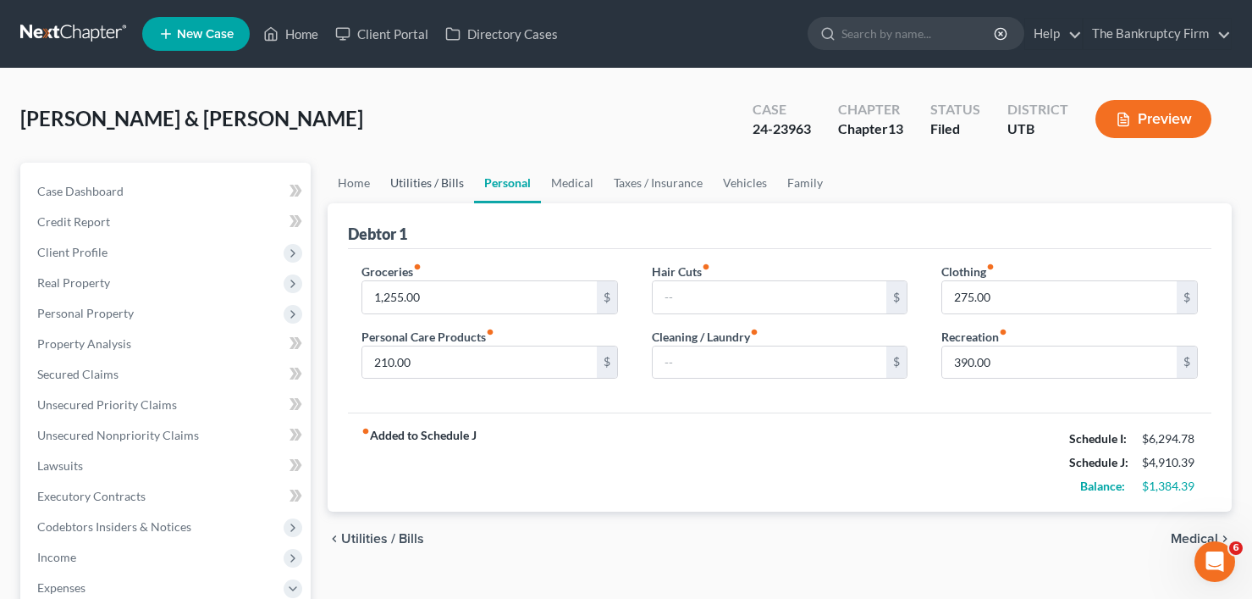
click at [424, 185] on link "Utilities / Bills" at bounding box center [427, 183] width 94 height 41
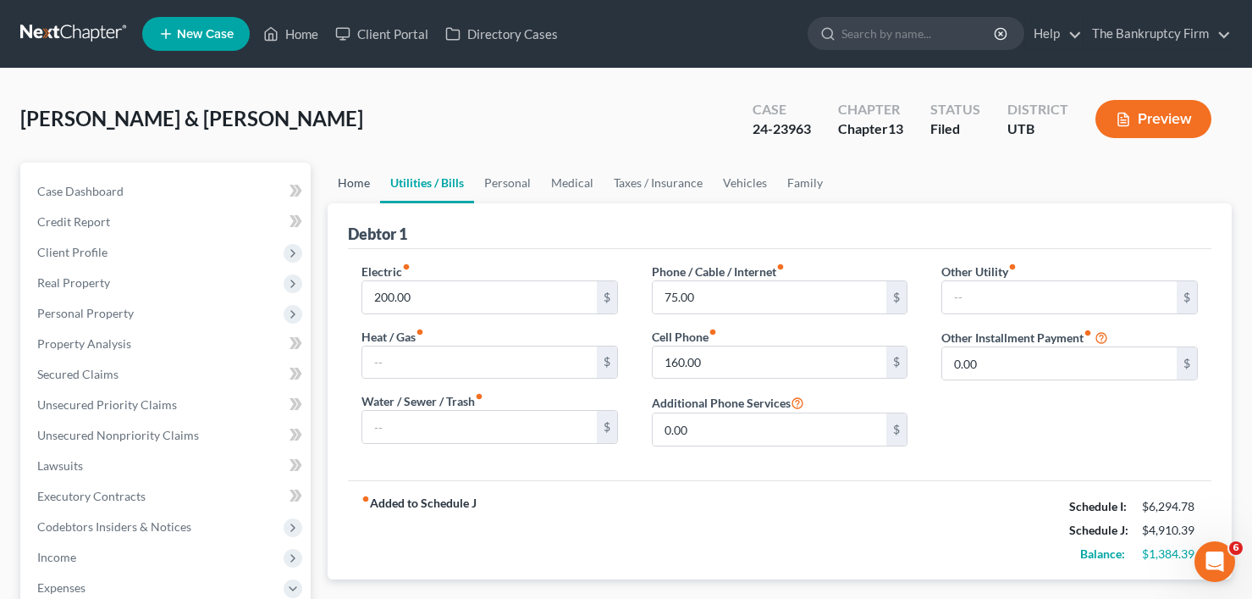
drag, startPoint x: 427, startPoint y: 187, endPoint x: 353, endPoint y: 186, distance: 73.7
click at [353, 186] on link "Home" at bounding box center [354, 183] width 52 height 41
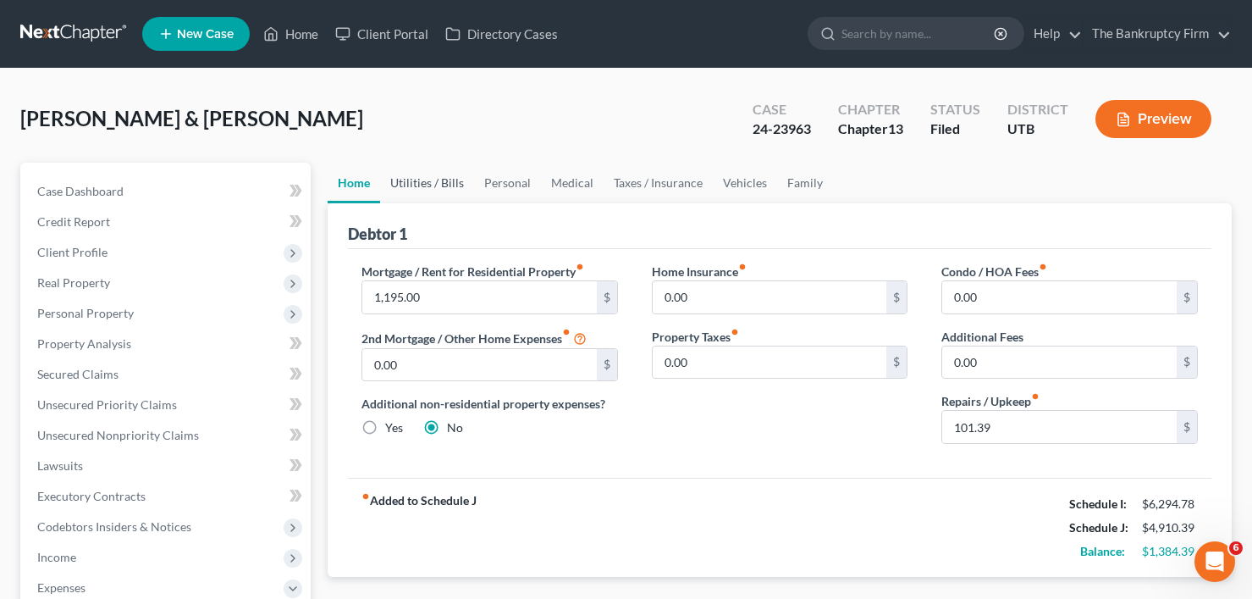
click at [405, 185] on link "Utilities / Bills" at bounding box center [427, 183] width 94 height 41
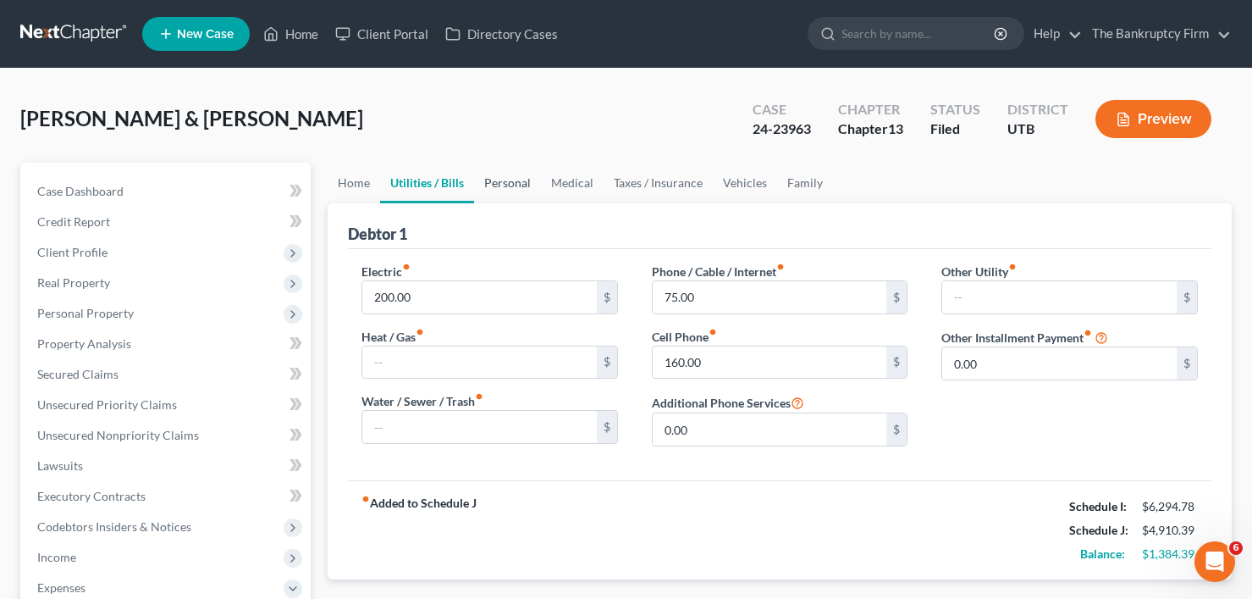
click at [515, 183] on link "Personal" at bounding box center [507, 183] width 67 height 41
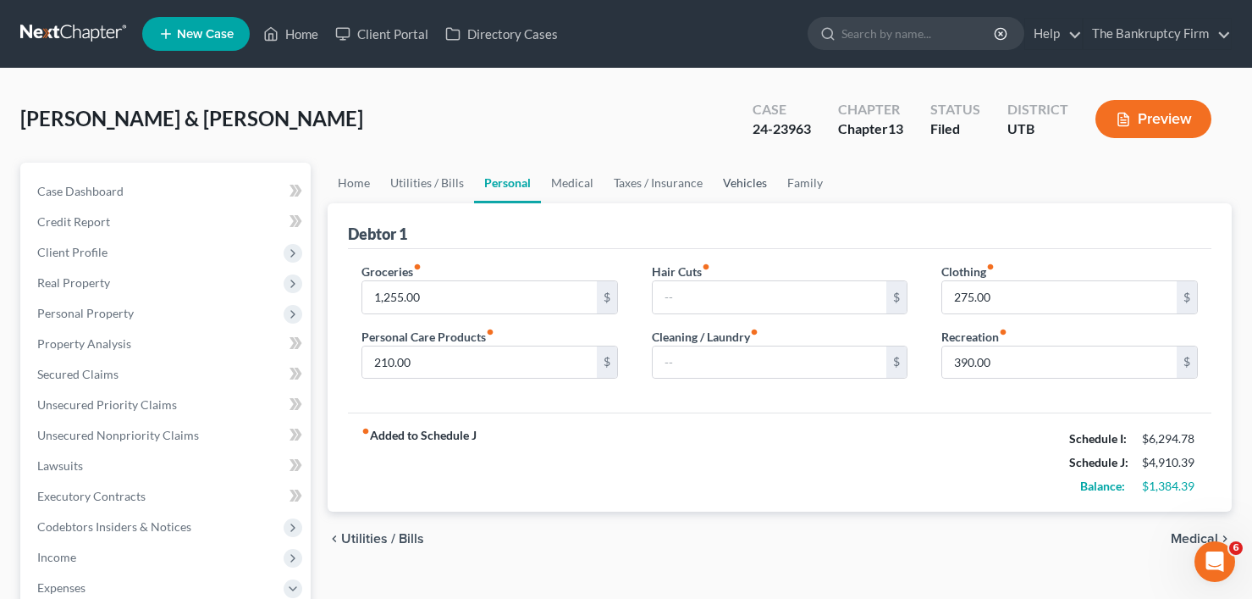
click at [735, 180] on link "Vehicles" at bounding box center [745, 183] width 64 height 41
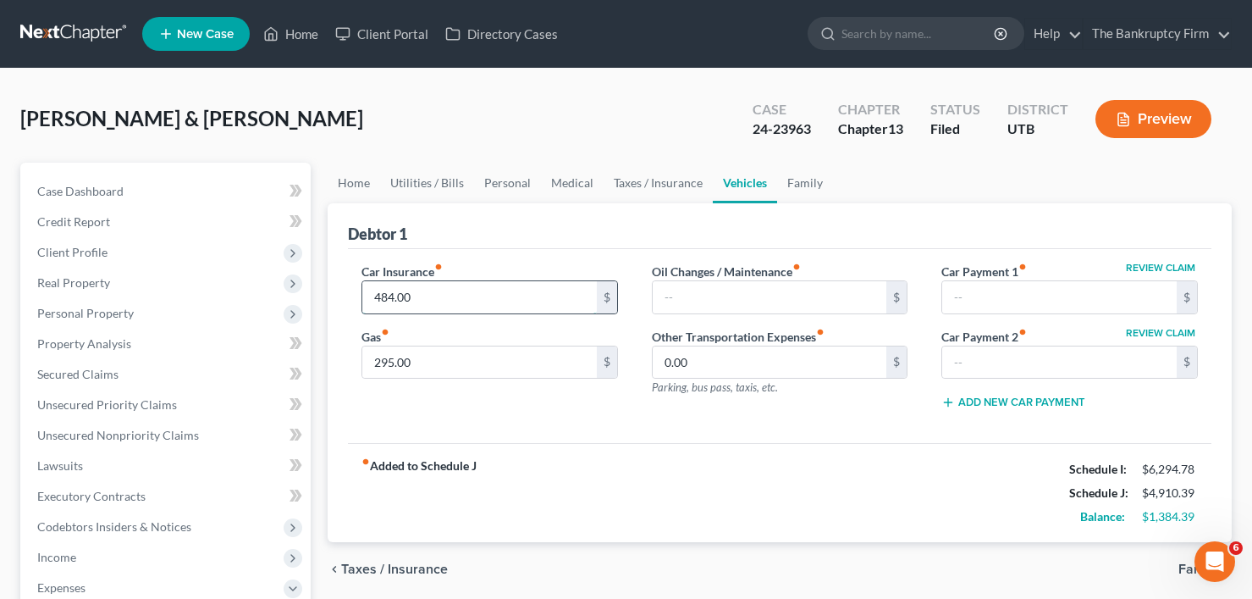
click at [432, 292] on input "484.00" at bounding box center [479, 297] width 234 height 32
type input "450.41"
click at [511, 179] on link "Personal" at bounding box center [507, 183] width 67 height 41
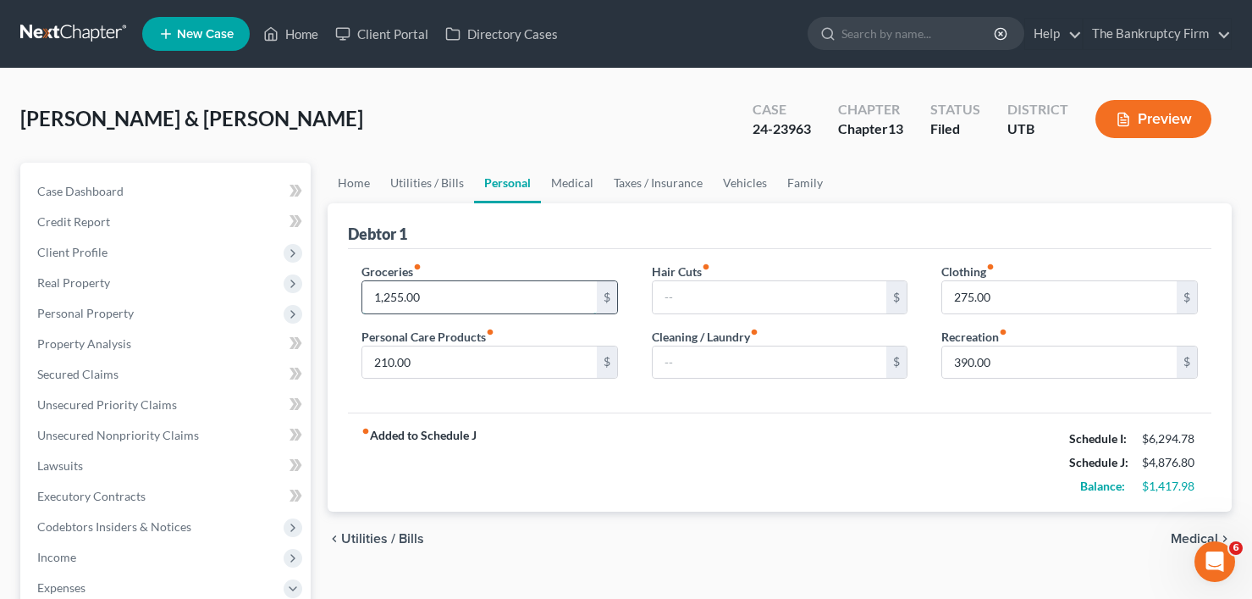
click at [398, 298] on input "1,255.00" at bounding box center [479, 297] width 234 height 32
click at [396, 300] on input "1,255.00" at bounding box center [479, 297] width 234 height 32
drag, startPoint x: 396, startPoint y: 295, endPoint x: 432, endPoint y: 292, distance: 35.7
click at [432, 292] on input "1,255.00" at bounding box center [479, 297] width 234 height 32
type input "1,252.98"
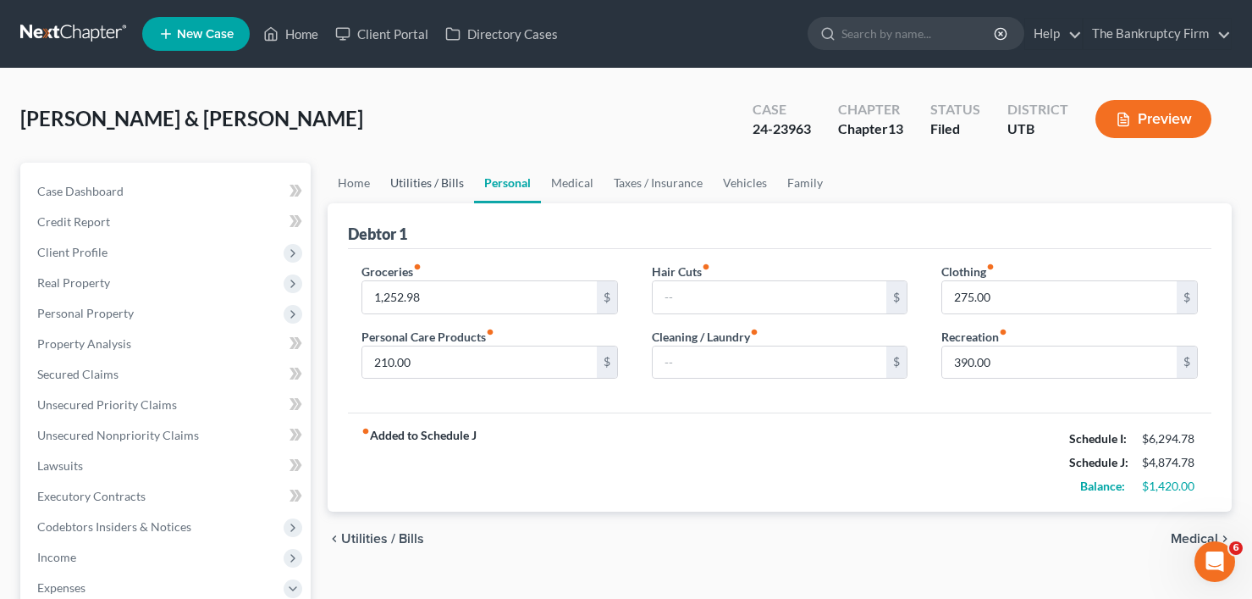
click at [418, 192] on link "Utilities / Bills" at bounding box center [427, 183] width 94 height 41
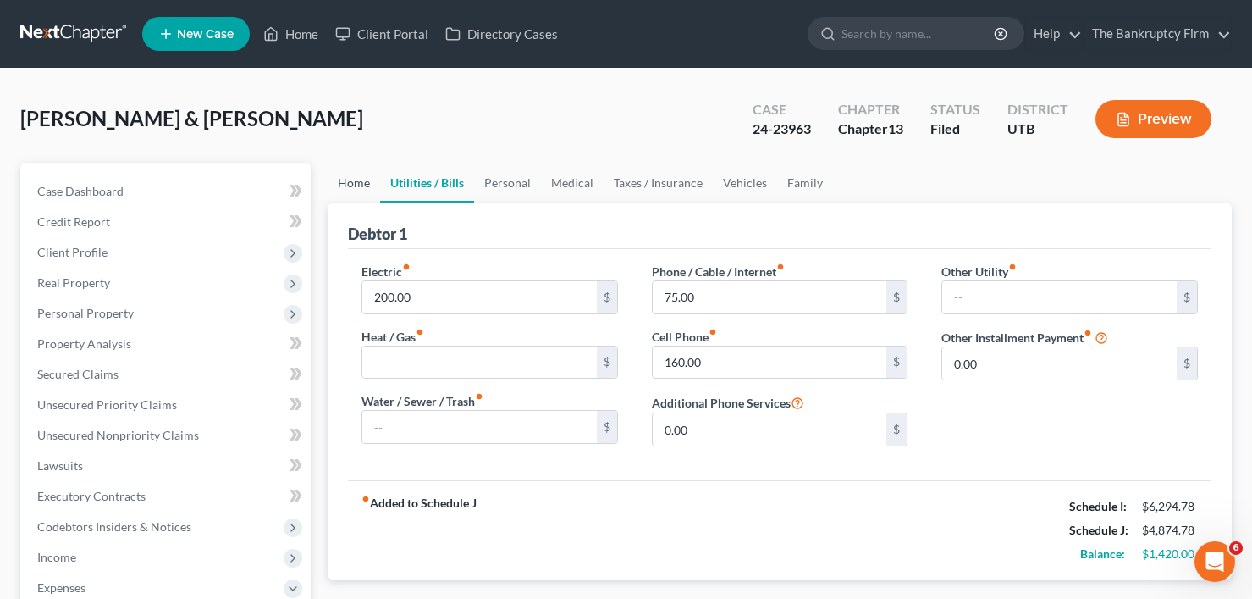
click at [349, 187] on link "Home" at bounding box center [354, 183] width 52 height 41
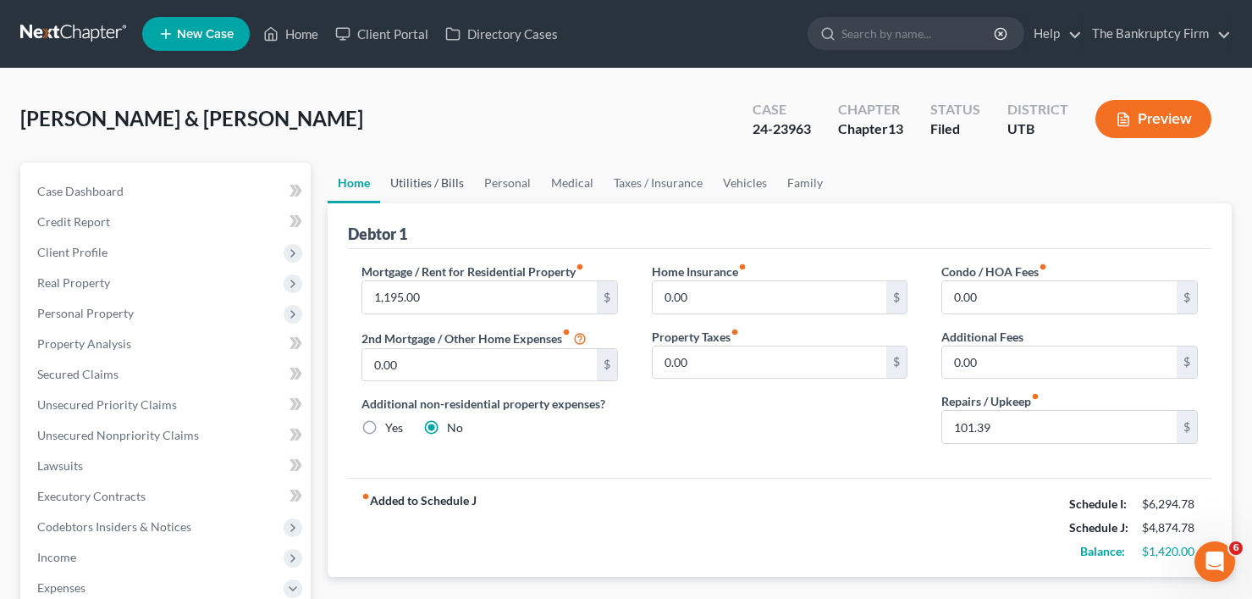
click at [442, 191] on link "Utilities / Bills" at bounding box center [427, 183] width 94 height 41
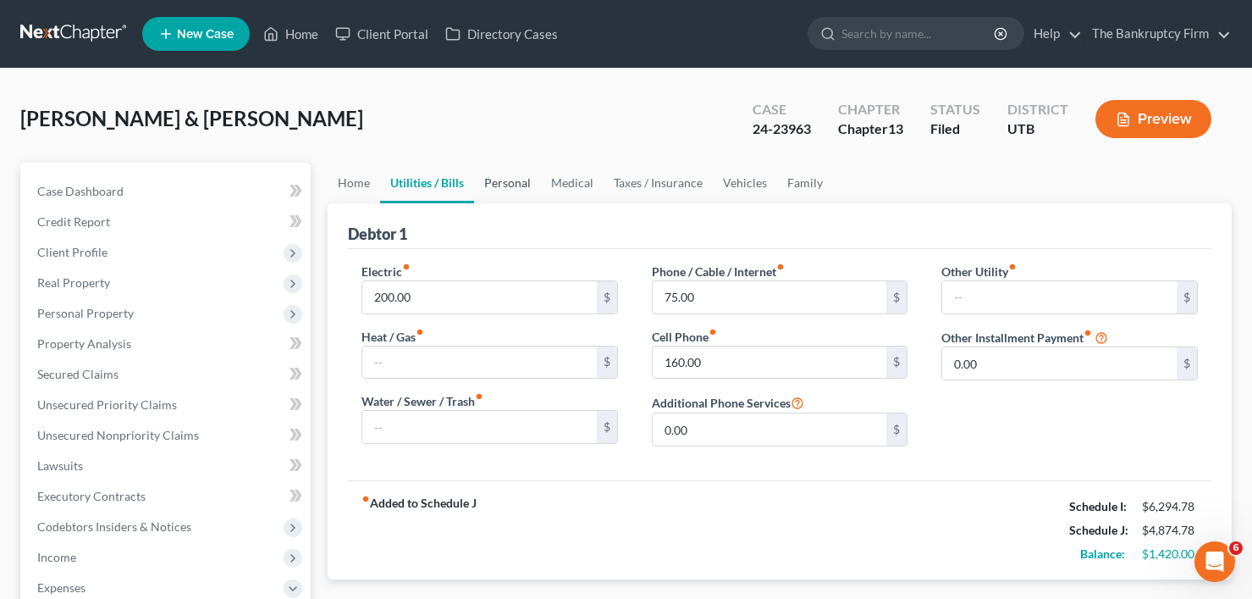
click at [519, 186] on link "Personal" at bounding box center [507, 183] width 67 height 41
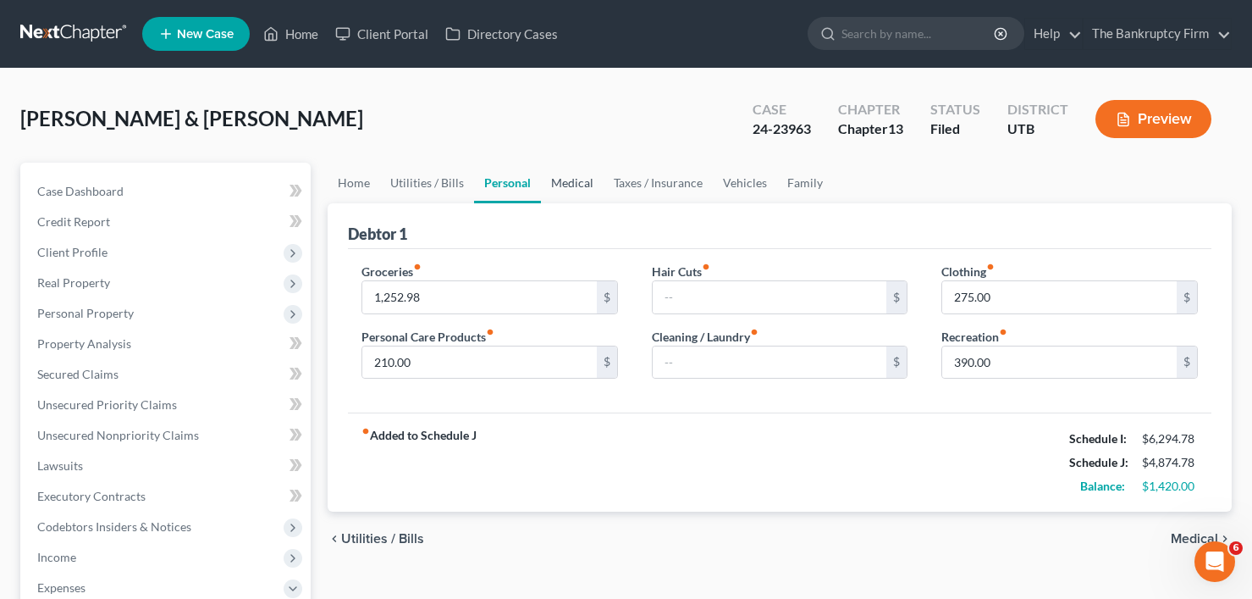
click at [565, 181] on link "Medical" at bounding box center [572, 183] width 63 height 41
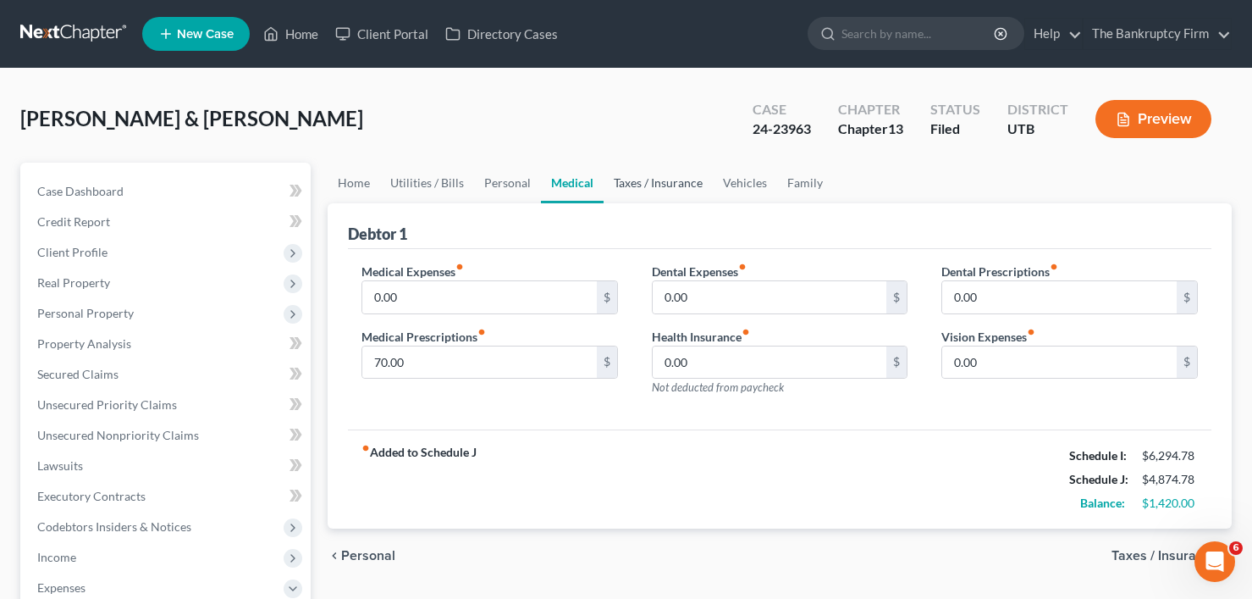
drag, startPoint x: 646, startPoint y: 184, endPoint x: 687, endPoint y: 192, distance: 42.3
click at [645, 185] on link "Taxes / Insurance" at bounding box center [658, 183] width 109 height 41
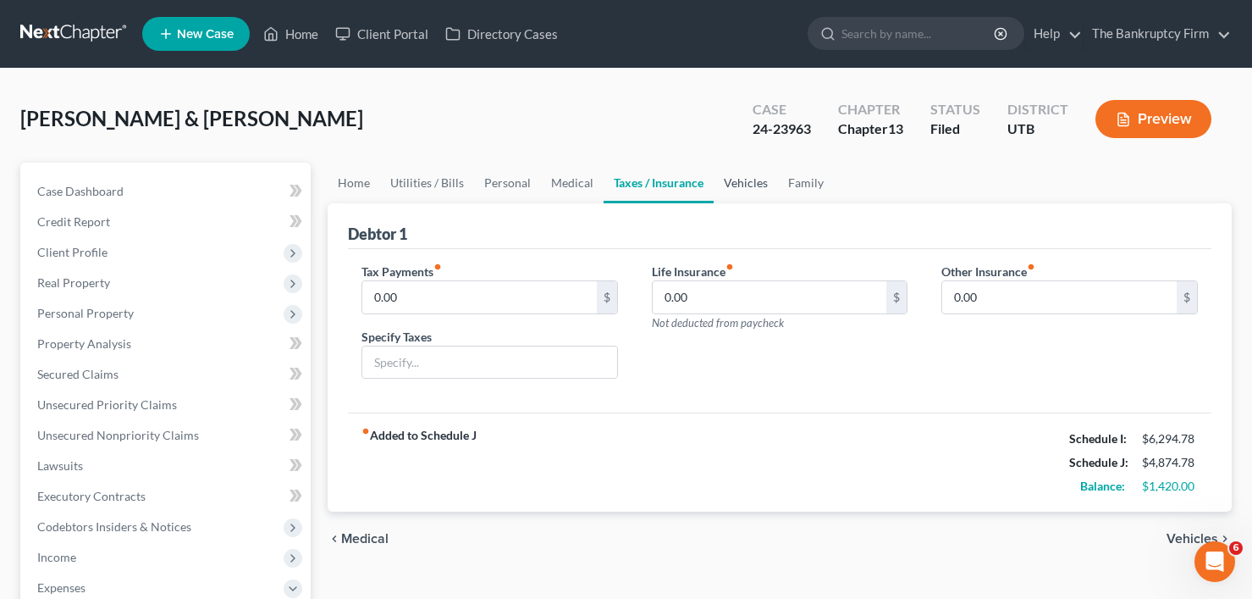
click at [739, 190] on link "Vehicles" at bounding box center [746, 183] width 64 height 41
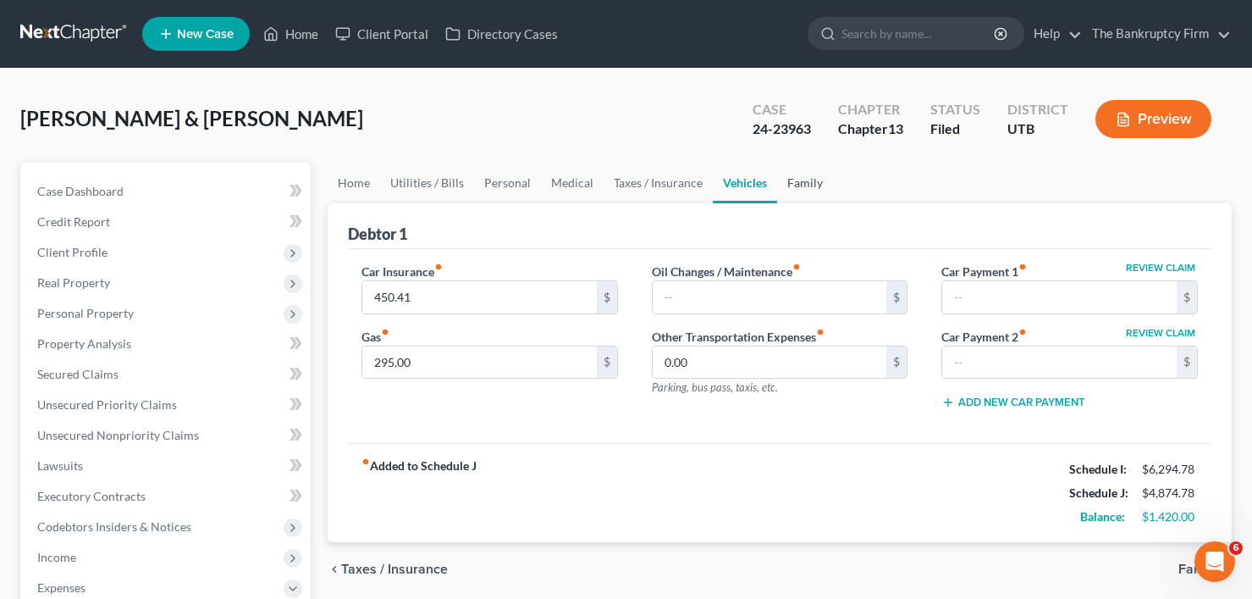
click at [814, 189] on link "Family" at bounding box center [805, 183] width 56 height 41
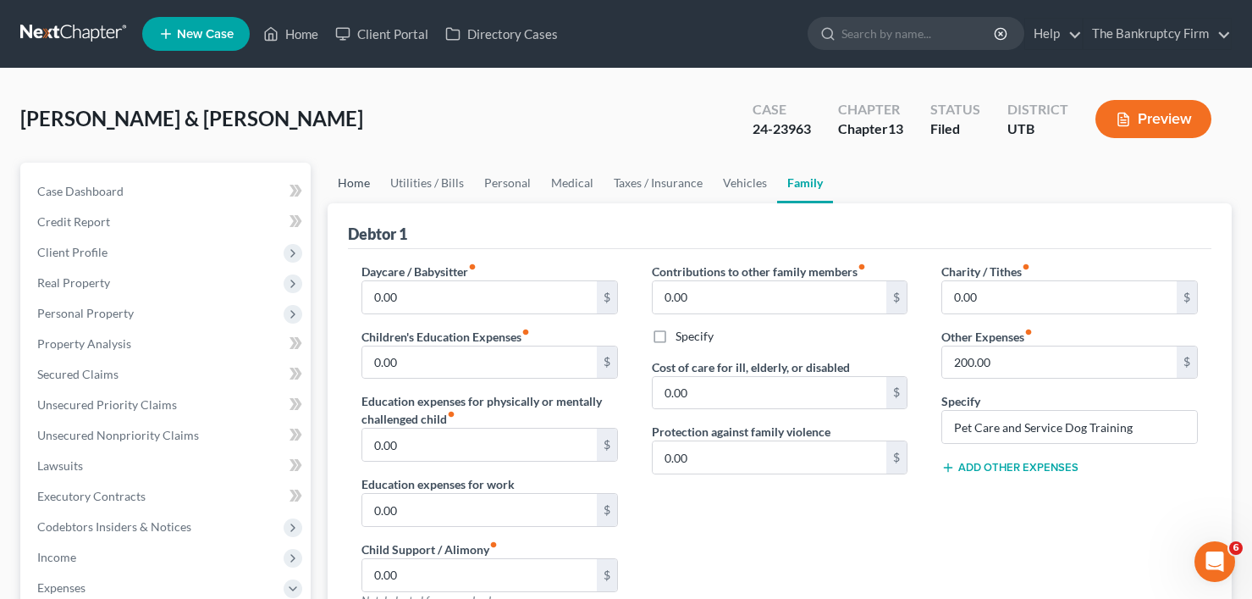
click at [354, 185] on link "Home" at bounding box center [354, 183] width 52 height 41
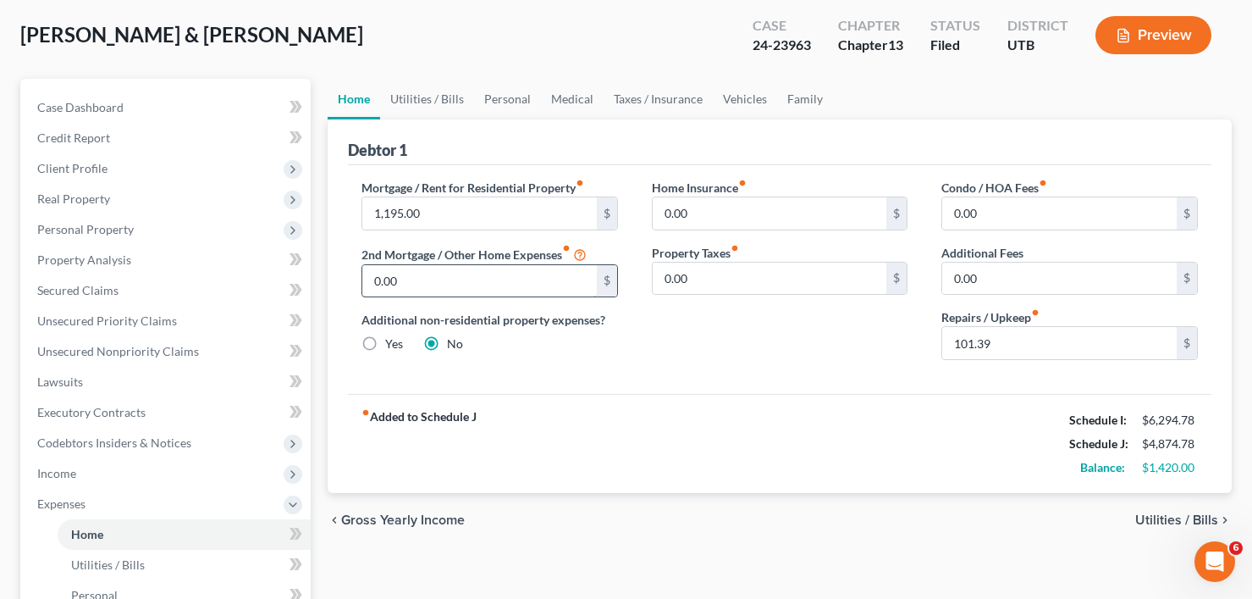
scroll to position [85, 0]
click at [524, 57] on div "Nelson, Cristina & Timothy Upgraded Case 24-23963 Chapter Chapter 13 Status Fil…" at bounding box center [625, 41] width 1211 height 74
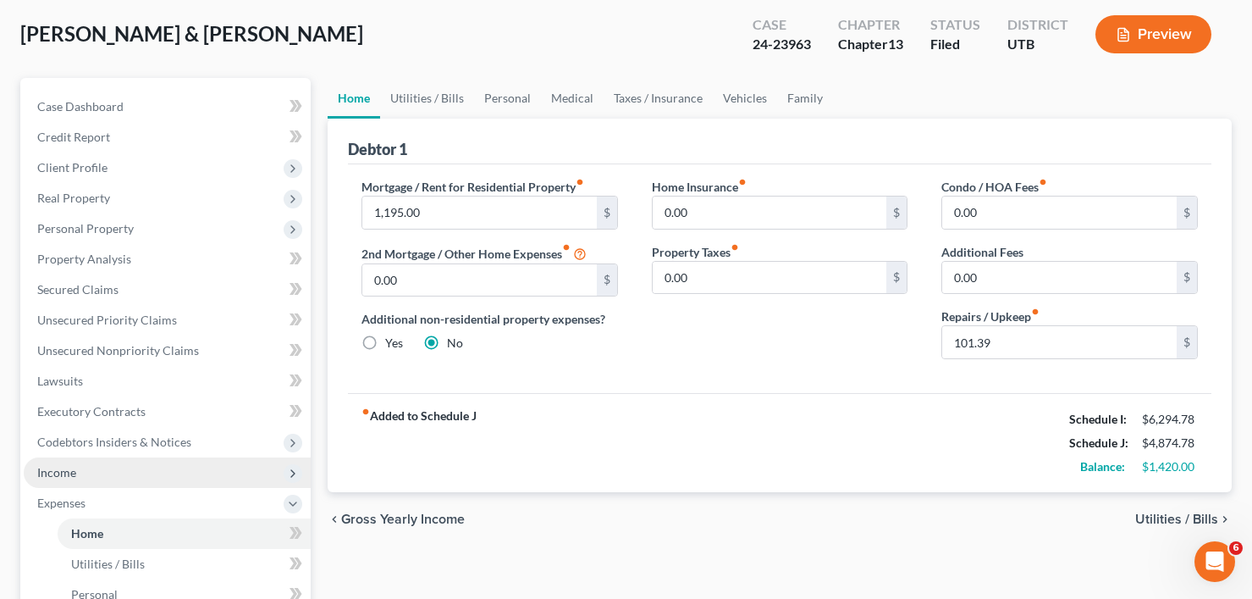
click at [122, 467] on span "Income" at bounding box center [167, 472] width 287 height 30
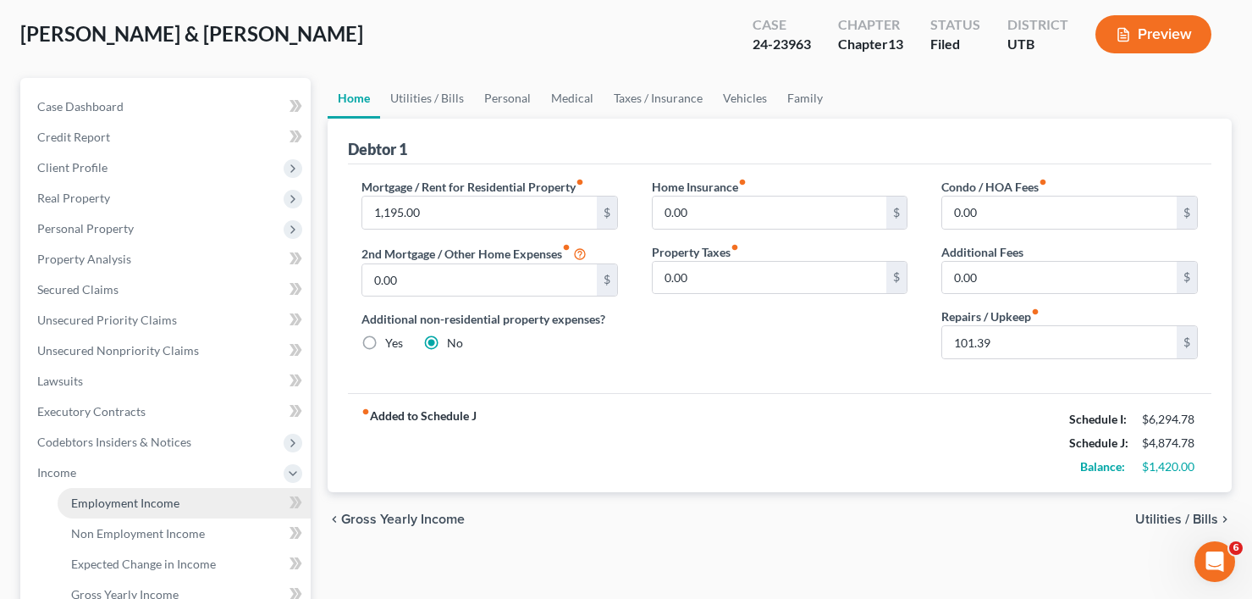
click at [140, 505] on span "Employment Income" at bounding box center [125, 502] width 108 height 14
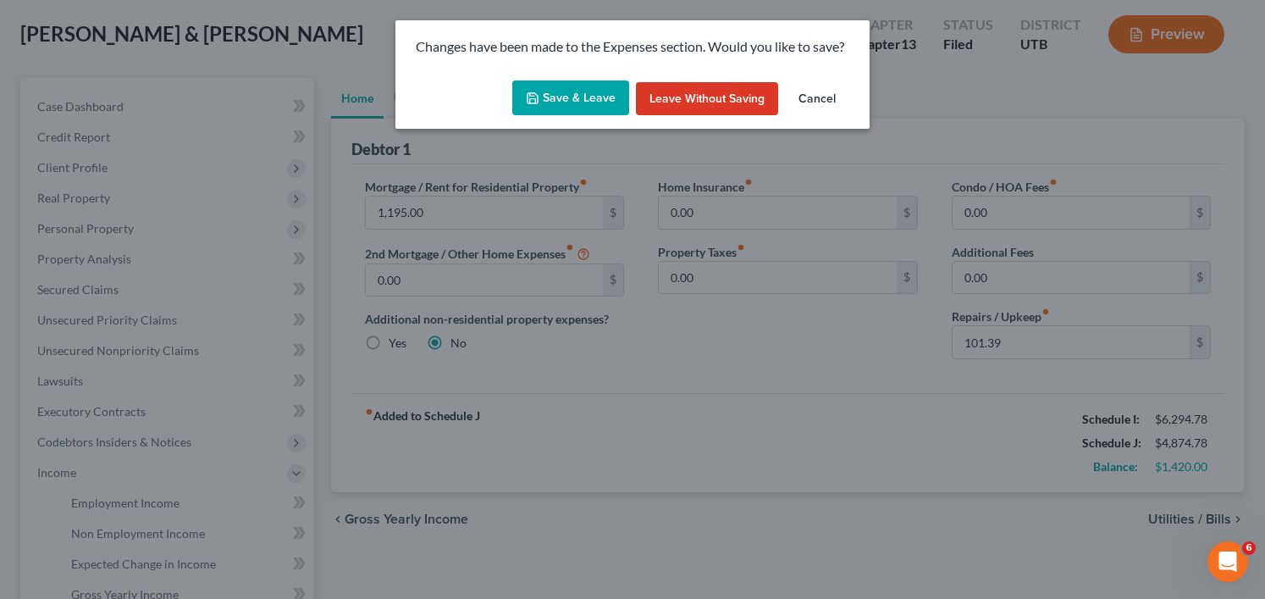
click at [559, 101] on button "Save & Leave" at bounding box center [570, 98] width 117 height 36
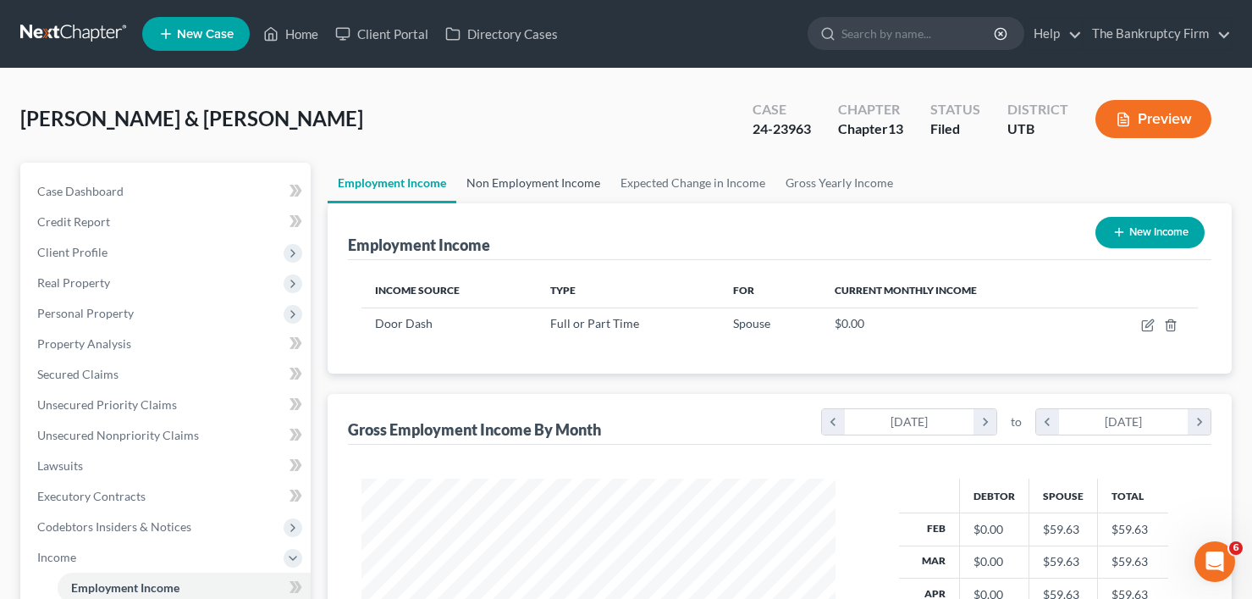
scroll to position [304, 508]
click at [543, 175] on link "Non Employment Income" at bounding box center [533, 183] width 154 height 41
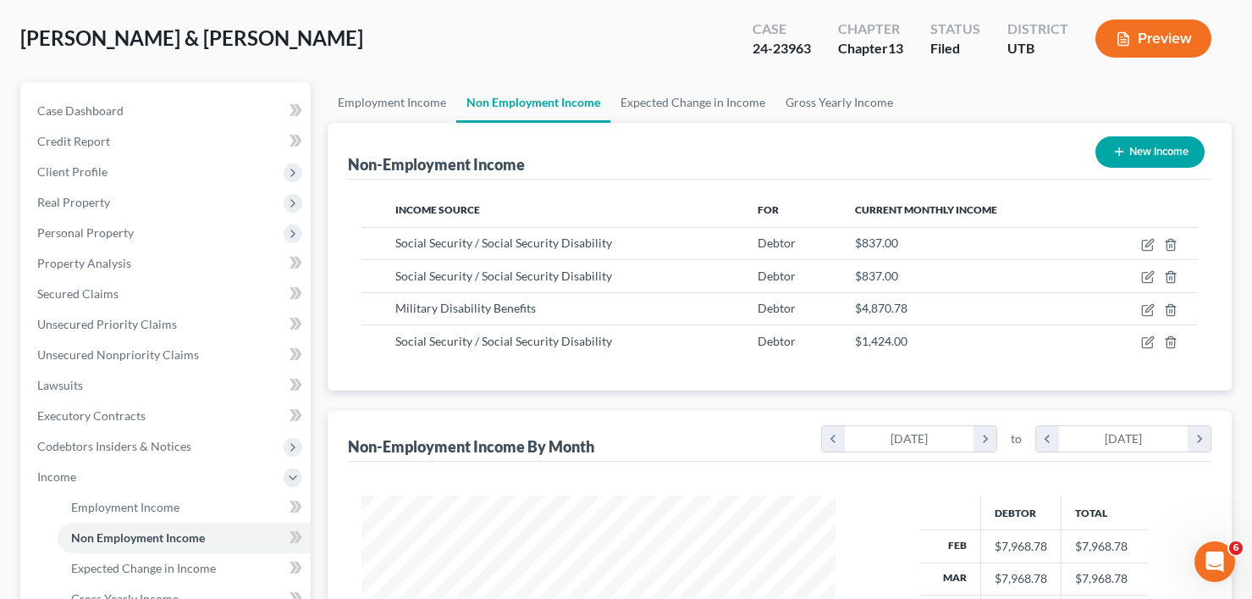
scroll to position [423, 0]
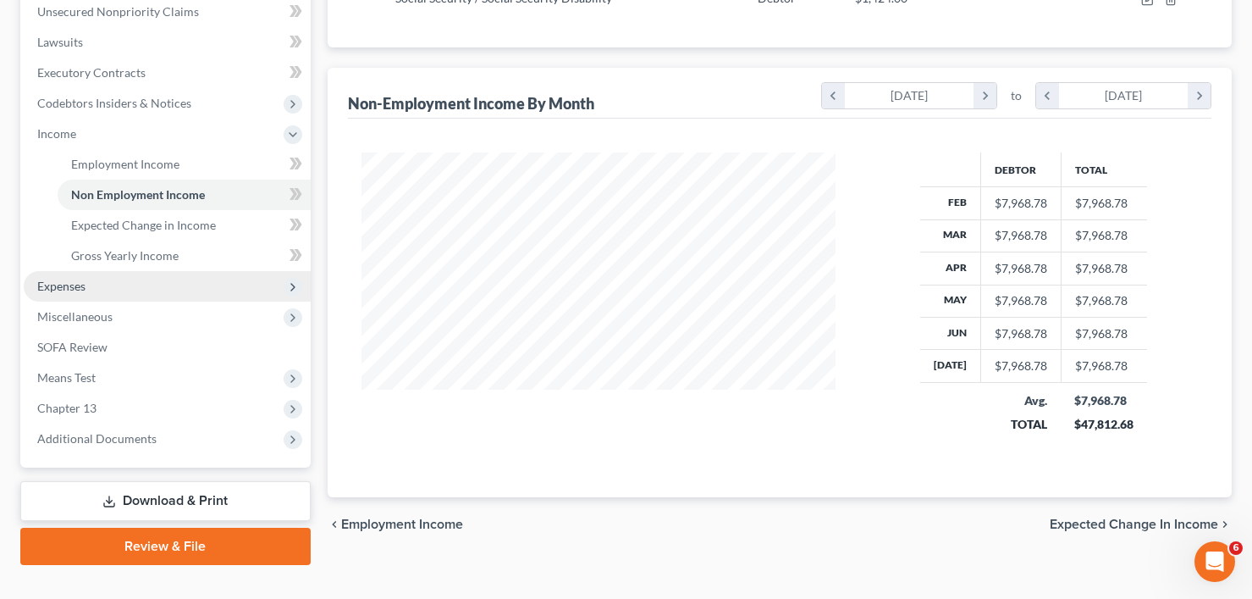
click at [91, 289] on span "Expenses" at bounding box center [167, 286] width 287 height 30
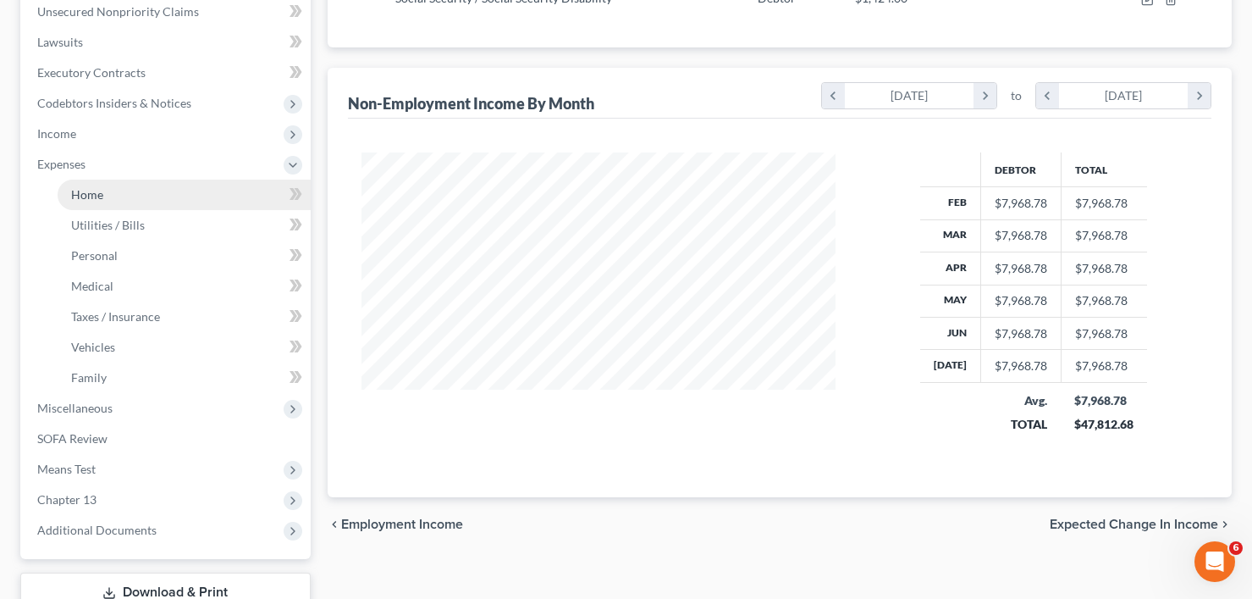
click at [98, 187] on span "Home" at bounding box center [87, 194] width 32 height 14
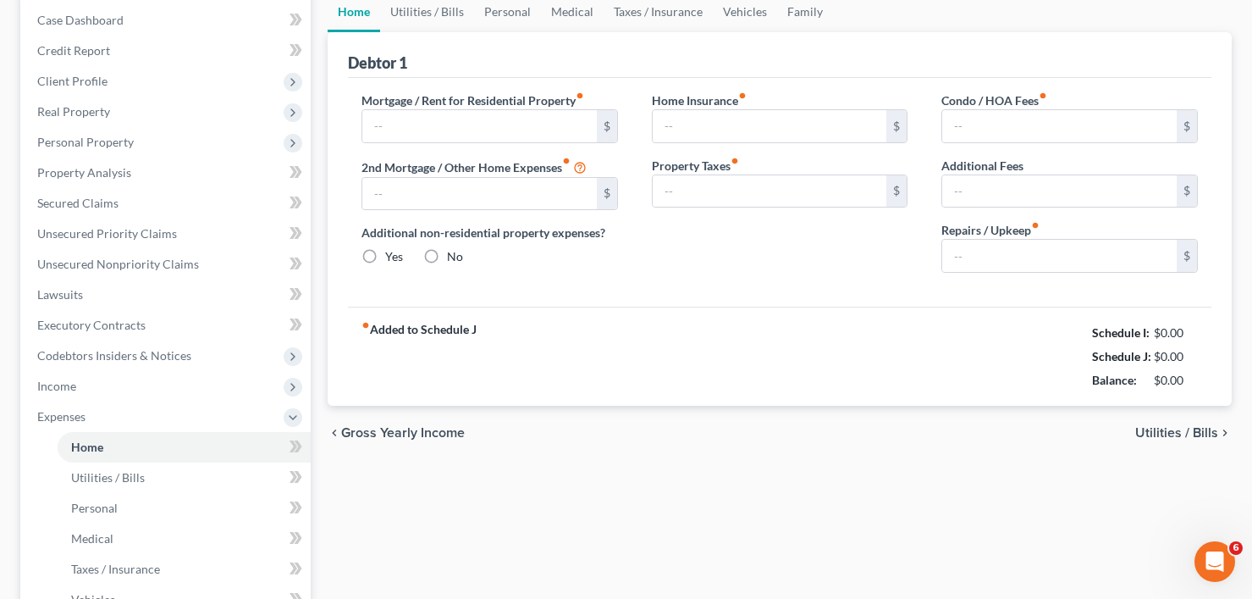
type input "1,195.00"
type input "0.00"
radio input "true"
type input "0.00"
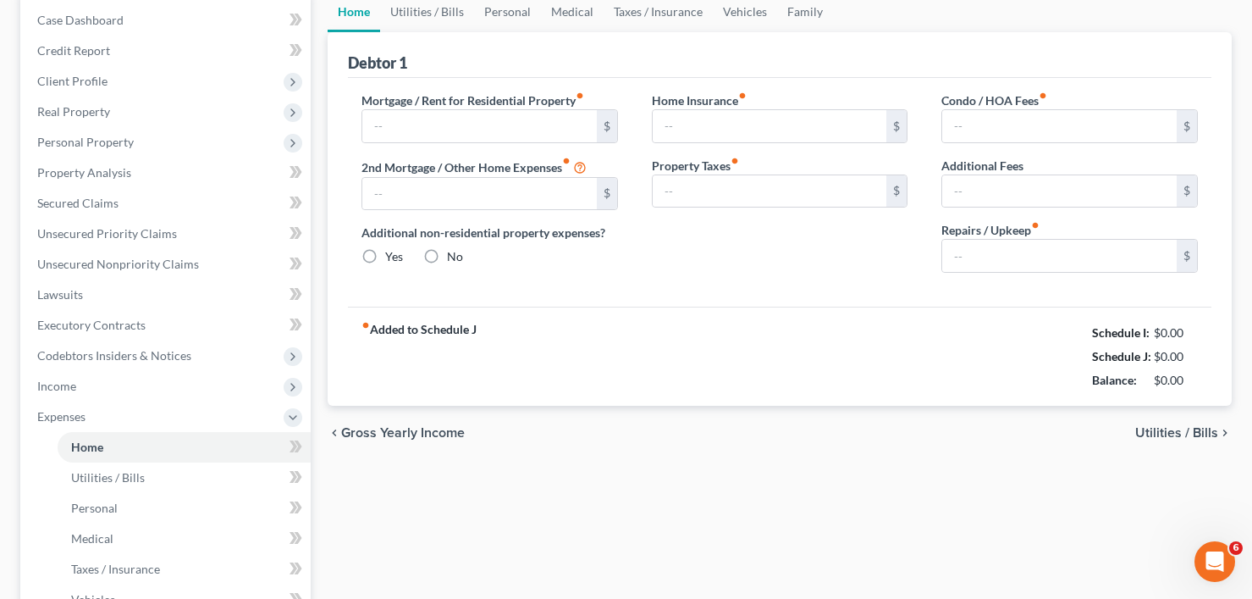
type input "0.00"
type input "101.39"
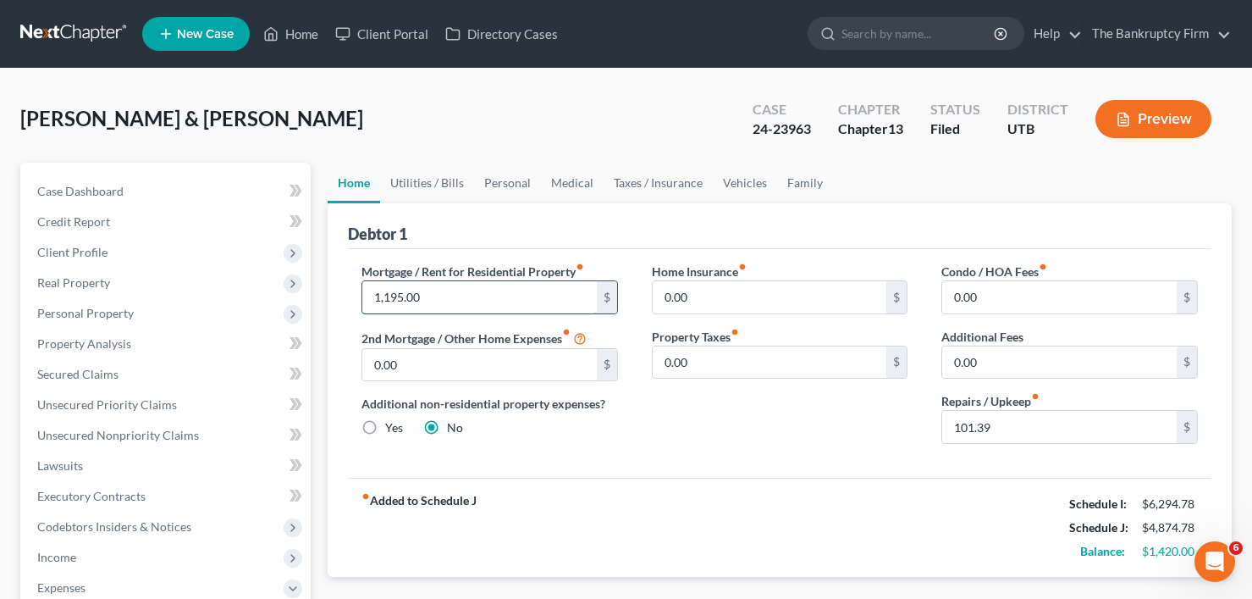
click at [417, 295] on input "1,195.00" at bounding box center [479, 297] width 234 height 32
click at [979, 432] on input "101.39" at bounding box center [1059, 427] width 234 height 32
click at [423, 288] on input "1,195.00" at bounding box center [479, 297] width 234 height 32
click at [430, 294] on input "1,195.00" at bounding box center [479, 297] width 234 height 32
click at [443, 302] on input "1,195.00" at bounding box center [479, 297] width 234 height 32
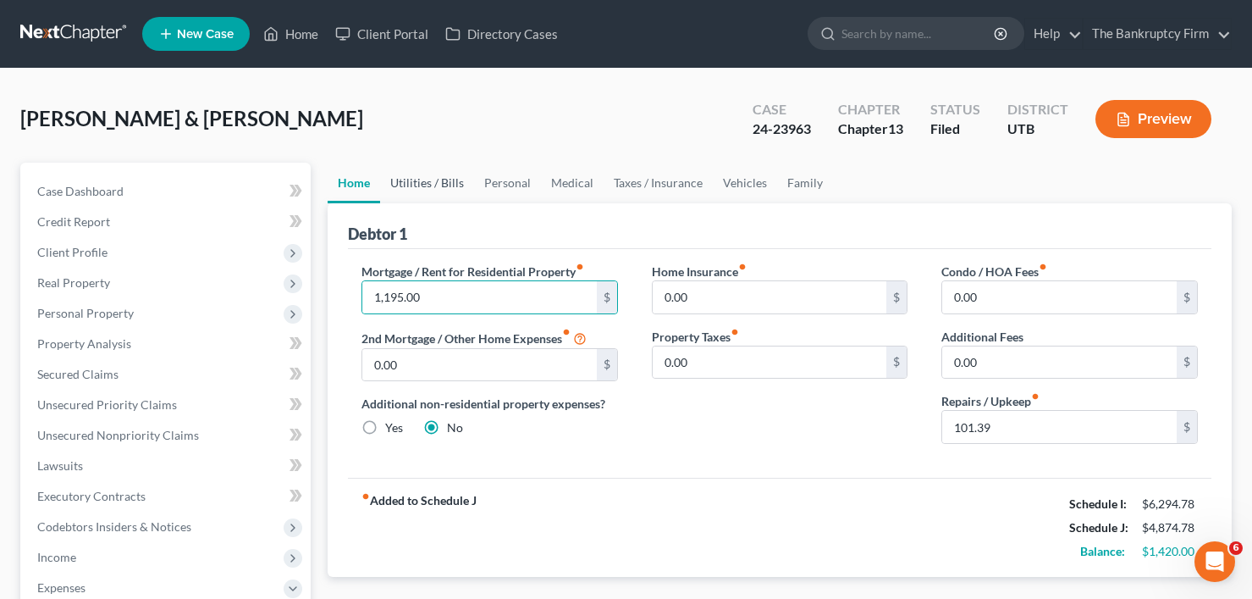
click at [419, 180] on link "Utilities / Bills" at bounding box center [427, 183] width 94 height 41
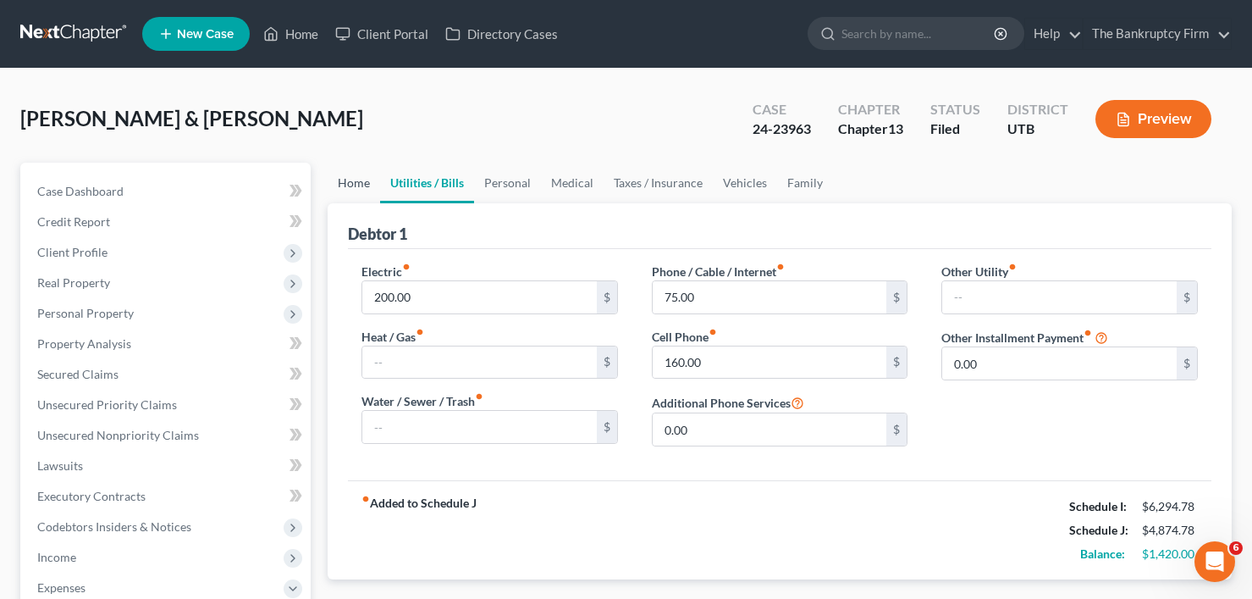
click at [340, 184] on link "Home" at bounding box center [354, 183] width 52 height 41
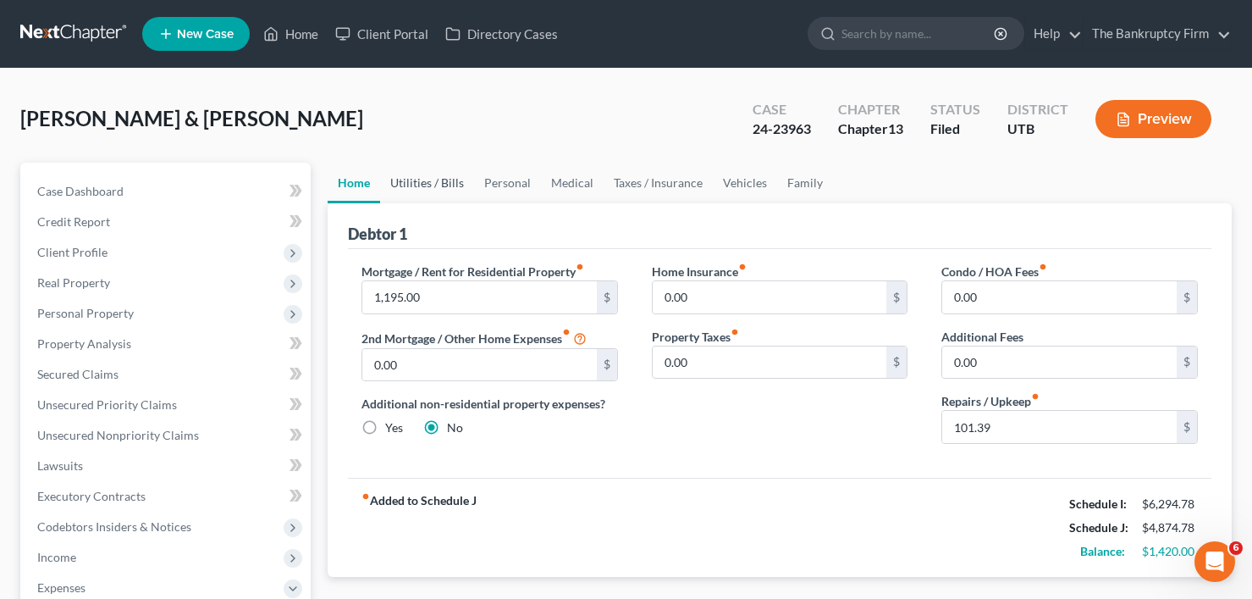
click at [428, 178] on link "Utilities / Bills" at bounding box center [427, 183] width 94 height 41
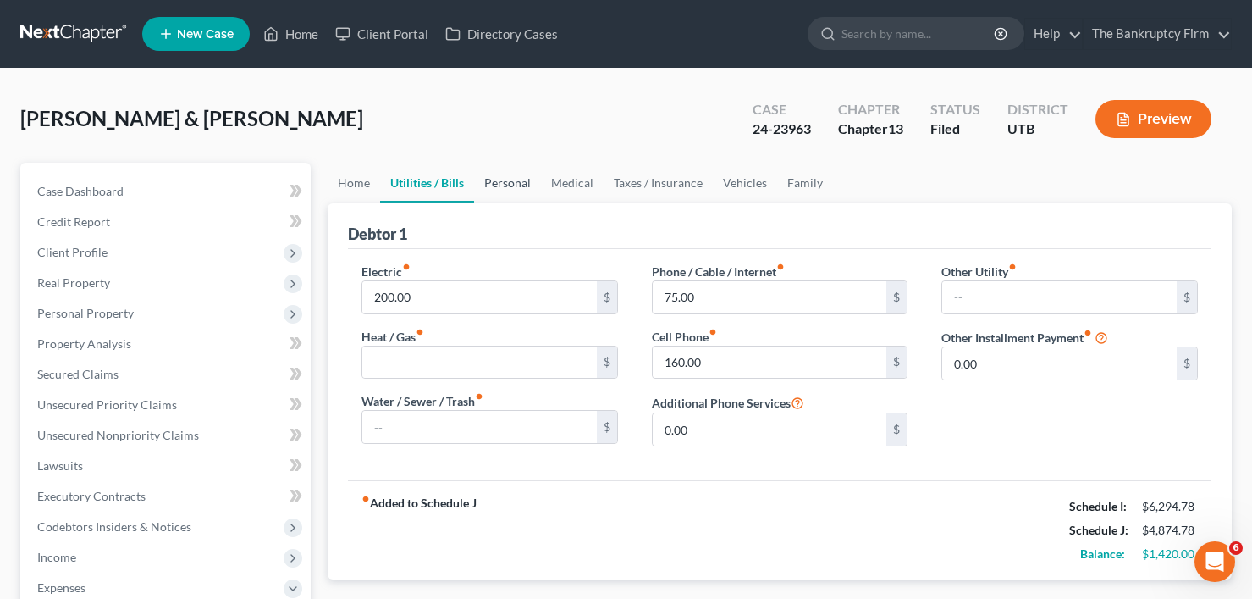
click at [501, 180] on link "Personal" at bounding box center [507, 183] width 67 height 41
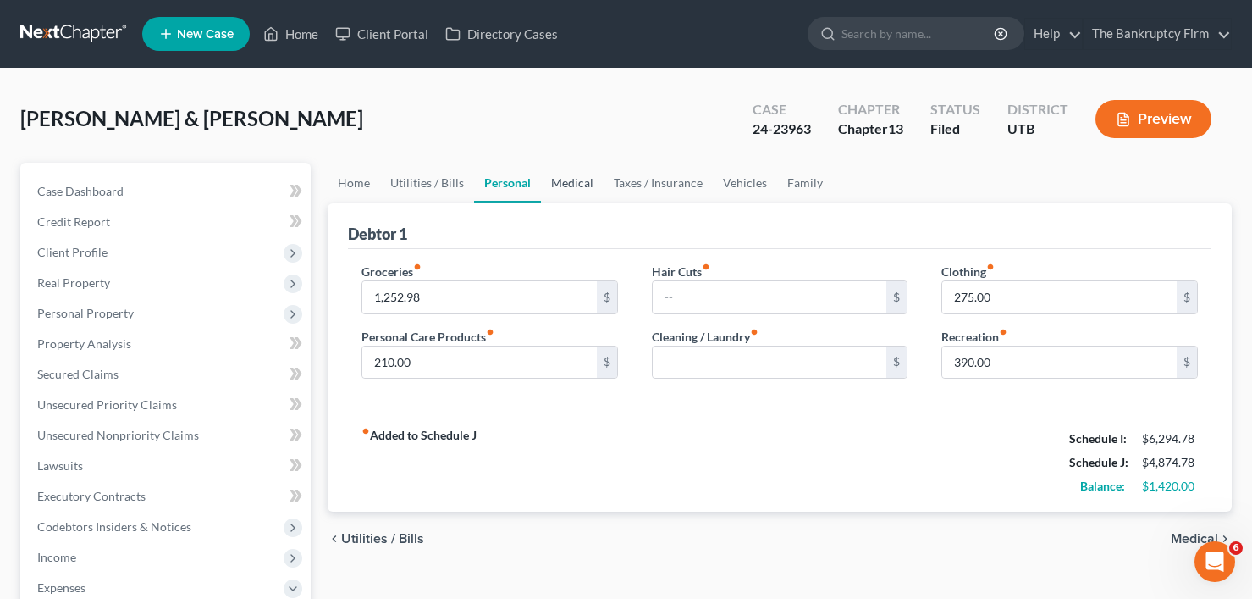
click at [554, 183] on link "Medical" at bounding box center [572, 183] width 63 height 41
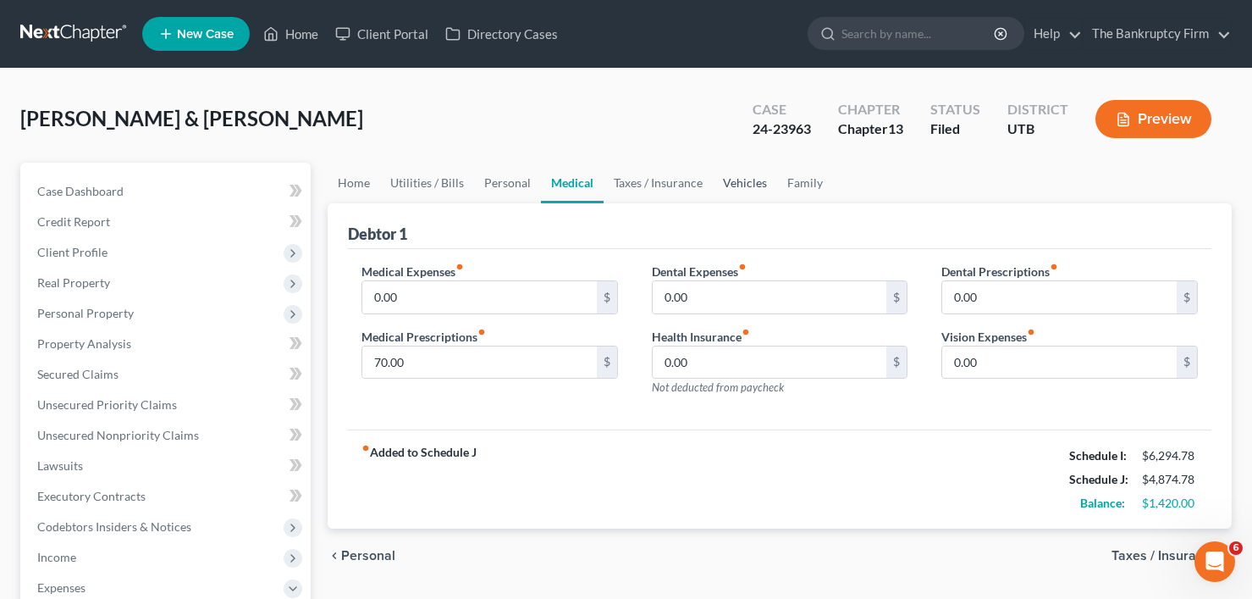
click at [742, 179] on link "Vehicles" at bounding box center [745, 183] width 64 height 41
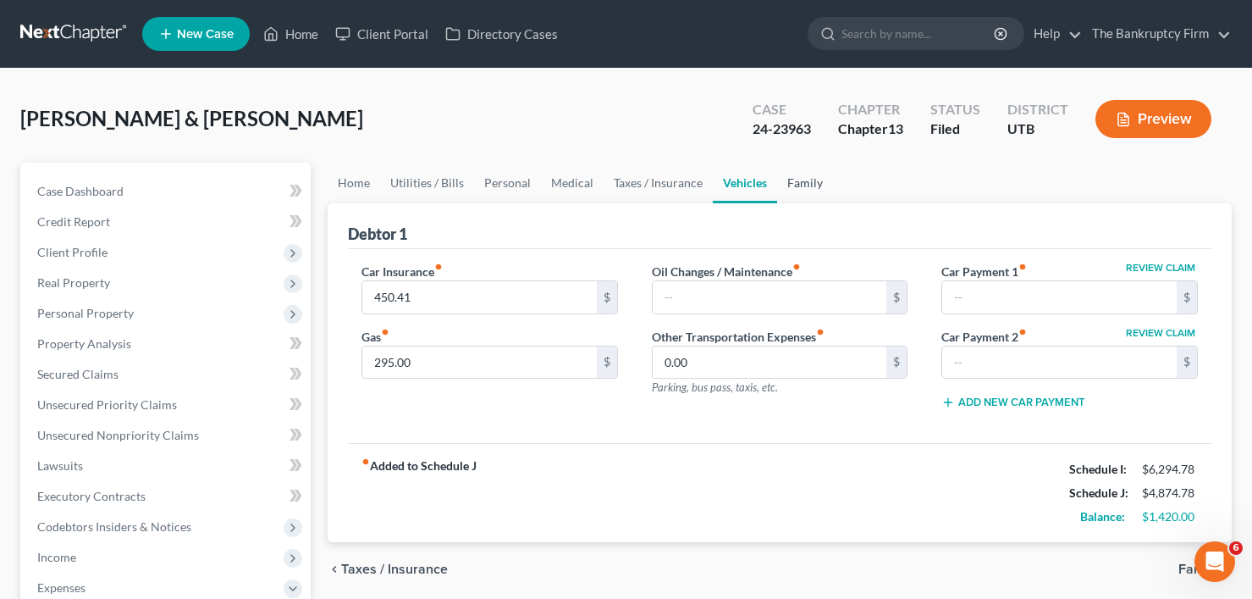
click at [796, 183] on link "Family" at bounding box center [805, 183] width 56 height 41
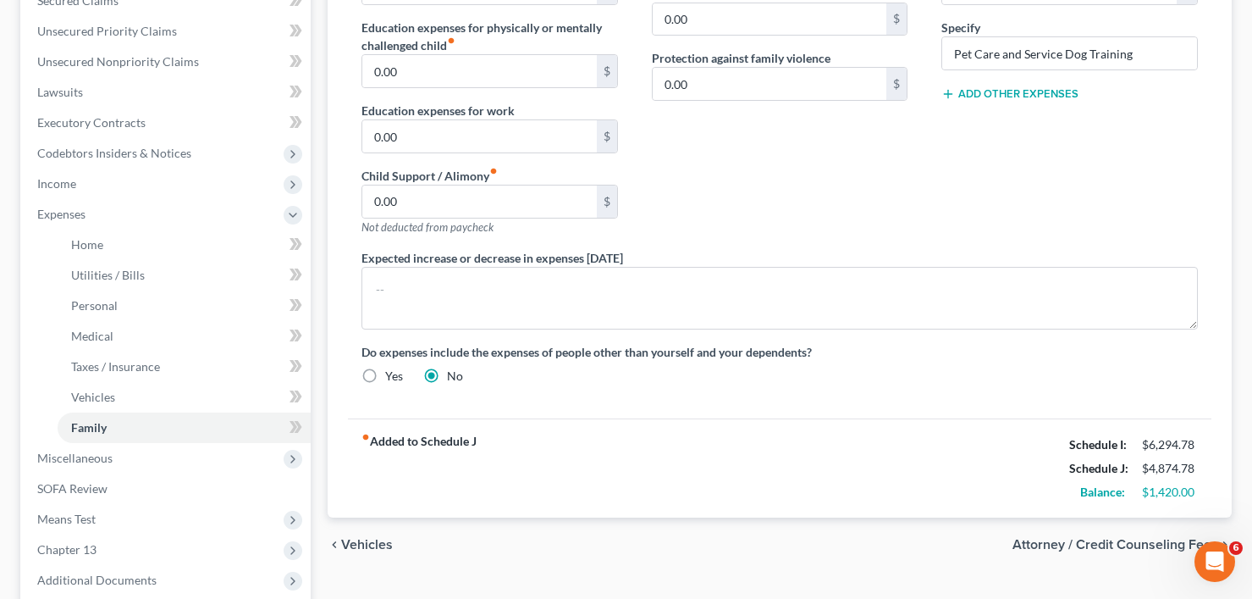
scroll to position [423, 0]
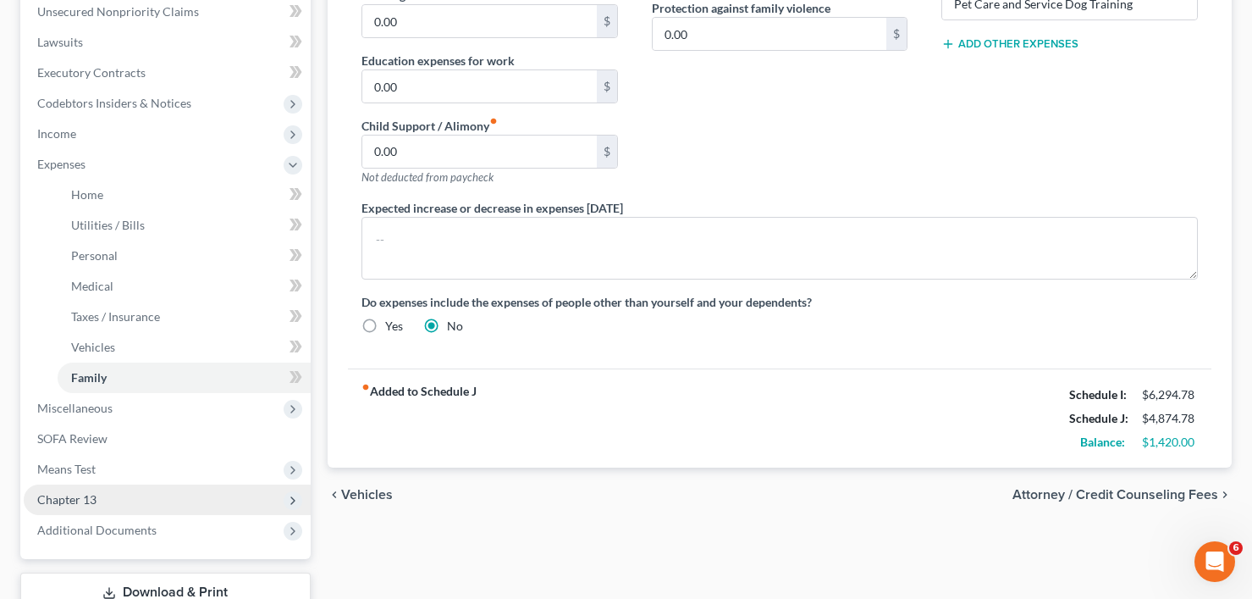
click at [121, 499] on span "Chapter 13" at bounding box center [167, 499] width 287 height 30
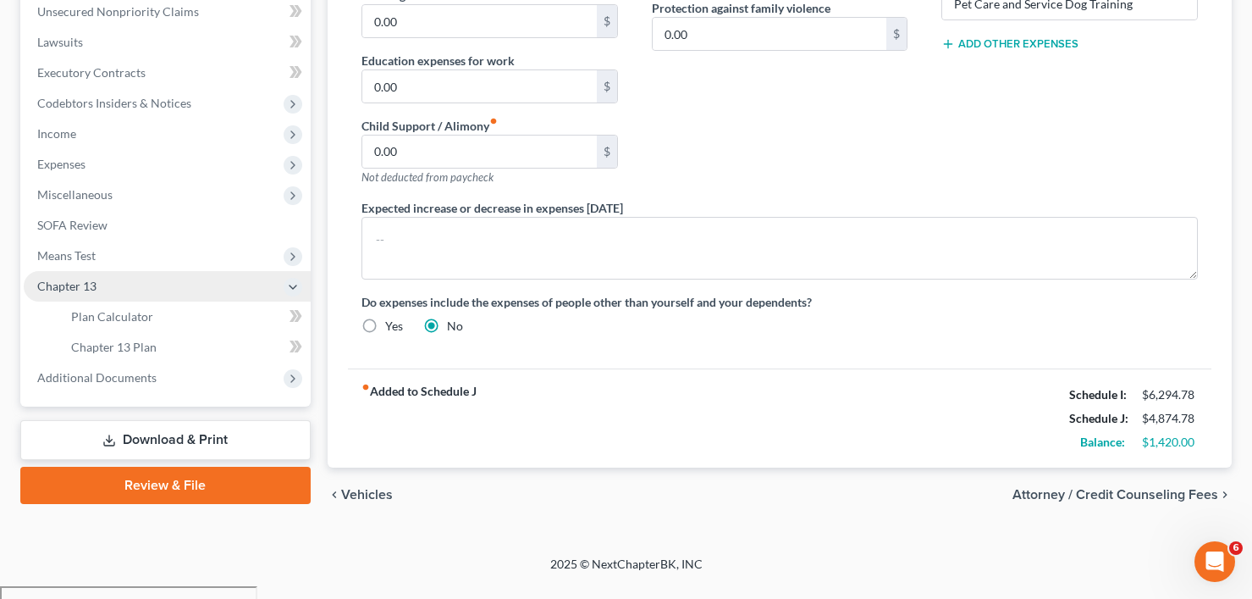
scroll to position [411, 0]
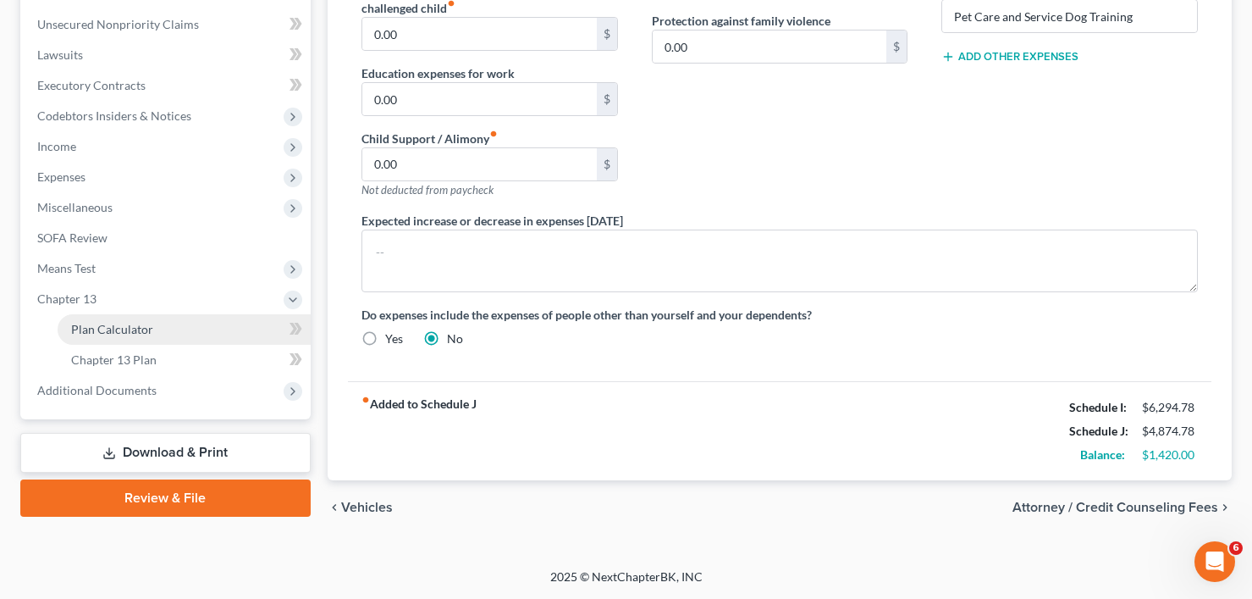
click at [152, 320] on link "Plan Calculator" at bounding box center [184, 329] width 253 height 30
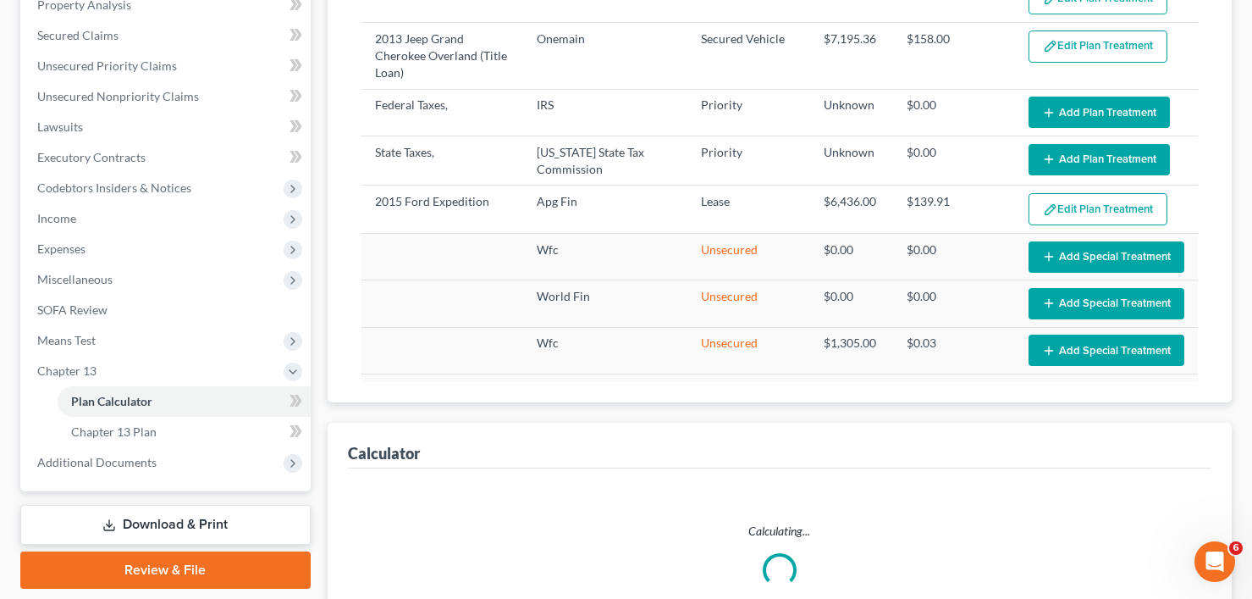
select select "45"
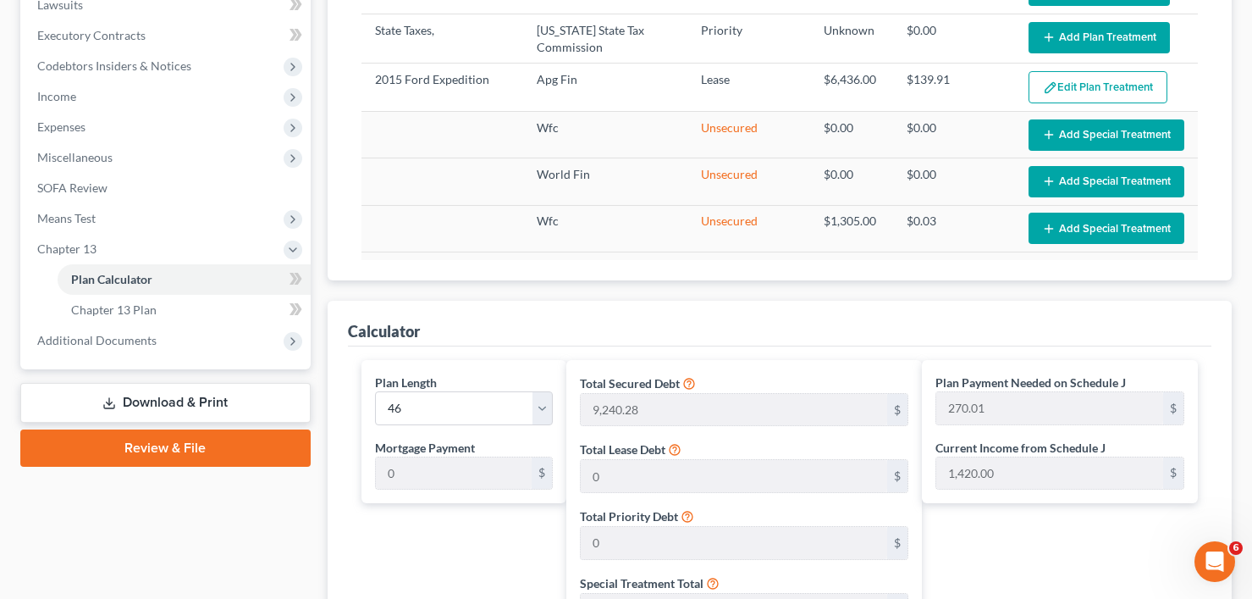
scroll to position [169, 0]
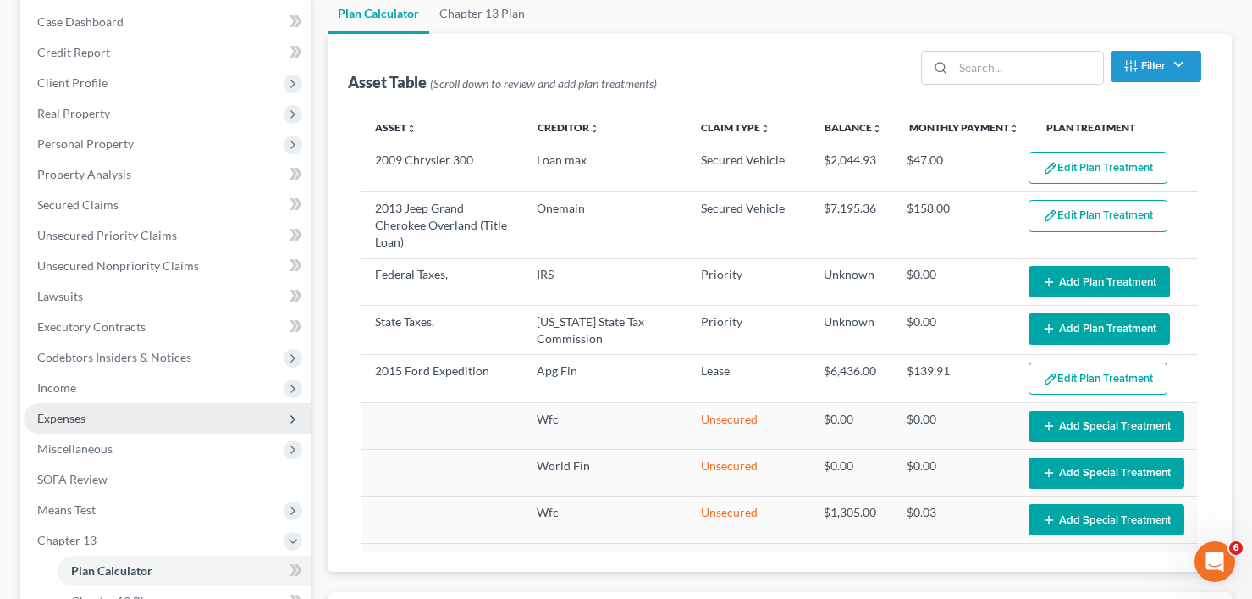
click at [96, 417] on span "Expenses" at bounding box center [167, 418] width 287 height 30
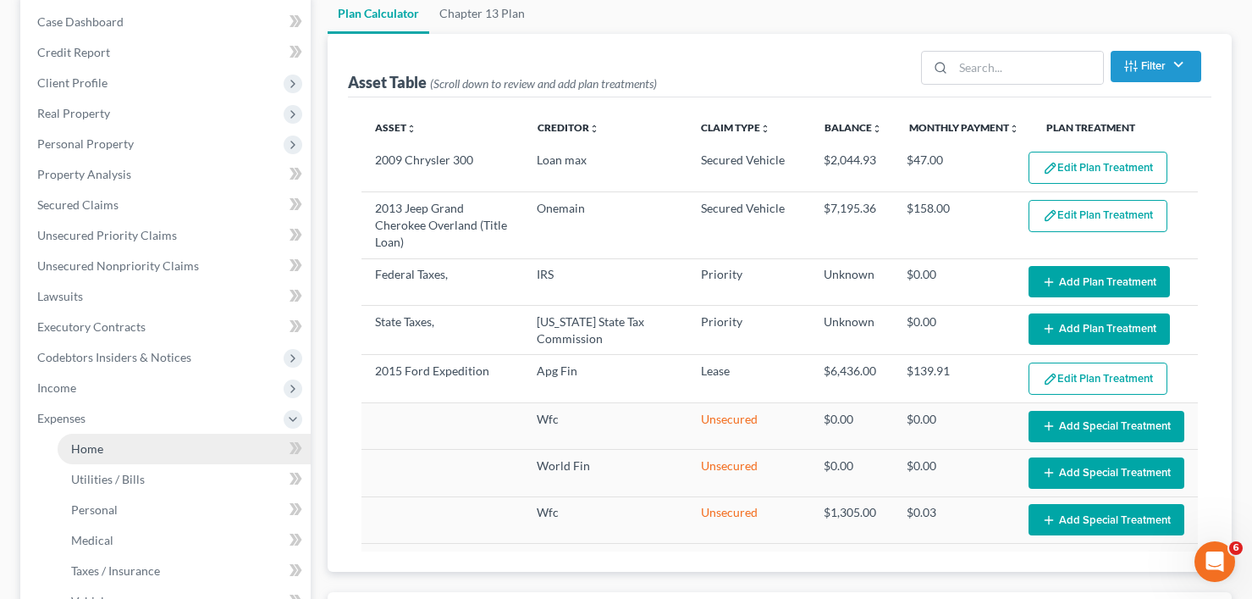
click at [129, 454] on link "Home" at bounding box center [184, 448] width 253 height 30
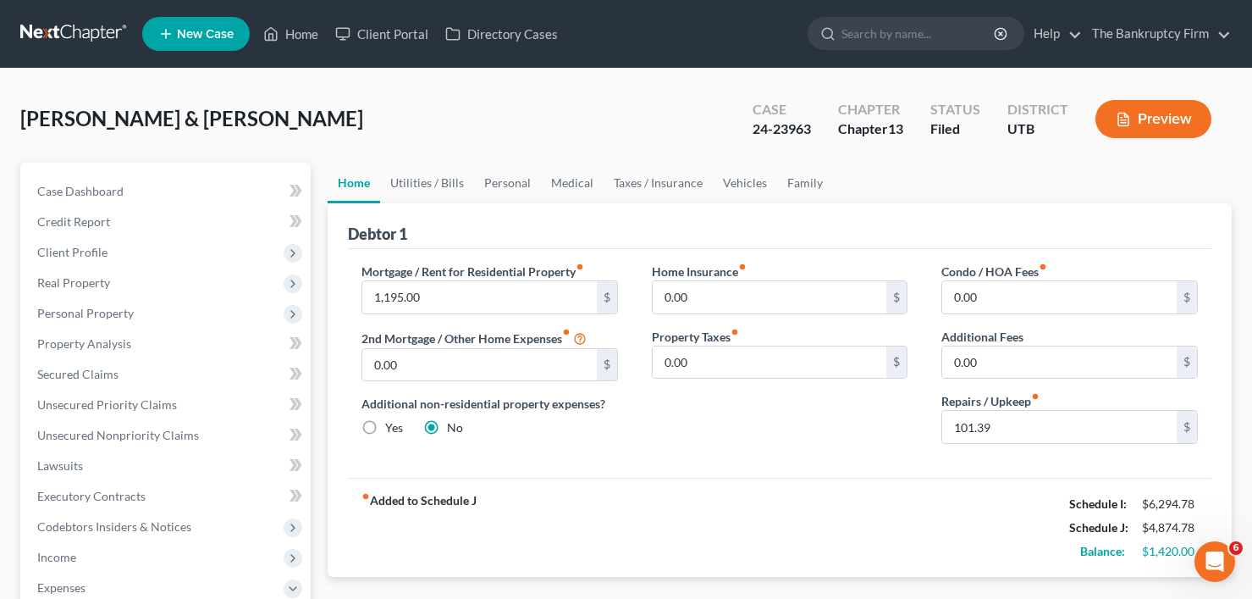
click at [535, 128] on div "Nelson, Cristina & Timothy Upgraded Case 24-23963 Chapter Chapter 13 Status Fil…" at bounding box center [625, 126] width 1211 height 74
click at [394, 296] on input "1,195.00" at bounding box center [479, 297] width 234 height 32
click at [397, 296] on input "1,195.00" at bounding box center [479, 297] width 234 height 32
drag, startPoint x: 402, startPoint y: 297, endPoint x: 391, endPoint y: 301, distance: 11.8
click at [391, 301] on input "1,195.00" at bounding box center [479, 297] width 234 height 32
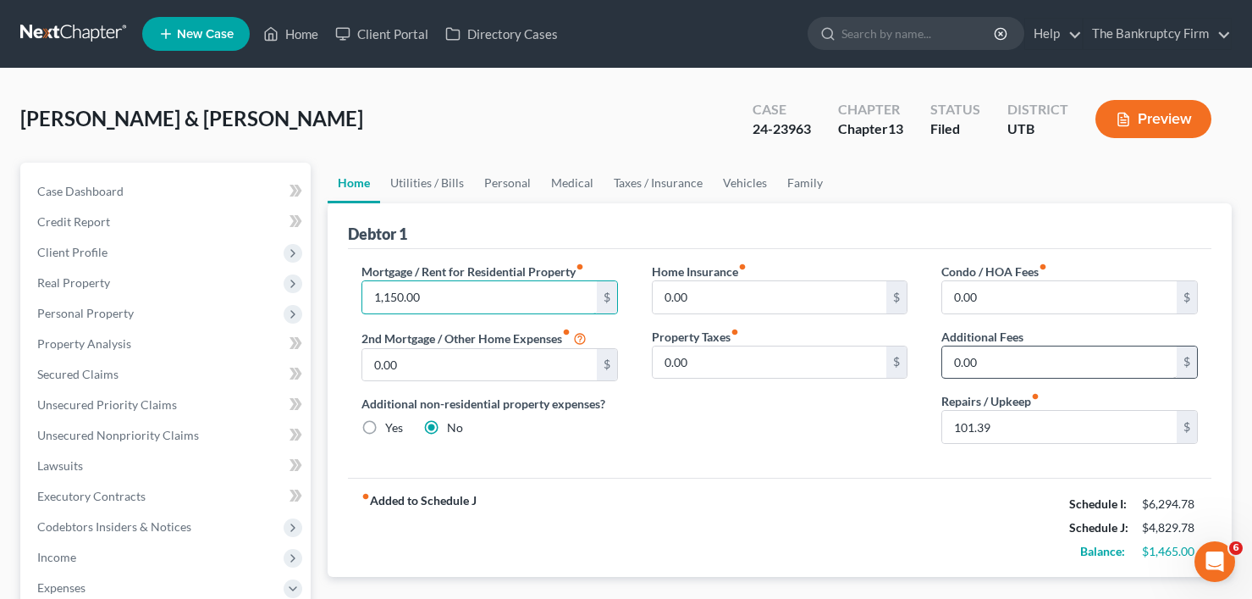
type input "1,150.00"
click at [994, 366] on input "0.00" at bounding box center [1059, 362] width 234 height 32
type input "1,195"
click at [1005, 300] on input "0.00" at bounding box center [1059, 297] width 234 height 32
click at [992, 362] on input "1,195" at bounding box center [1059, 362] width 234 height 32
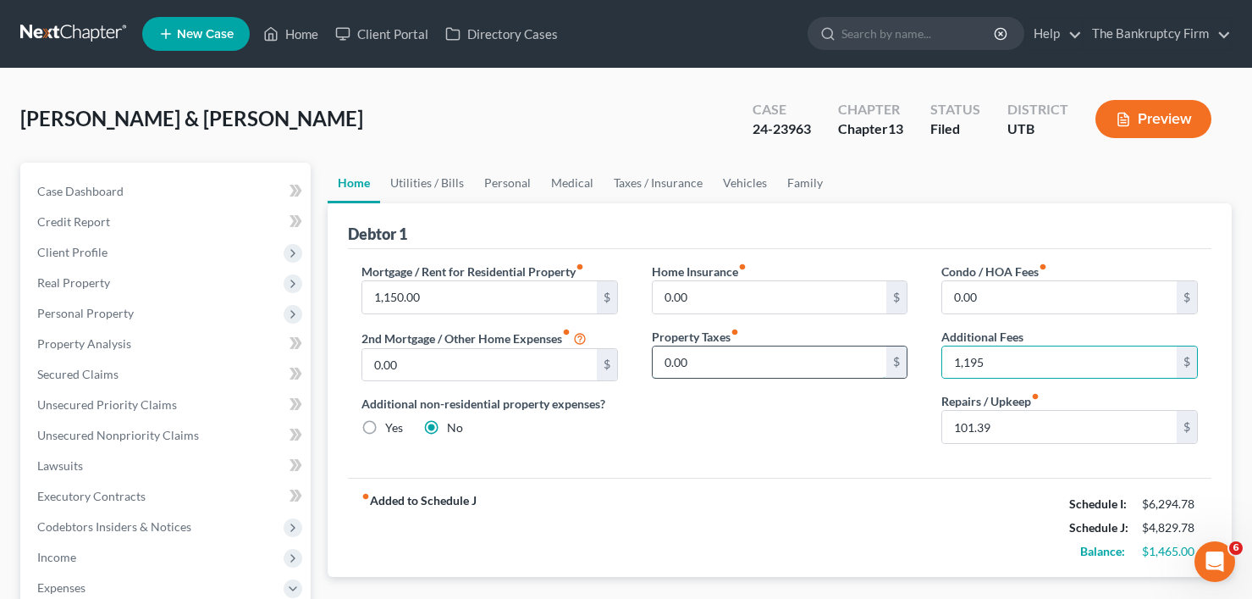
click at [780, 366] on input "0.00" at bounding box center [770, 362] width 234 height 32
click at [844, 482] on div "fiber_manual_record Added to Schedule J Schedule I: $6,294.78 Schedule J: $4,82…" at bounding box center [779, 526] width 863 height 99
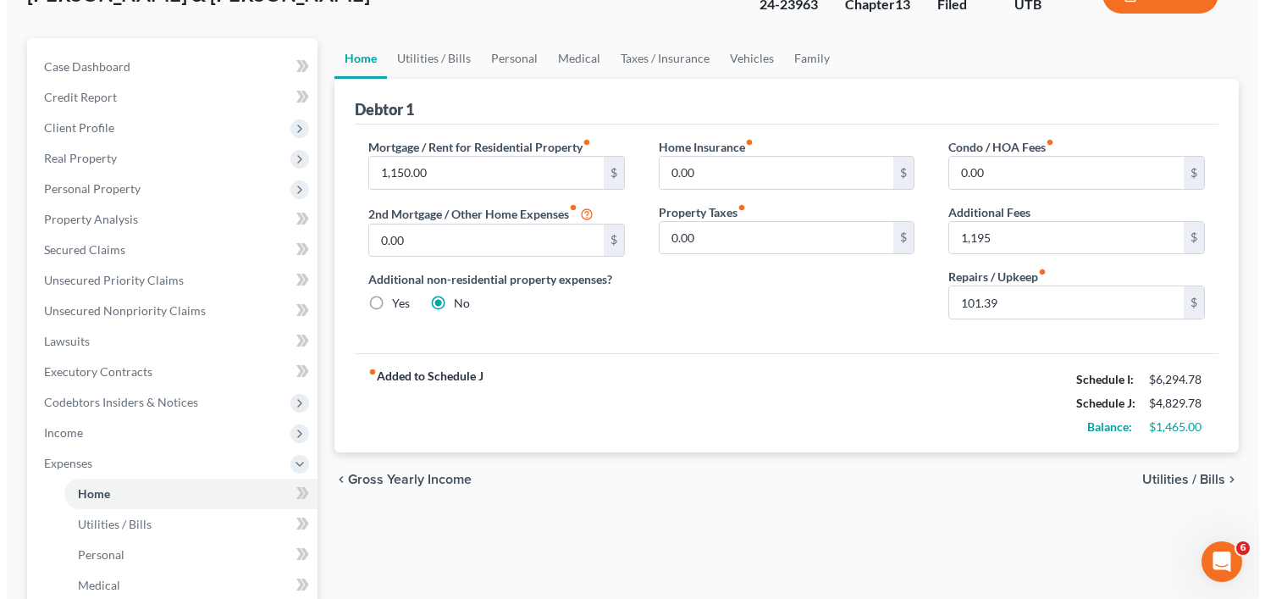
scroll to position [85, 0]
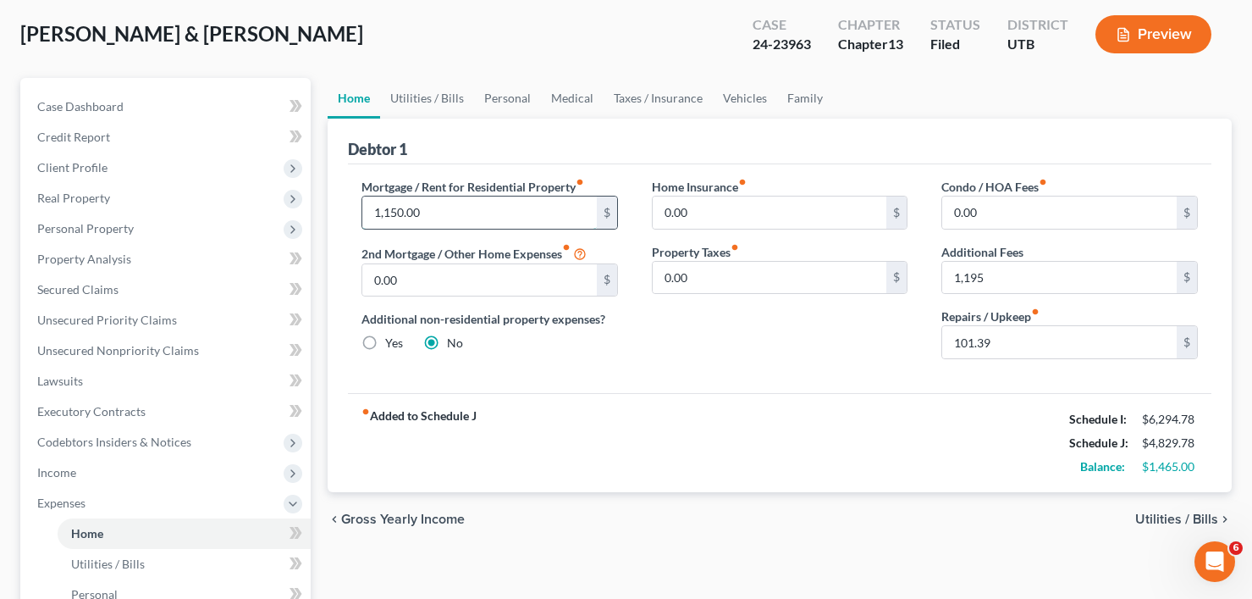
click at [440, 212] on input "1,150.00" at bounding box center [479, 212] width 234 height 32
click at [455, 279] on input "0.00" at bounding box center [479, 280] width 234 height 32
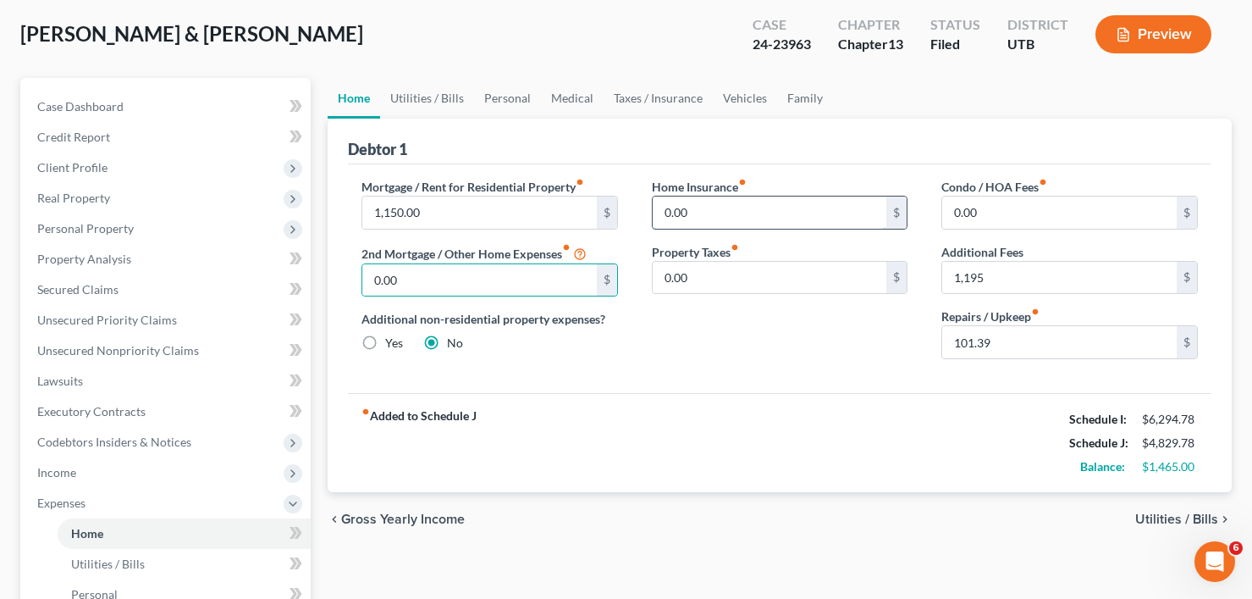
click at [793, 214] on input "0.00" at bounding box center [770, 212] width 234 height 32
click at [1007, 273] on input "1,195" at bounding box center [1059, 278] width 234 height 32
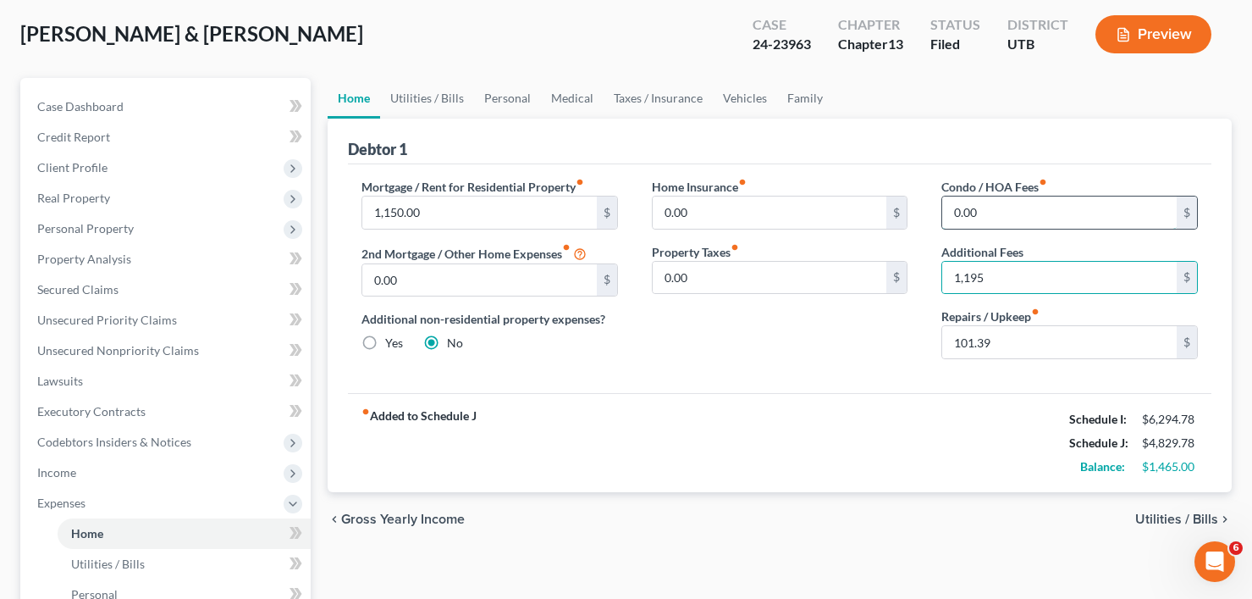
click at [982, 210] on input "0.00" at bounding box center [1059, 212] width 234 height 32
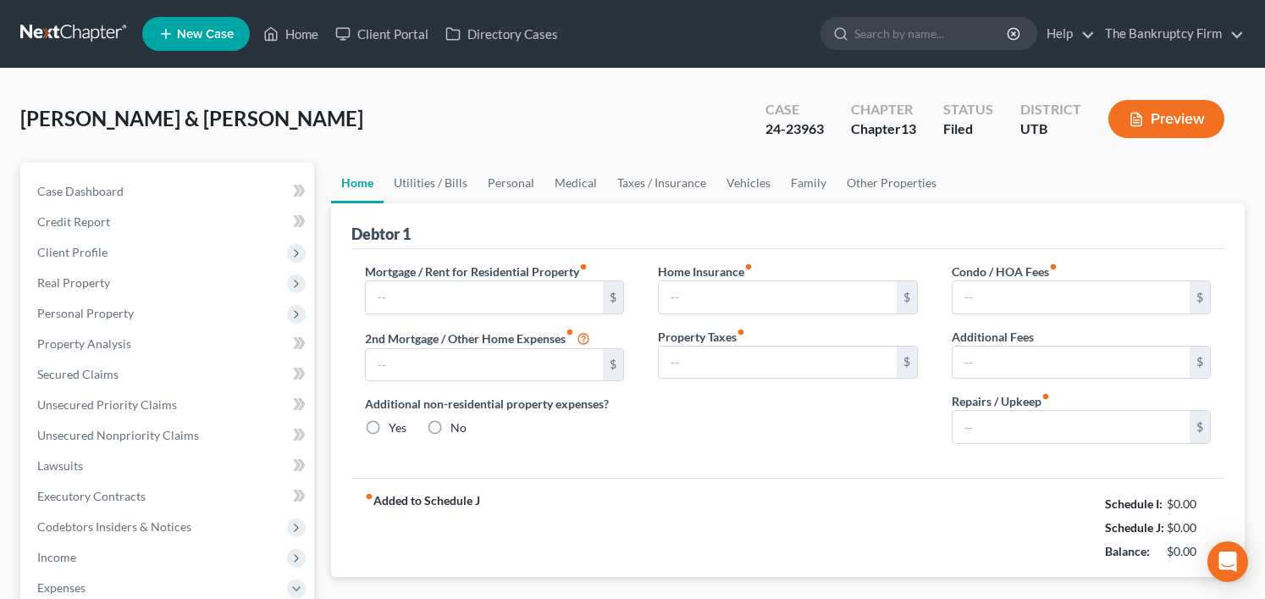
type input "1,195.00"
type input "0.00"
radio input "true"
type input "0.00"
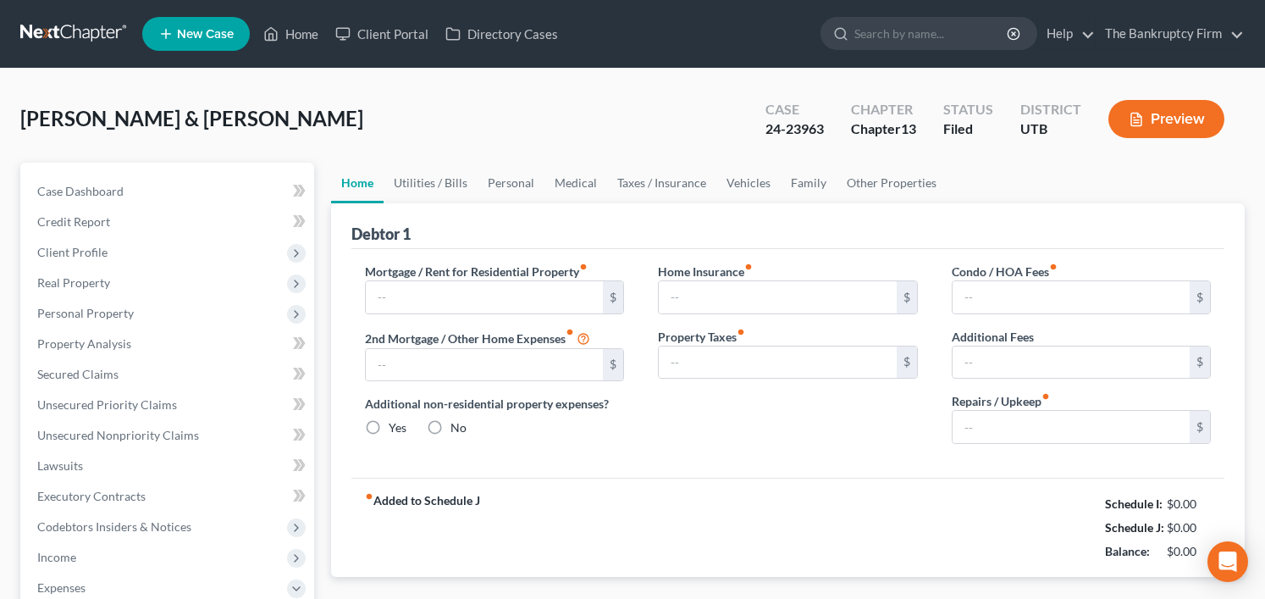
type input "0.00"
type input "101.39"
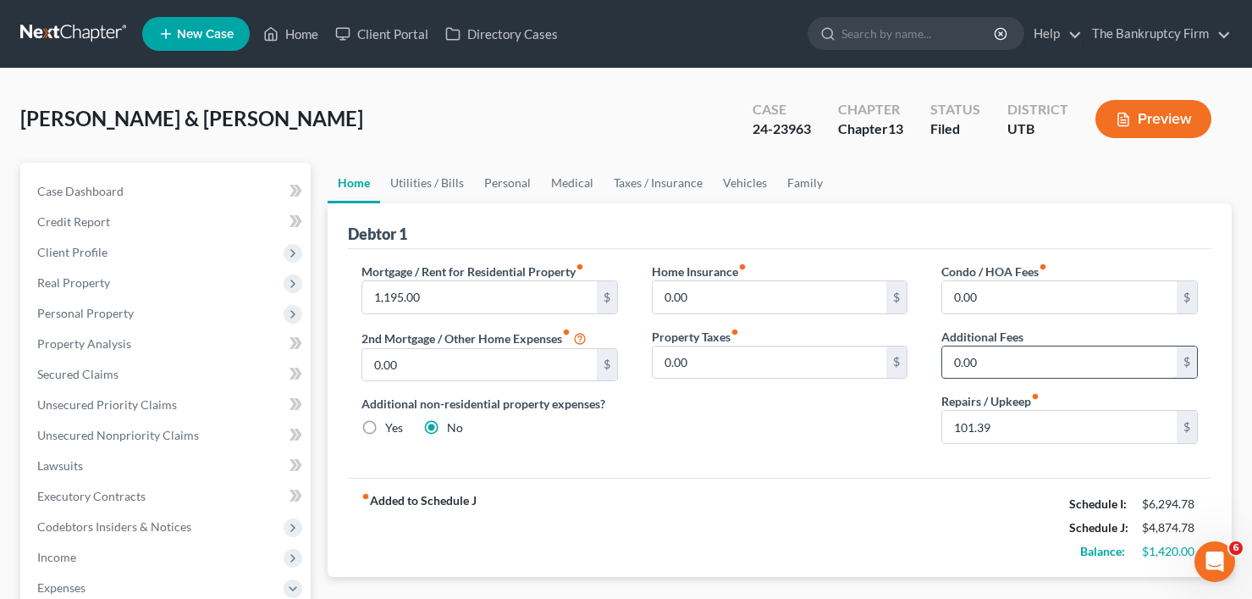
click at [996, 365] on input "0.00" at bounding box center [1059, 362] width 234 height 32
type input "1,195"
click at [996, 365] on input "1,195" at bounding box center [1059, 362] width 234 height 32
click at [431, 184] on link "Utilities / Bills" at bounding box center [427, 183] width 94 height 41
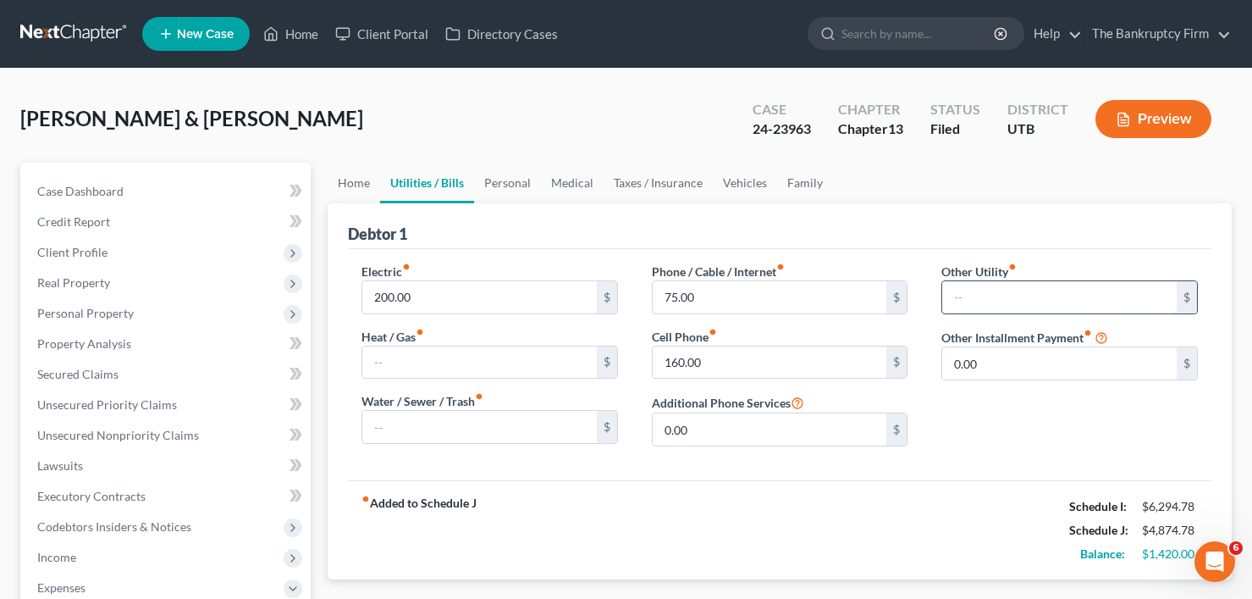
click at [968, 297] on input "text" at bounding box center [1059, 297] width 234 height 32
paste input "1,195"
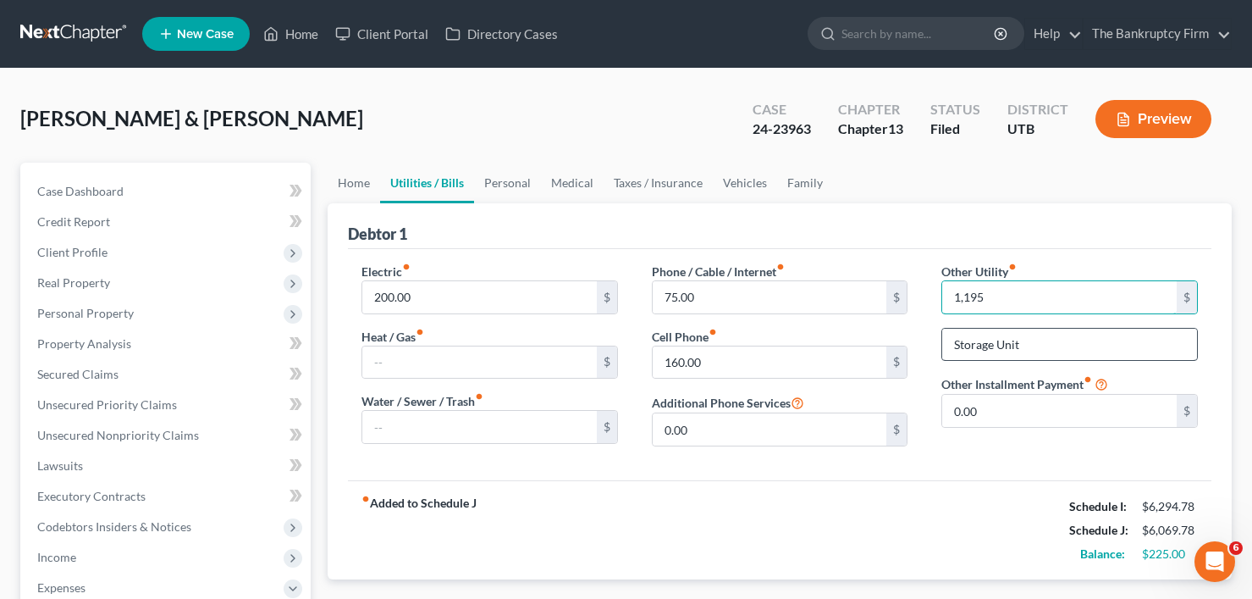
type input "1,195"
click at [1002, 338] on input "Storage Unit" at bounding box center [1069, 344] width 255 height 32
drag, startPoint x: 957, startPoint y: 351, endPoint x: 938, endPoint y: 354, distance: 18.8
click at [938, 354] on div "Other Utility fiber_manual_record 1,195 $ Storage Unit Other Installment Paymen…" at bounding box center [1069, 360] width 290 height 197
type input "Lot Rent"
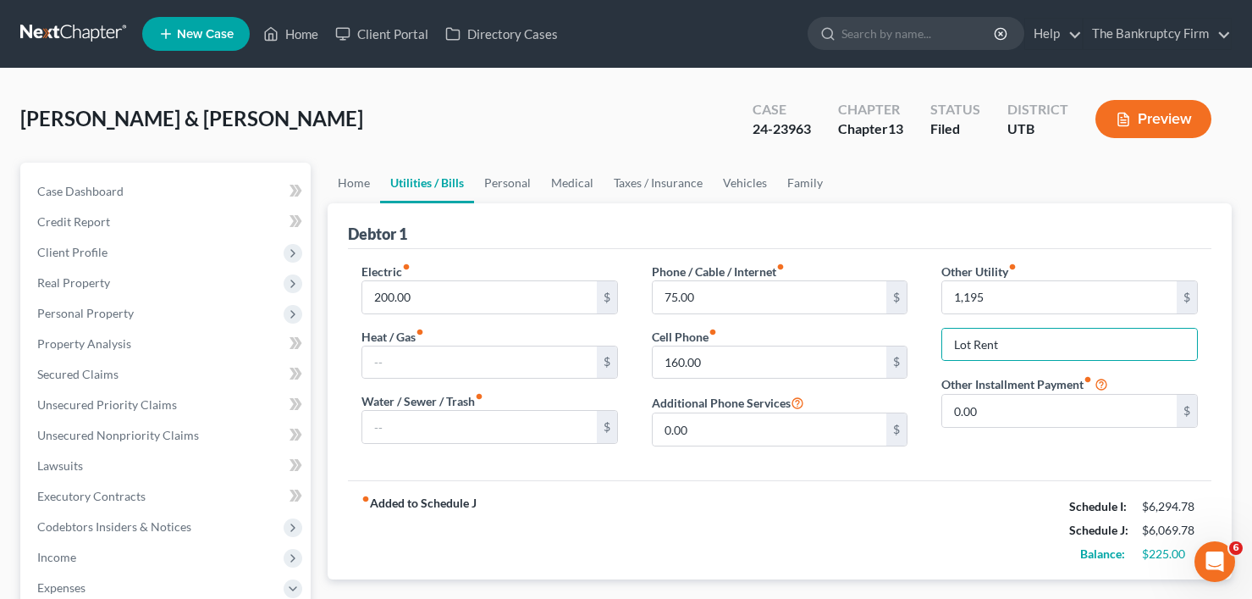
click at [941, 457] on div "Other Utility fiber_manual_record 1,195 $ Lot Rent Other Installment Payment fi…" at bounding box center [1069, 360] width 290 height 197
click at [350, 194] on link "Home" at bounding box center [354, 183] width 52 height 41
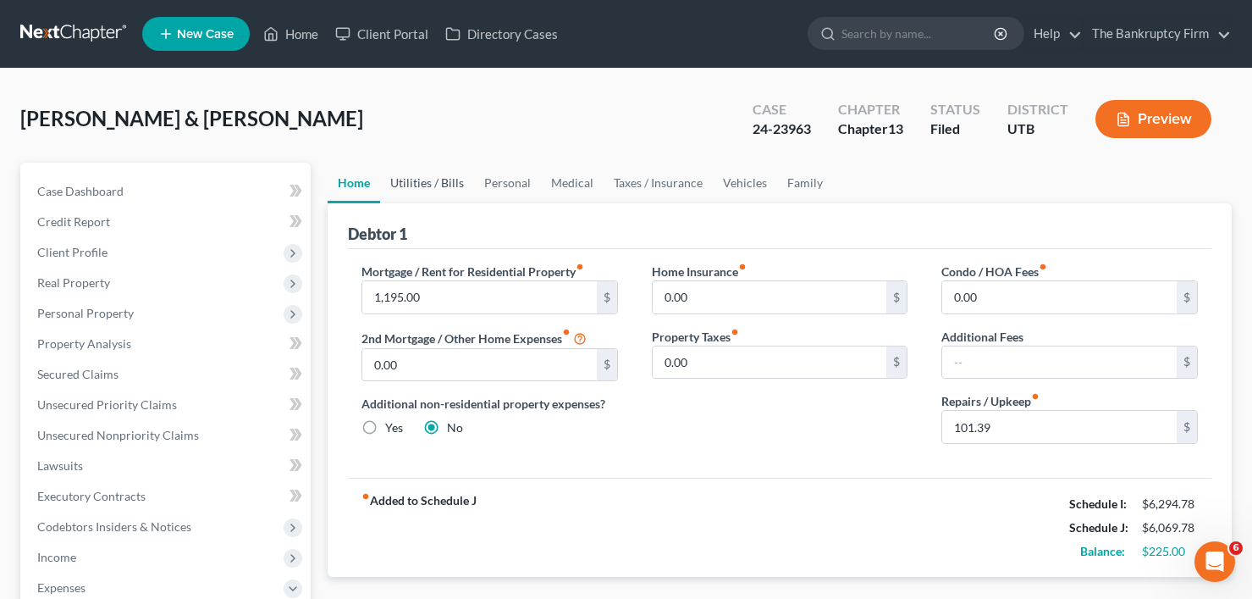
click at [399, 178] on link "Utilities / Bills" at bounding box center [427, 183] width 94 height 41
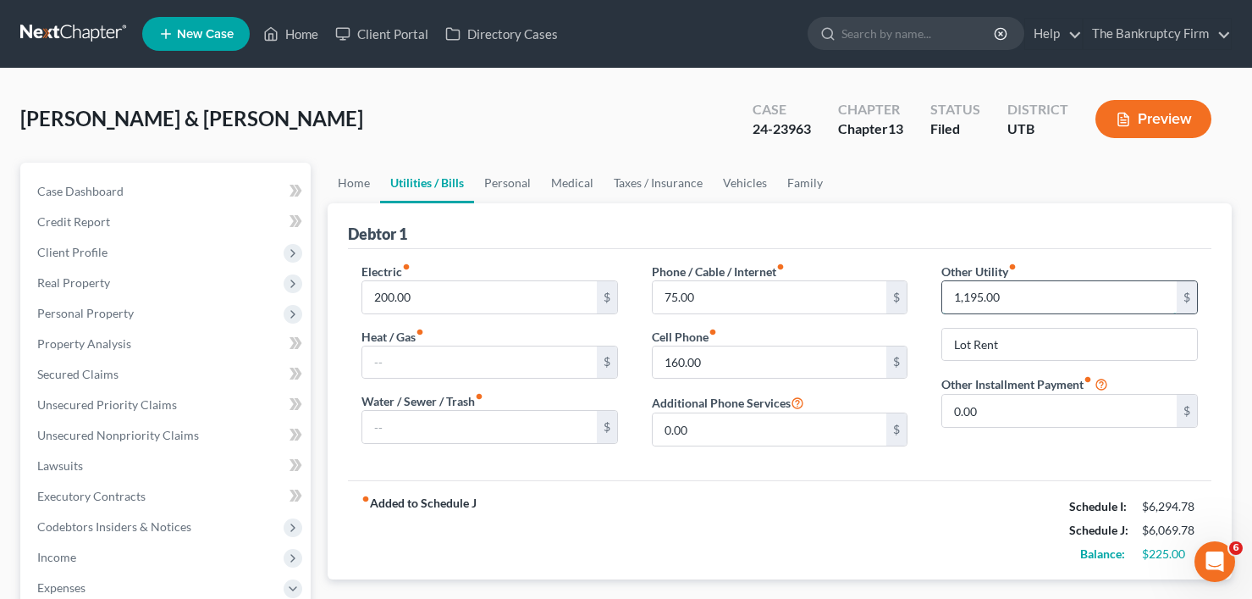
click at [974, 295] on input "1,195.00" at bounding box center [1059, 297] width 234 height 32
click at [969, 293] on input "1,195.00" at bounding box center [1059, 297] width 234 height 32
click at [971, 301] on input "1,195.00" at bounding box center [1059, 297] width 234 height 32
drag, startPoint x: 983, startPoint y: 301, endPoint x: 972, endPoint y: 306, distance: 12.1
click at [972, 306] on input "1,145.00" at bounding box center [1059, 297] width 234 height 32
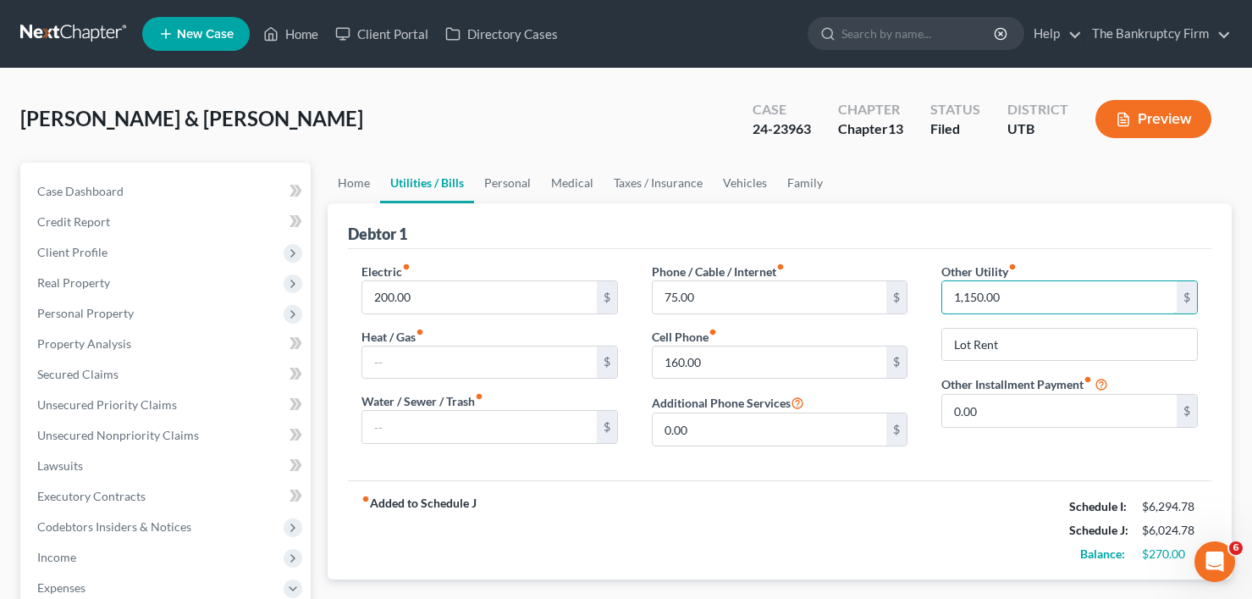
type input "1,150.00"
click at [558, 514] on div "fiber_manual_record Added to Schedule J Schedule I: $6,294.78 Schedule J: $6,02…" at bounding box center [779, 529] width 863 height 99
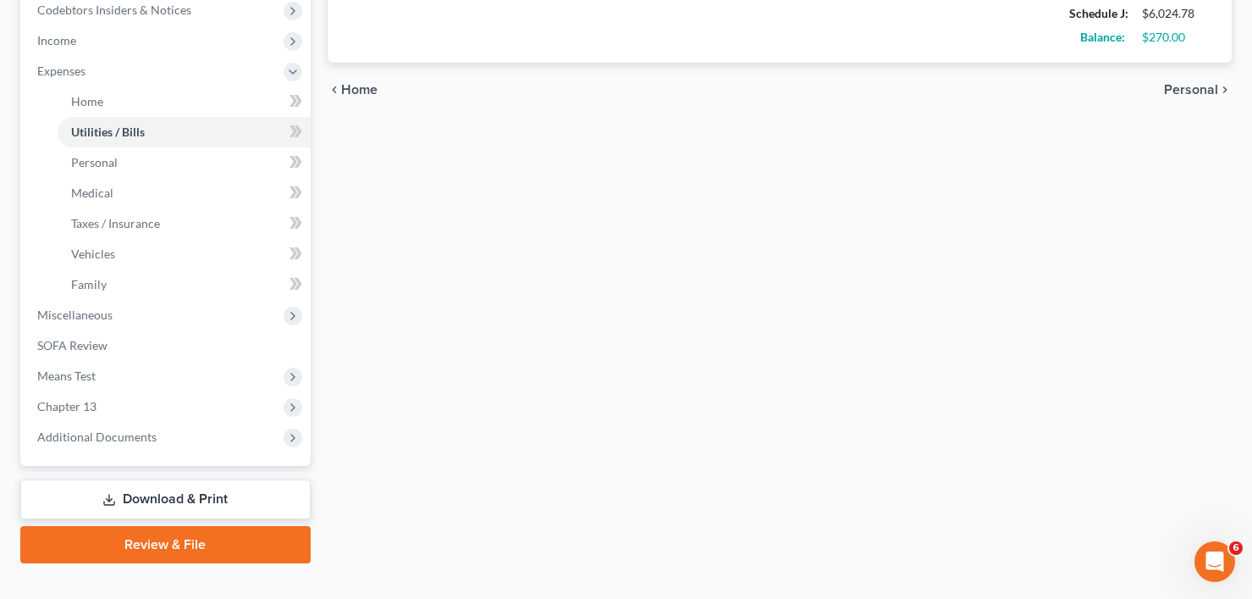
scroll to position [545, 0]
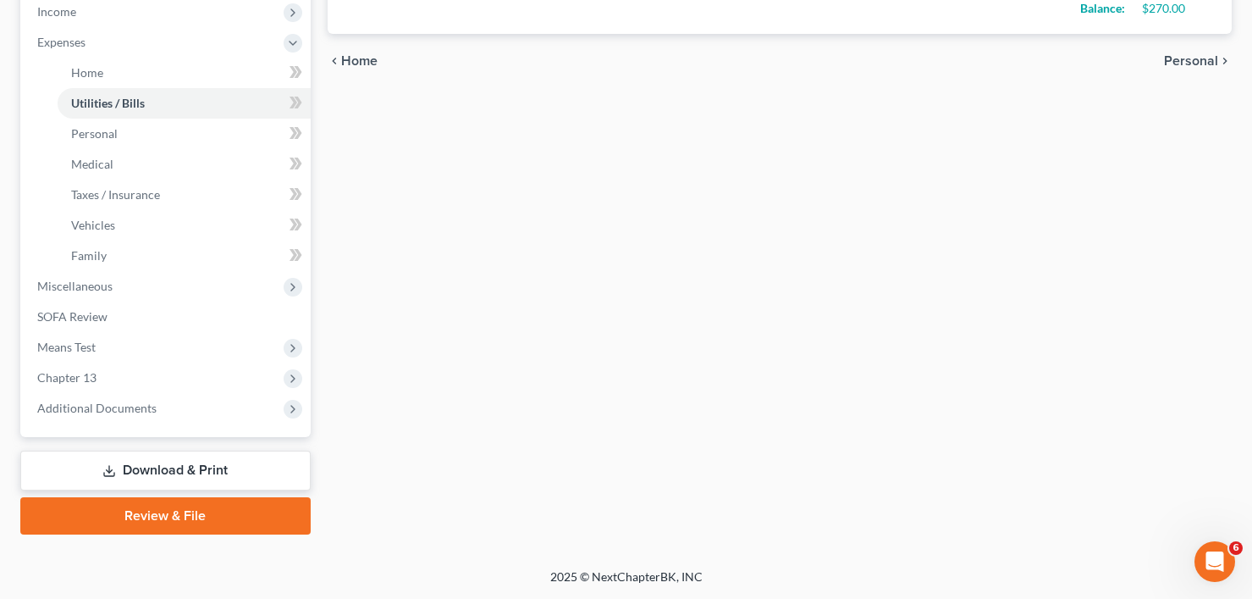
click at [164, 472] on link "Download & Print" at bounding box center [165, 470] width 290 height 40
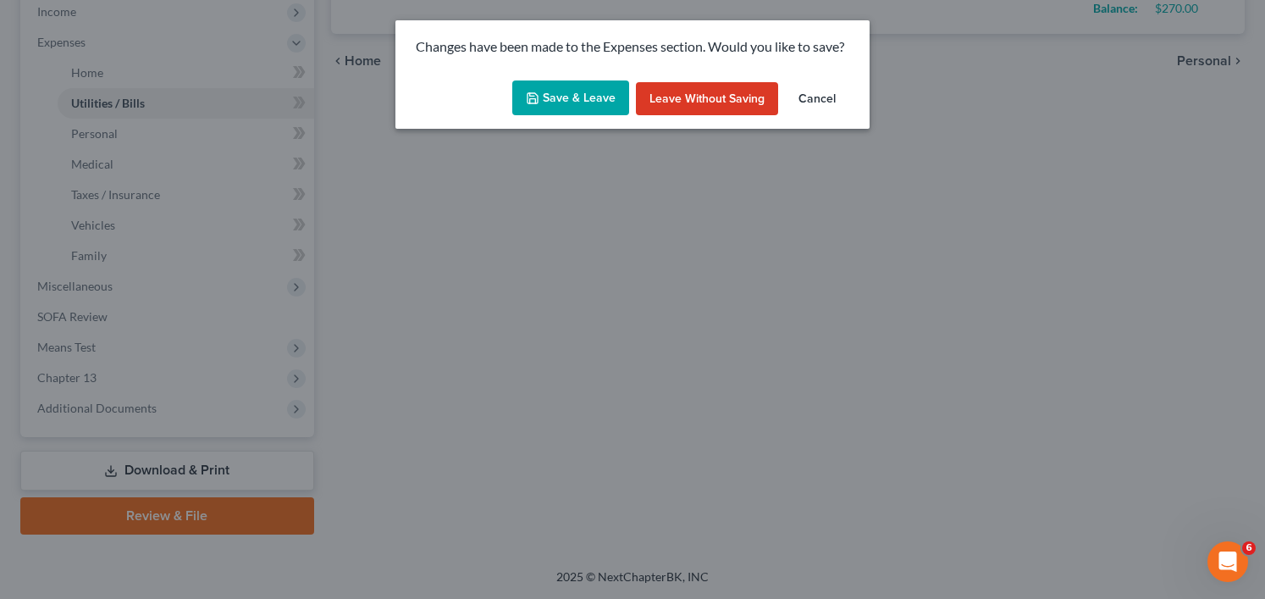
click at [576, 100] on button "Save & Leave" at bounding box center [570, 98] width 117 height 36
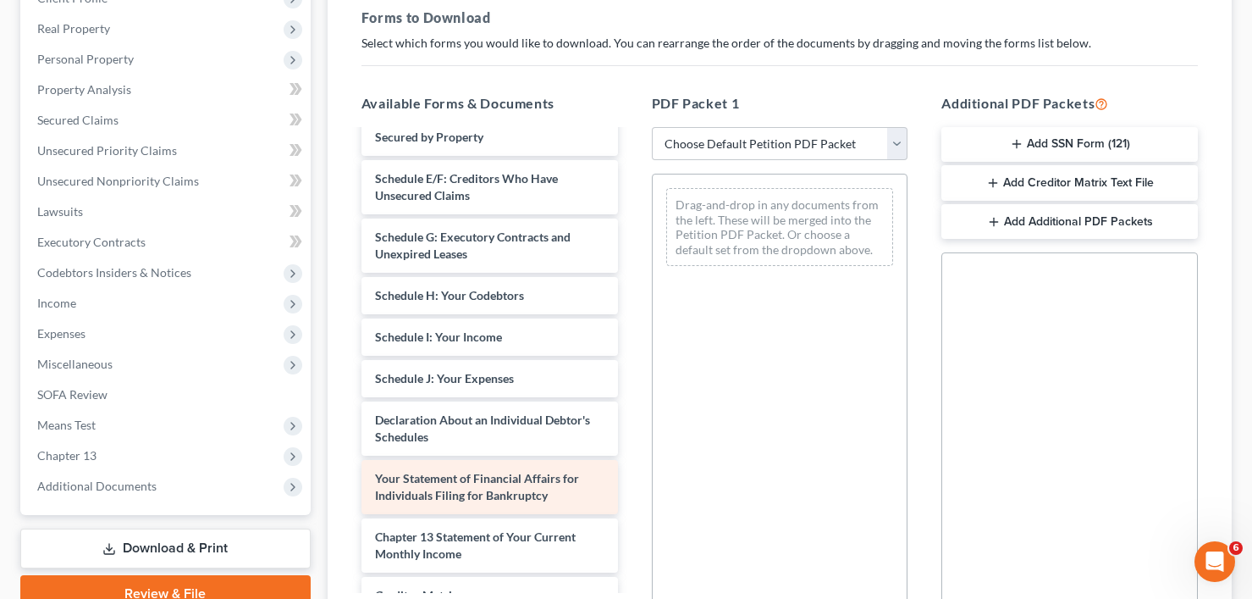
scroll to position [508, 0]
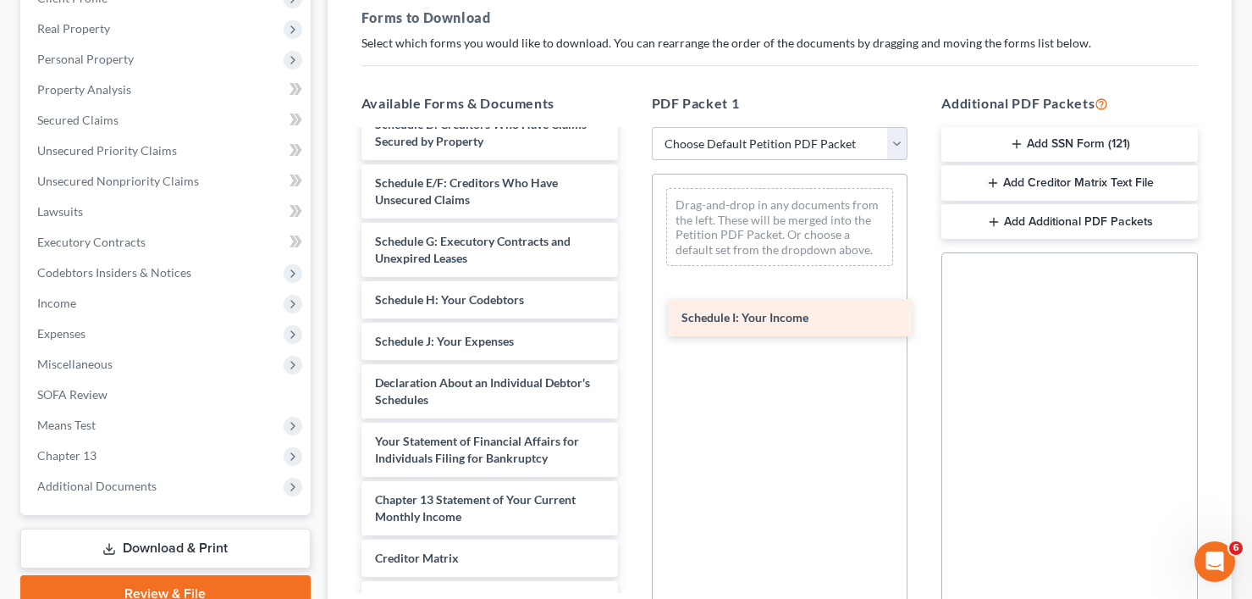
drag, startPoint x: 450, startPoint y: 339, endPoint x: 792, endPoint y: 310, distance: 342.4
click at [632, 310] on div "Schedule I: Your Income Installments Fee Sheets Adequate Protection Form - 2024…" at bounding box center [490, 170] width 284 height 1095
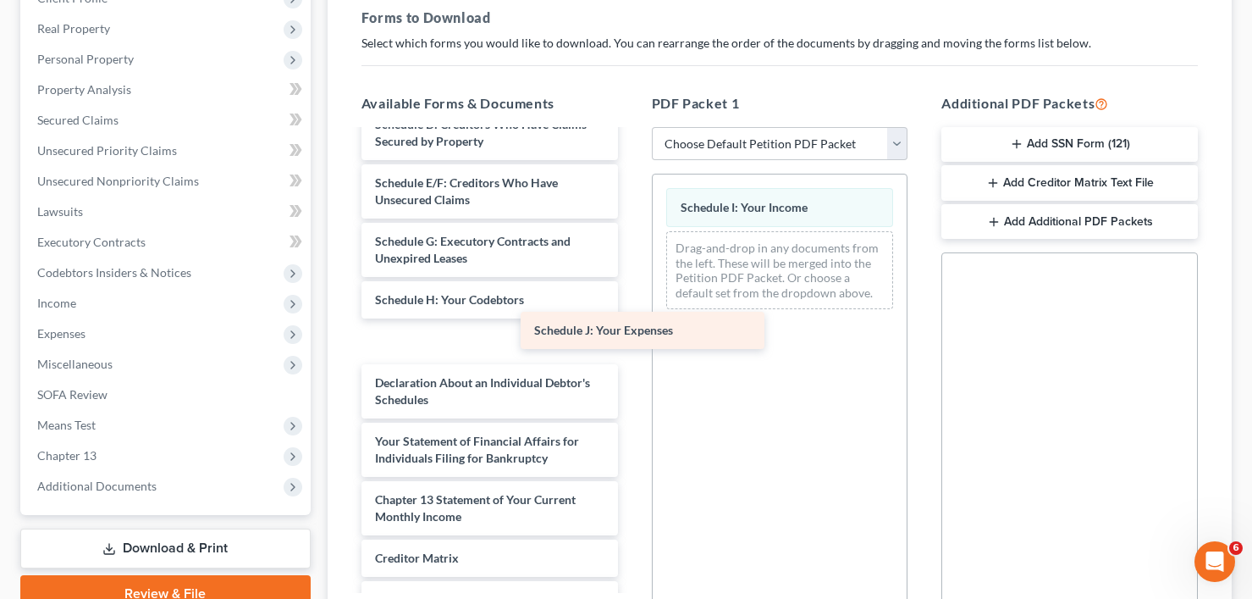
drag, startPoint x: 454, startPoint y: 335, endPoint x: 668, endPoint y: 312, distance: 215.4
click at [632, 312] on div "Schedule J: Your Expenses Installments Fee Sheets Adequate Protection Form - 20…" at bounding box center [490, 170] width 284 height 1095
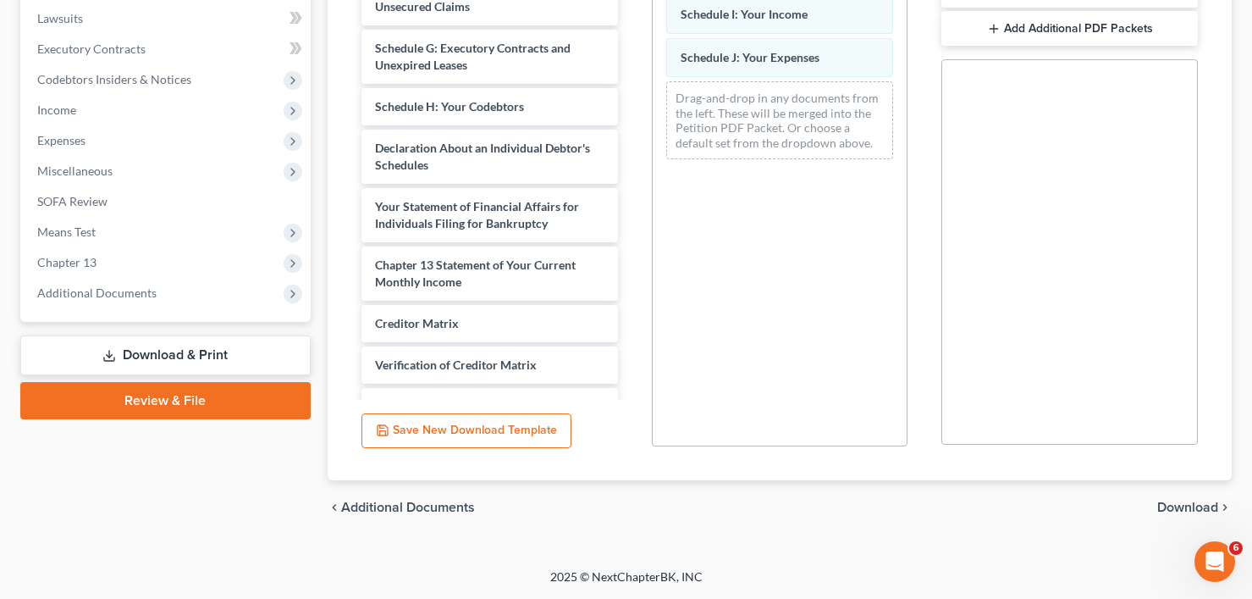
click at [1166, 510] on span "Download" at bounding box center [1187, 507] width 61 height 14
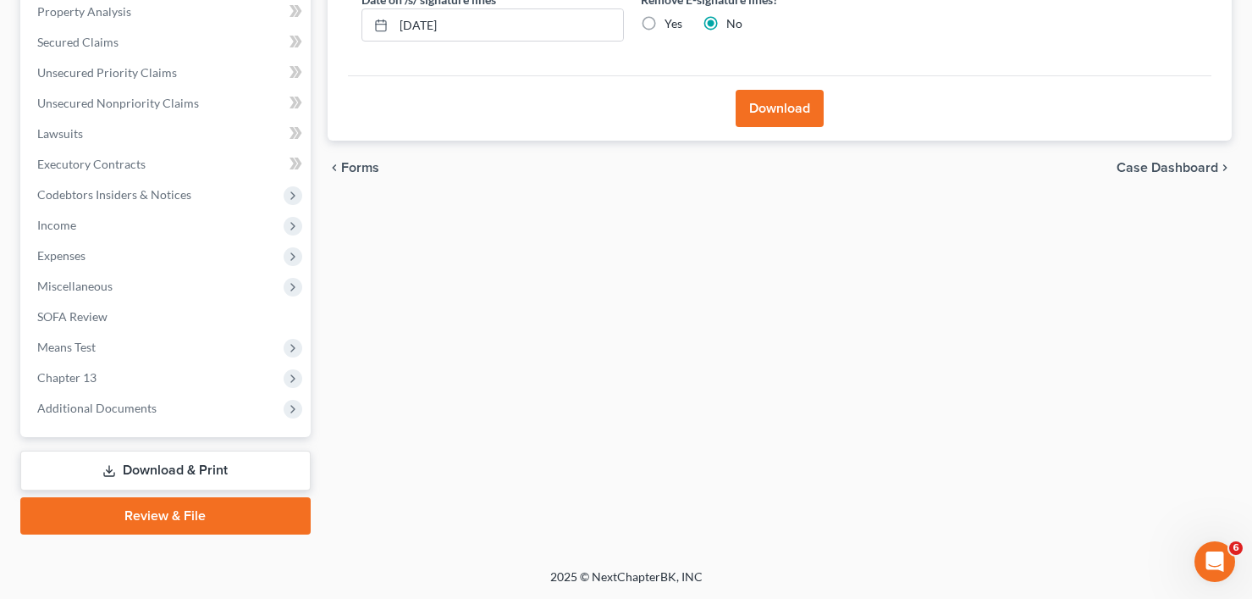
click at [772, 113] on button "Download" at bounding box center [780, 108] width 88 height 37
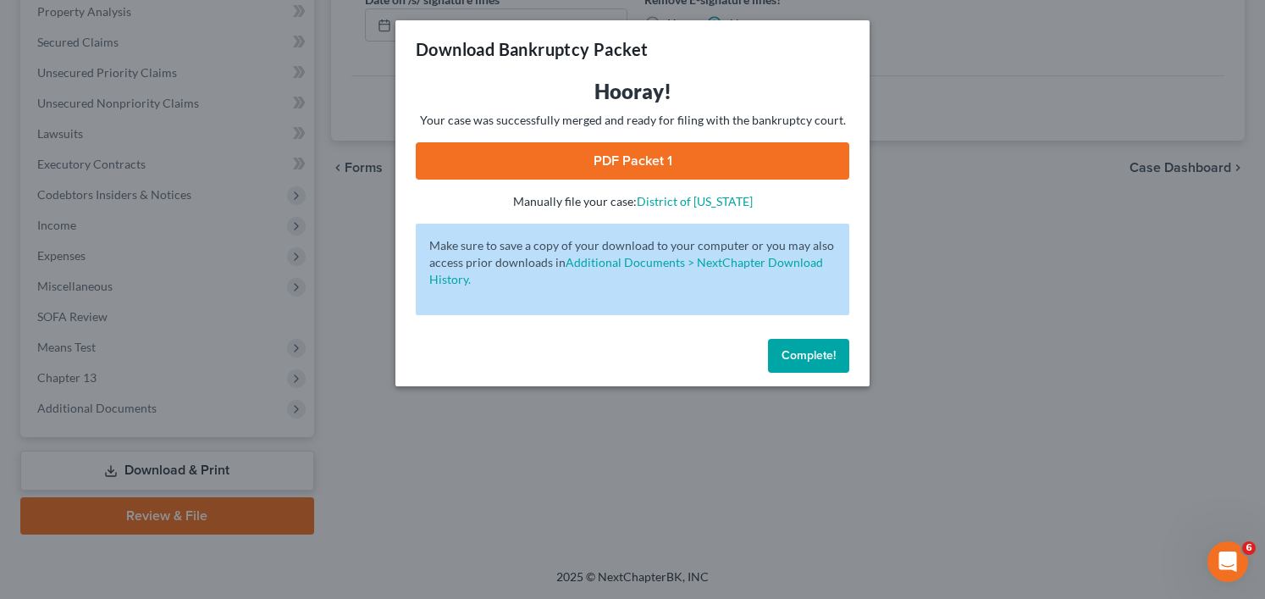
click at [629, 163] on link "PDF Packet 1" at bounding box center [632, 160] width 433 height 37
click at [808, 360] on span "Complete!" at bounding box center [808, 355] width 54 height 14
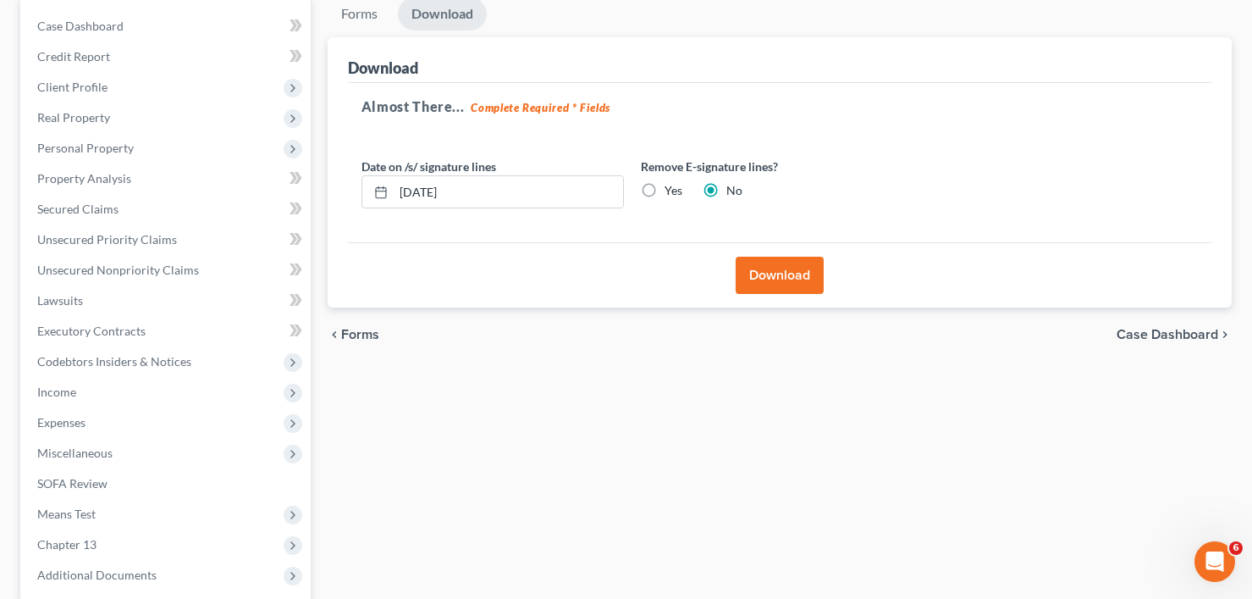
scroll to position [0, 0]
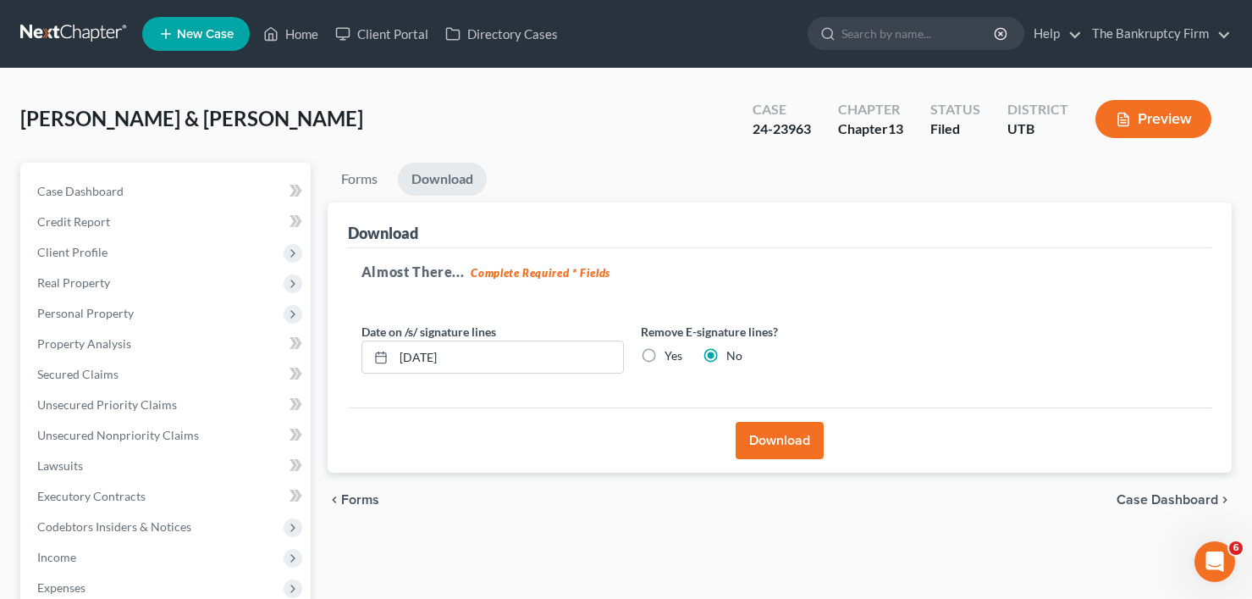
click at [312, 108] on div "Nelson, Cristina & Timothy Upgraded Case 24-23963 Chapter Chapter 13 Status Fil…" at bounding box center [625, 126] width 1211 height 74
drag, startPoint x: 810, startPoint y: 130, endPoint x: 738, endPoint y: 124, distance: 72.2
click at [739, 124] on div "Case 24-23963" at bounding box center [782, 121] width 86 height 50
copy div "24-23963"
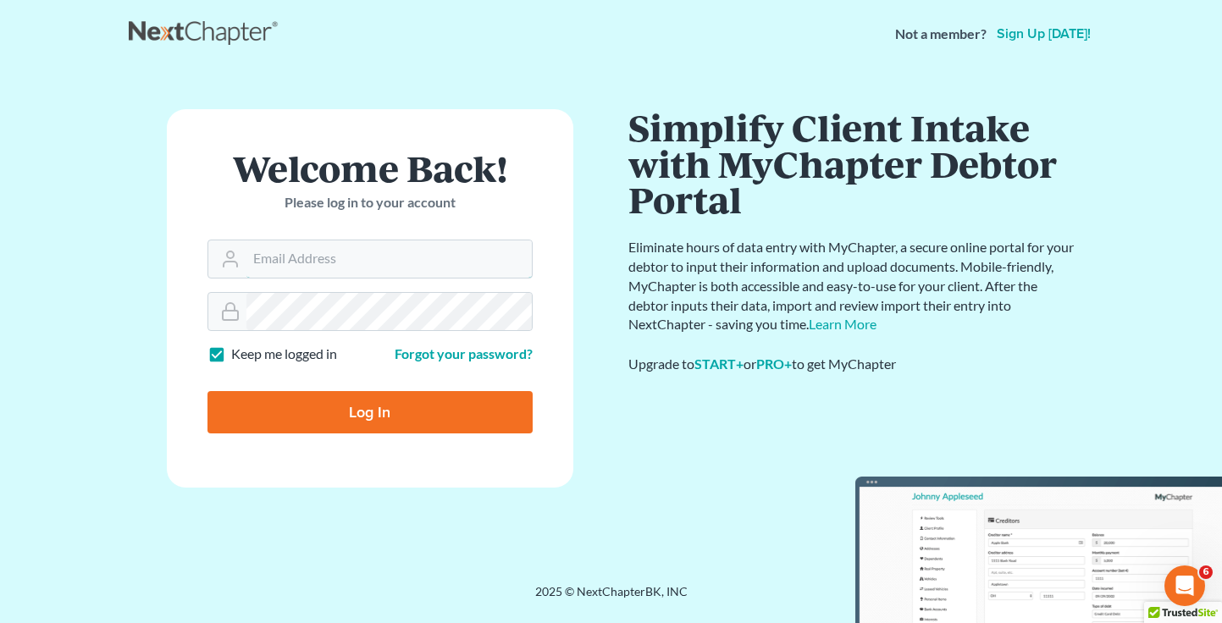
type input "[EMAIL_ADDRESS][DOMAIN_NAME]"
click at [323, 425] on input "Log In" at bounding box center [369, 412] width 325 height 42
type input "Thinking..."
type input "[EMAIL_ADDRESS][DOMAIN_NAME]"
click at [315, 398] on input "Log In" at bounding box center [369, 412] width 325 height 42
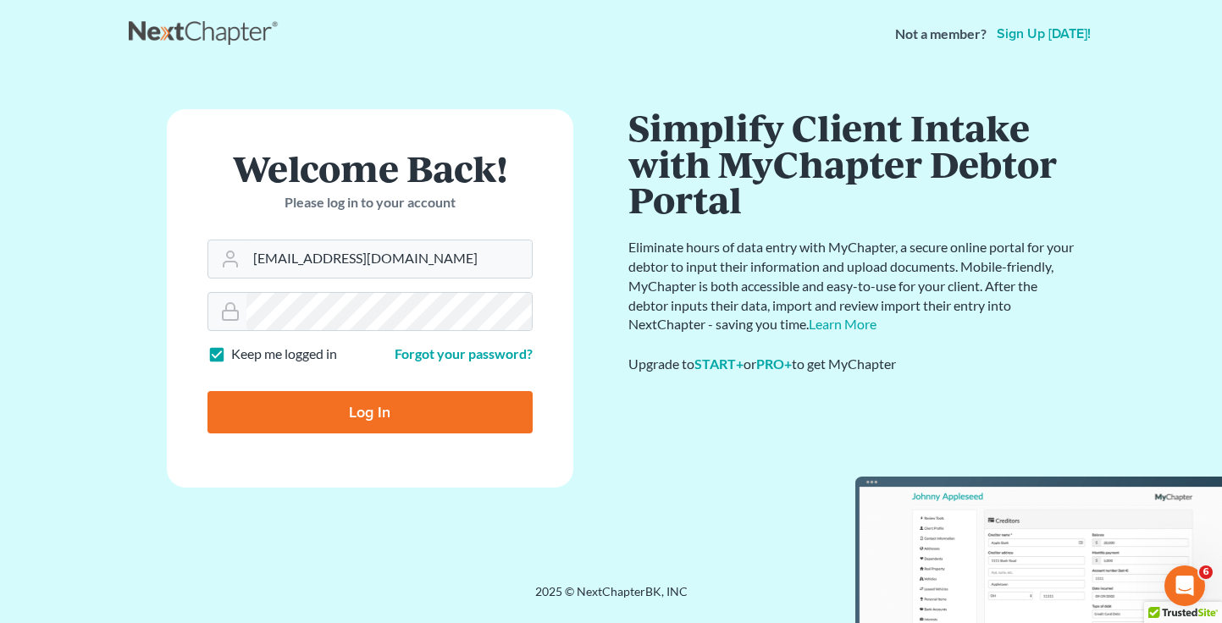
type input "Thinking..."
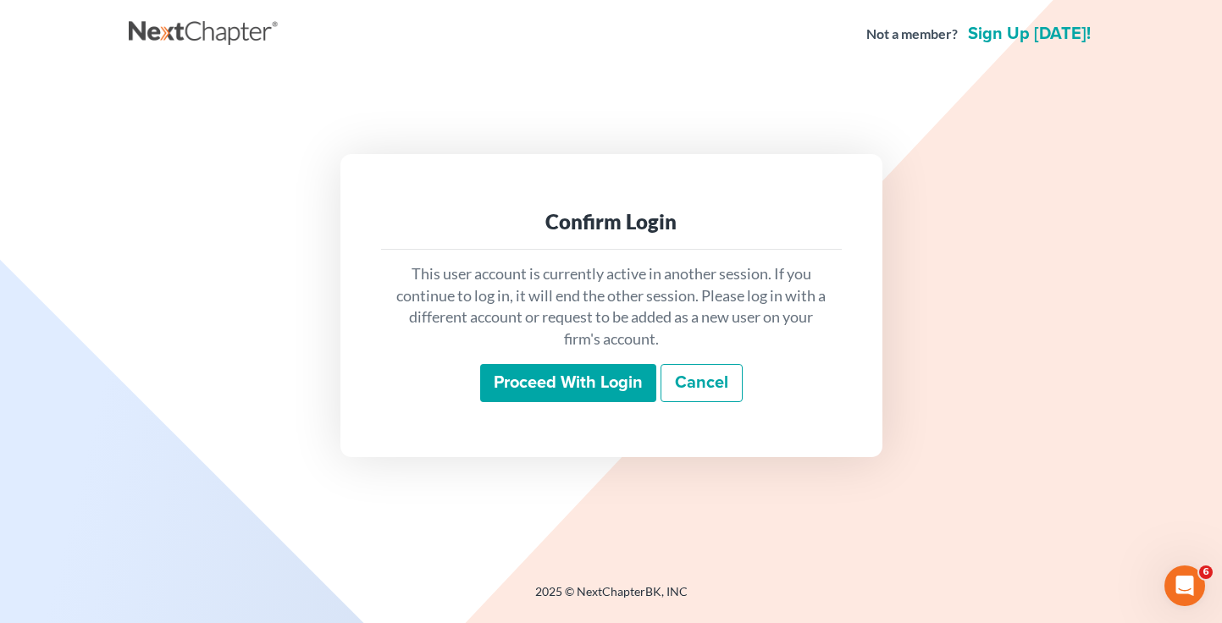
click at [554, 383] on input "Proceed with login" at bounding box center [568, 383] width 176 height 39
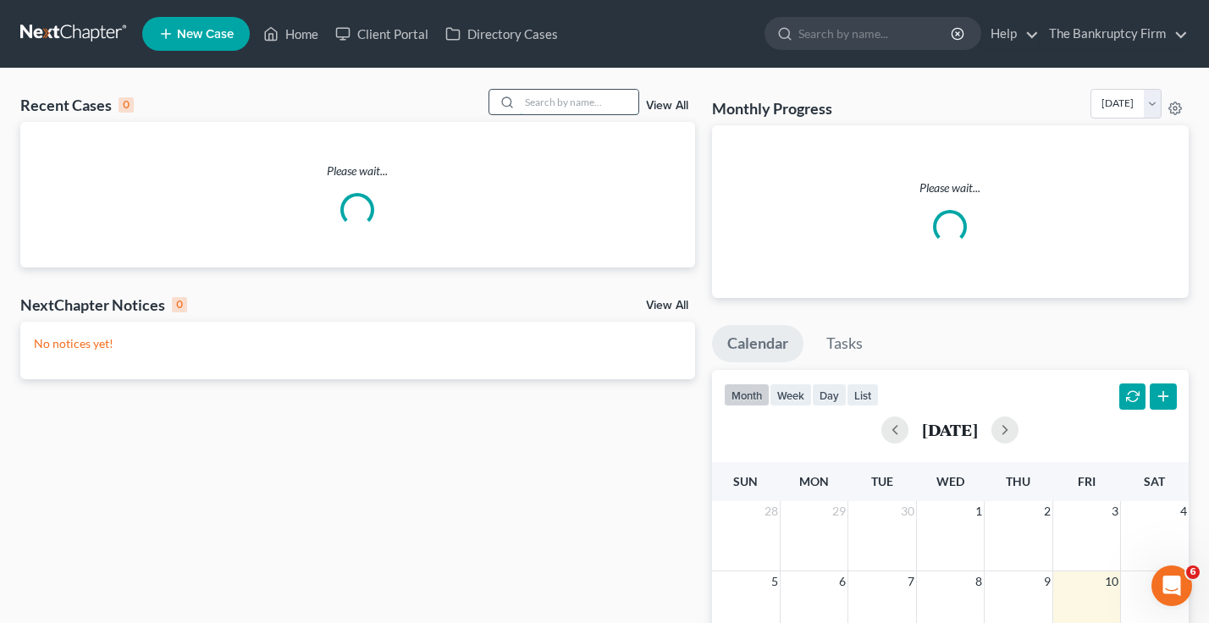
click at [537, 98] on input "search" at bounding box center [579, 102] width 119 height 25
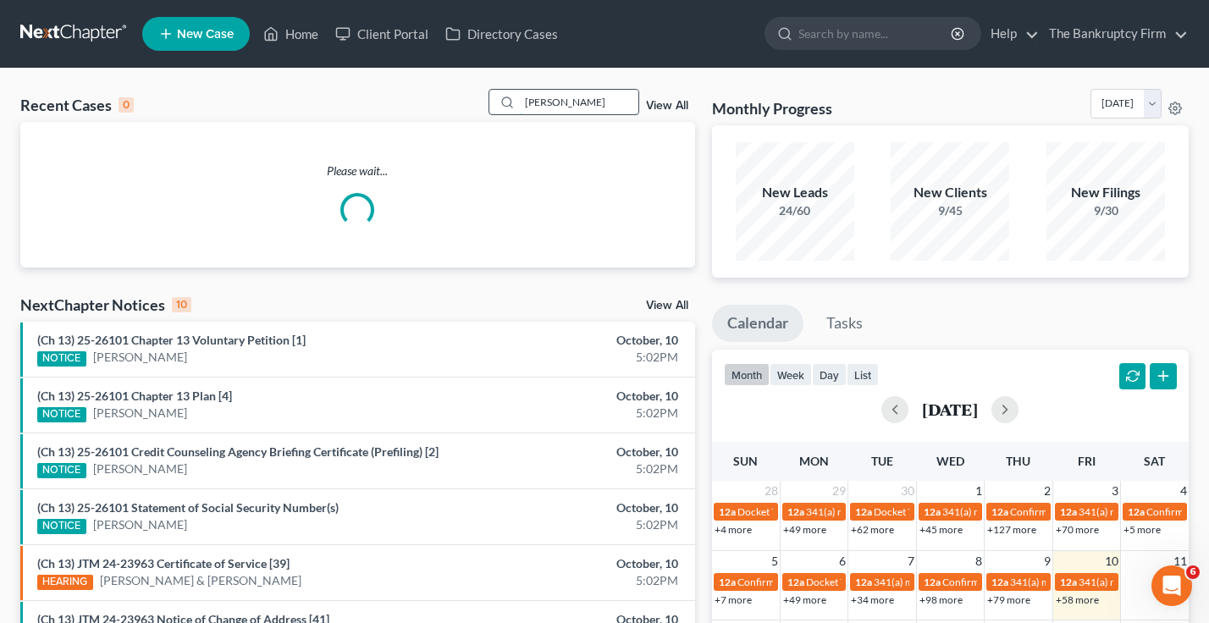
type input "[PERSON_NAME]"
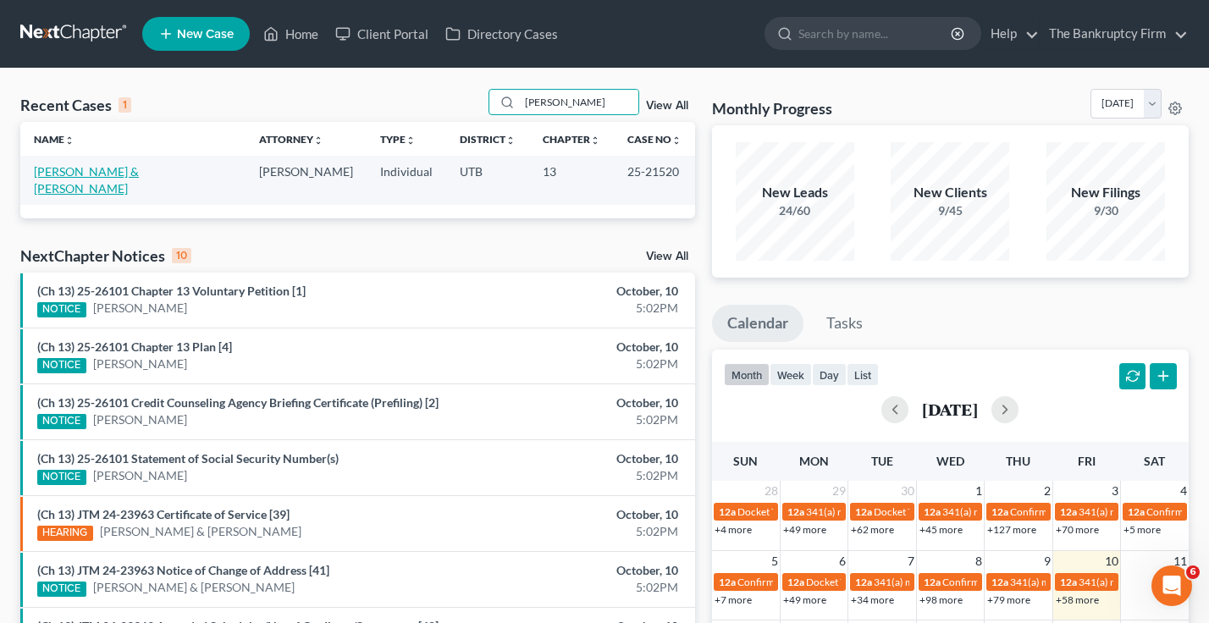
click at [77, 169] on link "[PERSON_NAME] & [PERSON_NAME]" at bounding box center [86, 179] width 105 height 31
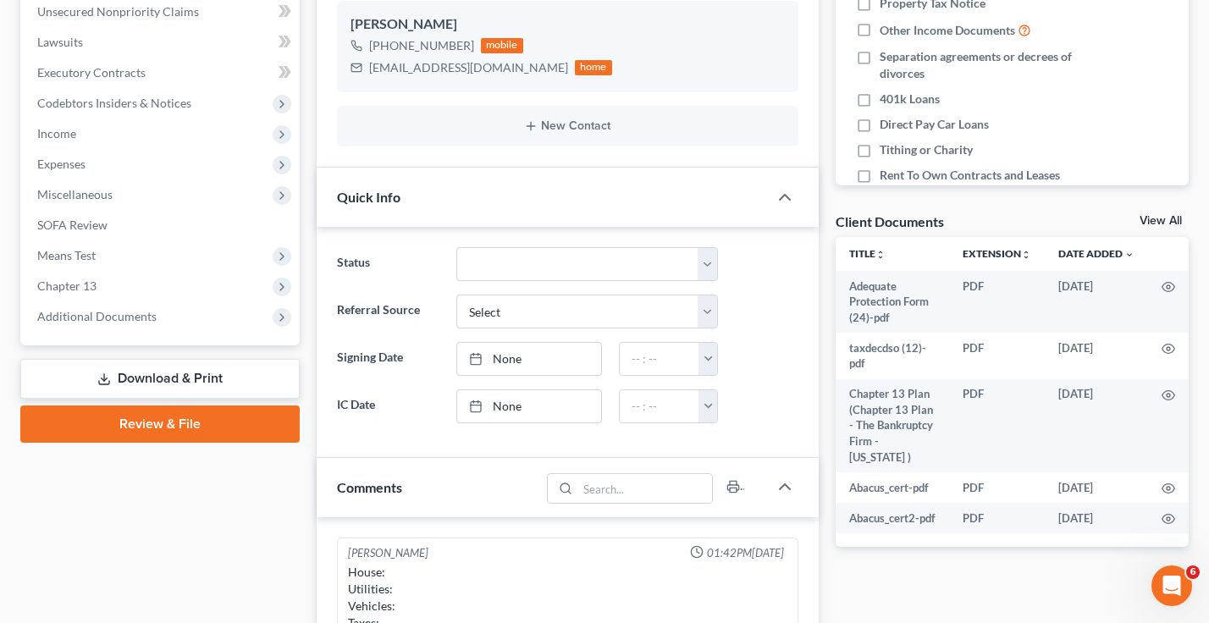
click at [1150, 223] on link "View All" at bounding box center [1160, 221] width 42 height 12
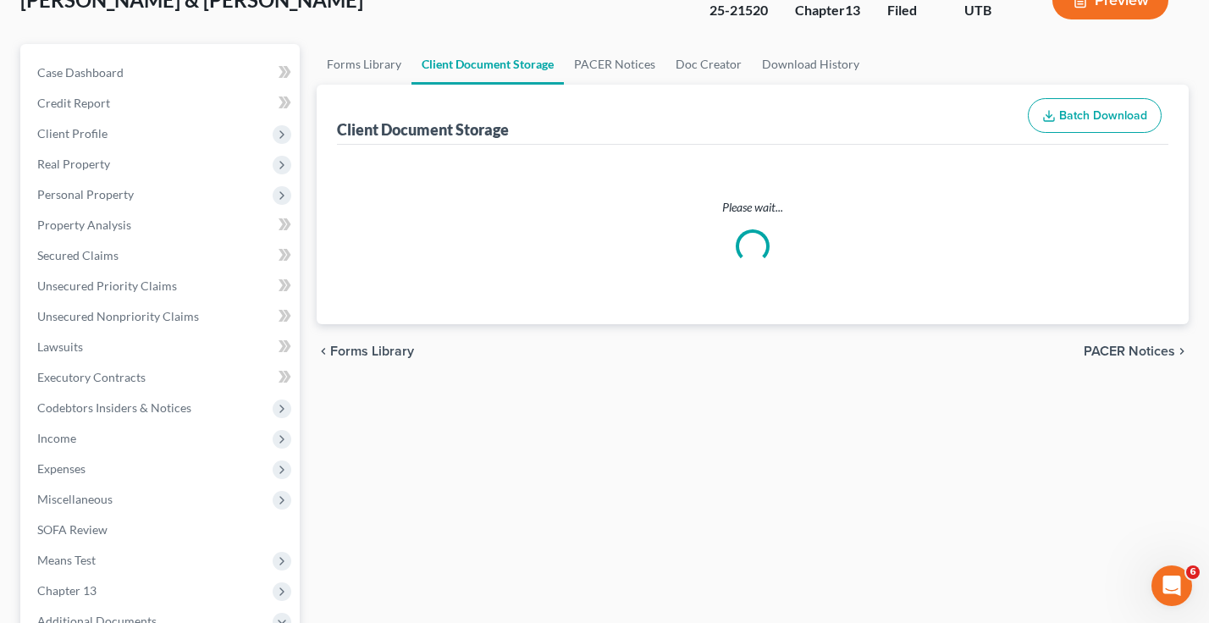
scroll to position [14, 0]
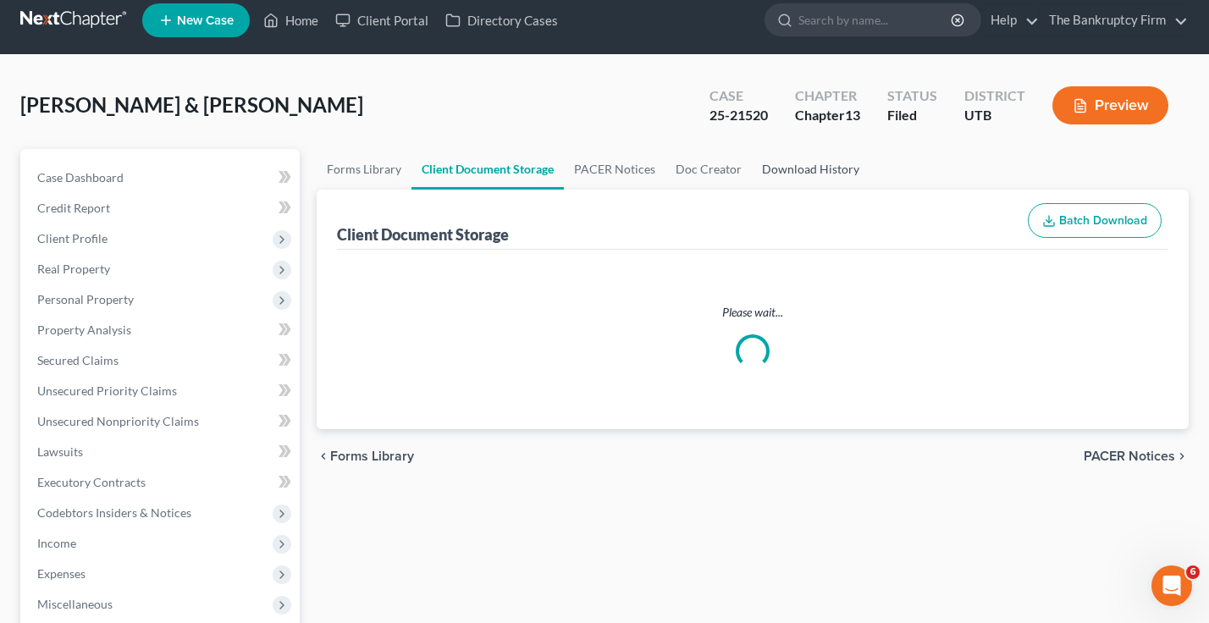
select select "30"
select select "26"
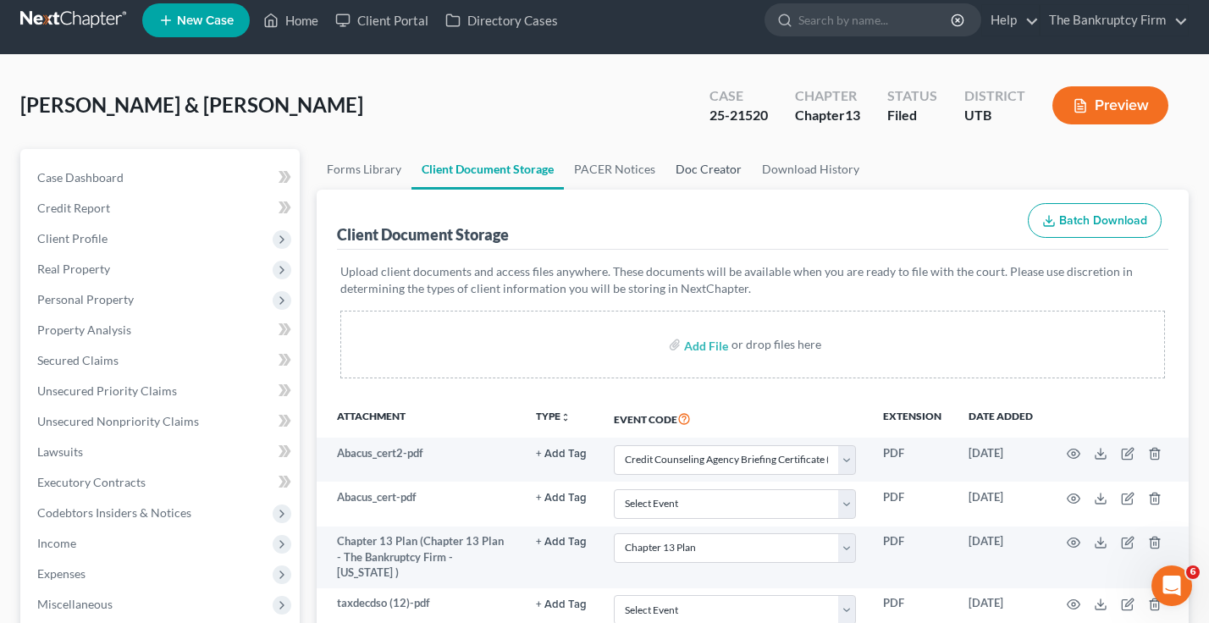
scroll to position [0, 0]
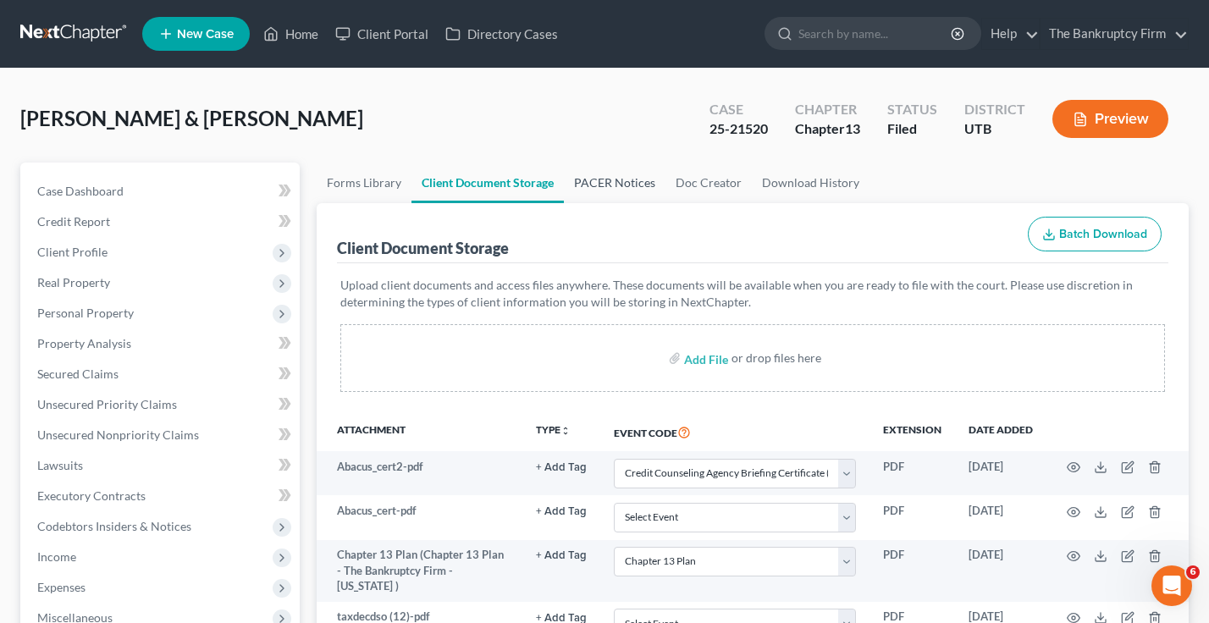
click at [573, 185] on link "PACER Notices" at bounding box center [615, 183] width 102 height 41
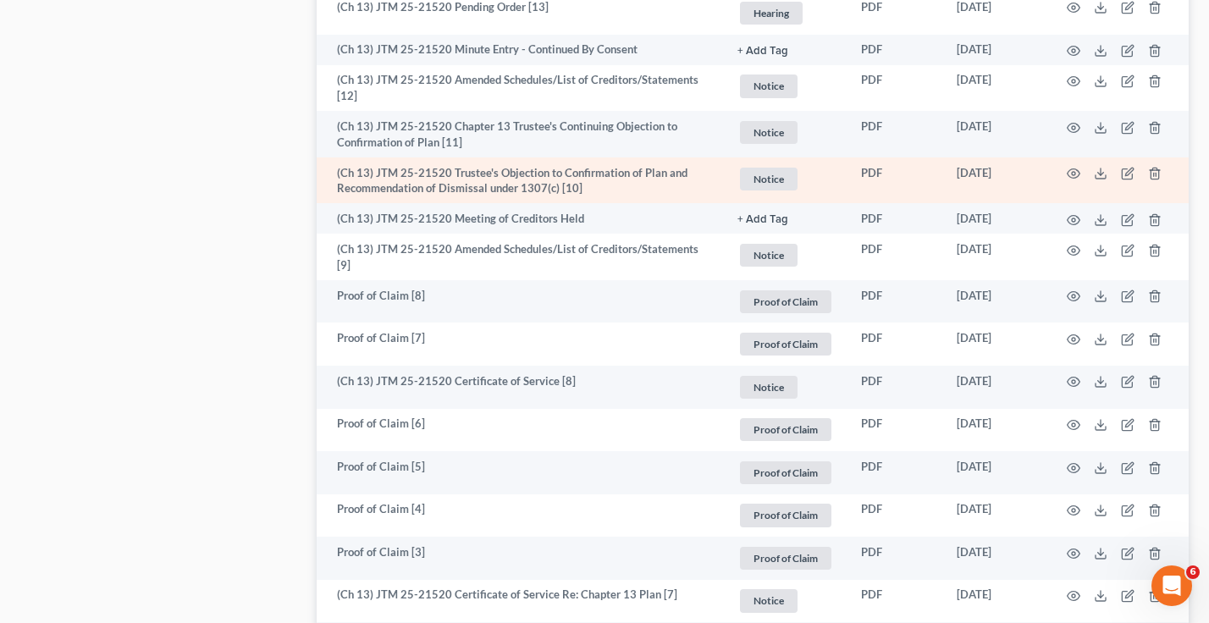
scroll to position [1524, 0]
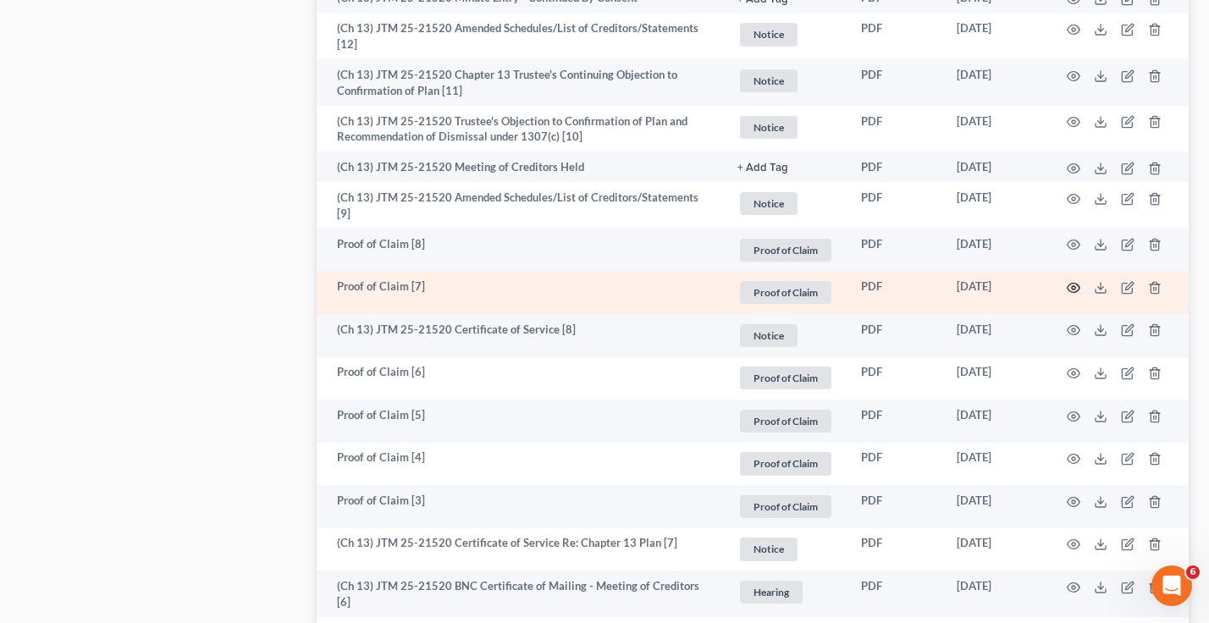
click at [1073, 284] on icon "button" at bounding box center [1074, 288] width 14 height 14
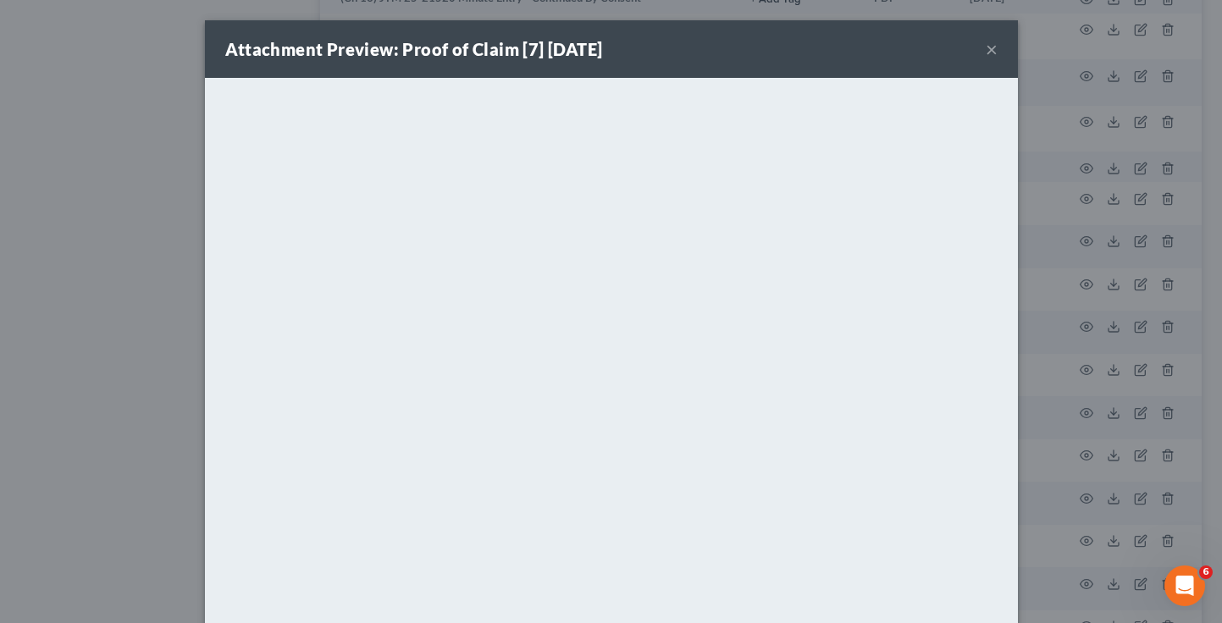
click at [179, 364] on div "Attachment Preview: Proof of Claim [7] [DATE] × <object ng-attr-data='[URL][DOM…" at bounding box center [611, 311] width 1222 height 623
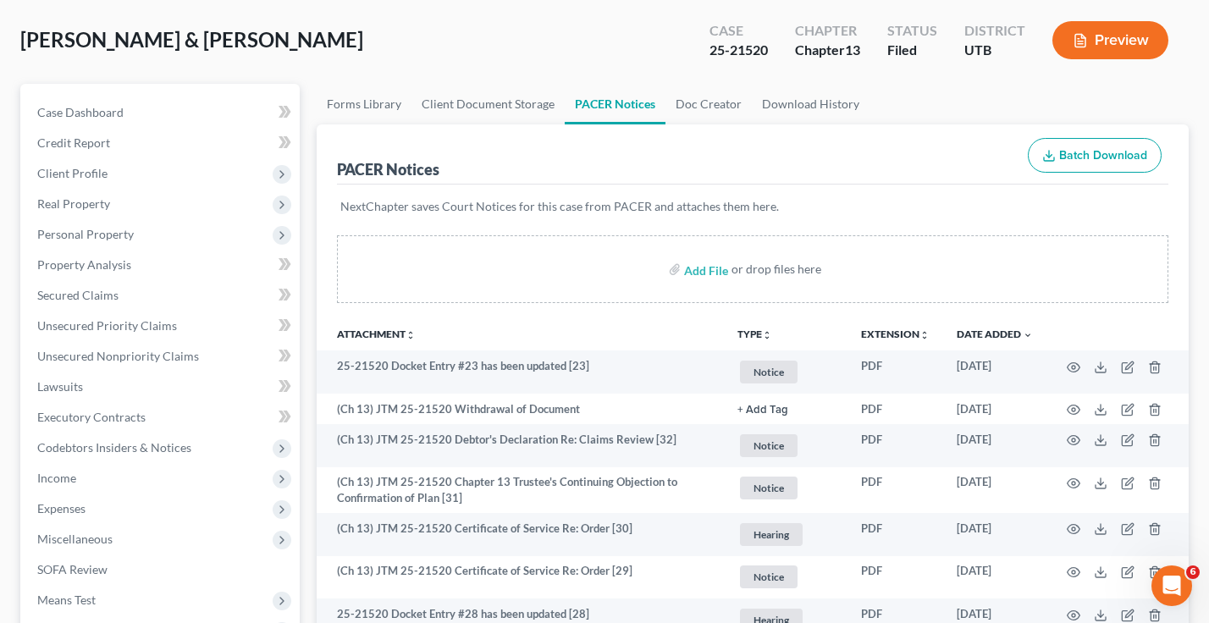
scroll to position [0, 0]
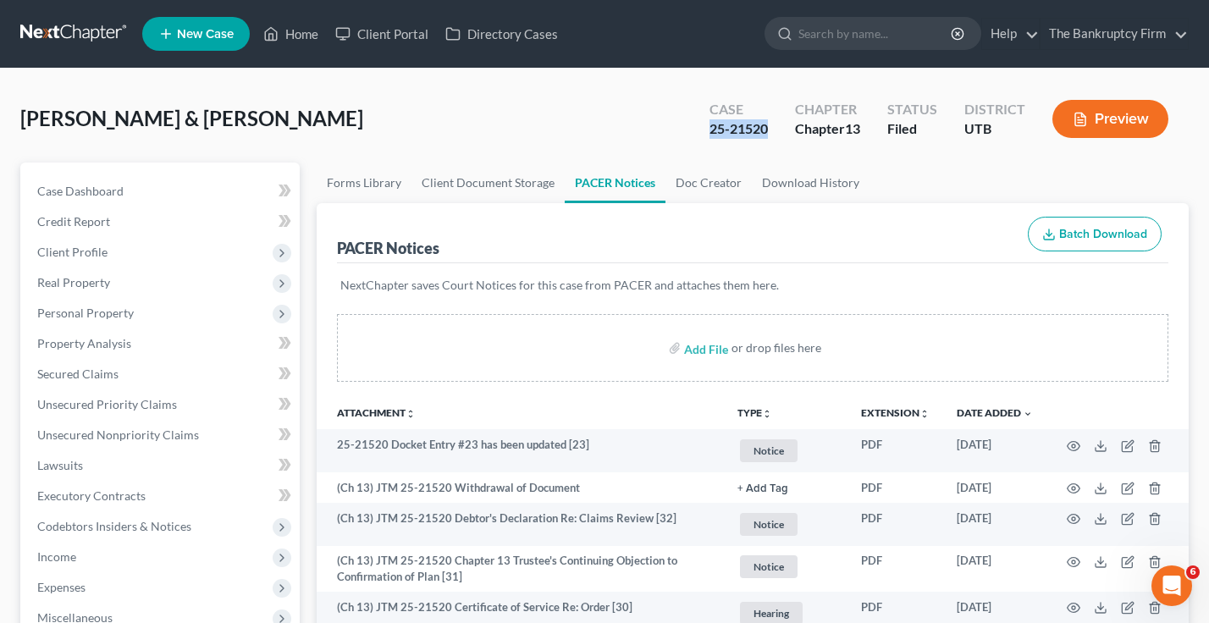
drag, startPoint x: 770, startPoint y: 125, endPoint x: 712, endPoint y: 130, distance: 58.6
click at [712, 130] on div "Case 25-21520" at bounding box center [739, 121] width 86 height 50
copy div "25-21520"
